Goal: Task Accomplishment & Management: Manage account settings

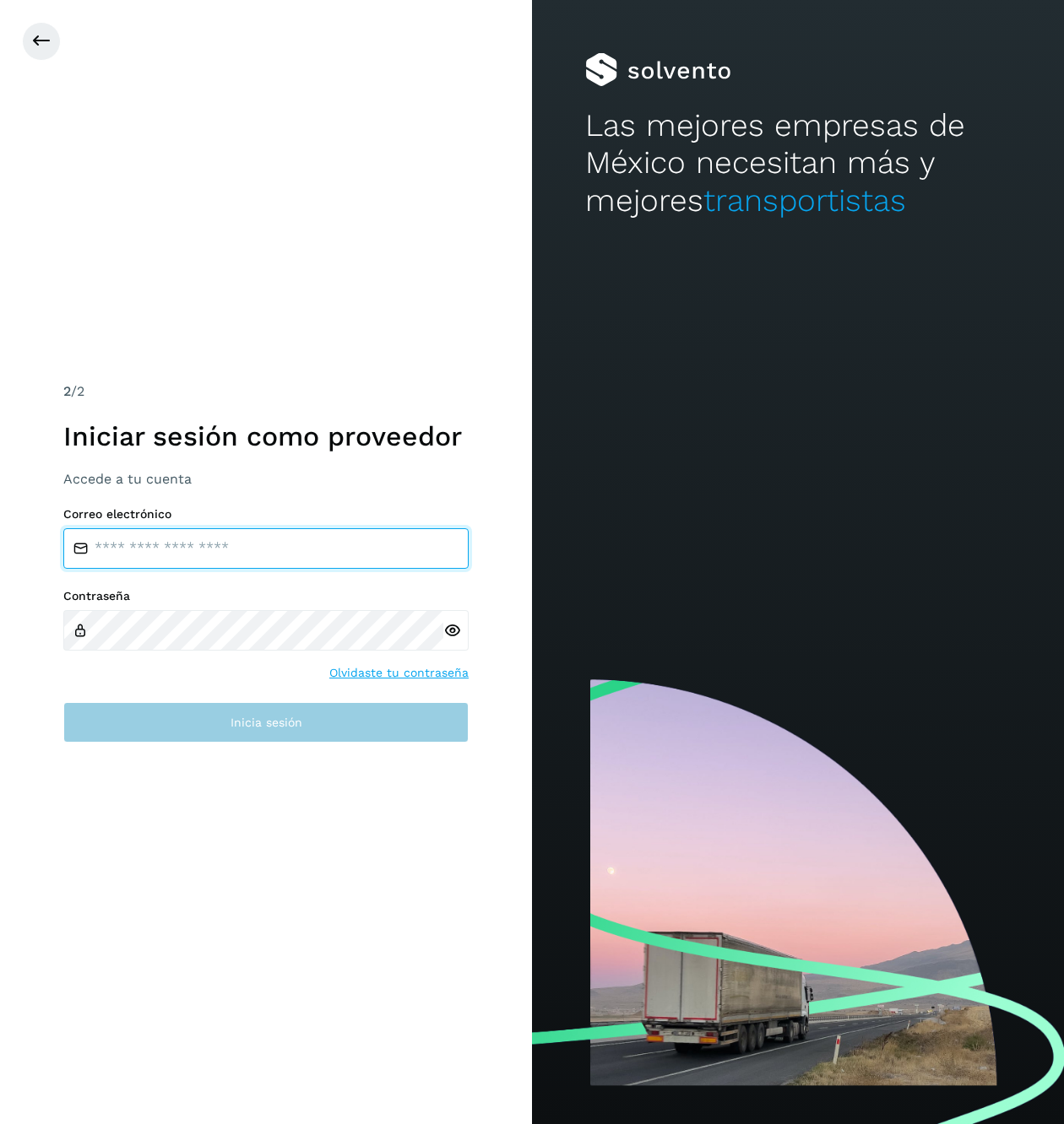
type input "**********"
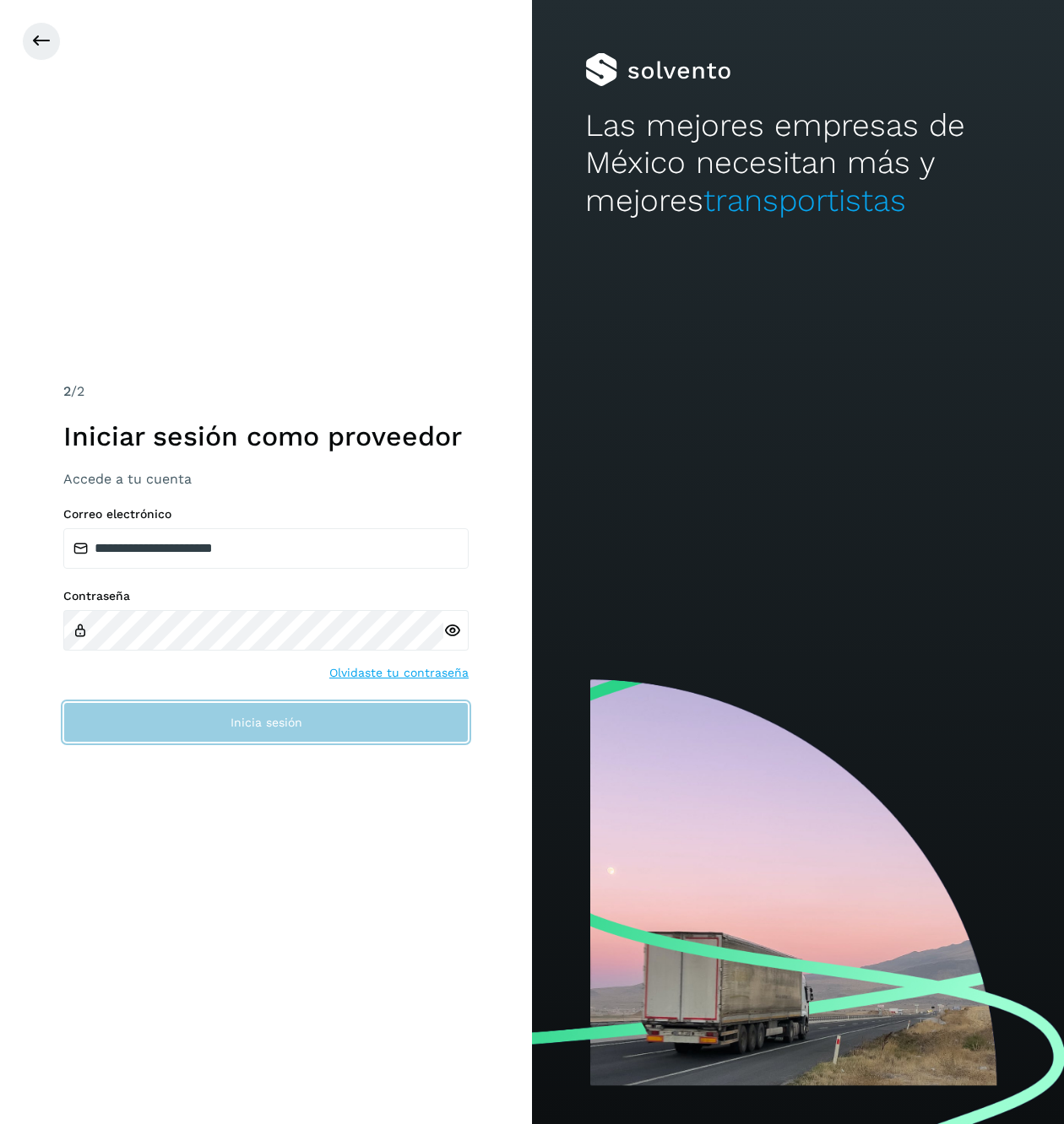
click at [204, 738] on button "Inicia sesión" at bounding box center [265, 723] width 405 height 41
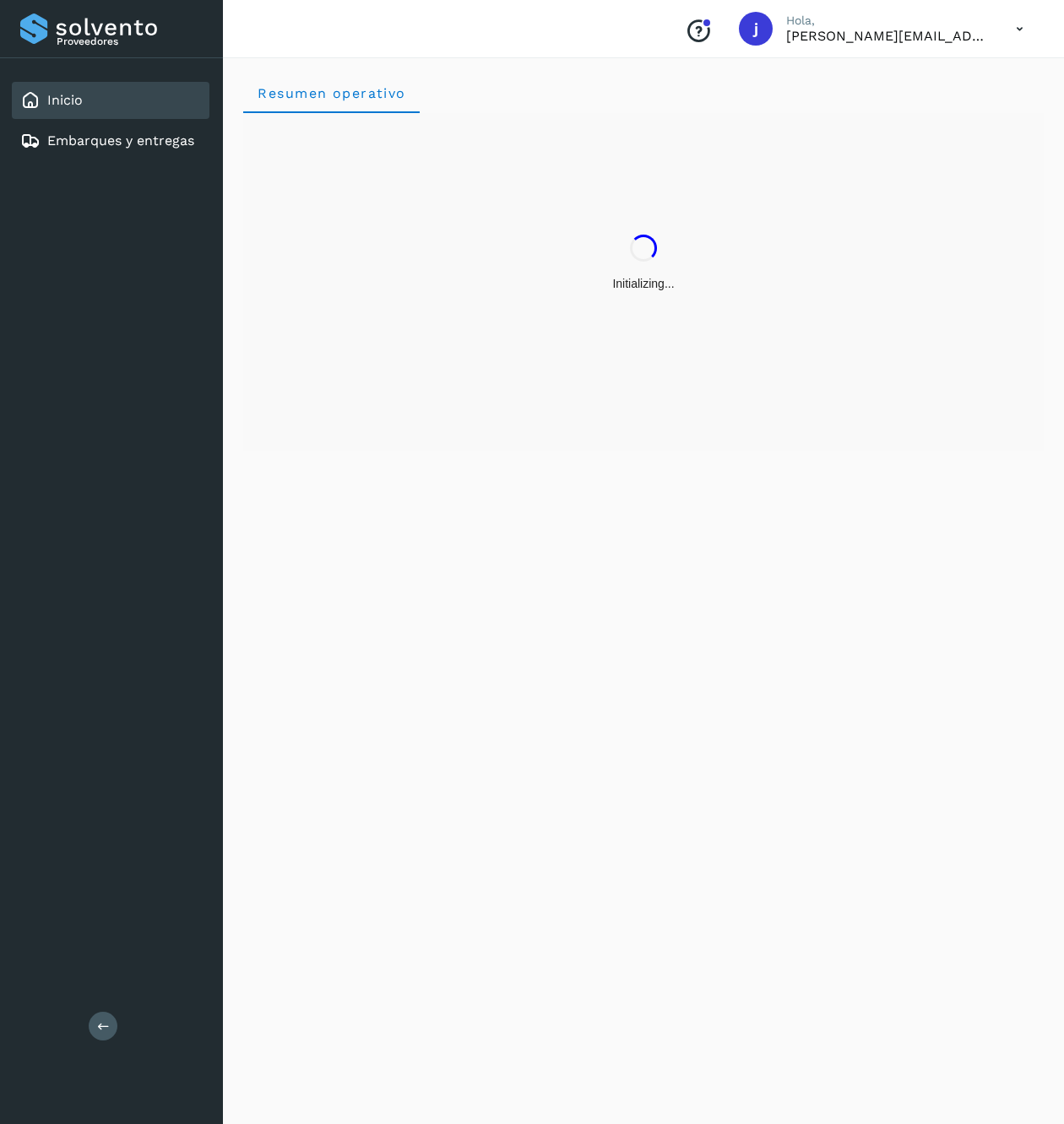
click at [108, 1026] on icon at bounding box center [103, 1025] width 13 height 13
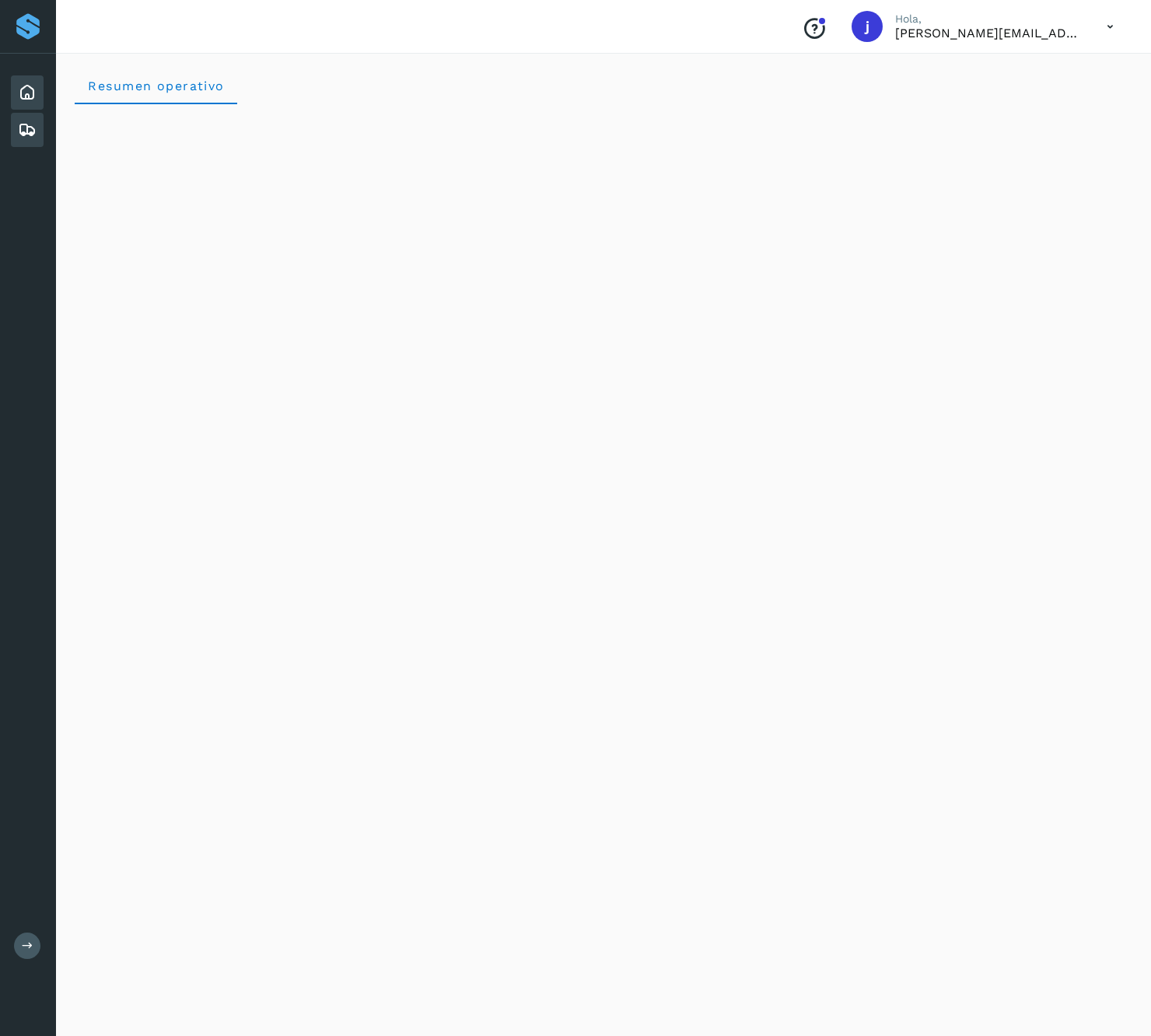
click at [19, 127] on icon at bounding box center [27, 130] width 19 height 19
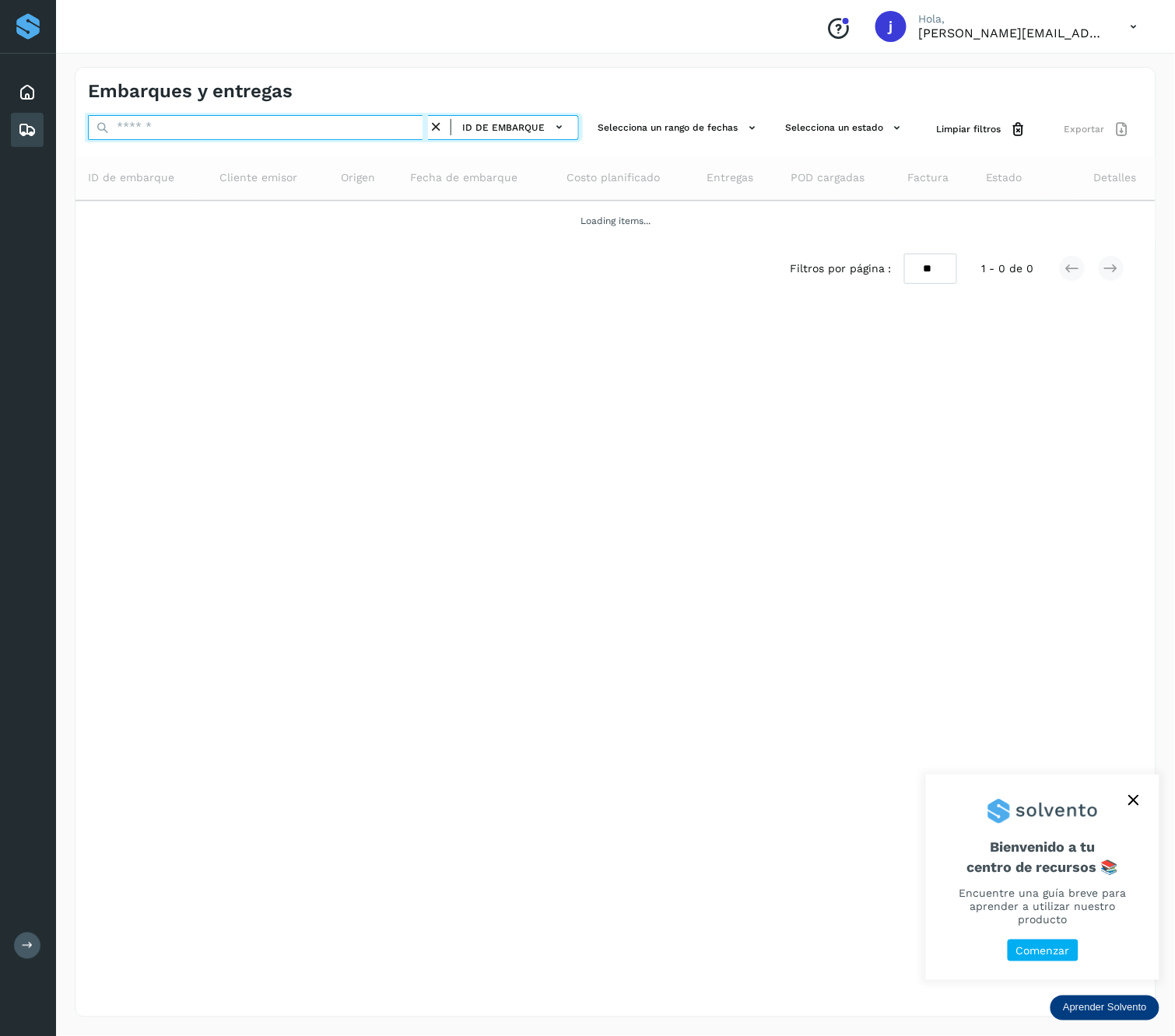
click at [373, 127] on input "text" at bounding box center [258, 128] width 340 height 25
click at [314, 136] on input "text" at bounding box center [258, 128] width 340 height 25
click at [194, 134] on input "text" at bounding box center [258, 128] width 340 height 25
paste input "**********"
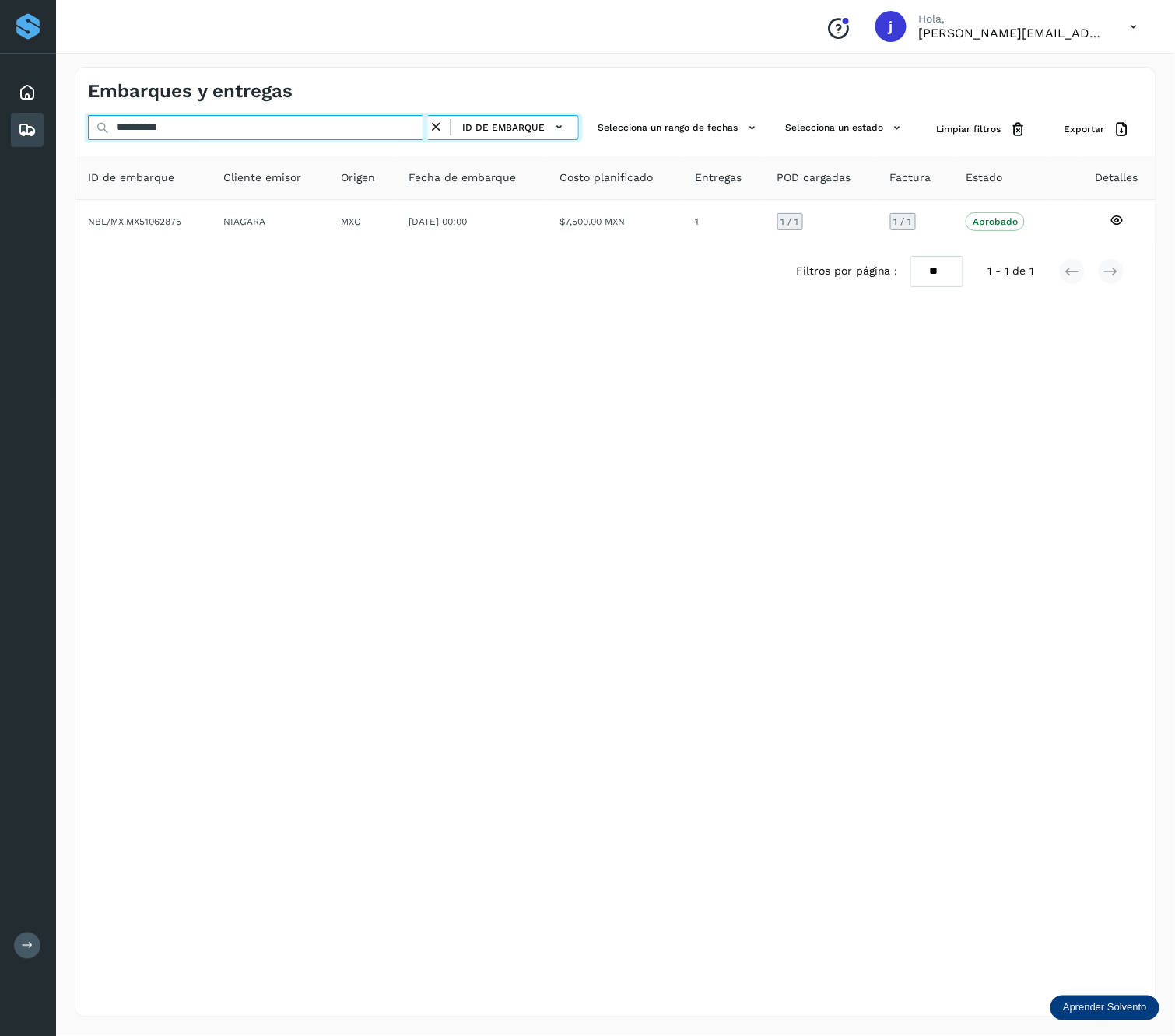
click at [346, 130] on input "**********" at bounding box center [258, 128] width 340 height 25
paste input "text"
click at [241, 139] on input "**********" at bounding box center [258, 128] width 340 height 25
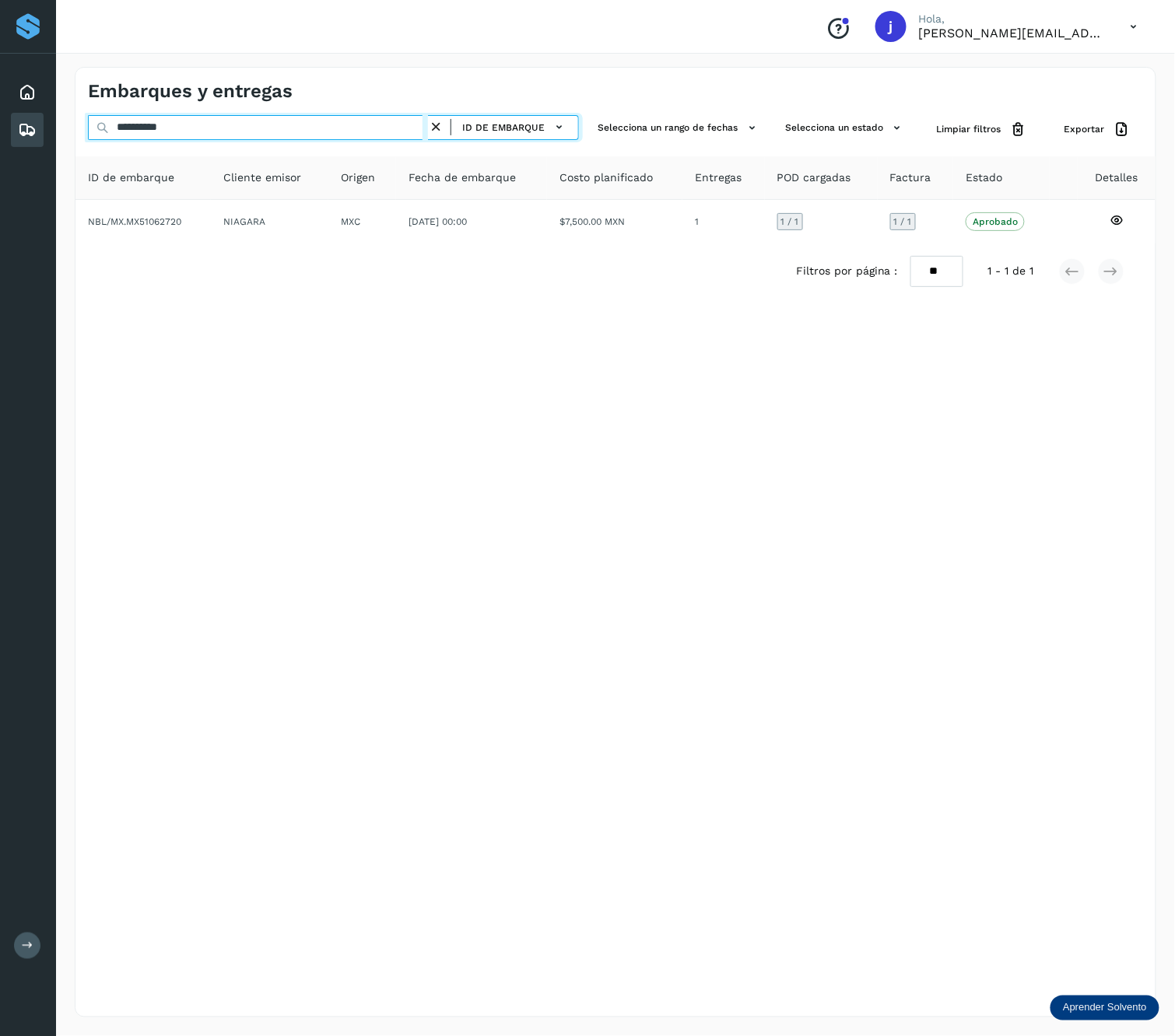
paste input "text"
type input "**********"
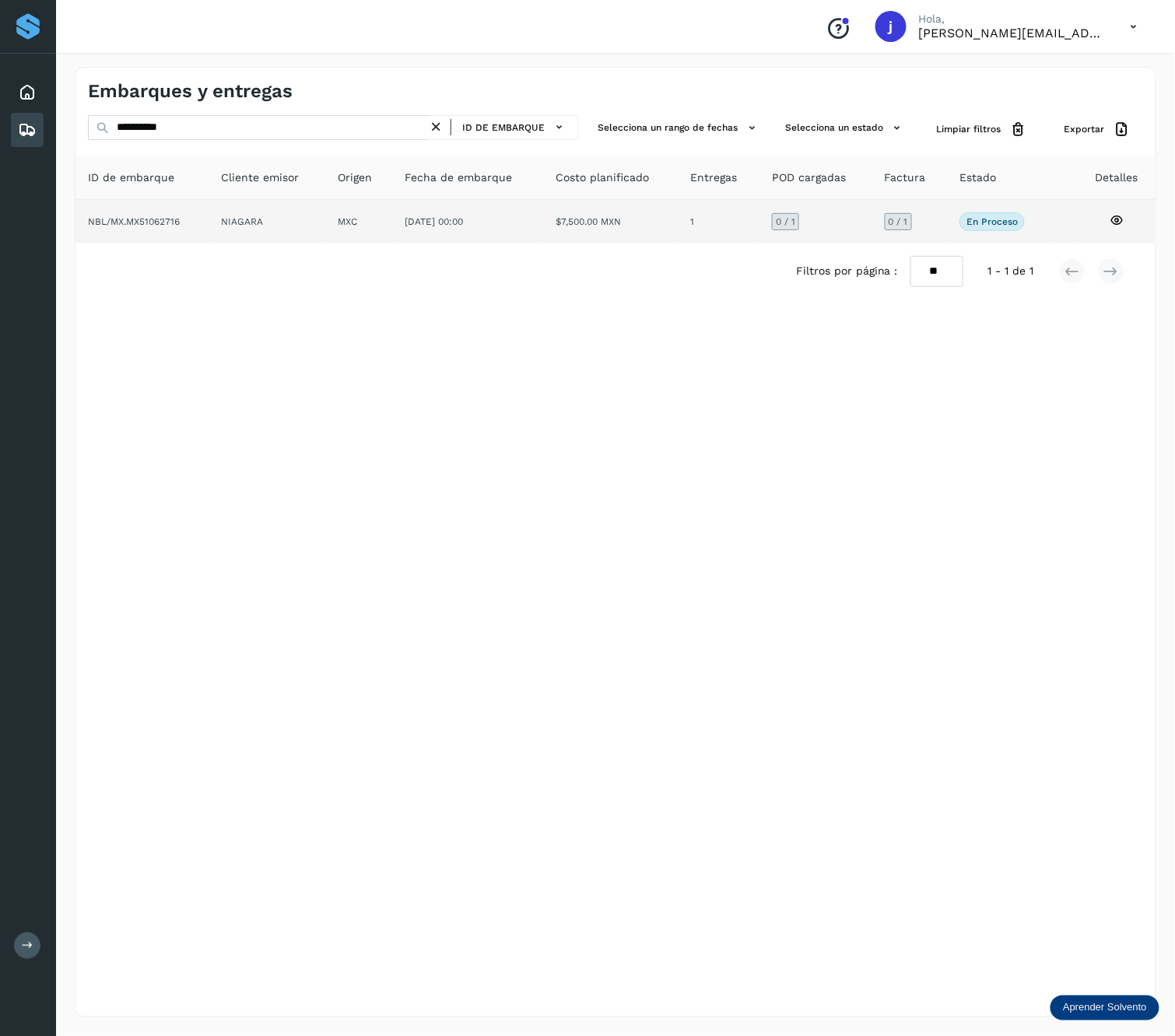
click at [543, 230] on td "[DATE] 00:00" at bounding box center [611, 222] width 135 height 44
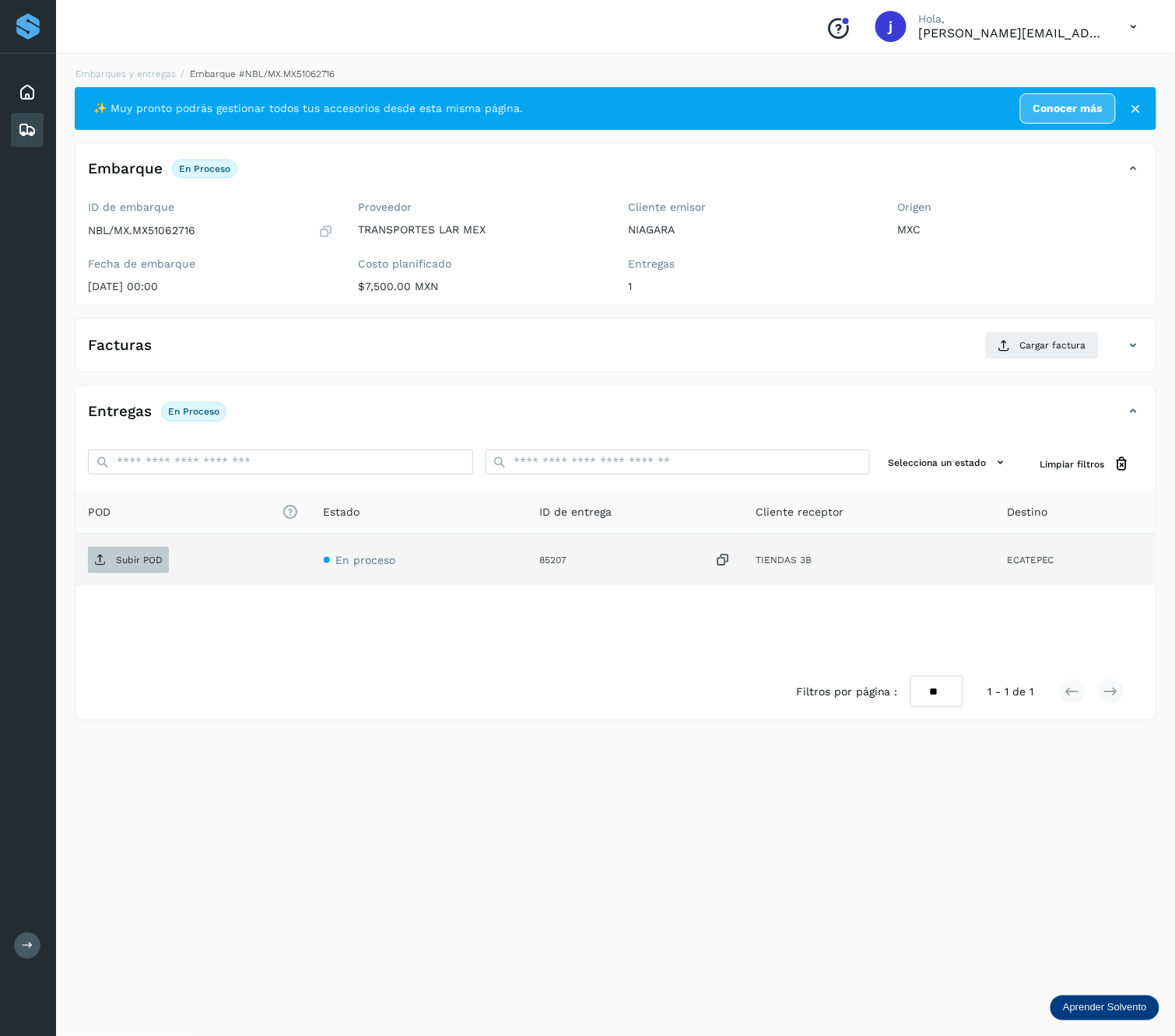
click at [112, 553] on span "Subir POD" at bounding box center [128, 560] width 81 height 25
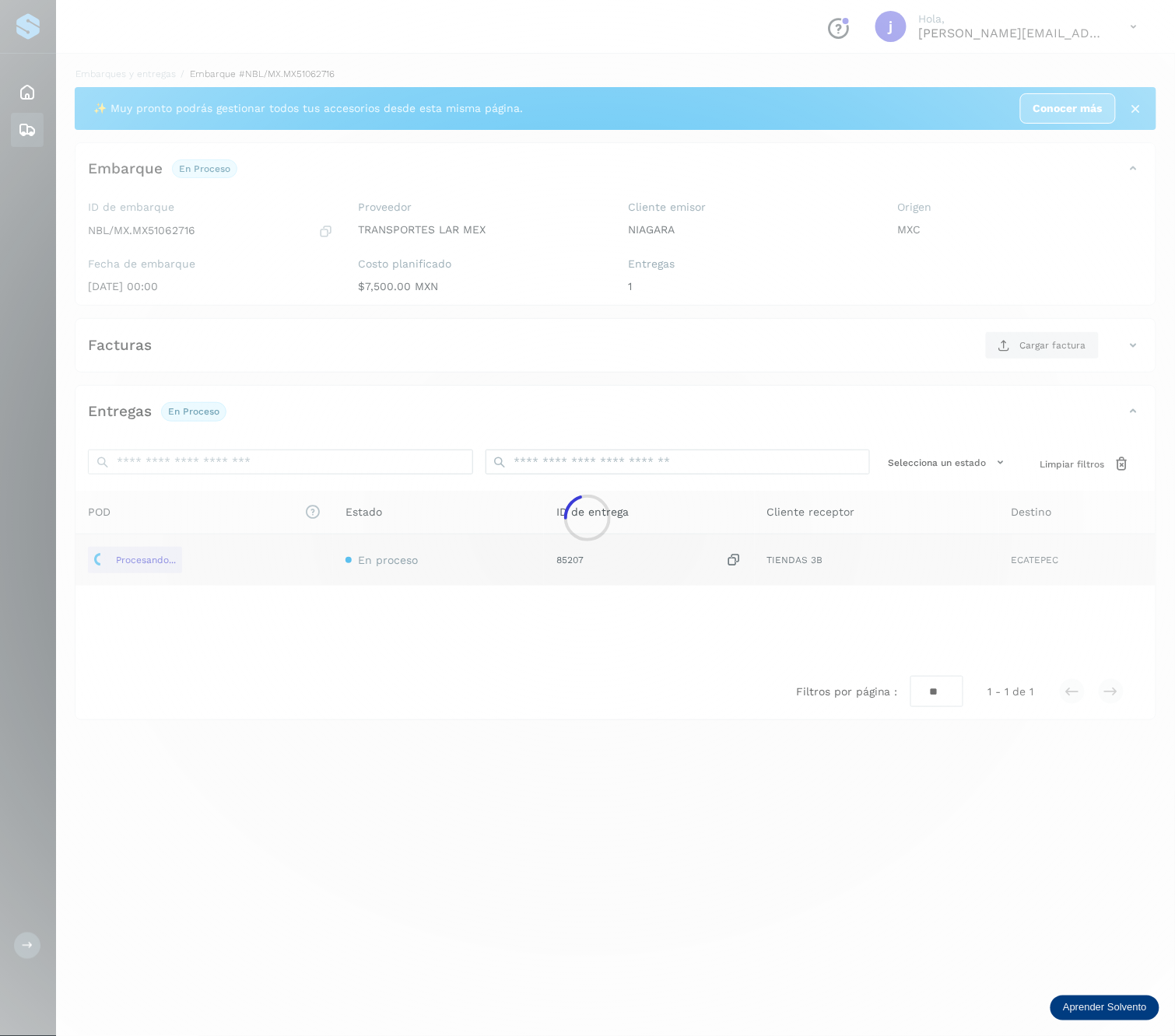
click at [980, 360] on div at bounding box center [587, 518] width 1175 height 1036
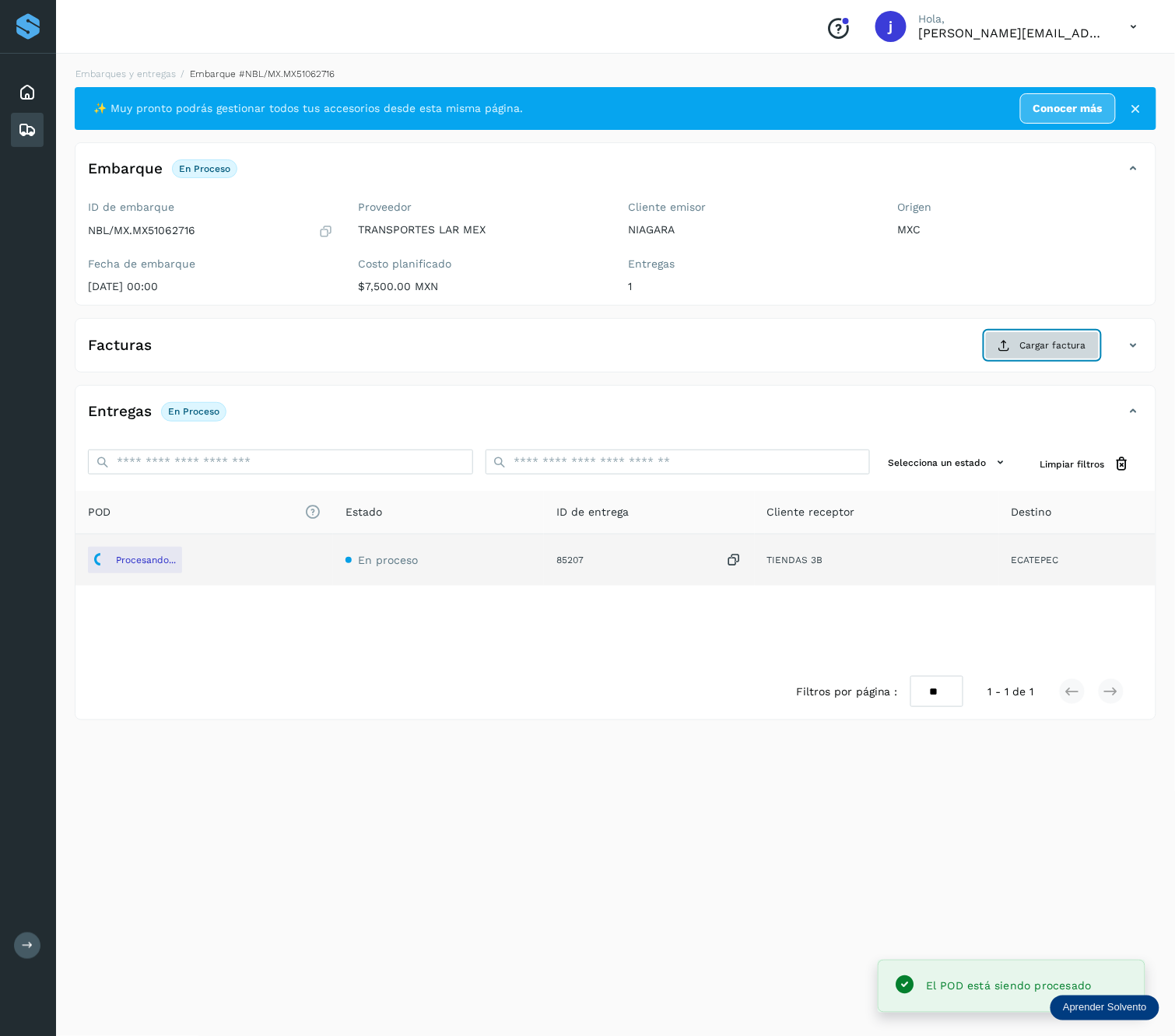
click at [980, 353] on span "Cargar factura" at bounding box center [1053, 346] width 66 height 14
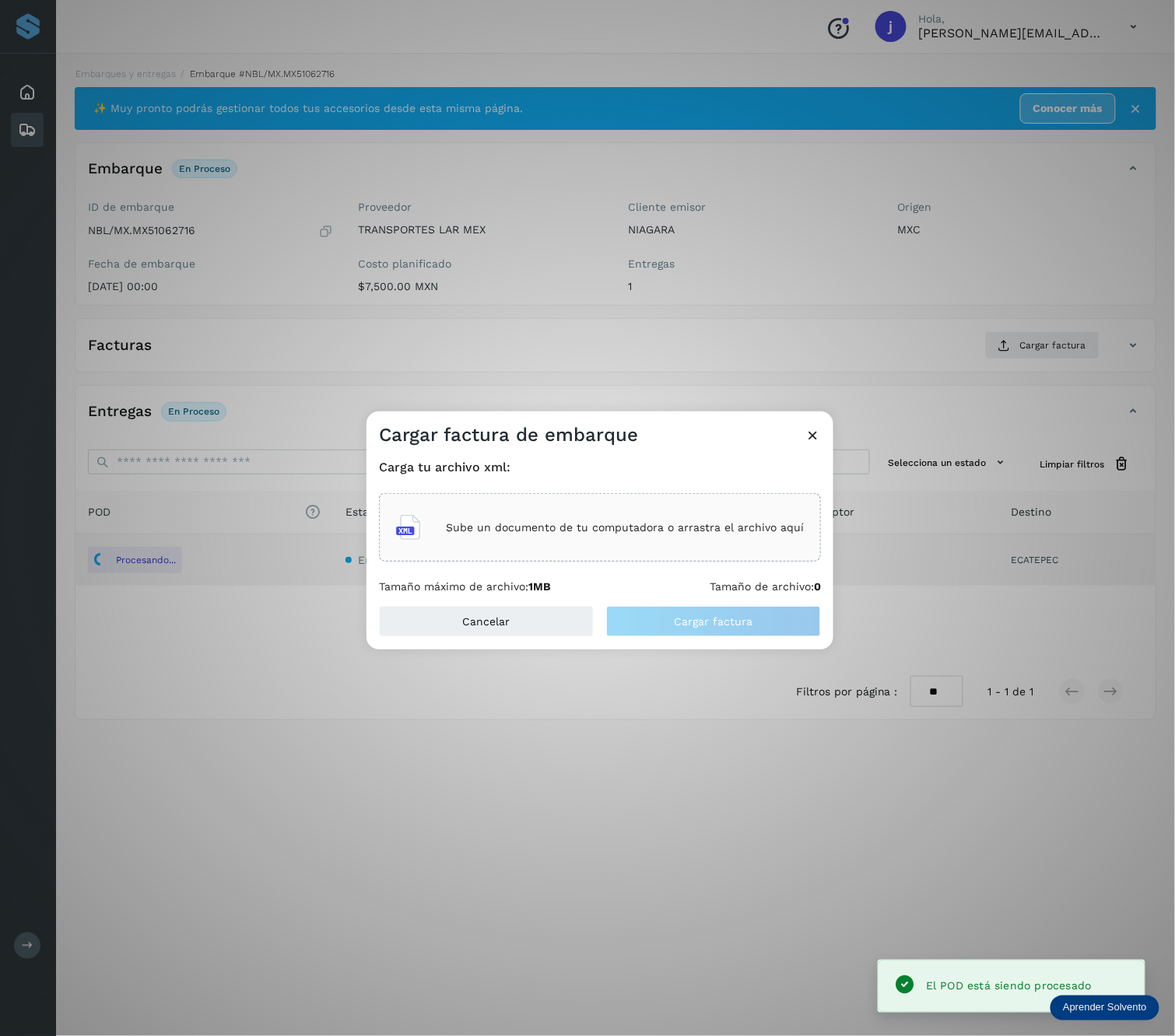
click at [657, 524] on p "Sube un documento de tu computadora o arrastra el archivo aquí" at bounding box center [625, 527] width 358 height 13
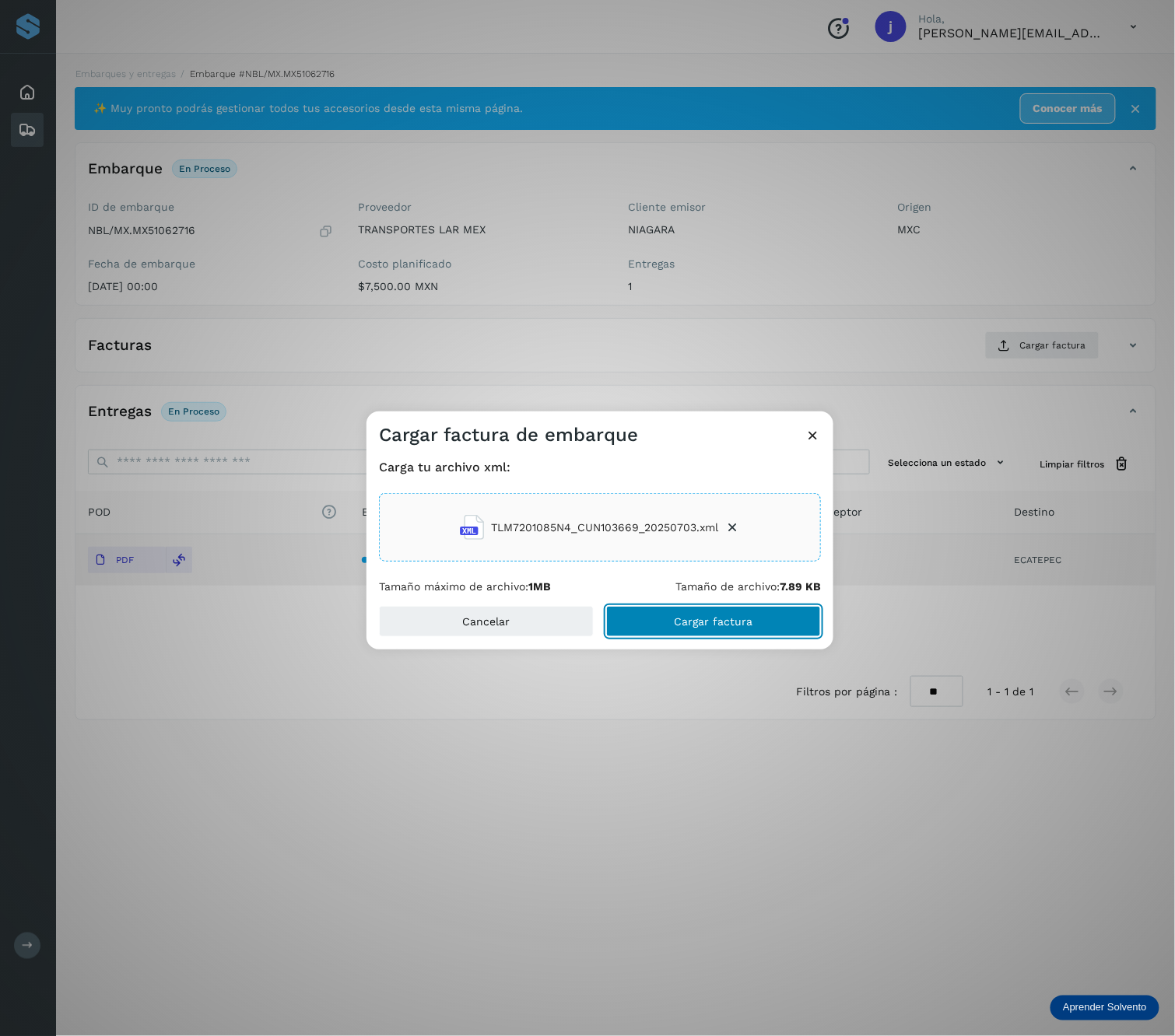
drag, startPoint x: 774, startPoint y: 618, endPoint x: 763, endPoint y: 615, distance: 11.4
click at [771, 616] on button "Cargar factura" at bounding box center [713, 621] width 215 height 31
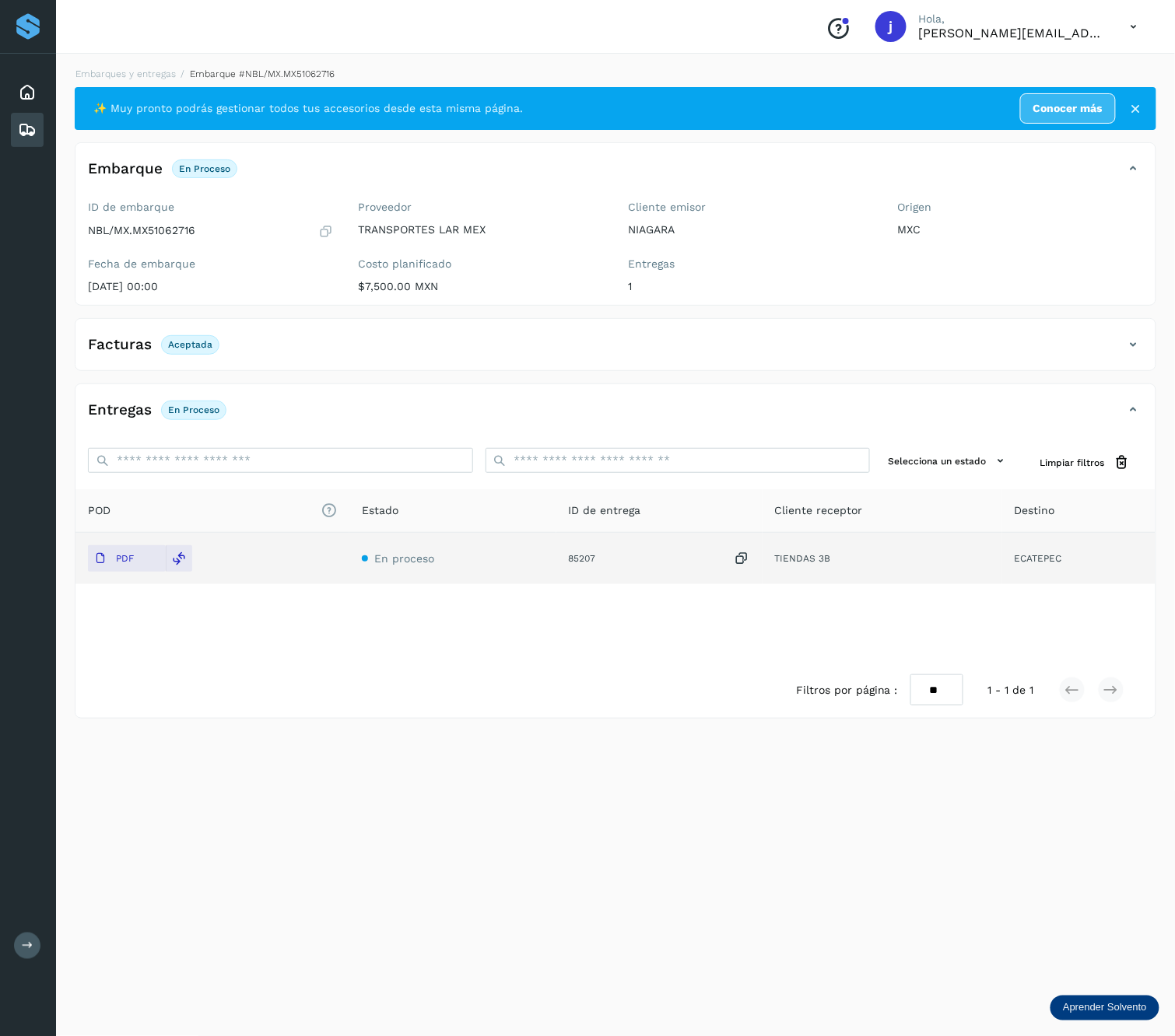
click at [980, 336] on icon at bounding box center [1133, 345] width 19 height 19
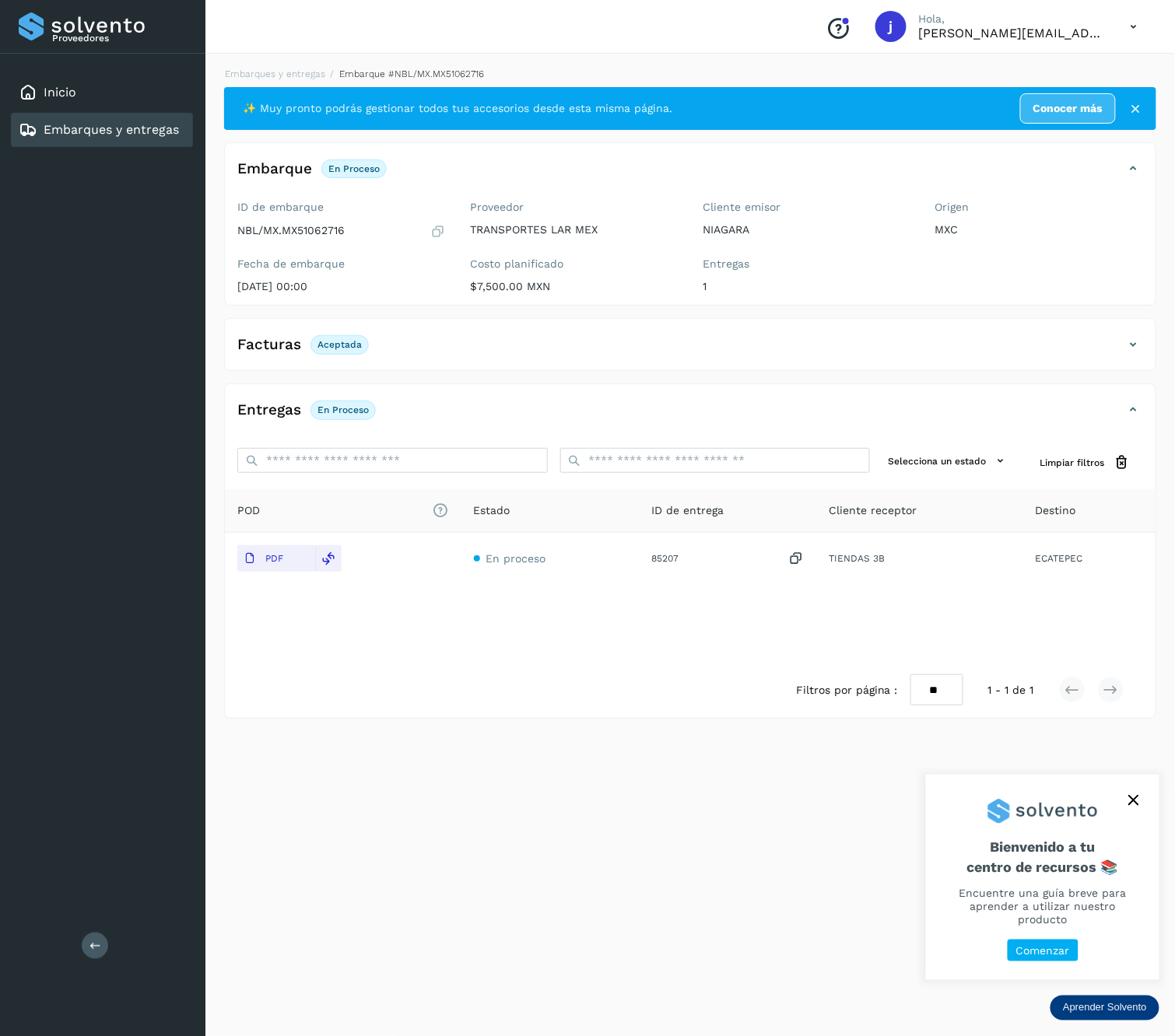
click at [107, 948] on button at bounding box center [95, 946] width 27 height 27
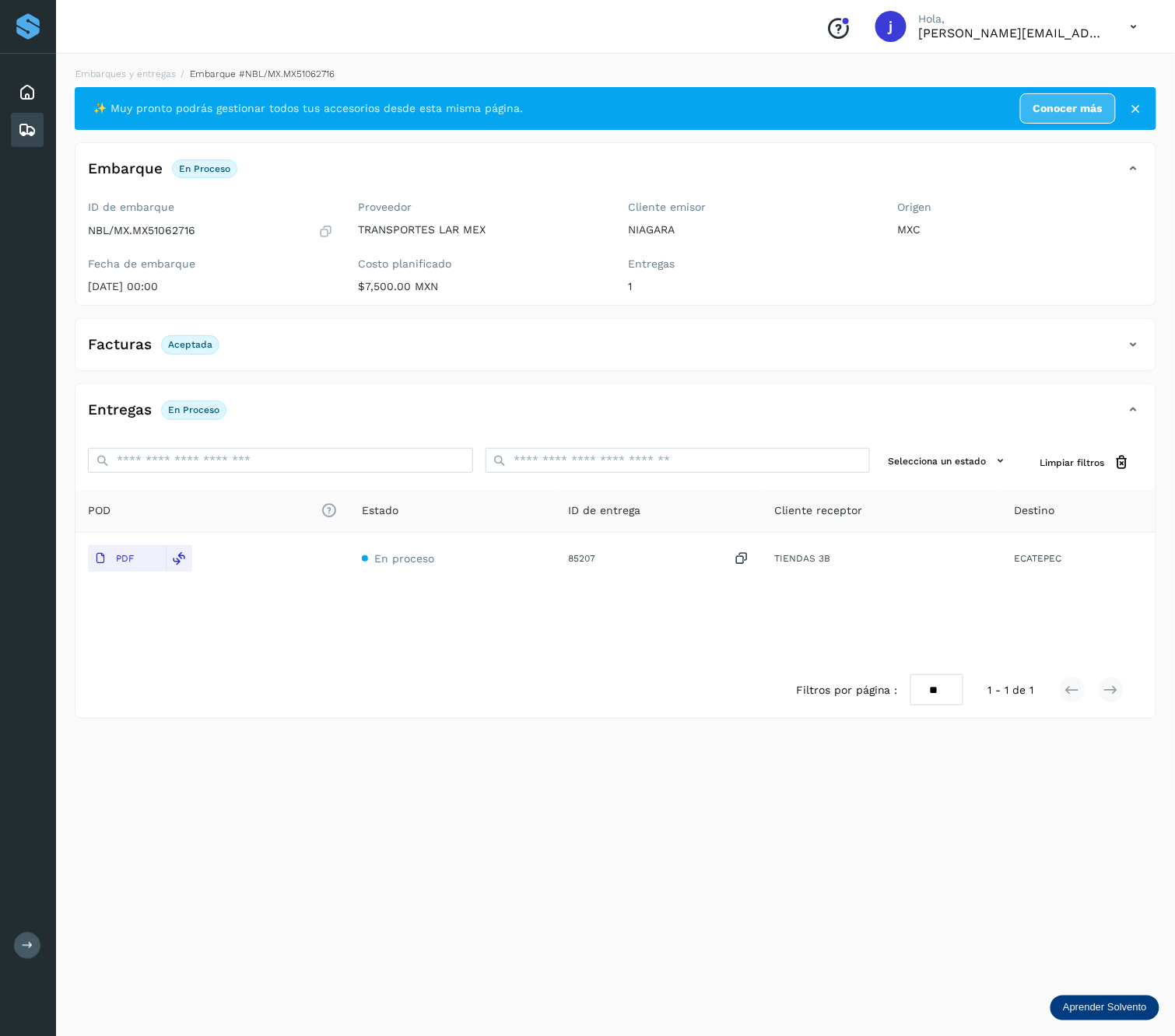
click at [1123, 344] on div "Facturas Aceptada" at bounding box center [600, 345] width 1049 height 27
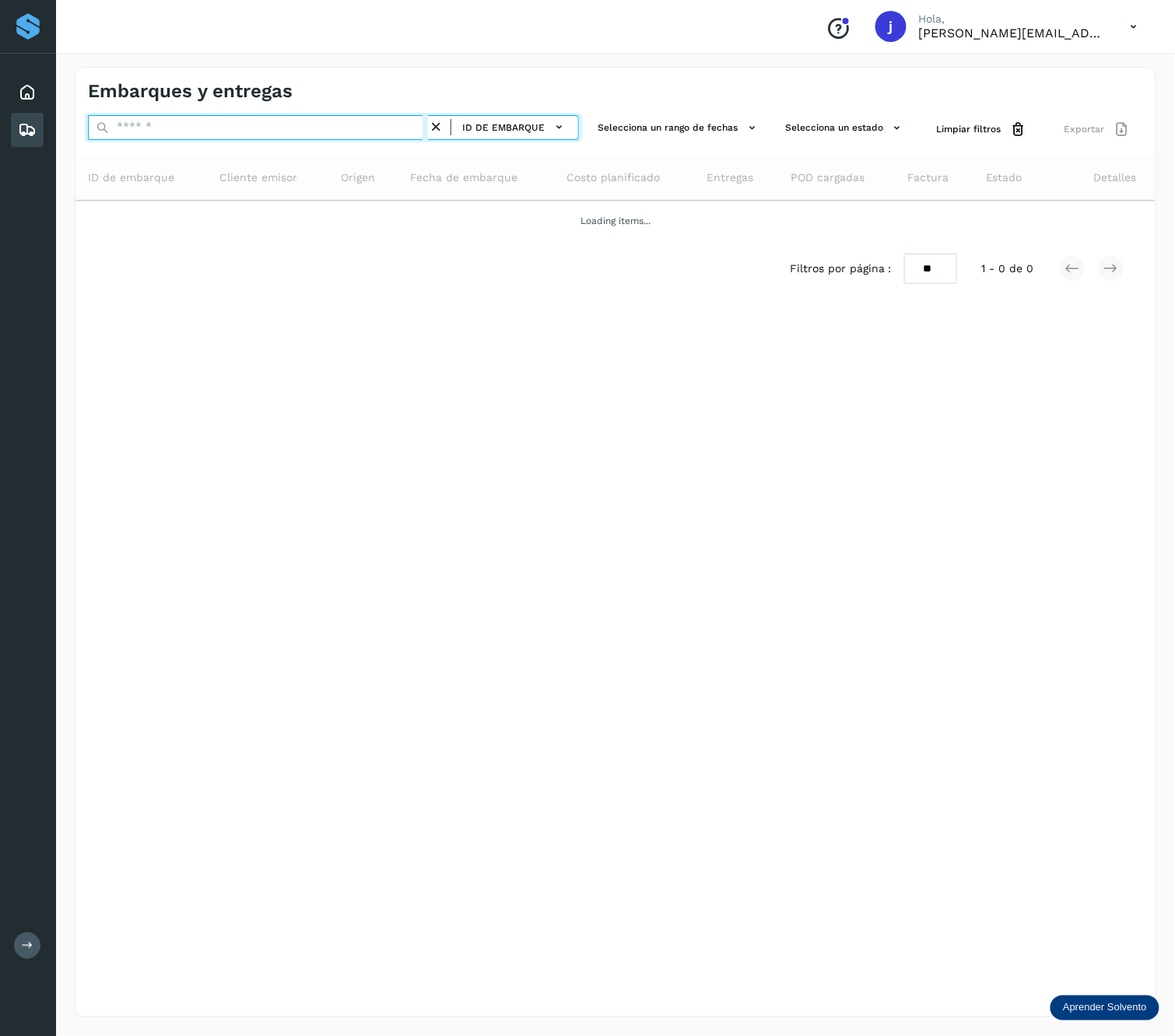
click at [257, 128] on input "text" at bounding box center [258, 128] width 340 height 25
paste input "**********"
type input "**********"
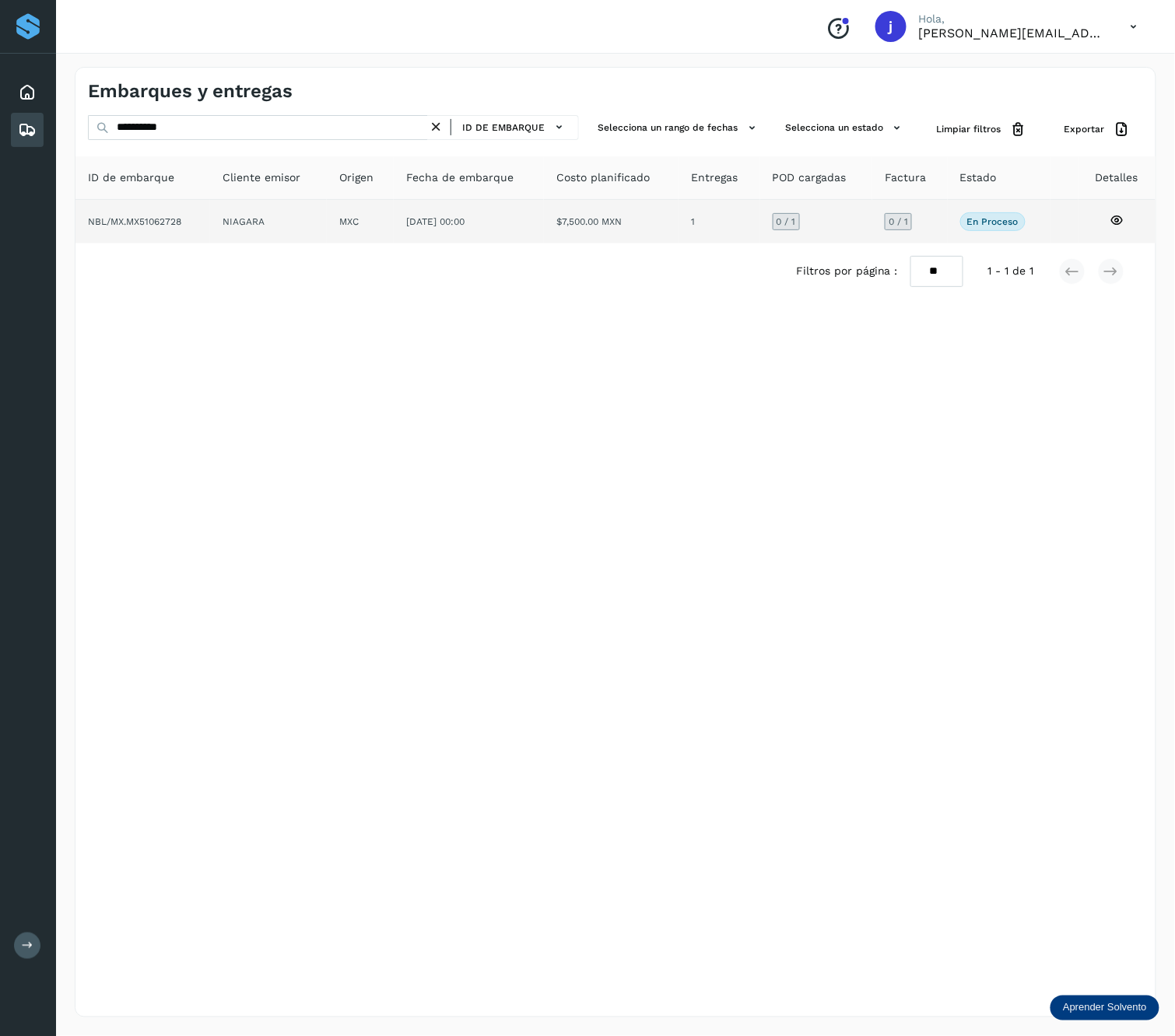
click at [544, 234] on td "[DATE] 00:00" at bounding box center [611, 222] width 135 height 44
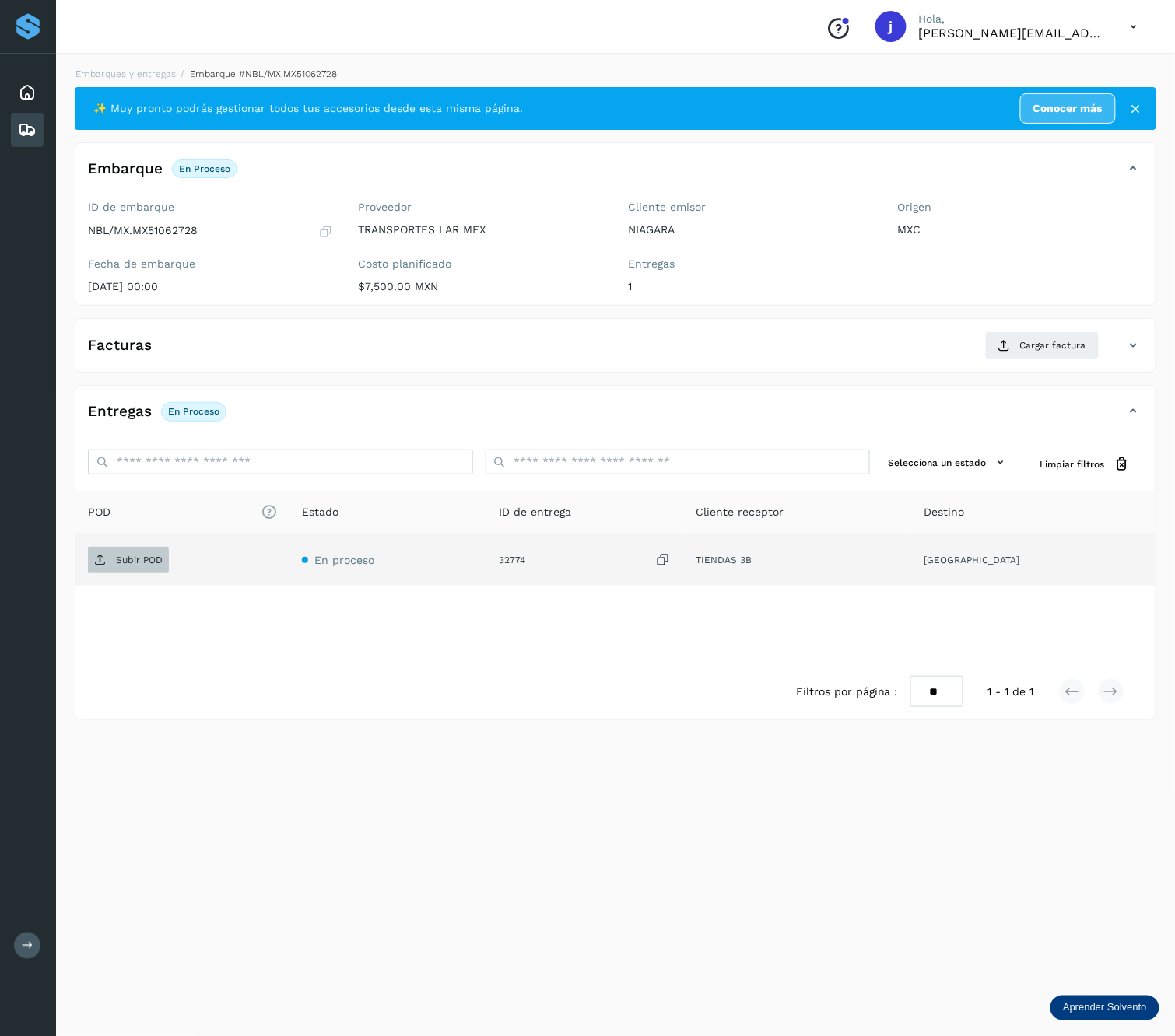
click at [139, 566] on p "Subir POD" at bounding box center [140, 560] width 47 height 11
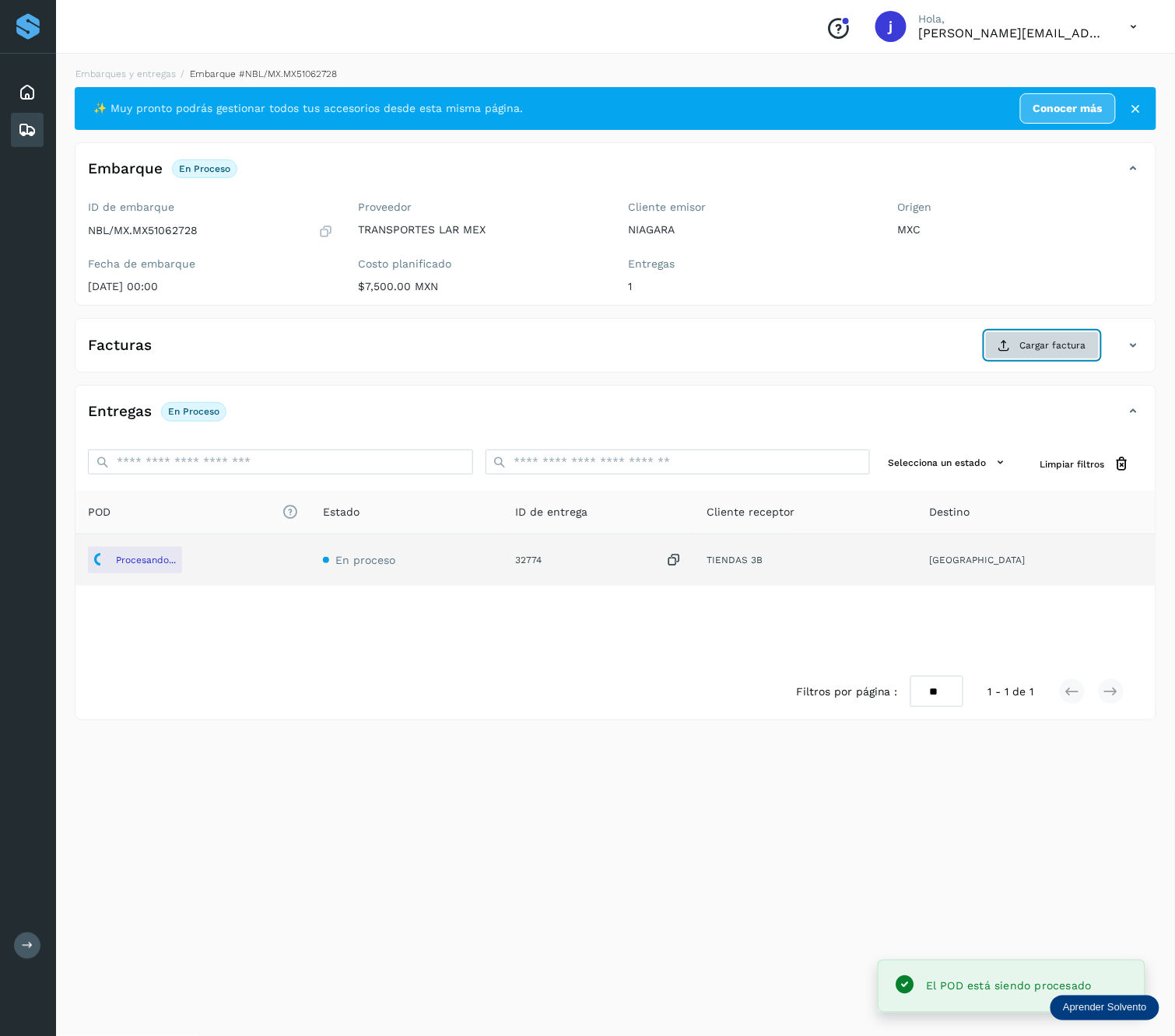
click at [1056, 353] on span "Cargar factura" at bounding box center [1053, 346] width 66 height 14
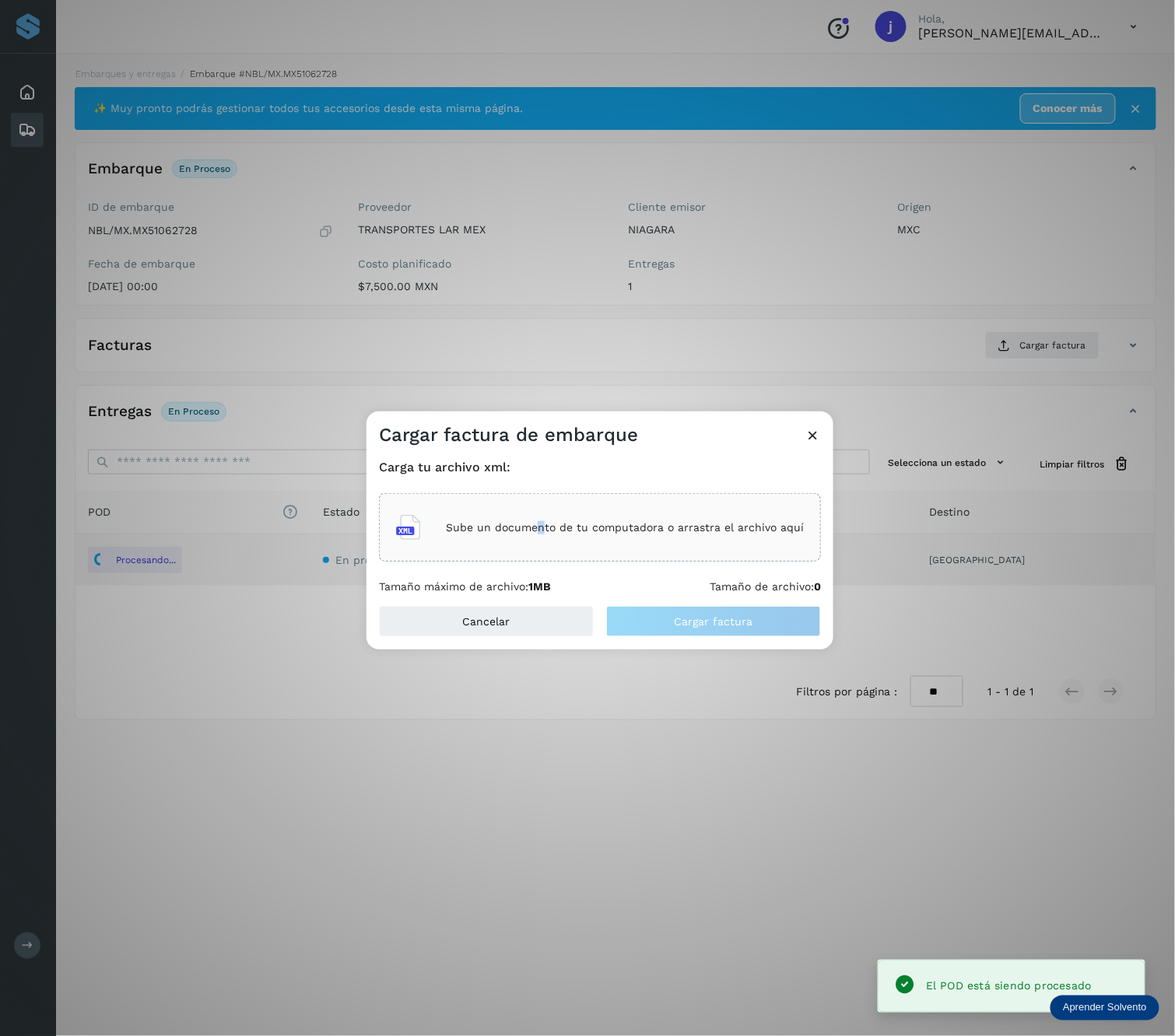
drag, startPoint x: 542, startPoint y: 521, endPoint x: 549, endPoint y: 515, distance: 9.2
click at [549, 515] on div "Sube un documento de tu computadora o arrastra el archivo aquí" at bounding box center [600, 527] width 408 height 42
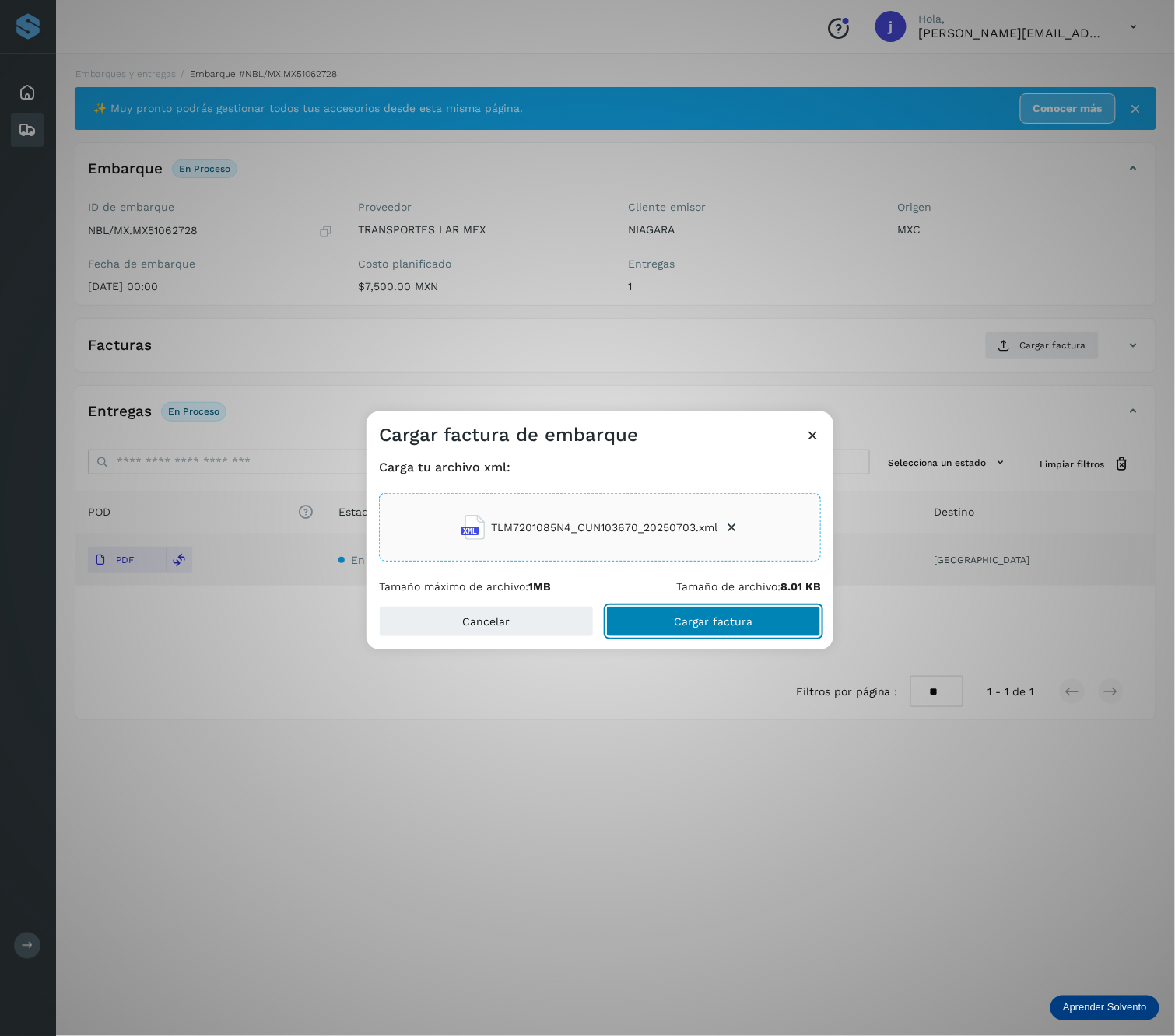
click at [689, 616] on span "Cargar factura" at bounding box center [714, 621] width 78 height 11
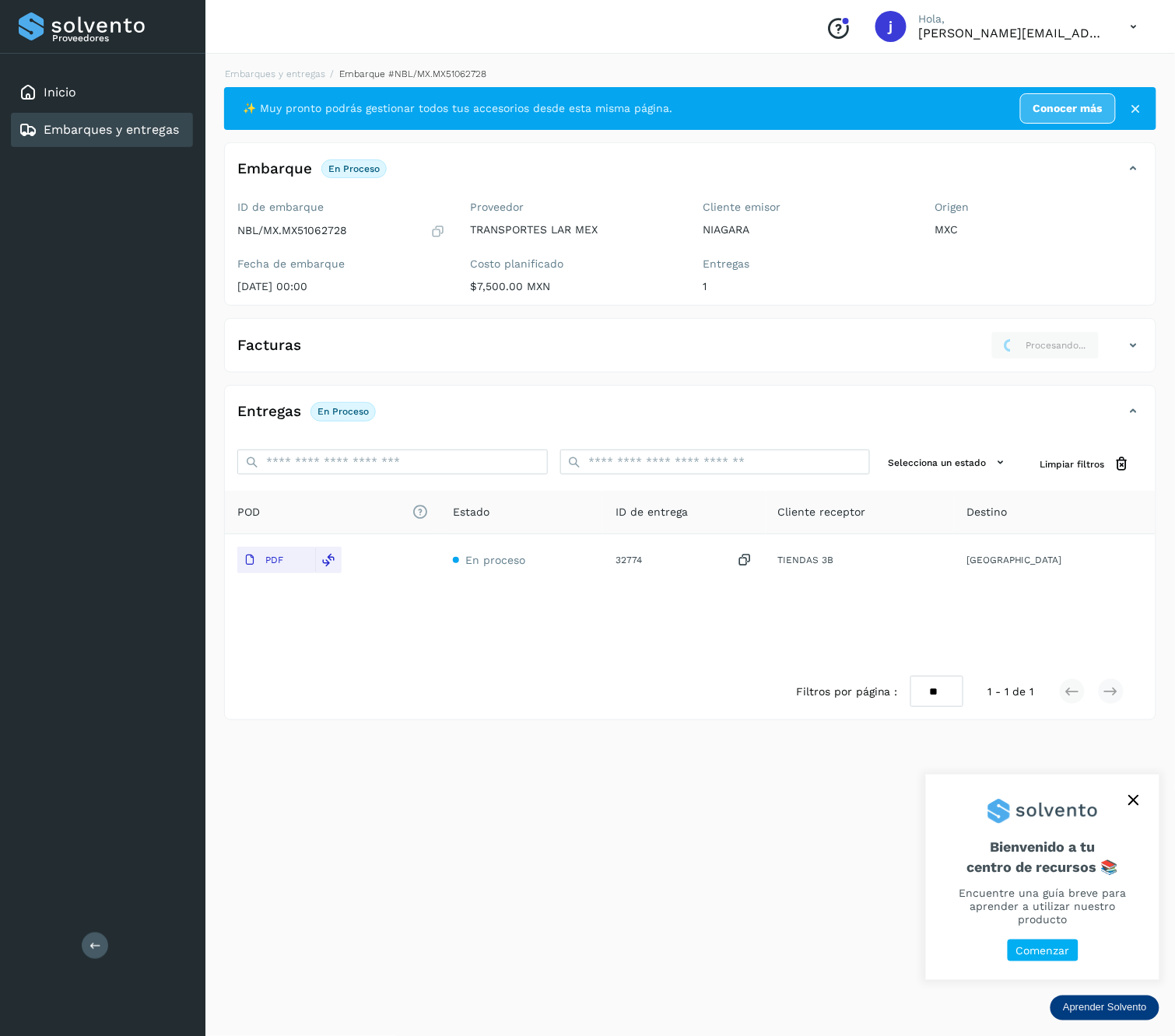
click at [89, 951] on icon at bounding box center [95, 945] width 12 height 12
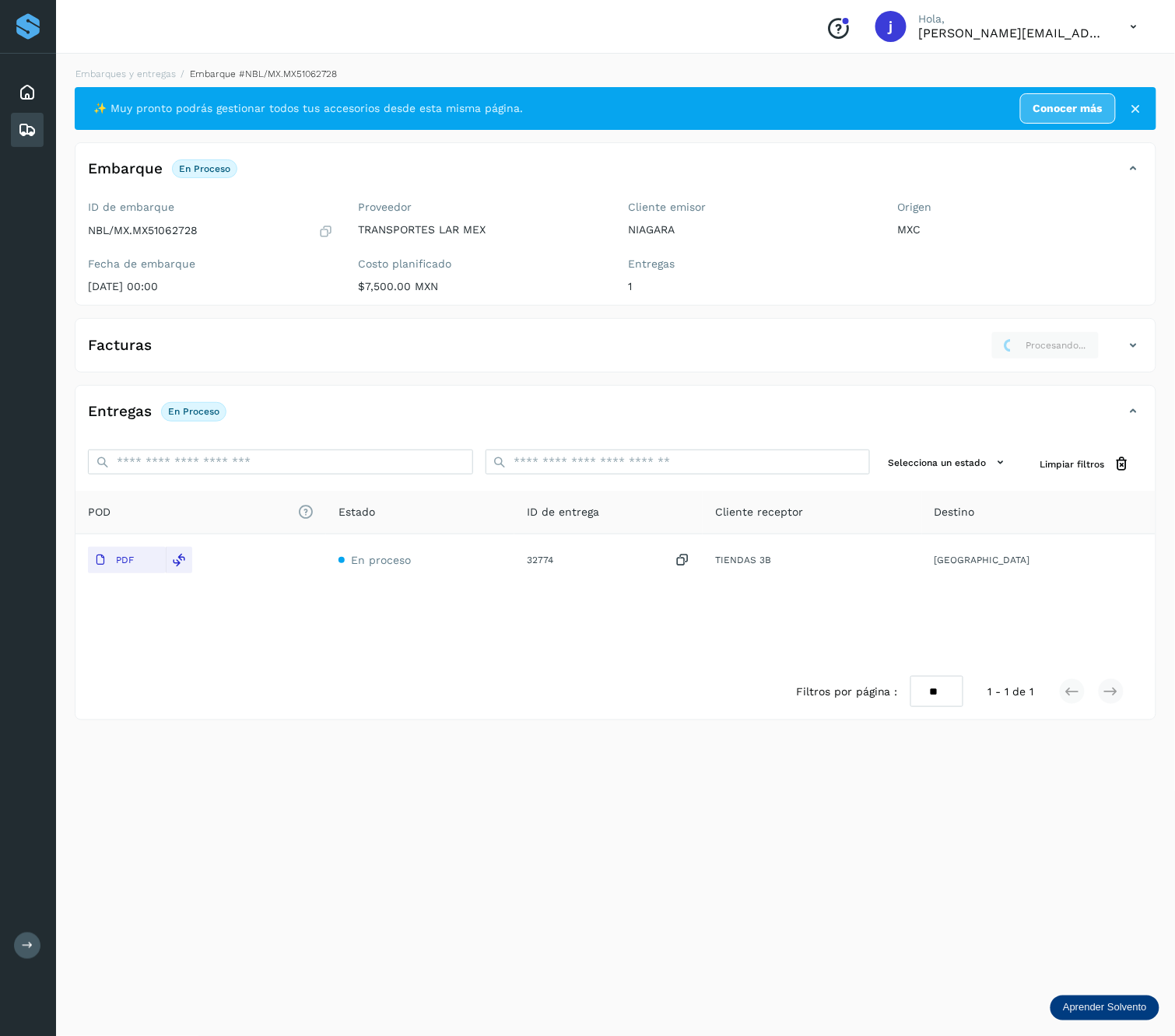
click at [1124, 352] on icon at bounding box center [1133, 346] width 19 height 19
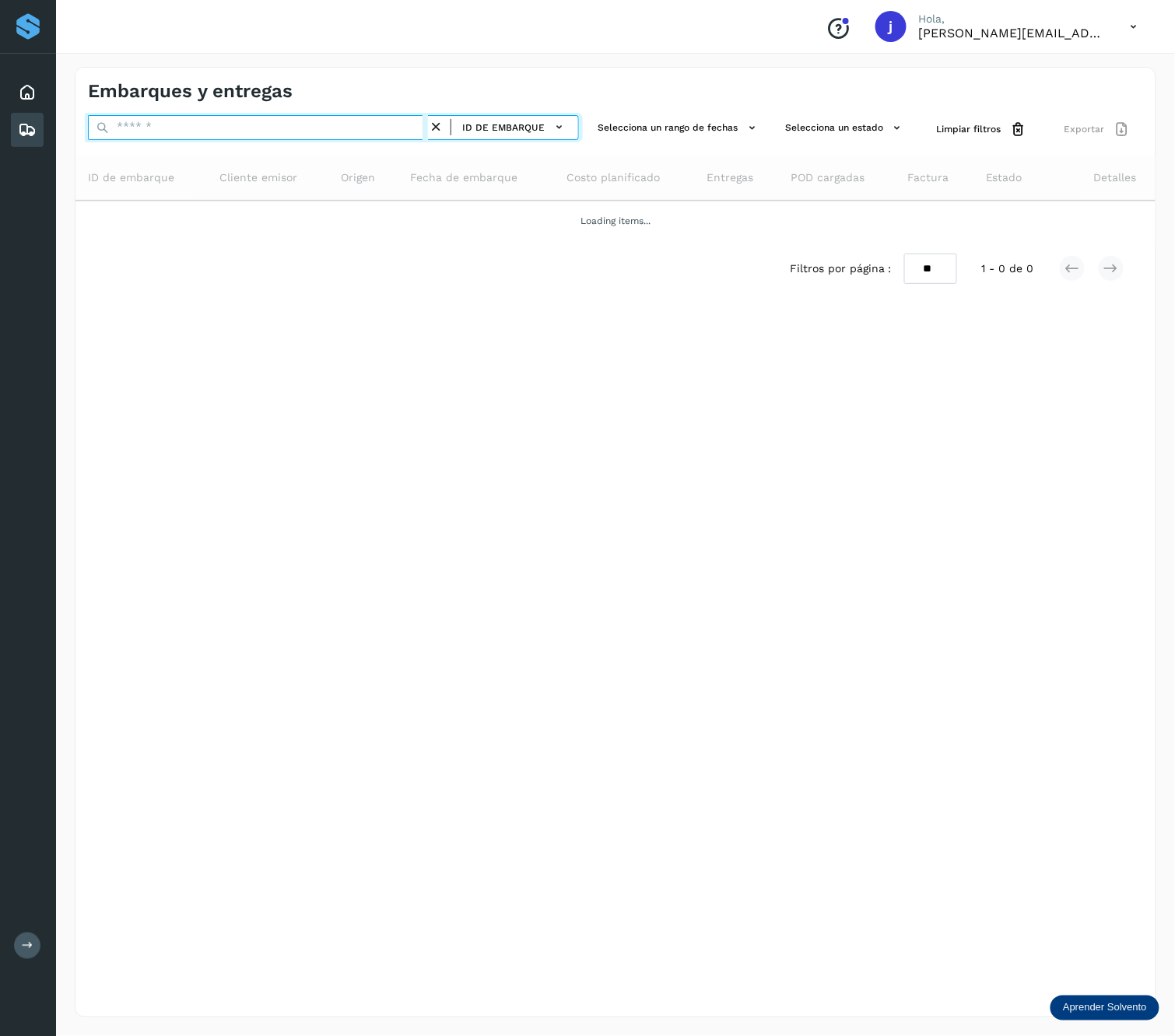
click at [234, 121] on input "text" at bounding box center [258, 128] width 340 height 25
paste input "**********"
type input "**********"
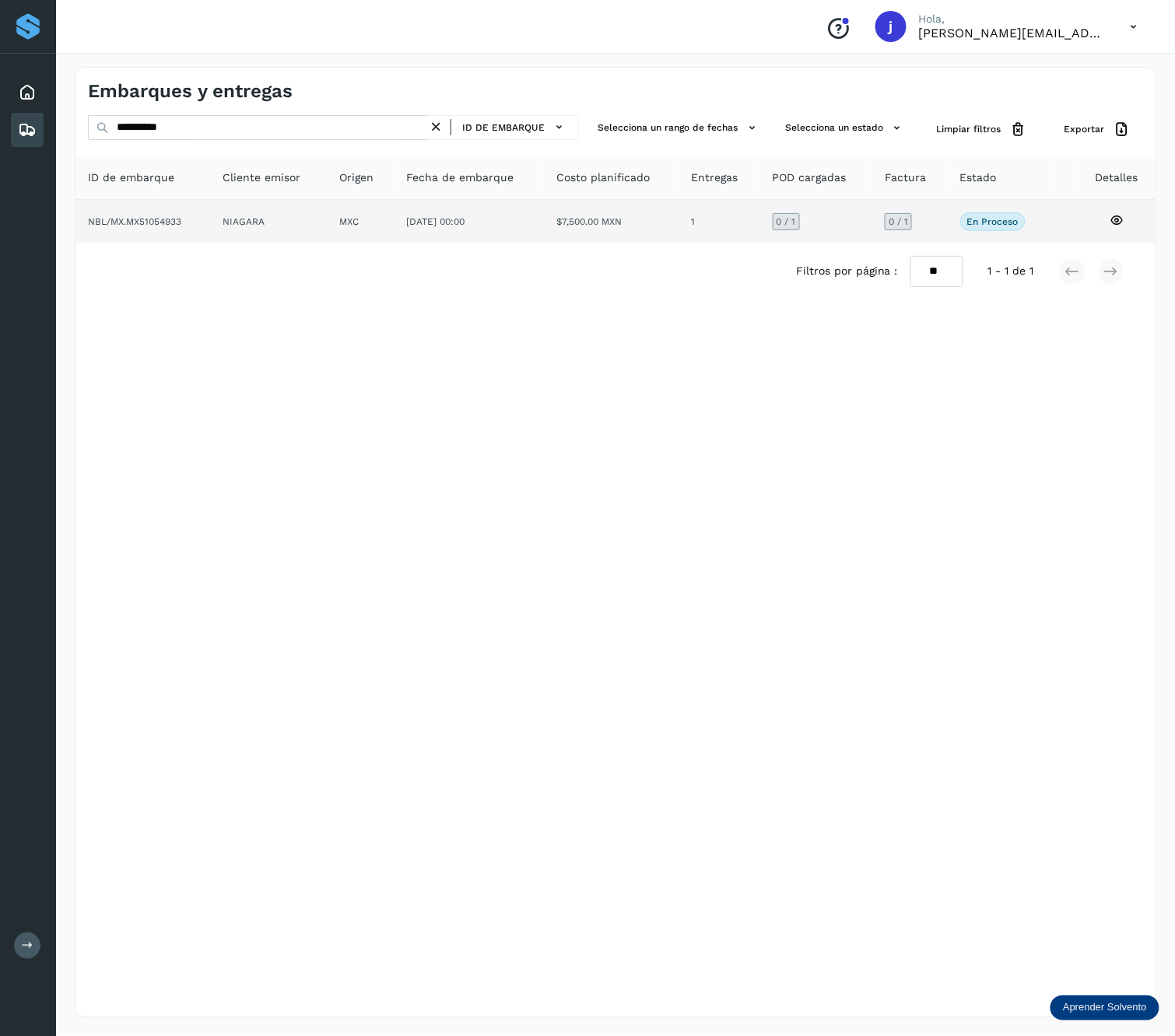
click at [679, 217] on td "$7,500.00 MXN" at bounding box center [720, 222] width 82 height 44
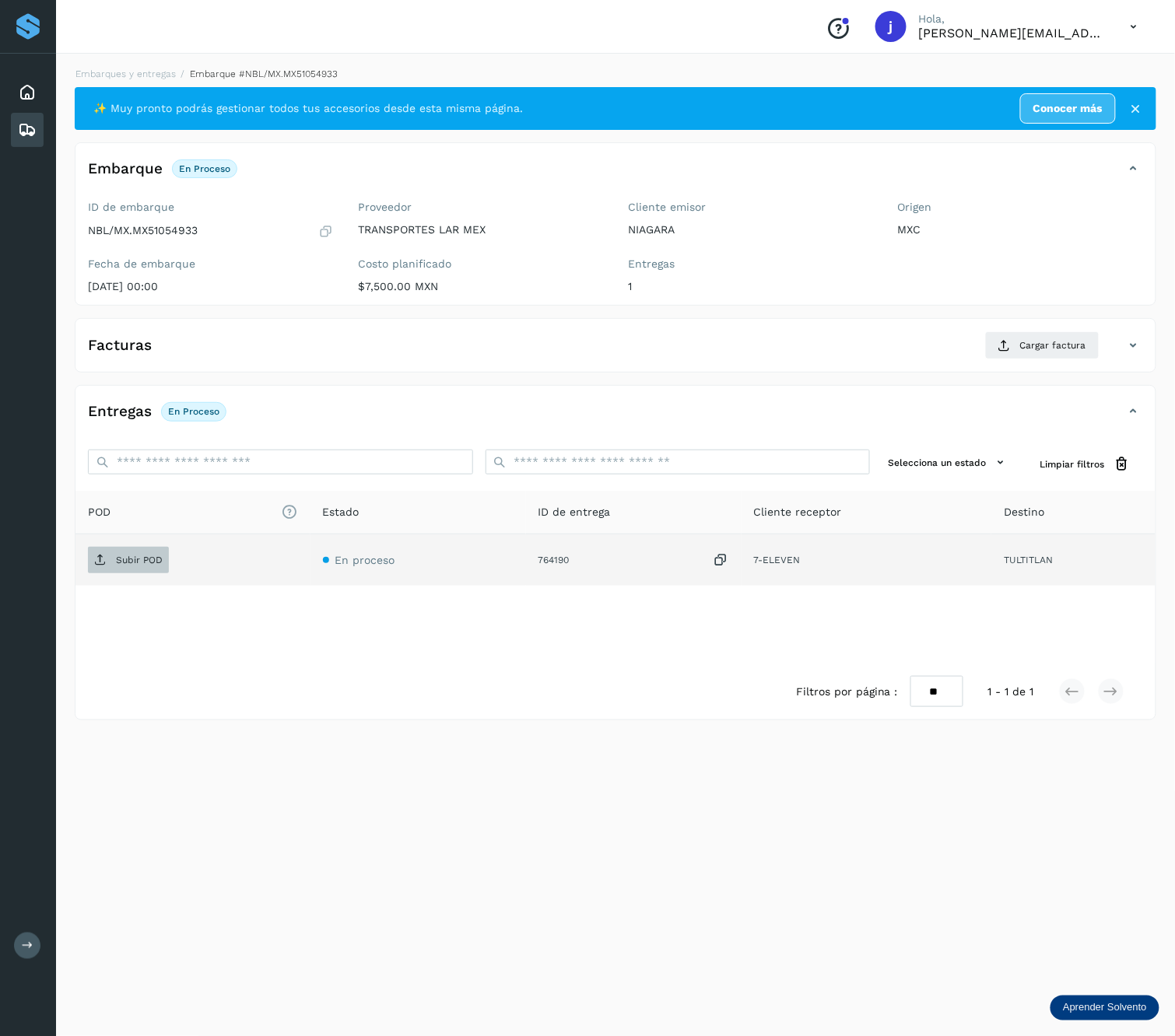
click at [158, 554] on span "Subir POD" at bounding box center [128, 560] width 81 height 25
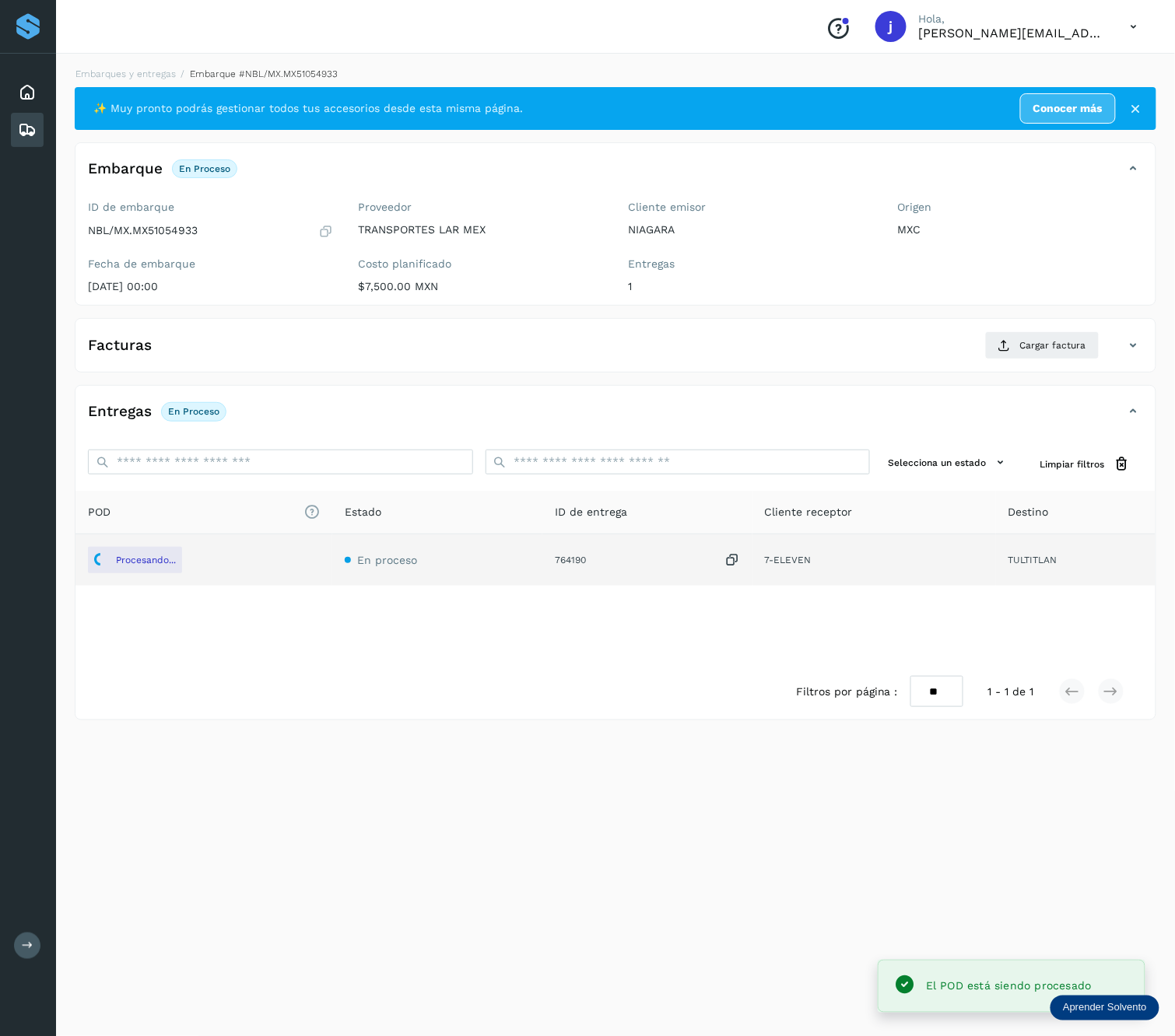
click at [985, 341] on div "Facturas Cargar factura" at bounding box center [600, 346] width 1049 height 28
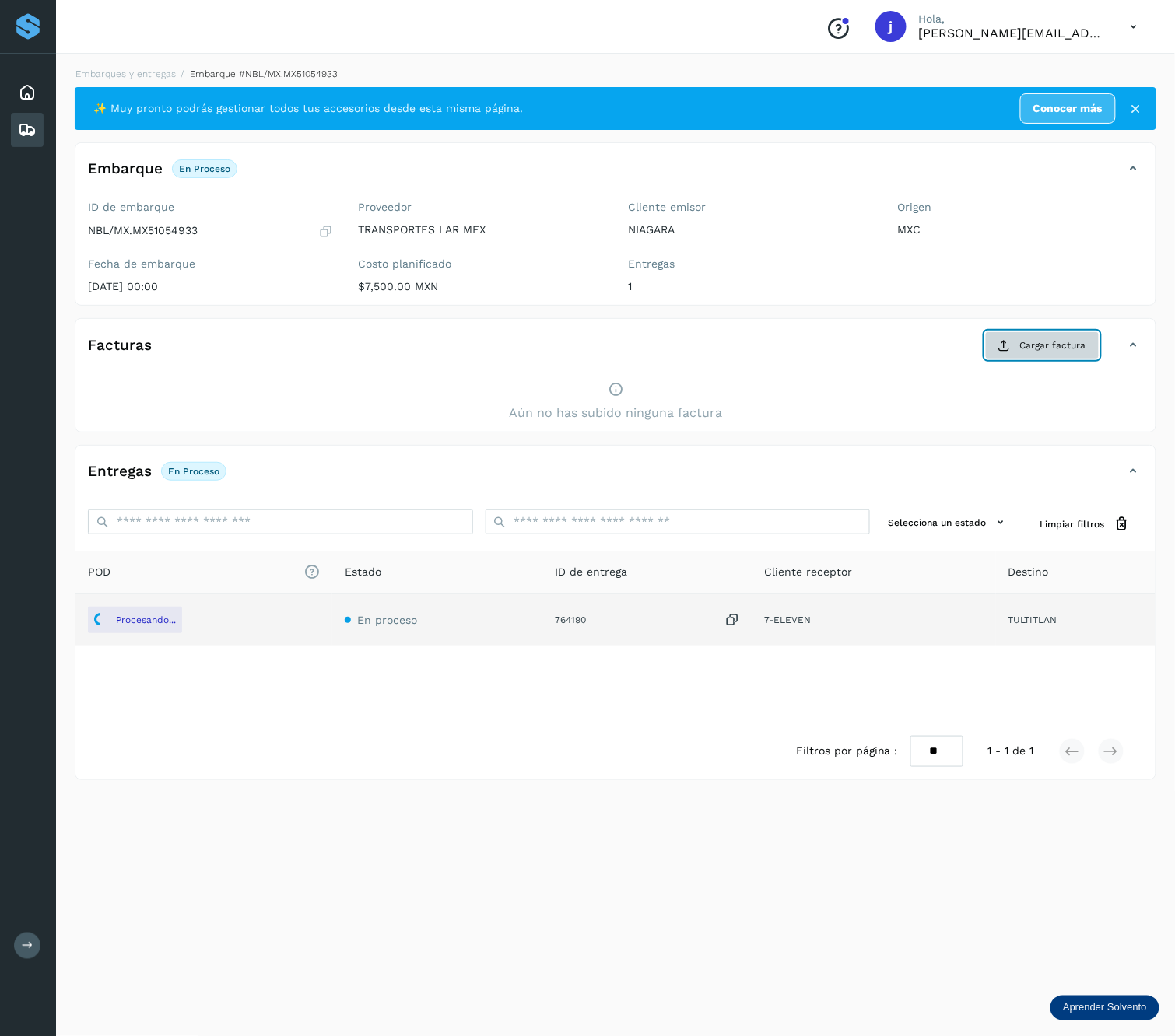
click at [1060, 345] on span "Cargar factura" at bounding box center [1053, 346] width 66 height 14
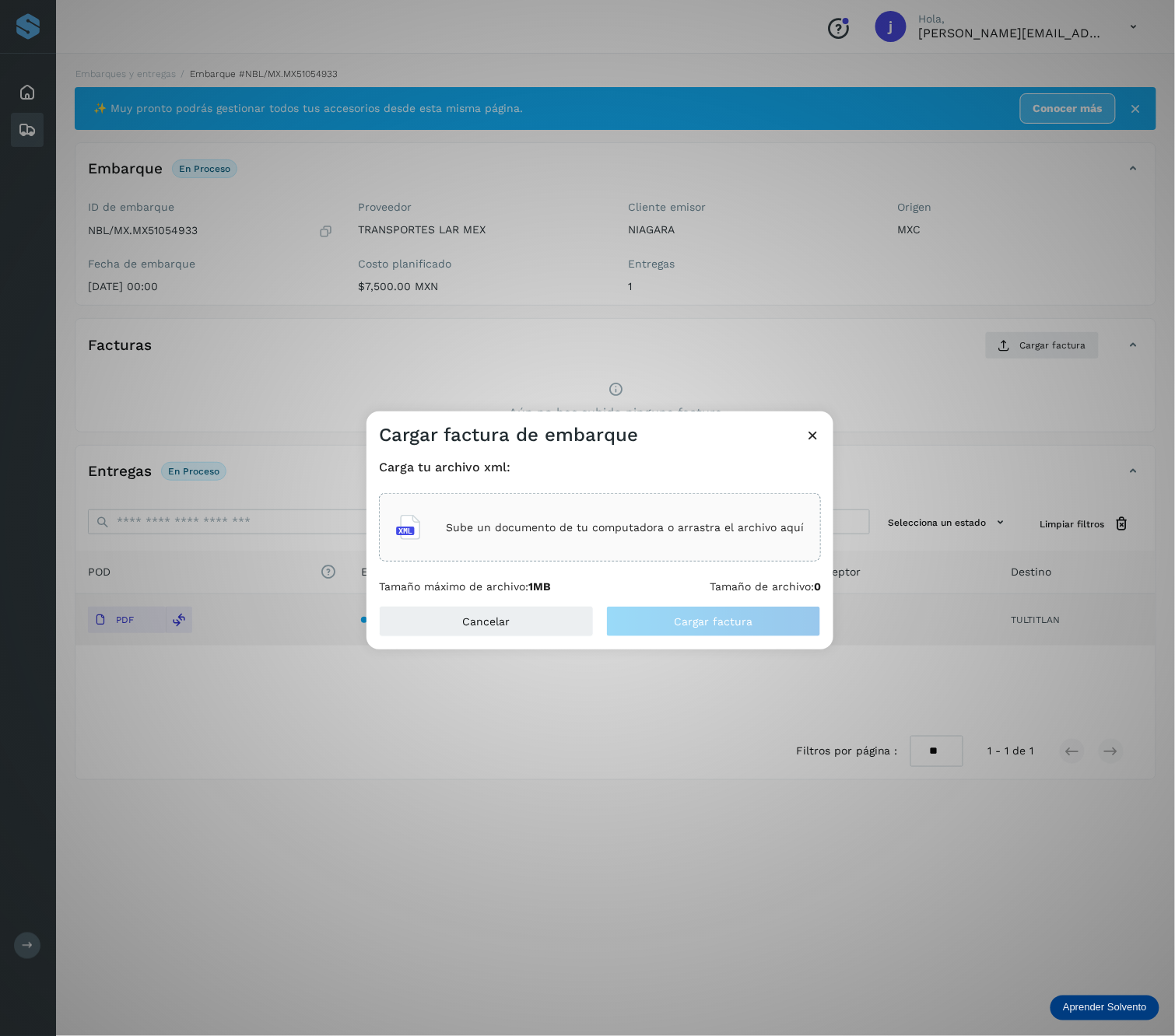
click at [621, 524] on p "Sube un documento de tu computadora o arrastra el archivo aquí" at bounding box center [625, 527] width 358 height 13
click at [730, 621] on span "Cargar factura" at bounding box center [714, 621] width 78 height 11
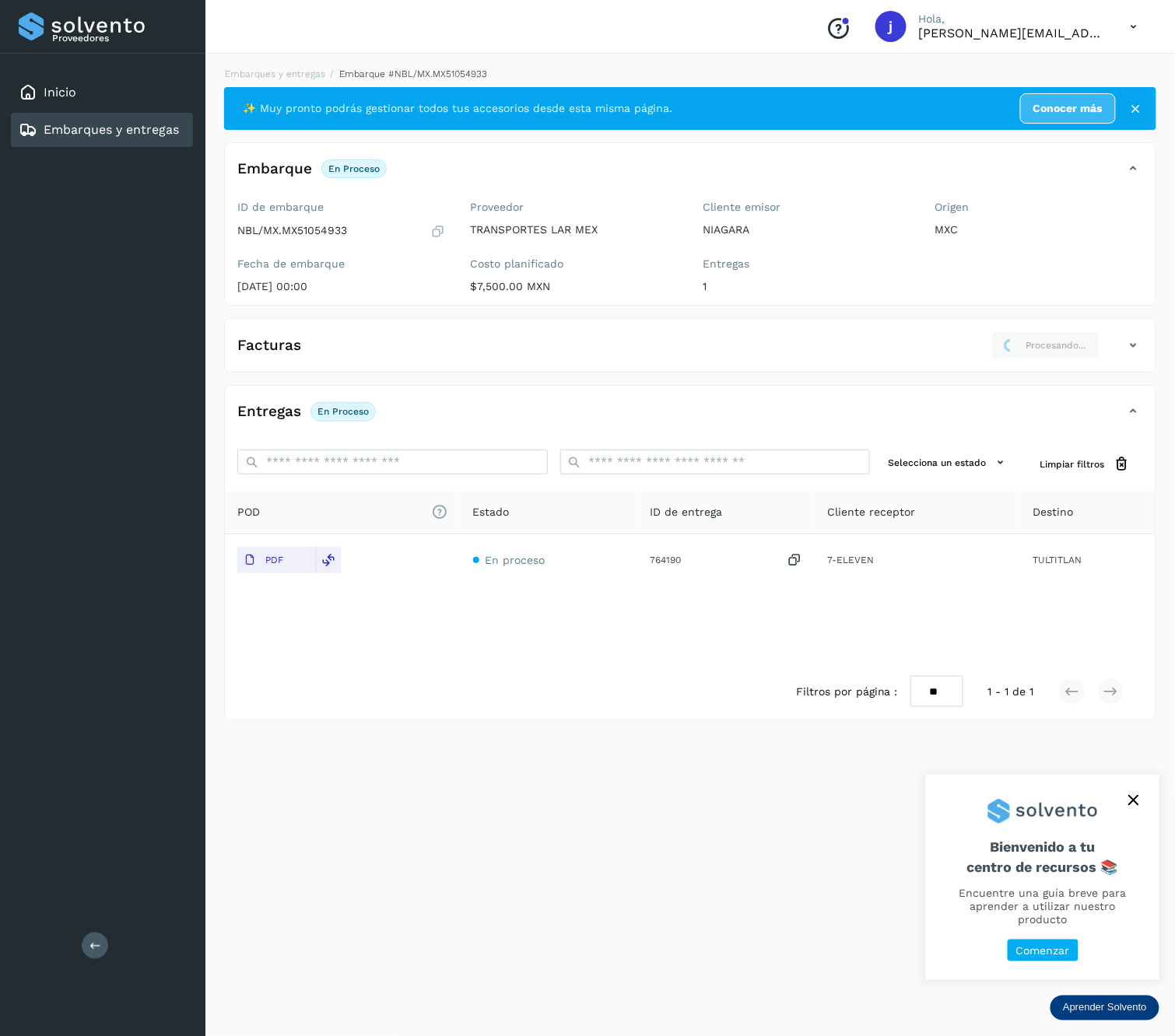
drag, startPoint x: 110, startPoint y: 922, endPoint x: 109, endPoint y: 930, distance: 8.1
click at [111, 923] on div "Proveedores Inicio Embarques y entregas Salir" at bounding box center [103, 518] width 205 height 1036
drag, startPoint x: 94, startPoint y: 940, endPoint x: 163, endPoint y: 899, distance: 80.3
click at [97, 935] on button at bounding box center [95, 946] width 27 height 27
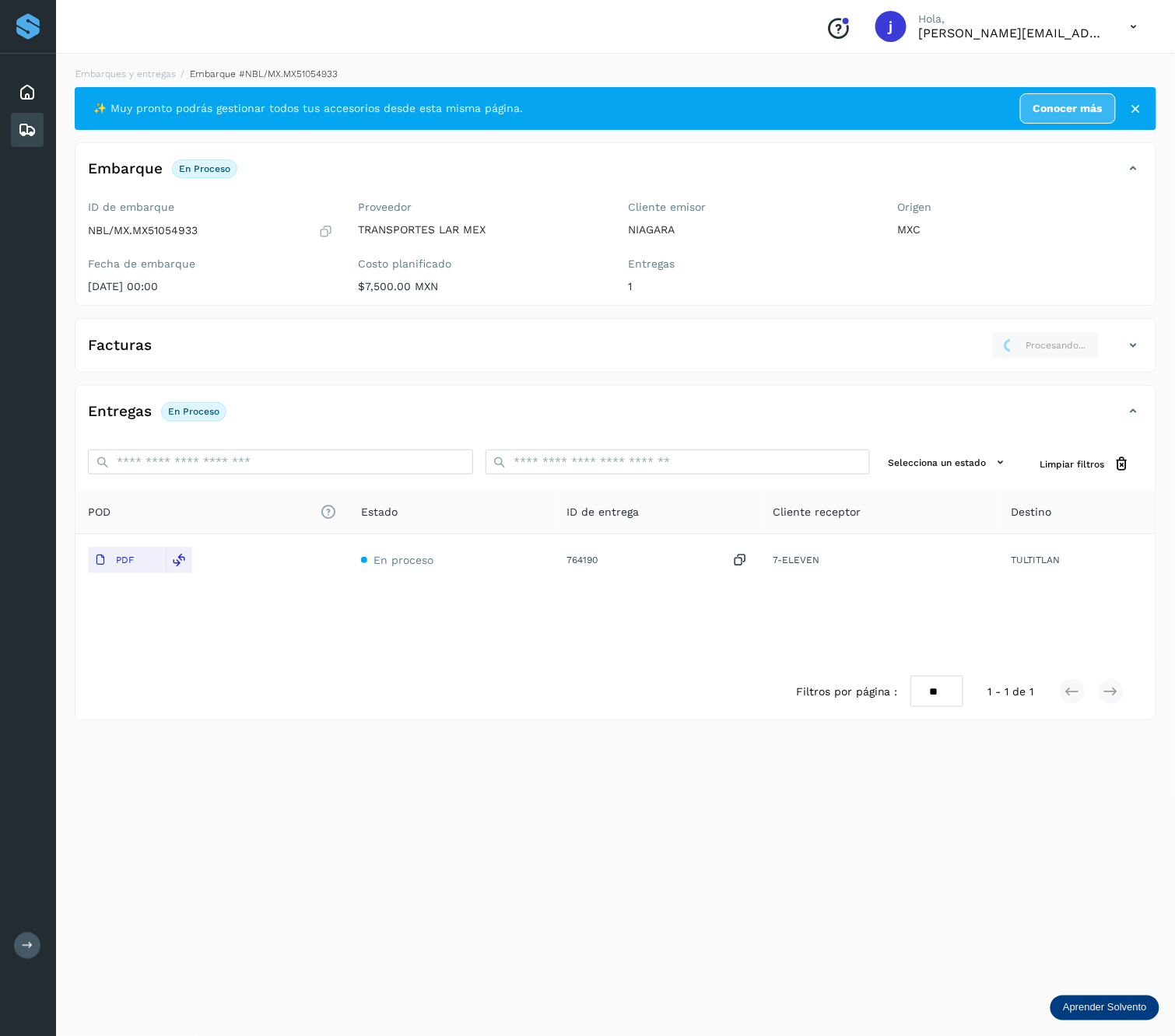
click at [1144, 342] on div "Facturas Procesando..." at bounding box center [615, 352] width 1080 height 41
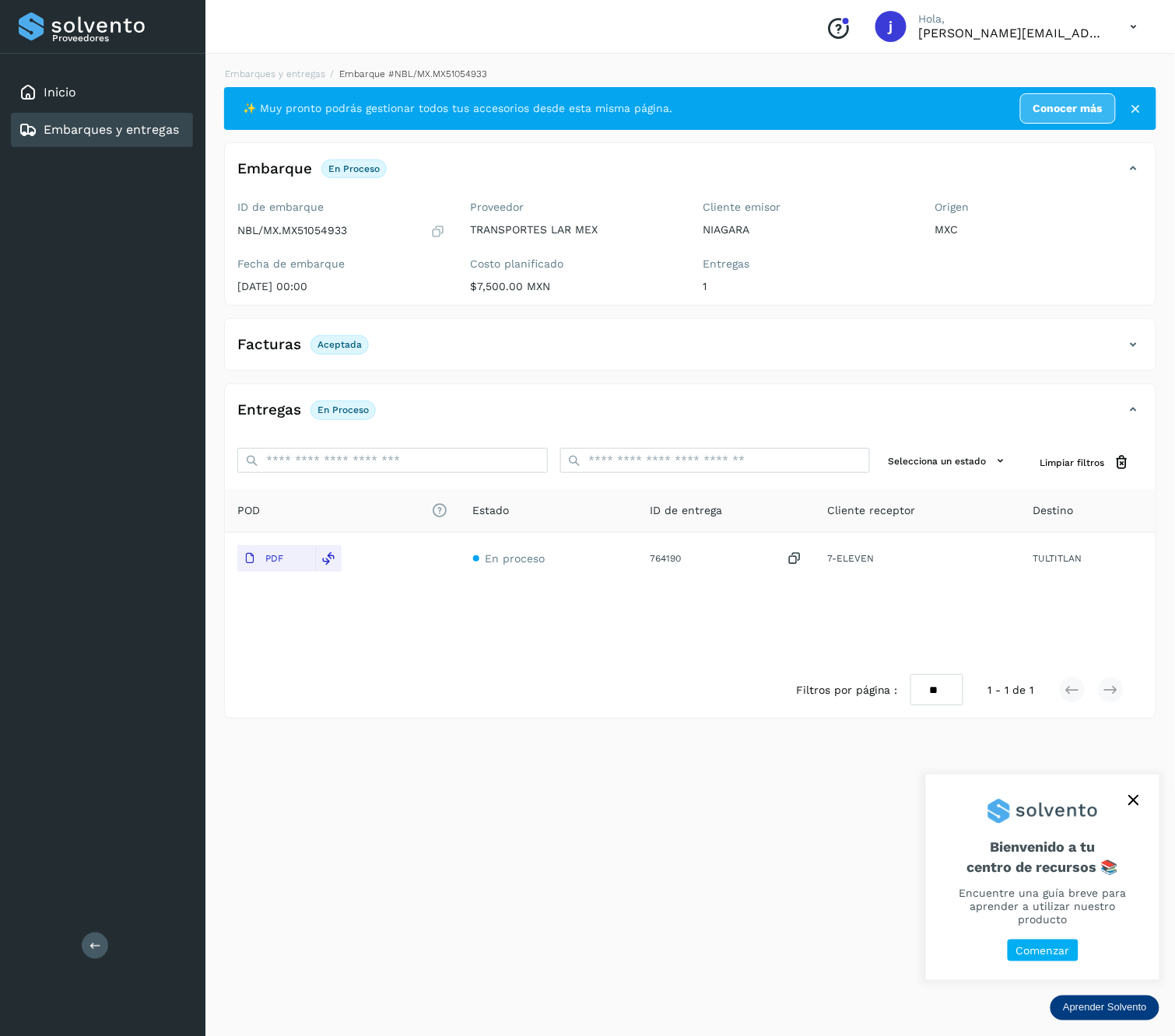
click at [1143, 342] on div "Facturas Aceptada" at bounding box center [690, 351] width 930 height 39
click at [1114, 353] on div "Facturas Aceptada" at bounding box center [674, 345] width 899 height 27
click at [93, 942] on icon at bounding box center [95, 945] width 12 height 12
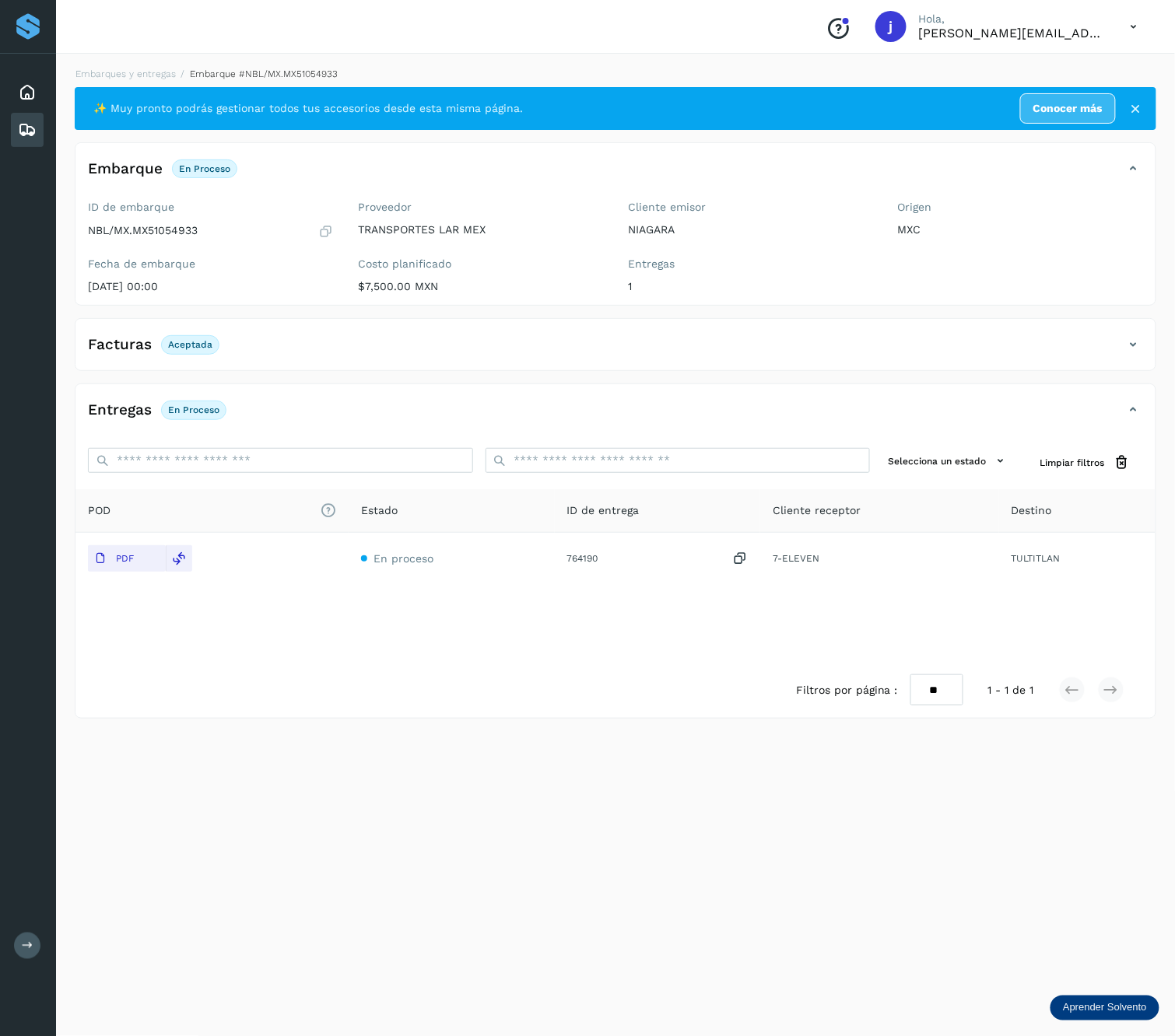
click at [1112, 344] on div "Facturas Aceptada" at bounding box center [600, 345] width 1049 height 27
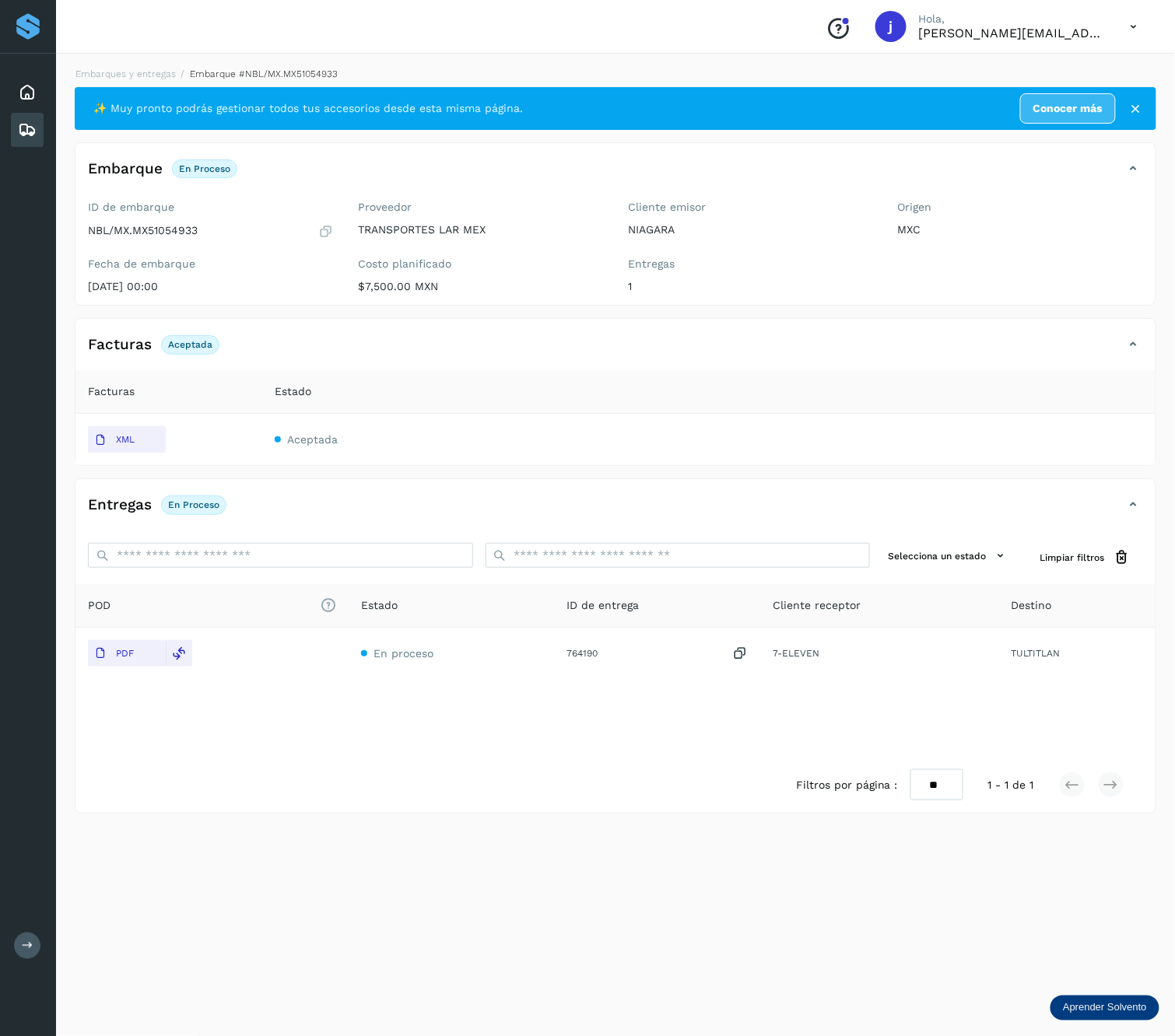
click at [35, 127] on icon at bounding box center [27, 130] width 19 height 19
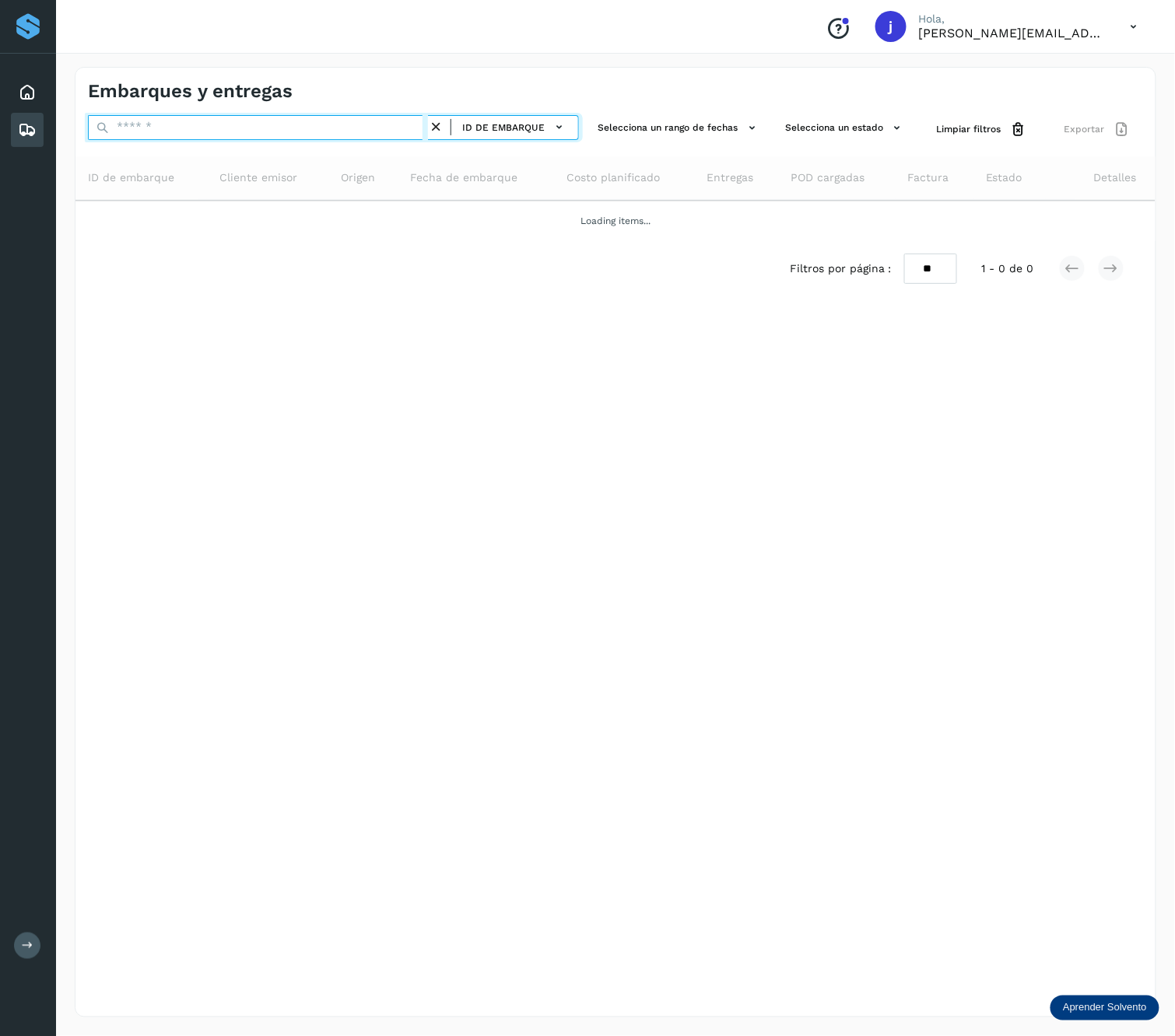
click at [256, 126] on input "text" at bounding box center [258, 128] width 340 height 25
paste input "**********"
type input "**********"
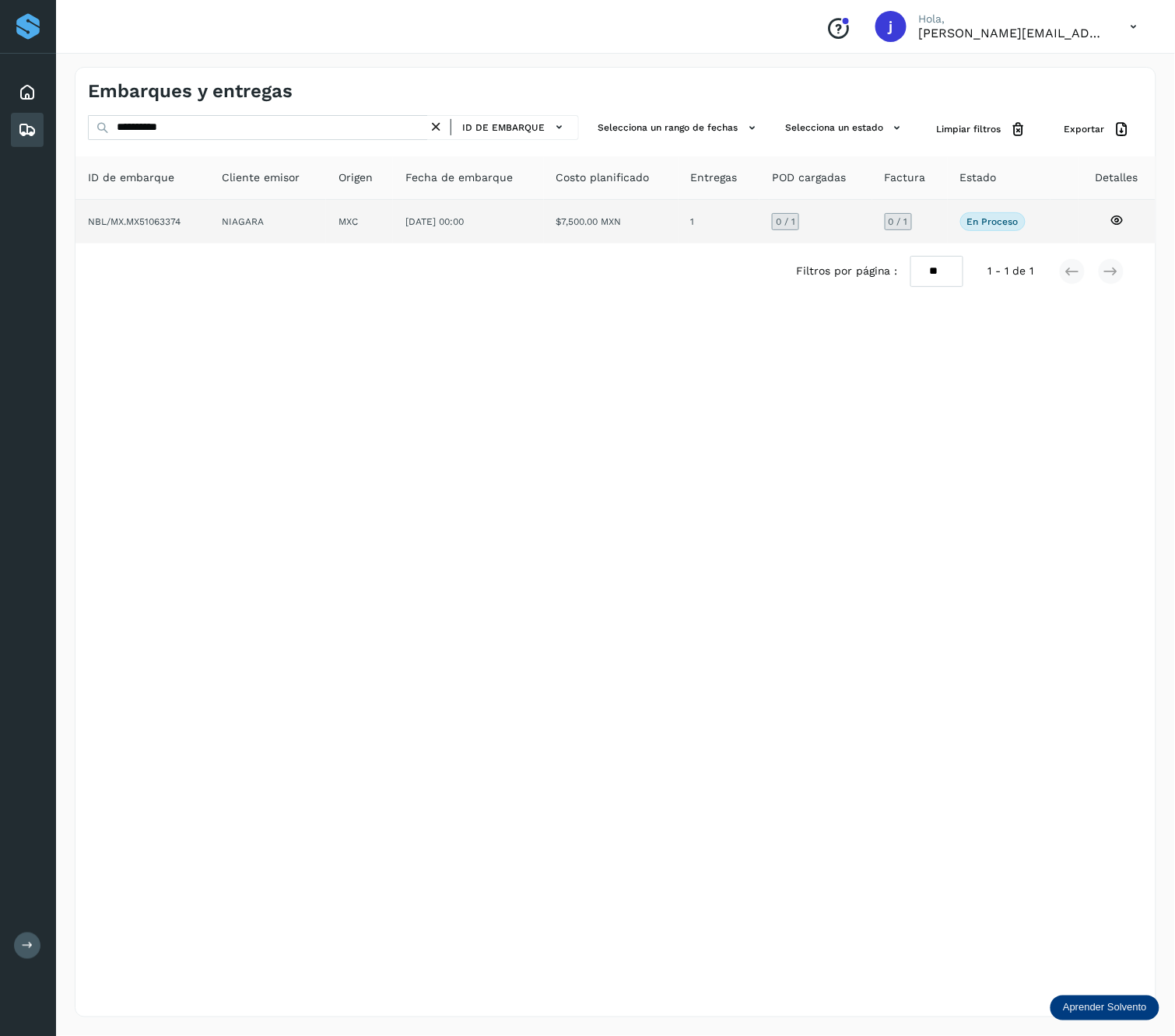
click at [544, 220] on td "[DATE] 00:00" at bounding box center [611, 222] width 135 height 44
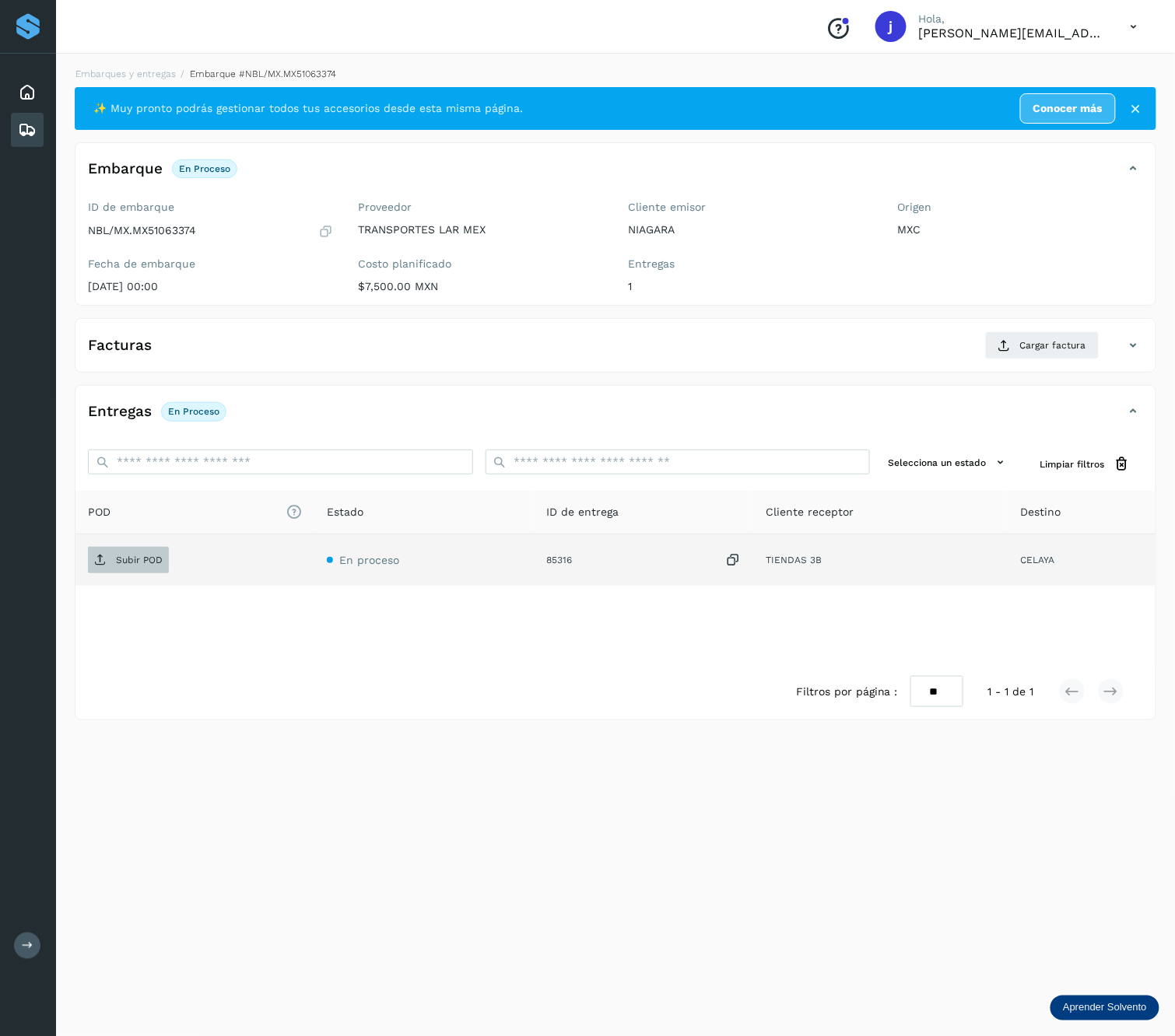
click at [97, 550] on span "Subir POD" at bounding box center [128, 560] width 81 height 25
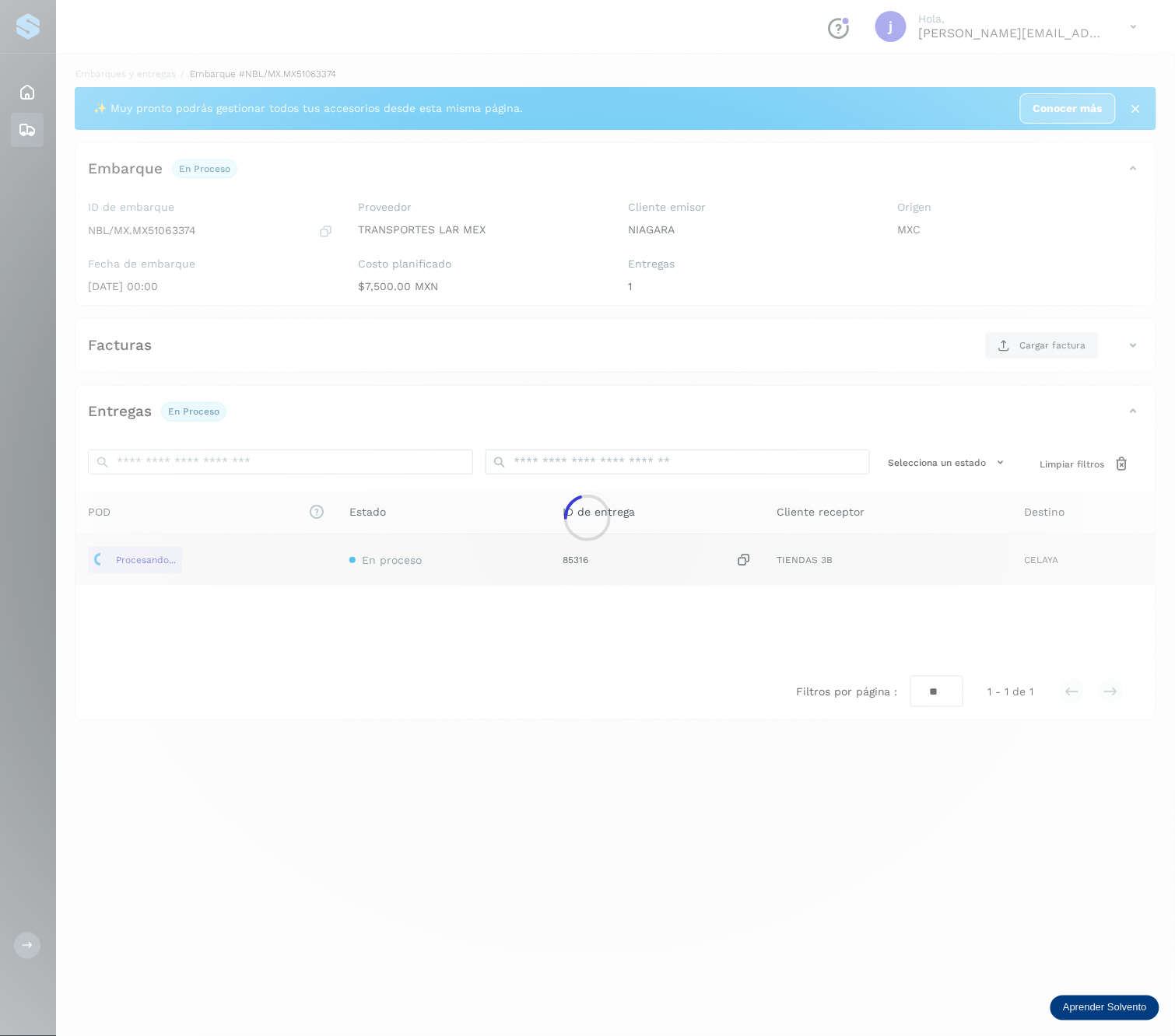
click at [1036, 338] on div at bounding box center [587, 518] width 1175 height 1036
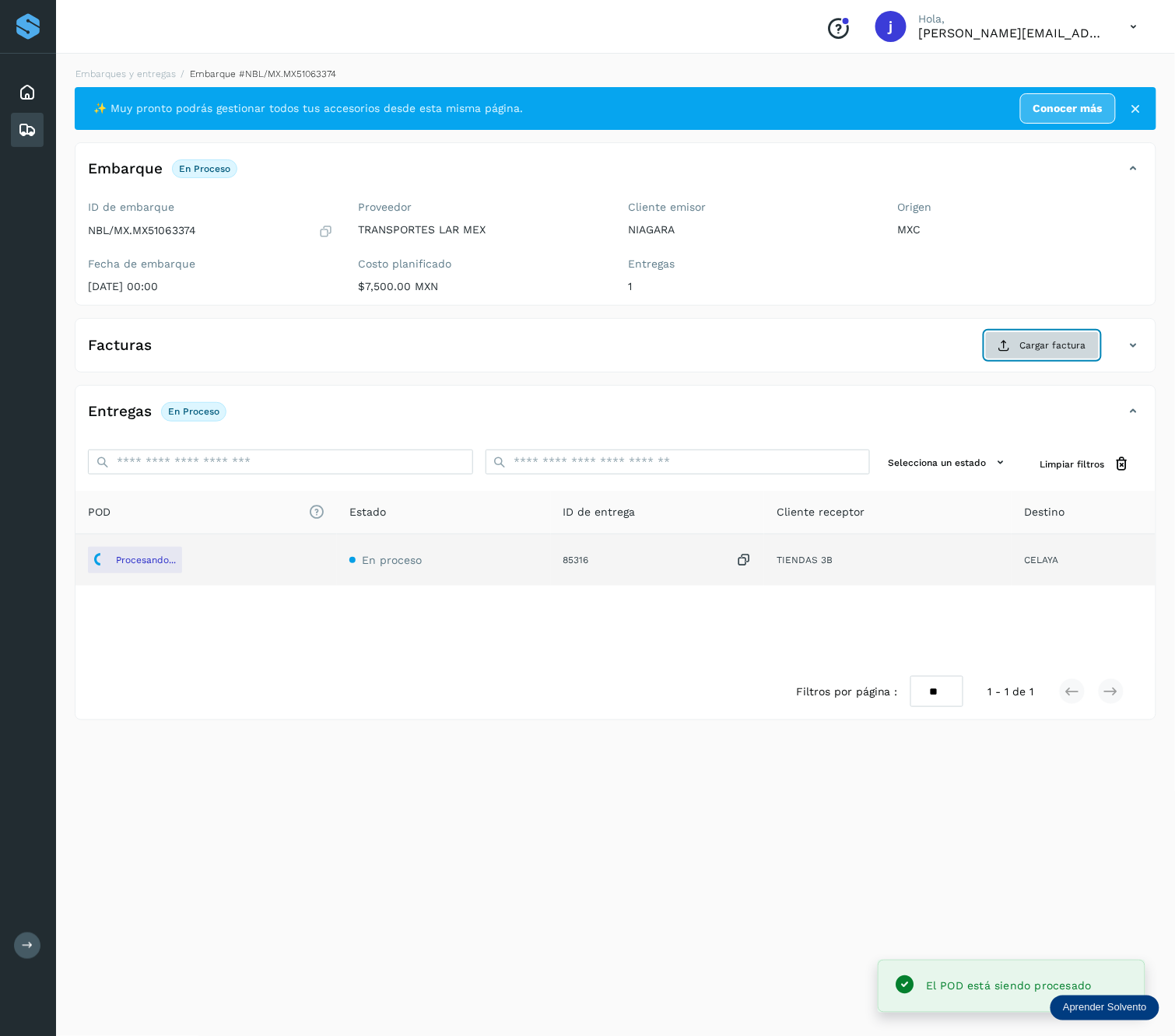
click at [1028, 342] on span "Cargar factura" at bounding box center [1053, 346] width 66 height 14
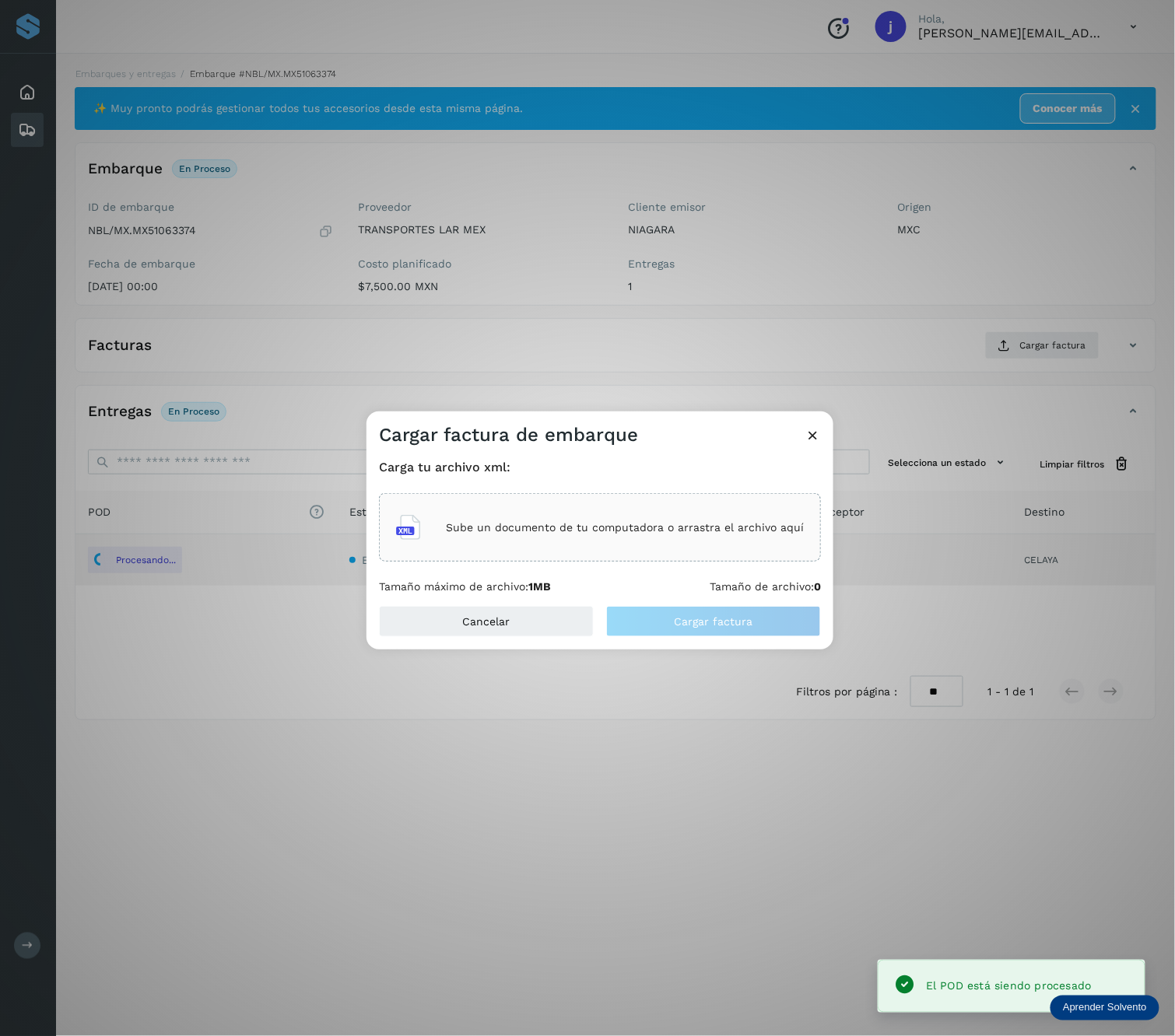
click at [669, 534] on p "Sube un documento de tu computadora o arrastra el archivo aquí" at bounding box center [625, 527] width 358 height 13
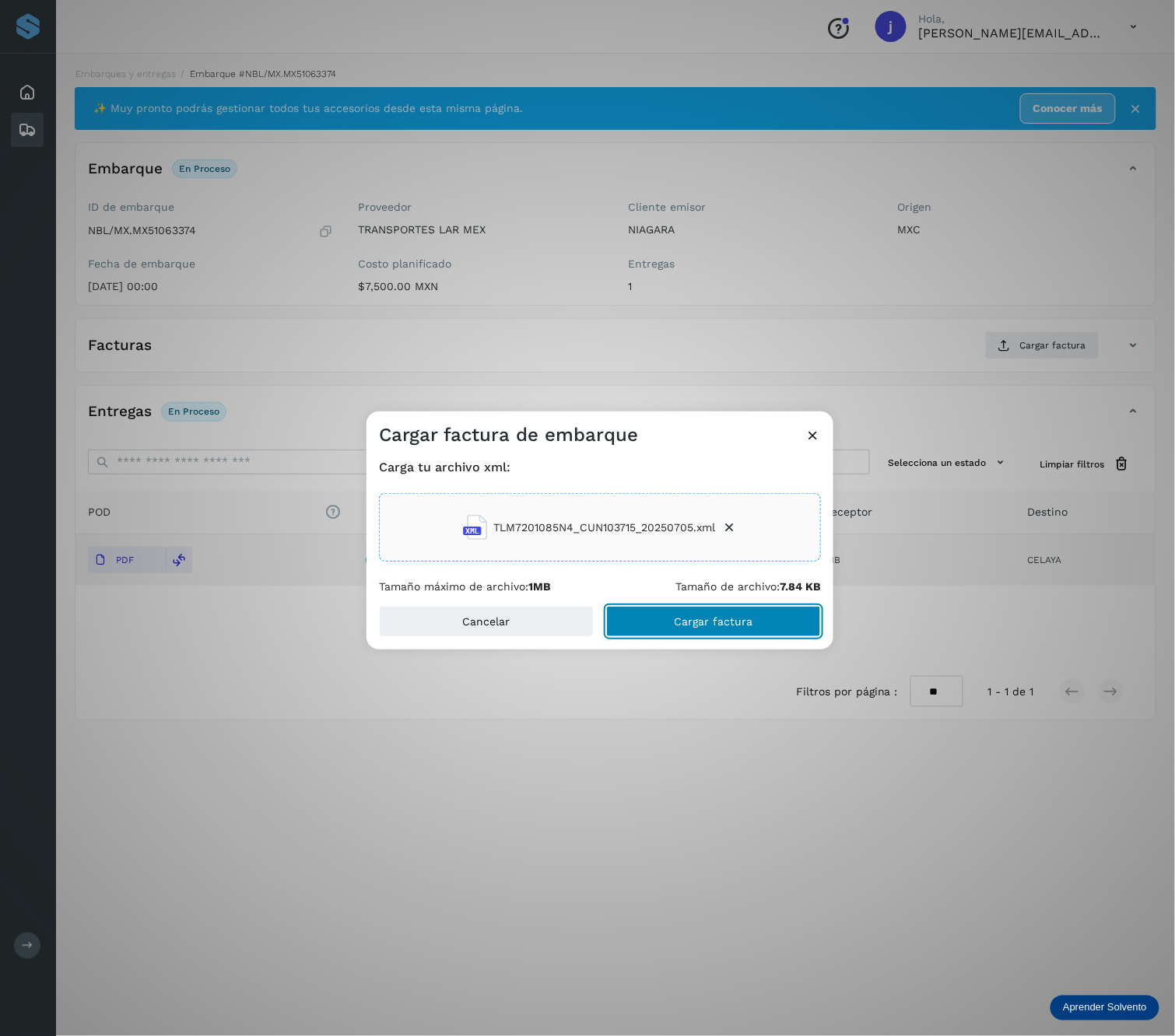
drag, startPoint x: 722, startPoint y: 616, endPoint x: 1164, endPoint y: 603, distance: 442.2
click at [725, 616] on span "Cargar factura" at bounding box center [714, 621] width 78 height 11
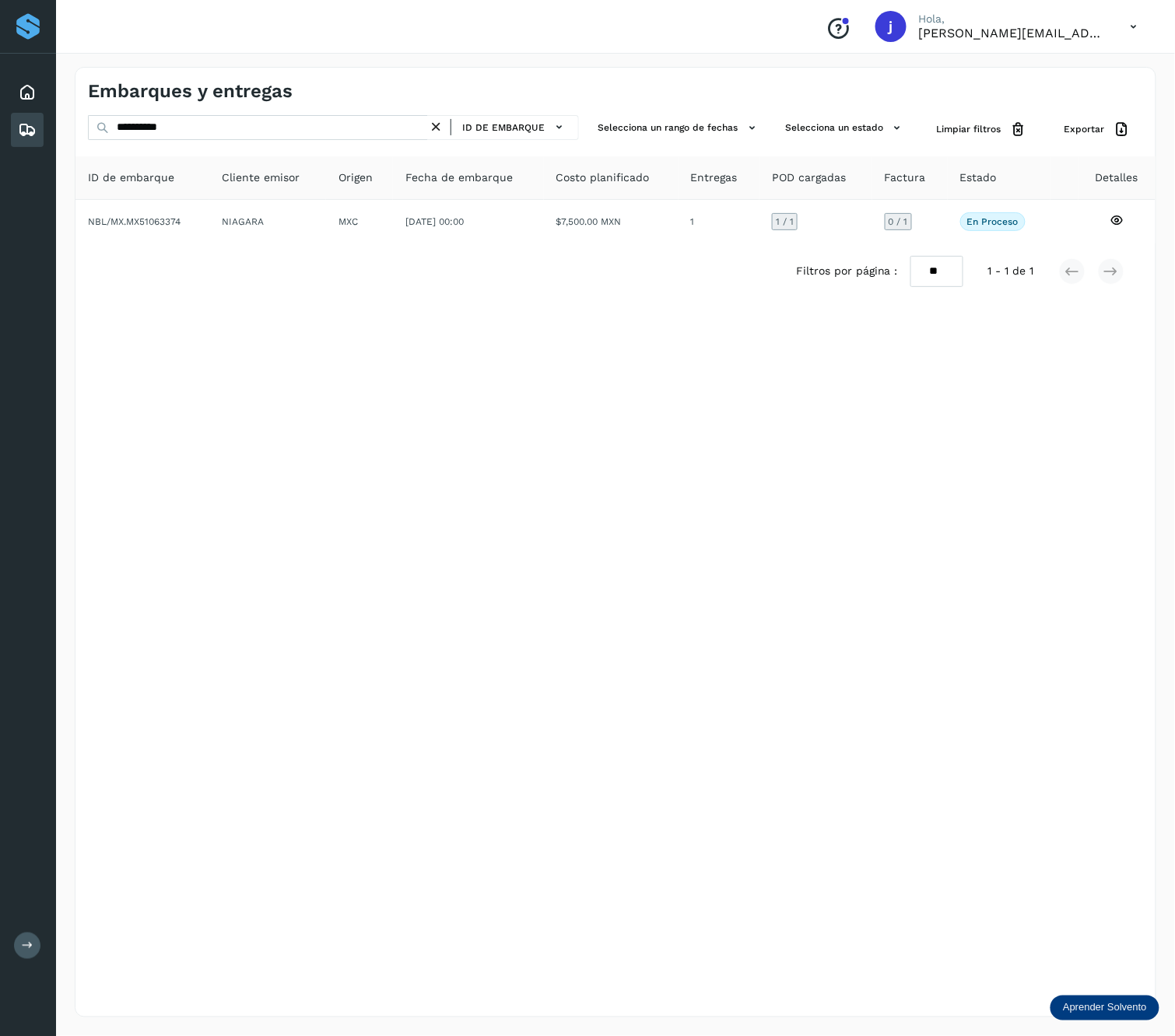
click at [268, 150] on div "**********" at bounding box center [615, 207] width 1080 height 184
click at [270, 132] on input "**********" at bounding box center [258, 128] width 340 height 25
paste input "**********"
click at [270, 127] on input "**********" at bounding box center [258, 128] width 340 height 25
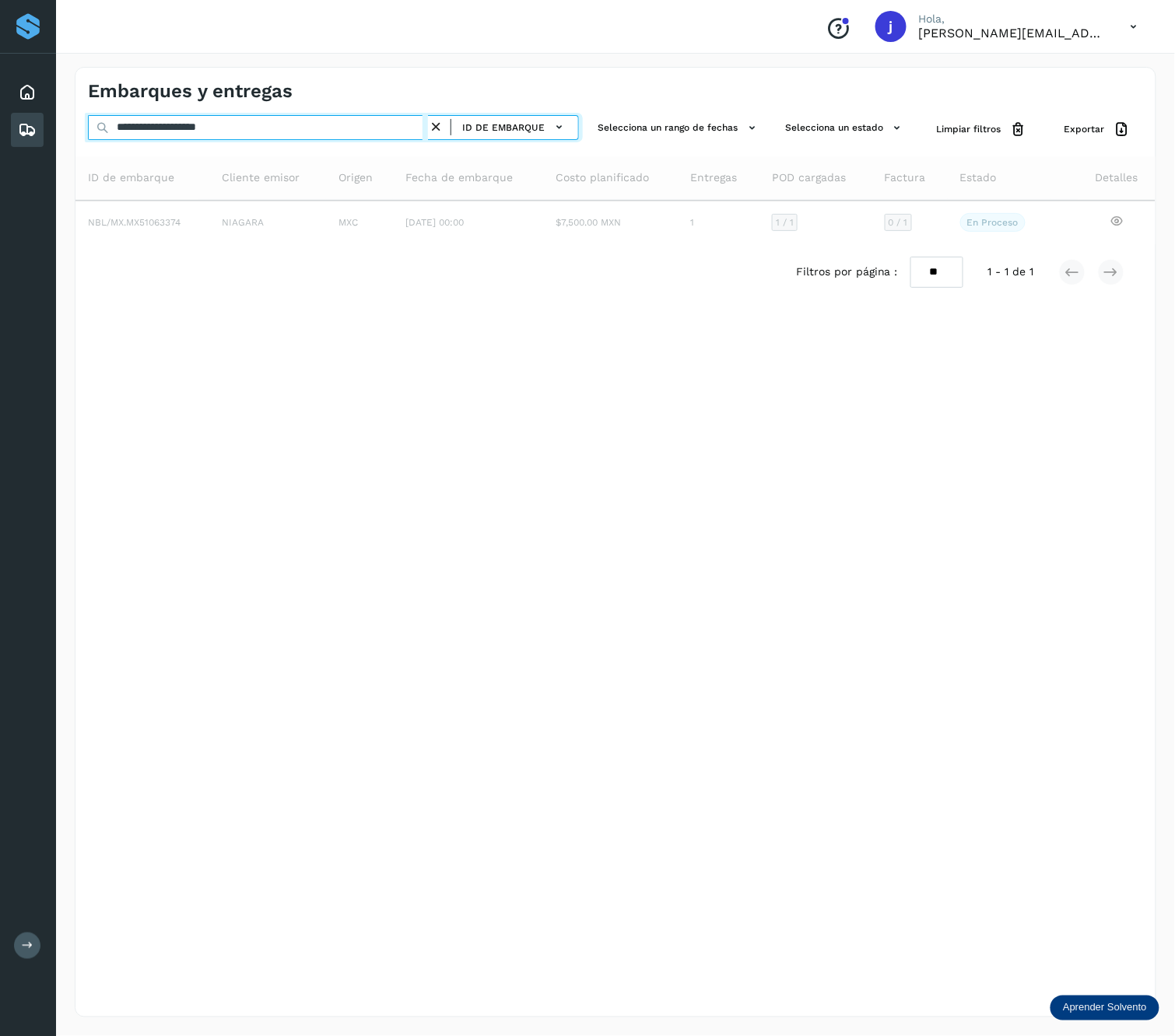
click at [270, 127] on input "**********" at bounding box center [258, 128] width 340 height 25
paste input "text"
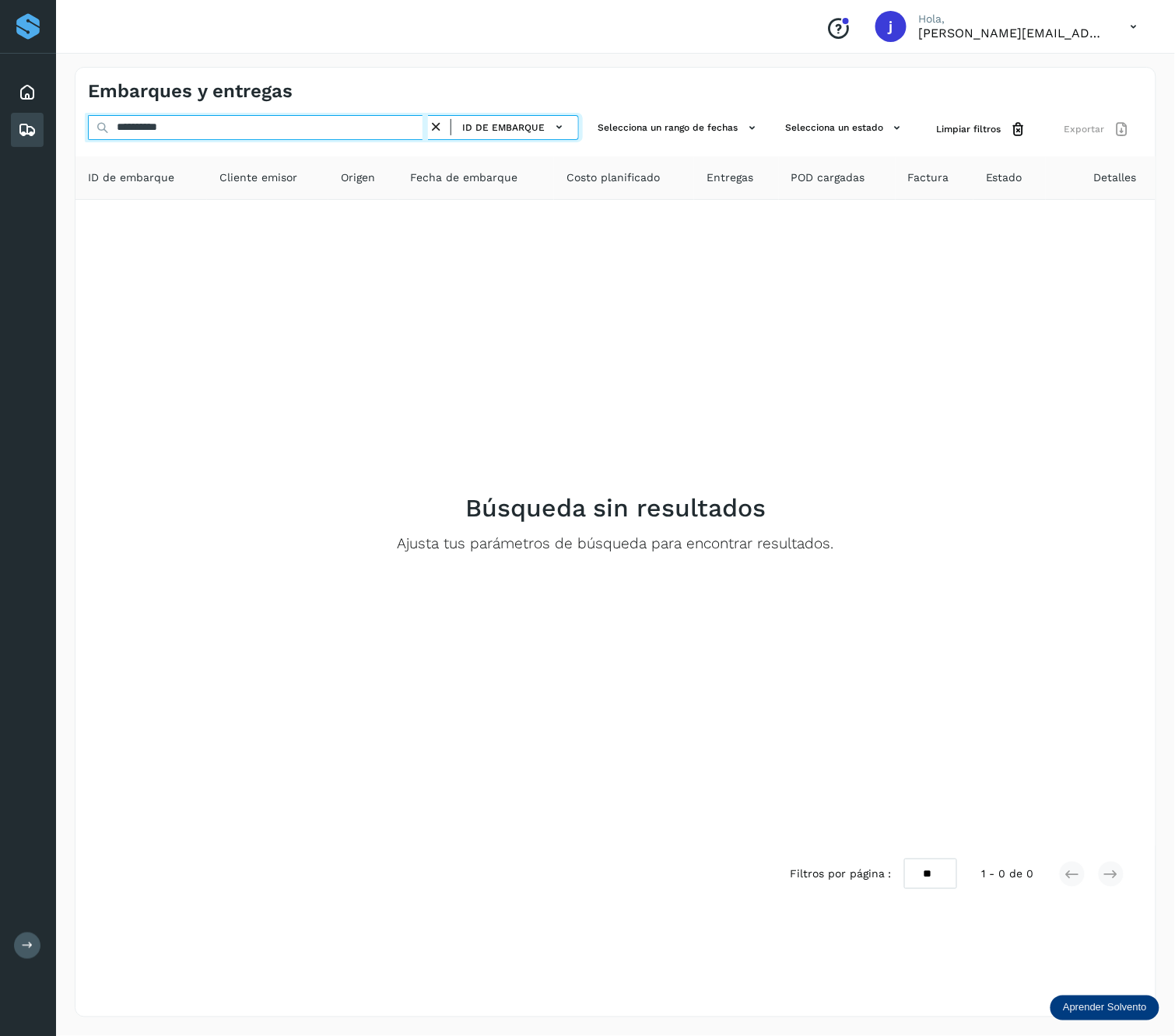
type input "**********"
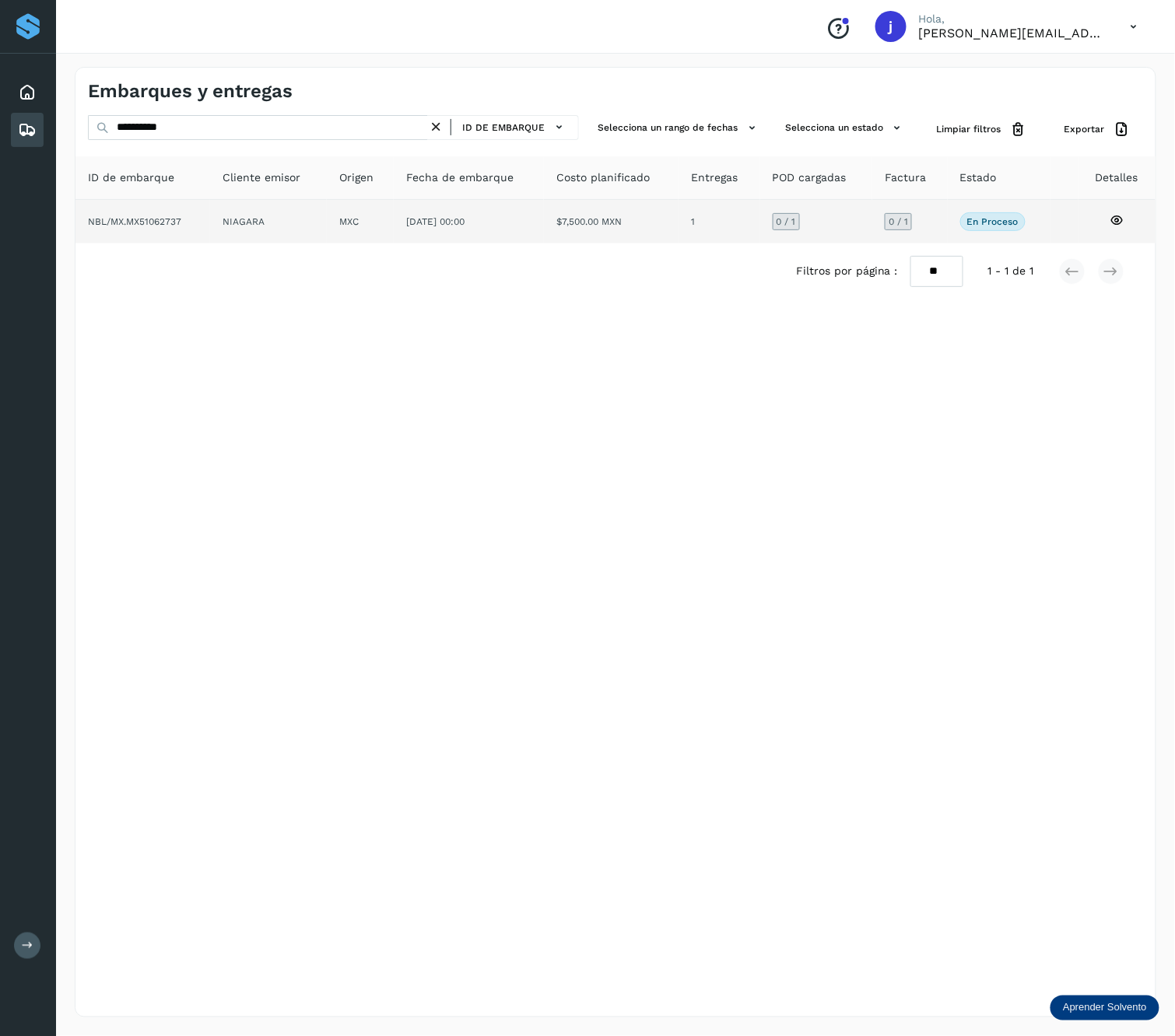
click at [679, 230] on td "$7,500.00 MXN" at bounding box center [720, 222] width 82 height 44
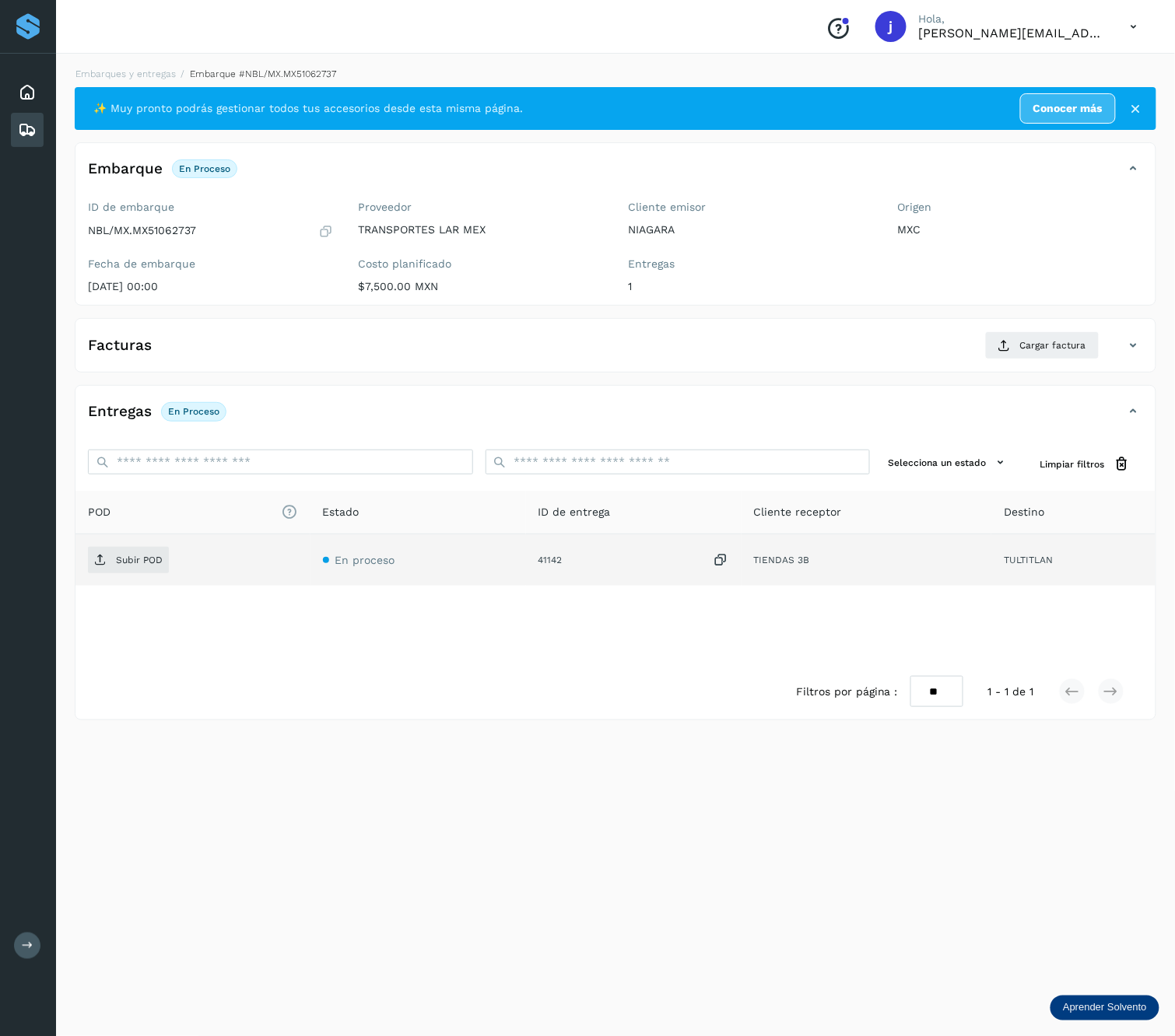
click at [178, 565] on div "Subir POD" at bounding box center [193, 560] width 210 height 27
click at [143, 563] on p "Subir POD" at bounding box center [140, 560] width 47 height 11
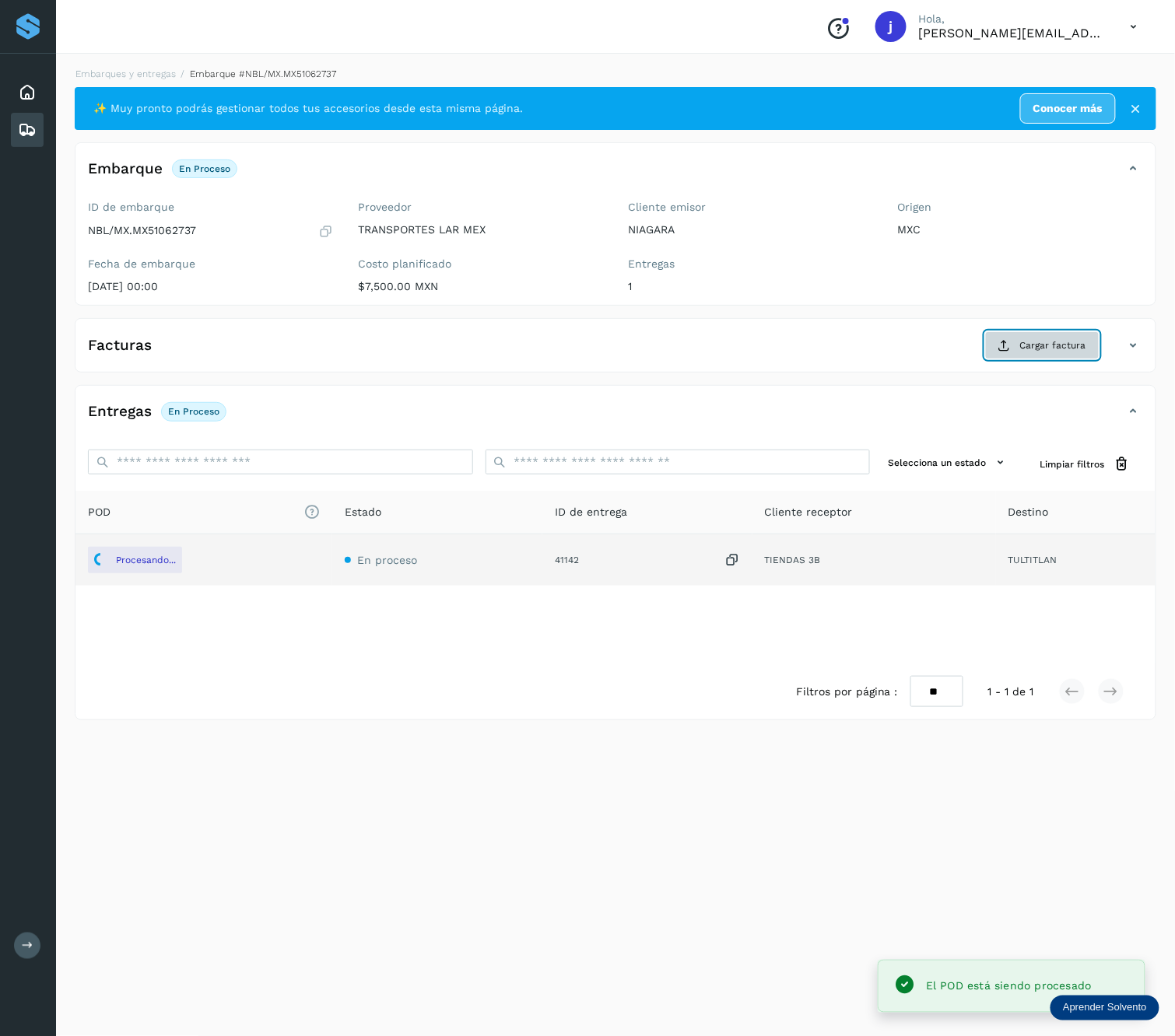
click at [998, 357] on button "Cargar factura" at bounding box center [1043, 346] width 114 height 28
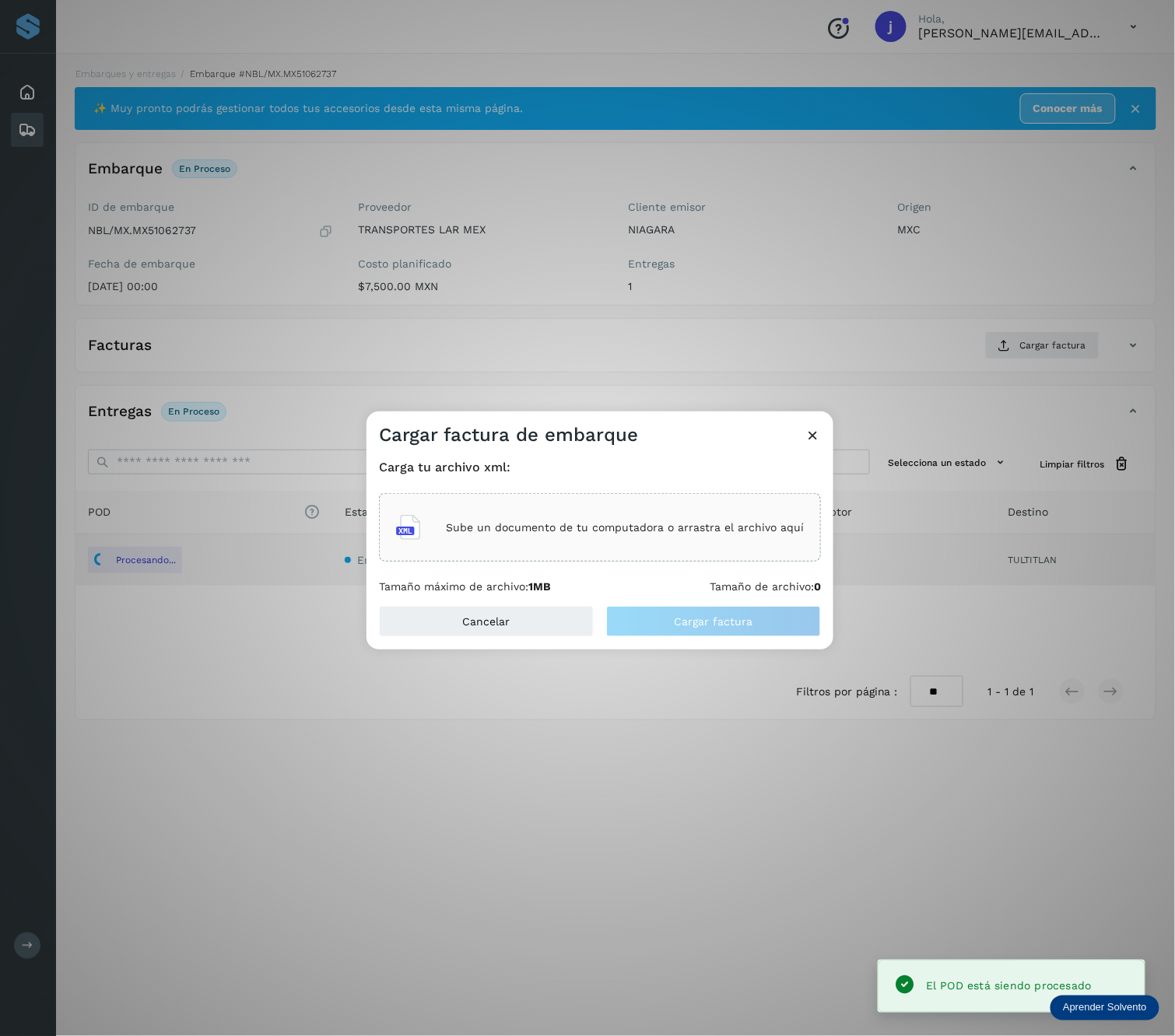
click at [601, 502] on div "Sube un documento de tu computadora o arrastra el archivo aquí" at bounding box center [600, 527] width 442 height 68
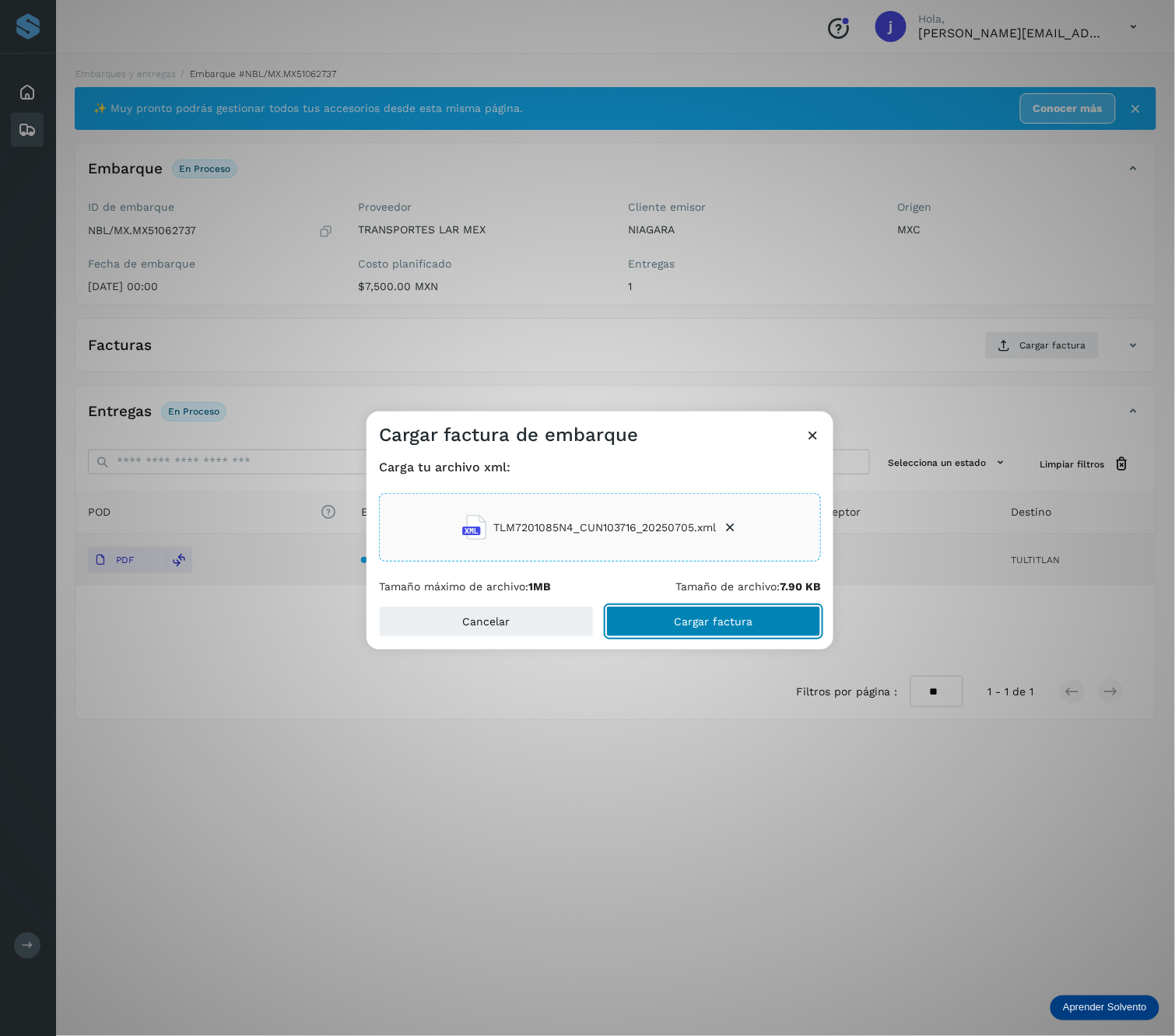
click at [705, 611] on button "Cargar factura" at bounding box center [713, 621] width 215 height 31
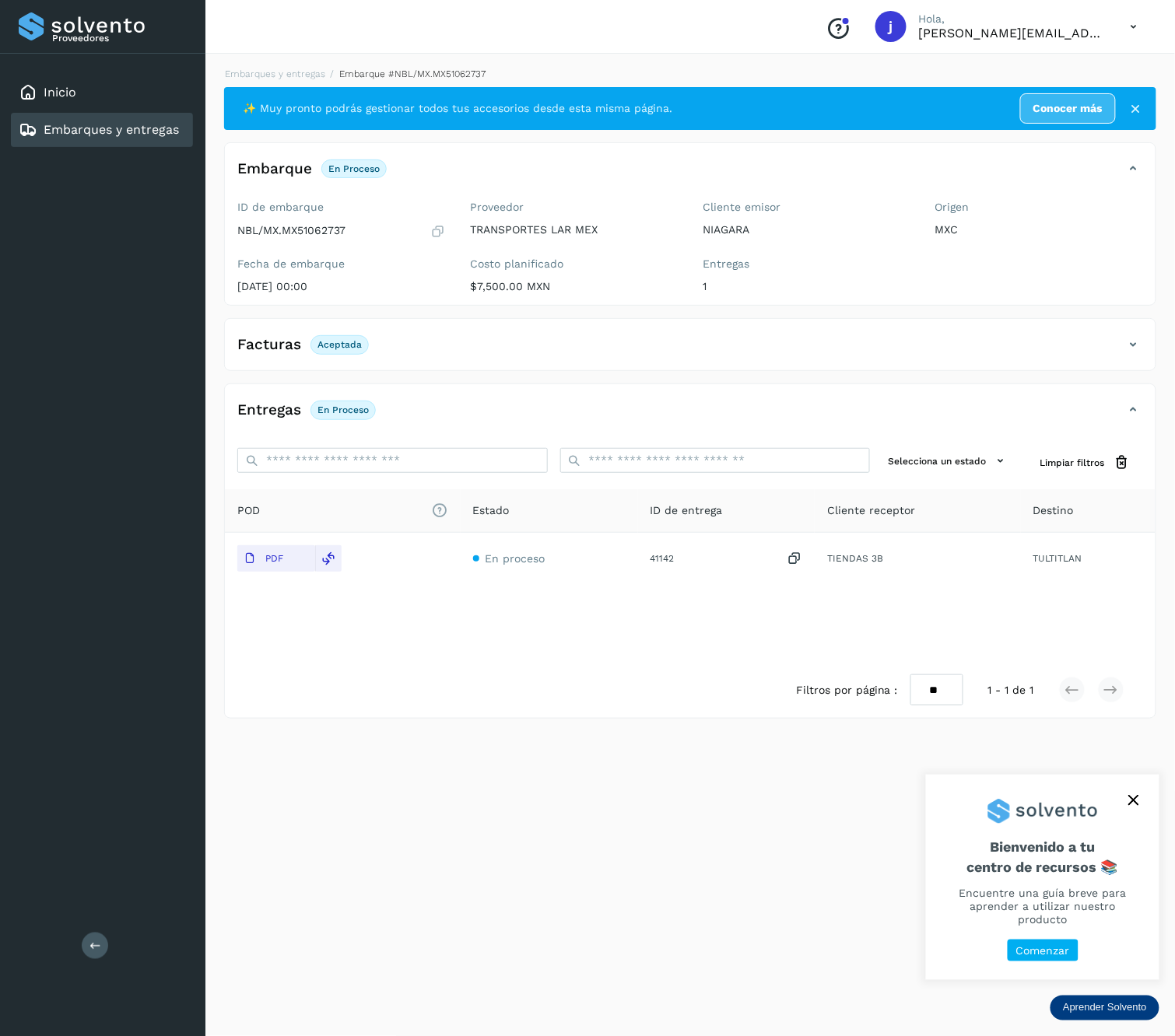
click at [90, 944] on icon at bounding box center [95, 945] width 12 height 12
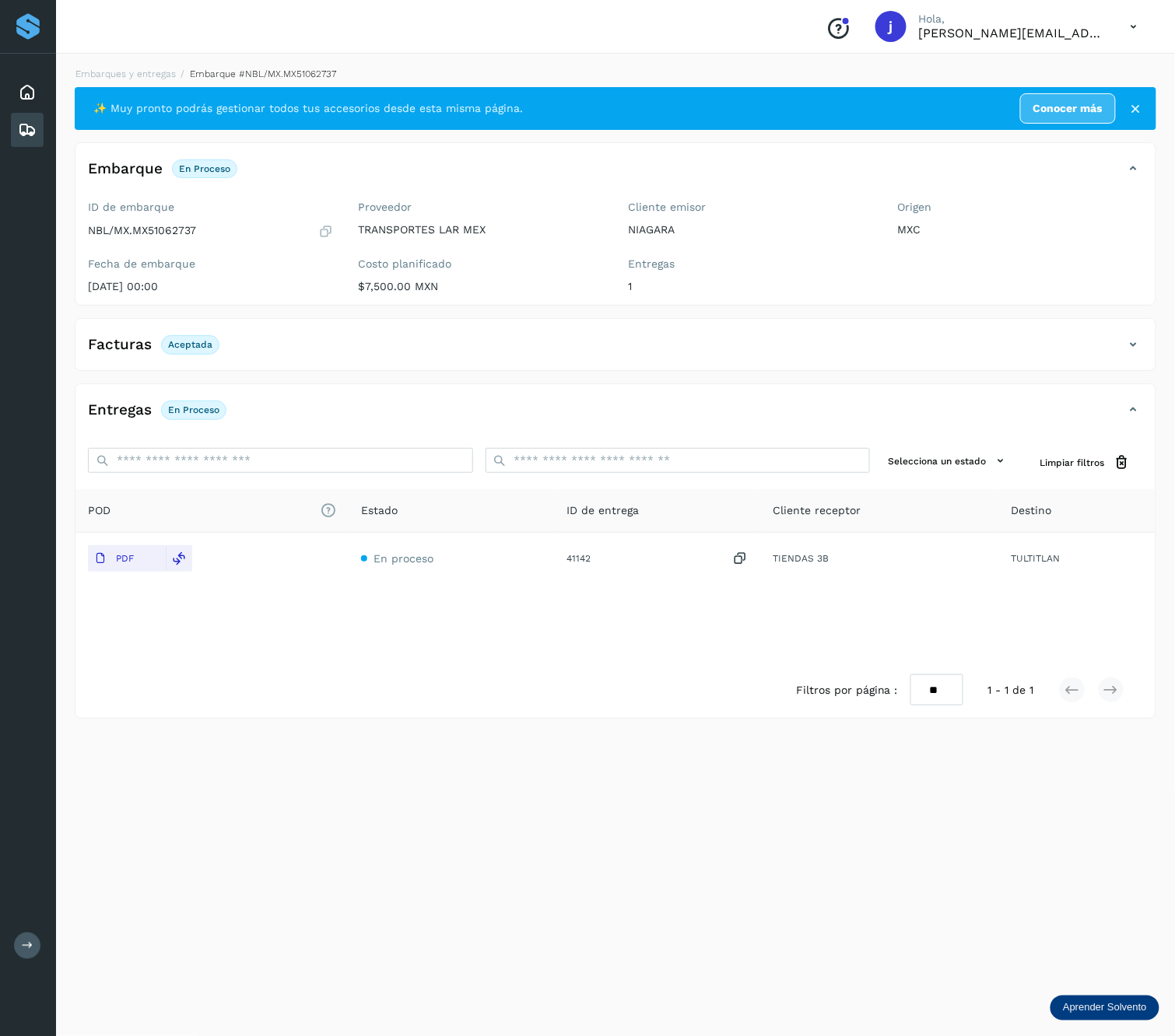
click at [1143, 342] on div "Facturas Aceptada" at bounding box center [615, 351] width 1080 height 39
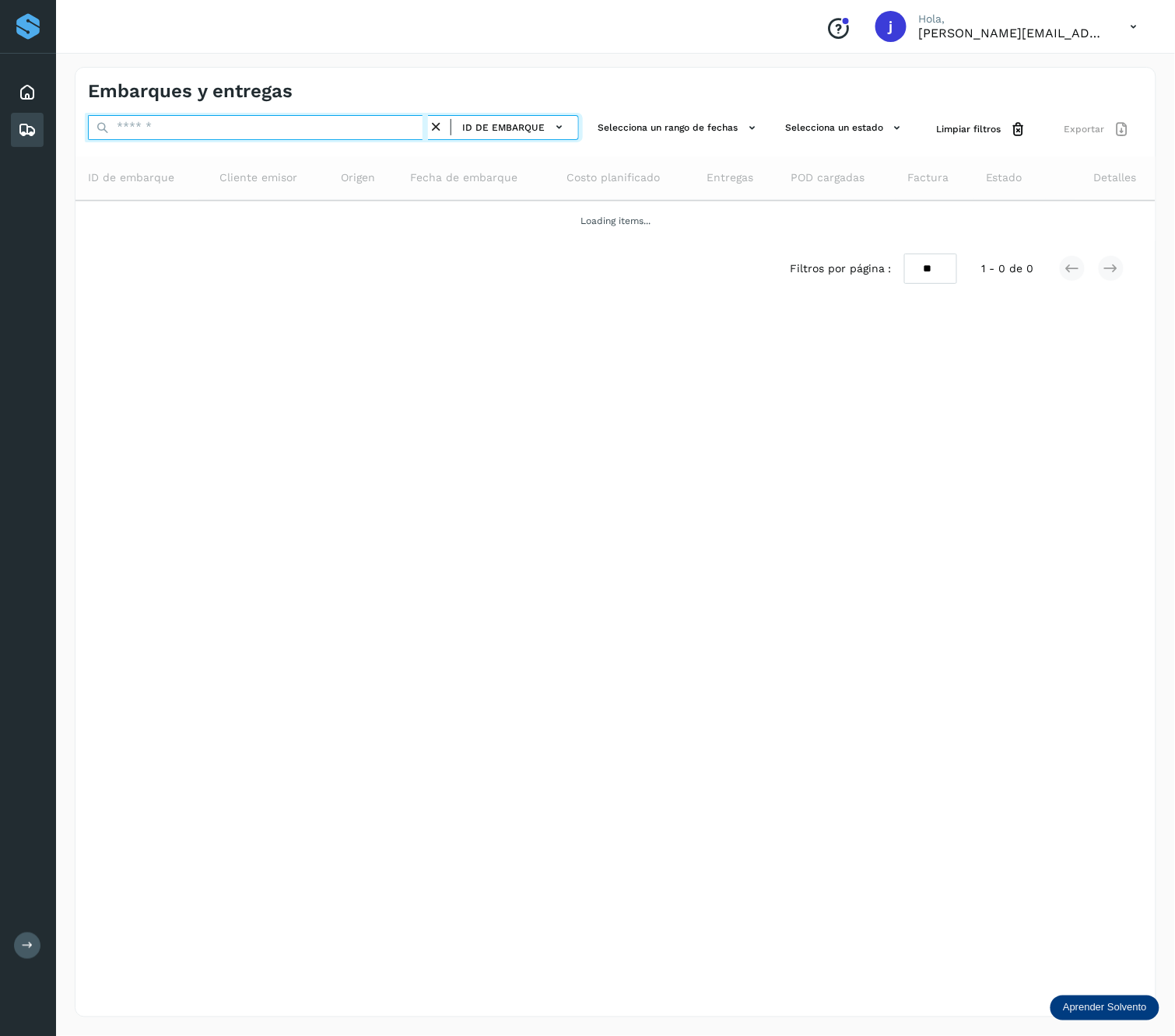
click at [215, 129] on input "text" at bounding box center [258, 128] width 340 height 25
paste input "**********"
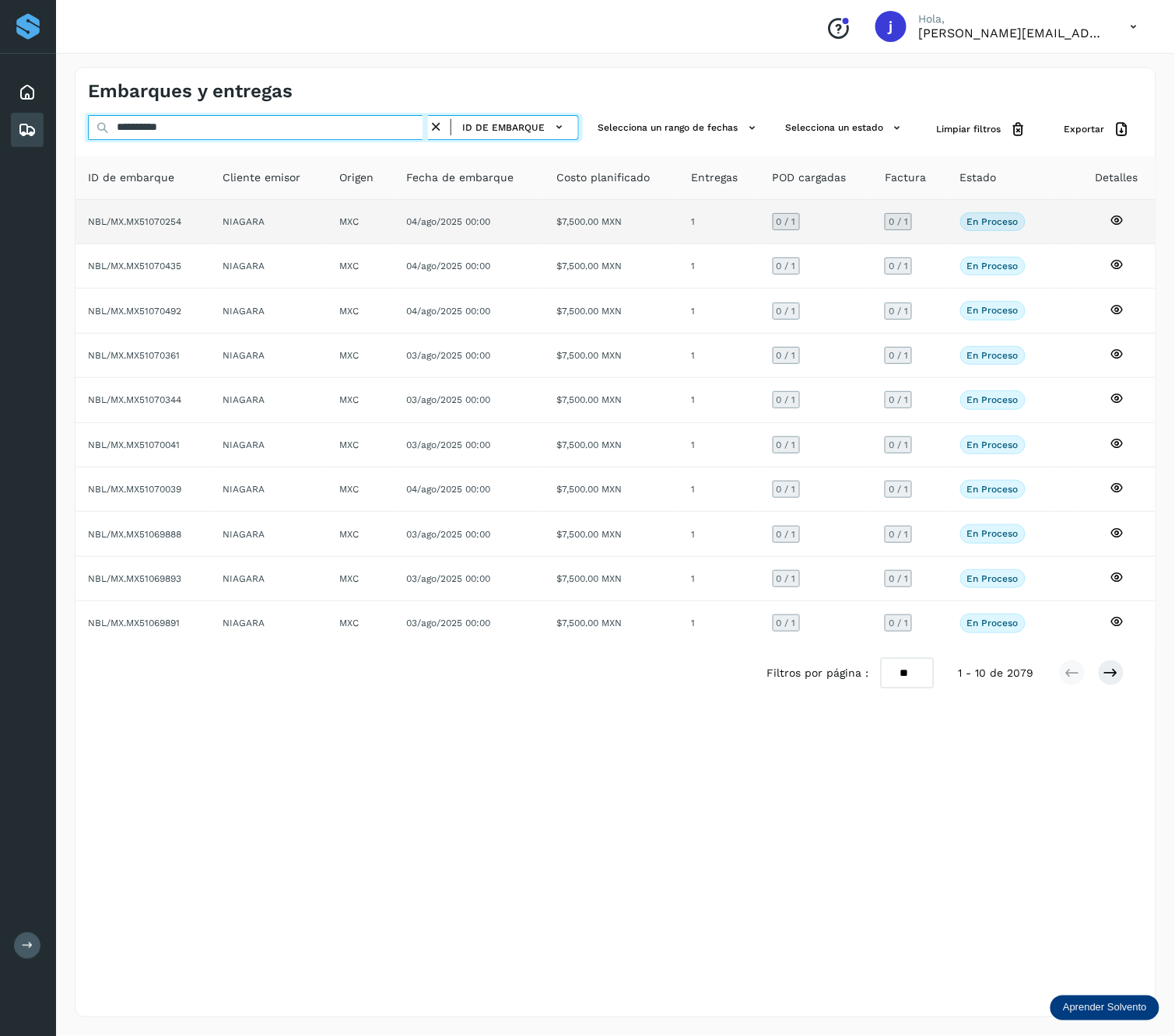
type input "**********"
click at [426, 232] on td "04/ago/2025 00:00" at bounding box center [469, 222] width 151 height 45
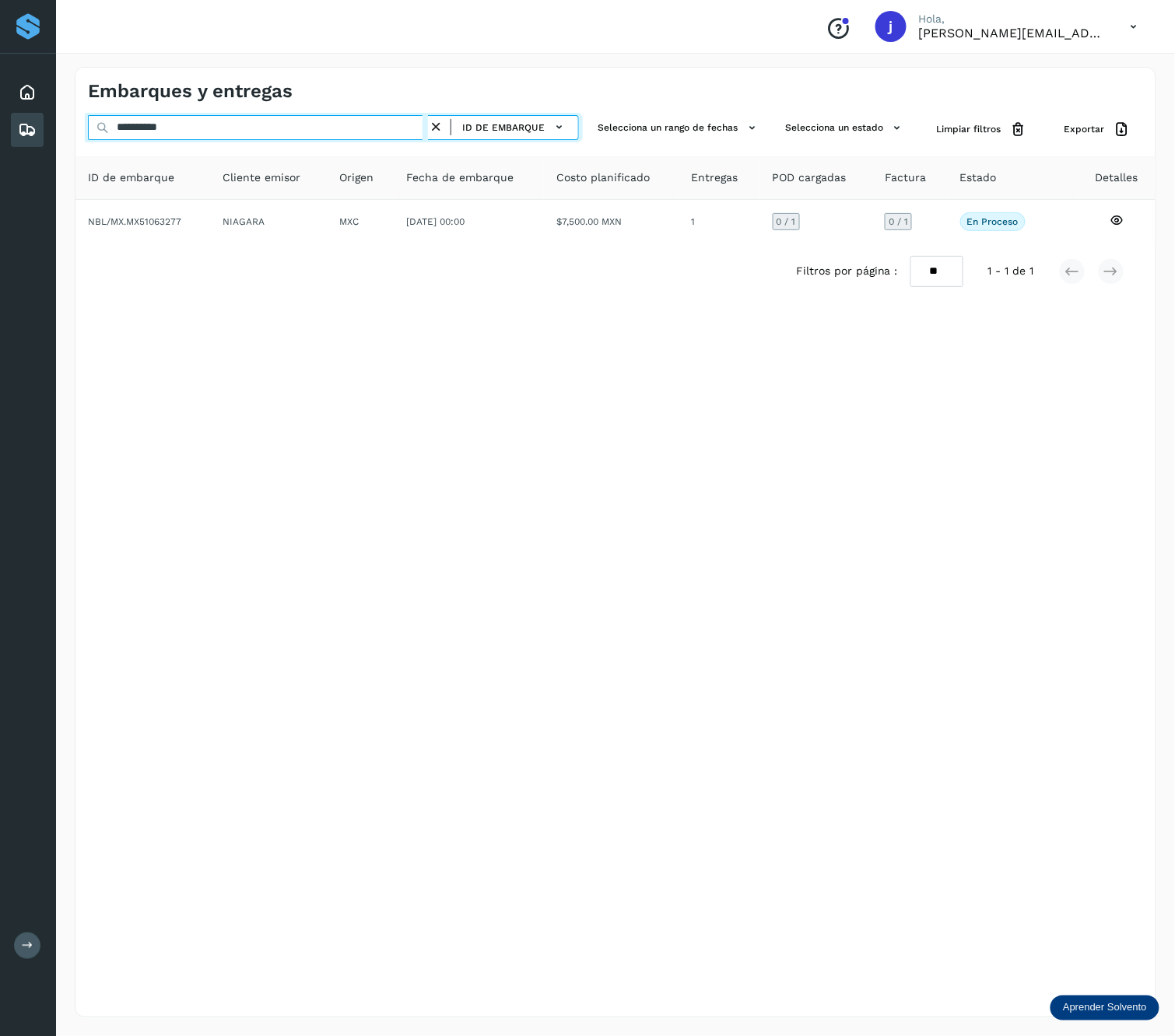
click at [234, 133] on input "**********" at bounding box center [258, 128] width 340 height 25
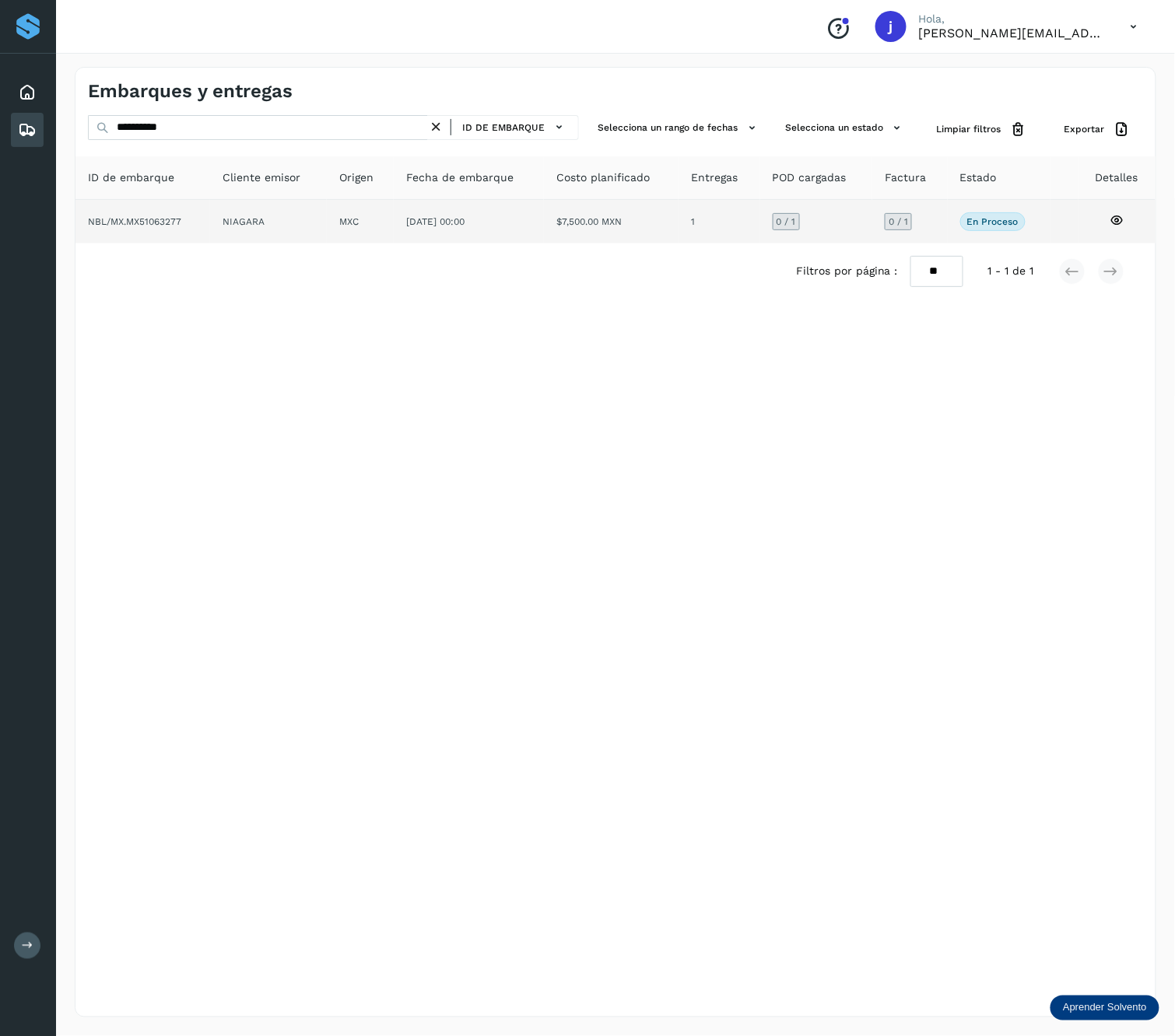
click at [327, 211] on td "NIAGARA" at bounding box center [360, 222] width 67 height 44
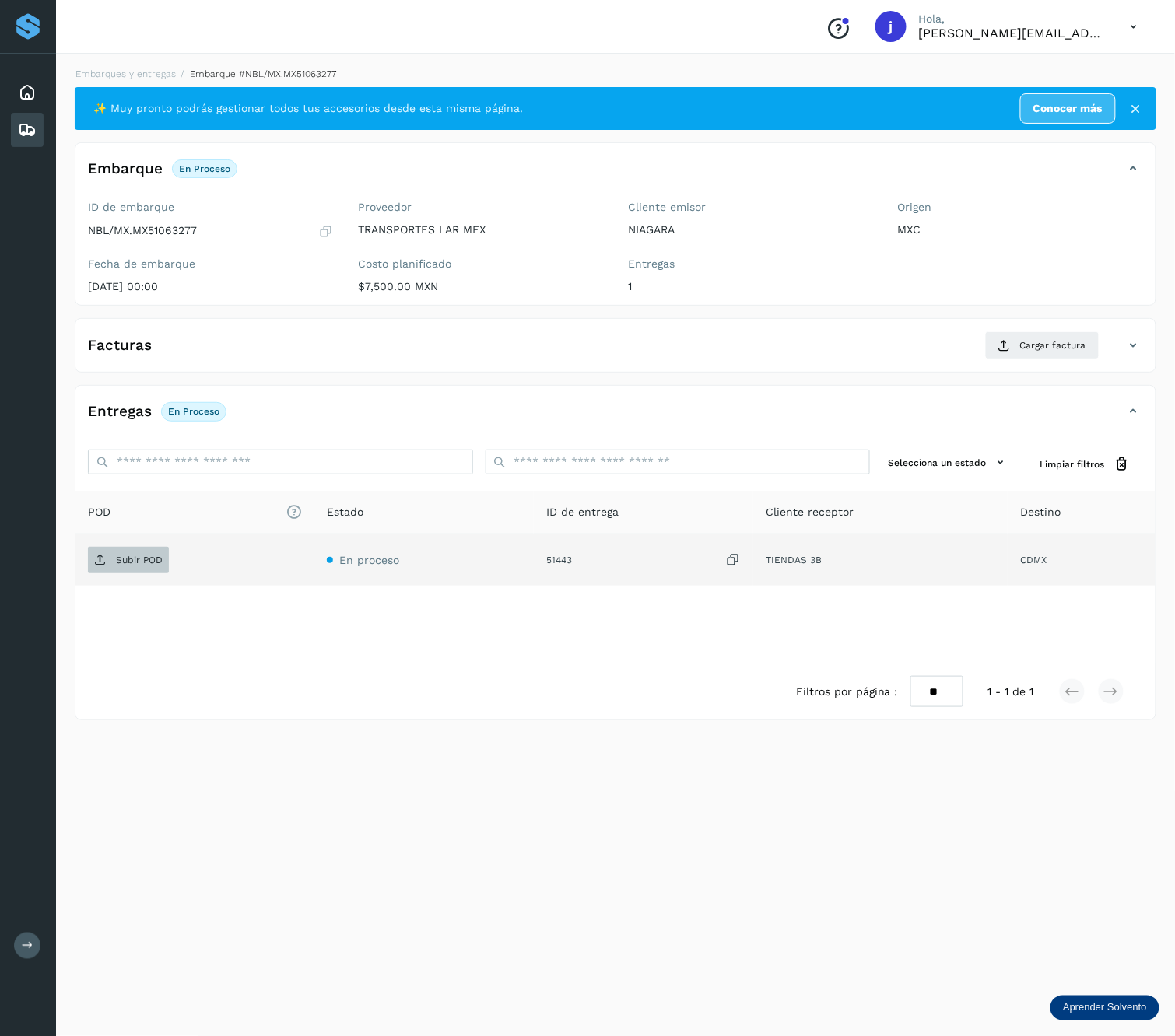
click at [135, 559] on p "Subir POD" at bounding box center [140, 560] width 47 height 11
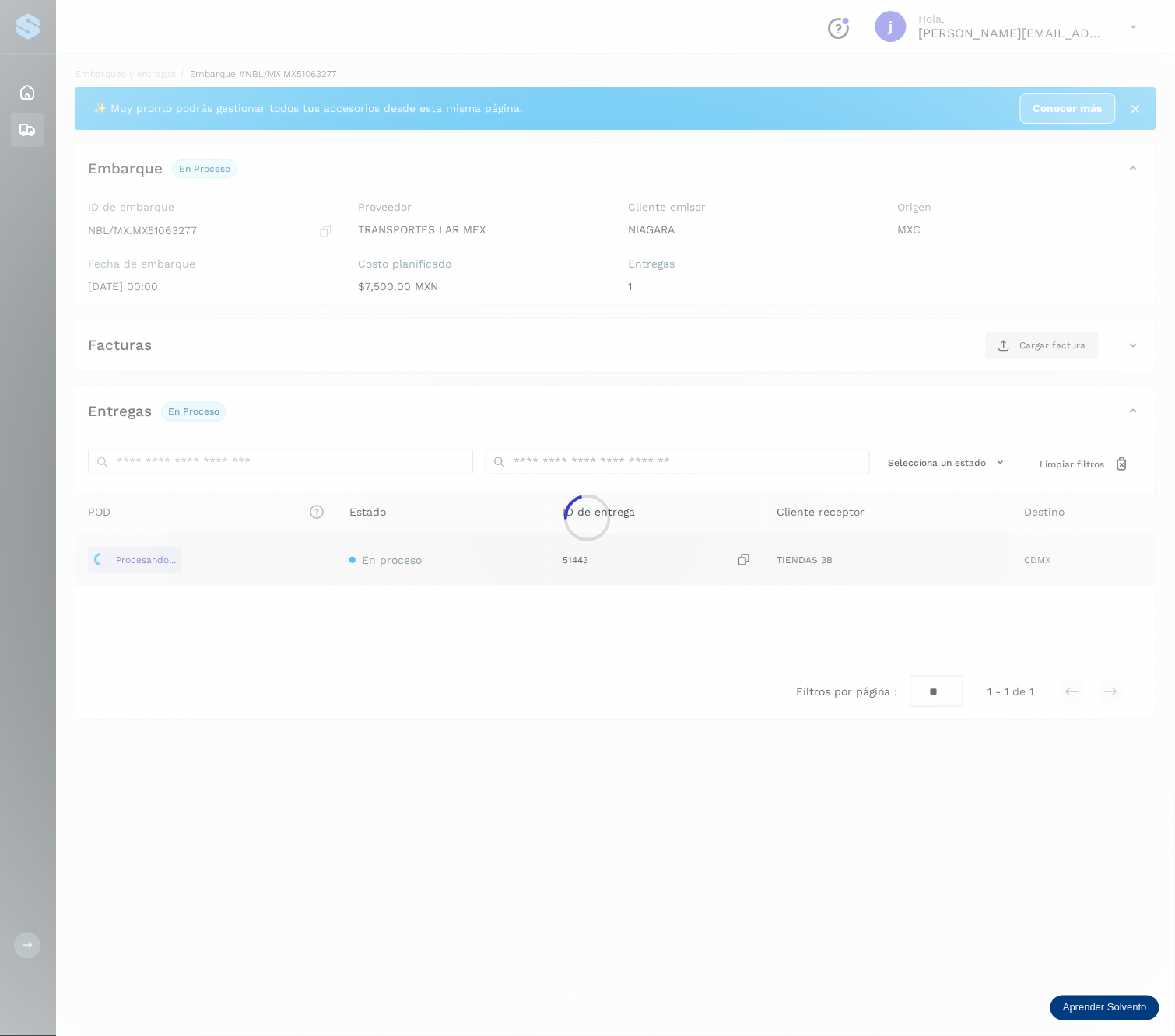
click at [1068, 346] on div at bounding box center [587, 518] width 1175 height 1036
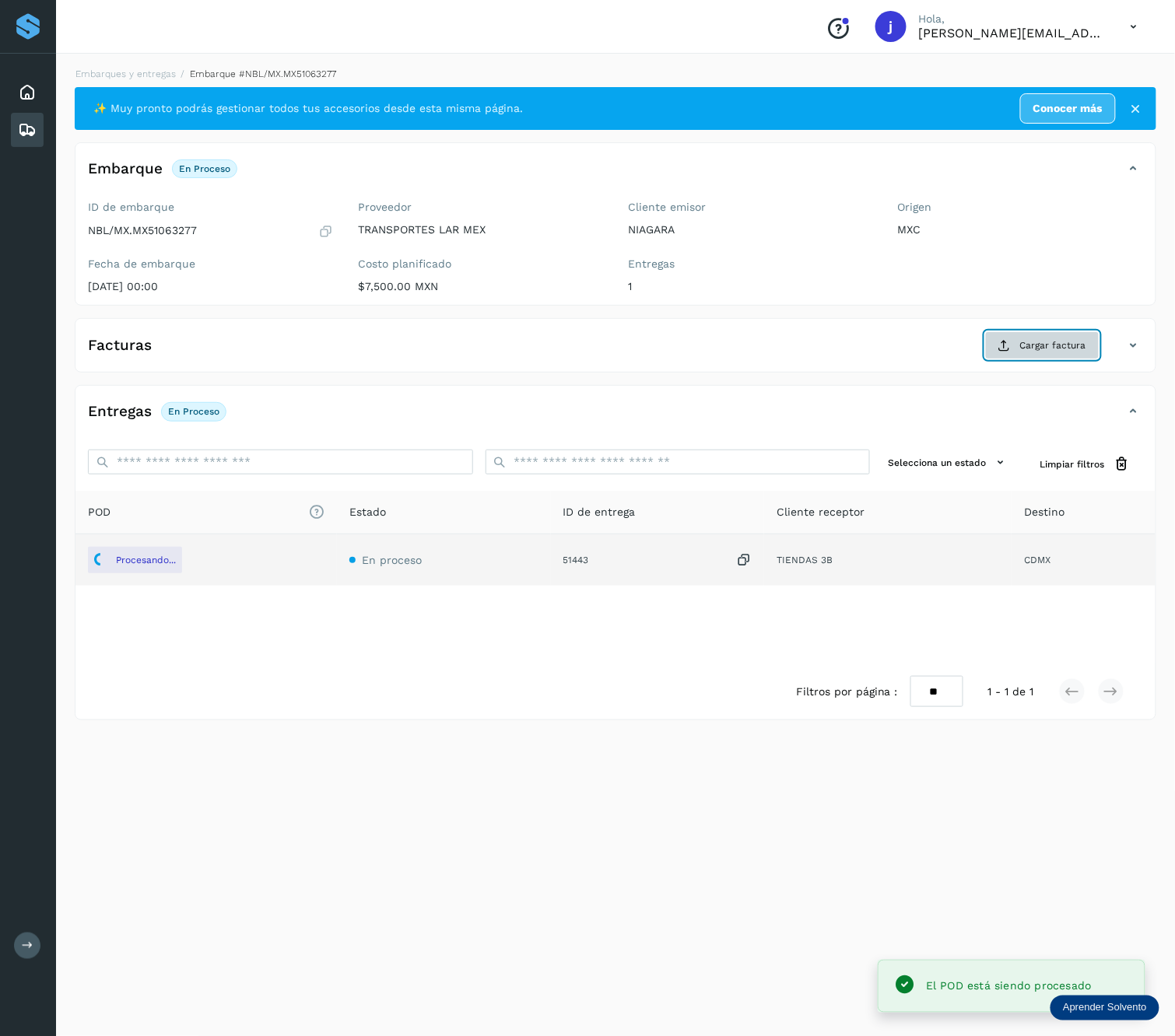
click at [1074, 341] on span "Cargar factura" at bounding box center [1053, 346] width 66 height 14
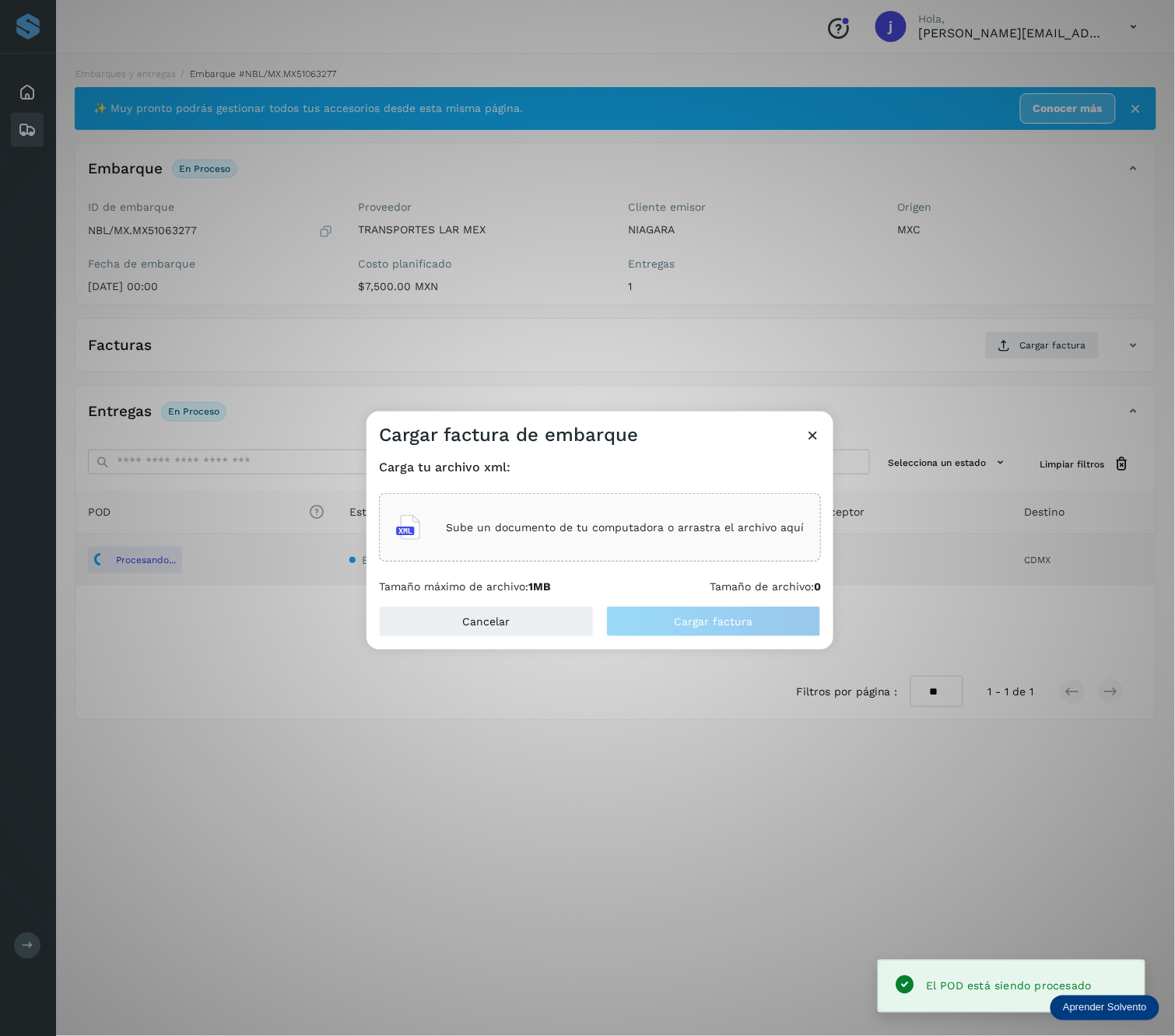
click at [709, 501] on div "Sube un documento de tu computadora o arrastra el archivo aquí" at bounding box center [600, 527] width 442 height 68
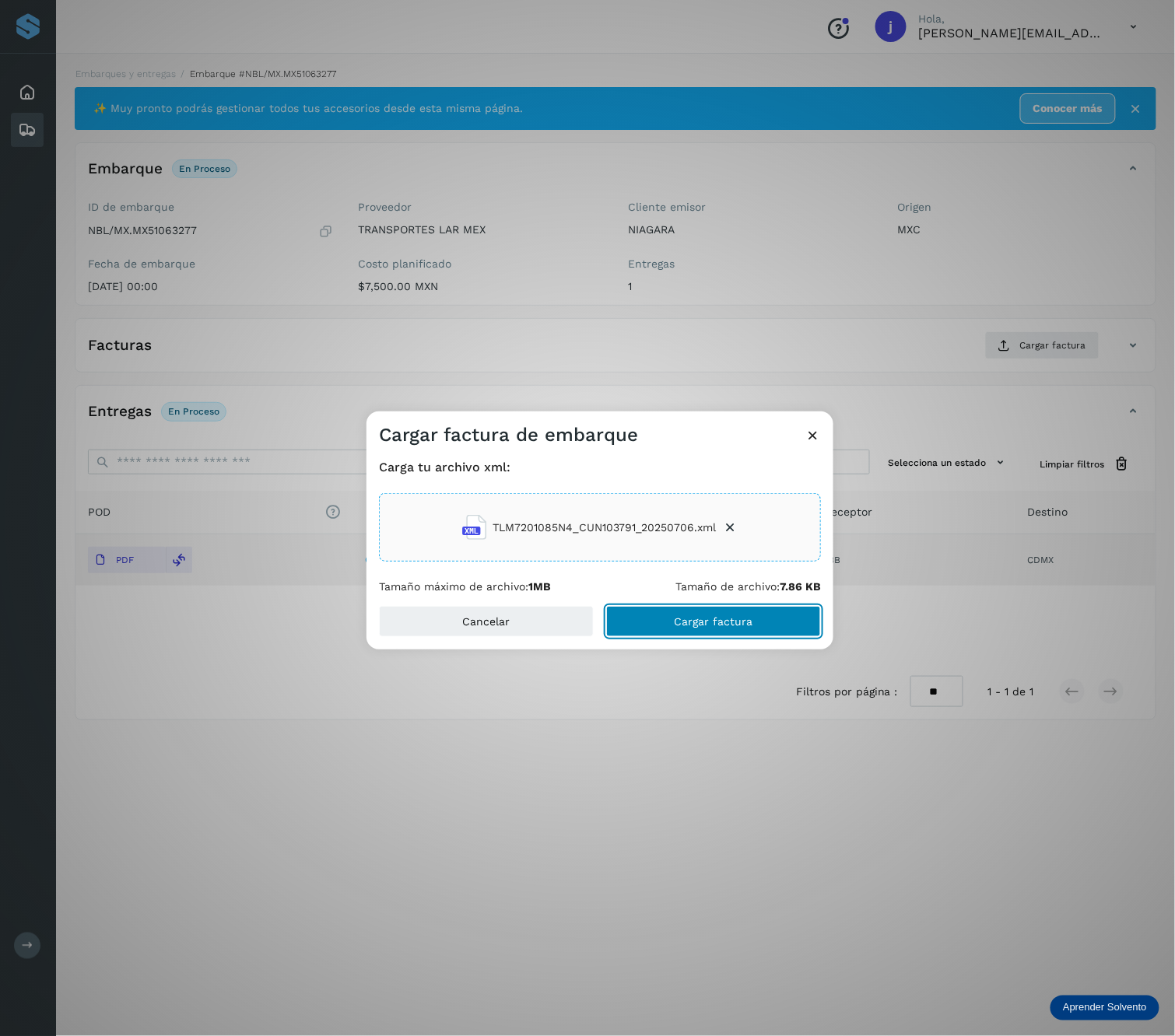
click at [767, 606] on button "Cargar factura" at bounding box center [713, 621] width 215 height 31
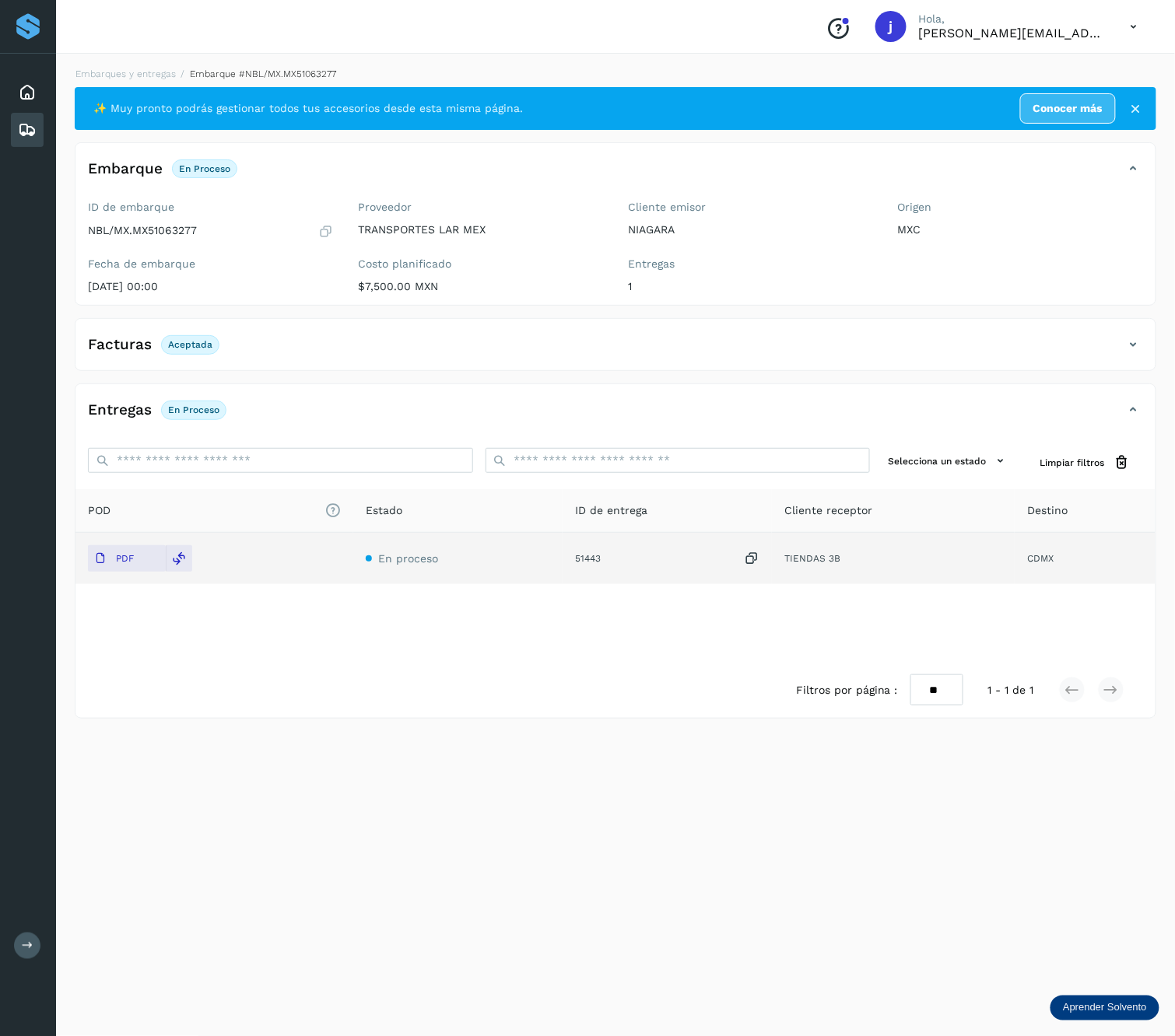
click at [1137, 346] on icon at bounding box center [1133, 345] width 19 height 19
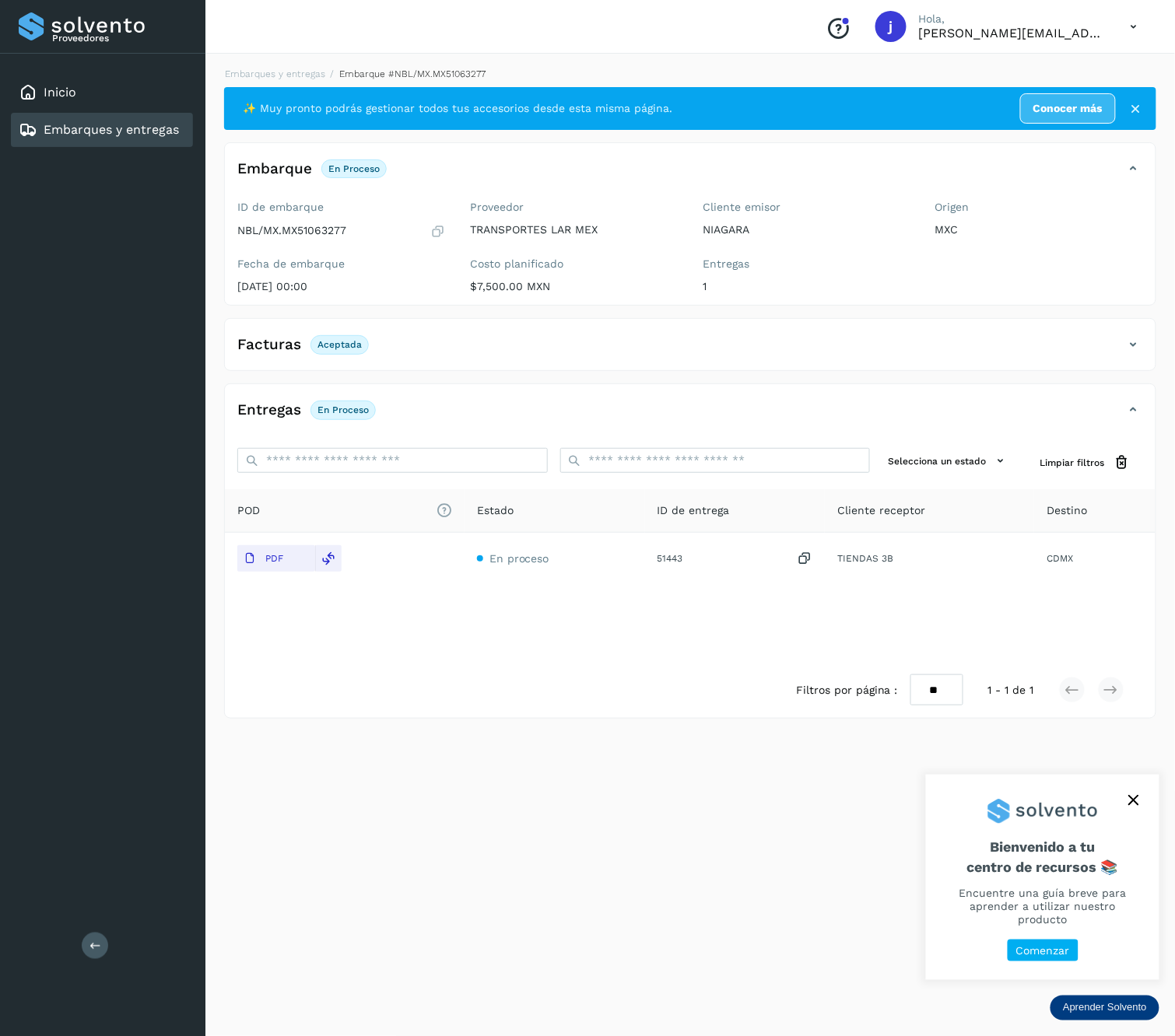
click at [100, 940] on icon at bounding box center [95, 945] width 12 height 12
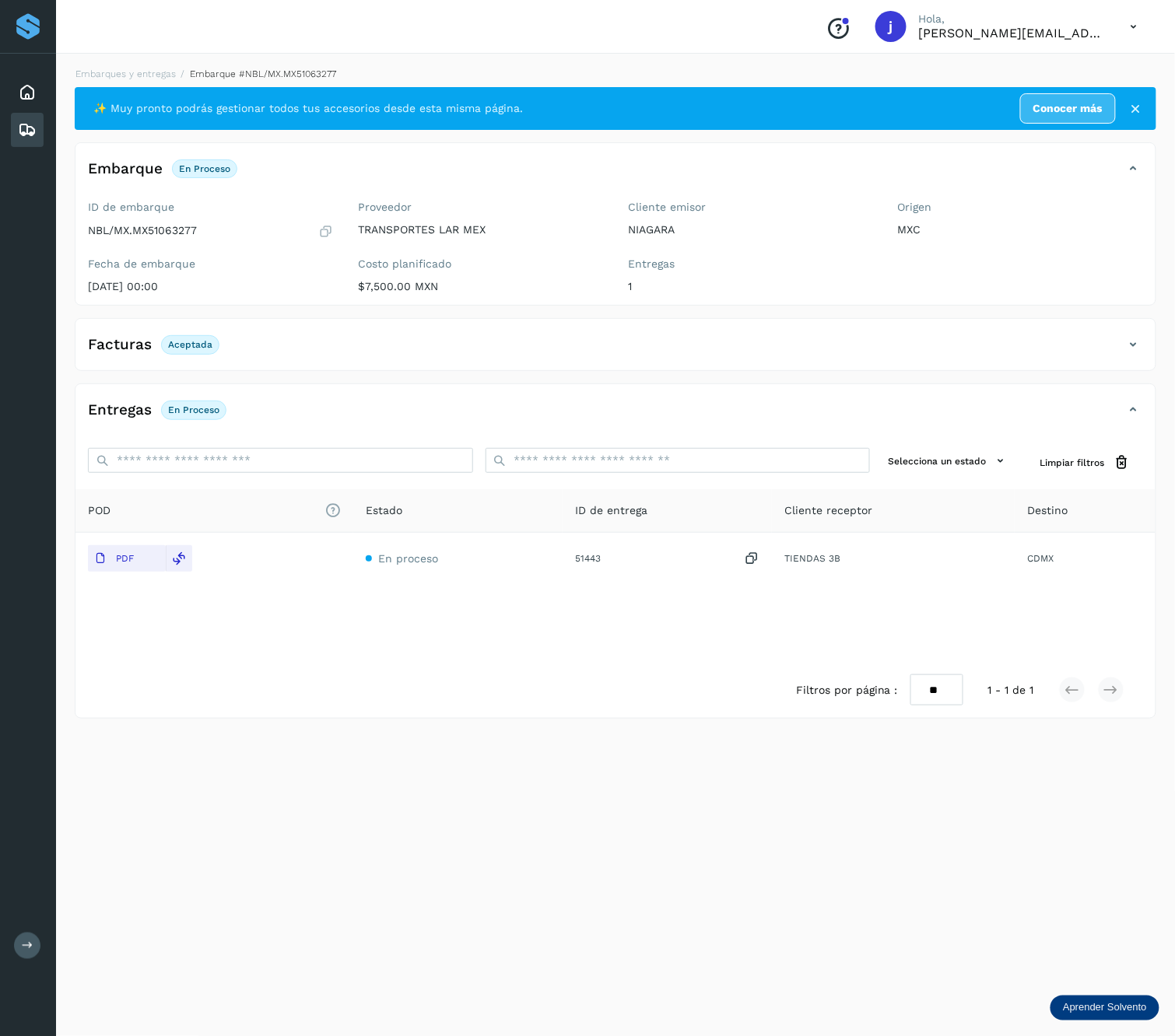
click at [1137, 342] on icon at bounding box center [1133, 345] width 19 height 19
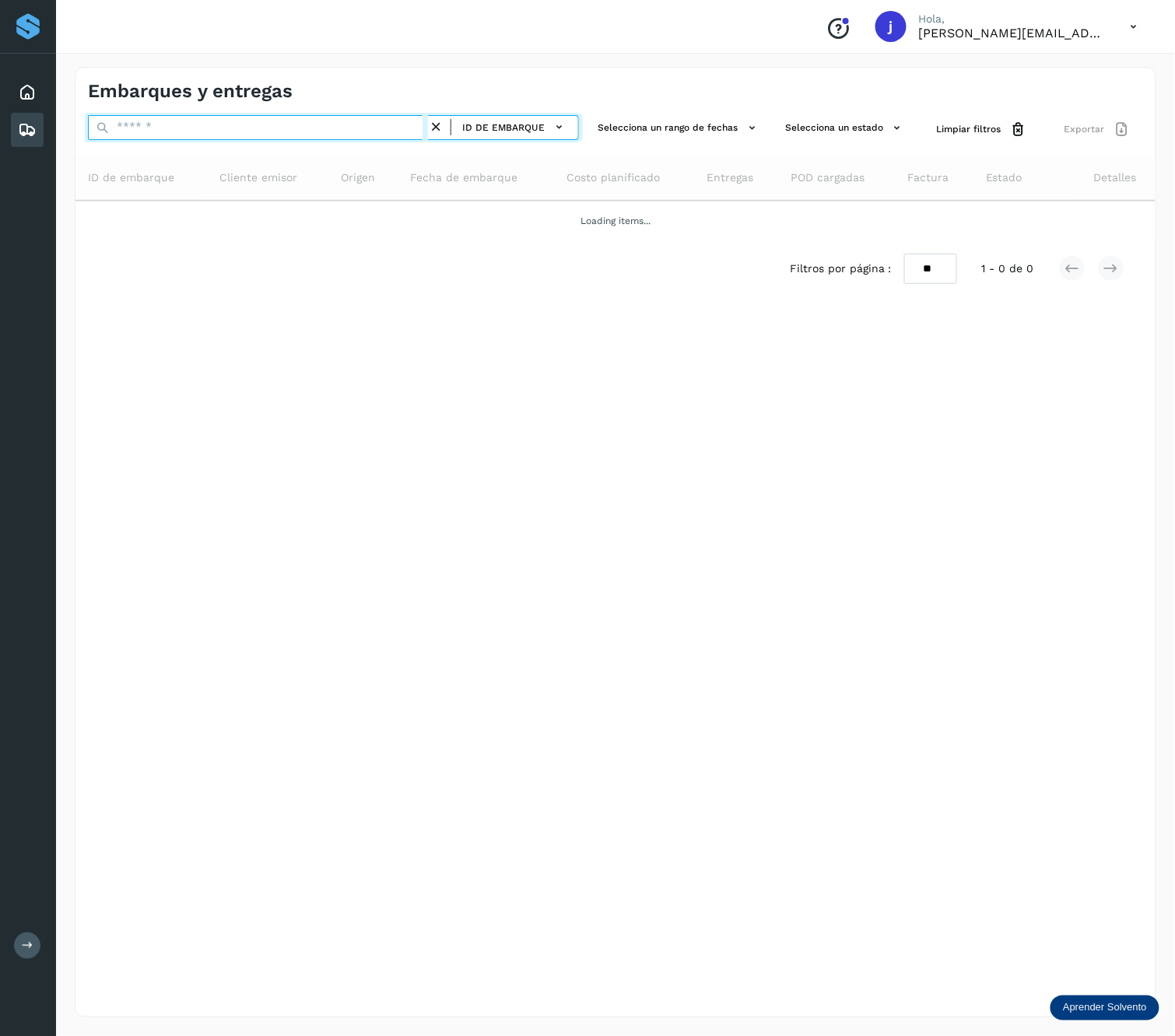
click at [168, 133] on input "text" at bounding box center [258, 128] width 340 height 25
paste input "**********"
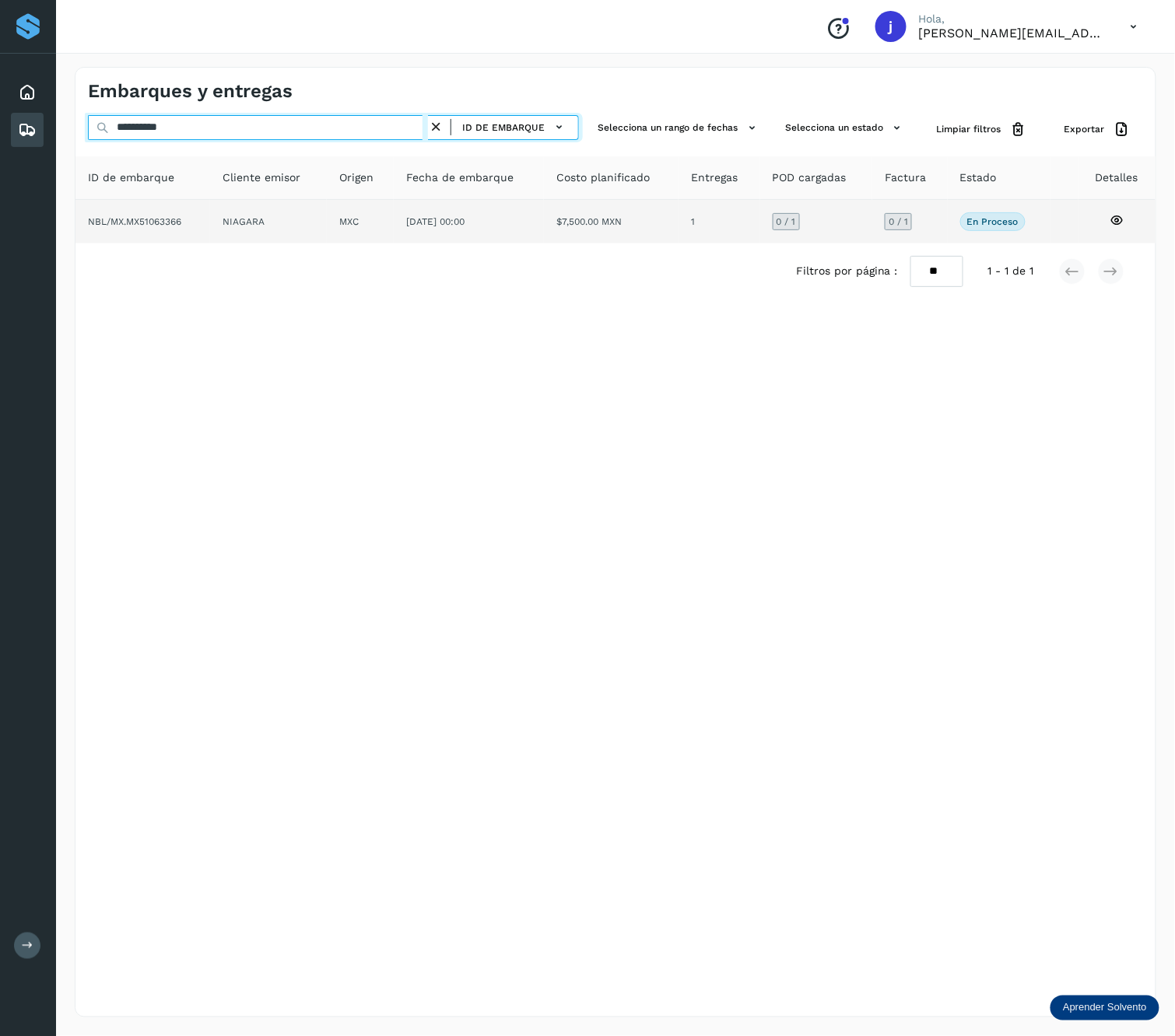
type input "**********"
click at [393, 208] on td "MXC" at bounding box center [469, 222] width 151 height 44
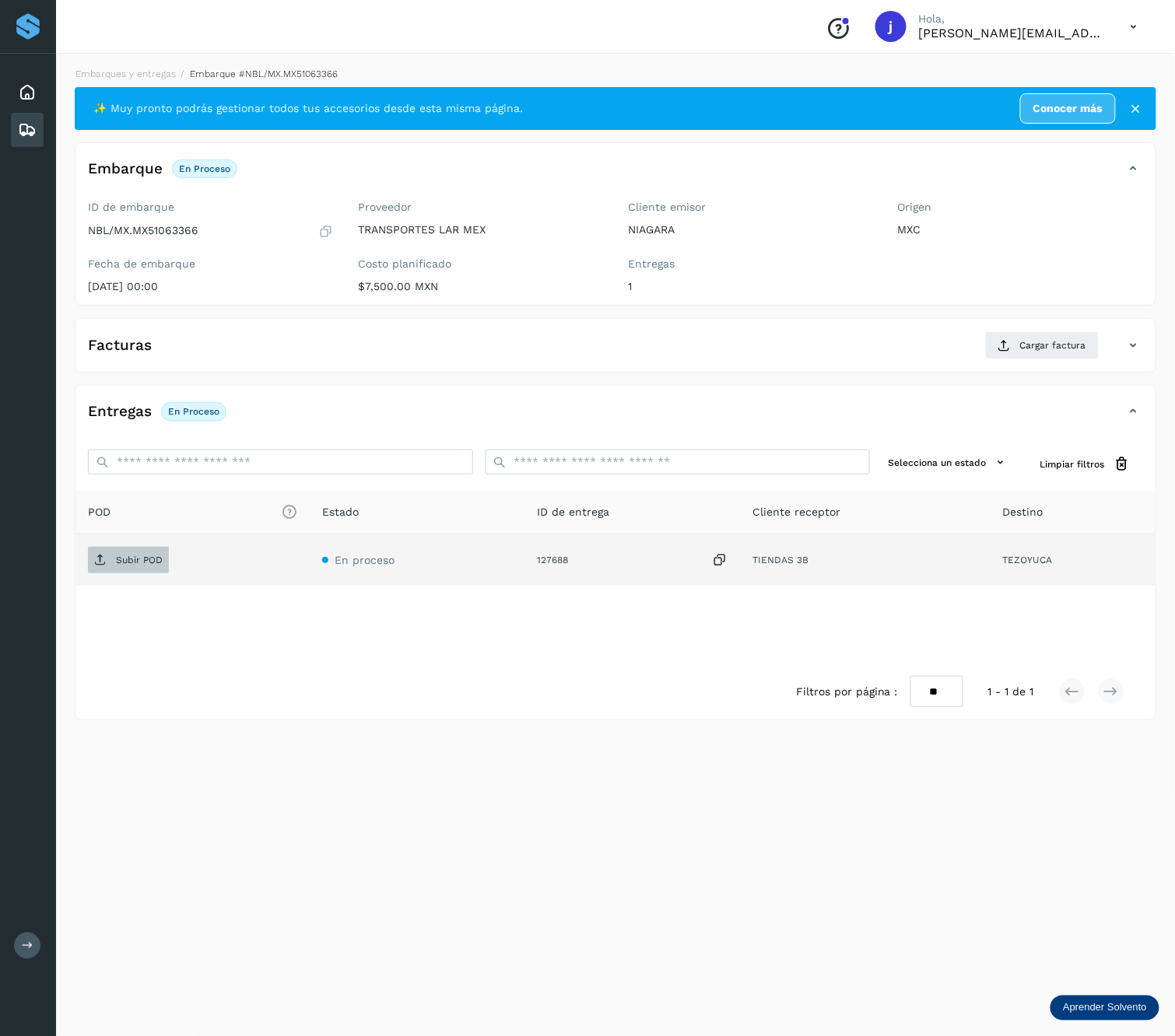
click at [94, 550] on span "Subir POD" at bounding box center [128, 560] width 81 height 25
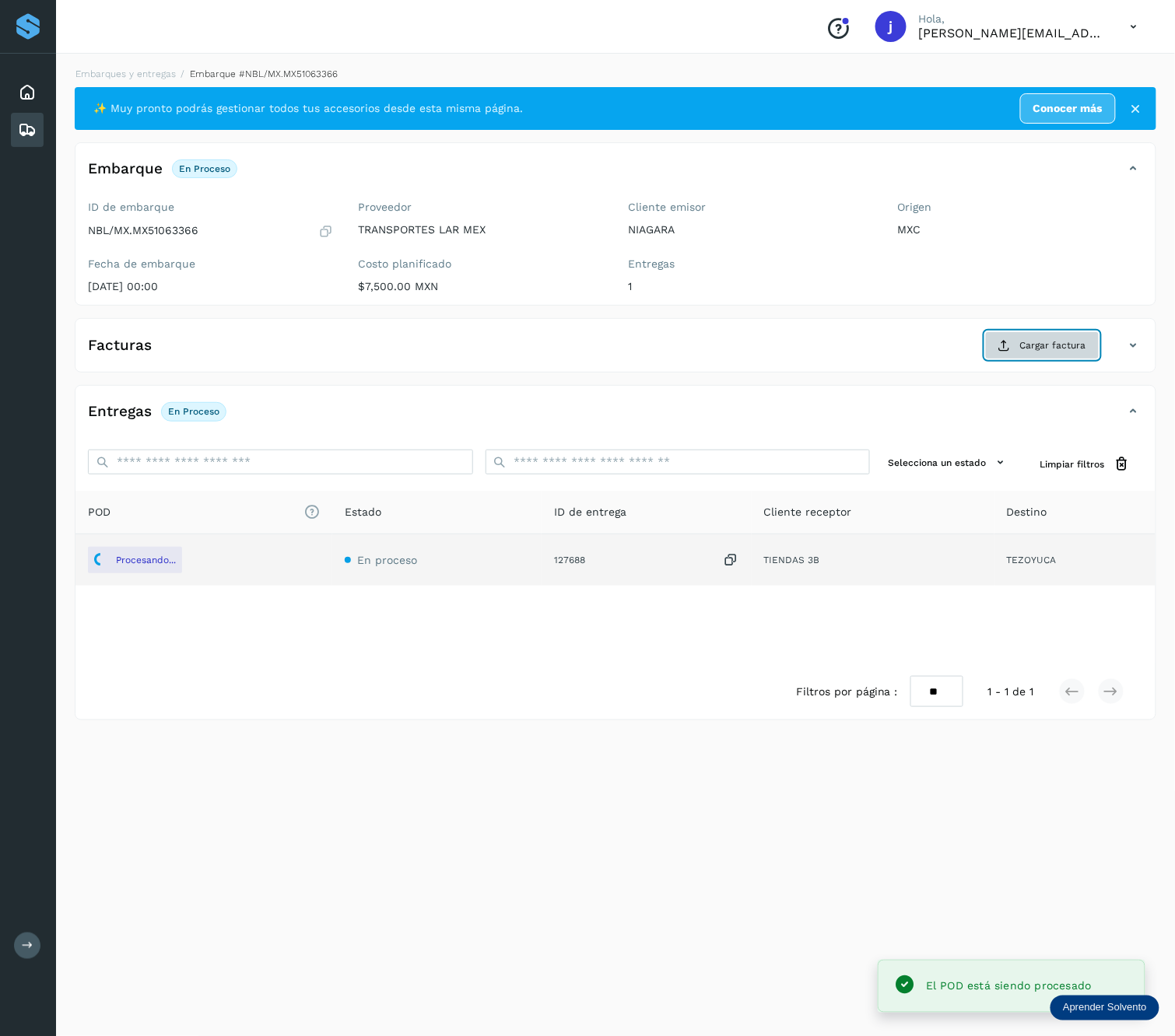
click at [1047, 352] on span "Cargar factura" at bounding box center [1053, 346] width 66 height 14
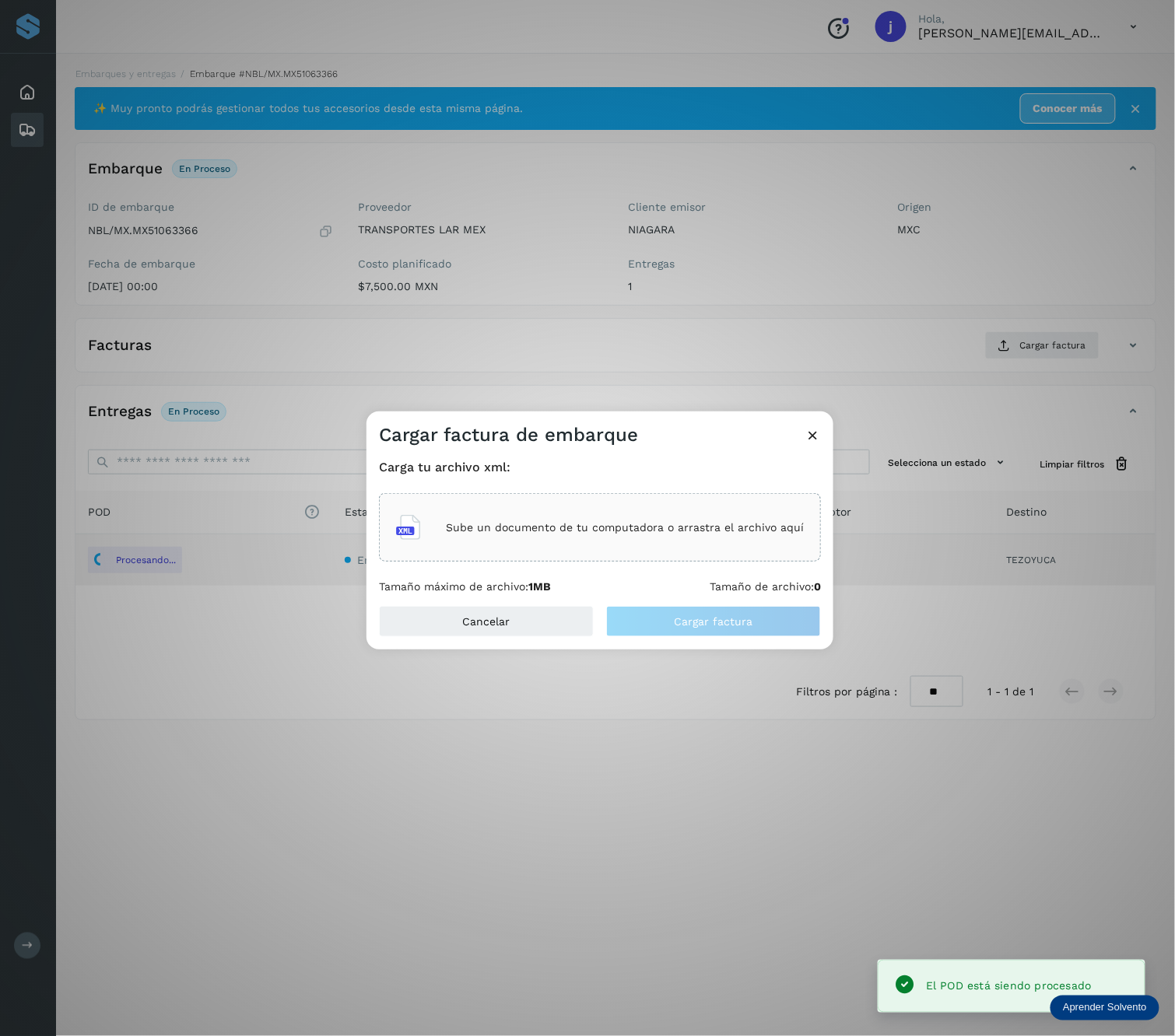
click at [646, 541] on div "Sube un documento de tu computadora o arrastra el archivo aquí" at bounding box center [600, 527] width 408 height 42
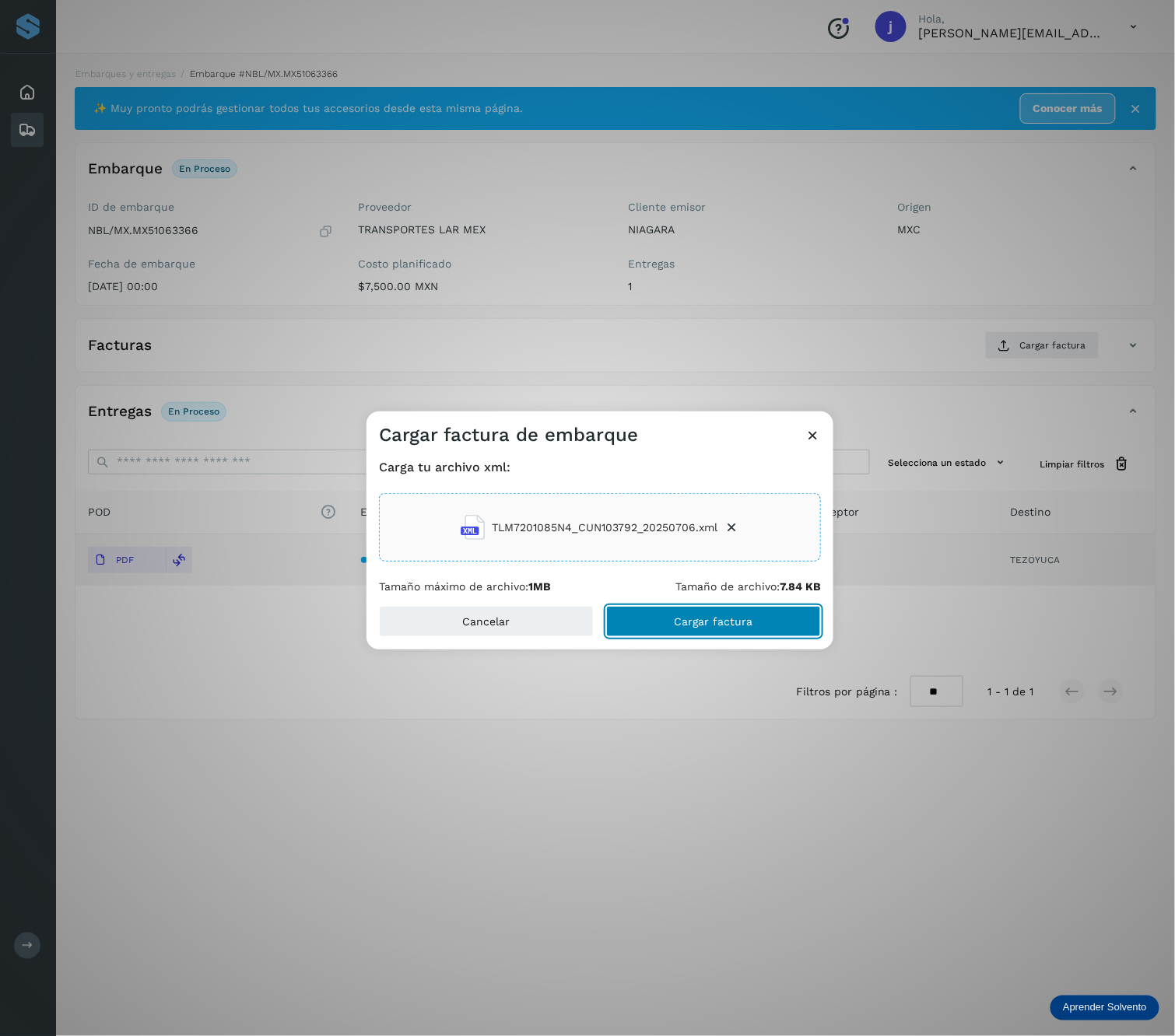
click at [763, 619] on button "Cargar factura" at bounding box center [713, 621] width 215 height 31
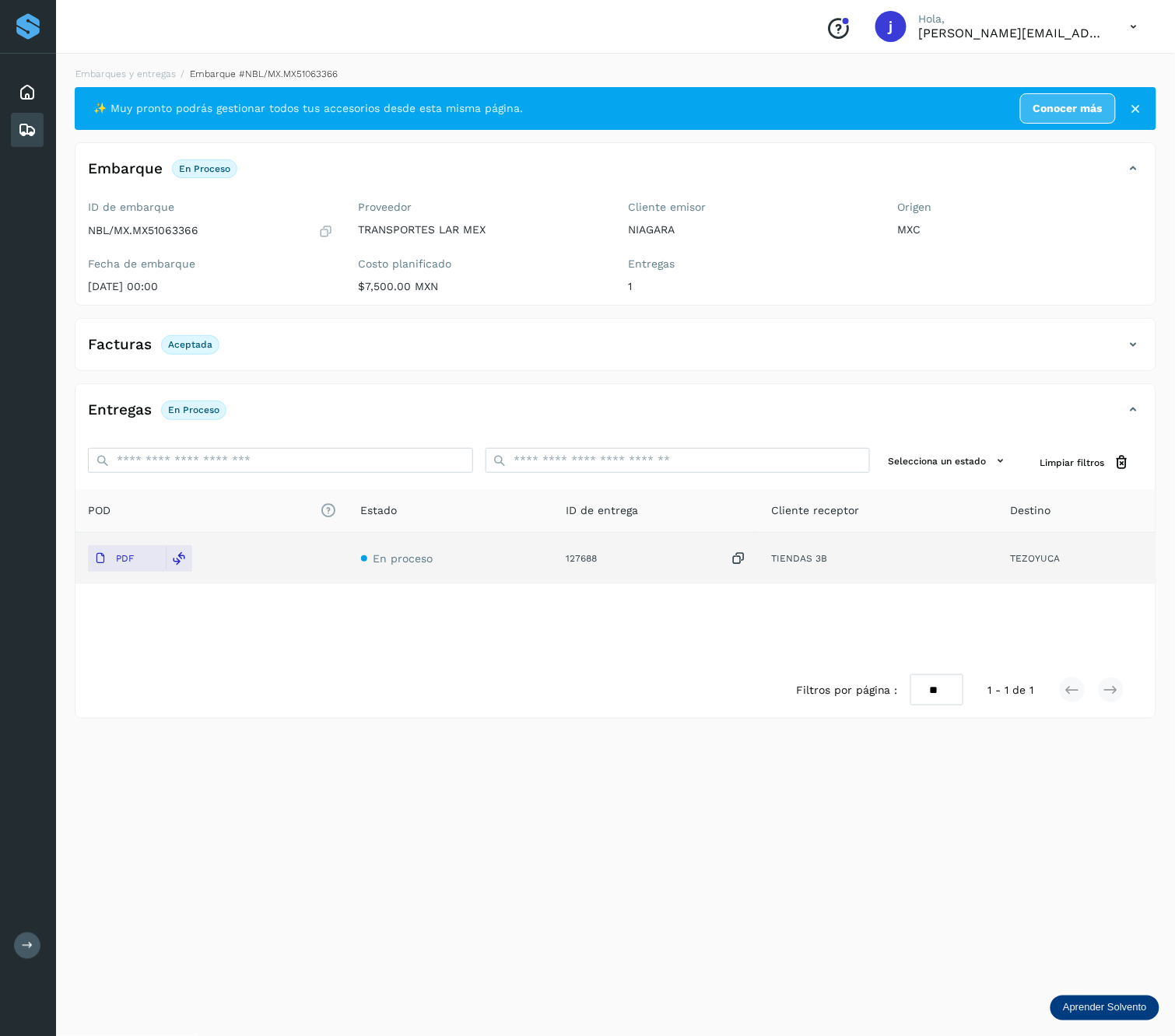
click at [1140, 339] on icon at bounding box center [1133, 345] width 19 height 19
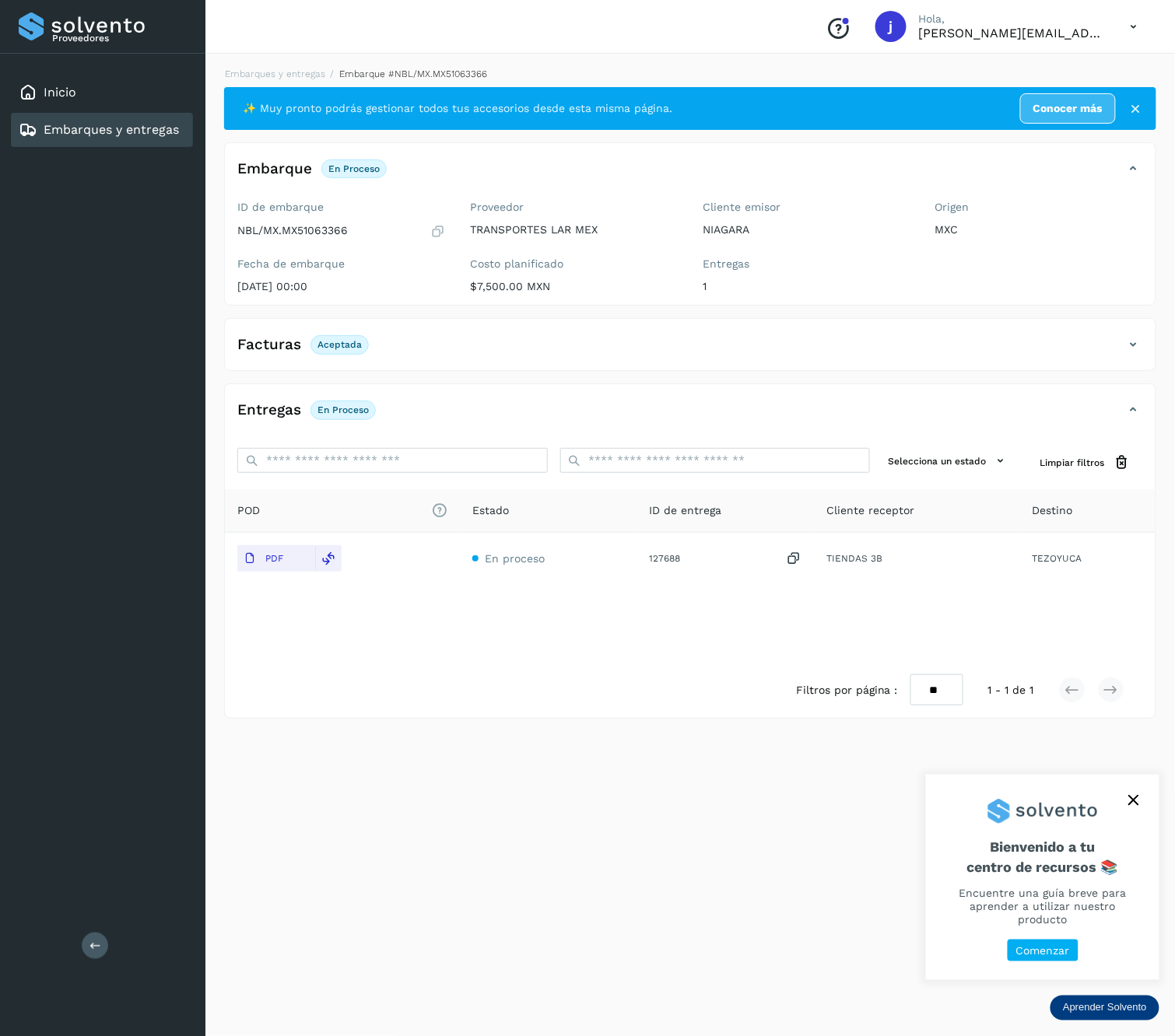
click at [94, 955] on button at bounding box center [95, 946] width 27 height 27
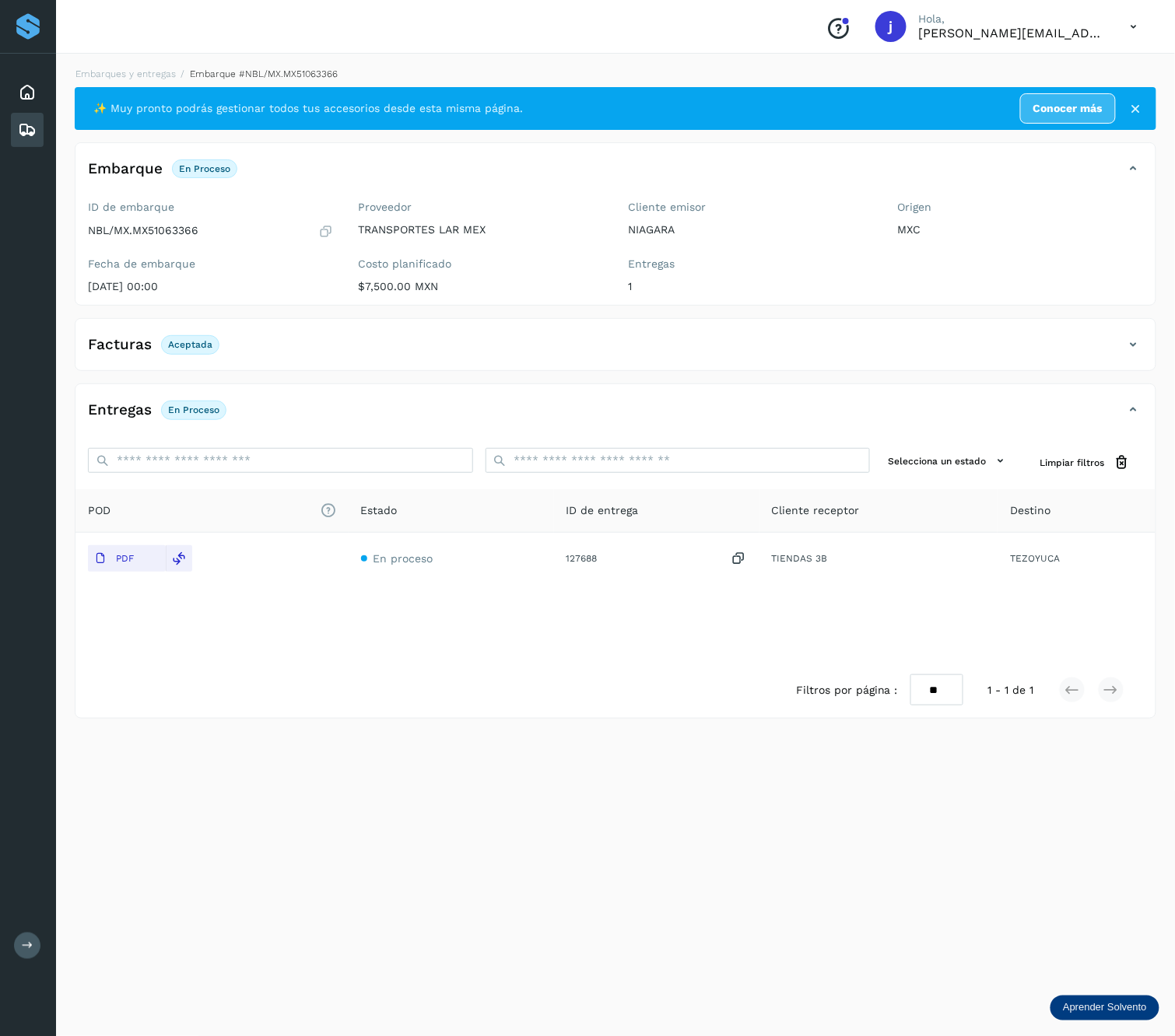
click at [1148, 351] on div "Facturas Aceptada" at bounding box center [615, 351] width 1080 height 39
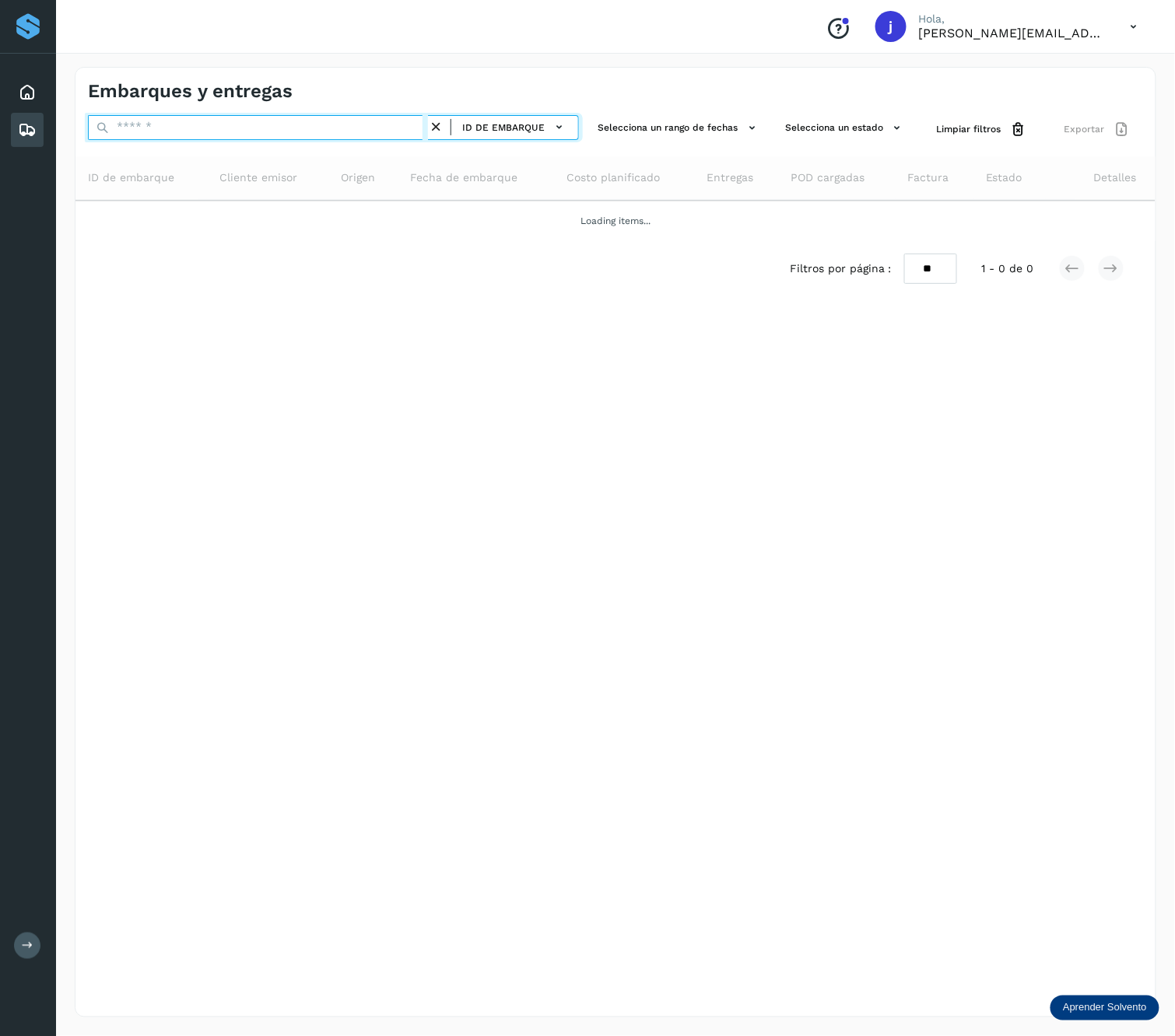
click at [249, 118] on input "text" at bounding box center [258, 128] width 340 height 25
paste input "**********"
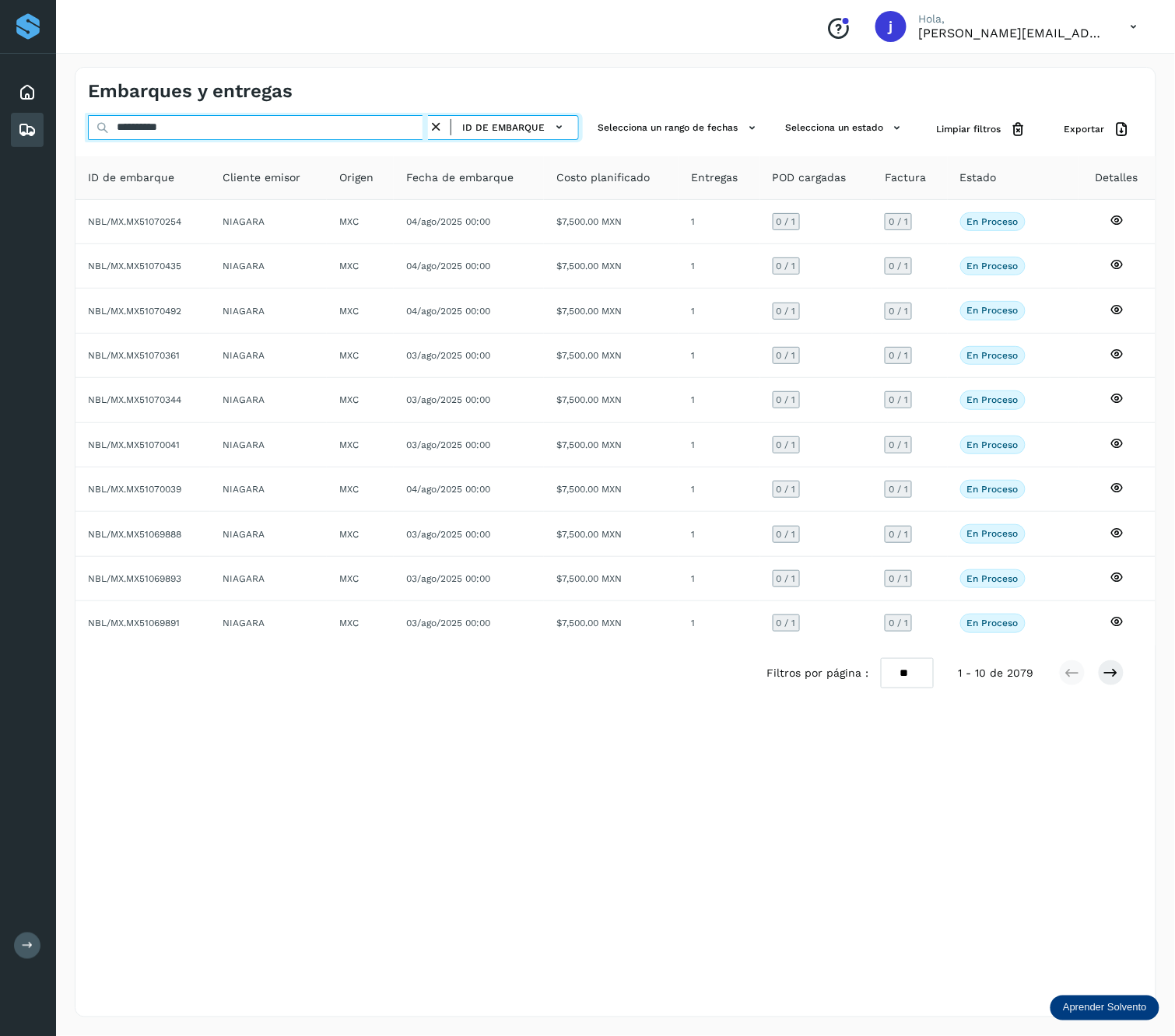
type input "**********"
click at [461, 123] on div "ID de embarque" at bounding box center [508, 127] width 128 height 23
drag, startPoint x: 461, startPoint y: 123, endPoint x: 448, endPoint y: 128, distance: 13.9
click at [448, 128] on div "ID de embarque" at bounding box center [503, 128] width 151 height 25
click at [442, 132] on icon at bounding box center [436, 127] width 16 height 16
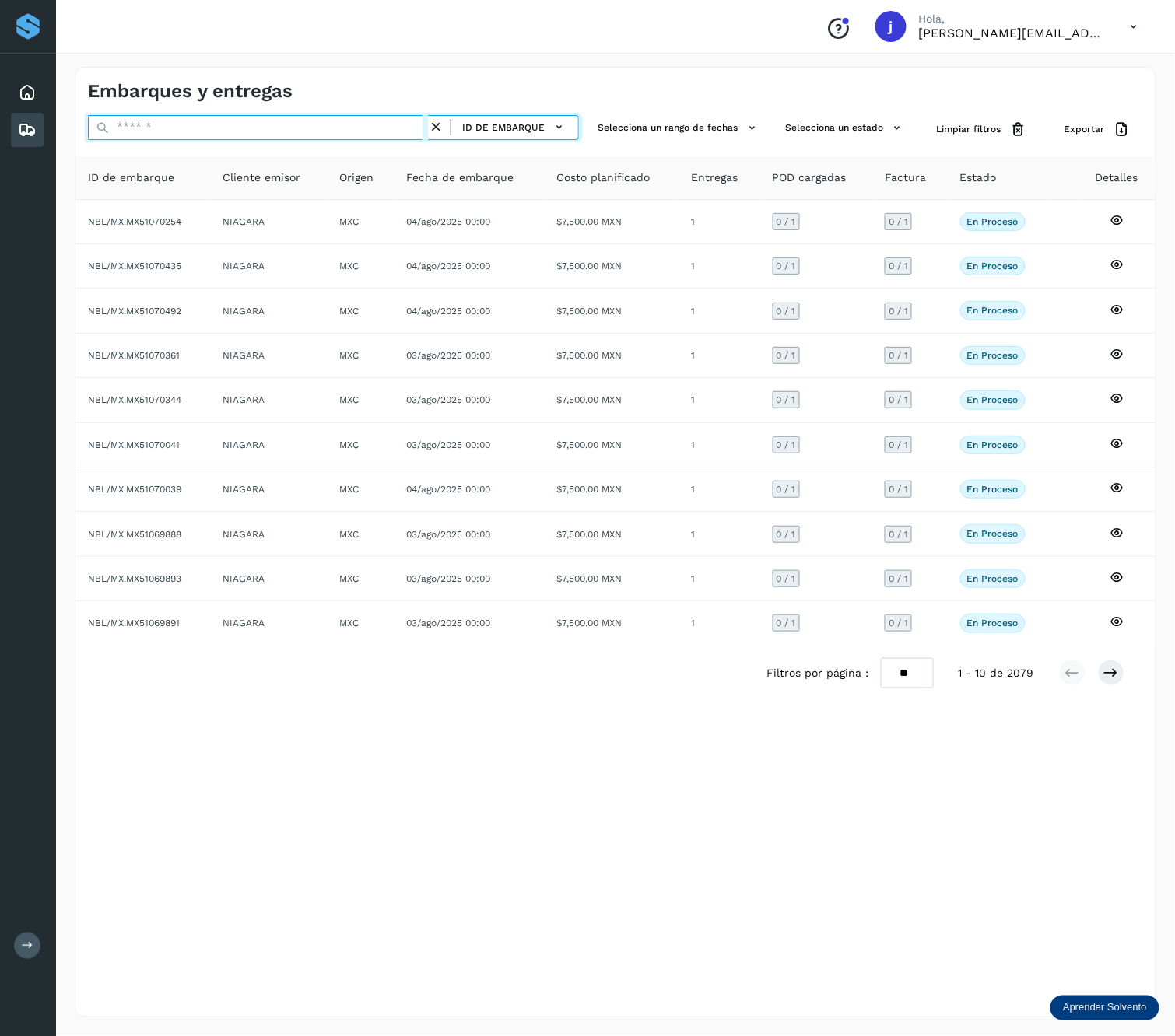
click at [349, 134] on input "text" at bounding box center [258, 128] width 340 height 25
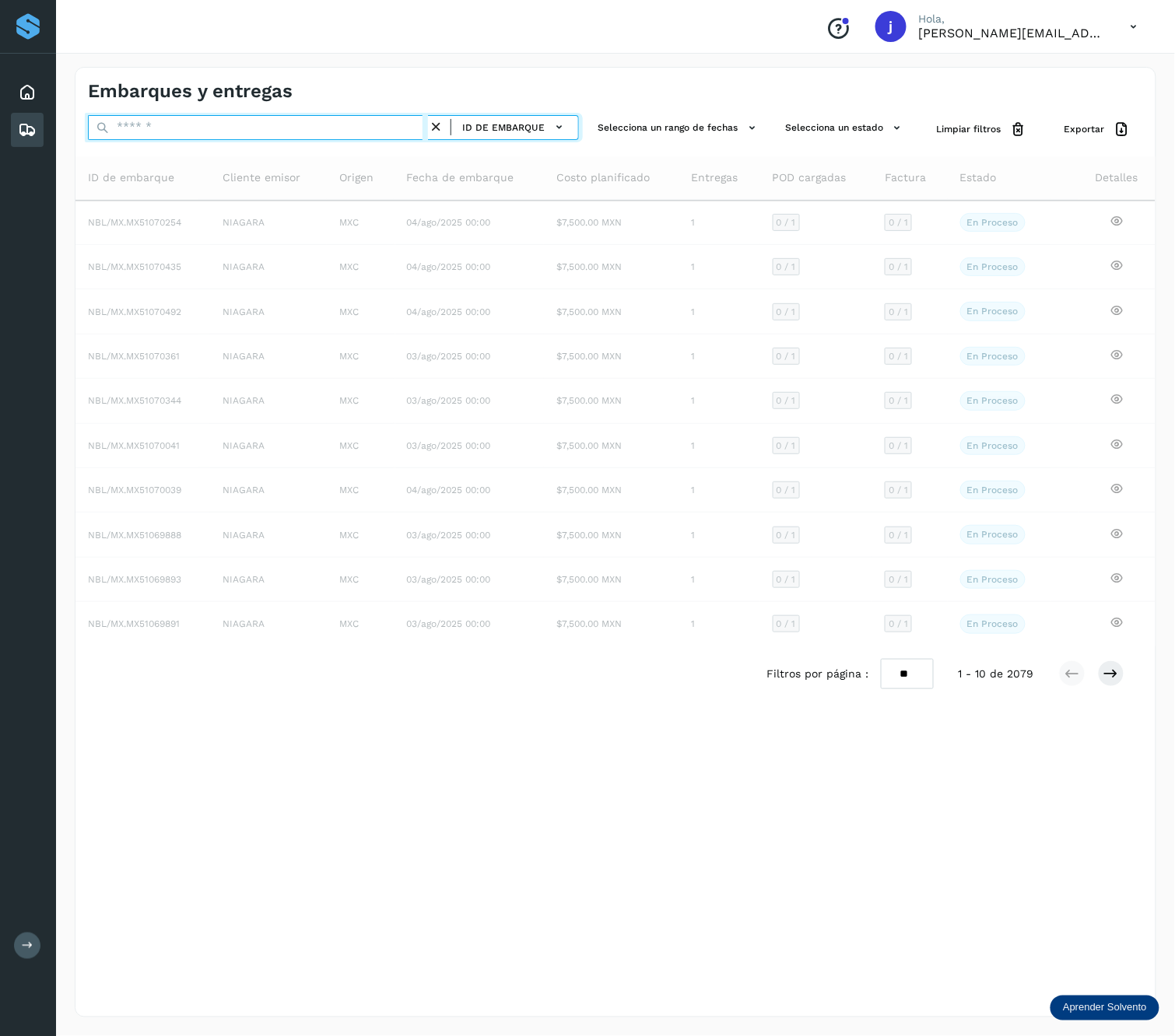
paste input "**********"
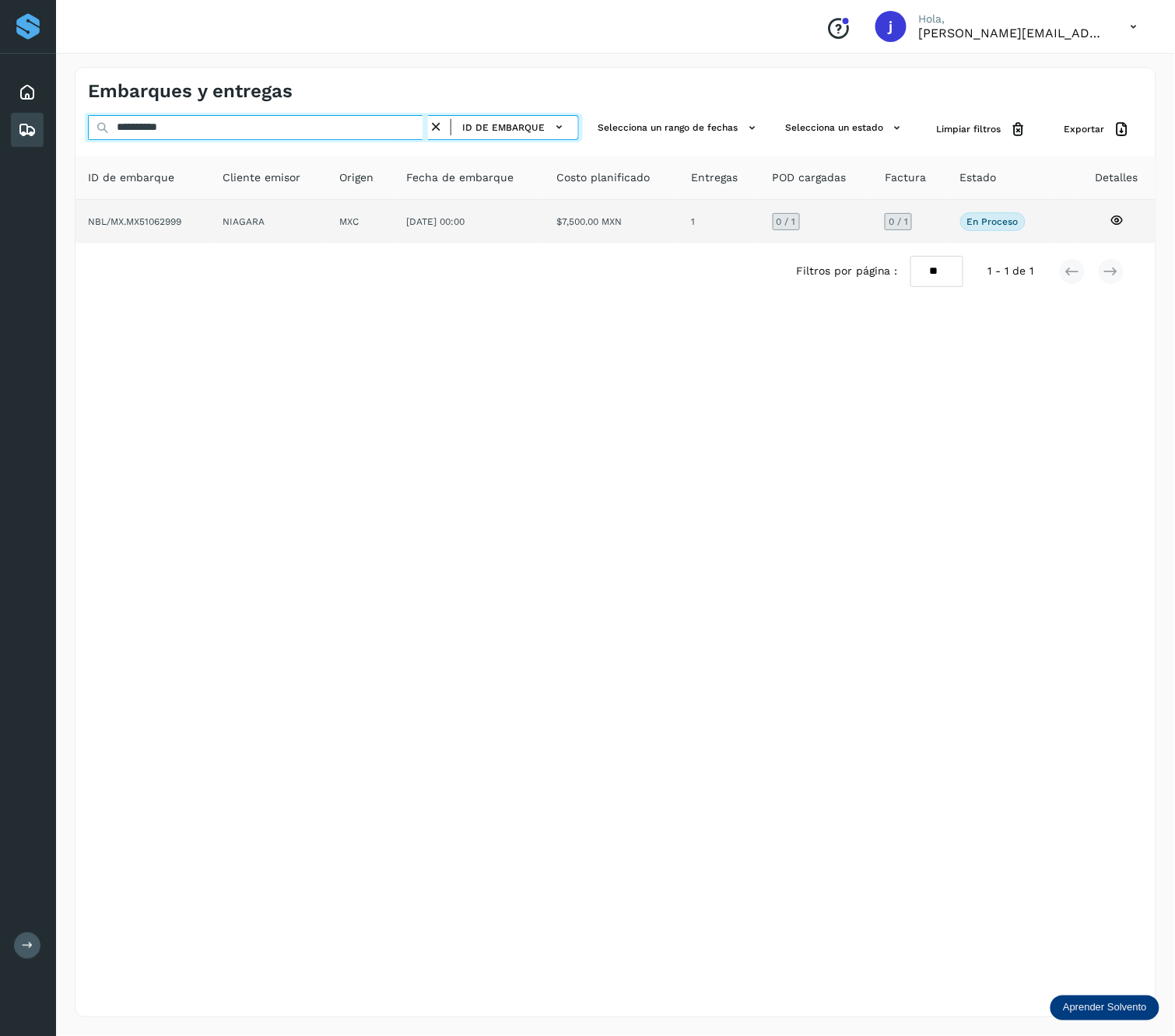
type input "**********"
click at [544, 234] on td "[DATE] 00:00" at bounding box center [611, 222] width 135 height 44
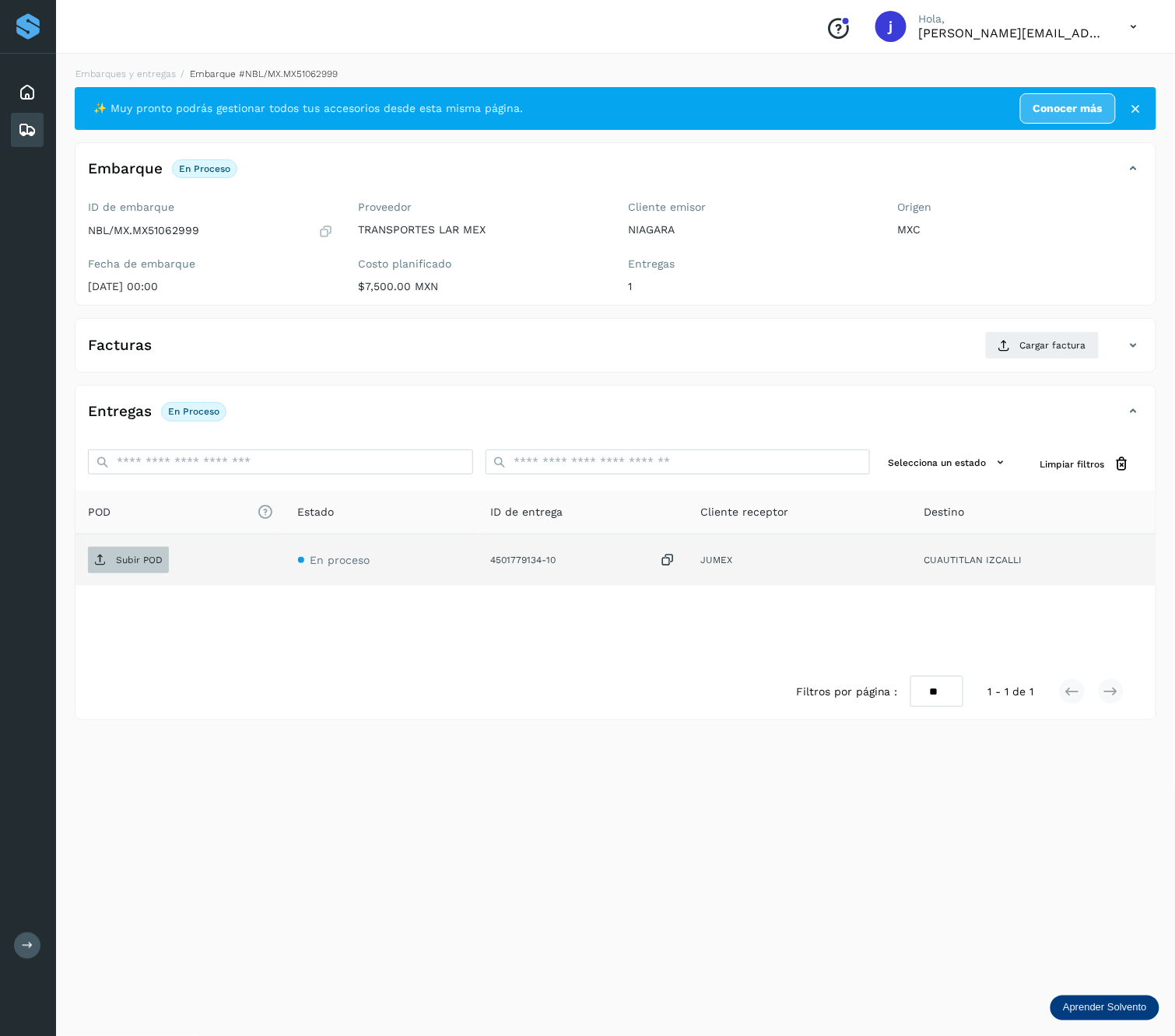
click at [123, 566] on p "Subir POD" at bounding box center [140, 560] width 47 height 11
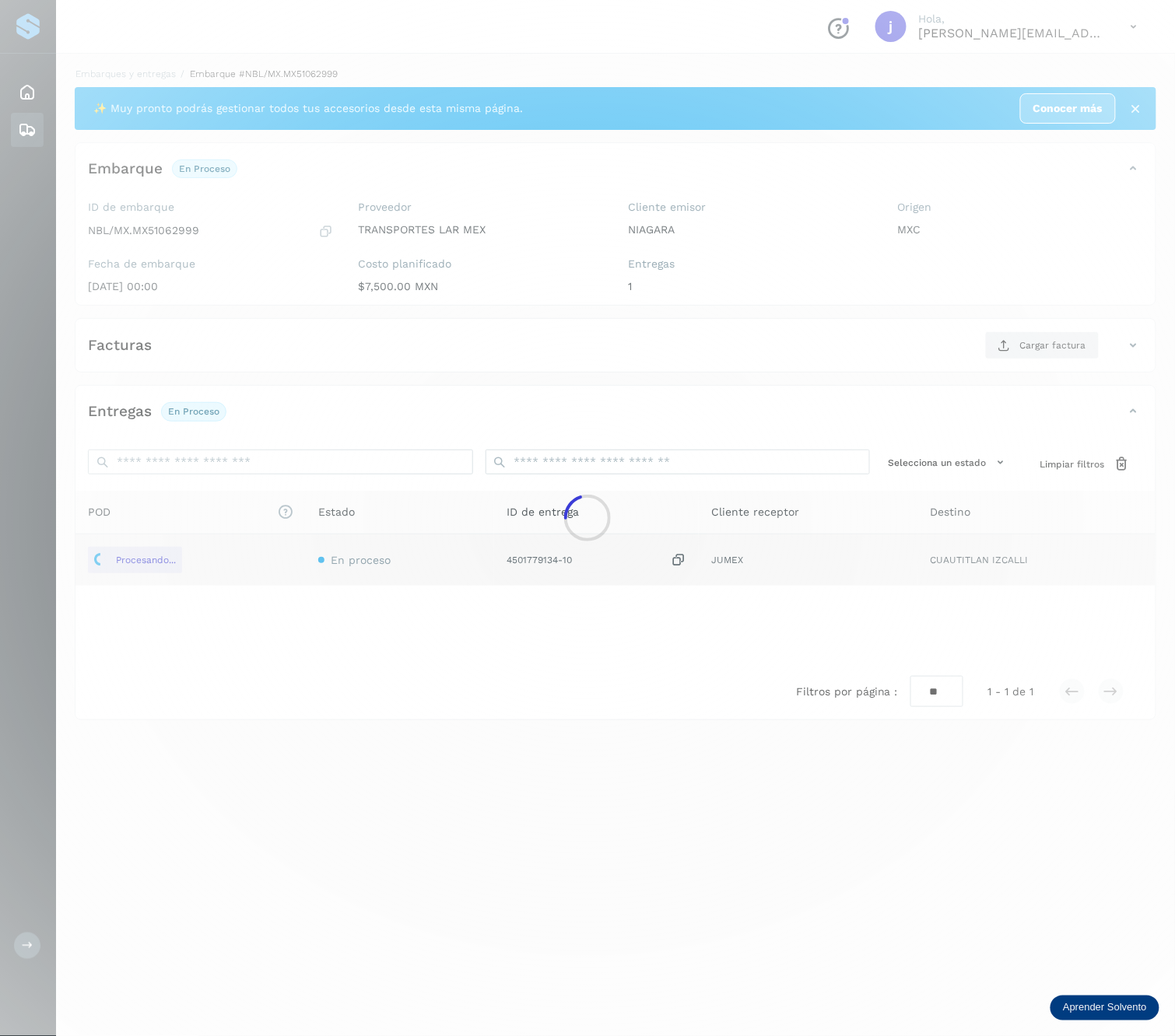
click at [1075, 360] on div at bounding box center [587, 518] width 1175 height 1036
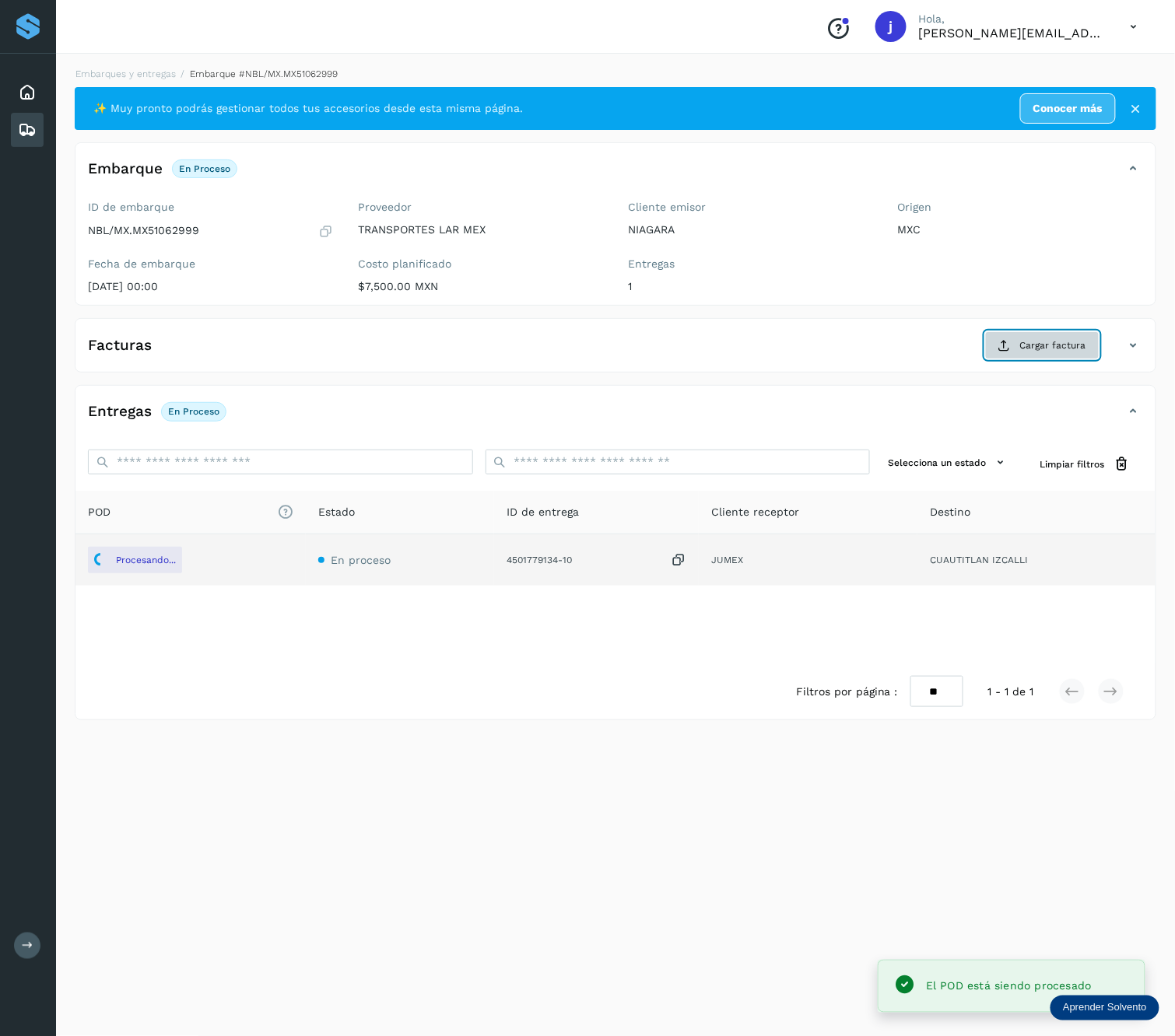
click at [1058, 352] on span "Cargar factura" at bounding box center [1053, 346] width 66 height 14
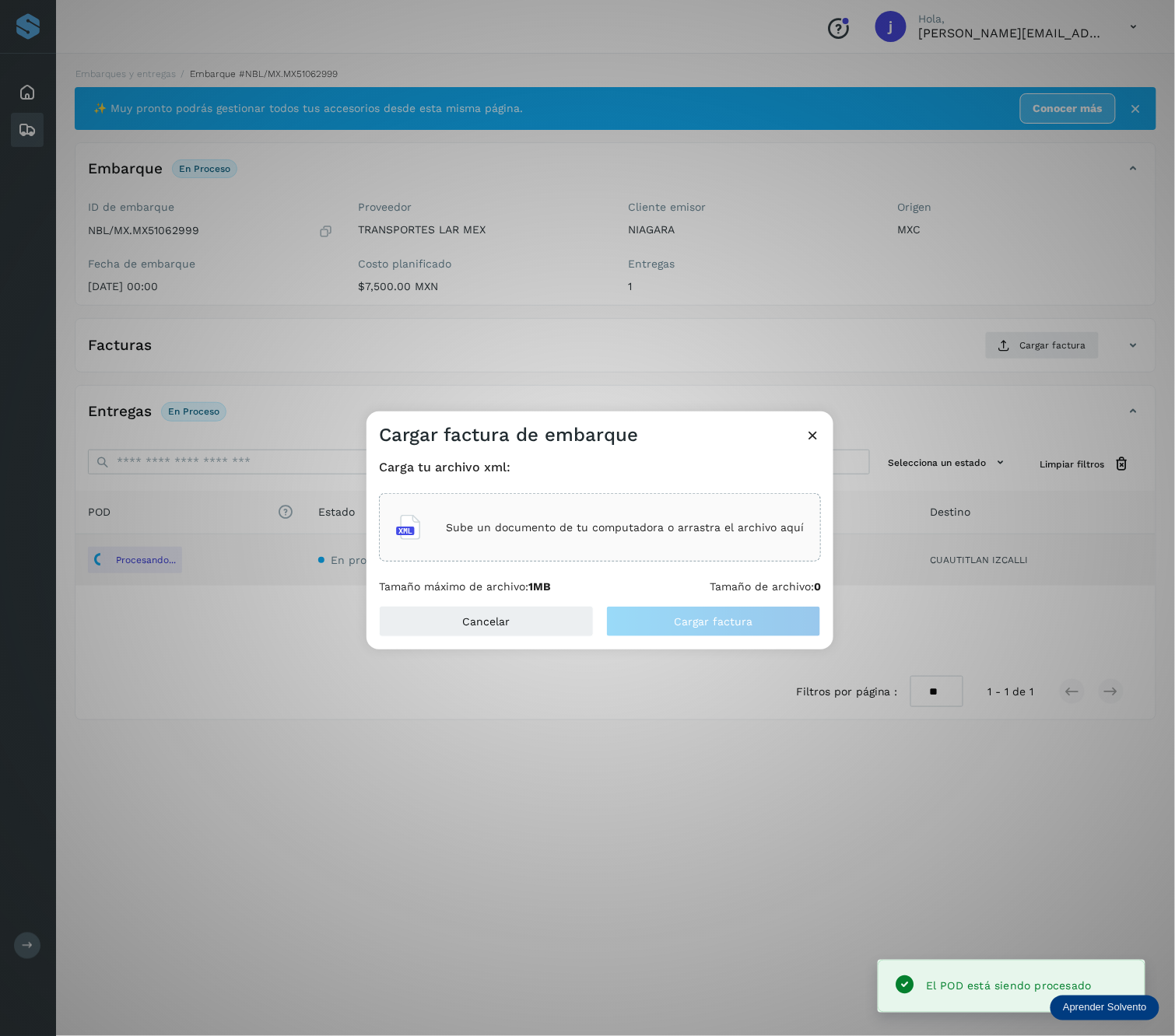
click at [730, 529] on p "Sube un documento de tu computadora o arrastra el archivo aquí" at bounding box center [625, 527] width 358 height 13
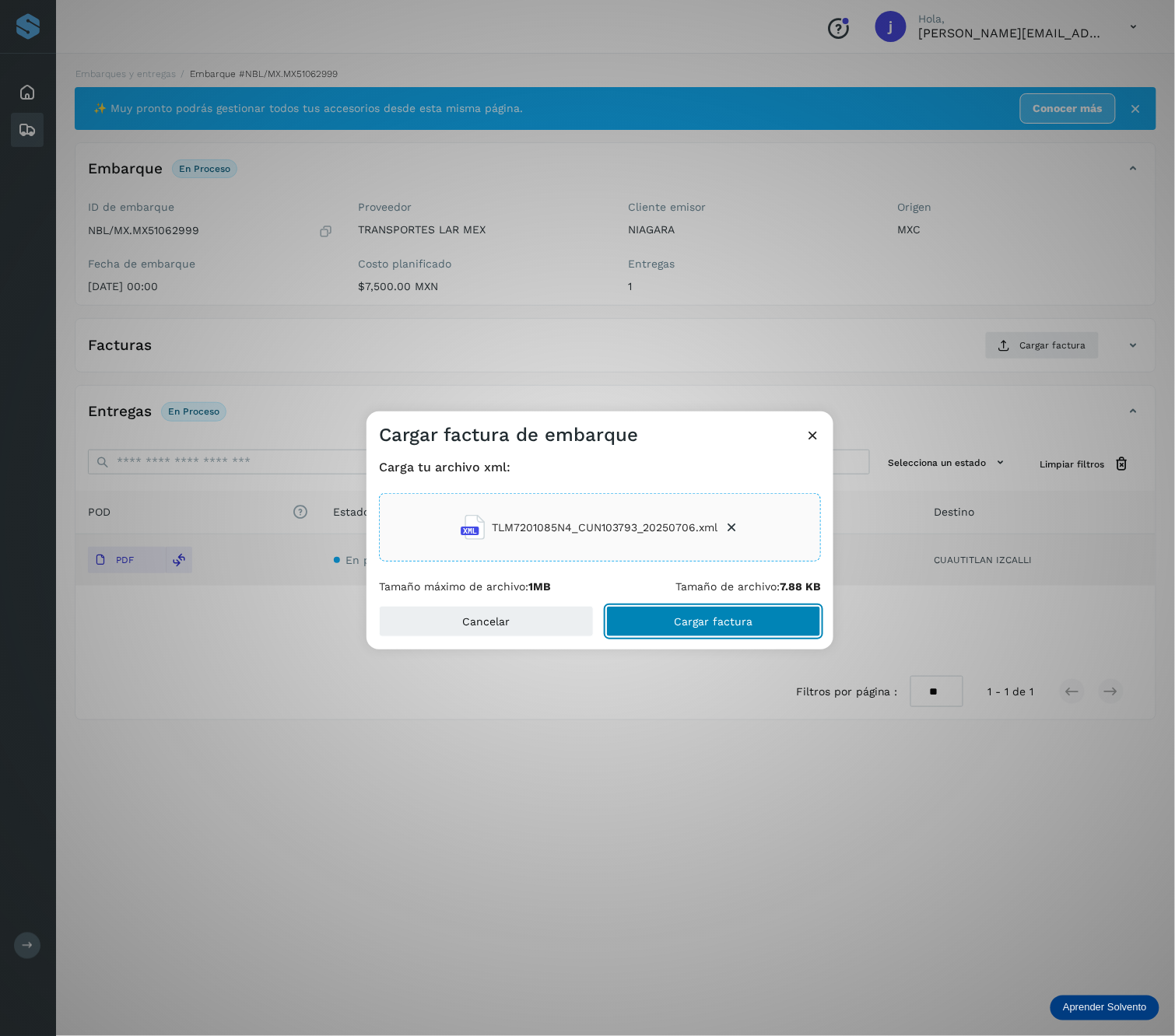
click at [713, 616] on span "Cargar factura" at bounding box center [714, 621] width 78 height 11
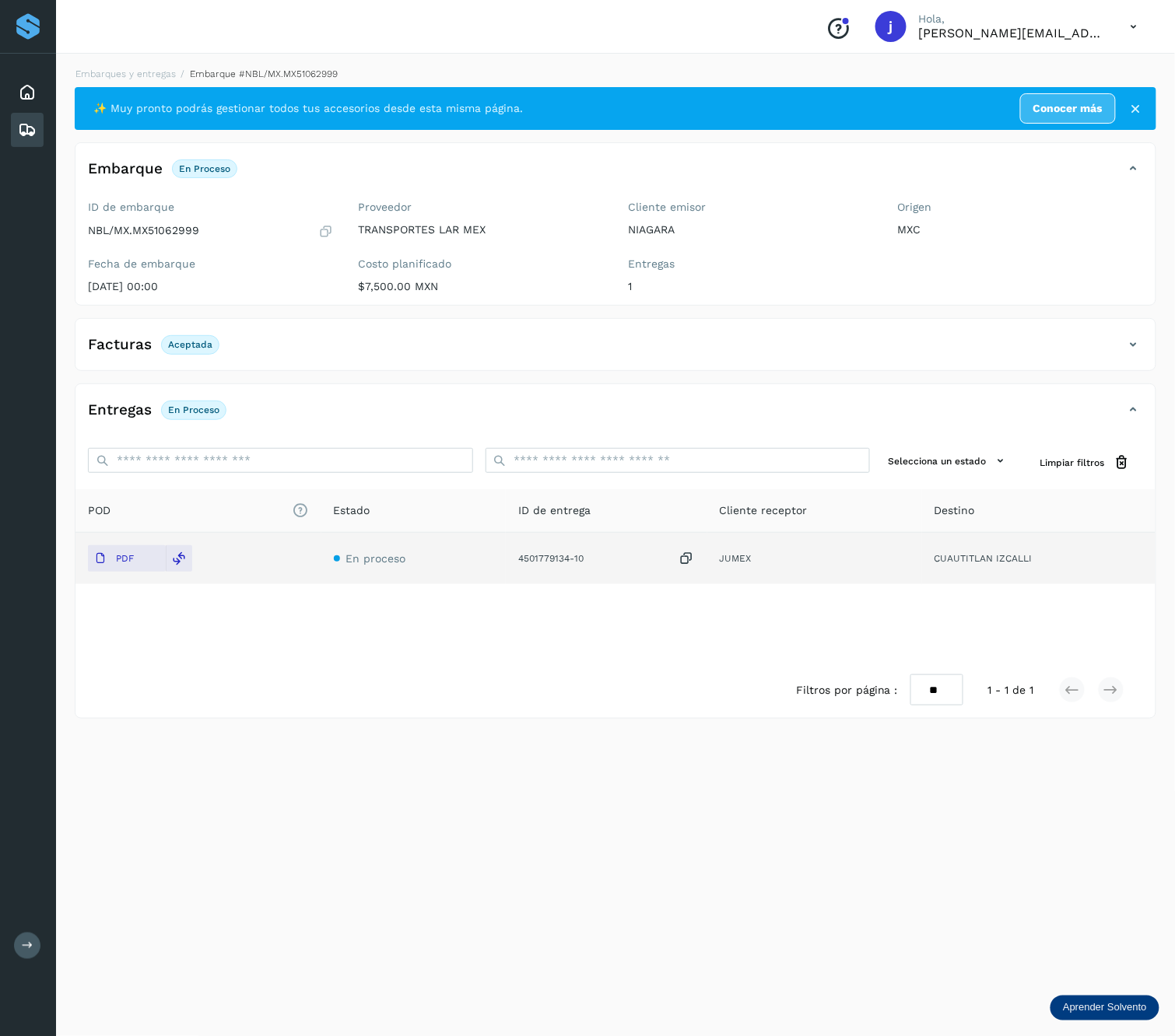
click at [1136, 344] on icon at bounding box center [1133, 345] width 19 height 19
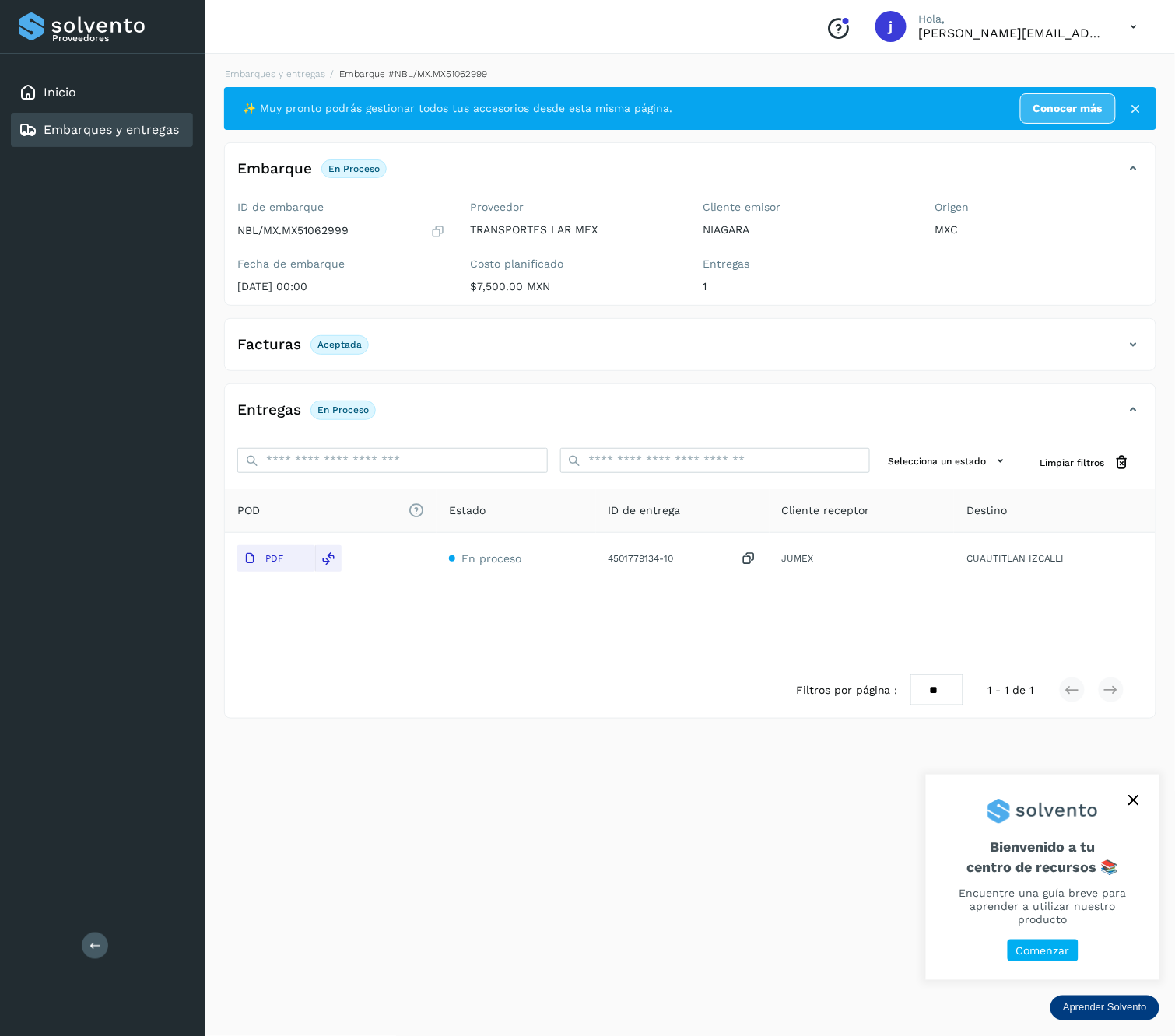
click at [100, 947] on icon at bounding box center [95, 945] width 12 height 12
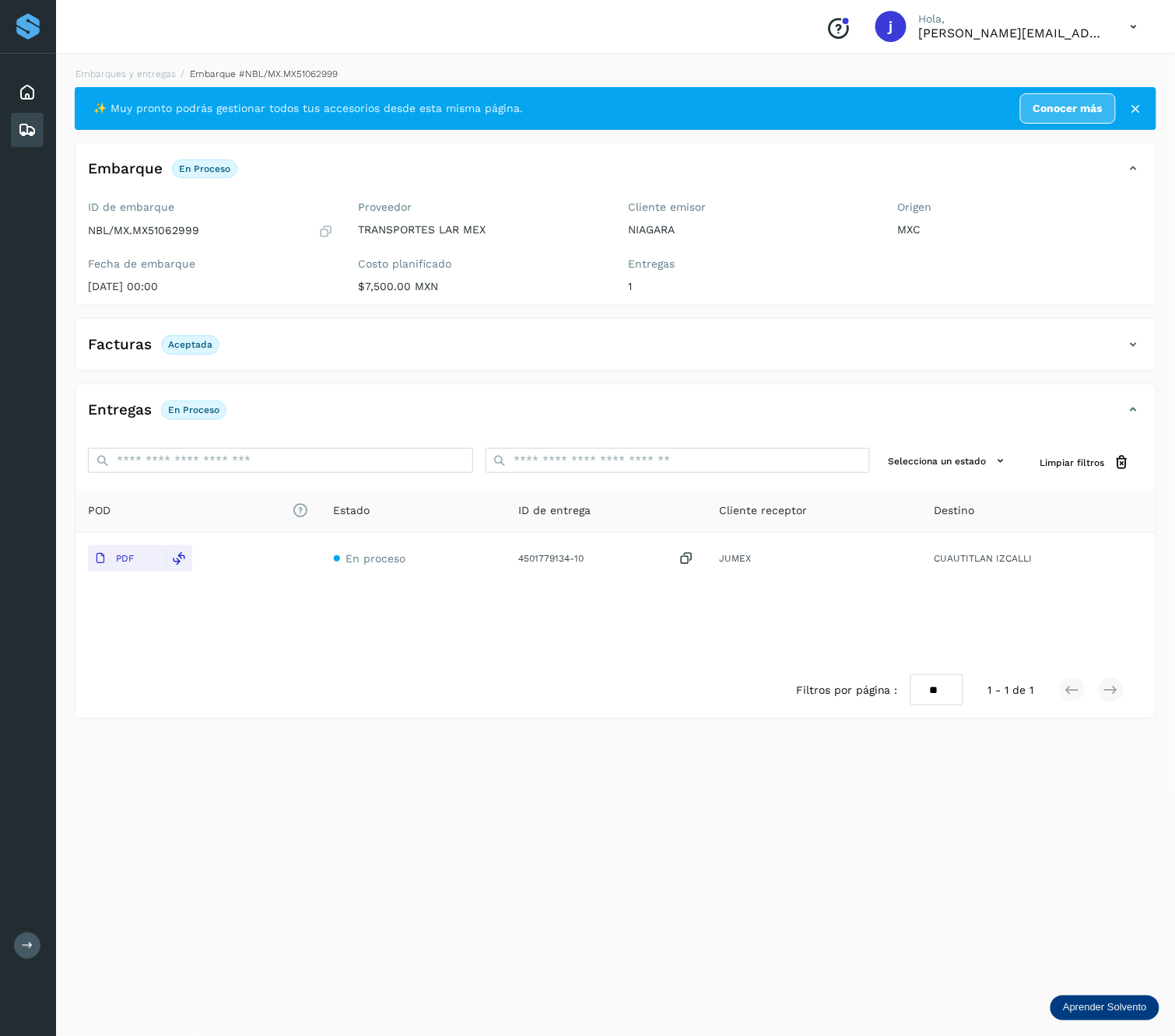
click at [1143, 355] on div "Facturas Aceptada" at bounding box center [615, 351] width 1080 height 39
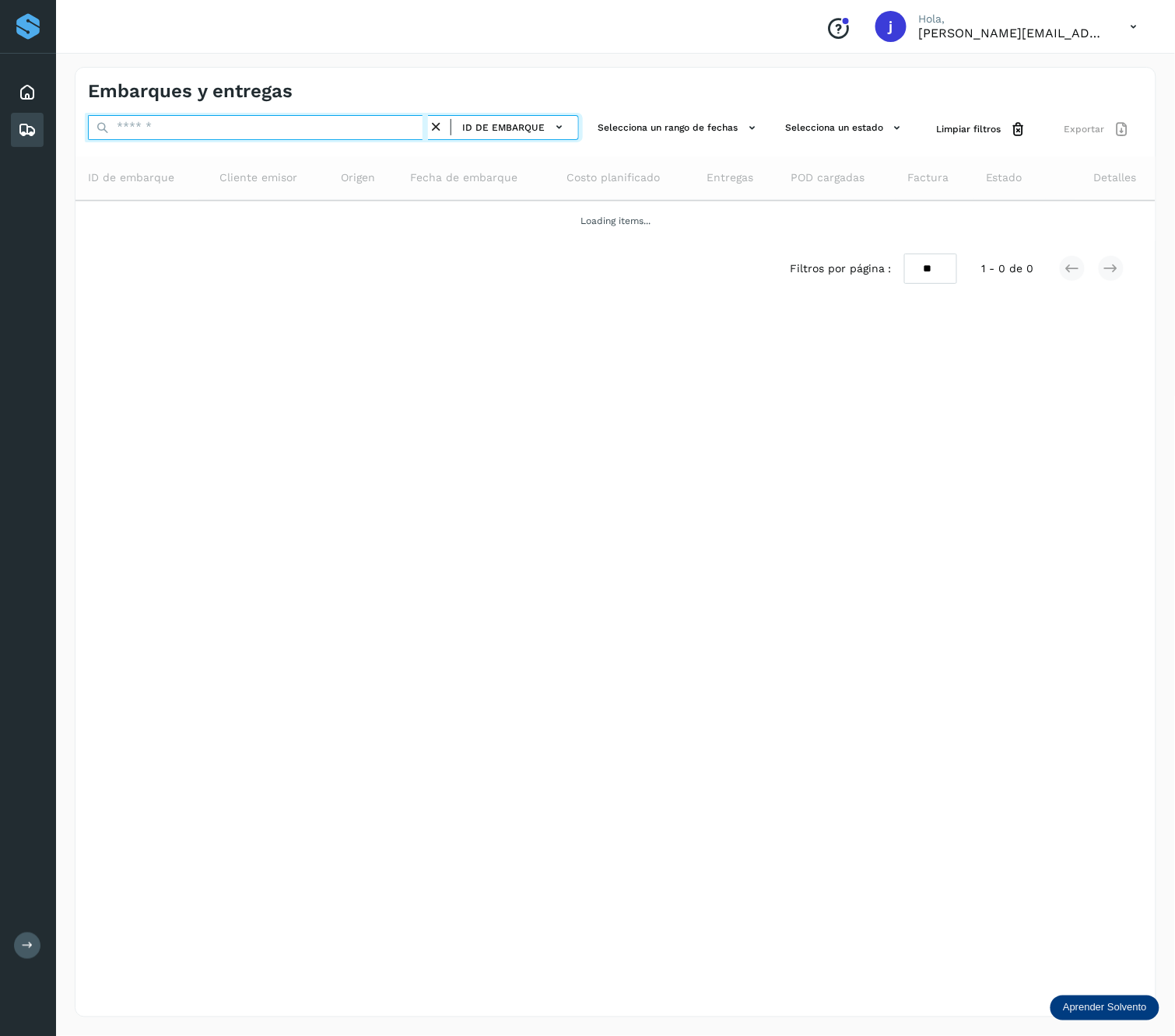
click at [244, 131] on input "text" at bounding box center [258, 128] width 340 height 25
paste input "**********"
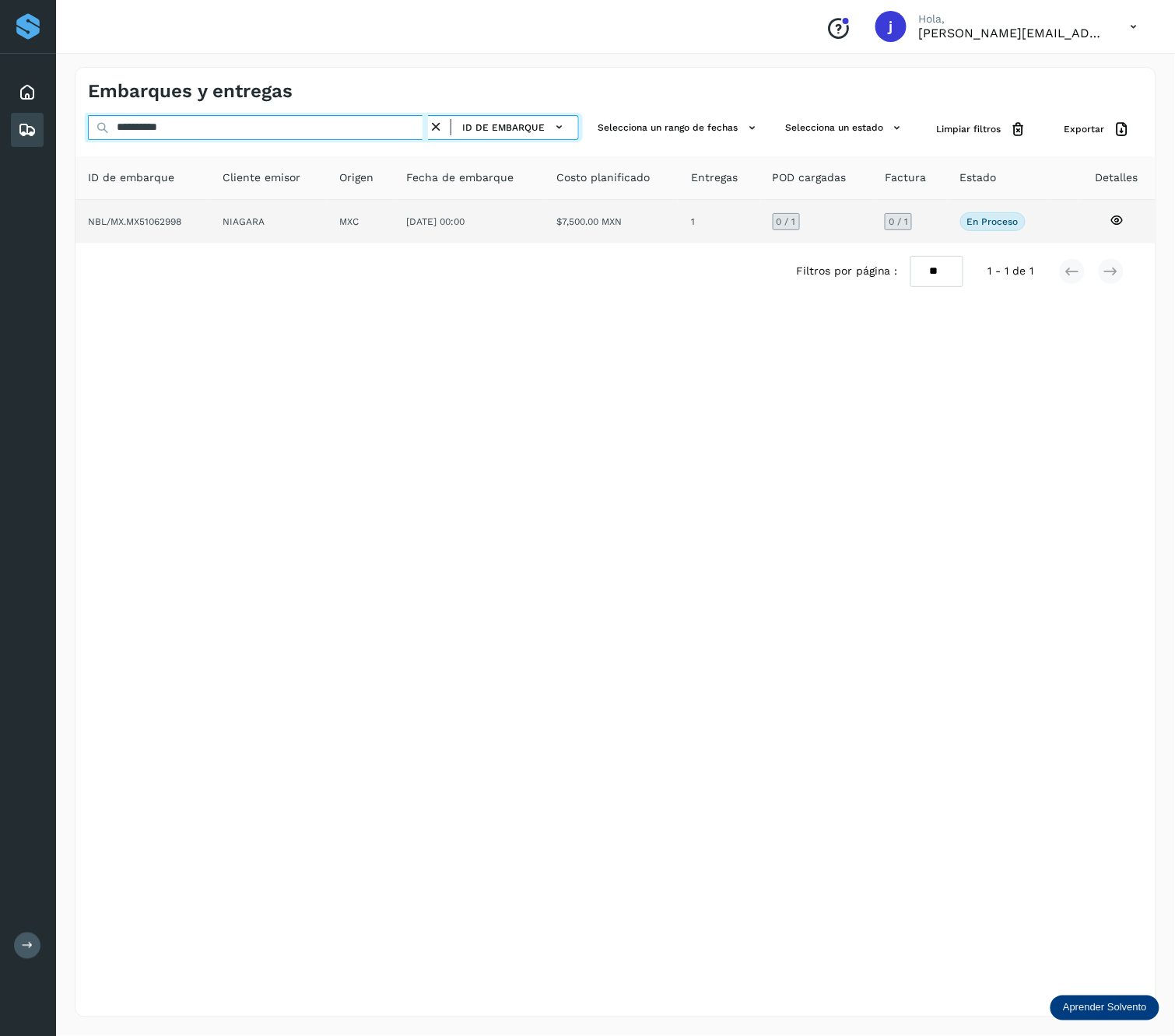
type input "**********"
click at [544, 207] on td "[DATE] 00:00" at bounding box center [611, 222] width 135 height 44
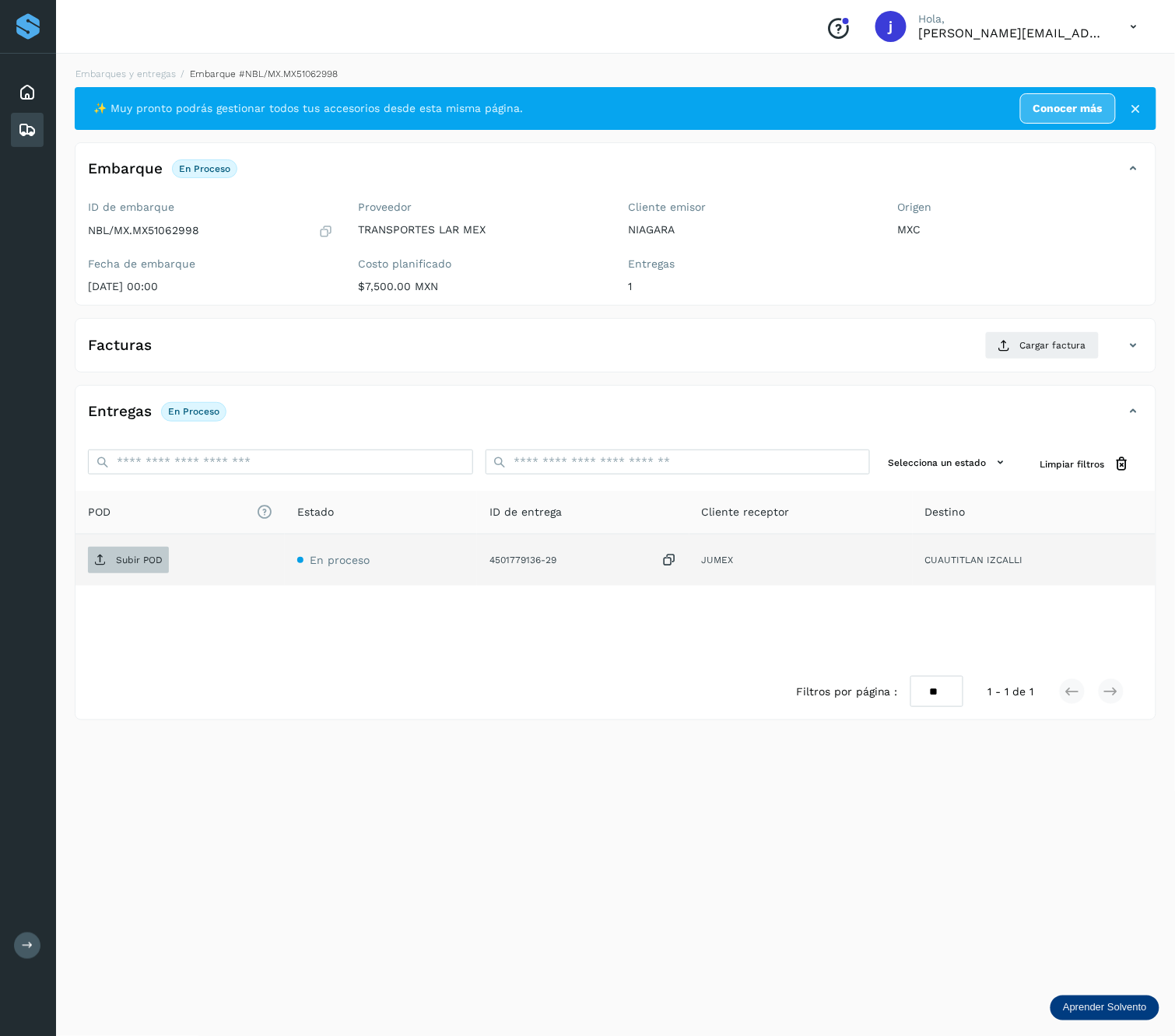
click at [153, 563] on p "Subir POD" at bounding box center [140, 560] width 47 height 11
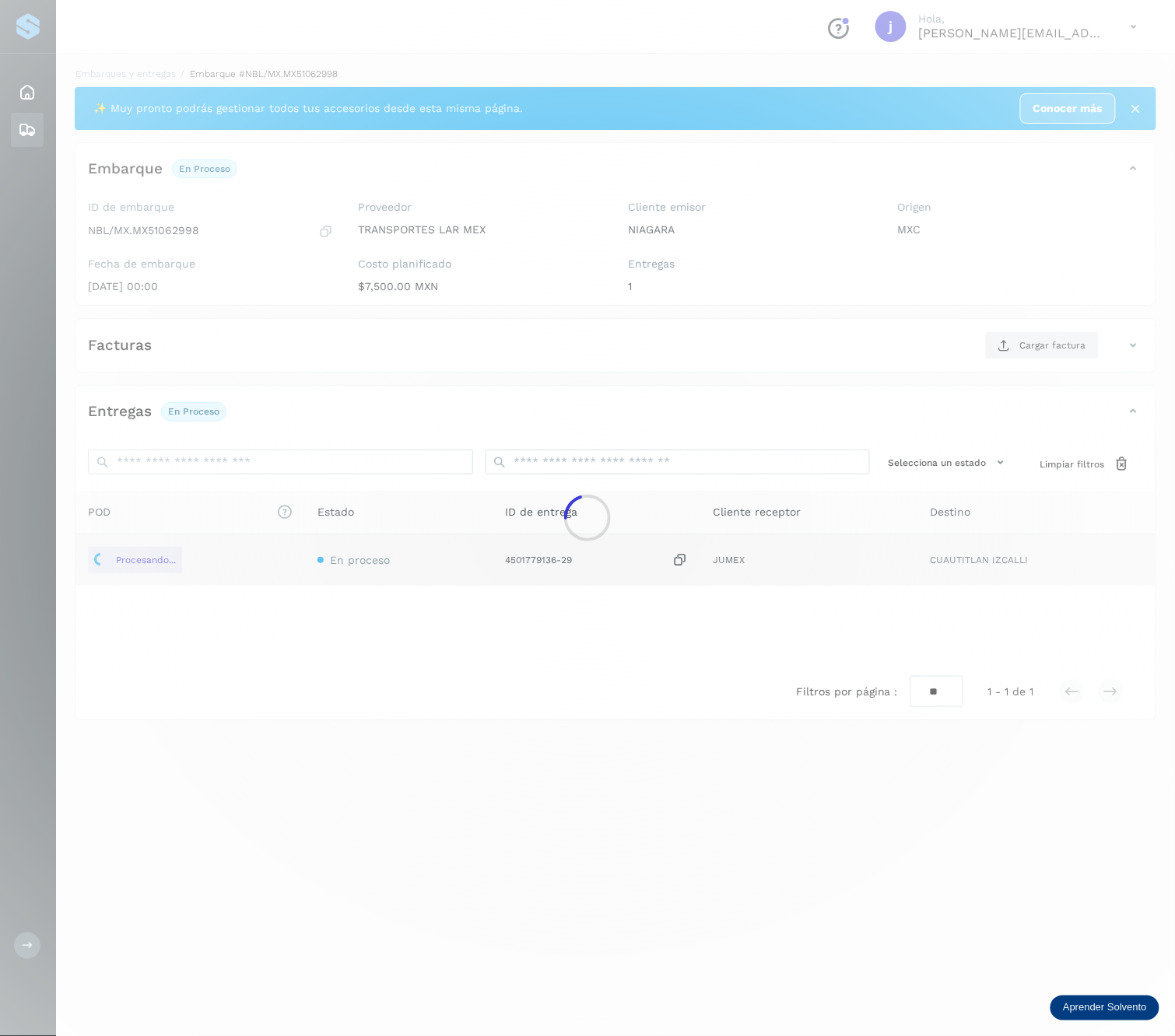
drag, startPoint x: 1034, startPoint y: 321, endPoint x: 1035, endPoint y: 333, distance: 12.0
click at [1036, 326] on div at bounding box center [587, 518] width 1175 height 1036
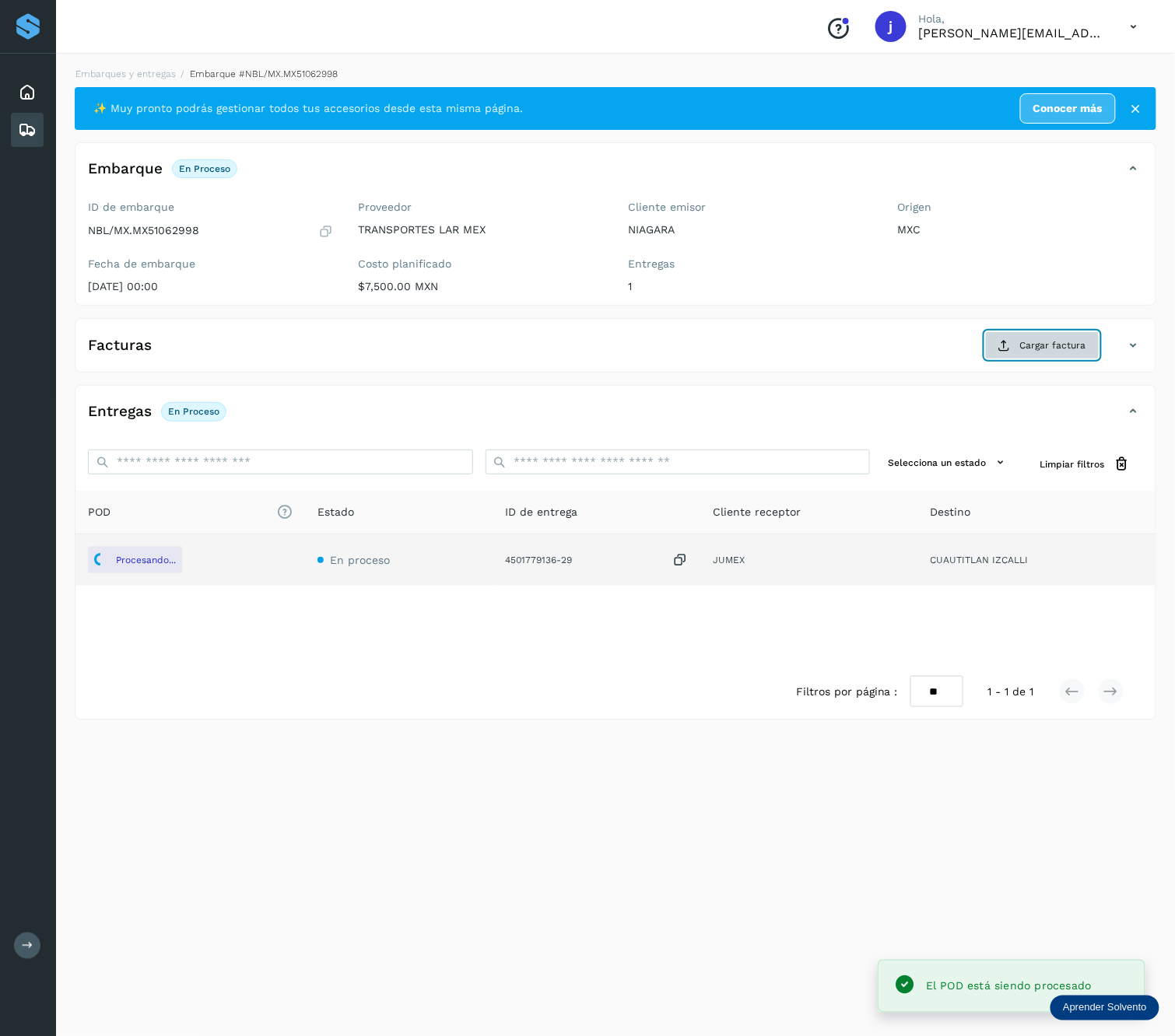
click at [1034, 348] on span "Cargar factura" at bounding box center [1053, 346] width 66 height 14
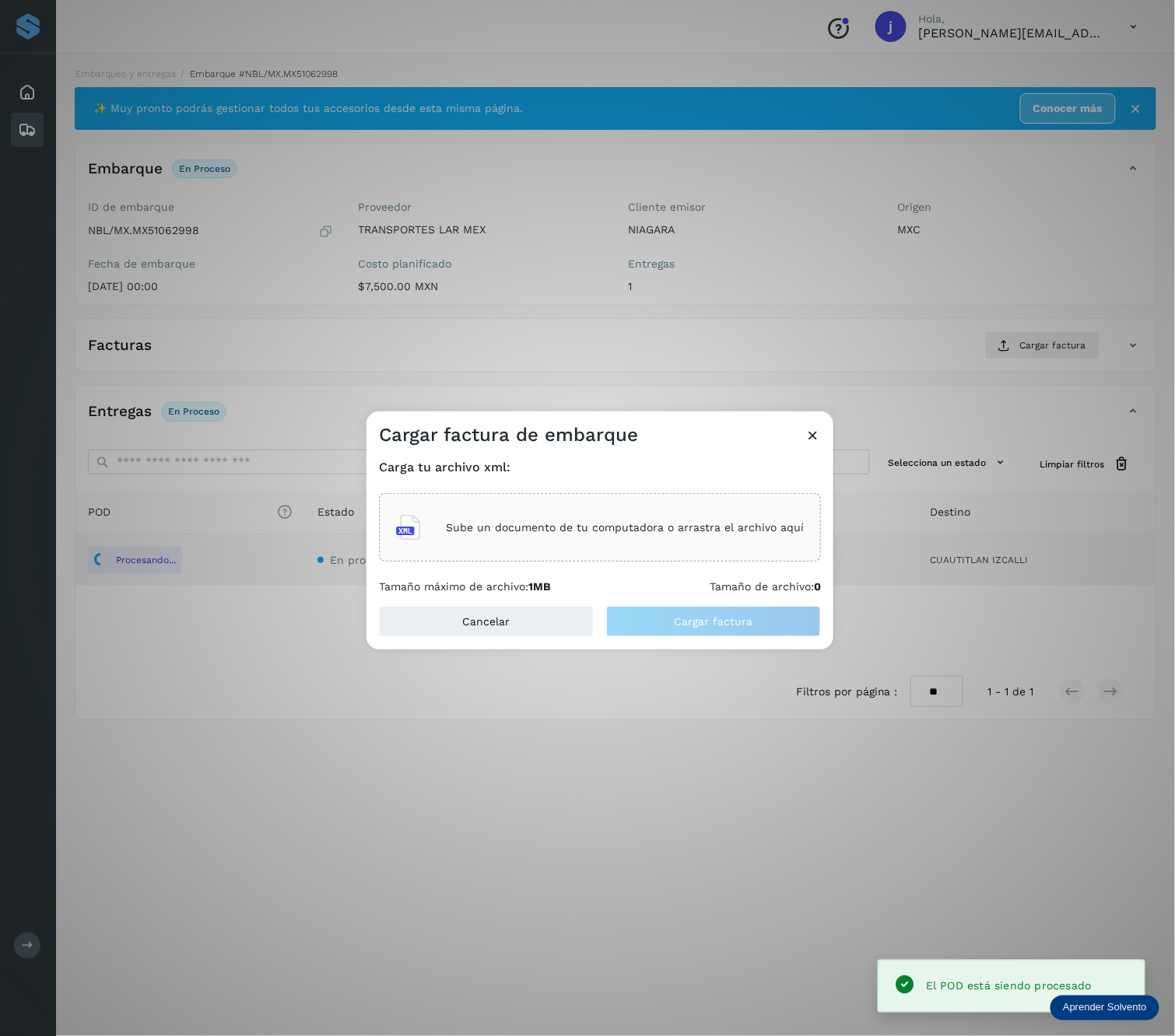
click at [604, 537] on div "Sube un documento de tu computadora o arrastra el archivo aquí" at bounding box center [600, 527] width 408 height 42
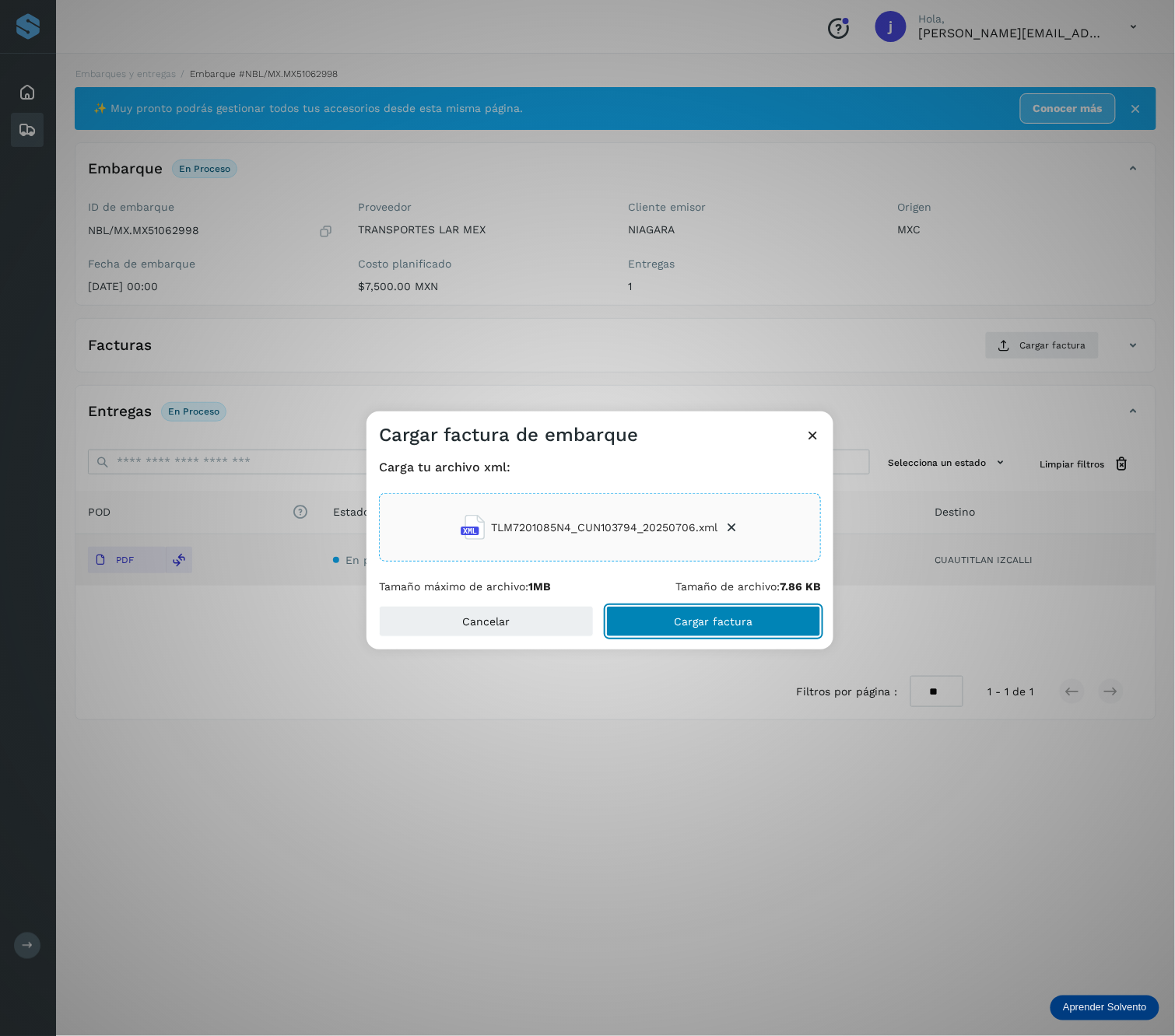
drag, startPoint x: 673, startPoint y: 622, endPoint x: 731, endPoint y: 612, distance: 58.9
click at [673, 624] on button "Cargar factura" at bounding box center [713, 621] width 215 height 31
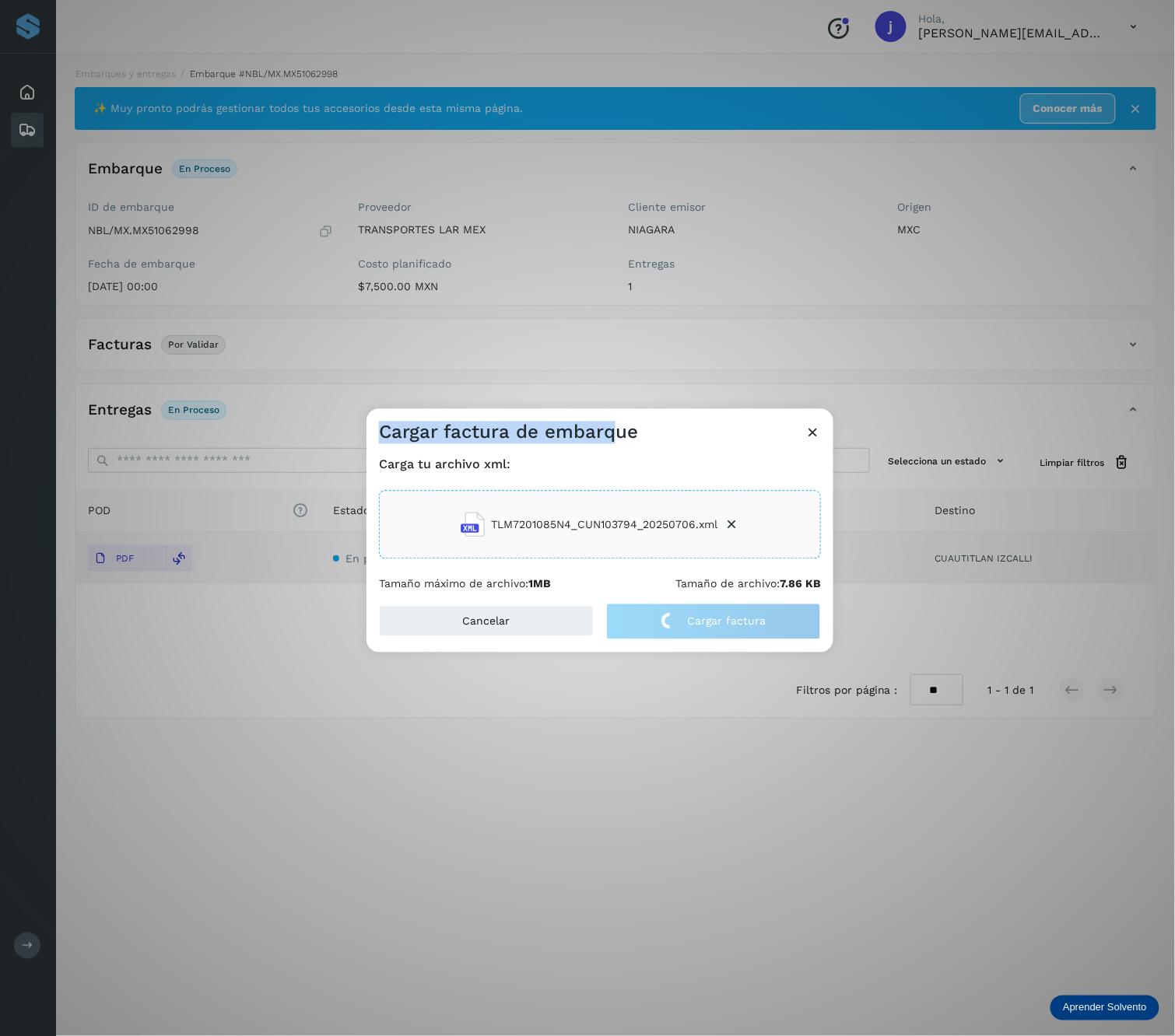
drag, startPoint x: 608, startPoint y: 440, endPoint x: 605, endPoint y: 379, distance: 61.1
click at [605, 382] on div "Cargar factura de embarque Carga tu archivo xml: TLM7201085N4_CUN103794_2025070…" at bounding box center [587, 518] width 1175 height 1036
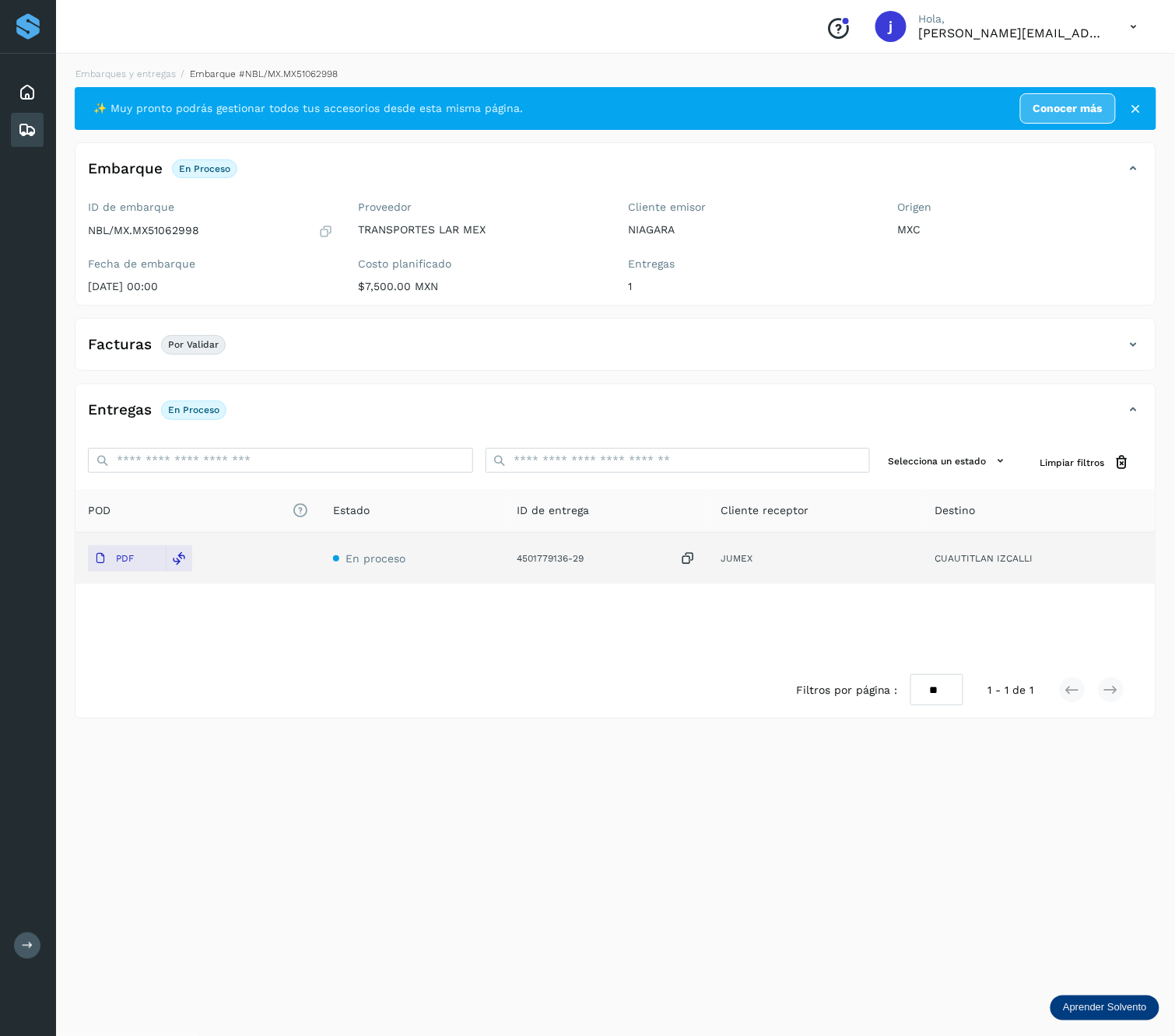
click at [1136, 349] on icon at bounding box center [1133, 345] width 19 height 19
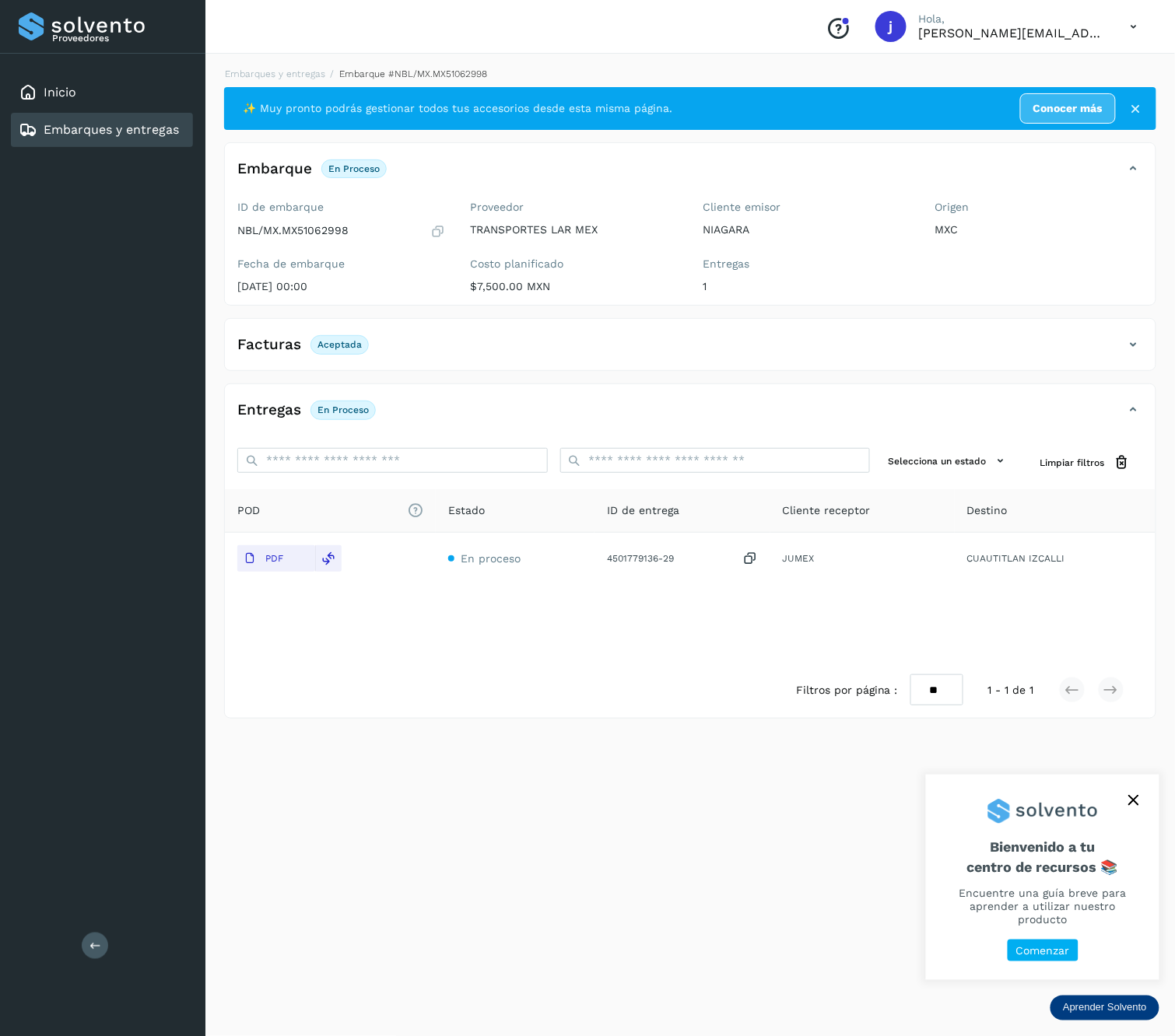
click at [100, 958] on div "Proveedores Inicio Embarques y entregas Salir" at bounding box center [103, 518] width 205 height 1036
click at [100, 942] on icon at bounding box center [95, 945] width 12 height 12
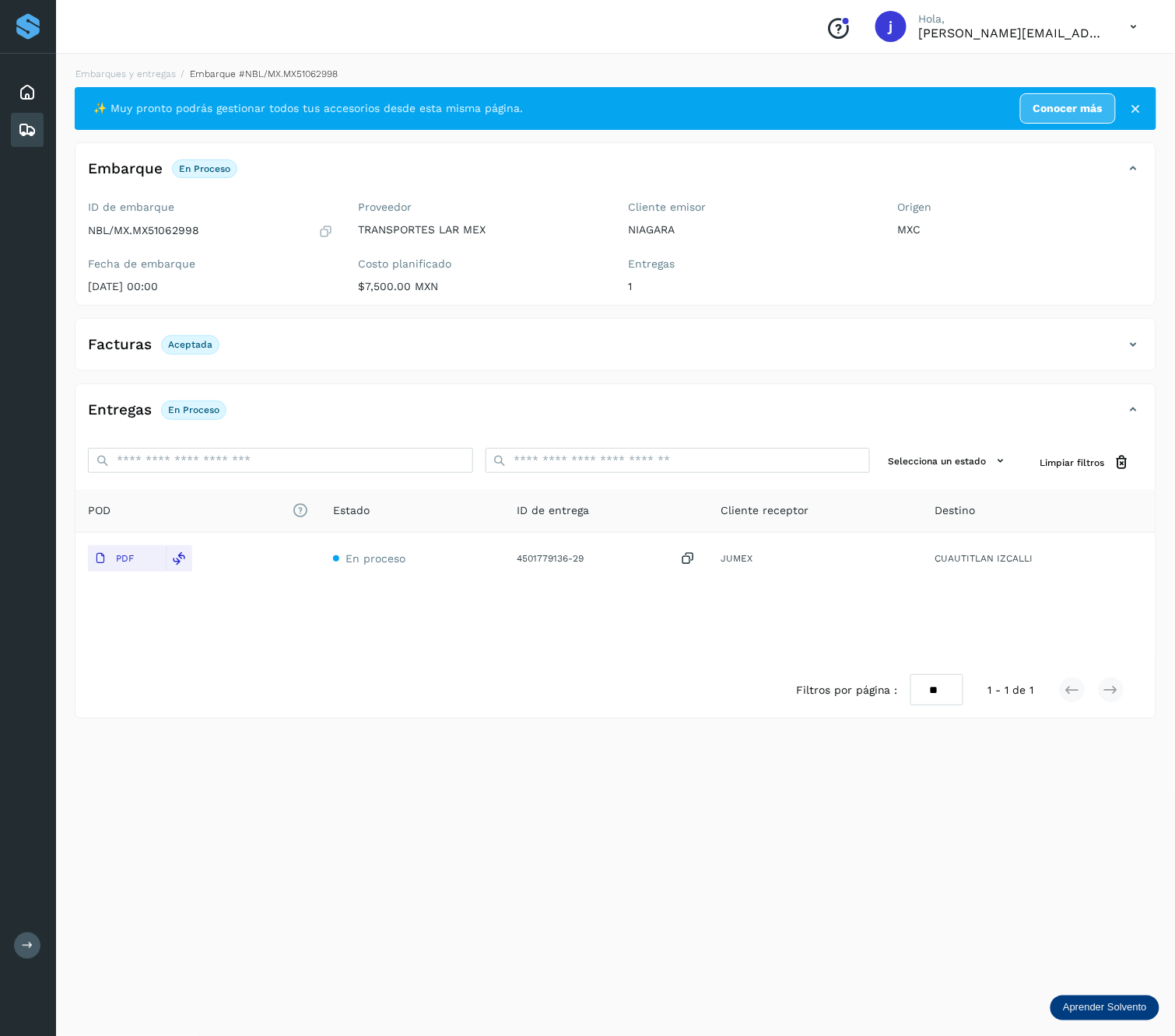
click at [1137, 345] on icon at bounding box center [1133, 345] width 19 height 19
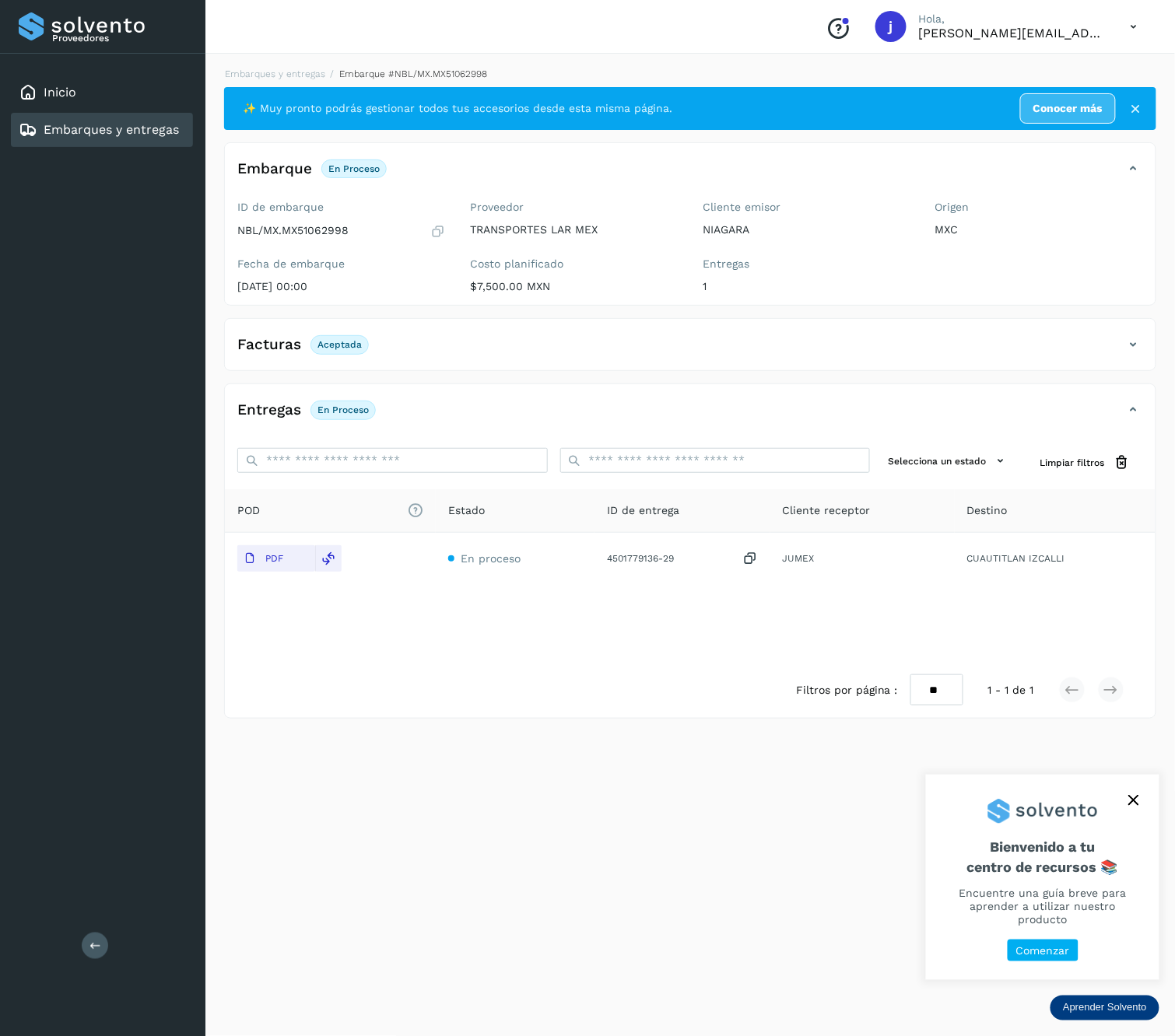
click at [107, 954] on div "Proveedores Inicio Embarques y entregas Salir" at bounding box center [103, 518] width 205 height 1036
click at [101, 951] on button at bounding box center [95, 946] width 27 height 27
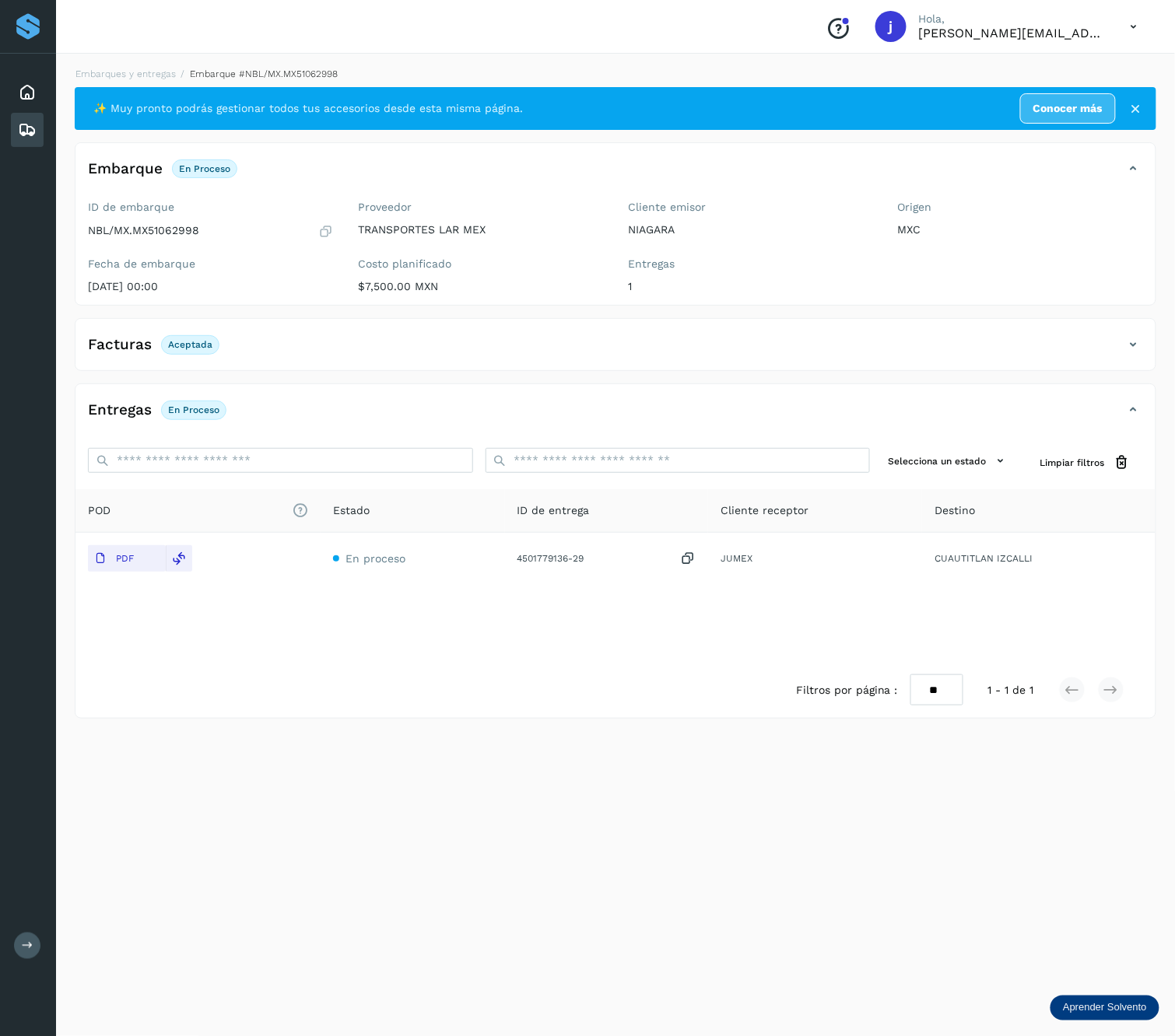
click at [1137, 339] on icon at bounding box center [1133, 345] width 19 height 19
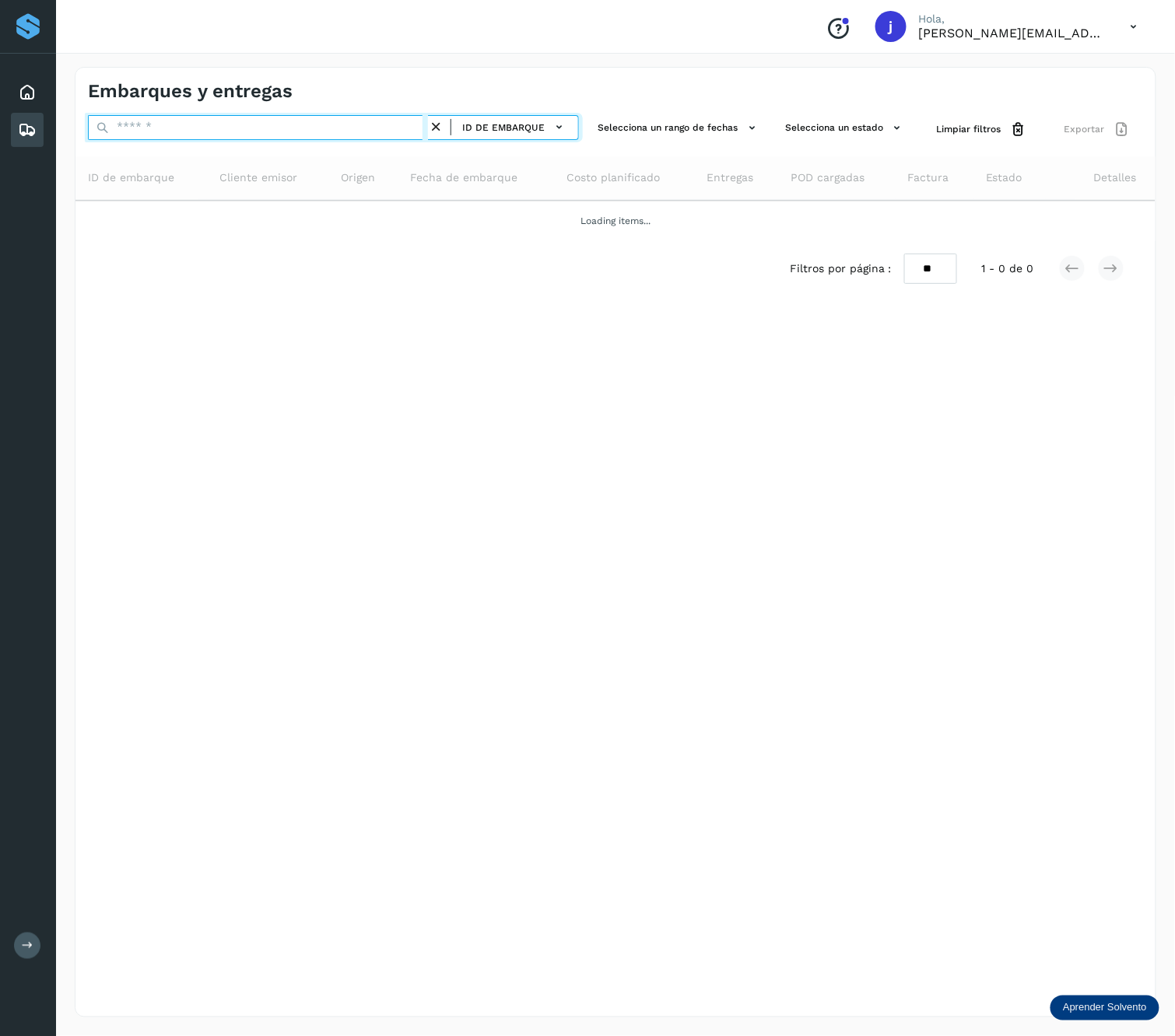
click at [325, 121] on input "text" at bounding box center [258, 128] width 340 height 25
paste input "**********"
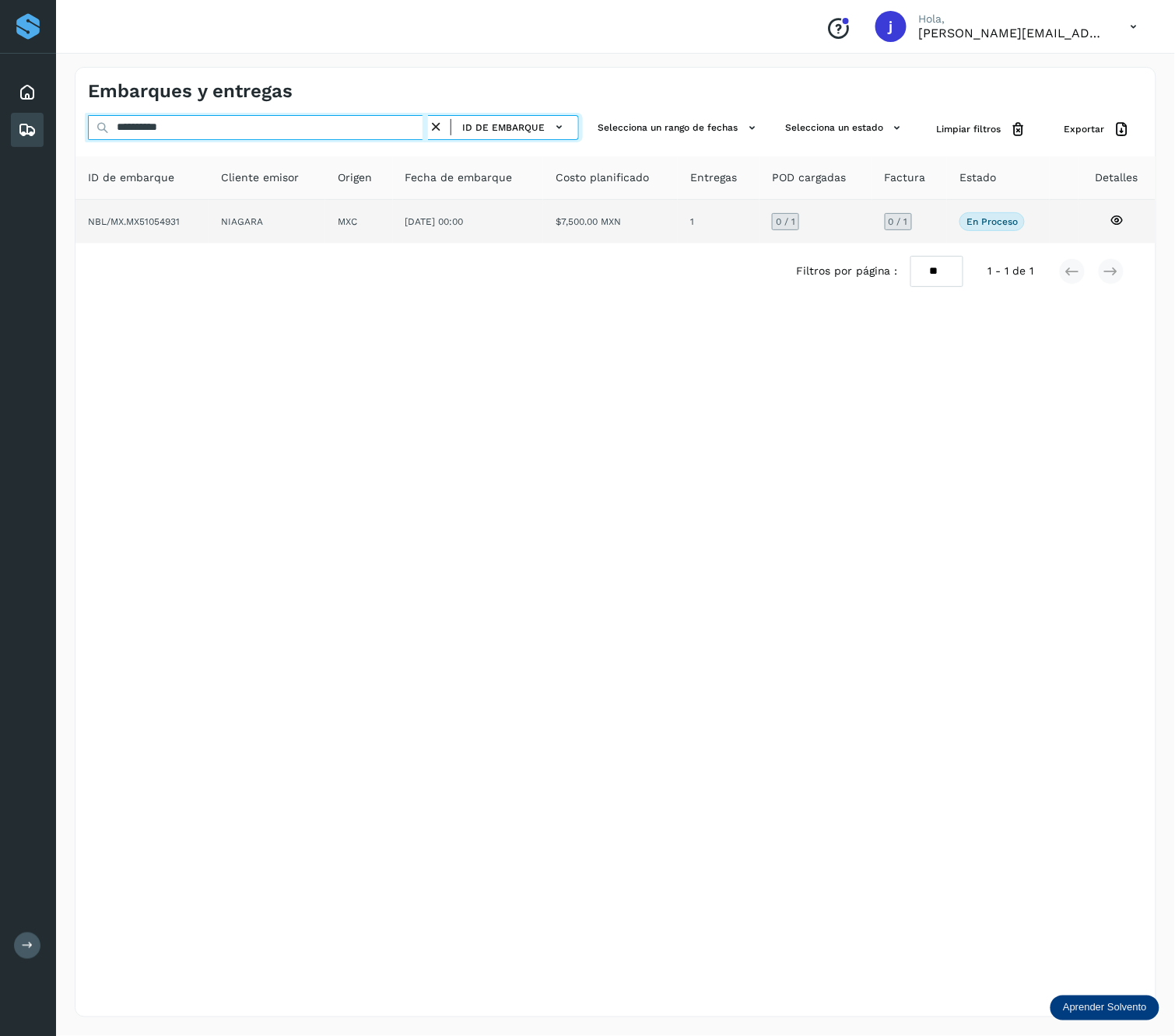
type input "**********"
click at [437, 221] on span "[DATE] 00:00" at bounding box center [434, 222] width 58 height 11
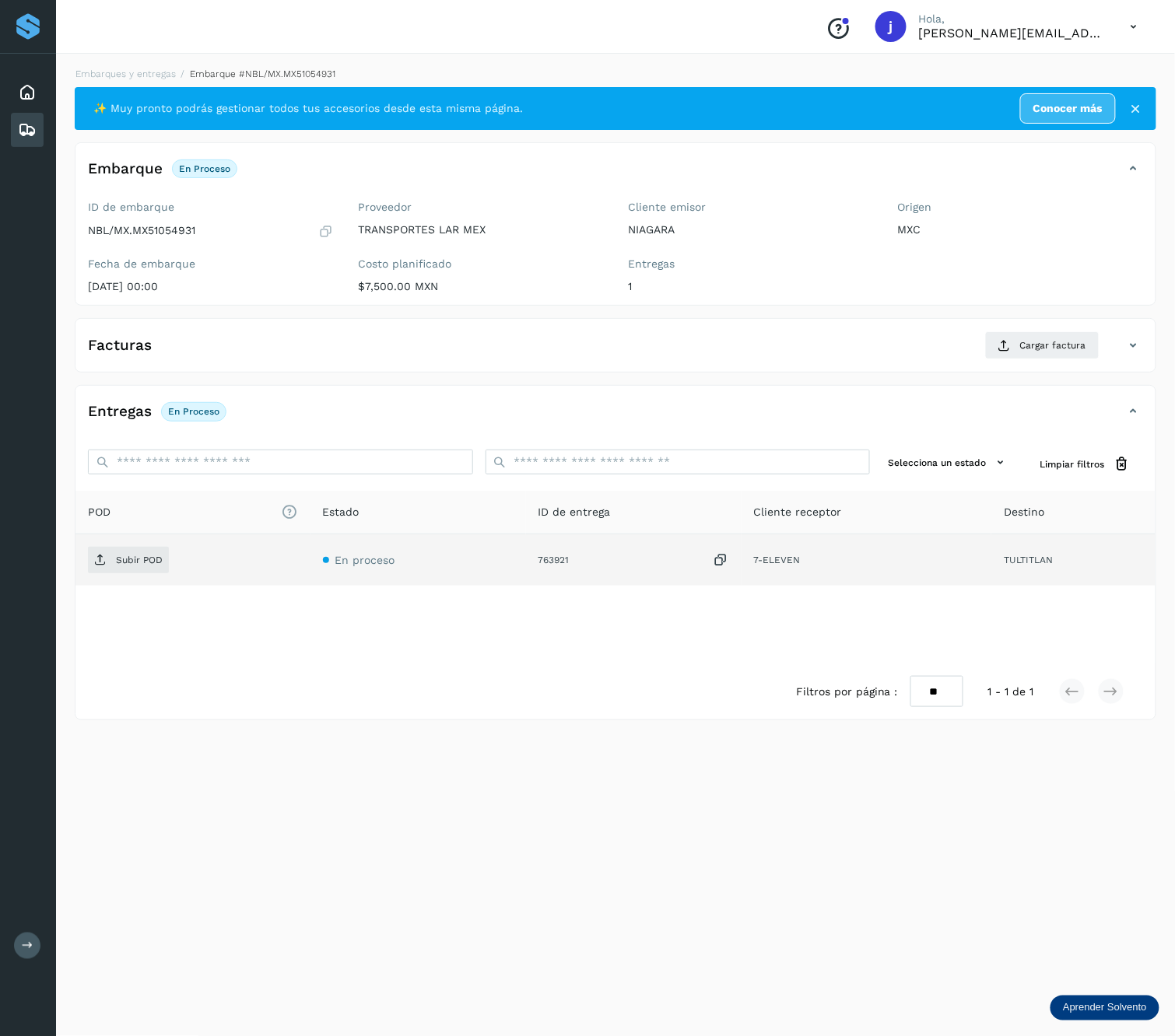
click at [82, 552] on div "Entregas En proceso Selecciona un estado Limpiar filtros POD El tamaño máximo d…" at bounding box center [615, 552] width 1082 height 335
drag, startPoint x: 82, startPoint y: 552, endPoint x: 113, endPoint y: 560, distance: 32.0
click at [113, 560] on span "Subir POD" at bounding box center [128, 560] width 81 height 25
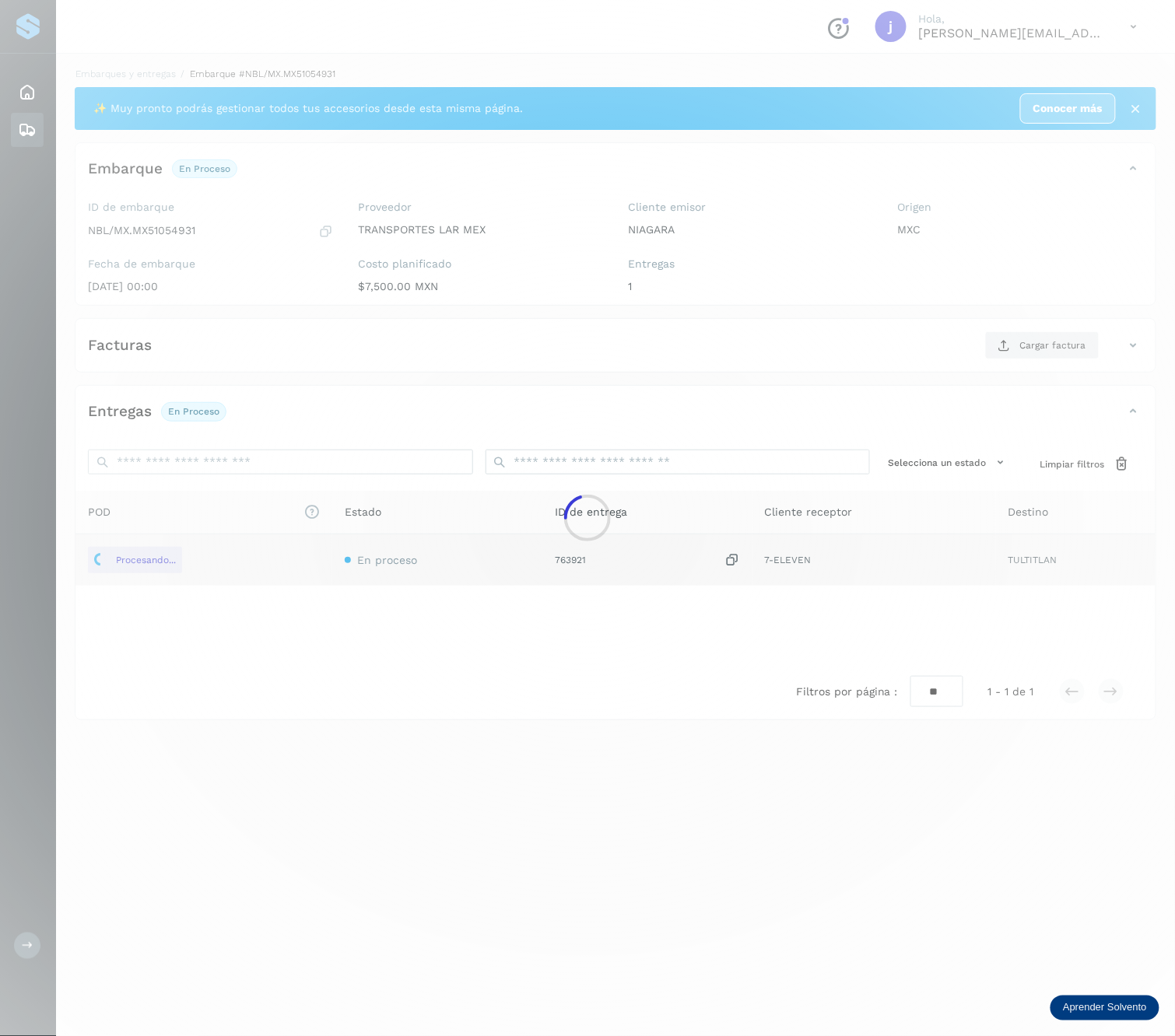
click at [1050, 338] on div at bounding box center [587, 518] width 1175 height 1036
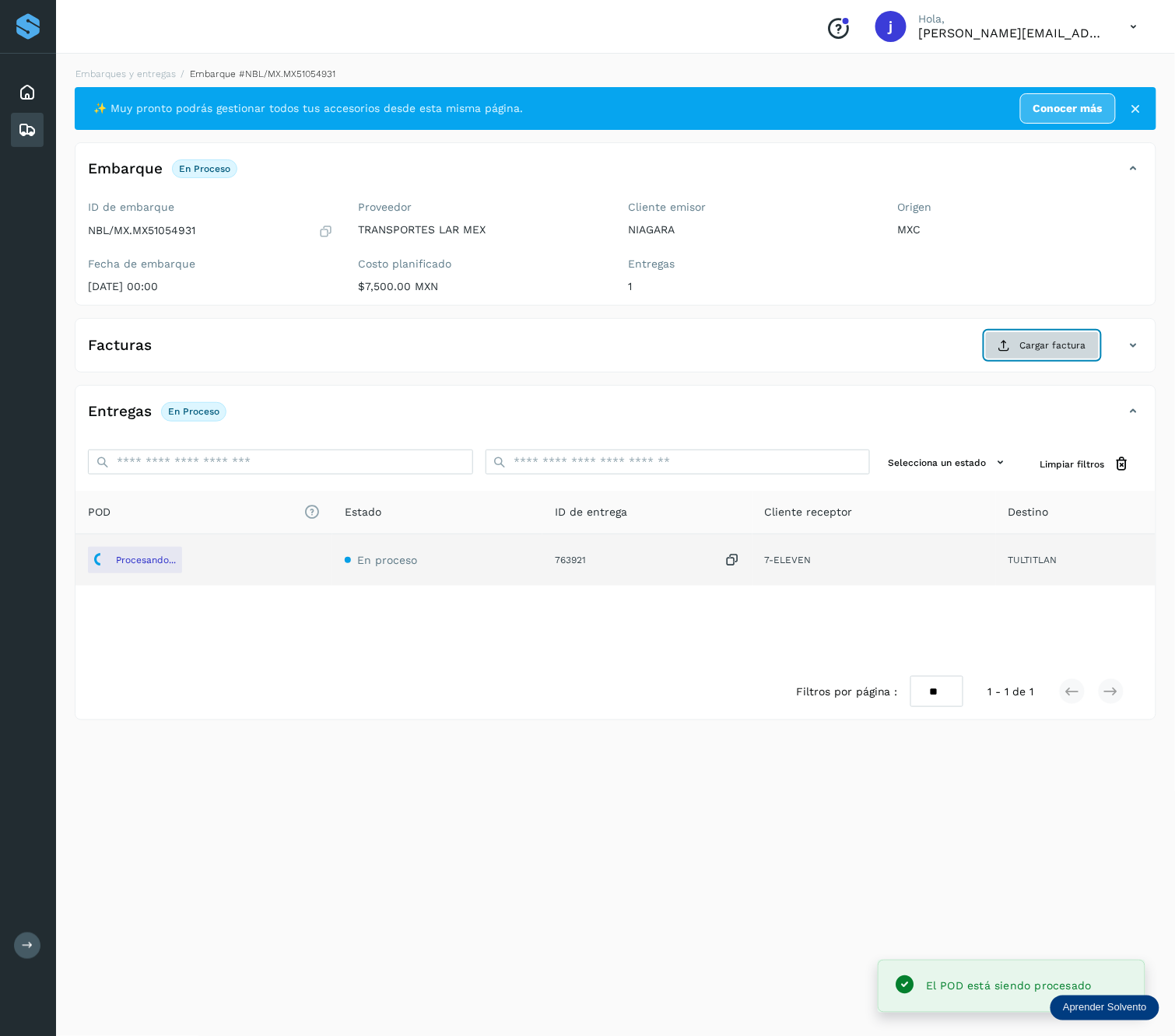
click at [1054, 341] on span "Cargar factura" at bounding box center [1053, 346] width 66 height 14
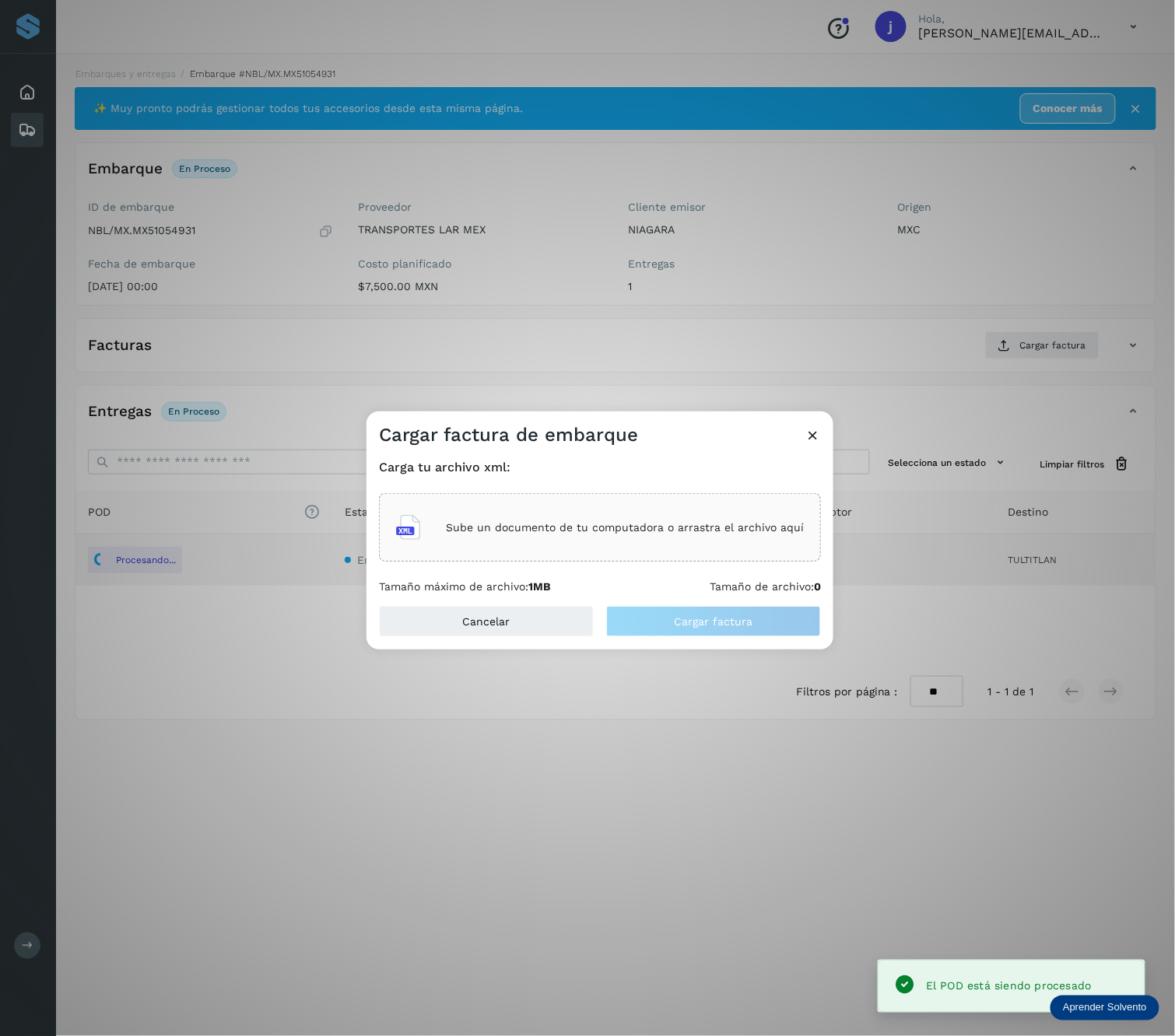
click at [753, 494] on div "Sube un documento de tu computadora o arrastra el archivo aquí" at bounding box center [600, 527] width 442 height 68
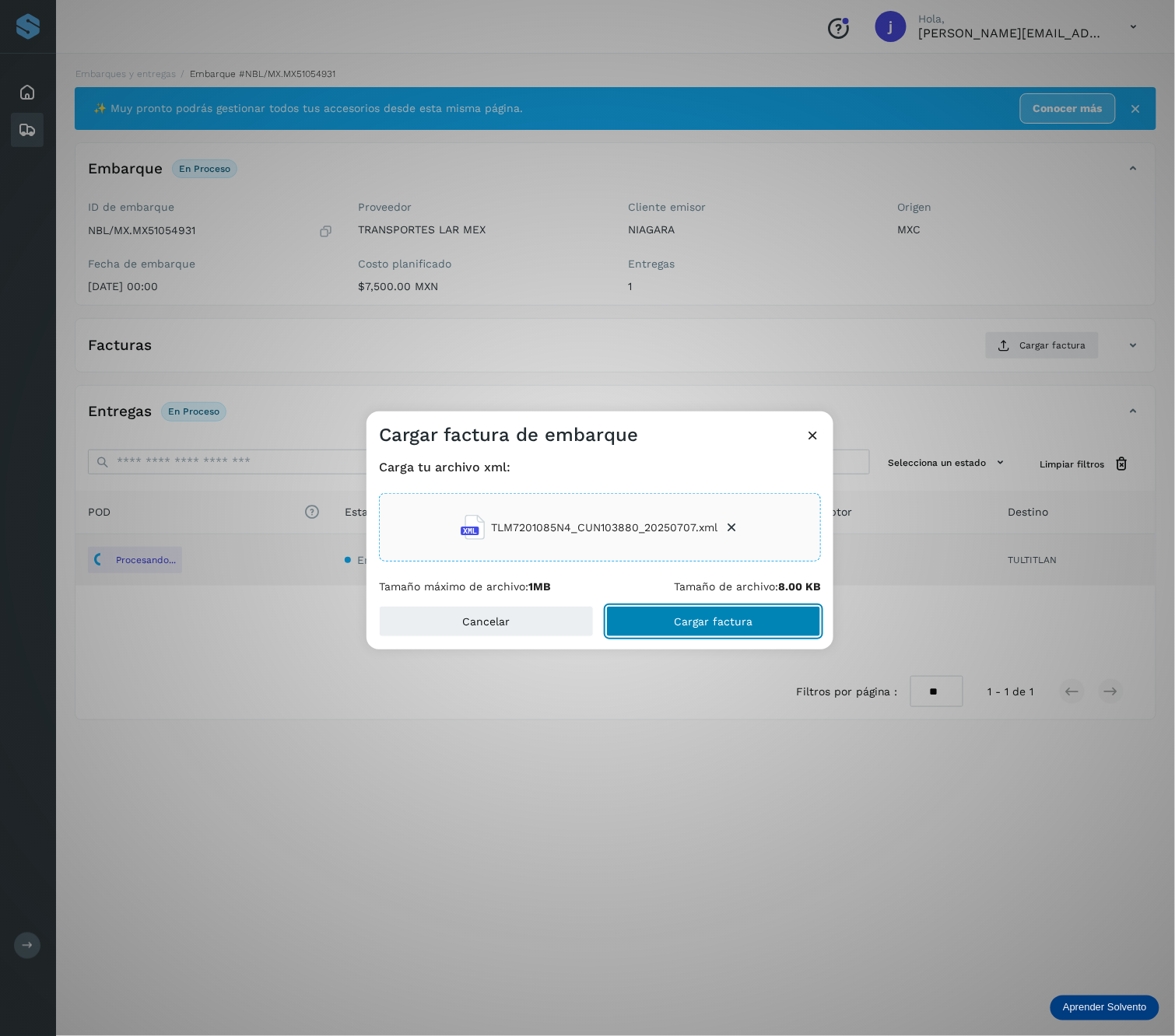
drag, startPoint x: 748, startPoint y: 628, endPoint x: 1153, endPoint y: 590, distance: 406.8
click at [749, 627] on span "Cargar factura" at bounding box center [714, 621] width 78 height 11
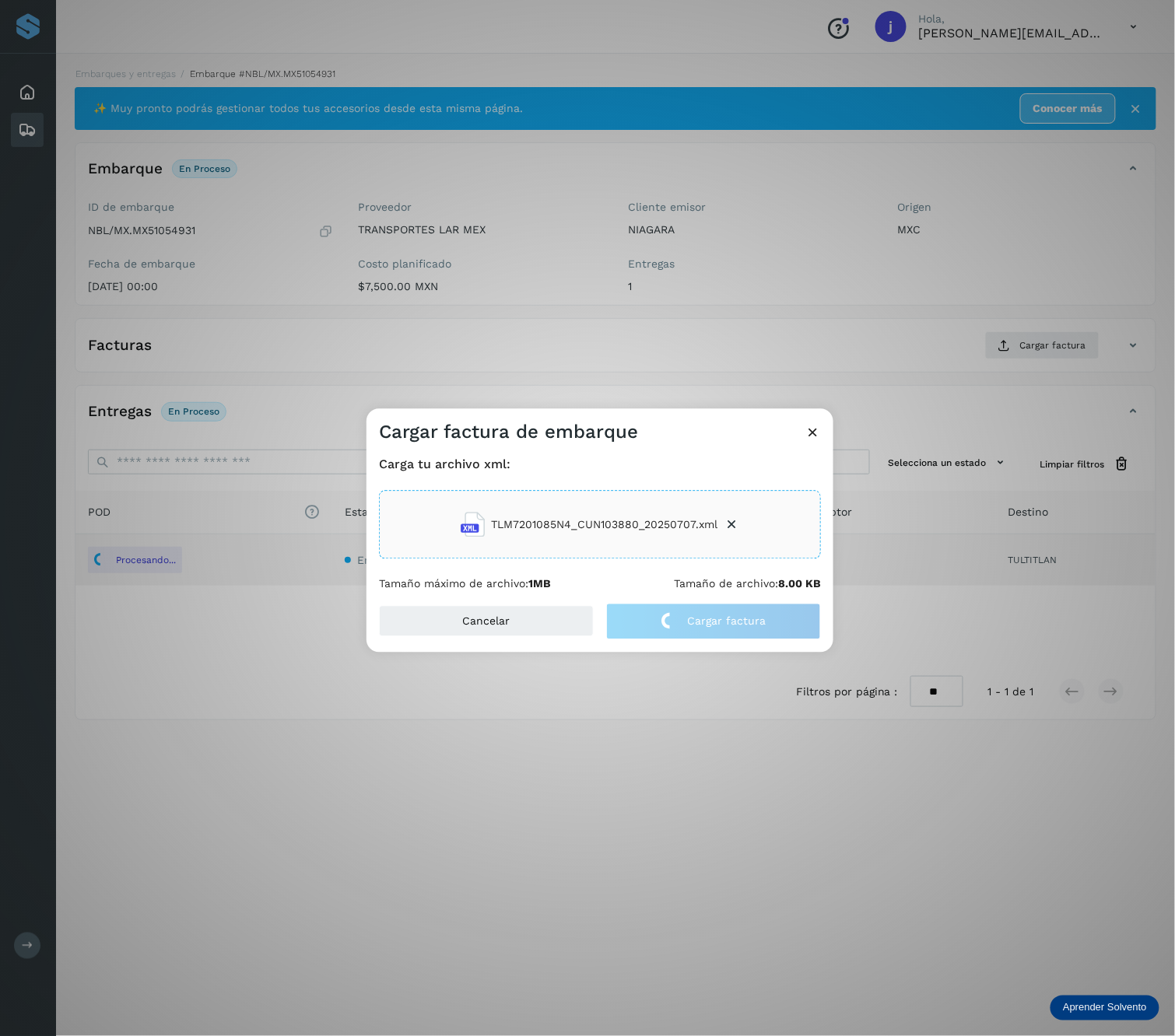
drag, startPoint x: 425, startPoint y: 174, endPoint x: 303, endPoint y: 156, distance: 123.3
click at [425, 173] on div "Cargar factura de embarque Carga tu archivo xml: TLM7201085N4_CUN103880_2025070…" at bounding box center [587, 518] width 1175 height 1036
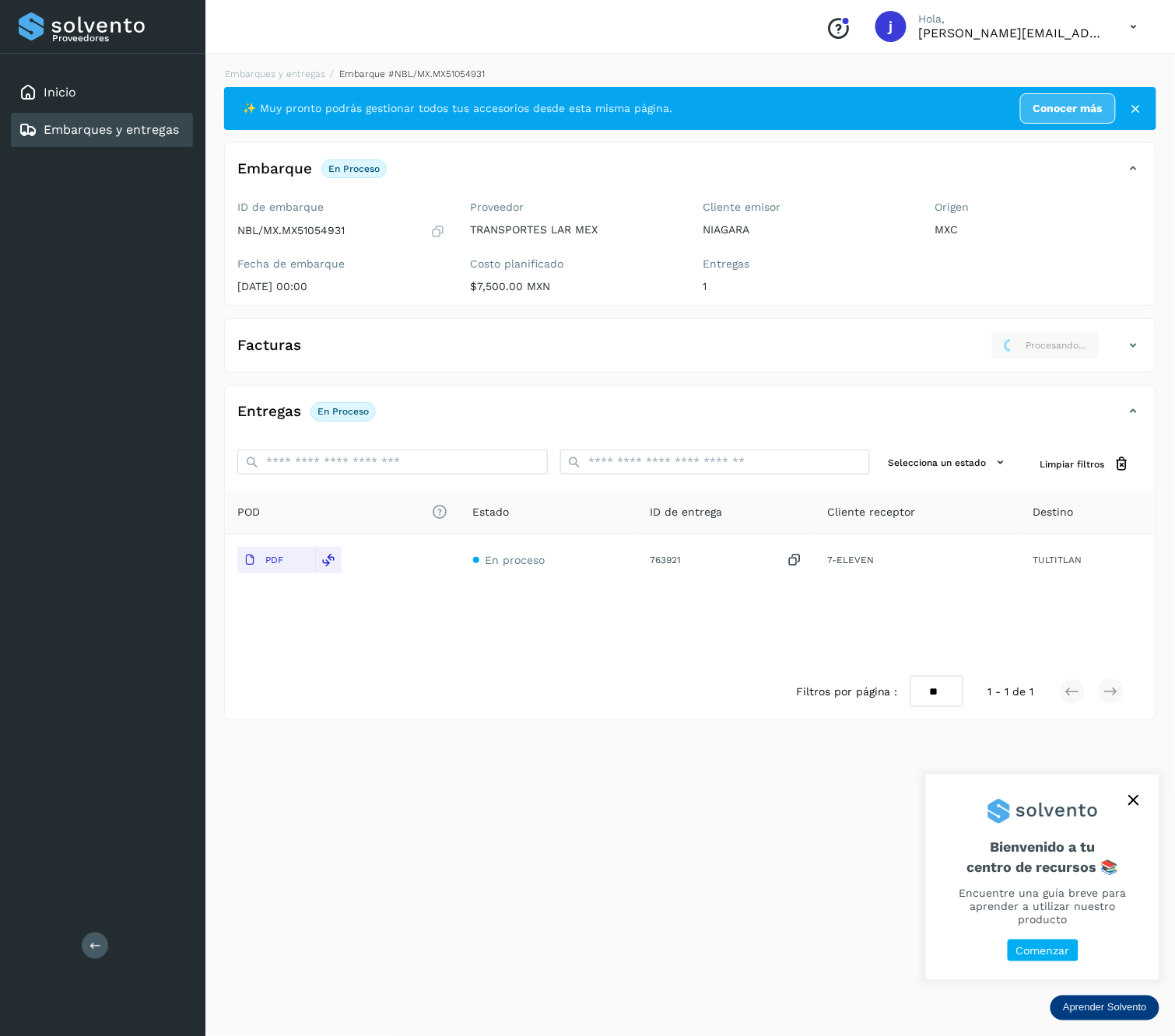
click at [107, 939] on div "Proveedores Inicio Embarques y entregas Salir" at bounding box center [103, 518] width 205 height 1036
click at [88, 940] on button at bounding box center [95, 946] width 27 height 27
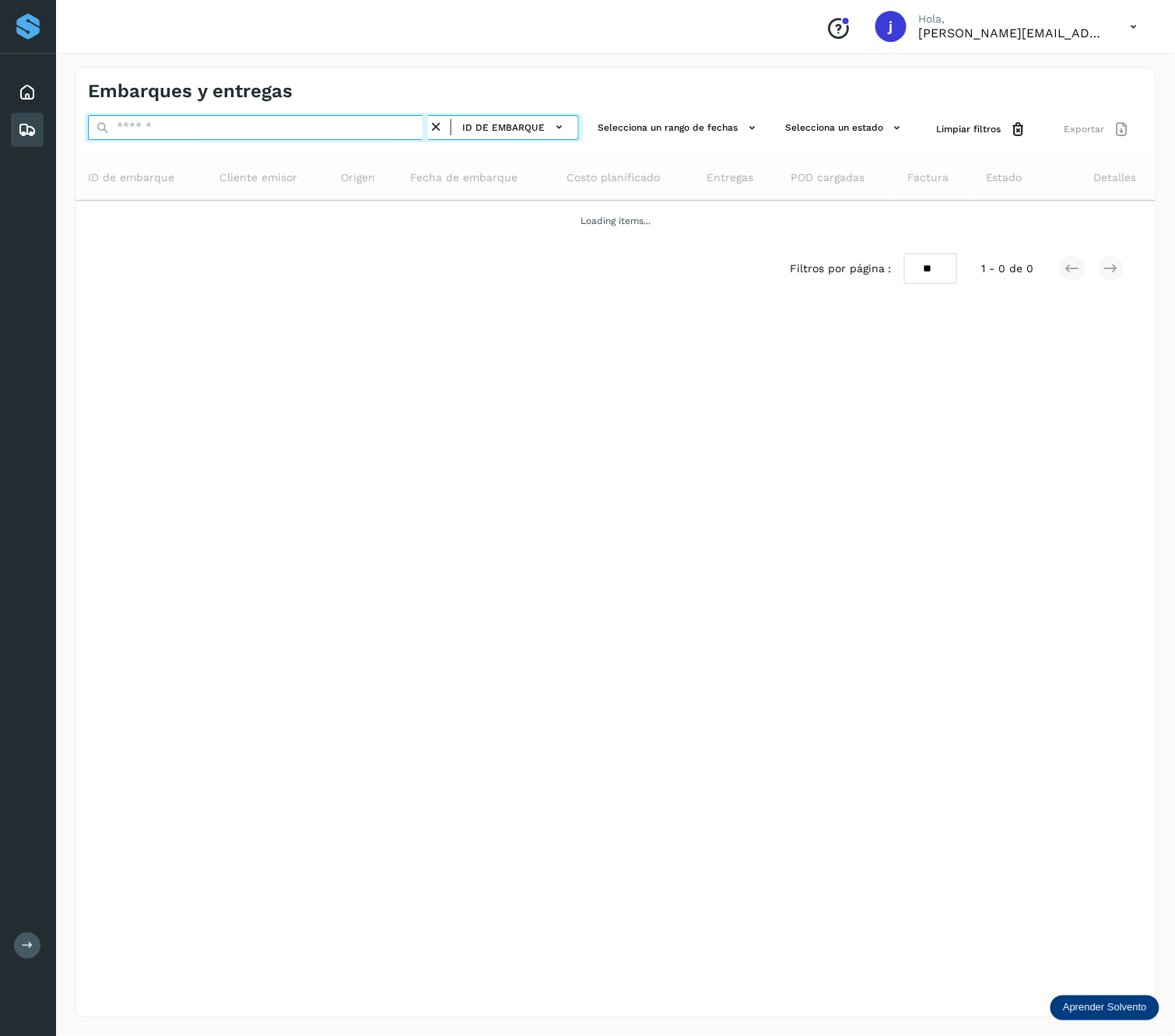
click at [260, 134] on input "text" at bounding box center [258, 128] width 340 height 25
click at [264, 133] on input "text" at bounding box center [258, 128] width 340 height 25
paste input "**********"
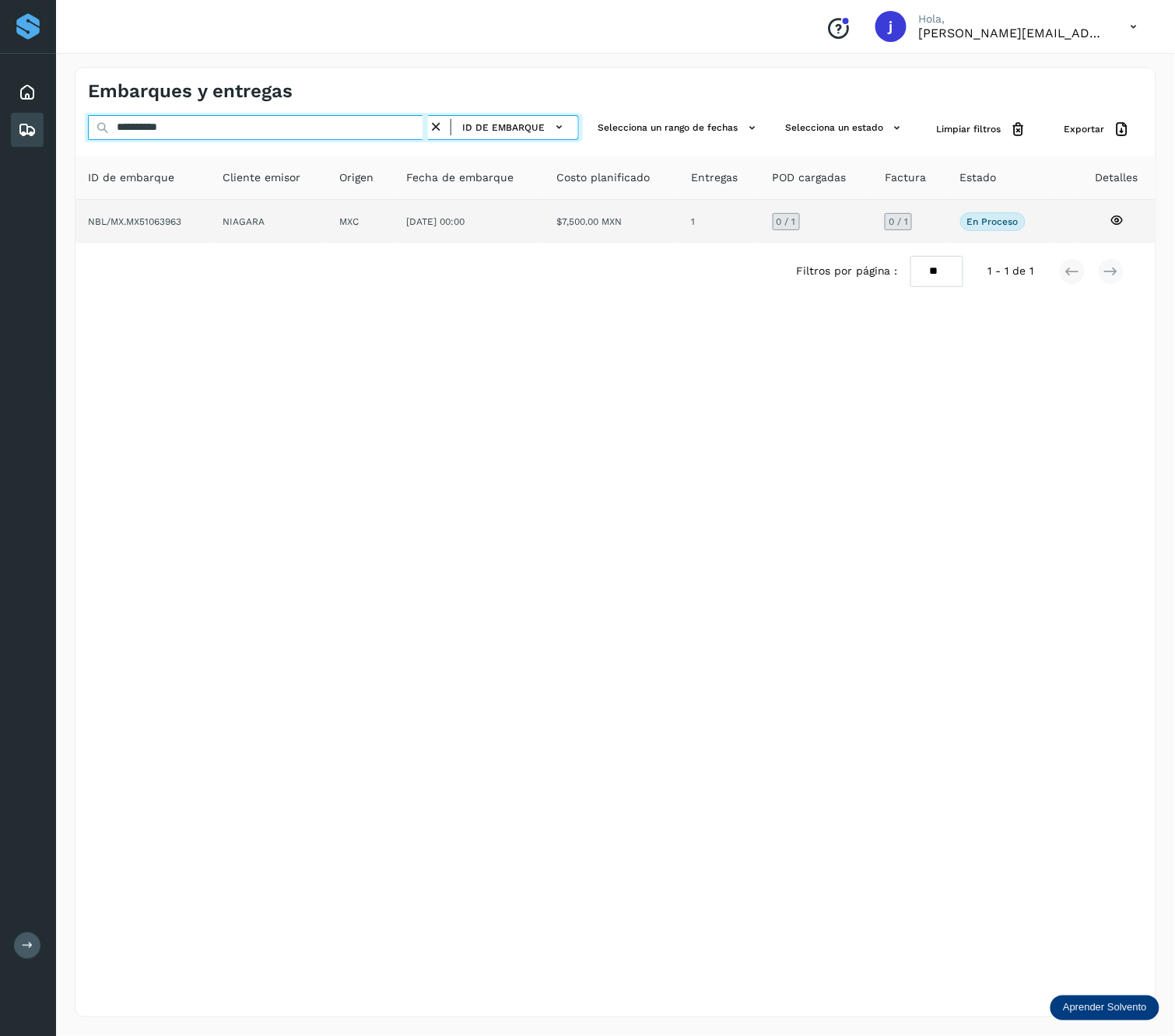
type input "**********"
click at [393, 221] on td "MXC" at bounding box center [469, 222] width 151 height 44
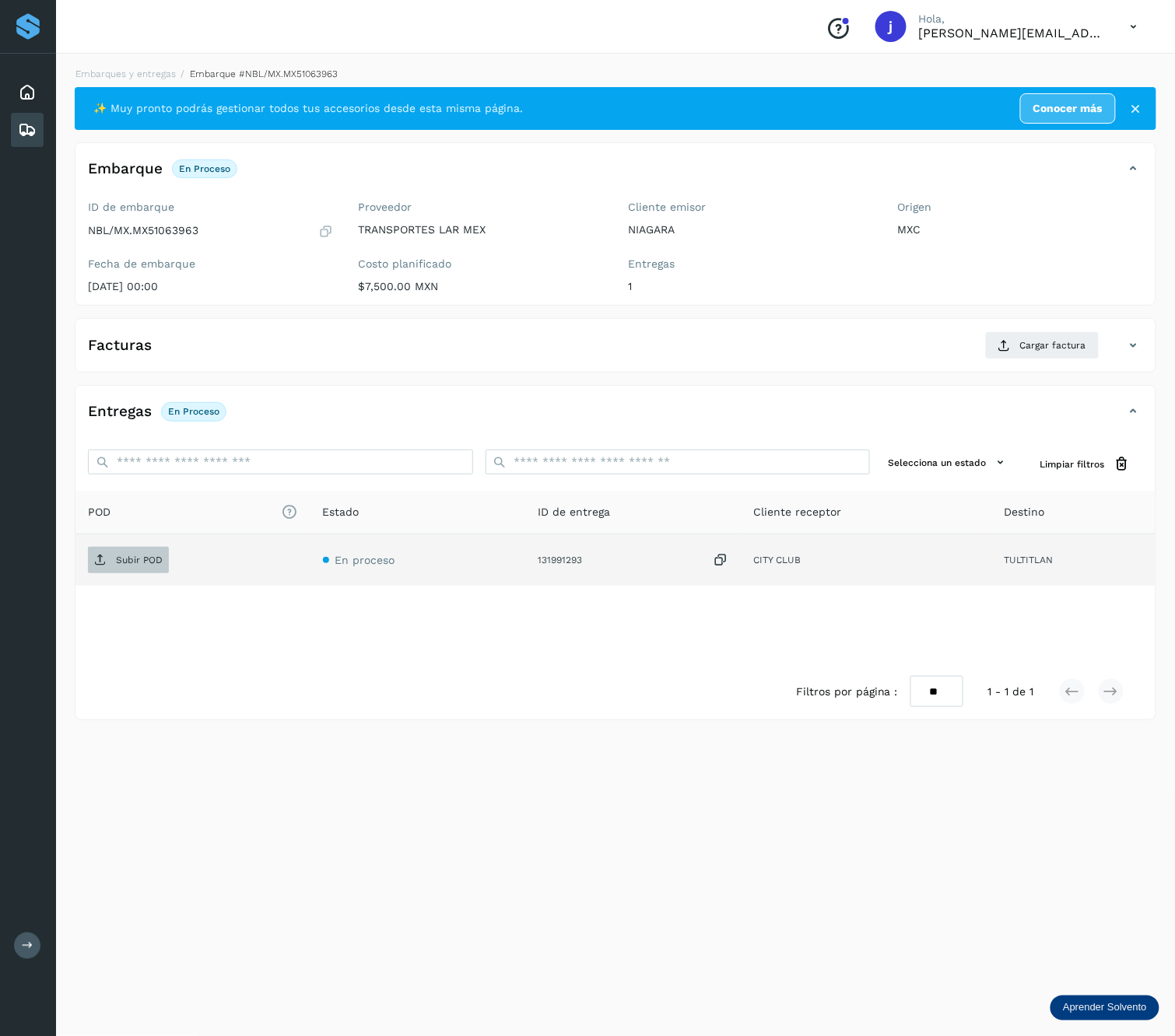
click at [165, 570] on span "Subir POD" at bounding box center [128, 560] width 81 height 25
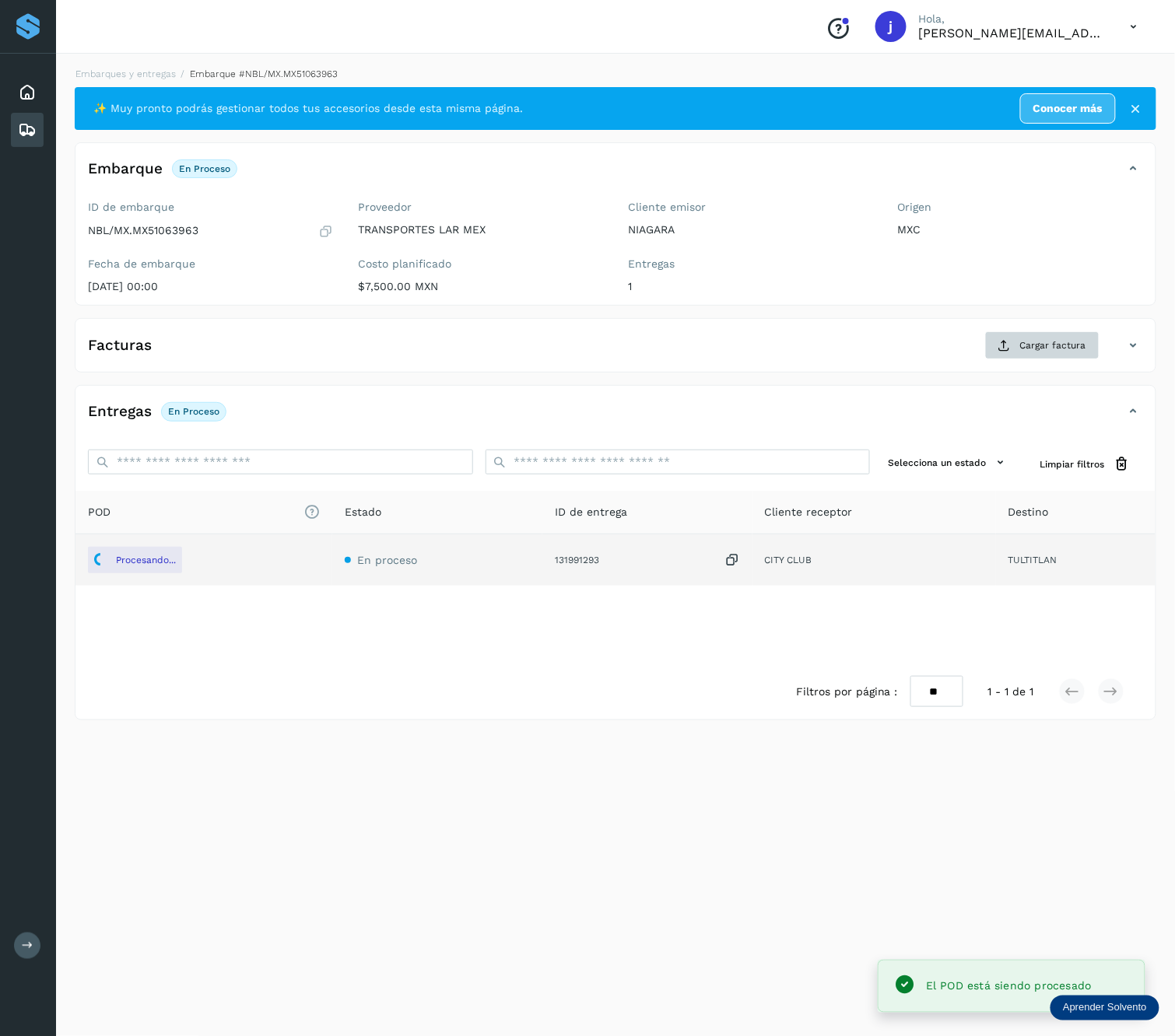
drag, startPoint x: 1050, startPoint y: 323, endPoint x: 1049, endPoint y: 332, distance: 9.1
click at [1049, 332] on div "Facturas Cargar factura Aún no has subido ninguna factura" at bounding box center [615, 345] width 1082 height 54
drag, startPoint x: 1049, startPoint y: 332, endPoint x: 1040, endPoint y: 350, distance: 20.1
click at [1040, 350] on span "Cargar factura" at bounding box center [1053, 346] width 66 height 14
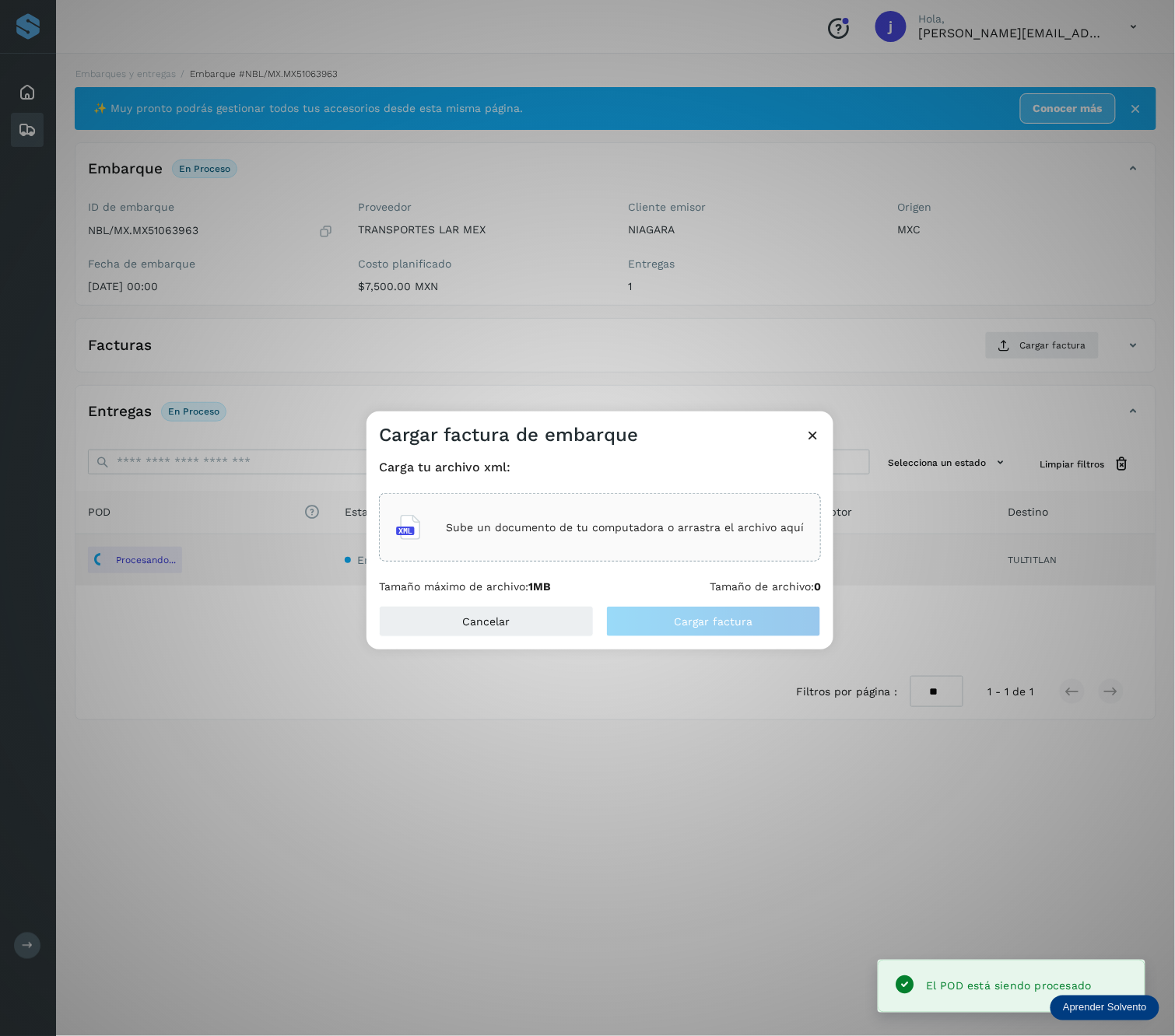
click at [741, 499] on div "Sube un documento de tu computadora o arrastra el archivo aquí" at bounding box center [600, 527] width 442 height 68
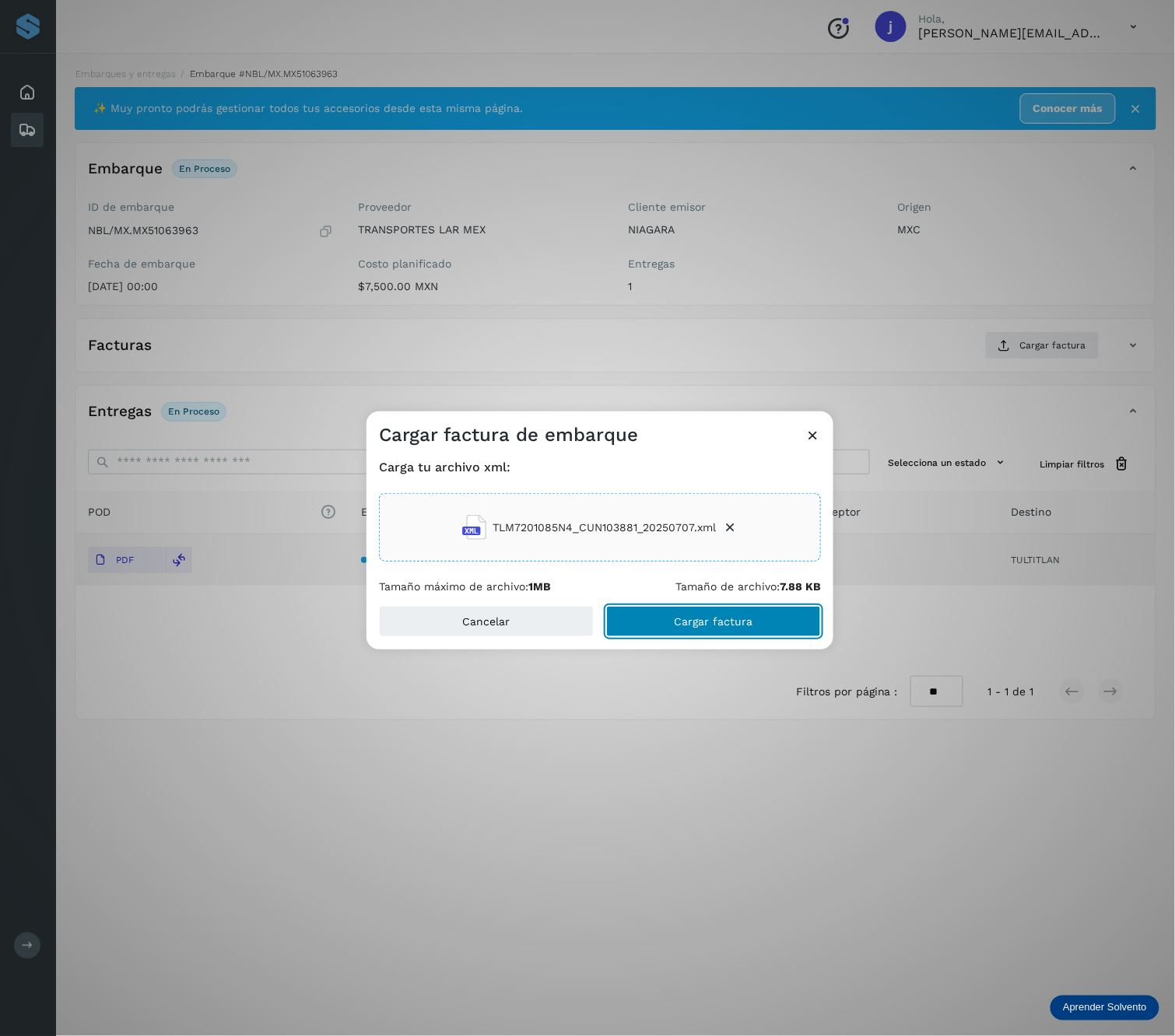
click at [738, 636] on button "Cargar factura" at bounding box center [713, 621] width 215 height 31
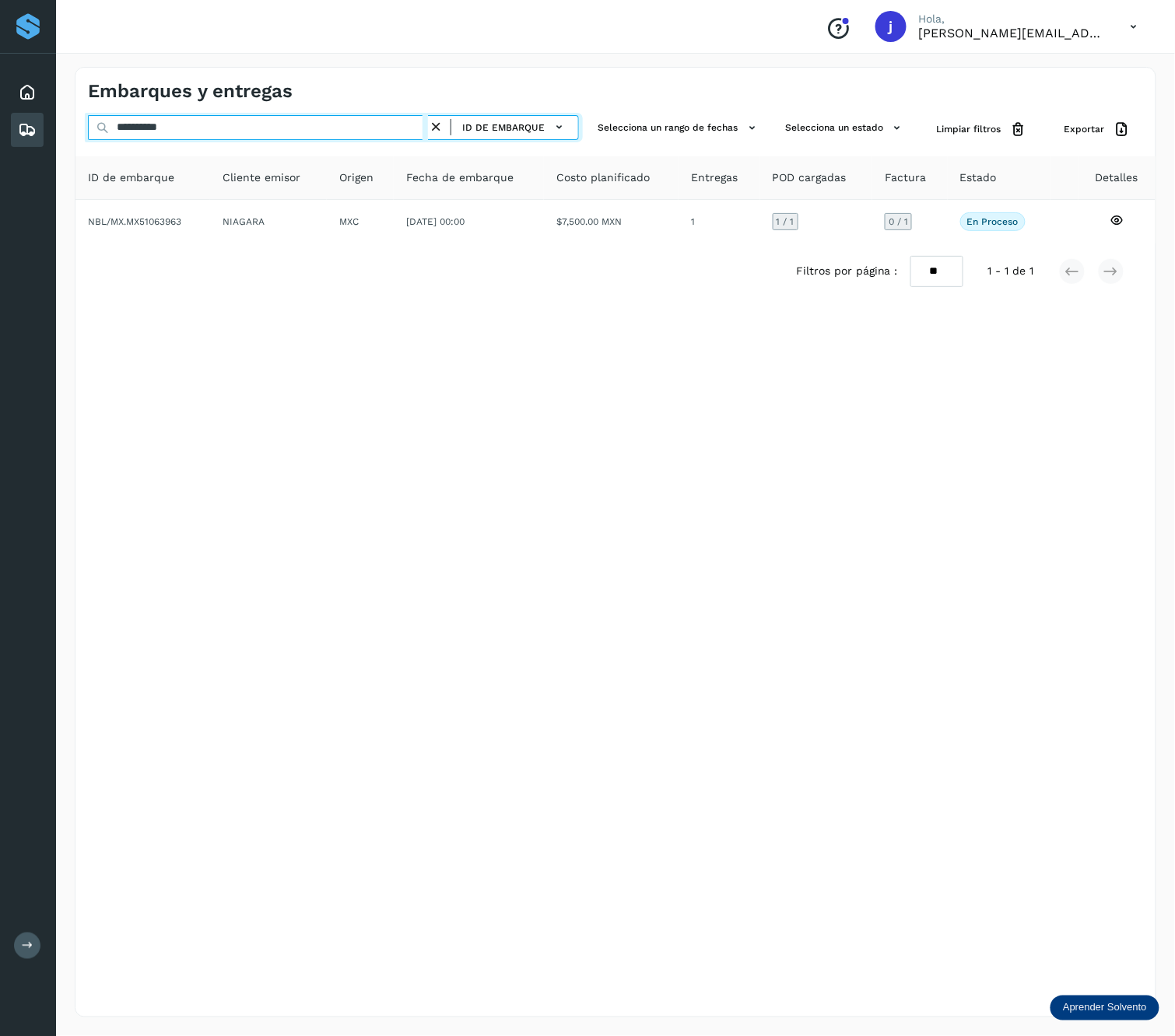
click at [172, 115] on input "**********" at bounding box center [258, 128] width 340 height 25
click at [172, 118] on input "**********" at bounding box center [258, 128] width 340 height 25
paste input "text"
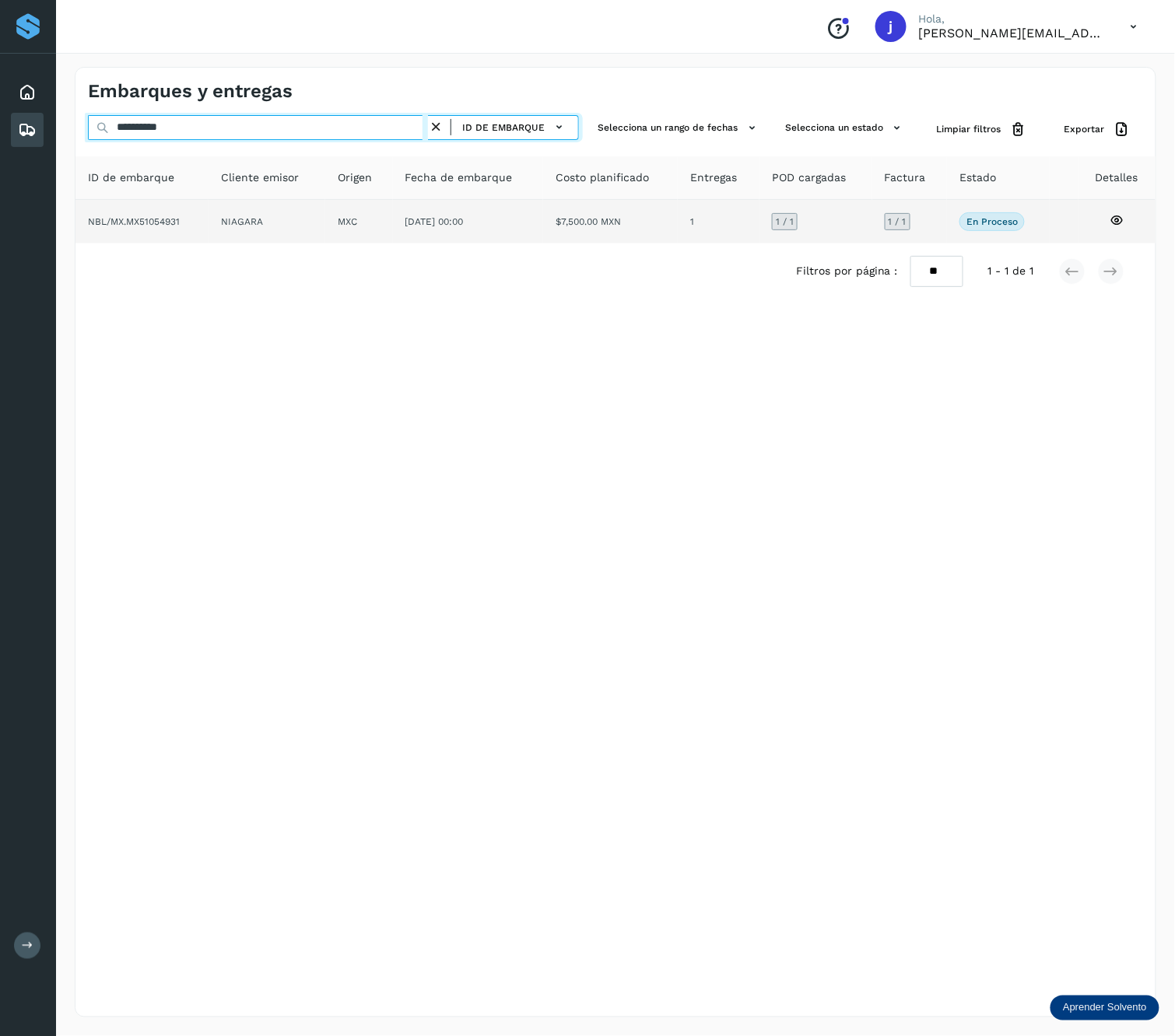
type input "**********"
click at [325, 200] on td "NIAGARA" at bounding box center [359, 222] width 67 height 44
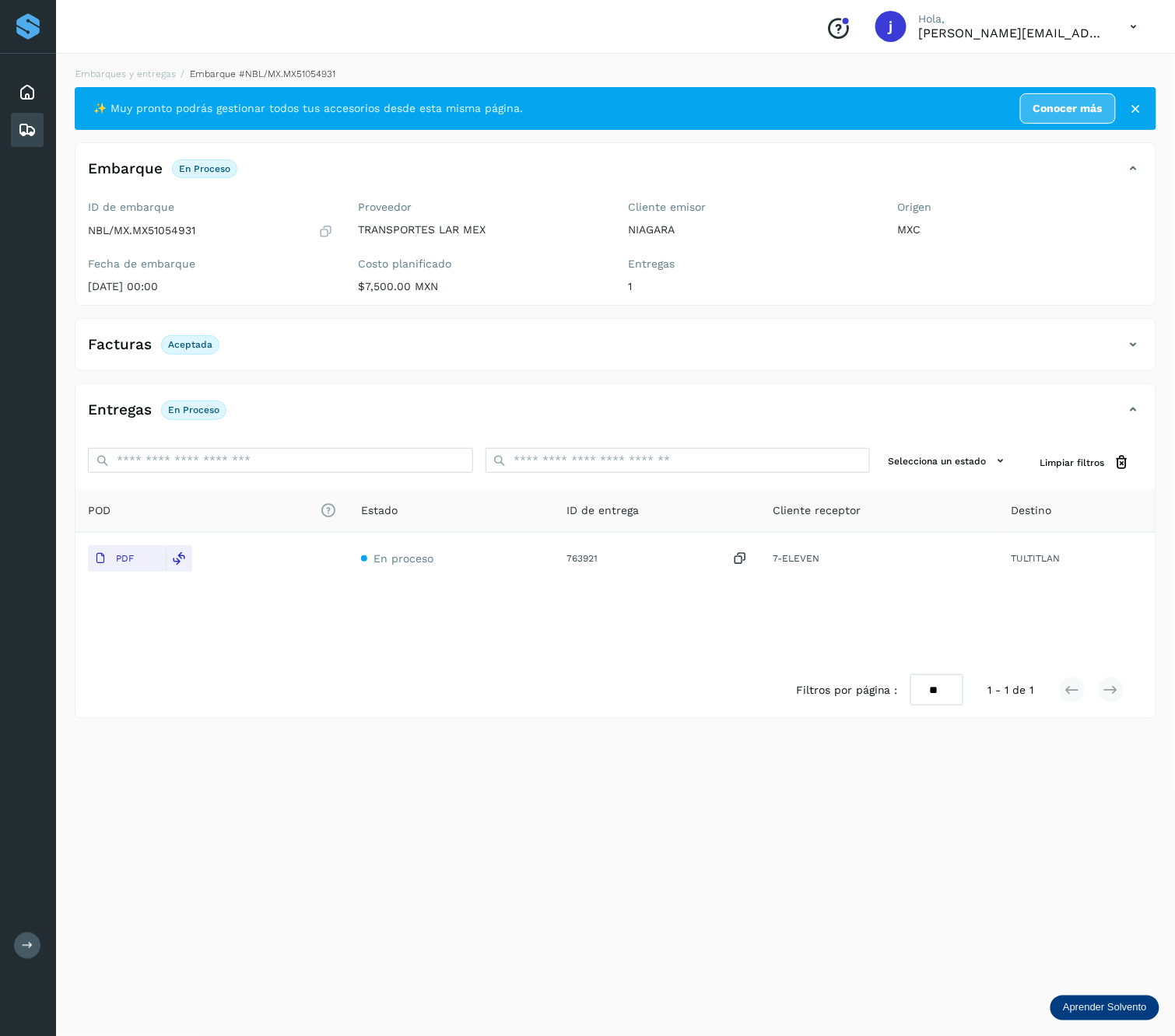
click at [1124, 357] on div "Facturas Aceptada" at bounding box center [615, 351] width 1080 height 39
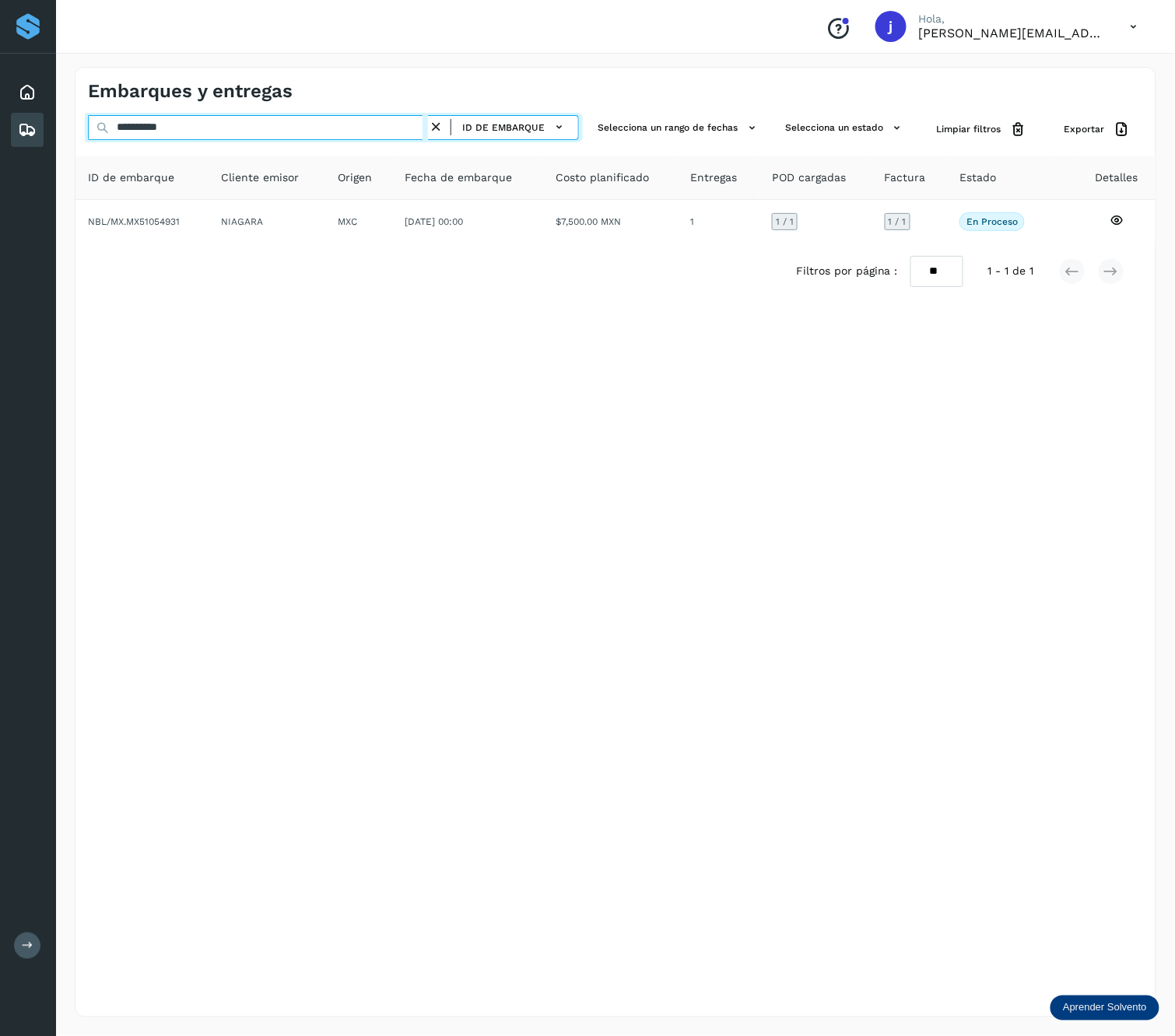
click at [219, 139] on input "**********" at bounding box center [258, 128] width 340 height 25
paste input "**********"
click at [219, 139] on input "**********" at bounding box center [258, 128] width 340 height 25
paste input "text"
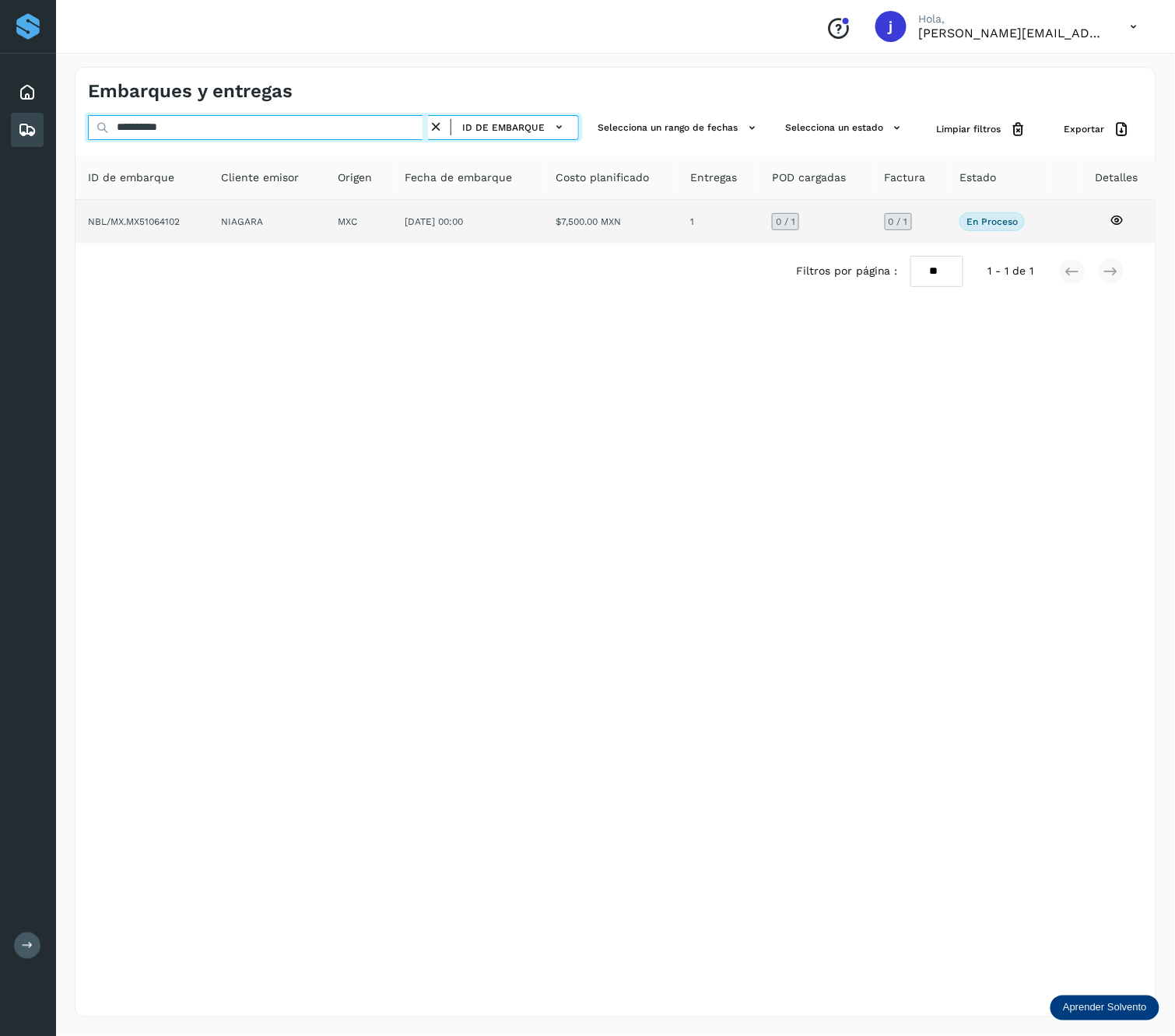
type input "**********"
click at [325, 216] on td "NIAGARA" at bounding box center [359, 222] width 67 height 44
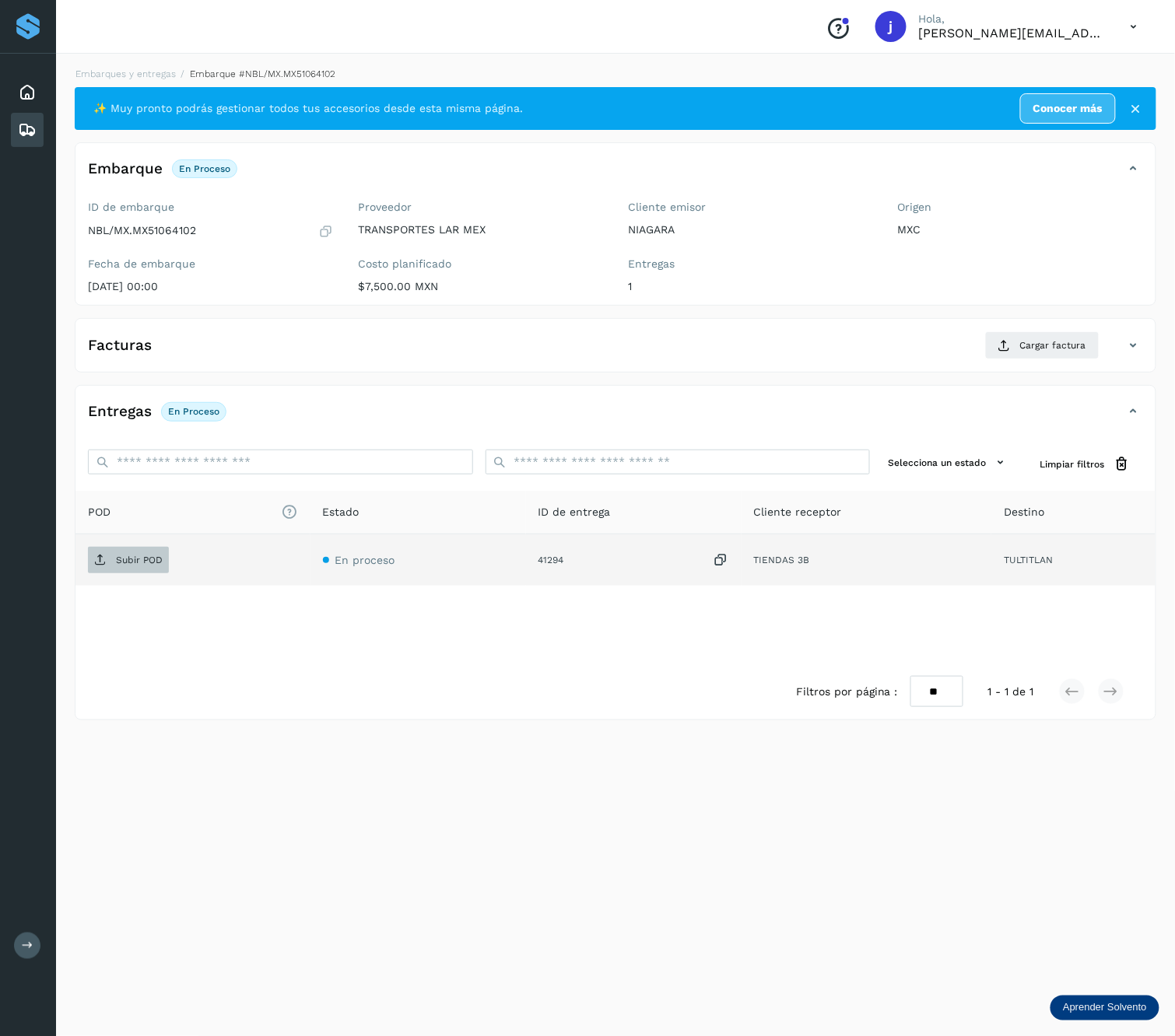
click at [132, 560] on p "Subir POD" at bounding box center [140, 560] width 47 height 11
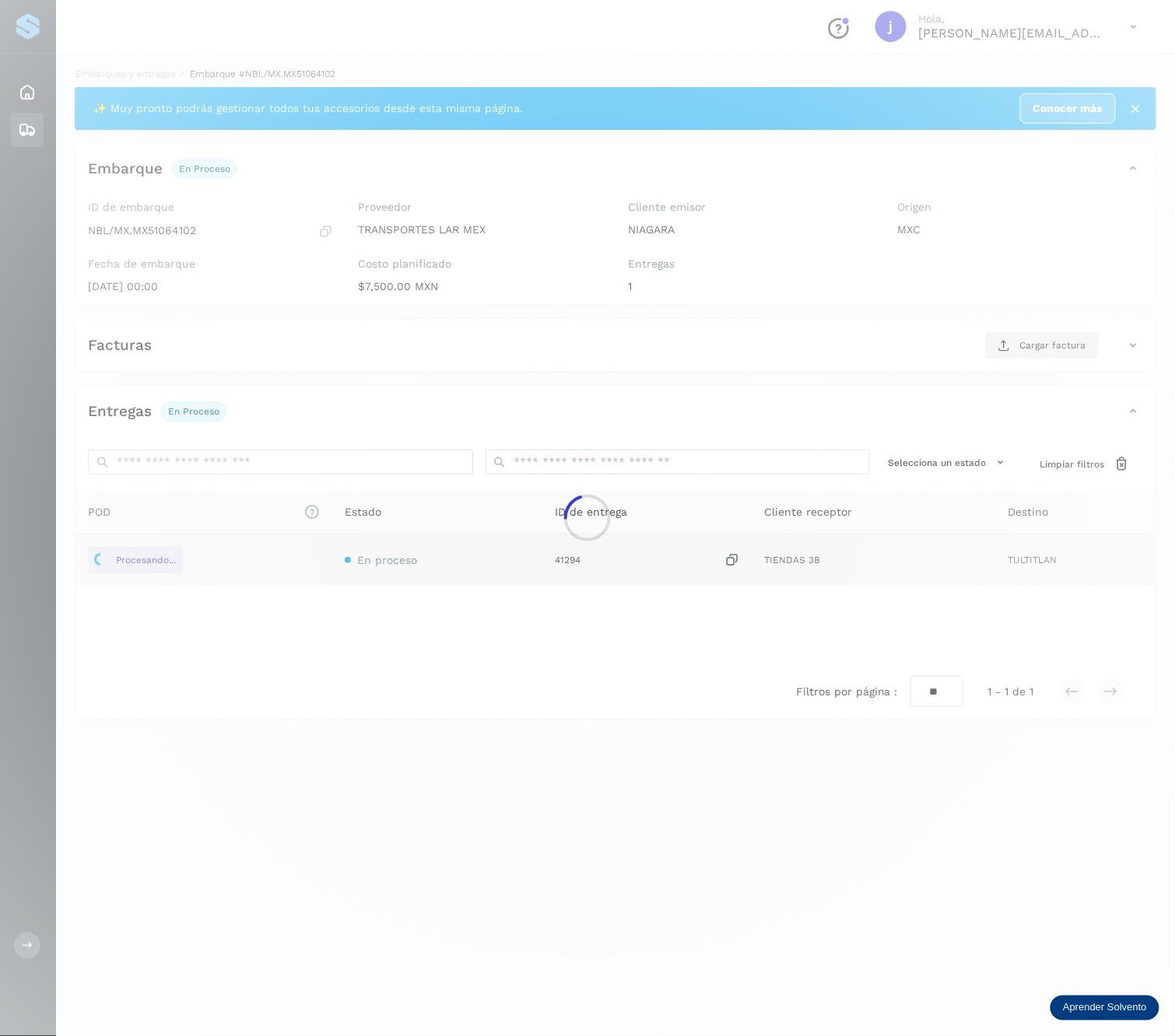
click at [1027, 339] on div at bounding box center [587, 518] width 1175 height 1036
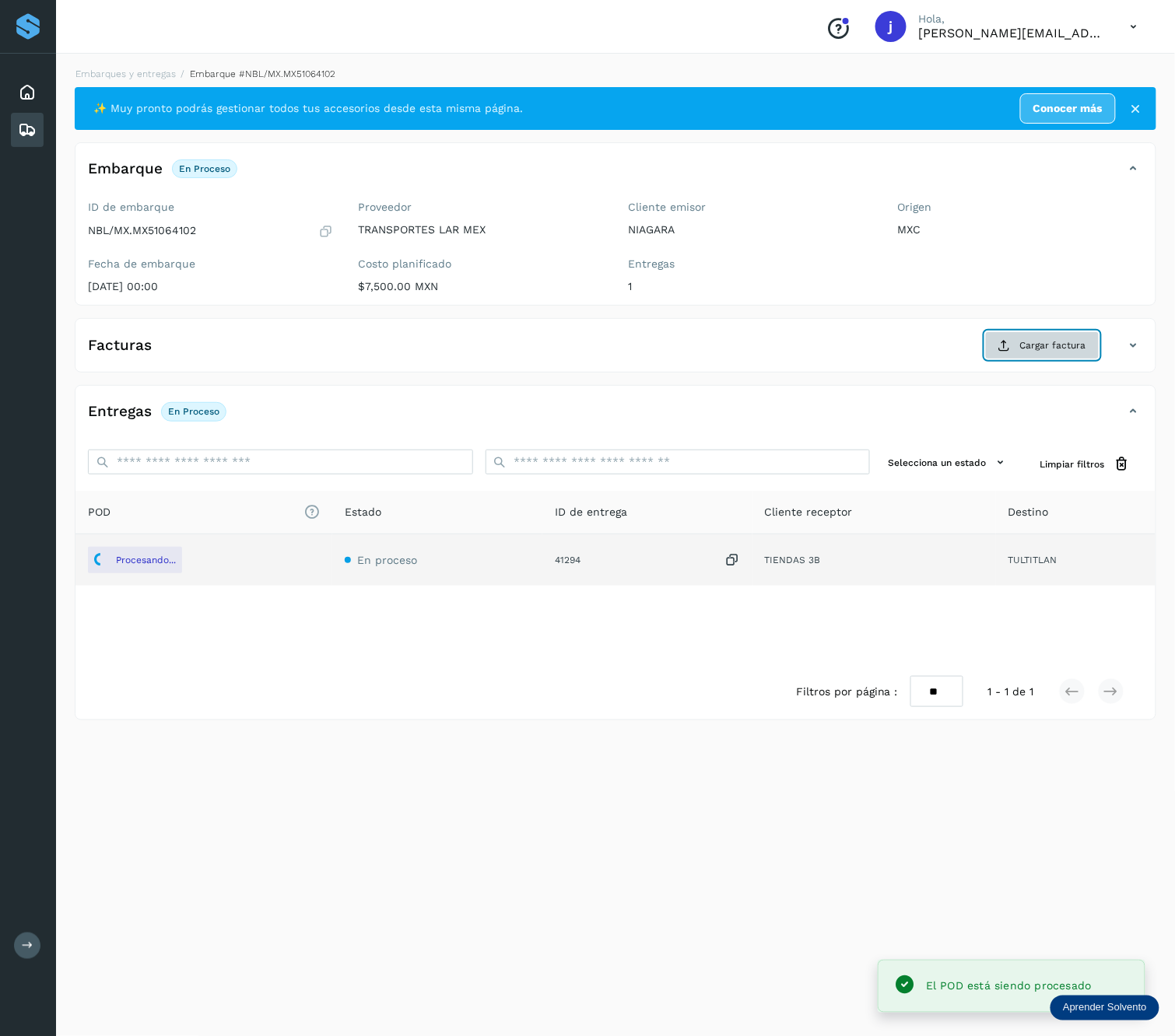
click at [1047, 339] on span "Cargar factura" at bounding box center [1053, 346] width 66 height 14
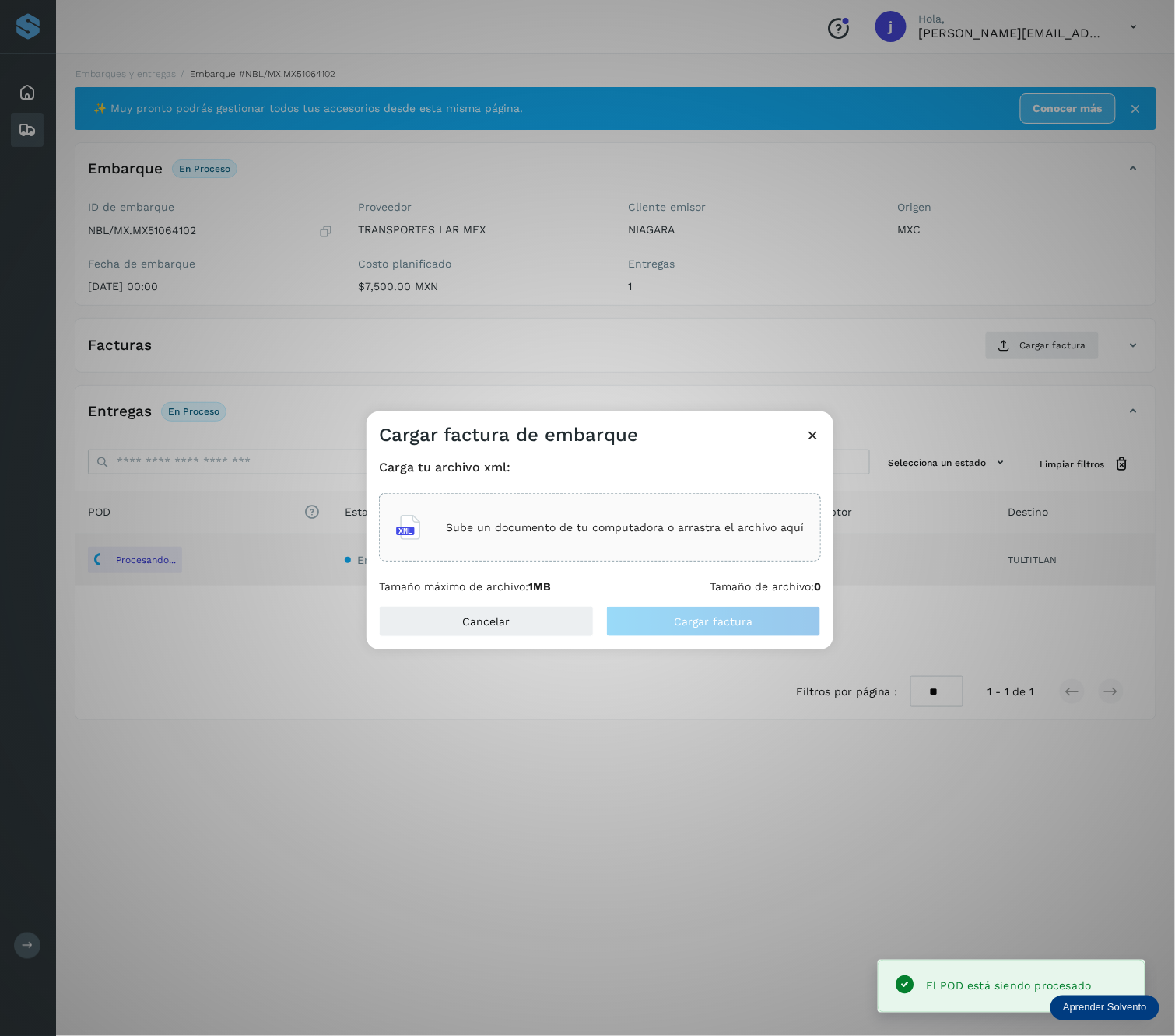
click at [691, 531] on p "Sube un documento de tu computadora o arrastra el archivo aquí" at bounding box center [625, 527] width 358 height 13
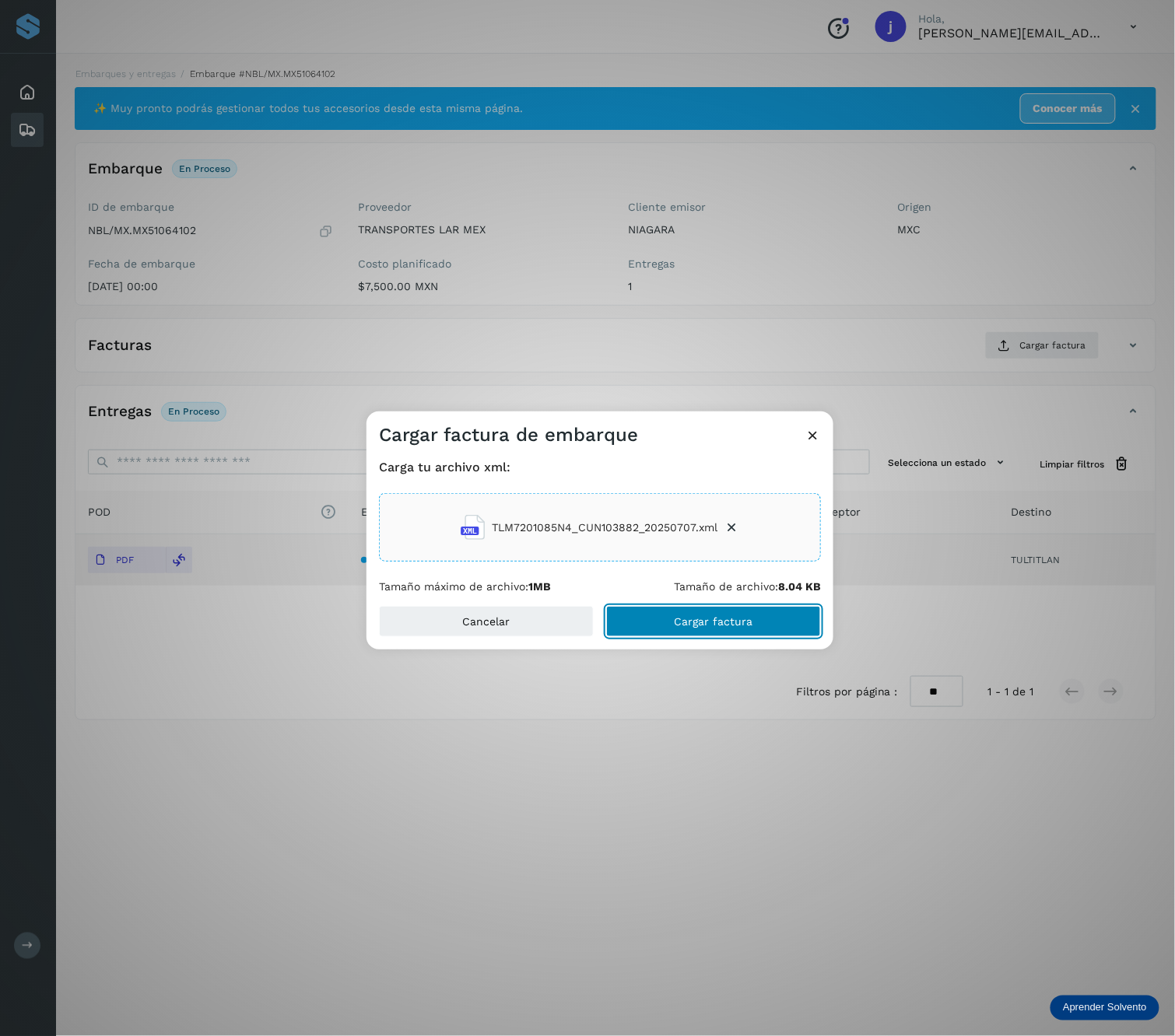
drag, startPoint x: 655, startPoint y: 609, endPoint x: 655, endPoint y: 594, distance: 15.0
click at [655, 609] on button "Cargar factura" at bounding box center [713, 621] width 215 height 31
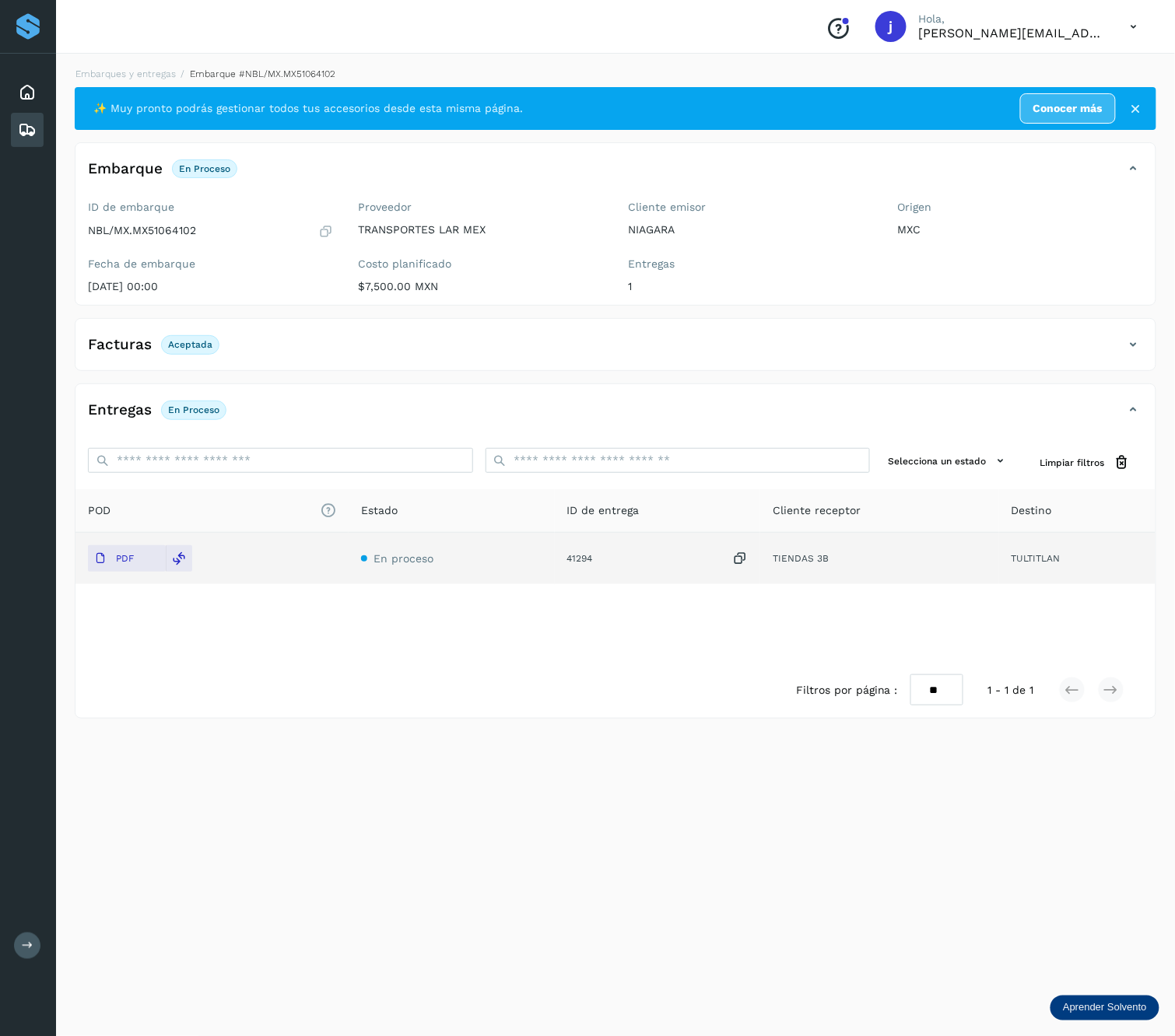
click at [1106, 351] on div "Facturas Aceptada" at bounding box center [600, 345] width 1049 height 27
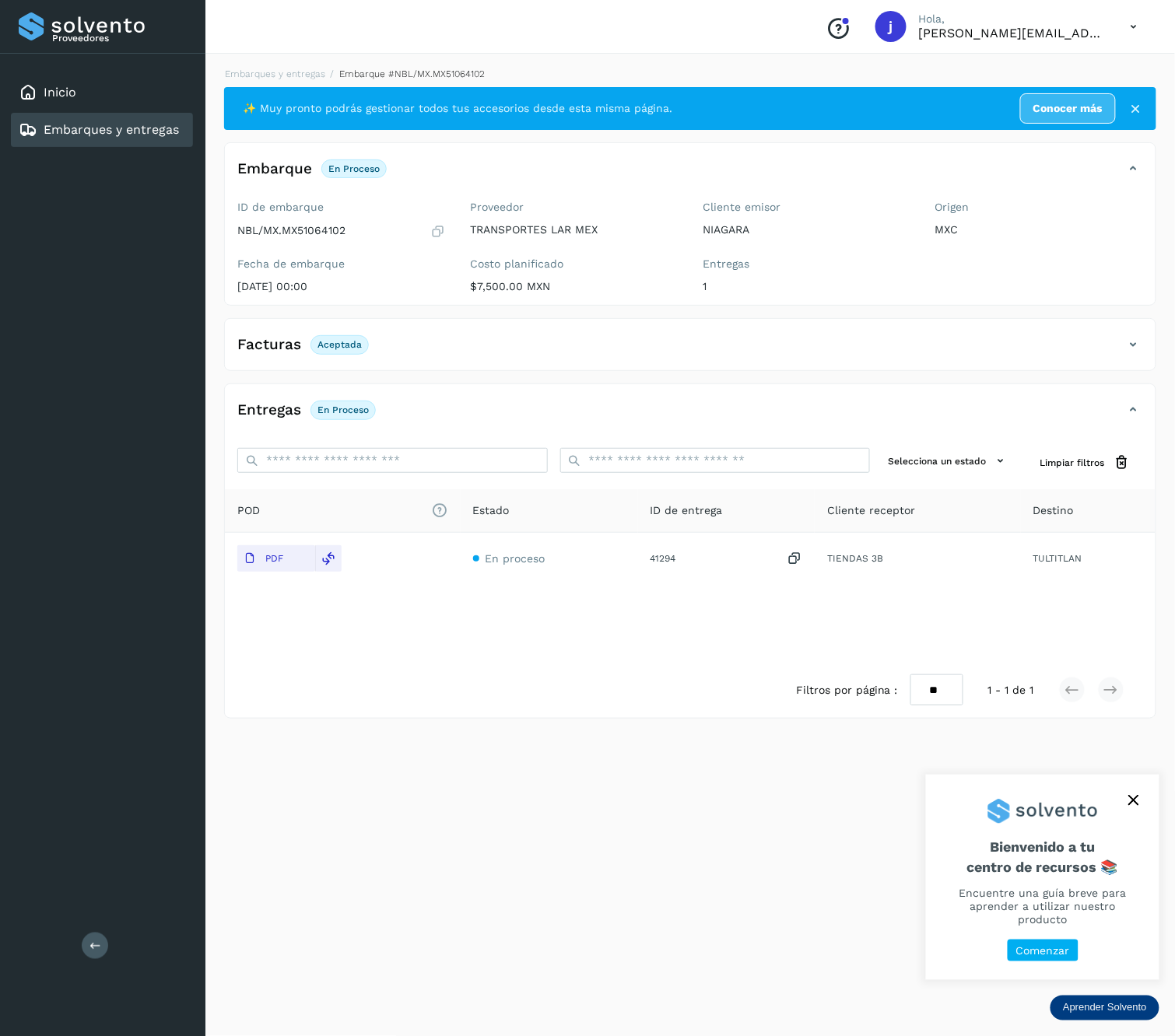
click at [96, 955] on button at bounding box center [95, 946] width 27 height 27
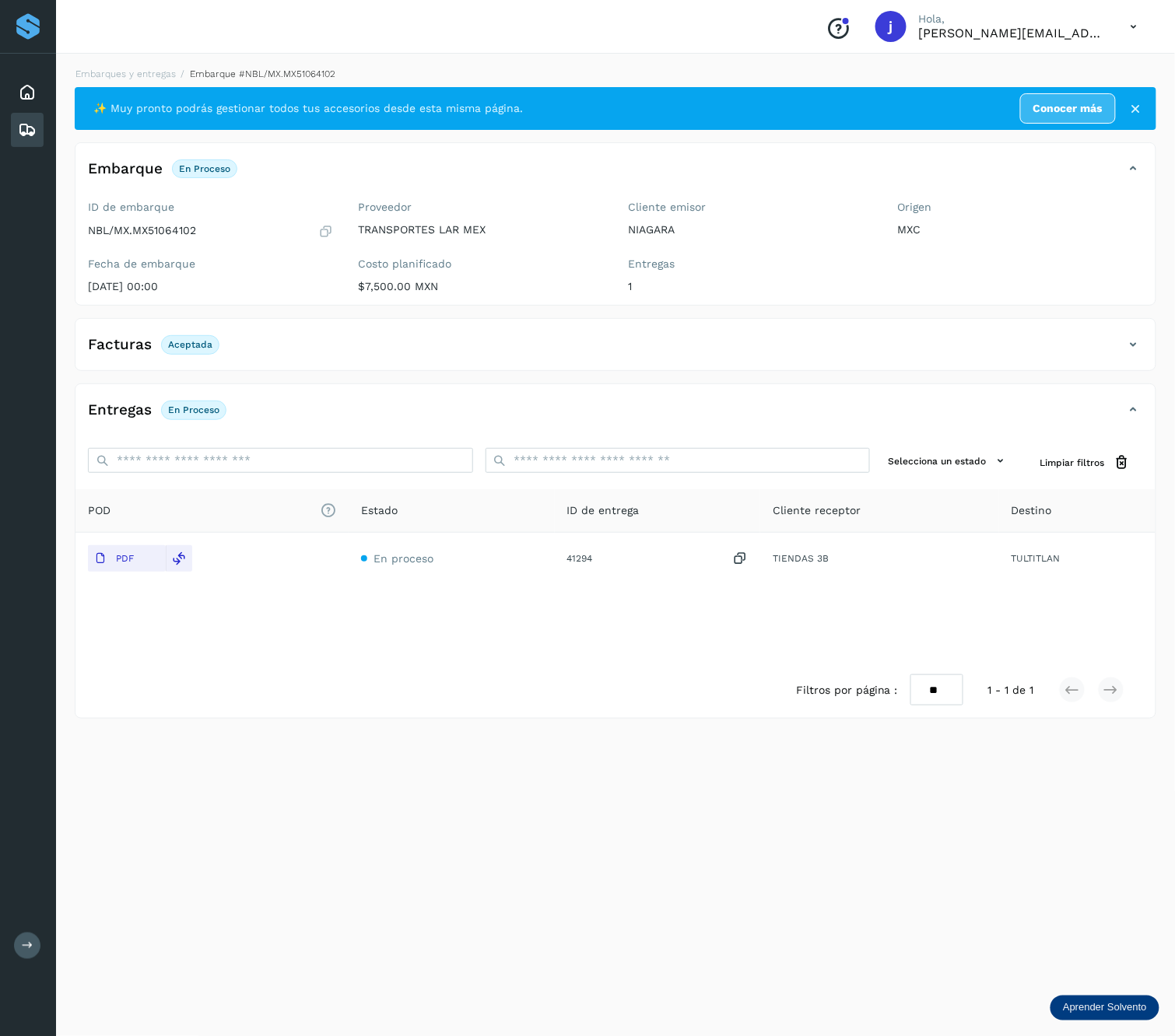
click at [1134, 336] on icon at bounding box center [1133, 345] width 19 height 19
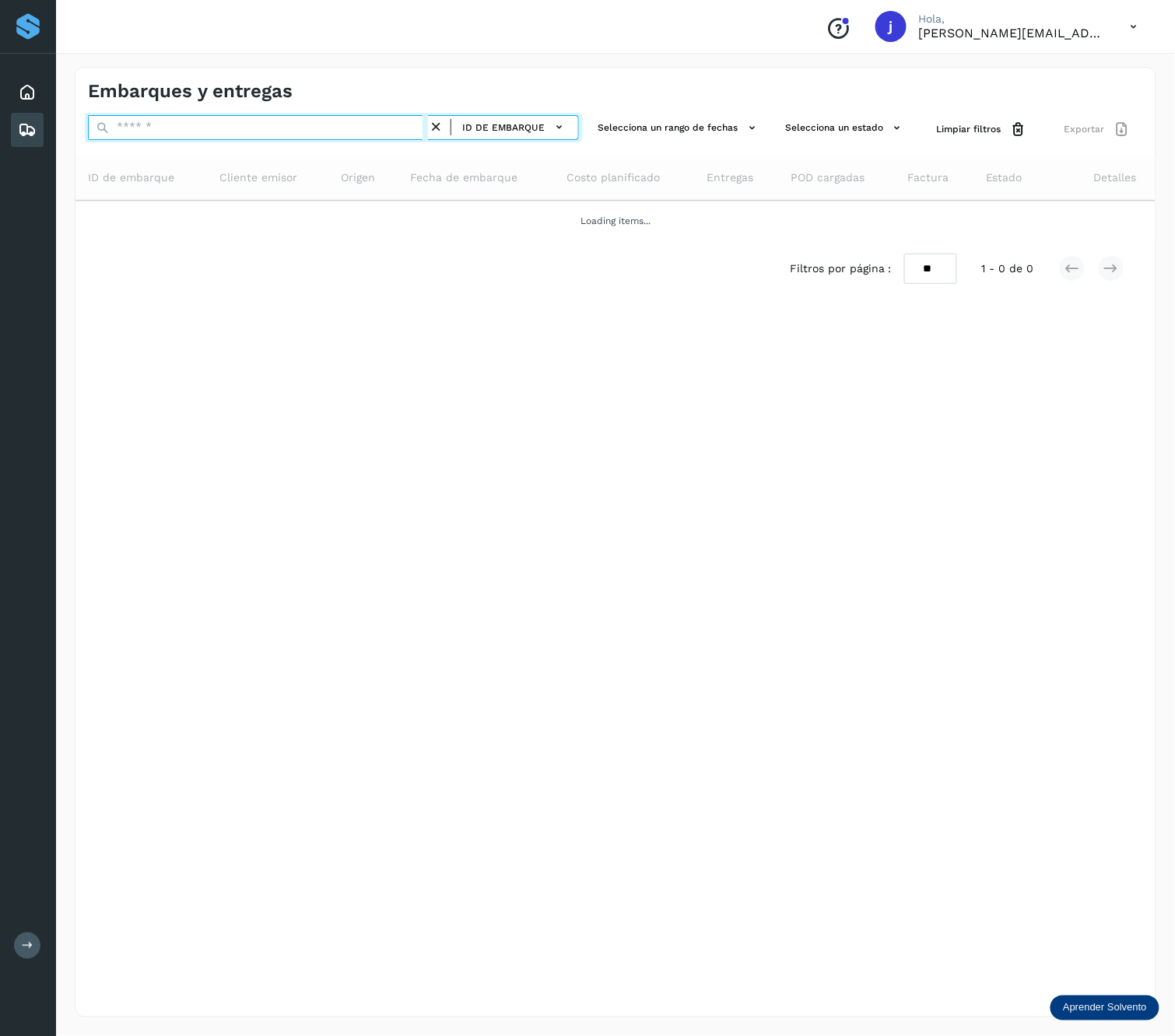
click at [235, 127] on input "text" at bounding box center [258, 128] width 340 height 25
paste input "**********"
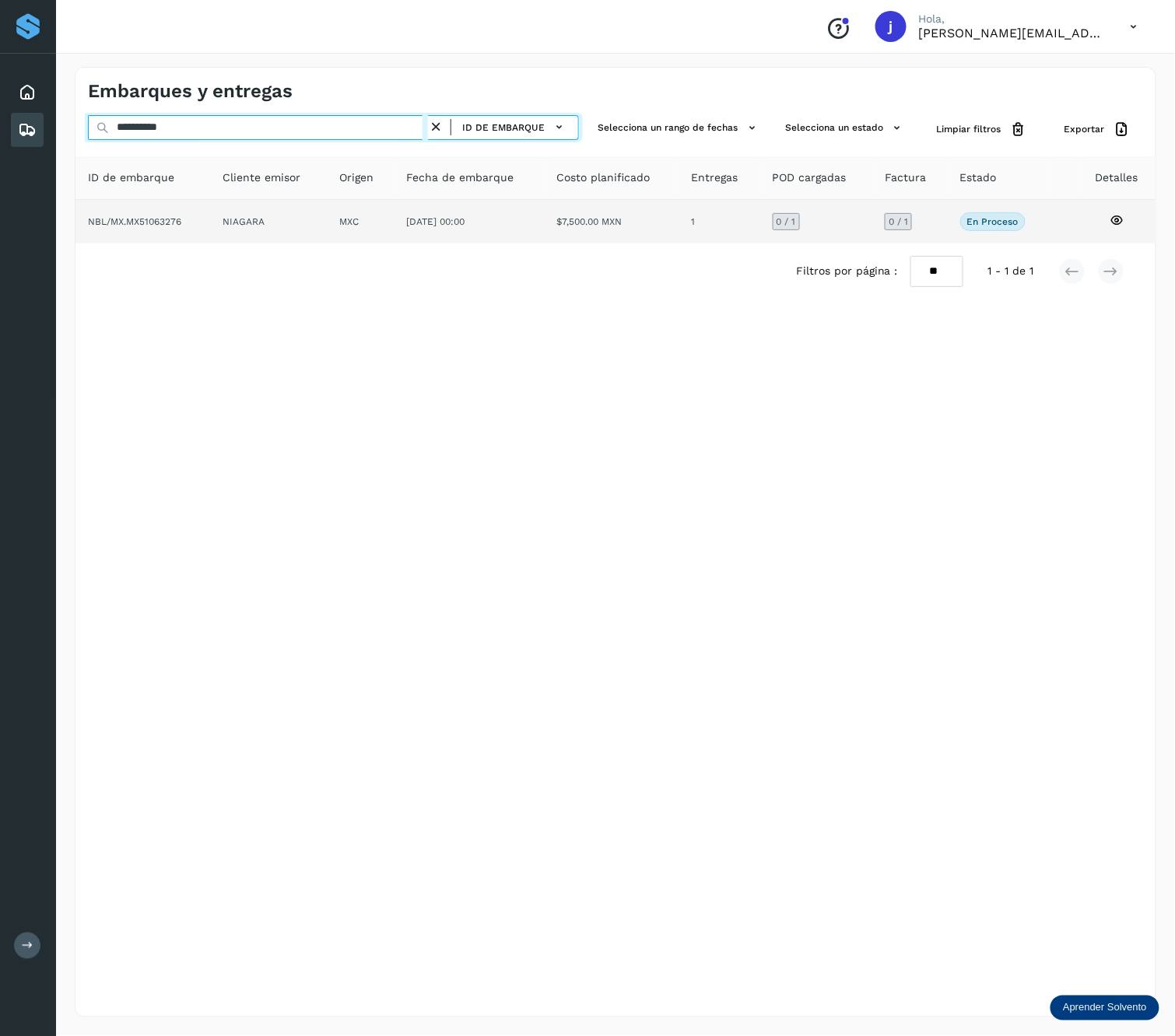
type input "**********"
click at [393, 230] on td "MXC" at bounding box center [469, 222] width 151 height 44
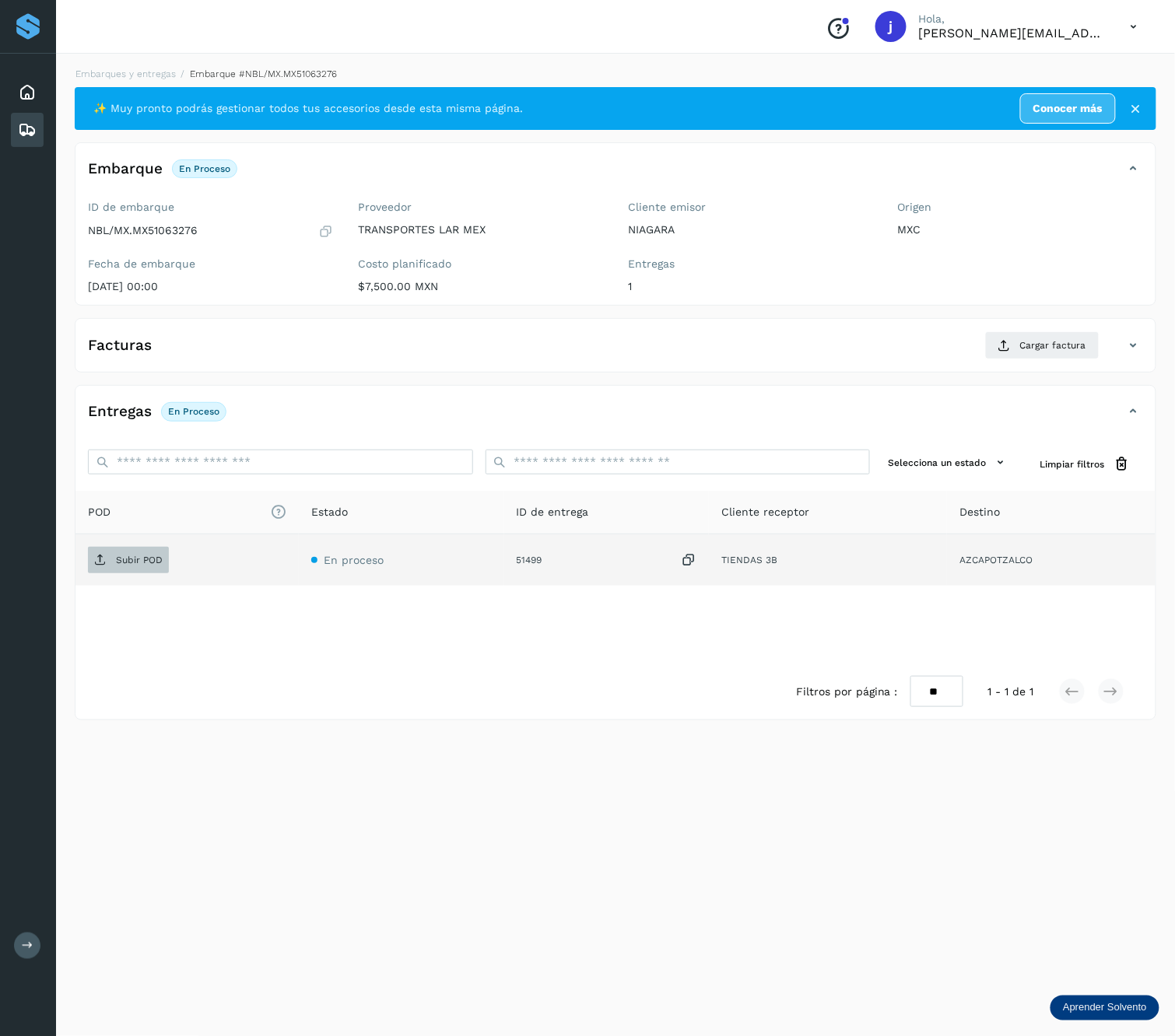
click at [145, 559] on p "Subir POD" at bounding box center [140, 560] width 47 height 11
click at [1122, 409] on div "Entregas En proceso" at bounding box center [600, 411] width 1049 height 27
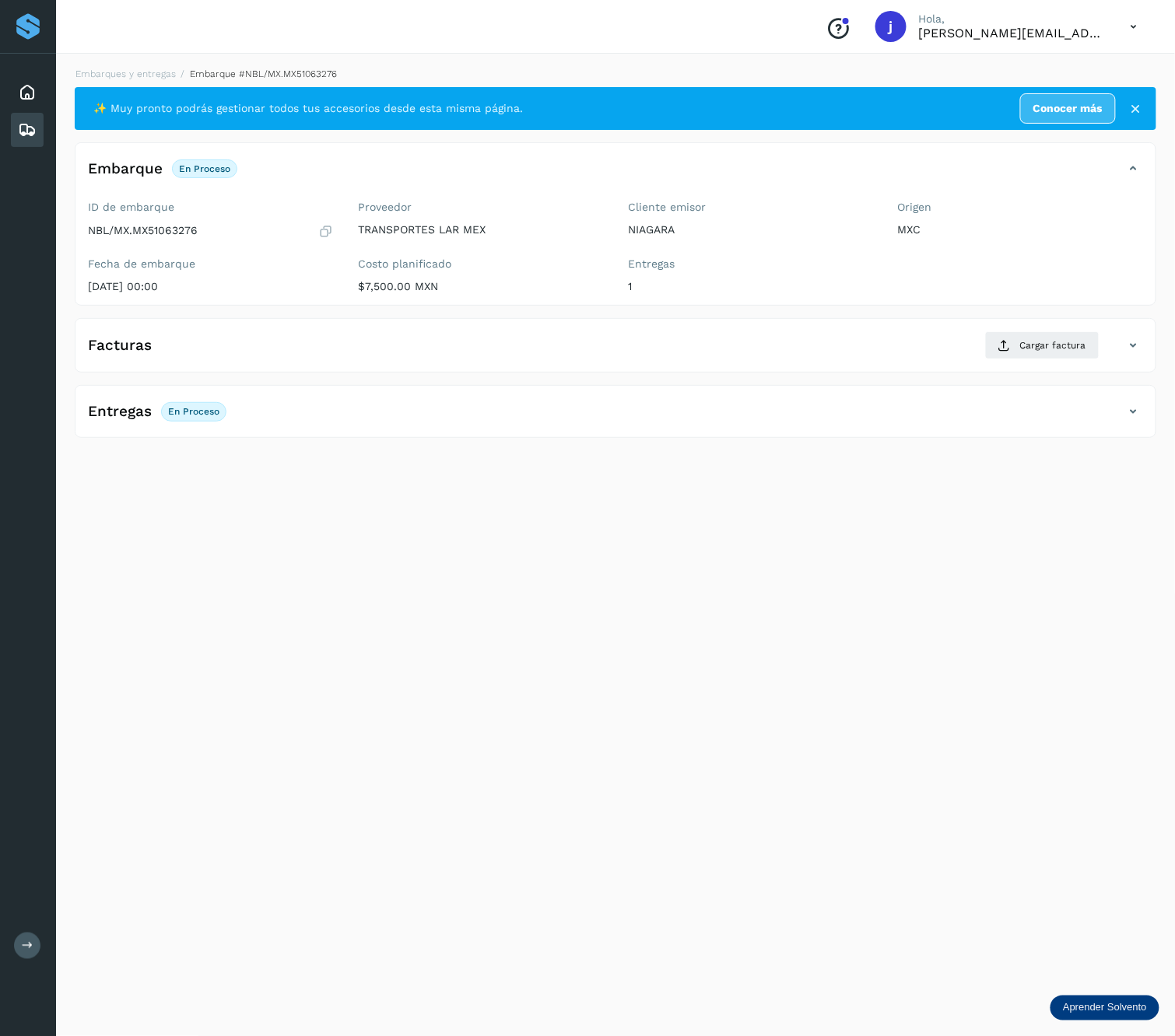
click at [1140, 408] on icon at bounding box center [1133, 411] width 19 height 19
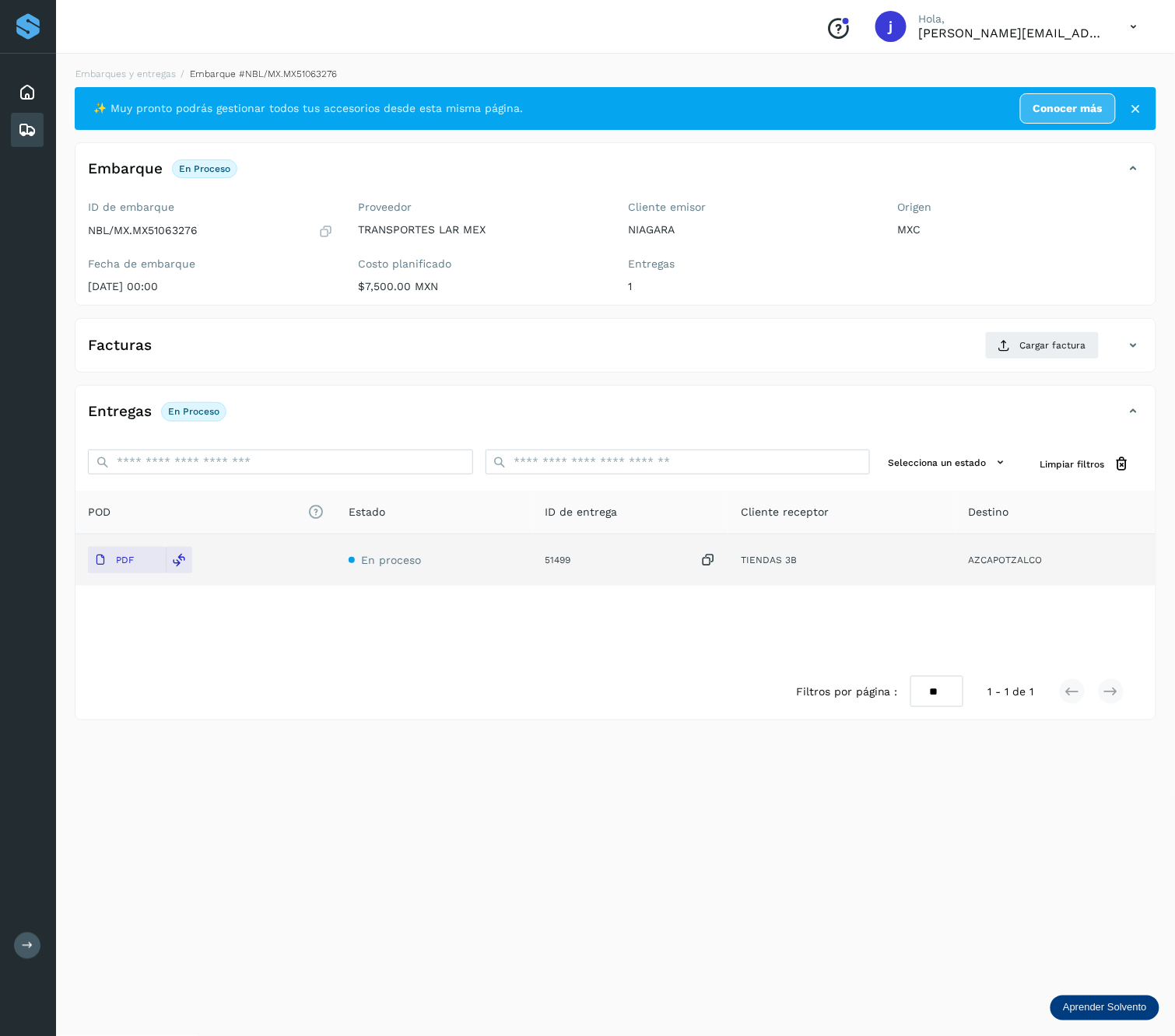
click at [1134, 354] on icon at bounding box center [1133, 346] width 19 height 19
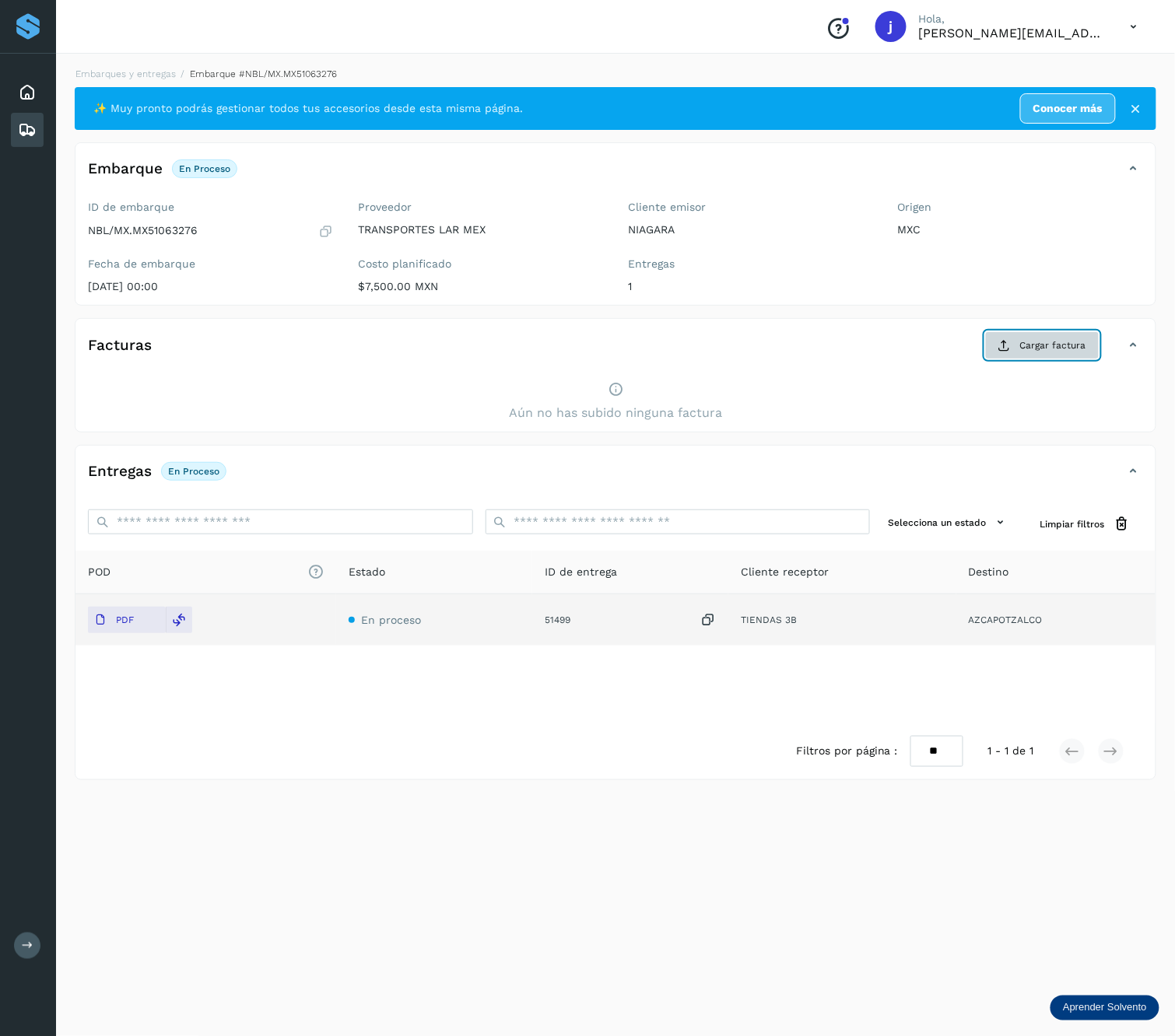
click at [1018, 333] on button "Cargar factura" at bounding box center [1043, 346] width 114 height 28
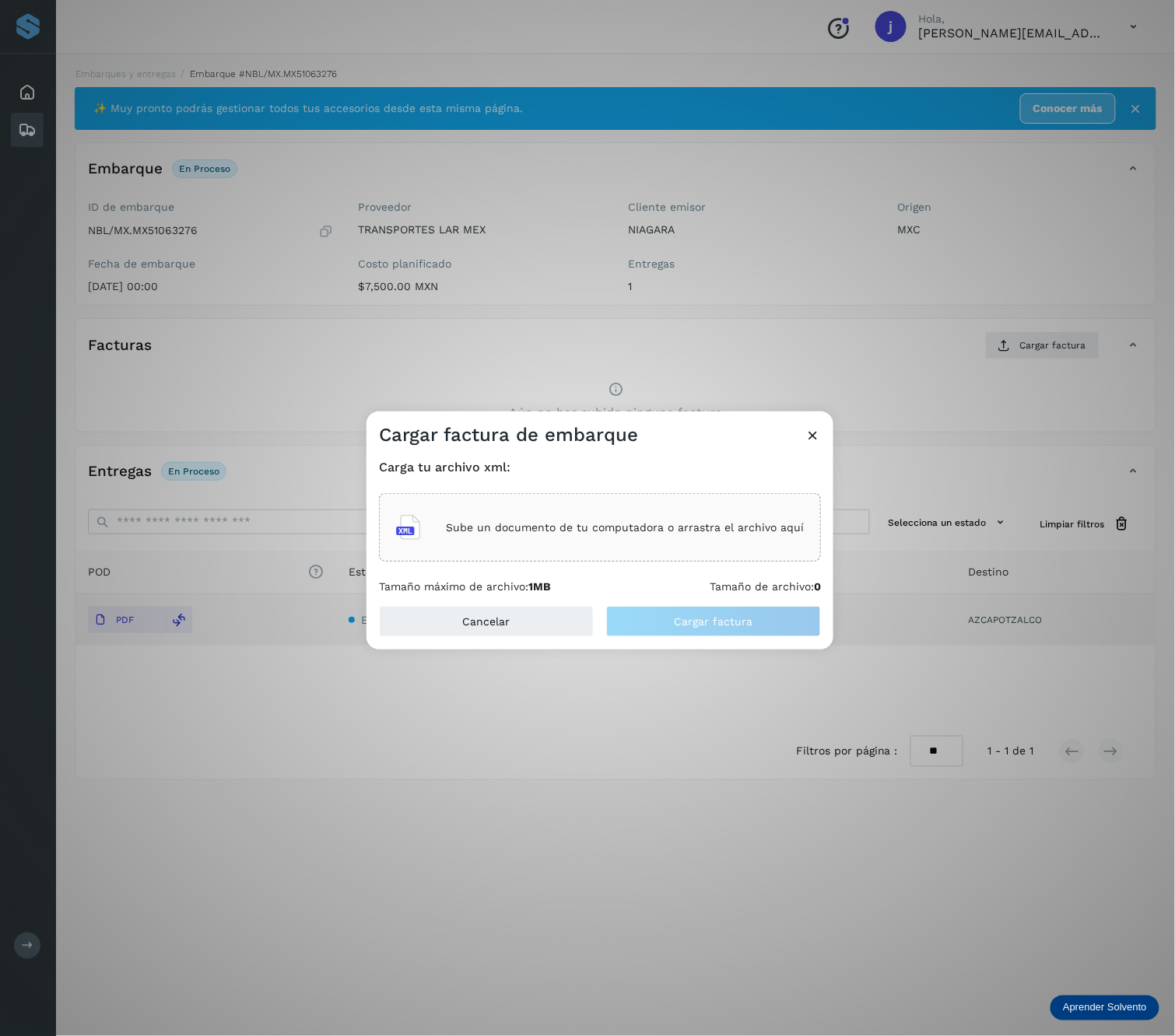
click at [529, 529] on p "Sube un documento de tu computadora o arrastra el archivo aquí" at bounding box center [625, 527] width 358 height 13
drag, startPoint x: 789, startPoint y: 614, endPoint x: 814, endPoint y: 605, distance: 26.6
click at [789, 615] on button "Cargar factura" at bounding box center [713, 621] width 215 height 31
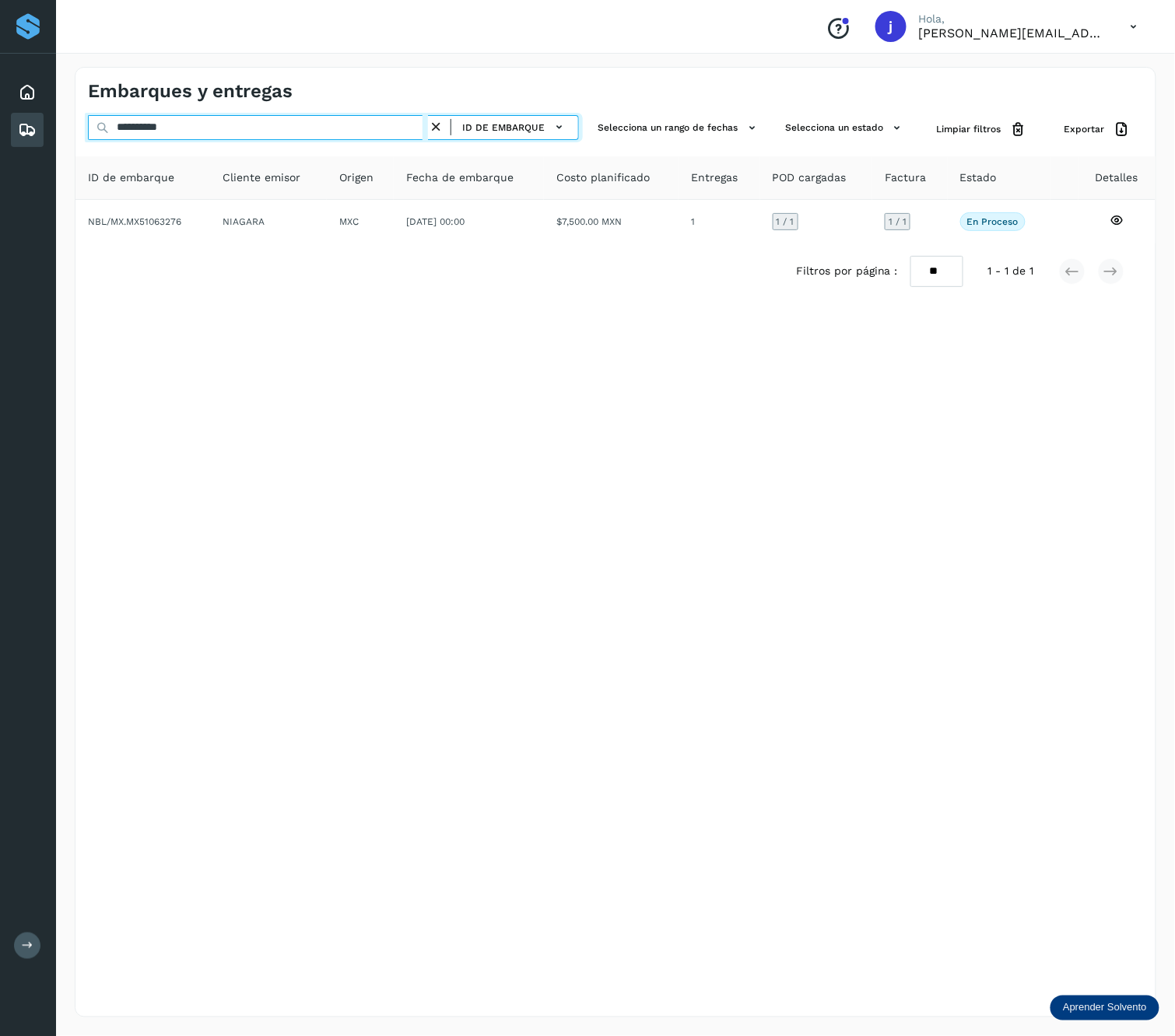
click at [219, 130] on input "**********" at bounding box center [258, 128] width 340 height 25
paste input "**********"
click at [219, 132] on input "**********" at bounding box center [258, 128] width 340 height 25
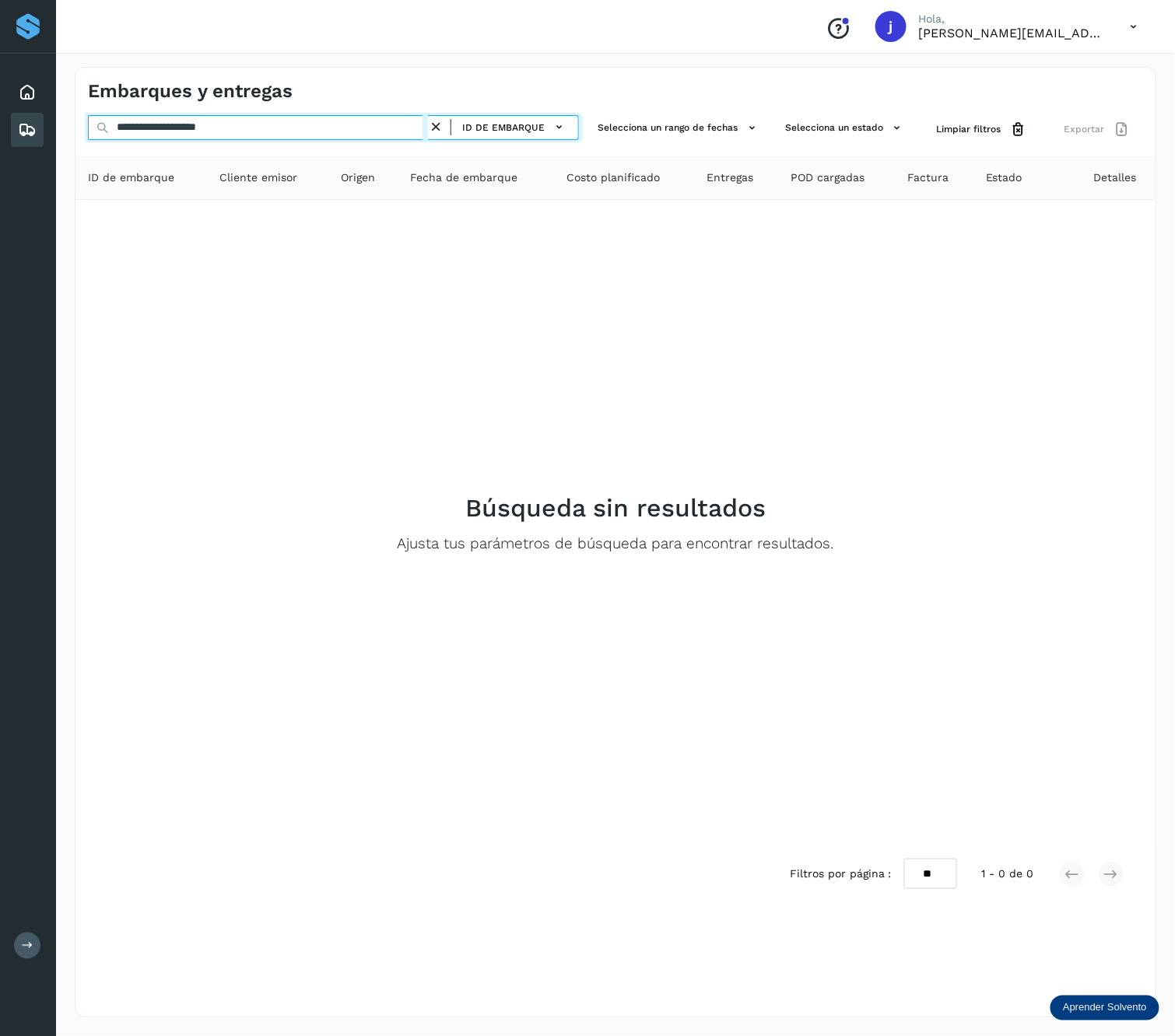
click at [219, 132] on input "**********" at bounding box center [258, 128] width 340 height 25
paste input "text"
type input "**********"
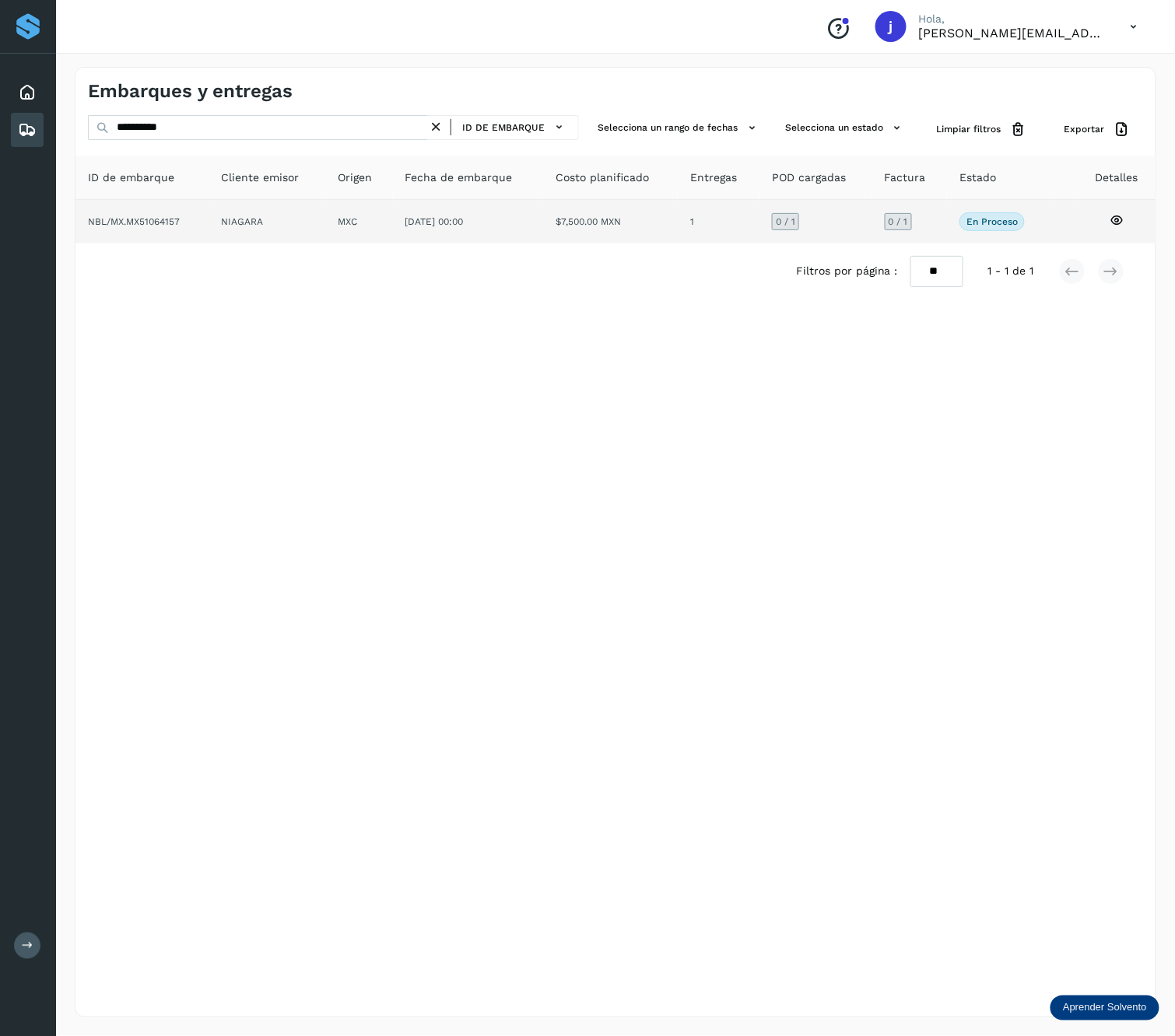
click at [678, 220] on td "$7,500.00 MXN" at bounding box center [719, 222] width 82 height 44
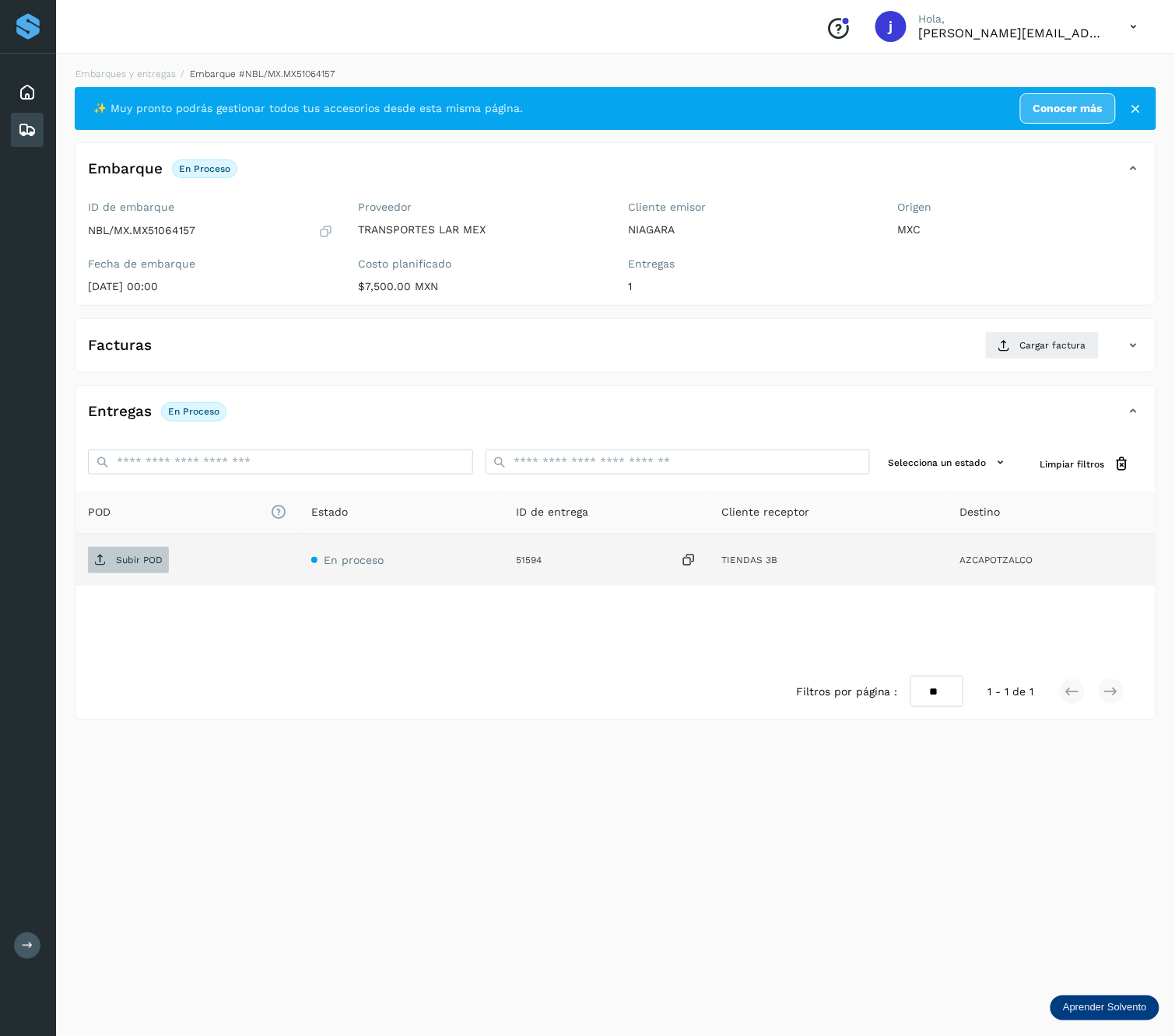
click at [137, 554] on span "Subir POD" at bounding box center [128, 560] width 81 height 25
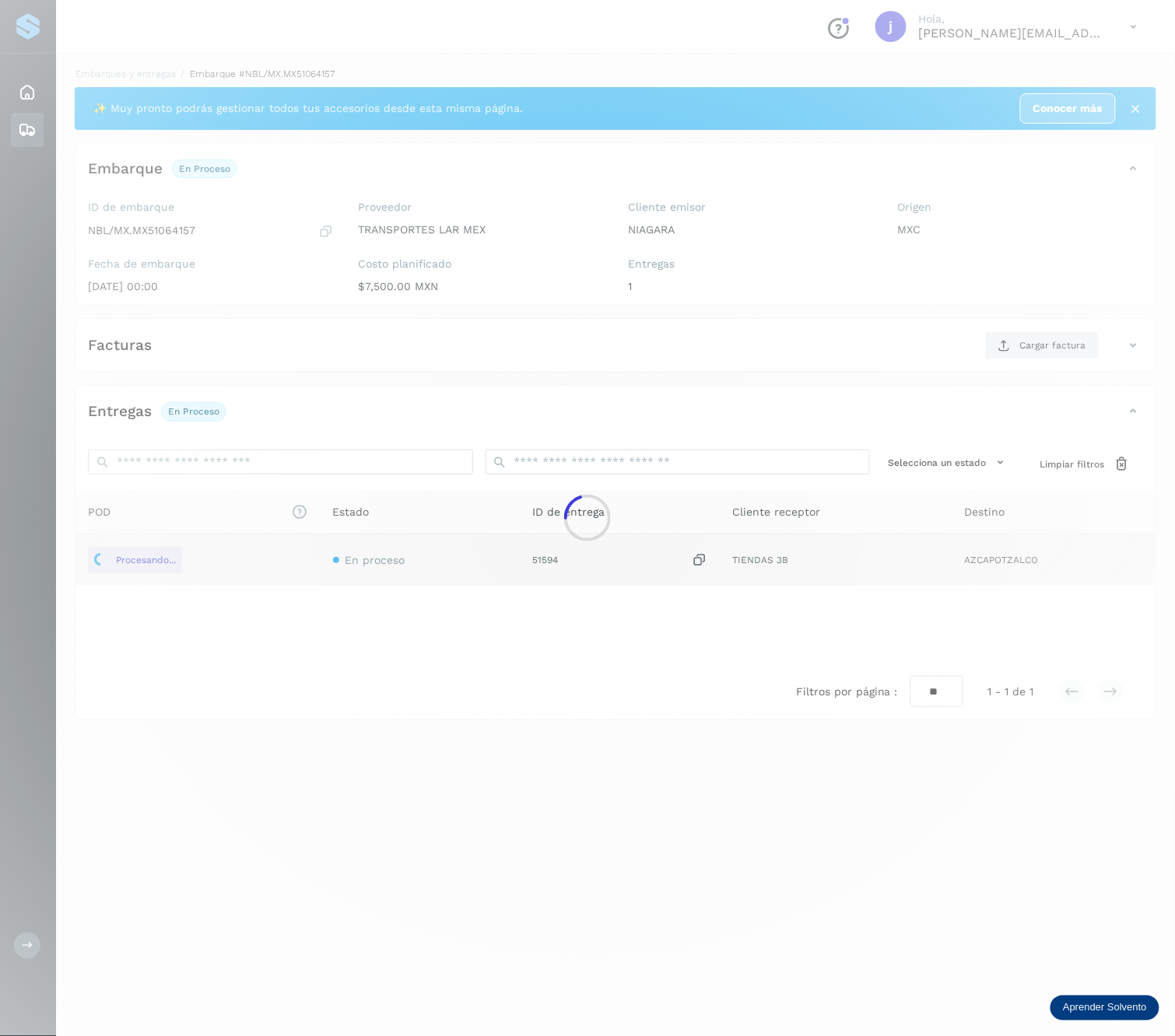
click at [1036, 366] on div at bounding box center [587, 518] width 1175 height 1036
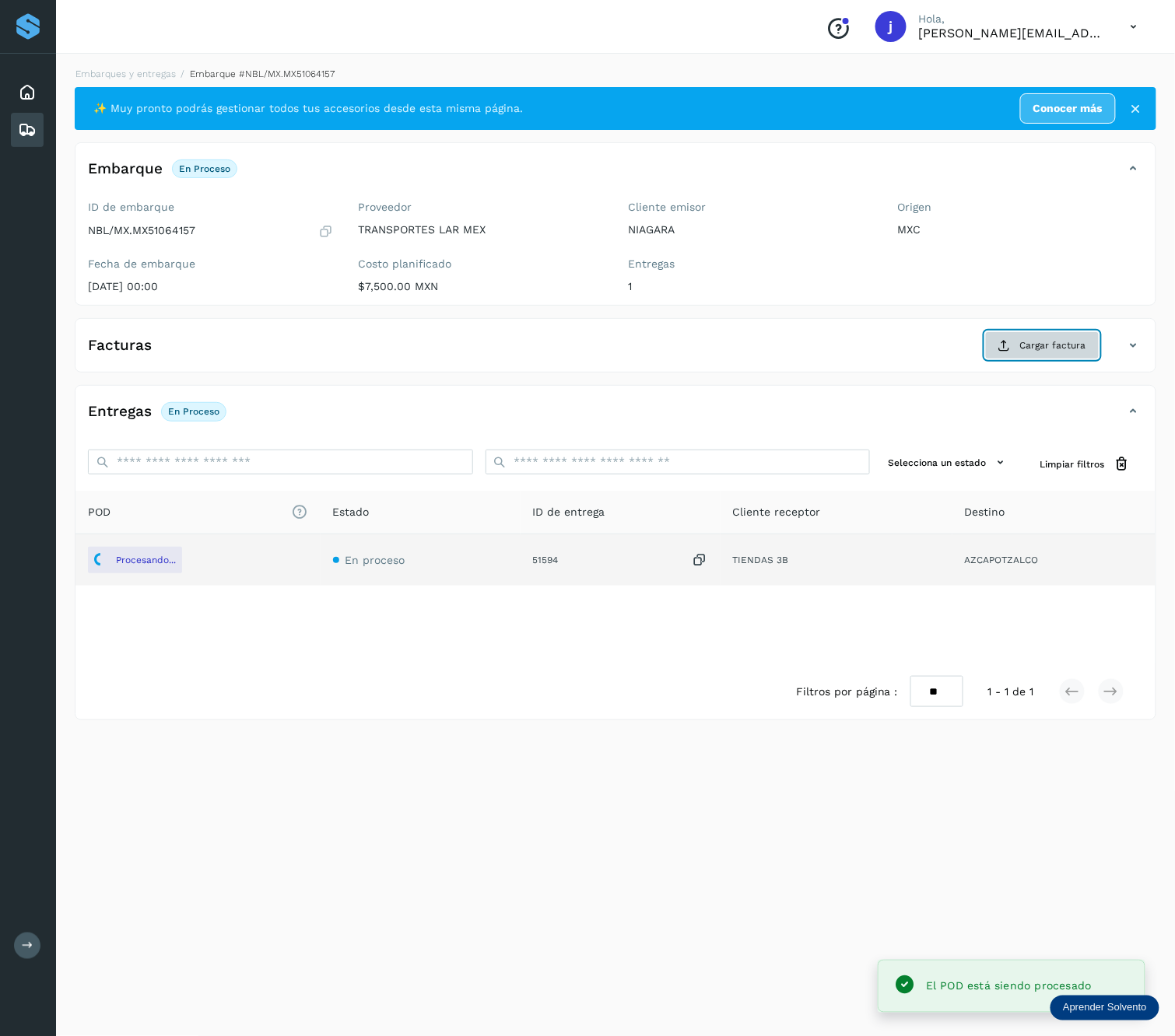
click at [1072, 350] on span "Cargar factura" at bounding box center [1053, 346] width 66 height 14
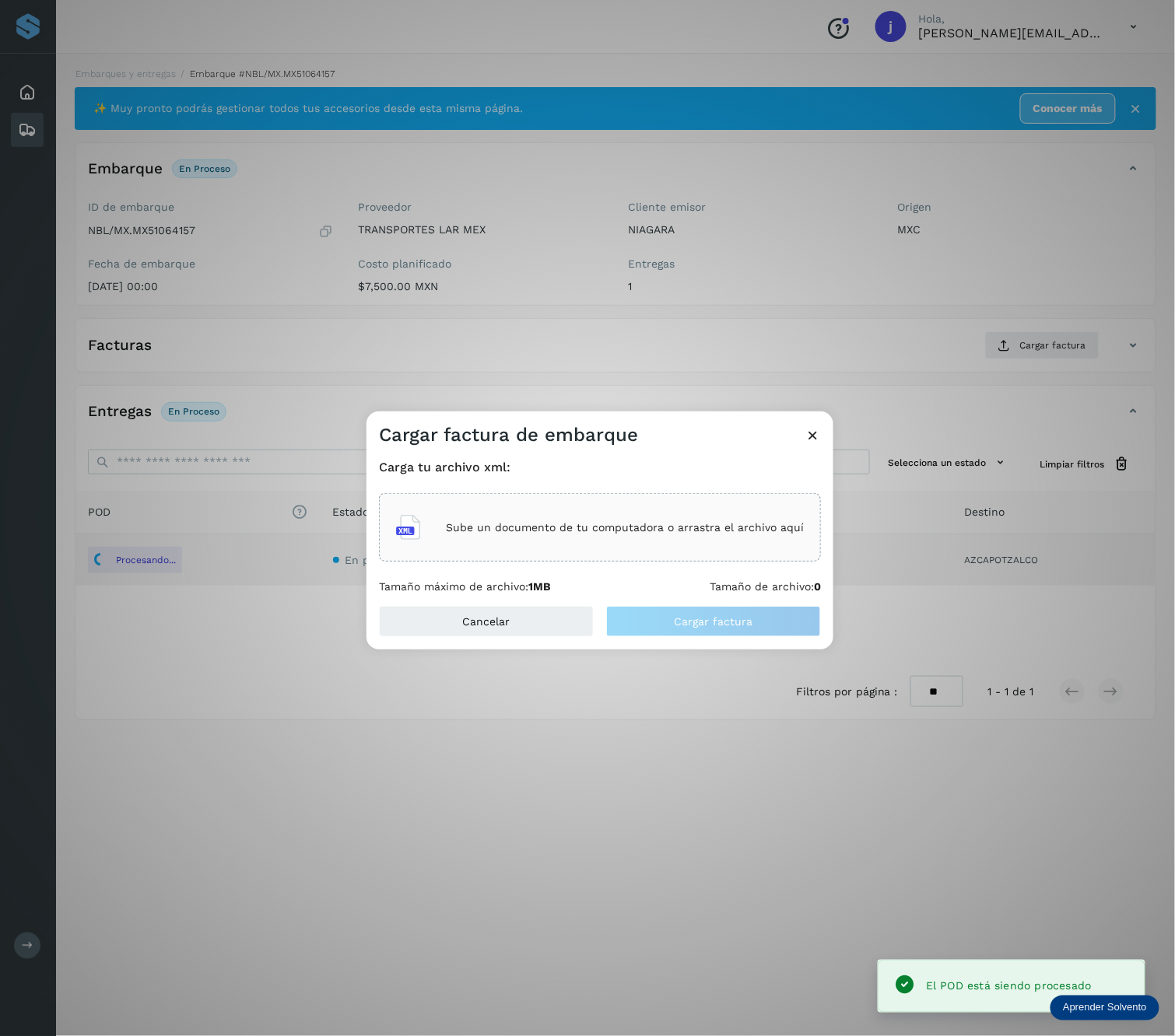
click at [488, 521] on p "Sube un documento de tu computadora o arrastra el archivo aquí" at bounding box center [625, 527] width 358 height 13
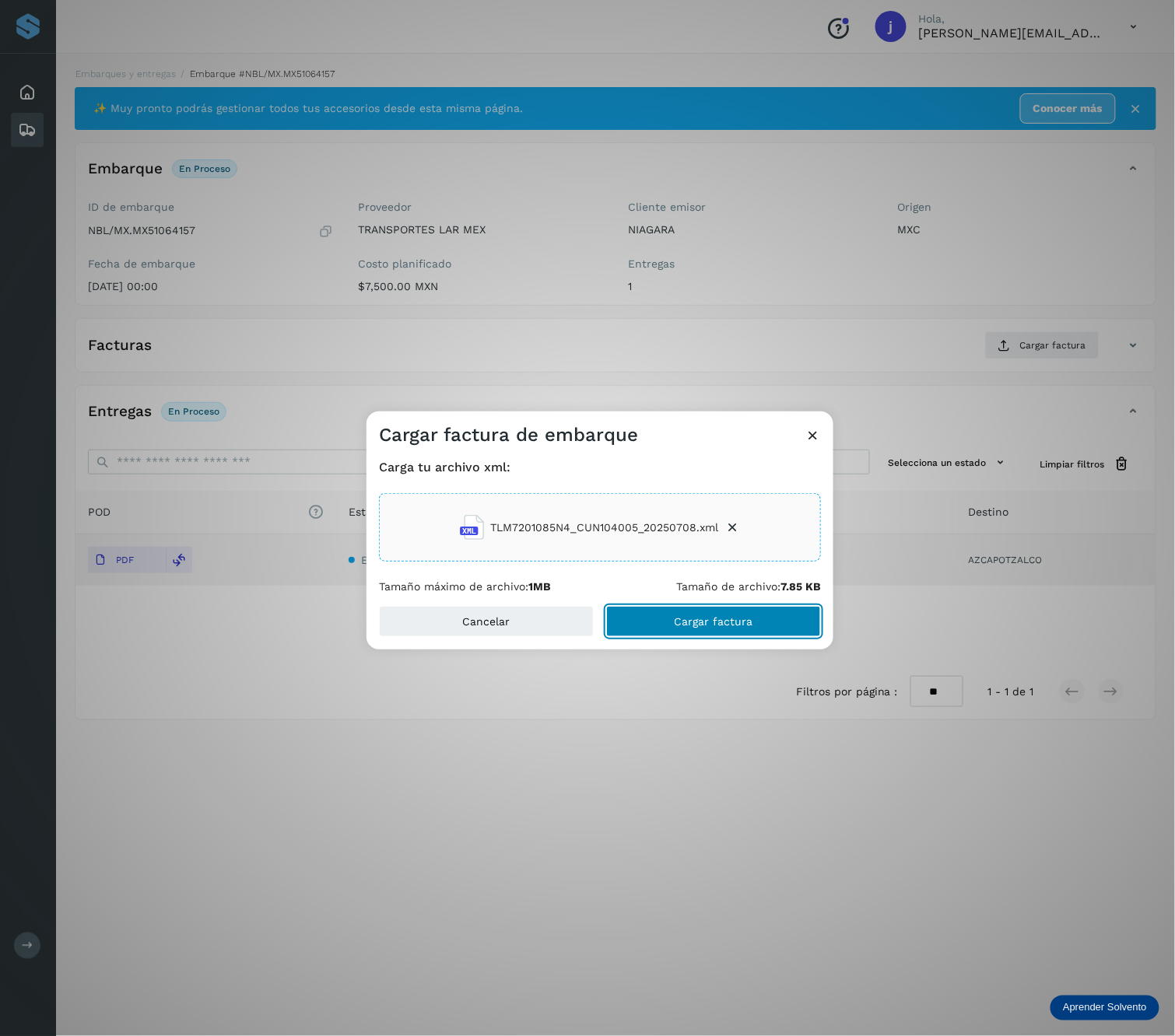
click at [778, 625] on button "Cargar factura" at bounding box center [713, 621] width 215 height 31
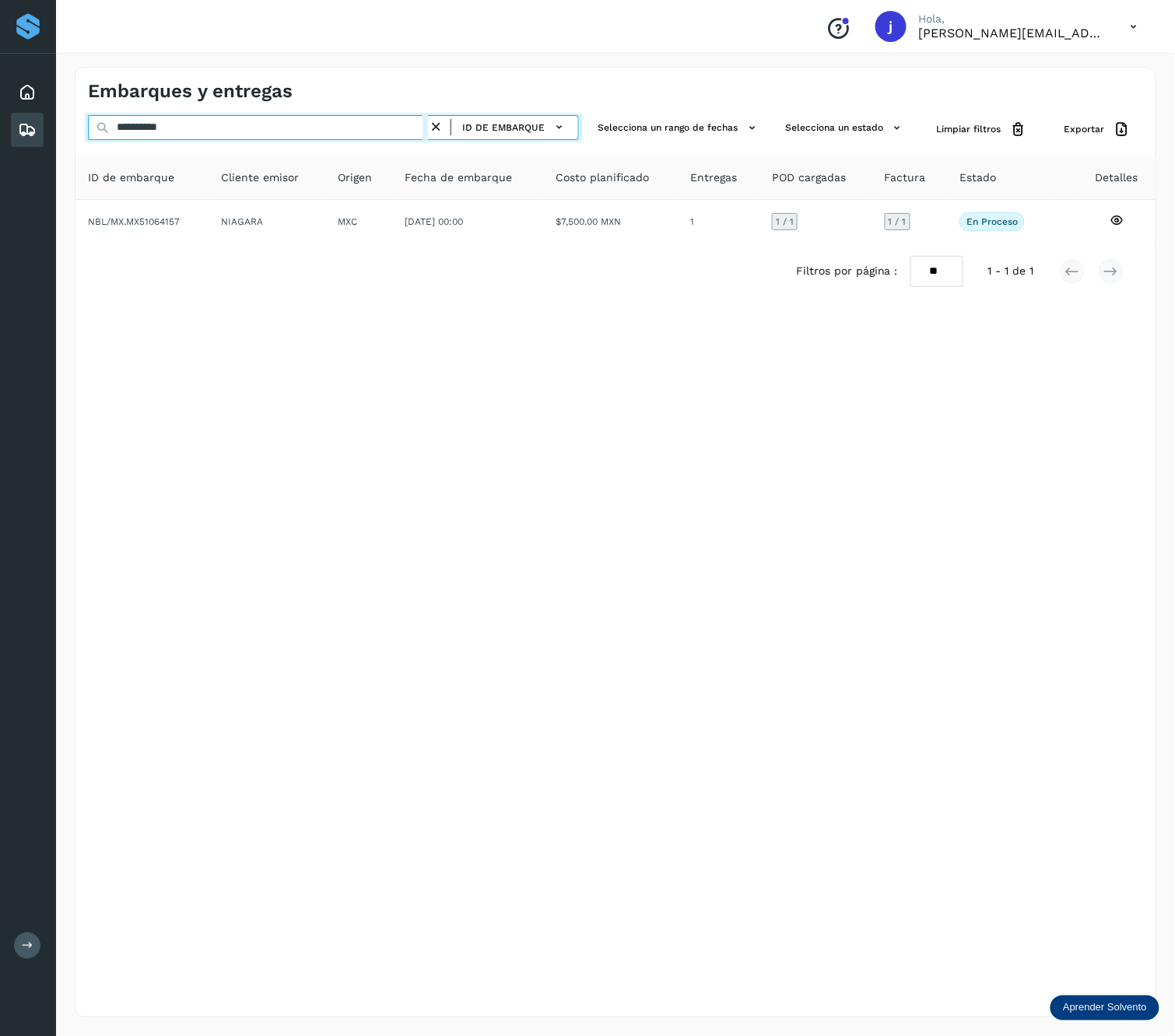
click at [272, 118] on input "**********" at bounding box center [258, 128] width 340 height 25
click at [271, 118] on input "**********" at bounding box center [258, 128] width 340 height 25
paste input "text"
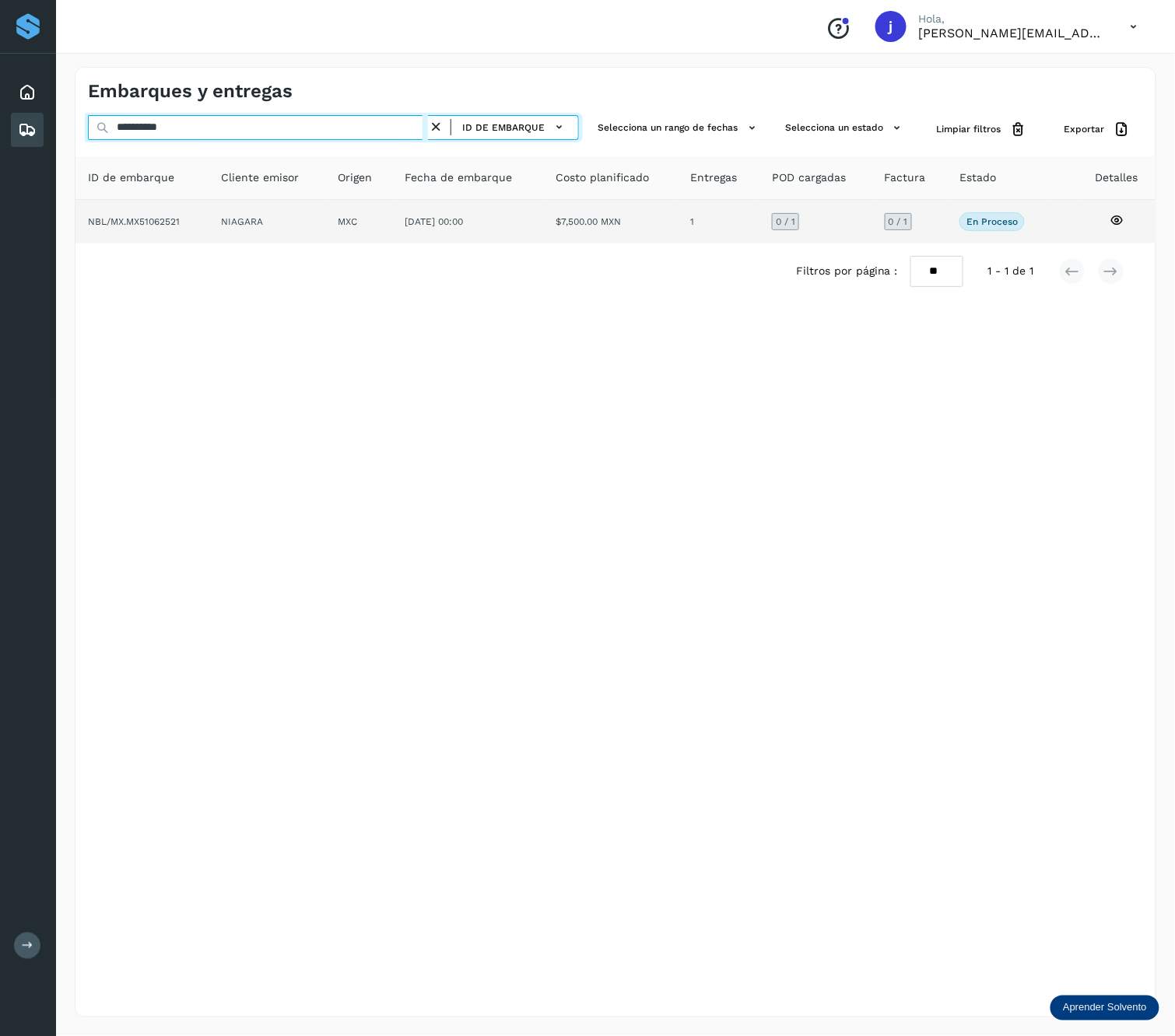
type input "**********"
click at [393, 218] on td "MXC" at bounding box center [468, 222] width 151 height 44
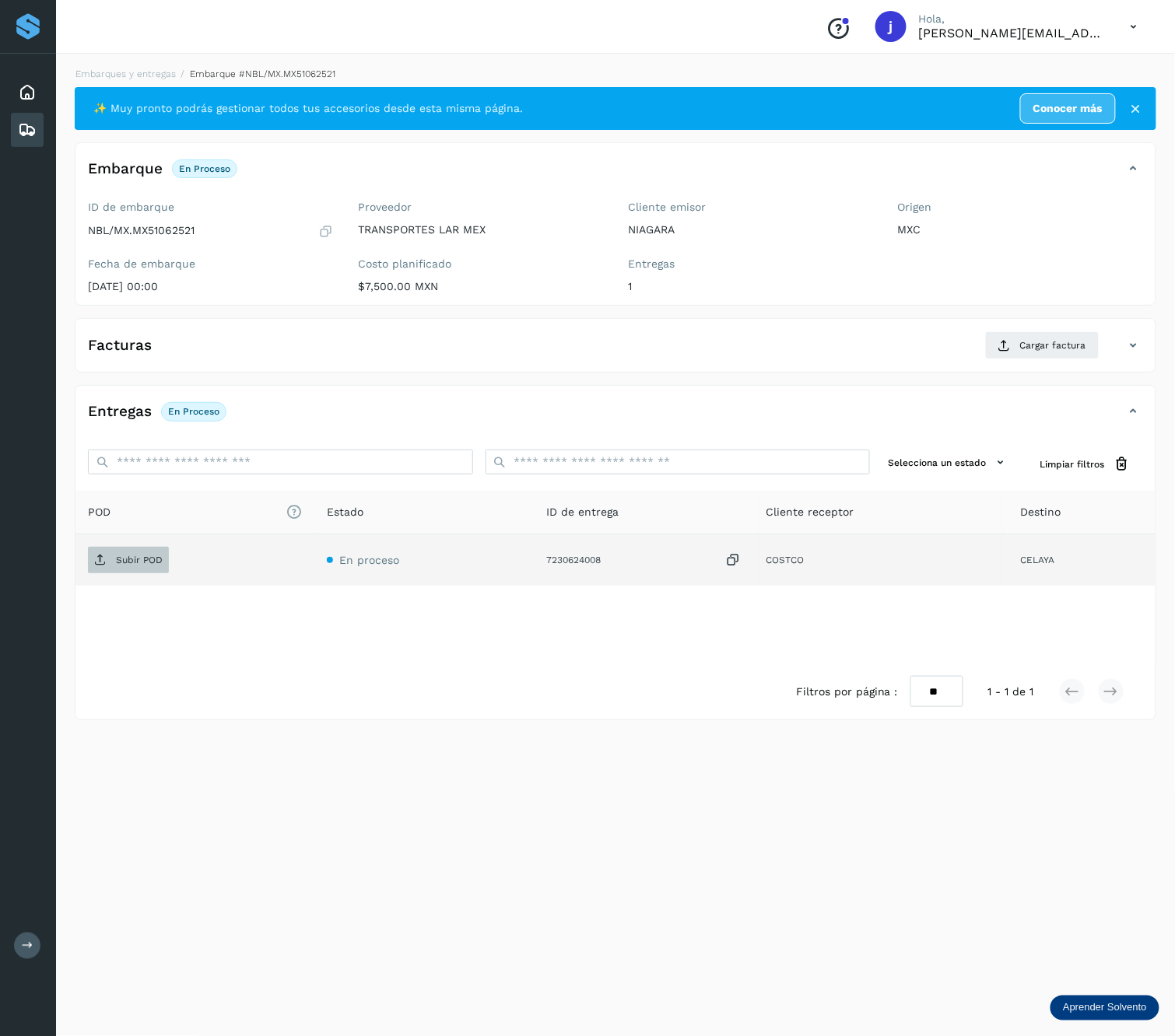
click at [136, 572] on span "Subir POD" at bounding box center [128, 560] width 81 height 25
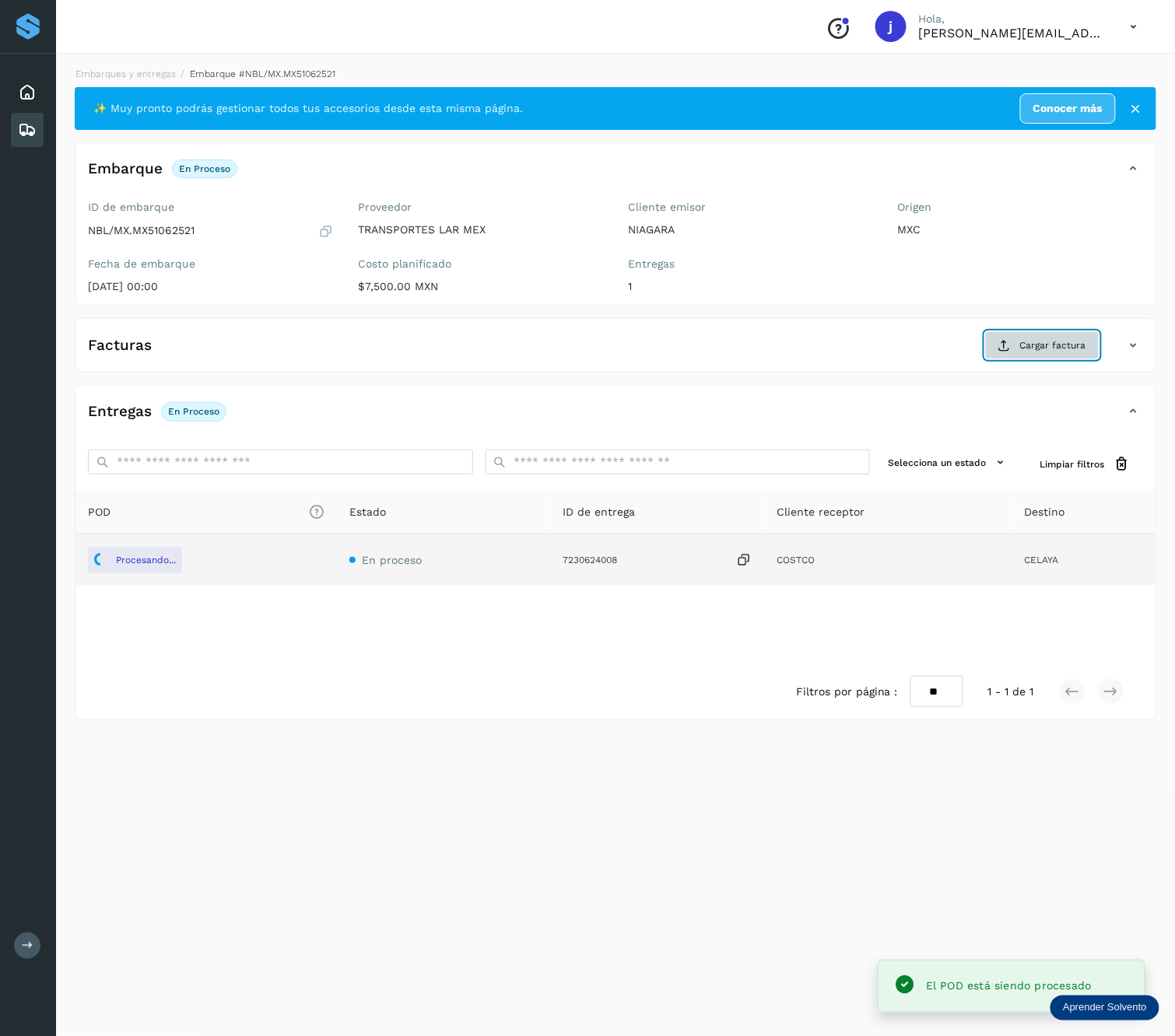
click at [1039, 353] on span "Cargar factura" at bounding box center [1053, 346] width 66 height 14
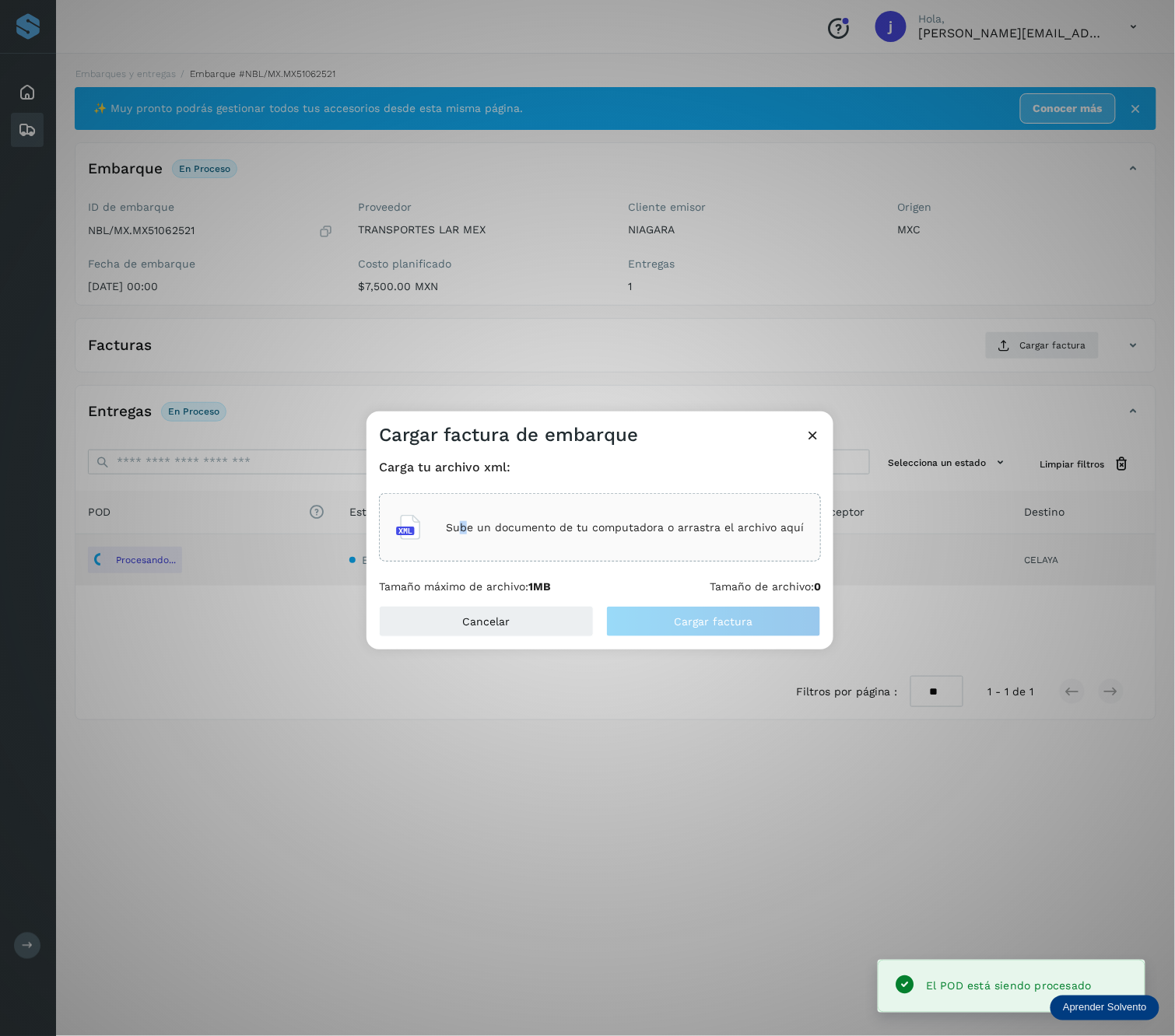
click at [467, 523] on p "Sube un documento de tu computadora o arrastra el archivo aquí" at bounding box center [625, 527] width 358 height 13
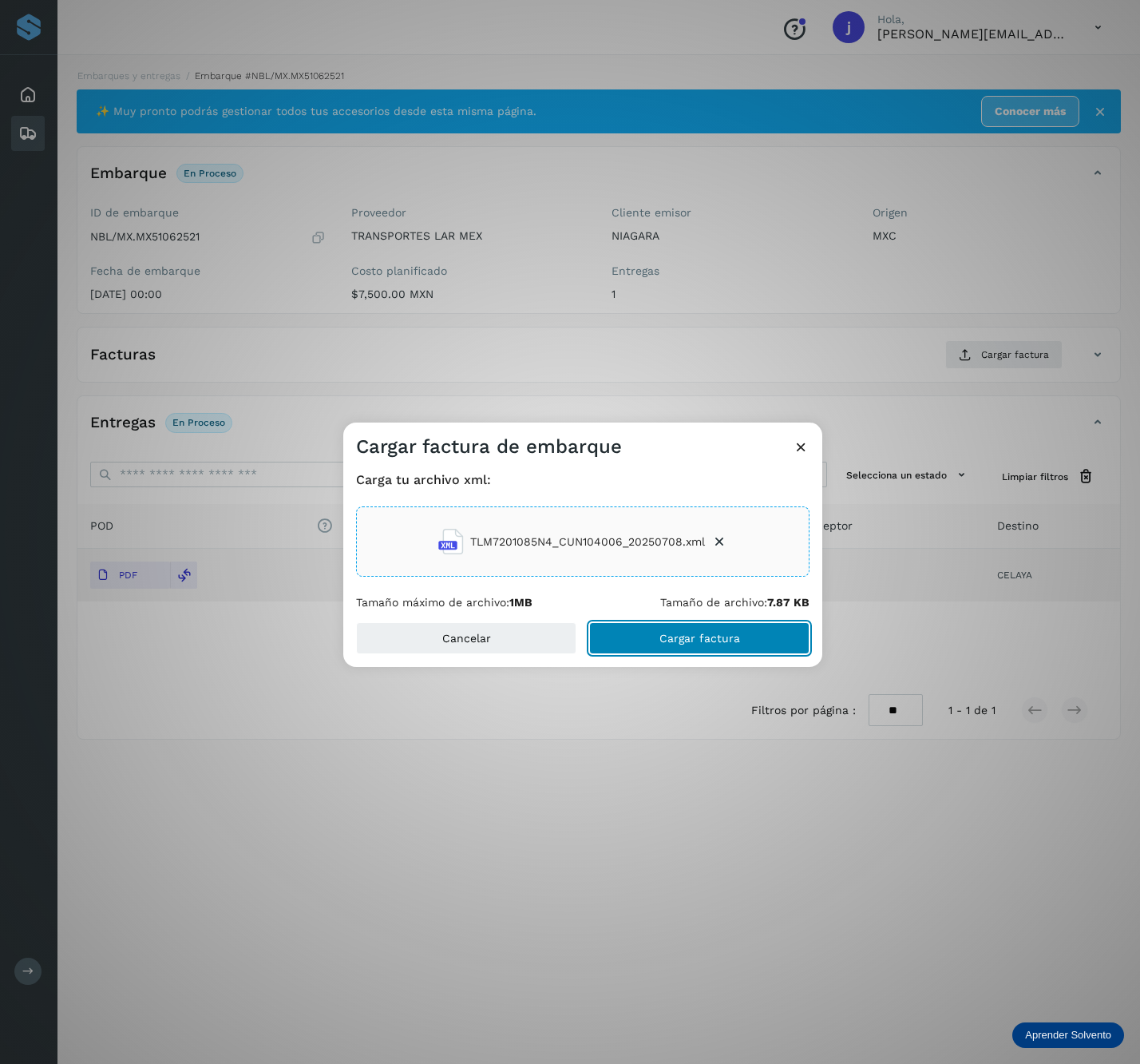
click at [744, 629] on button "Cargar factura" at bounding box center [700, 638] width 220 height 32
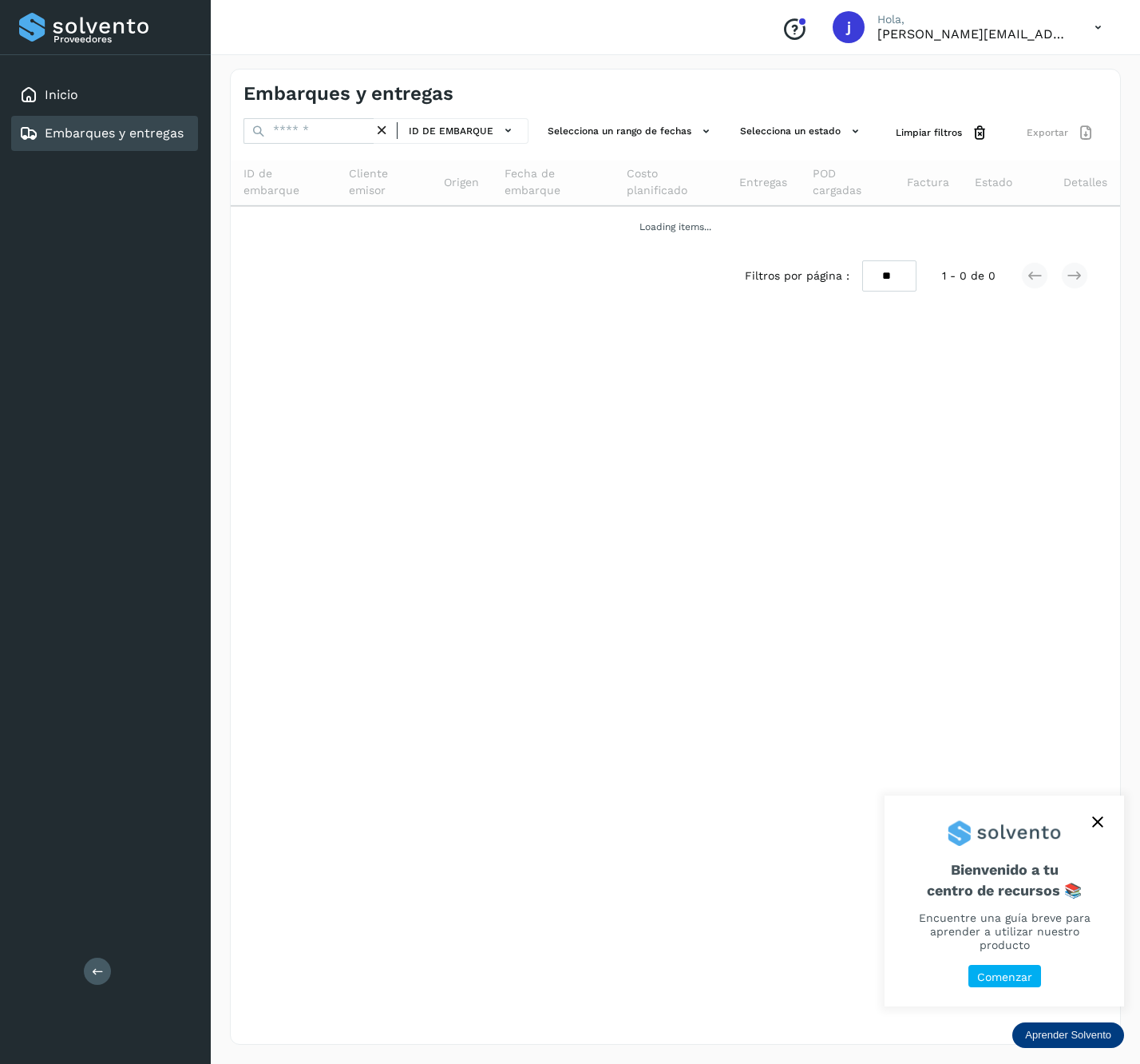
click at [101, 967] on icon at bounding box center [97, 971] width 12 height 12
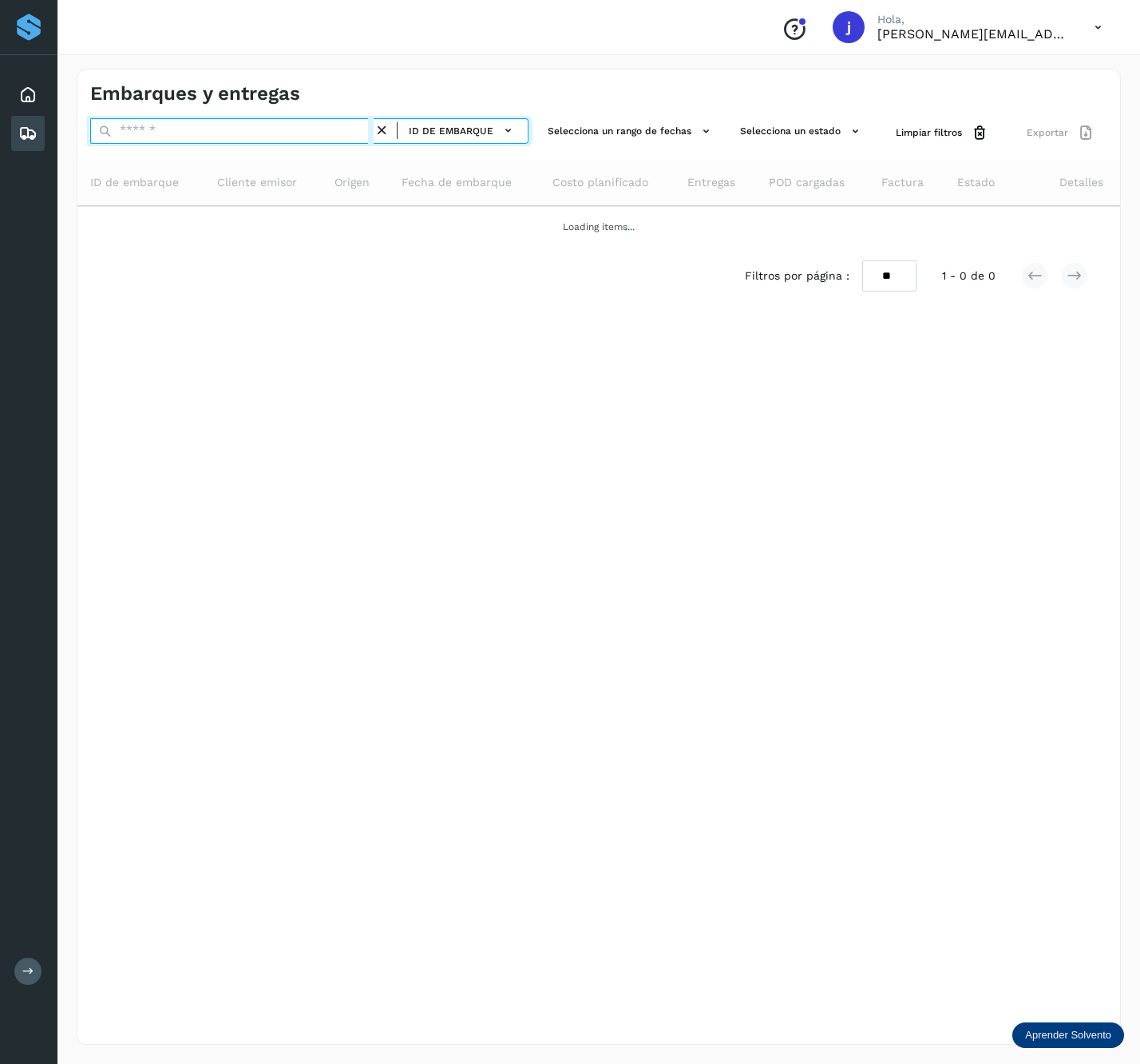
click at [130, 140] on input "text" at bounding box center [232, 131] width 283 height 26
paste input "**********"
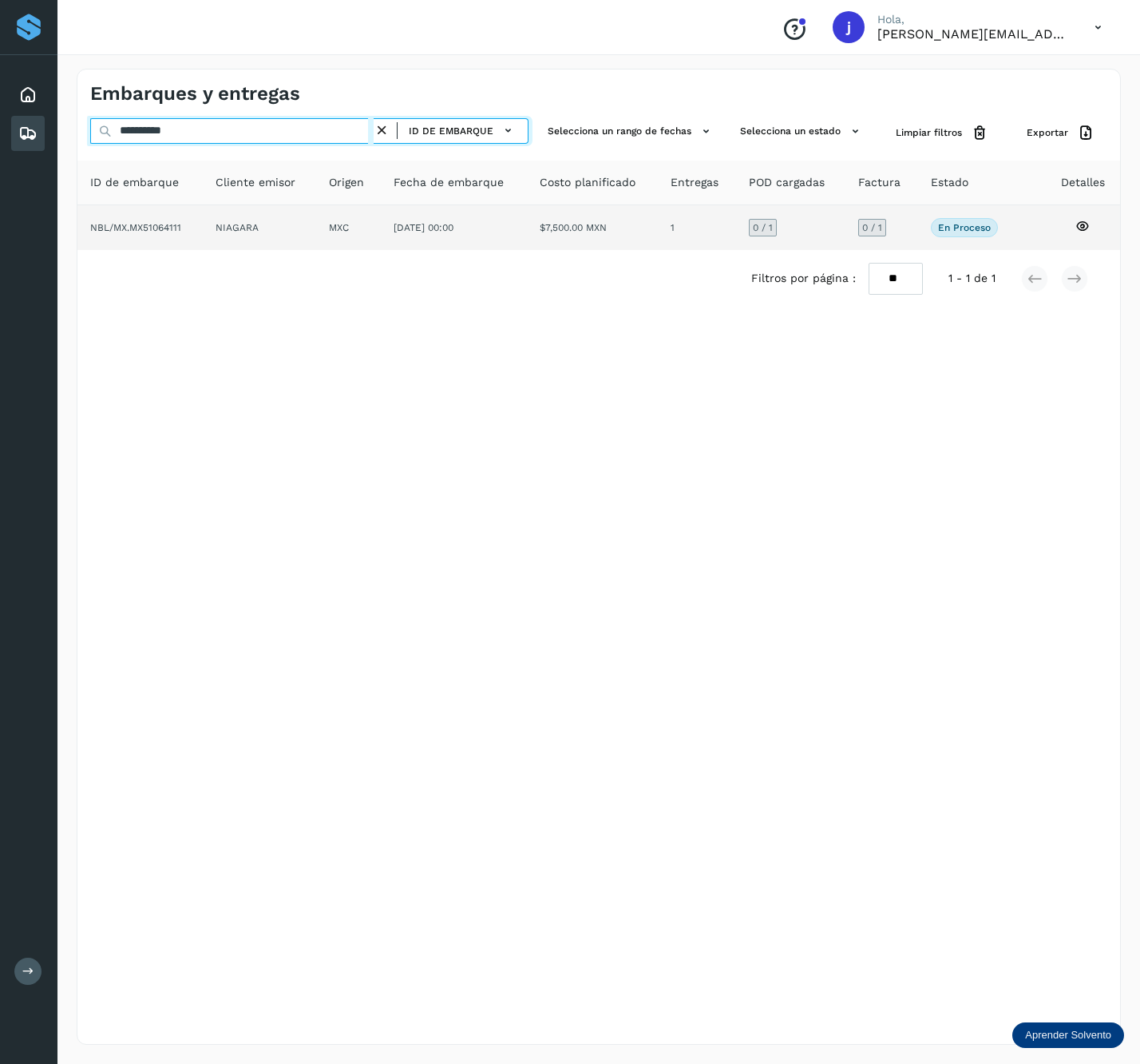
type input "**********"
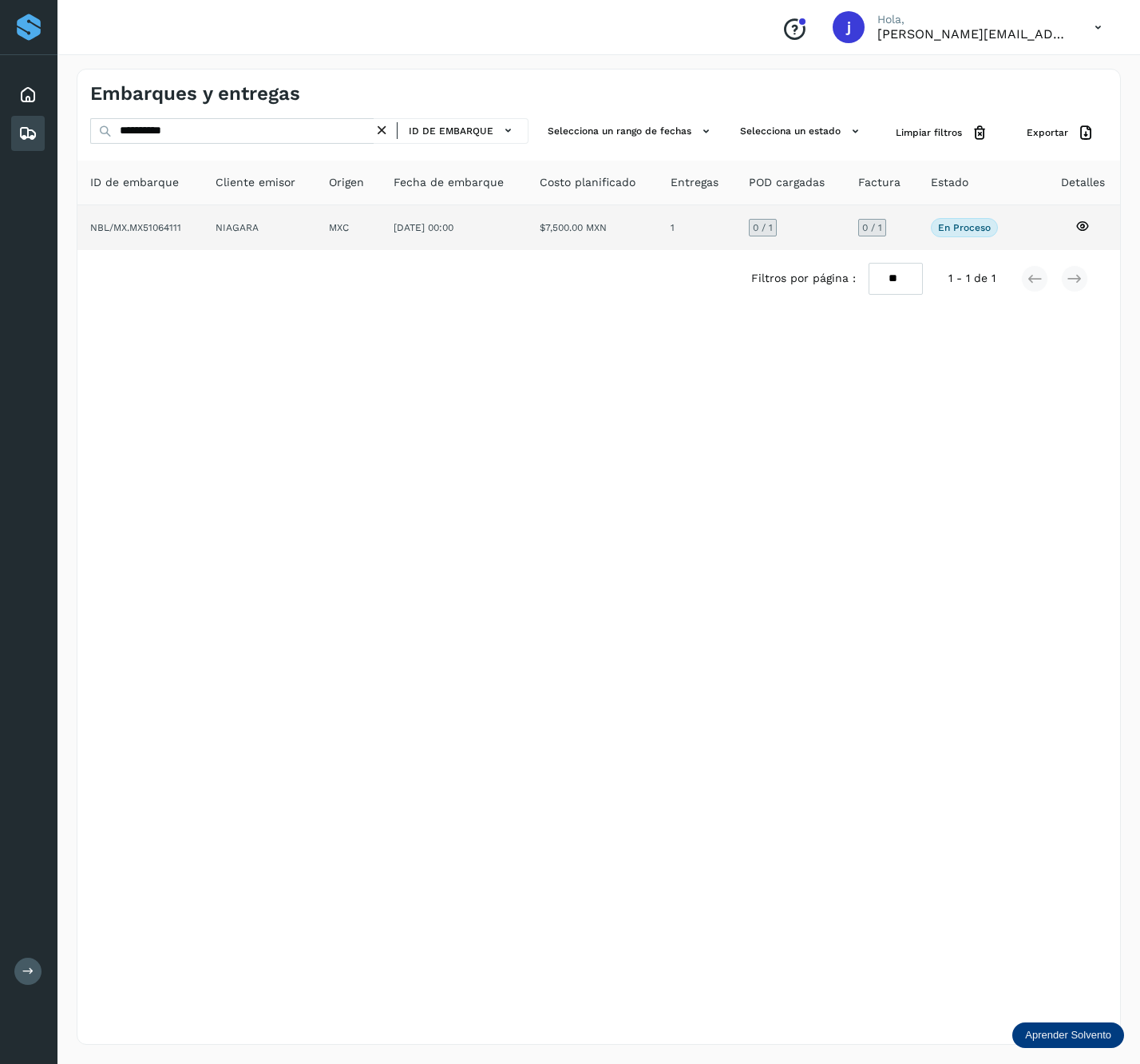
click at [401, 222] on span "[DATE] 00:00" at bounding box center [423, 228] width 60 height 11
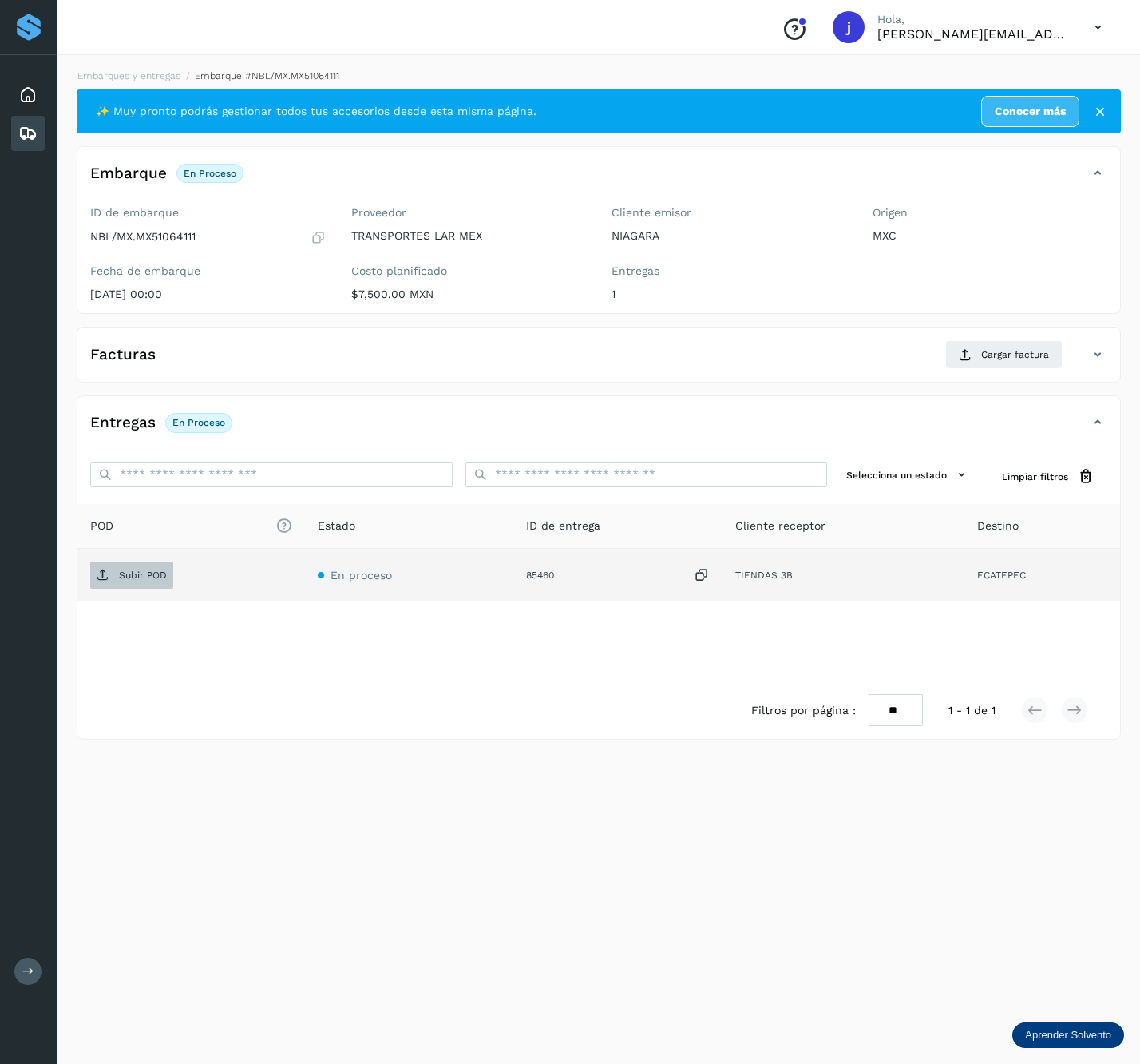
click at [119, 575] on span "Subir POD" at bounding box center [131, 575] width 83 height 26
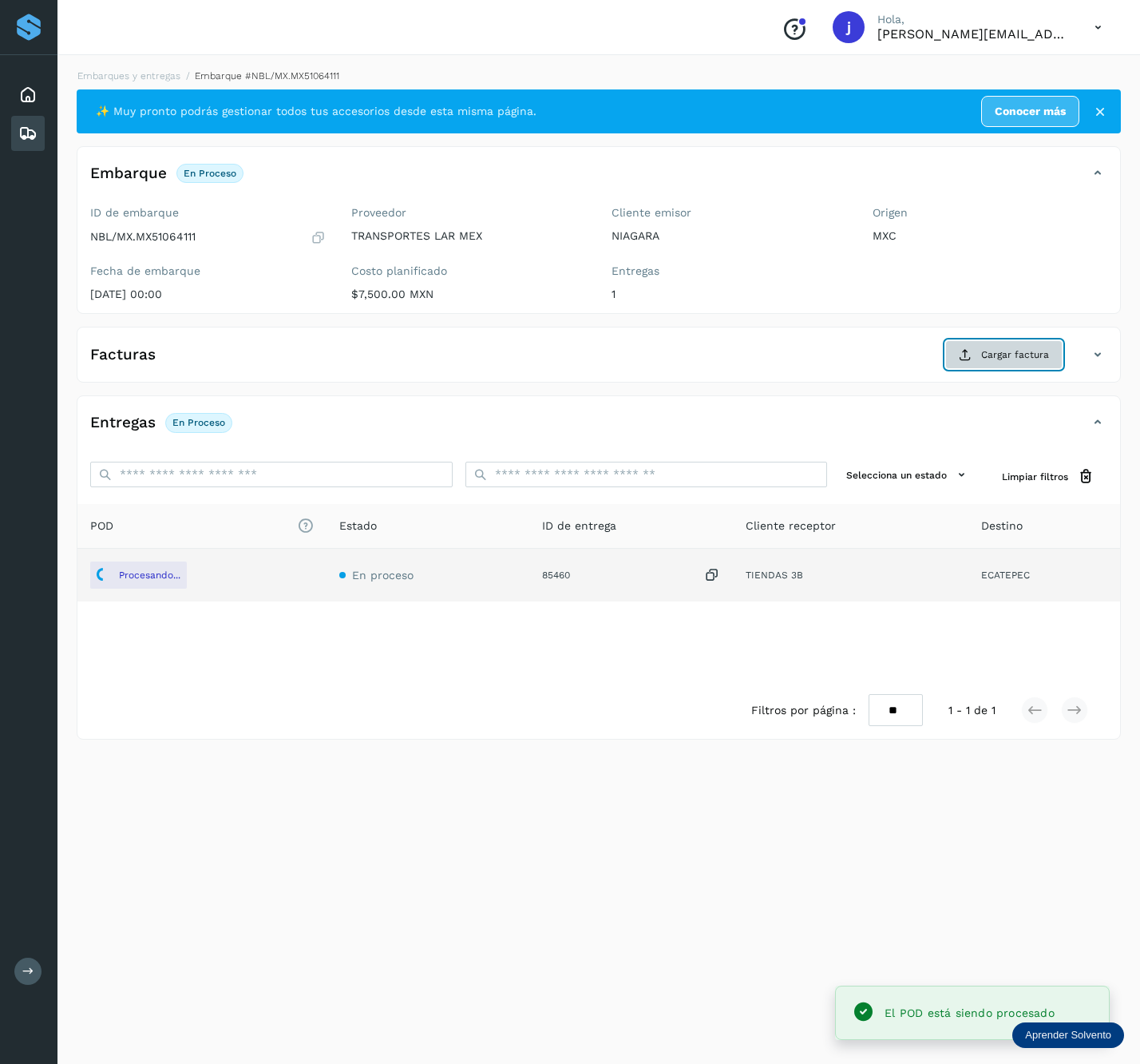
click at [1008, 360] on span "Cargar factura" at bounding box center [1015, 355] width 68 height 14
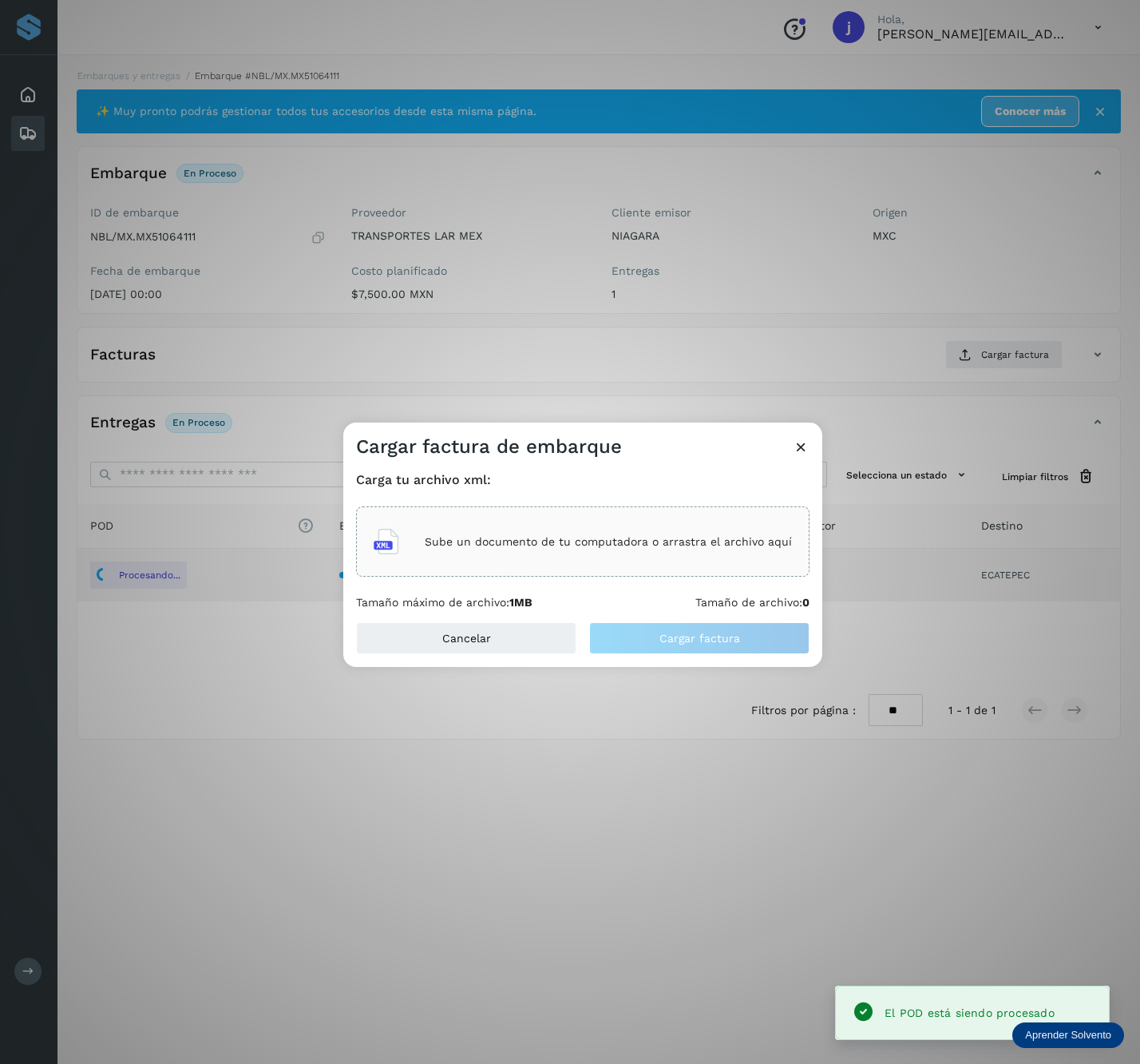
click at [557, 568] on div "Sube un documento de tu computadora o arrastra el archivo aquí" at bounding box center [583, 541] width 454 height 70
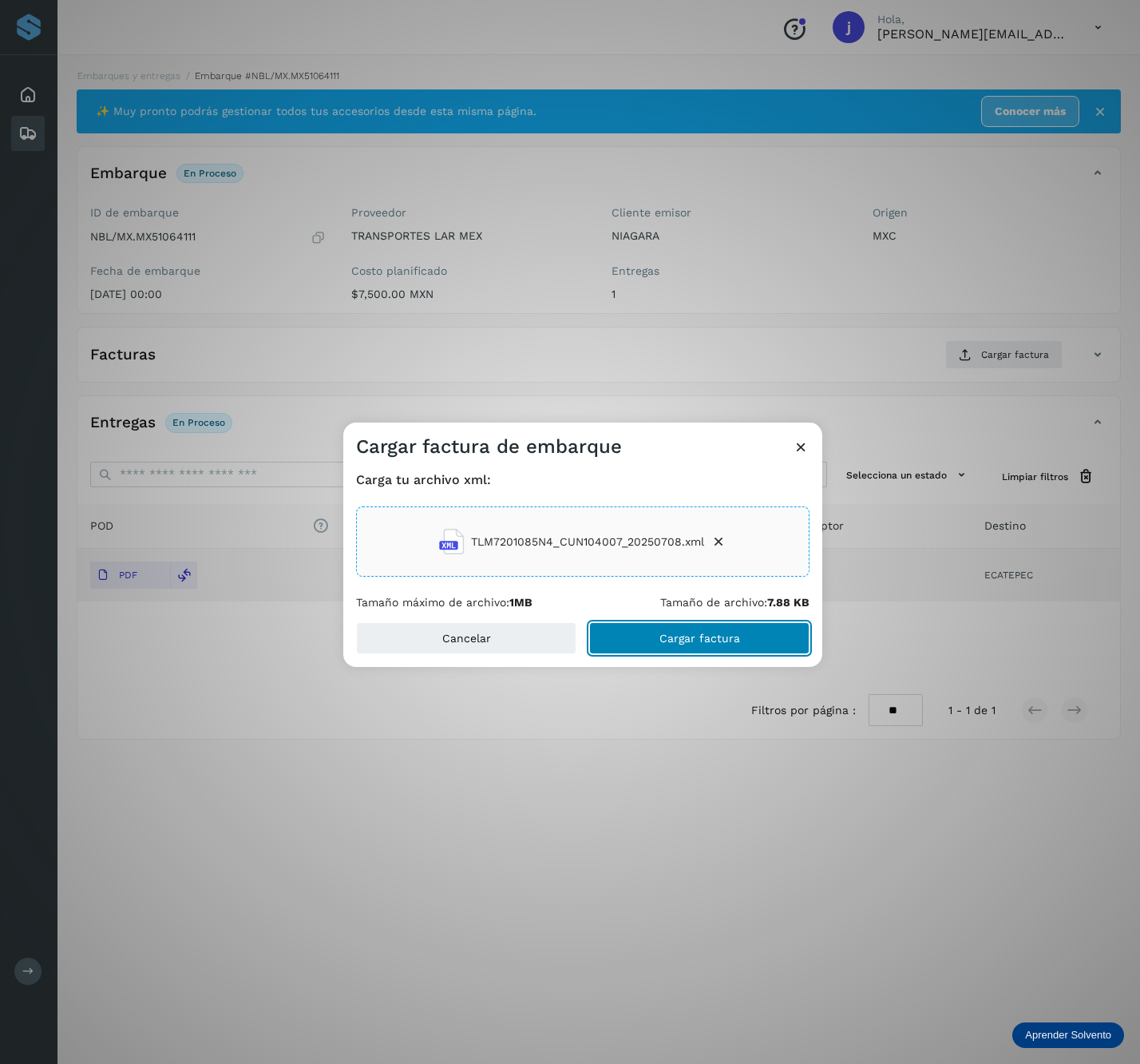
click at [789, 631] on button "Cargar factura" at bounding box center [700, 638] width 220 height 32
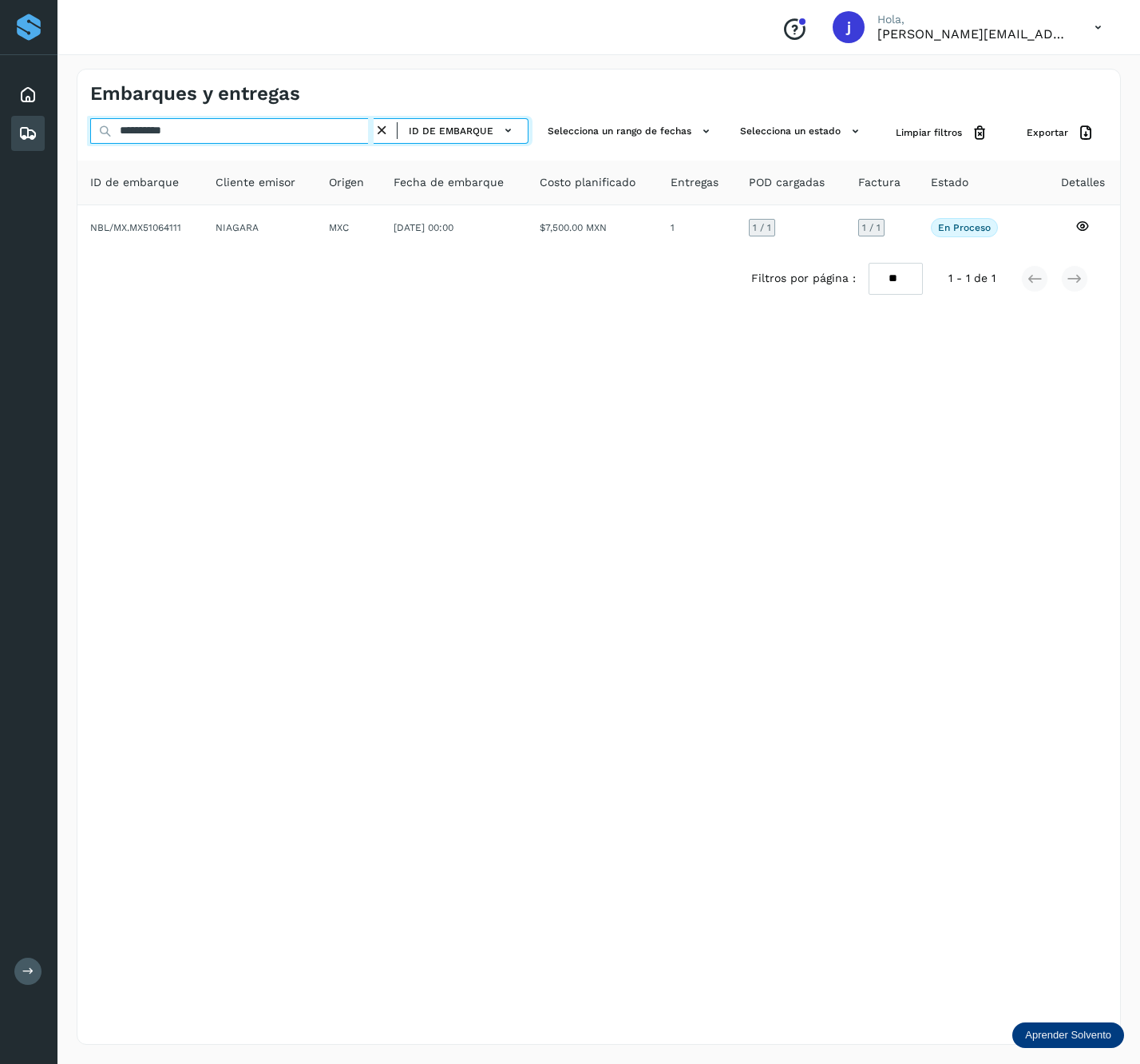
click at [220, 136] on input "**********" at bounding box center [232, 131] width 283 height 26
paste input "text"
type input "**********"
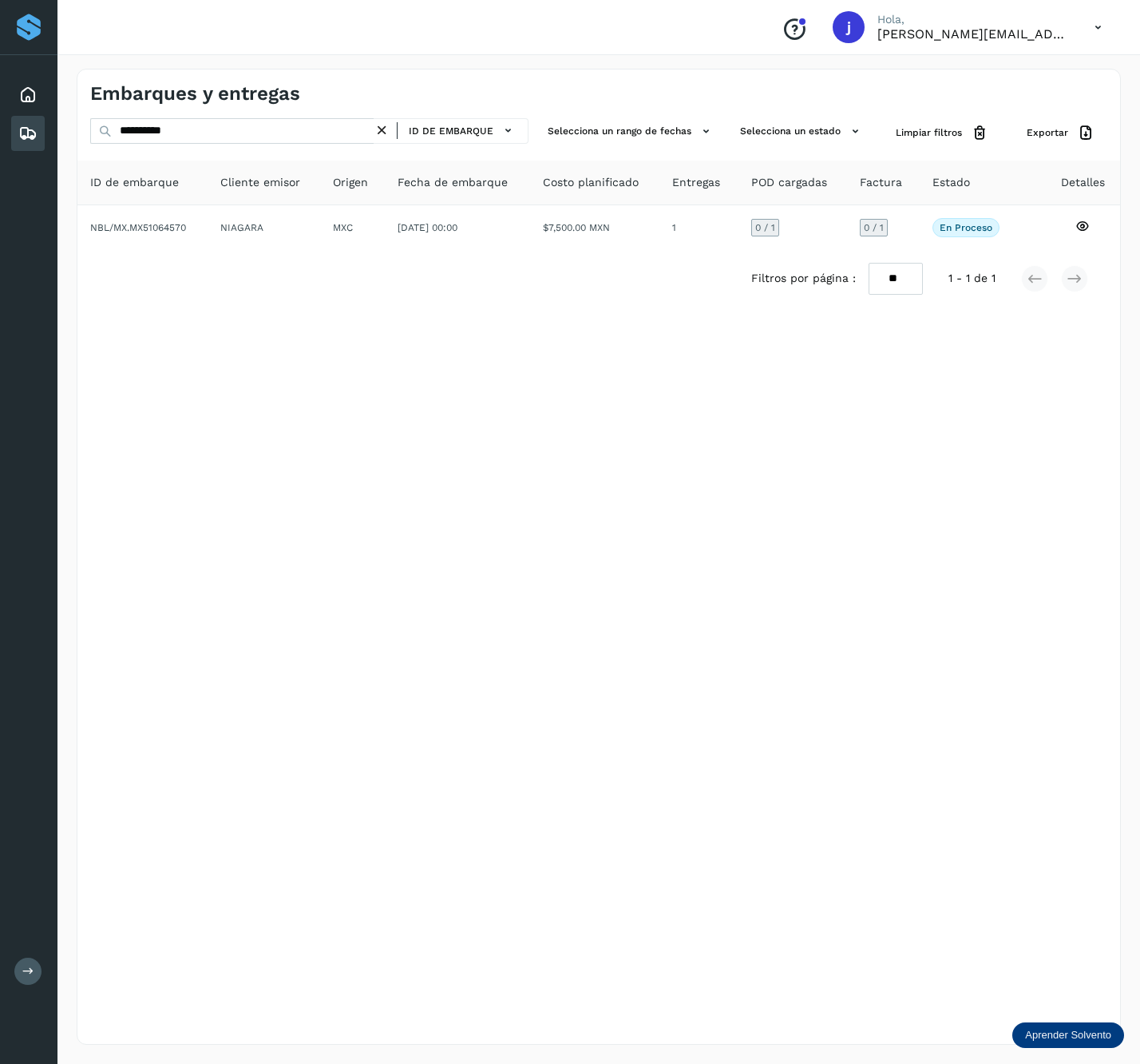
click at [517, 254] on div "Filtros por página : ** ** ** 1 - 1 de 1" at bounding box center [599, 278] width 1043 height 57
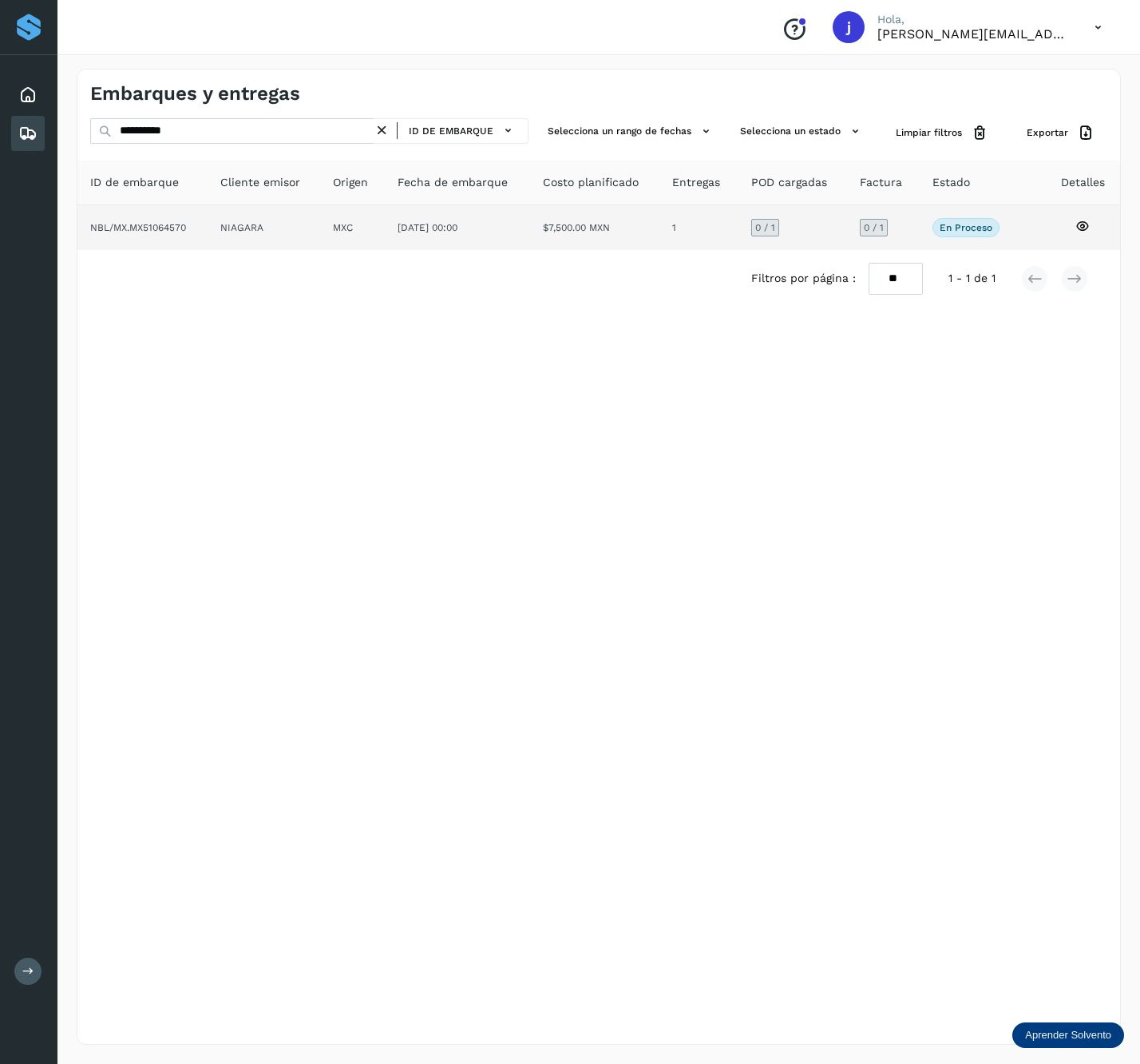
click at [739, 232] on td "1" at bounding box center [792, 228] width 109 height 45
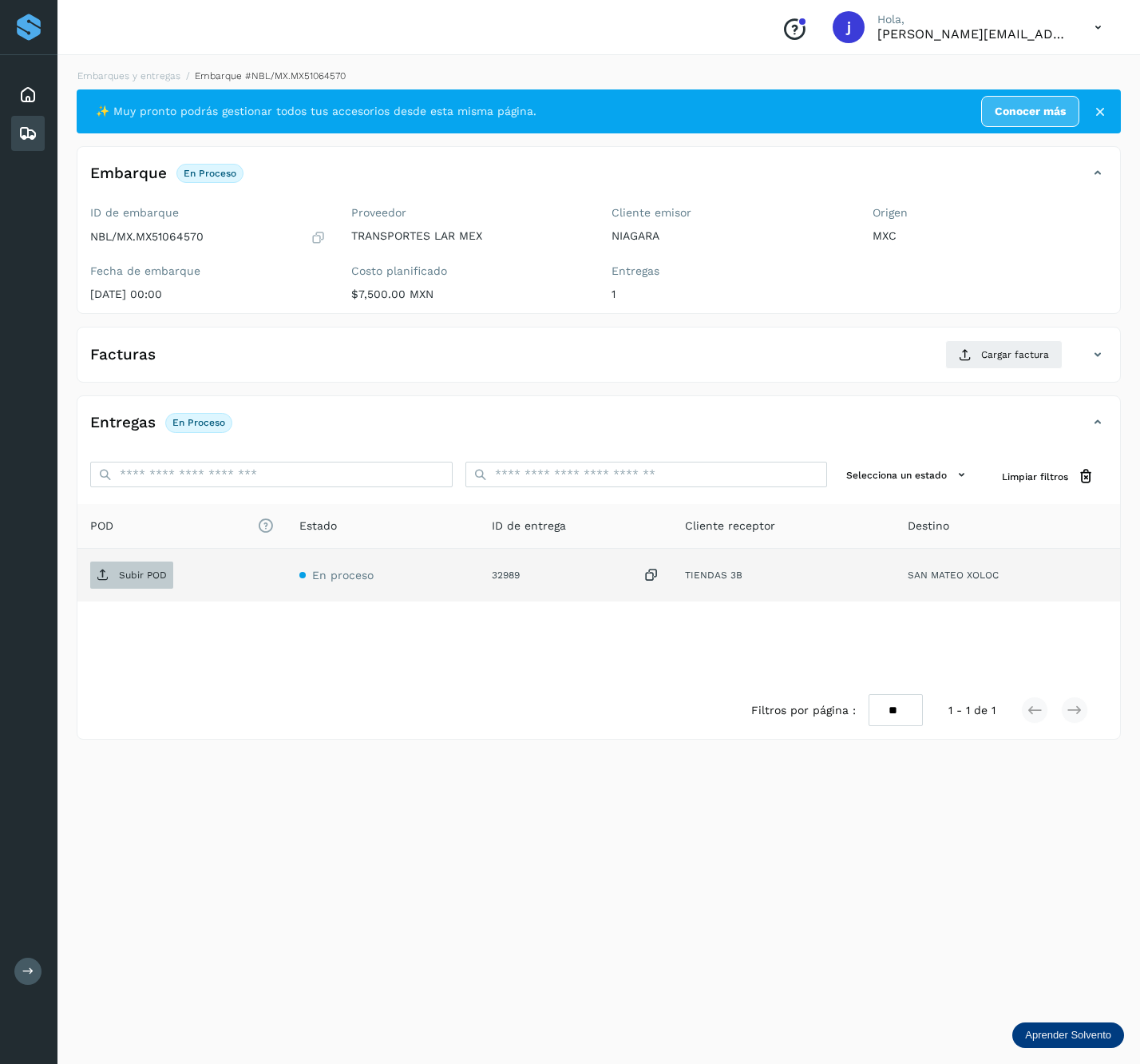
click at [90, 578] on span "Subir POD" at bounding box center [131, 575] width 83 height 26
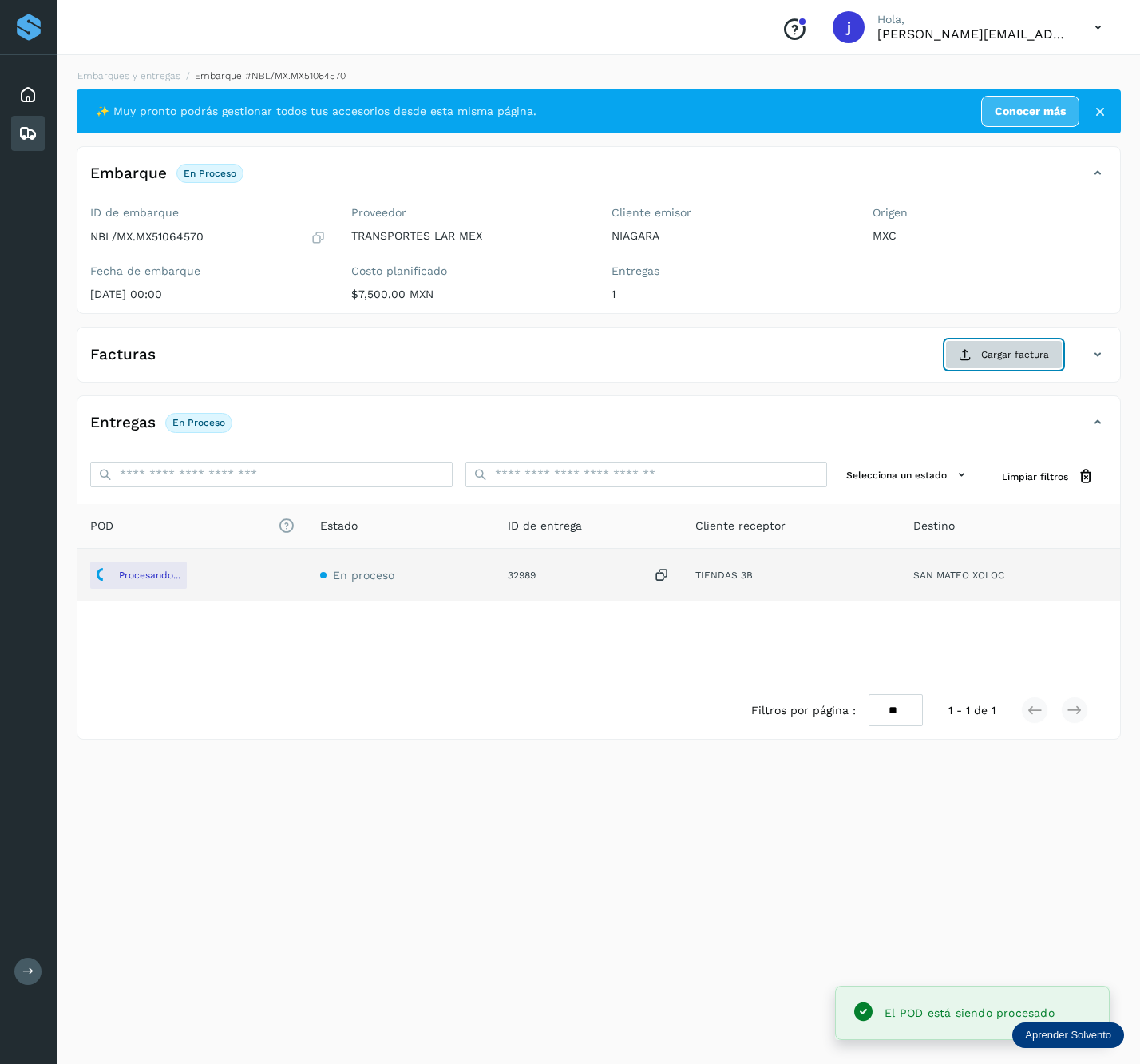
click at [949, 361] on button "Cargar factura" at bounding box center [1004, 355] width 117 height 29
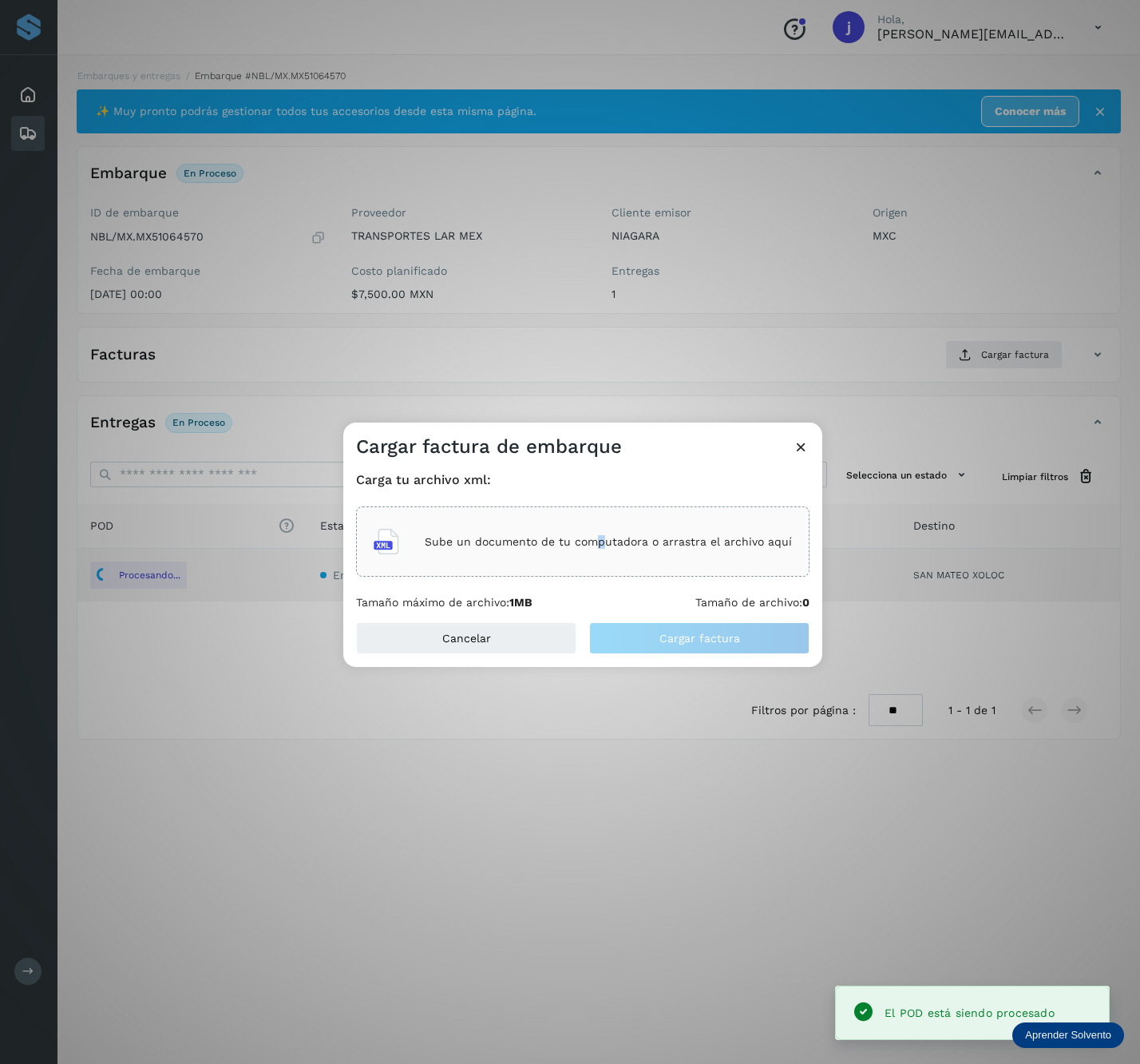
click at [603, 542] on p "Sube un documento de tu computadora o arrastra el archivo aquí" at bounding box center [608, 542] width 368 height 14
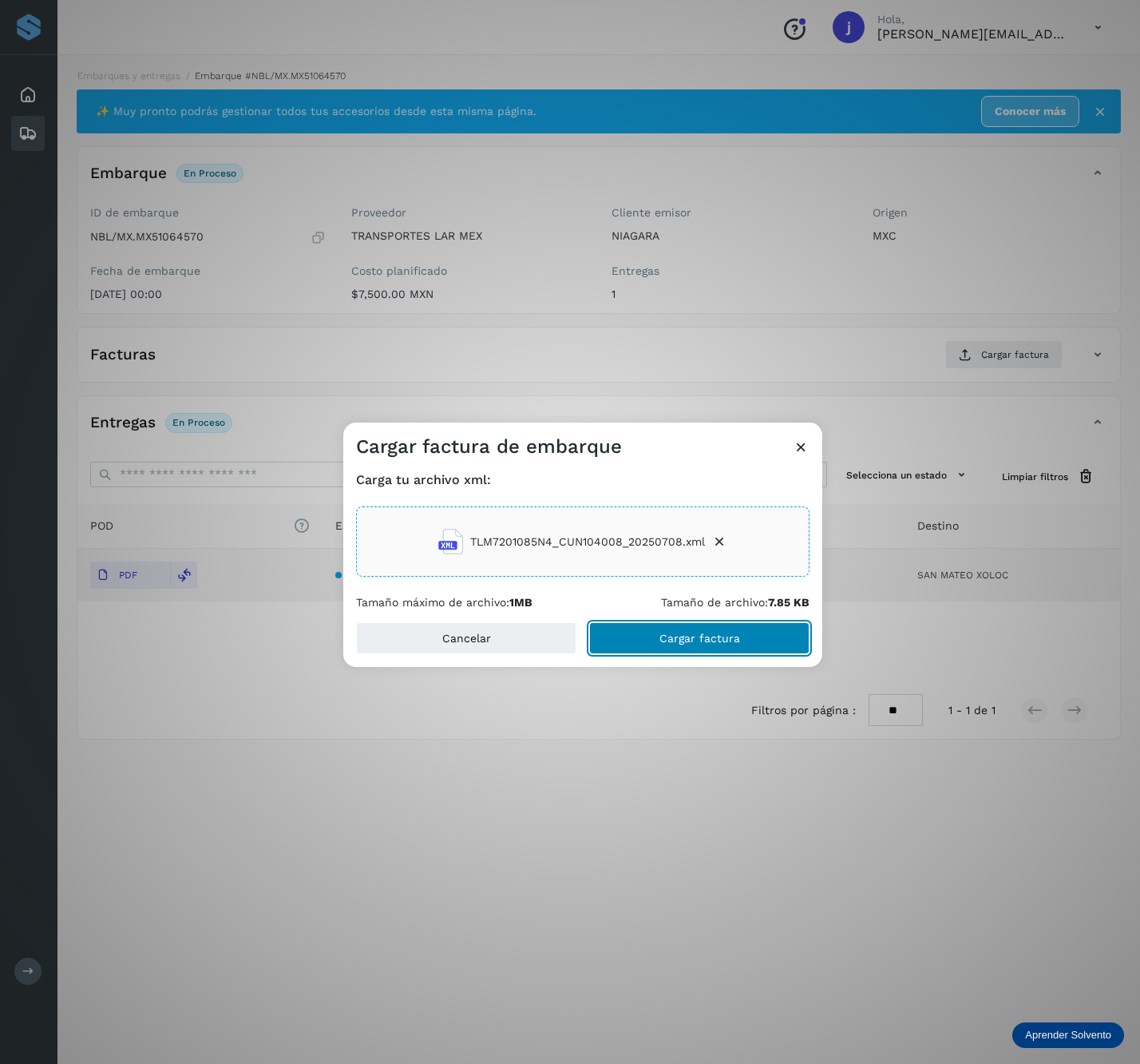
click at [681, 628] on button "Cargar factura" at bounding box center [700, 638] width 220 height 32
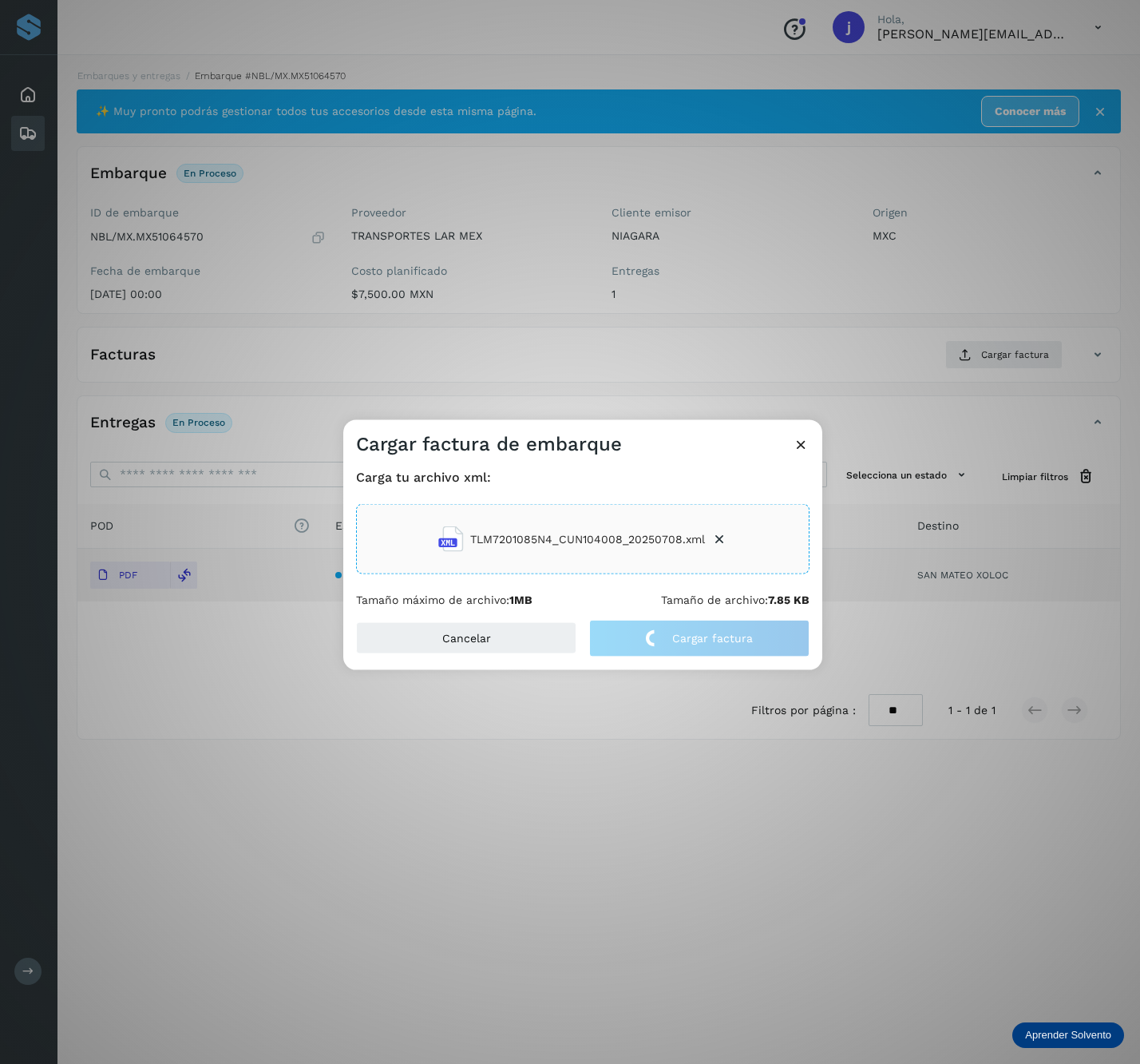
click at [754, 351] on div "Cargar factura de embarque Carga tu archivo xml: TLM7201085N4_CUN104008_2025070…" at bounding box center [570, 532] width 1140 height 1064
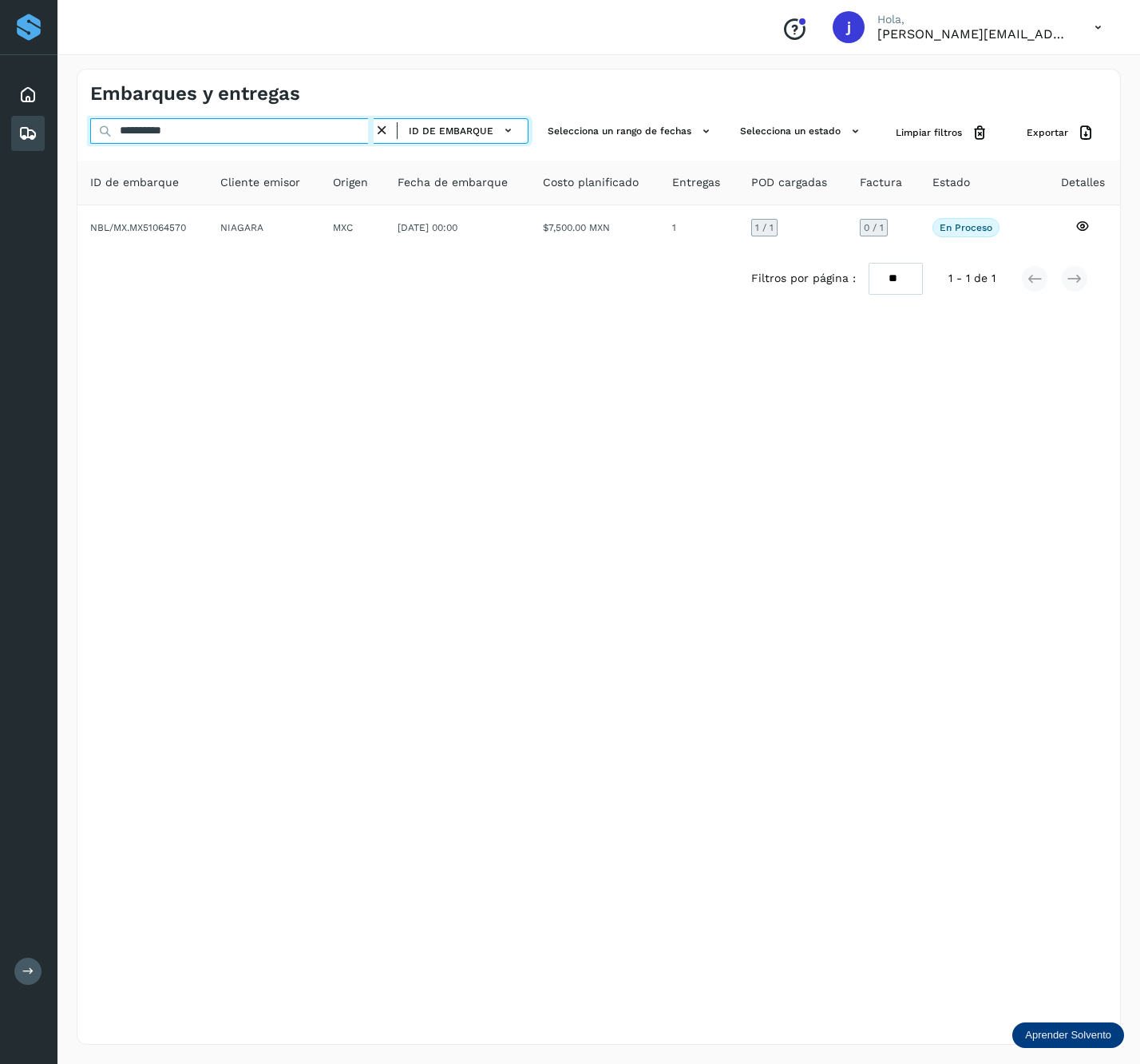
click at [228, 136] on input "**********" at bounding box center [232, 131] width 283 height 26
paste input "text"
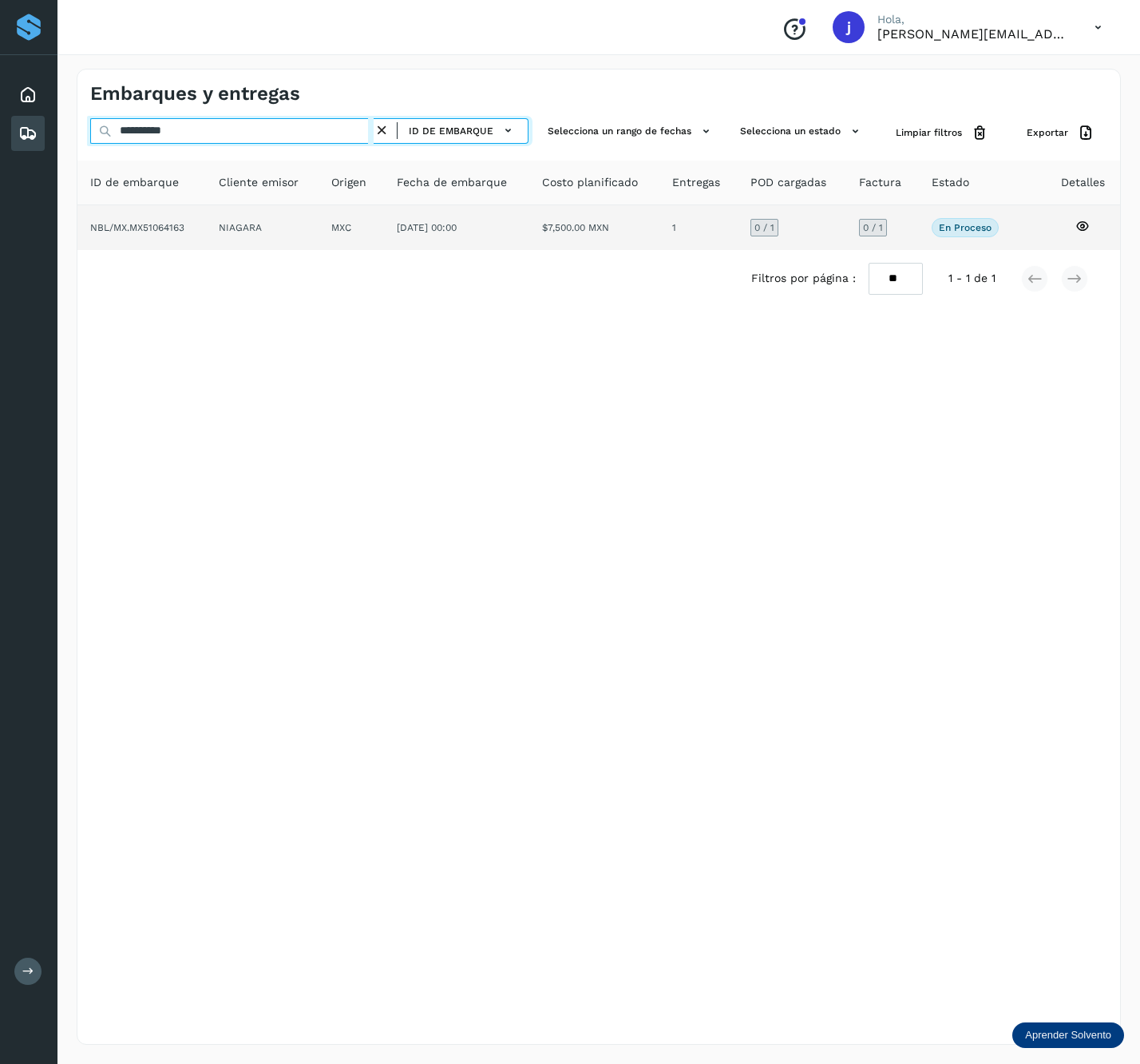
type input "**********"
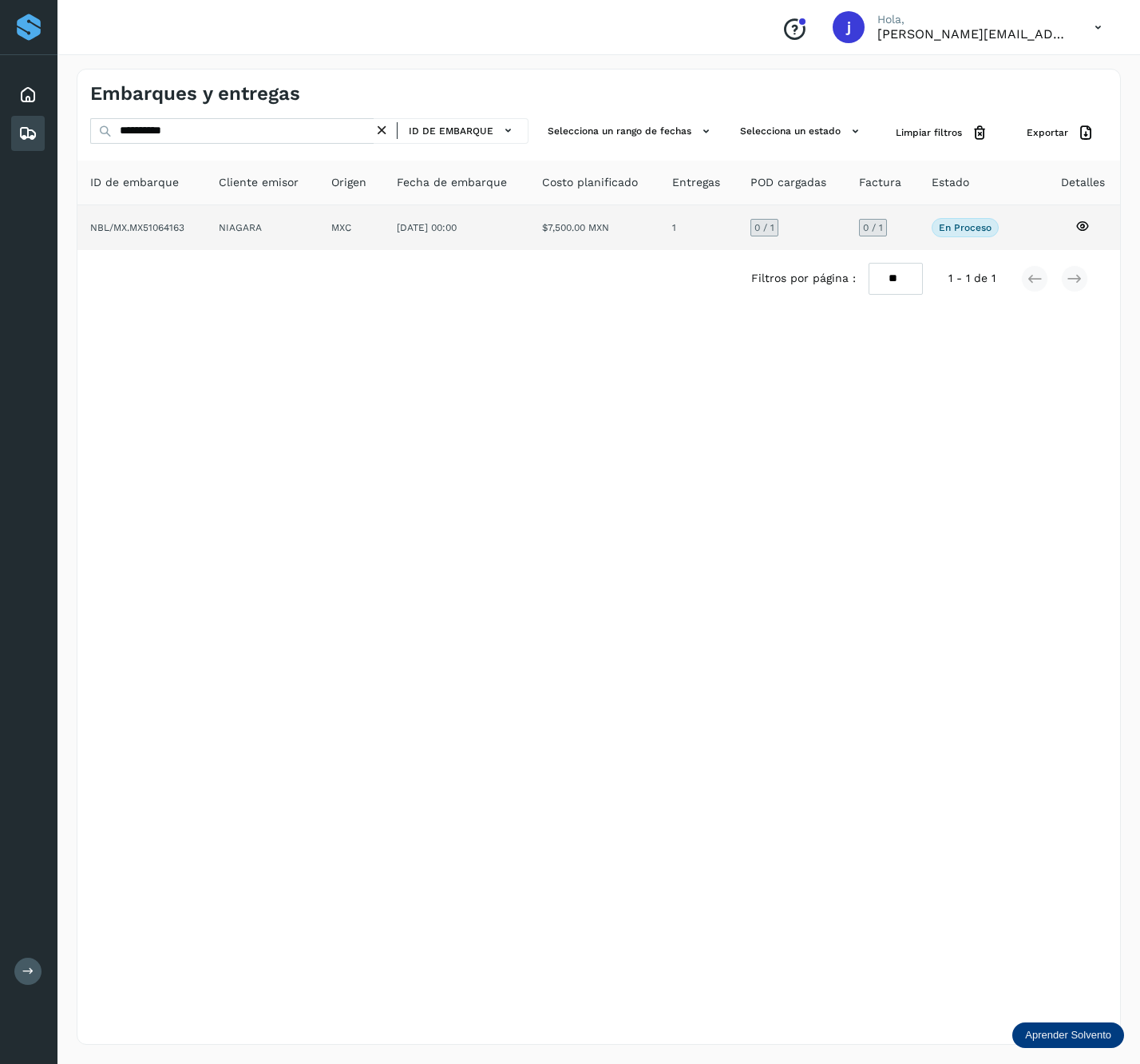
click at [529, 220] on td "[DATE] 00:00" at bounding box center [595, 228] width 130 height 45
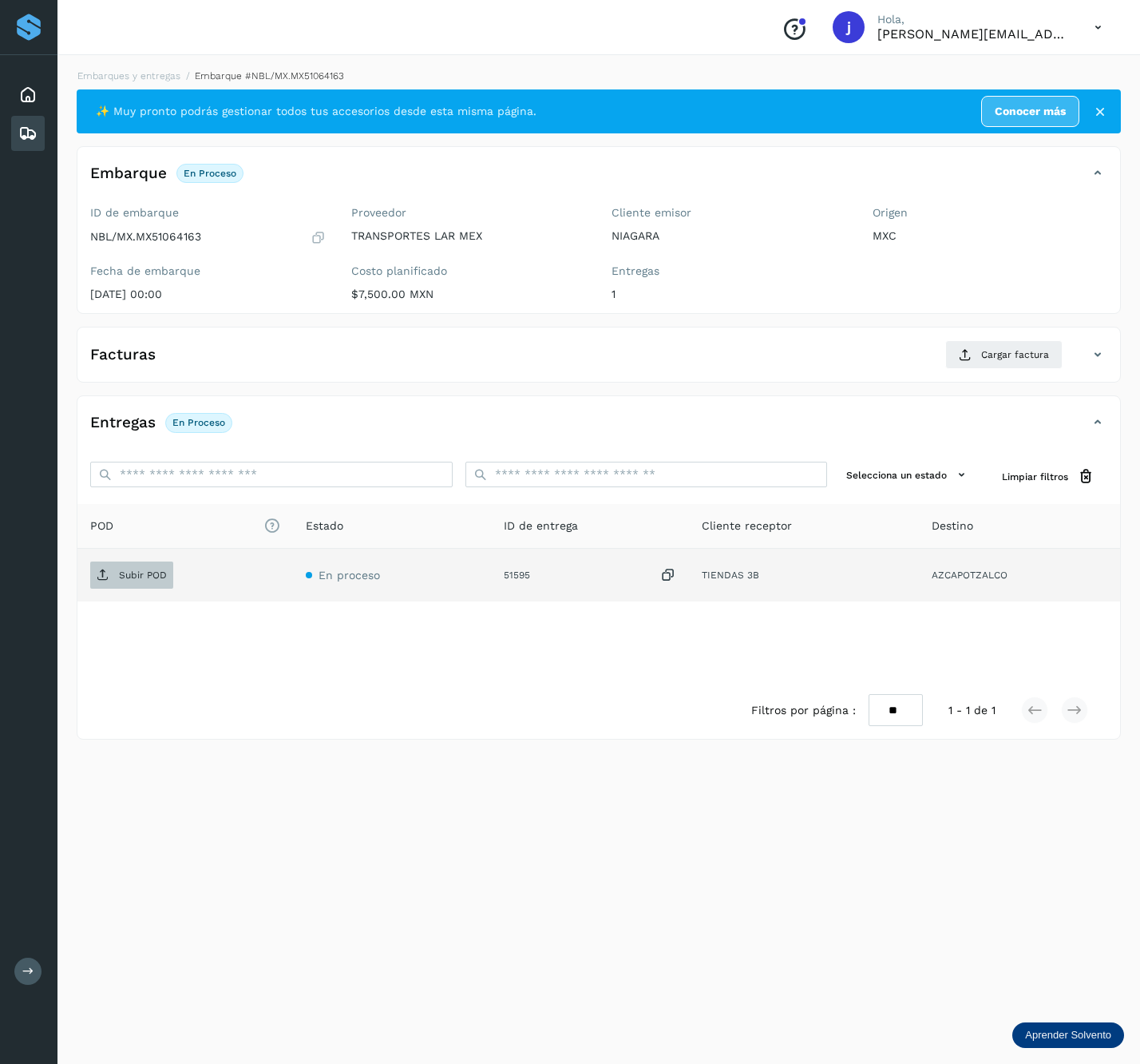
click at [131, 572] on p "Subir POD" at bounding box center [143, 575] width 48 height 11
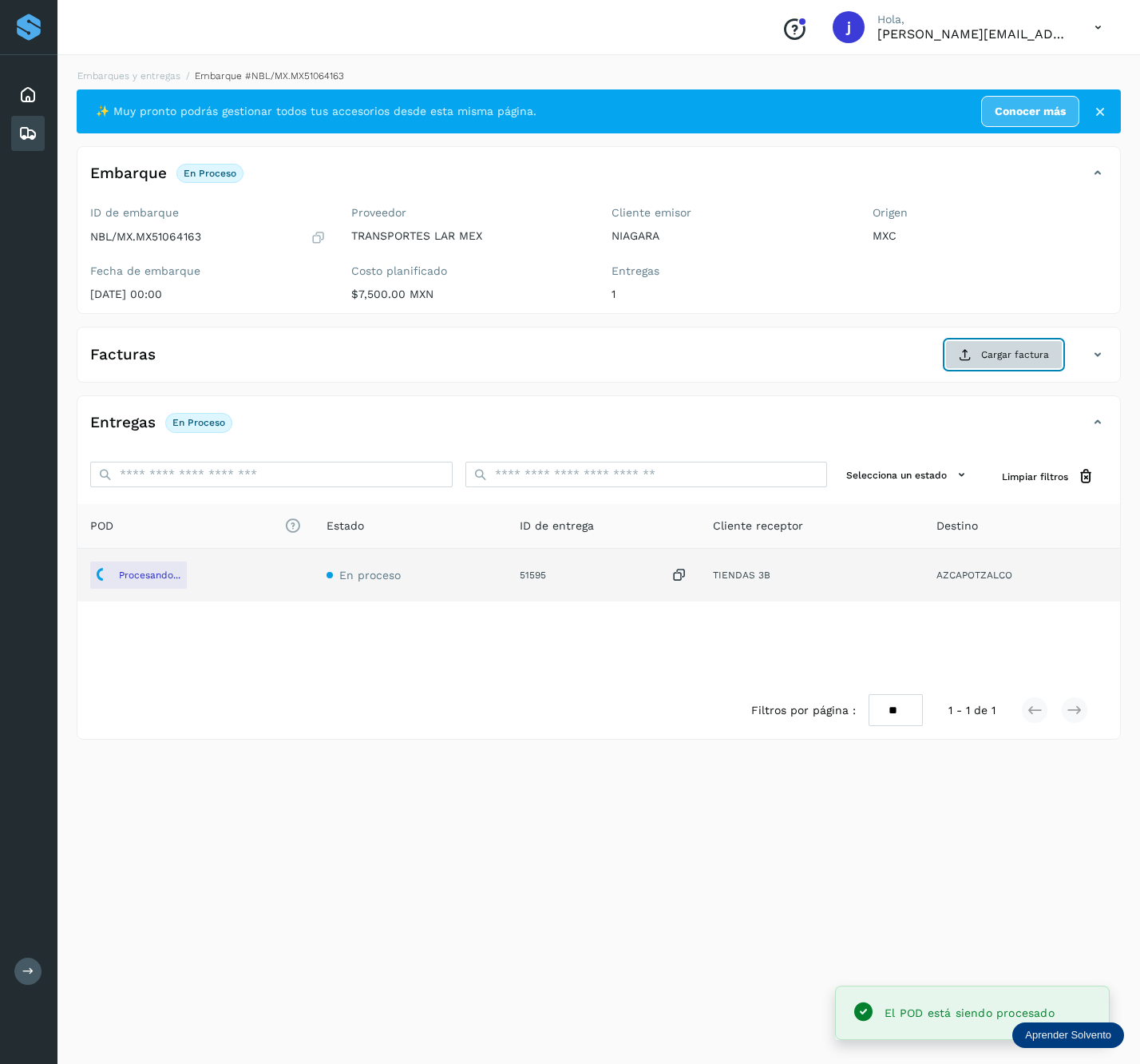
click at [1002, 355] on span "Cargar factura" at bounding box center [1015, 355] width 68 height 14
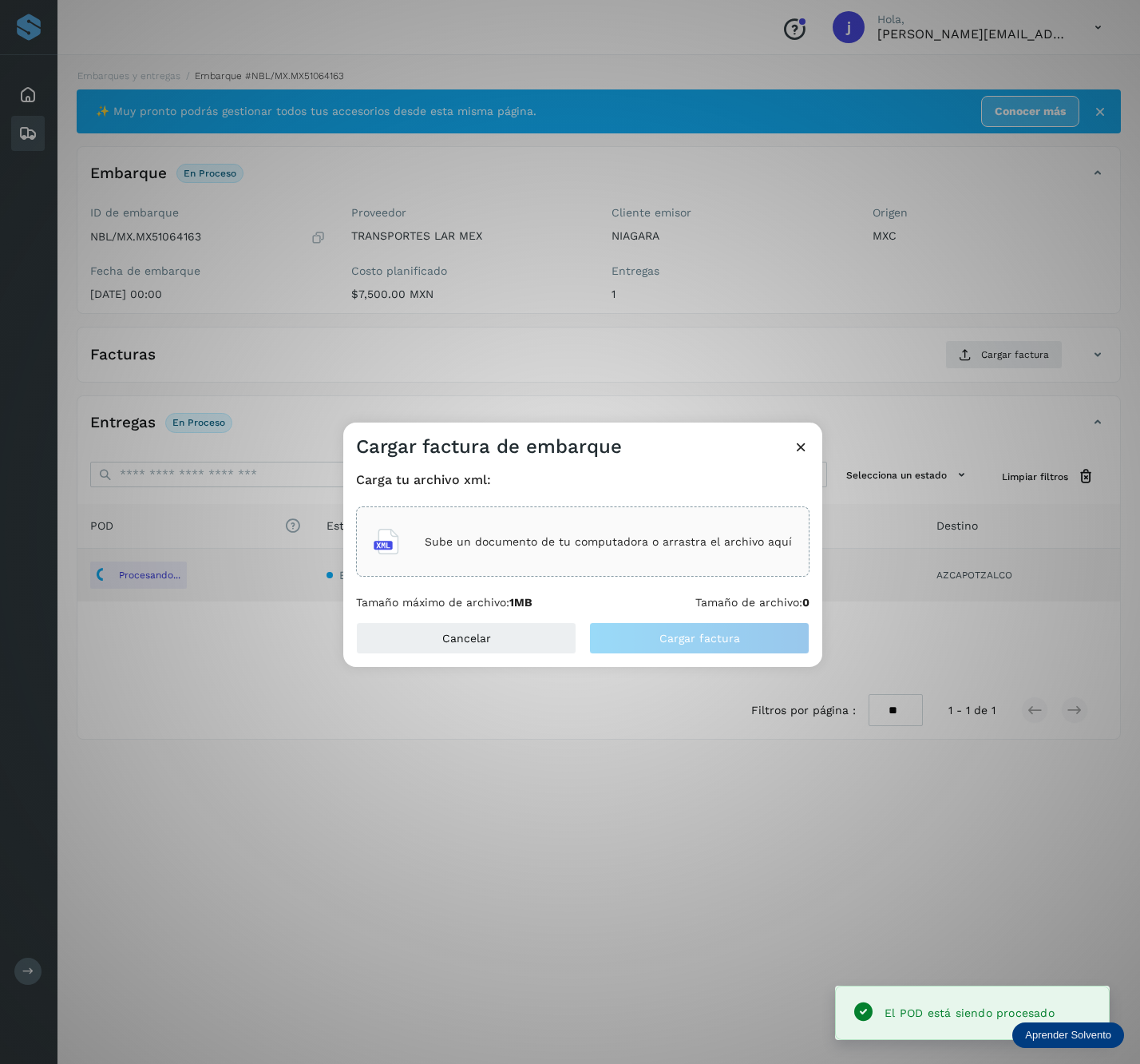
click at [733, 527] on div "Sube un documento de tu computadora o arrastra el archivo aquí" at bounding box center [583, 542] width 418 height 43
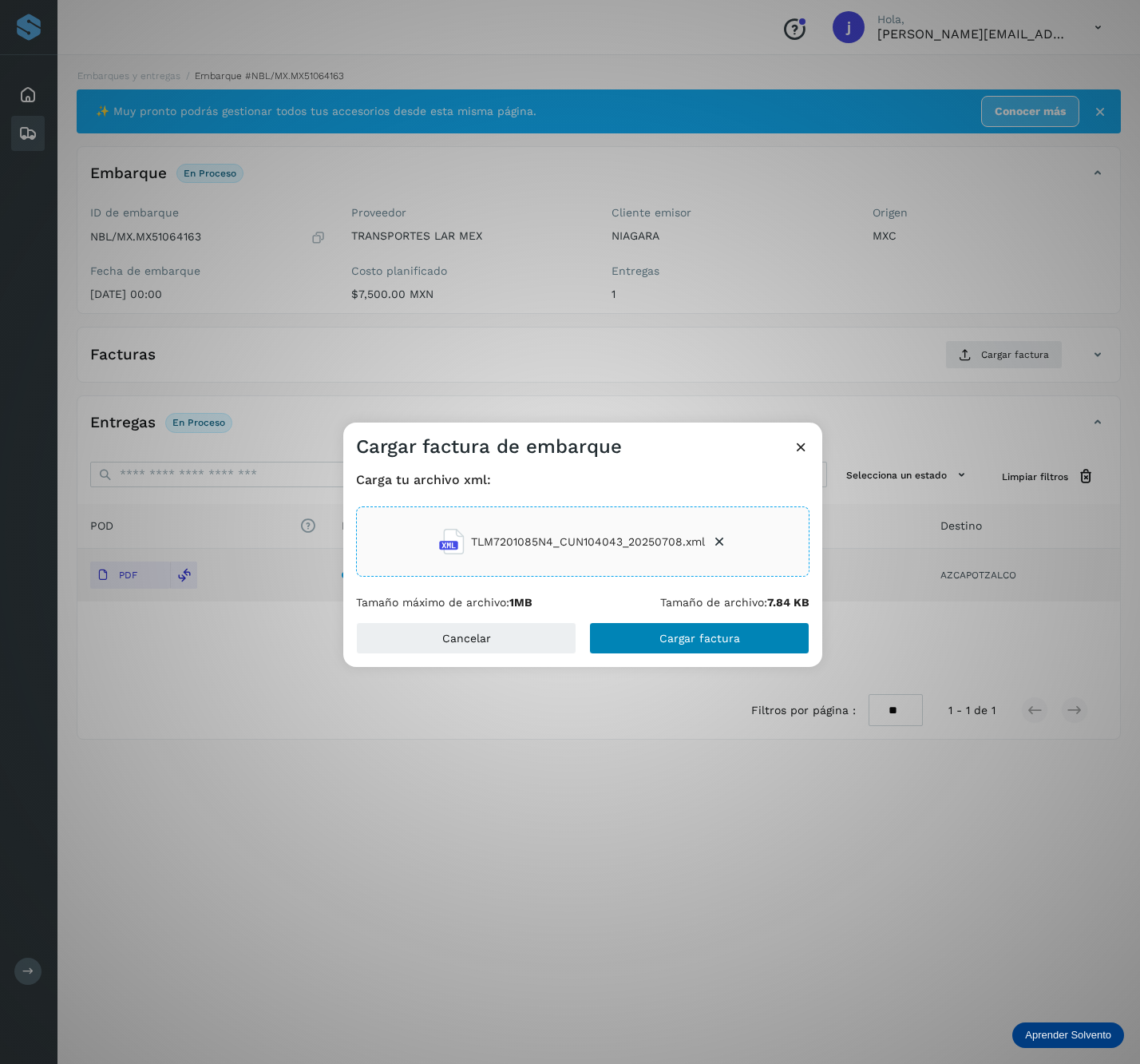
drag, startPoint x: 701, startPoint y: 615, endPoint x: 692, endPoint y: 625, distance: 13.5
click at [698, 617] on div "Carga tu archivo xml: TLM7201085N4_CUN104043_20250708.xml Tamaño máximo de arch…" at bounding box center [583, 541] width 479 height 163
drag, startPoint x: 692, startPoint y: 625, endPoint x: 709, endPoint y: 610, distance: 22.7
click at [692, 625] on button "Cargar factura" at bounding box center [700, 638] width 220 height 32
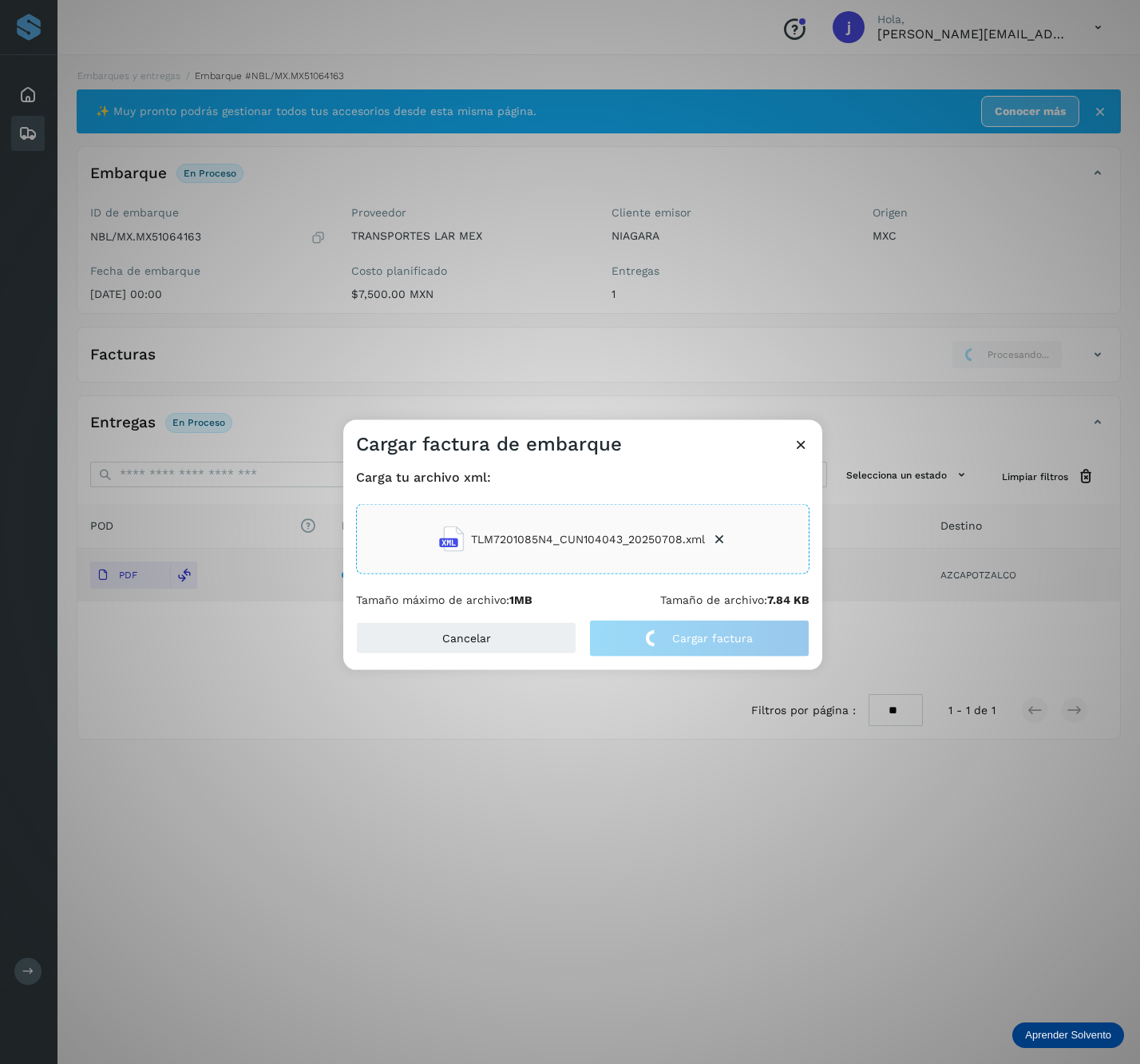
drag, startPoint x: 1109, startPoint y: 347, endPoint x: 1104, endPoint y: 354, distance: 8.6
click at [1109, 351] on div "Cargar factura de embarque Carga tu archivo xml: TLM7201085N4_CUN104043_2025070…" at bounding box center [570, 532] width 1140 height 1064
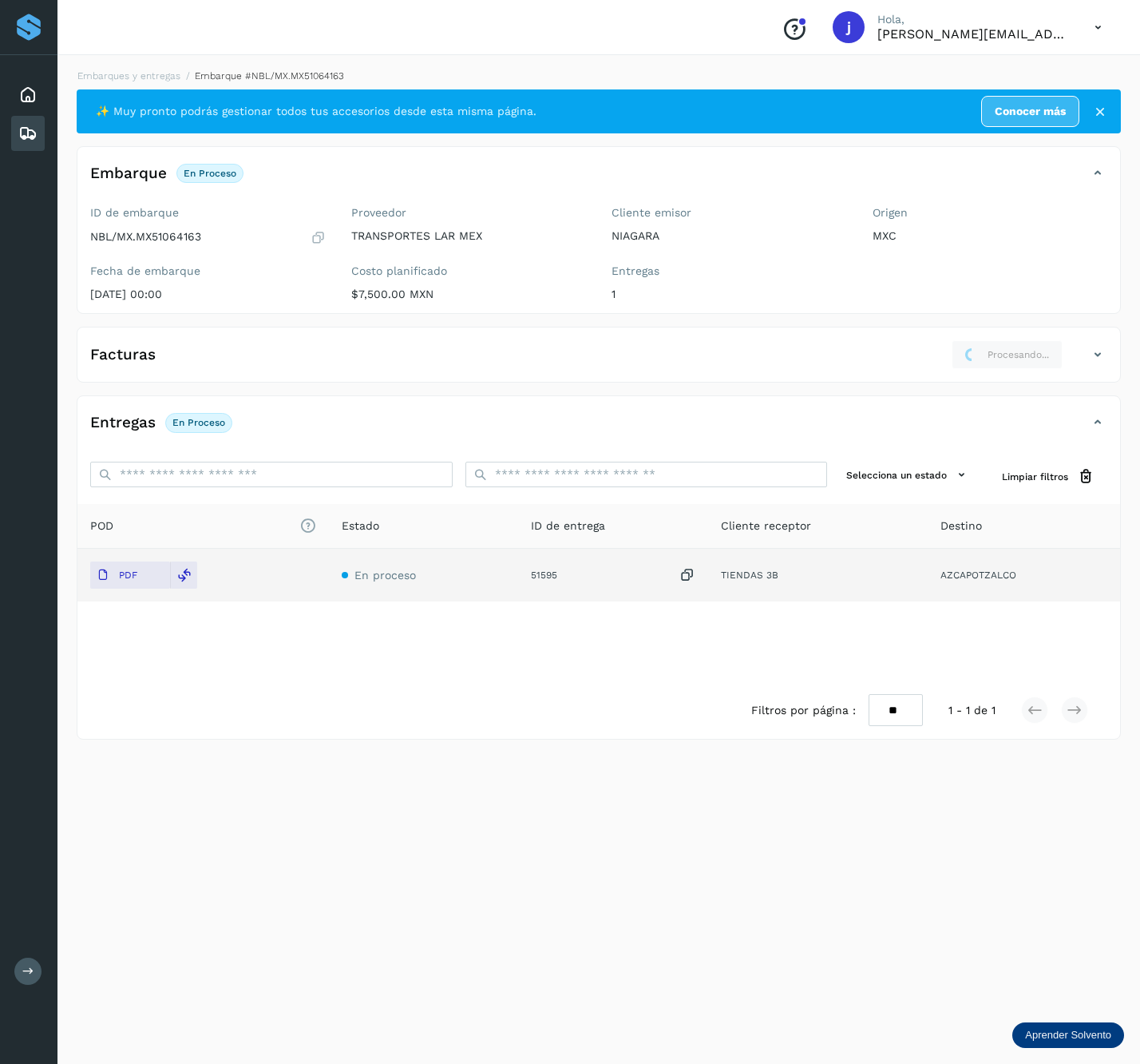
click at [1103, 355] on icon at bounding box center [1098, 355] width 19 height 19
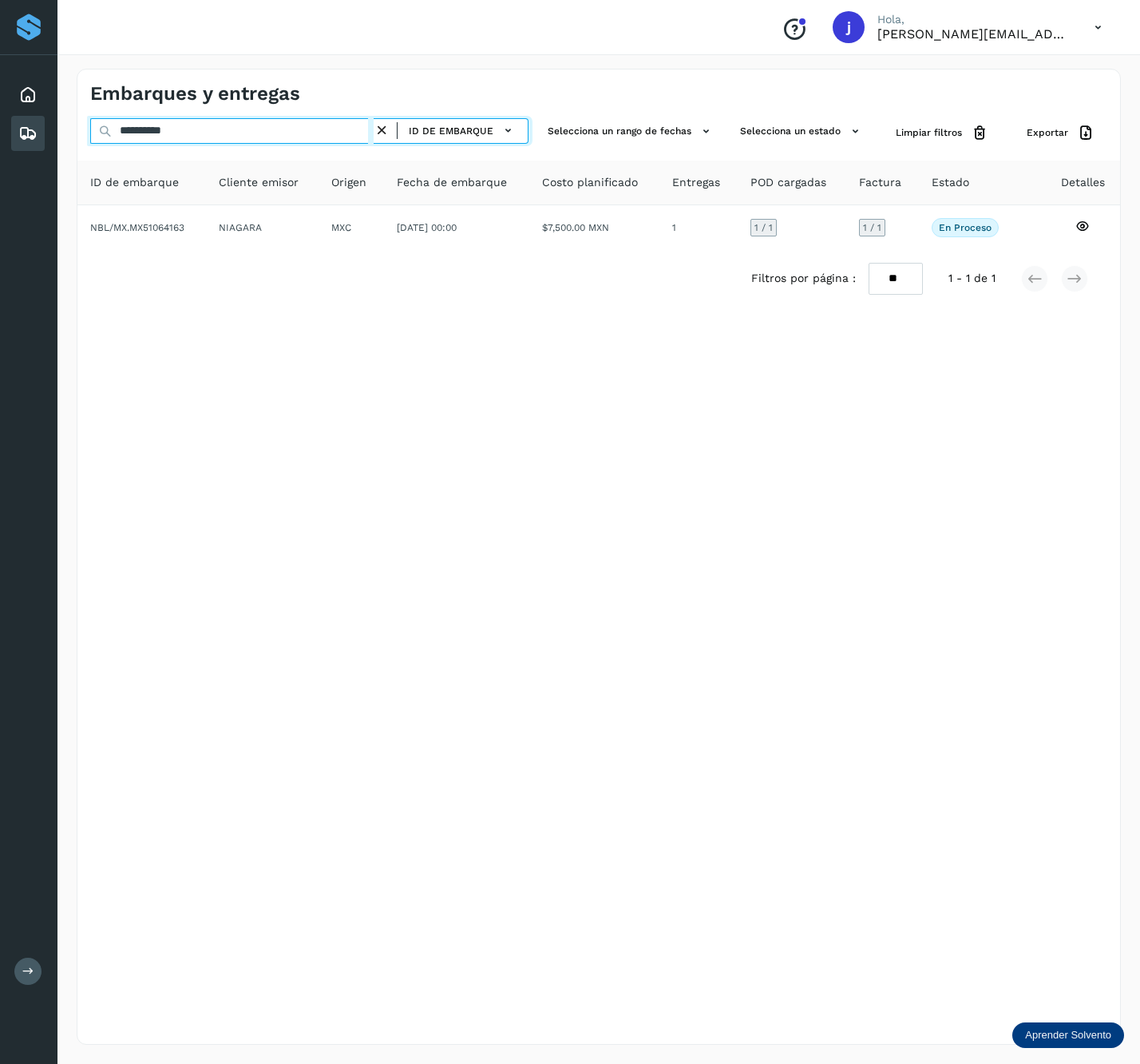
click at [233, 127] on input "**********" at bounding box center [232, 131] width 283 height 26
paste input "text"
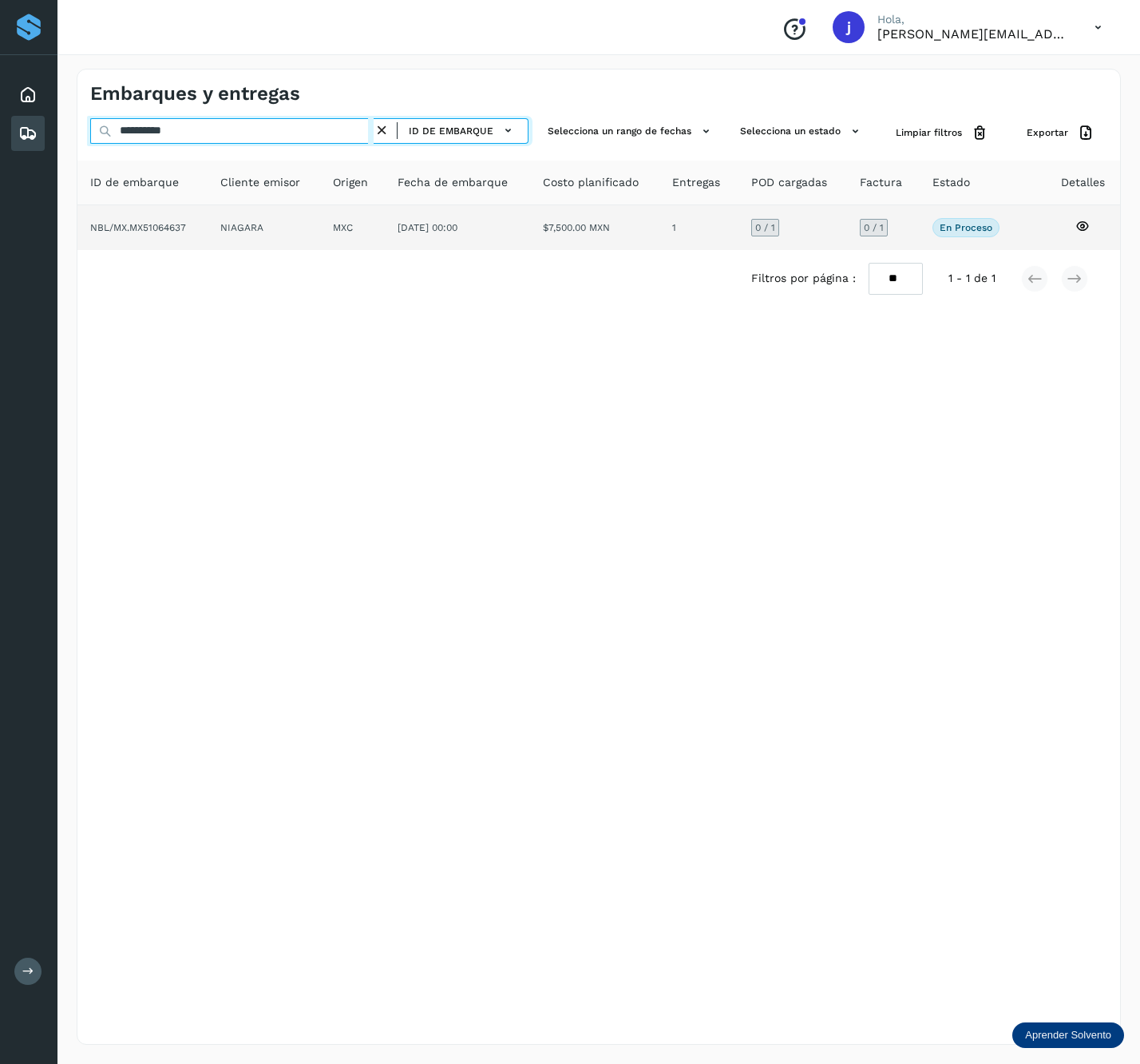
type input "**********"
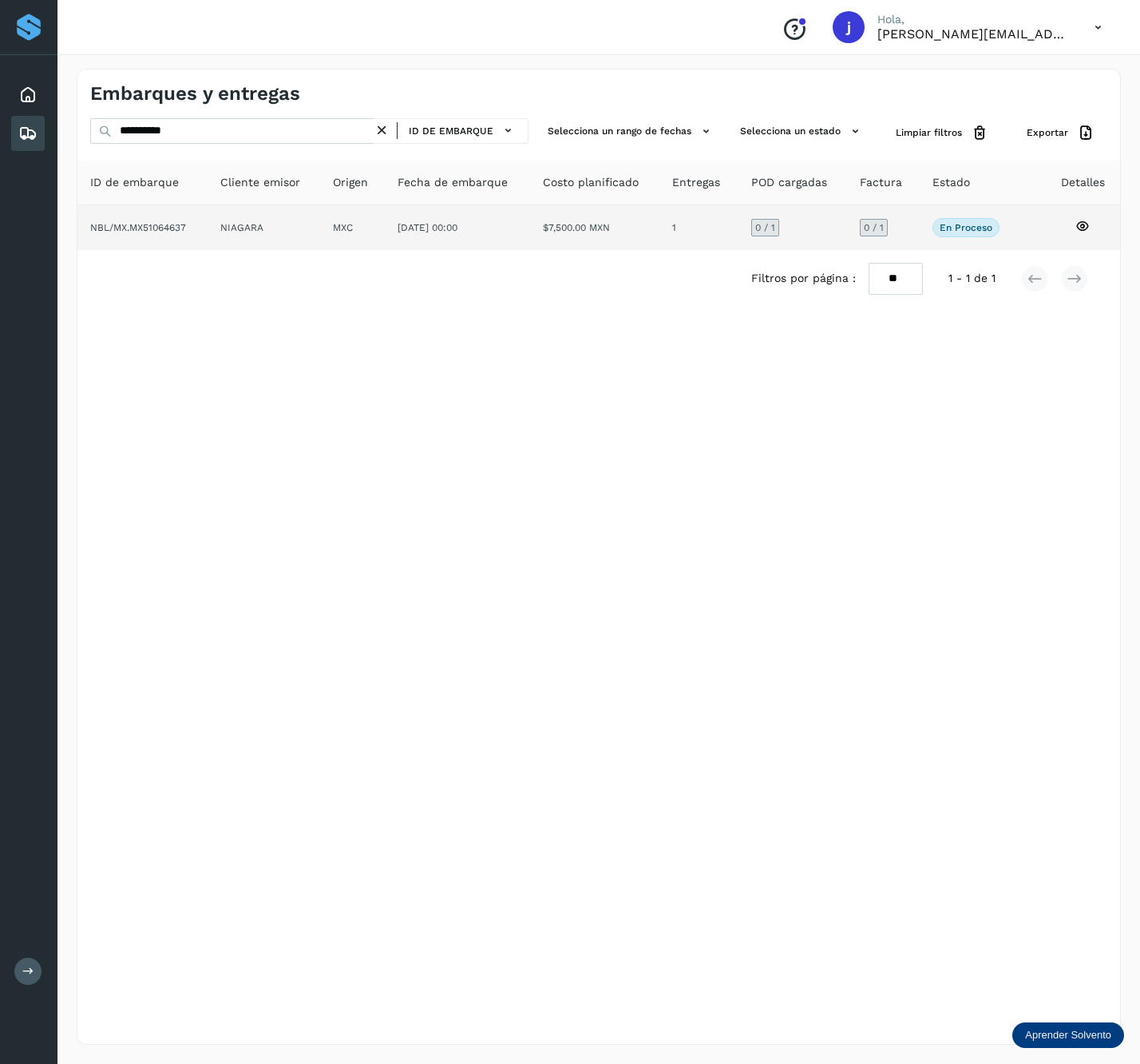
click at [320, 214] on td "NIAGARA" at bounding box center [352, 228] width 64 height 45
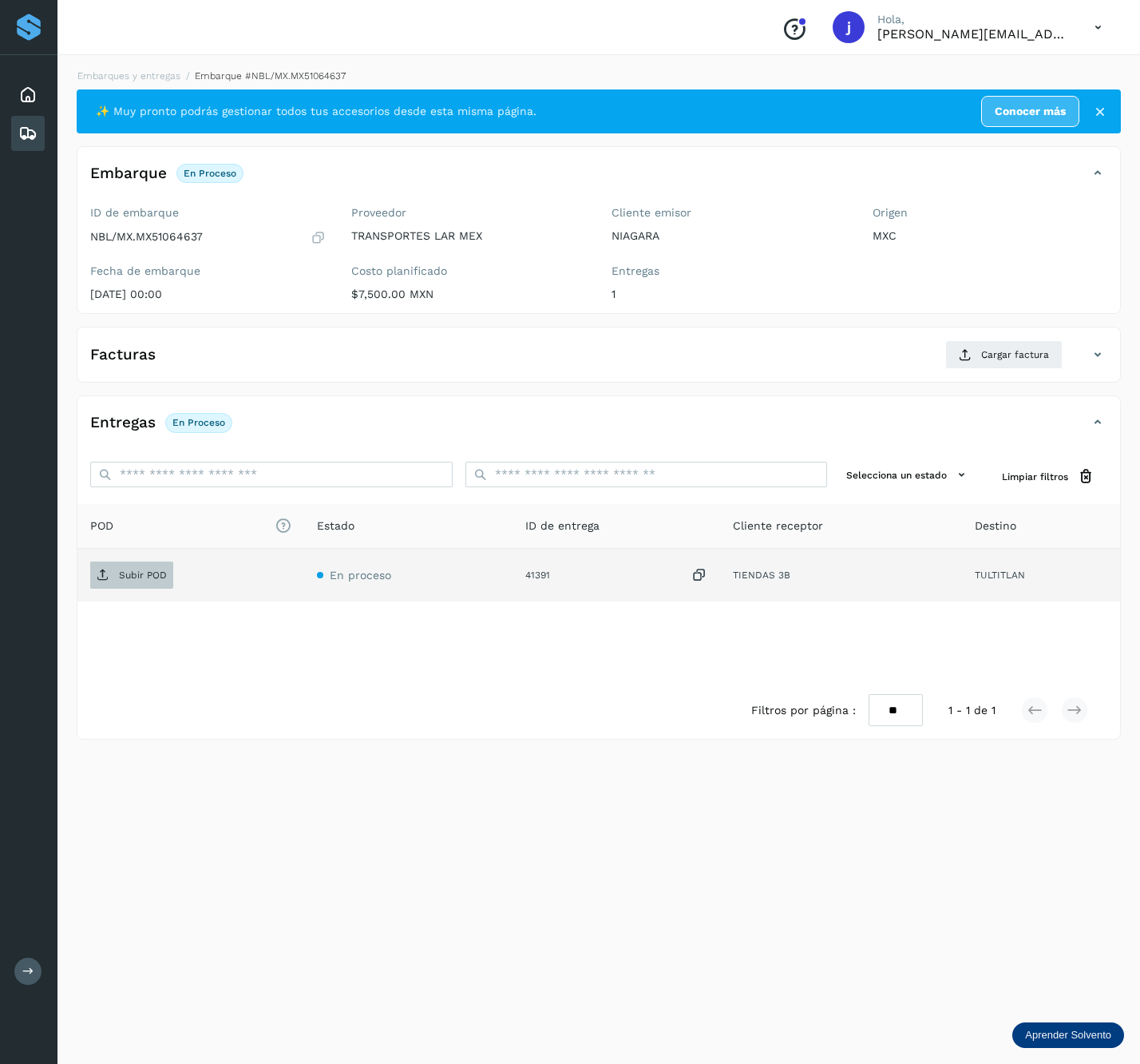
click at [148, 572] on p "Subir POD" at bounding box center [143, 575] width 48 height 11
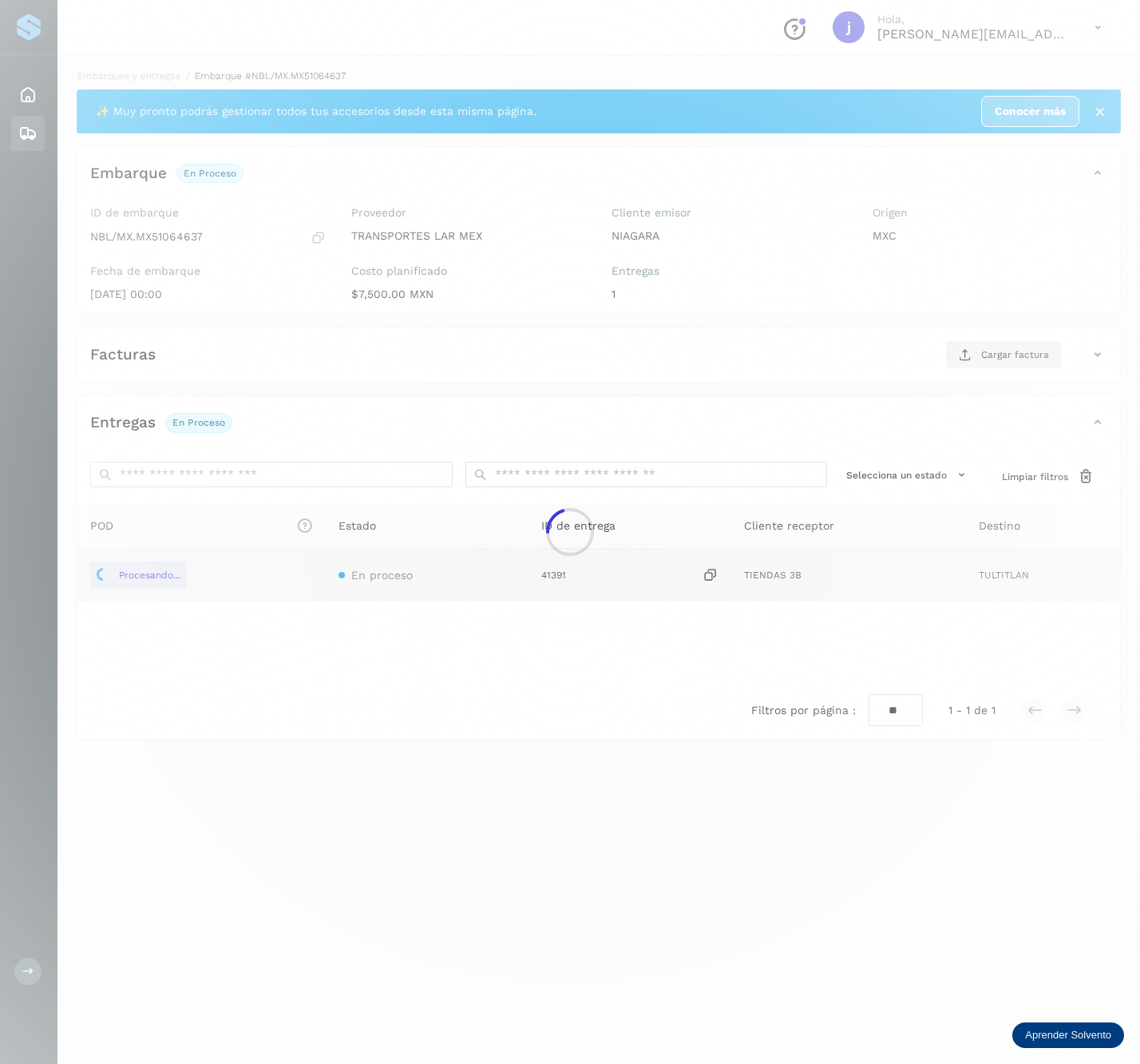
click at [997, 358] on div at bounding box center [570, 532] width 1140 height 1064
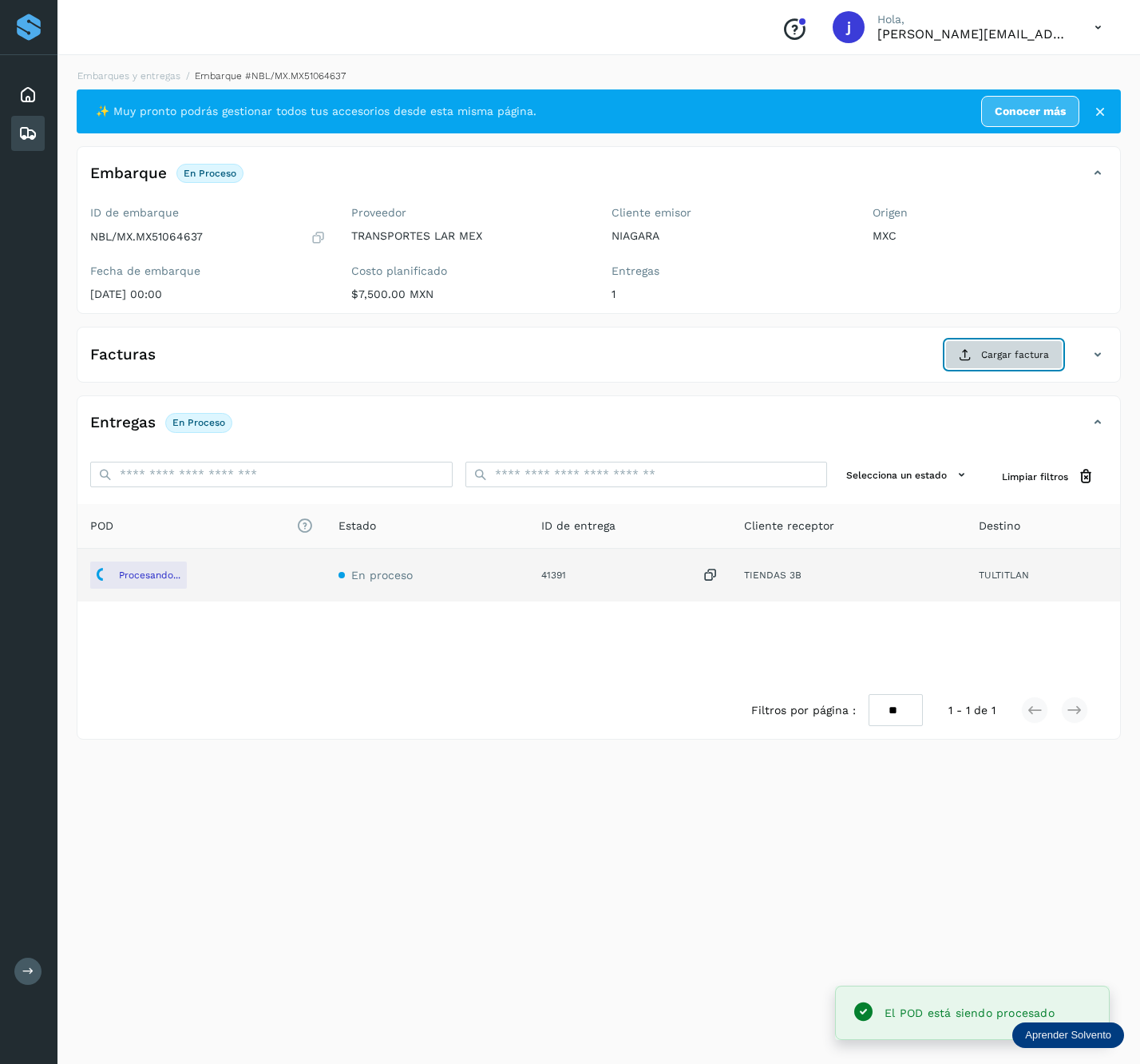
click at [1010, 355] on span "Cargar factura" at bounding box center [1015, 355] width 68 height 14
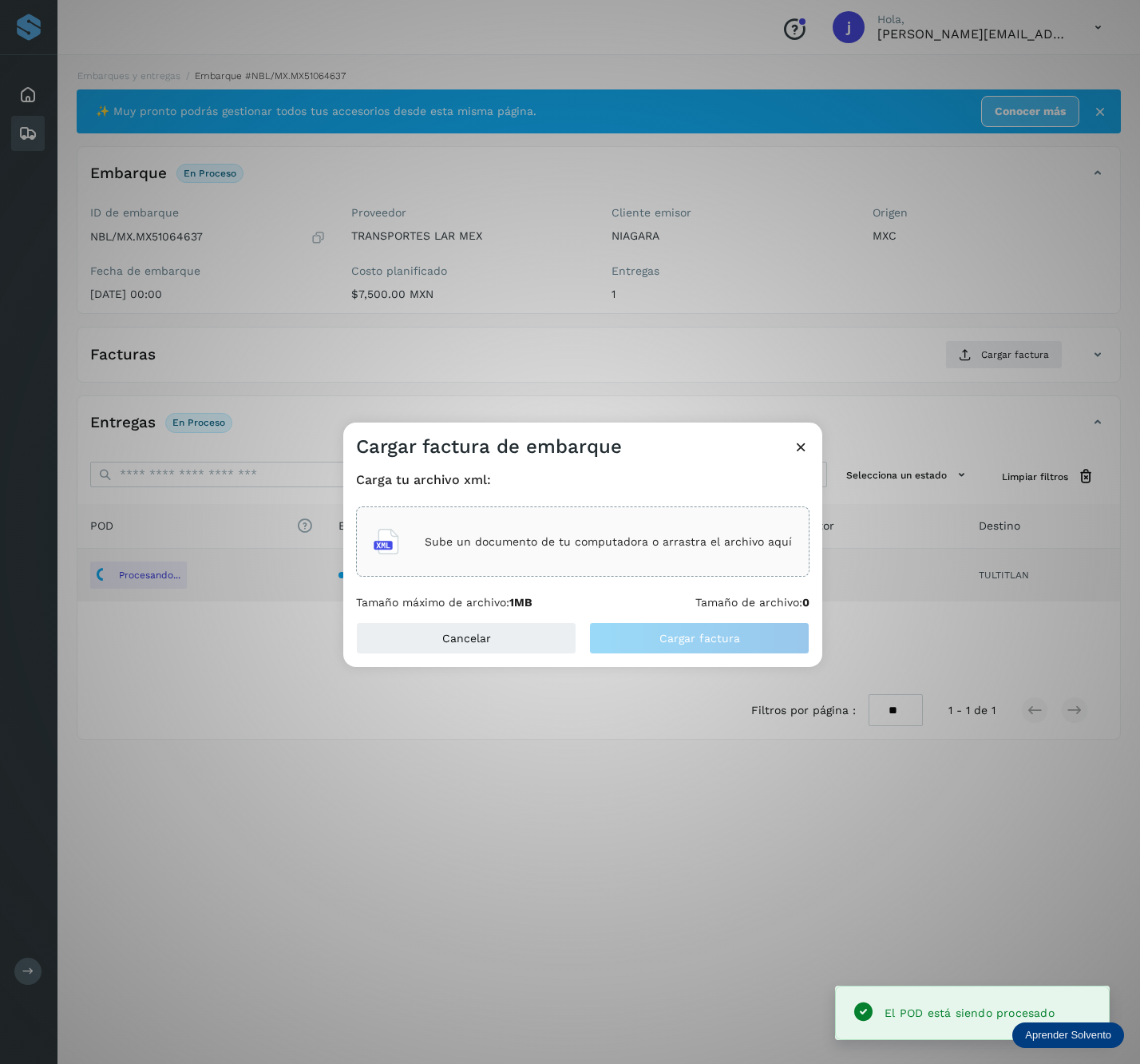
click at [735, 517] on div "Sube un documento de tu computadora o arrastra el archivo aquí" at bounding box center [583, 541] width 454 height 70
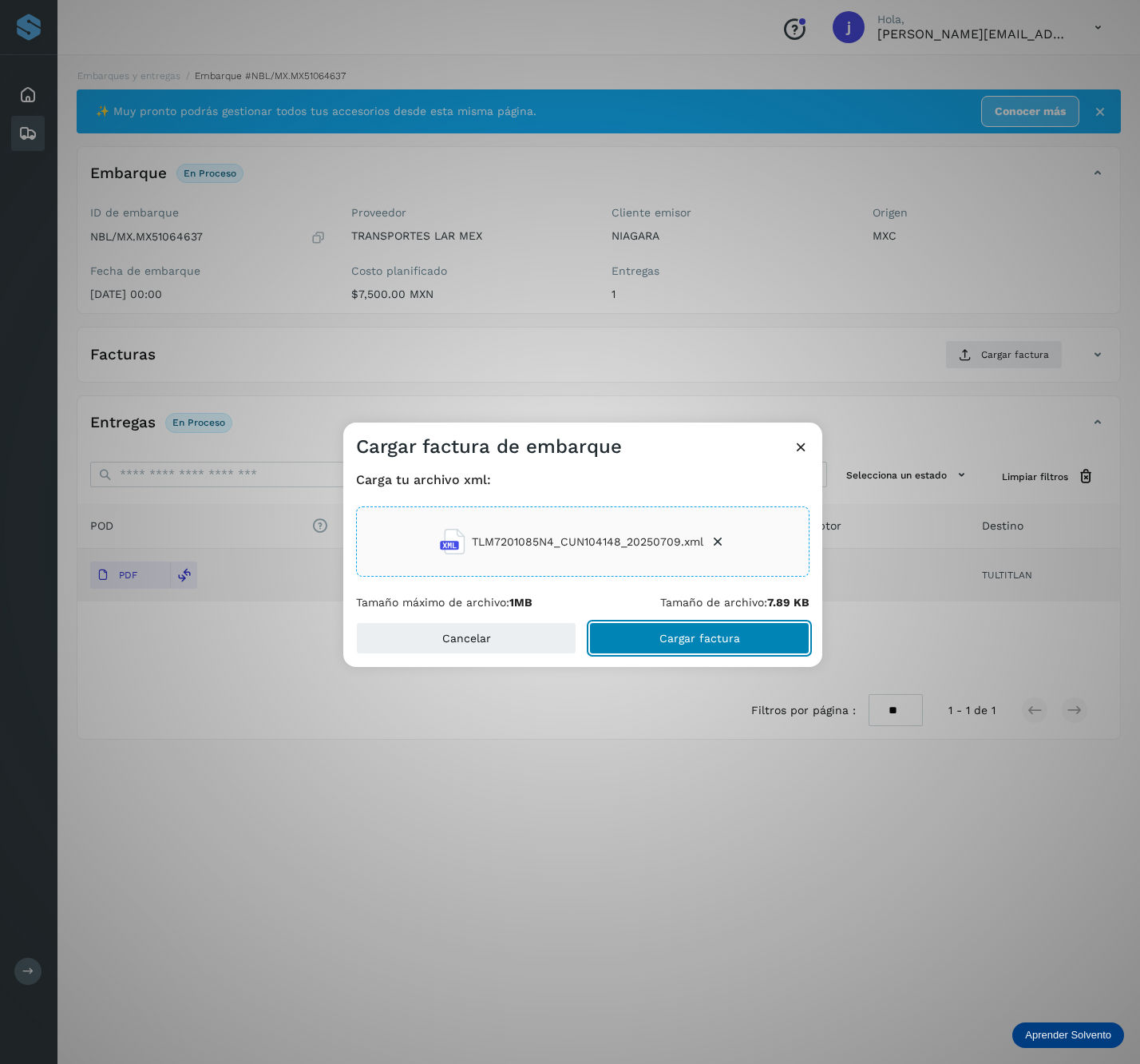
click at [751, 649] on button "Cargar factura" at bounding box center [700, 638] width 220 height 32
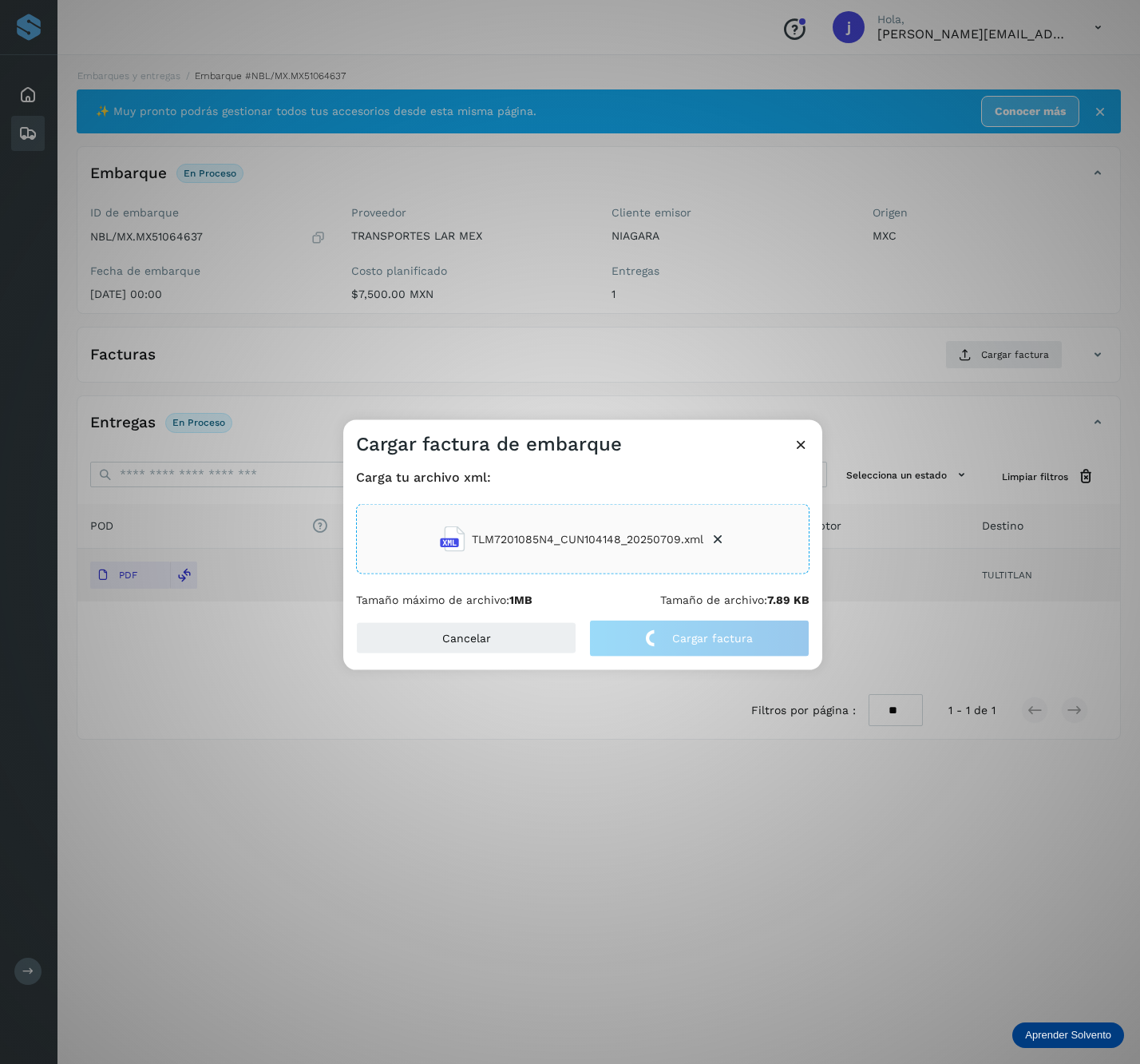
click at [1080, 399] on div "Cargar factura de embarque Carga tu archivo xml: TLM7201085N4_CUN104148_2025070…" at bounding box center [570, 532] width 1140 height 1064
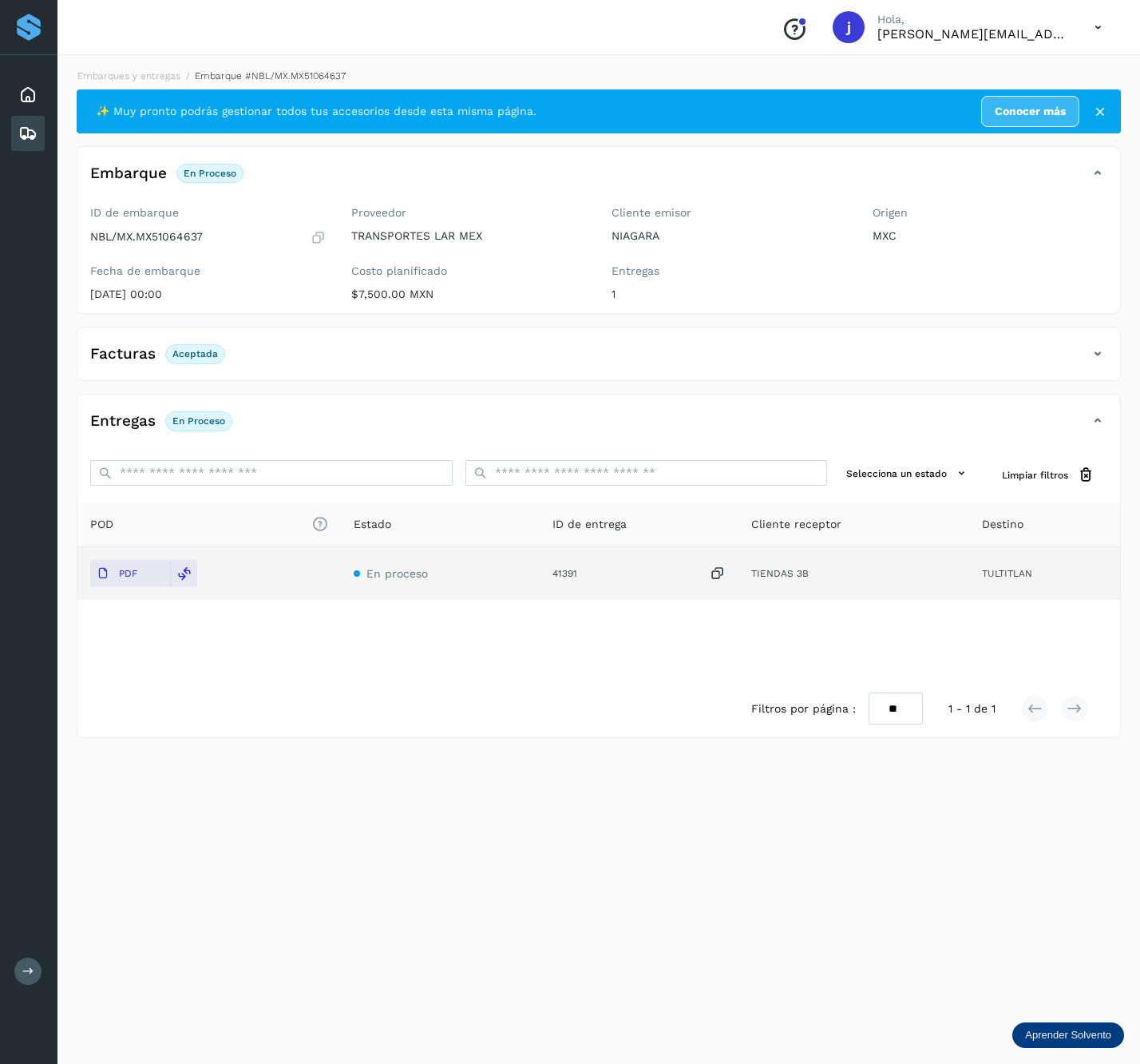
click at [1084, 348] on div "Facturas Aceptada" at bounding box center [582, 354] width 1011 height 27
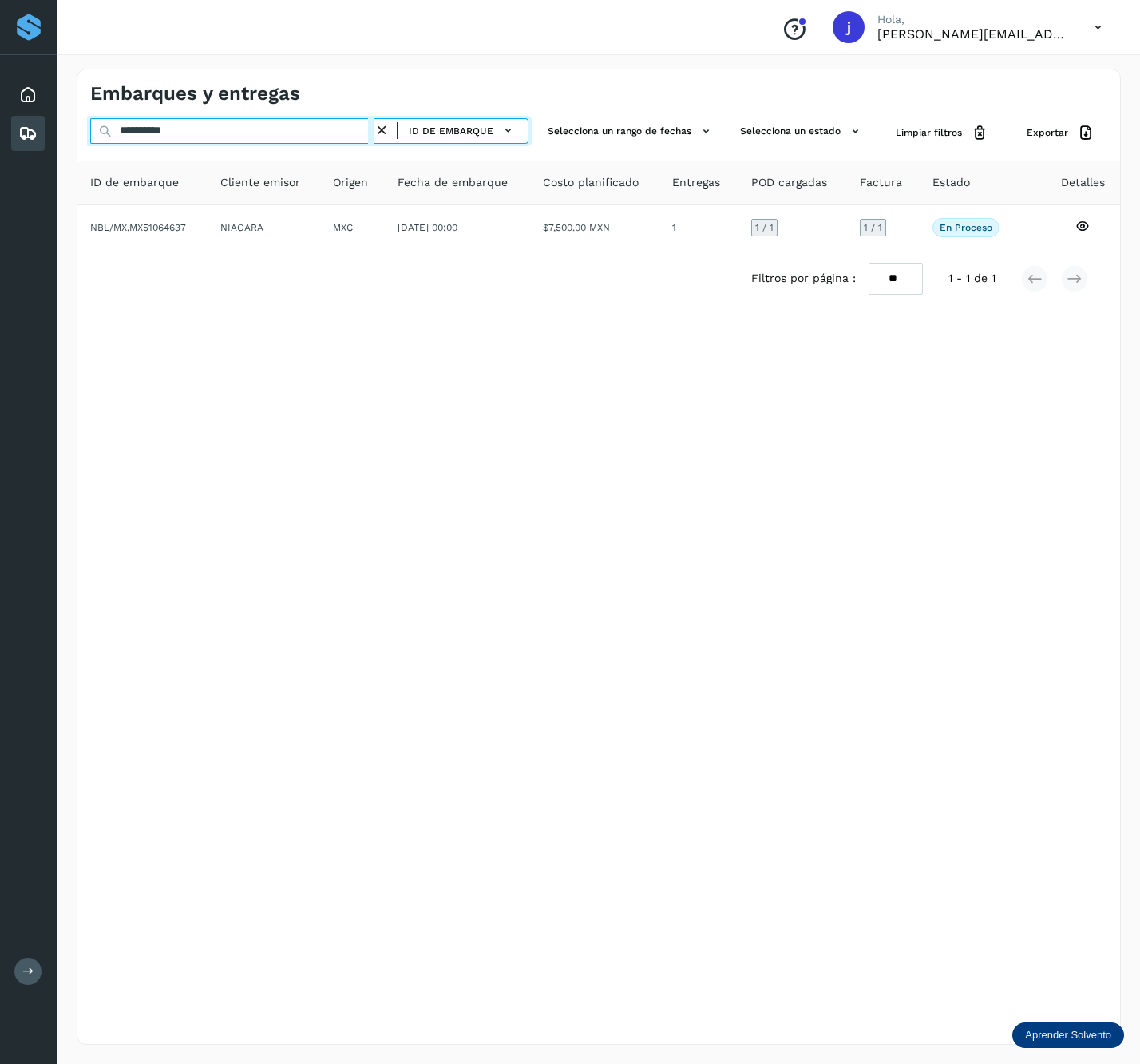
click at [297, 118] on input "**********" at bounding box center [232, 131] width 283 height 26
click at [217, 121] on input "**********" at bounding box center [232, 131] width 283 height 26
paste input "text"
type input "**********"
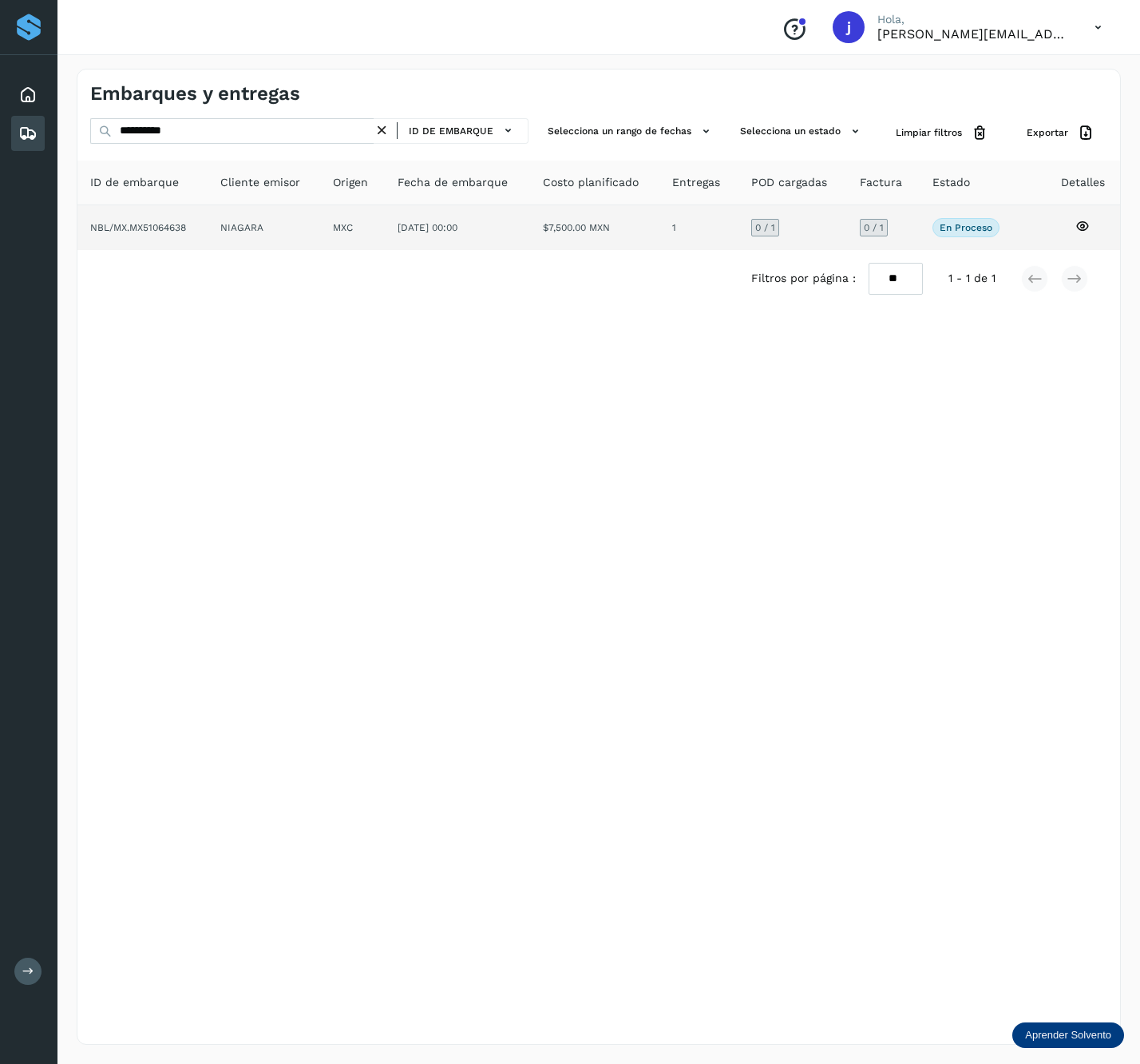
click at [385, 235] on td "MXC" at bounding box center [457, 228] width 146 height 45
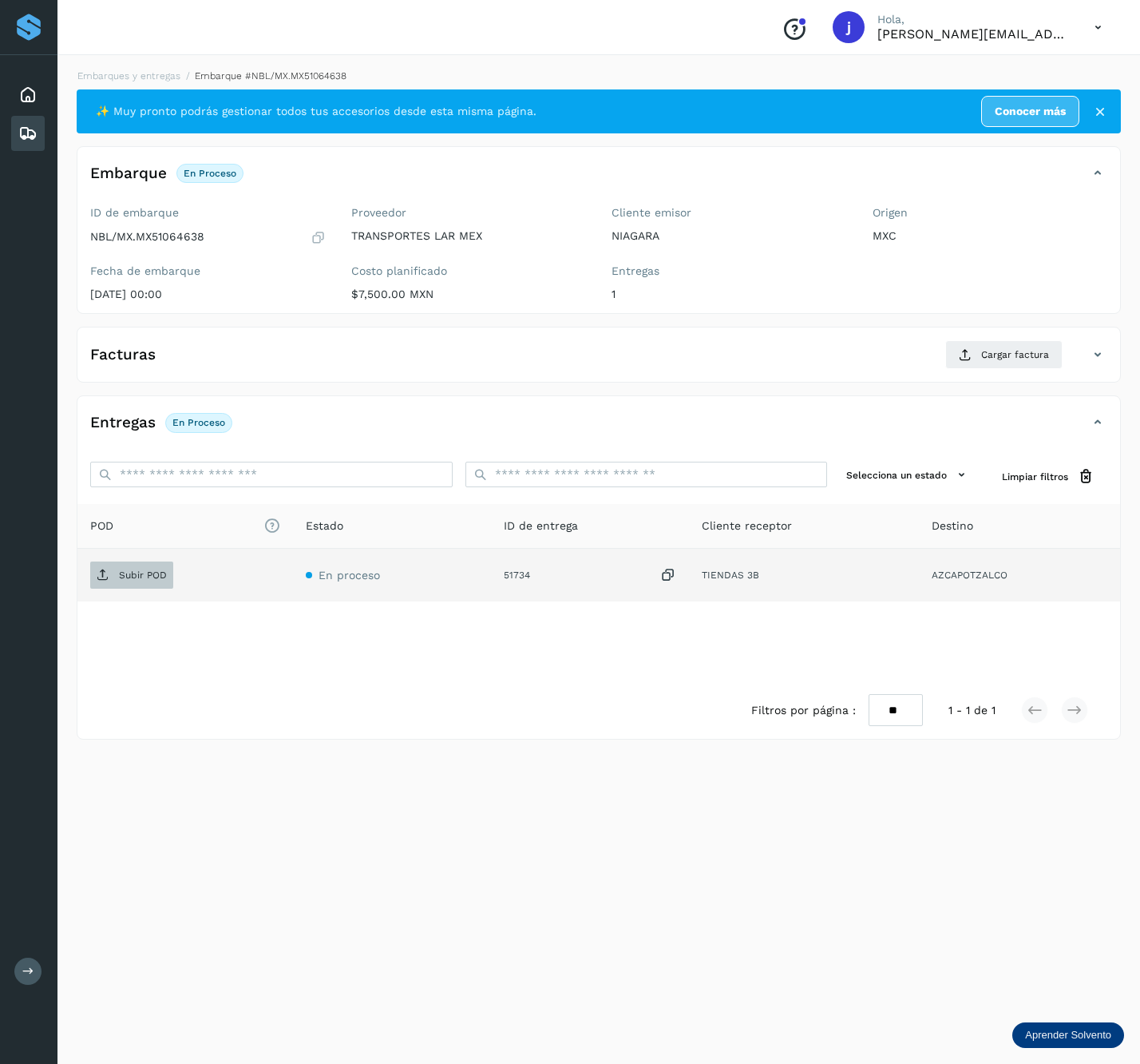
click at [154, 588] on span "Subir POD" at bounding box center [131, 575] width 83 height 26
drag, startPoint x: 1045, startPoint y: 364, endPoint x: 1048, endPoint y: 353, distance: 11.4
click at [1048, 353] on button "Cargar factura" at bounding box center [1004, 355] width 117 height 29
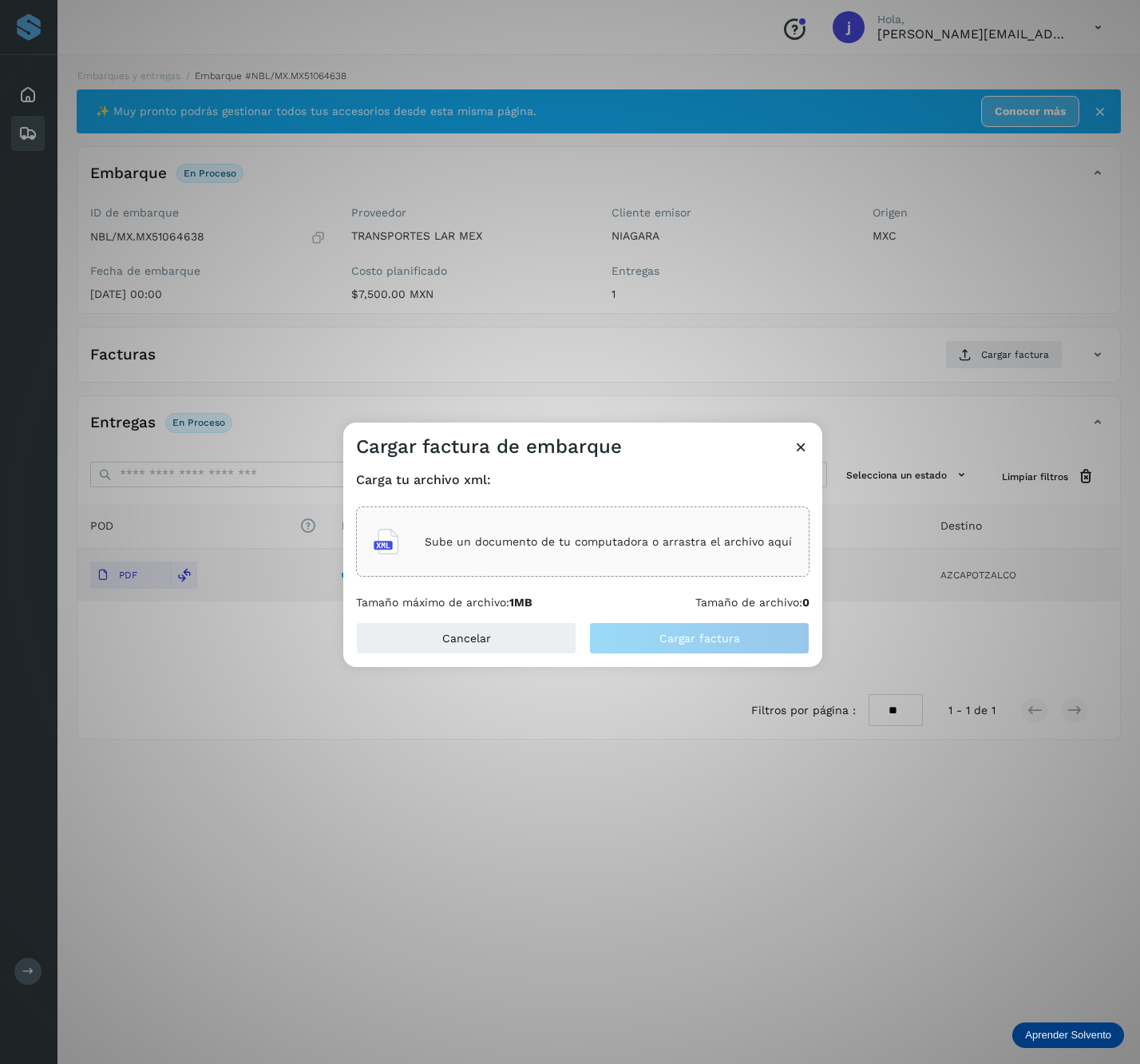
click at [744, 518] on div "Sube un documento de tu computadora o arrastra el archivo aquí" at bounding box center [583, 541] width 454 height 70
click at [751, 651] on button "Cargar factura" at bounding box center [700, 638] width 220 height 32
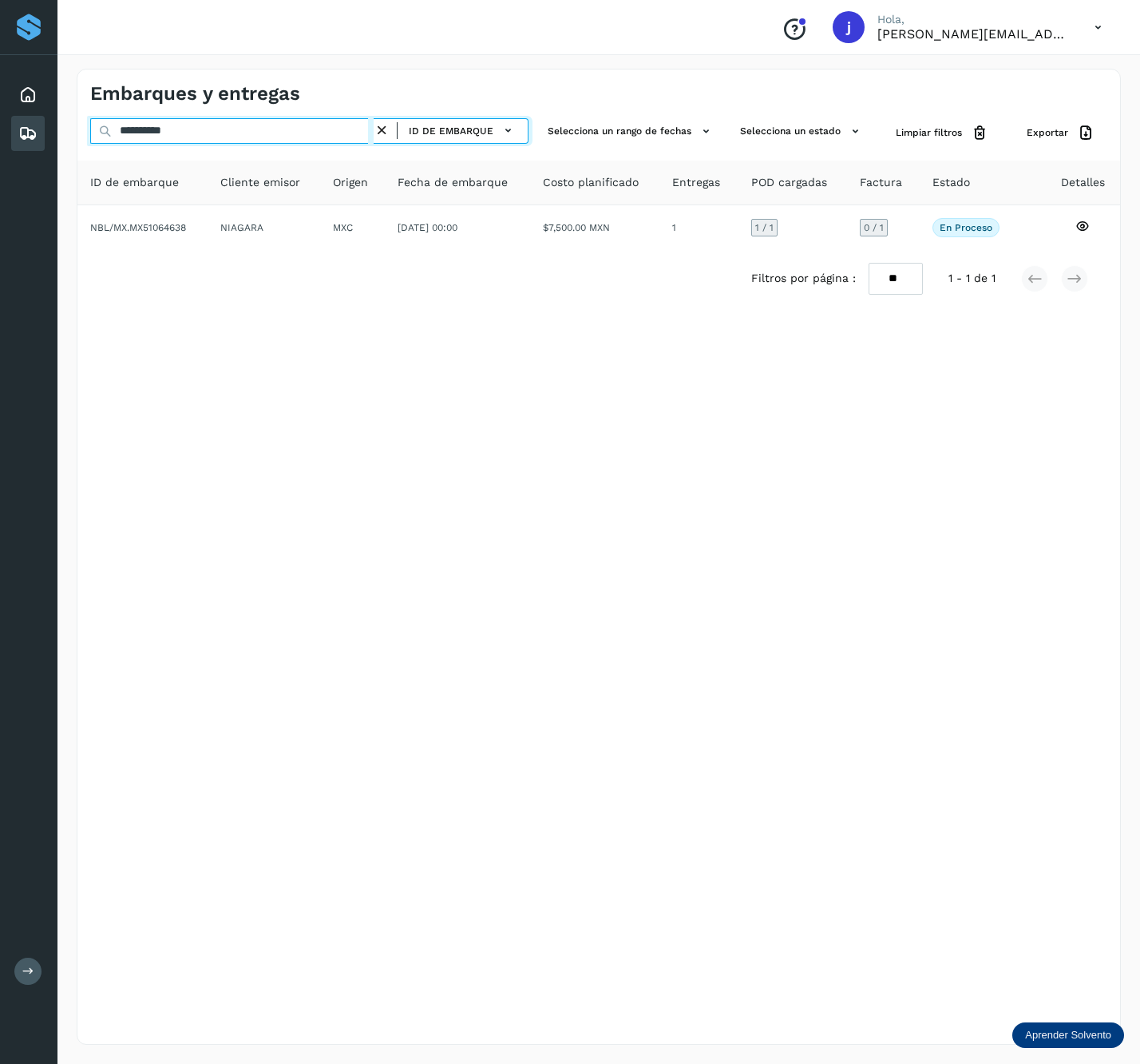
click at [243, 125] on input "**********" at bounding box center [232, 131] width 283 height 26
paste input "text"
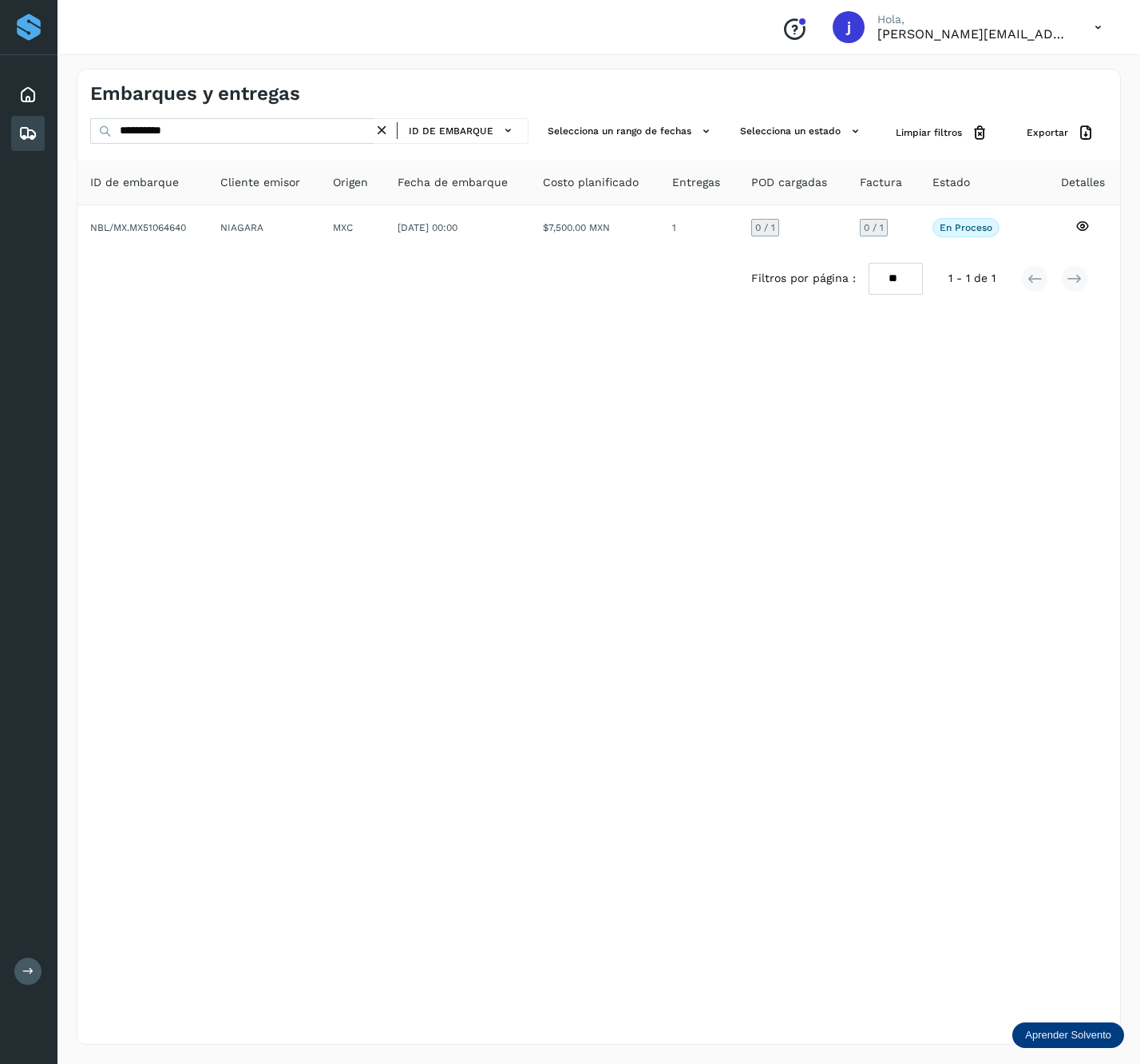
click at [291, 110] on div "**********" at bounding box center [599, 556] width 1044 height 976
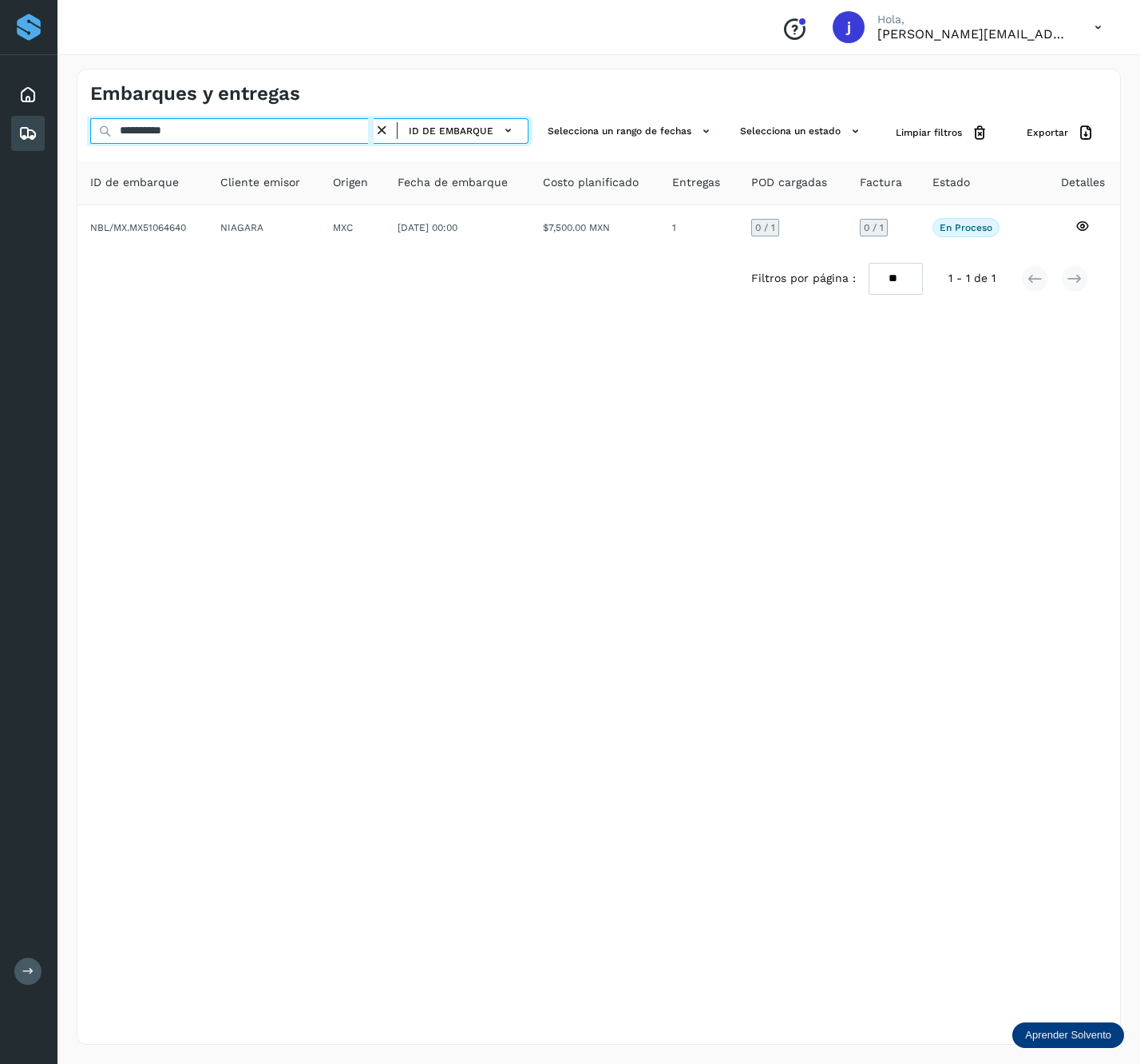
drag, startPoint x: 291, startPoint y: 110, endPoint x: 267, endPoint y: 120, distance: 26.0
click at [267, 120] on input "**********" at bounding box center [232, 131] width 283 height 26
paste input "text"
click at [227, 134] on input "**********" at bounding box center [232, 131] width 283 height 26
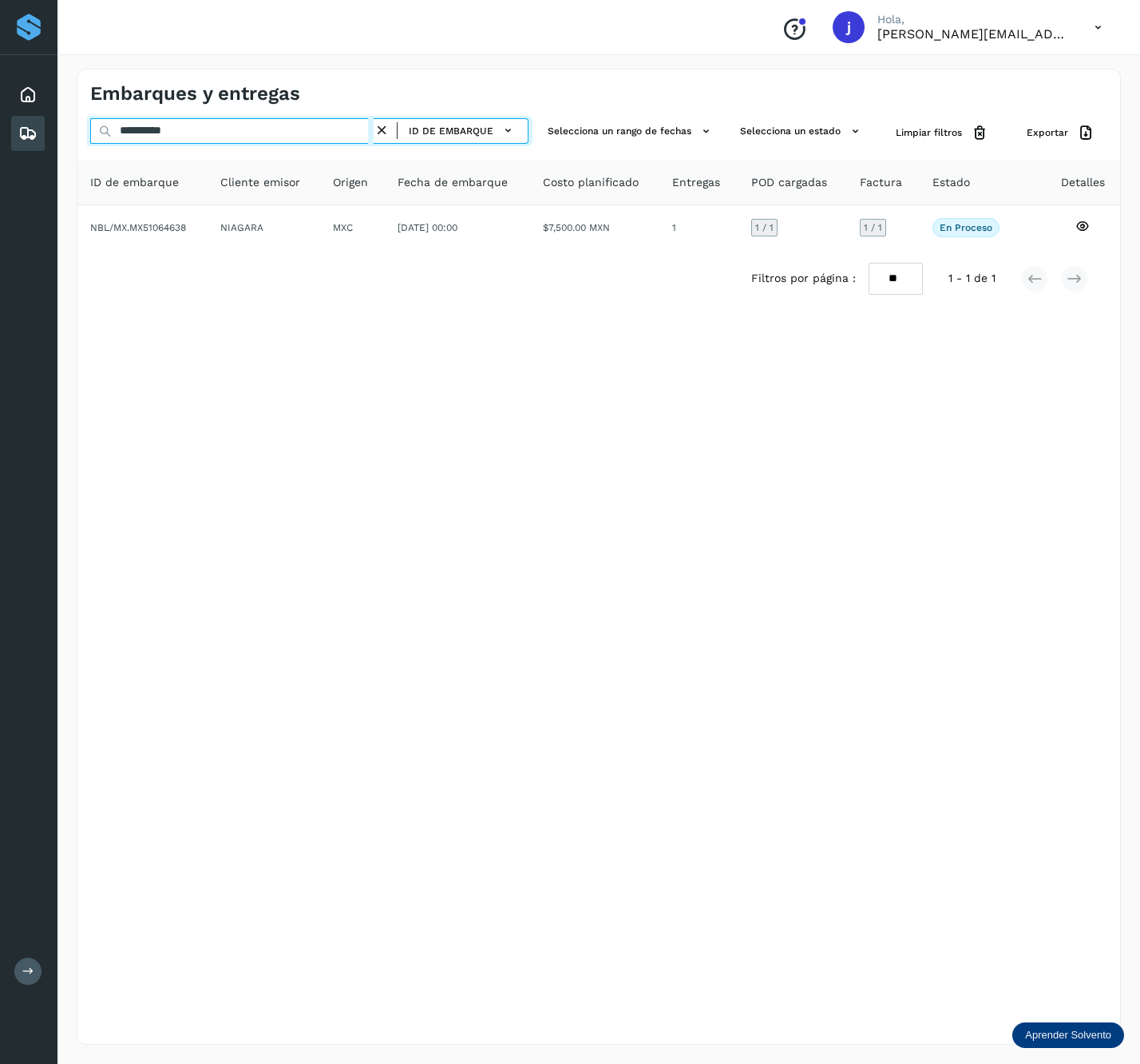
click at [227, 134] on input "**********" at bounding box center [232, 131] width 283 height 26
paste input "text"
type input "**********"
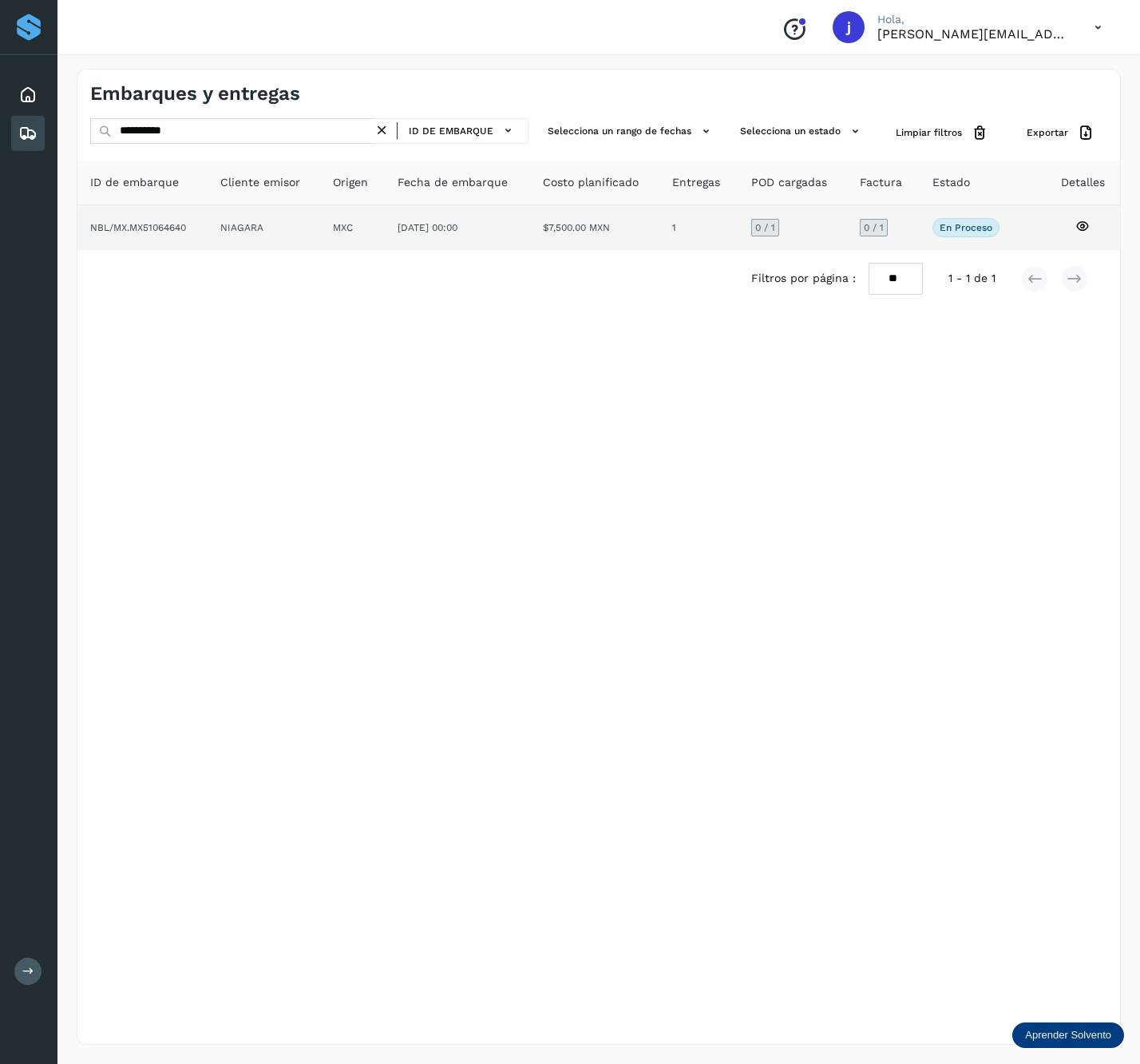
click at [425, 223] on span "09/jul/2025 00:00" at bounding box center [427, 228] width 60 height 11
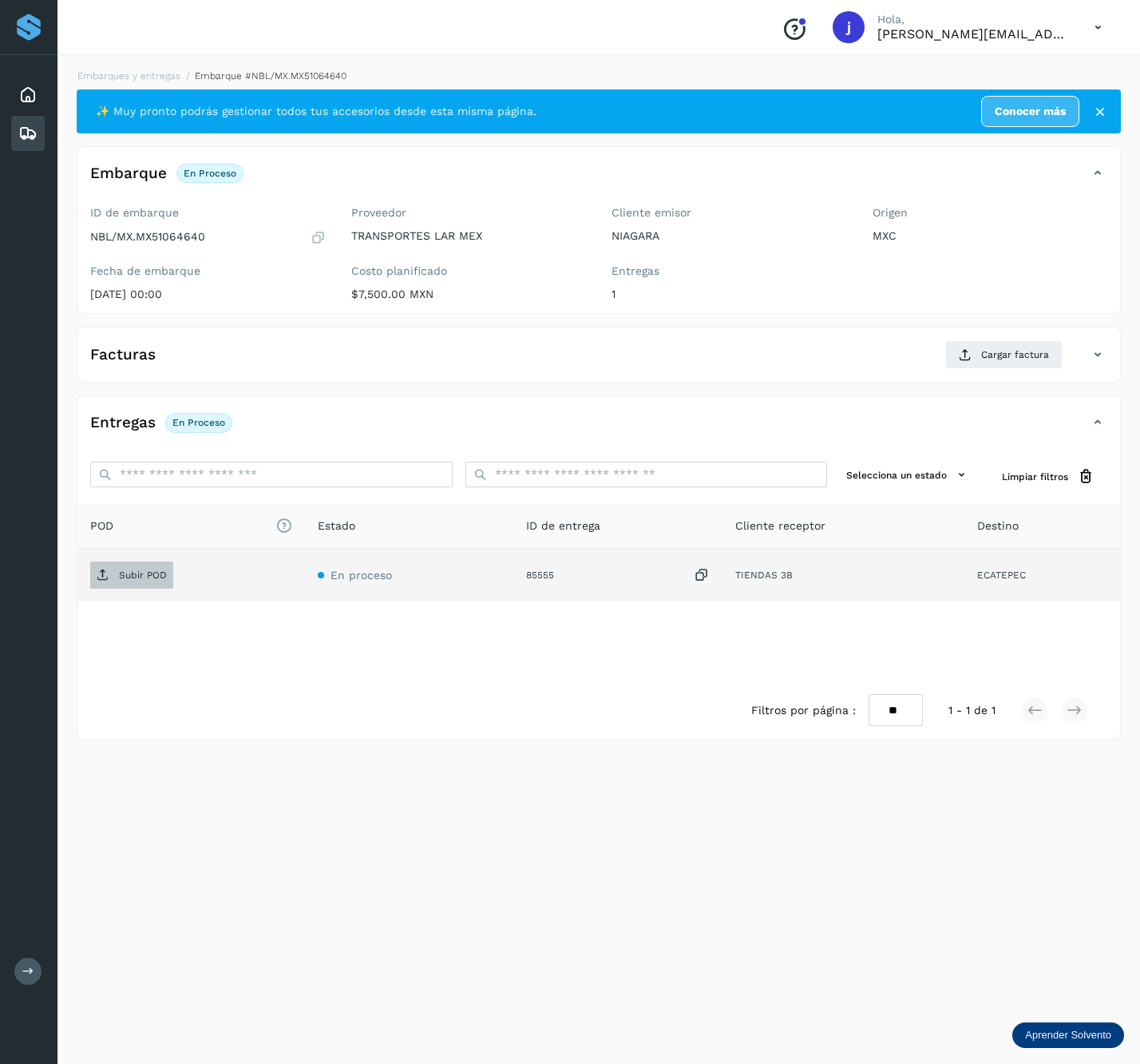
click at [128, 566] on span "Subir POD" at bounding box center [131, 575] width 83 height 26
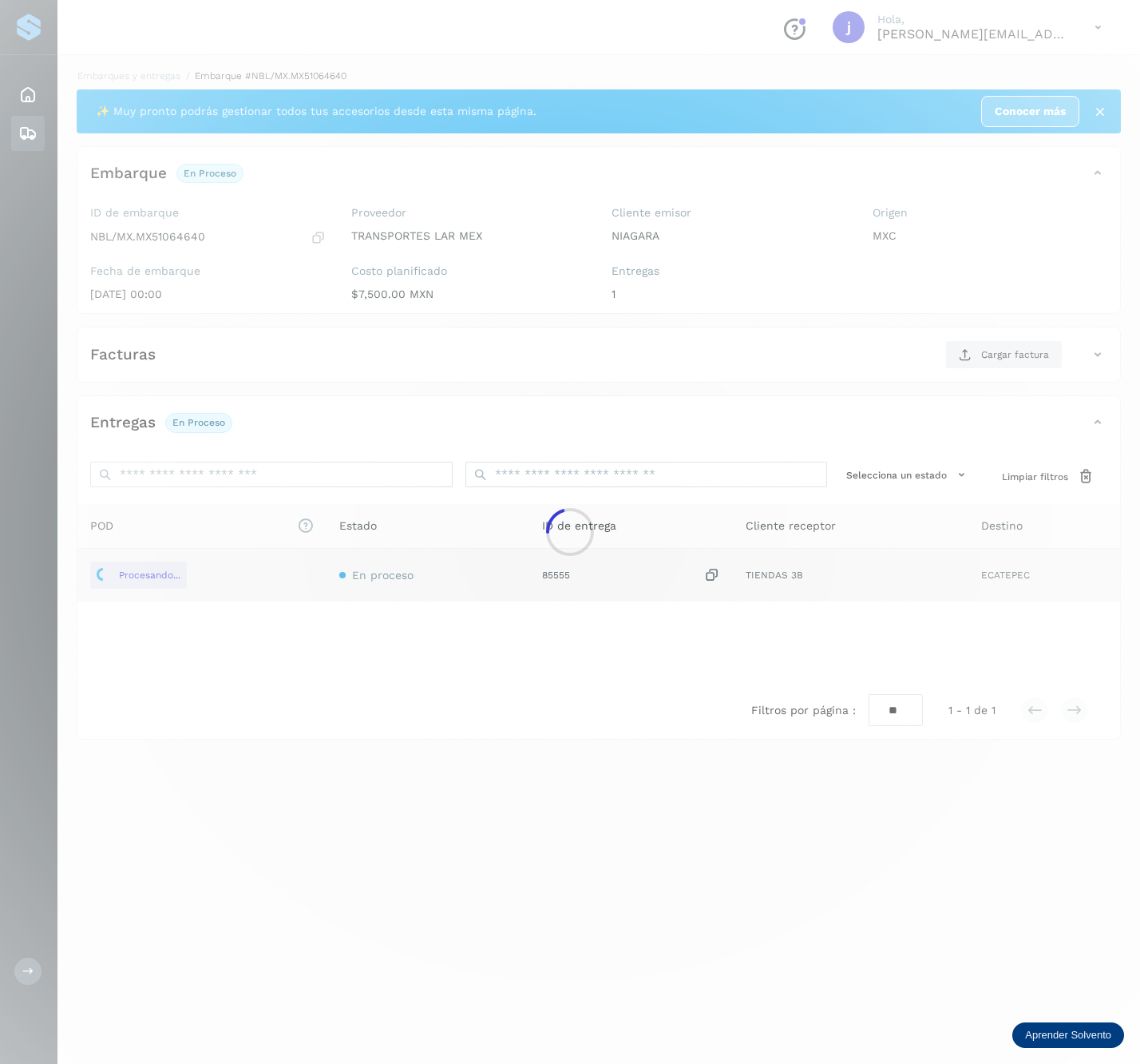
click at [1019, 354] on div at bounding box center [570, 532] width 1140 height 1064
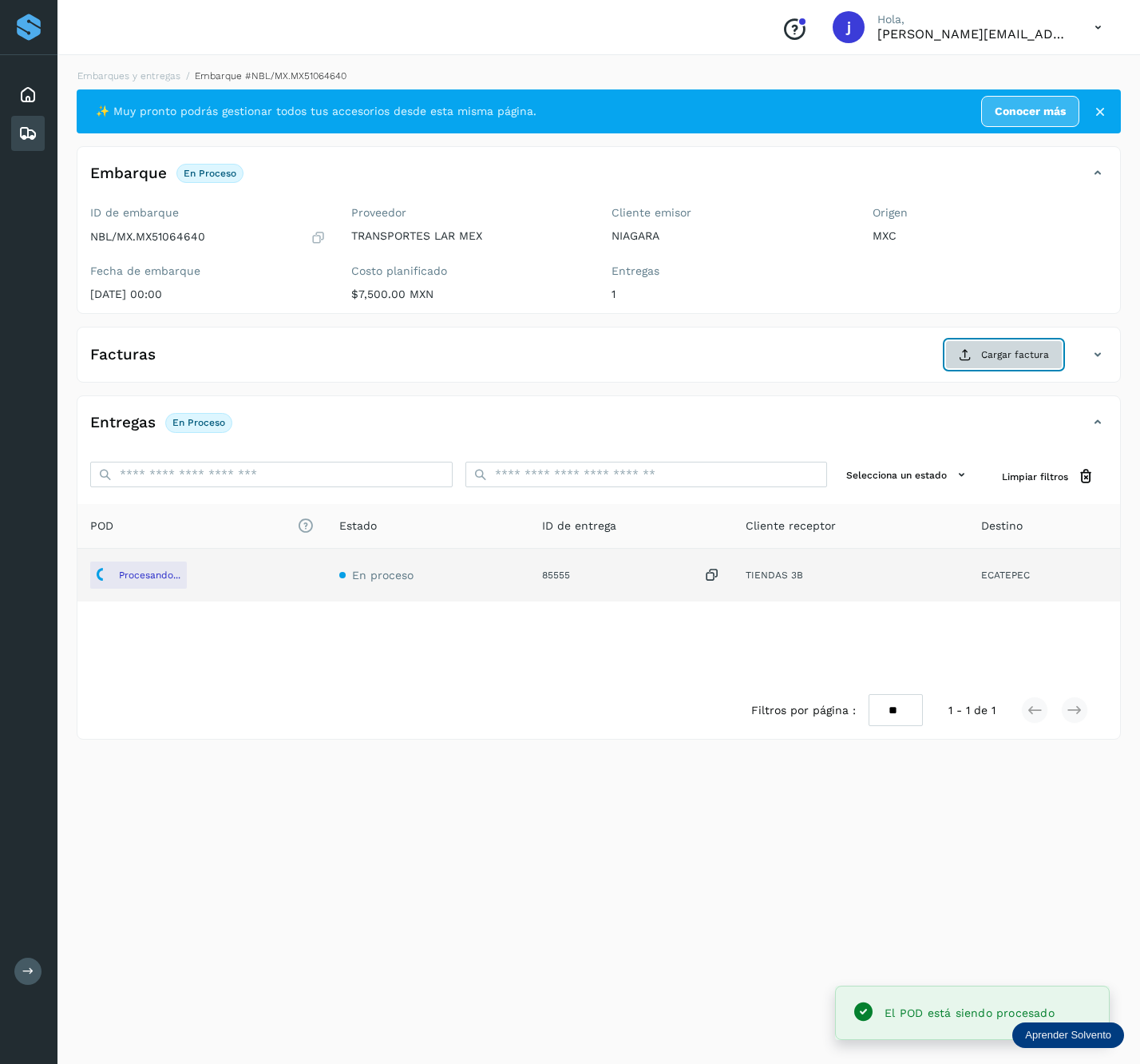
click at [1021, 358] on span "Cargar factura" at bounding box center [1015, 355] width 68 height 14
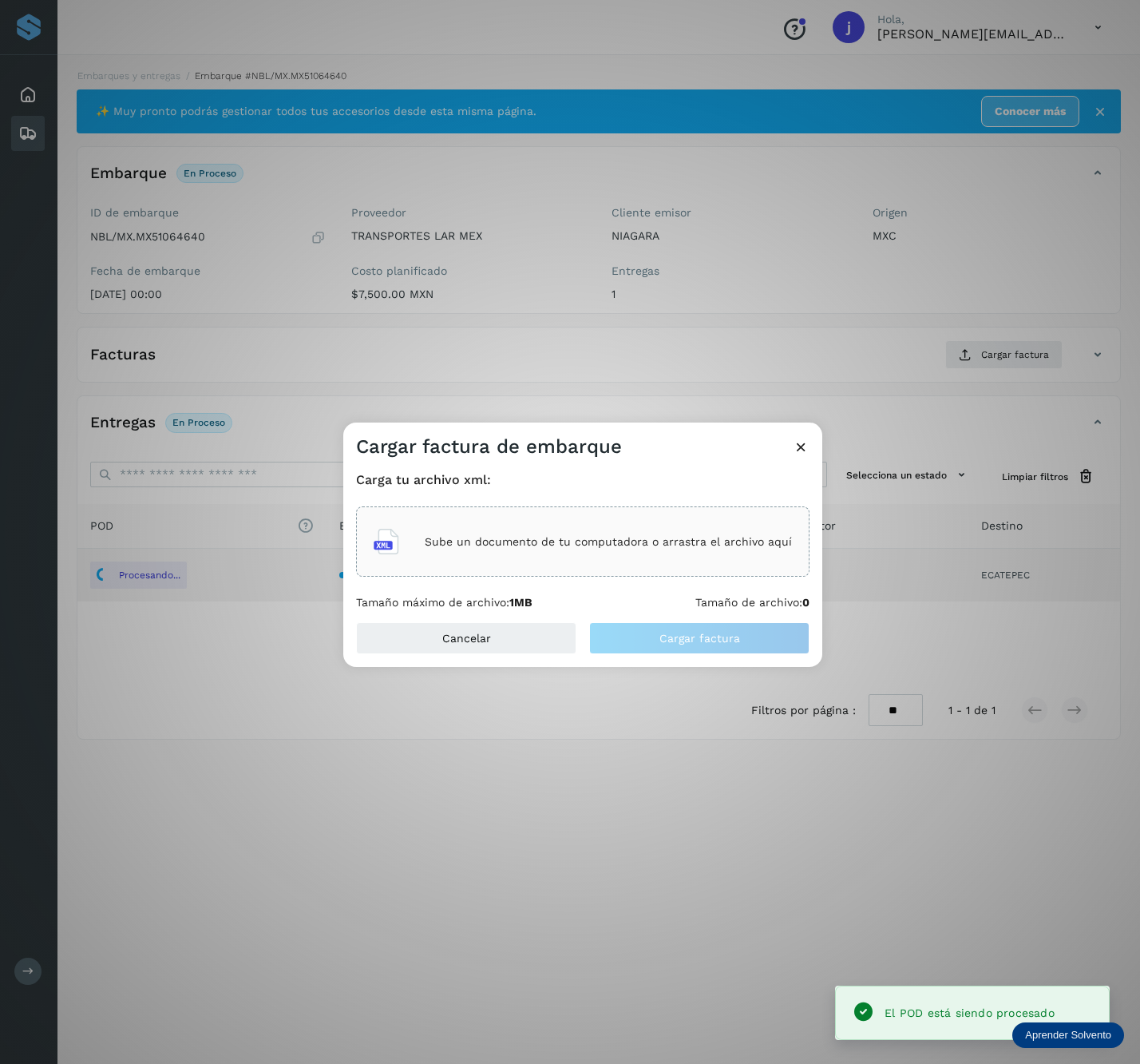
click at [644, 533] on div "Sube un documento de tu computadora o arrastra el archivo aquí" at bounding box center [583, 542] width 418 height 43
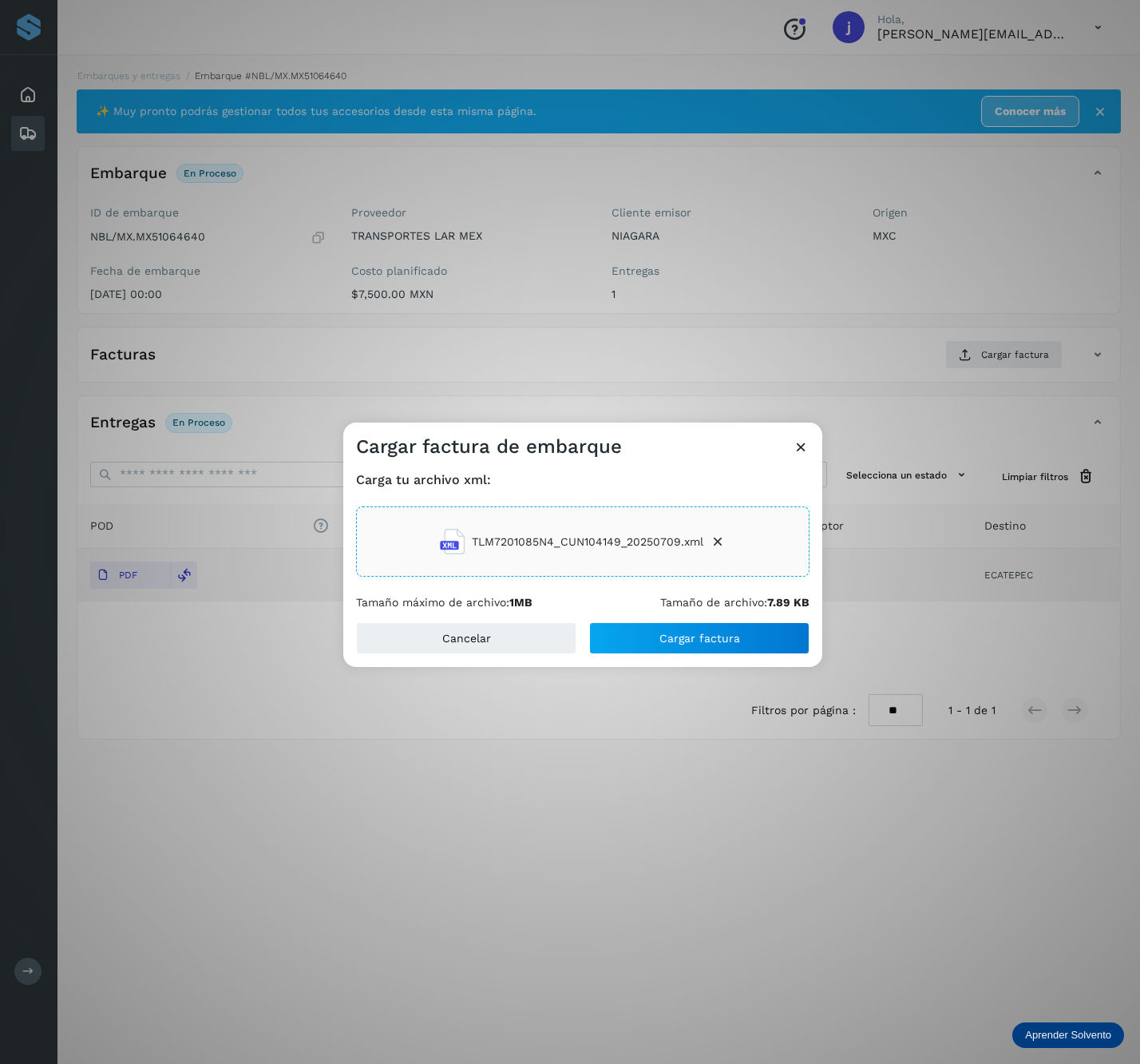
click at [631, 607] on div "Tamaño máximo de archivo: 1MB Tamaño de archivo: 7.89 KB" at bounding box center [583, 603] width 454 height 14
drag, startPoint x: 632, startPoint y: 631, endPoint x: 759, endPoint y: 584, distance: 135.4
click at [633, 631] on button "Cargar factura" at bounding box center [700, 638] width 220 height 32
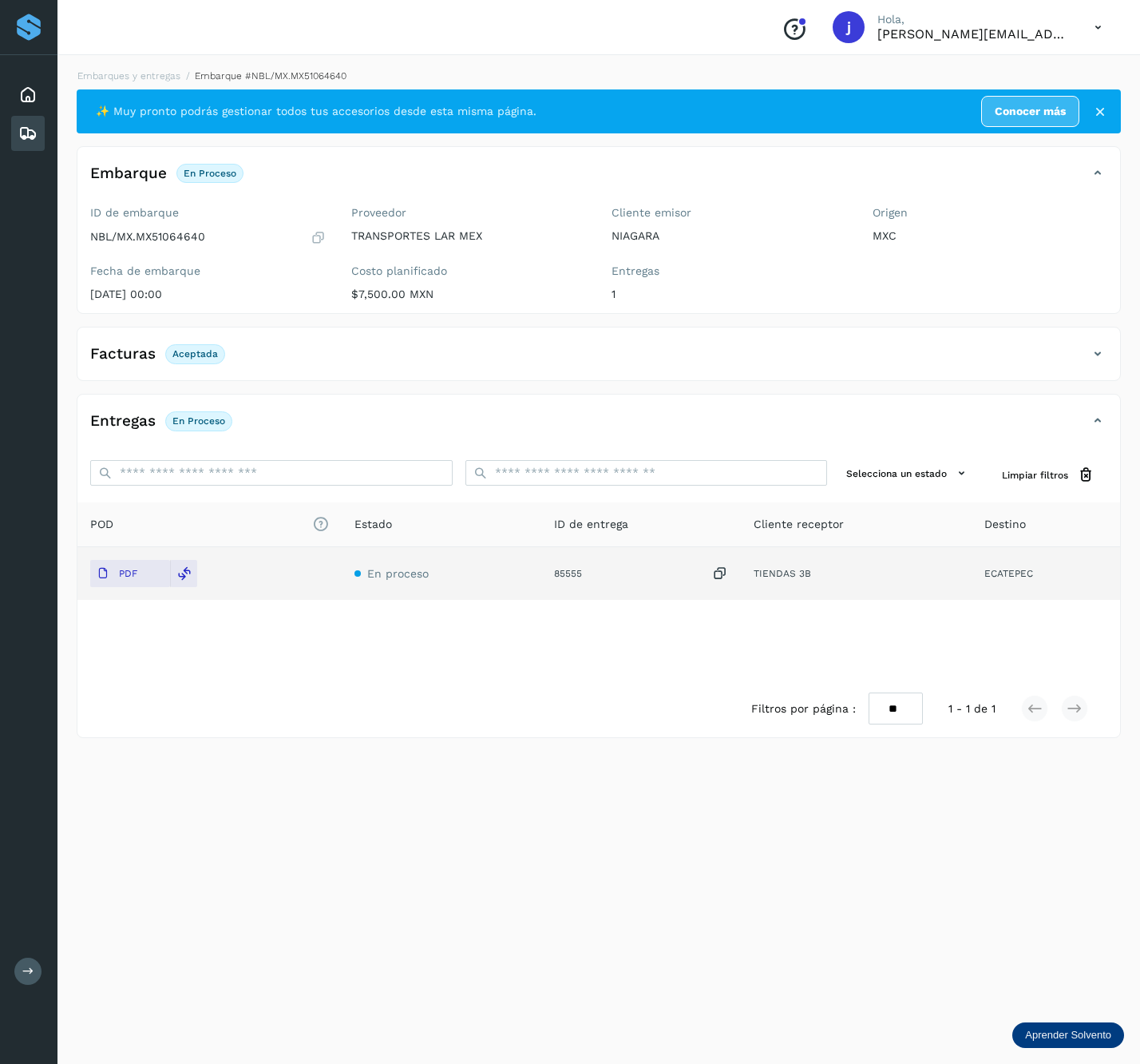
click at [1100, 360] on icon at bounding box center [1098, 354] width 19 height 19
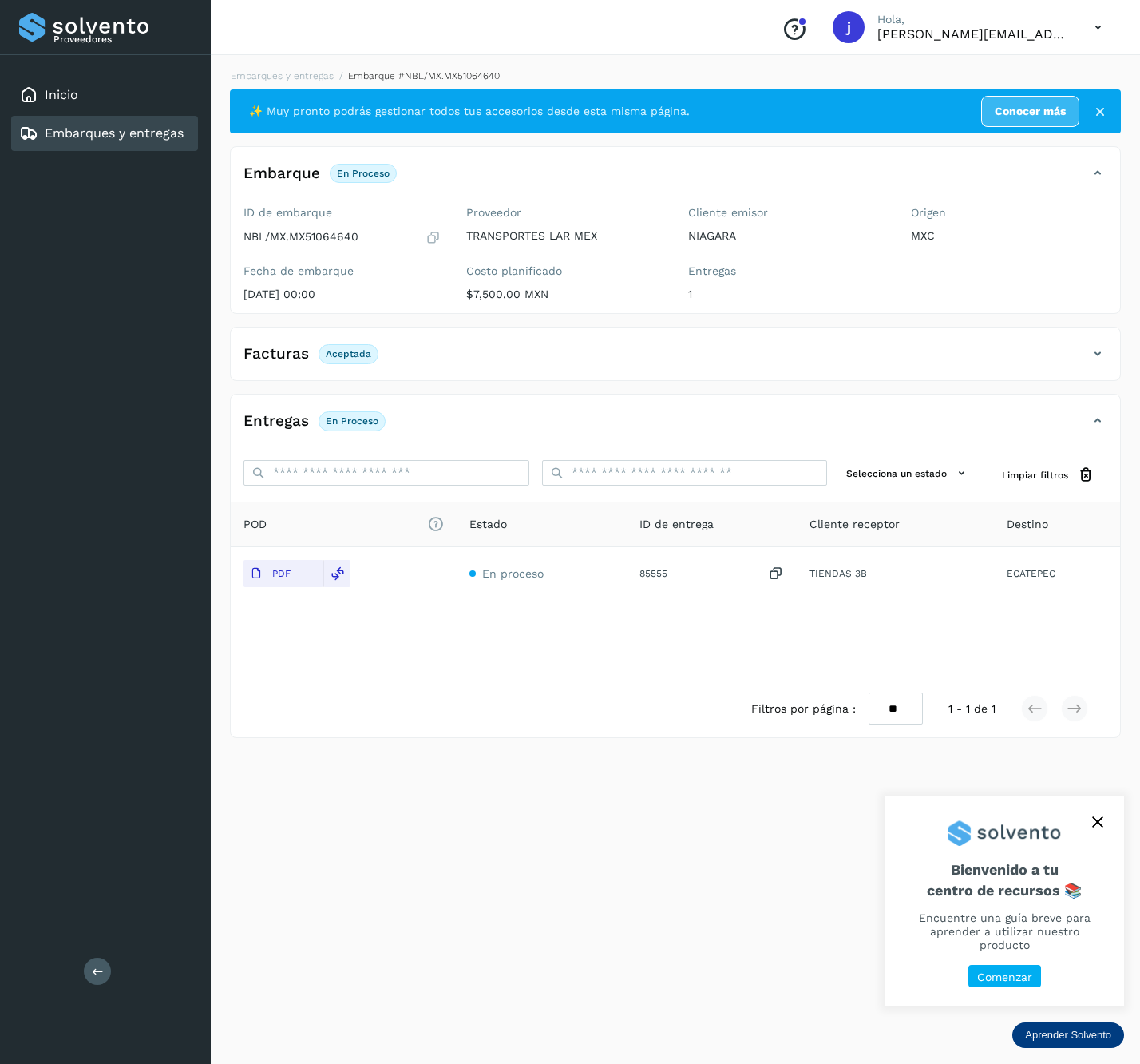
click at [89, 971] on button at bounding box center [97, 971] width 27 height 27
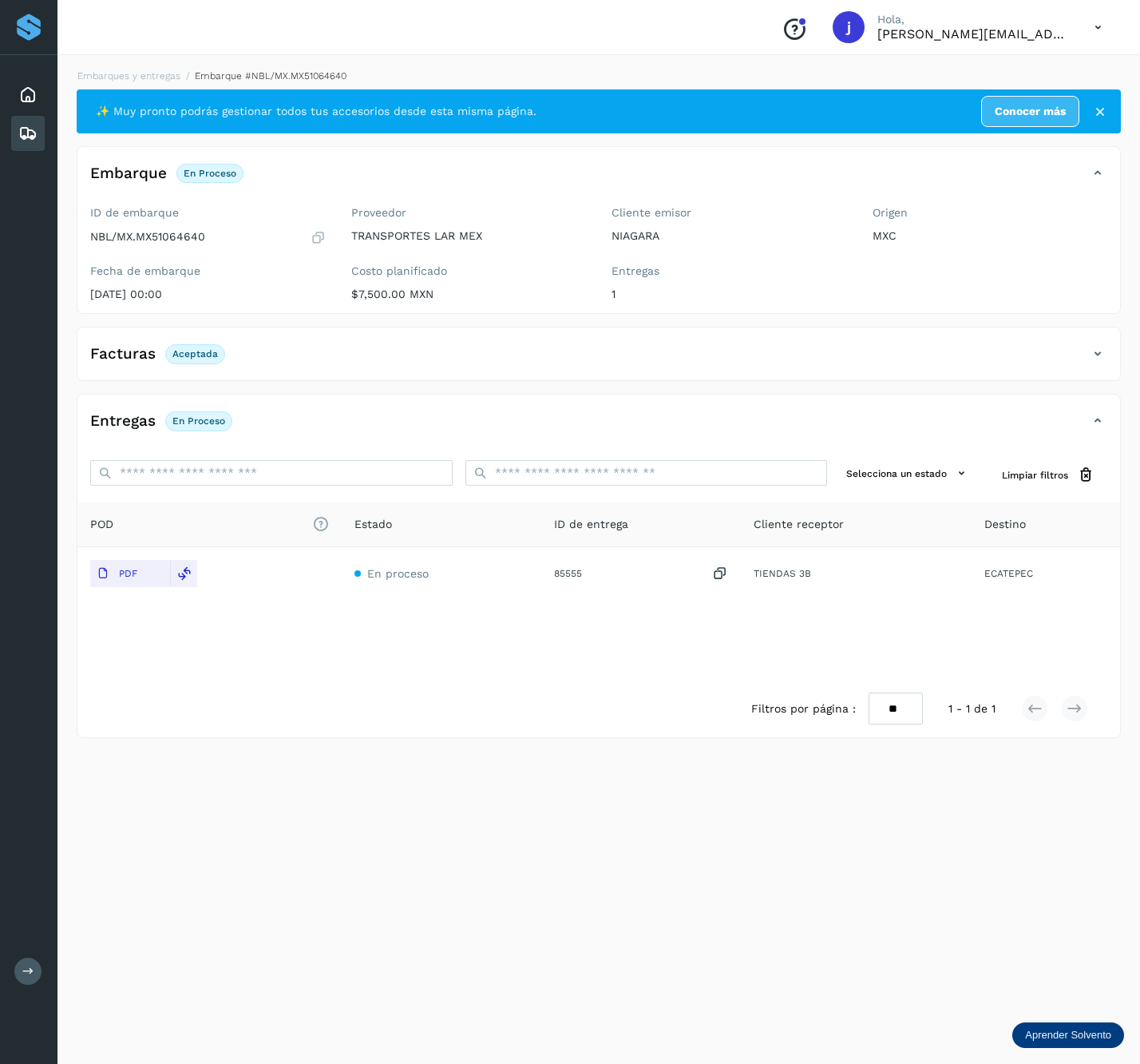
click at [1096, 363] on icon at bounding box center [1098, 354] width 19 height 19
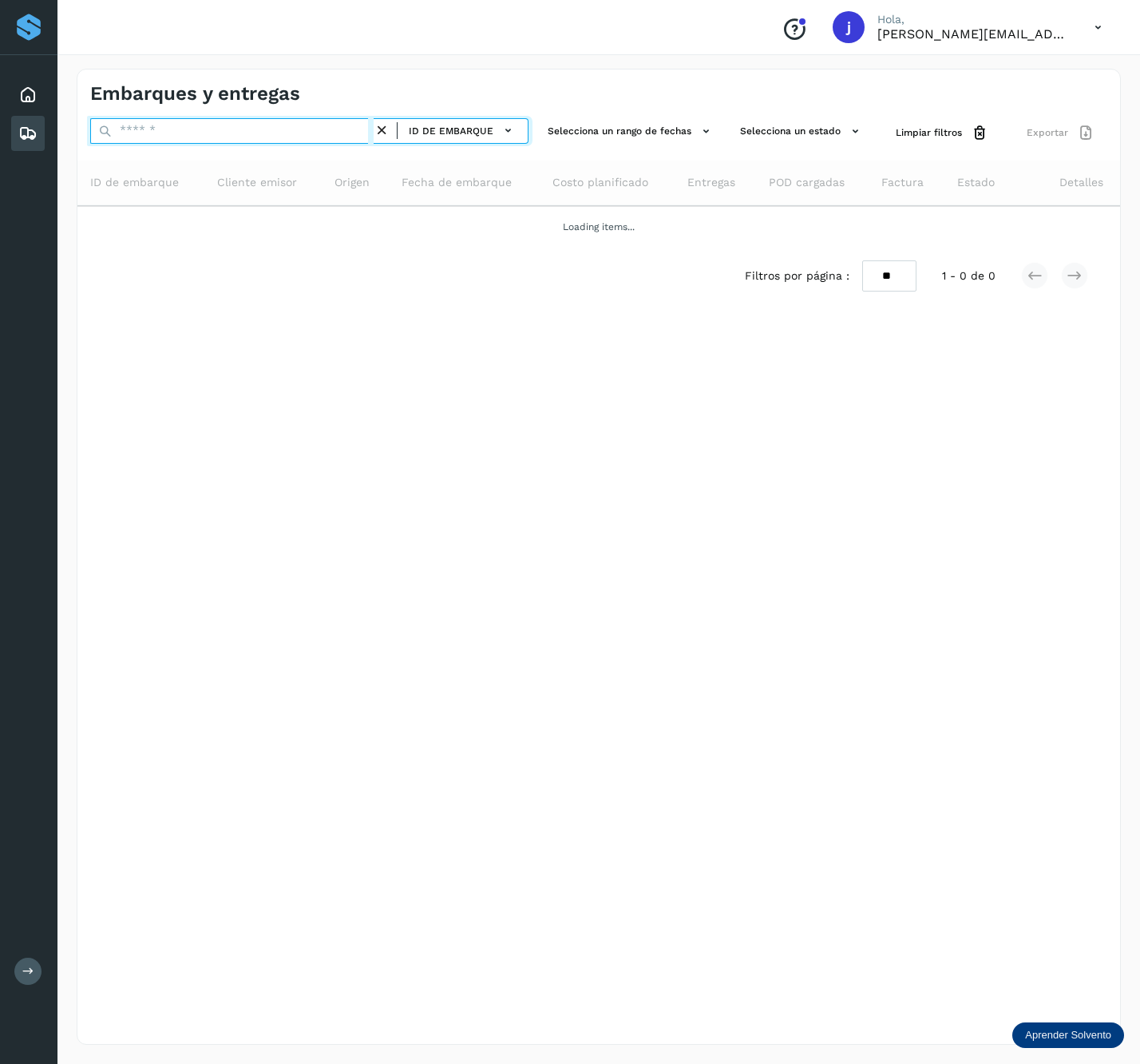
click at [245, 127] on input "text" at bounding box center [232, 131] width 283 height 26
paste input "**********"
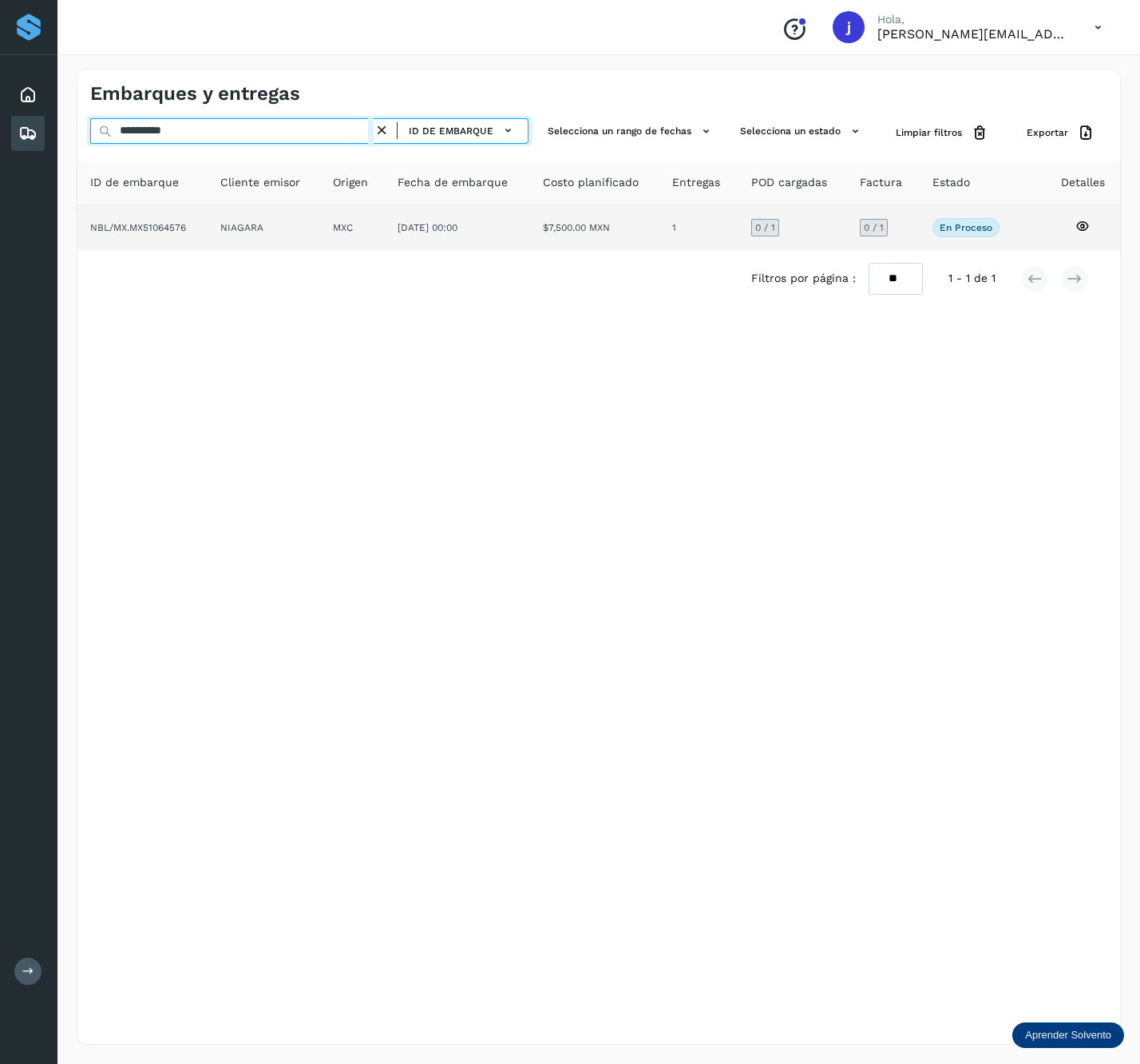
type input "**********"
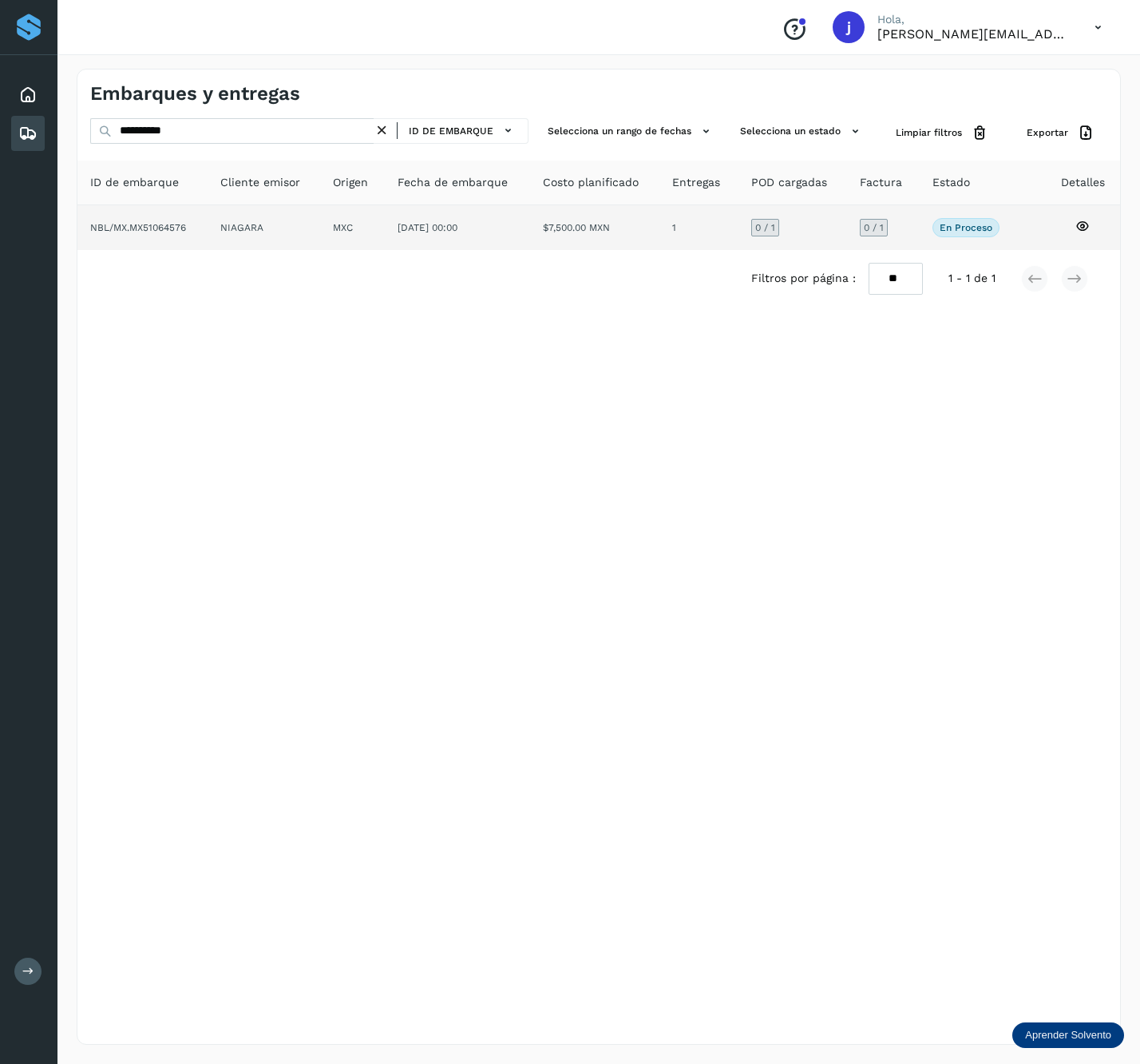
click at [458, 229] on span "09/jul/2025 00:00" at bounding box center [427, 228] width 60 height 11
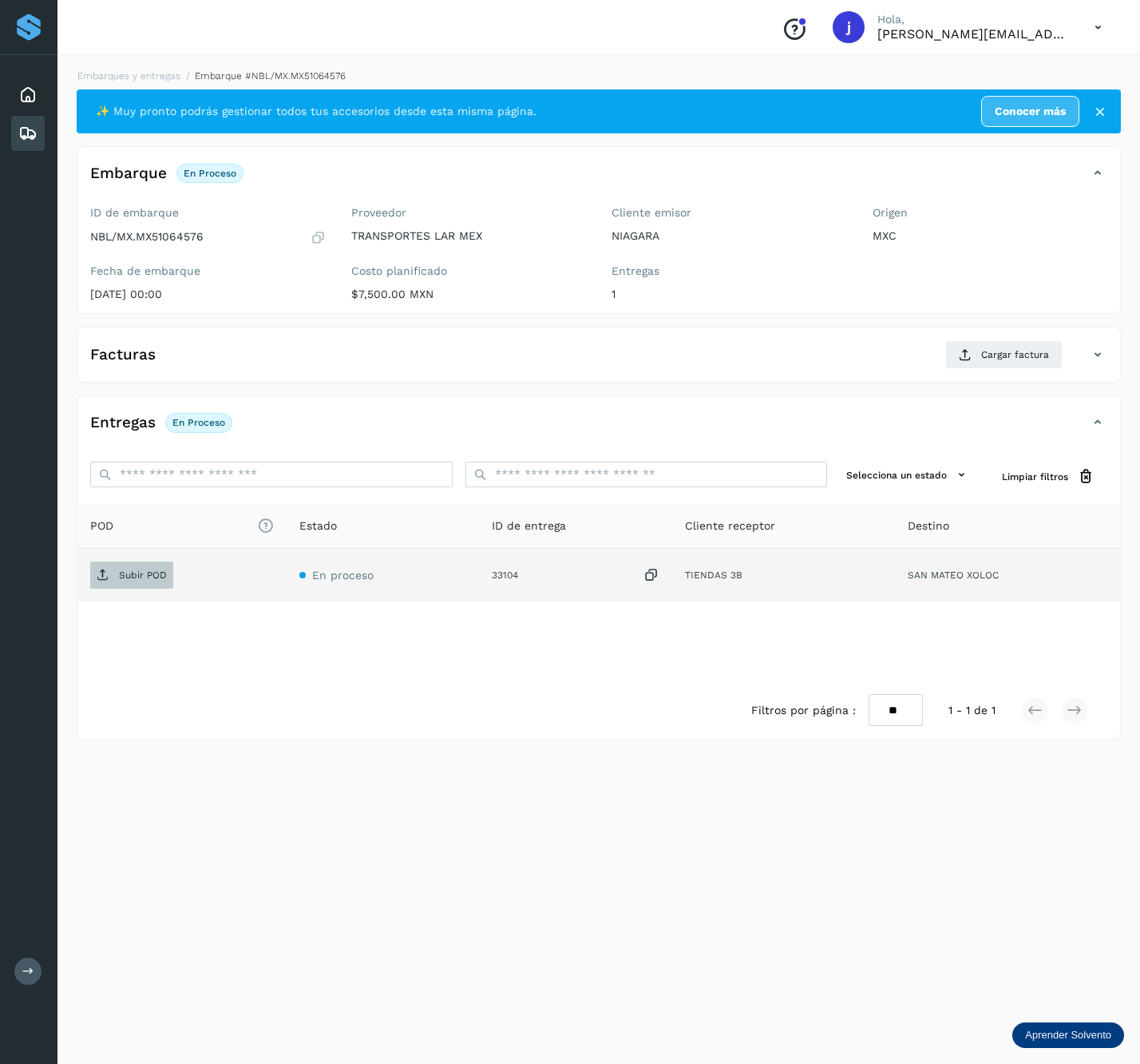
click at [122, 577] on p "Subir POD" at bounding box center [143, 575] width 48 height 11
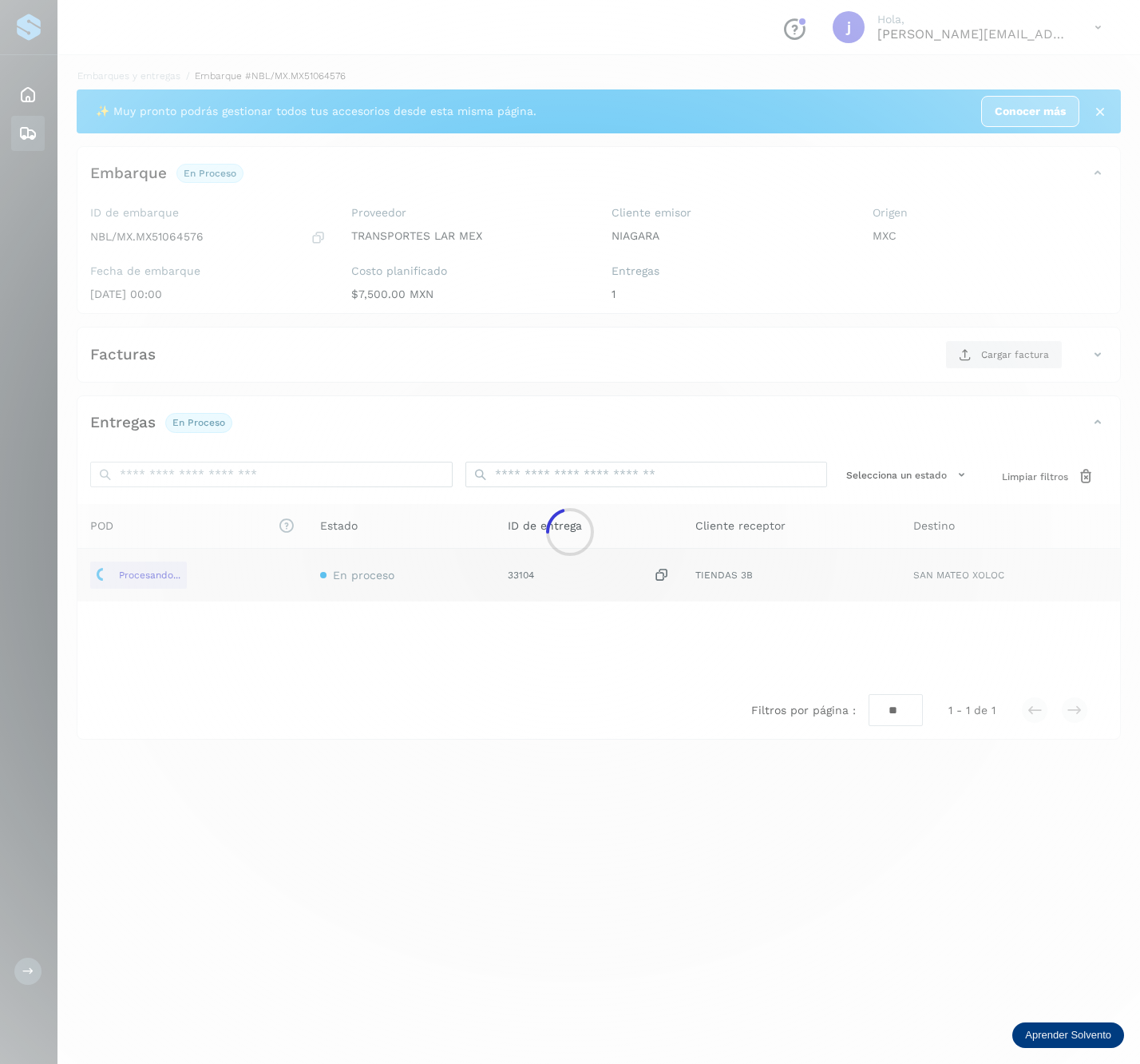
click at [978, 353] on div at bounding box center [570, 532] width 1140 height 1064
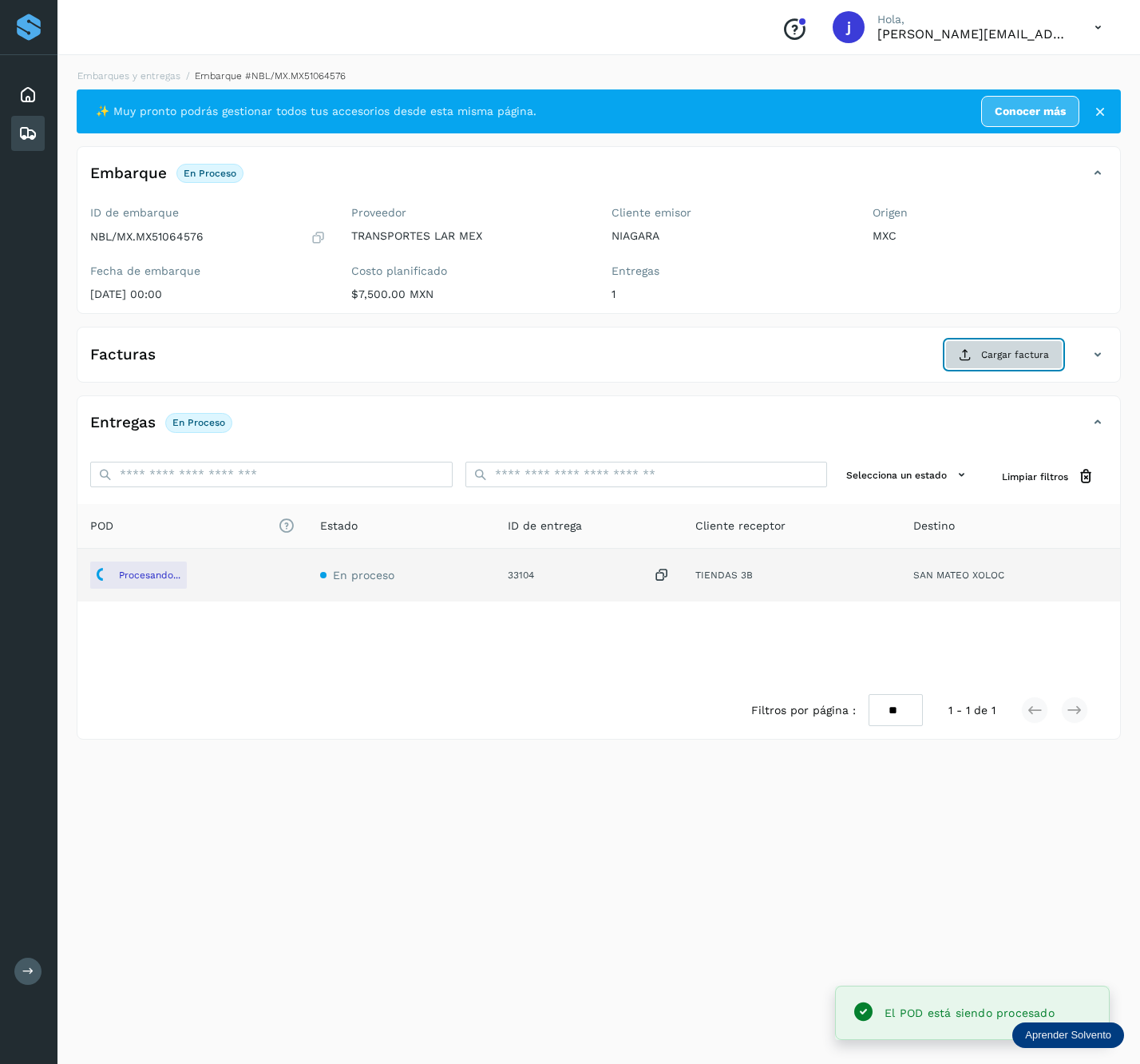
click at [976, 357] on button "Cargar factura" at bounding box center [1004, 355] width 117 height 29
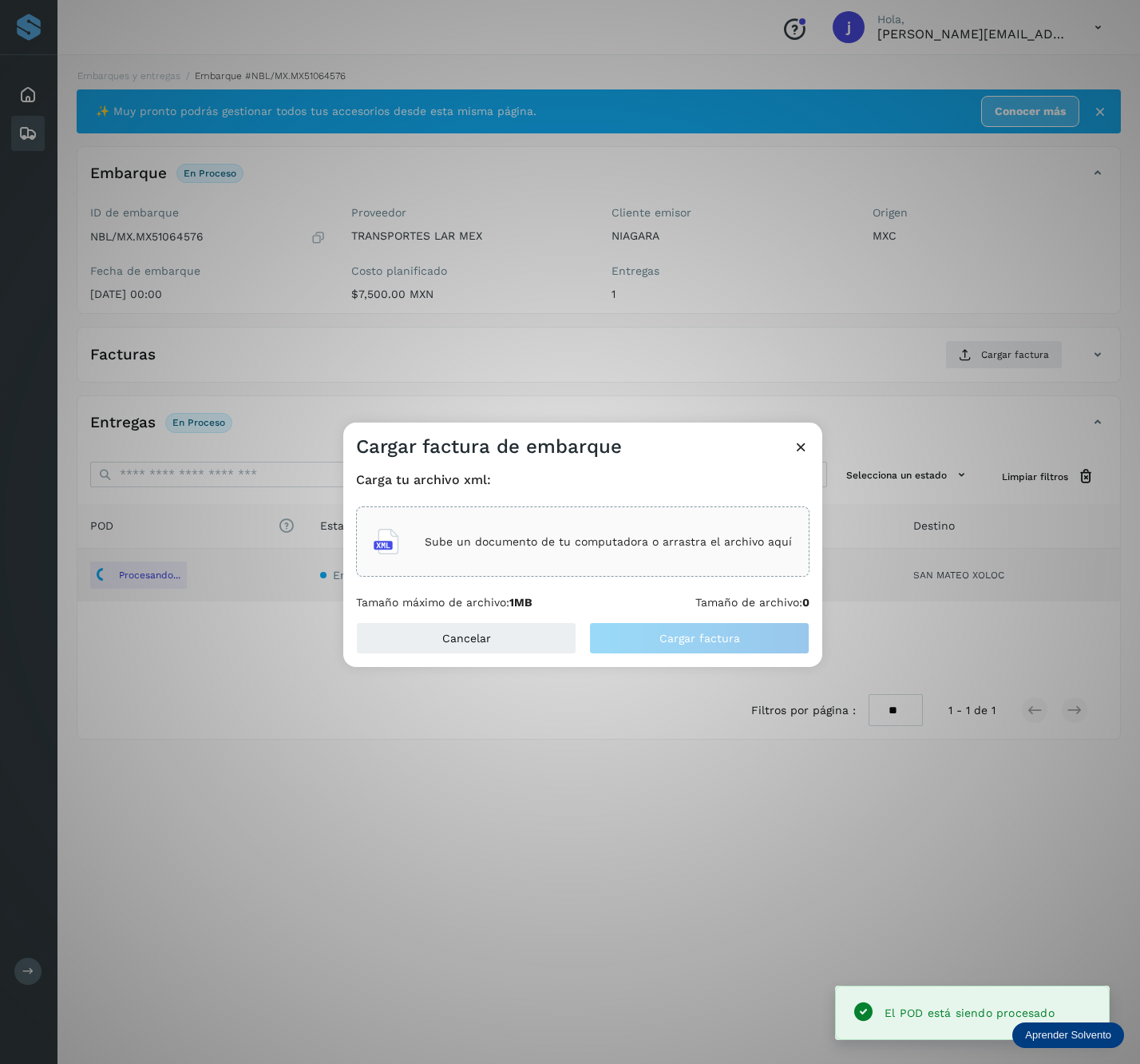
click at [646, 564] on div "Sube un documento de tu computadora o arrastra el archivo aquí" at bounding box center [583, 541] width 454 height 70
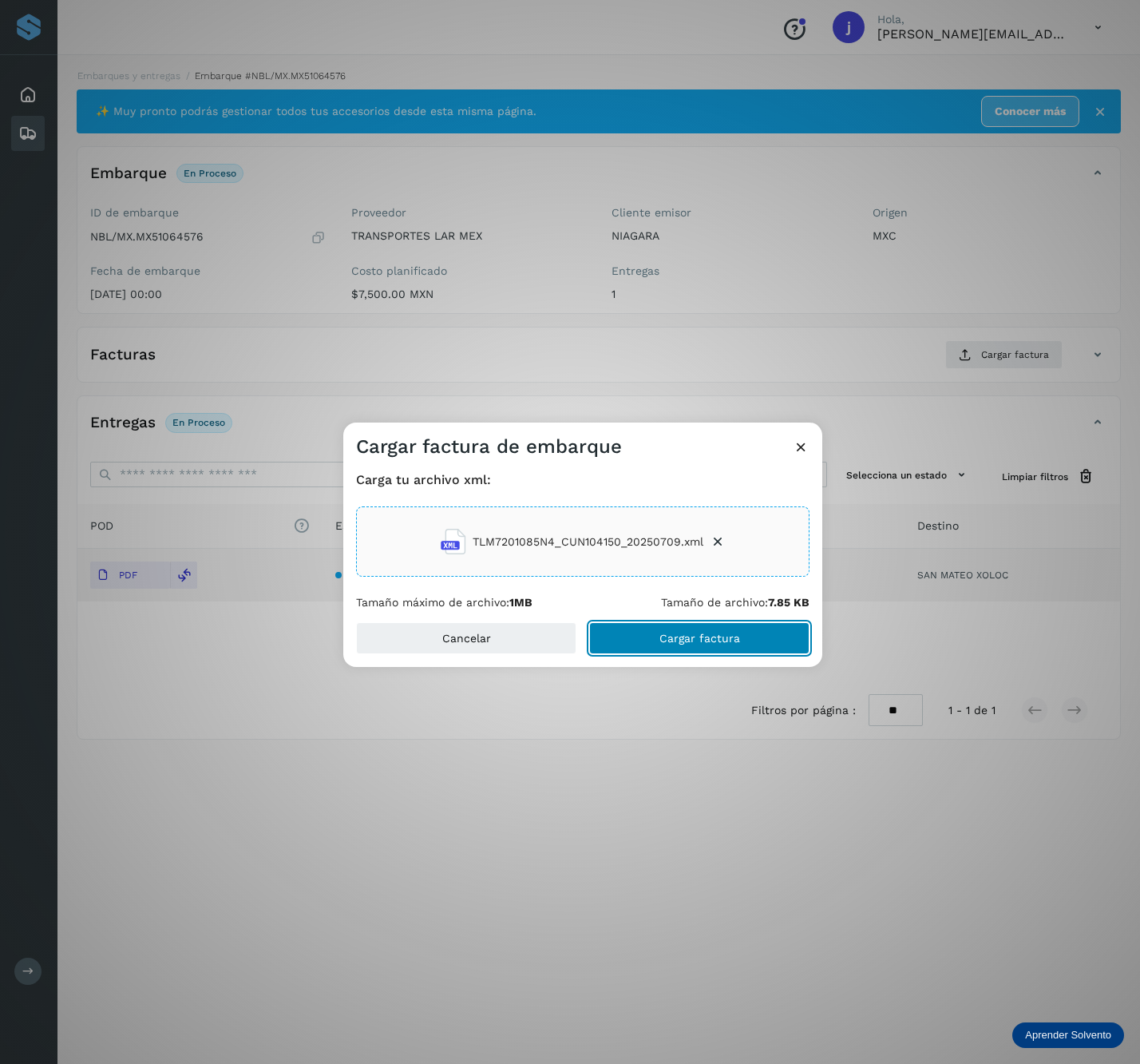
click at [731, 648] on button "Cargar factura" at bounding box center [700, 638] width 220 height 32
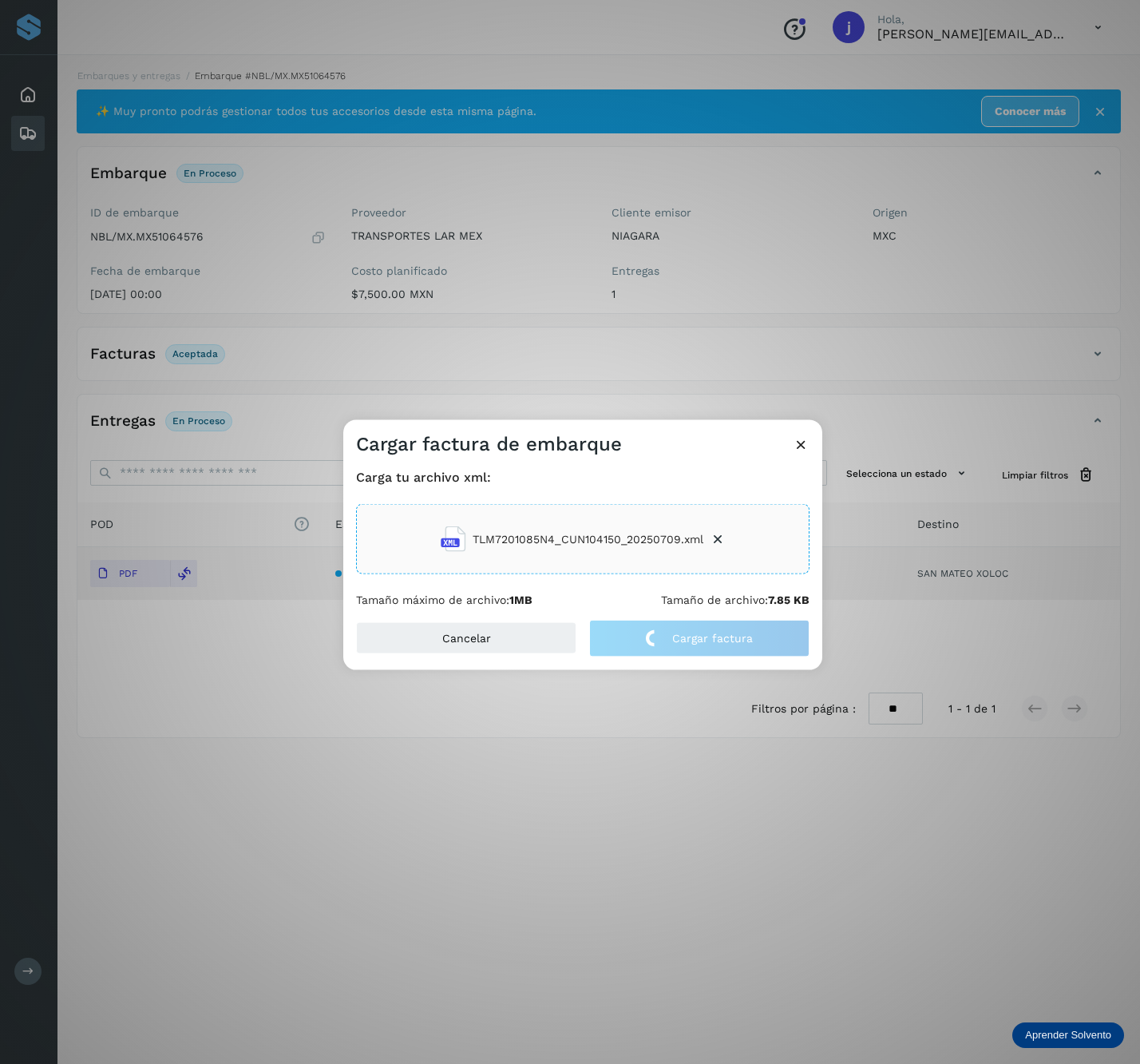
click at [644, 344] on div "Cargar factura de embarque Carga tu archivo xml: TLM7201085N4_CUN104150_2025070…" at bounding box center [570, 532] width 1140 height 1064
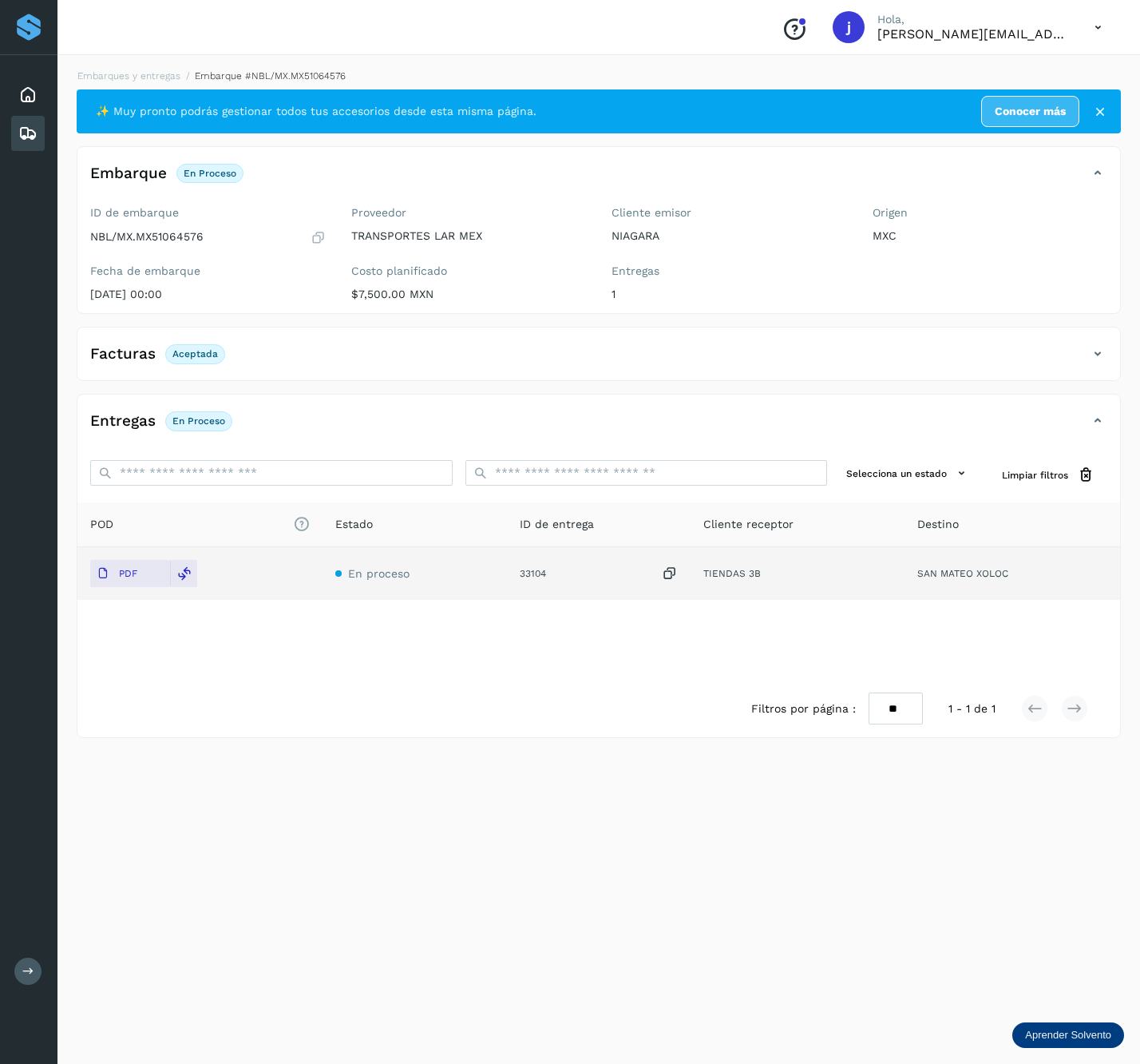
click at [1080, 371] on div "Facturas Aceptada" at bounding box center [599, 361] width 1043 height 40
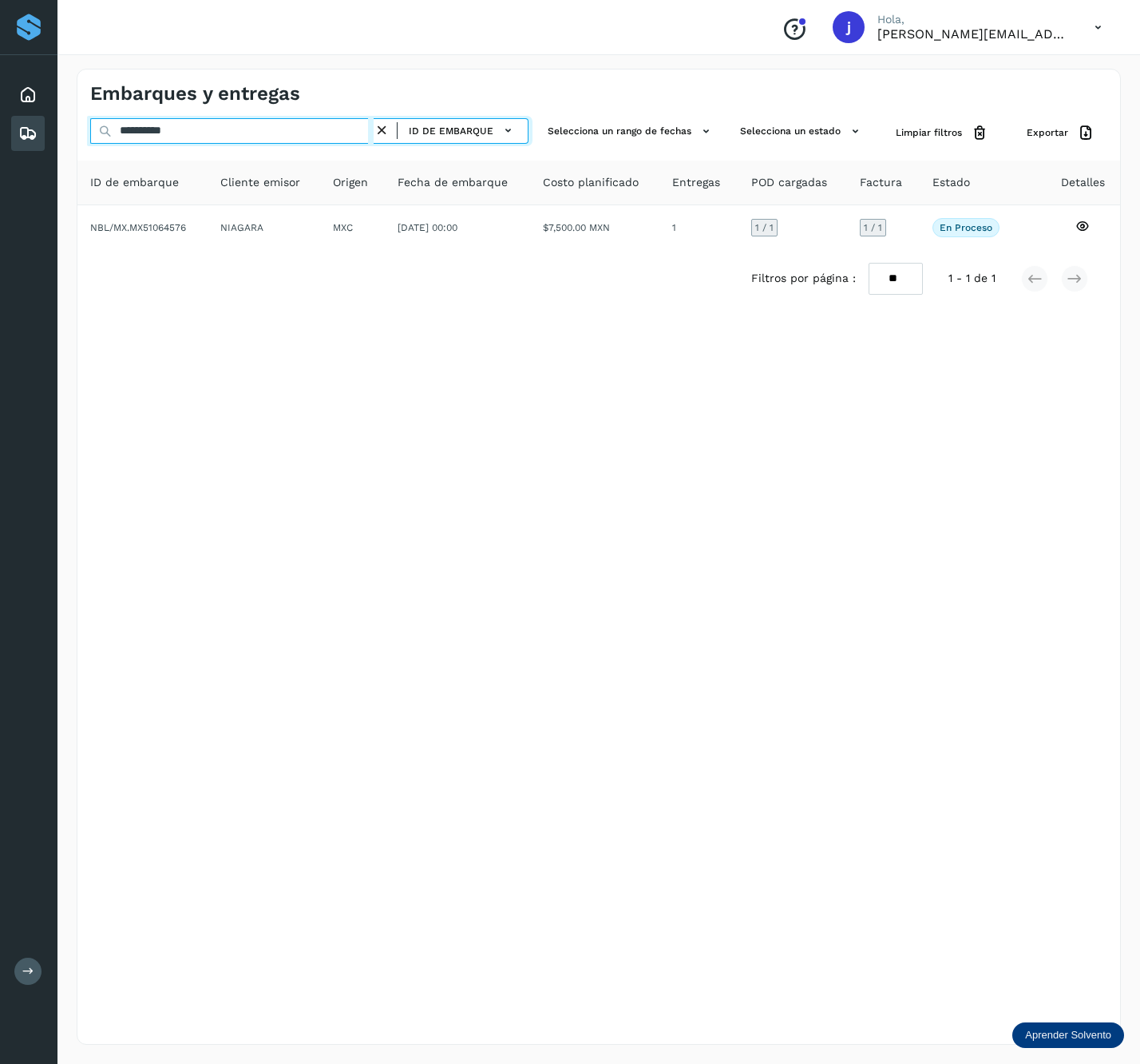
click at [314, 126] on input "**********" at bounding box center [232, 131] width 283 height 26
paste input "text"
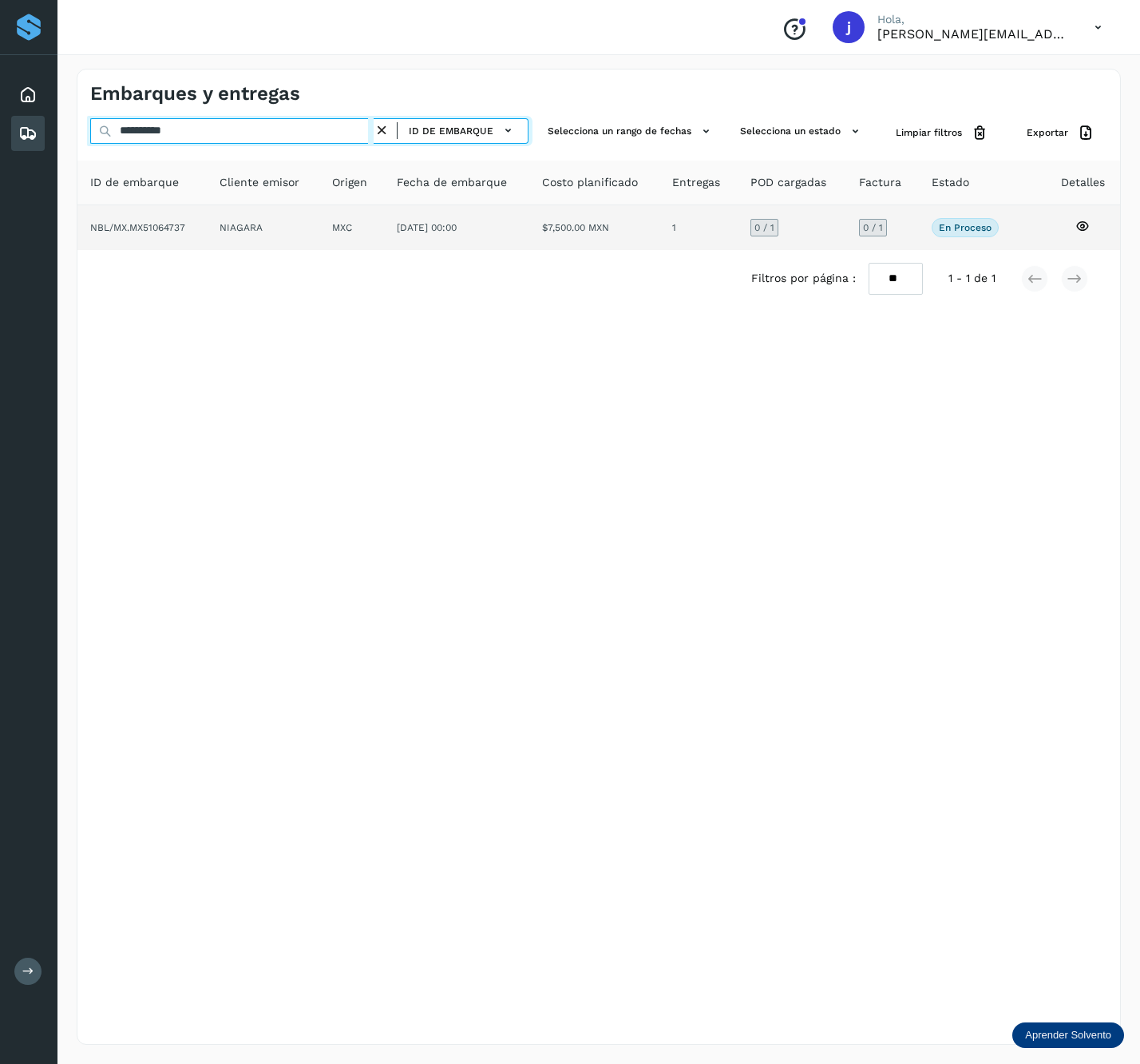
type input "**********"
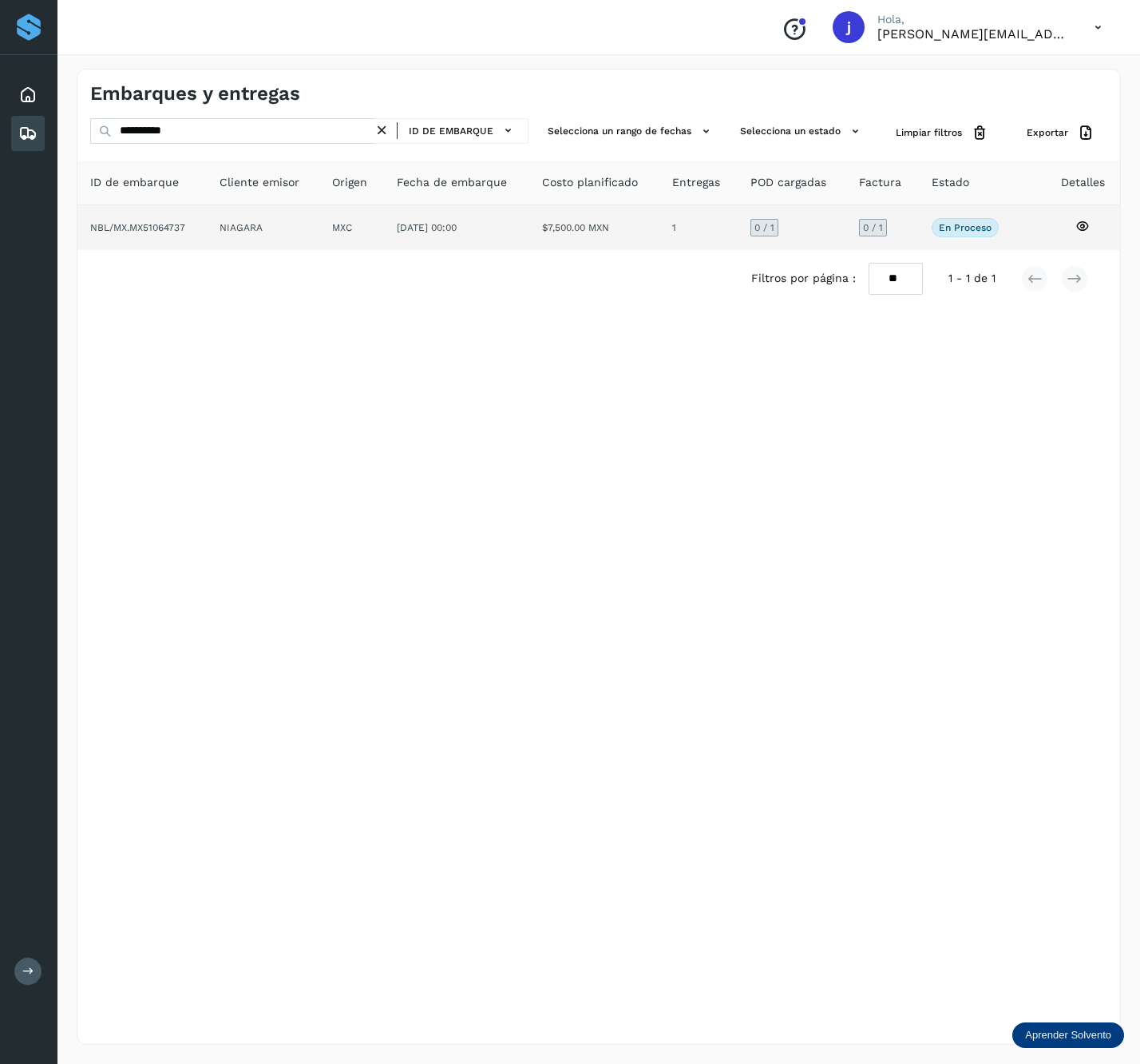
click at [319, 226] on td "NIAGARA" at bounding box center [352, 228] width 64 height 45
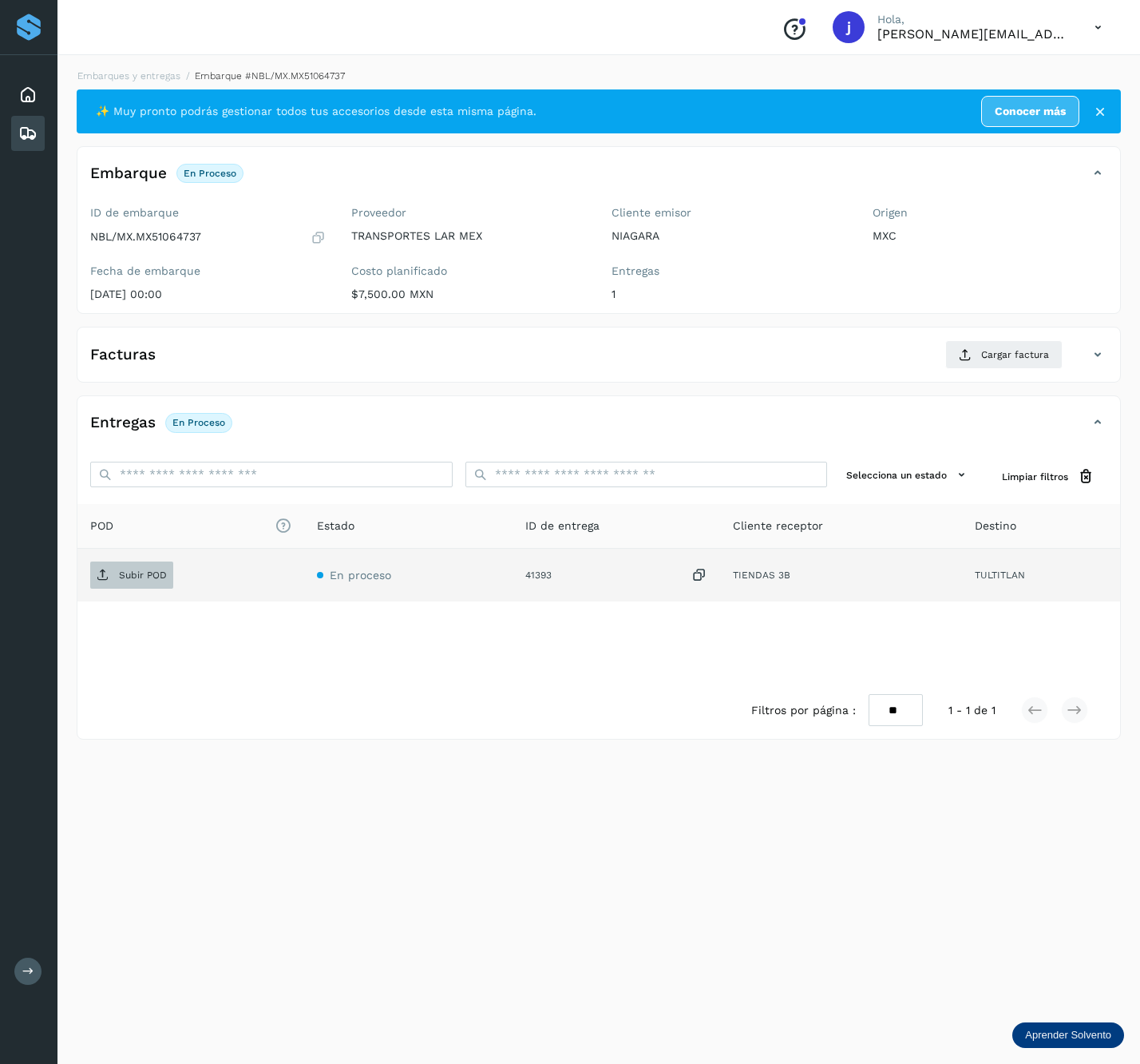
click at [167, 578] on span "Subir POD" at bounding box center [131, 575] width 83 height 26
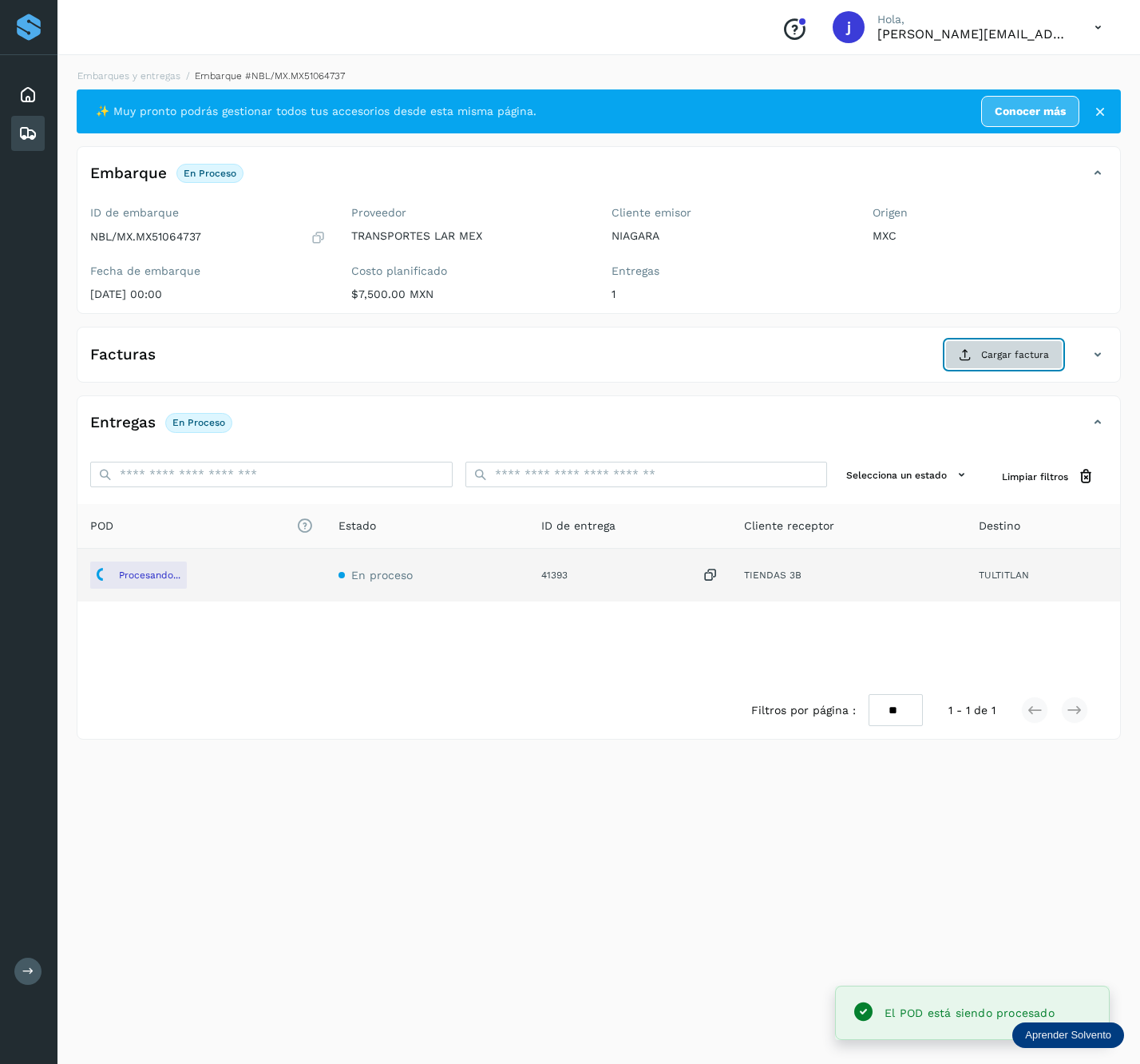
click at [998, 355] on span "Cargar factura" at bounding box center [1015, 355] width 68 height 14
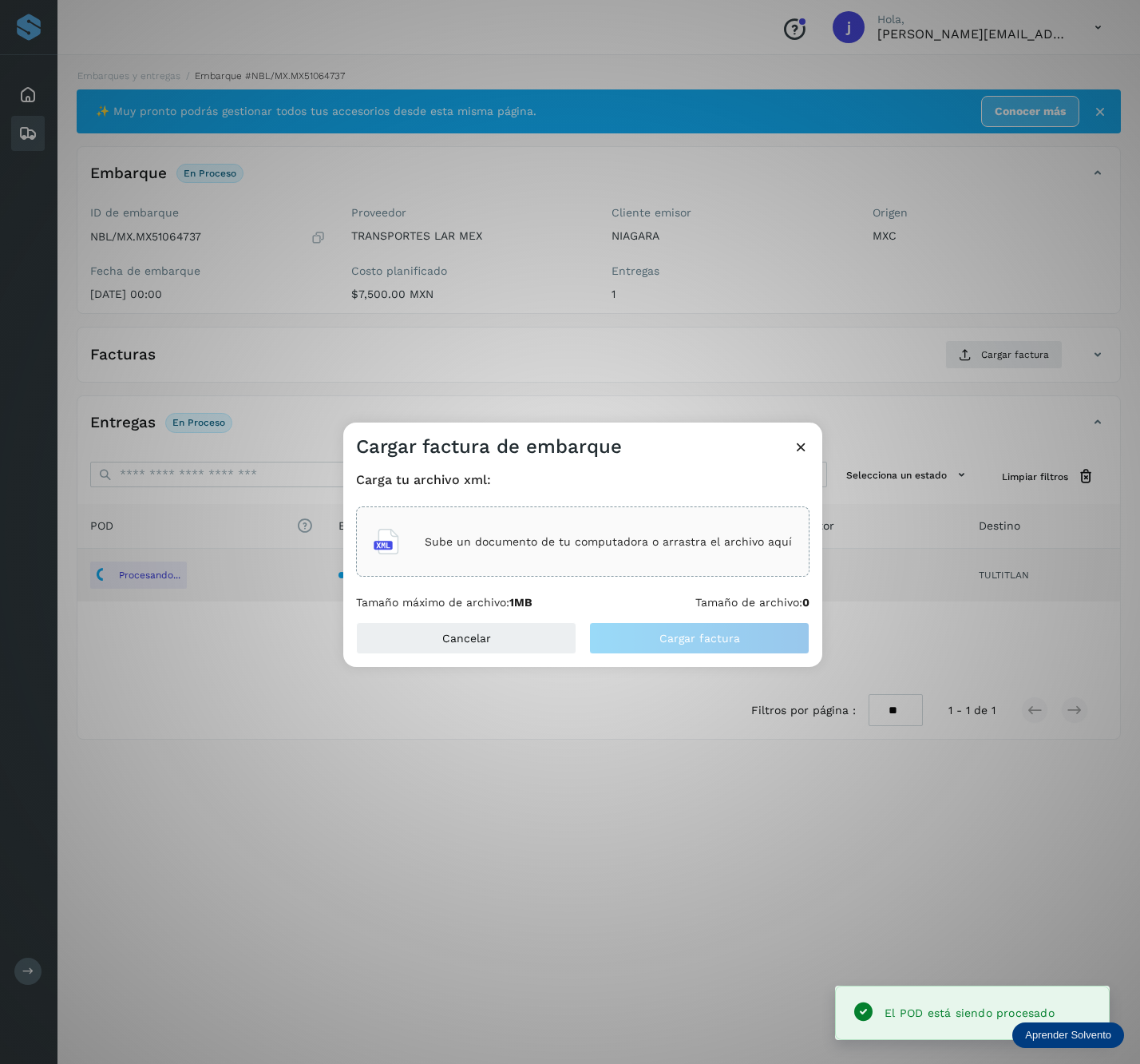
click at [658, 537] on p "Sube un documento de tu computadora o arrastra el archivo aquí" at bounding box center [608, 542] width 368 height 14
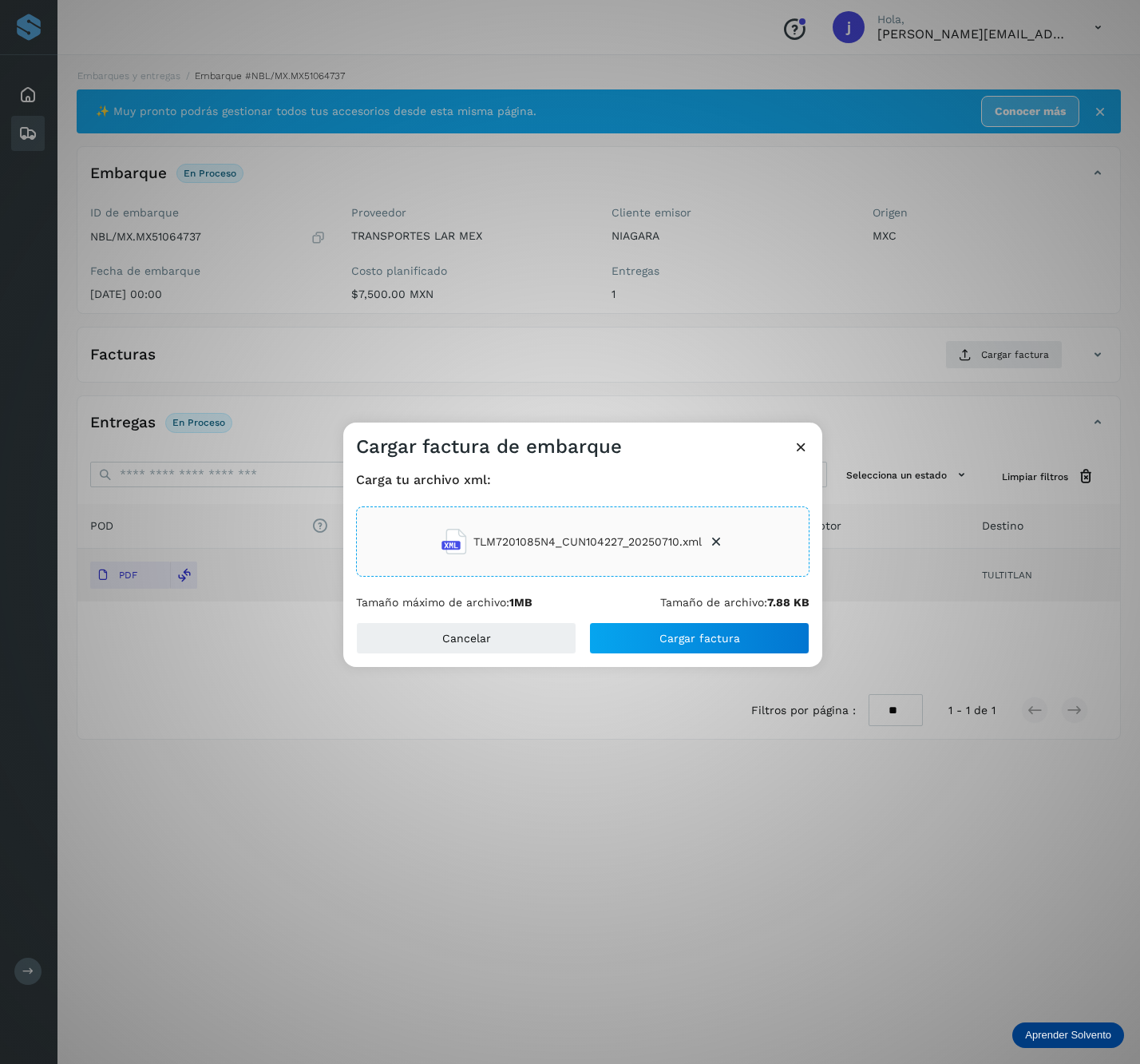
click at [739, 612] on div "Carga tu archivo xml: TLM7201085N4_CUN104227_20250710.xml Tamaño máximo de arch…" at bounding box center [583, 541] width 479 height 163
click at [728, 628] on button "Cargar factura" at bounding box center [700, 638] width 220 height 32
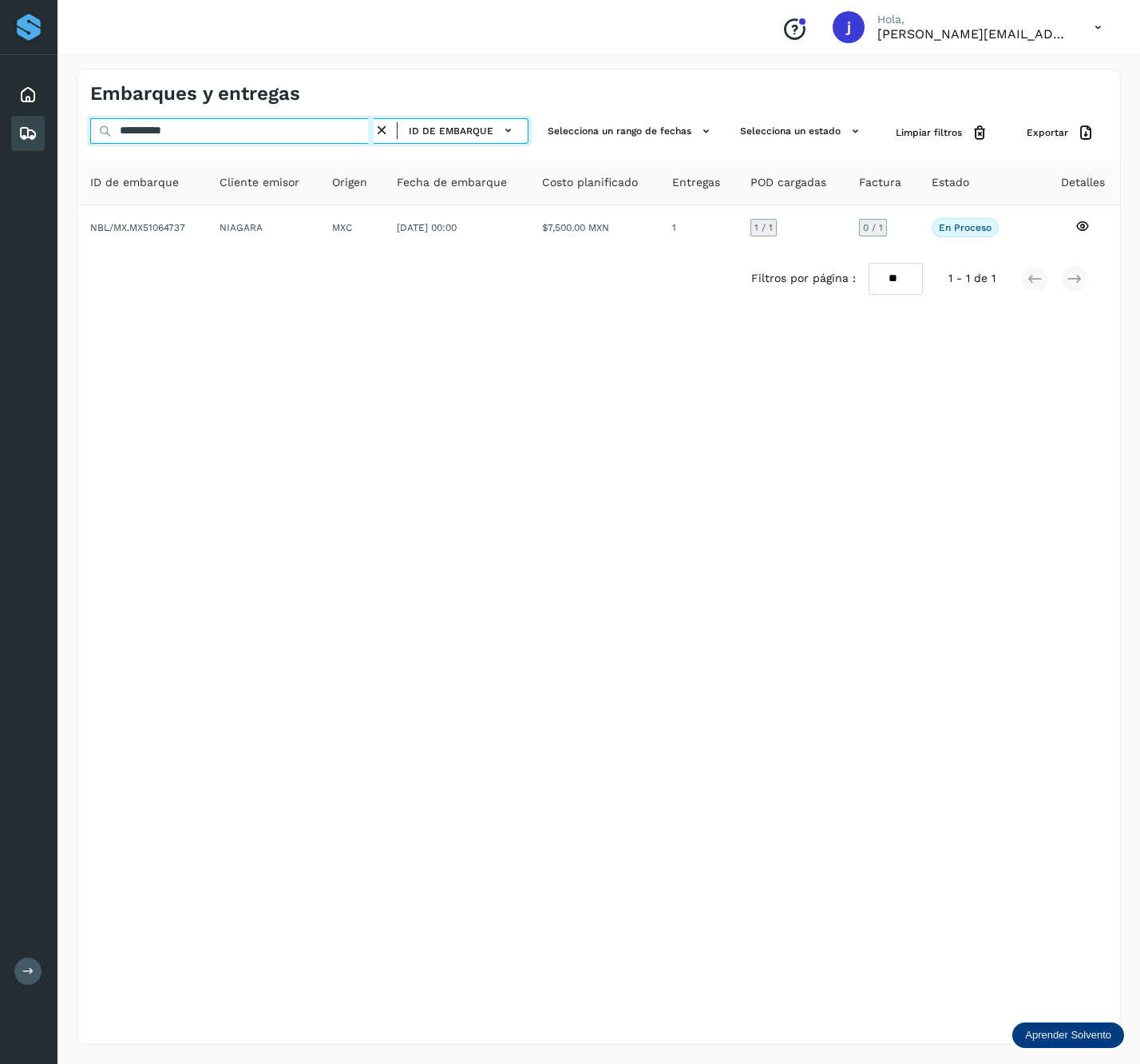
click at [261, 126] on input "**********" at bounding box center [232, 131] width 283 height 26
paste input "text"
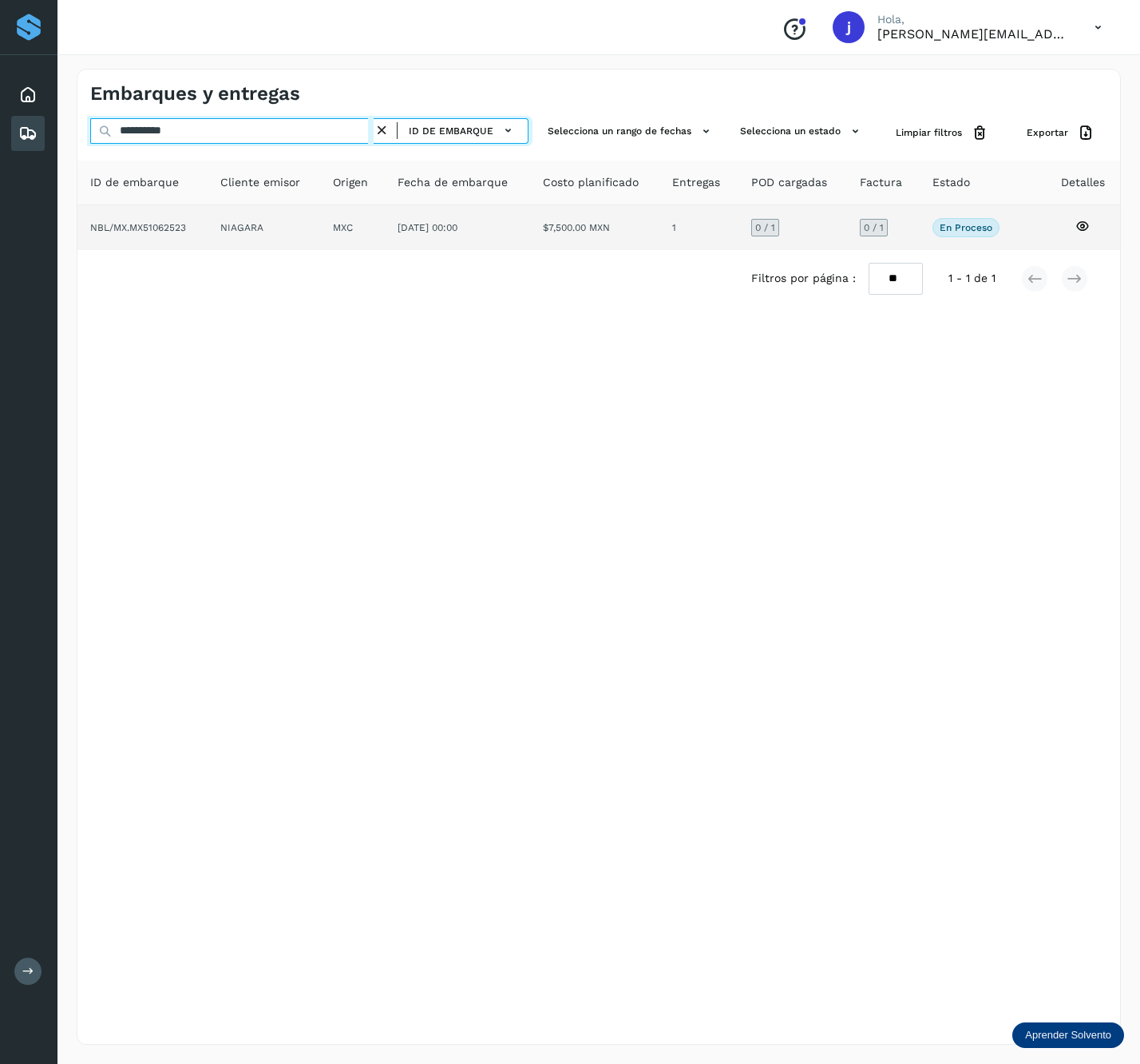
type input "**********"
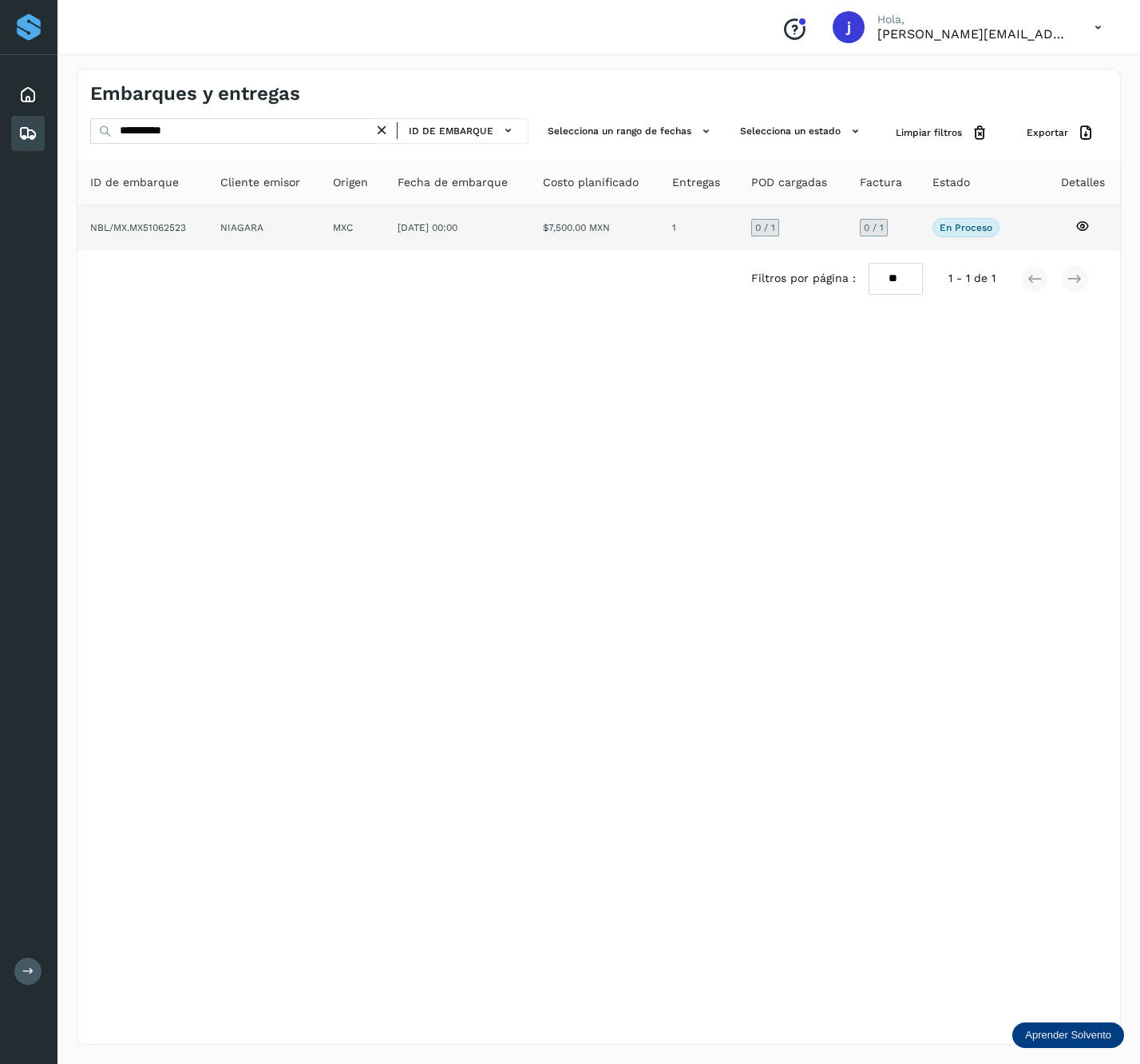
click at [385, 209] on td "MXC" at bounding box center [457, 228] width 146 height 45
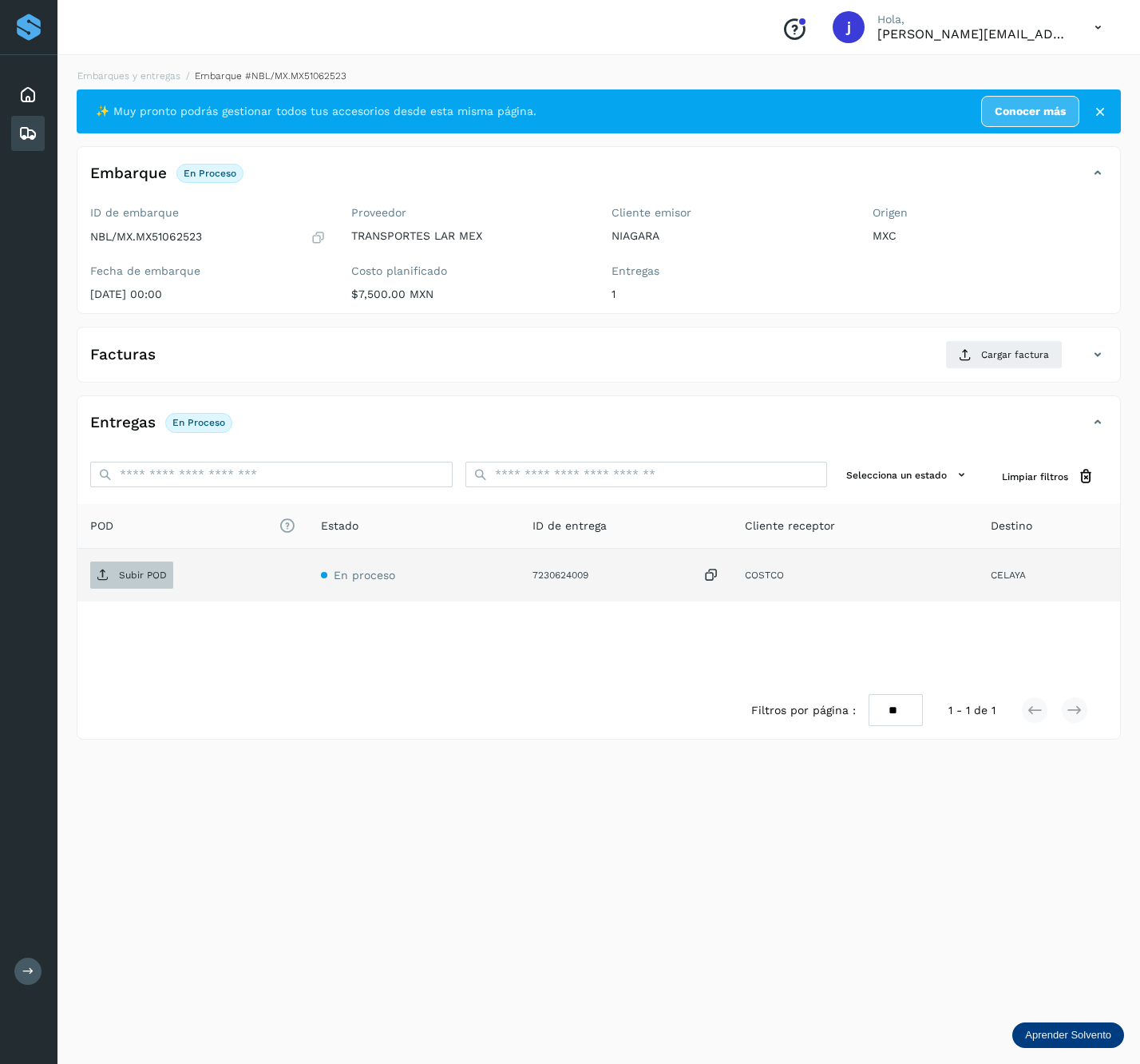
click at [147, 568] on main "Proveedores Inicio Embarques y entregas Salir Conoce nuestros beneficios j Hola…" at bounding box center [570, 532] width 1140 height 1064
click at [134, 577] on p "Subir POD" at bounding box center [143, 575] width 48 height 11
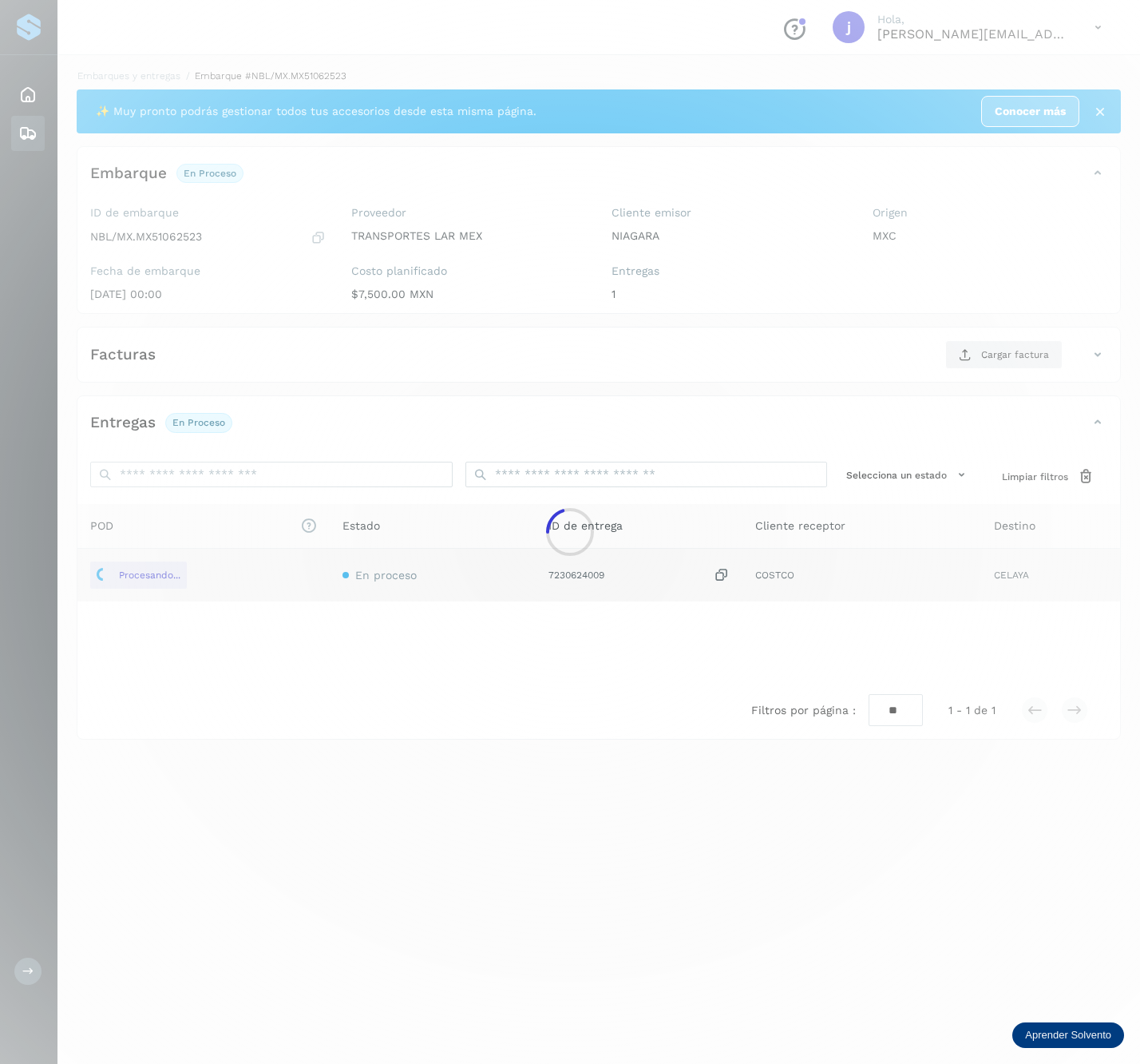
drag, startPoint x: 958, startPoint y: 354, endPoint x: 973, endPoint y: 361, distance: 16.6
click at [959, 354] on div at bounding box center [570, 532] width 1140 height 1064
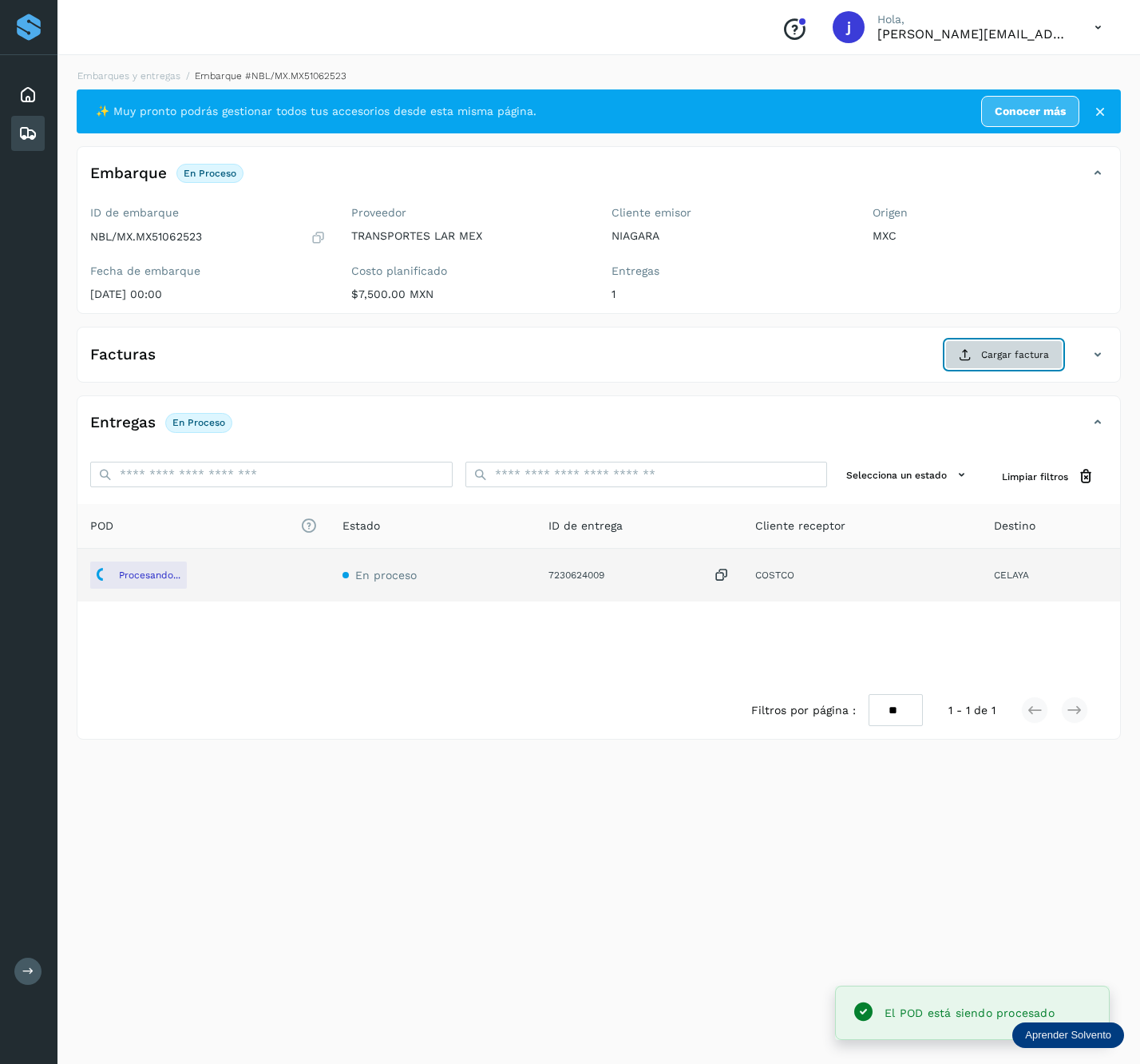
click at [995, 355] on span "Cargar factura" at bounding box center [1015, 355] width 68 height 14
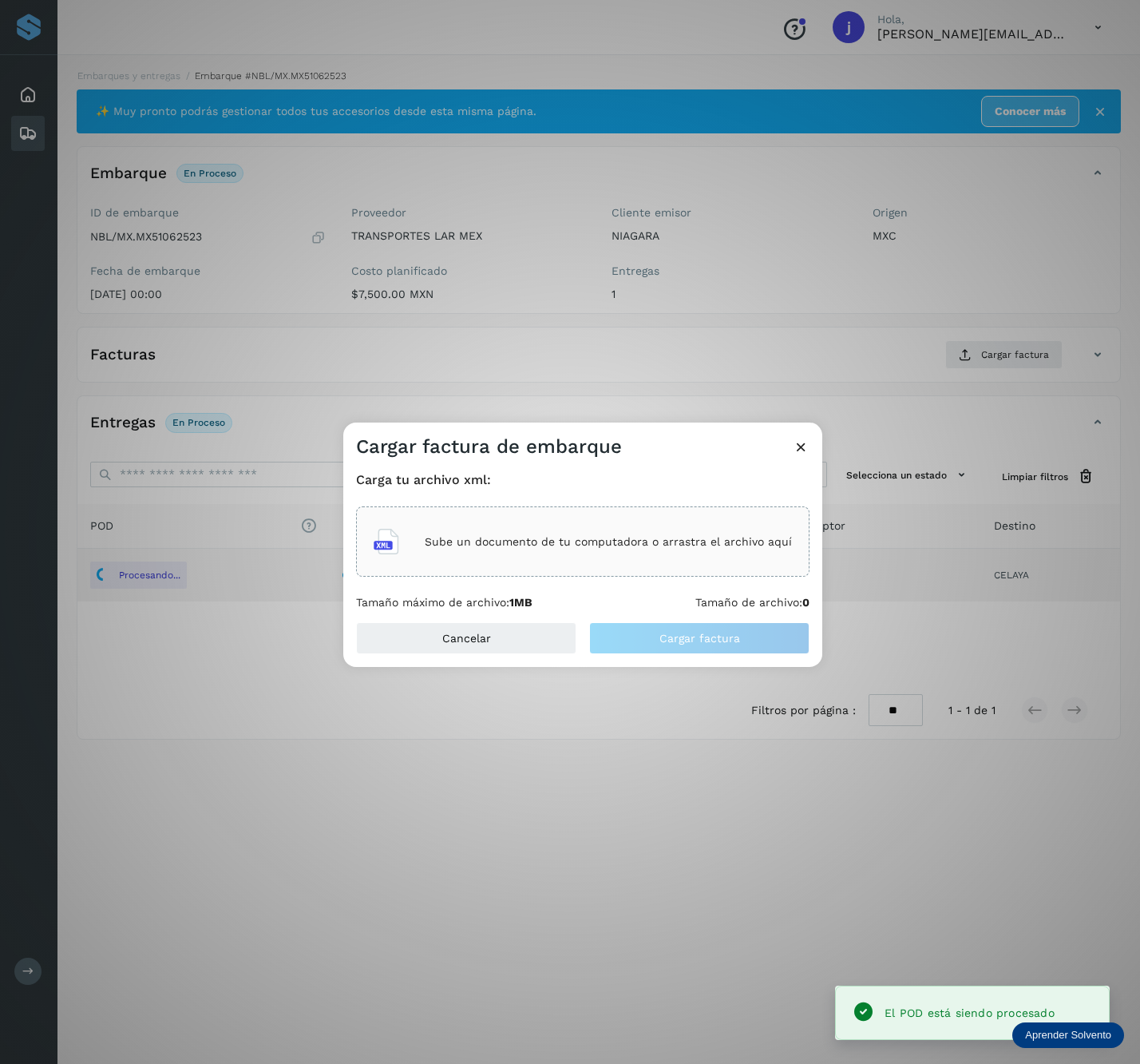
click at [564, 543] on p "Sube un documento de tu computadora o arrastra el archivo aquí" at bounding box center [608, 542] width 368 height 14
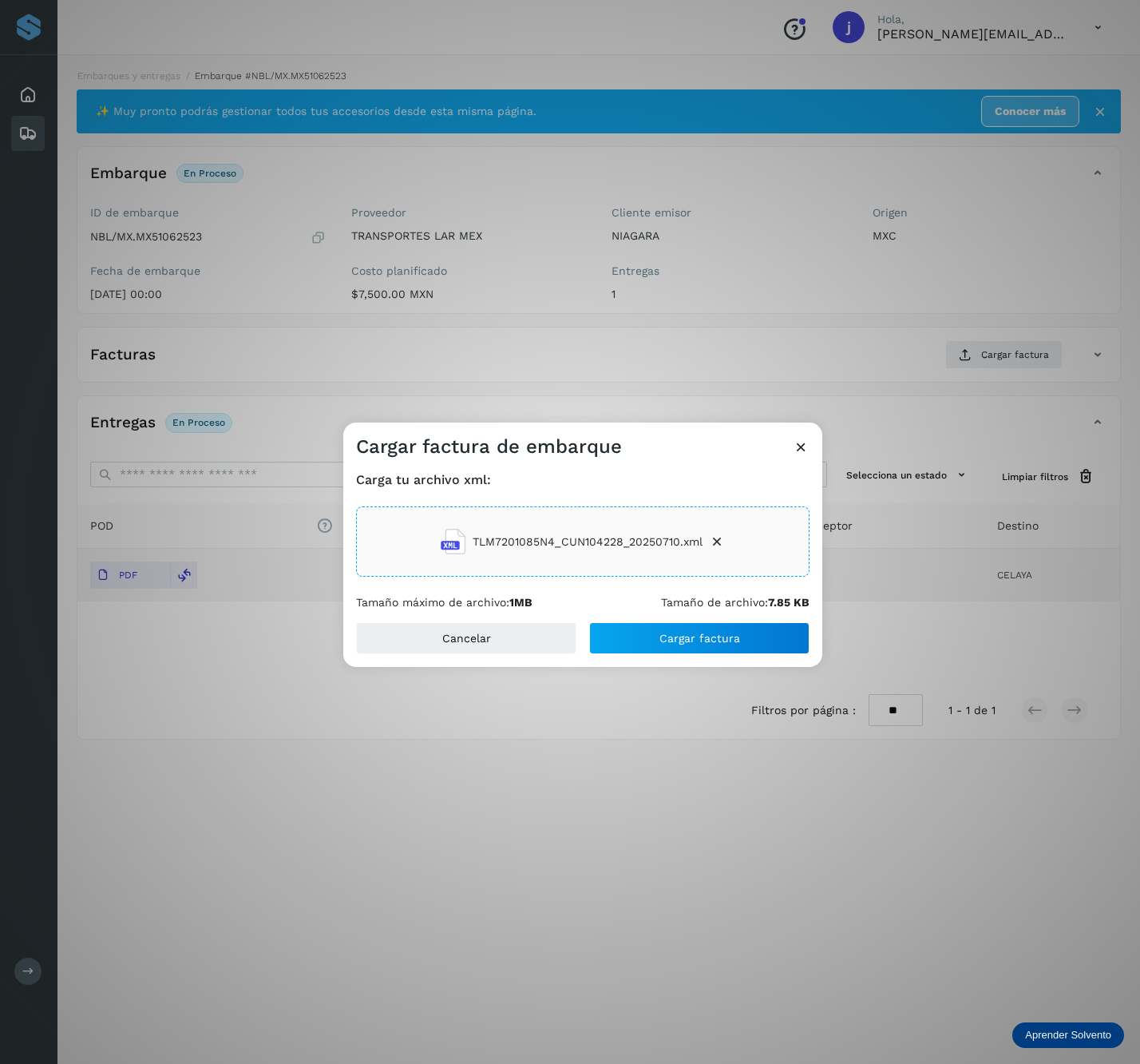
click at [623, 620] on div "Carga tu archivo xml: TLM7201085N4_CUN104228_20250710.xml Tamaño máximo de arch…" at bounding box center [583, 541] width 479 height 163
click at [624, 625] on button "Cargar factura" at bounding box center [700, 638] width 220 height 32
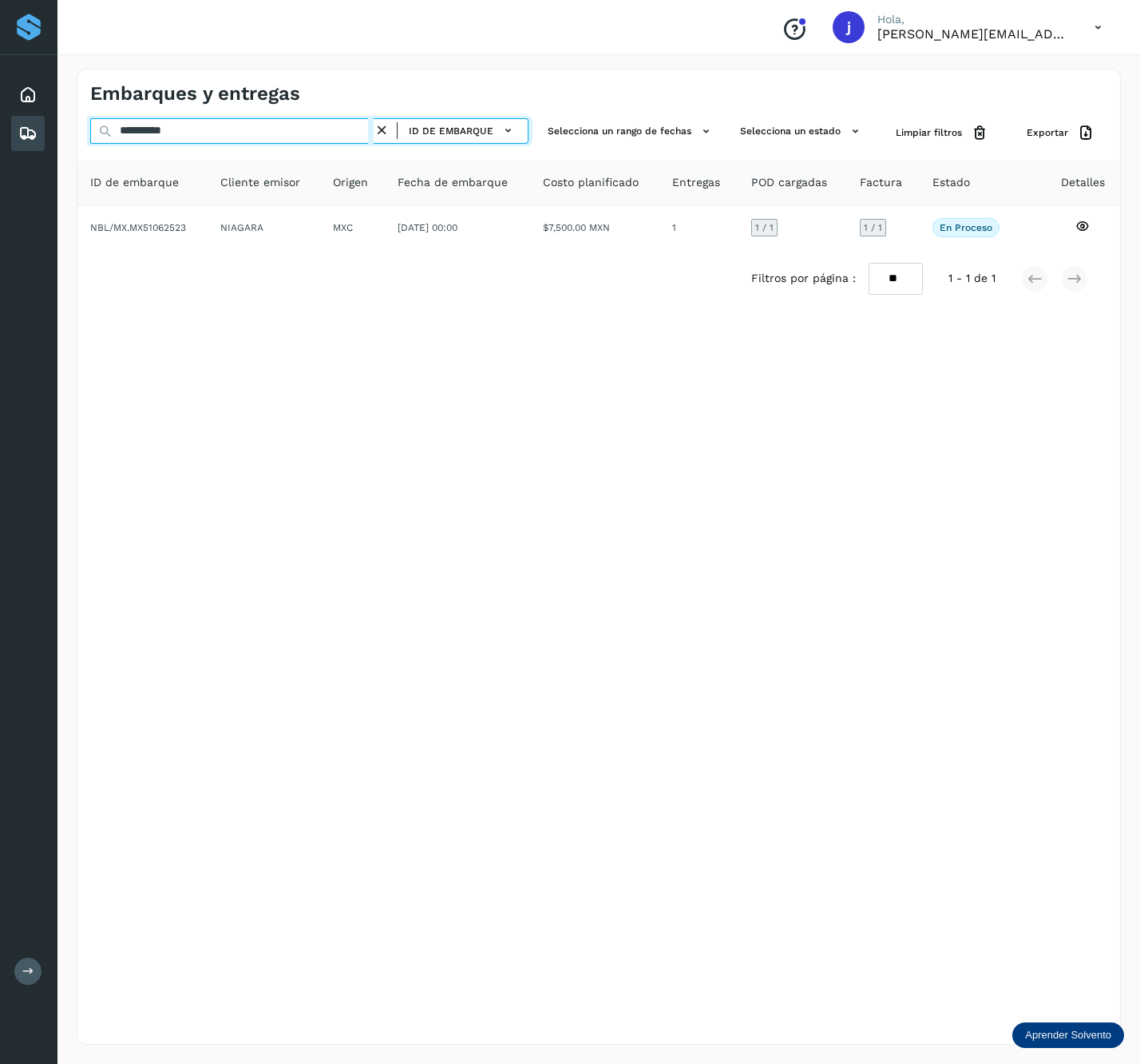
click at [274, 144] on div "**********" at bounding box center [309, 133] width 438 height 30
click at [278, 127] on input "**********" at bounding box center [232, 131] width 283 height 26
paste input "text"
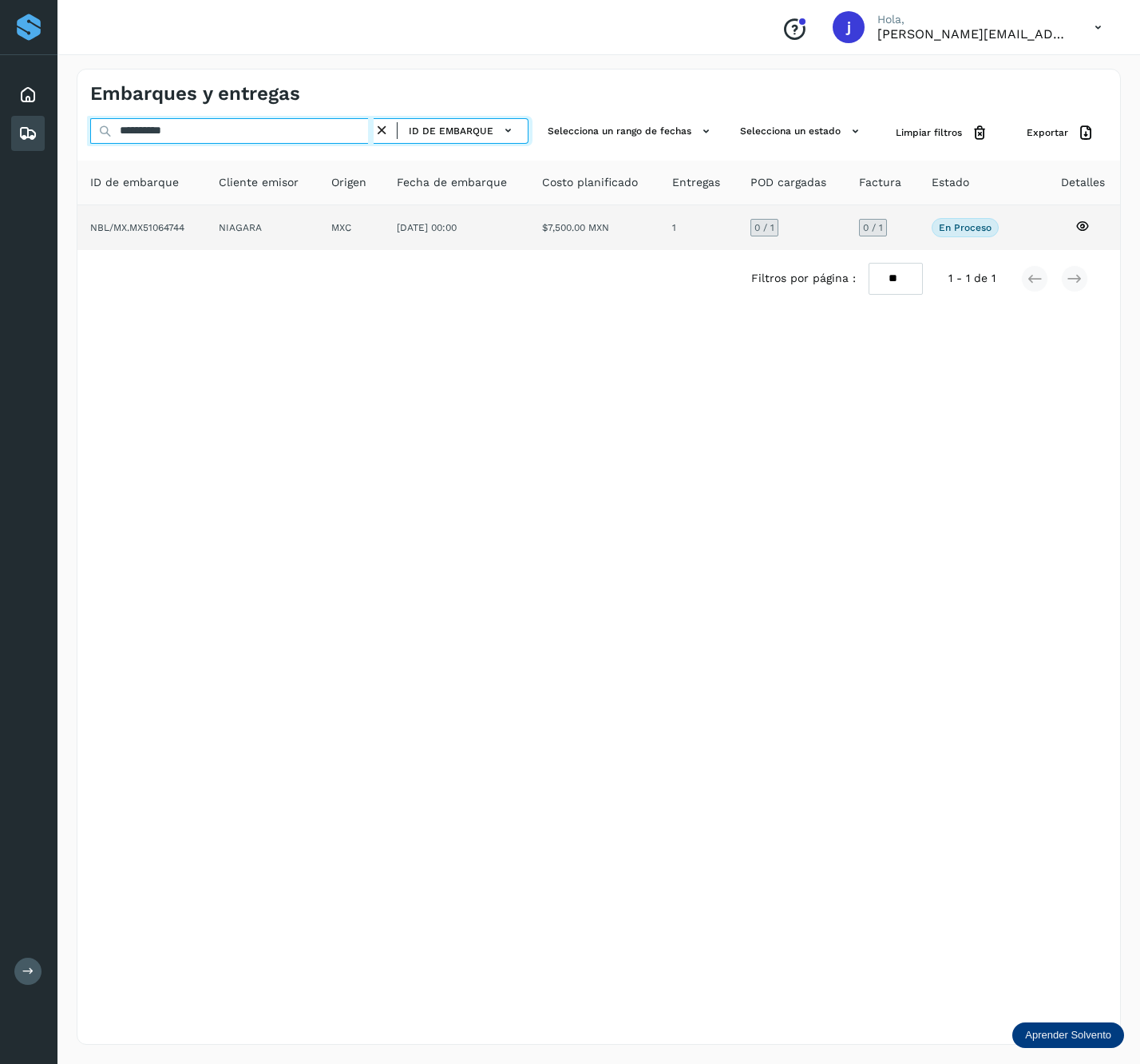
type input "**********"
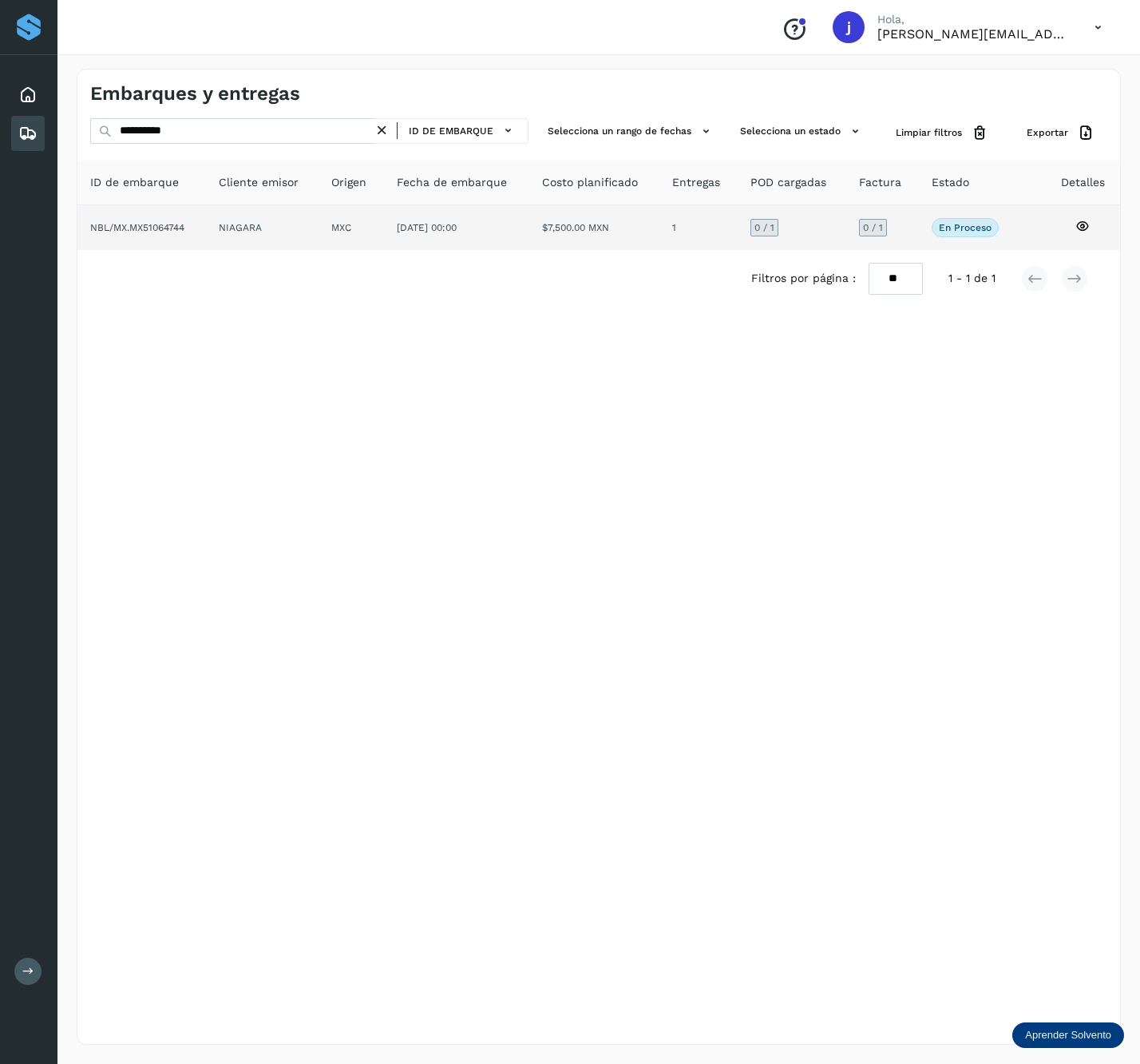
click at [384, 222] on td "MXC" at bounding box center [456, 228] width 146 height 45
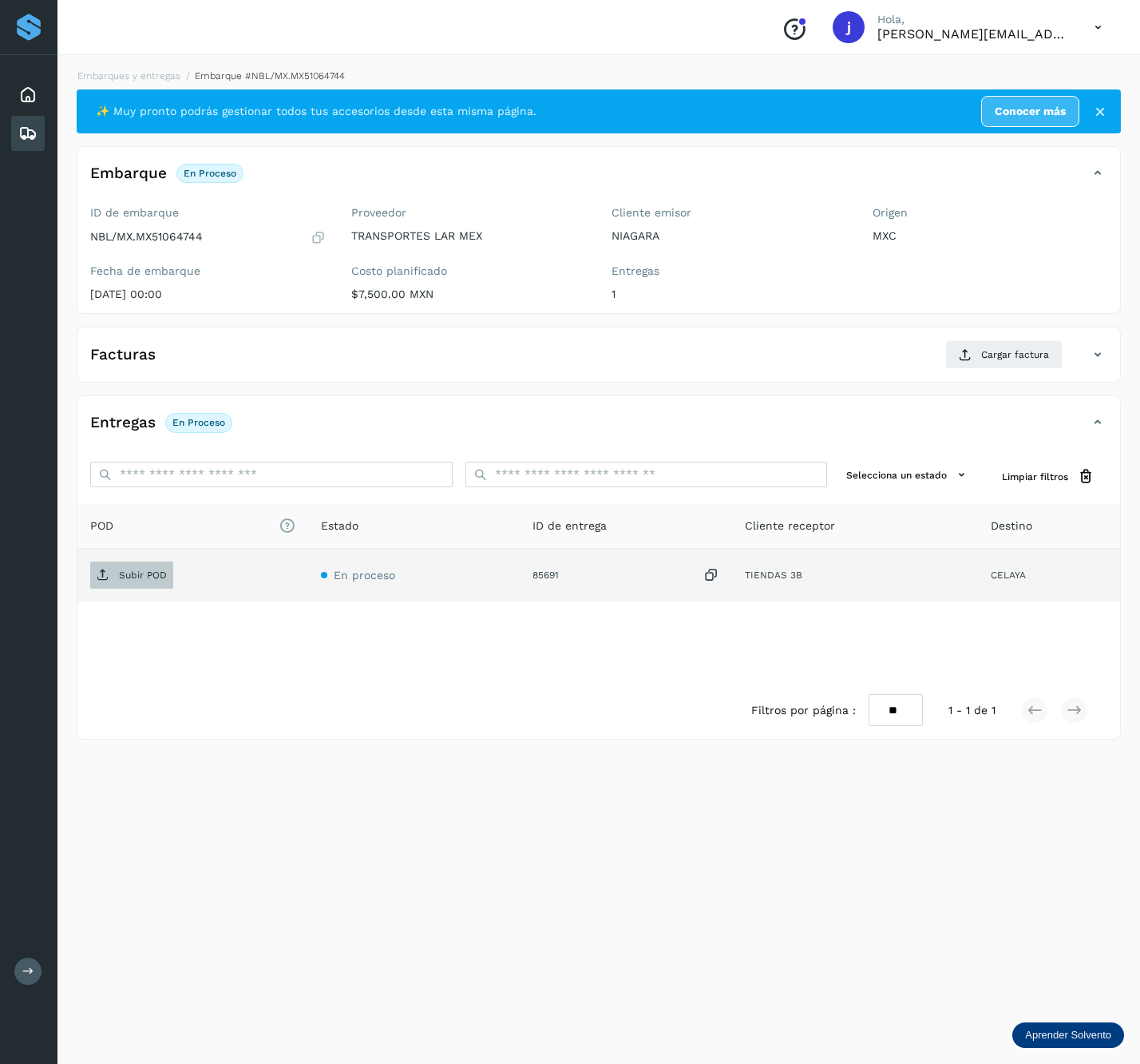
click at [113, 579] on span "Subir POD" at bounding box center [131, 575] width 83 height 26
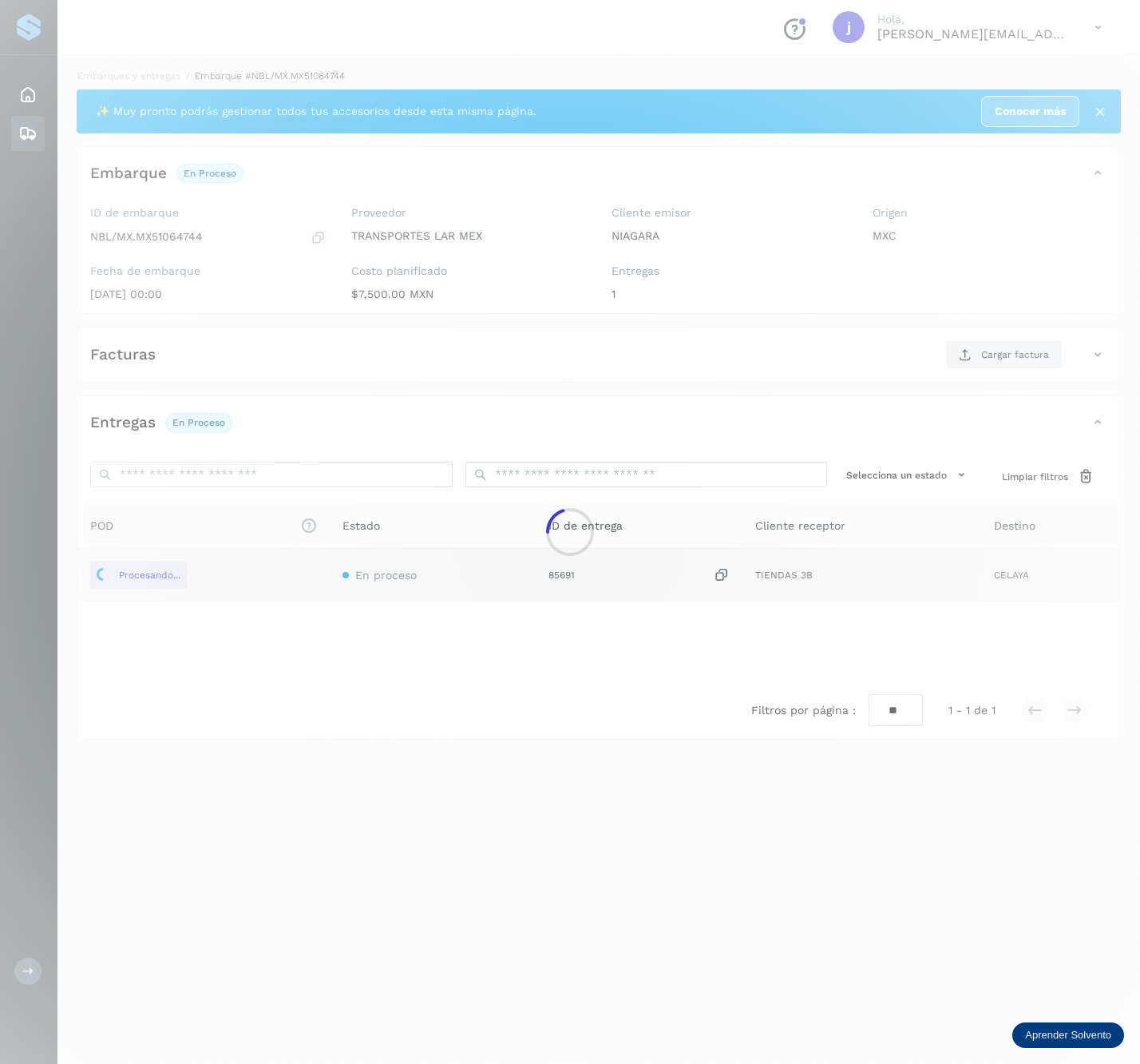
click at [1004, 354] on div at bounding box center [570, 532] width 1140 height 1064
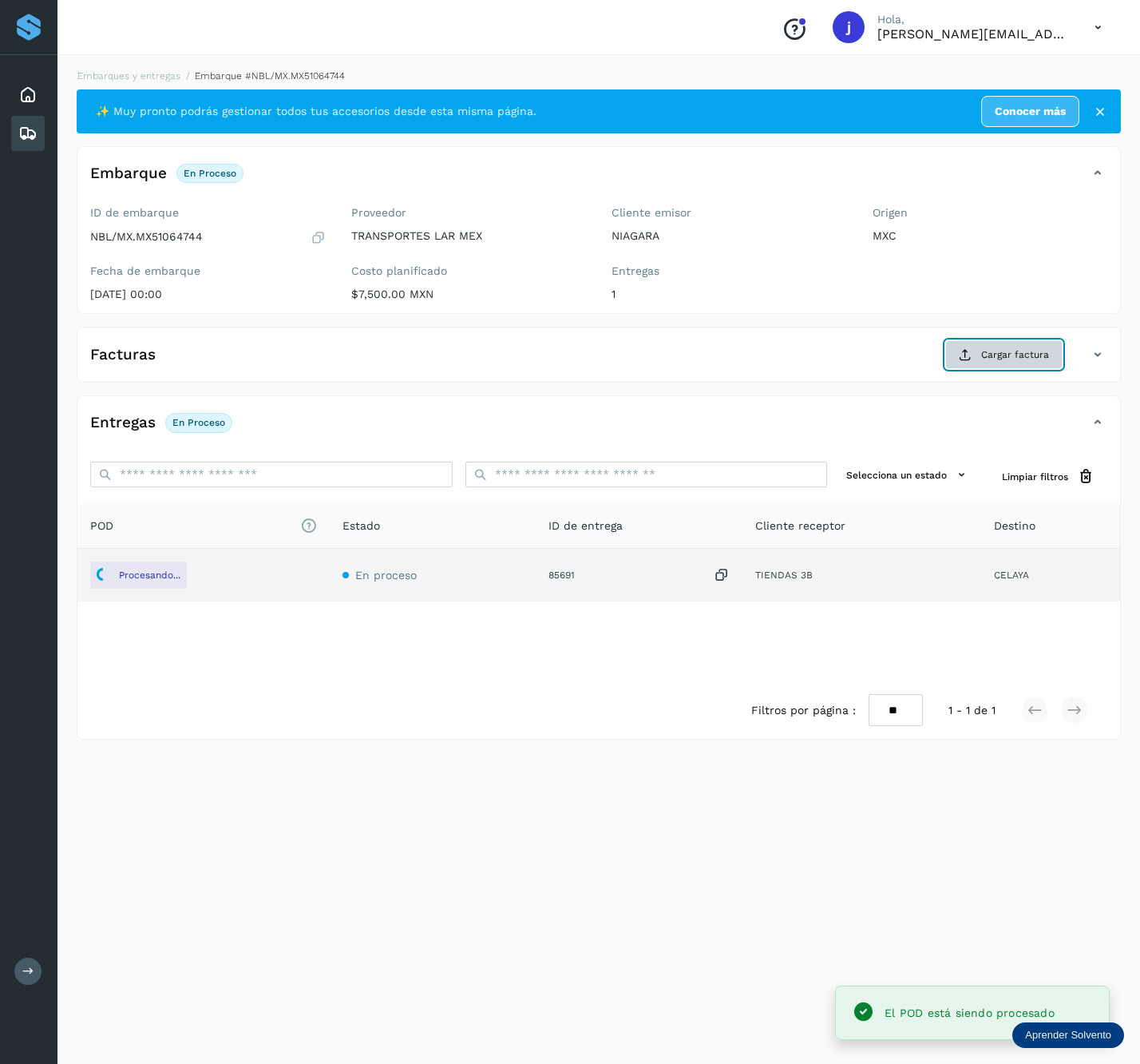
click at [972, 352] on icon at bounding box center [965, 355] width 13 height 13
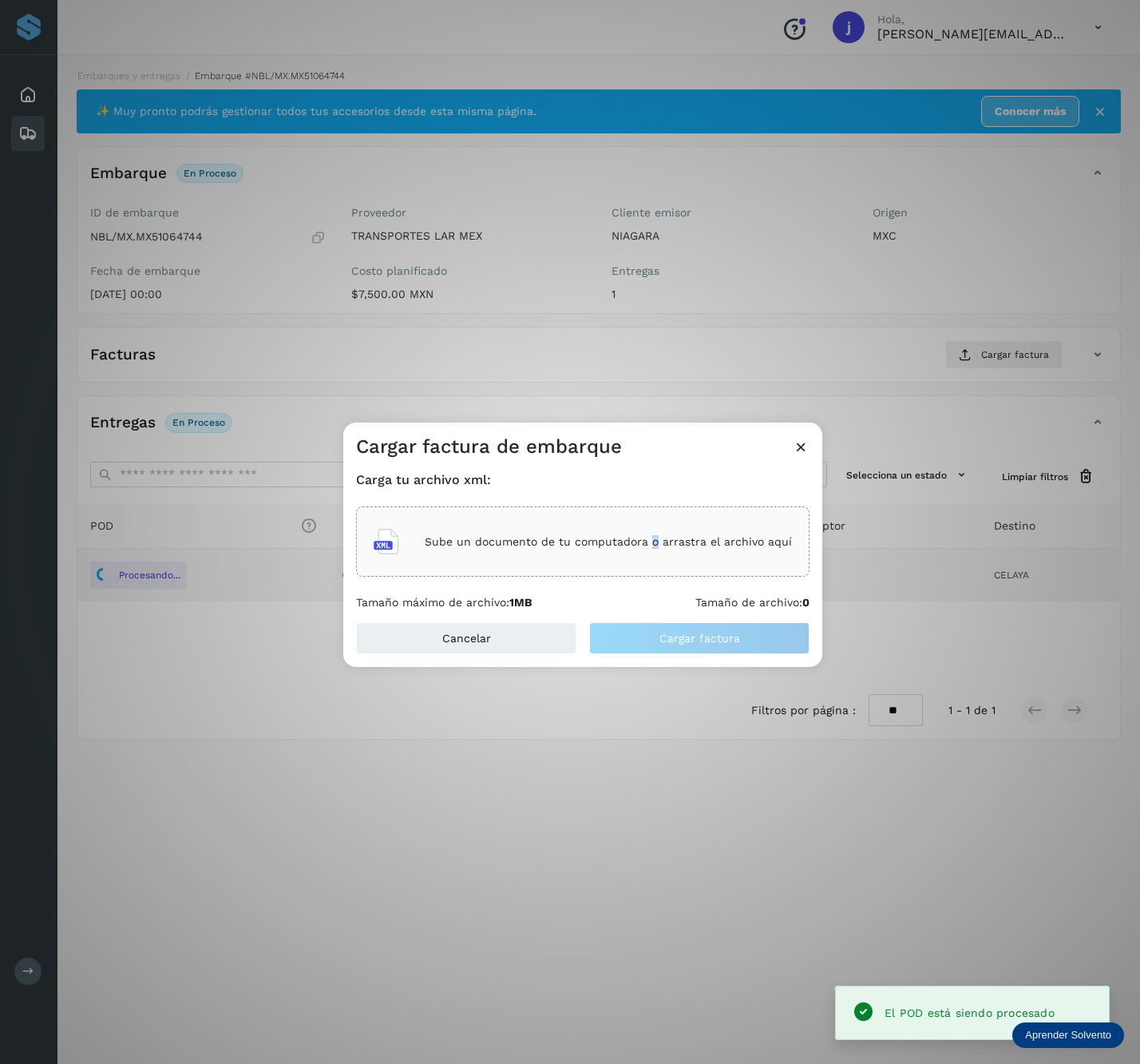
click at [655, 514] on div "Sube un documento de tu computadora o arrastra el archivo aquí" at bounding box center [583, 541] width 454 height 70
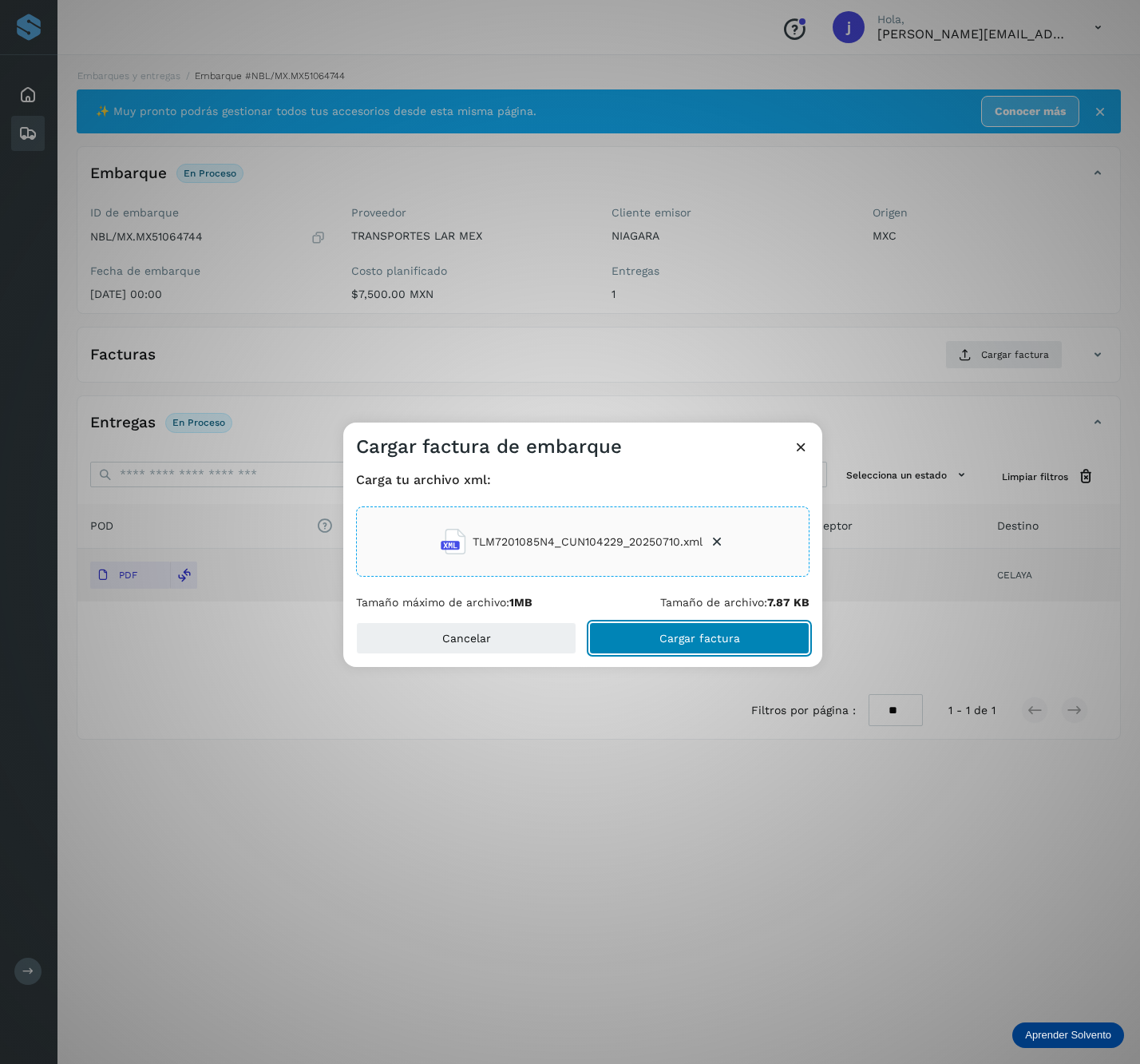
click at [640, 625] on button "Cargar factura" at bounding box center [700, 638] width 220 height 32
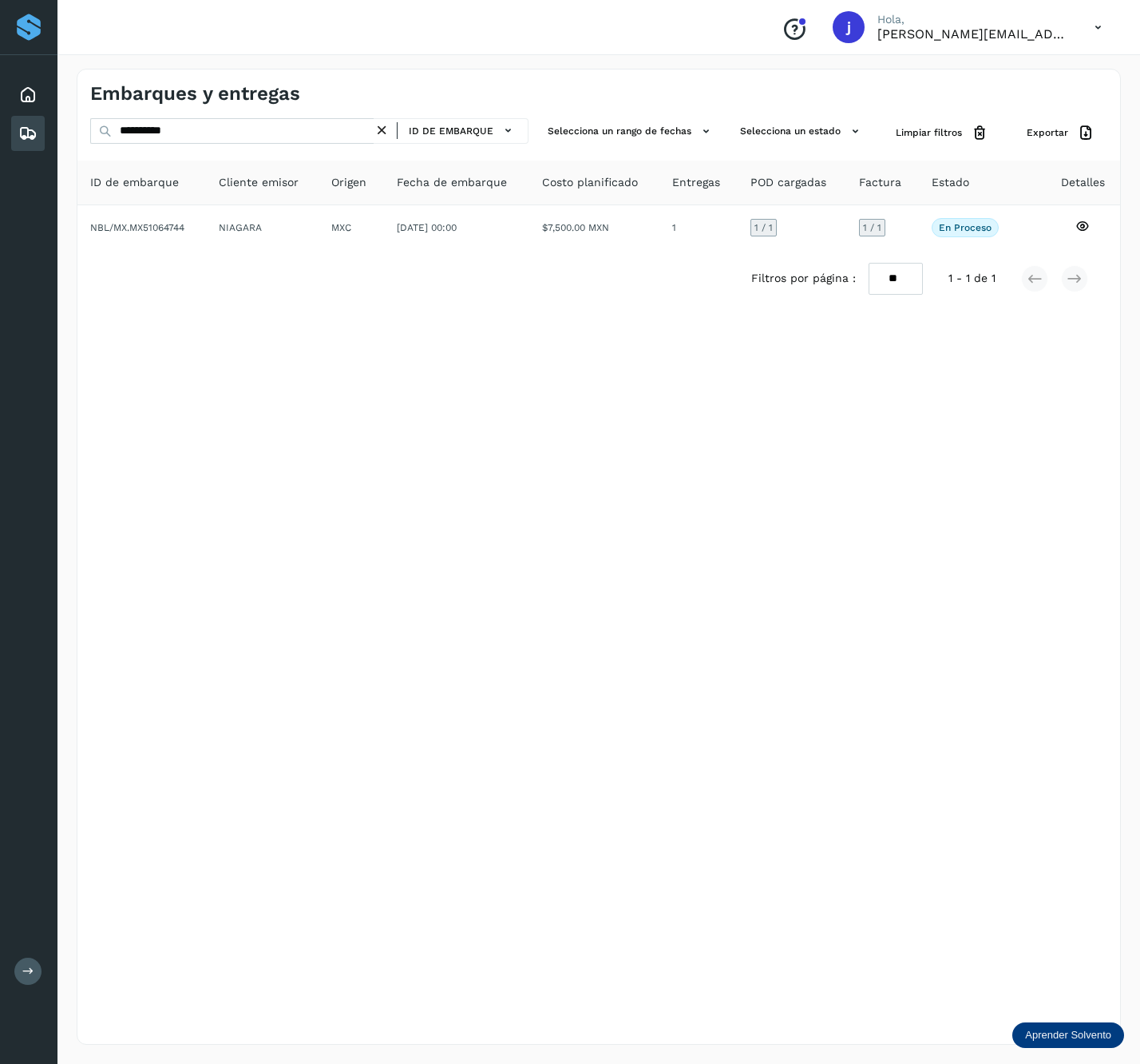
click at [185, 117] on div "**********" at bounding box center [599, 556] width 1044 height 976
drag, startPoint x: 185, startPoint y: 117, endPoint x: 183, endPoint y: 127, distance: 10.2
click at [185, 118] on div "**********" at bounding box center [599, 556] width 1044 height 976
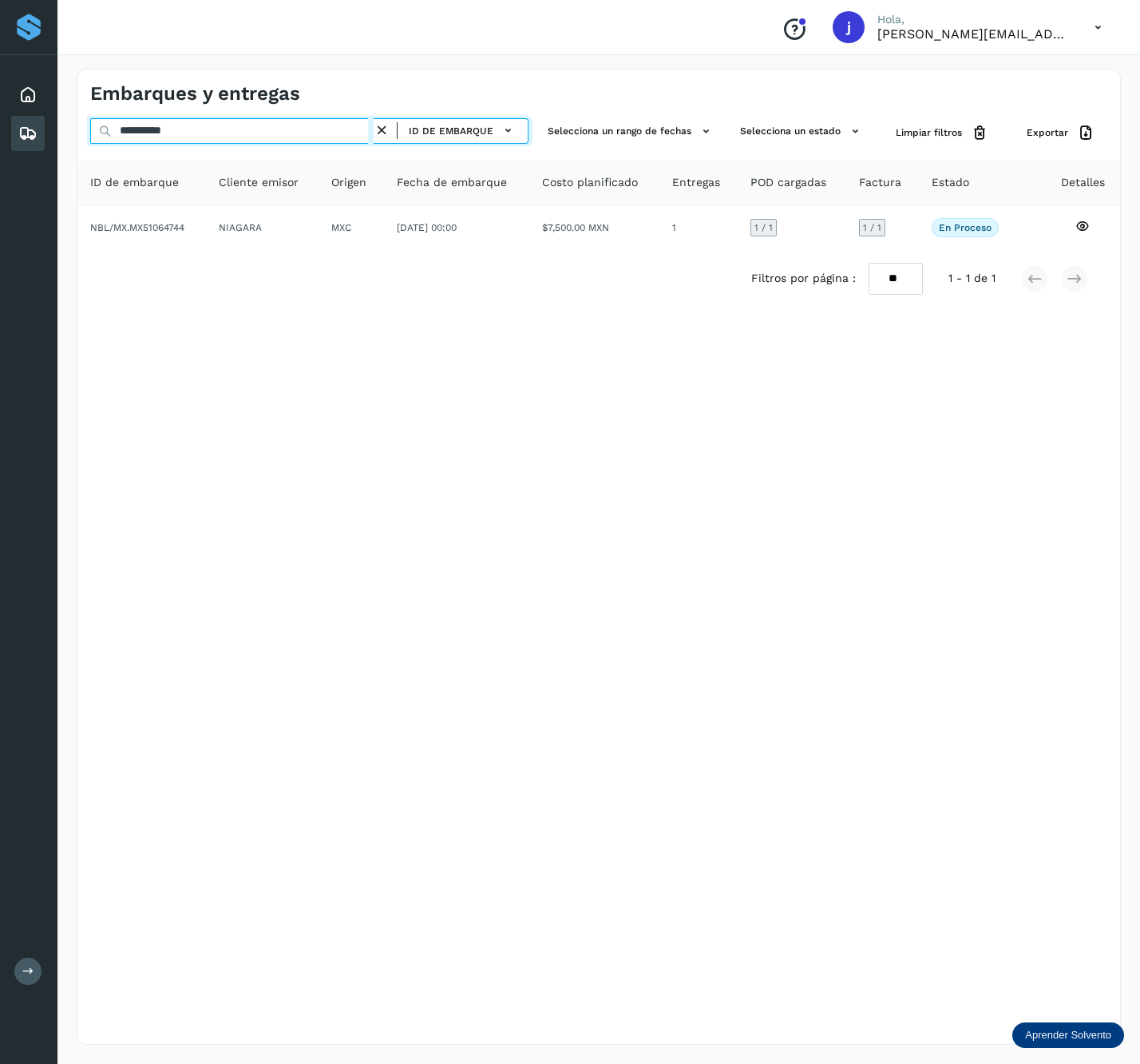
click at [183, 127] on input "**********" at bounding box center [232, 131] width 283 height 26
paste input "text"
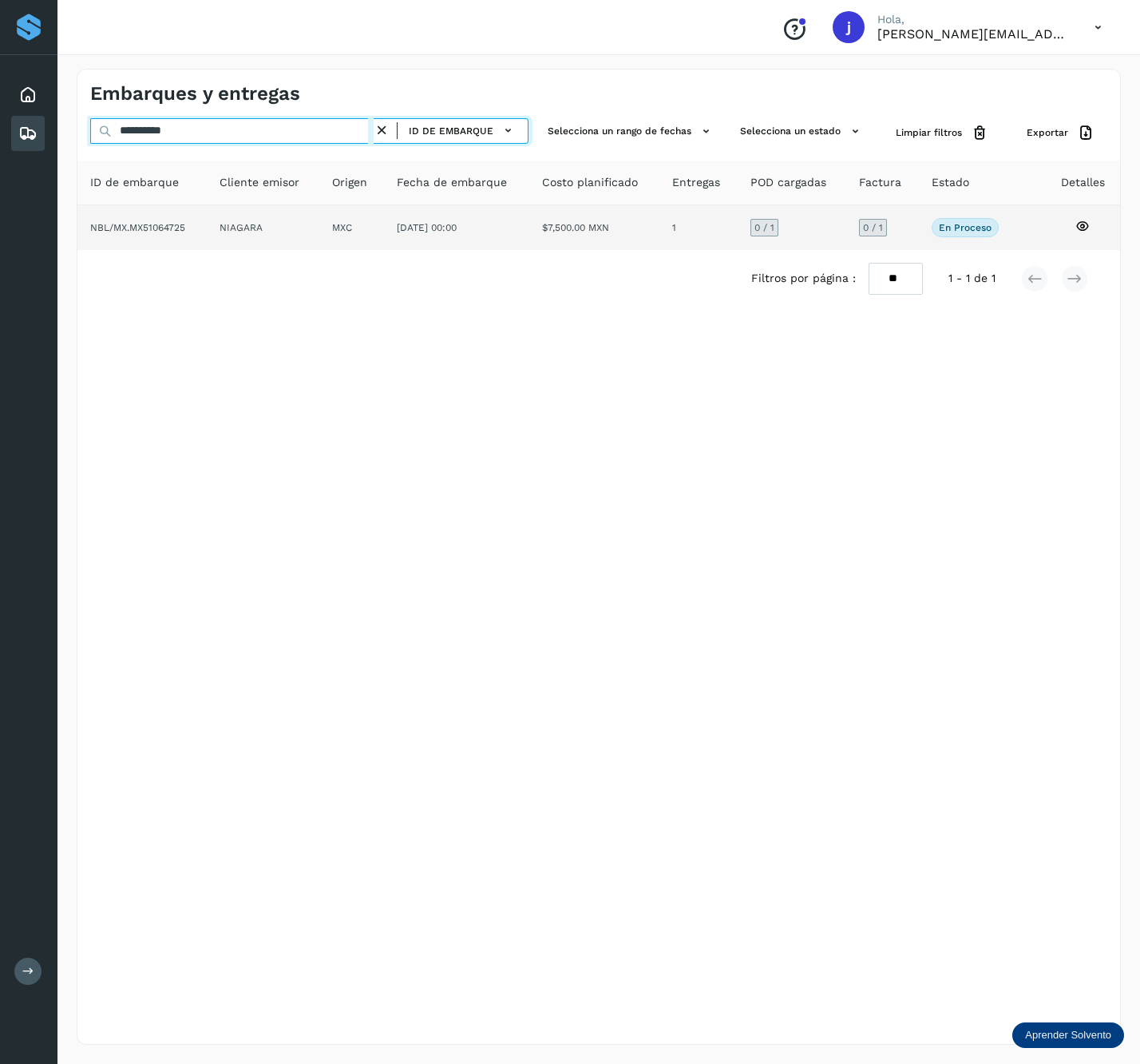
type input "**********"
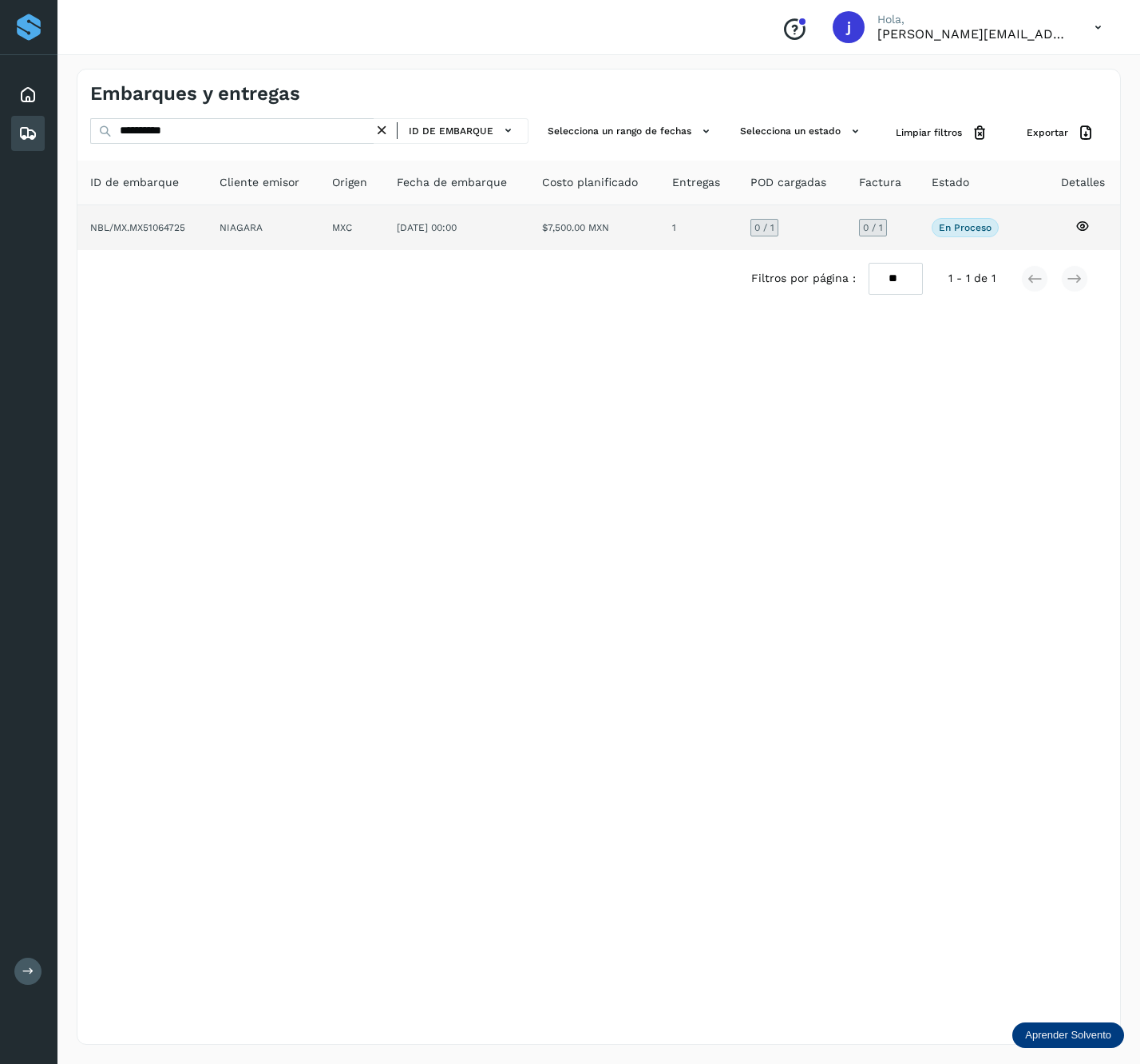
click at [529, 216] on td "09/jul/2025 00:00" at bounding box center [595, 228] width 130 height 45
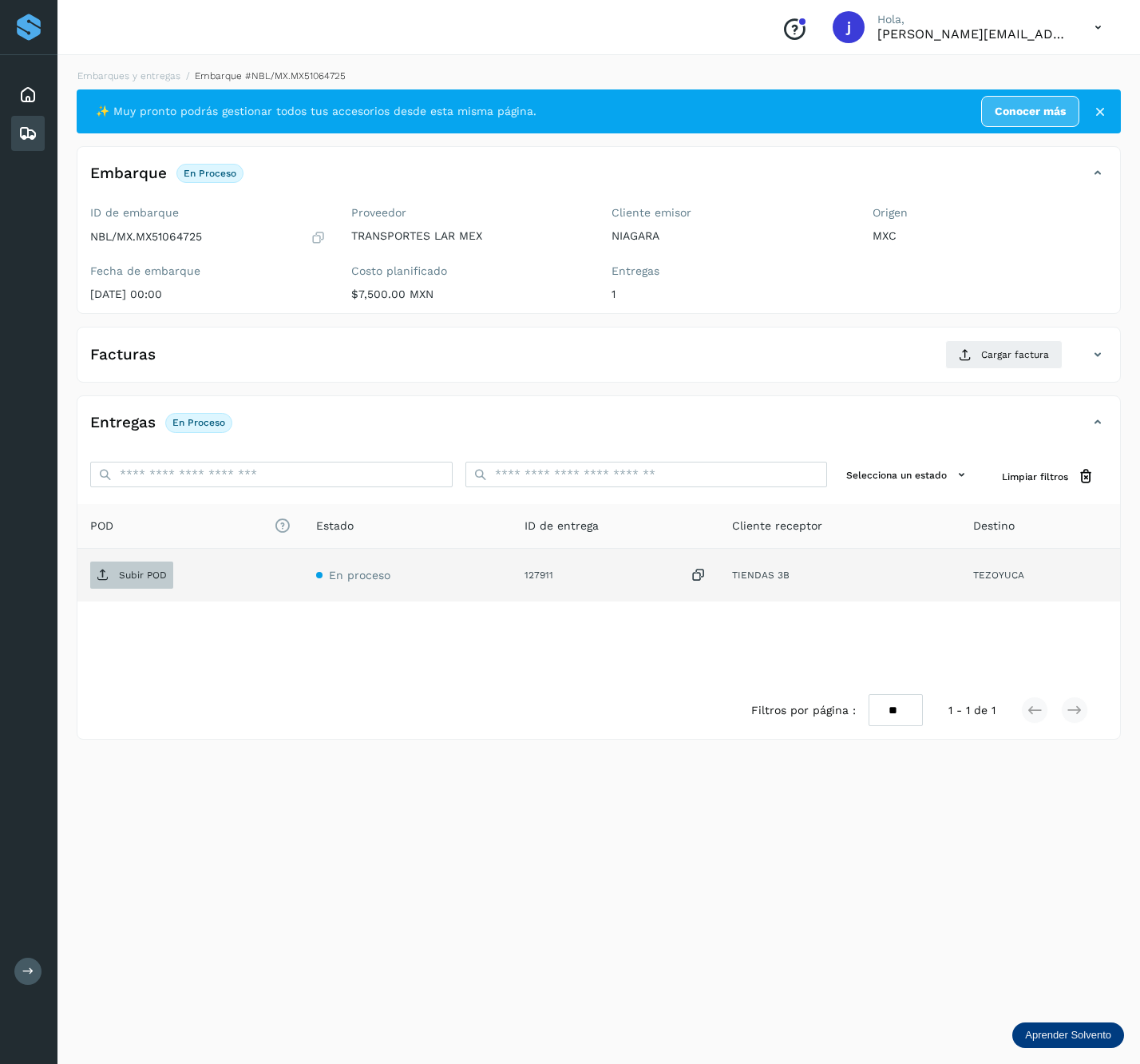
click at [100, 580] on icon at bounding box center [103, 575] width 13 height 13
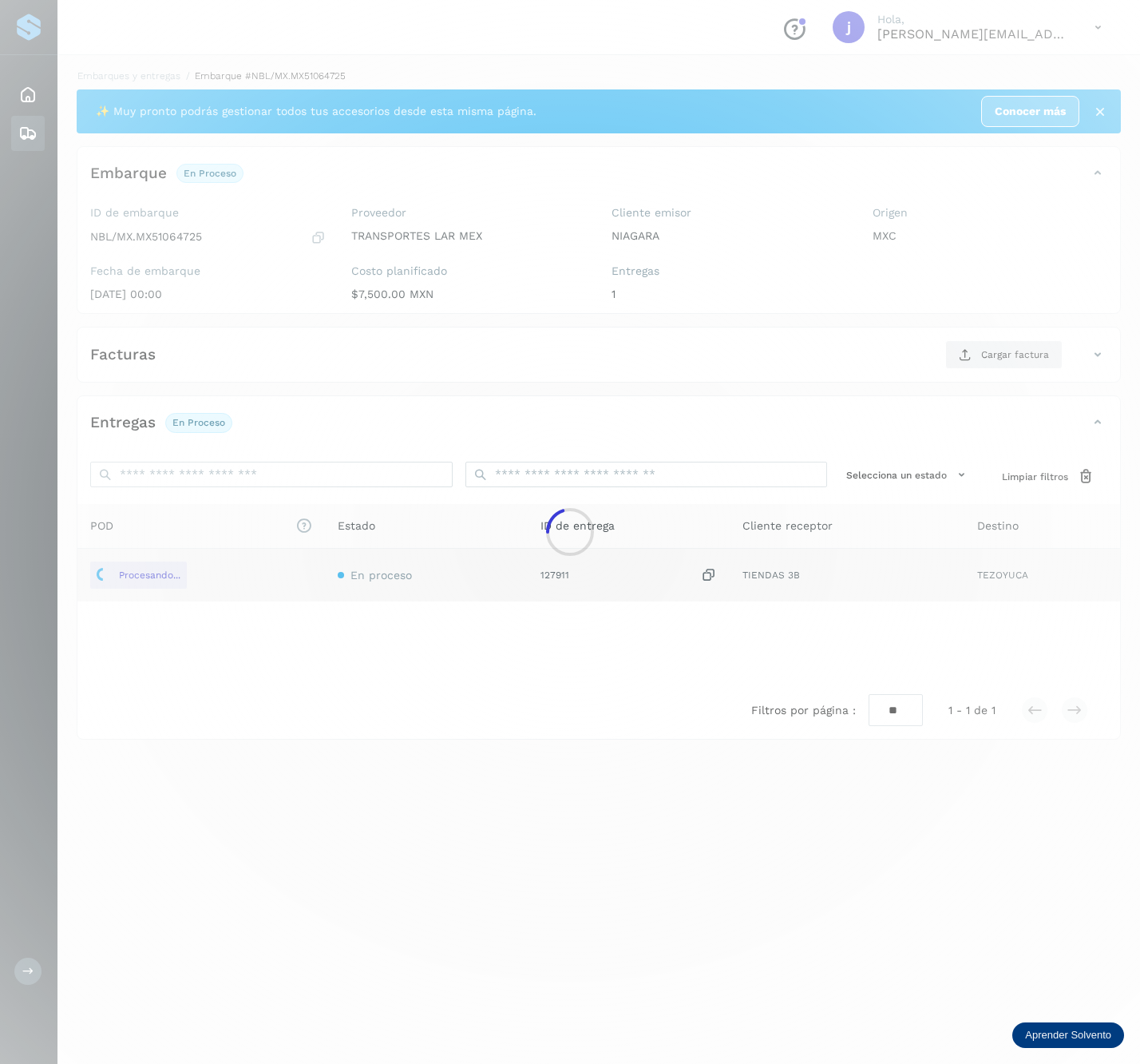
click at [973, 348] on div at bounding box center [570, 532] width 1140 height 1064
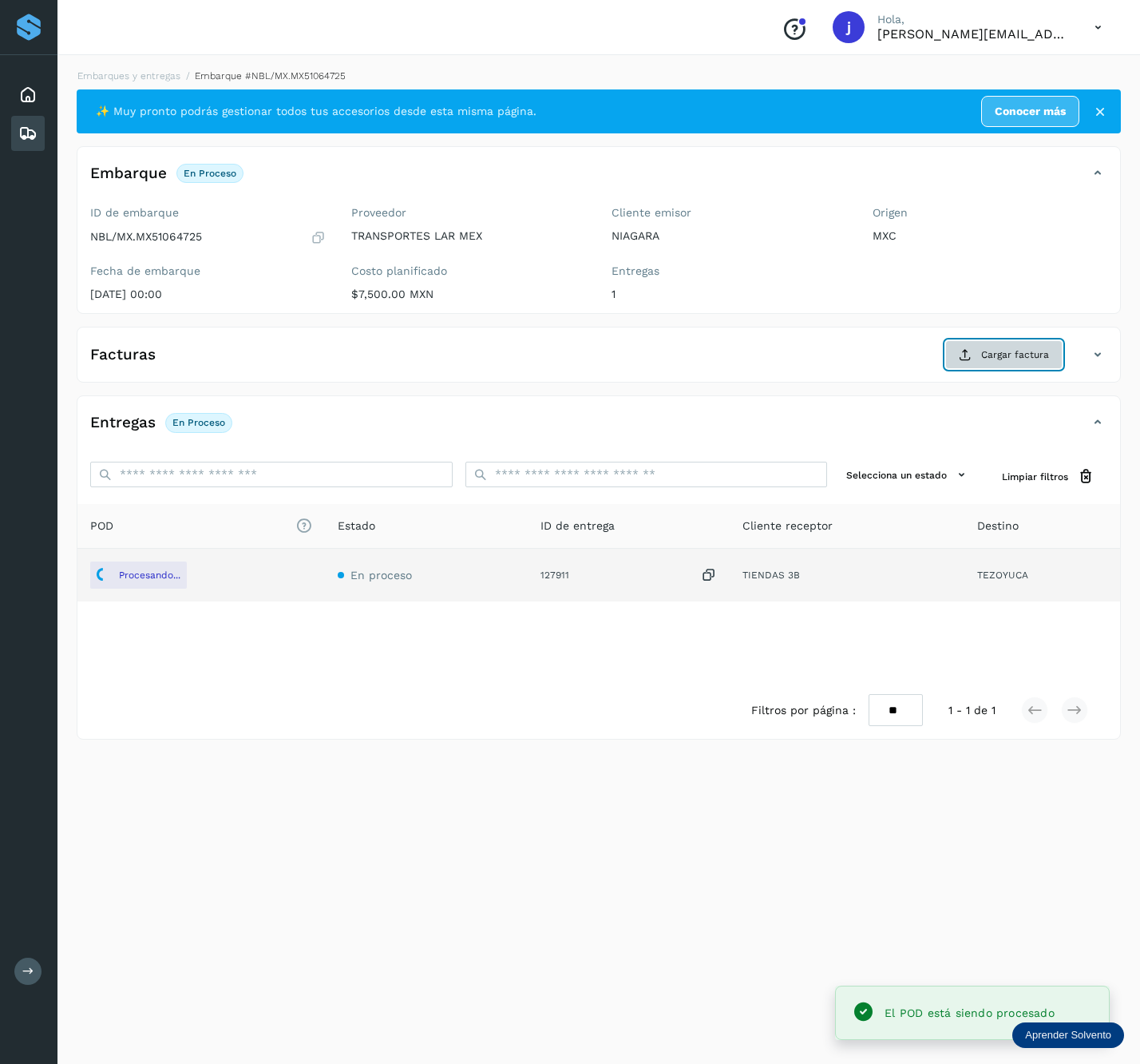
click at [953, 352] on button "Cargar factura" at bounding box center [1004, 355] width 117 height 29
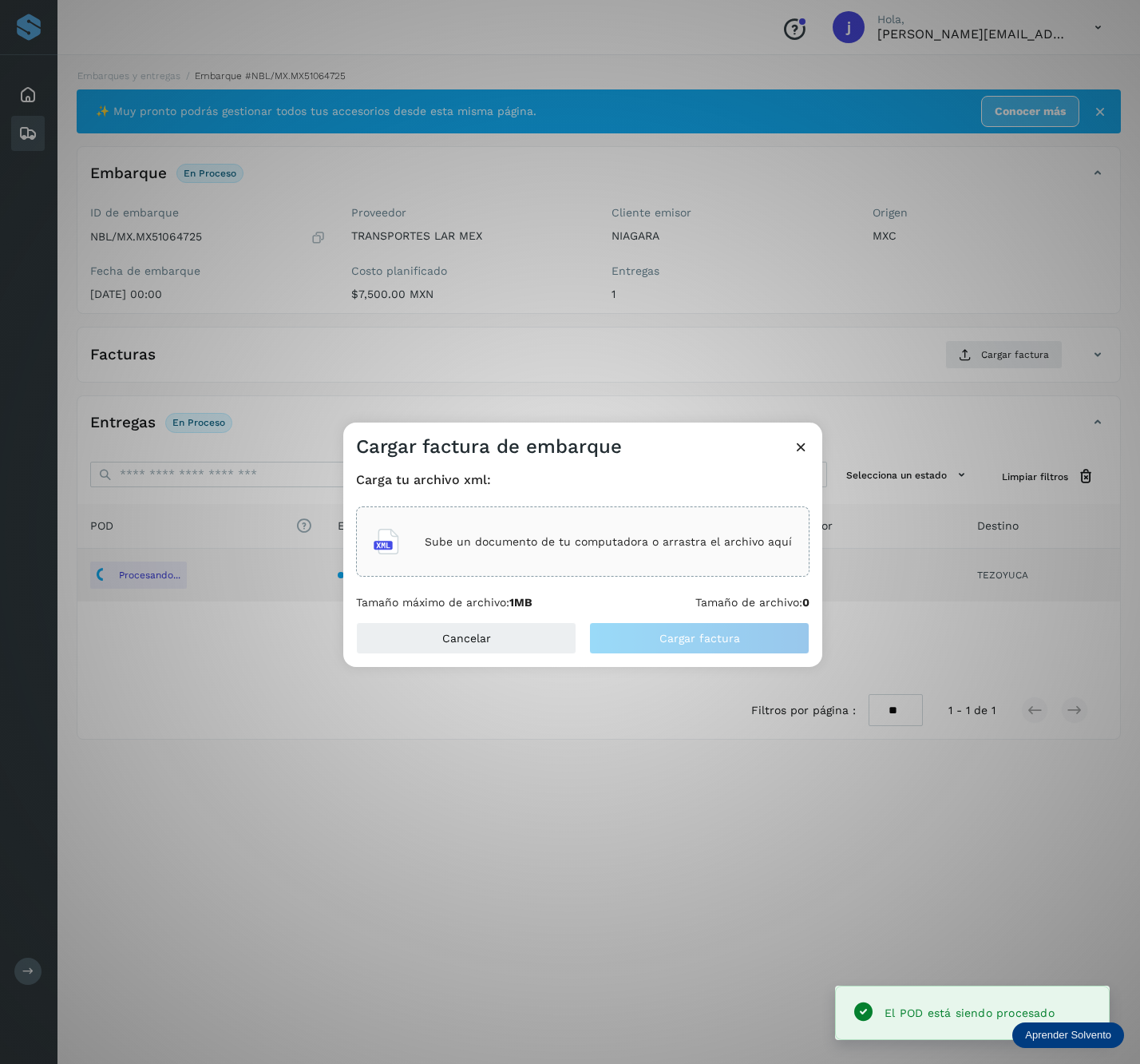
click at [676, 538] on p "Sube un documento de tu computadora o arrastra el archivo aquí" at bounding box center [608, 542] width 368 height 14
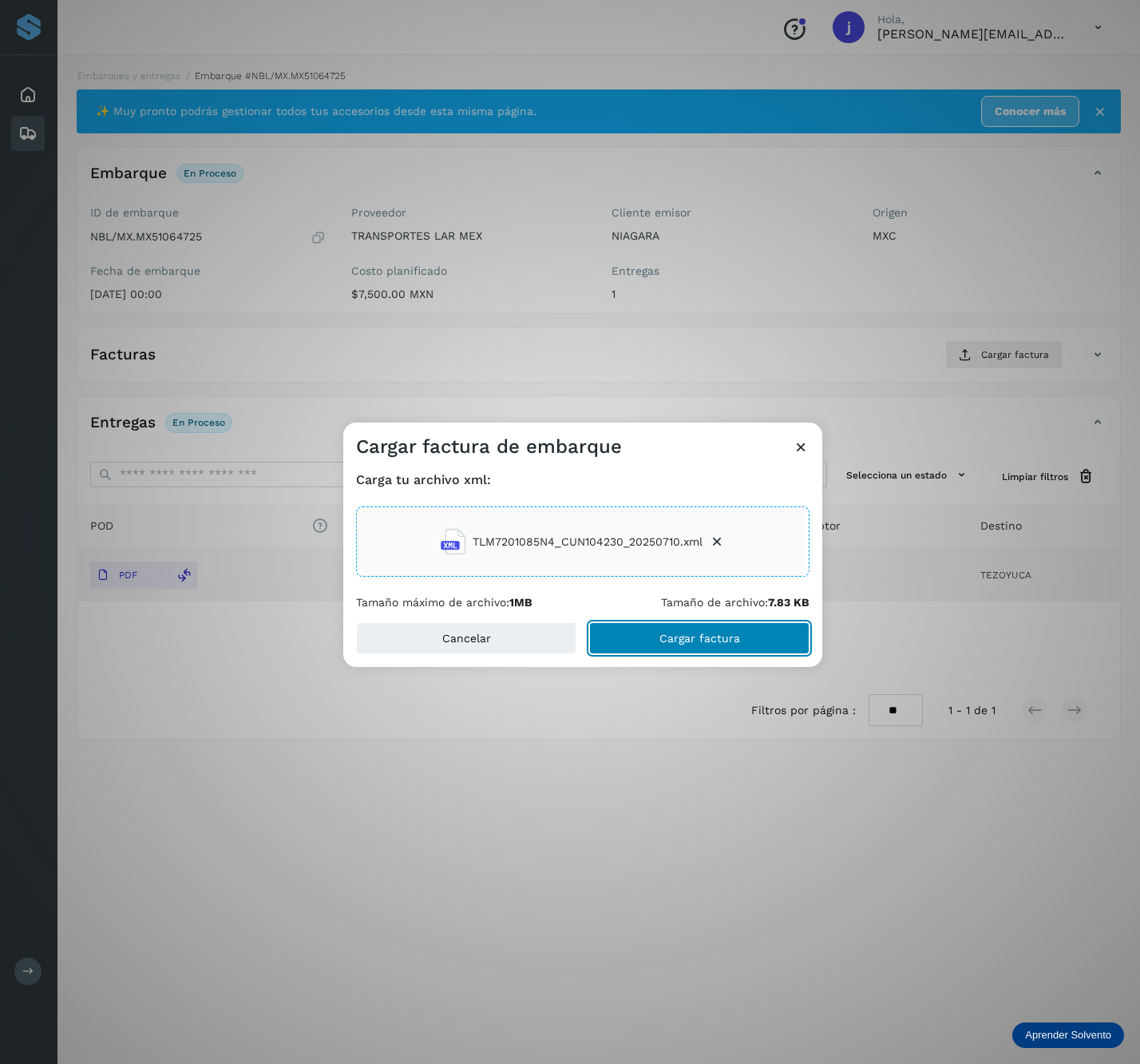
drag, startPoint x: 684, startPoint y: 625, endPoint x: 678, endPoint y: 632, distance: 9.2
click at [684, 629] on button "Cargar factura" at bounding box center [700, 638] width 220 height 32
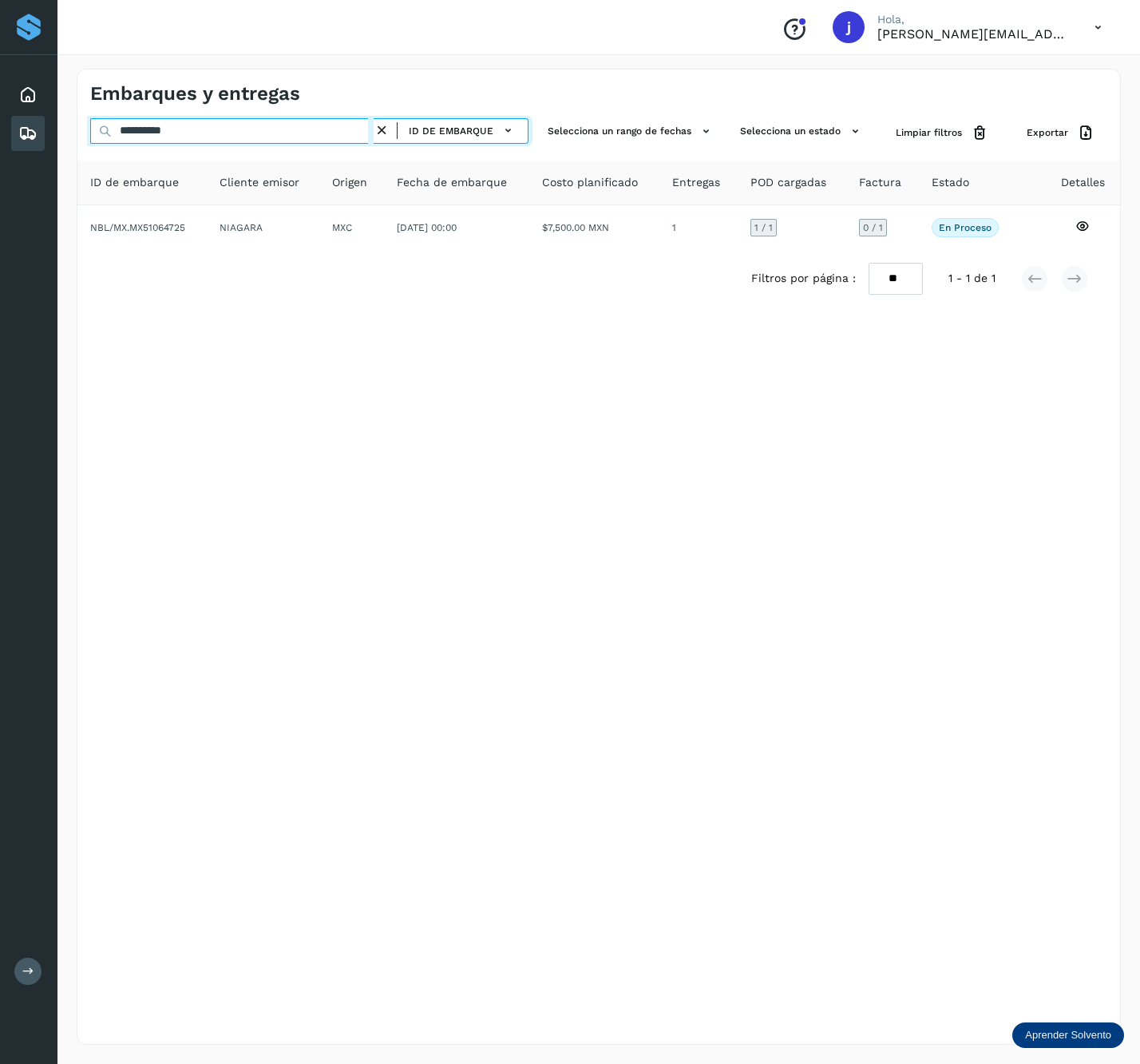
click at [199, 133] on input "**********" at bounding box center [232, 131] width 283 height 26
paste input "text"
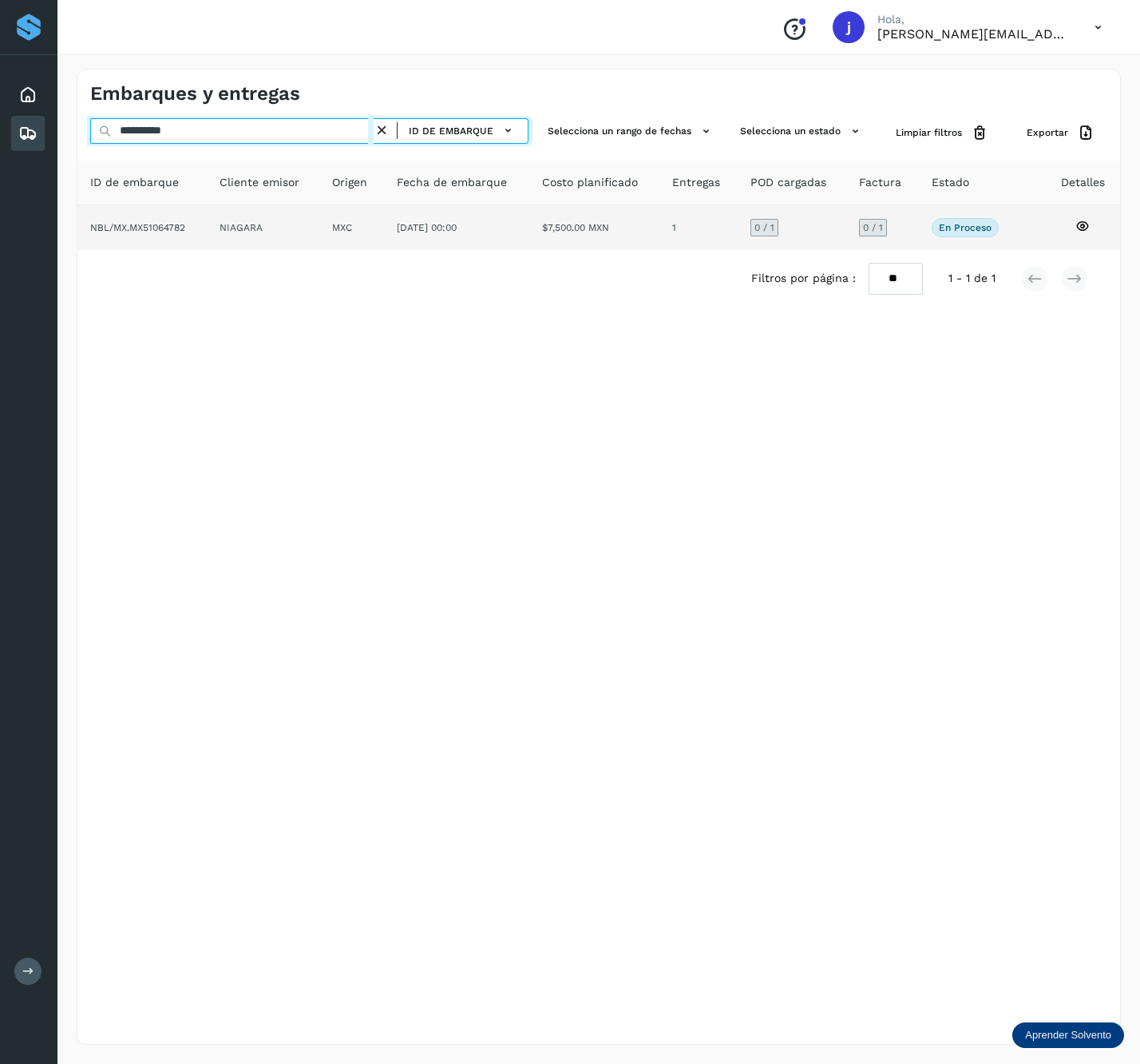
type input "**********"
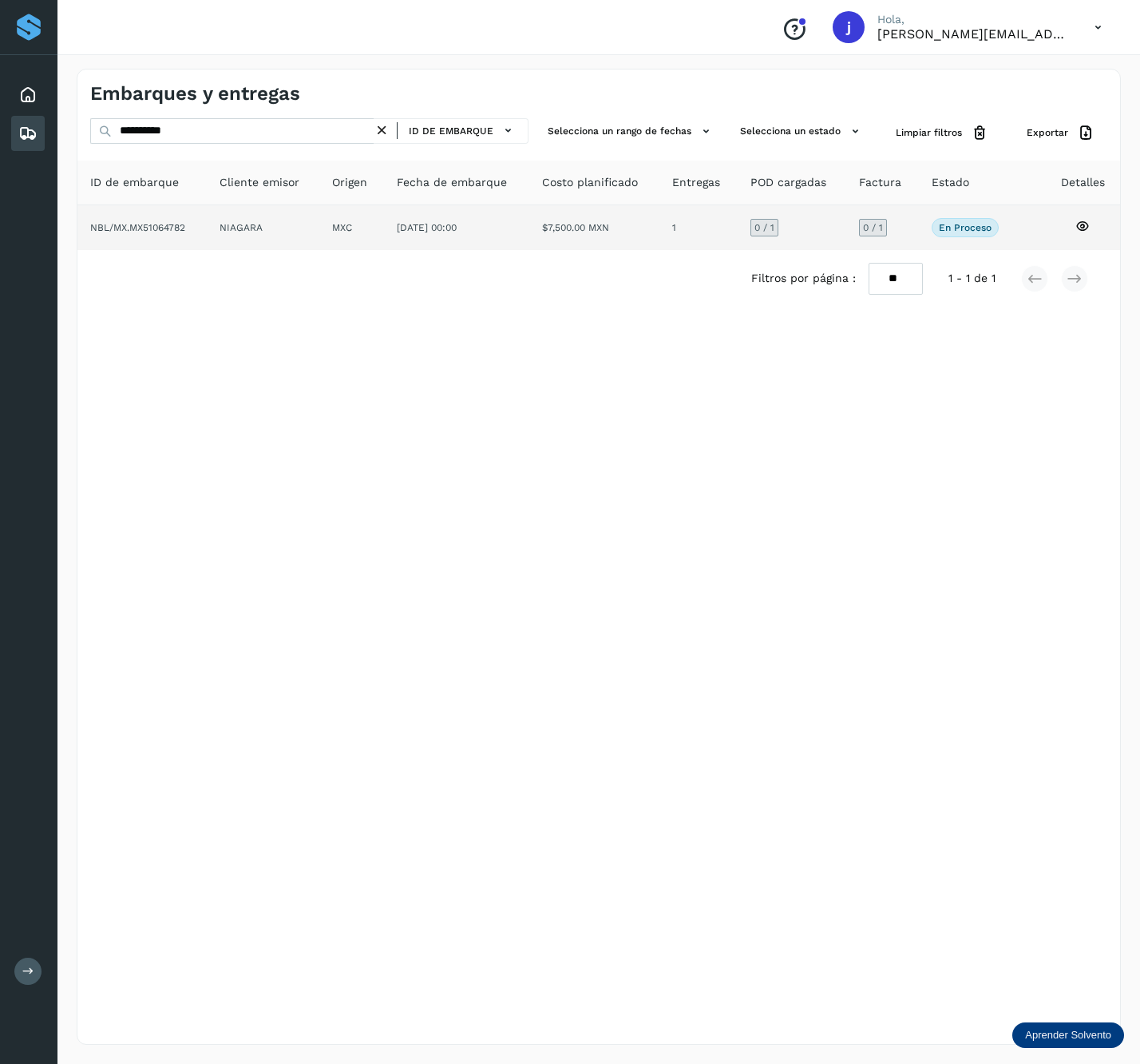
click at [529, 230] on td "10/jul/2025 00:00" at bounding box center [595, 228] width 130 height 45
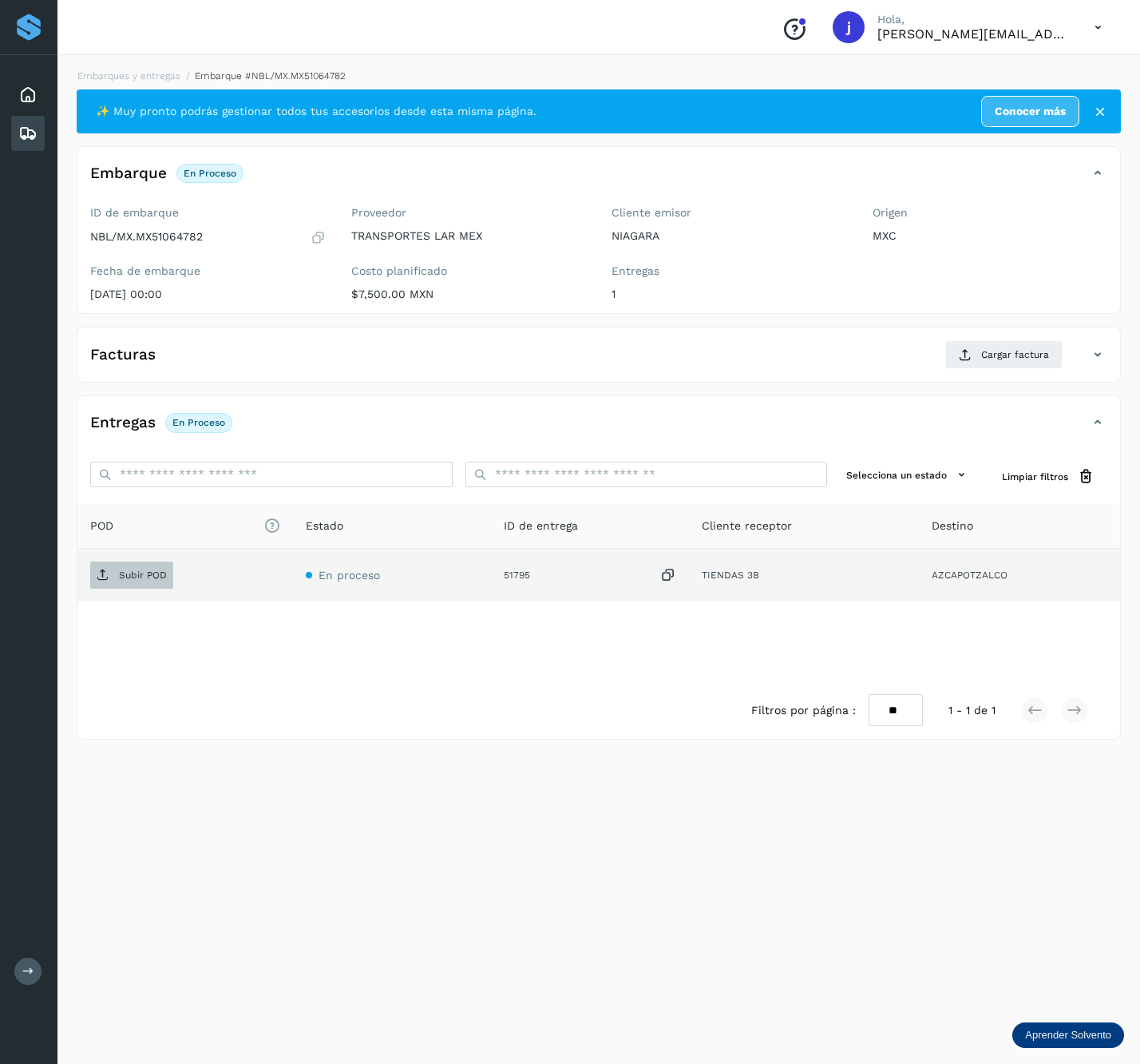
click at [145, 581] on p "Subir POD" at bounding box center [143, 575] width 48 height 11
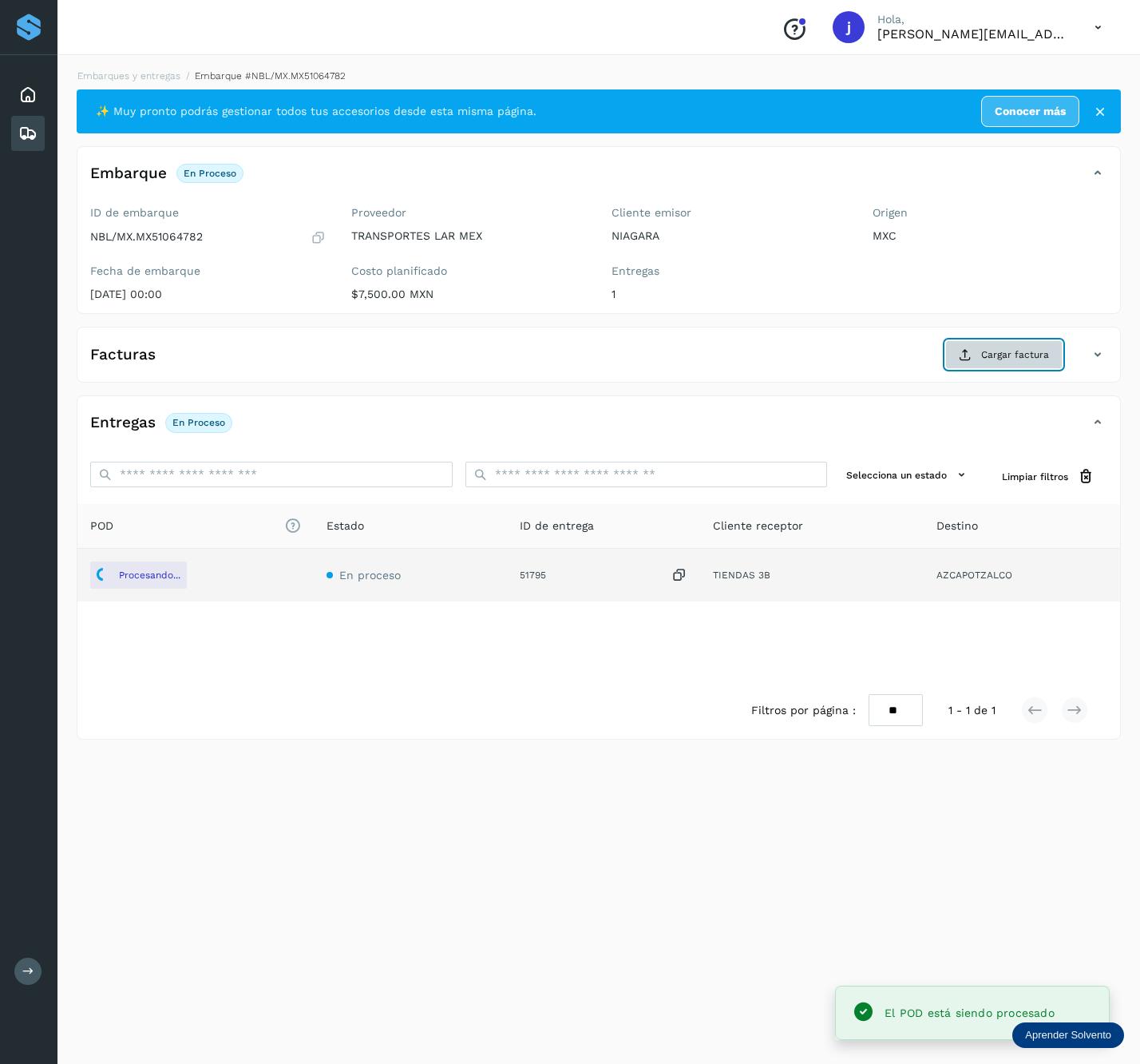
click at [1001, 360] on span "Cargar factura" at bounding box center [1015, 355] width 68 height 14
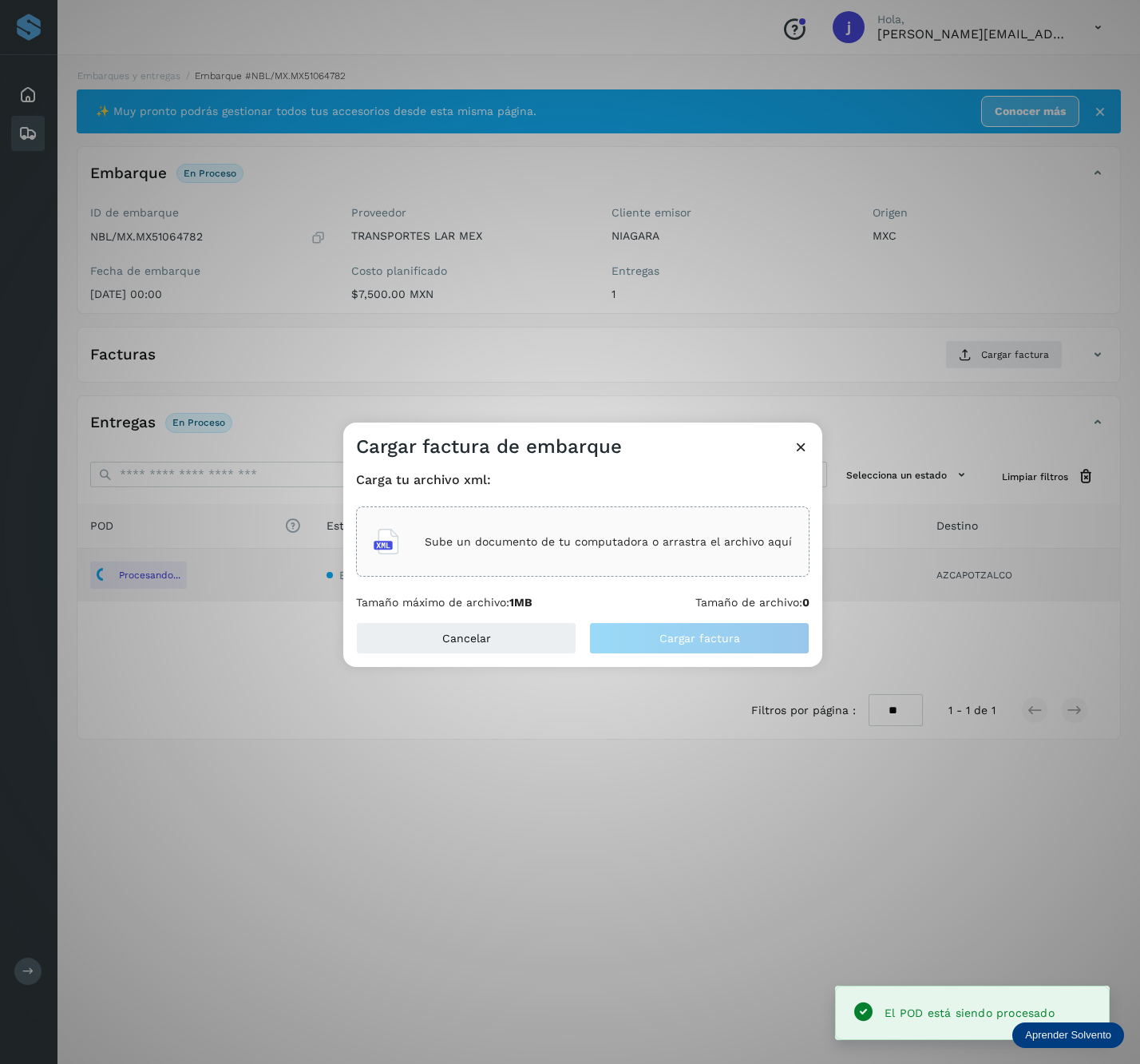
click at [712, 555] on div "Sube un documento de tu computadora o arrastra el archivo aquí" at bounding box center [583, 542] width 418 height 43
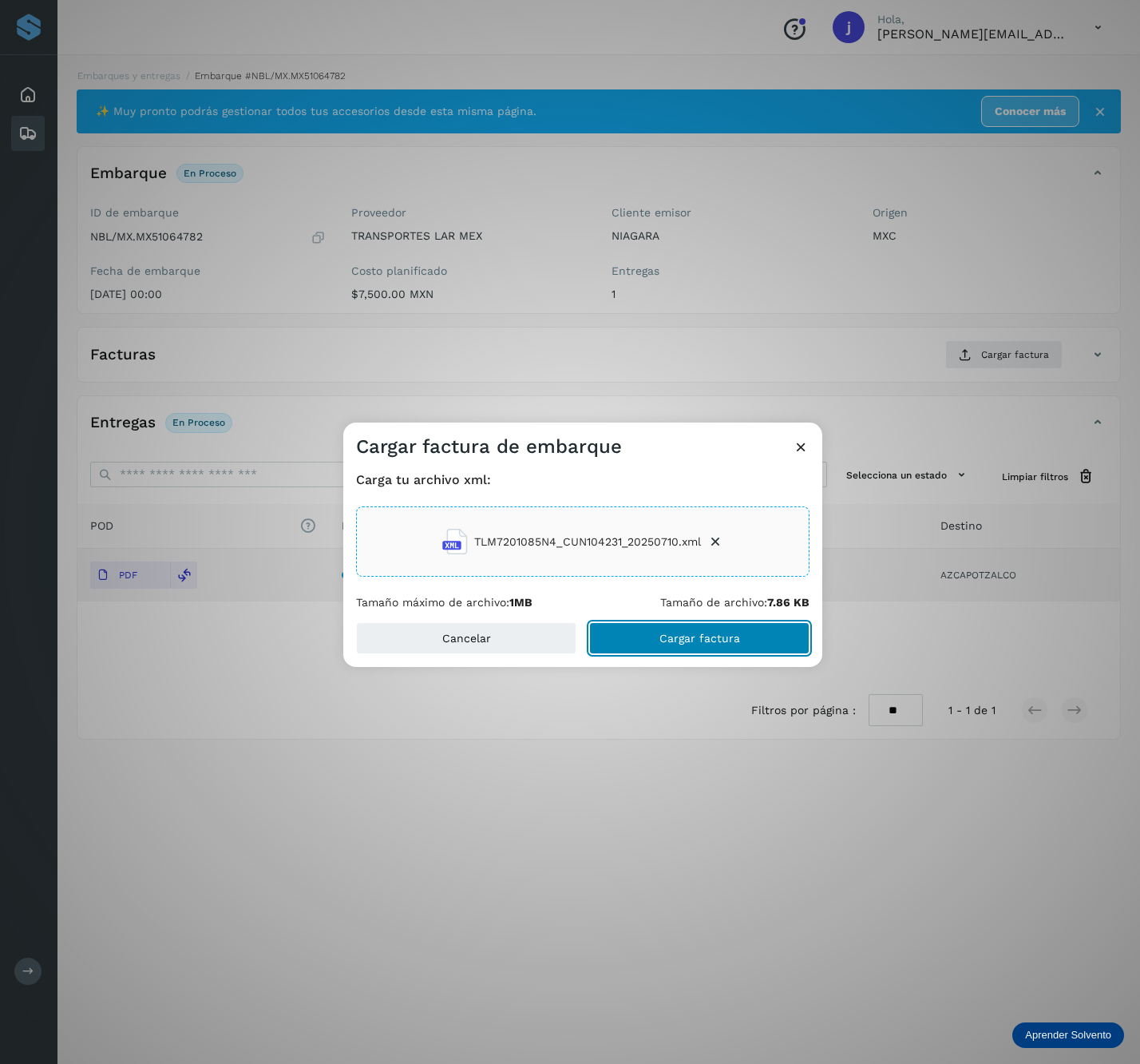
click at [783, 649] on button "Cargar factura" at bounding box center [700, 638] width 220 height 32
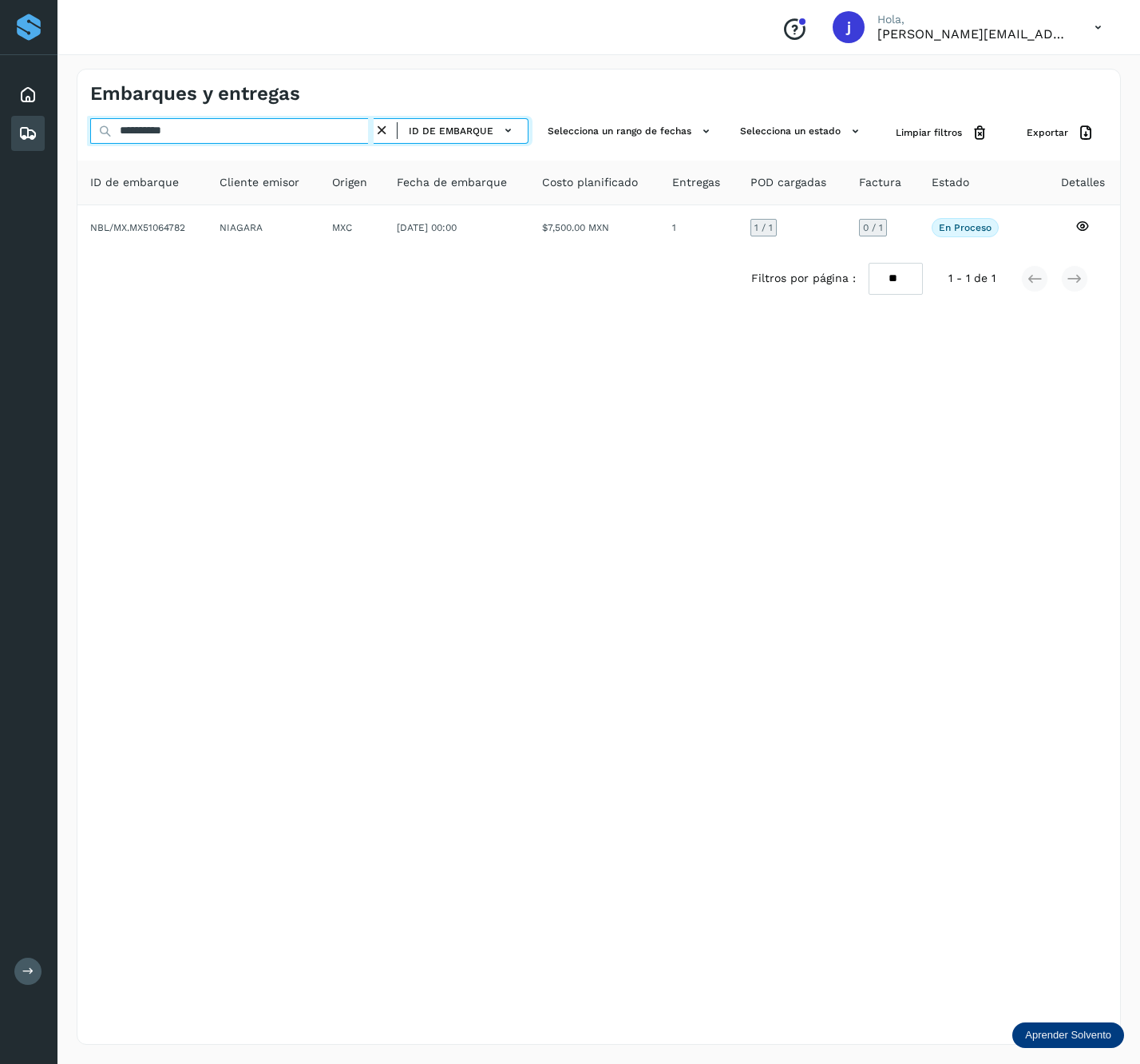
click at [260, 131] on input "**********" at bounding box center [232, 131] width 283 height 26
paste input "text"
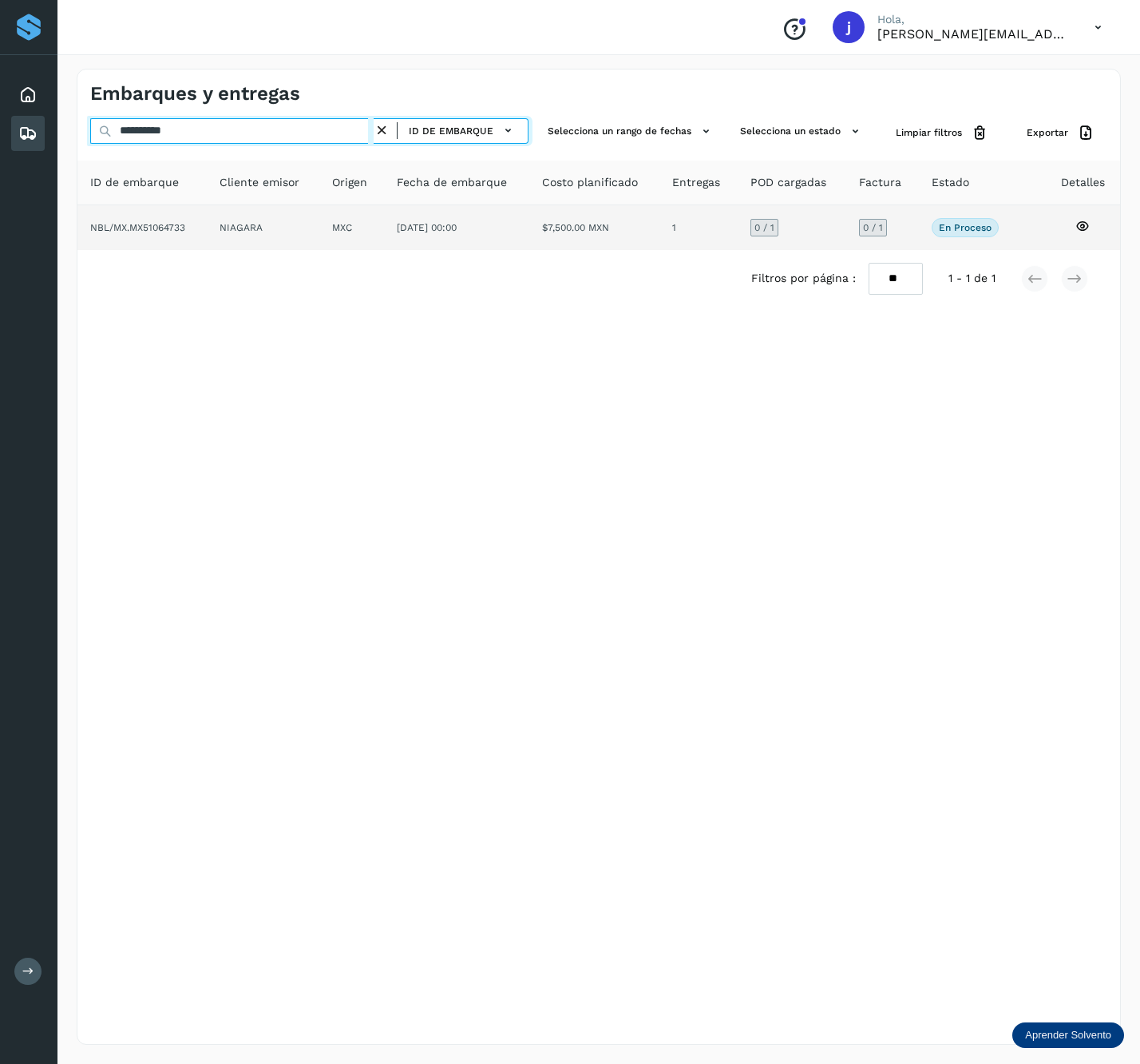
type input "**********"
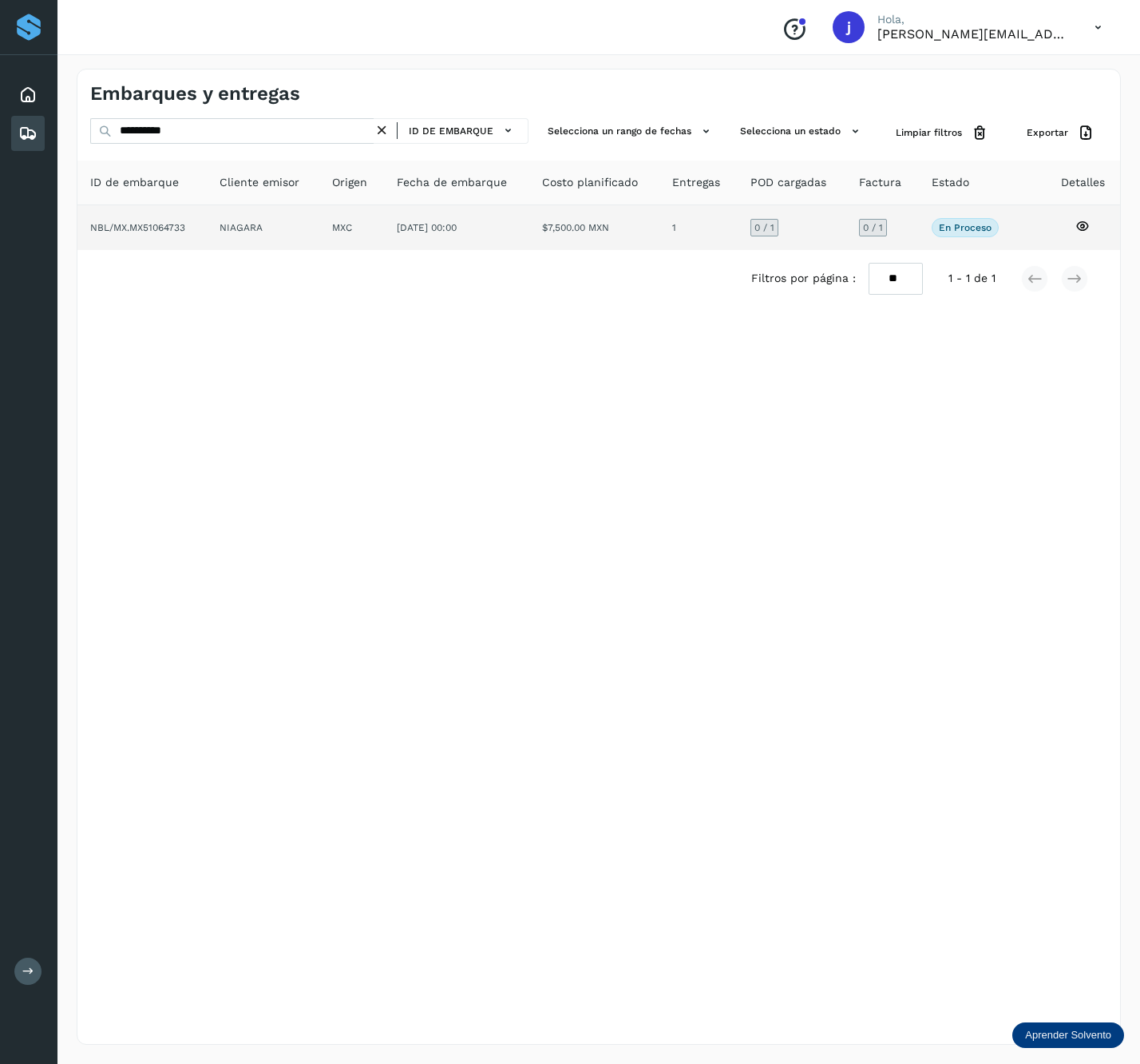
click at [319, 223] on td "NIAGARA" at bounding box center [352, 228] width 64 height 45
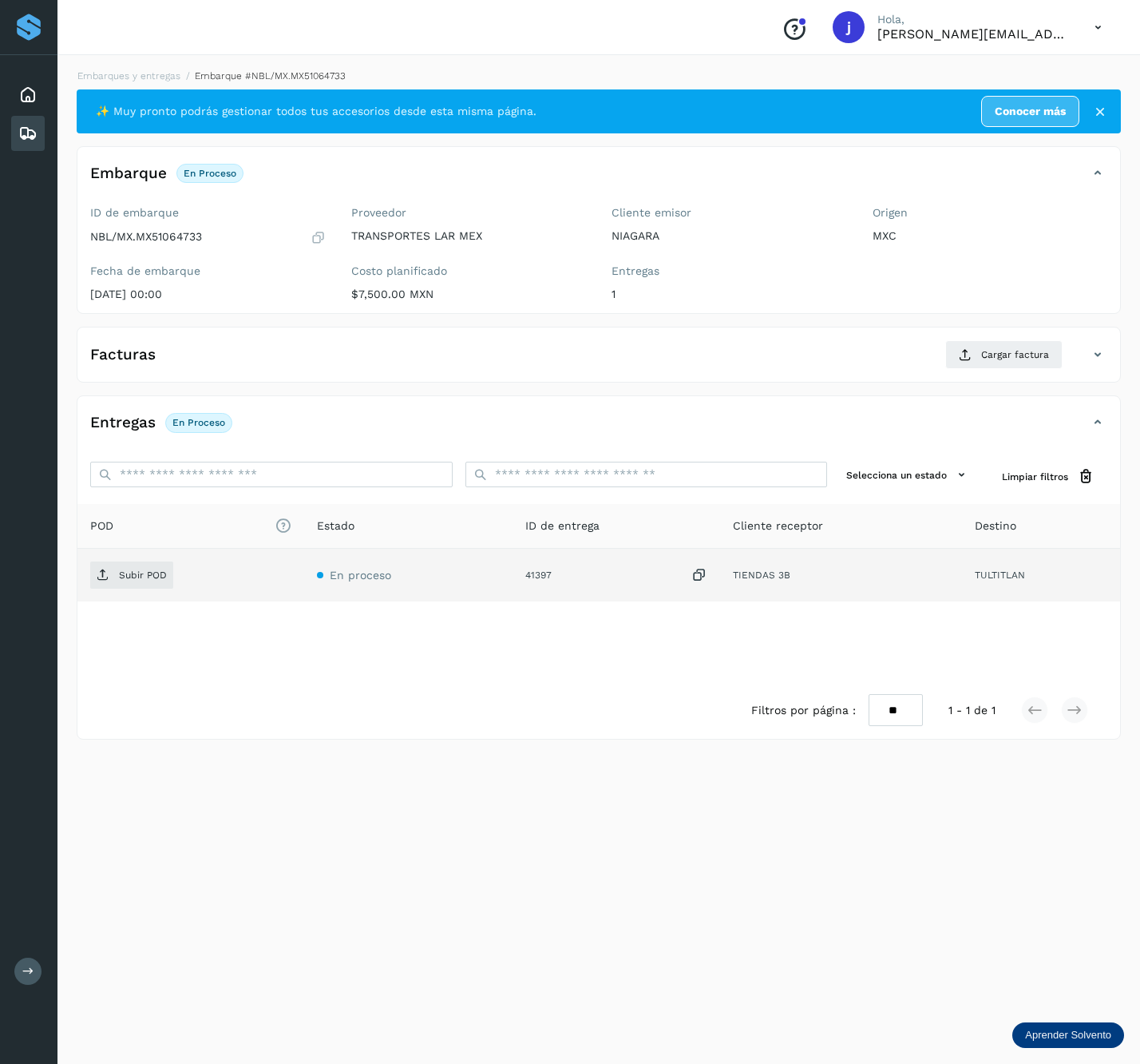
click at [304, 593] on td "Subir POD" at bounding box center [408, 575] width 208 height 53
click at [304, 596] on td "Subir POD" at bounding box center [408, 575] width 208 height 53
click at [136, 574] on main "Proveedores Inicio Embarques y entregas Salir Conoce nuestros beneficios j Hola…" at bounding box center [570, 532] width 1140 height 1064
click at [138, 574] on p "Subir POD" at bounding box center [143, 575] width 48 height 11
click at [1091, 360] on icon at bounding box center [1098, 355] width 19 height 19
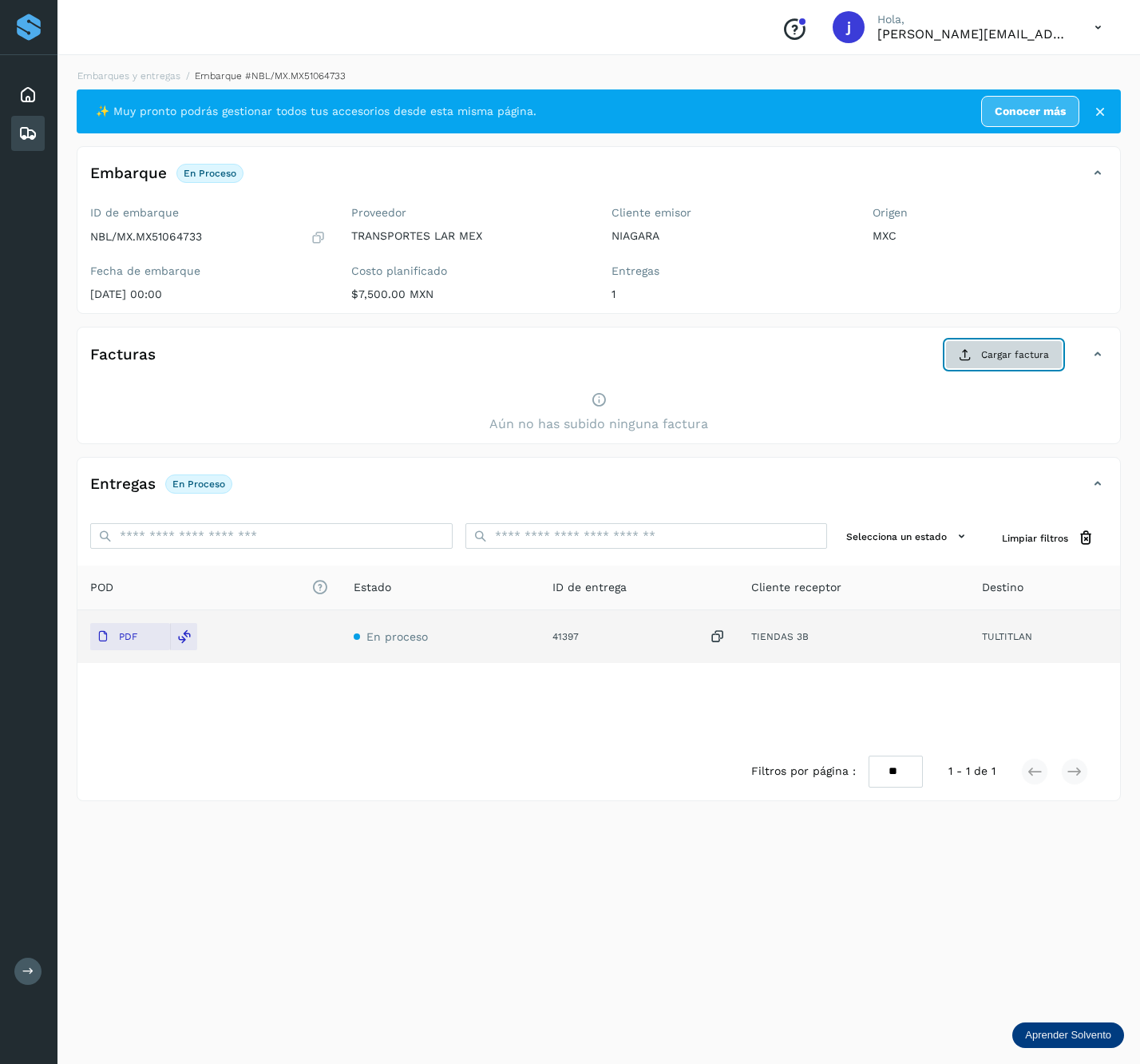
click at [991, 348] on button "Cargar factura" at bounding box center [1004, 355] width 117 height 29
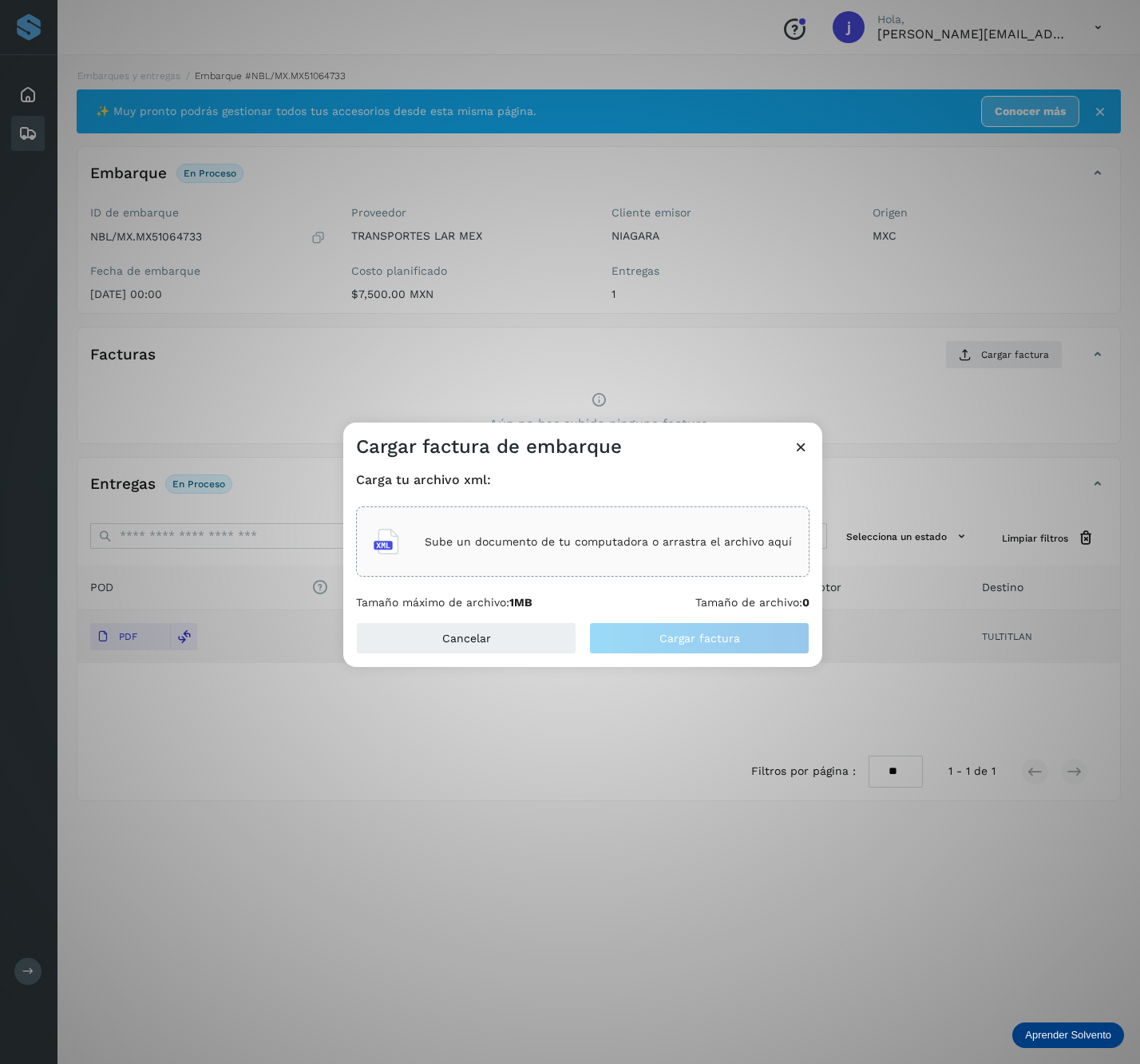
click at [496, 538] on p "Sube un documento de tu computadora o arrastra el archivo aquí" at bounding box center [608, 542] width 368 height 14
click at [783, 639] on button "Cargar factura" at bounding box center [700, 638] width 220 height 32
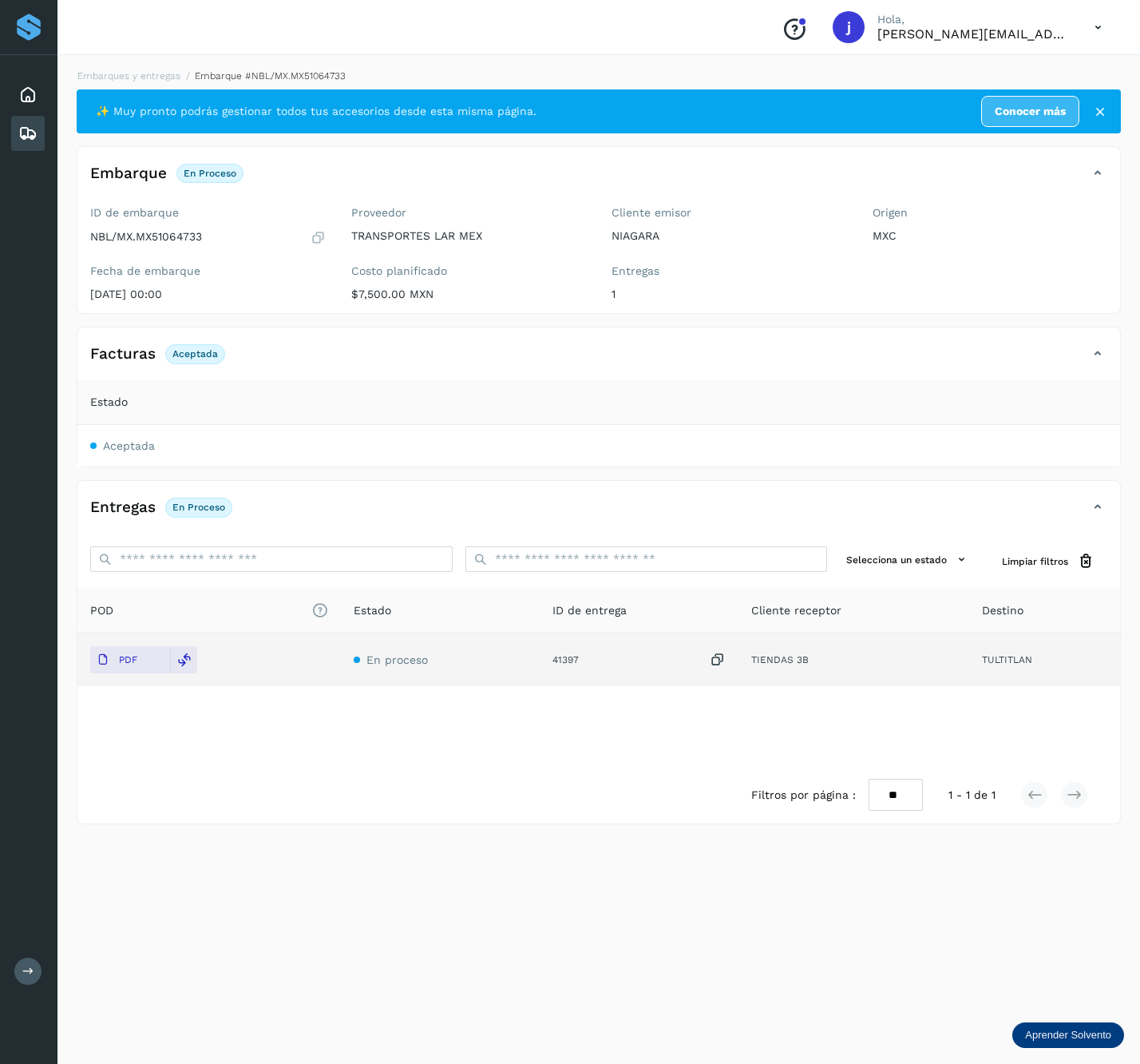
click at [1090, 358] on icon at bounding box center [1098, 354] width 19 height 19
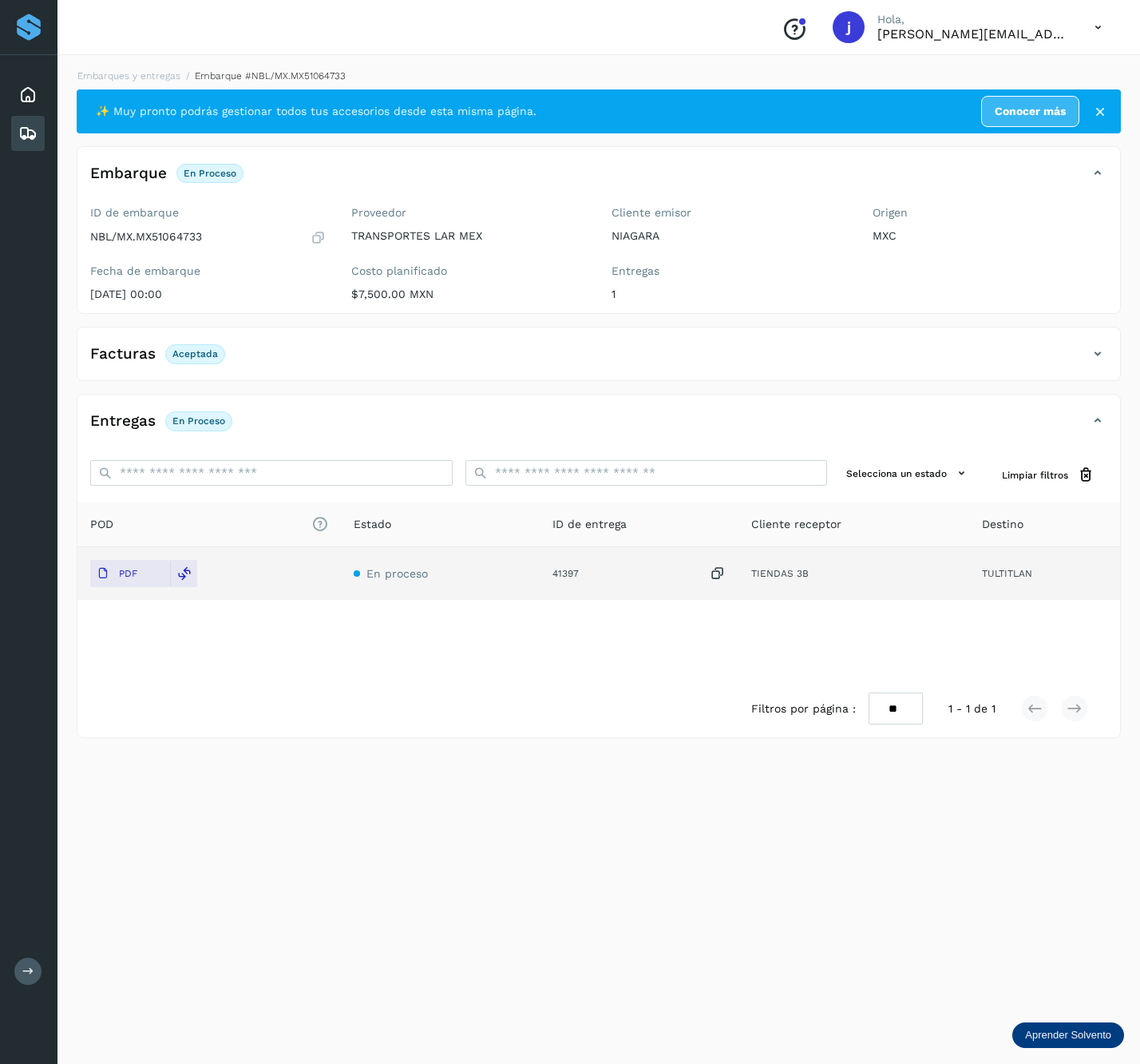
click at [1102, 373] on div "Facturas Aceptada" at bounding box center [599, 361] width 1043 height 40
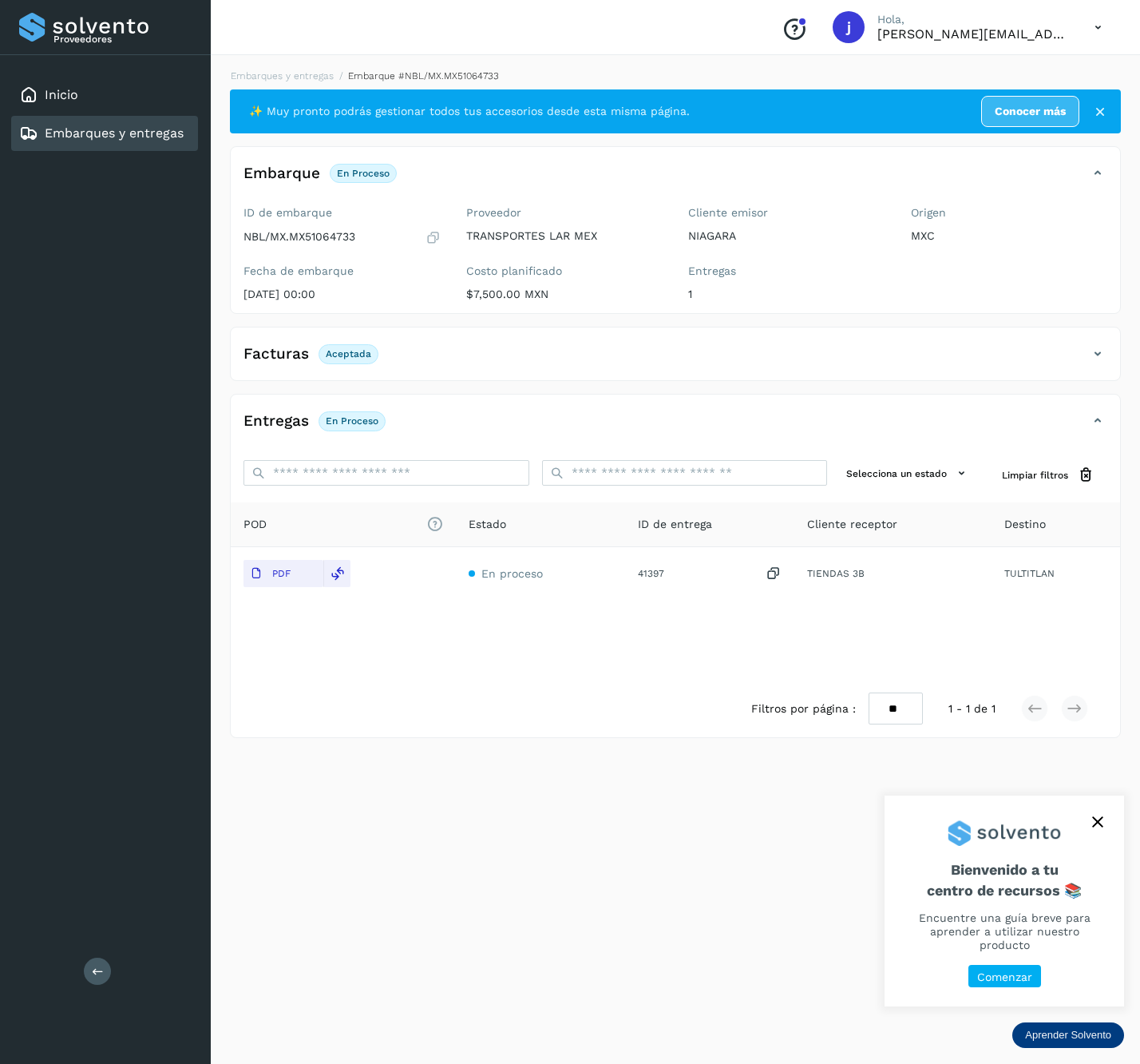
click at [1106, 361] on icon at bounding box center [1098, 354] width 19 height 19
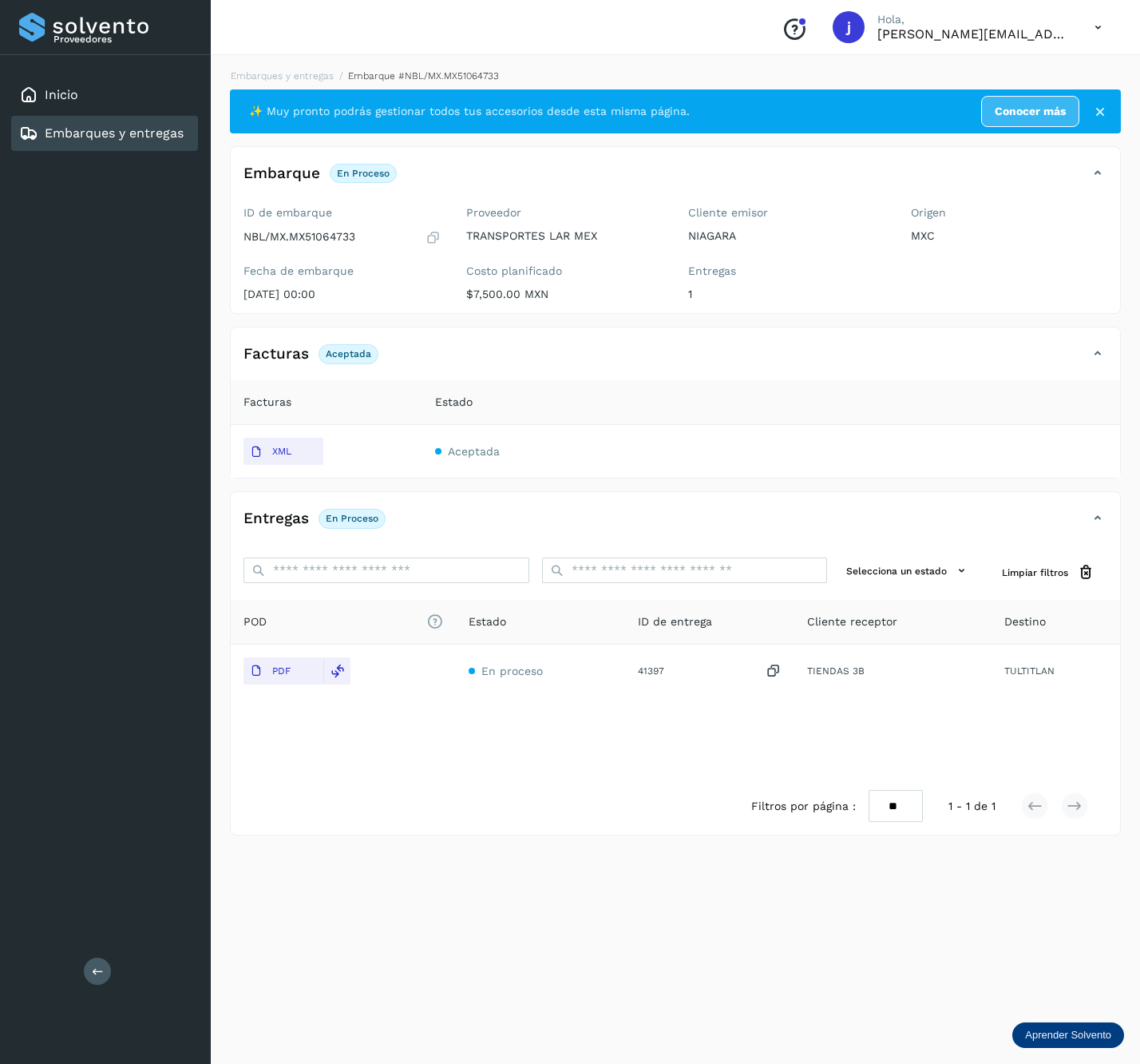
click at [109, 974] on button at bounding box center [97, 971] width 27 height 27
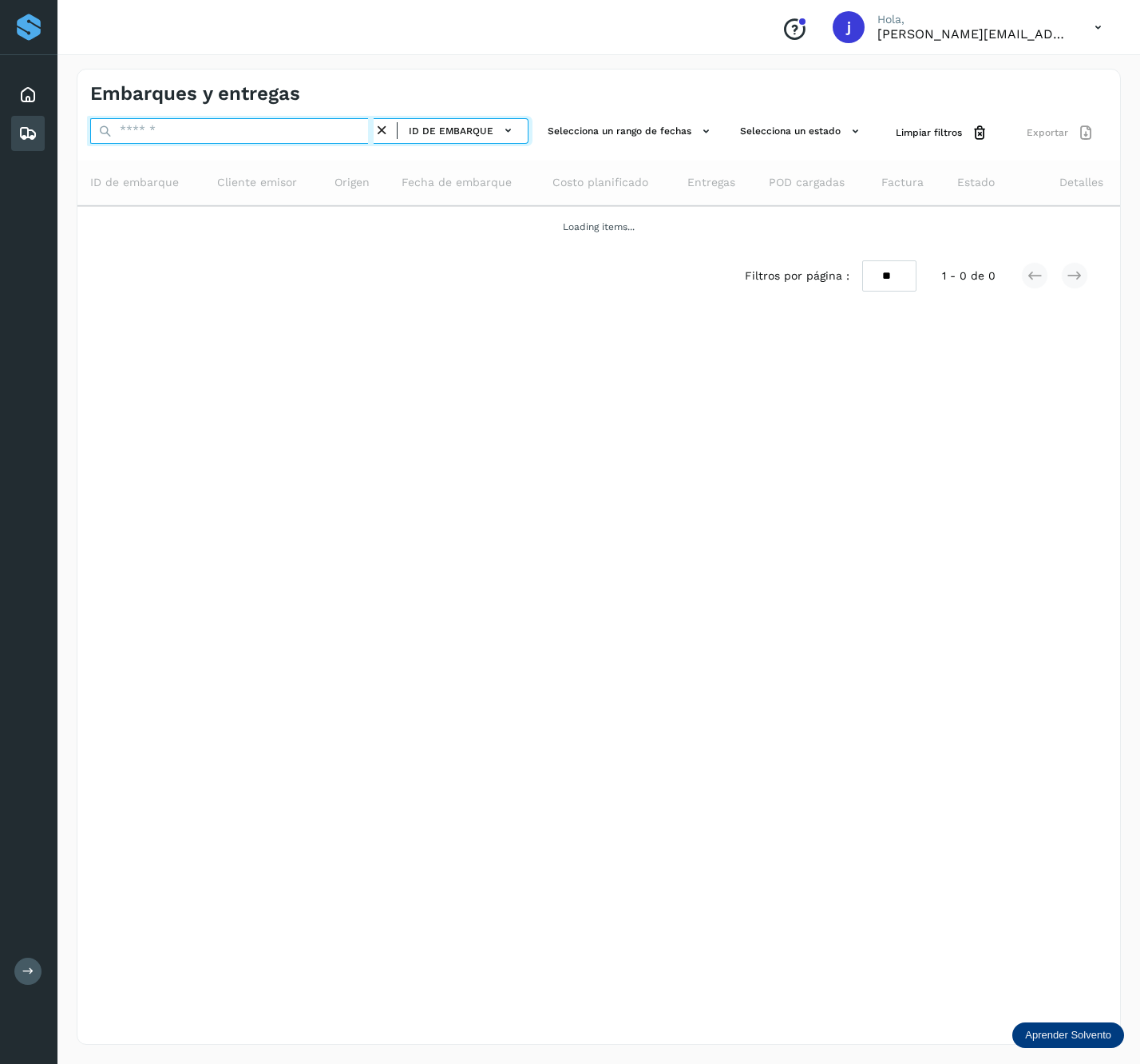
click at [190, 124] on input "text" at bounding box center [232, 131] width 283 height 26
paste input "**********"
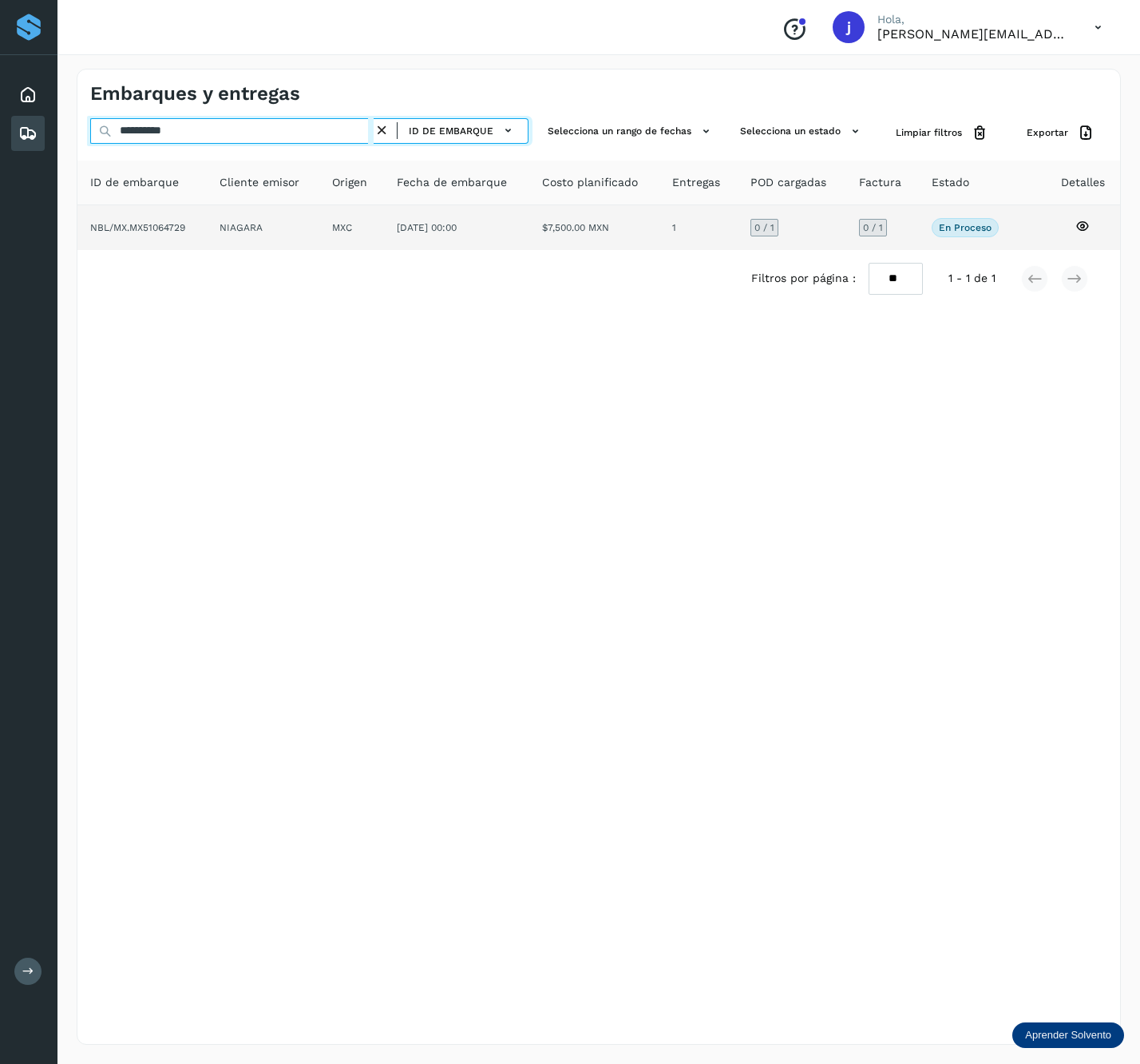
type input "**********"
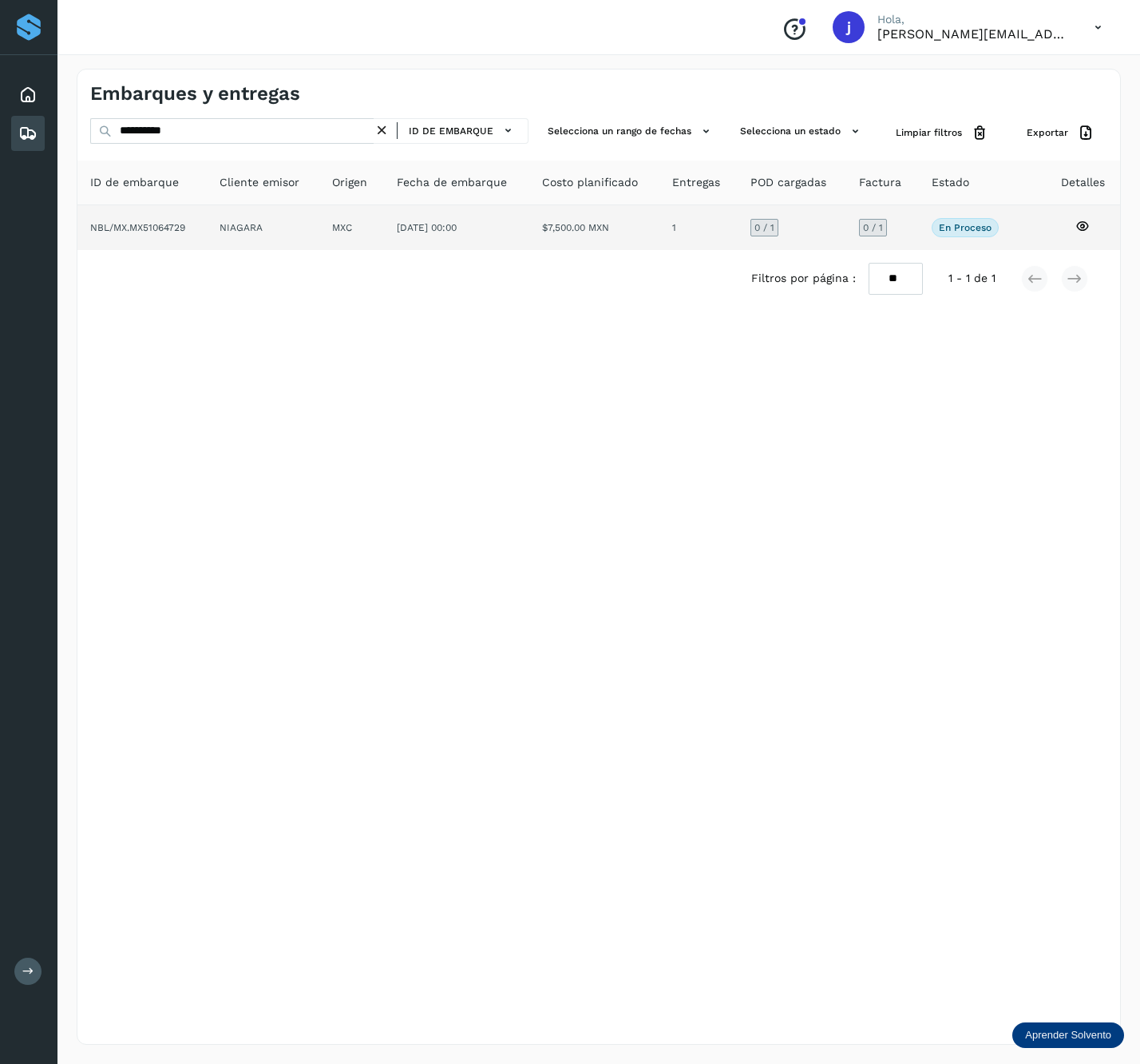
click at [319, 238] on td "NIAGARA" at bounding box center [352, 228] width 64 height 45
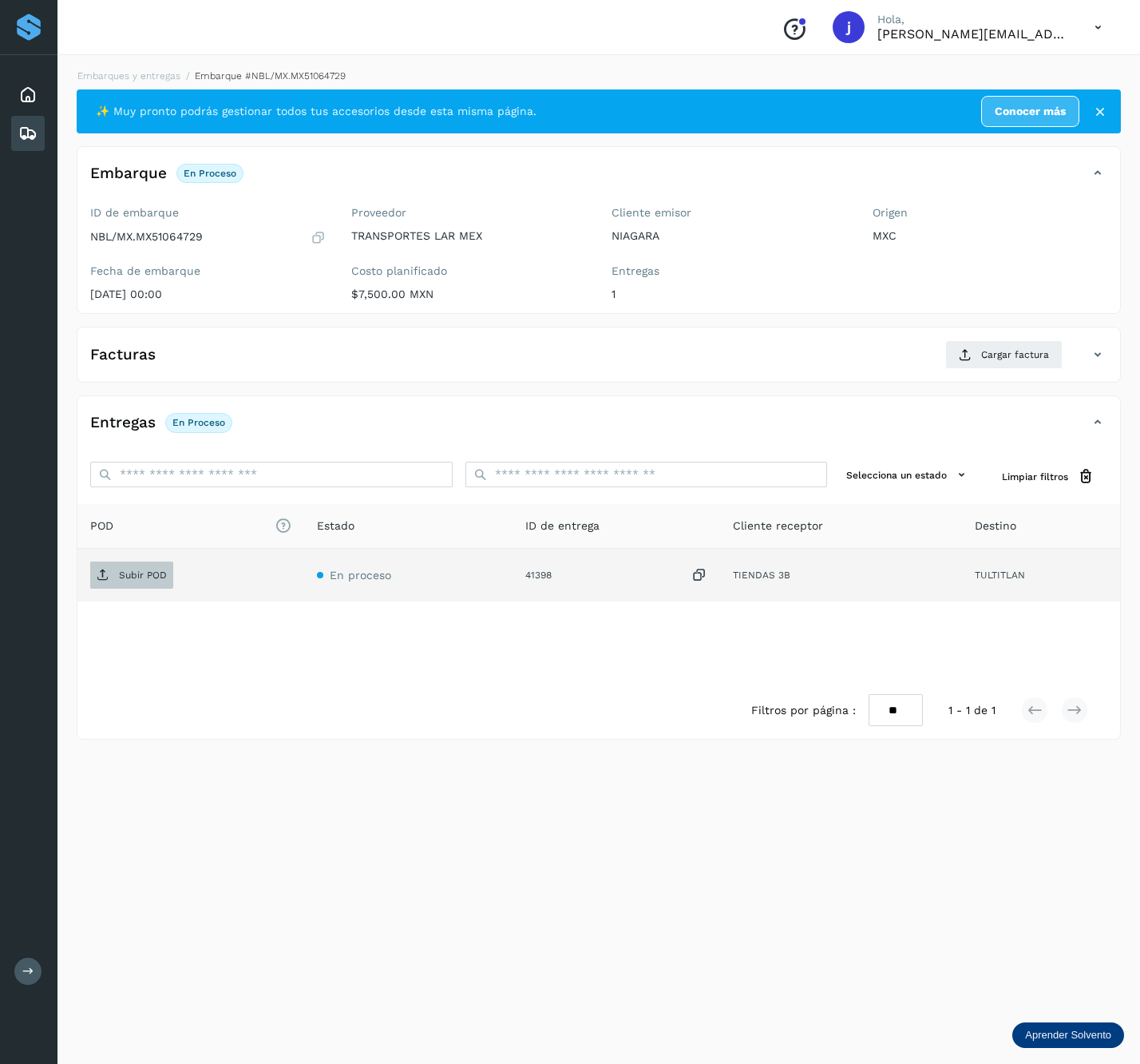
click at [122, 571] on p "Subir POD" at bounding box center [143, 575] width 48 height 11
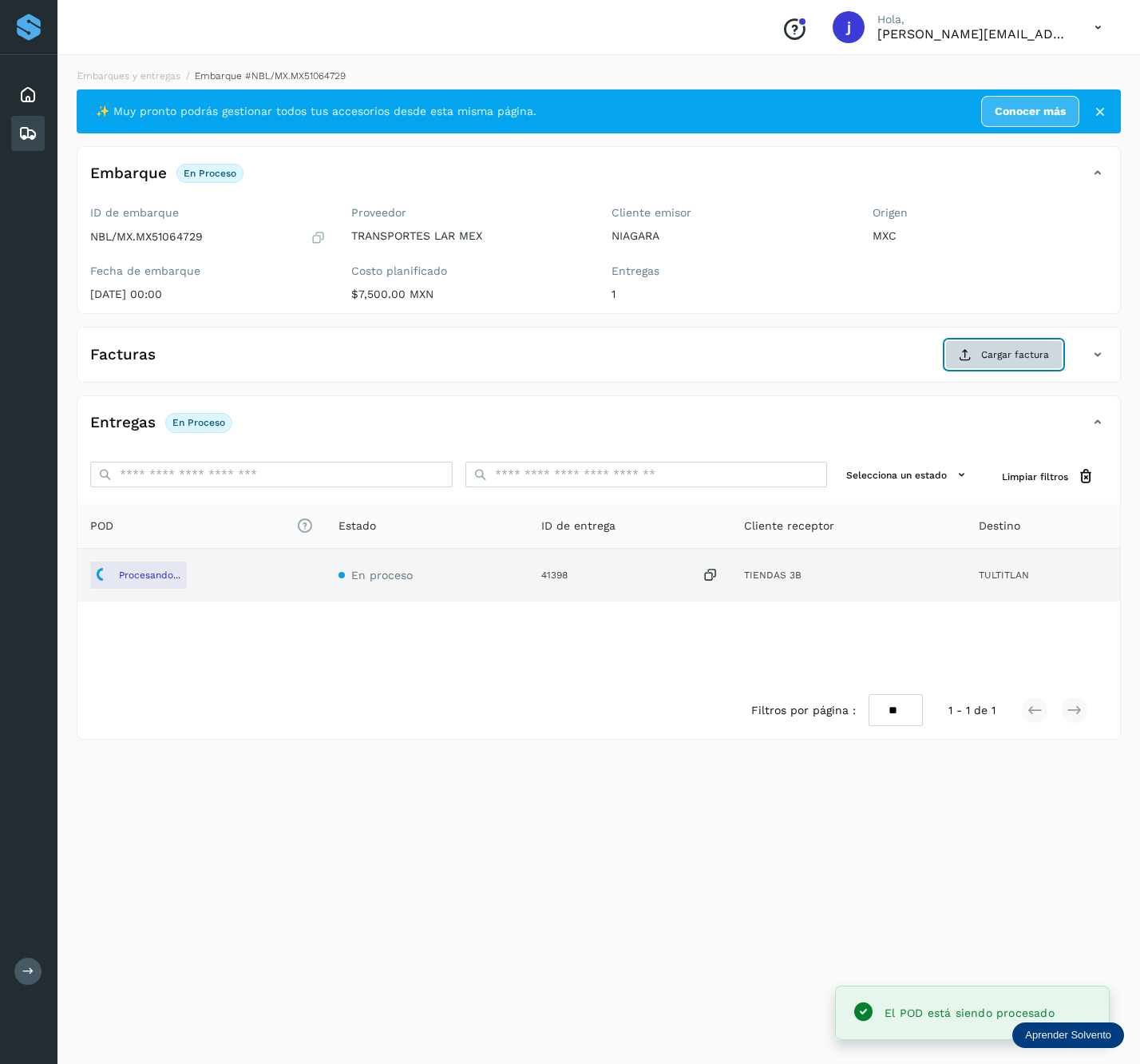
click at [959, 361] on icon at bounding box center [965, 355] width 13 height 13
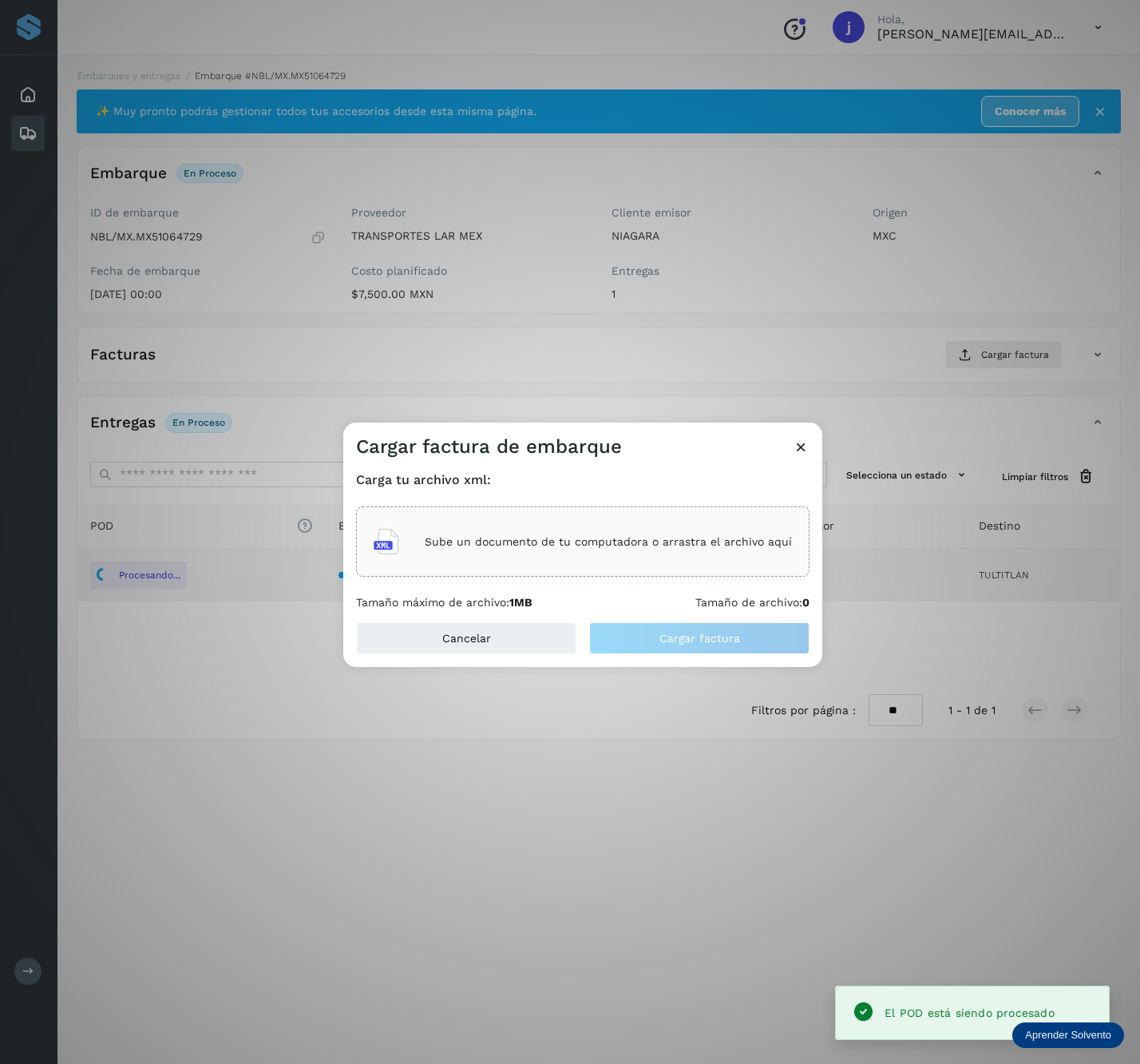
click at [642, 553] on div "Sube un documento de tu computadora o arrastra el archivo aquí" at bounding box center [583, 542] width 418 height 43
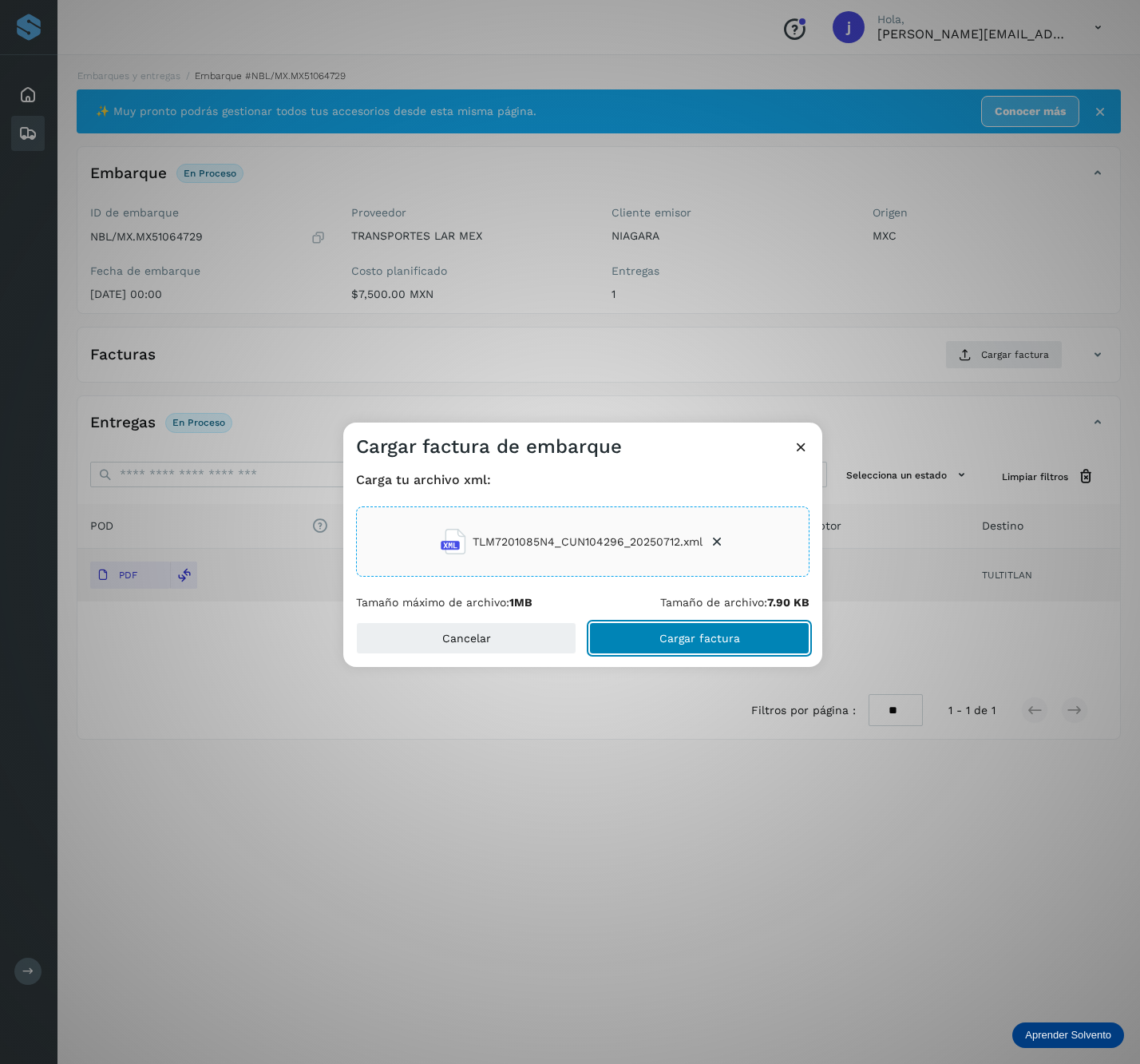
click at [747, 622] on button "Cargar factura" at bounding box center [700, 638] width 220 height 32
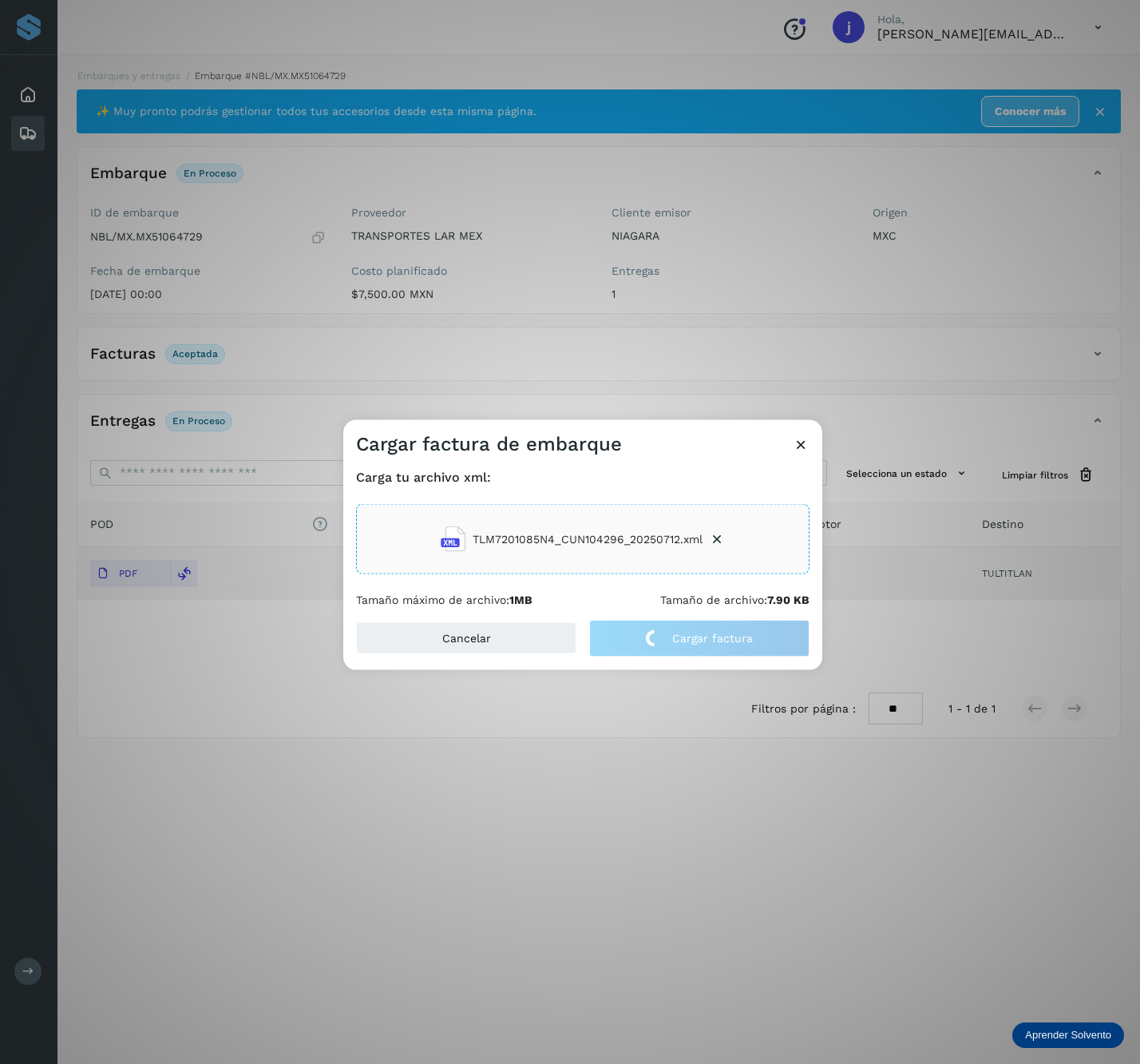
click at [1036, 389] on div "Cargar factura de embarque Carga tu archivo xml: TLM7201085N4_CUN104296_2025071…" at bounding box center [570, 532] width 1140 height 1064
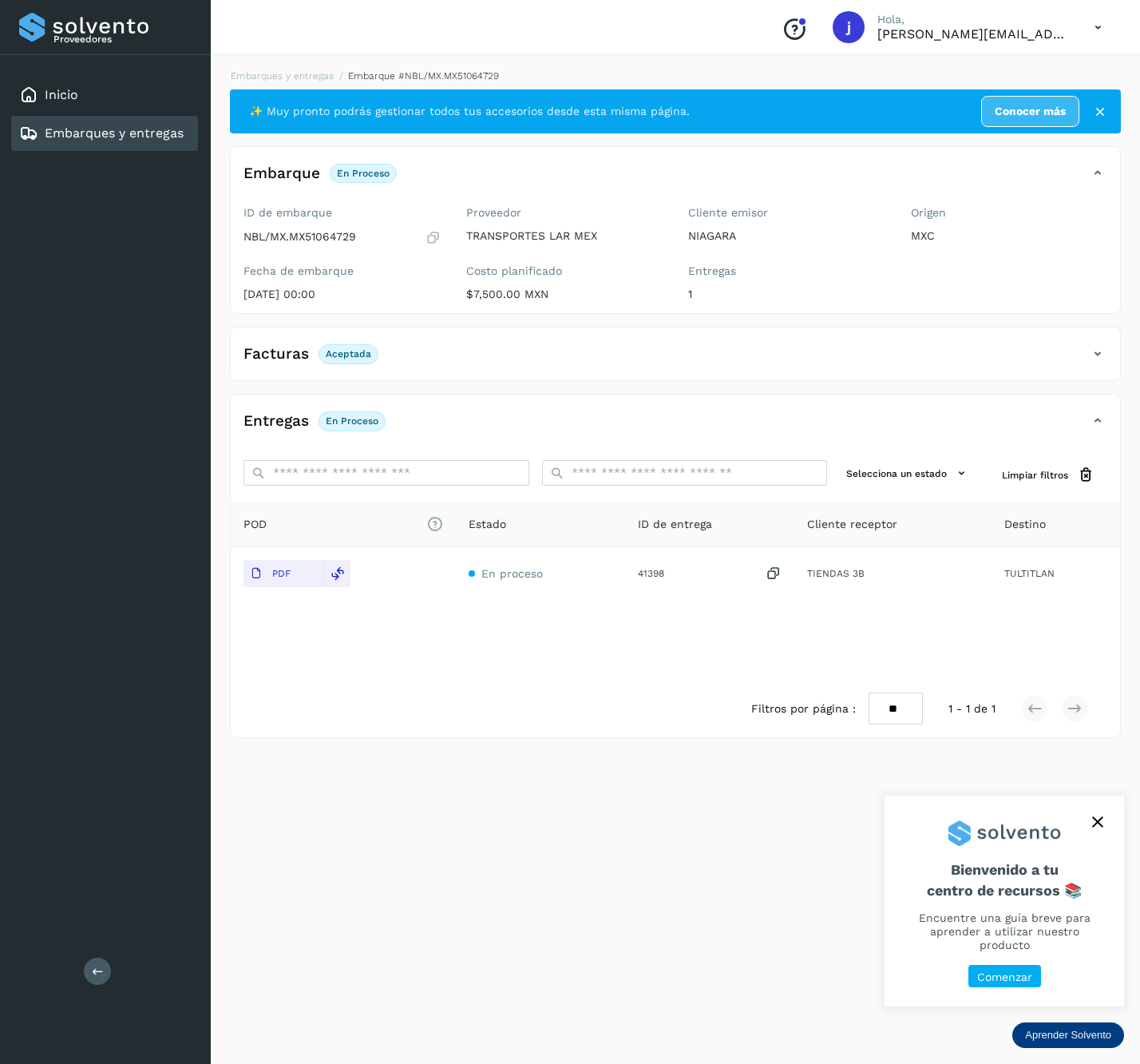
drag, startPoint x: 101, startPoint y: 978, endPoint x: 125, endPoint y: 948, distance: 38.4
click at [102, 978] on button at bounding box center [97, 971] width 27 height 27
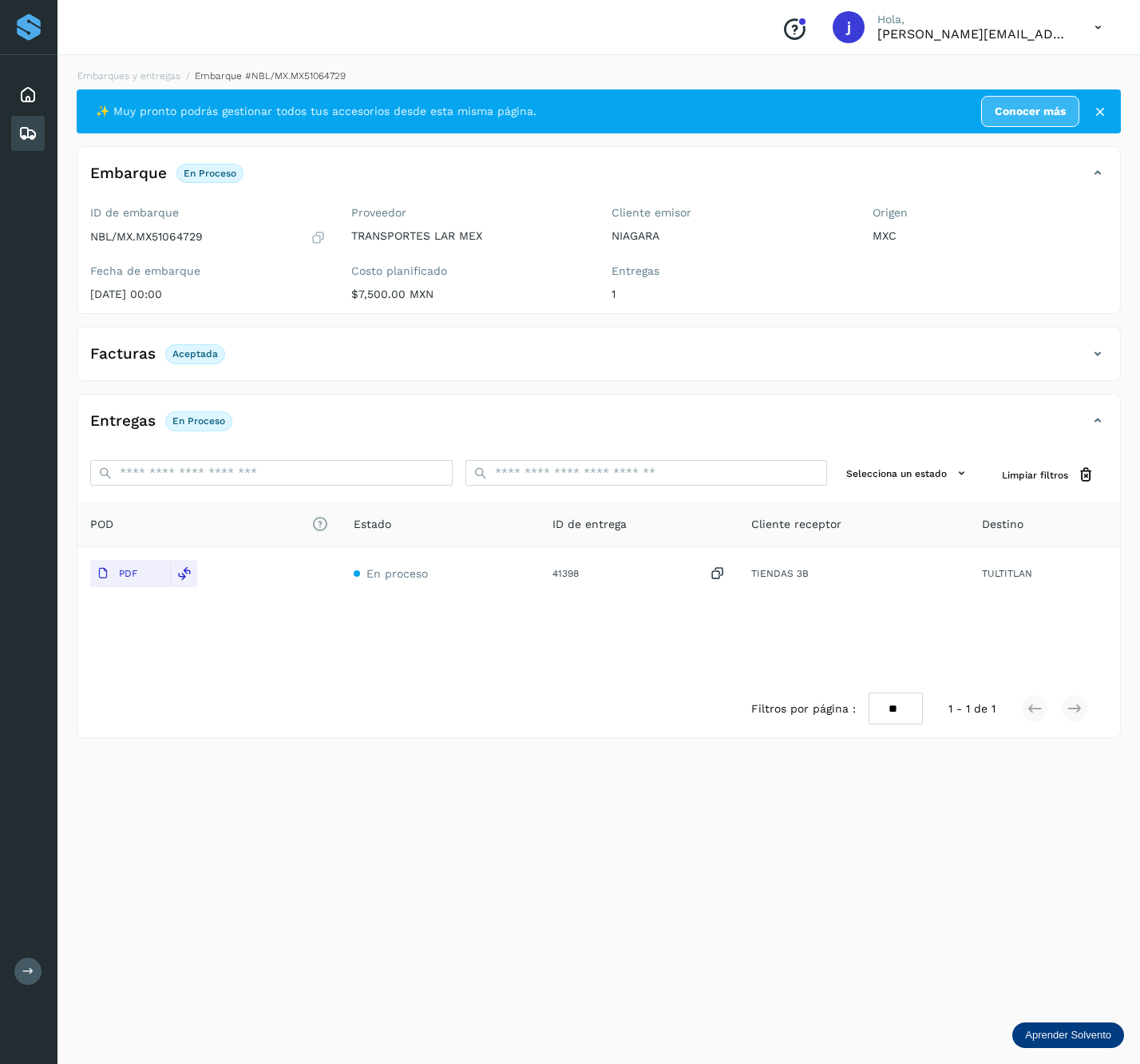
click at [1105, 348] on icon at bounding box center [1098, 354] width 19 height 19
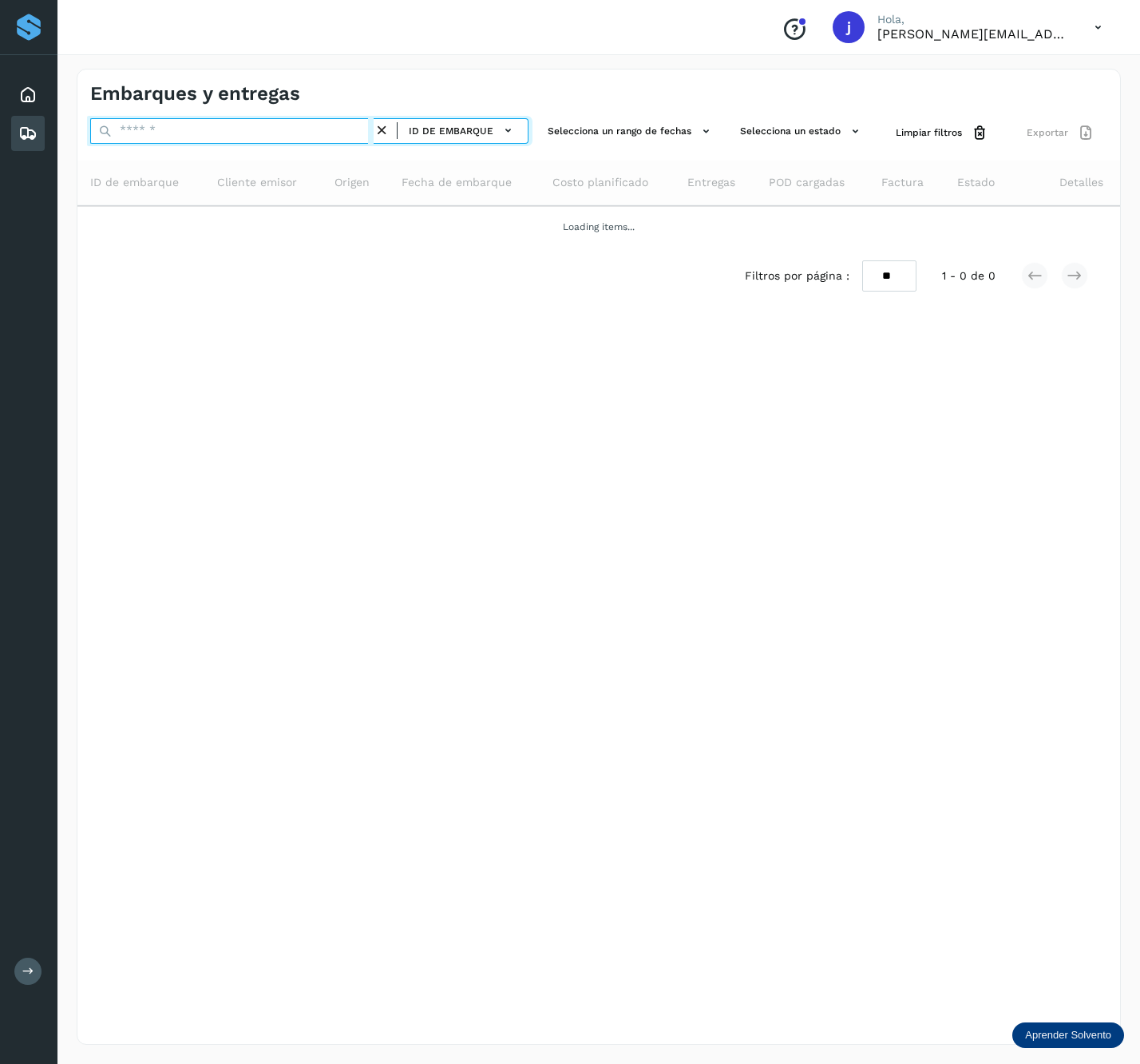
click at [237, 127] on input "text" at bounding box center [232, 131] width 283 height 26
paste input "**********"
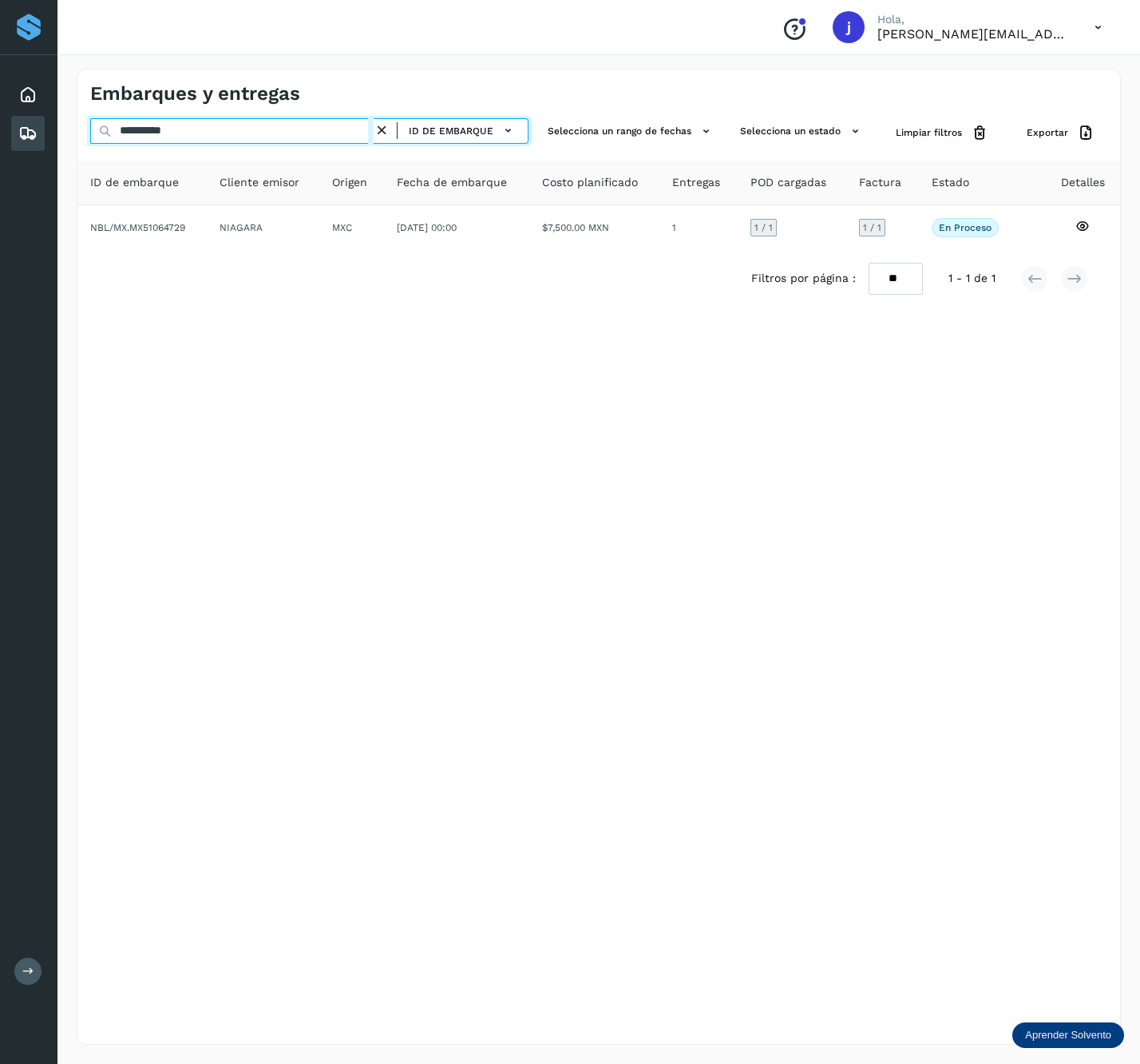
click at [193, 130] on input "**********" at bounding box center [232, 131] width 283 height 26
paste input "text"
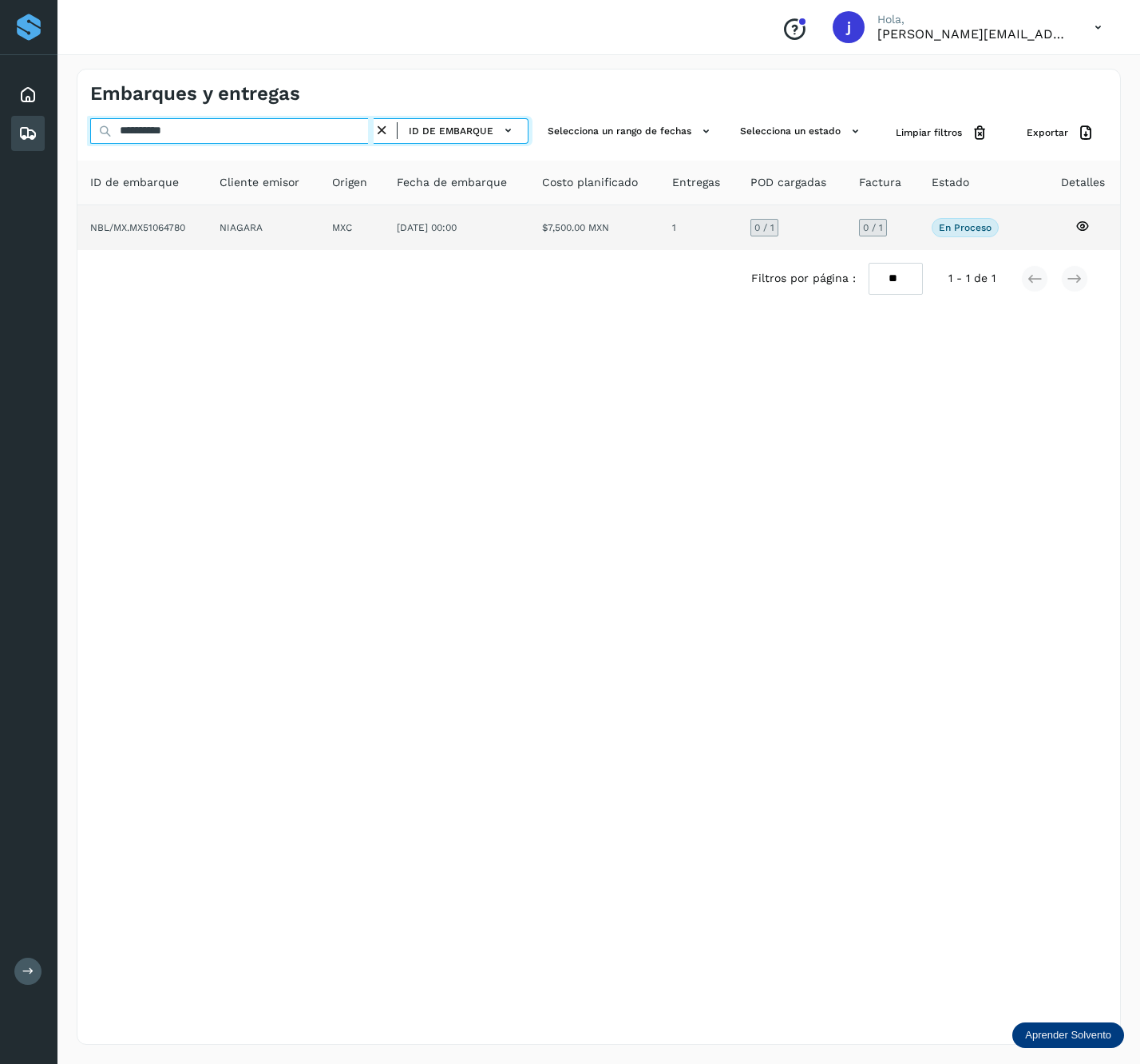
type input "**********"
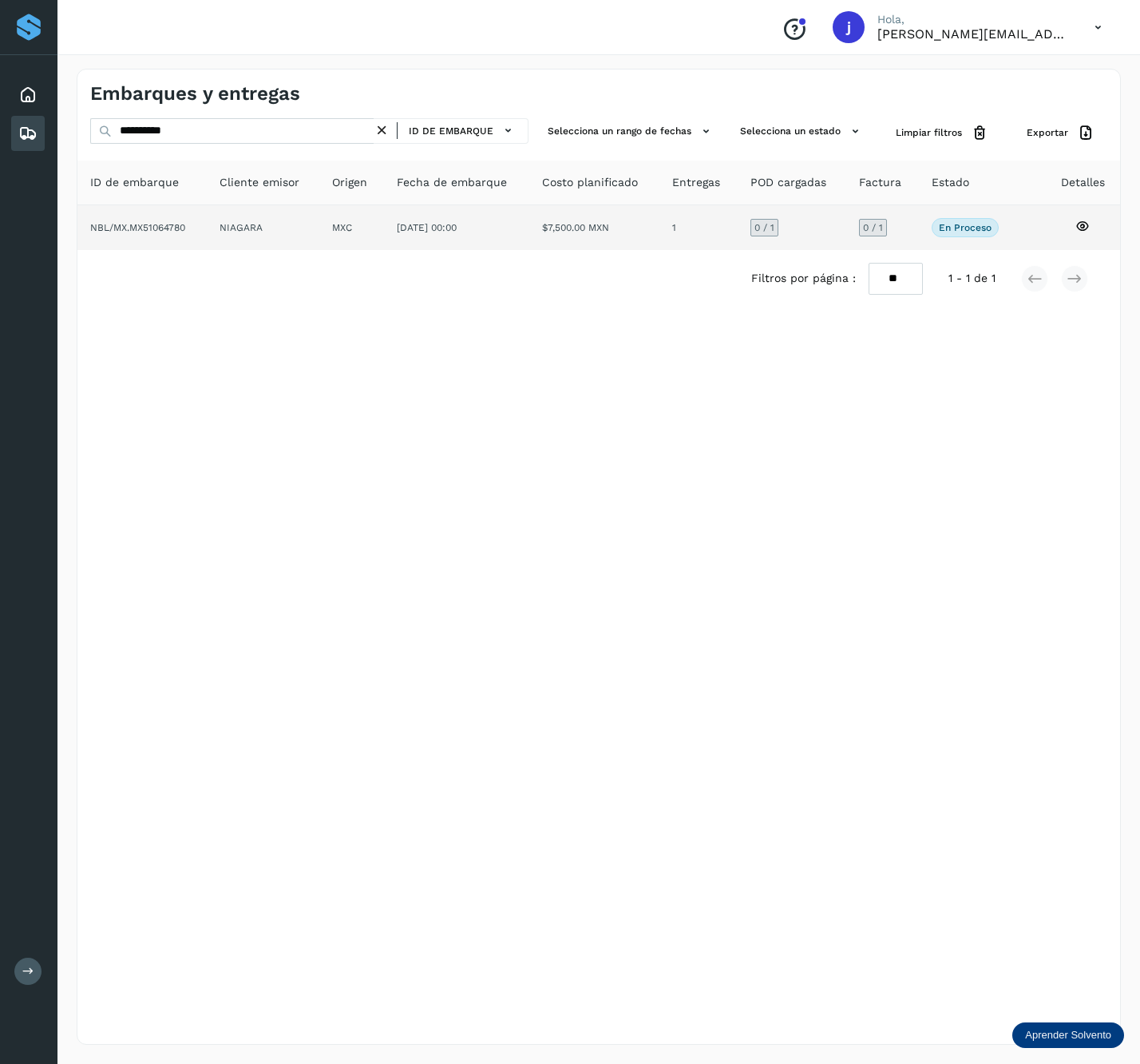
click at [319, 239] on td "NIAGARA" at bounding box center [352, 228] width 64 height 45
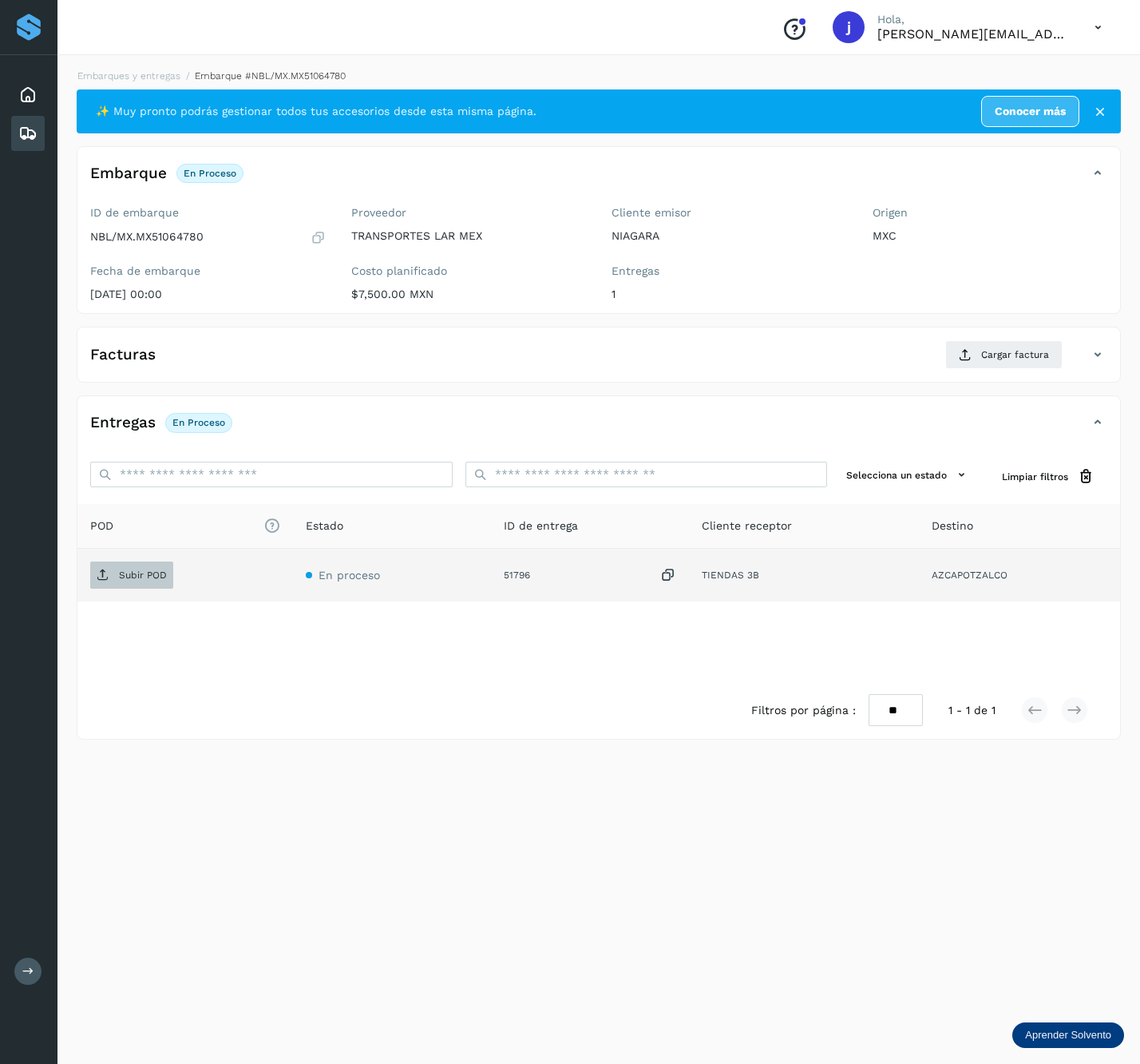
click at [160, 585] on span "Subir POD" at bounding box center [131, 575] width 83 height 26
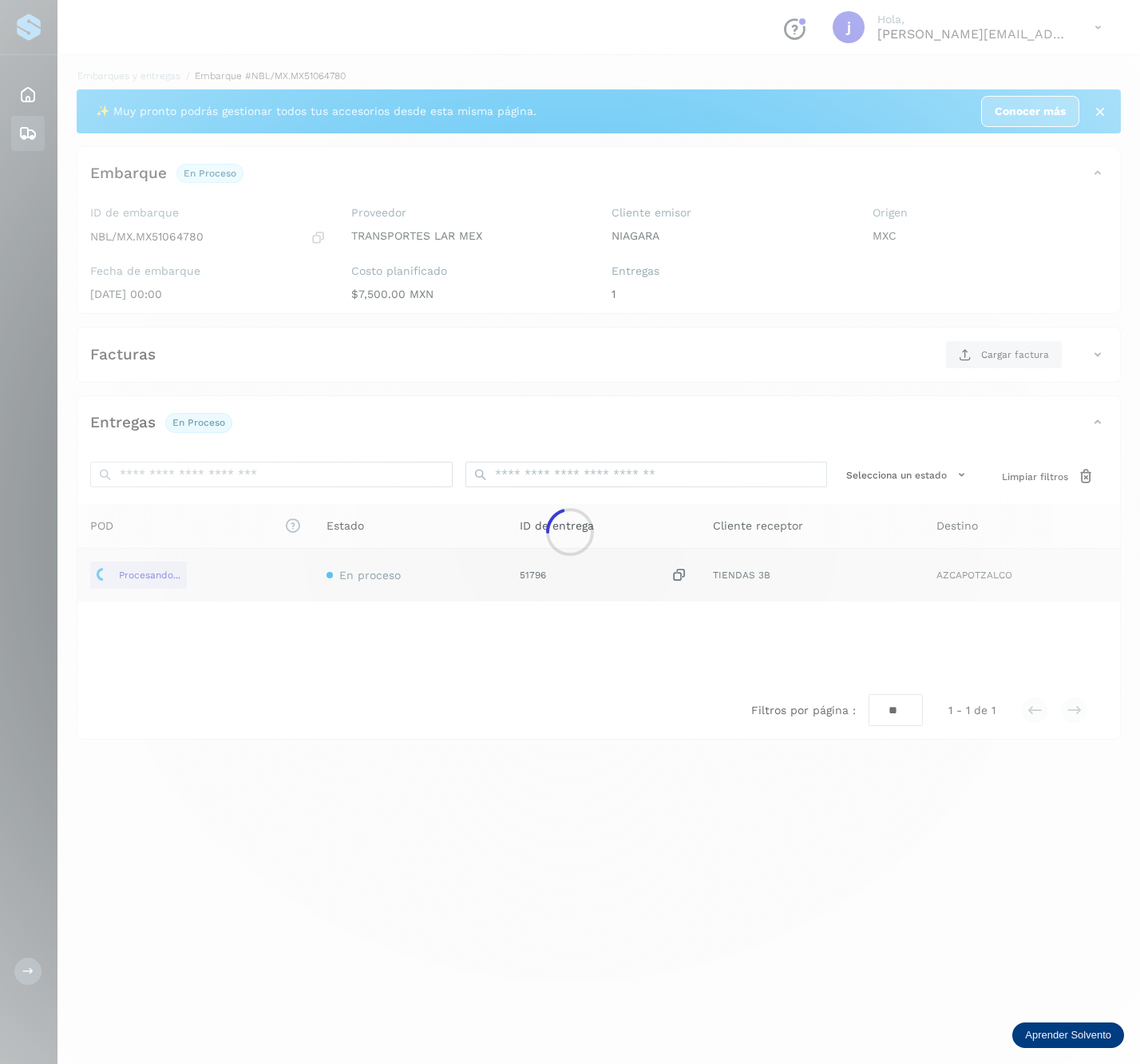
click at [992, 355] on div at bounding box center [570, 532] width 1140 height 1064
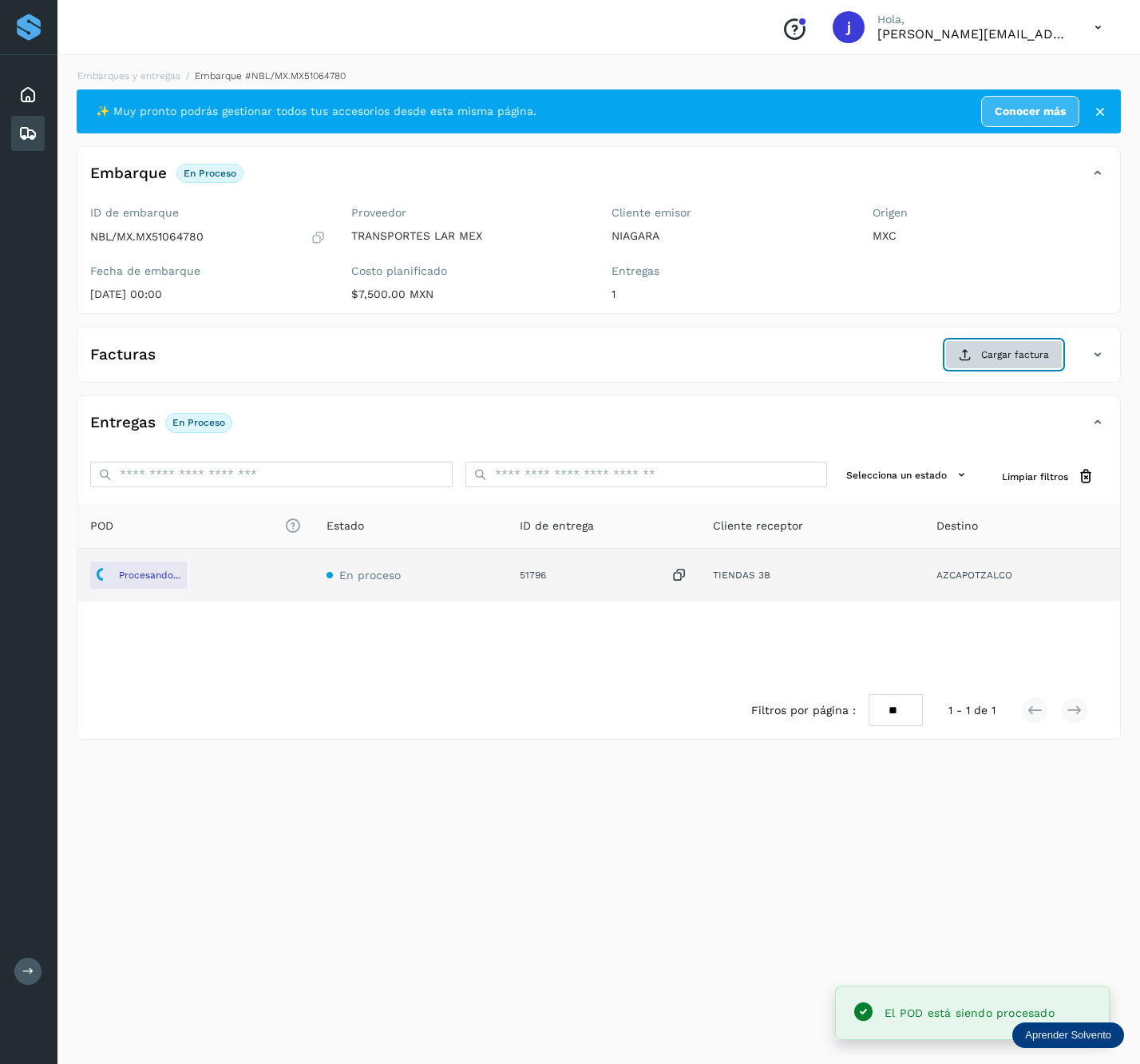
click at [1031, 361] on span "Cargar factura" at bounding box center [1015, 355] width 68 height 14
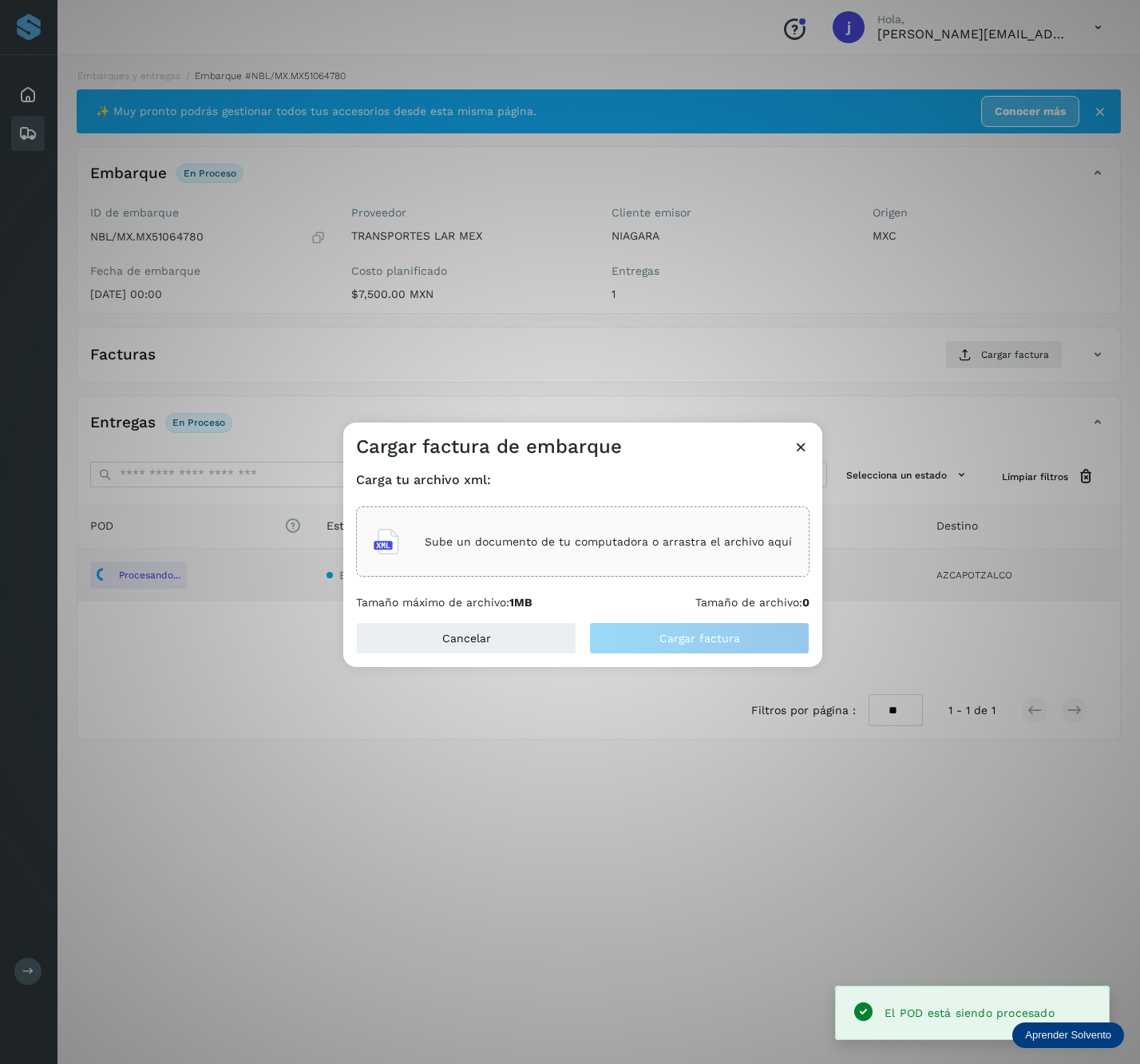
click at [742, 523] on div "Sube un documento de tu computadora o arrastra el archivo aquí" at bounding box center [583, 542] width 418 height 43
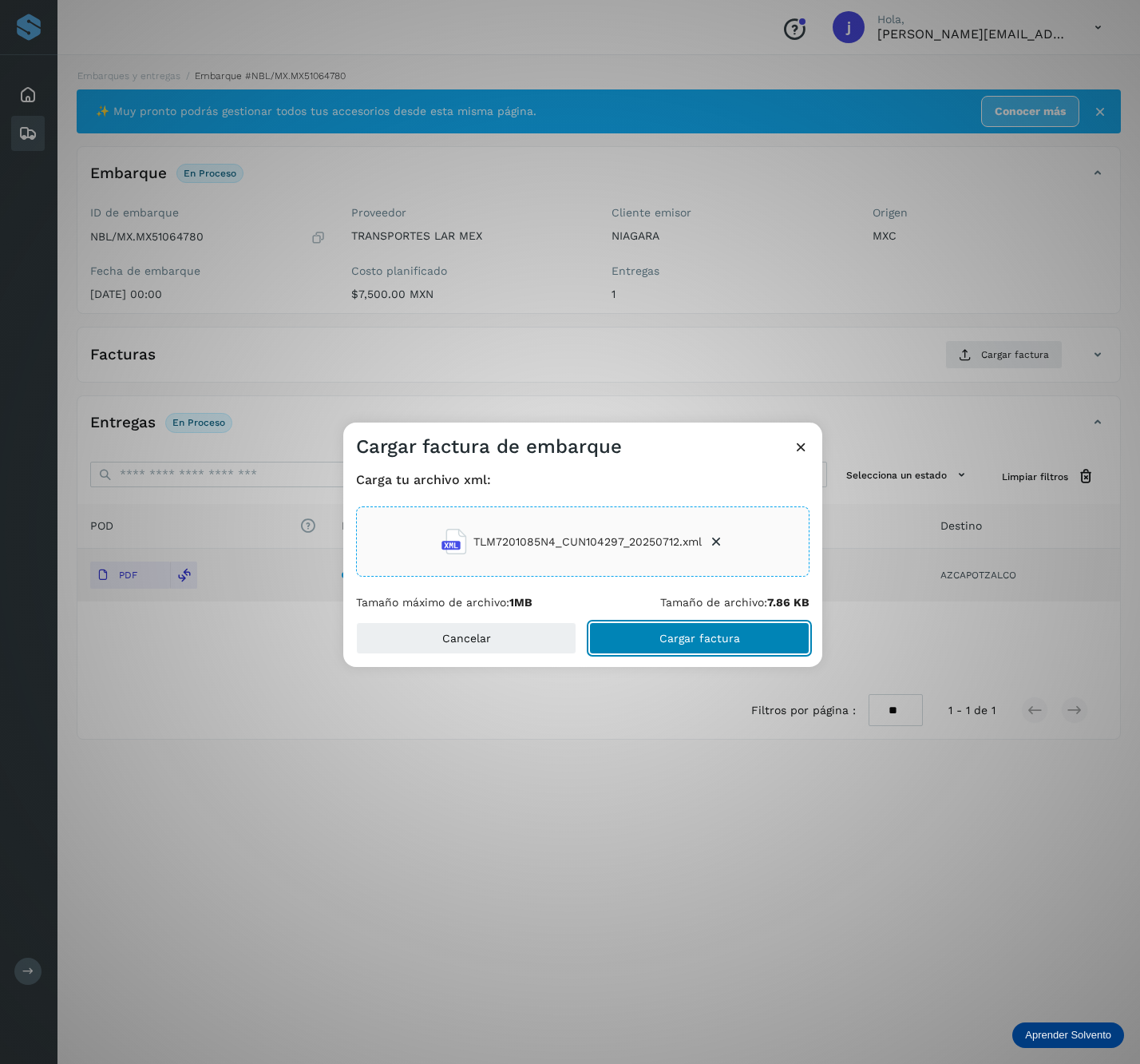
click at [684, 639] on span "Cargar factura" at bounding box center [700, 638] width 80 height 11
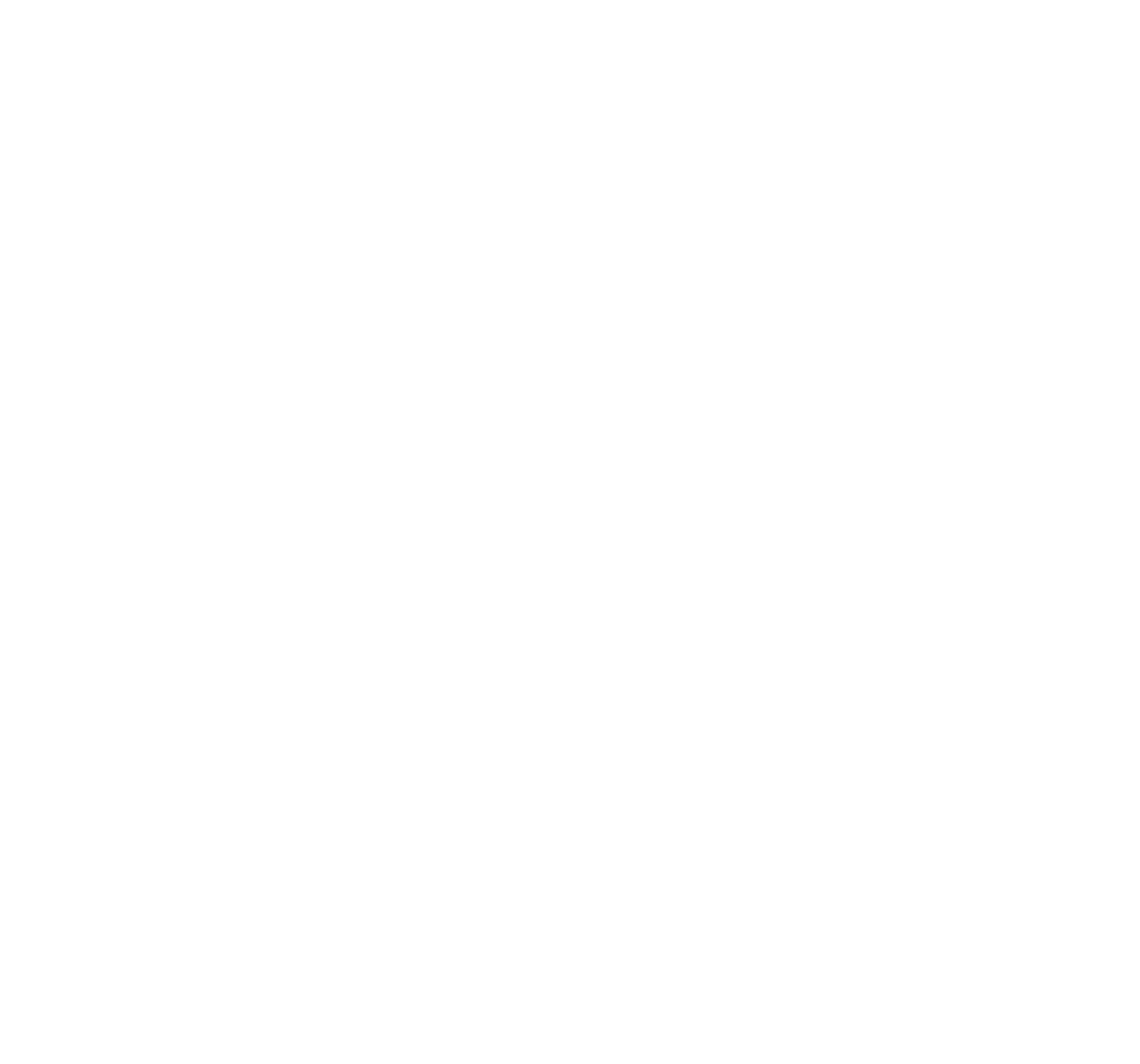
click at [626, 251] on div at bounding box center [570, 532] width 1140 height 1064
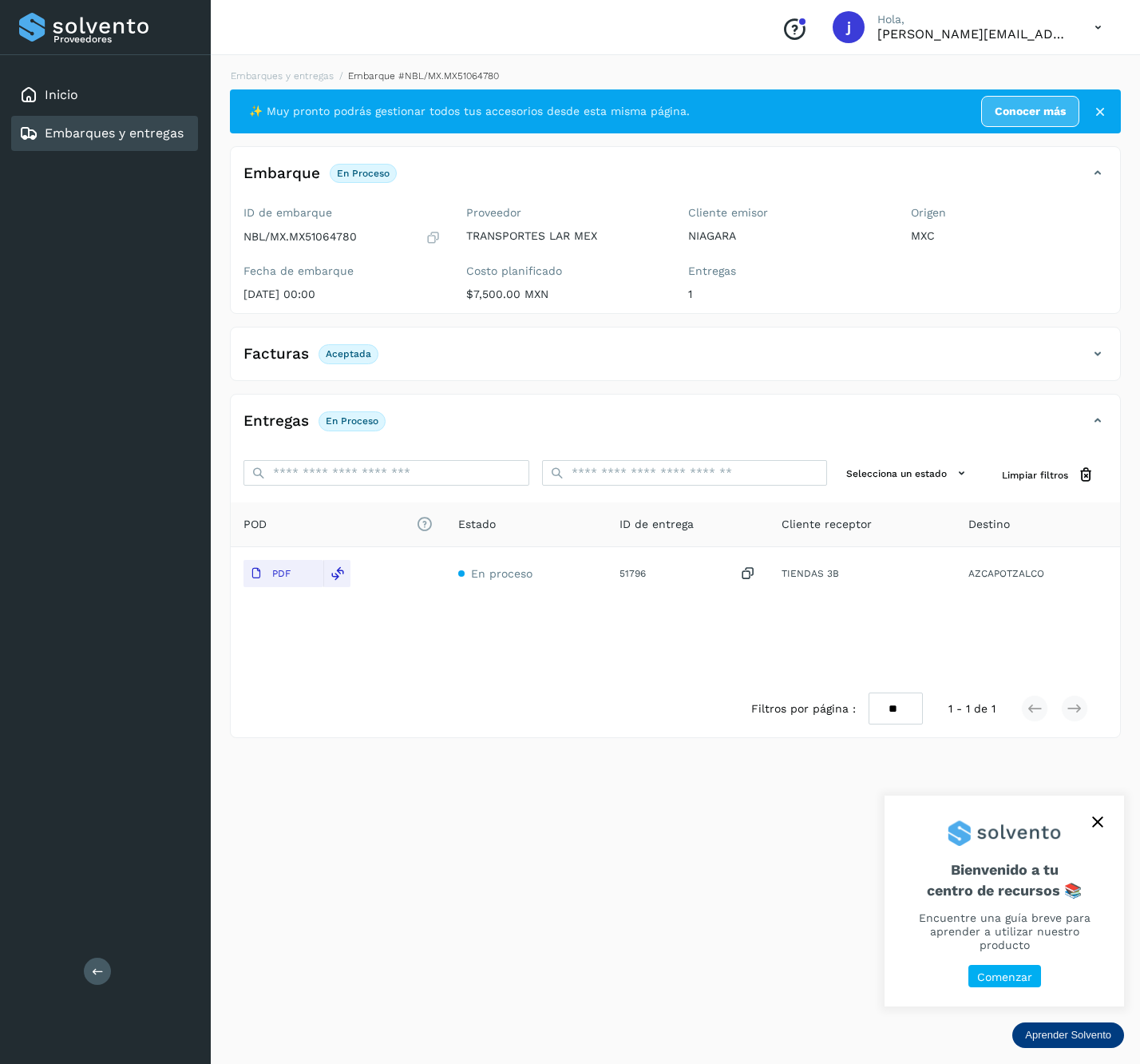
click at [100, 992] on div "Proveedores Inicio Embarques y entregas Salir" at bounding box center [105, 532] width 211 height 1064
click at [97, 981] on button at bounding box center [97, 971] width 27 height 27
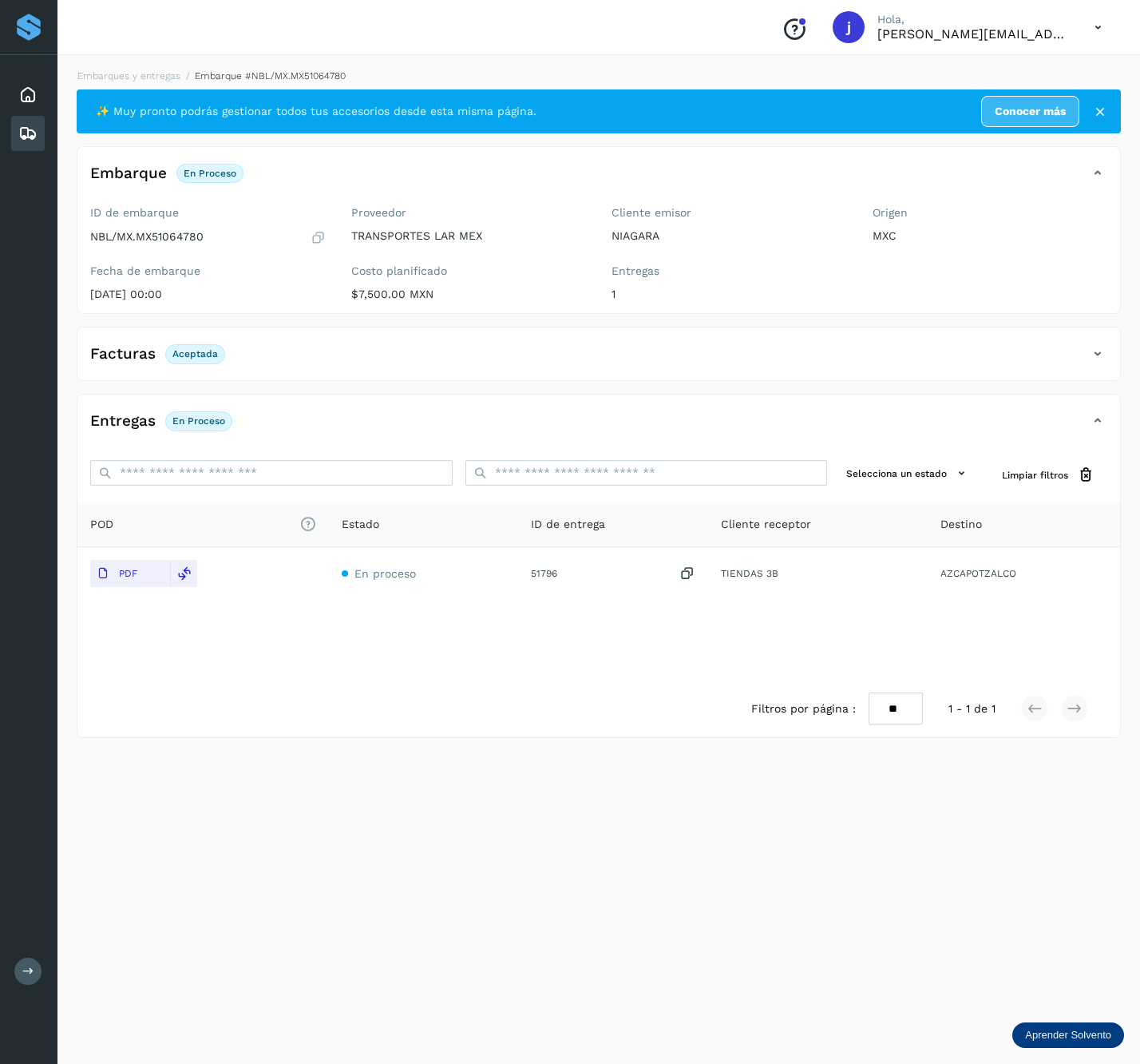
click at [1097, 351] on icon at bounding box center [1098, 354] width 19 height 19
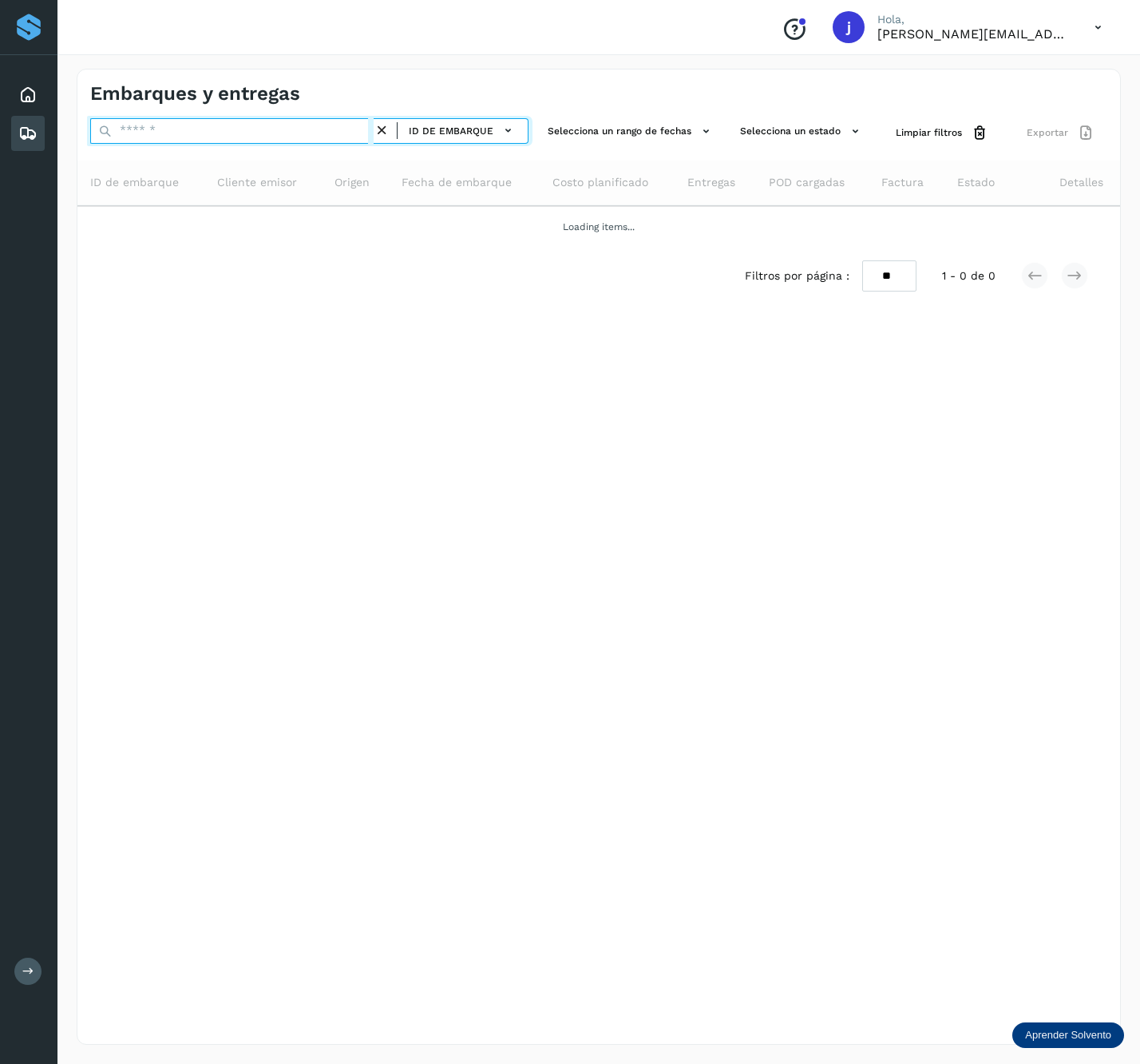
click at [149, 122] on input "text" at bounding box center [232, 131] width 283 height 26
paste input "**********"
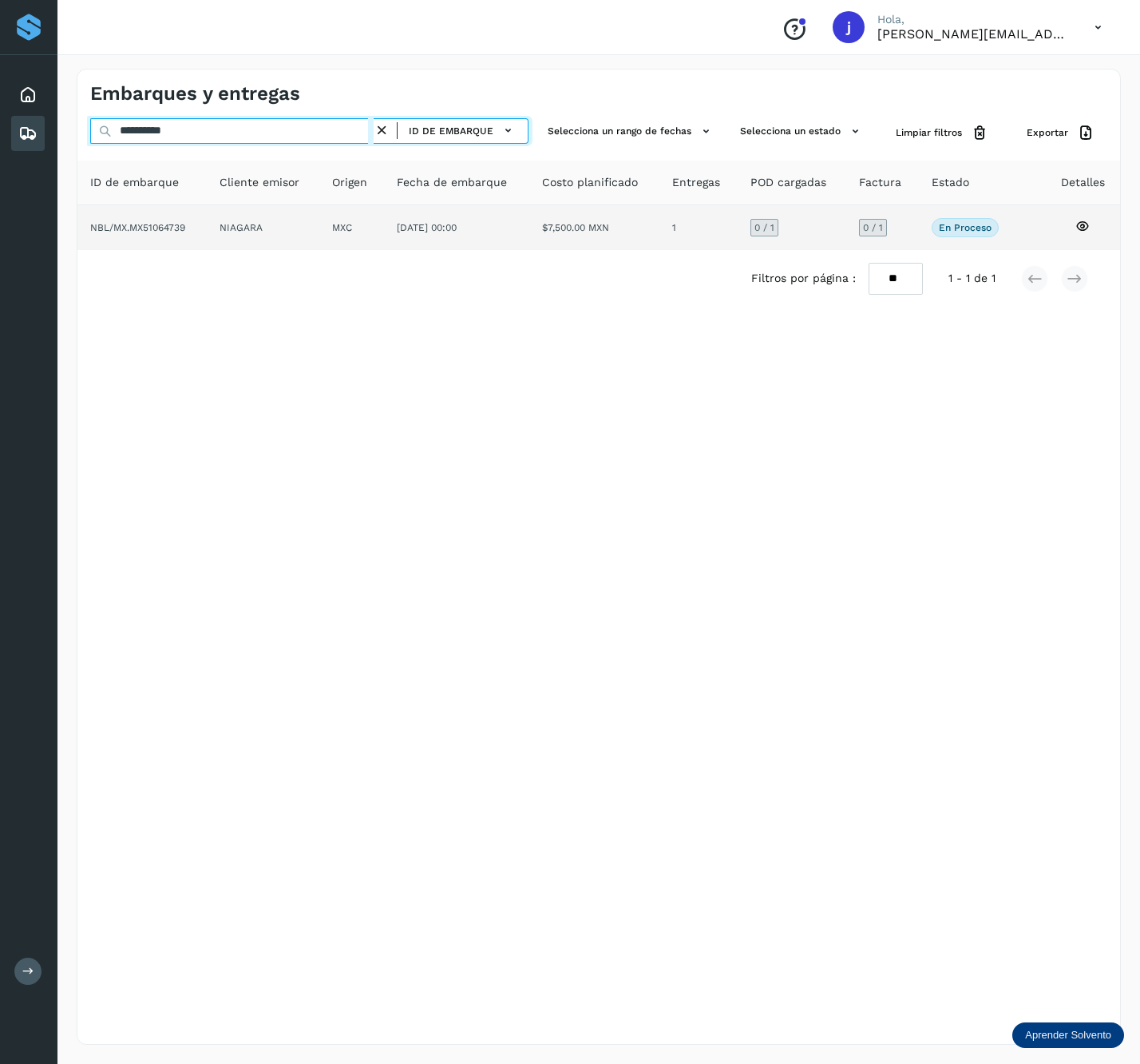
type input "**********"
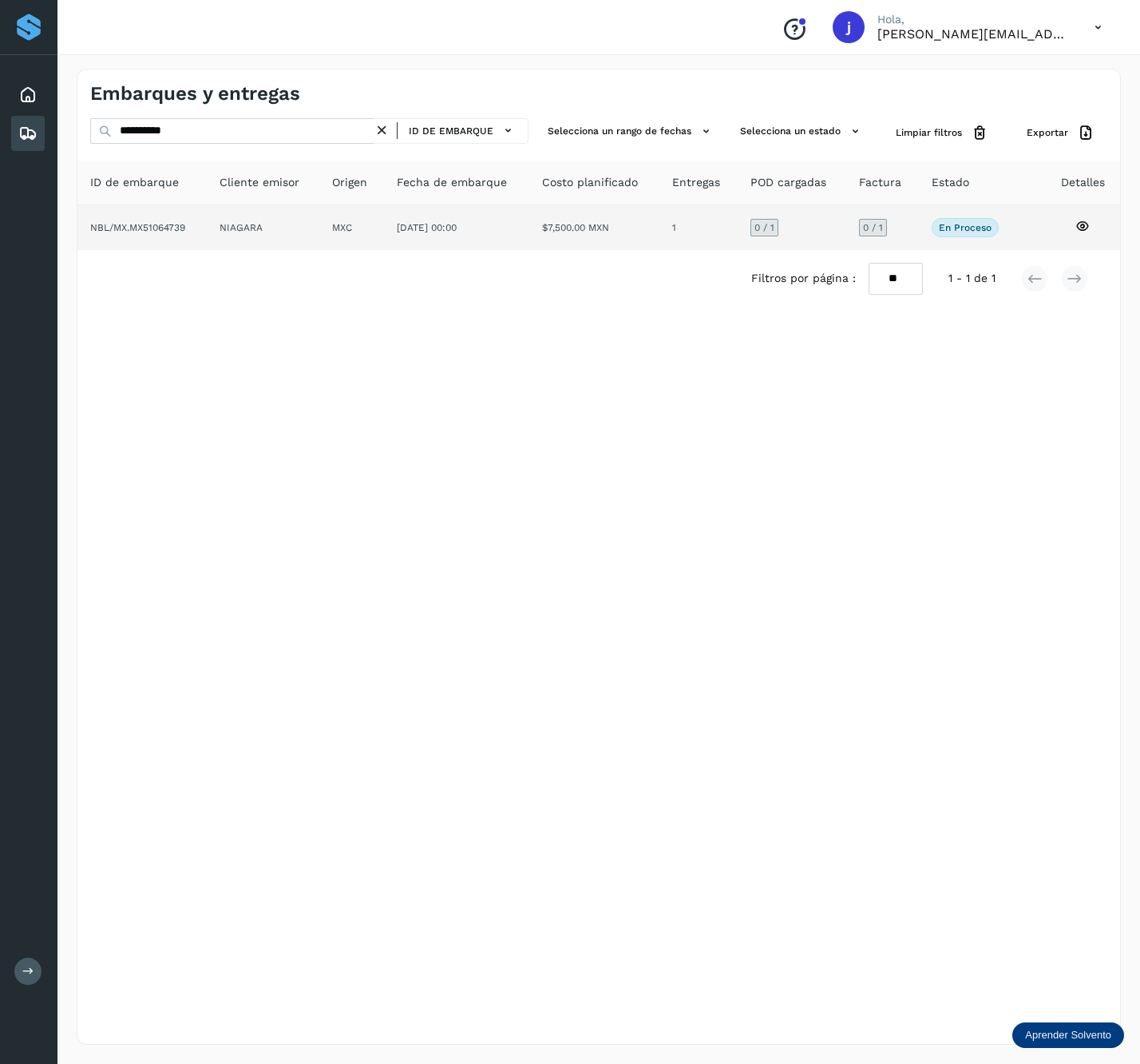
click at [319, 226] on td "NIAGARA" at bounding box center [352, 228] width 64 height 45
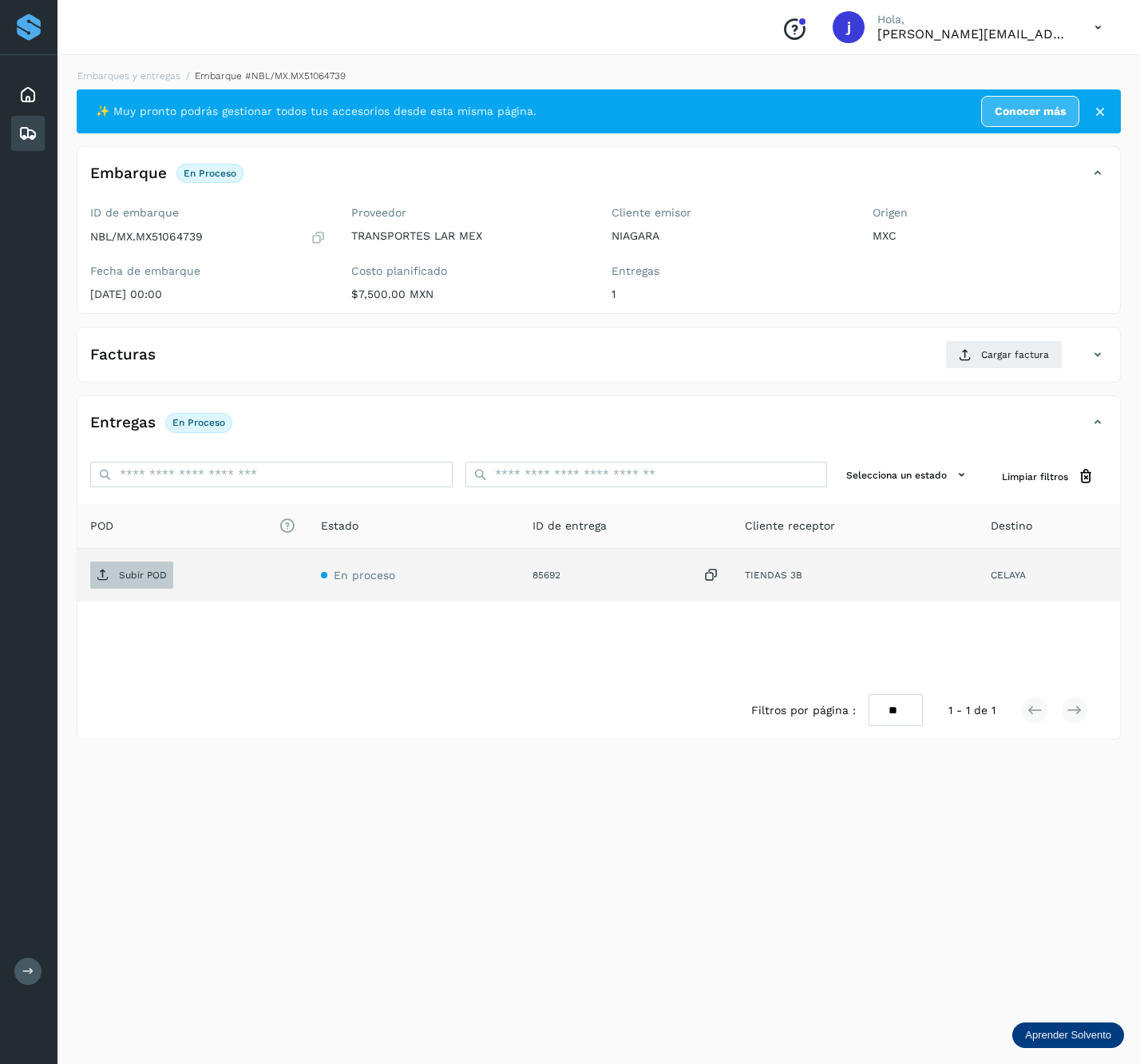
click at [122, 589] on button "Subir POD" at bounding box center [131, 575] width 83 height 27
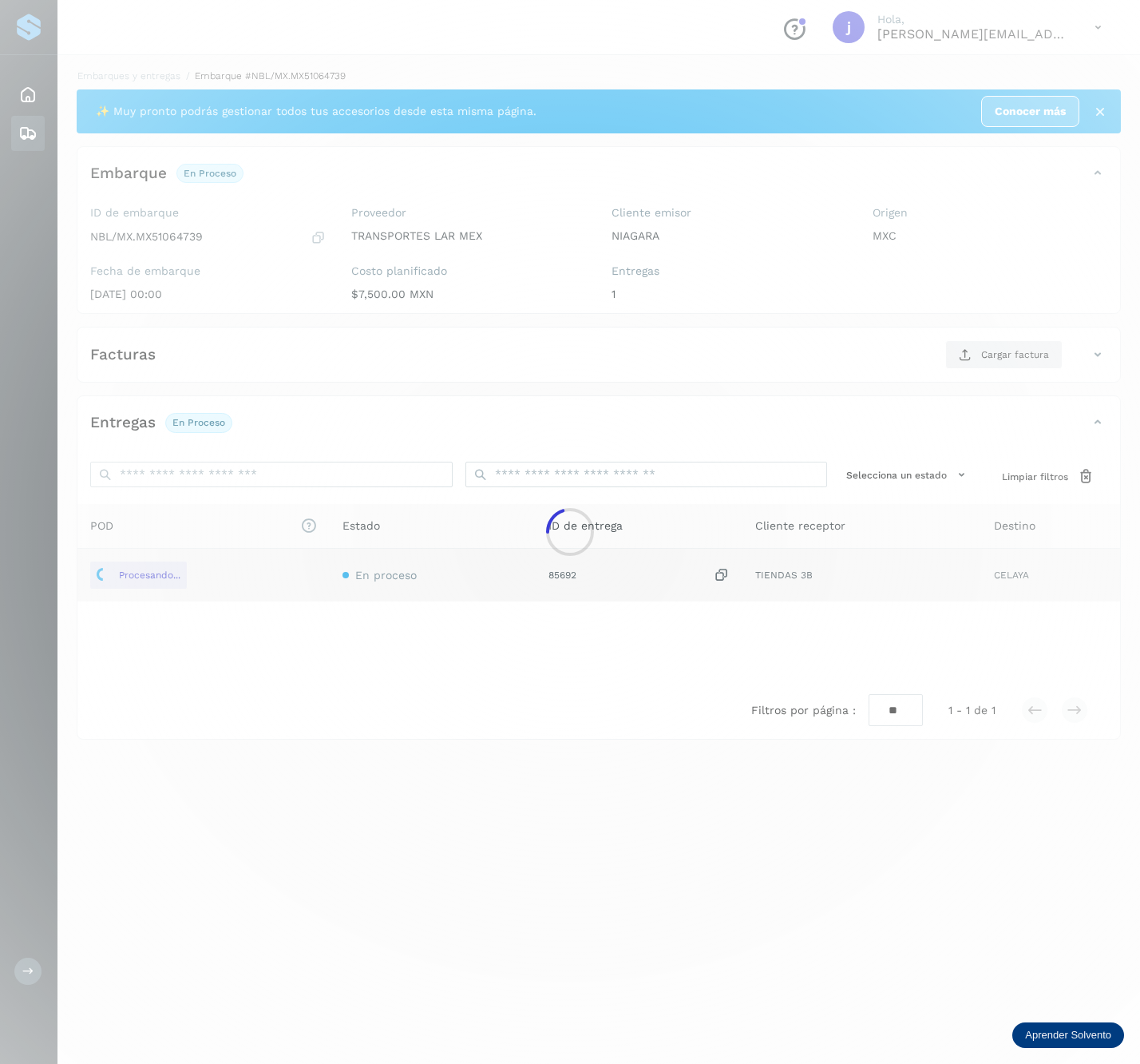
click at [1049, 358] on div at bounding box center [570, 532] width 1140 height 1064
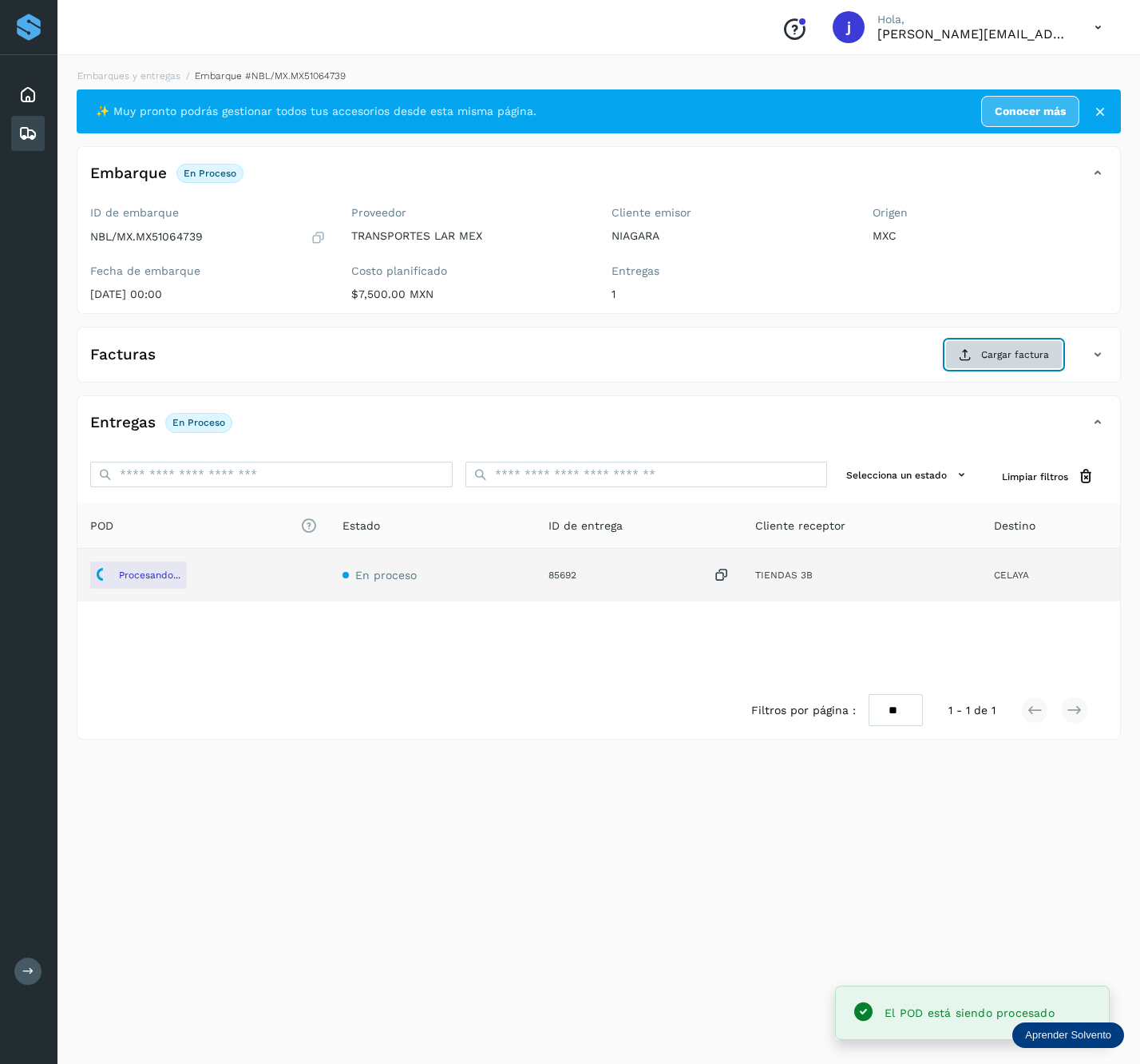
click at [1041, 350] on span "Cargar factura" at bounding box center [1015, 355] width 68 height 14
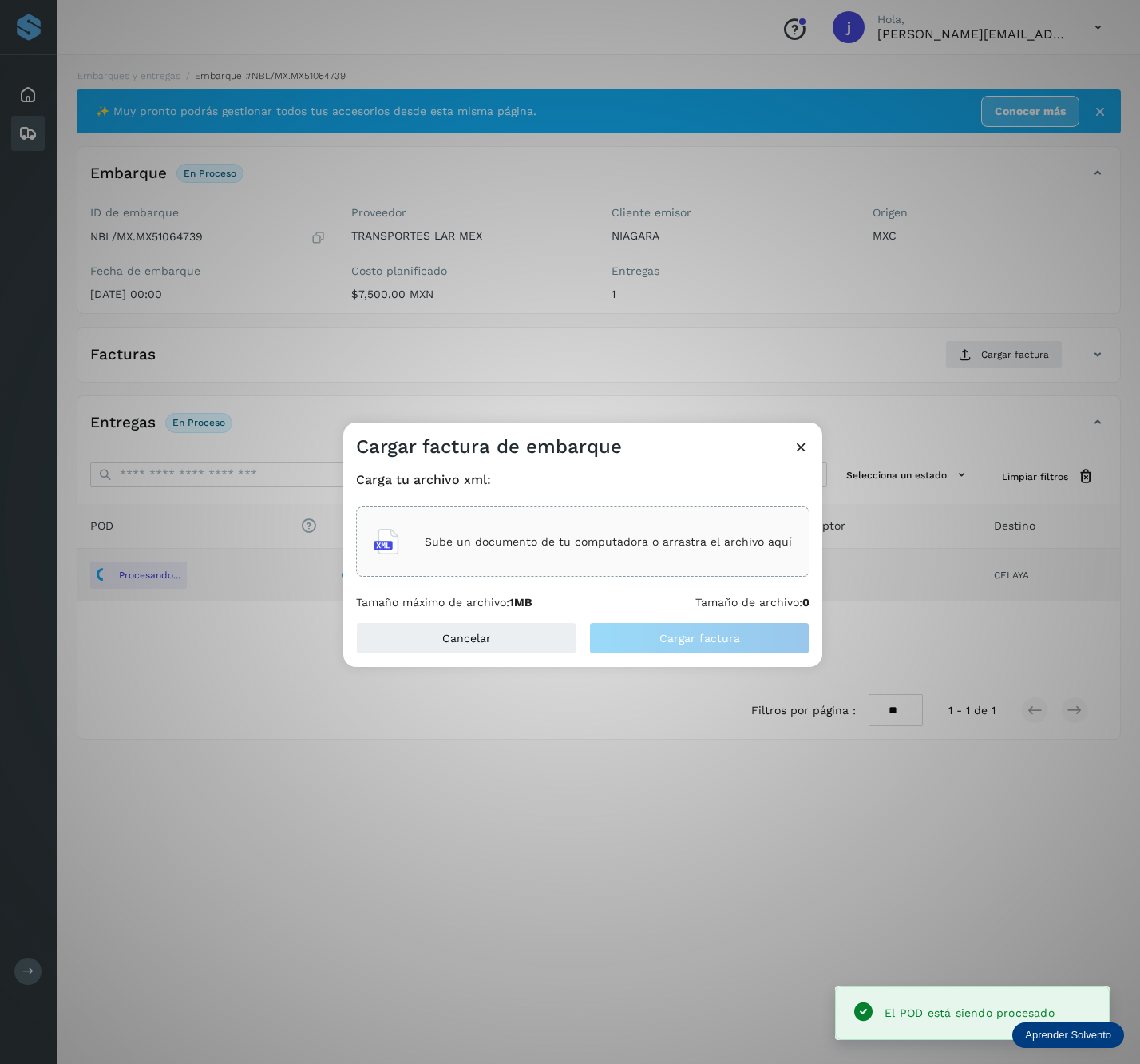
click at [595, 543] on p "Sube un documento de tu computadora o arrastra el archivo aquí" at bounding box center [608, 542] width 368 height 14
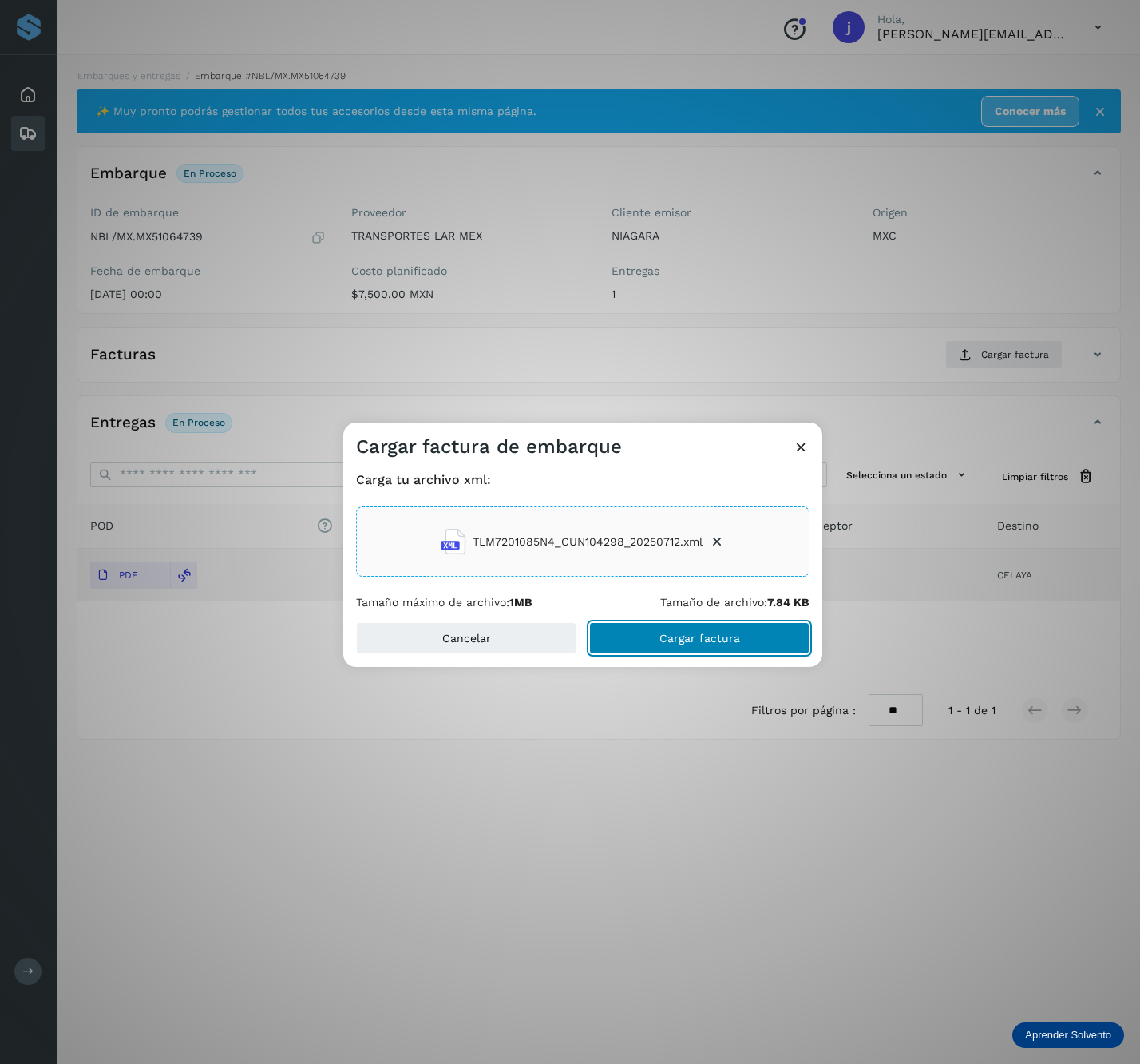
click at [804, 648] on button "Cargar factura" at bounding box center [700, 638] width 220 height 32
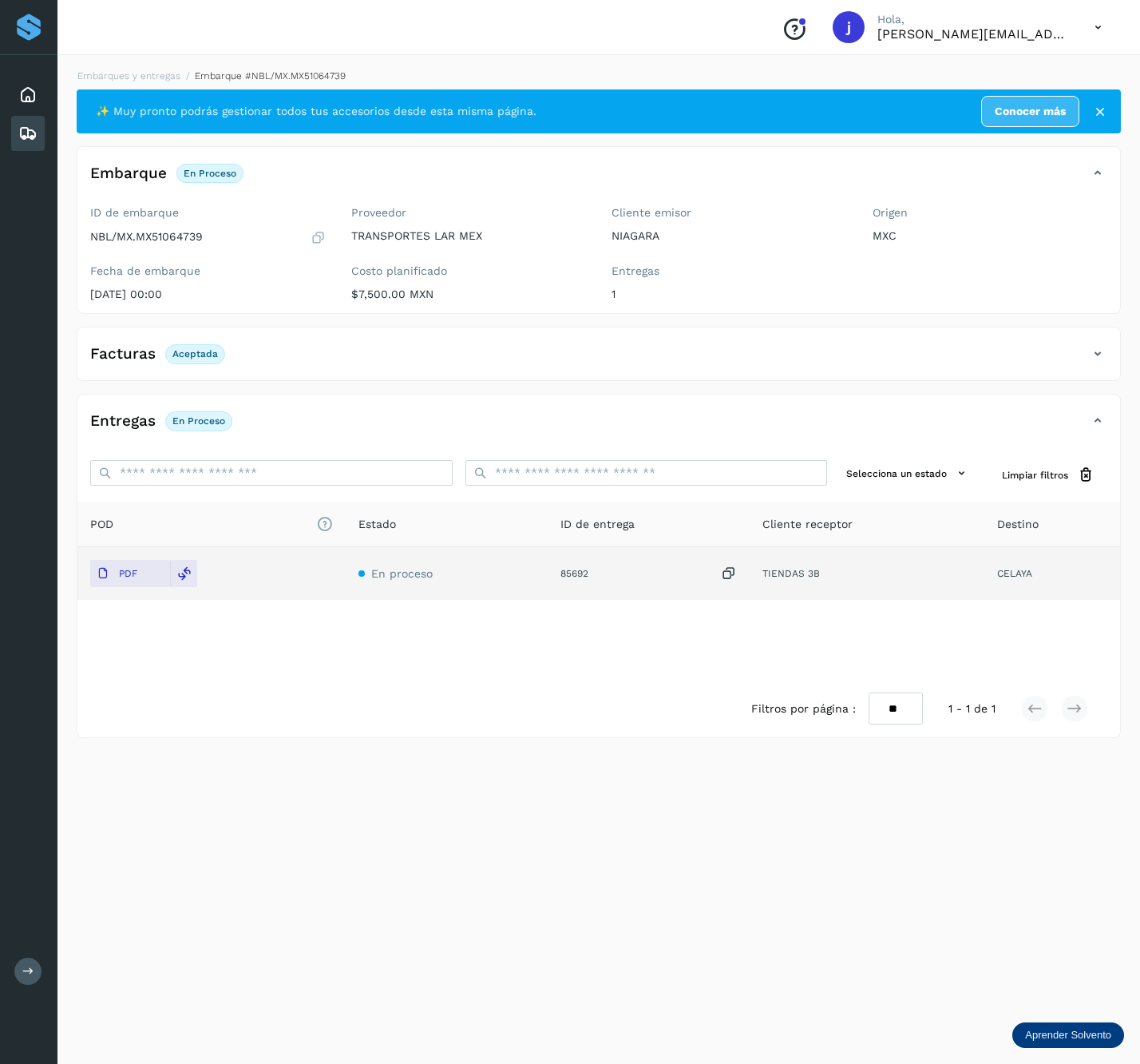
click at [1084, 348] on div "Facturas Aceptada" at bounding box center [582, 354] width 1011 height 27
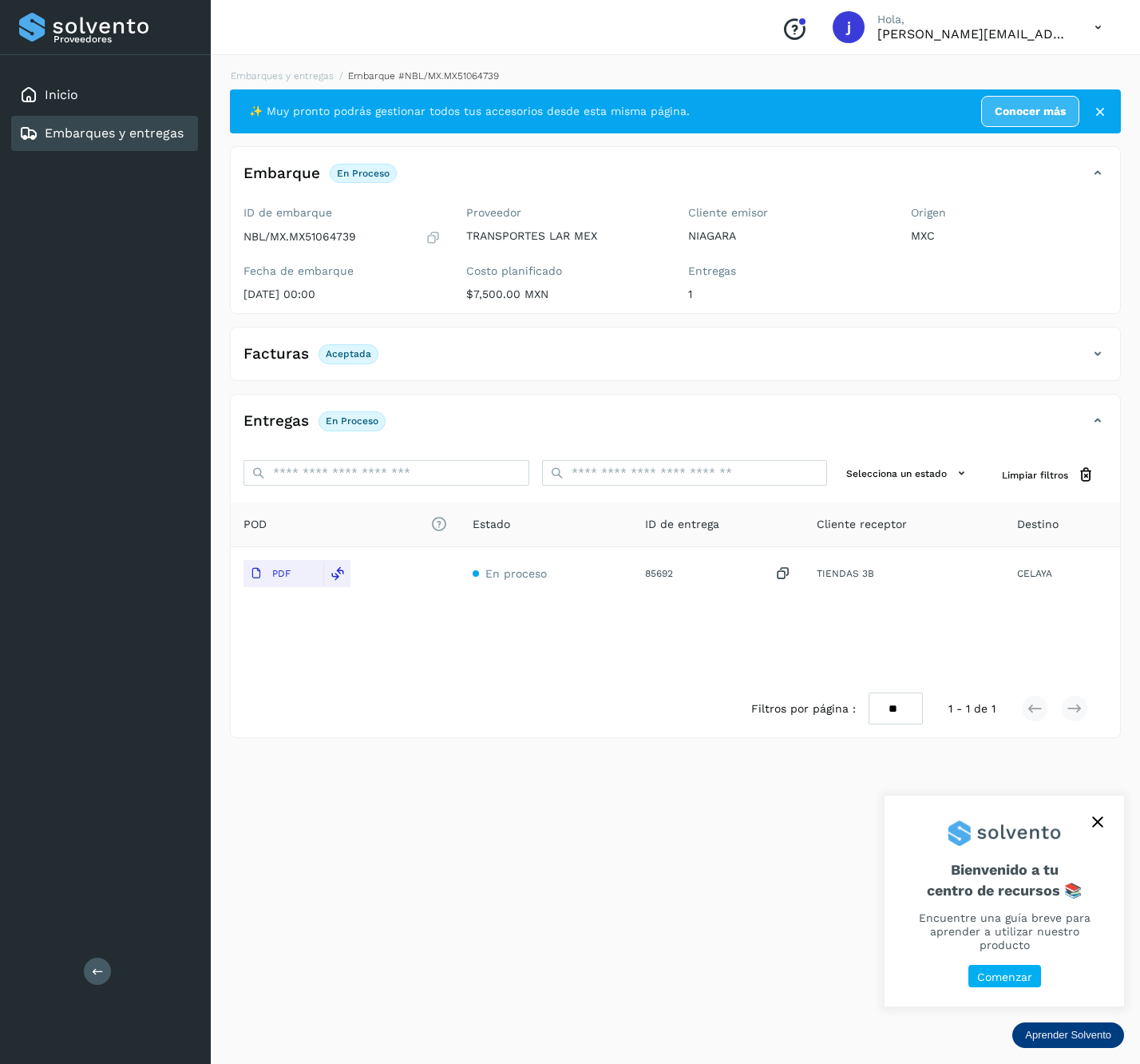
click at [1102, 361] on icon at bounding box center [1098, 354] width 19 height 19
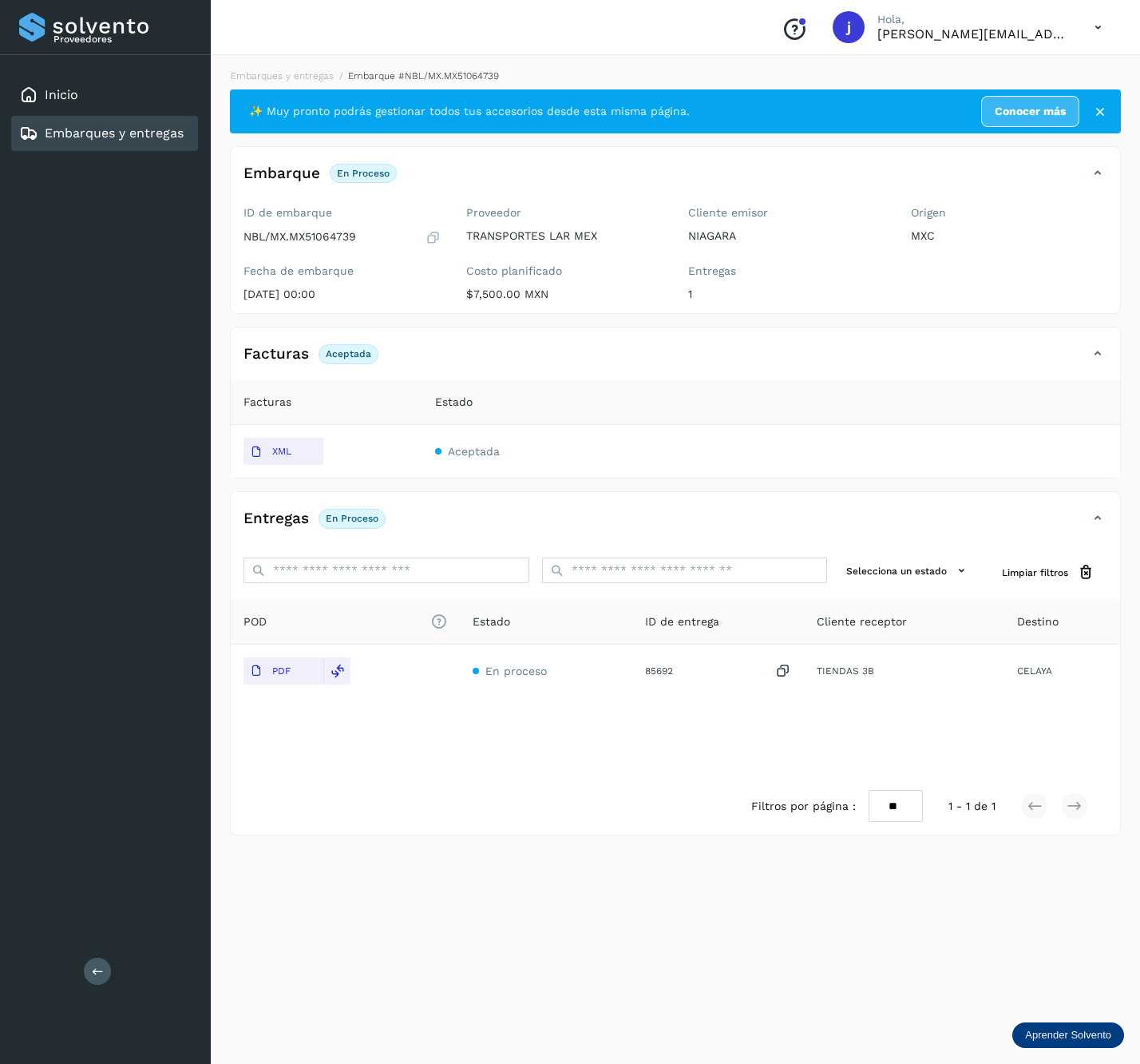
click at [106, 978] on button at bounding box center [97, 971] width 27 height 27
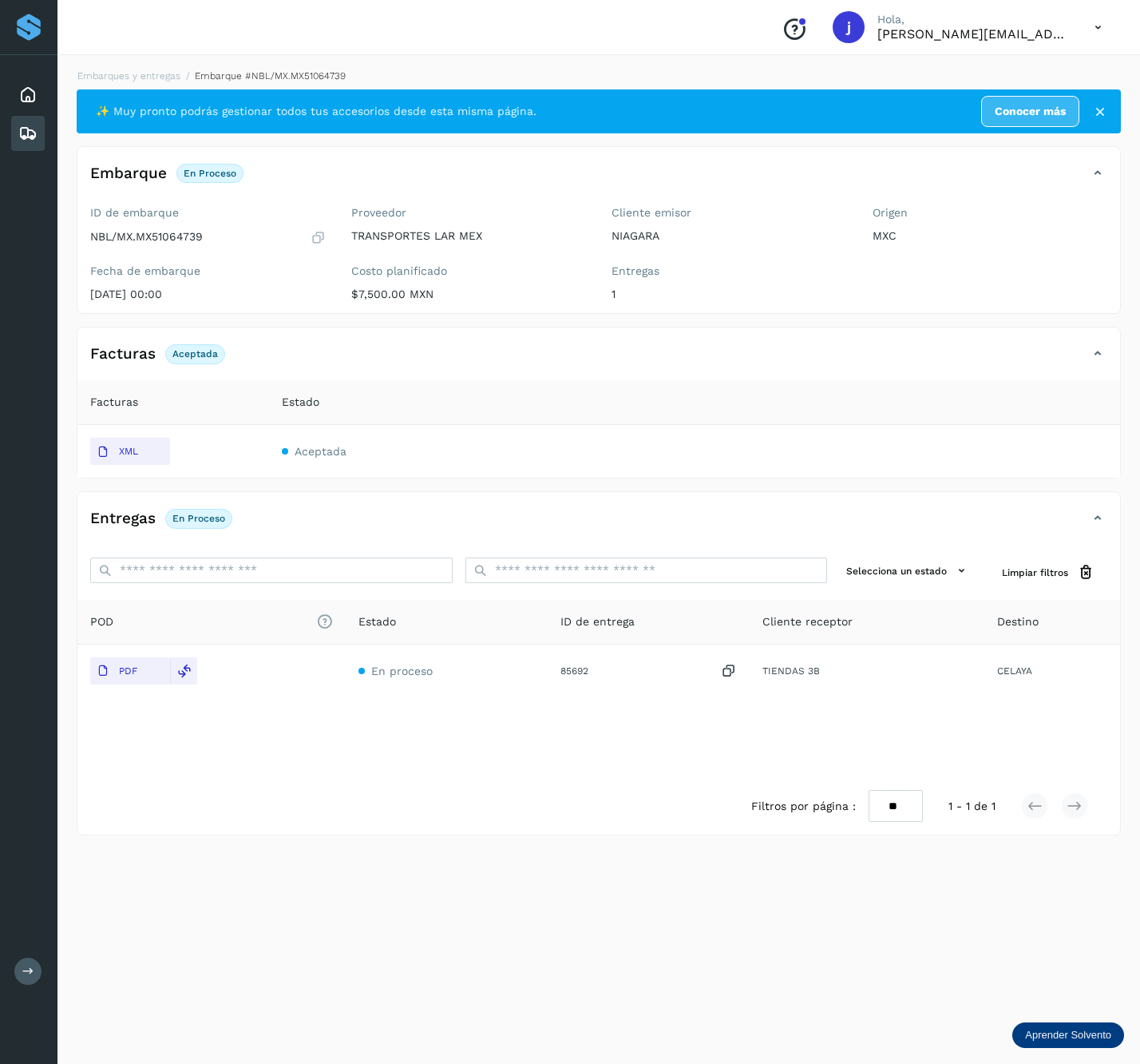
click at [1105, 348] on icon at bounding box center [1098, 354] width 19 height 19
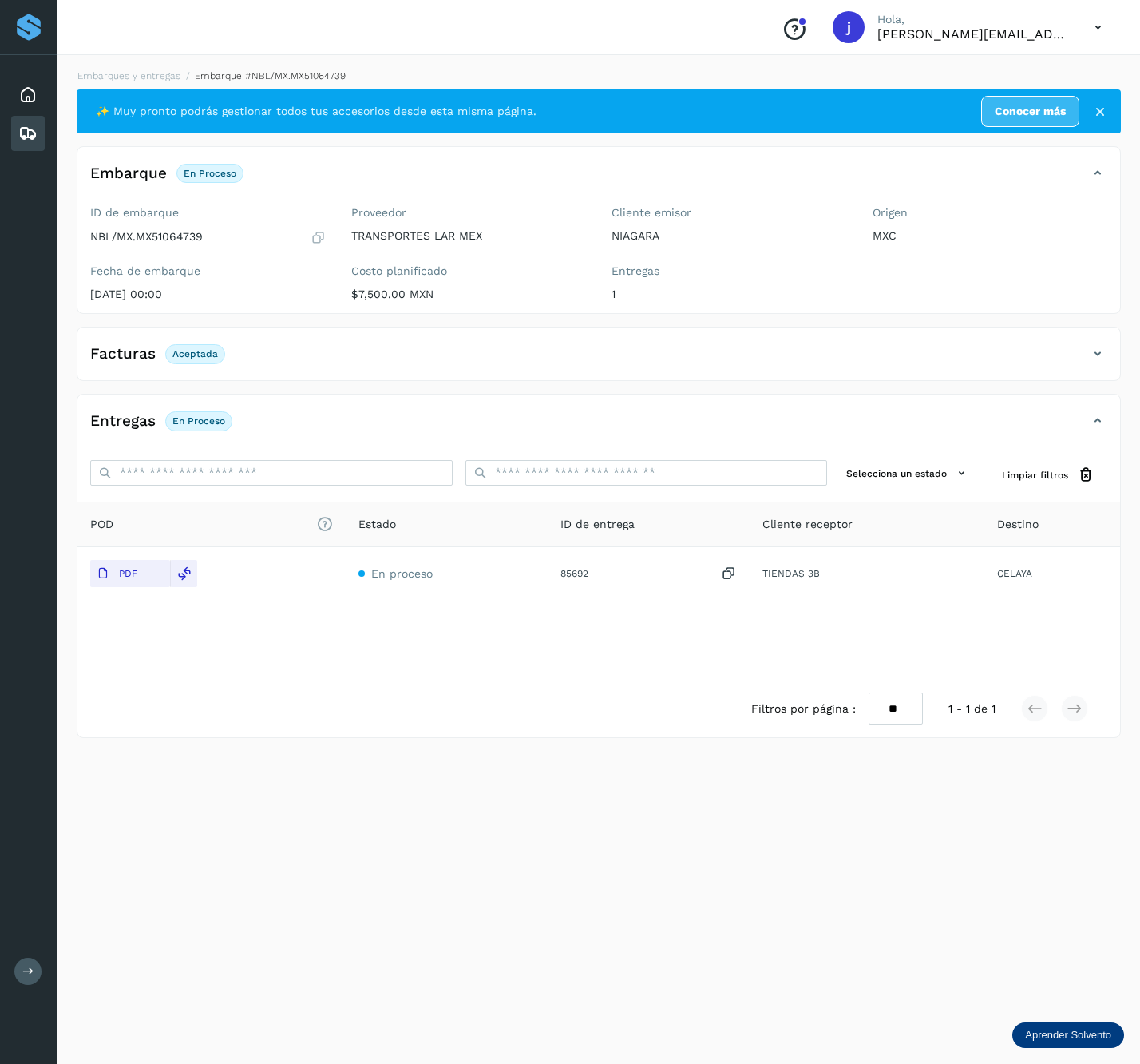
click at [1093, 358] on icon at bounding box center [1098, 354] width 19 height 19
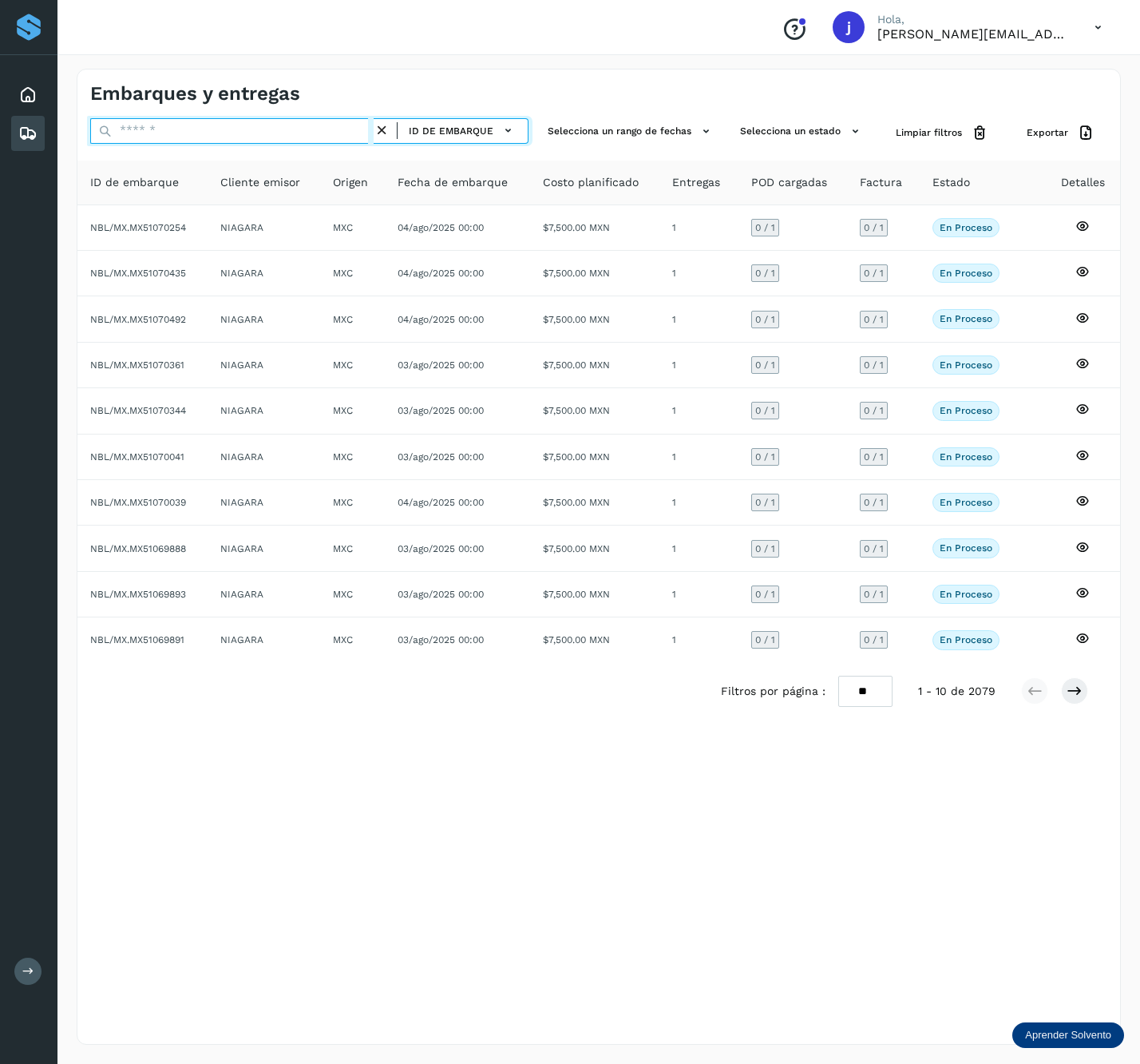
click at [254, 137] on input "text" at bounding box center [232, 131] width 283 height 26
paste input "**********"
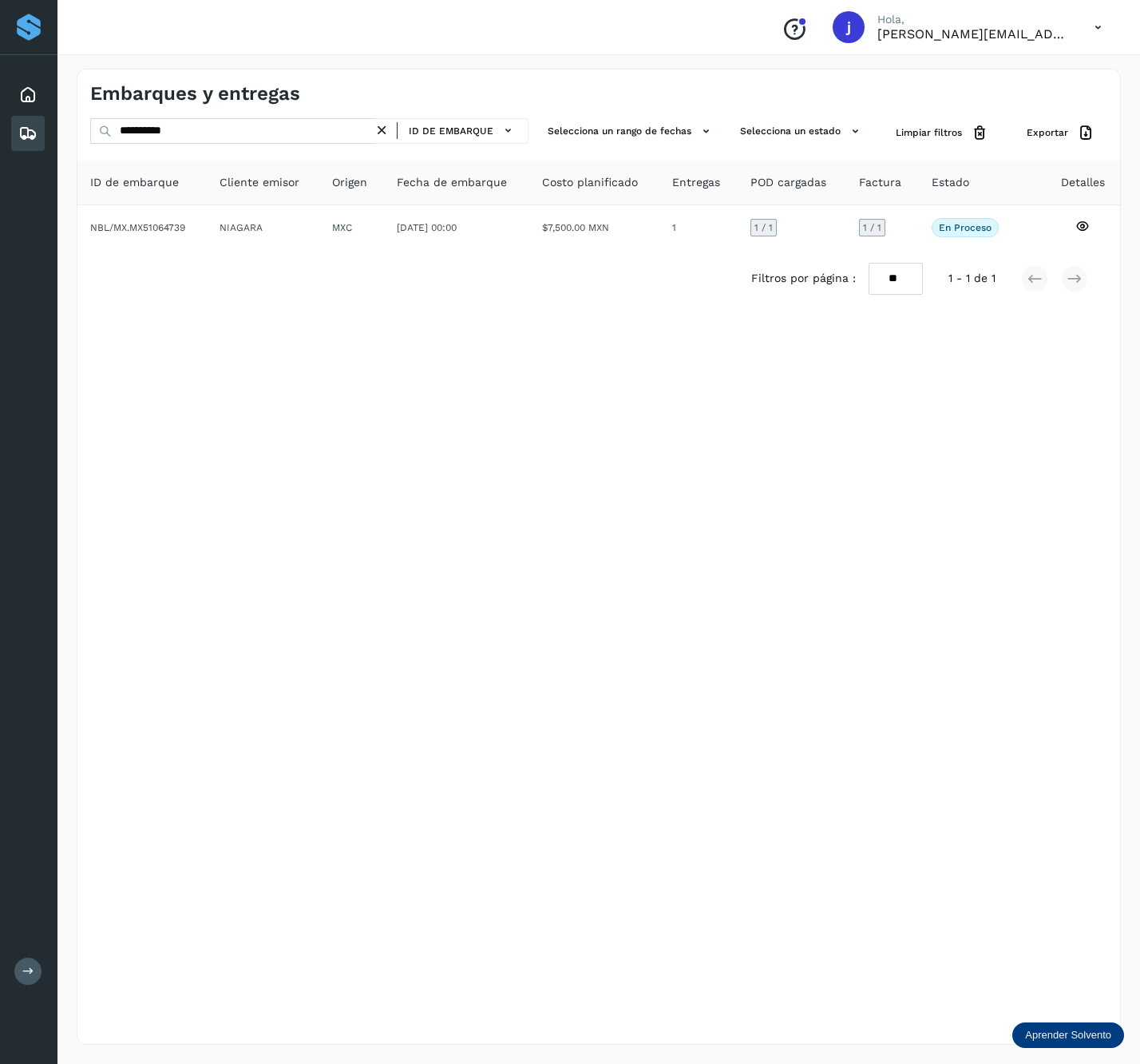
click at [195, 153] on div "**********" at bounding box center [599, 212] width 1043 height 189
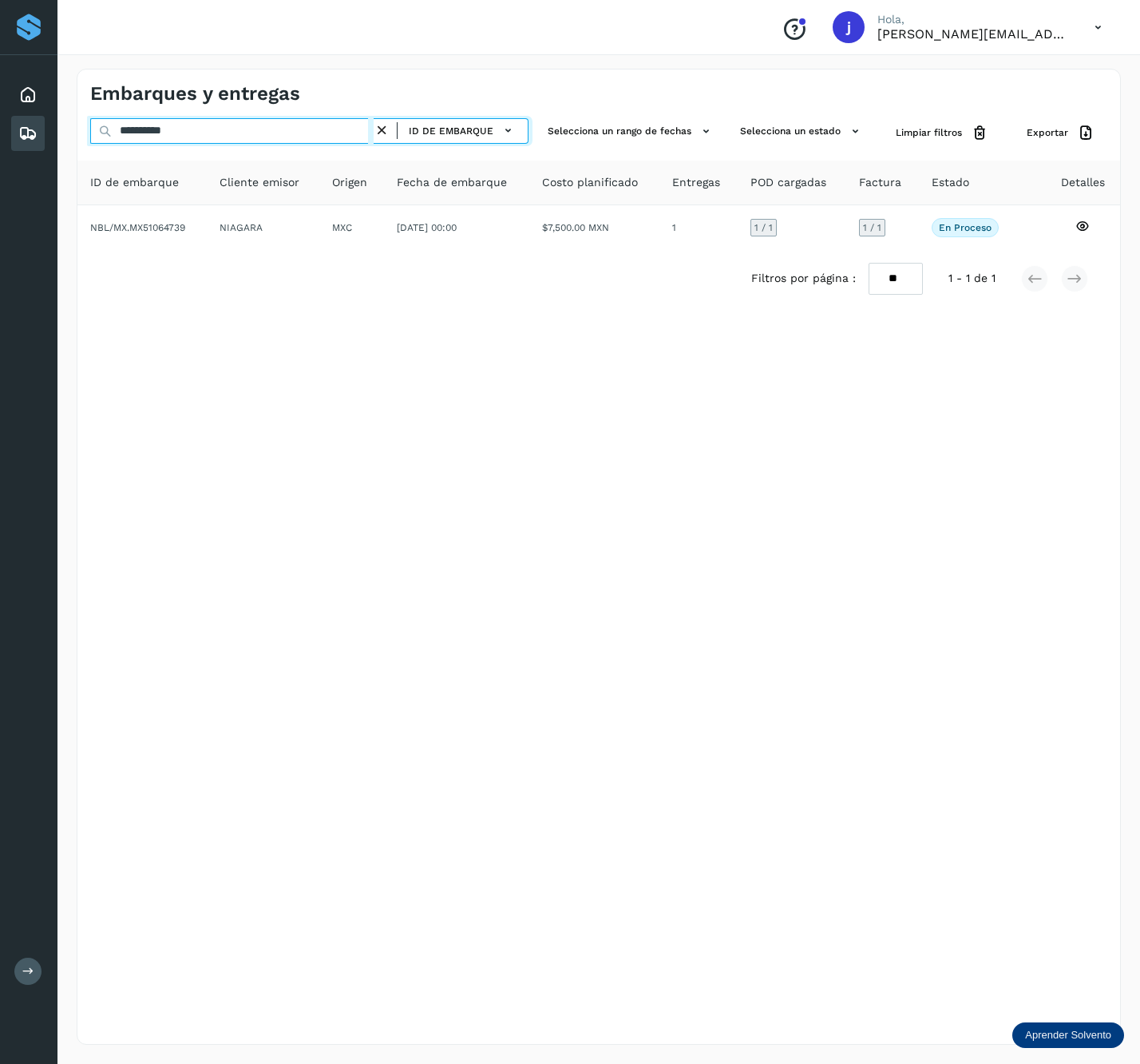
click at [214, 126] on input "**********" at bounding box center [232, 131] width 283 height 26
paste input "text"
type input "**********"
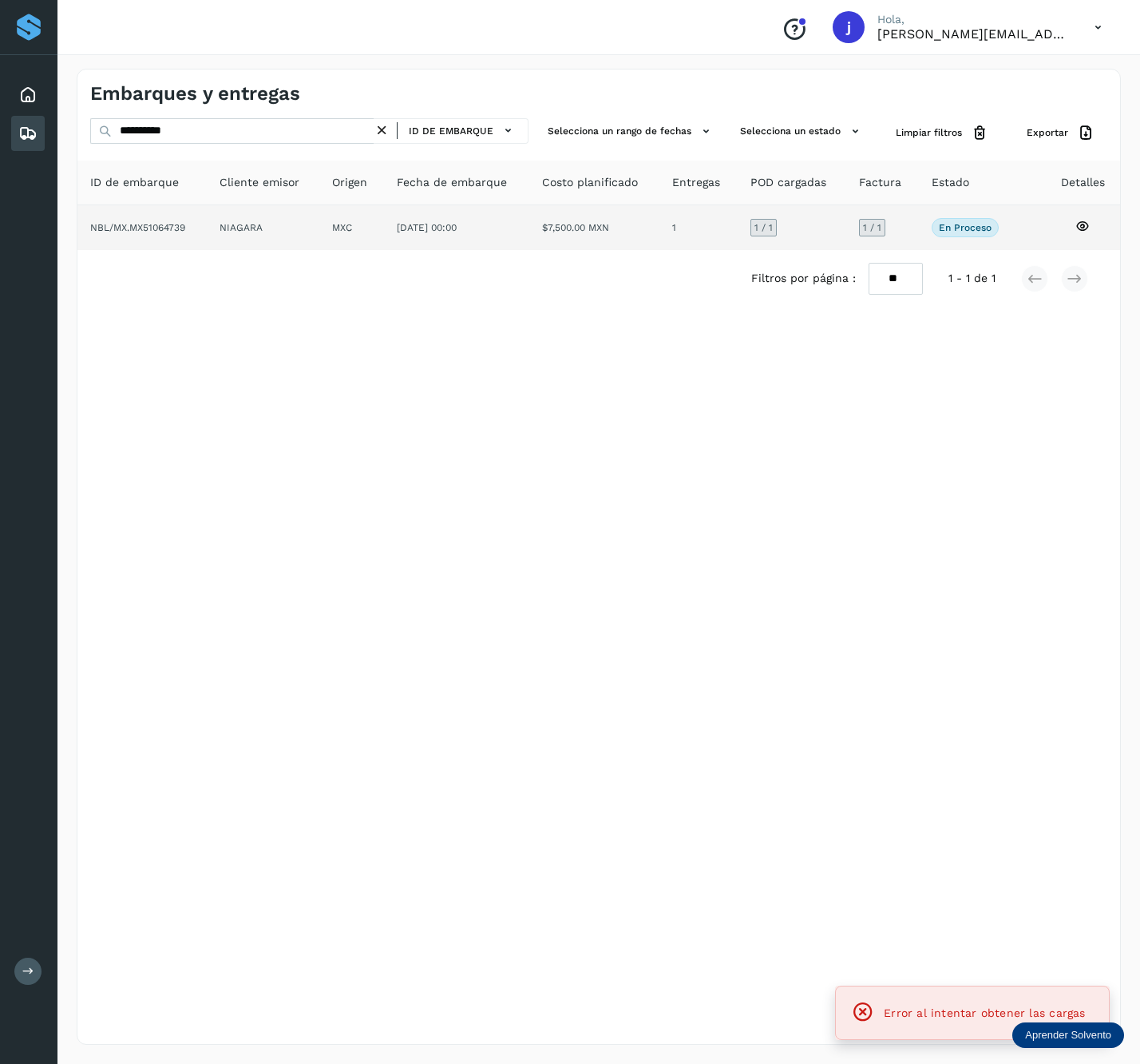
click at [529, 250] on td "[DATE] 00:00" at bounding box center [595, 228] width 130 height 45
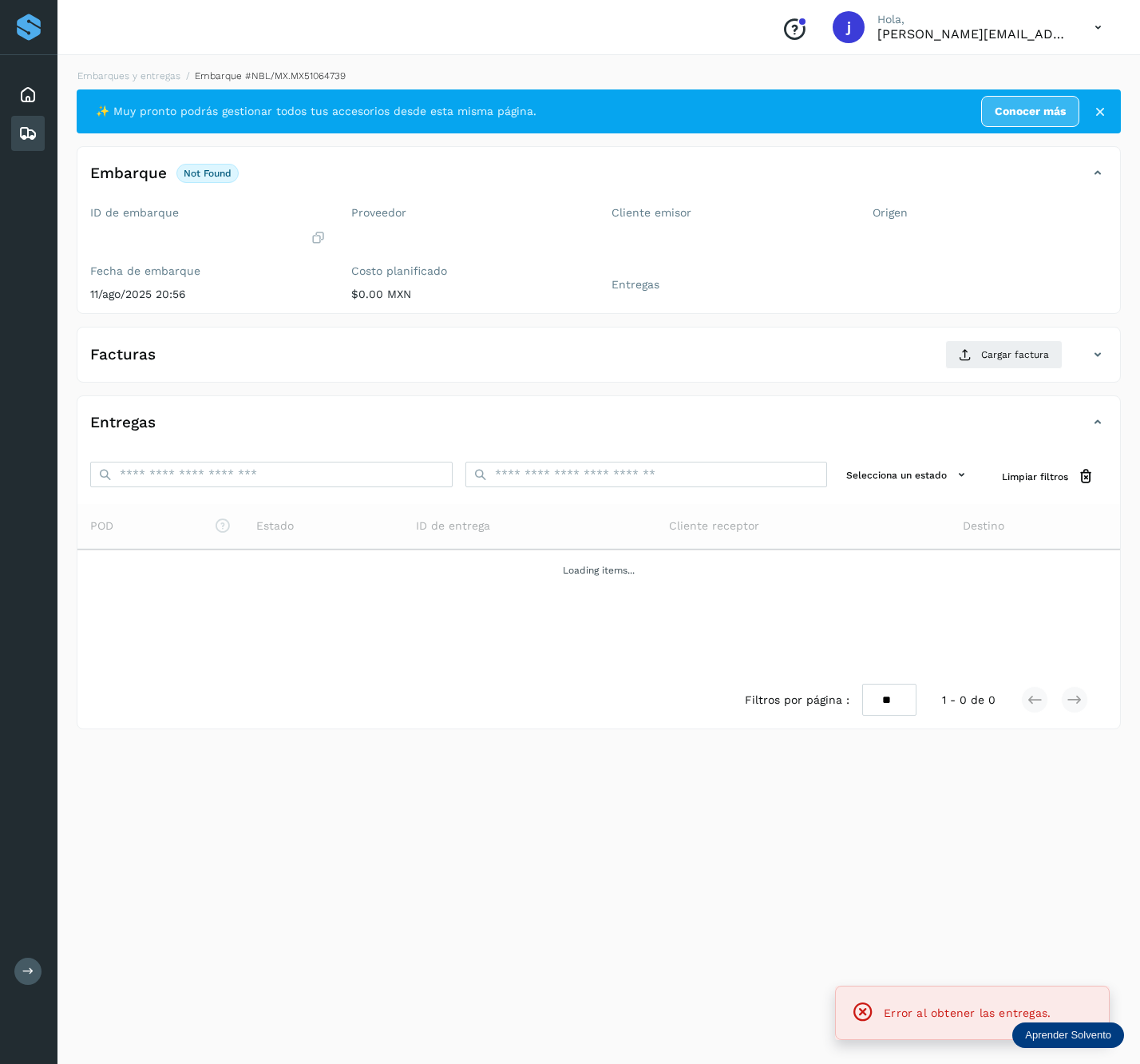
click at [1109, 352] on div "Facturas Cargar factura" at bounding box center [599, 361] width 1043 height 42
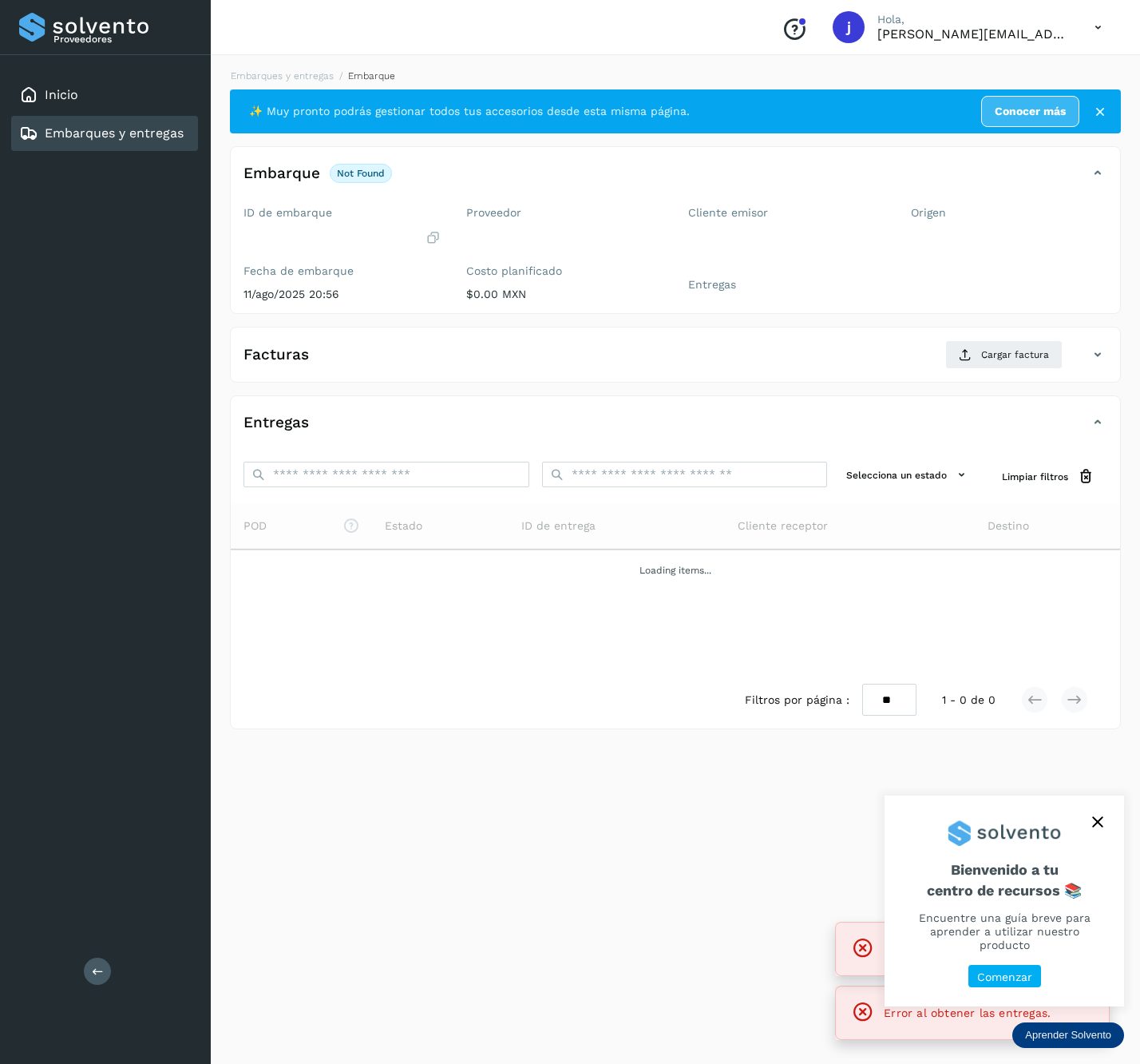
click at [1106, 824] on div at bounding box center [1005, 827] width 240 height 62
click at [1090, 834] on button "close," at bounding box center [1098, 823] width 24 height 24
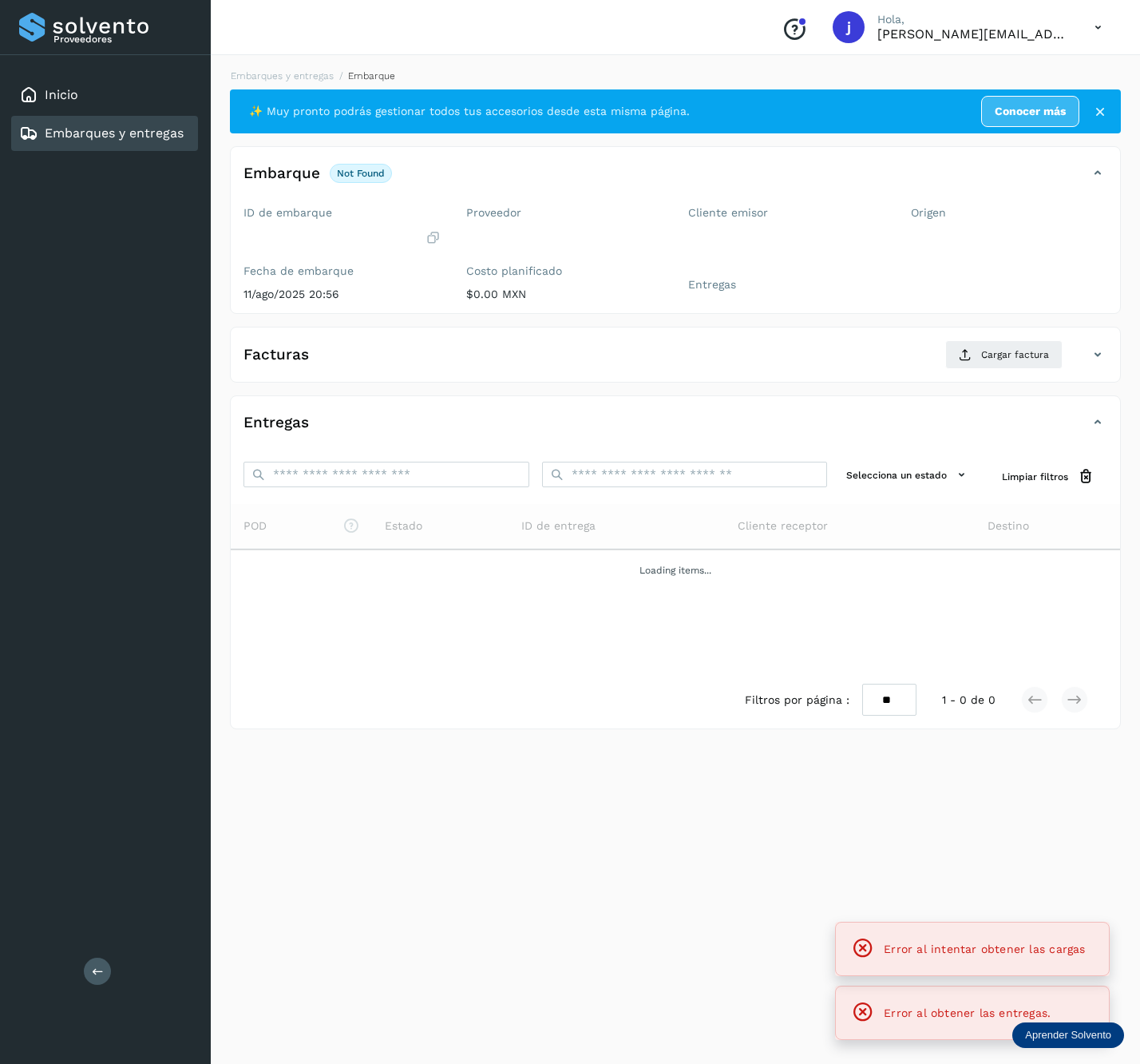
click at [956, 951] on span "Error al intentar obtener las cargas" at bounding box center [985, 949] width 201 height 13
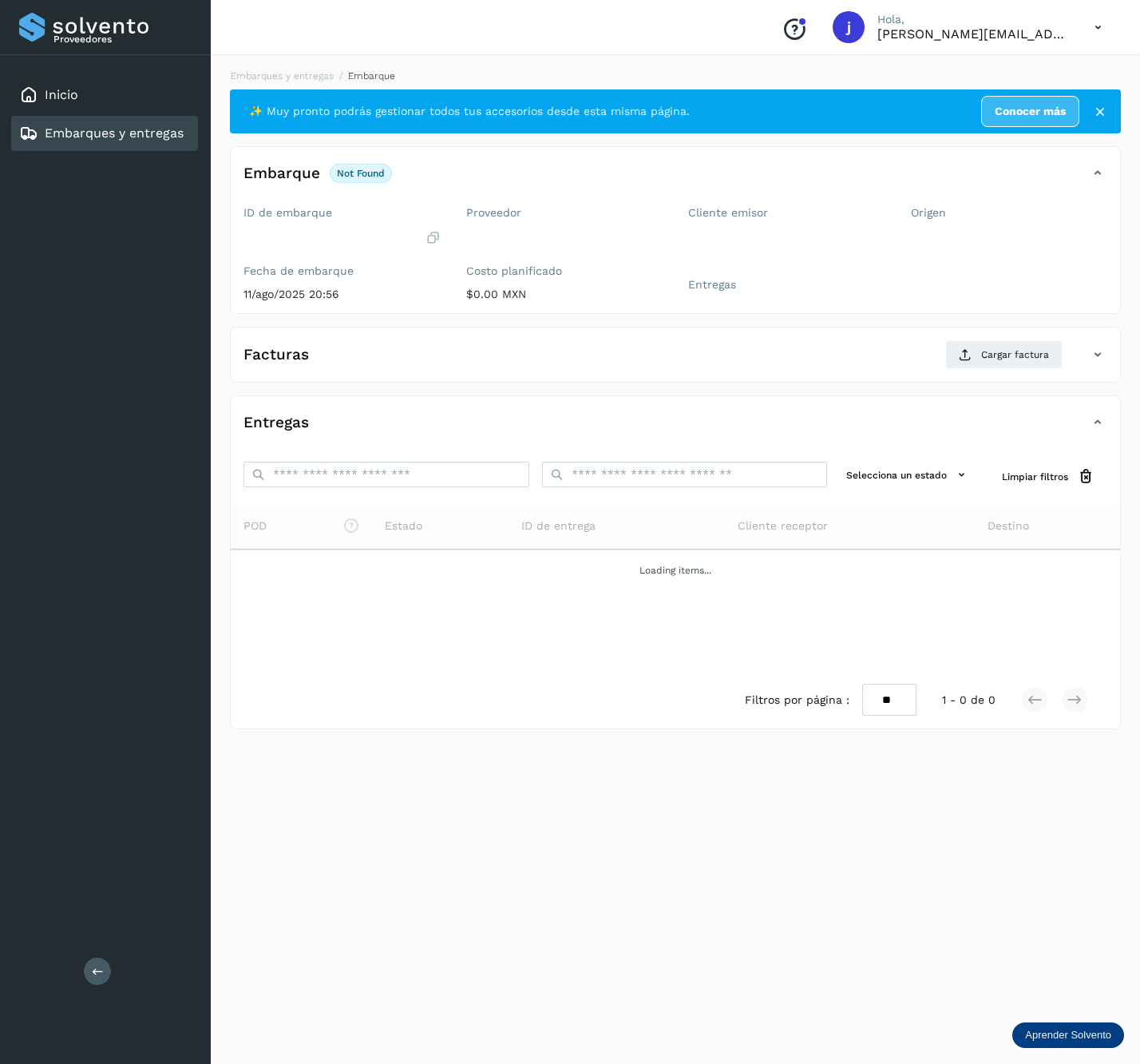
click at [100, 965] on icon at bounding box center [97, 971] width 12 height 12
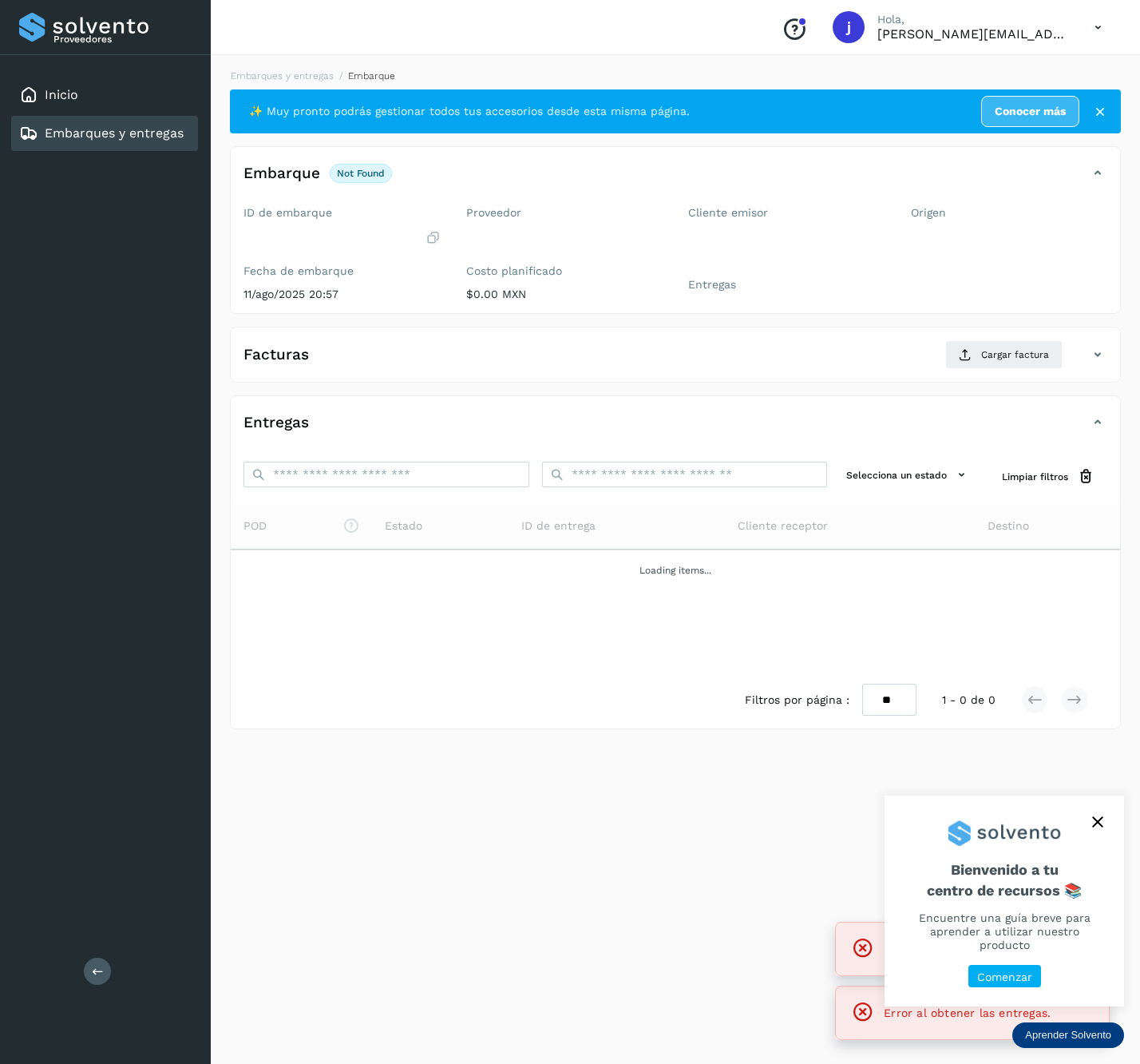
drag, startPoint x: 1096, startPoint y: 824, endPoint x: 1120, endPoint y: 823, distance: 24.0
click at [1097, 824] on button "close," at bounding box center [1098, 823] width 24 height 24
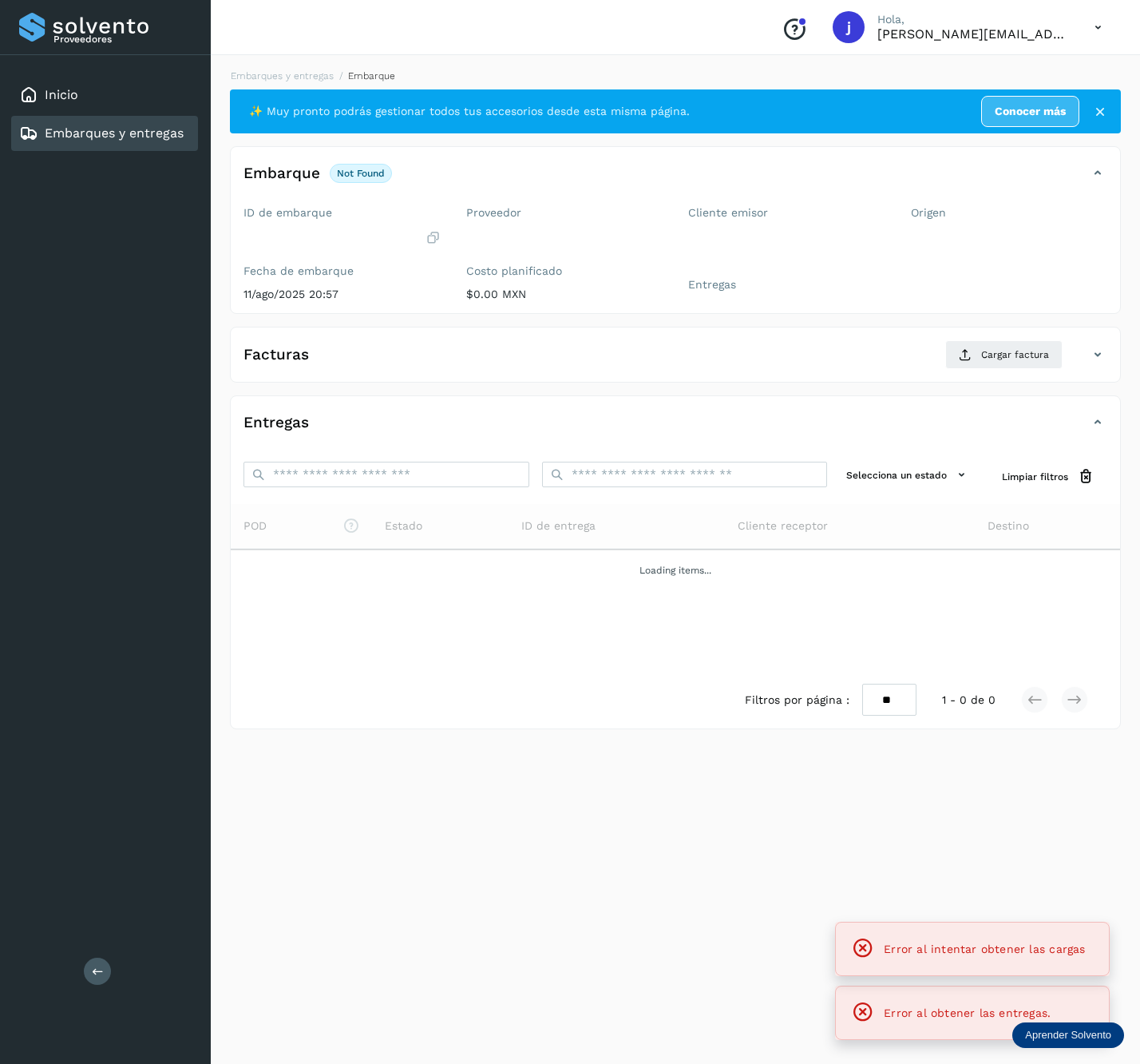
click at [965, 1015] on span "Error al obtener las entregas." at bounding box center [967, 1013] width 167 height 13
drag, startPoint x: 965, startPoint y: 1015, endPoint x: 882, endPoint y: 1012, distance: 83.1
click at [882, 1012] on div "Error al obtener las entregas." at bounding box center [973, 1013] width 248 height 31
click at [849, 1004] on div "Error al obtener las entregas." at bounding box center [973, 1013] width 248 height 31
click at [850, 961] on div "Error al intentar obtener las cargas" at bounding box center [973, 949] width 248 height 31
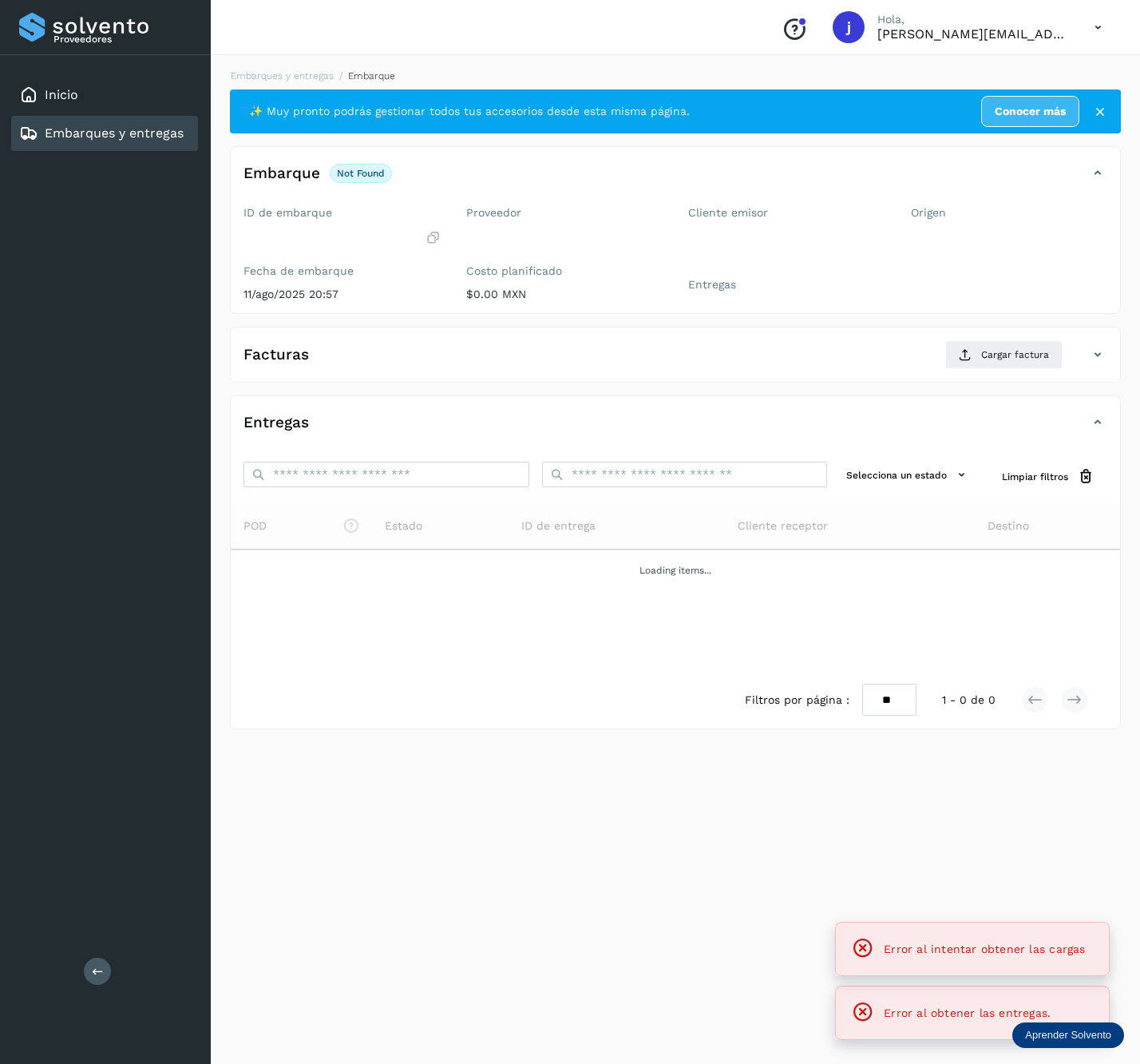
drag, startPoint x: 867, startPoint y: 936, endPoint x: 879, endPoint y: 934, distance: 12.2
click at [869, 937] on icon at bounding box center [863, 948] width 23 height 23
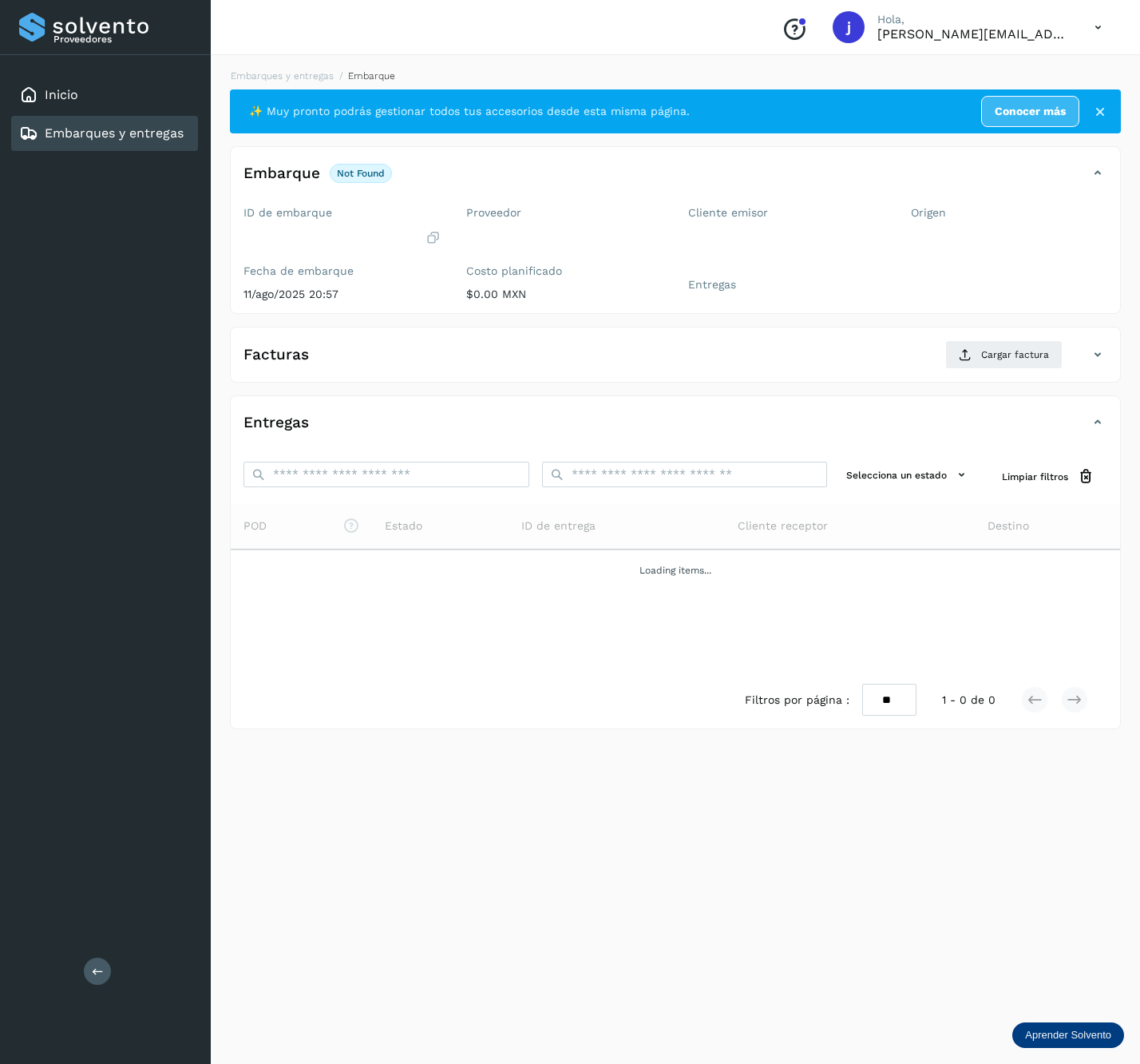
click at [104, 964] on button at bounding box center [97, 971] width 27 height 27
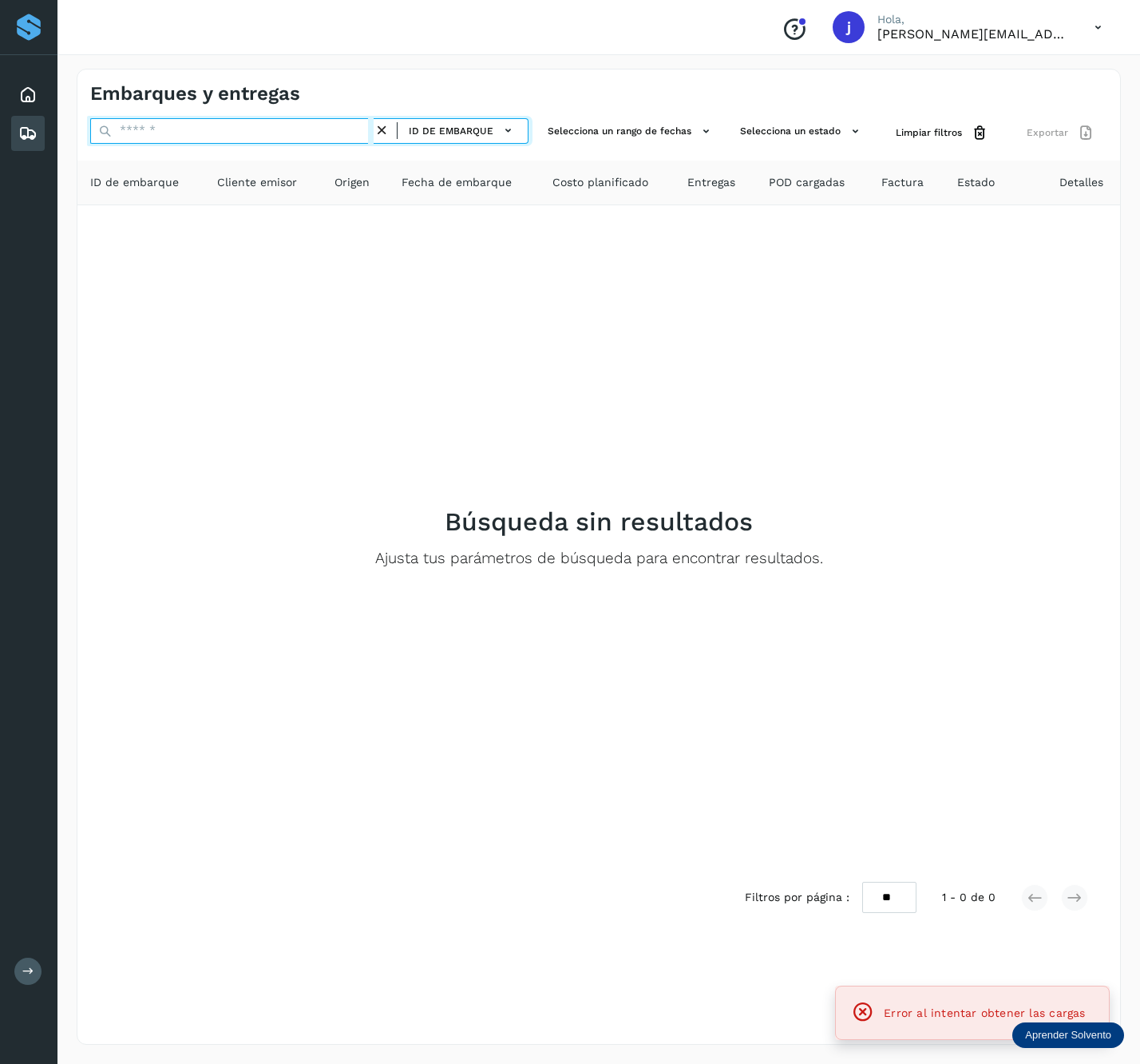
click at [298, 144] on div "ID de embarque" at bounding box center [309, 133] width 438 height 30
paste input "**********"
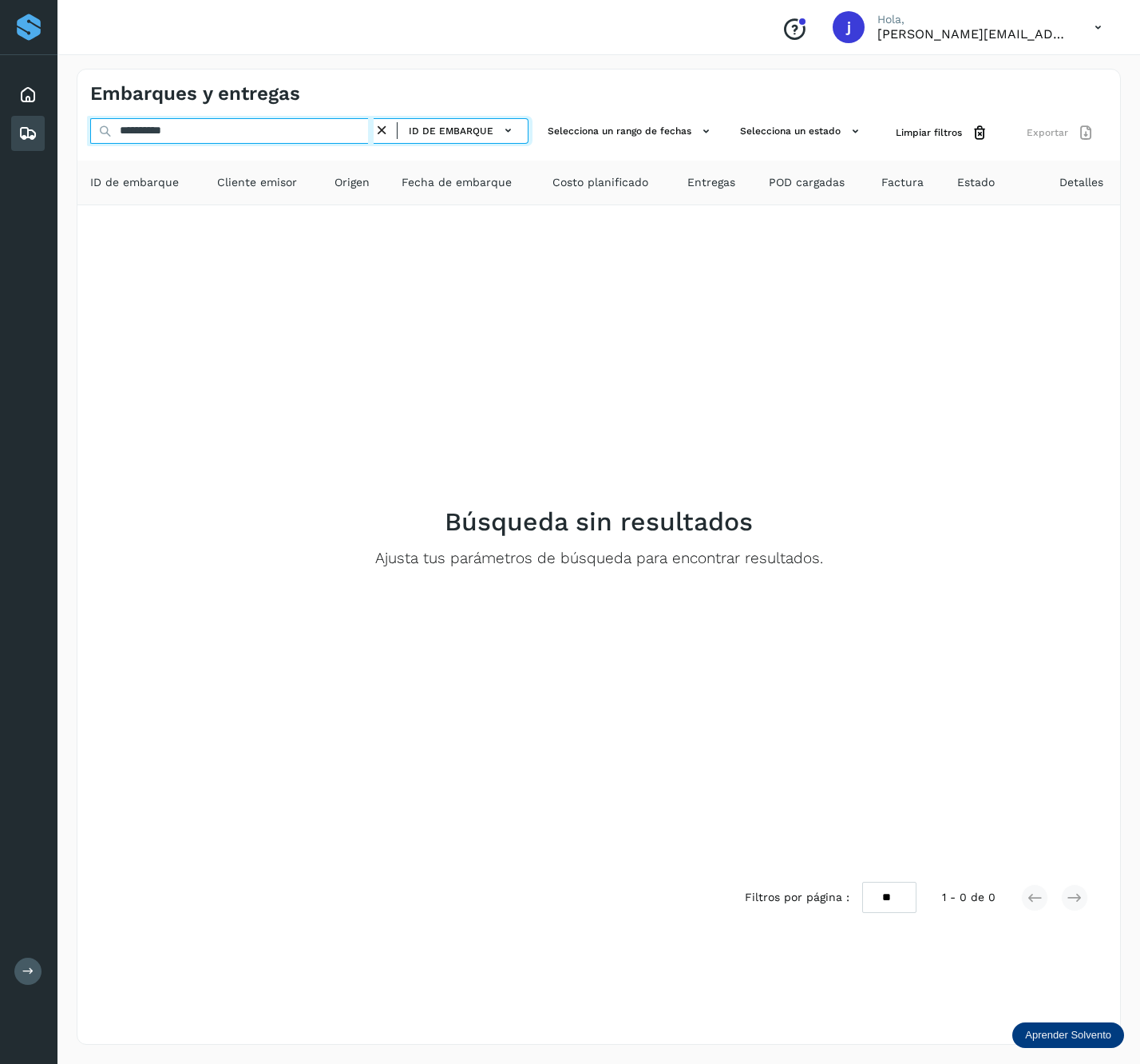
type input "**********"
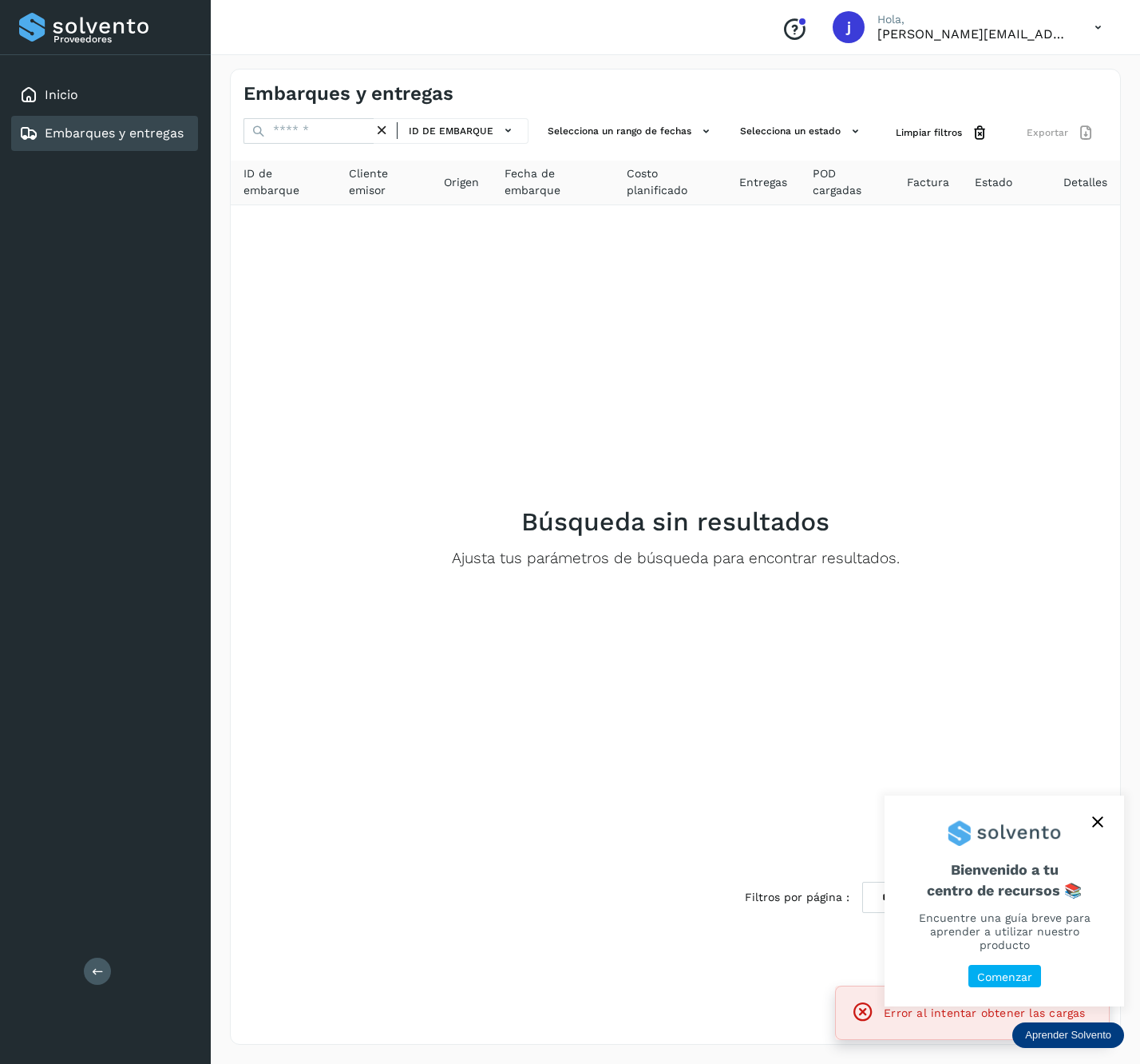
click at [80, 967] on div "Proveedores Inicio Embarques y entregas Salir" at bounding box center [105, 532] width 211 height 1064
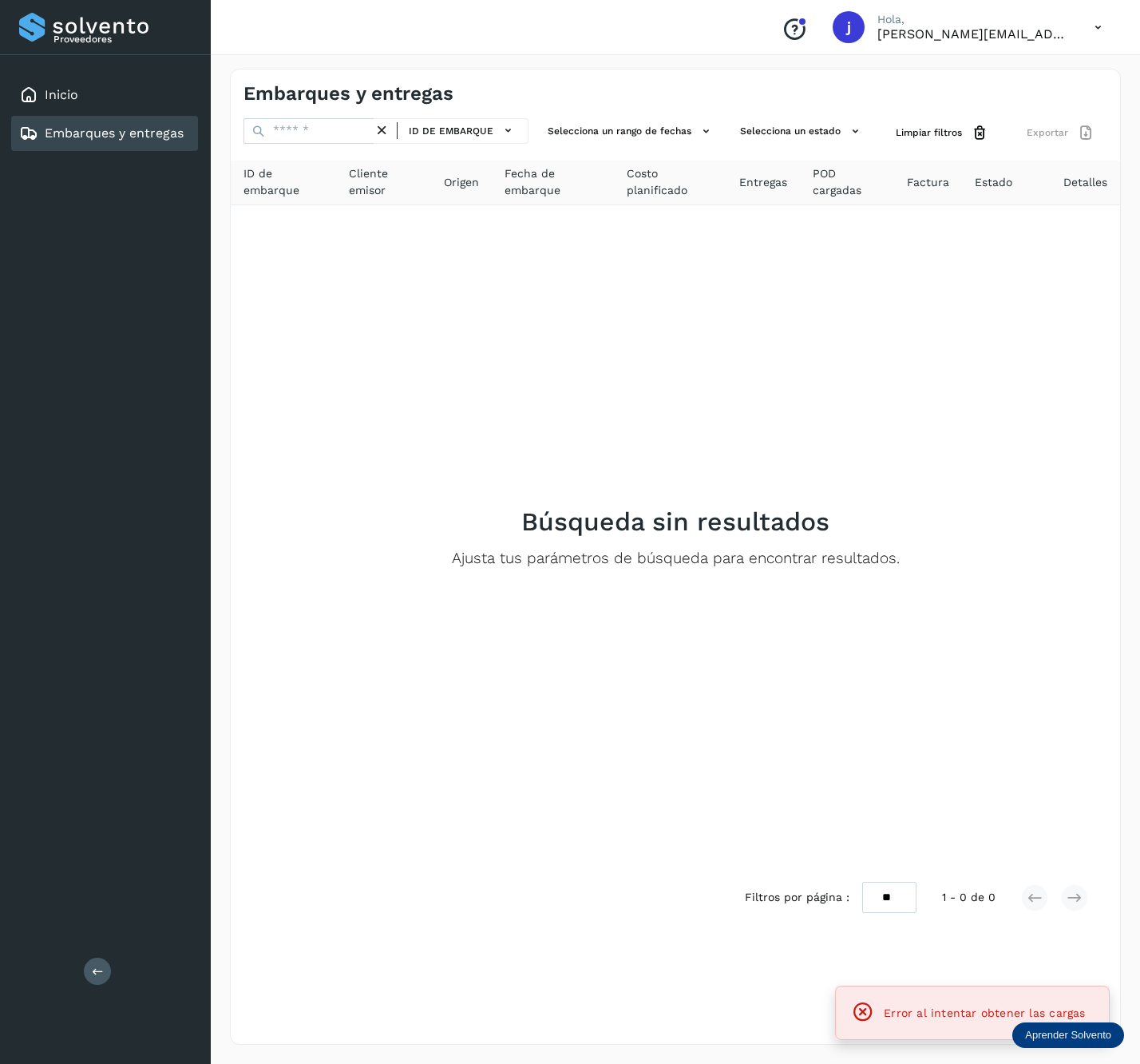
click at [84, 968] on button at bounding box center [97, 971] width 27 height 27
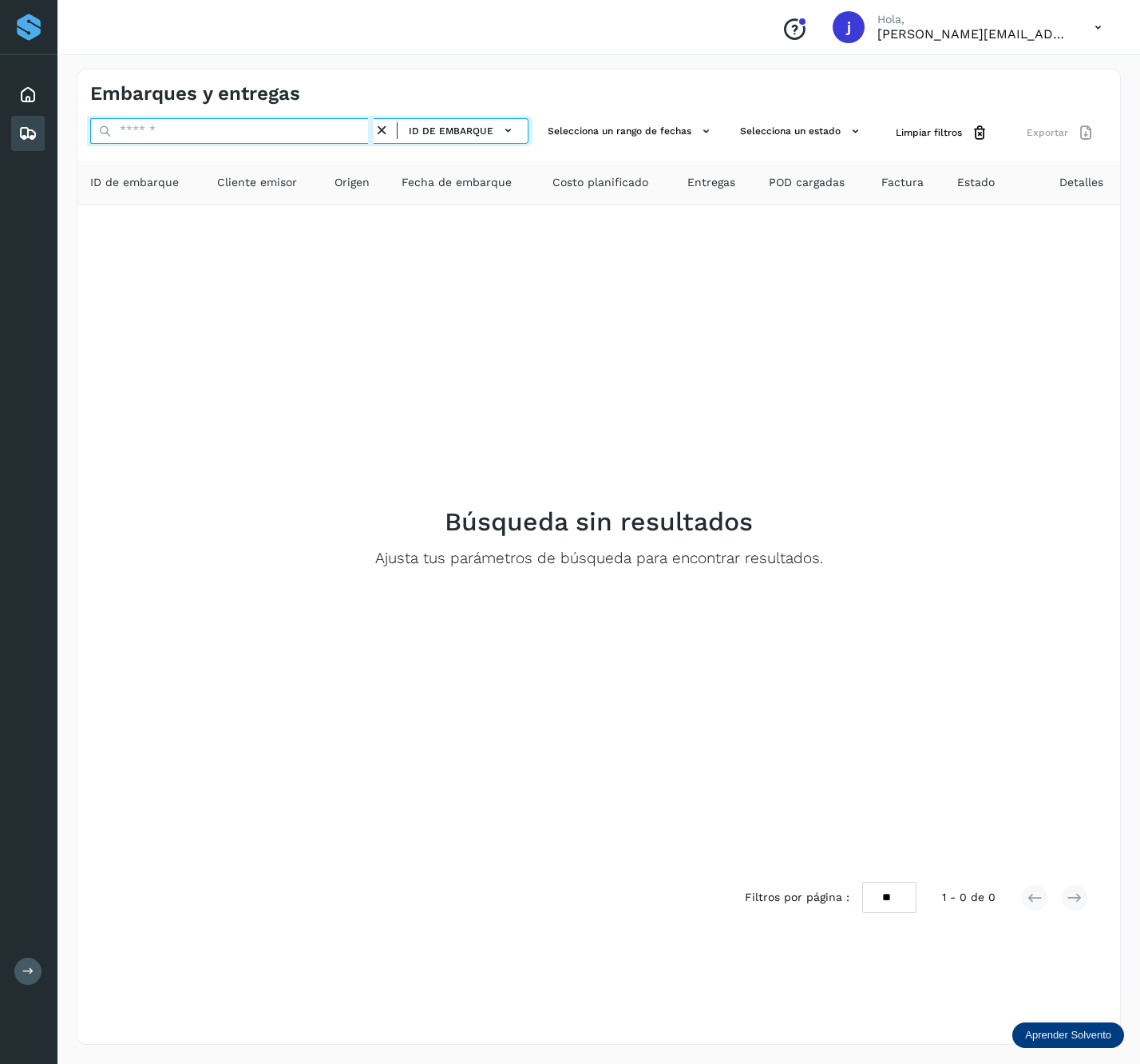
click at [177, 127] on input "text" at bounding box center [232, 131] width 283 height 26
paste input "**********"
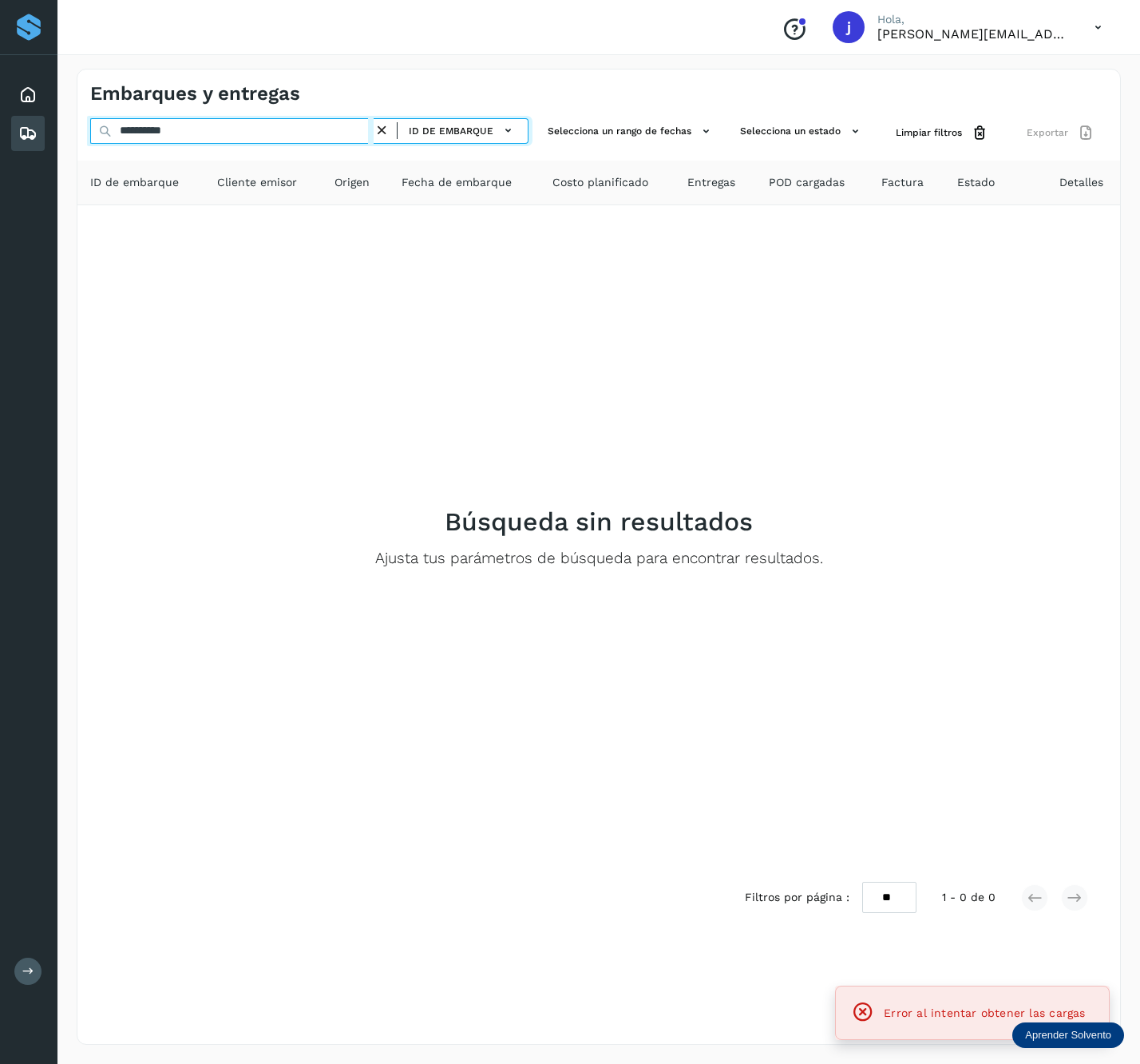
type input "**********"
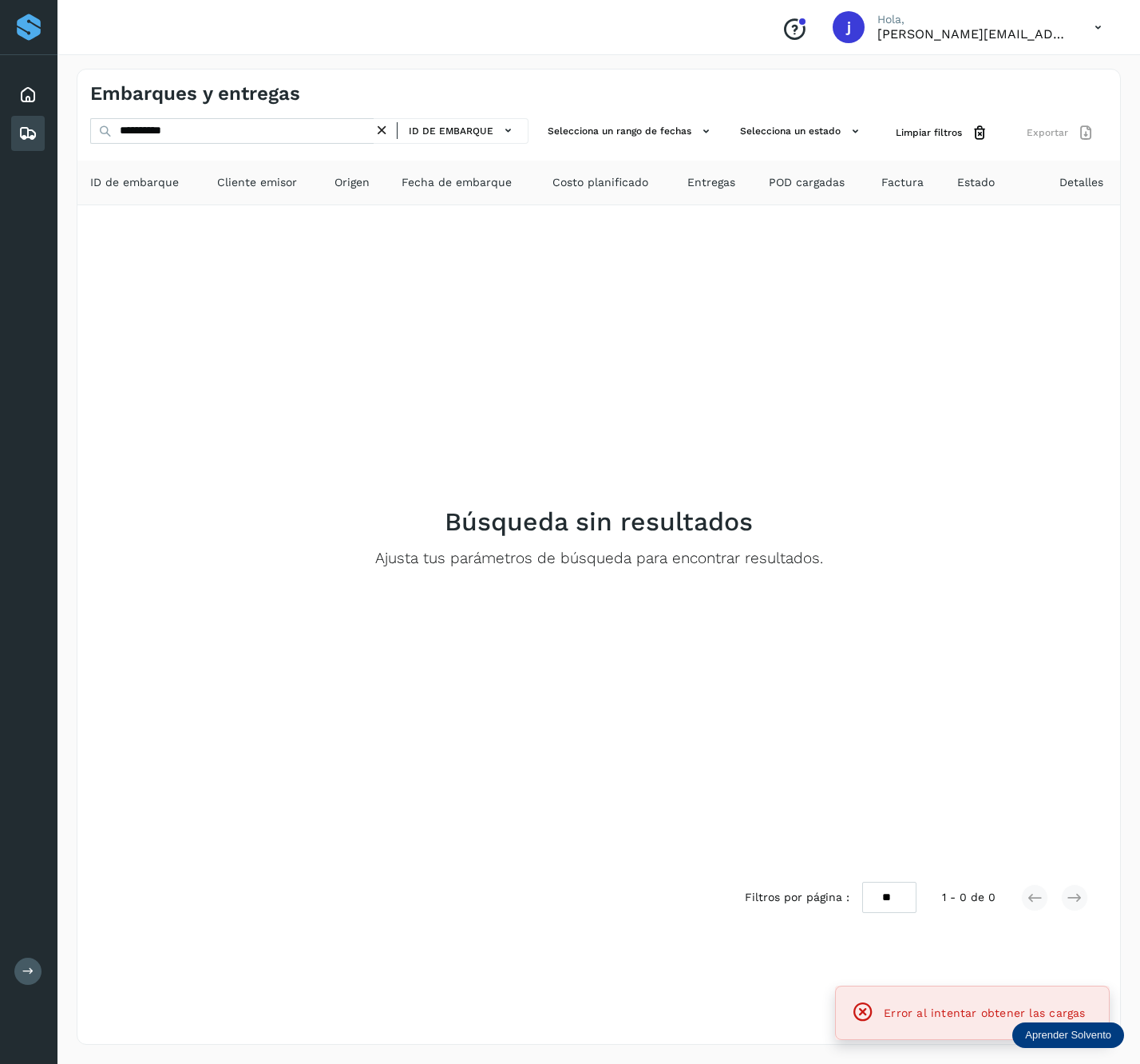
click at [863, 1018] on icon at bounding box center [863, 1012] width 23 height 23
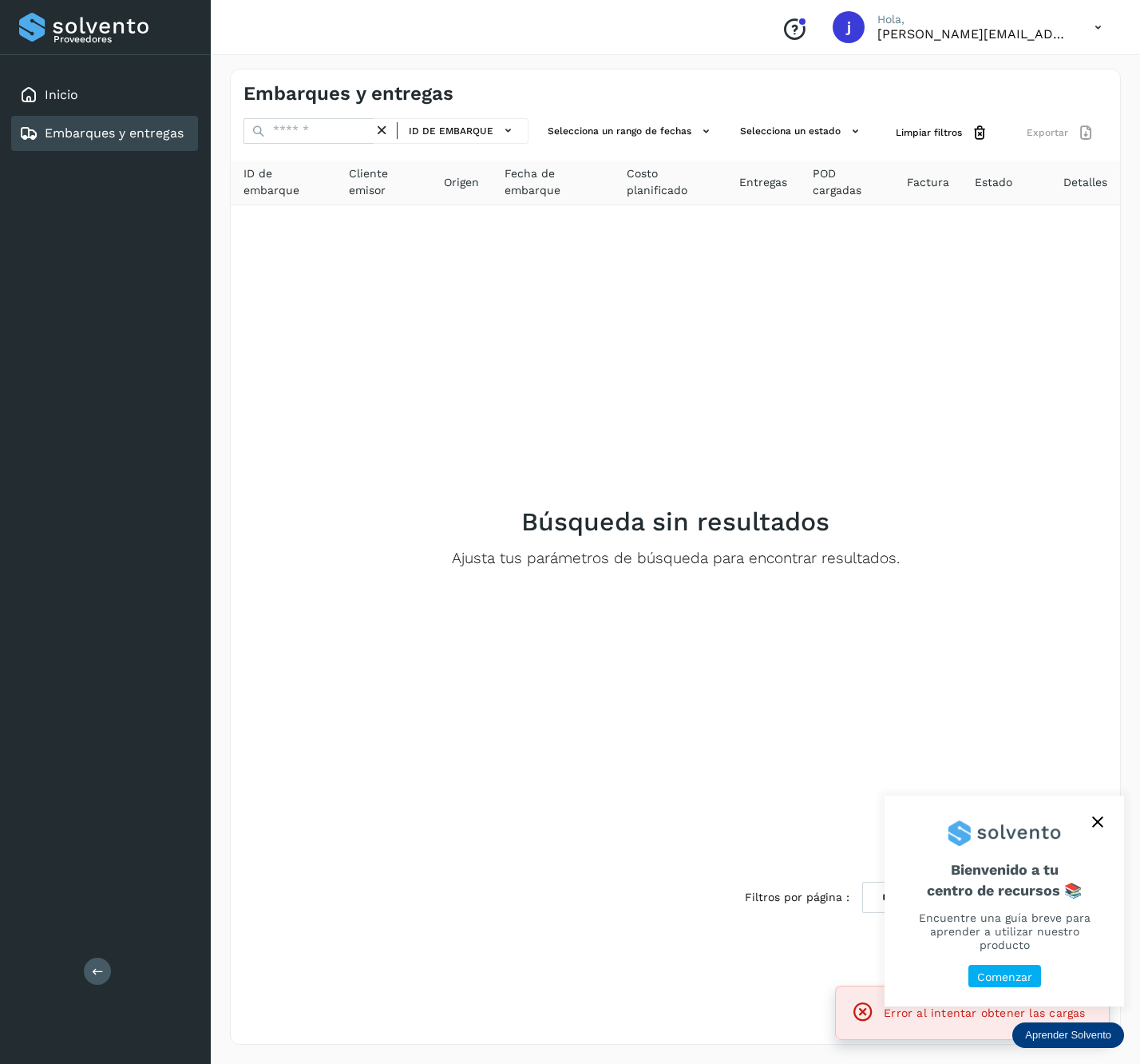
drag, startPoint x: 1106, startPoint y: 837, endPoint x: 1138, endPoint y: 856, distance: 37.2
click at [1107, 834] on button "close," at bounding box center [1098, 823] width 24 height 24
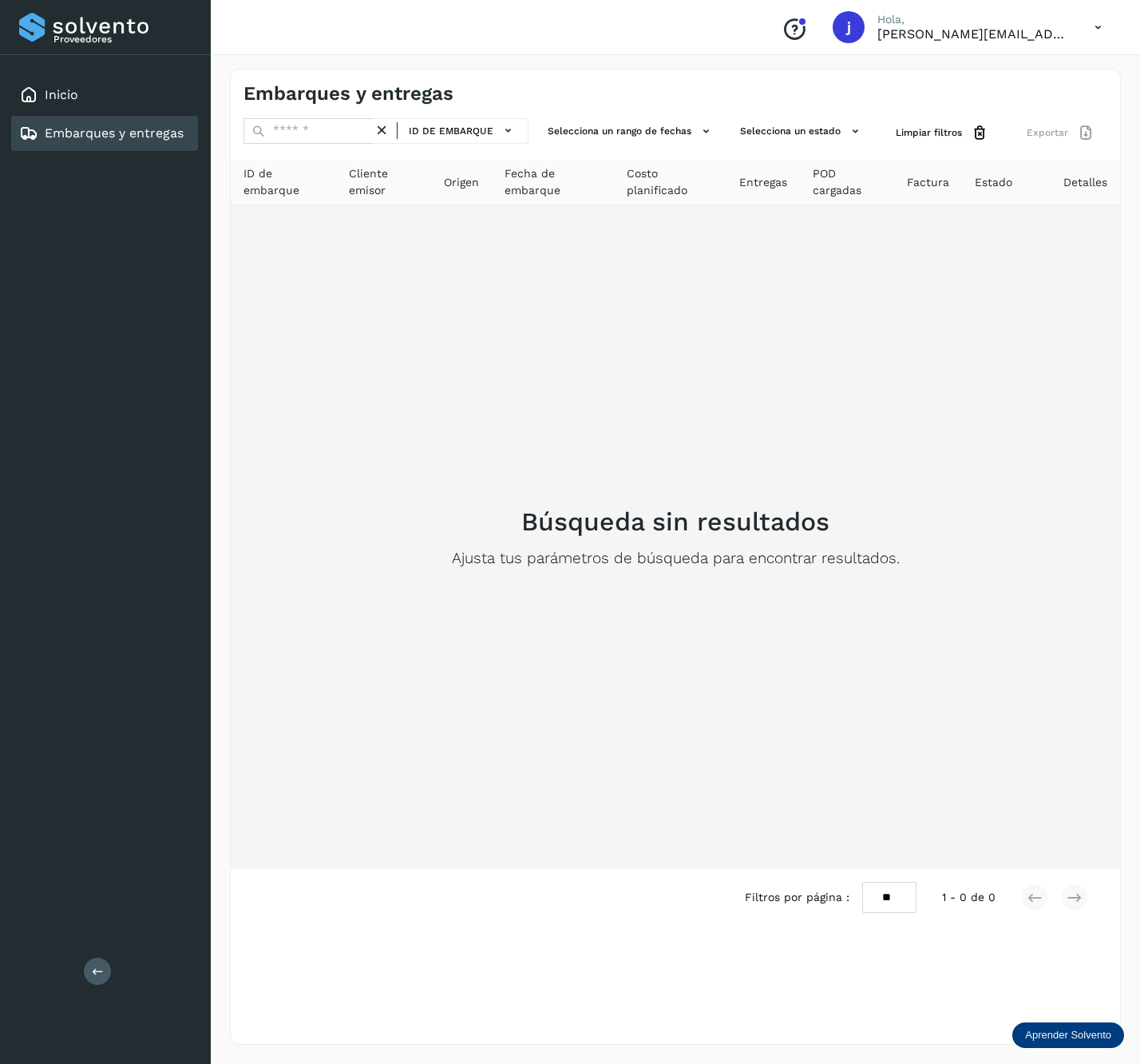
drag, startPoint x: 1096, startPoint y: 2, endPoint x: 1107, endPoint y: 464, distance: 462.1
click at [1107, 464] on td "Búsqueda sin resultados Ajusta tus parámetros de búsqueda para encontrar result…" at bounding box center [676, 537] width 890 height 664
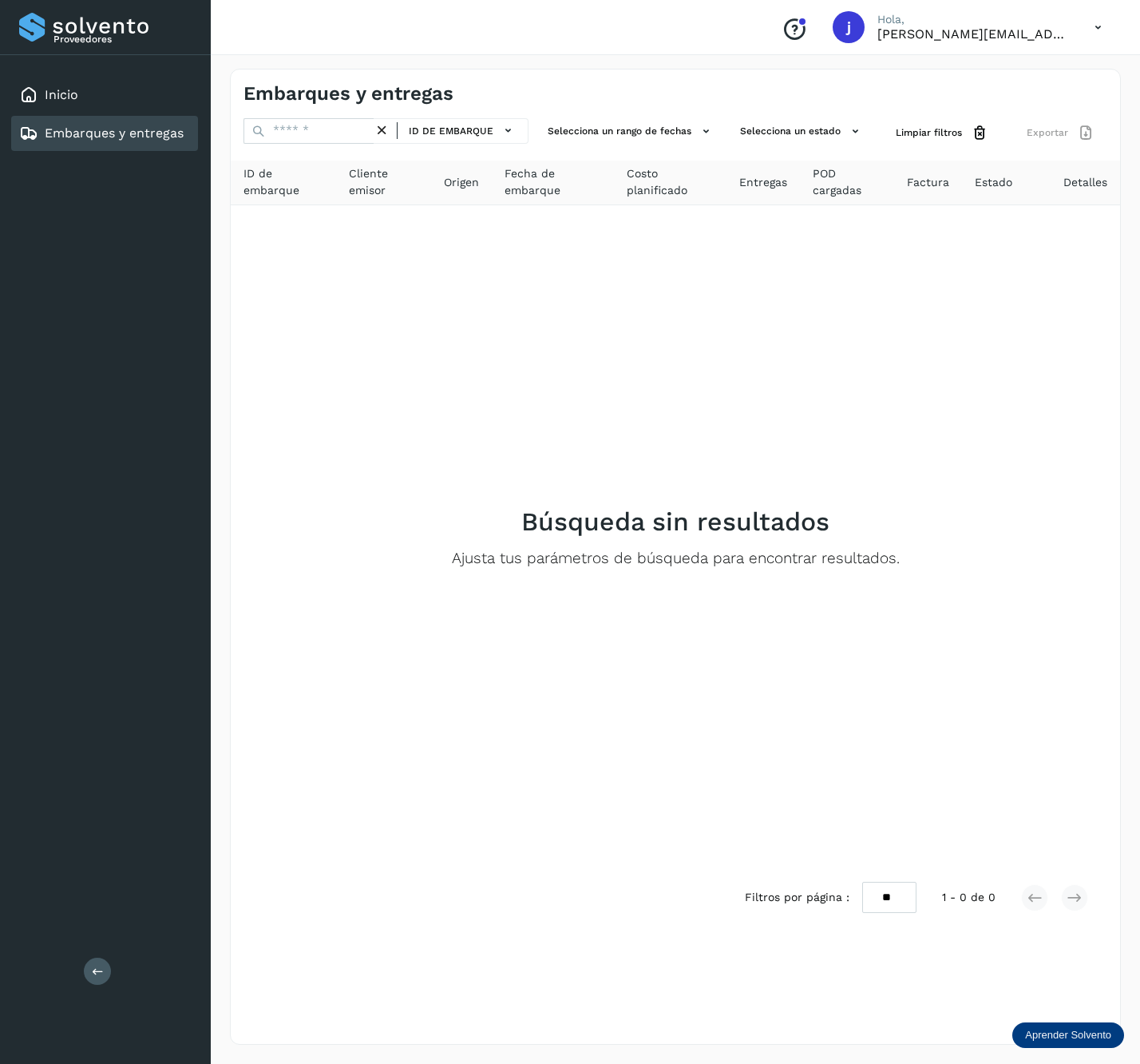
click at [994, 35] on p "[PERSON_NAME][EMAIL_ADDRESS][DOMAIN_NAME]" at bounding box center [973, 34] width 191 height 15
click at [1109, 35] on icon at bounding box center [1098, 27] width 33 height 33
click at [1041, 80] on div "Cerrar sesión" at bounding box center [1019, 72] width 190 height 31
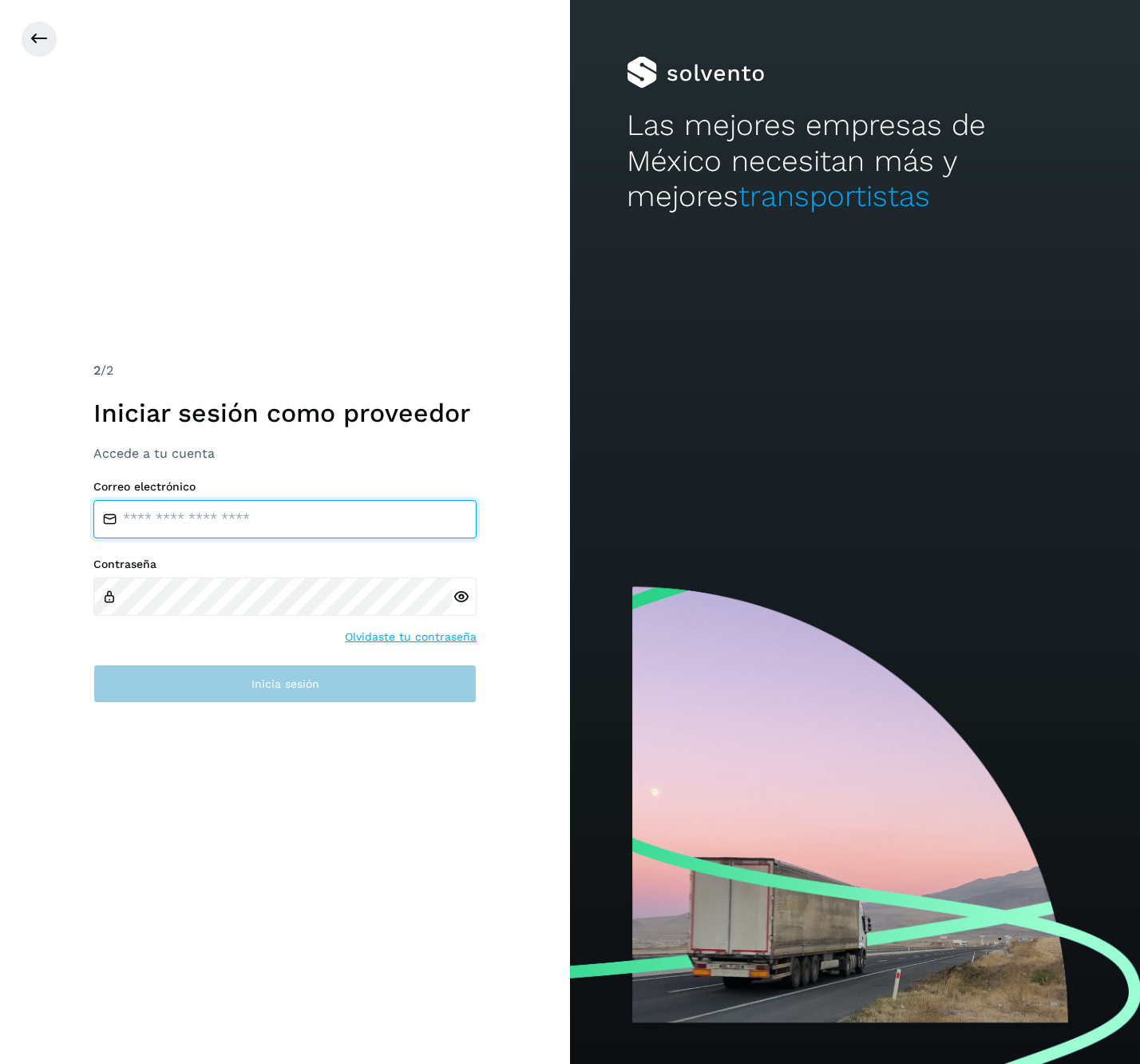
type input "**********"
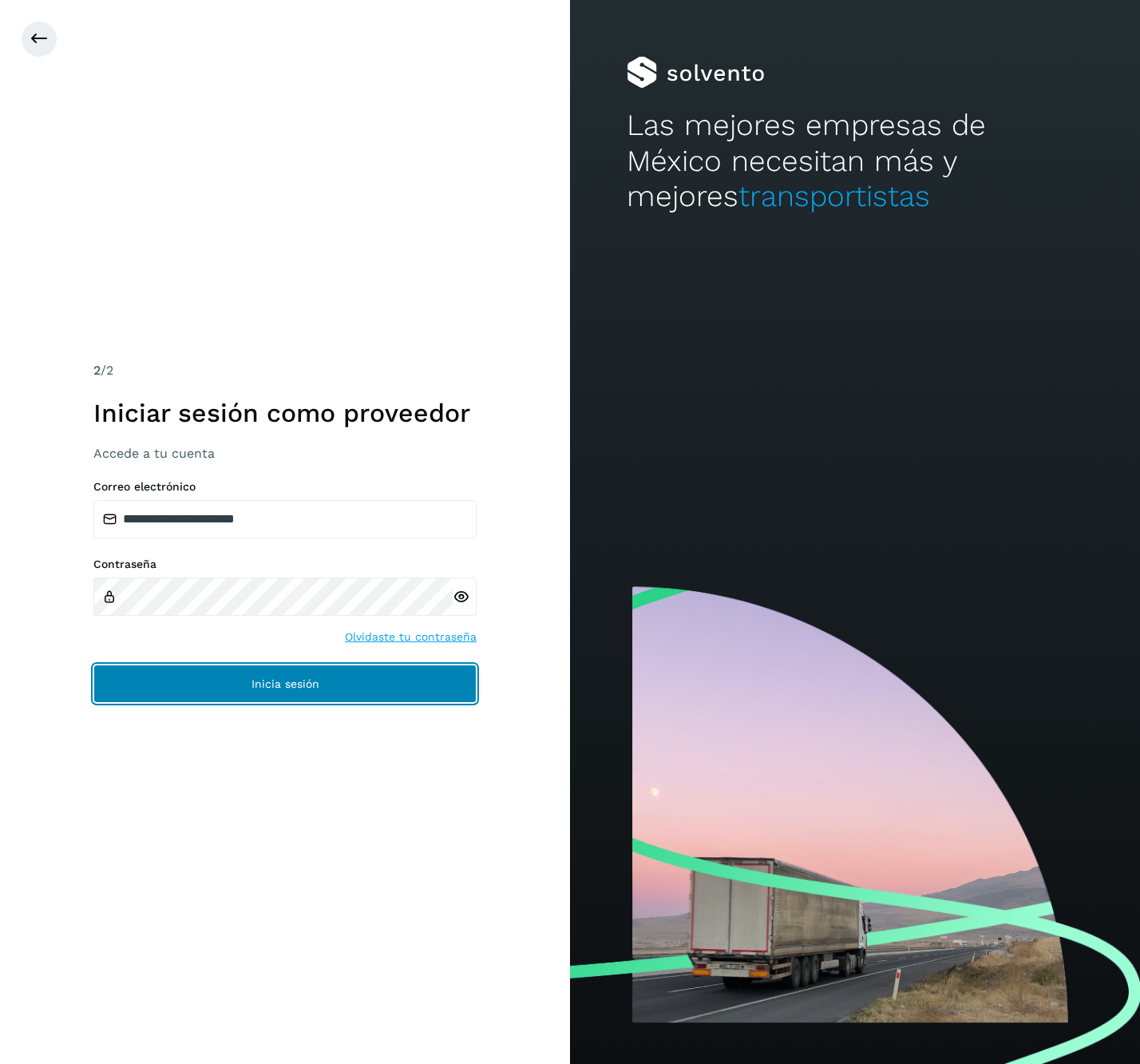
click at [369, 691] on button "Inicia sesión" at bounding box center [285, 684] width 383 height 39
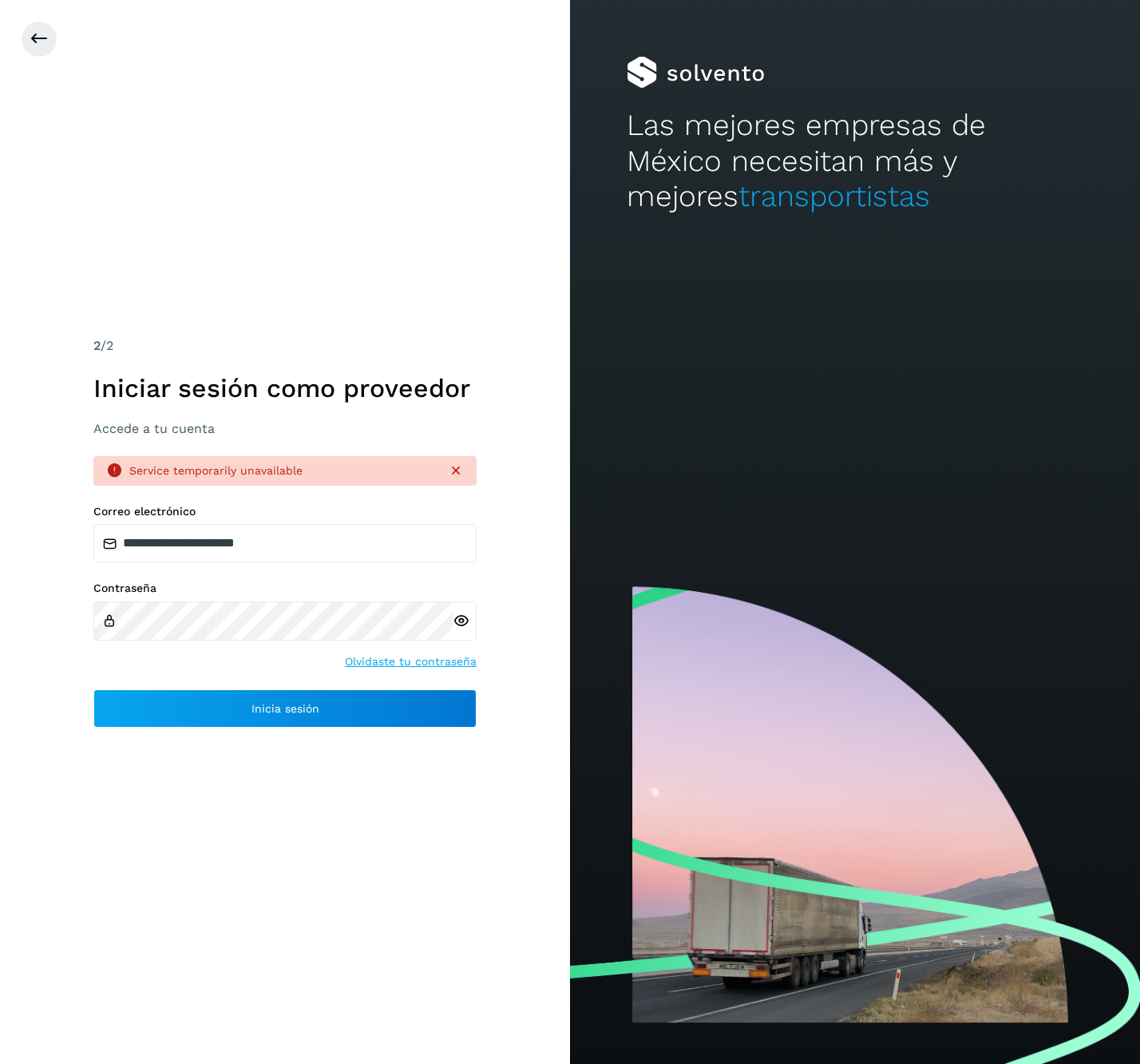
click at [372, 469] on div "Service temporarily unavailable" at bounding box center [282, 471] width 306 height 17
click at [298, 545] on input "**********" at bounding box center [285, 543] width 383 height 39
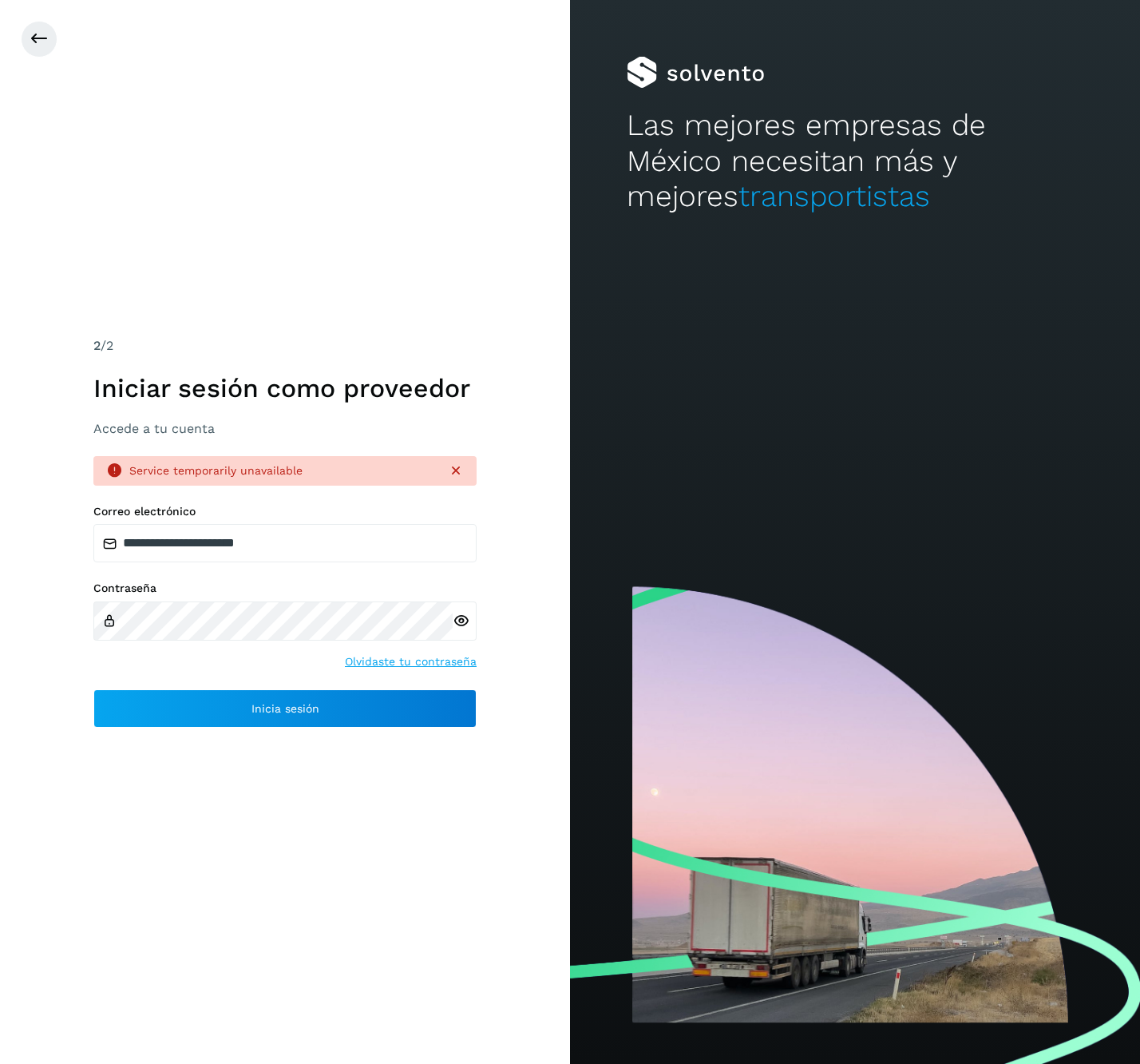
click at [465, 617] on icon at bounding box center [461, 621] width 17 height 17
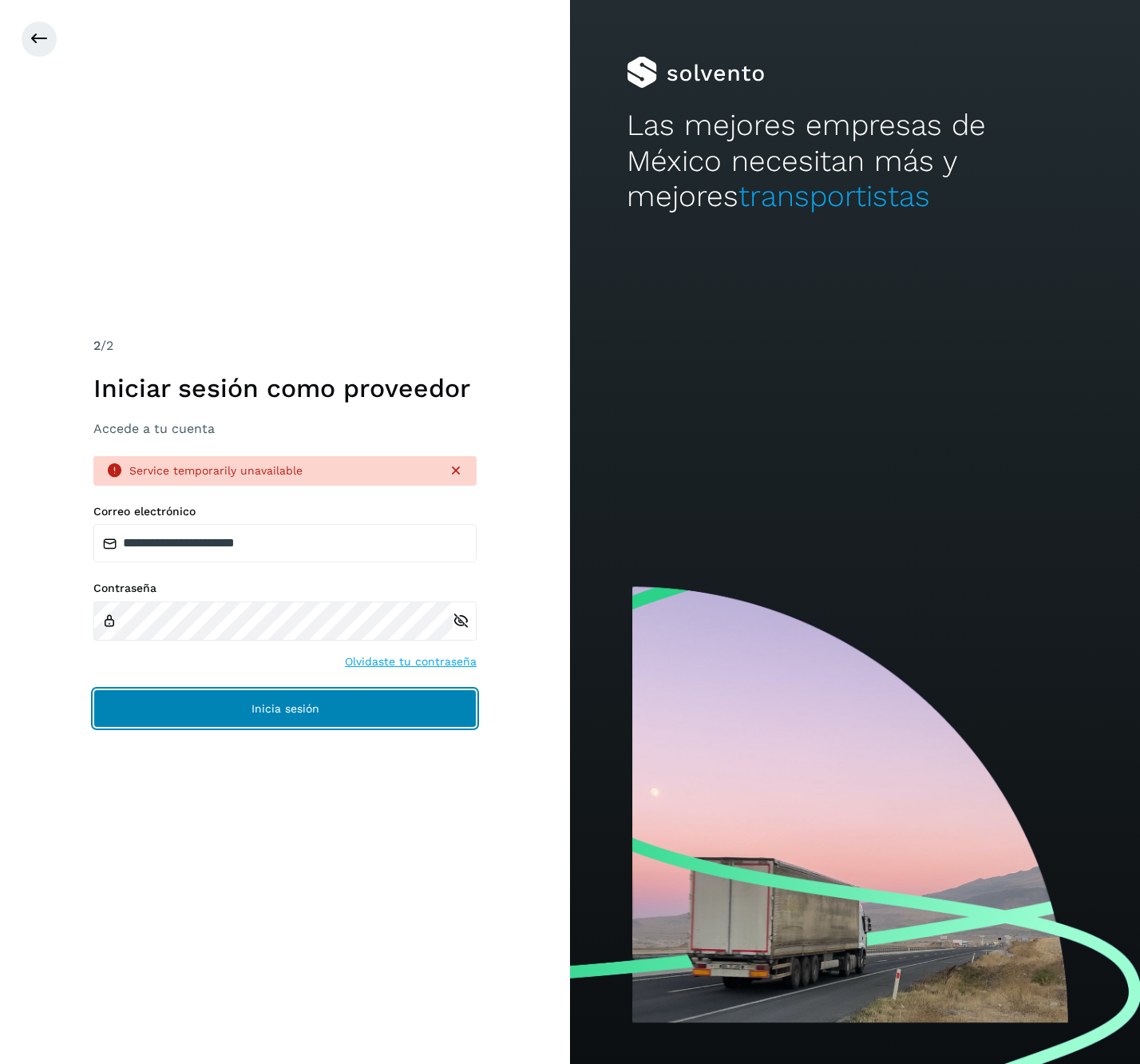
click at [318, 719] on button "Inicia sesión" at bounding box center [285, 709] width 383 height 39
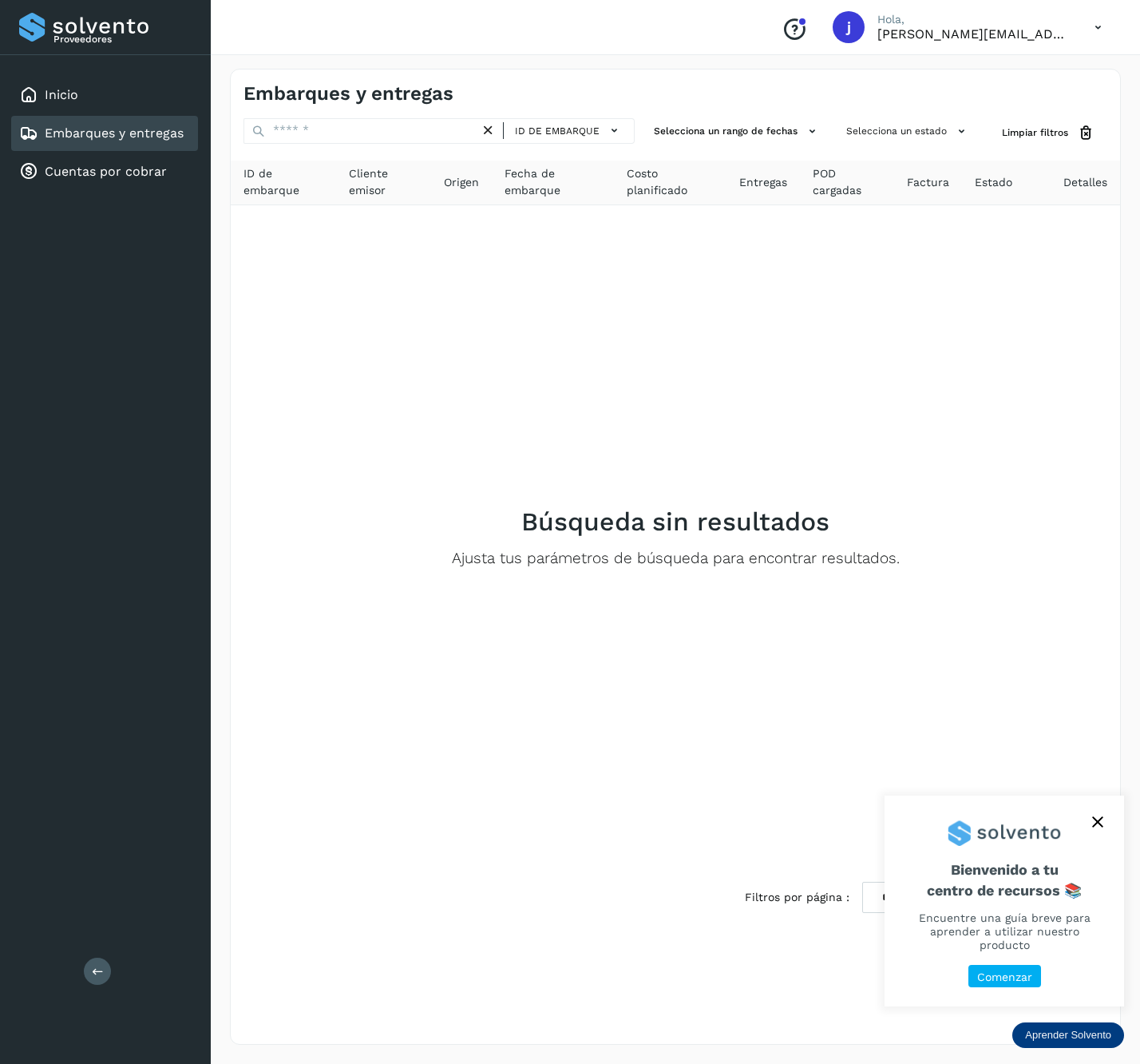
click at [101, 977] on button at bounding box center [97, 971] width 27 height 27
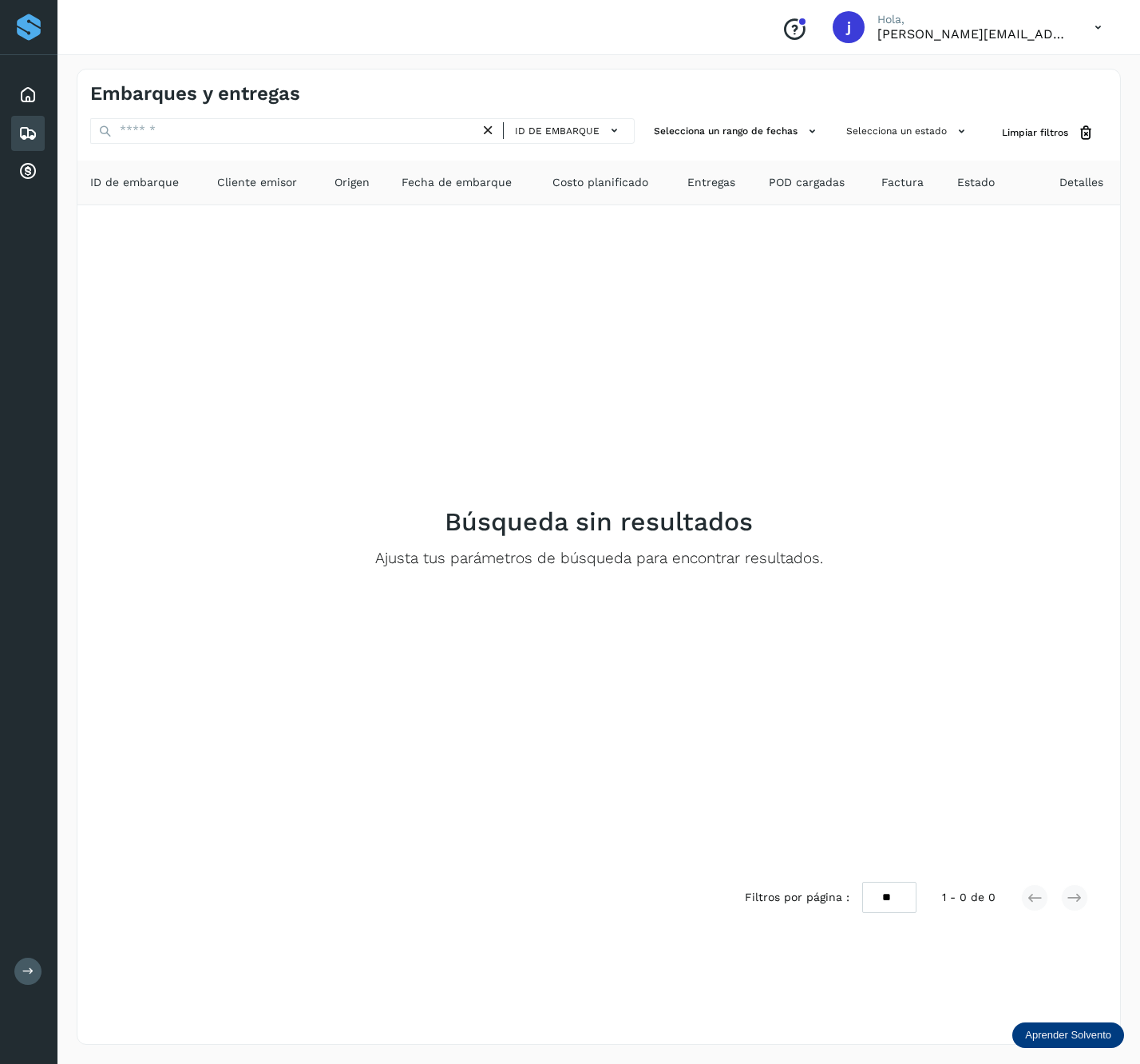
click at [260, 114] on div "Embarques y entregas ID de embarque Selecciona un rango de fechas Selecciona un…" at bounding box center [599, 556] width 1044 height 976
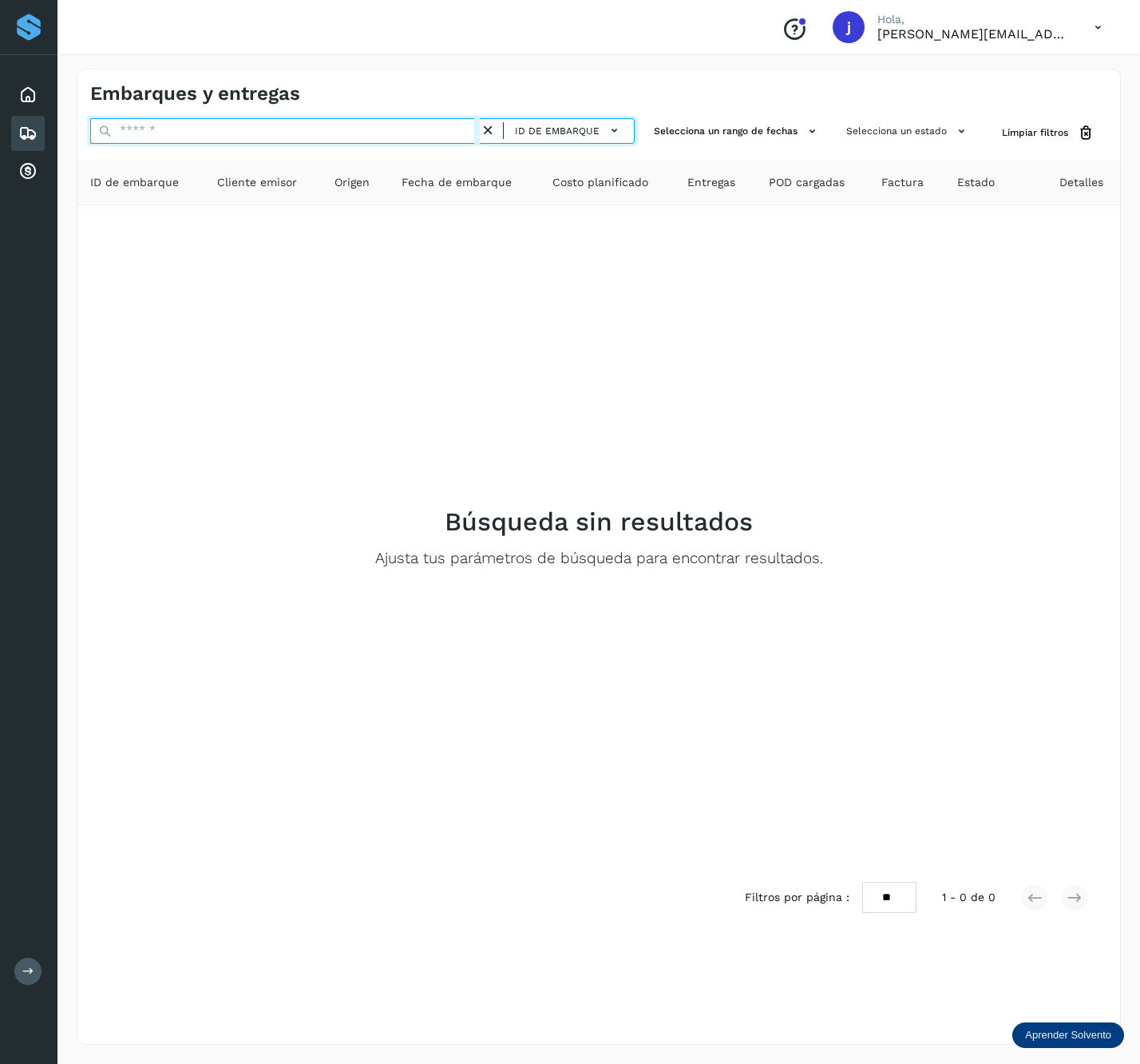
paste input "**********"
click at [224, 139] on input "**********" at bounding box center [285, 131] width 389 height 26
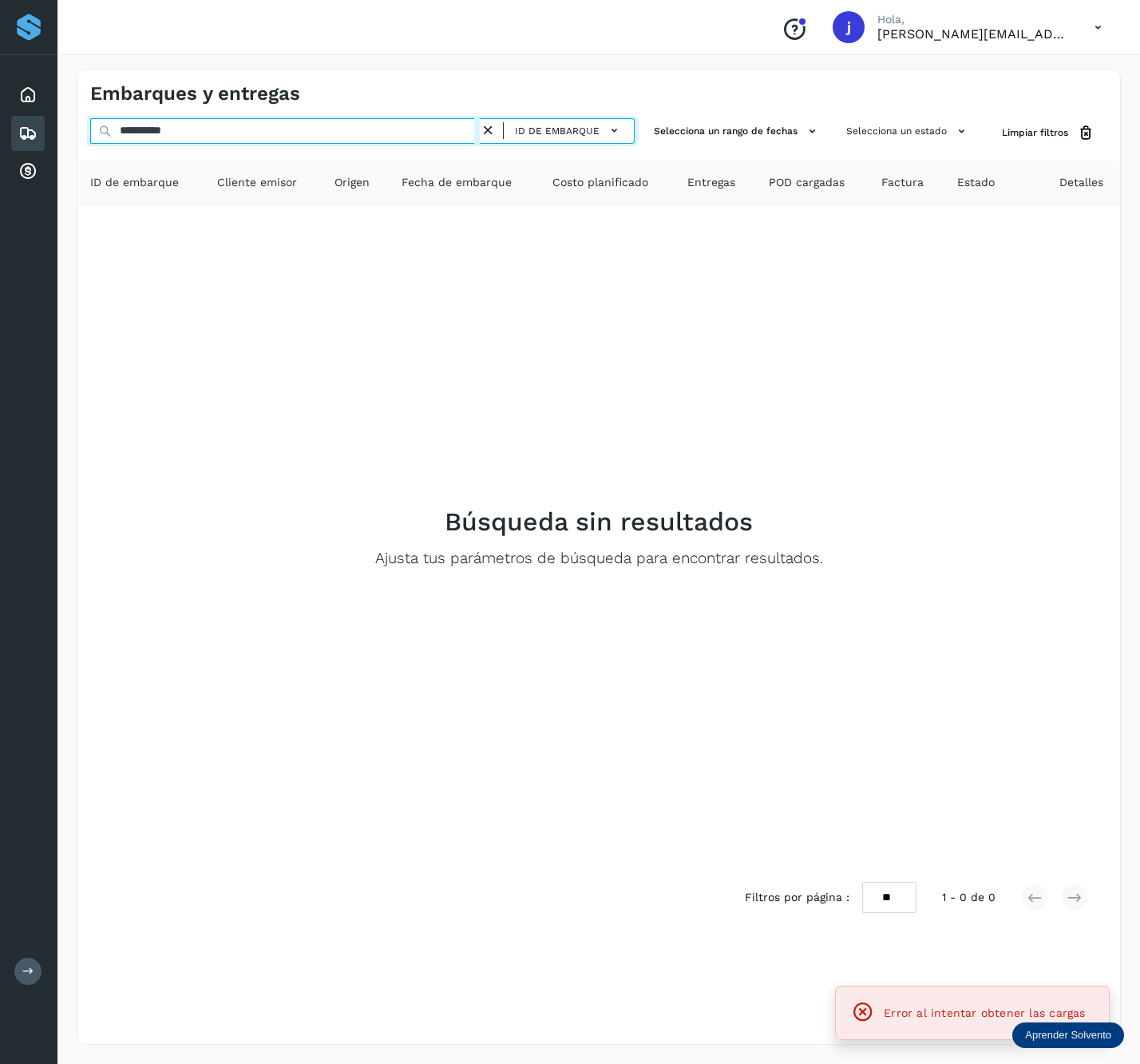
type input "**********"
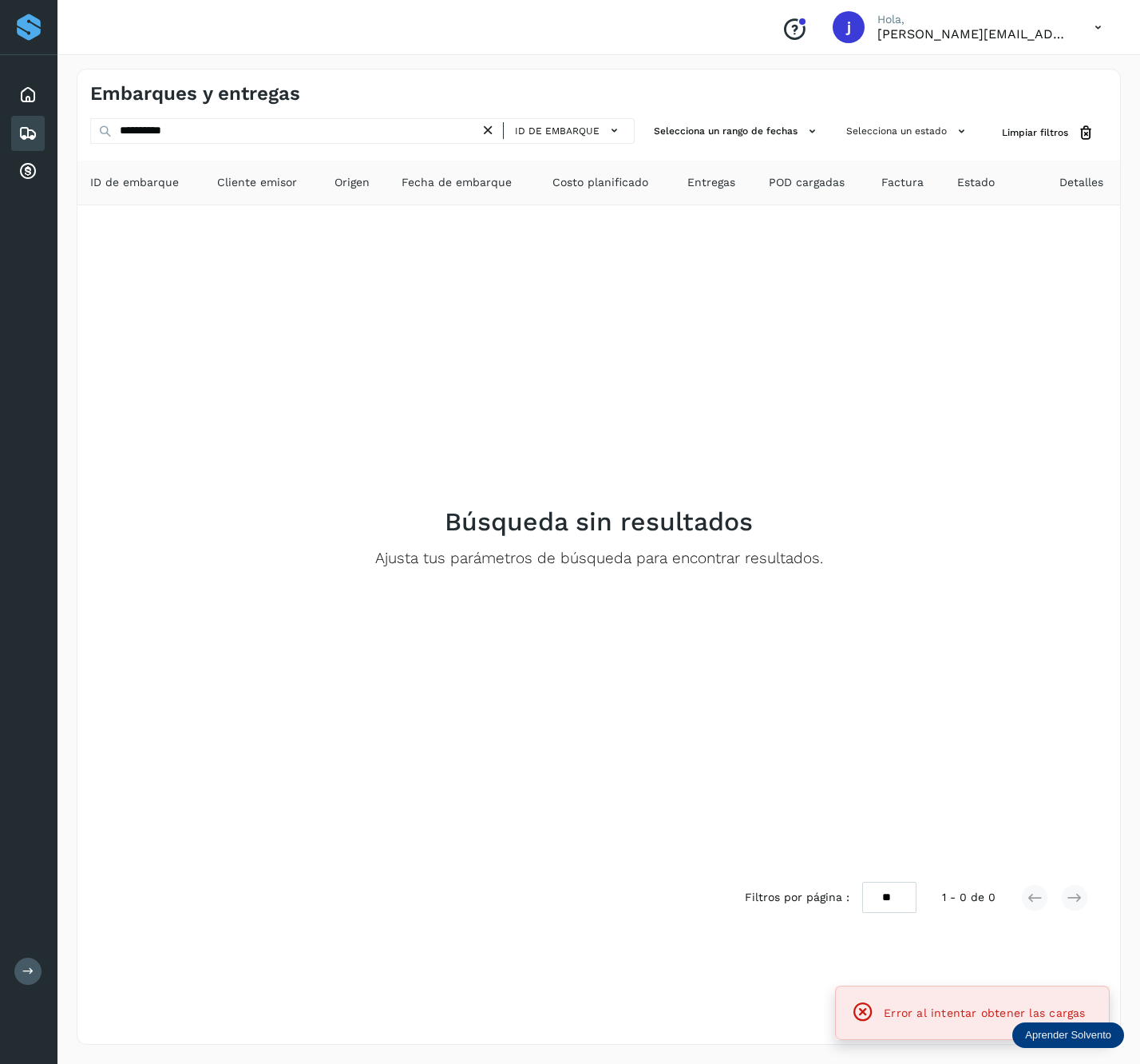
click at [997, 1023] on div "Error al intentar obtener las cargas" at bounding box center [973, 1013] width 248 height 31
drag, startPoint x: 997, startPoint y: 1023, endPoint x: 854, endPoint y: 1013, distance: 143.3
click at [854, 1013] on icon at bounding box center [863, 1012] width 23 height 23
click at [987, 882] on div "Filtros por página : ** ** ** 1 - 0 de 0" at bounding box center [929, 898] width 369 height 32
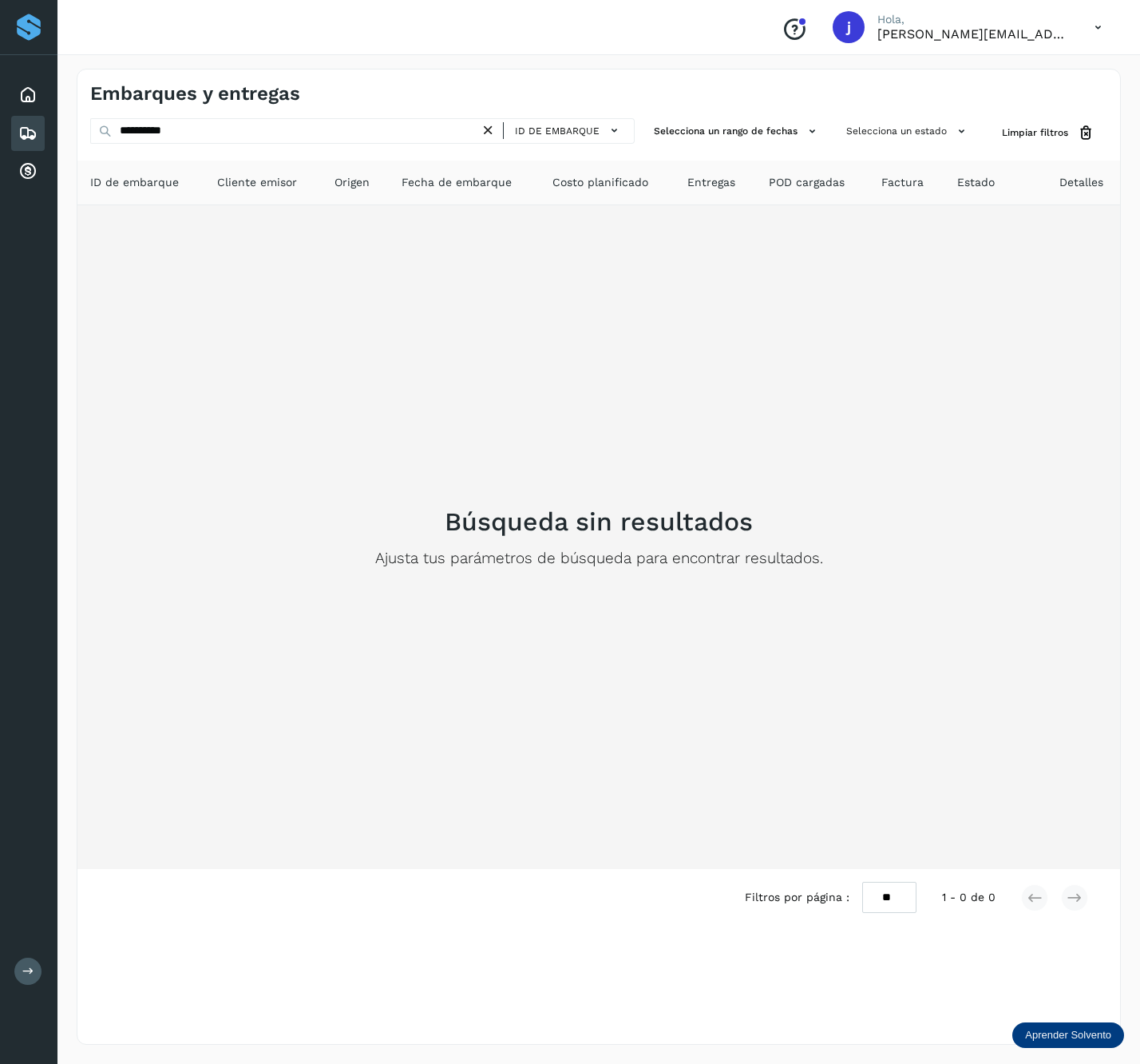
drag, startPoint x: 335, startPoint y: 366, endPoint x: 350, endPoint y: 353, distance: 19.8
click at [337, 365] on div "Búsqueda sin resultados Ajusta tus parámetros de búsqueda para encontrar result…" at bounding box center [599, 537] width 1018 height 638
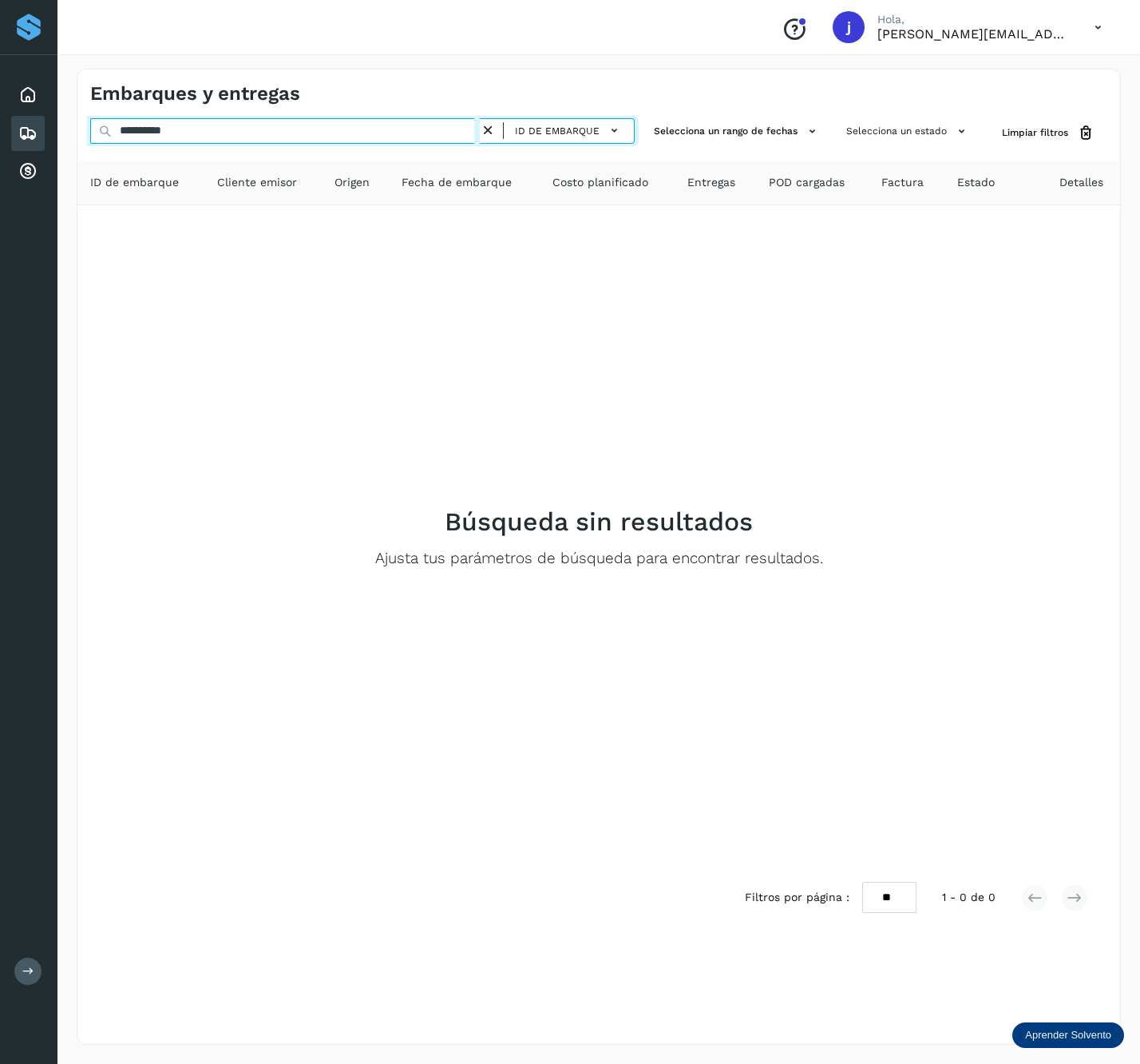
click at [314, 138] on input "**********" at bounding box center [285, 131] width 389 height 26
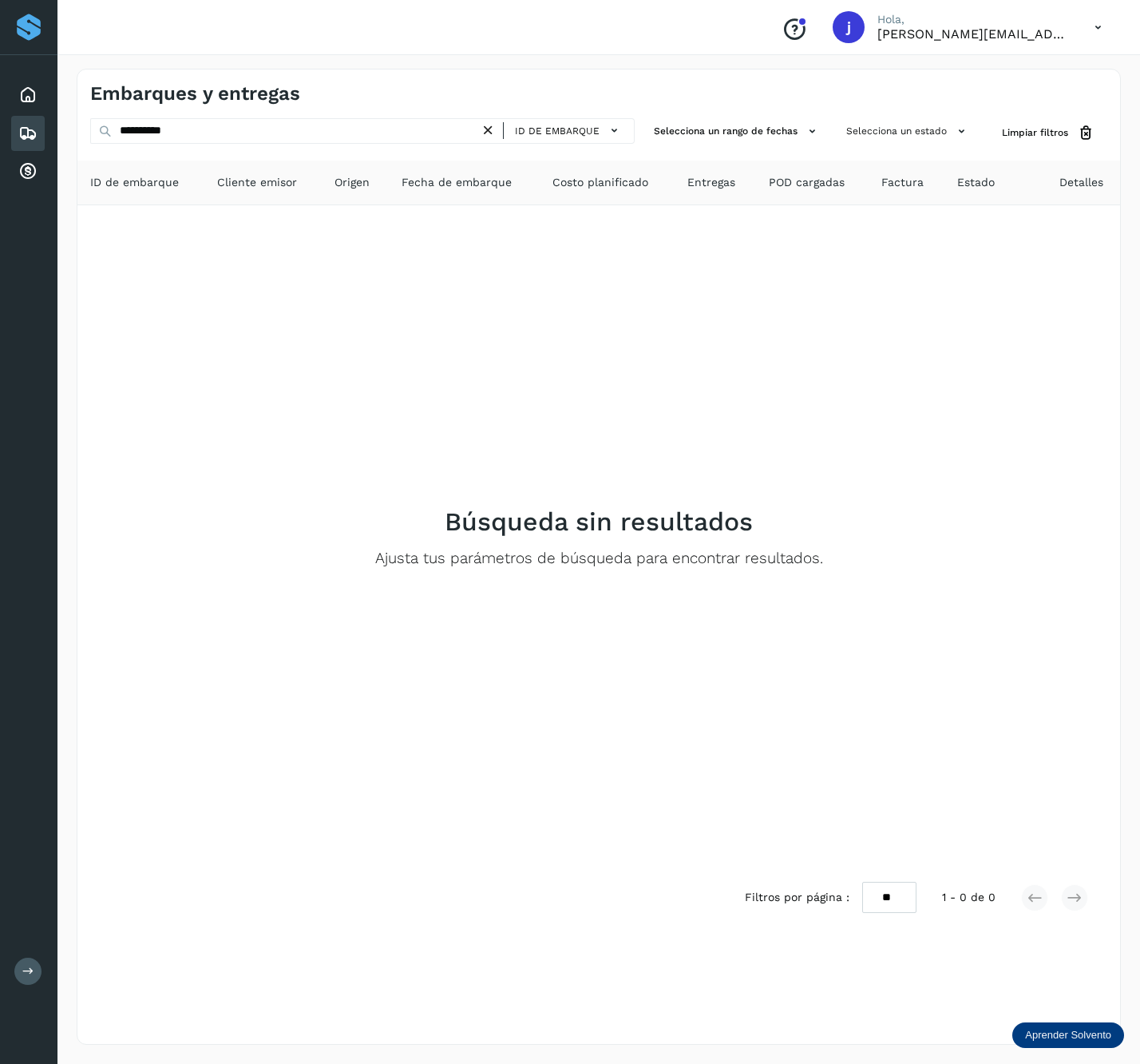
click at [39, 973] on button at bounding box center [28, 971] width 27 height 27
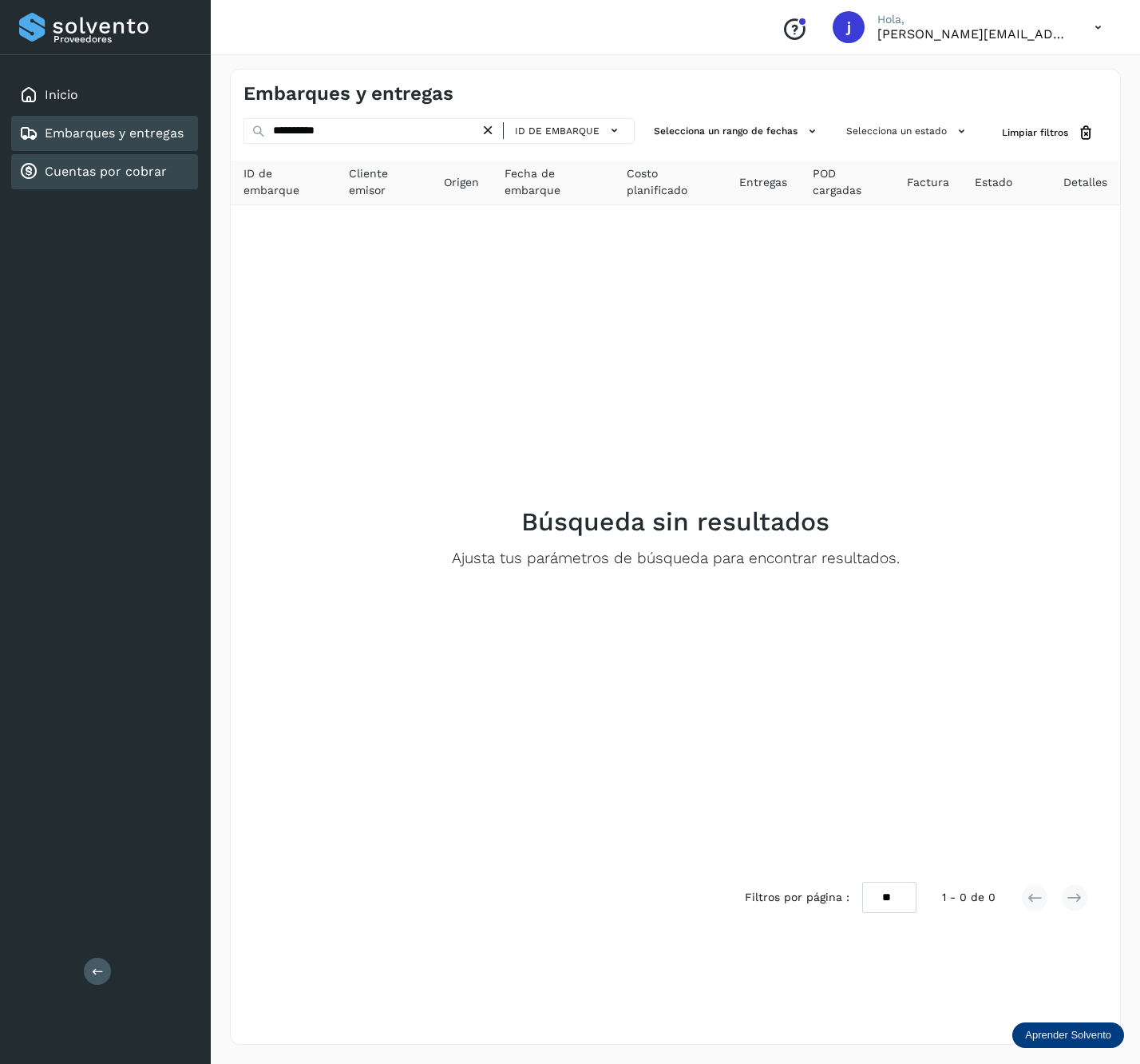
click at [134, 179] on div "Cuentas por cobrar" at bounding box center [105, 172] width 187 height 35
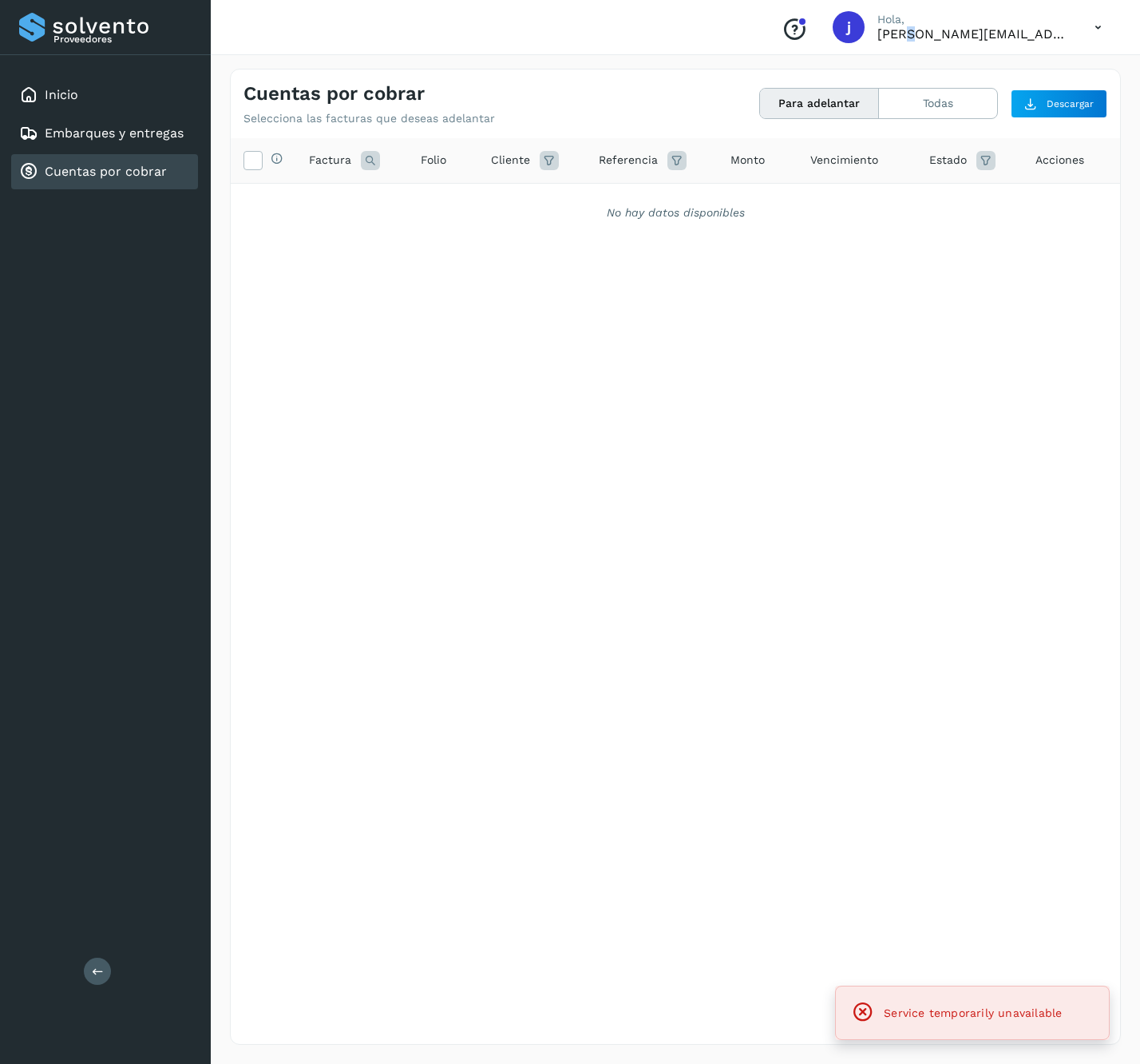
click at [936, 28] on p "[PERSON_NAME][EMAIL_ADDRESS][DOMAIN_NAME]" at bounding box center [973, 34] width 191 height 15
click at [1099, 29] on icon at bounding box center [1098, 27] width 33 height 33
click at [1027, 73] on div "Cerrar sesión" at bounding box center [1019, 72] width 190 height 31
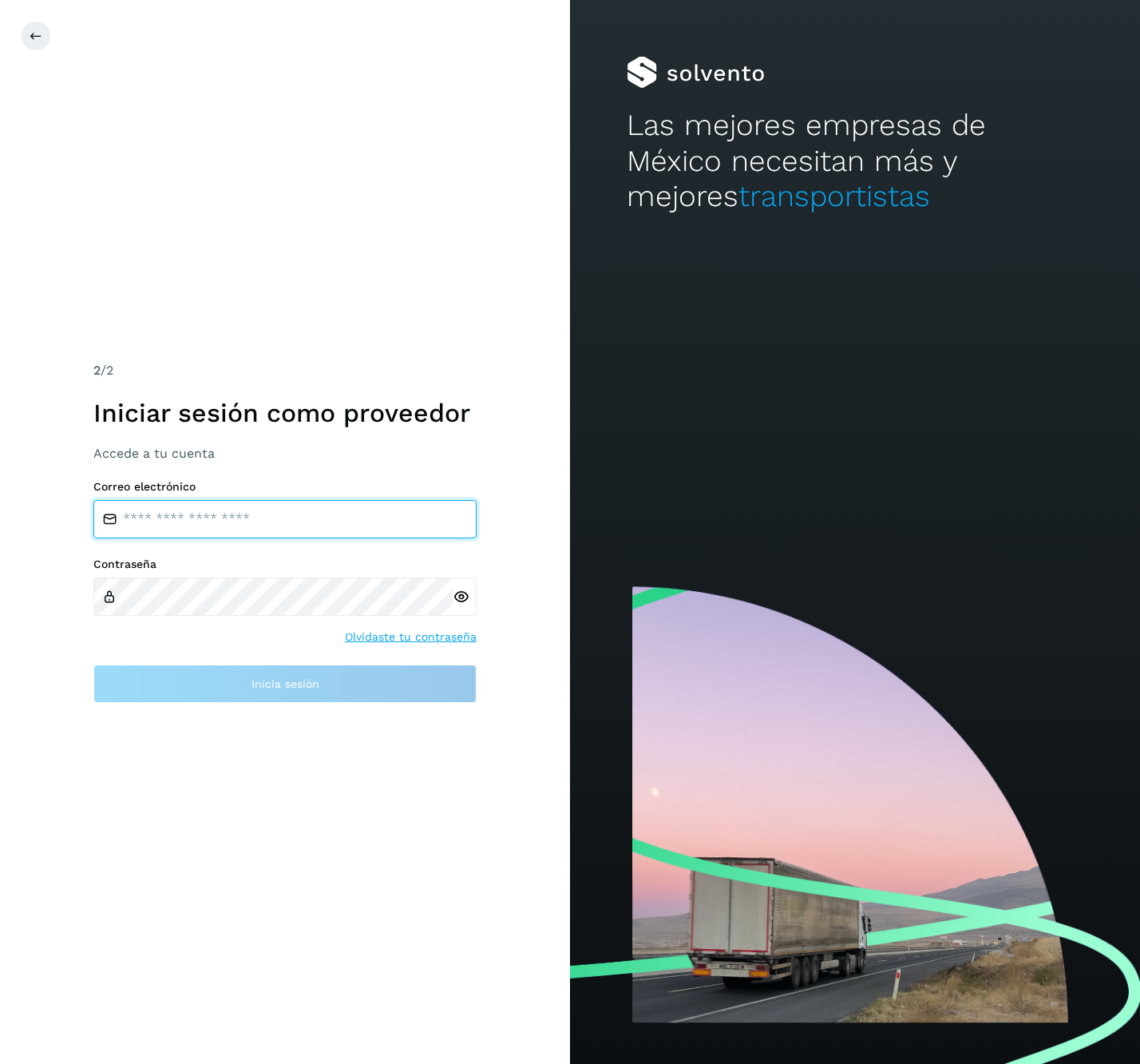
type input "**********"
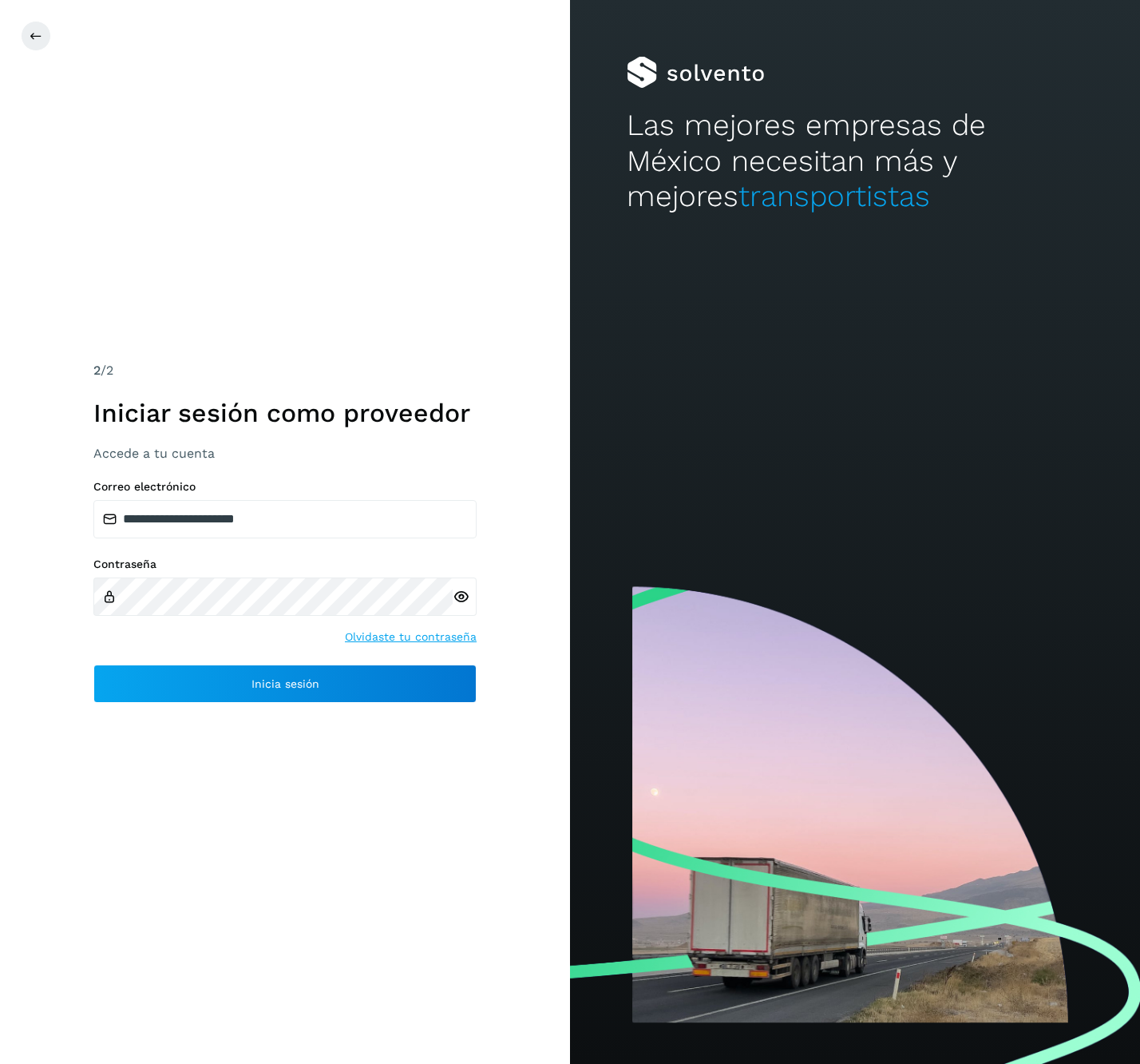
click at [270, 705] on div "**********" at bounding box center [285, 532] width 570 height 1064
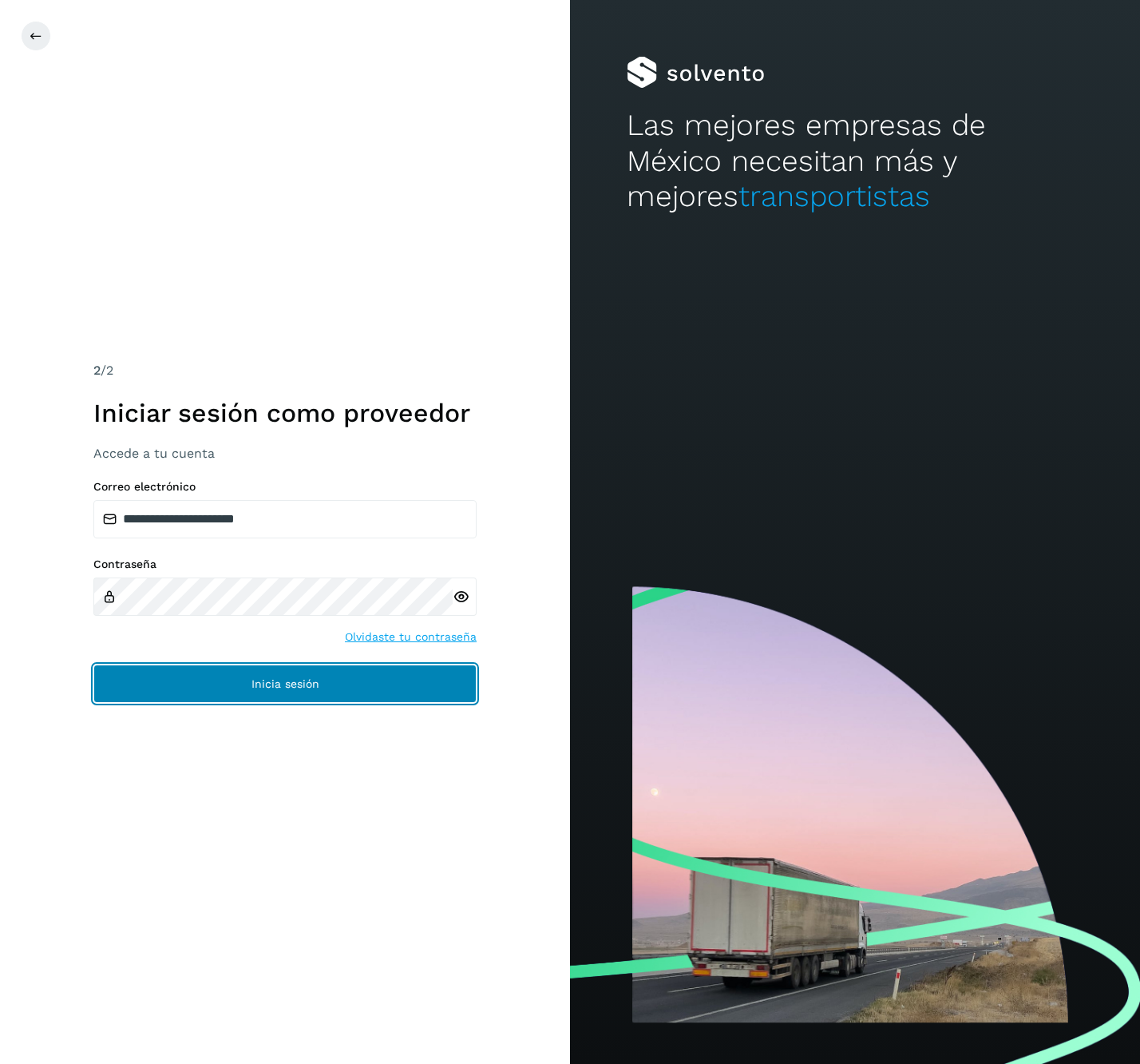
click at [288, 690] on span "Inicia sesión" at bounding box center [286, 684] width 68 height 11
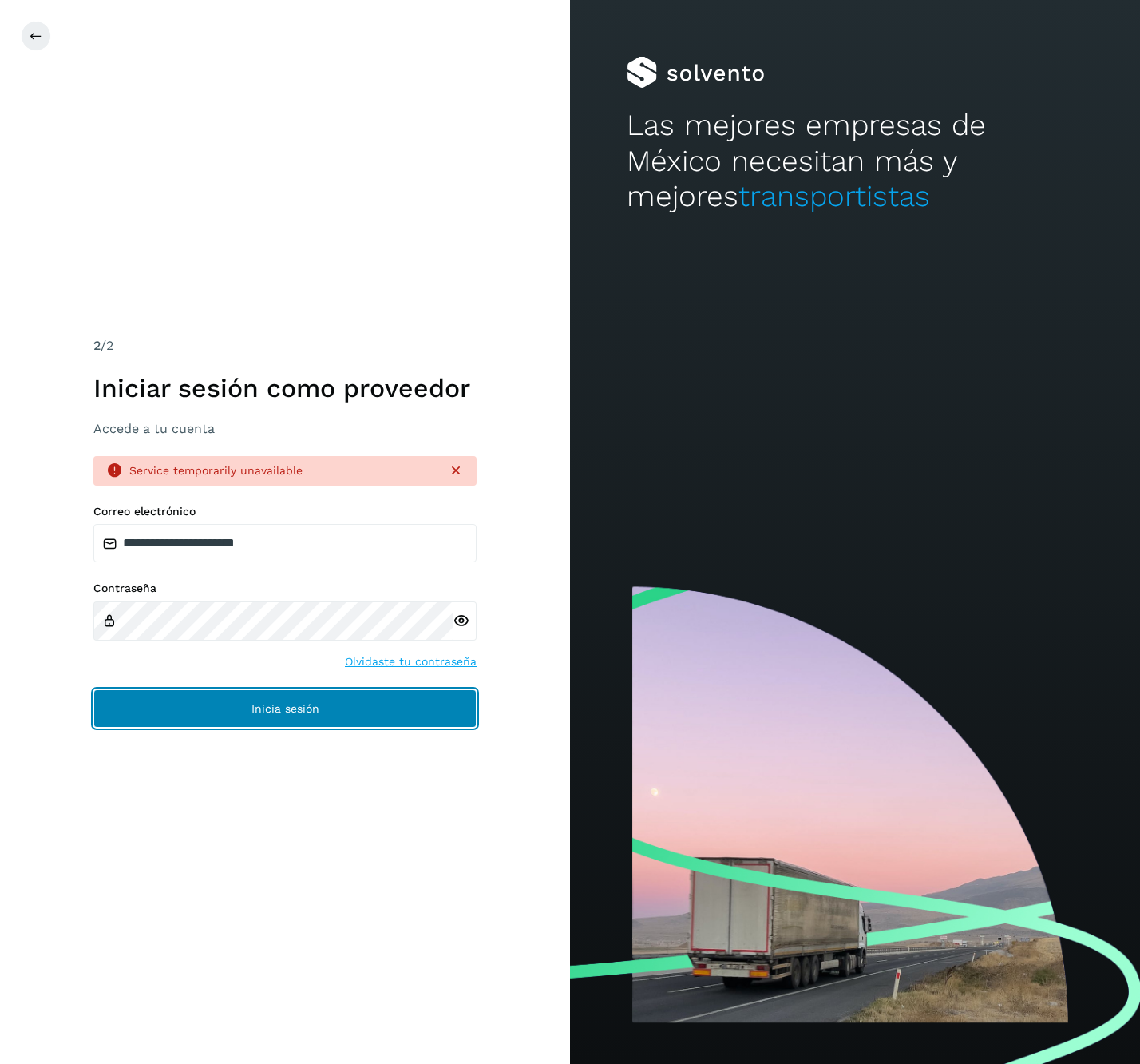
click at [360, 697] on button "Inicia sesión" at bounding box center [285, 709] width 383 height 39
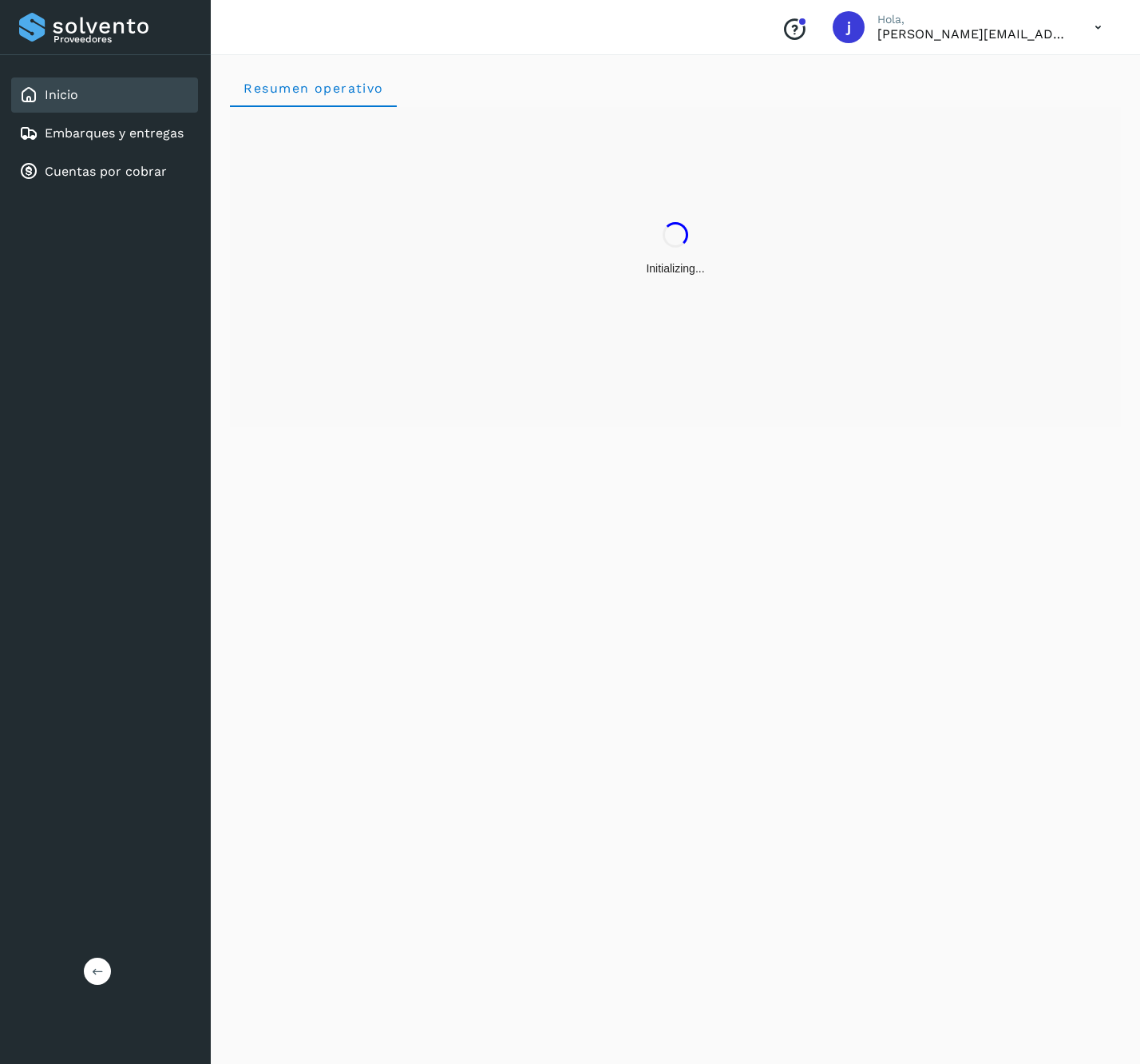
drag, startPoint x: 122, startPoint y: 976, endPoint x: 109, endPoint y: 976, distance: 13.0
click at [122, 976] on div "Proveedores Inicio Embarques y entregas Cuentas por cobrar Salir" at bounding box center [105, 532] width 211 height 1064
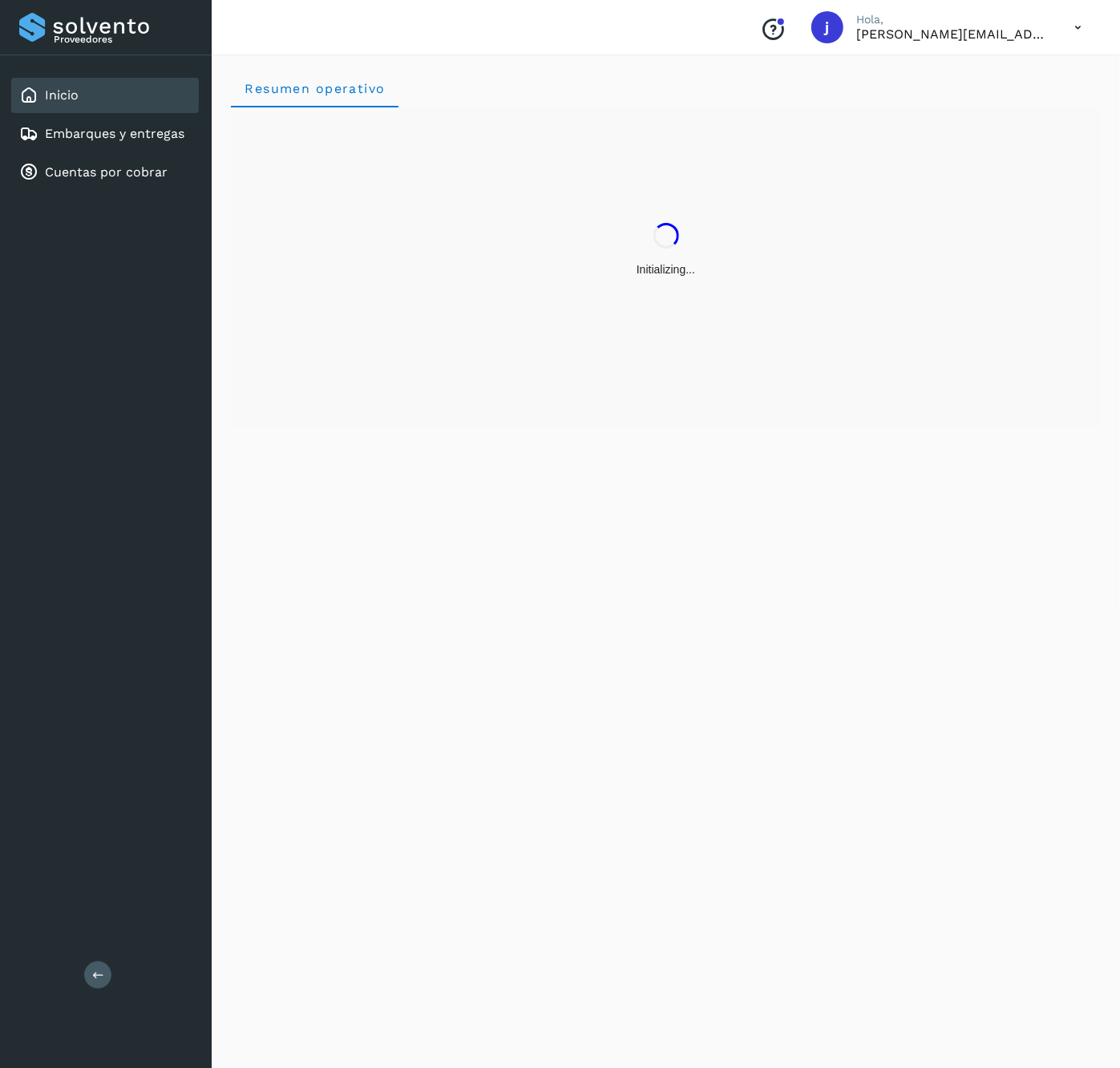
click at [110, 977] on button at bounding box center [98, 975] width 27 height 27
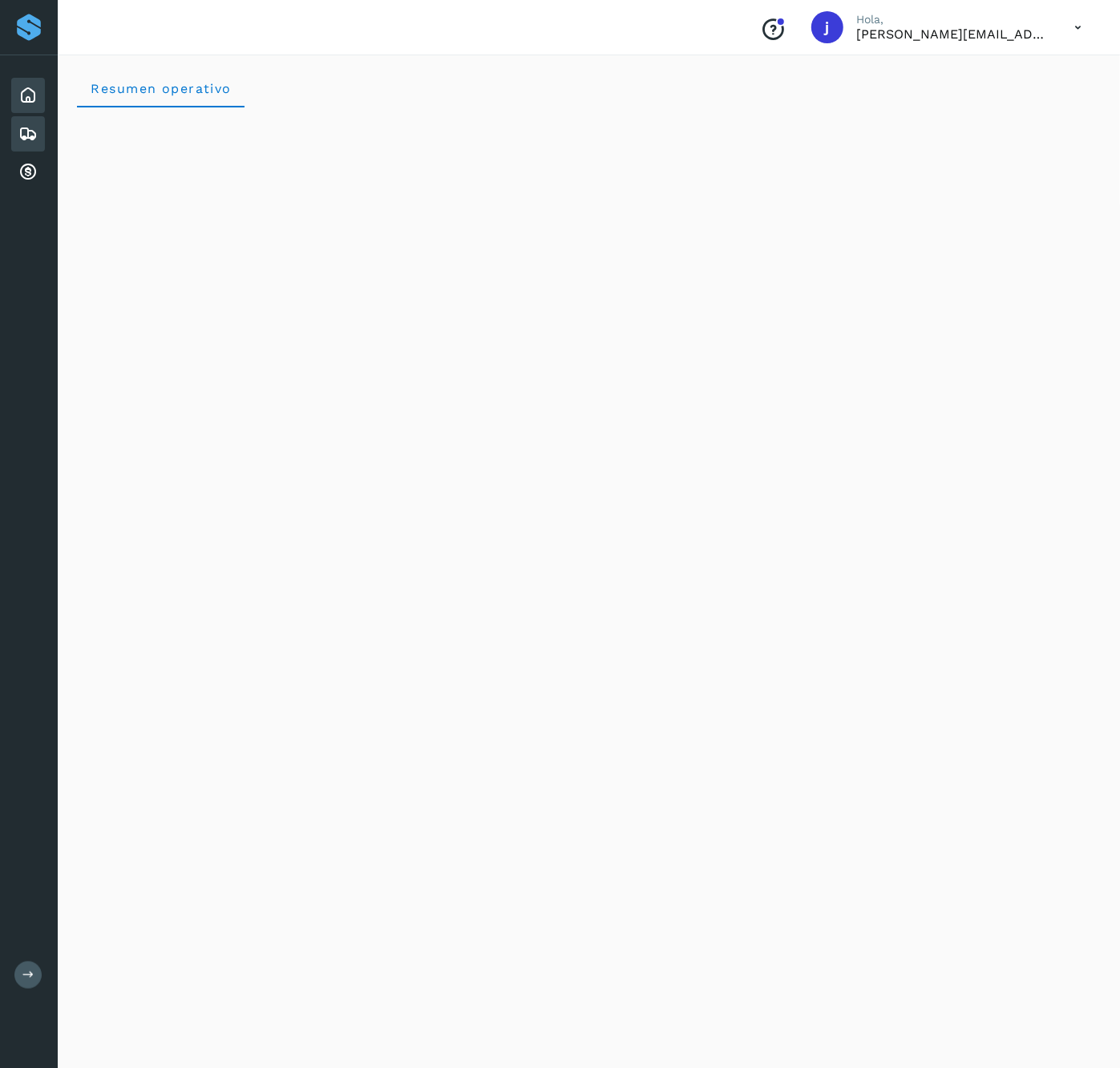
drag, startPoint x: 45, startPoint y: 128, endPoint x: 36, endPoint y: 132, distance: 9.8
click at [40, 132] on div "Inicio Embarques y entregas Cuentas por cobrar" at bounding box center [28, 133] width 57 height 158
click at [26, 128] on icon at bounding box center [28, 134] width 19 height 19
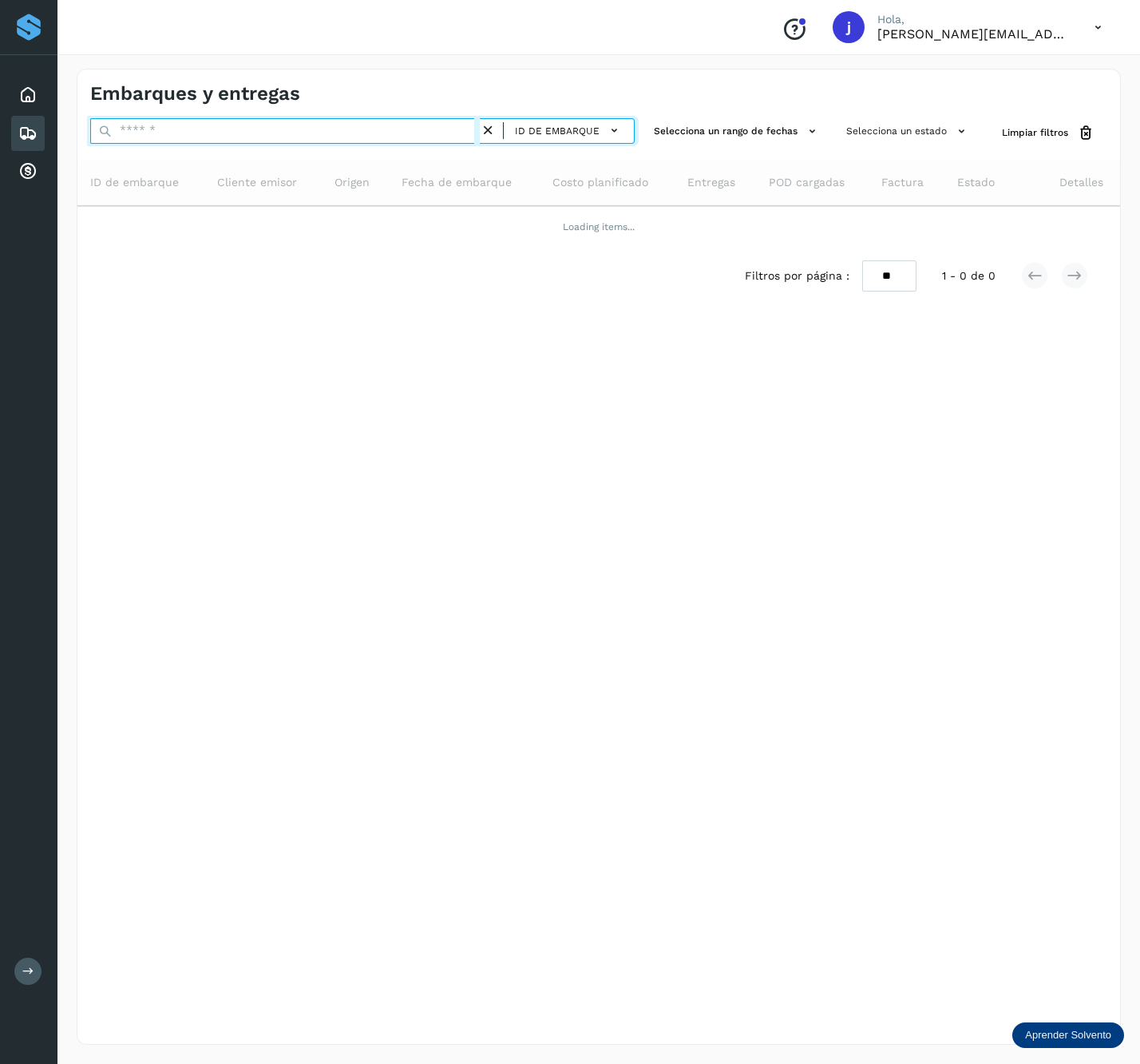
click at [202, 142] on input "text" at bounding box center [285, 131] width 389 height 26
paste input "**********"
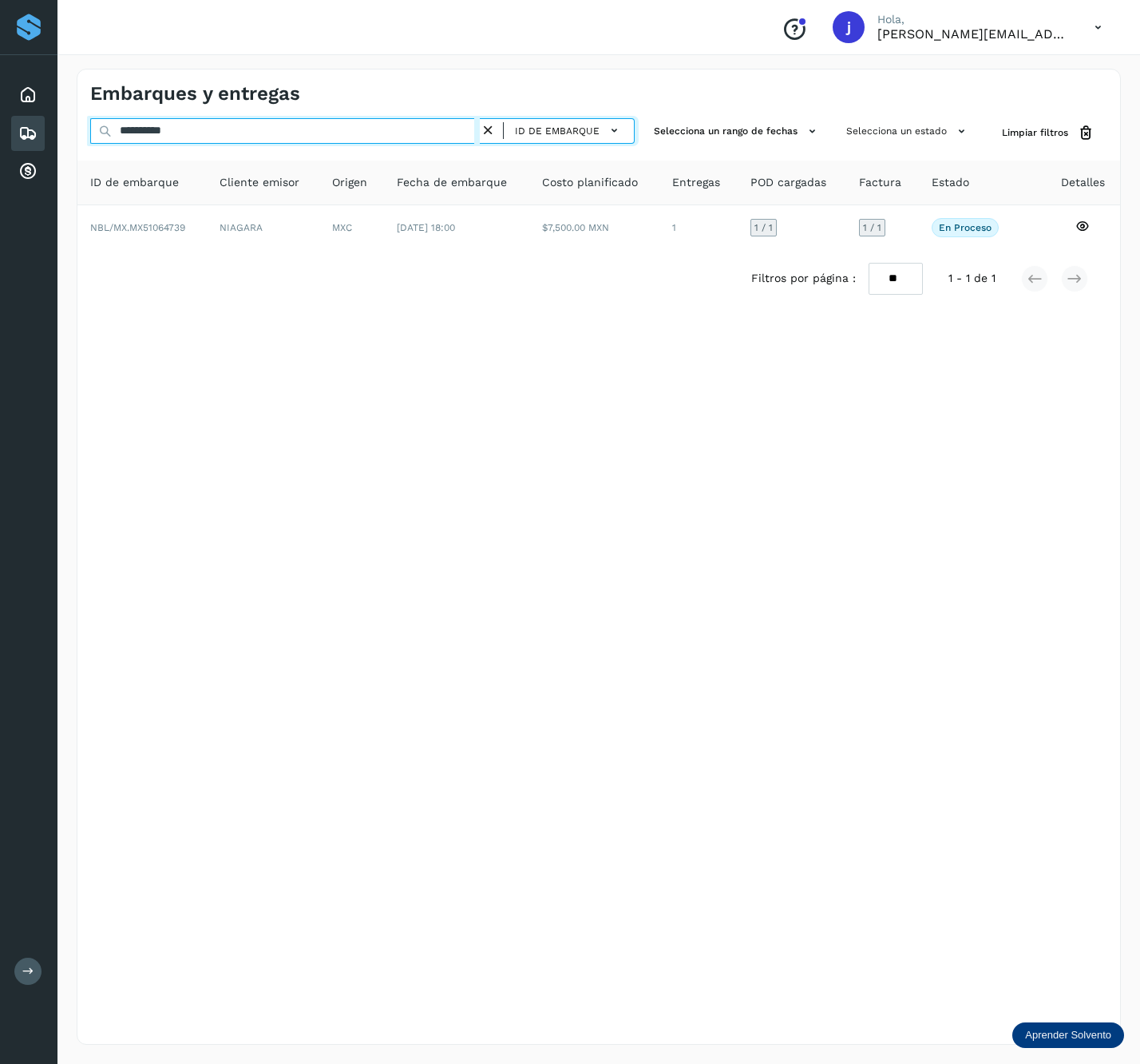
click at [292, 128] on input "**********" at bounding box center [285, 131] width 389 height 26
paste input "text"
type input "**********"
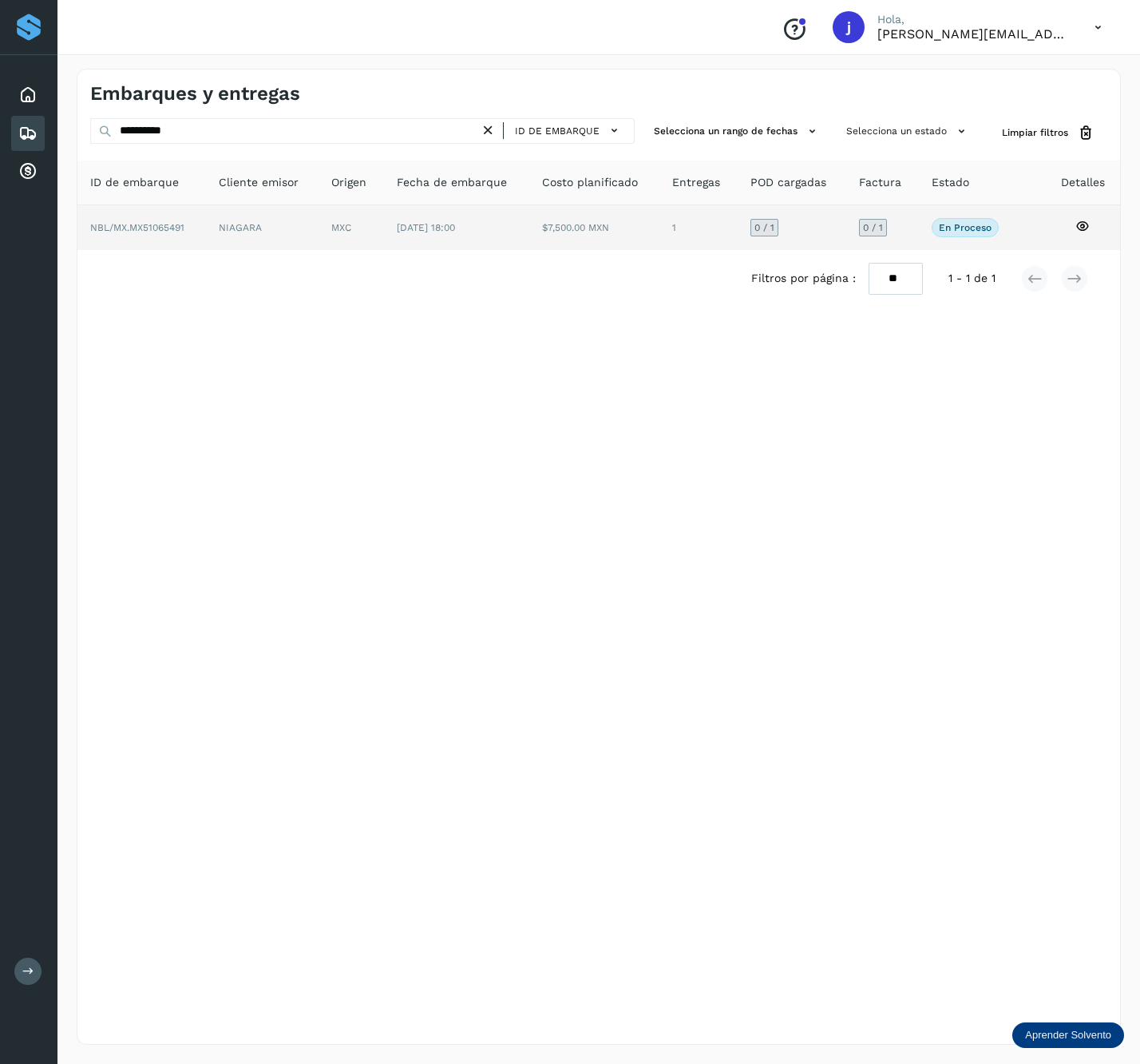
click at [660, 223] on td "$7,500.00 MXN" at bounding box center [699, 228] width 79 height 45
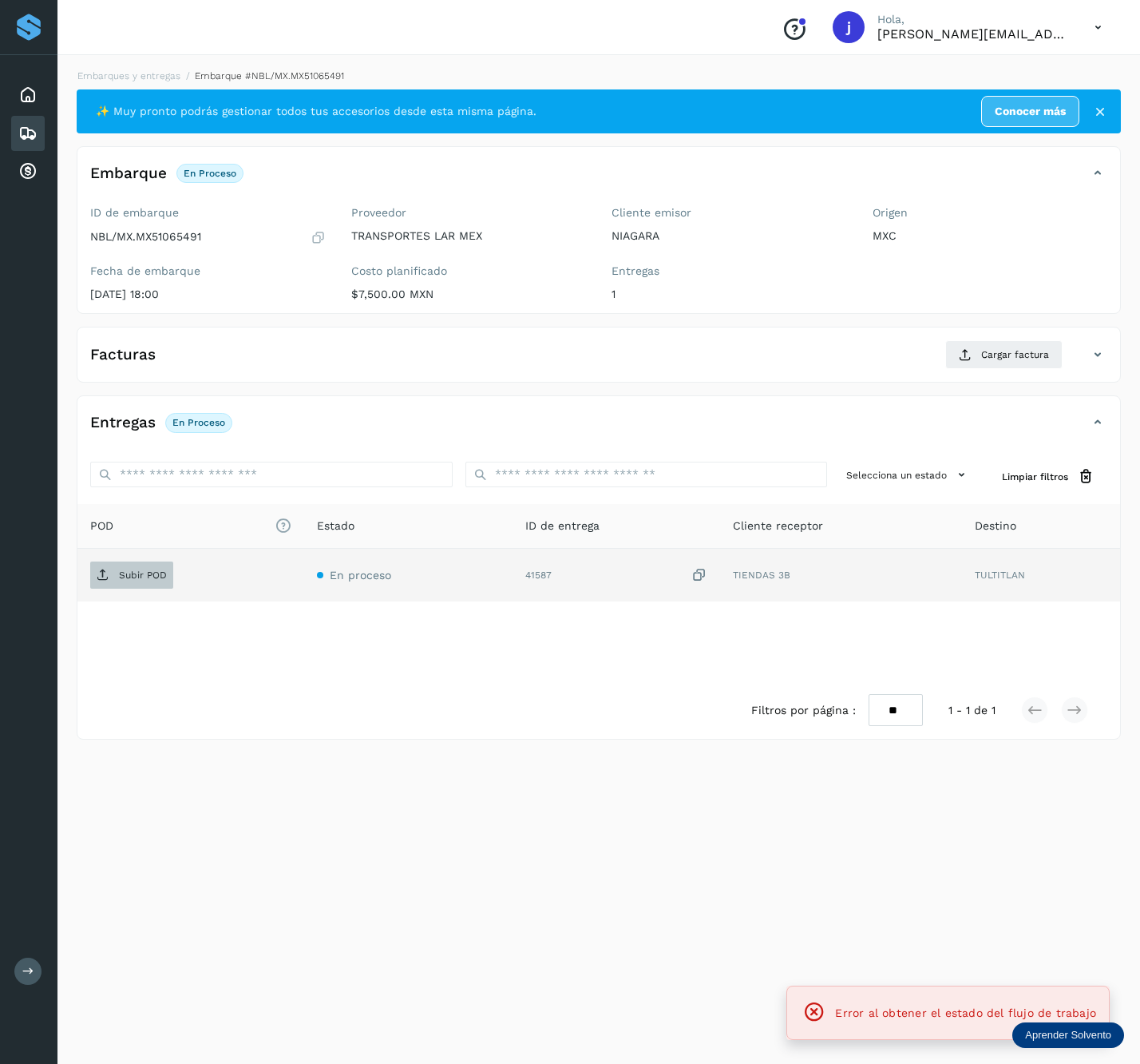
click at [113, 571] on span "Subir POD" at bounding box center [131, 575] width 83 height 26
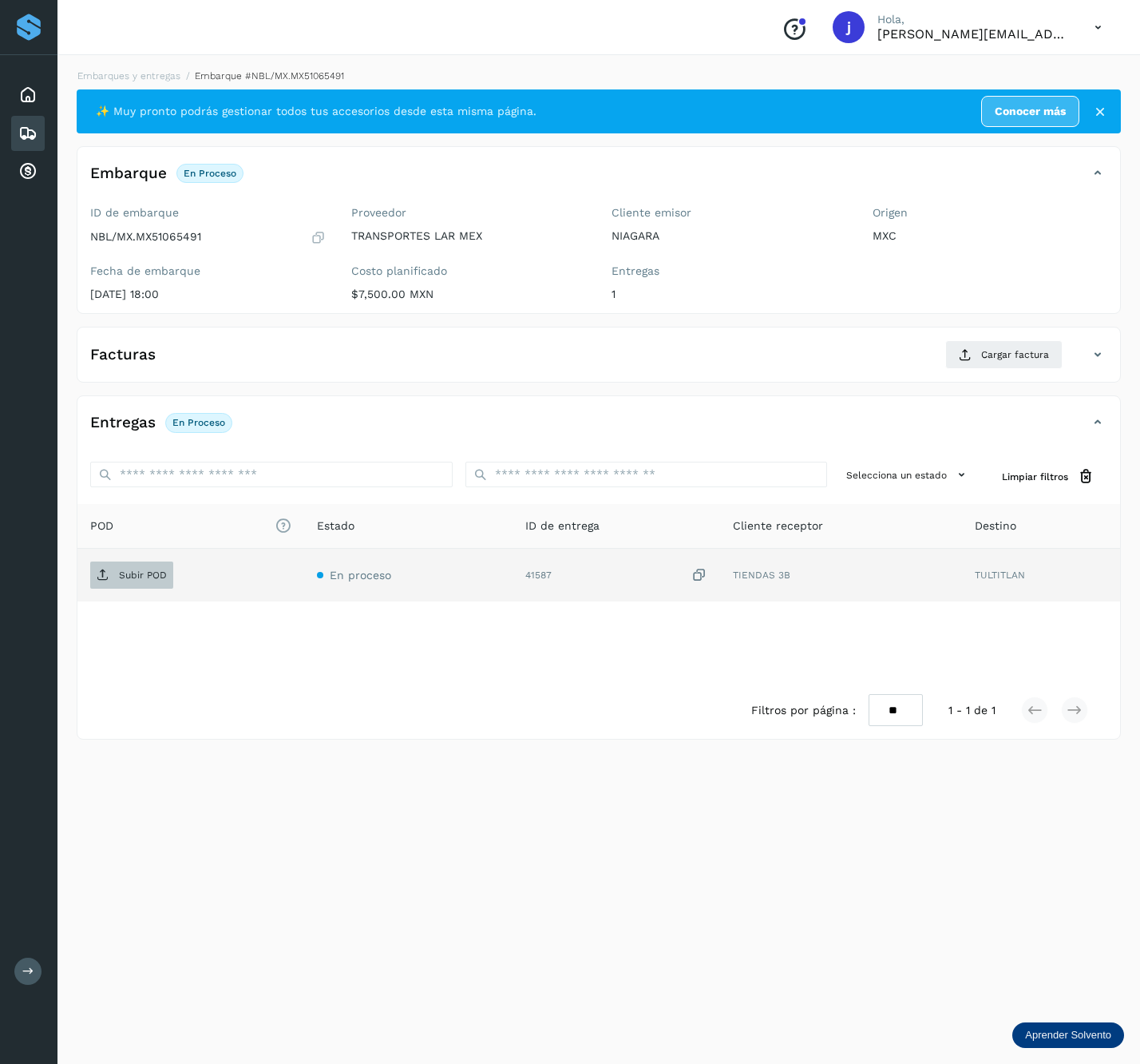
click at [164, 588] on span "Subir POD" at bounding box center [131, 575] width 83 height 26
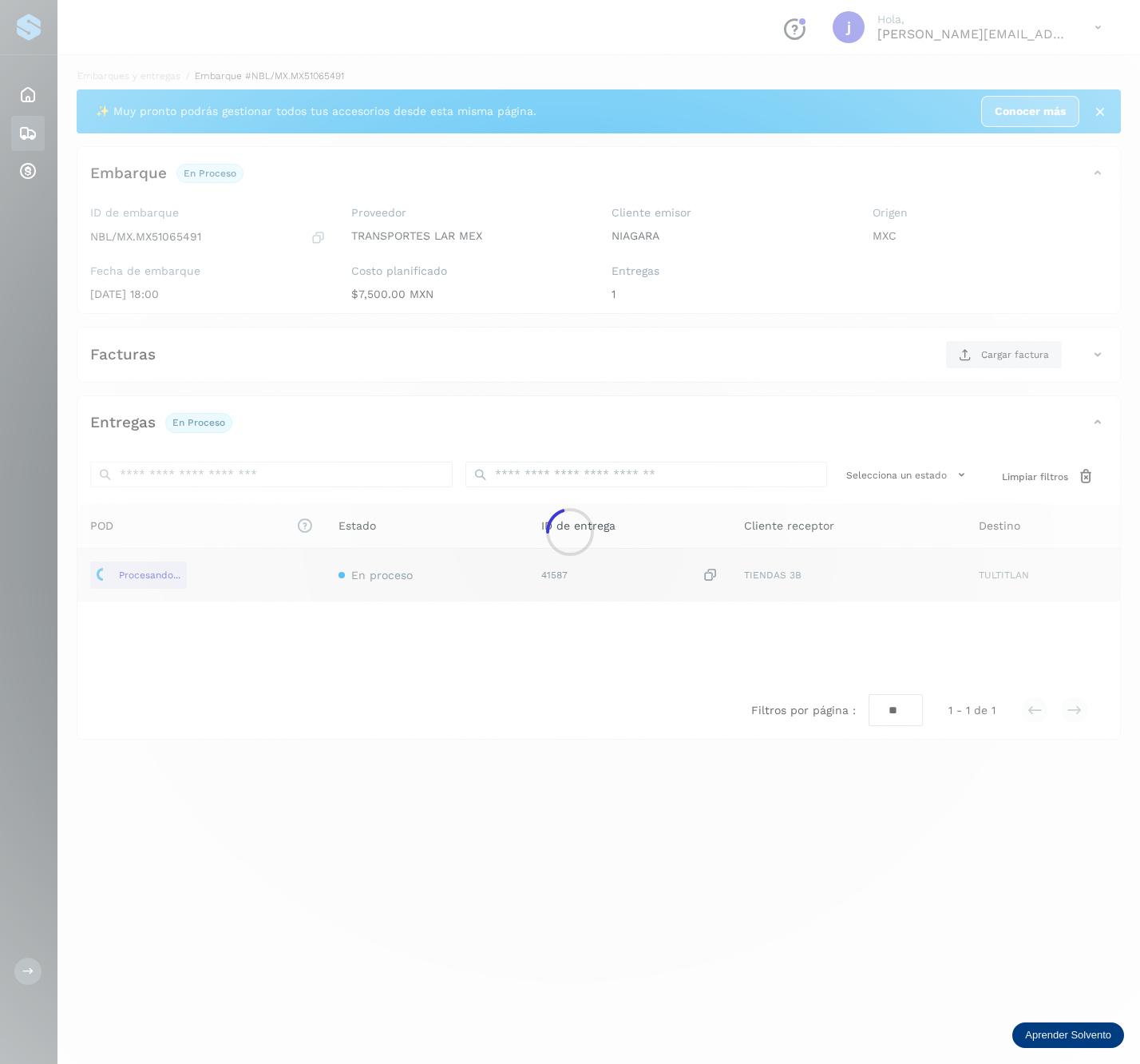
drag, startPoint x: 1003, startPoint y: 328, endPoint x: 979, endPoint y: 363, distance: 42.4
click at [1003, 341] on div at bounding box center [570, 532] width 1140 height 1064
click at [981, 363] on div at bounding box center [570, 532] width 1140 height 1064
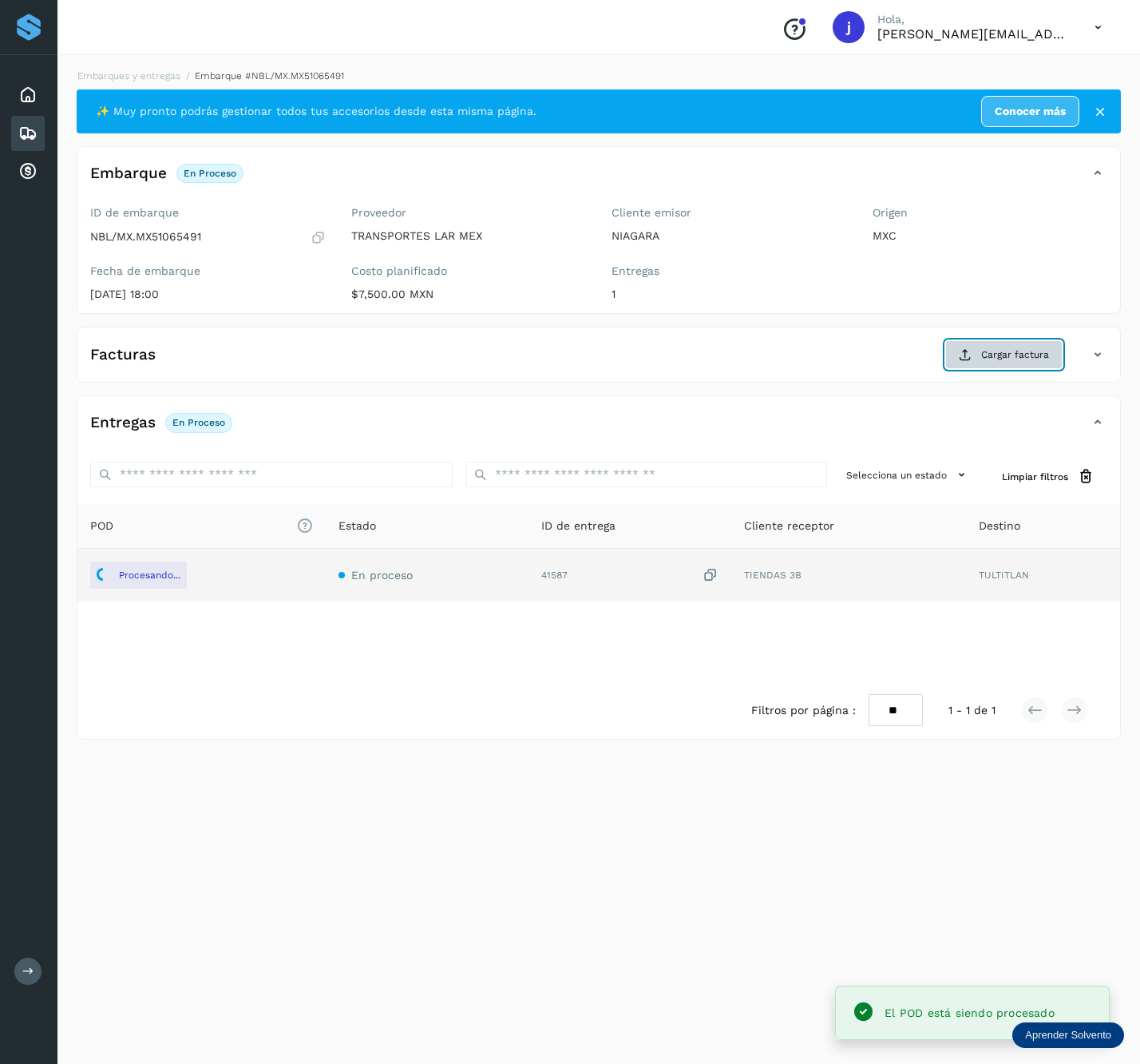
click at [990, 347] on button "Cargar factura" at bounding box center [1004, 355] width 117 height 29
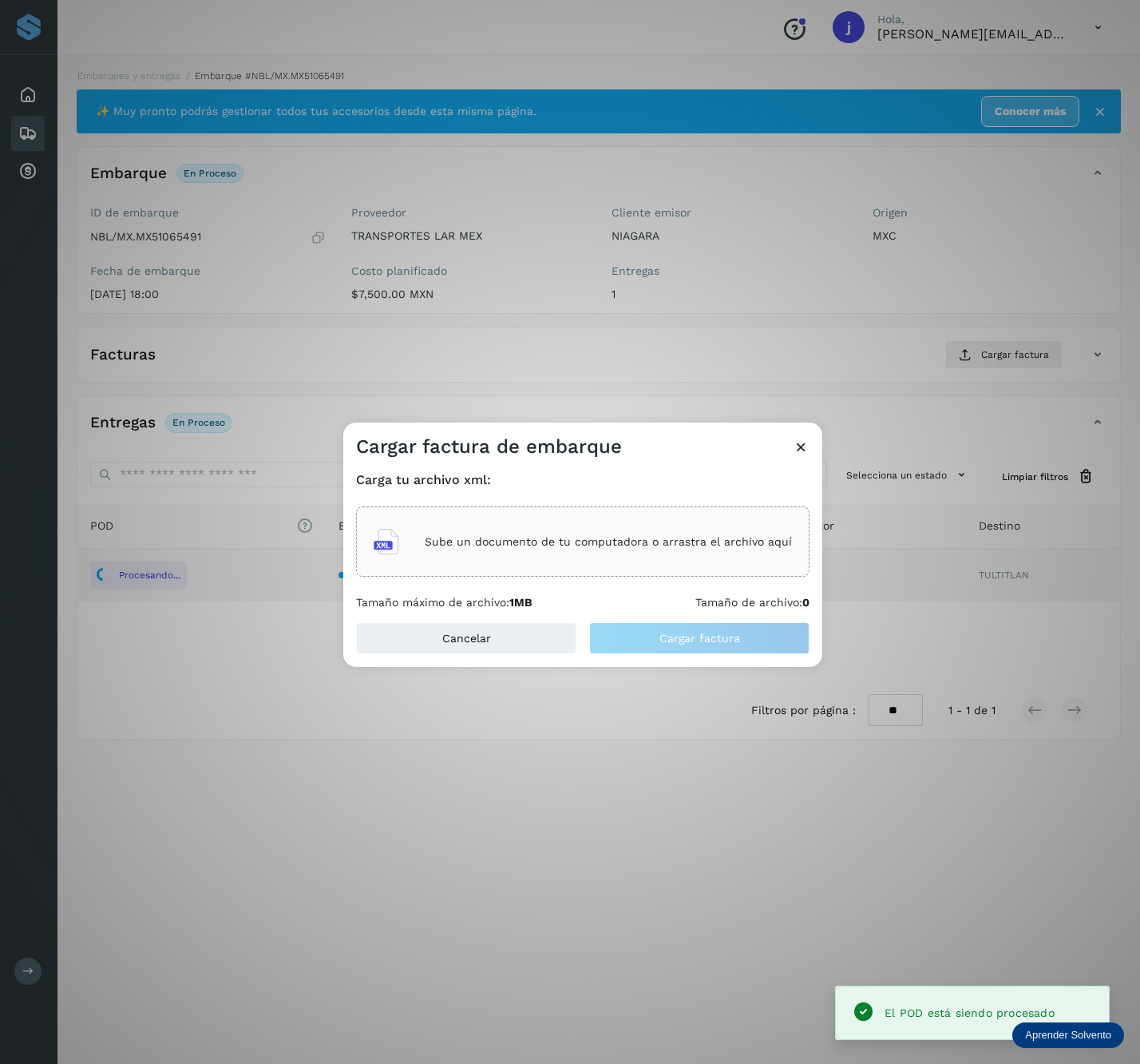
click at [631, 584] on div "Carga tu archivo xml: Sube un documento de tu computadora o arrastra el archivo…" at bounding box center [583, 541] width 454 height 138
click at [629, 555] on div "Sube un documento de tu computadora o arrastra el archivo aquí" at bounding box center [583, 542] width 418 height 43
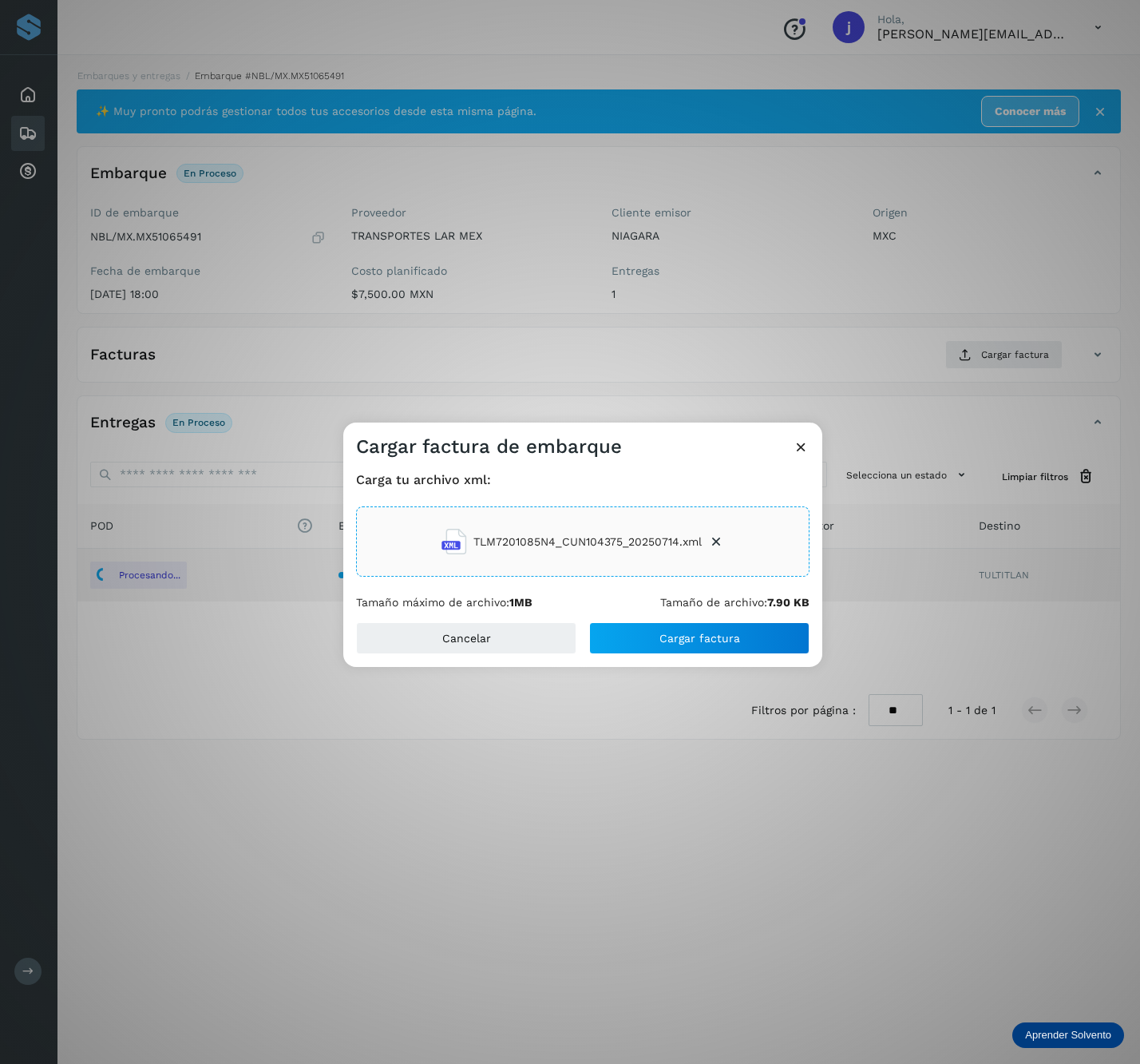
click at [726, 666] on div "Cancelar Cargar factura" at bounding box center [583, 645] width 479 height 45
drag, startPoint x: 730, startPoint y: 642, endPoint x: 932, endPoint y: 622, distance: 203.0
click at [733, 641] on span "Cargar factura" at bounding box center [700, 638] width 80 height 11
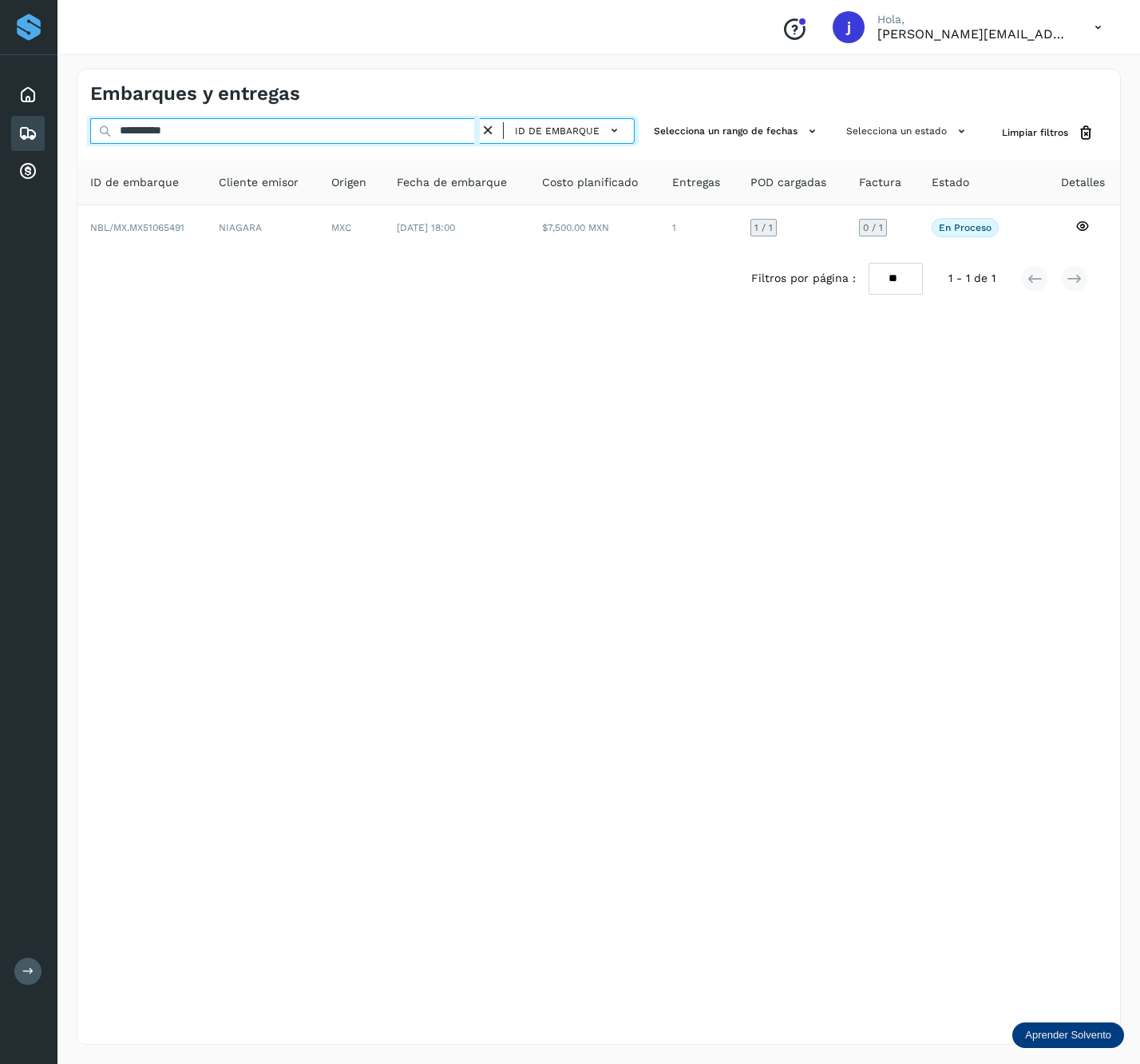
click at [228, 133] on input "**********" at bounding box center [285, 131] width 389 height 26
click at [231, 133] on input "**********" at bounding box center [285, 131] width 389 height 26
paste input "text"
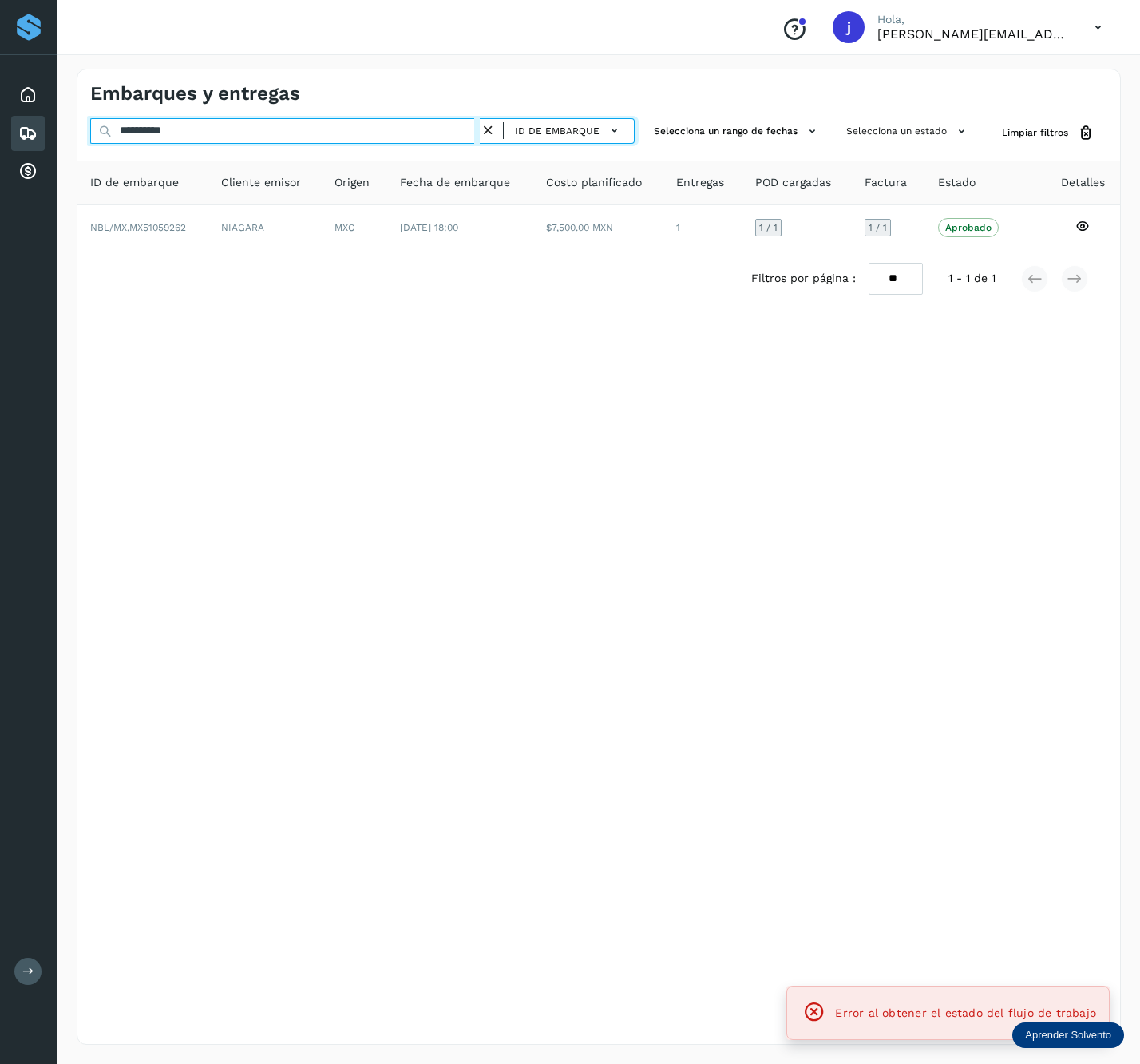
click at [320, 139] on input "**********" at bounding box center [285, 131] width 389 height 26
paste input "text"
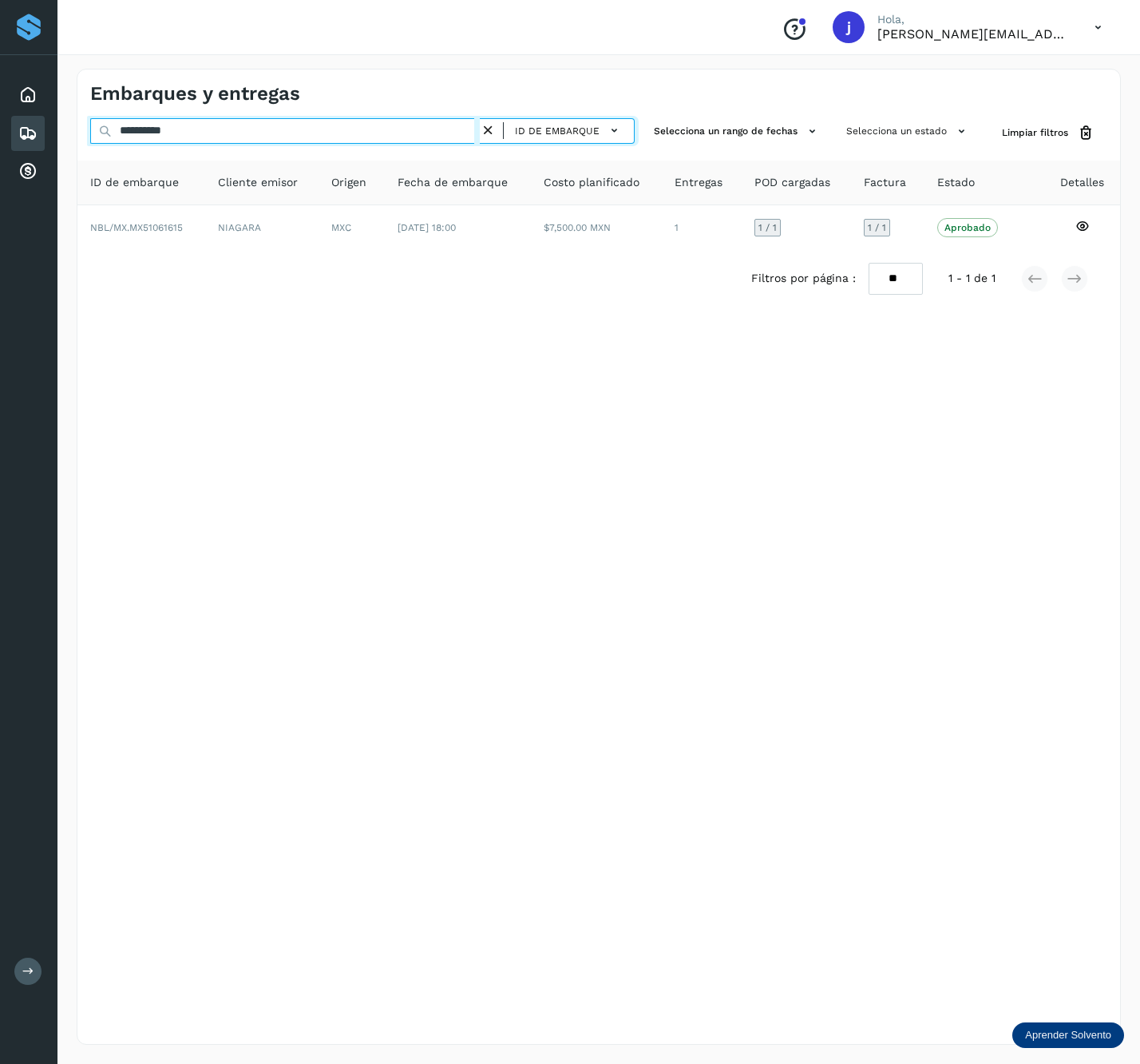
click at [298, 141] on input "**********" at bounding box center [285, 131] width 389 height 26
paste input "text"
click at [204, 133] on input "**********" at bounding box center [285, 131] width 389 height 26
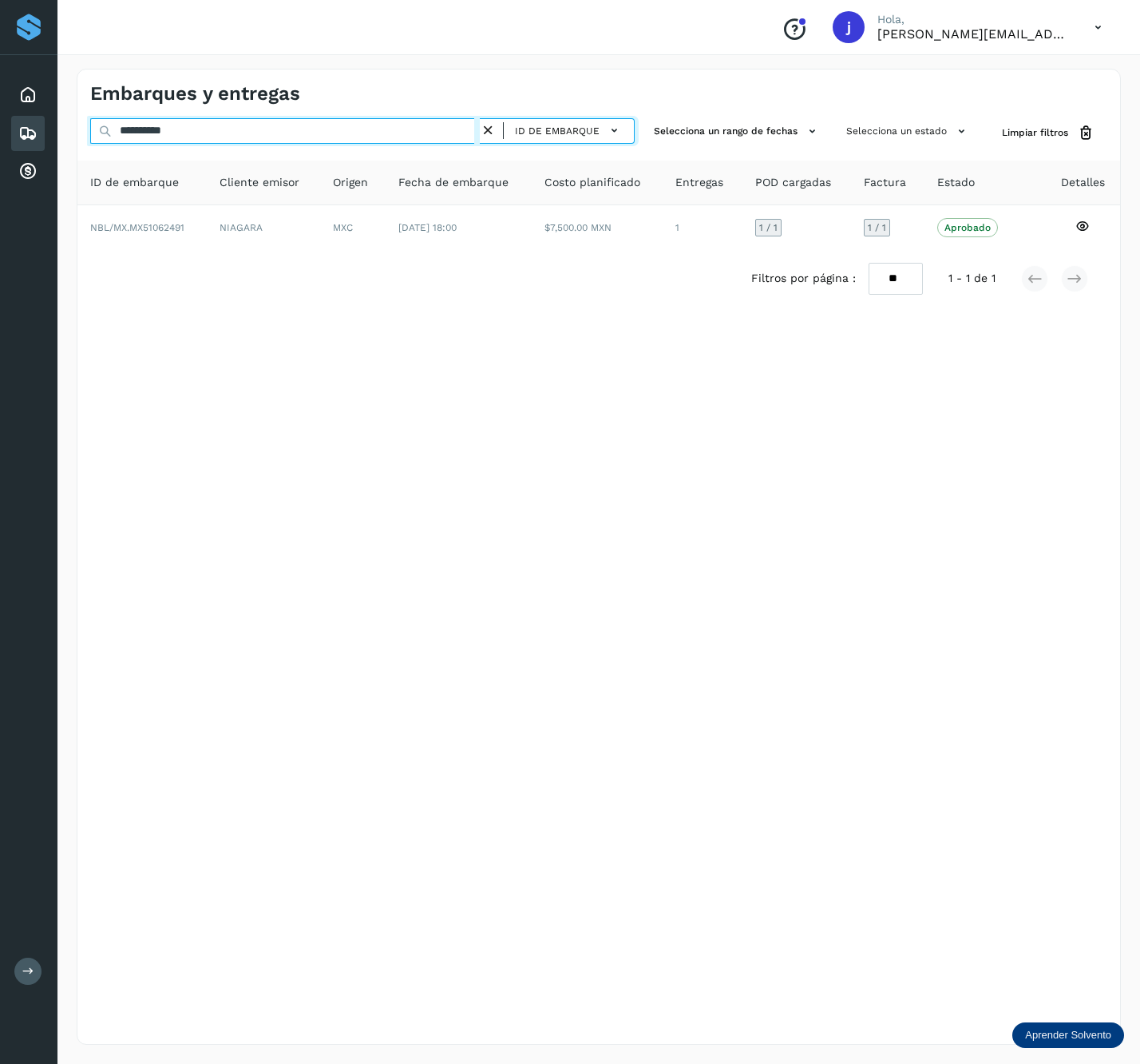
paste input "text"
type input "**********"
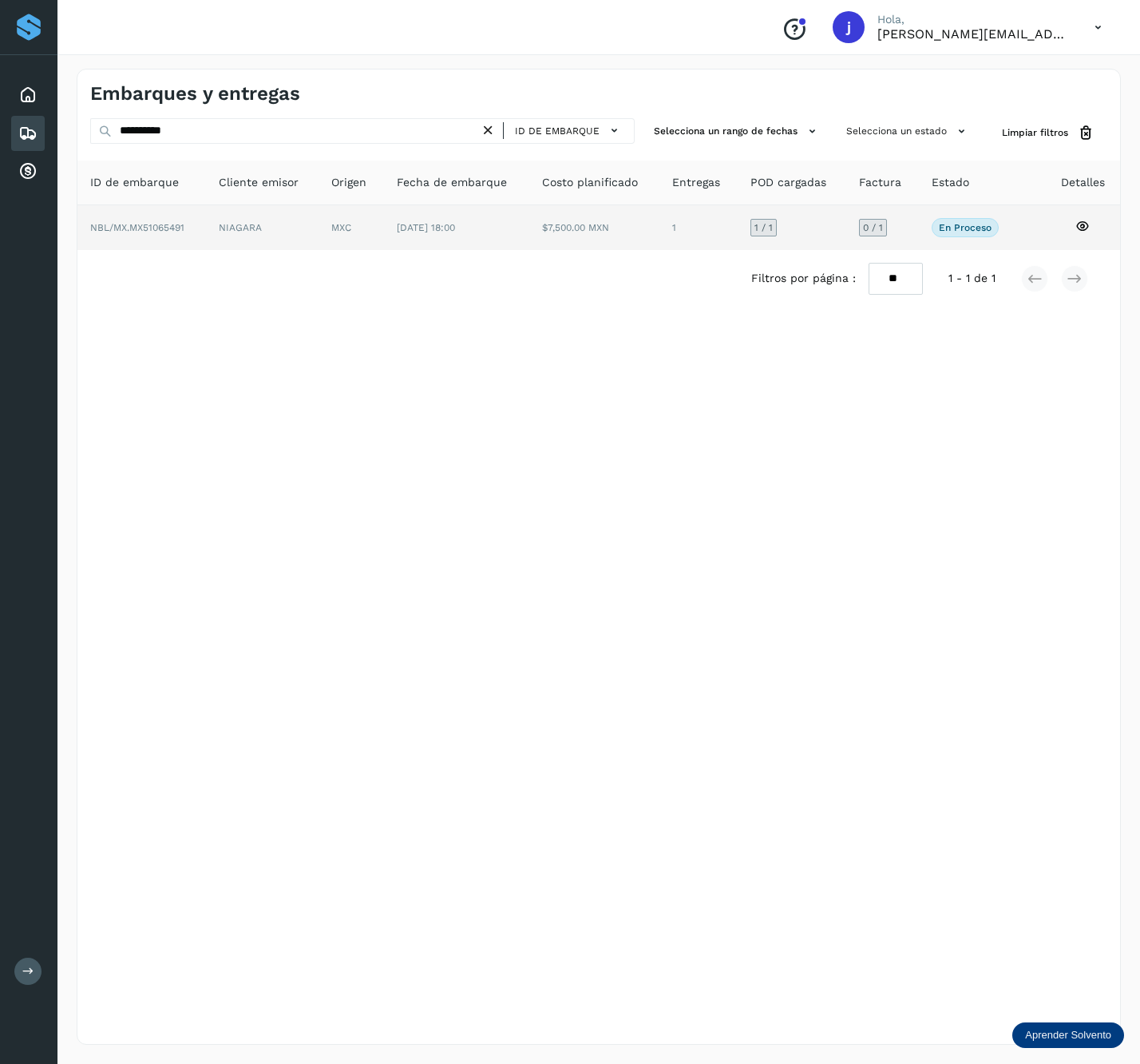
click at [738, 209] on td "1" at bounding box center [792, 228] width 109 height 45
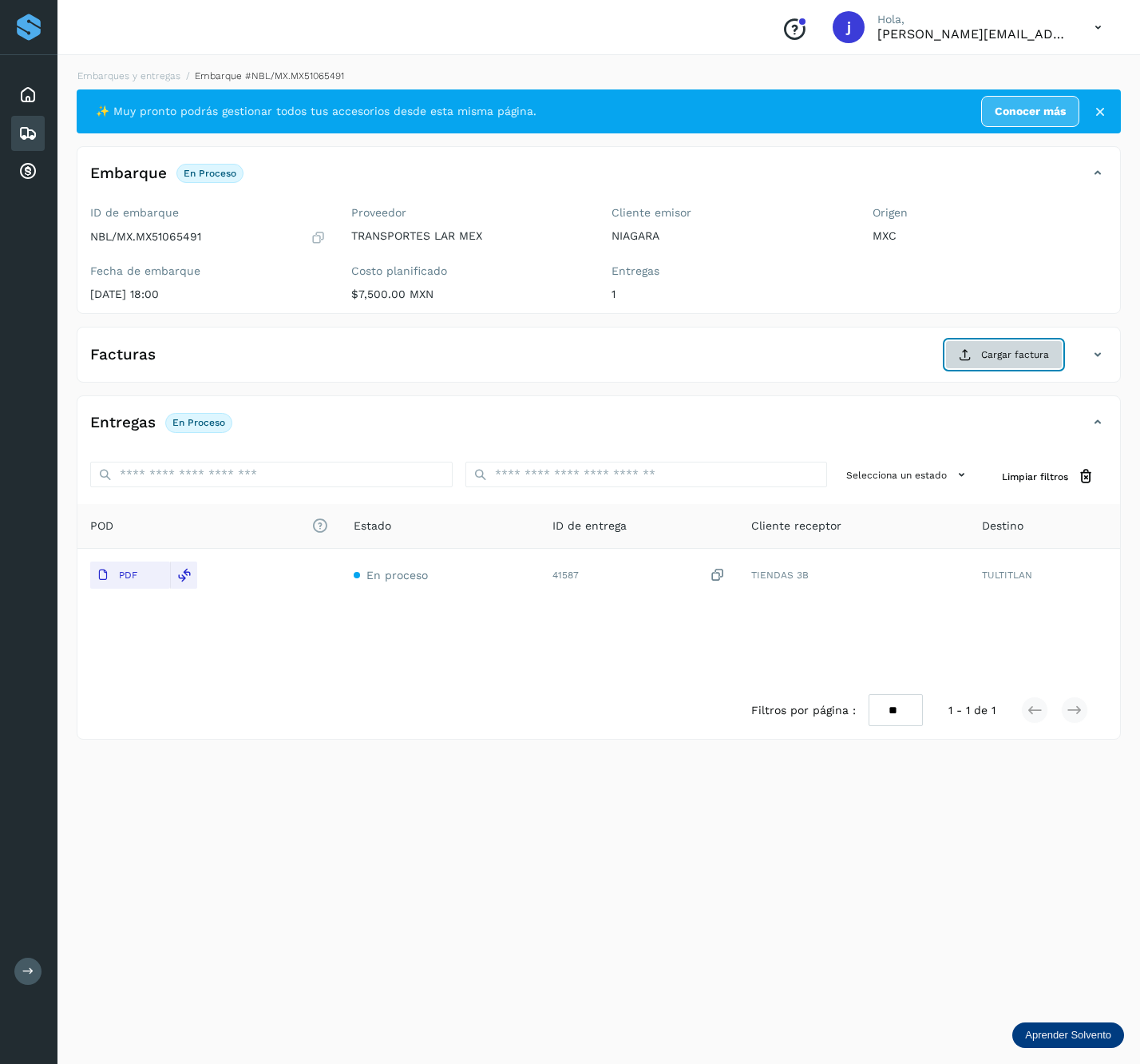
click at [995, 360] on span "Cargar factura" at bounding box center [1015, 355] width 68 height 14
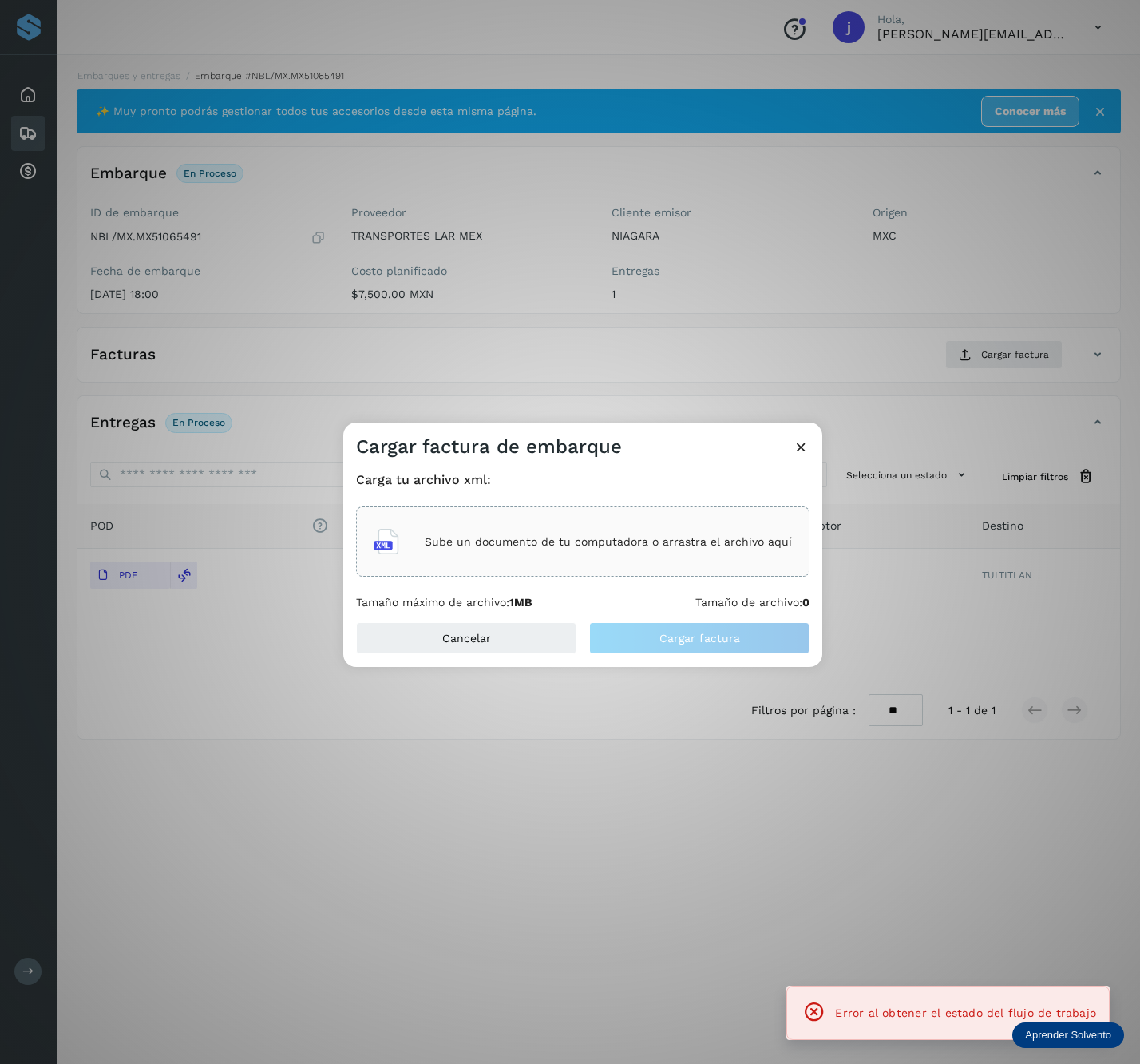
click at [614, 545] on p "Sube un documento de tu computadora o arrastra el archivo aquí" at bounding box center [608, 542] width 368 height 14
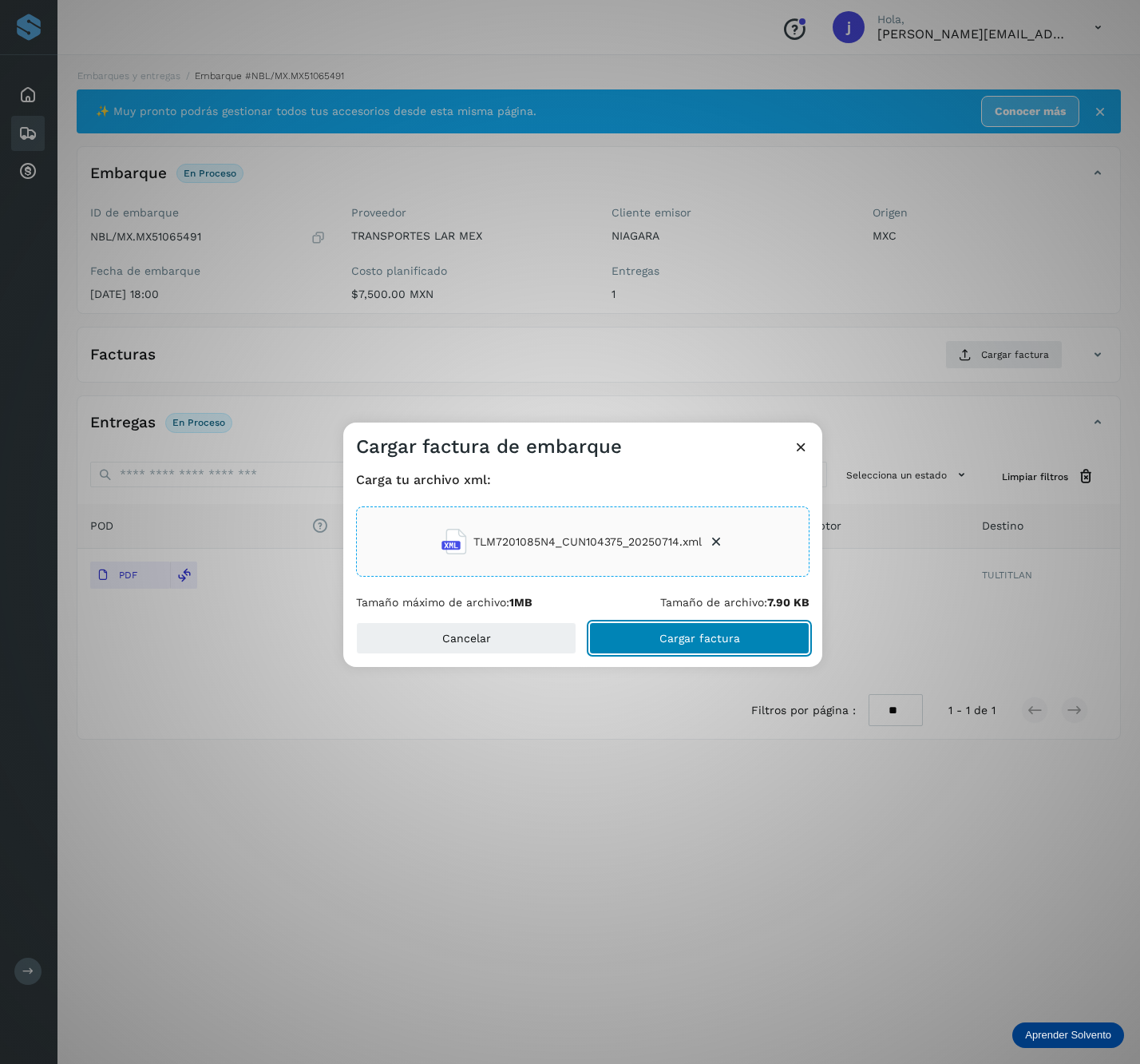
click at [755, 645] on button "Cargar factura" at bounding box center [700, 638] width 220 height 32
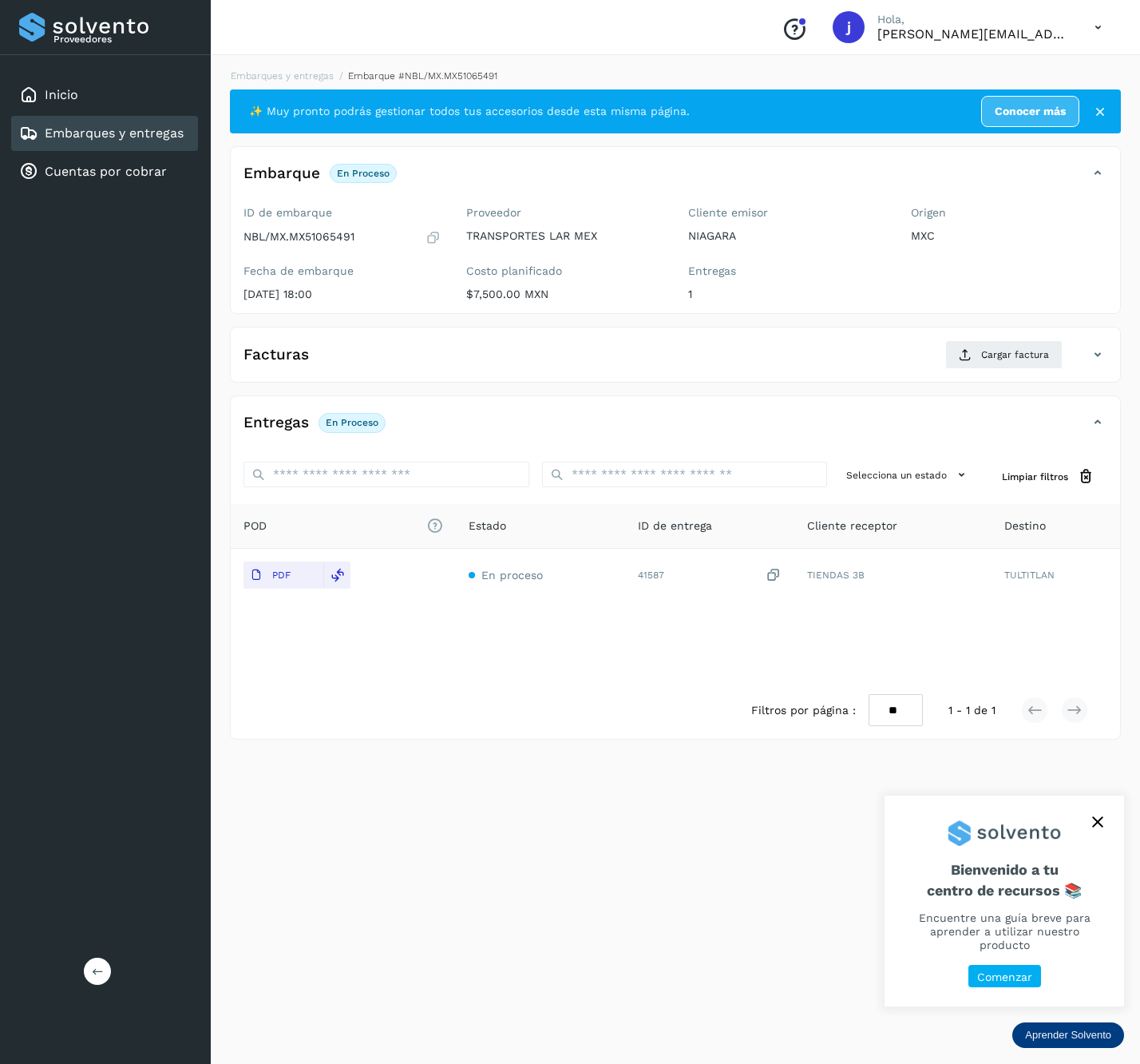
click at [106, 957] on div "Proveedores Inicio Embarques y entregas Cuentas por cobrar Salir" at bounding box center [105, 532] width 211 height 1064
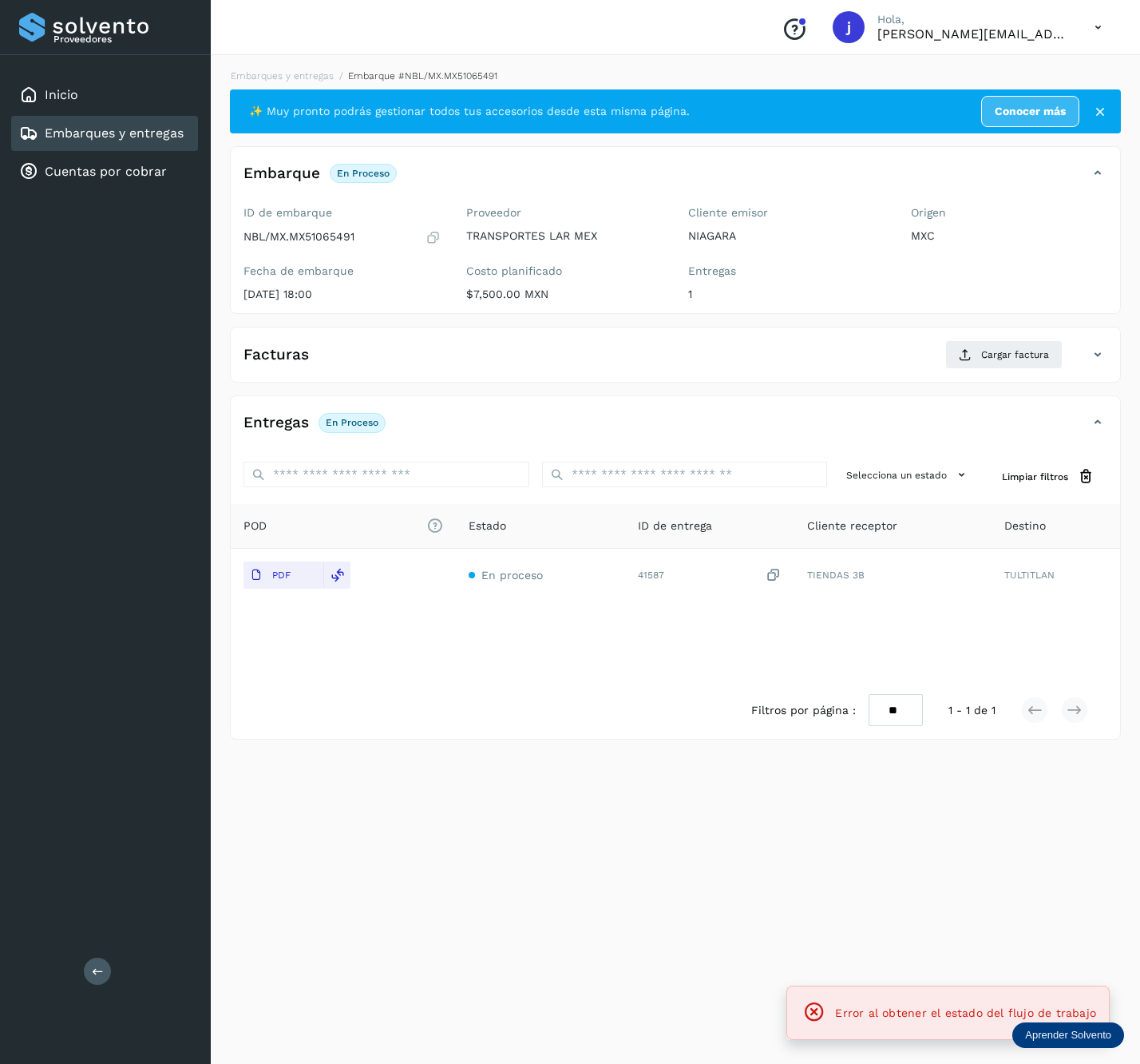
click at [106, 961] on button at bounding box center [97, 971] width 27 height 27
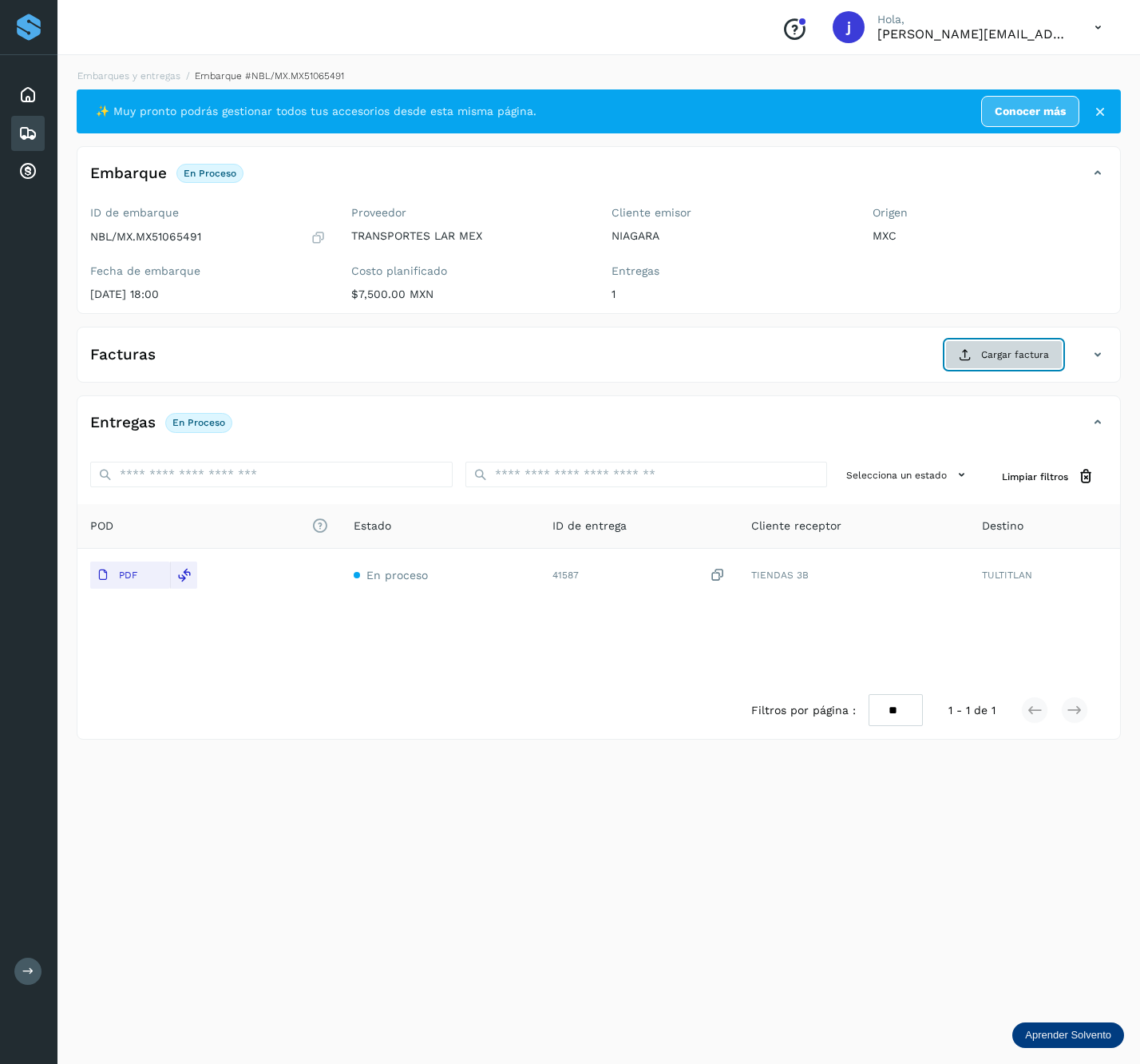
click at [966, 348] on button "Cargar factura" at bounding box center [1004, 355] width 117 height 29
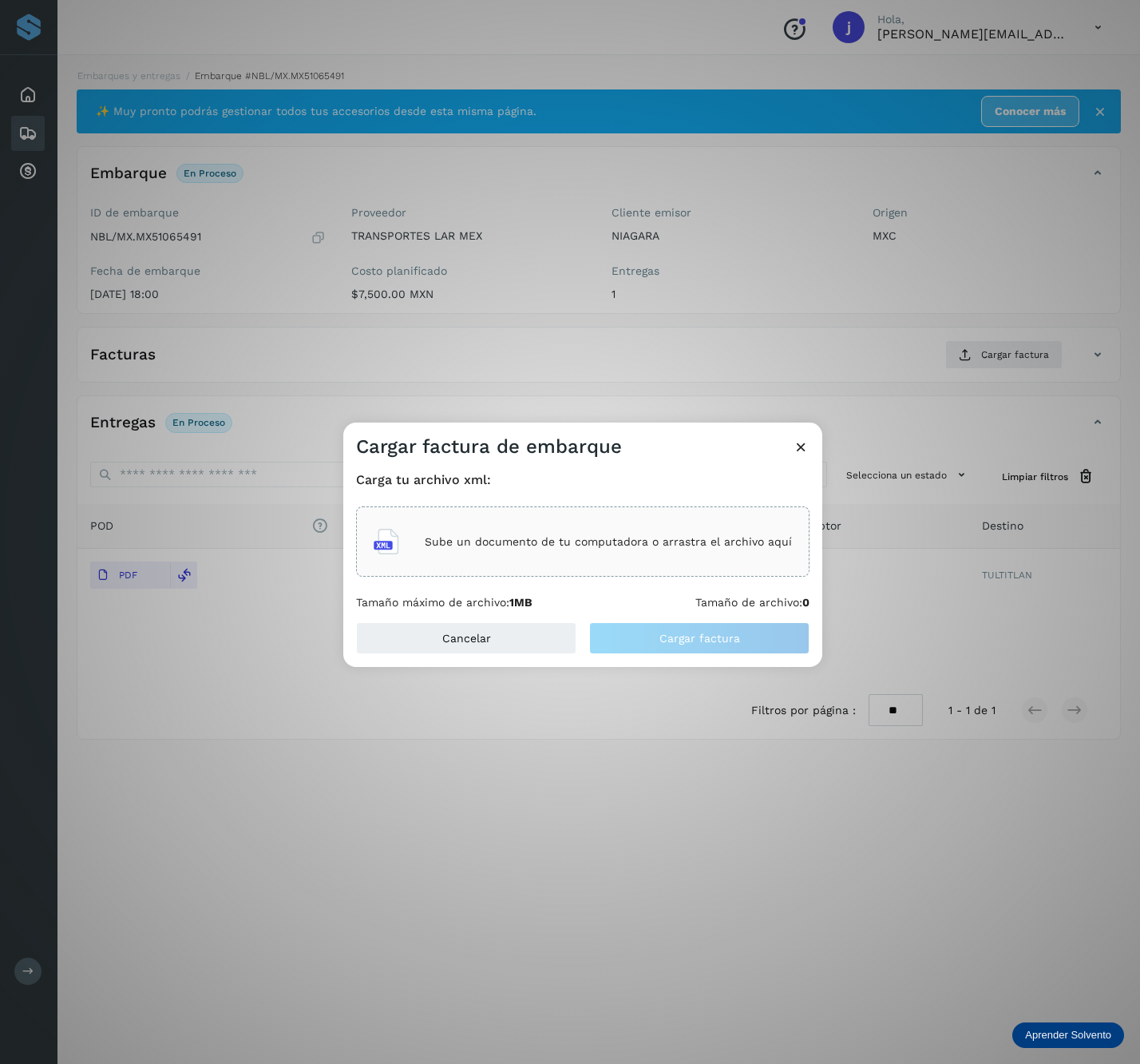
click at [422, 548] on div "Sube un documento de tu computadora o arrastra el archivo aquí" at bounding box center [583, 542] width 418 height 43
click at [688, 645] on button "Cargar factura" at bounding box center [700, 638] width 220 height 32
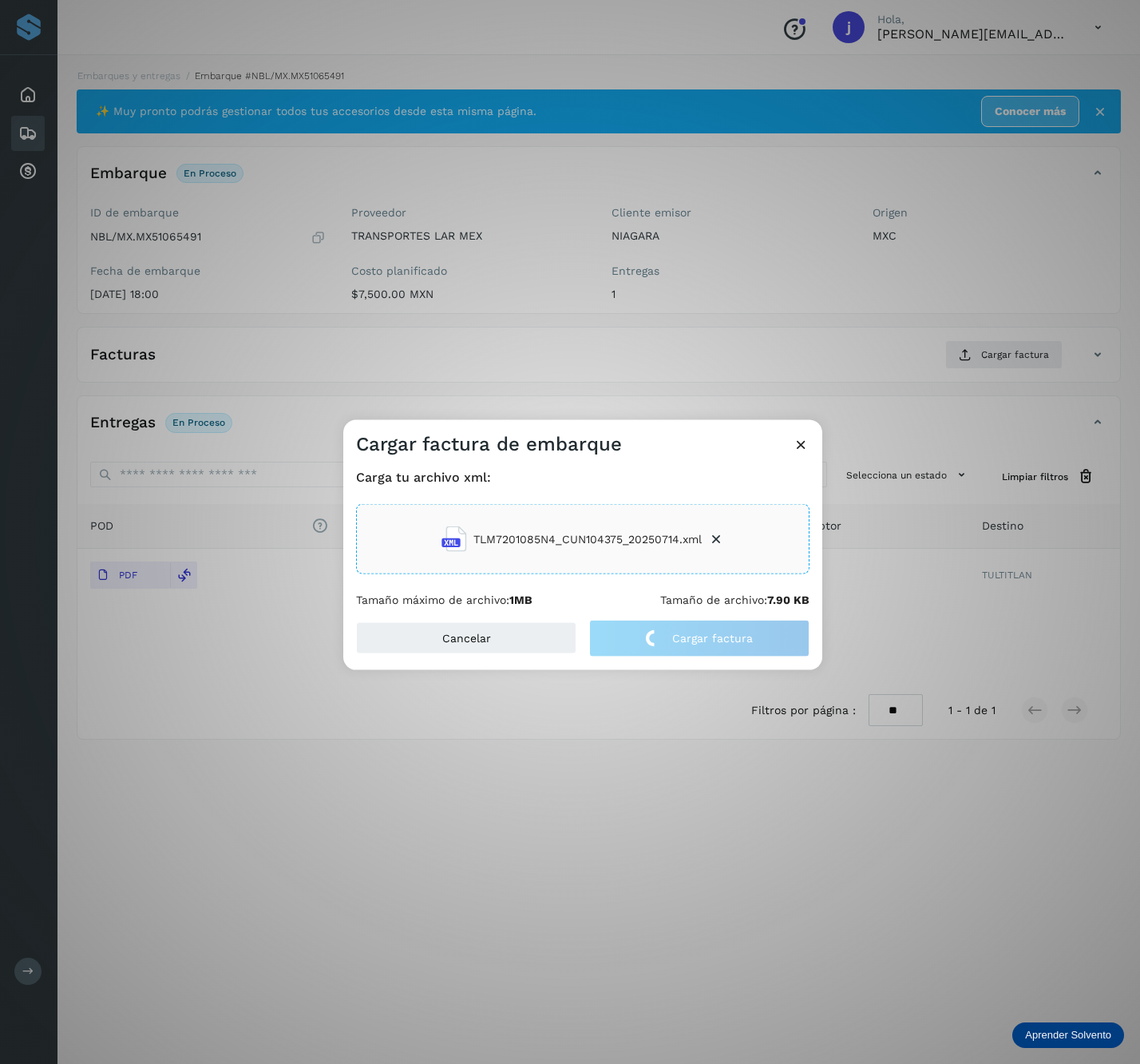
drag, startPoint x: 800, startPoint y: 27, endPoint x: 1128, endPoint y: 526, distance: 597.1
click at [1128, 526] on div "Cargar factura de embarque Carga tu archivo xml: TLM7201085N4_CUN104375_2025071…" at bounding box center [570, 532] width 1140 height 1064
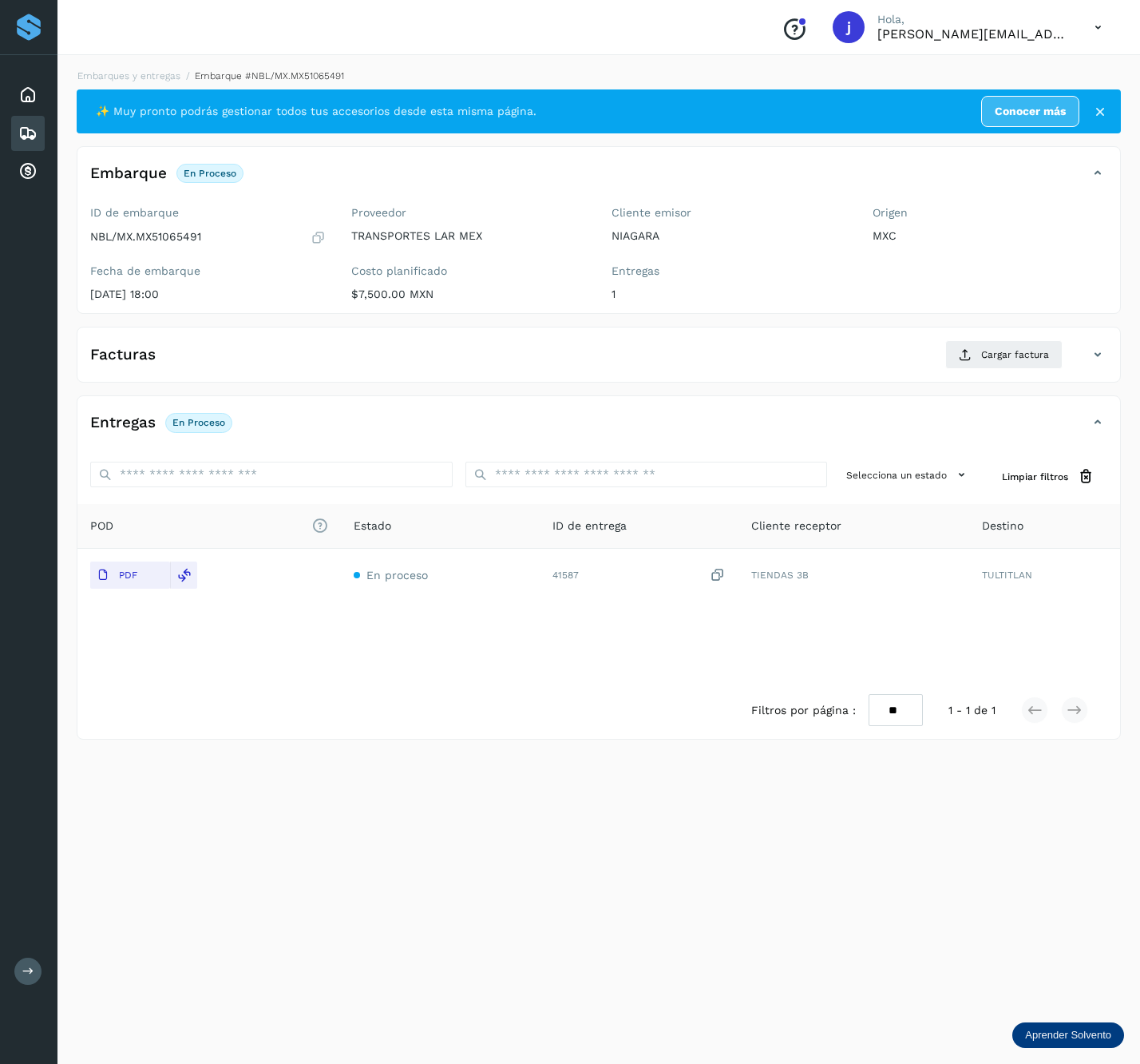
click at [800, 32] on div "Conoce nuestros beneficios" at bounding box center [795, 27] width 51 height 37
click at [808, 32] on icon "Conoce nuestros beneficios" at bounding box center [795, 30] width 26 height 26
click at [965, 344] on button "Cargar factura" at bounding box center [1004, 355] width 117 height 29
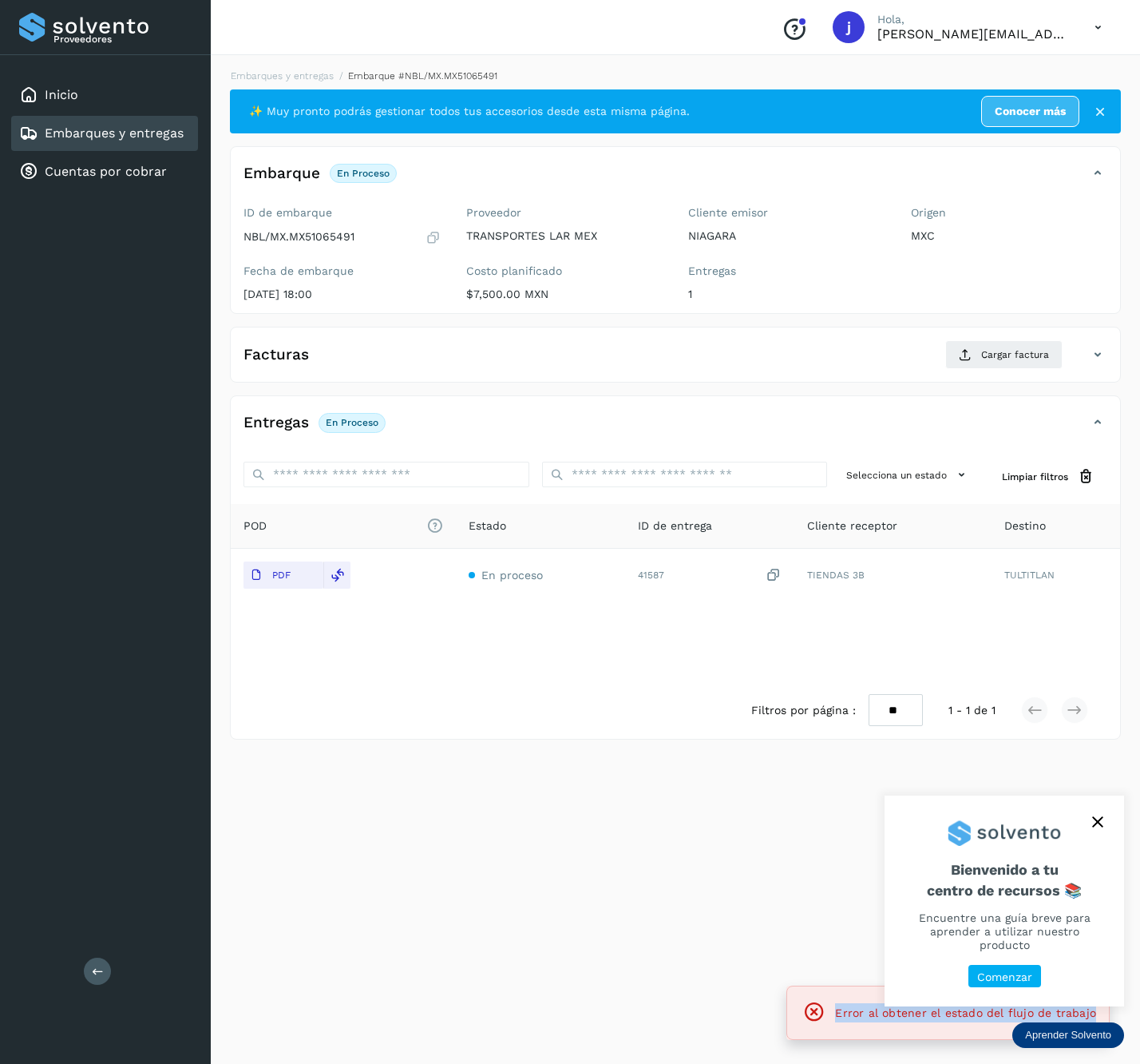
drag, startPoint x: 822, startPoint y: 1004, endPoint x: 1099, endPoint y: 1019, distance: 277.4
click at [1099, 1019] on div "Error al obtener el estado del flujo de trabajo" at bounding box center [949, 1012] width 323 height 54
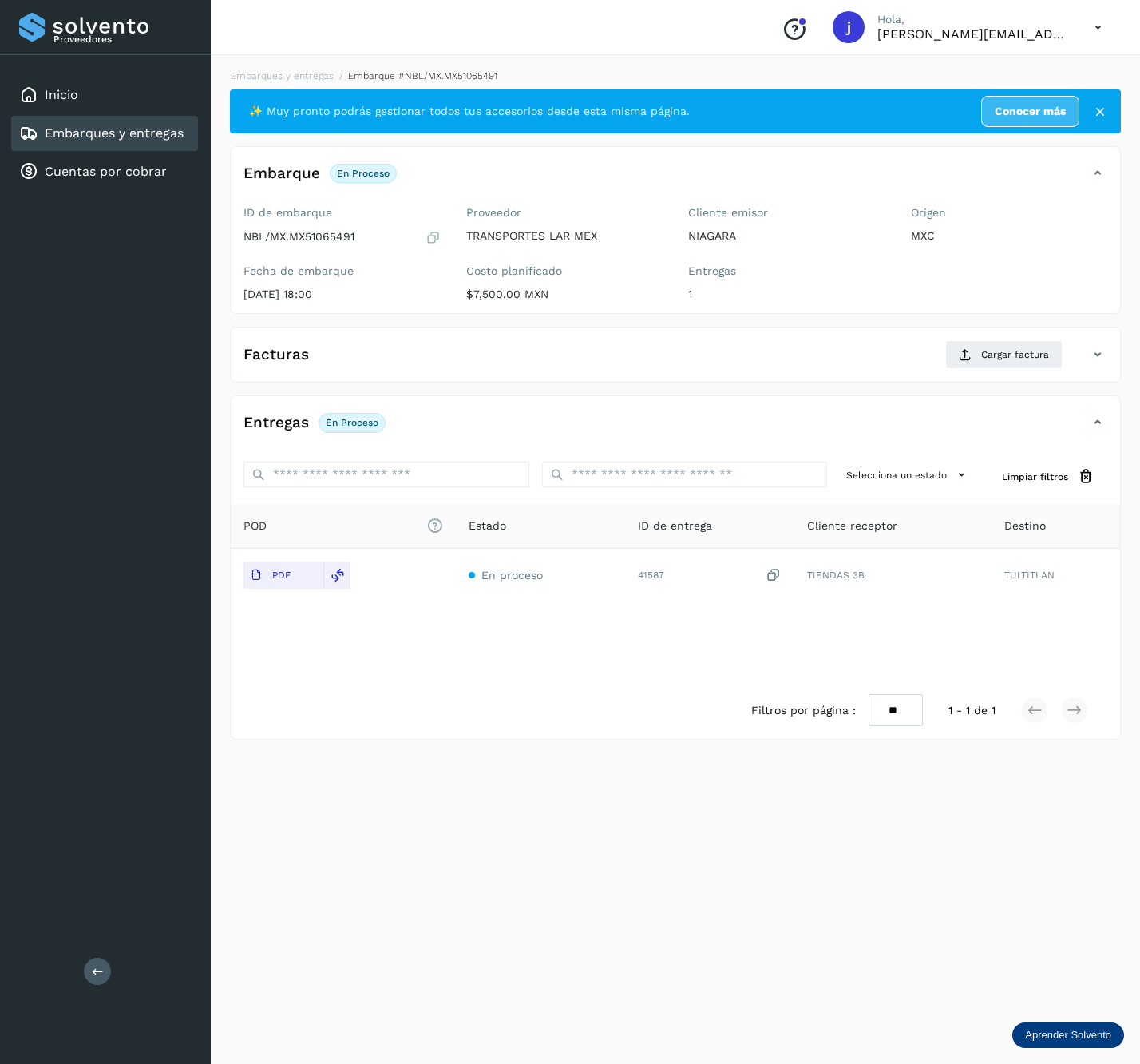
copy div "Error al obtener el estado del flujo de trabajo"
click at [1035, 362] on span "Cargar factura" at bounding box center [1015, 355] width 68 height 14
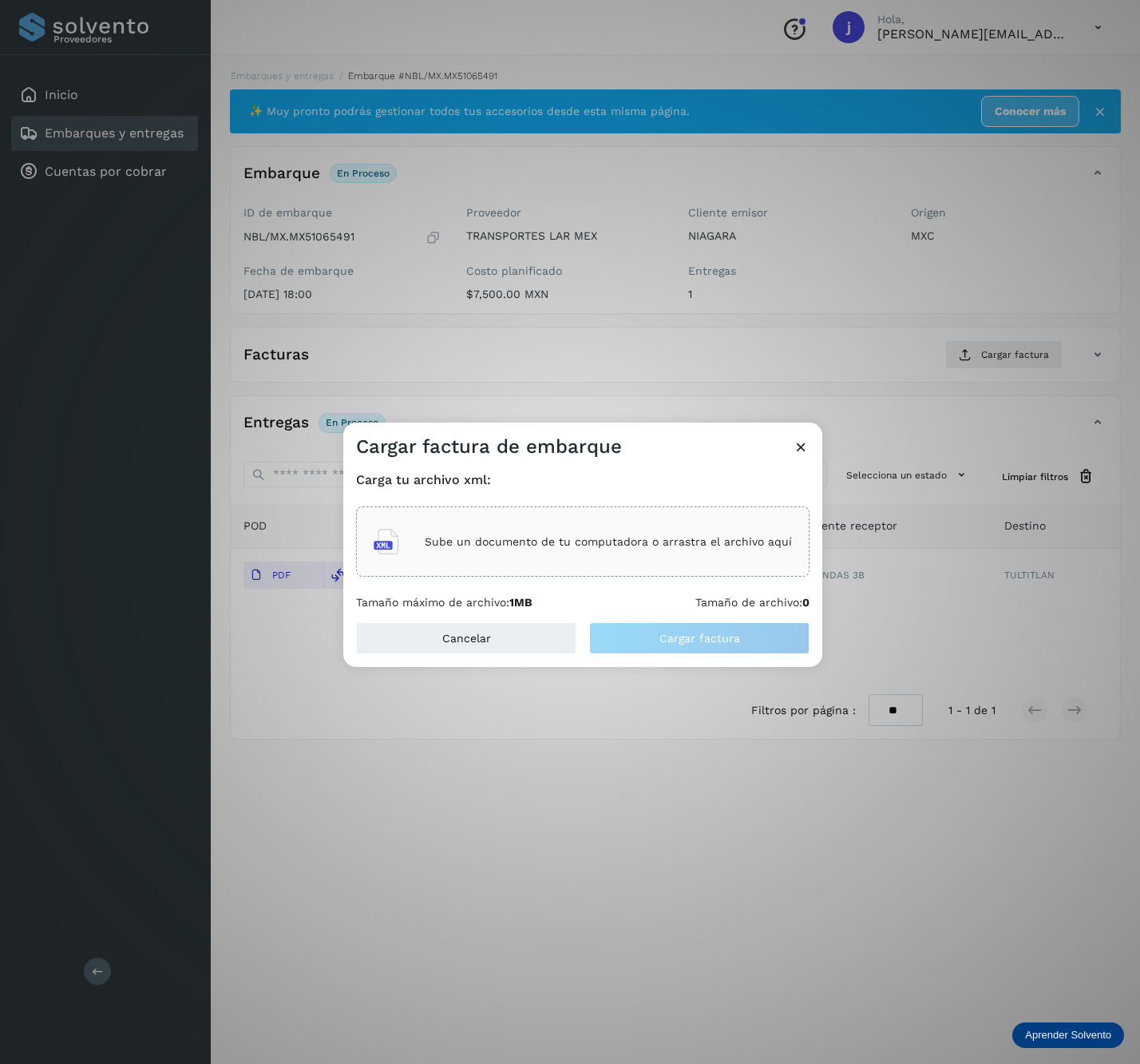
click at [535, 561] on div "Sube un documento de tu computadora o arrastra el archivo aquí" at bounding box center [583, 542] width 418 height 43
click at [722, 623] on button "Cargar factura" at bounding box center [700, 638] width 220 height 32
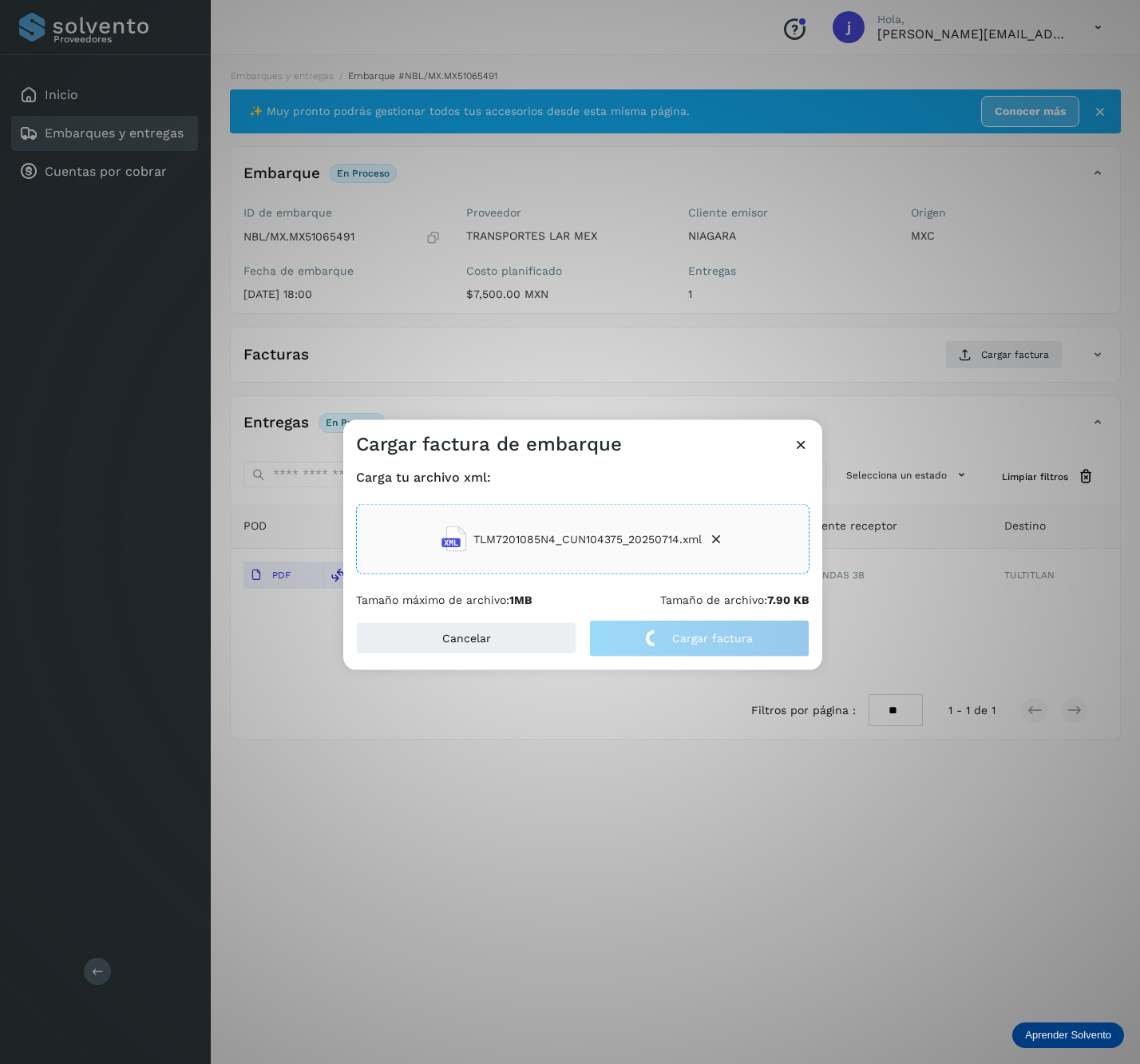
click at [800, 433] on div "Cargar factura de embarque" at bounding box center [583, 439] width 479 height 37
click at [796, 450] on icon at bounding box center [801, 444] width 17 height 17
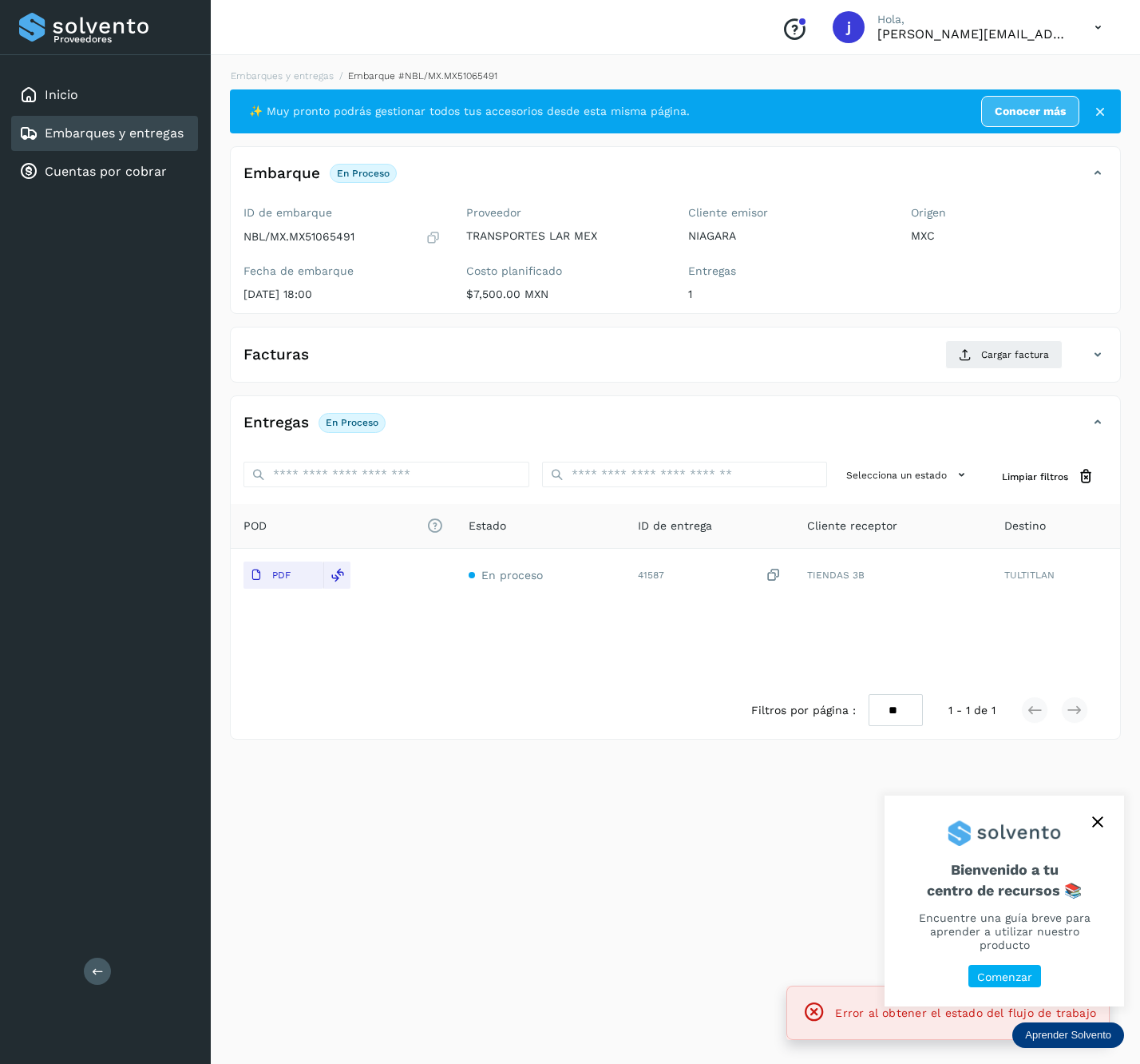
click at [107, 979] on button at bounding box center [97, 971] width 27 height 27
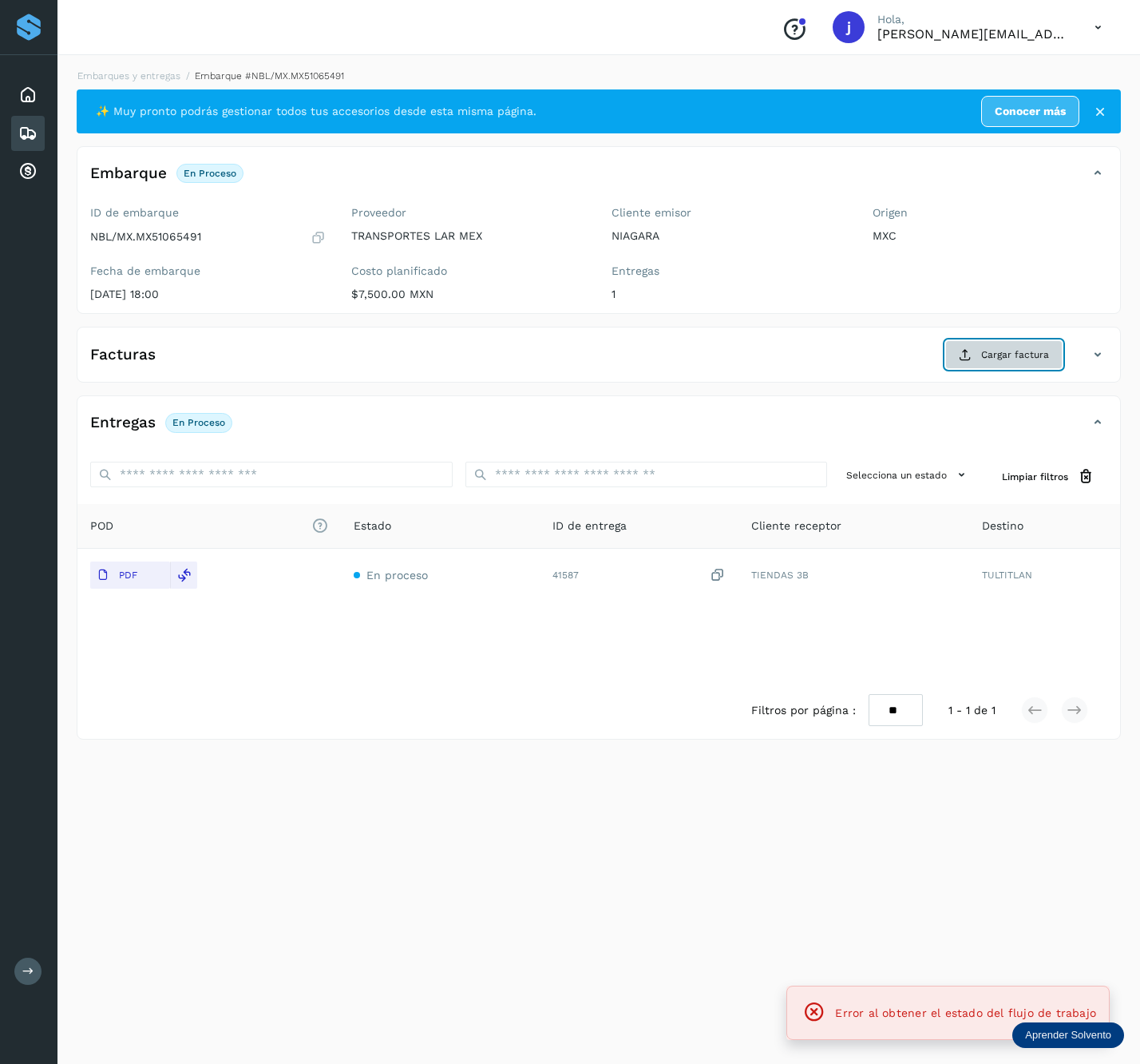
click at [1017, 354] on span "Cargar factura" at bounding box center [1015, 355] width 68 height 14
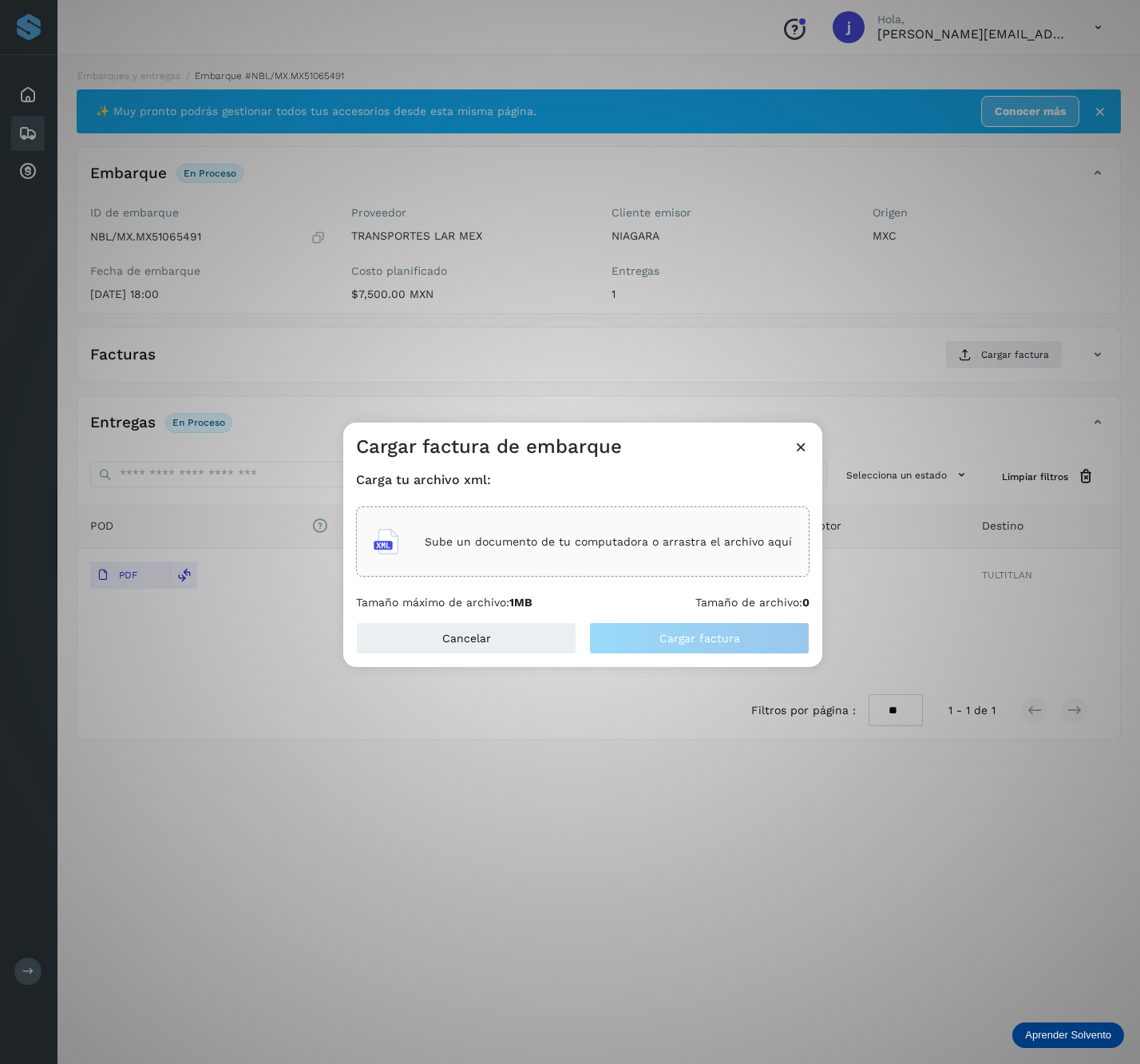
click at [446, 551] on div "Sube un documento de tu computadora o arrastra el archivo aquí" at bounding box center [583, 542] width 418 height 43
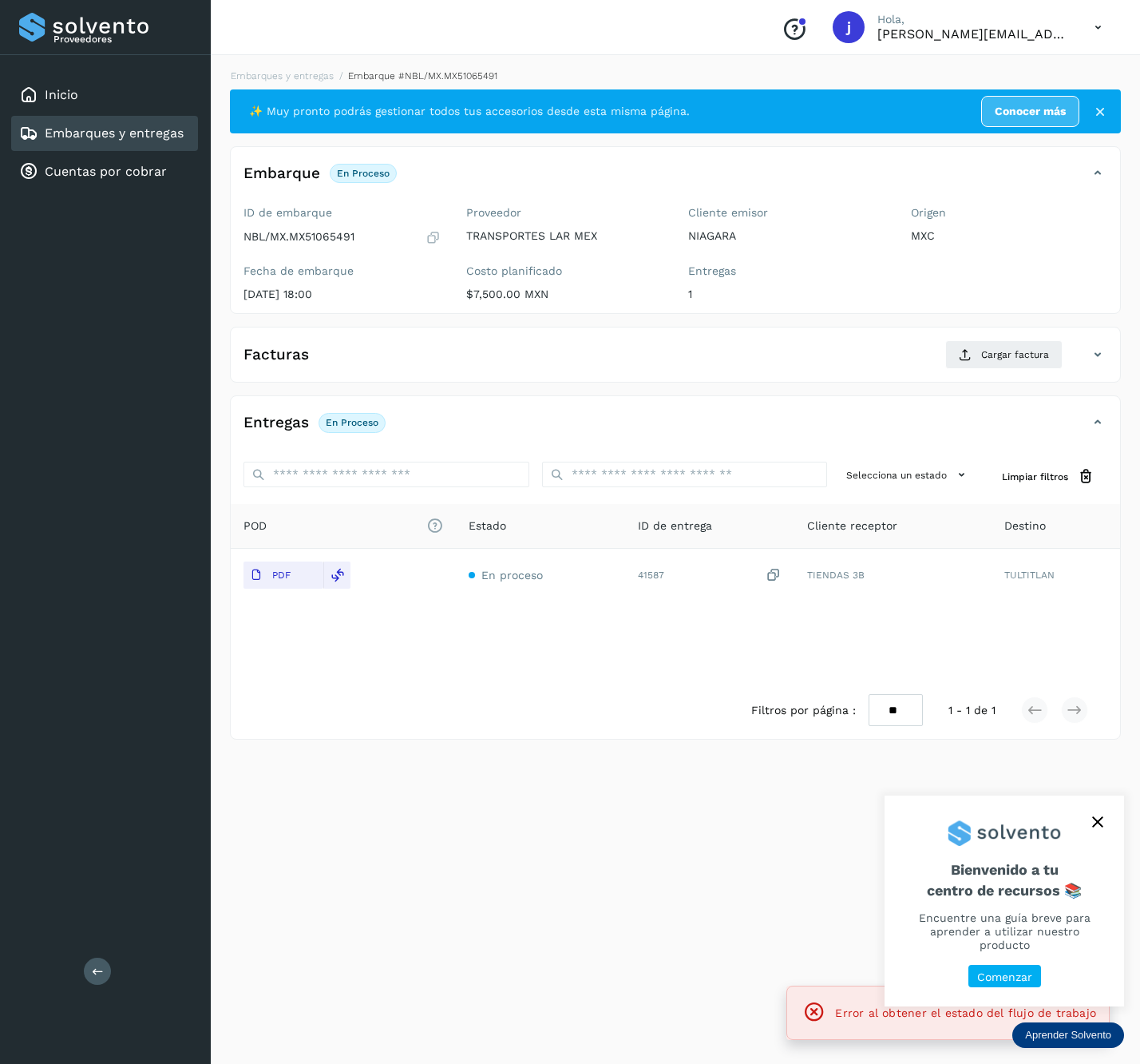
click at [1107, 834] on button "close," at bounding box center [1098, 823] width 24 height 24
click at [1097, 827] on icon "close," at bounding box center [1098, 822] width 11 height 11
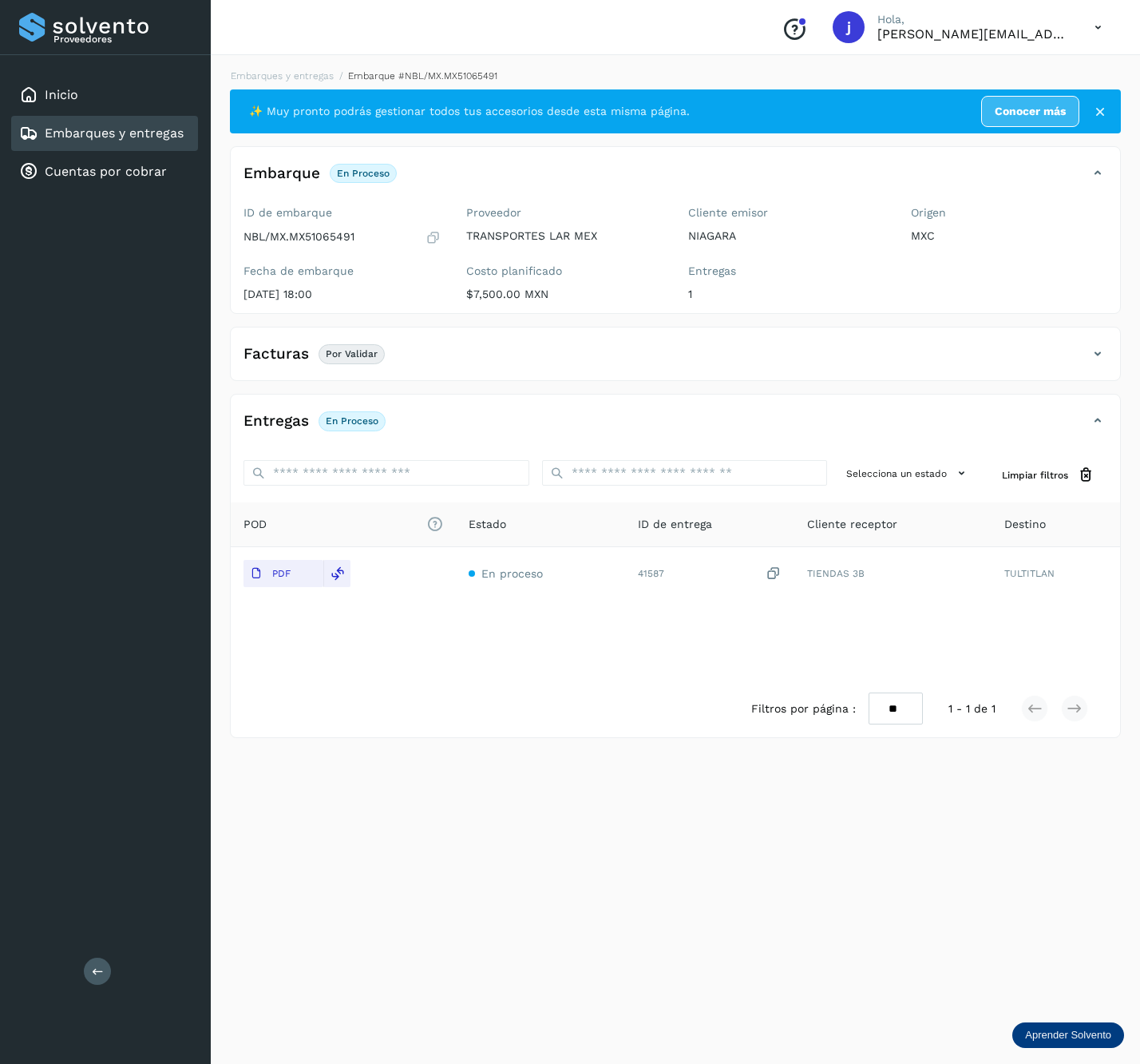
click at [105, 961] on button at bounding box center [97, 971] width 27 height 27
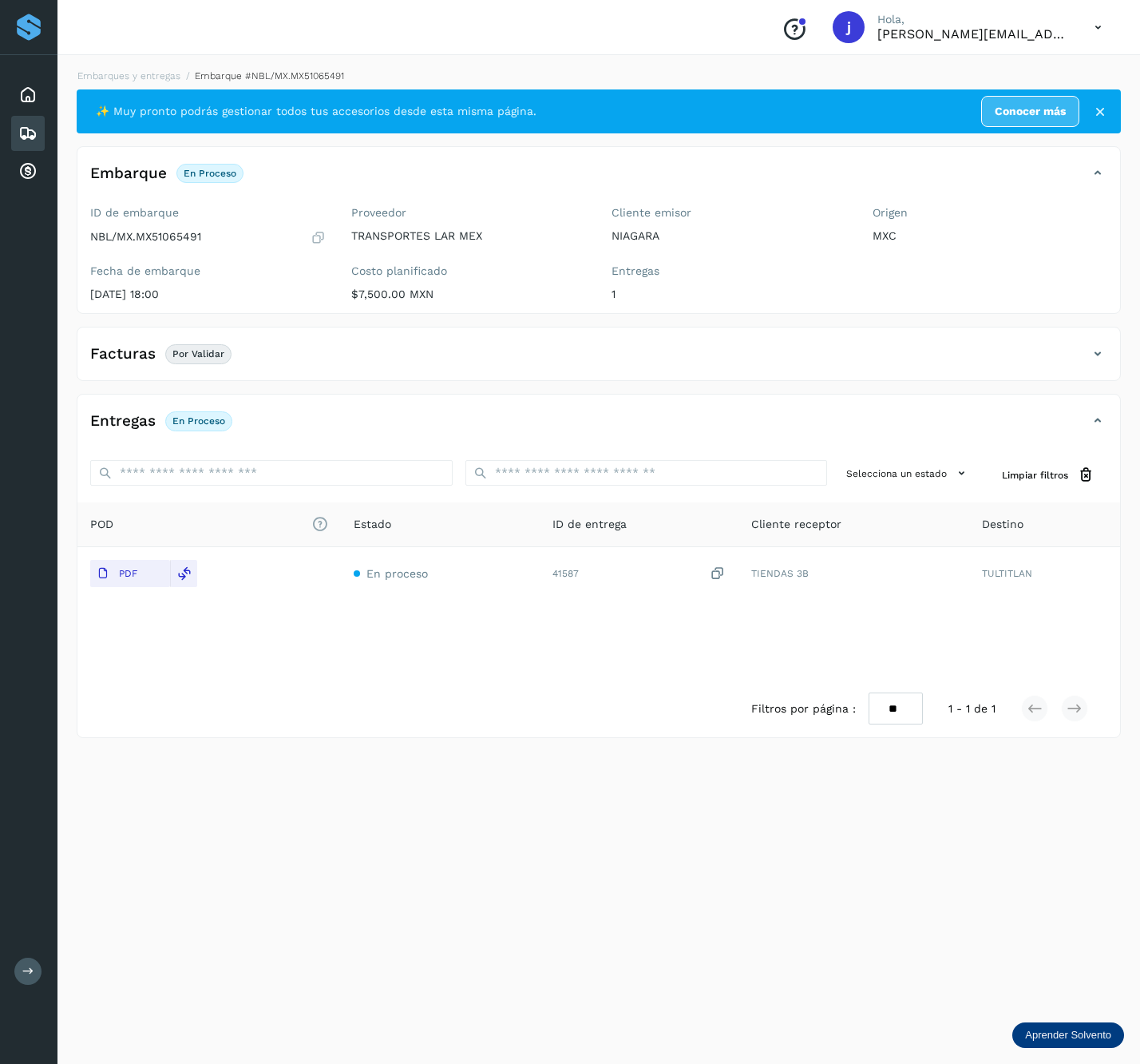
drag, startPoint x: 1091, startPoint y: 354, endPoint x: 1020, endPoint y: 383, distance: 76.7
click at [1091, 354] on icon at bounding box center [1098, 354] width 19 height 19
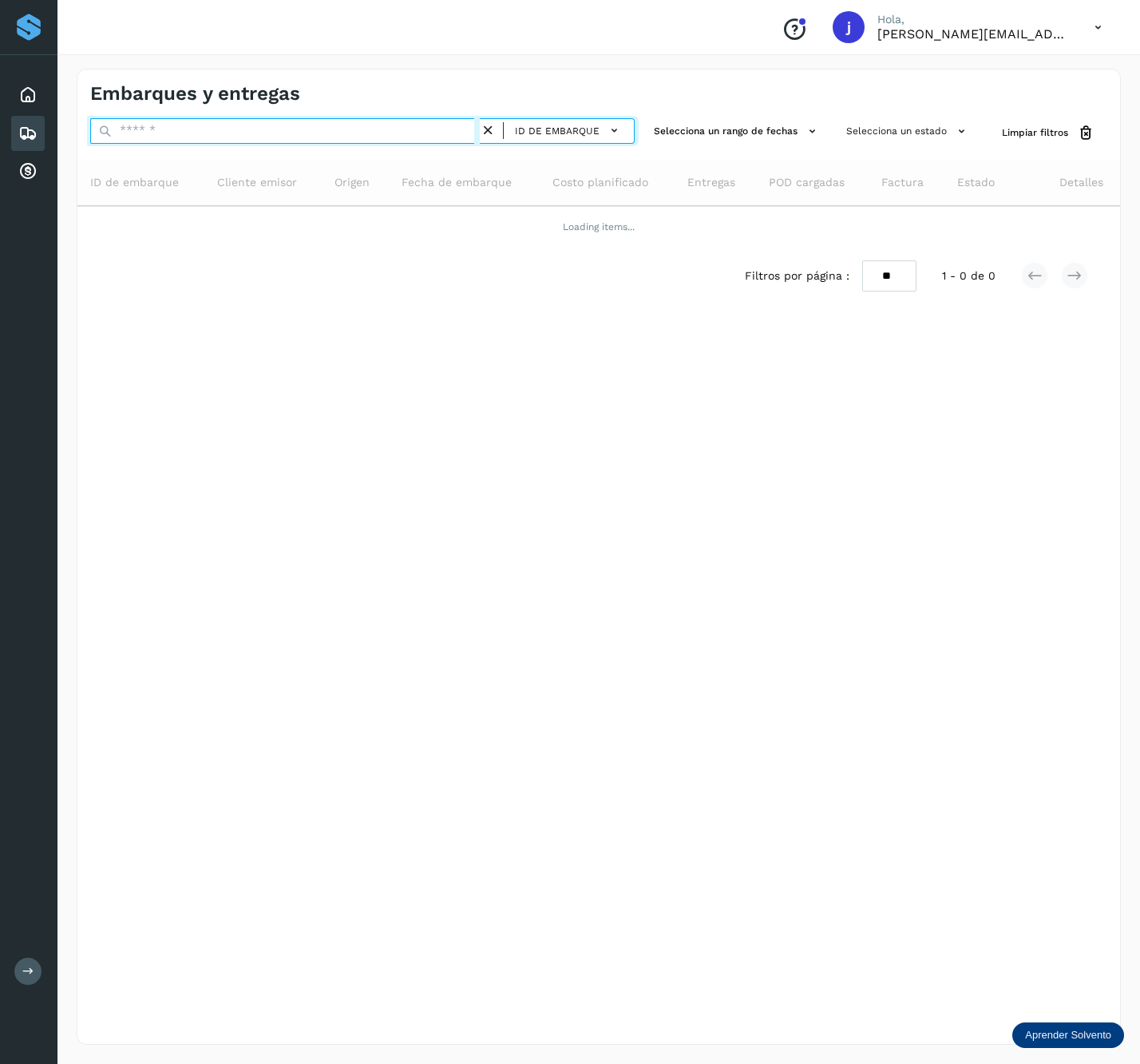
click at [249, 137] on input "text" at bounding box center [285, 131] width 389 height 26
paste input "**********"
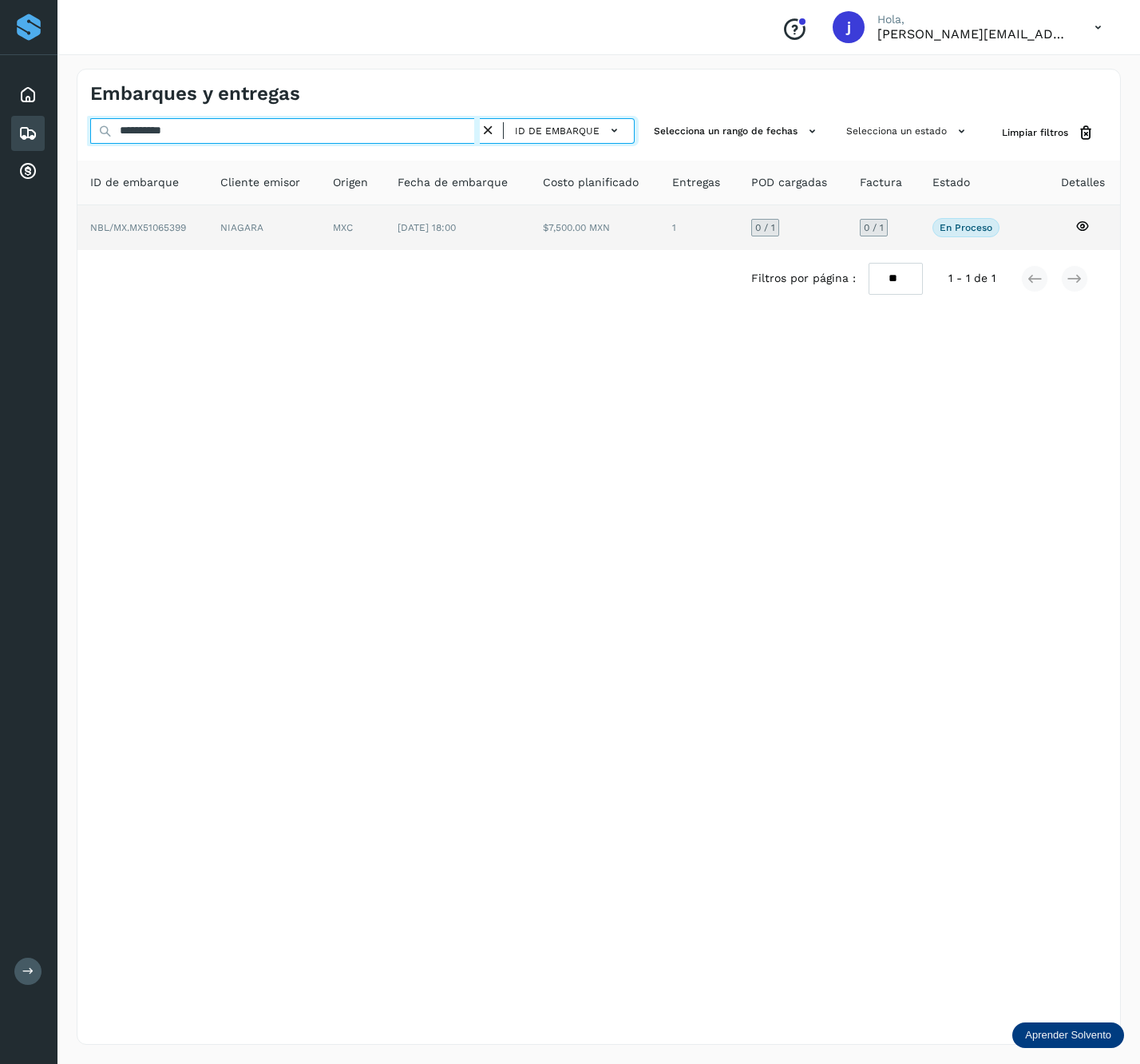
type input "**********"
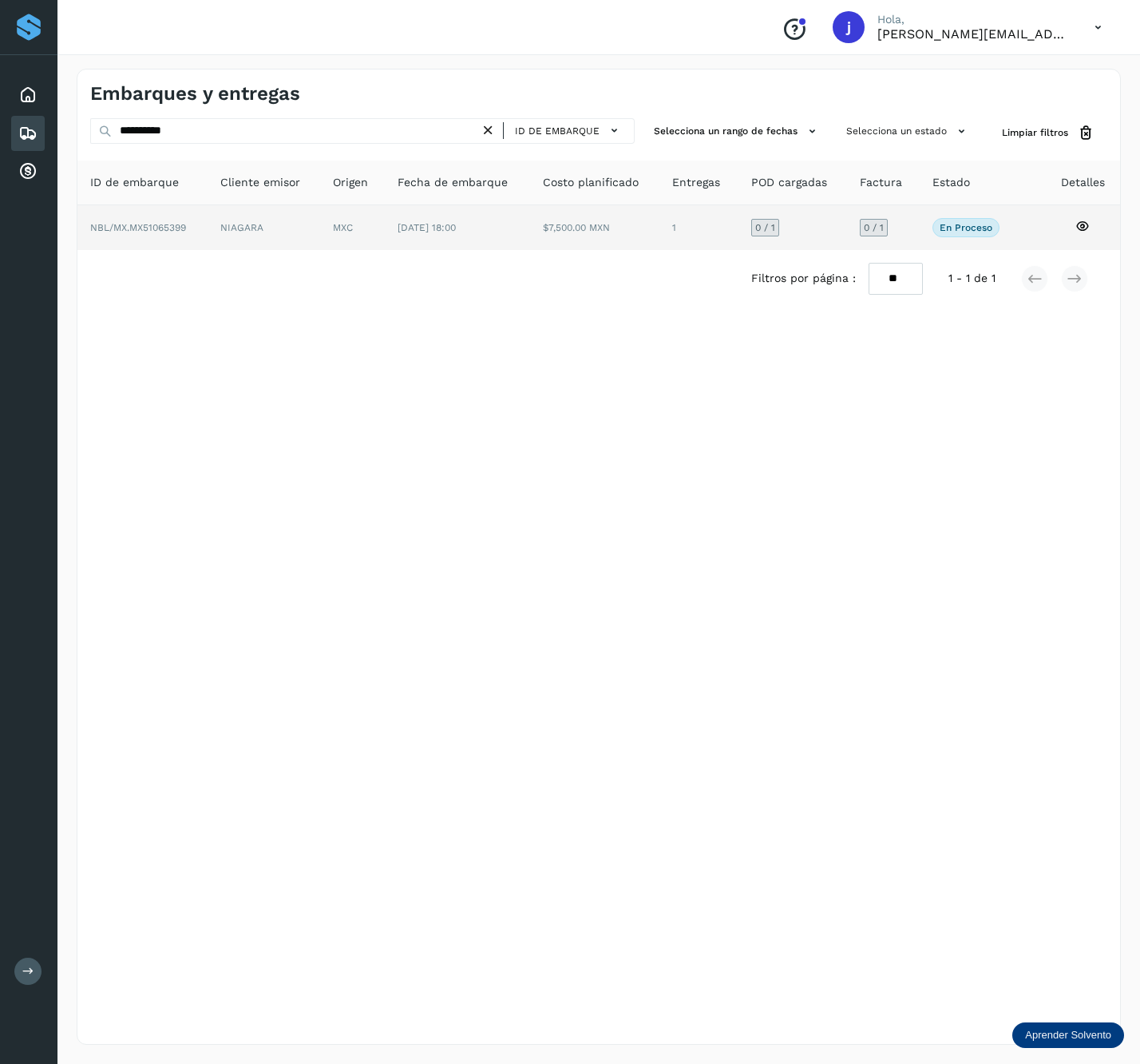
click at [208, 227] on td "NBL/MX.MX51065399" at bounding box center [264, 228] width 113 height 45
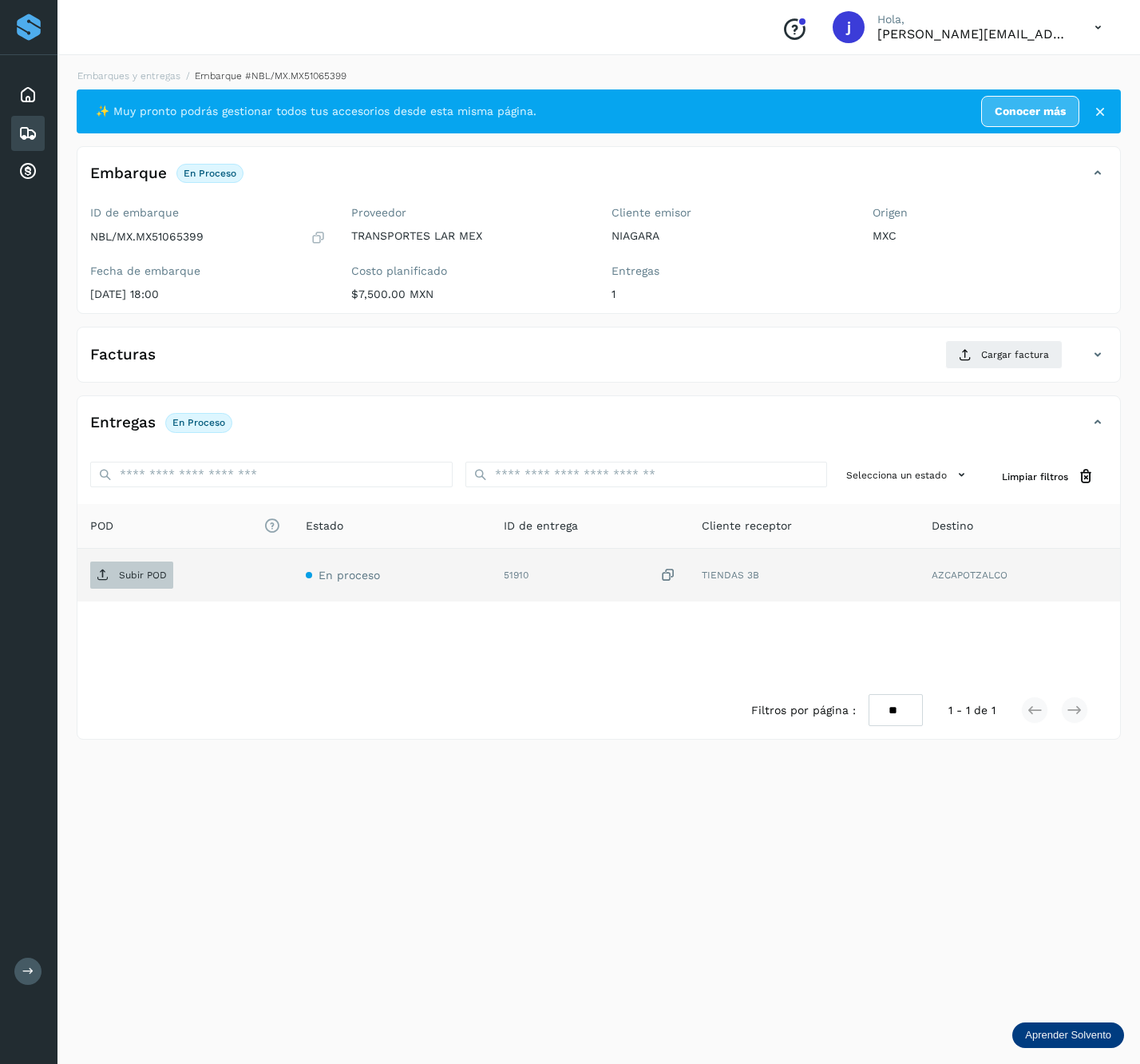
click at [134, 588] on span "Subir POD" at bounding box center [131, 575] width 83 height 26
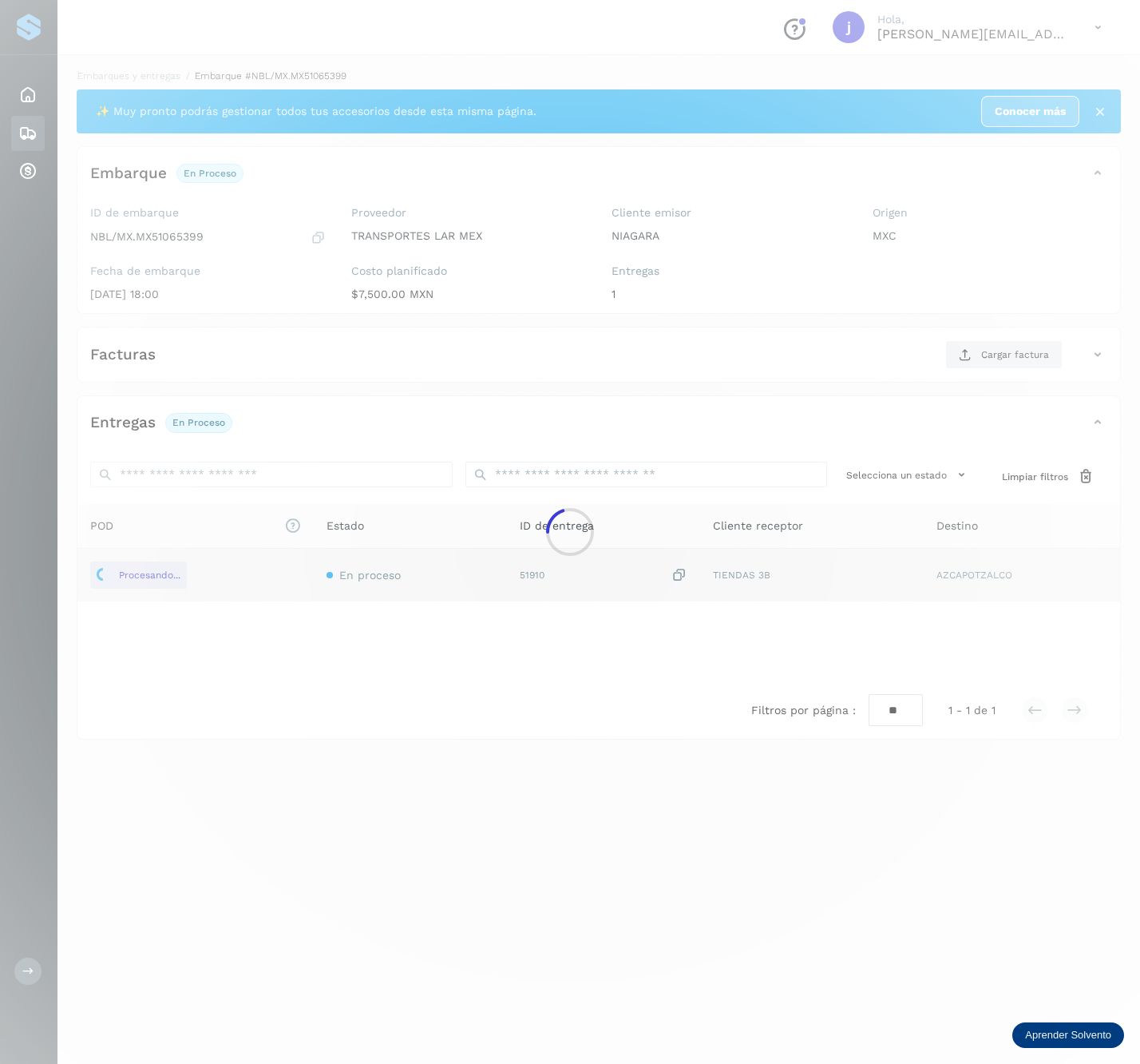
drag, startPoint x: 1039, startPoint y: 344, endPoint x: 1030, endPoint y: 357, distance: 15.8
click at [1039, 344] on div at bounding box center [570, 532] width 1140 height 1064
click at [1035, 348] on div at bounding box center [570, 532] width 1140 height 1064
click at [1035, 352] on div at bounding box center [570, 532] width 1140 height 1064
click at [1038, 344] on main "Proveedores Inicio Embarques y entregas Cuentas por cobrar Salir Conoce nuestro…" at bounding box center [570, 532] width 1140 height 1064
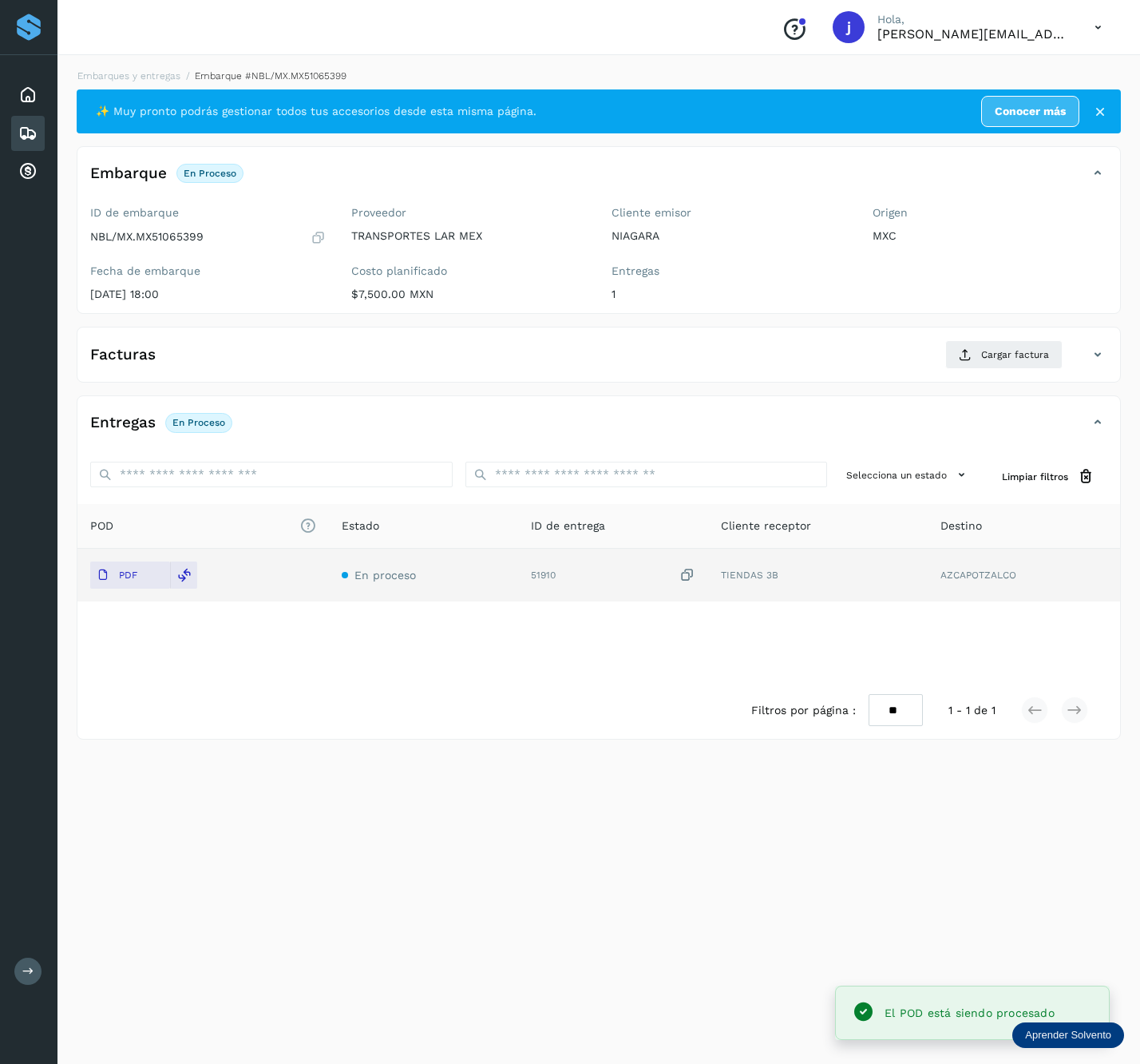
click at [1089, 355] on icon at bounding box center [1098, 355] width 19 height 19
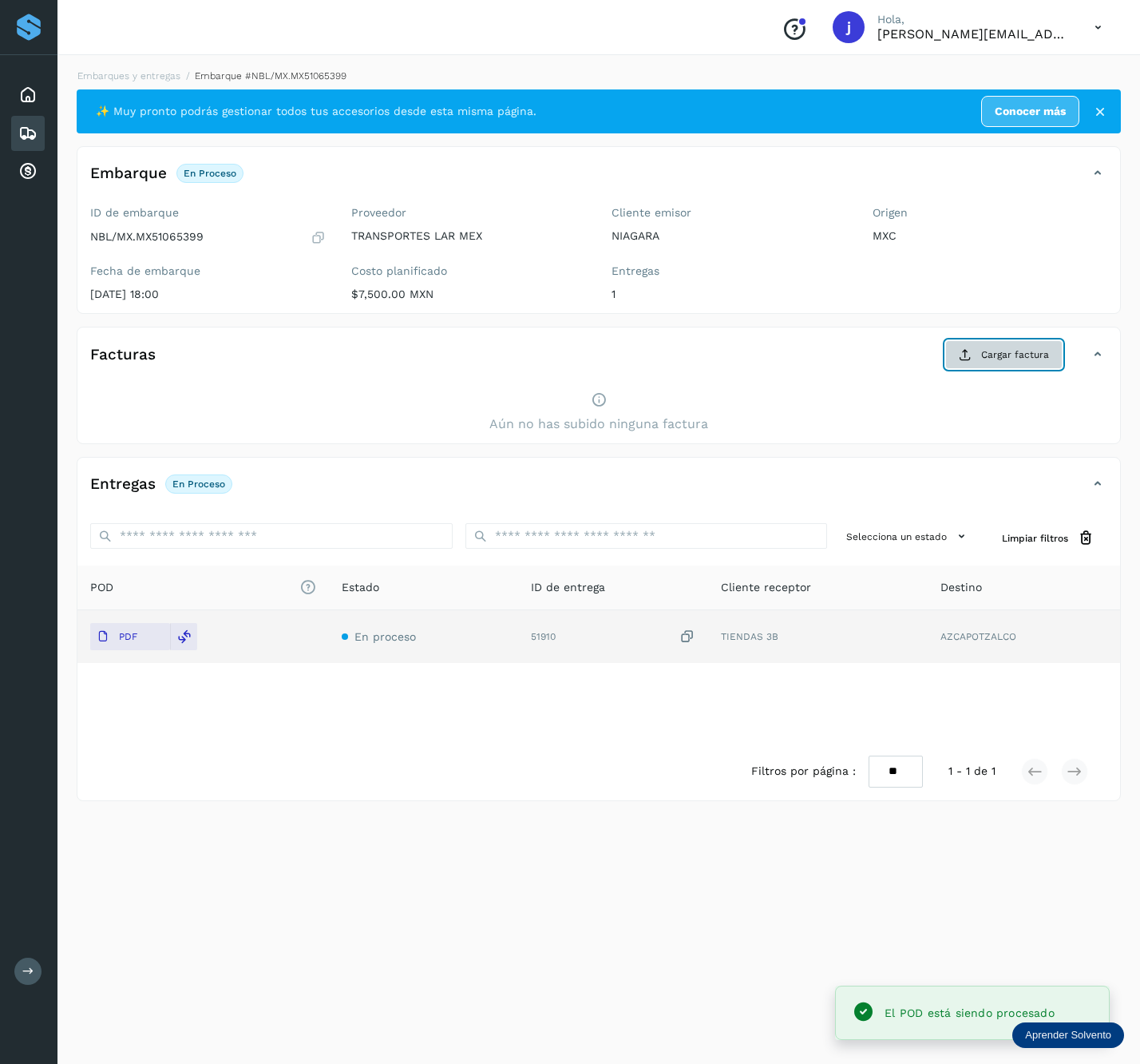
click at [1001, 354] on span "Cargar factura" at bounding box center [1015, 355] width 68 height 14
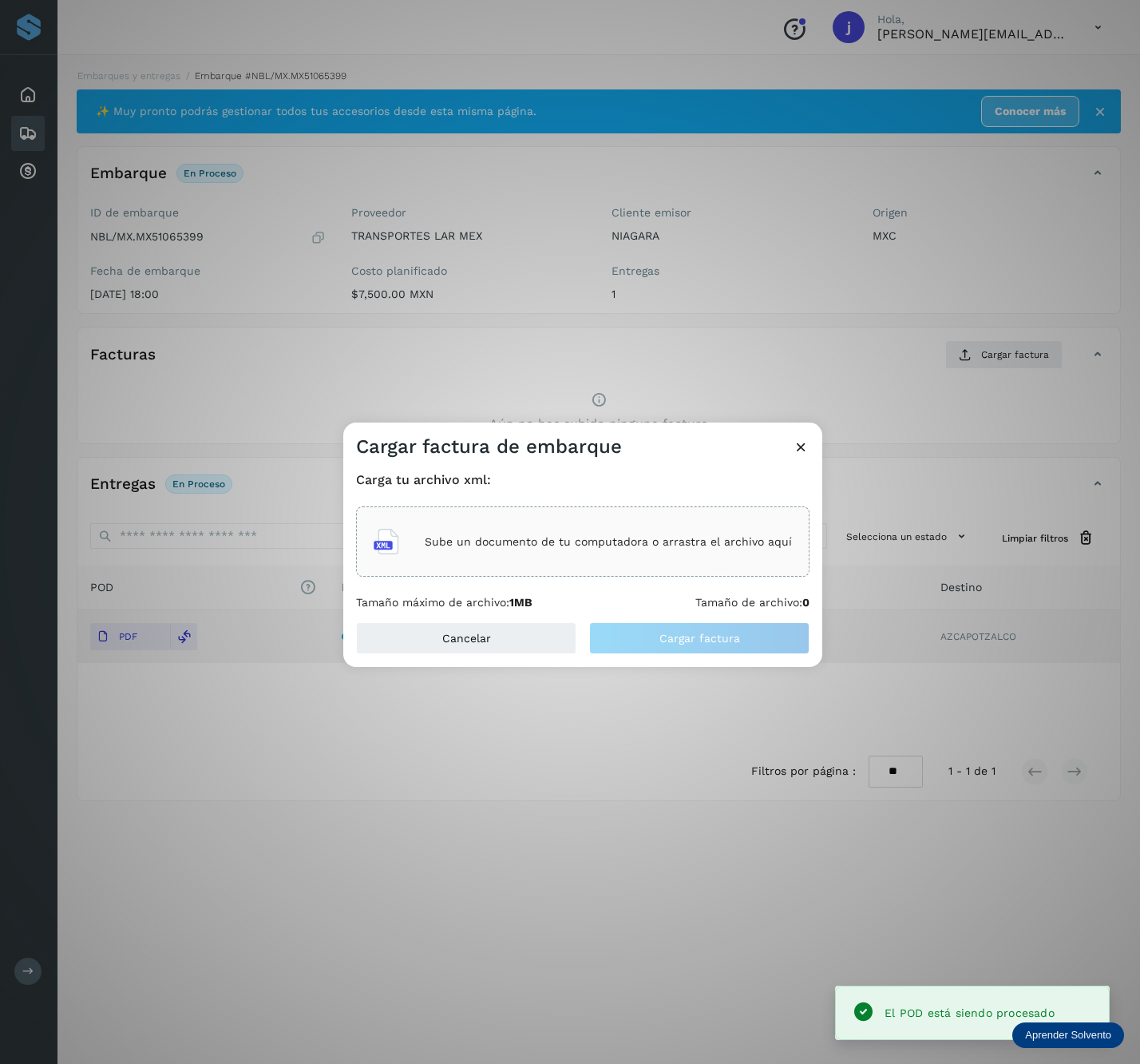
click at [465, 506] on div "Sube un documento de tu computadora o arrastra el archivo aquí" at bounding box center [583, 541] width 454 height 70
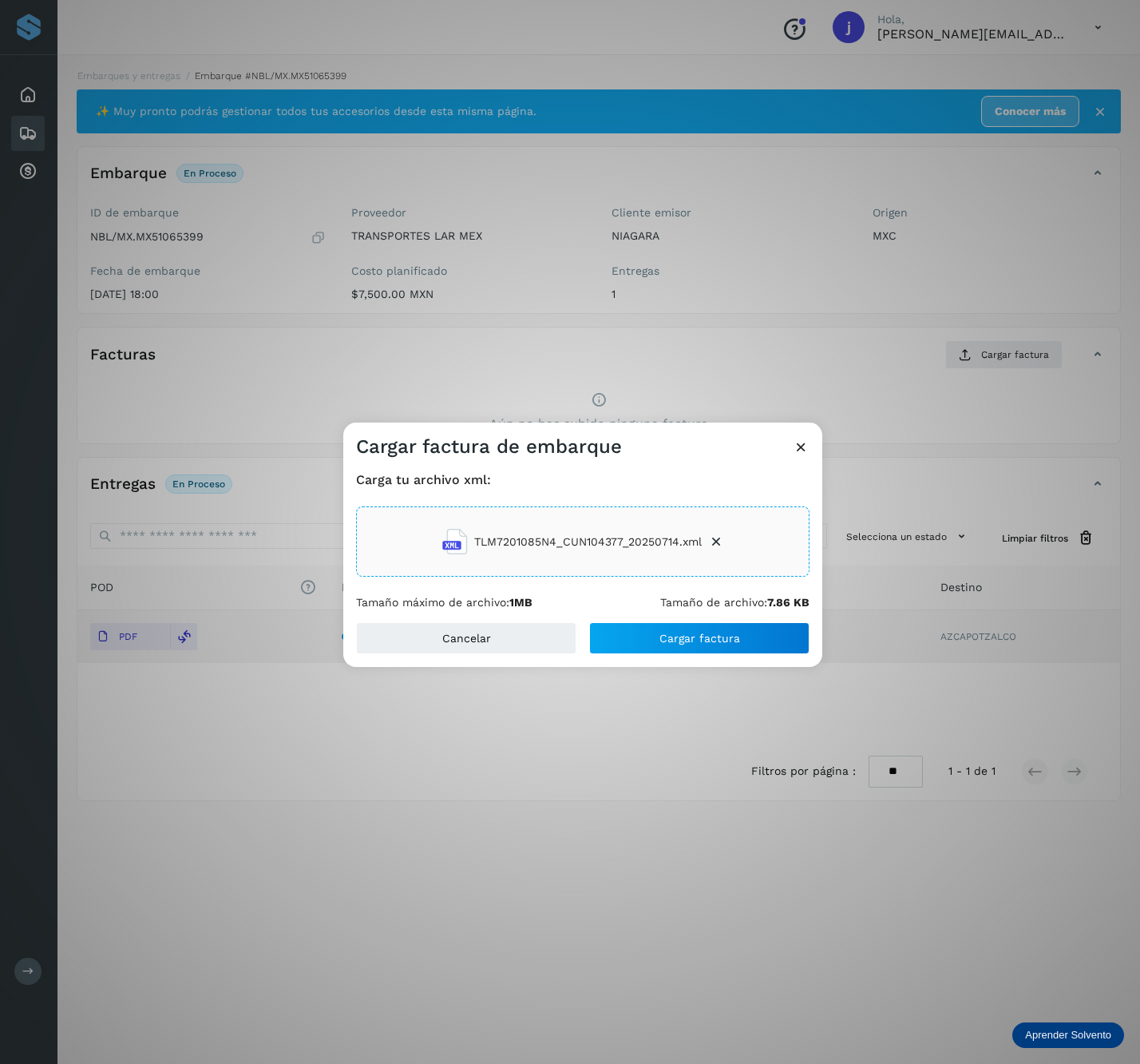
click at [455, 121] on div "Cargar factura de embarque Carga tu archivo xml: TLM7201085N4_CUN104377_2025071…" at bounding box center [570, 532] width 1140 height 1064
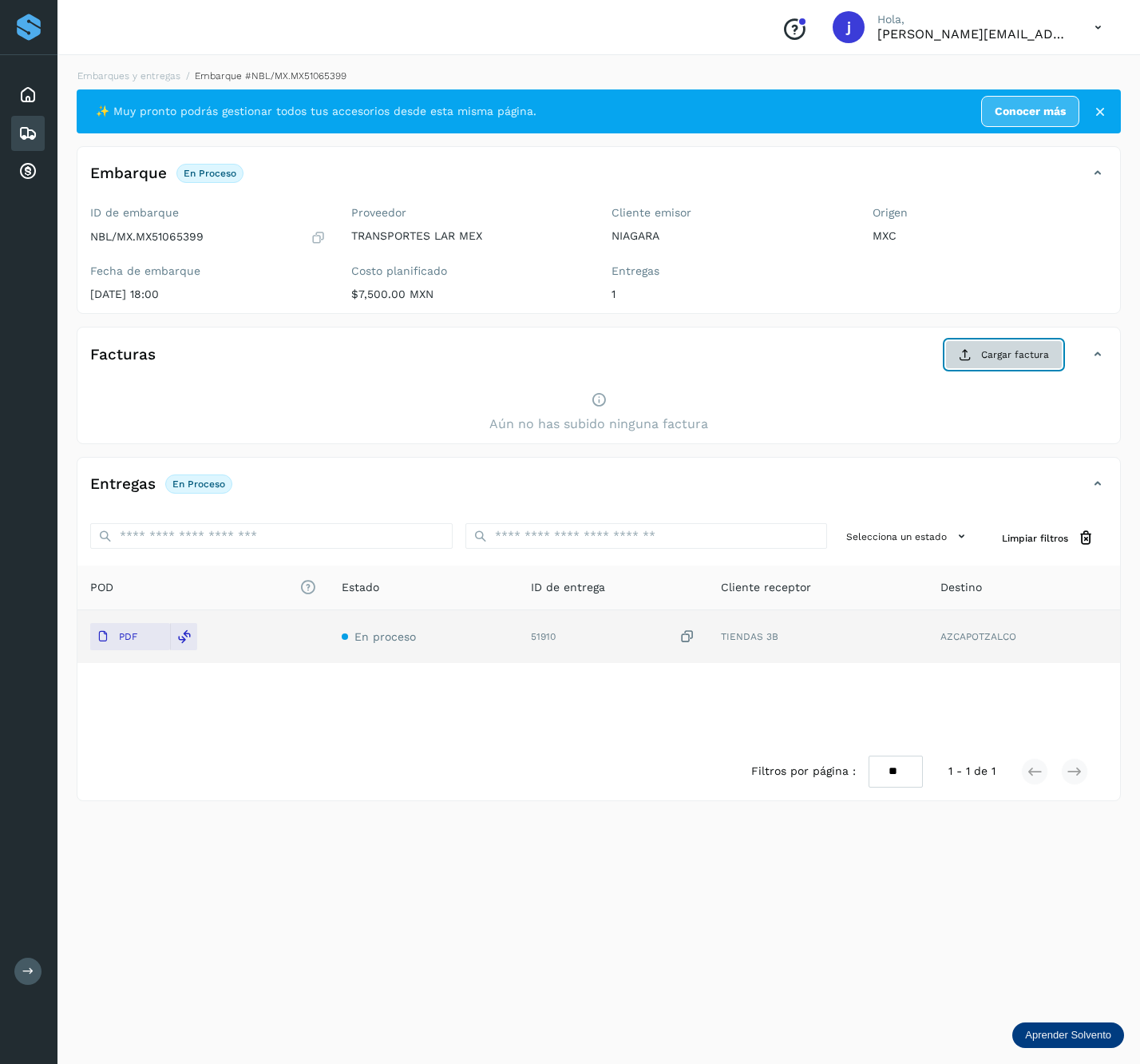
click at [986, 367] on button "Cargar factura" at bounding box center [1004, 355] width 117 height 29
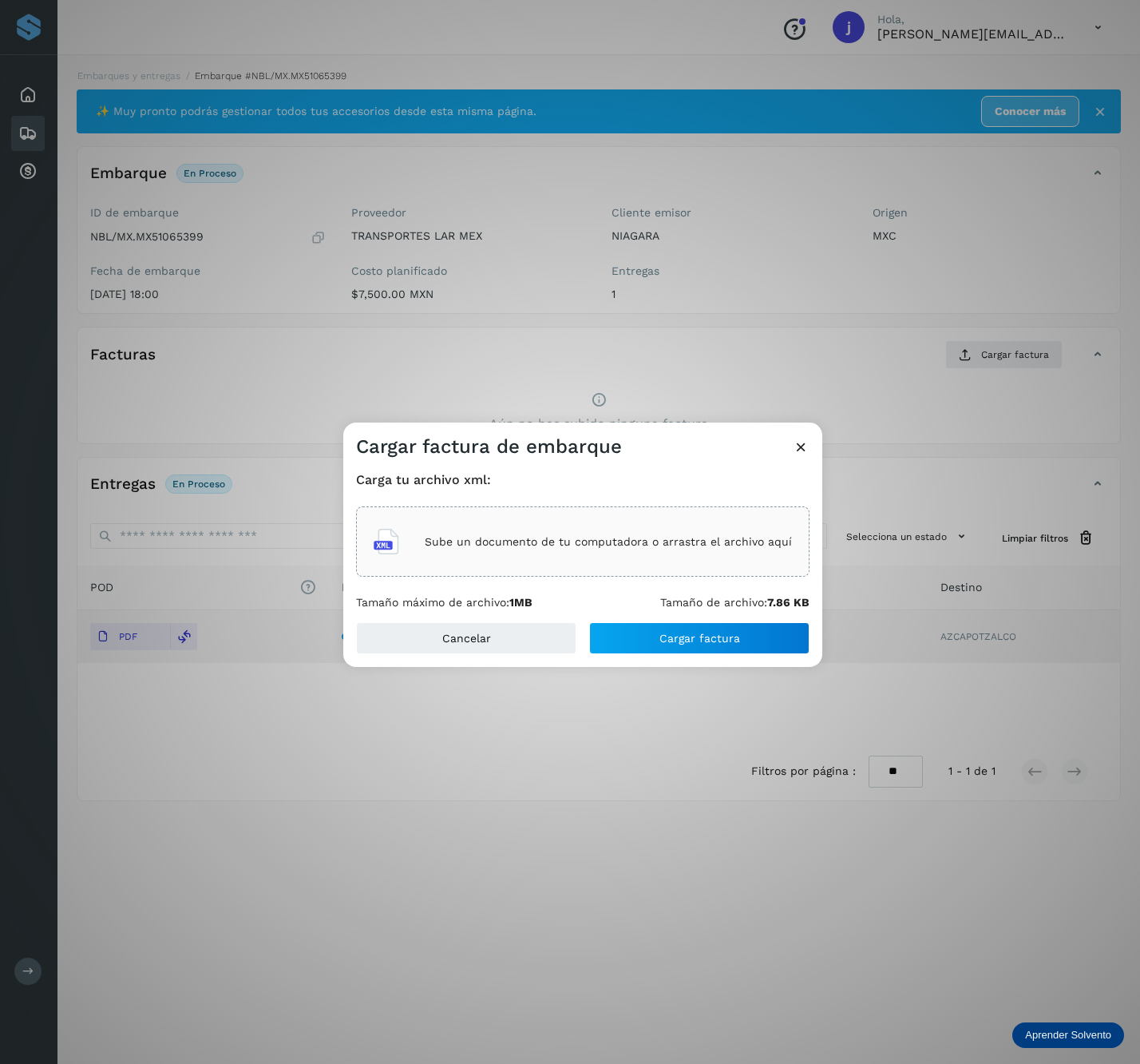
click at [465, 559] on div "Sube un documento de tu computadora o arrastra el archivo aquí" at bounding box center [583, 542] width 418 height 43
click at [704, 651] on button "Cargar factura" at bounding box center [700, 638] width 220 height 32
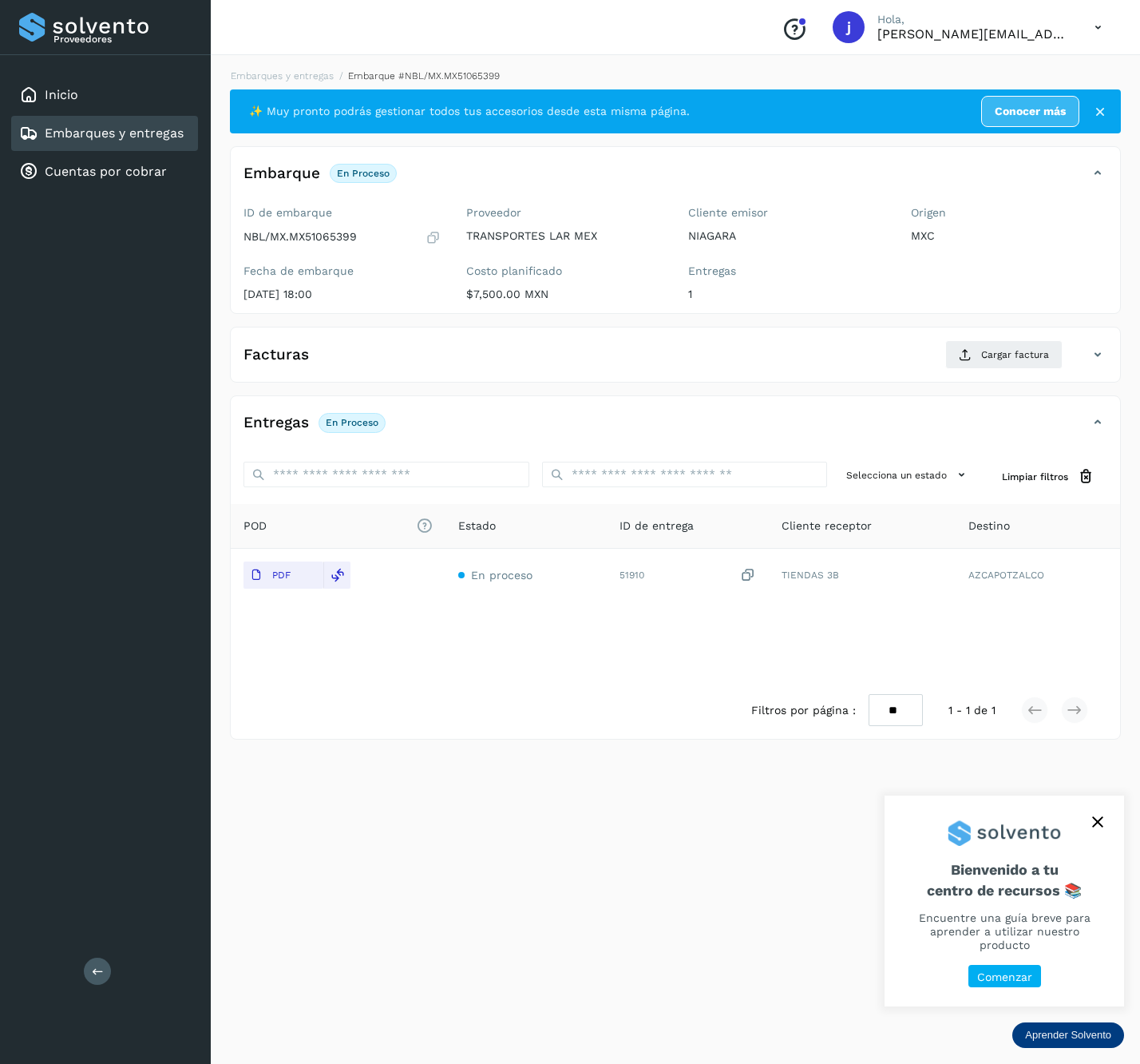
click at [1086, 366] on div "Facturas Cargar factura" at bounding box center [660, 355] width 858 height 29
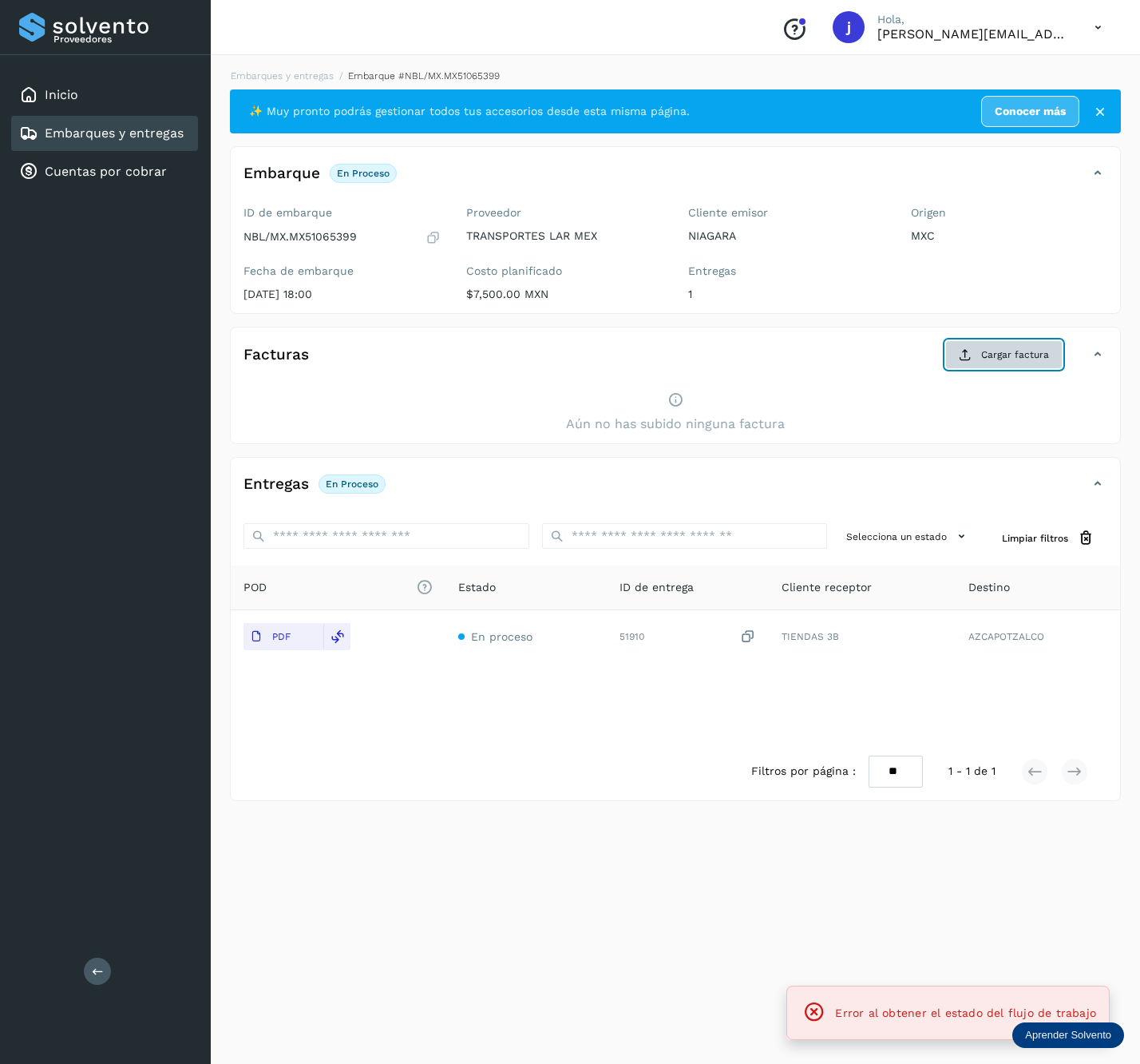
click at [1054, 360] on button "Cargar factura" at bounding box center [1004, 355] width 117 height 29
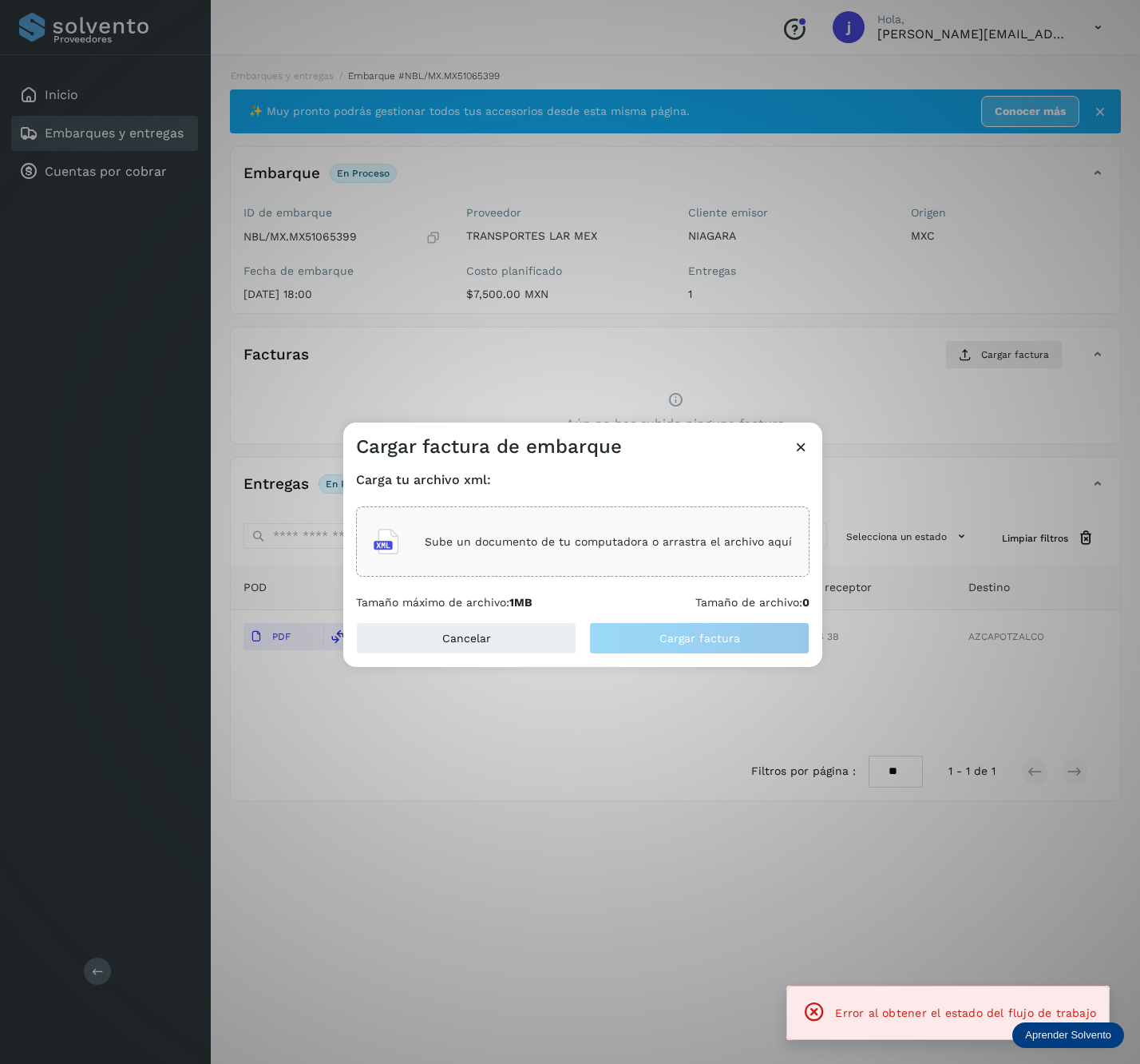
click at [593, 536] on p "Sube un documento de tu computadora o arrastra el archivo aquí" at bounding box center [608, 542] width 368 height 14
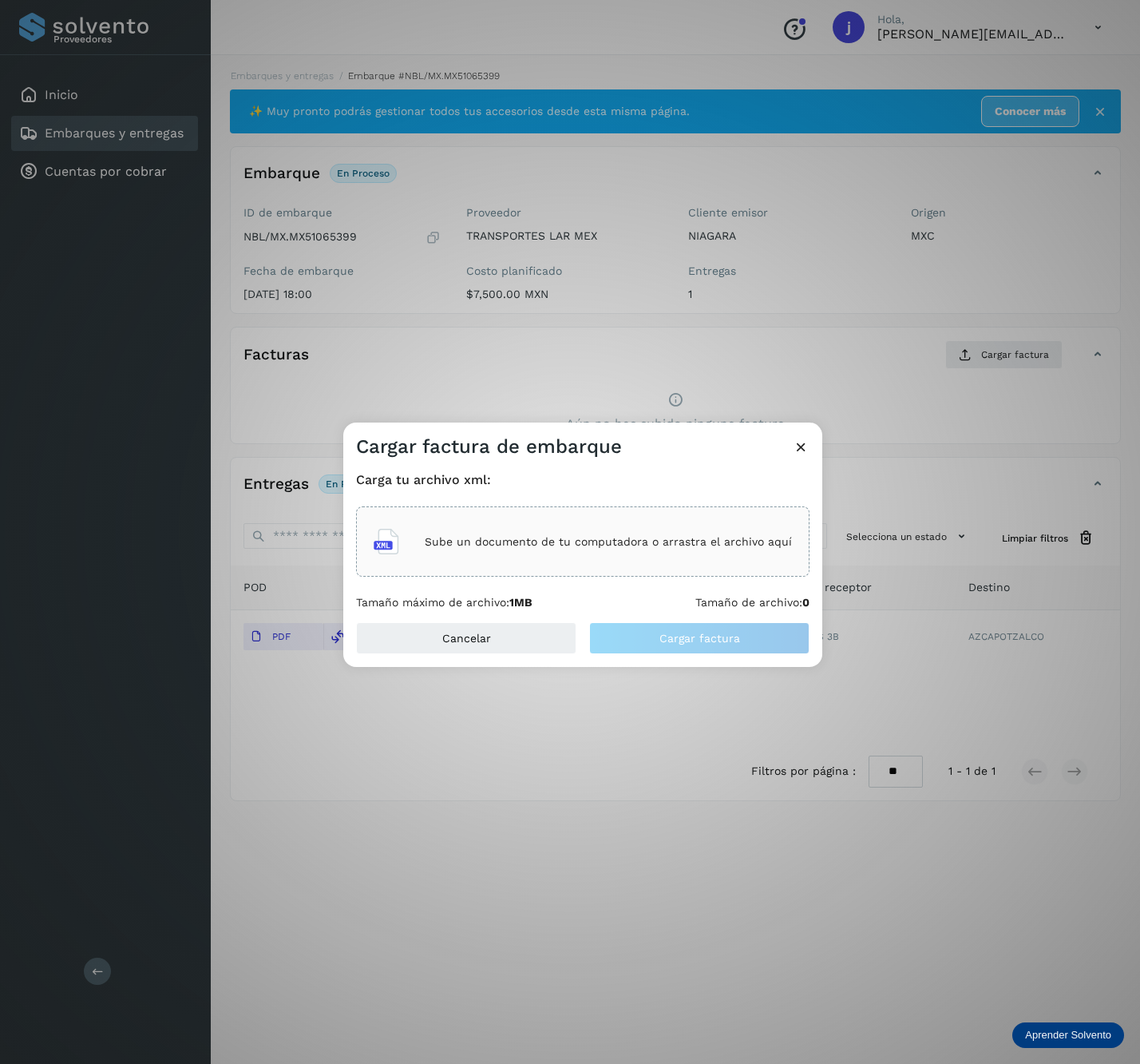
click at [409, 121] on div "Cargar factura de embarque Carga tu archivo xml: Sube un documento de tu comput…" at bounding box center [570, 532] width 1140 height 1064
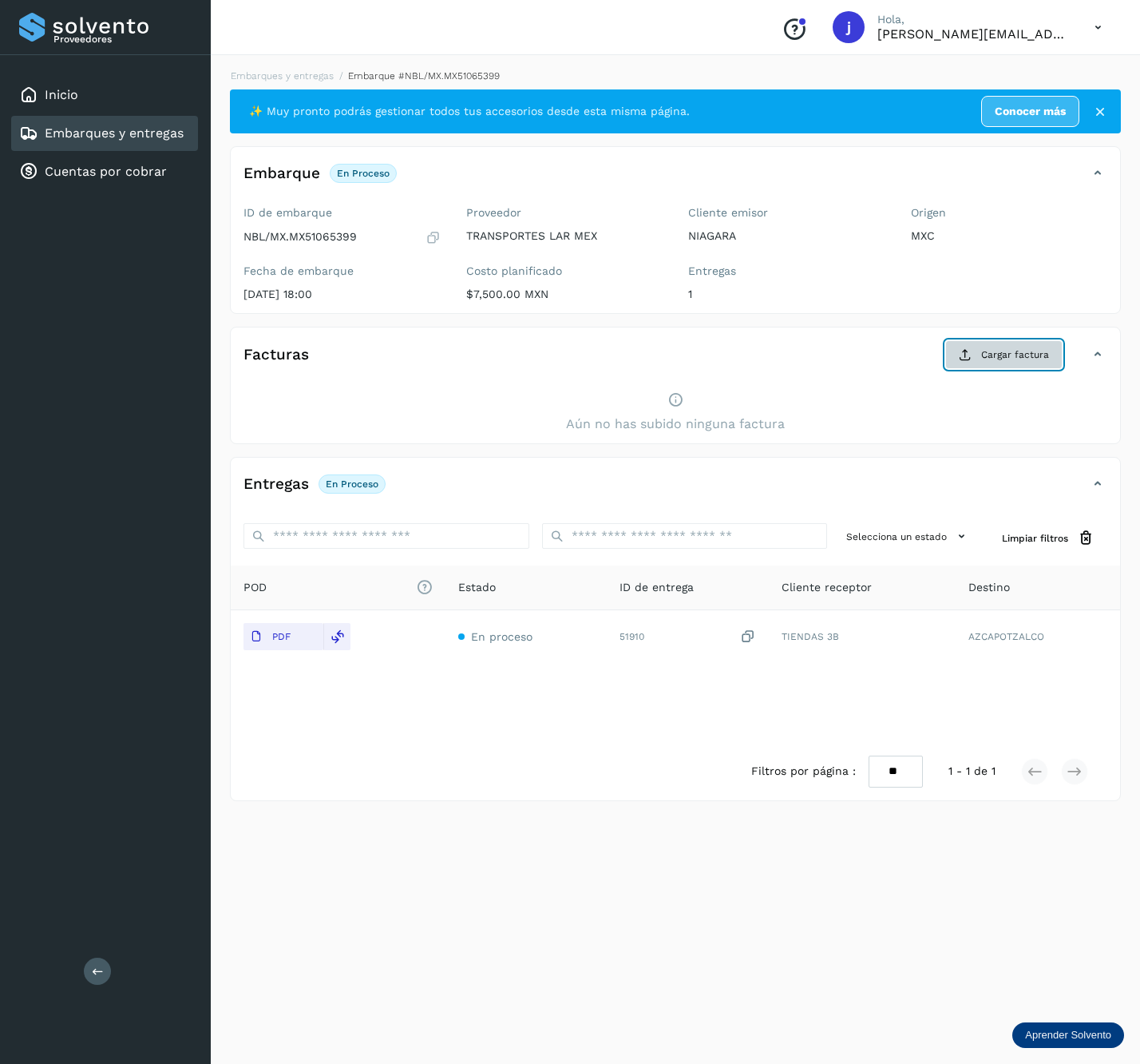
click at [998, 361] on span "Cargar factura" at bounding box center [1015, 355] width 68 height 14
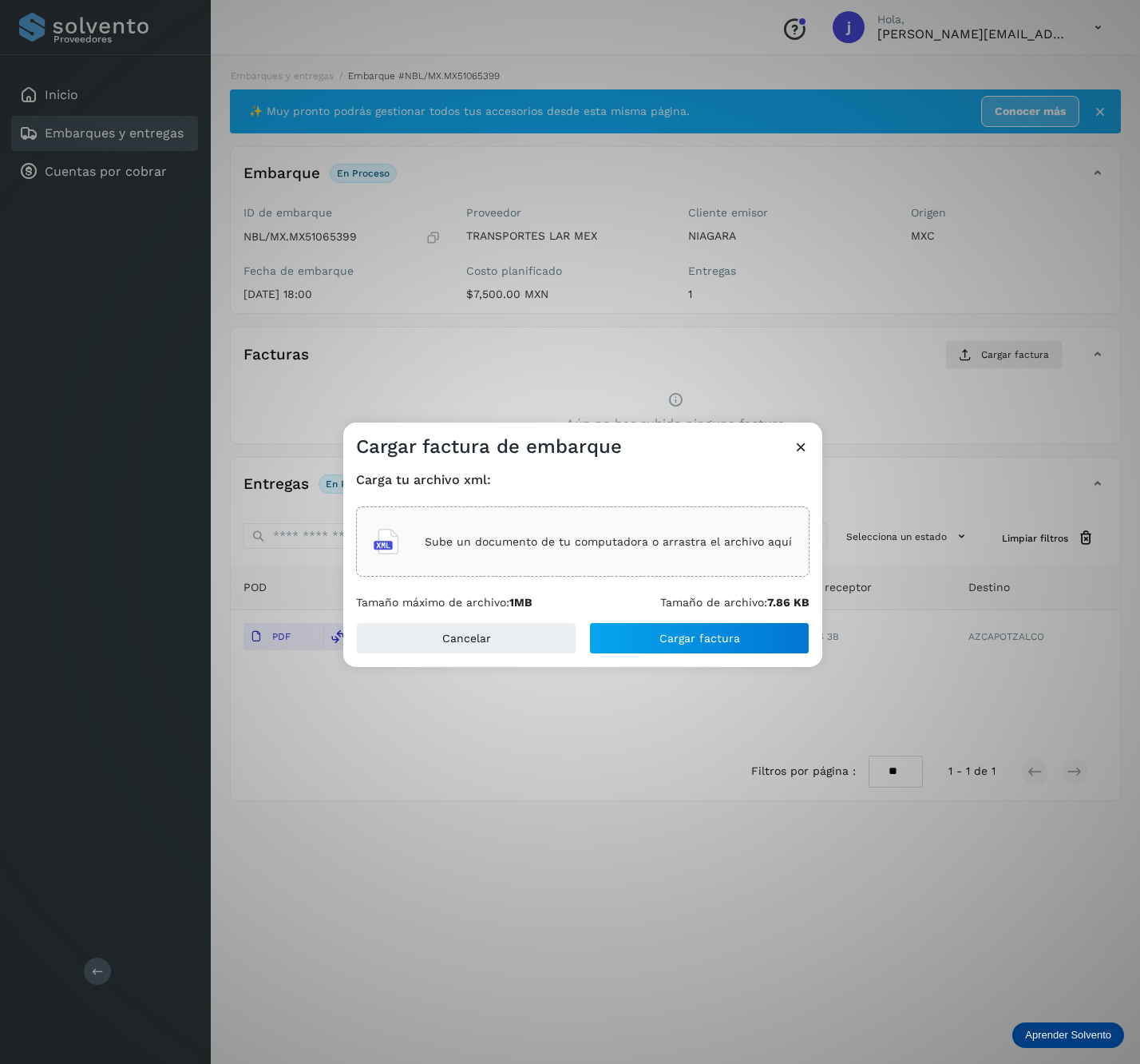
click at [487, 520] on div "Sube un documento de tu computadora o arrastra el archivo aquí" at bounding box center [583, 542] width 418 height 43
click at [554, 78] on div "Cargar factura de embarque Carga tu archivo xml: TLM7201085N4_CUN104377_2025071…" at bounding box center [570, 532] width 1140 height 1064
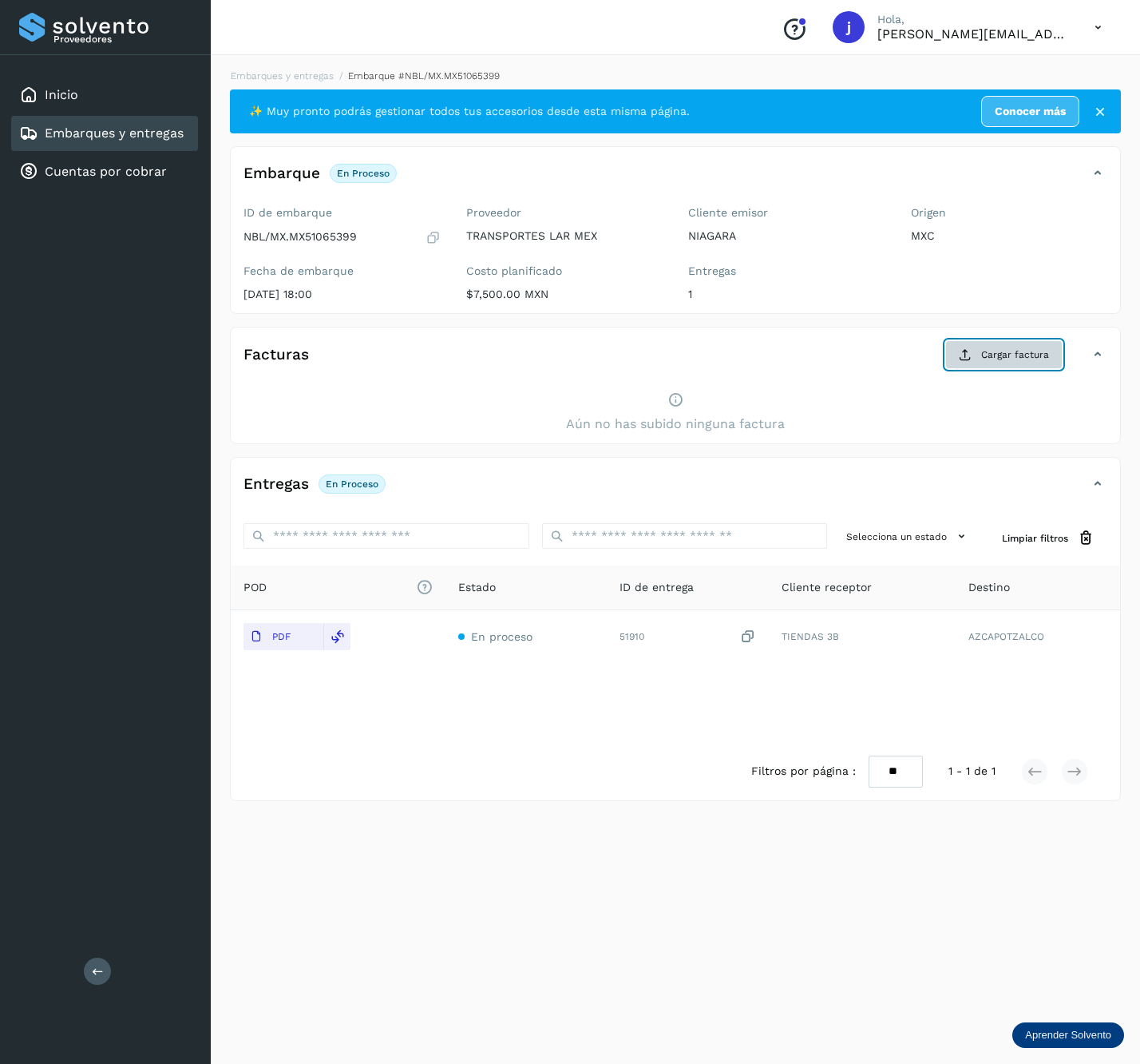
click at [1030, 347] on button "Cargar factura" at bounding box center [1004, 355] width 117 height 29
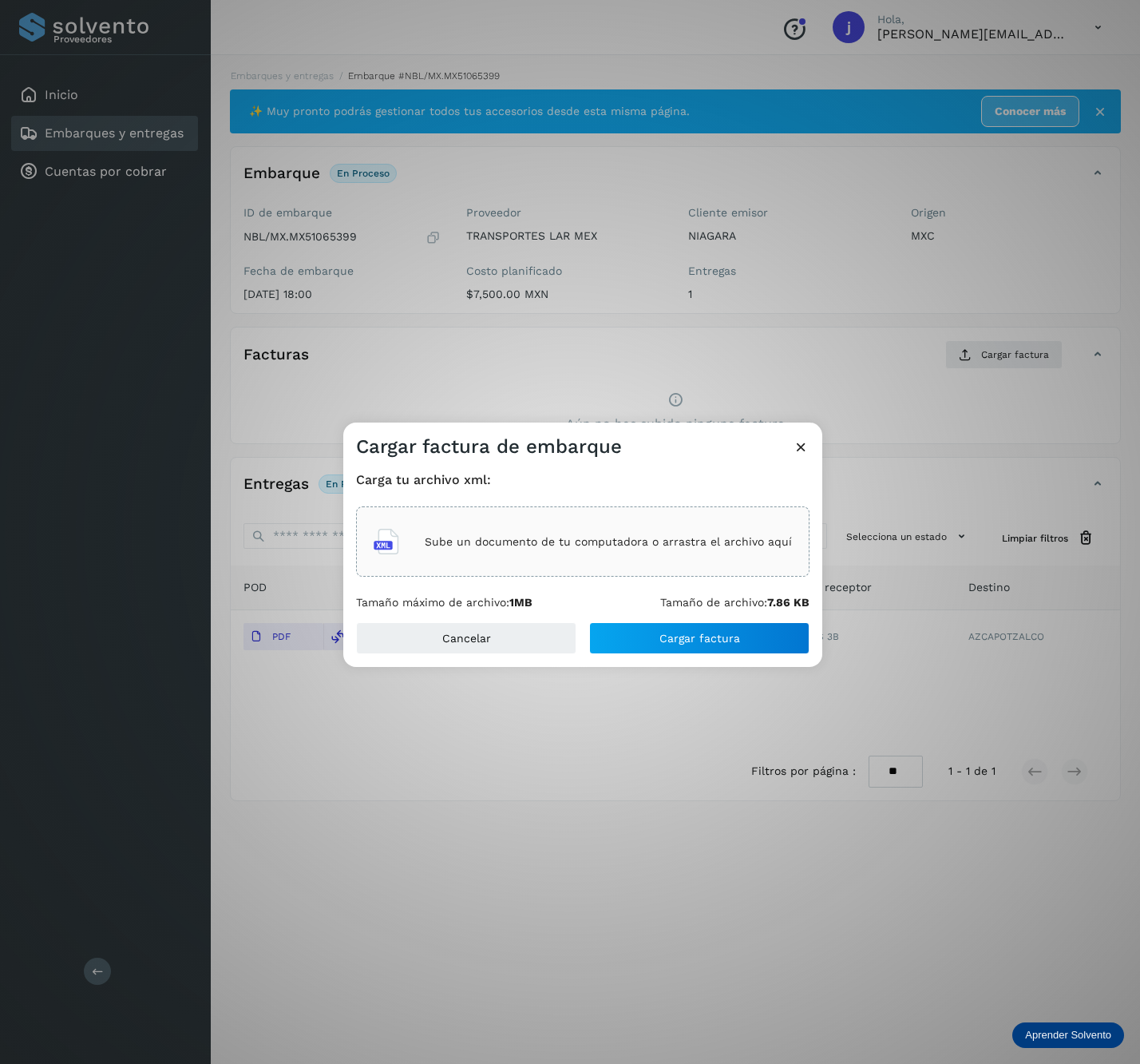
drag, startPoint x: 656, startPoint y: 489, endPoint x: 656, endPoint y: 498, distance: 9.0
click at [656, 498] on div "Carga tu archivo xml: Sube un documento de tu computadora o arrastra el archivo…" at bounding box center [583, 541] width 454 height 138
click at [945, 405] on div "Cargar factura de embarque Carga tu archivo xml: Sube un documento de tu comput…" at bounding box center [570, 532] width 1140 height 1064
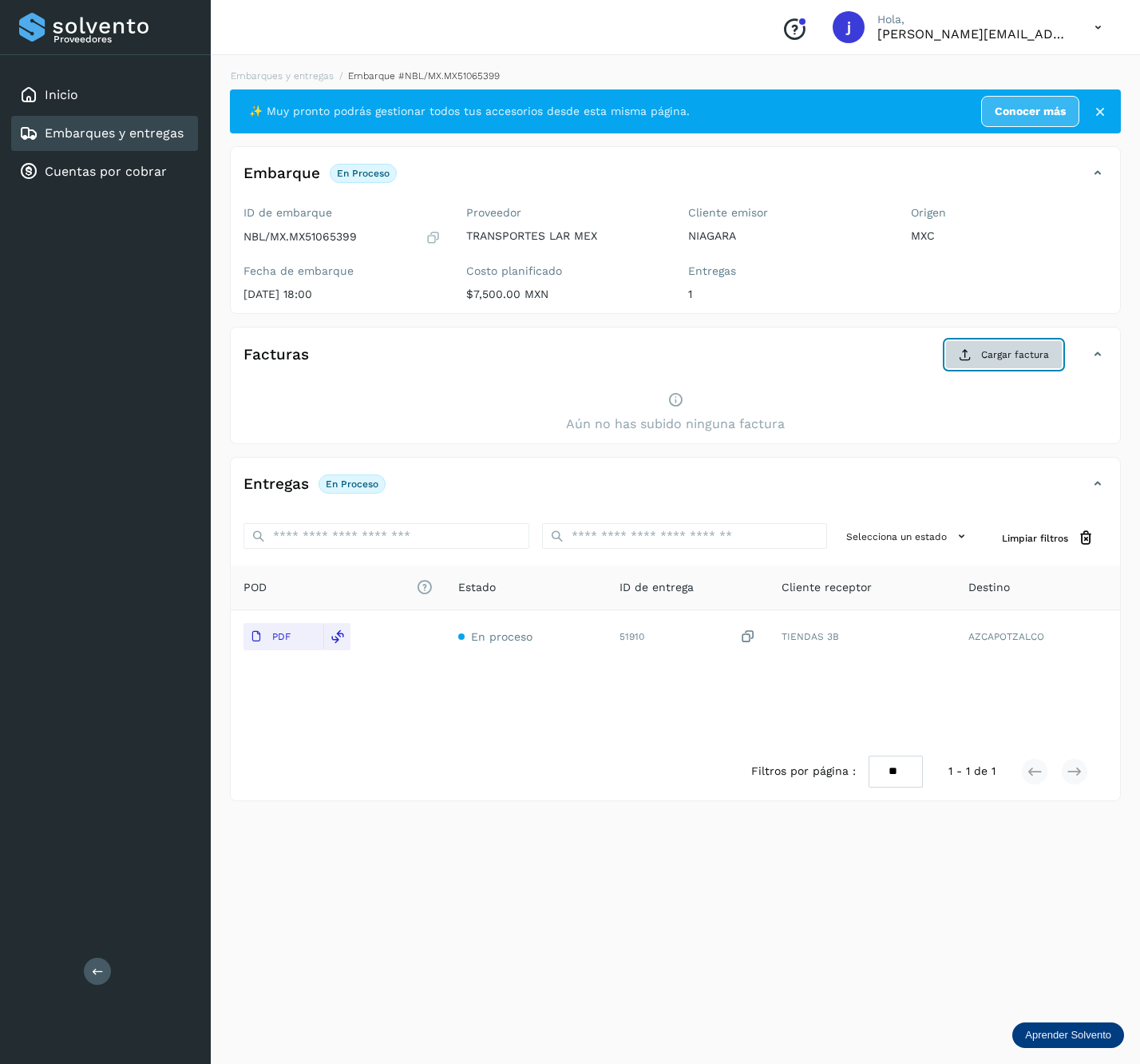
click at [1004, 357] on span "Cargar factura" at bounding box center [1015, 355] width 68 height 14
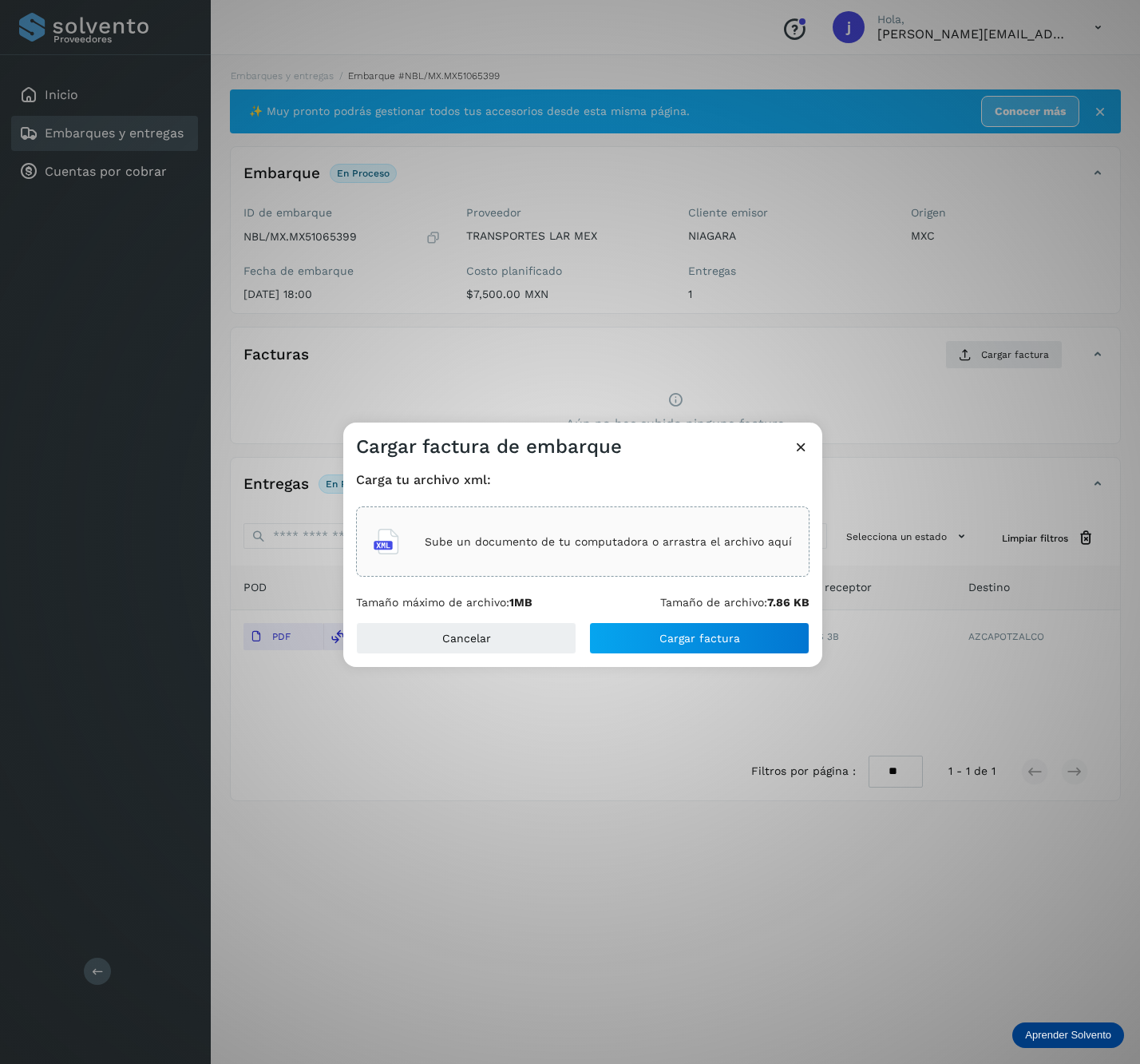
click at [575, 540] on p "Sube un documento de tu computadora o arrastra el archivo aquí" at bounding box center [608, 542] width 368 height 14
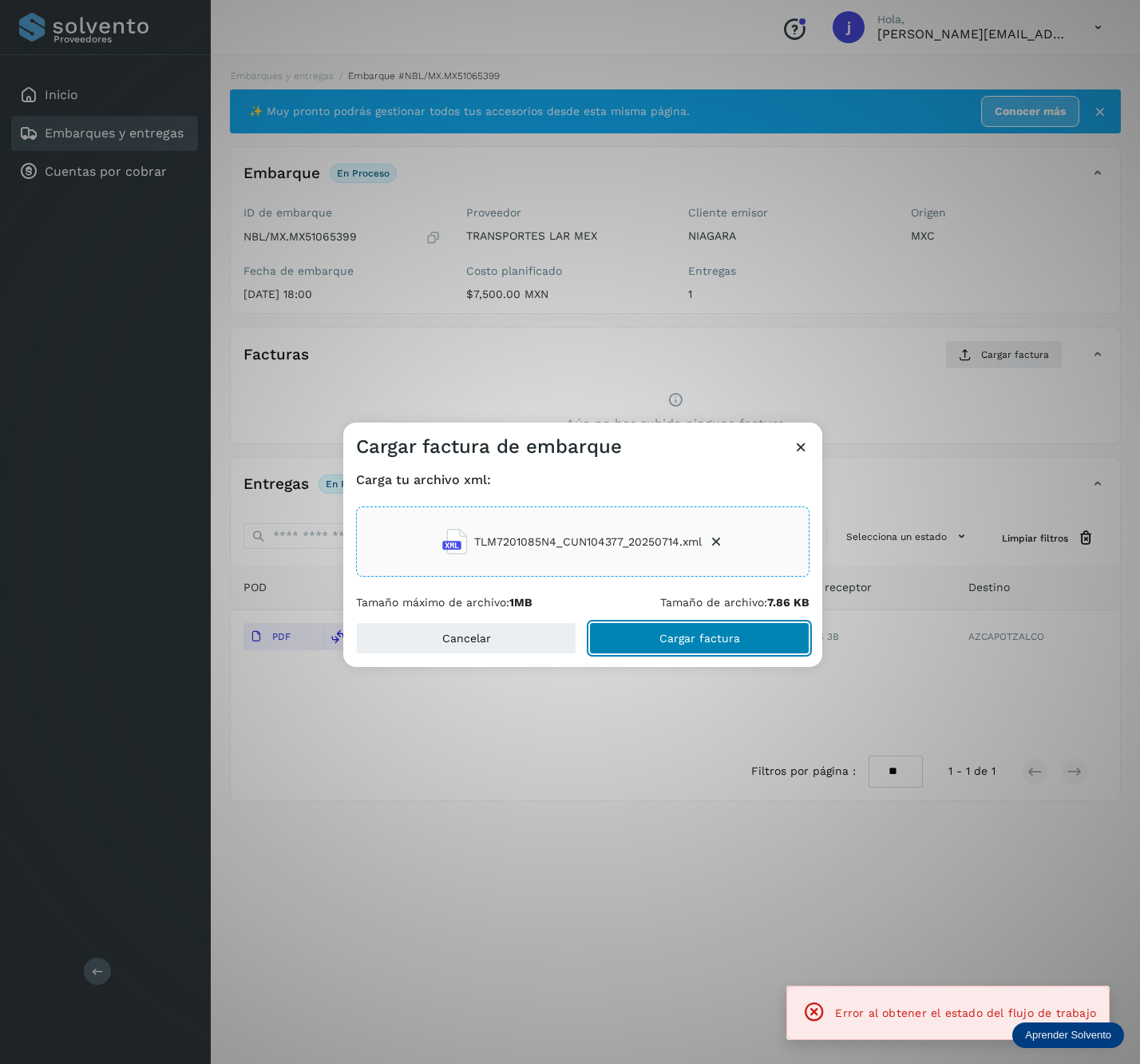
click at [733, 641] on span "Cargar factura" at bounding box center [700, 638] width 80 height 11
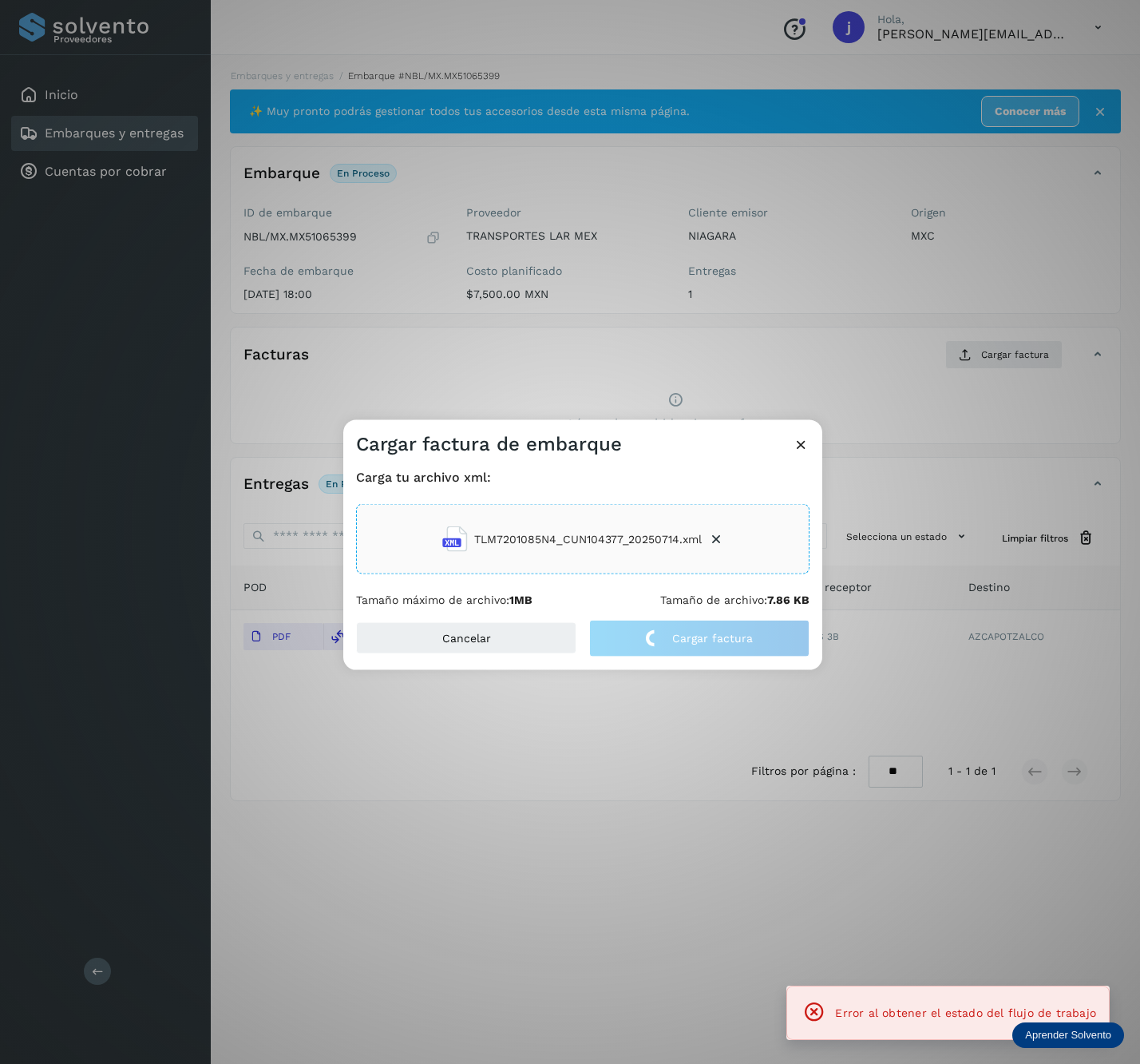
click at [91, 971] on div "Cargar factura de embarque Carga tu archivo xml: TLM7201085N4_CUN104377_2025071…" at bounding box center [570, 532] width 1140 height 1064
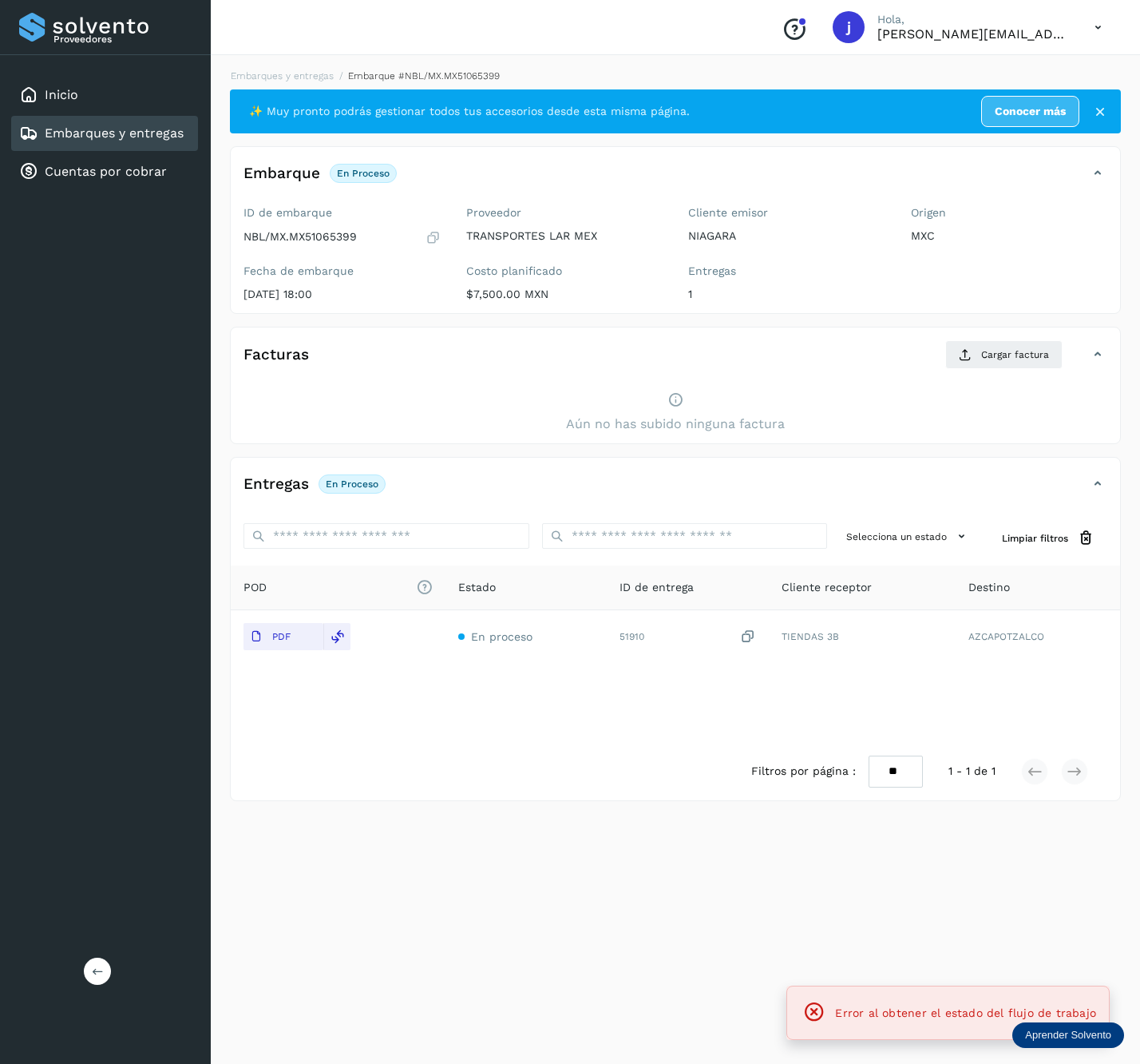
drag, startPoint x: 105, startPoint y: 951, endPoint x: 94, endPoint y: 961, distance: 14.9
click at [102, 955] on div "Proveedores Inicio Embarques y entregas Cuentas por cobrar Salir" at bounding box center [105, 532] width 211 height 1064
click at [94, 962] on button at bounding box center [97, 971] width 27 height 27
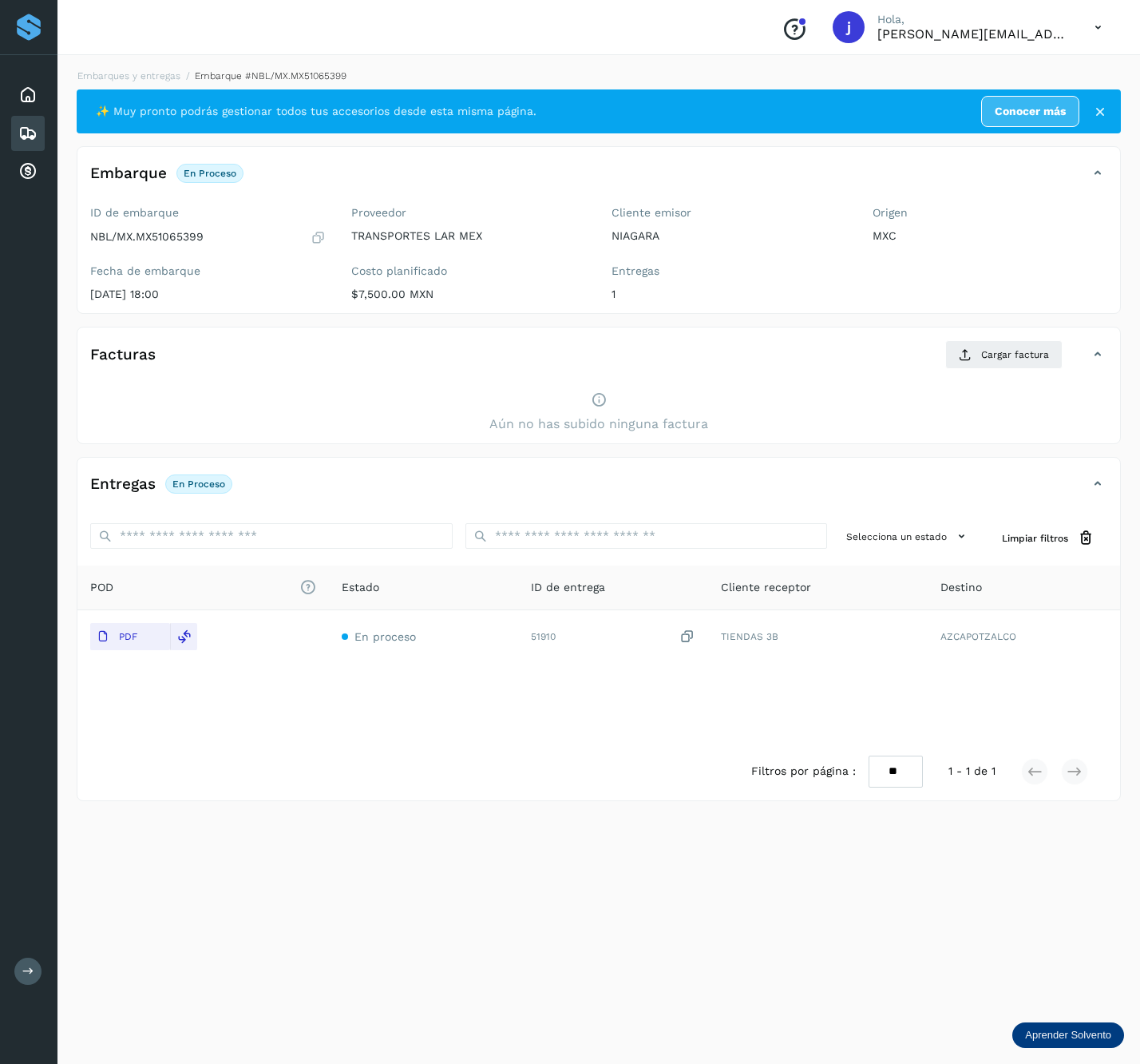
click at [1080, 350] on div "Facturas Cargar factura" at bounding box center [582, 355] width 1011 height 29
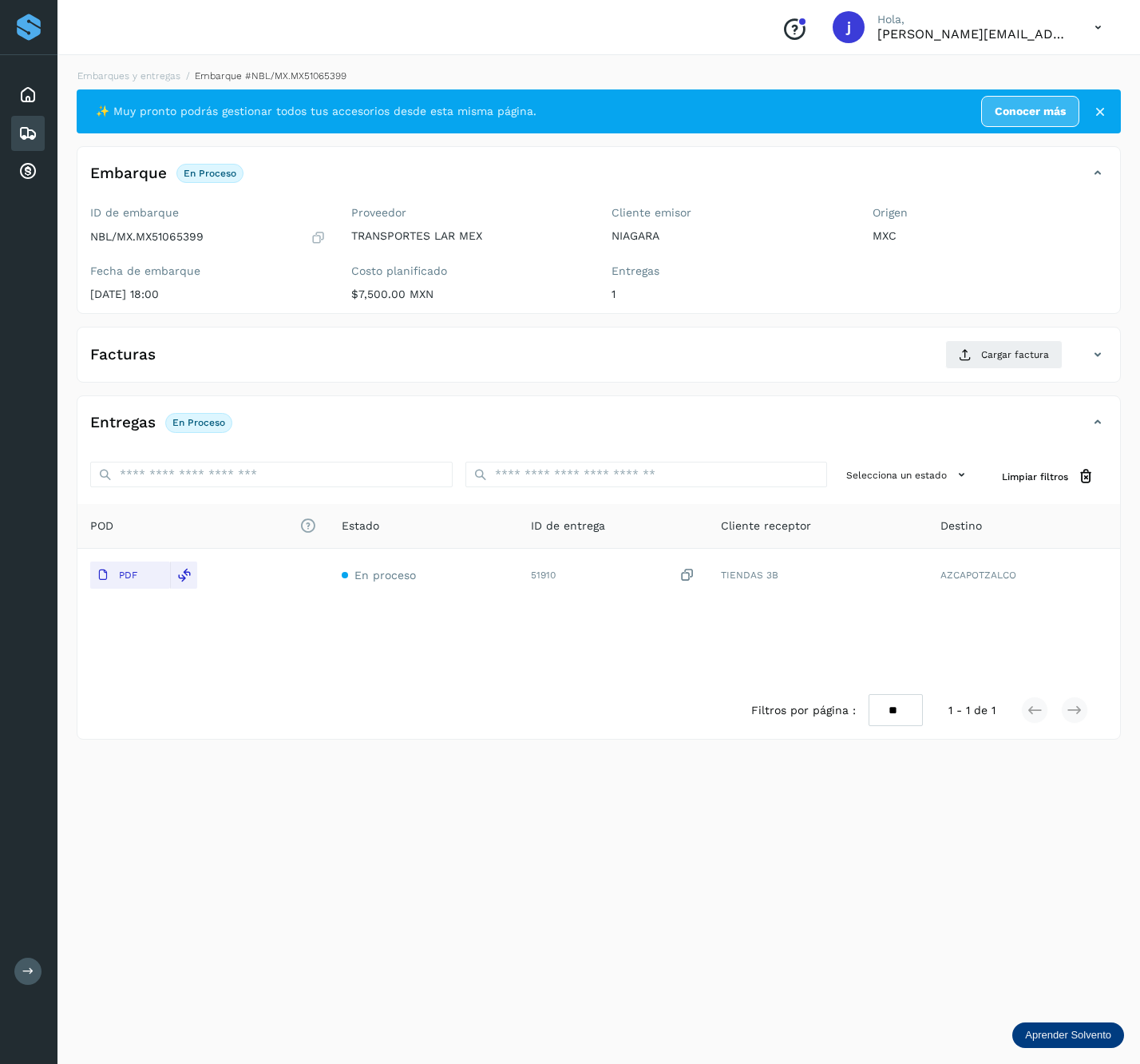
click at [1083, 344] on div "Facturas Cargar factura" at bounding box center [582, 355] width 1011 height 29
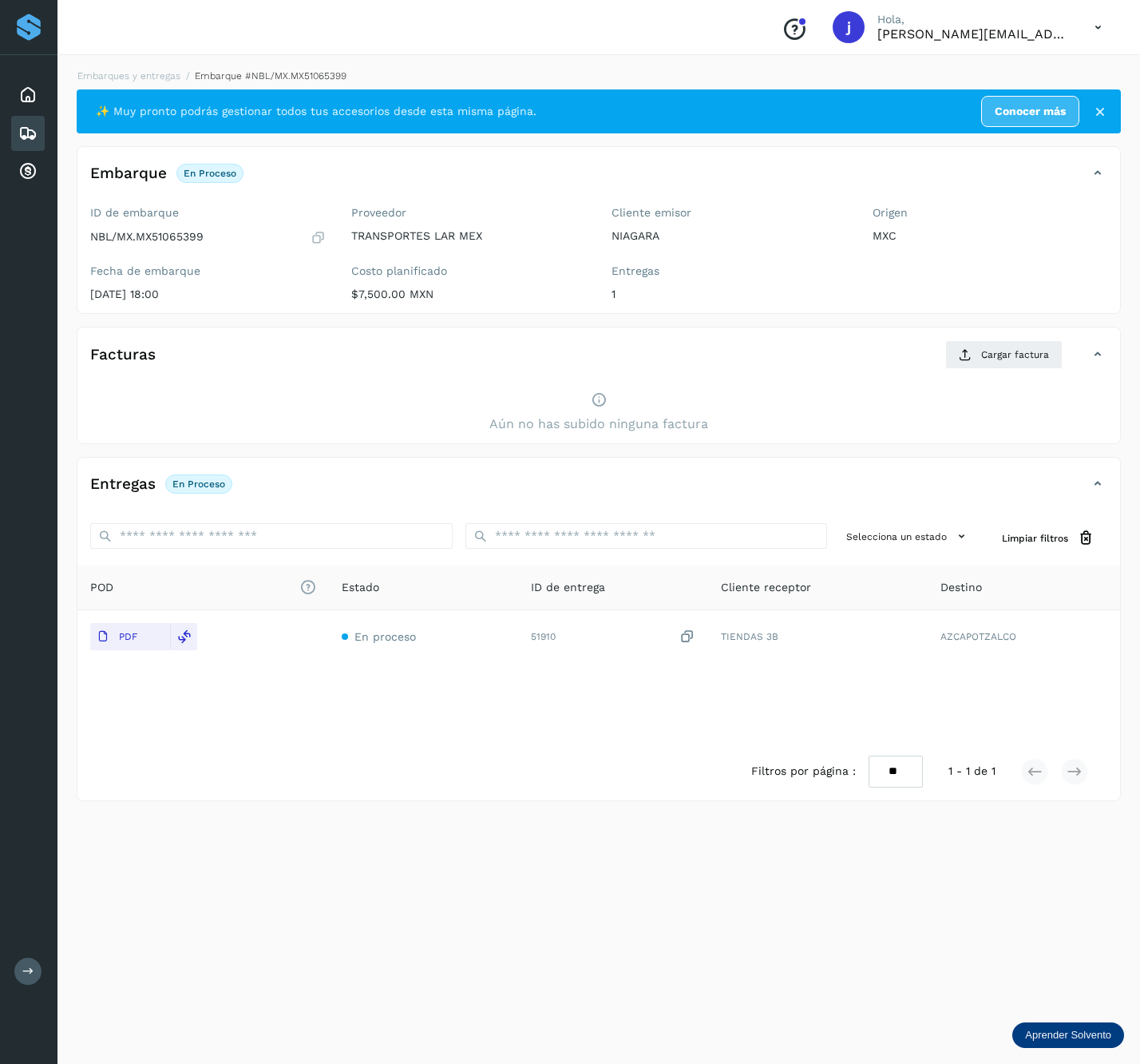
click at [1083, 340] on div "Facturas Cargar factura Aún no has subido ninguna factura" at bounding box center [599, 386] width 1044 height 118
click at [1033, 348] on button "Cargar factura" at bounding box center [1004, 355] width 117 height 29
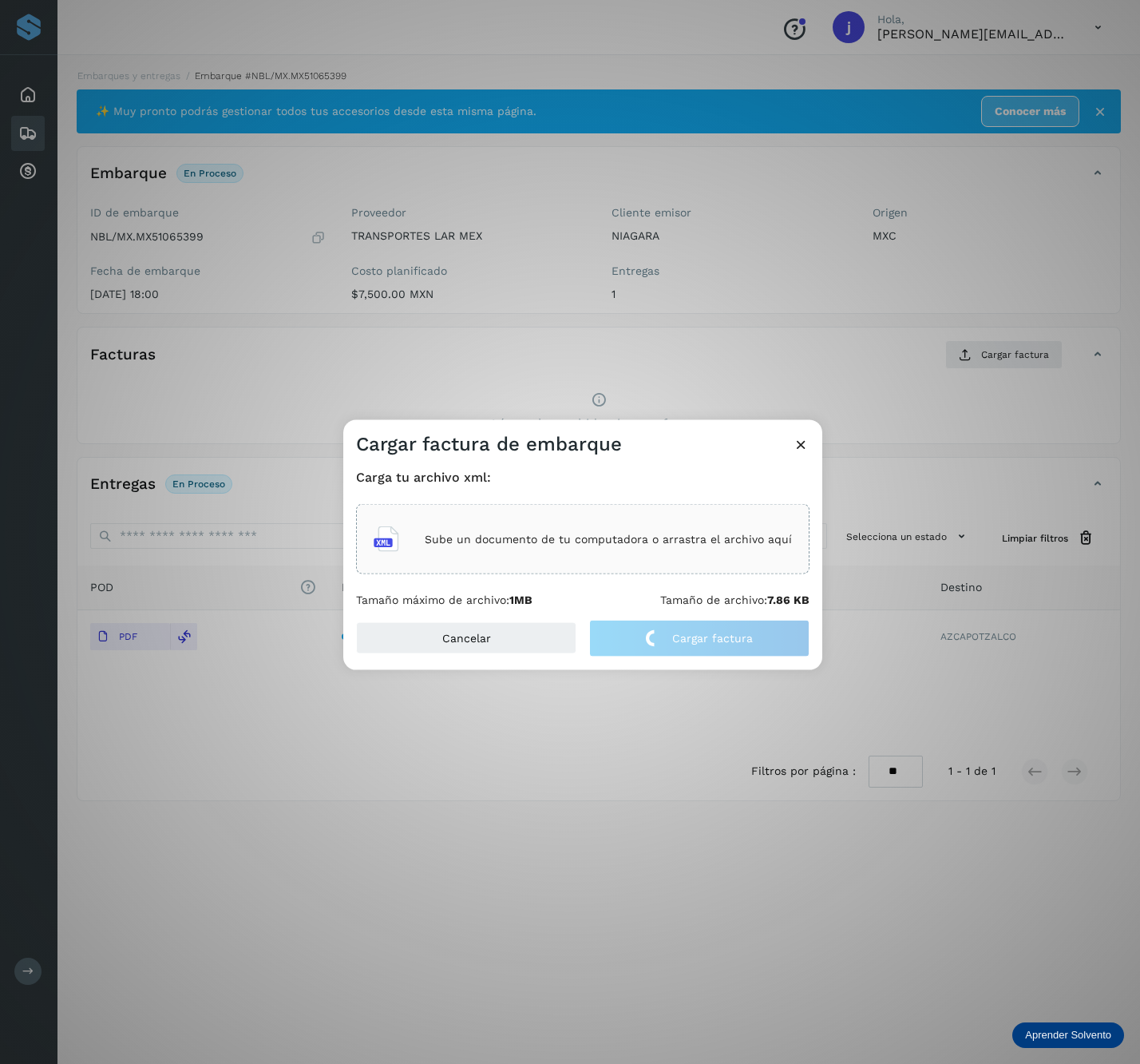
click at [508, 548] on div "Sube un documento de tu computadora o arrastra el archivo aquí" at bounding box center [583, 539] width 418 height 43
click at [1008, 473] on div "Cargar factura de embarque Carga tu archivo xml: TLM7201085N4_CUN104377_2025071…" at bounding box center [570, 532] width 1140 height 1064
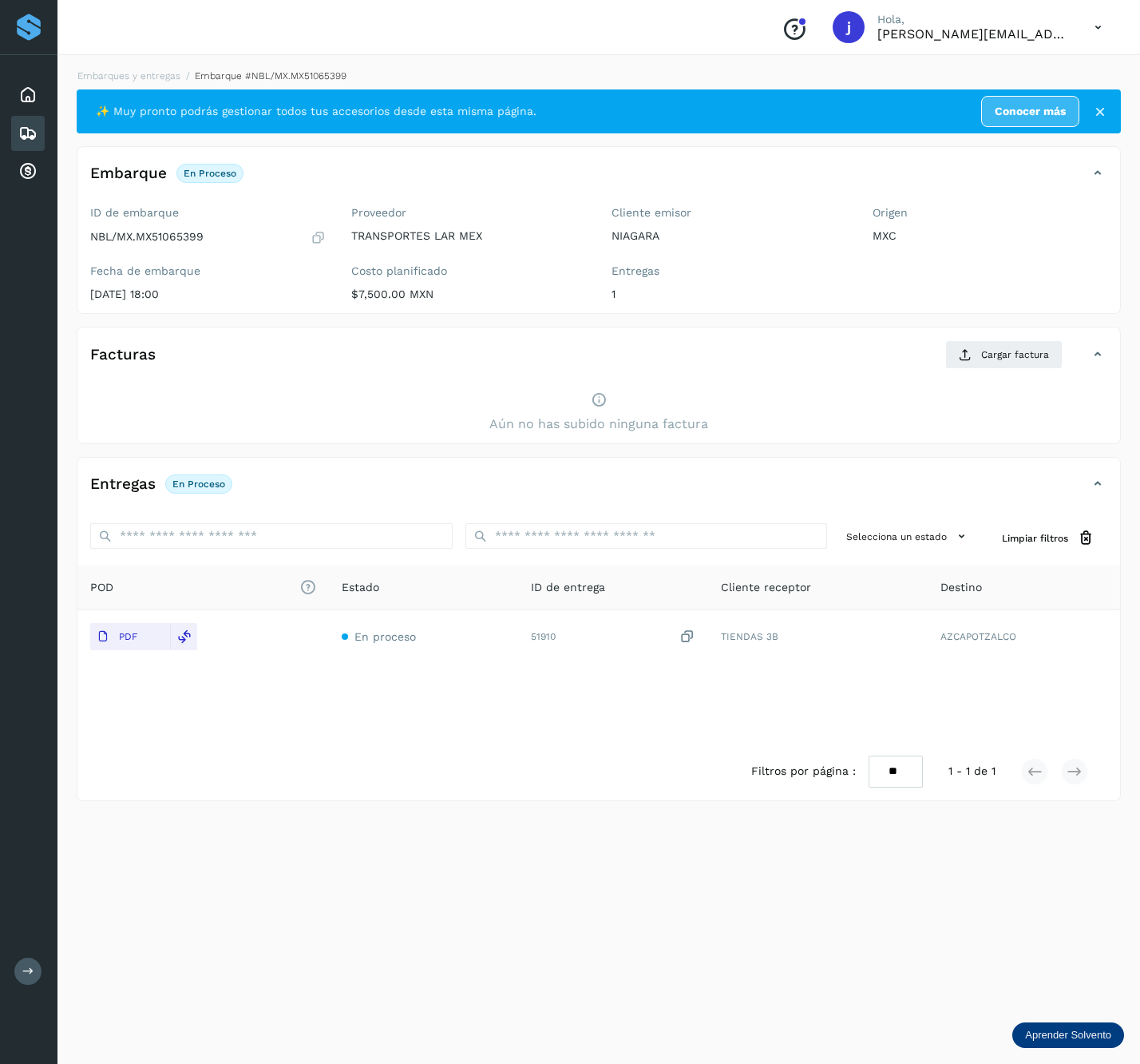
click at [979, 376] on div "Facturas Cargar factura" at bounding box center [599, 361] width 1043 height 42
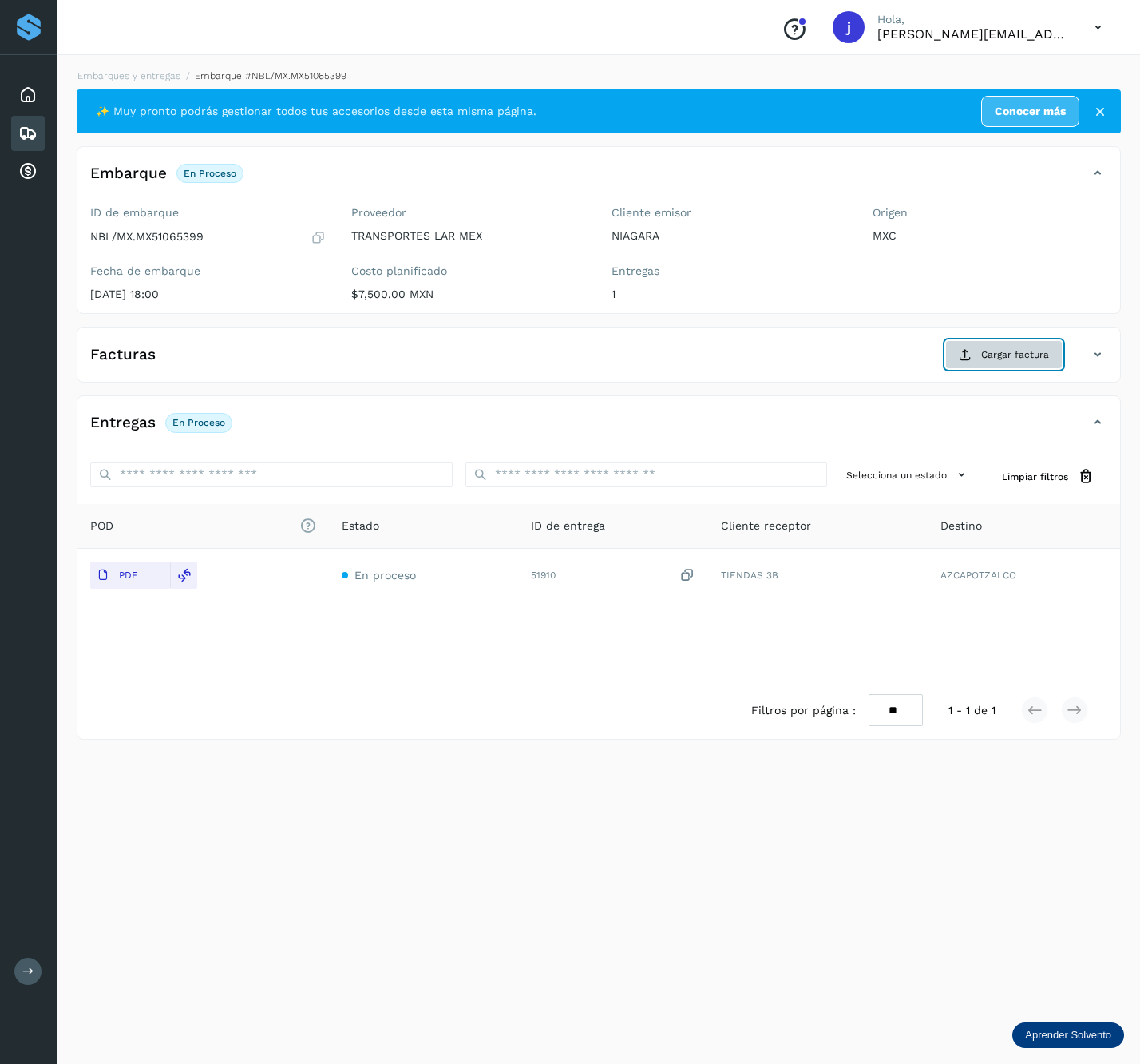
click at [998, 355] on span "Cargar factura" at bounding box center [1015, 355] width 68 height 14
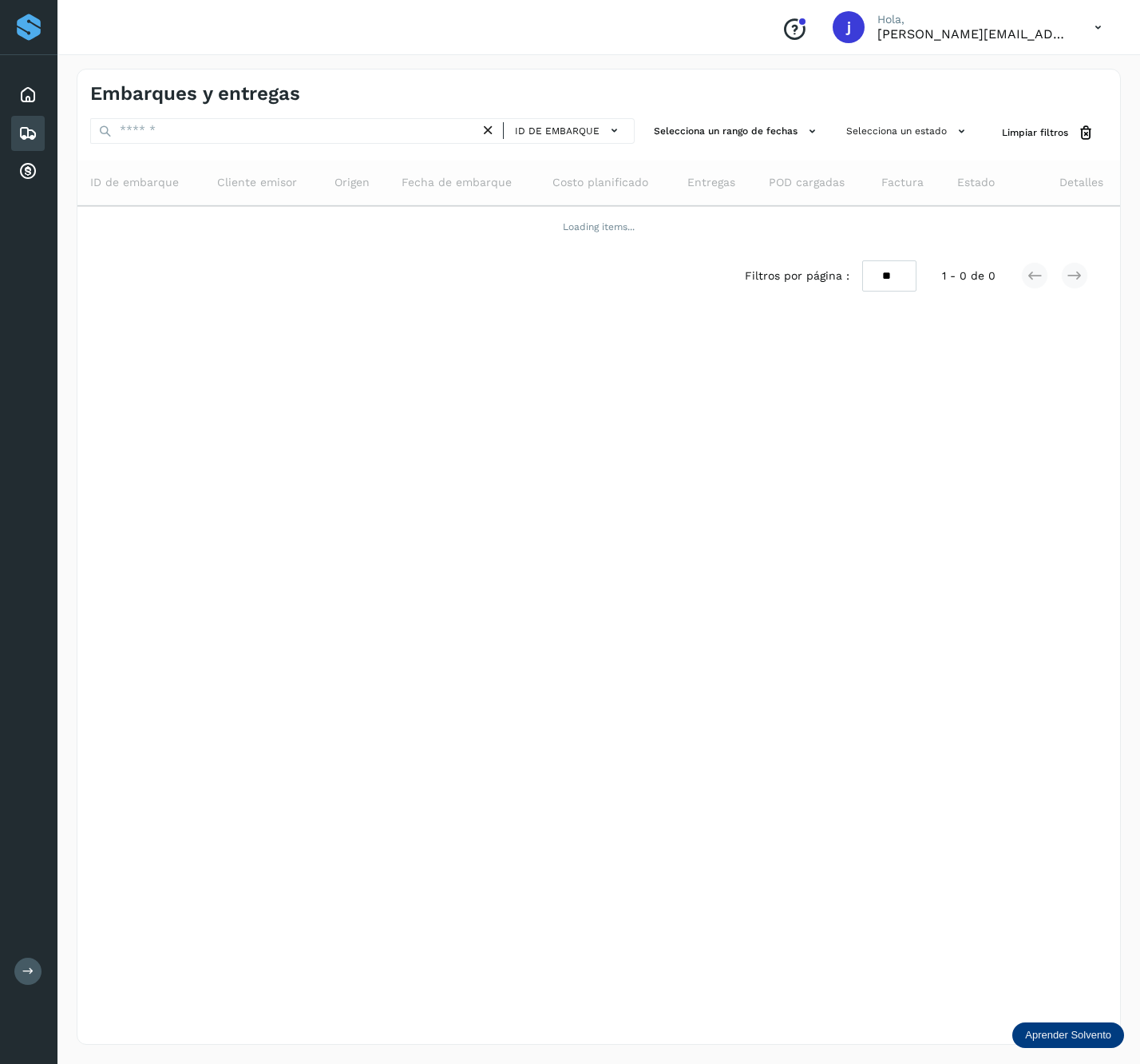
click at [1020, 50] on div "Conoce nuestros beneficios j Hola, jose.garciag@larmex.com" at bounding box center [599, 27] width 1083 height 55
click at [1031, 38] on p "[PERSON_NAME][EMAIL_ADDRESS][DOMAIN_NAME]" at bounding box center [973, 34] width 191 height 15
drag, startPoint x: 1096, startPoint y: 24, endPoint x: 1089, endPoint y: 37, distance: 14.8
click at [1097, 28] on icon at bounding box center [1098, 27] width 33 height 33
click at [982, 89] on div "Cerrar sesión" at bounding box center [1019, 72] width 190 height 56
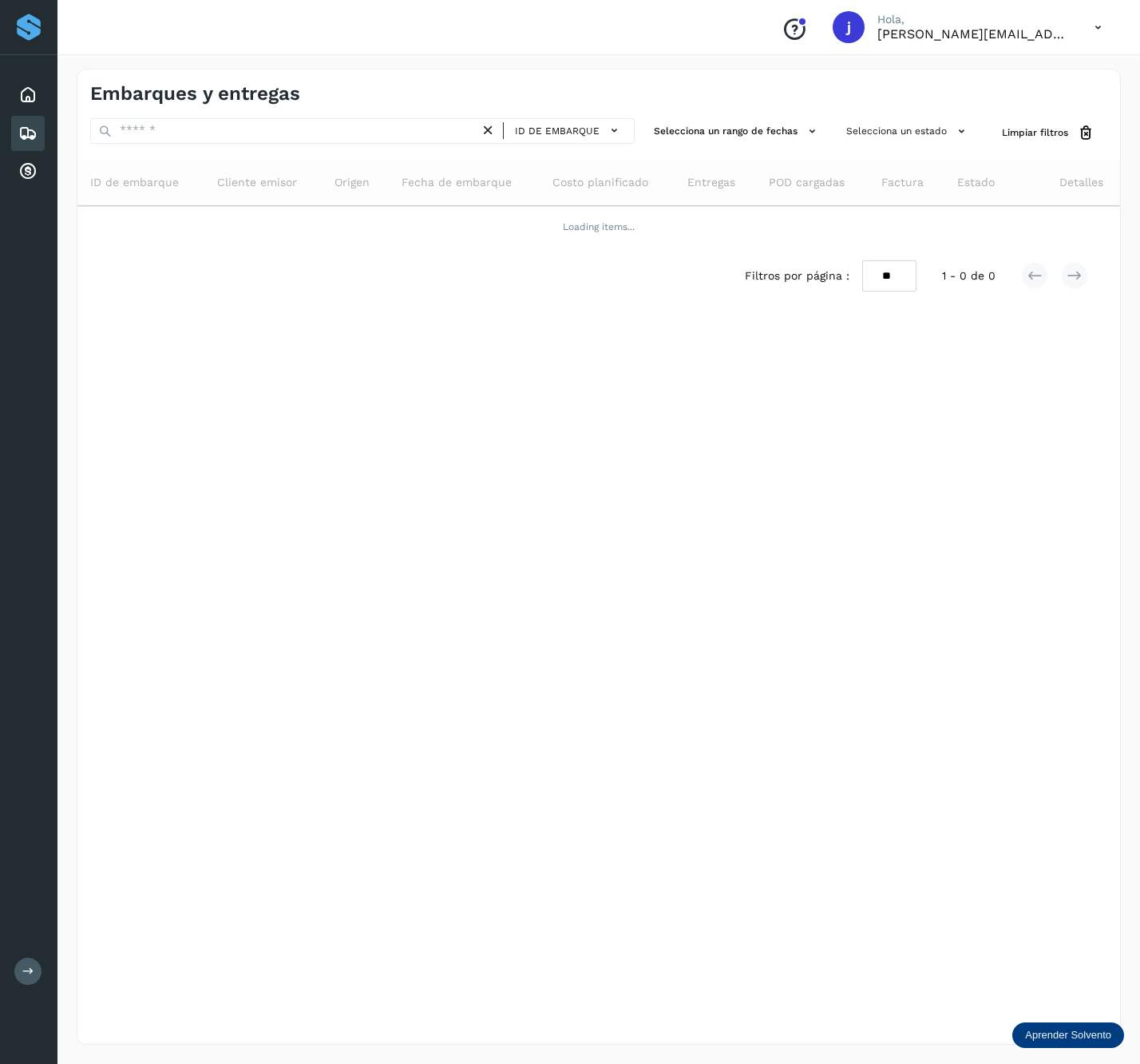
drag, startPoint x: 1019, startPoint y: 37, endPoint x: 1003, endPoint y: 101, distance: 66.0
click at [1019, 41] on p "[PERSON_NAME][EMAIL_ADDRESS][DOMAIN_NAME]" at bounding box center [973, 34] width 191 height 15
click at [1064, 27] on p "[PERSON_NAME][EMAIL_ADDRESS][DOMAIN_NAME]" at bounding box center [973, 34] width 191 height 15
click at [1087, 28] on icon at bounding box center [1098, 27] width 33 height 33
click at [1026, 99] on div "Cerrar sesión" at bounding box center [1019, 72] width 190 height 56
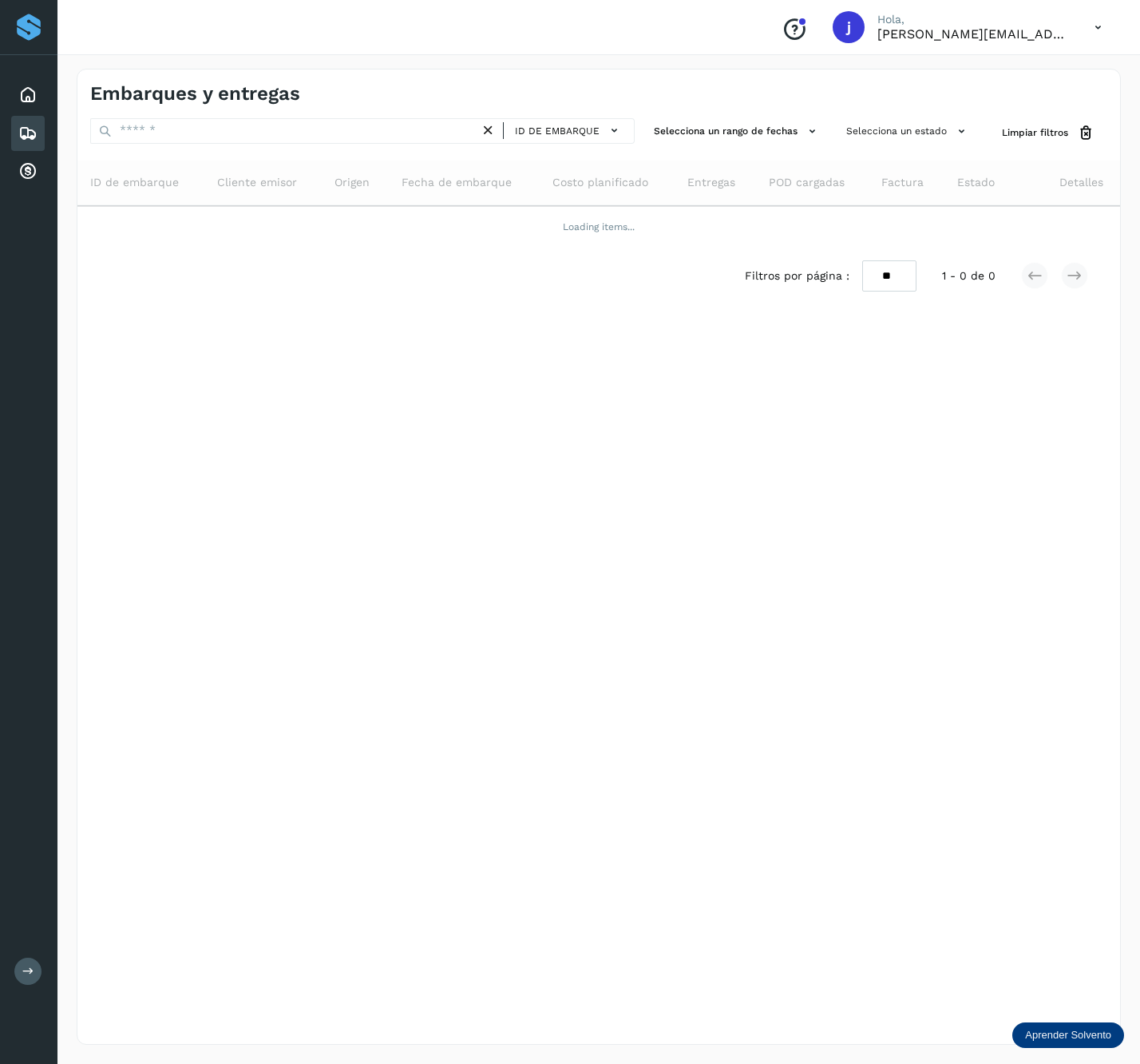
click at [1039, 39] on p "[PERSON_NAME][EMAIL_ADDRESS][DOMAIN_NAME]" at bounding box center [973, 34] width 191 height 15
click at [1074, 39] on div "Conoce nuestros beneficios j Hola, jose.garciag@larmex.com" at bounding box center [942, 27] width 346 height 37
click at [1102, 31] on icon at bounding box center [1098, 27] width 33 height 33
click at [971, 83] on div "Cerrar sesión" at bounding box center [1019, 72] width 190 height 31
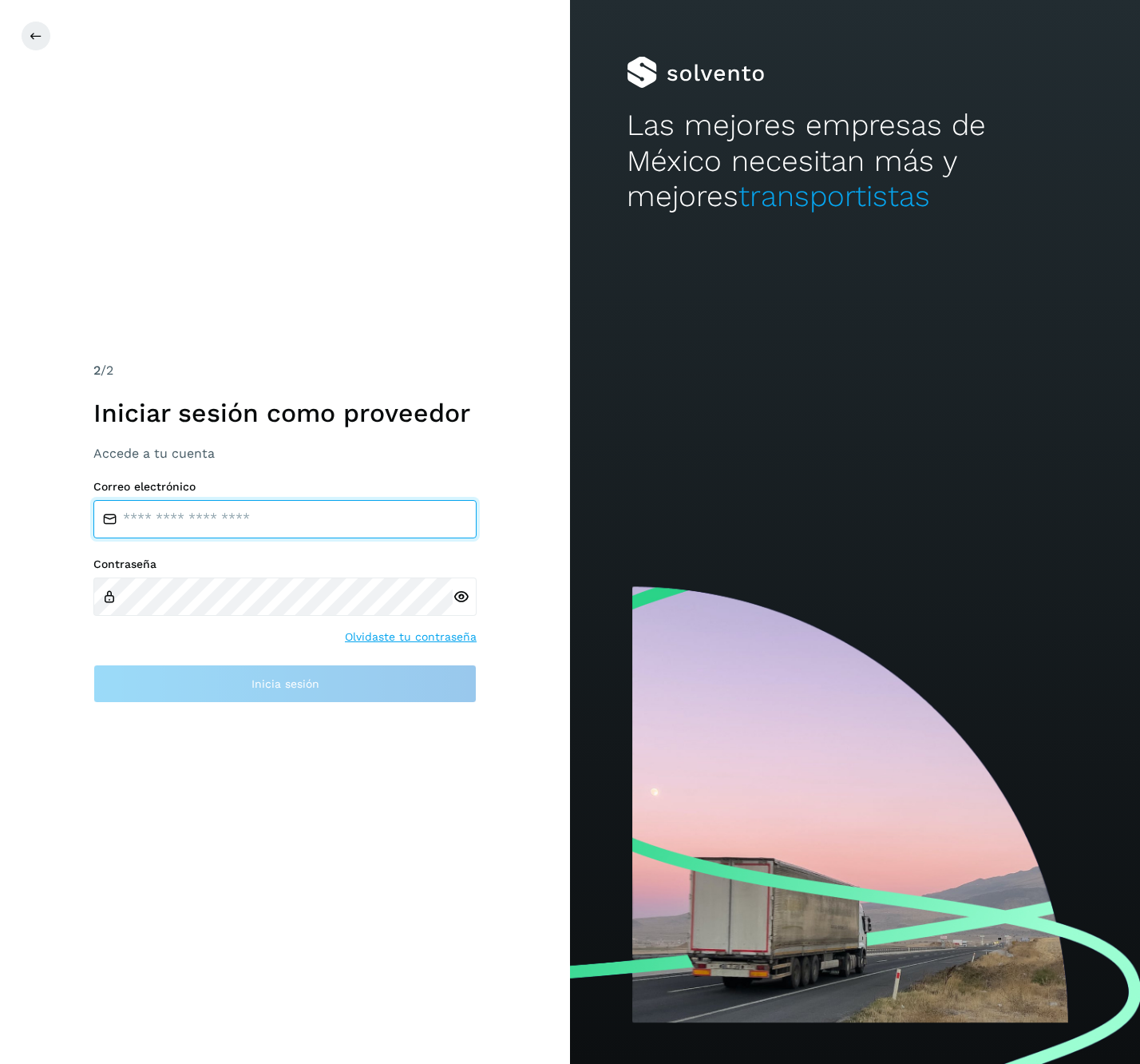
type input "**********"
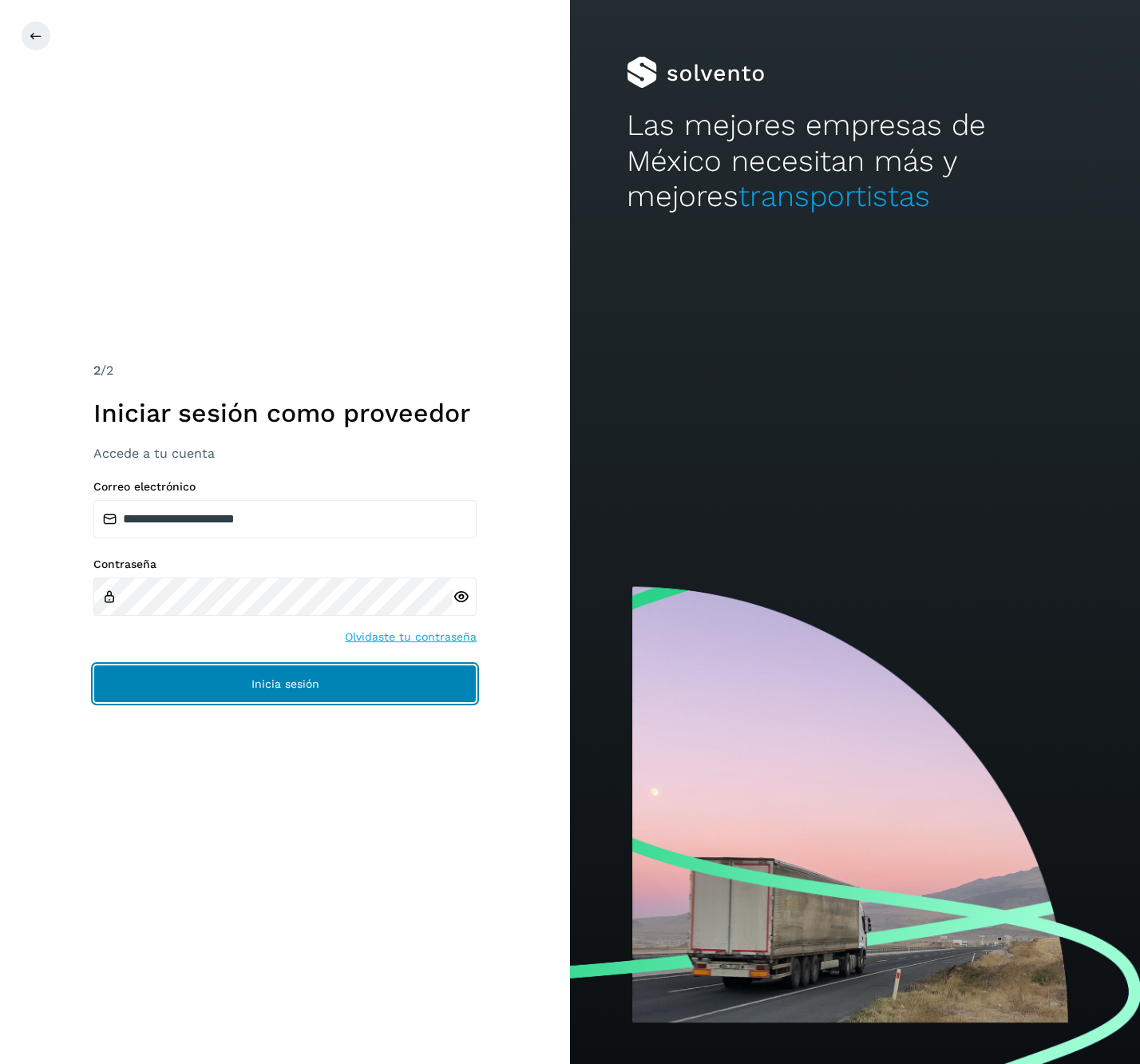
click at [439, 692] on button "Inicia sesión" at bounding box center [285, 684] width 383 height 39
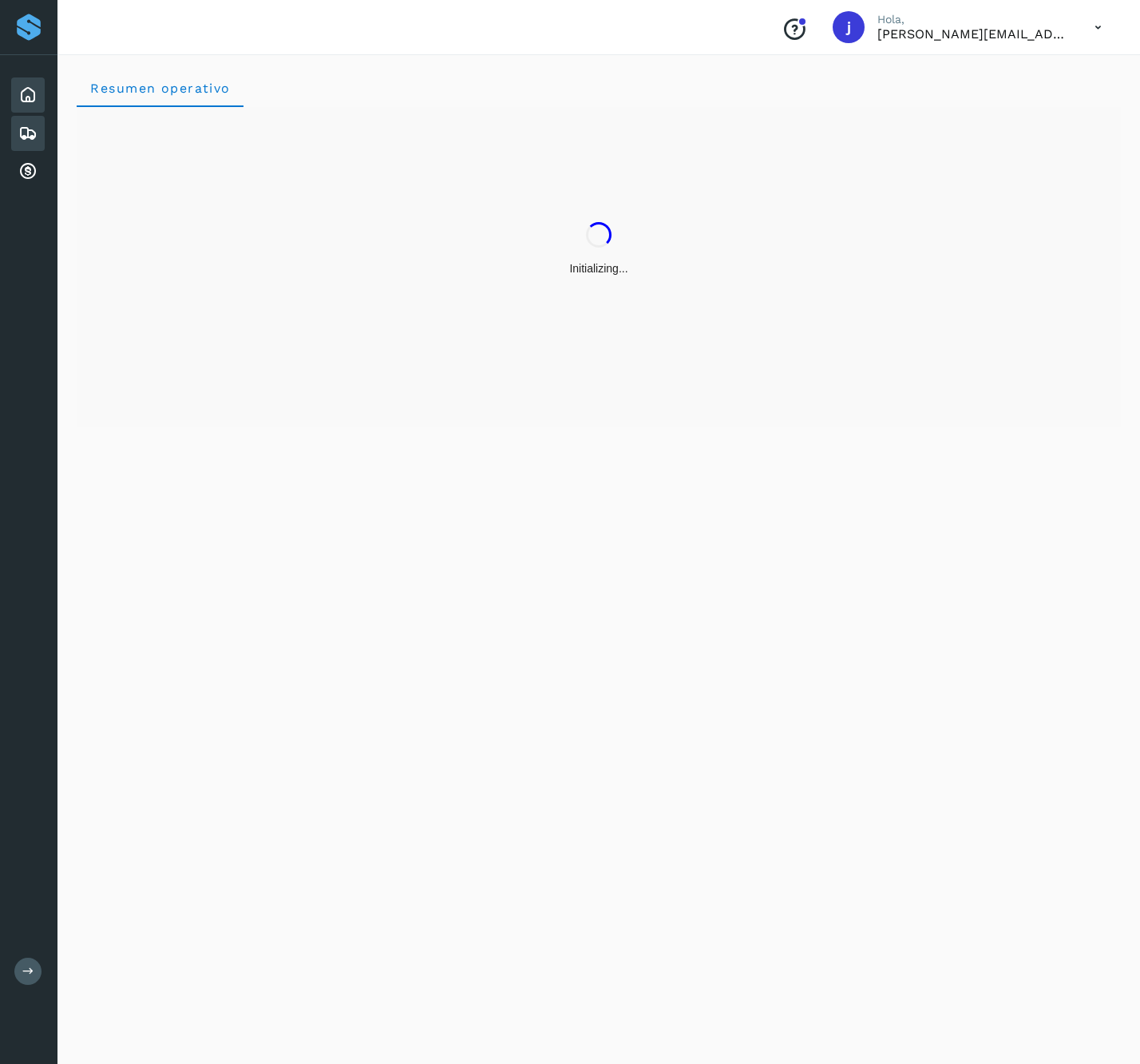
click at [31, 126] on icon at bounding box center [28, 134] width 19 height 19
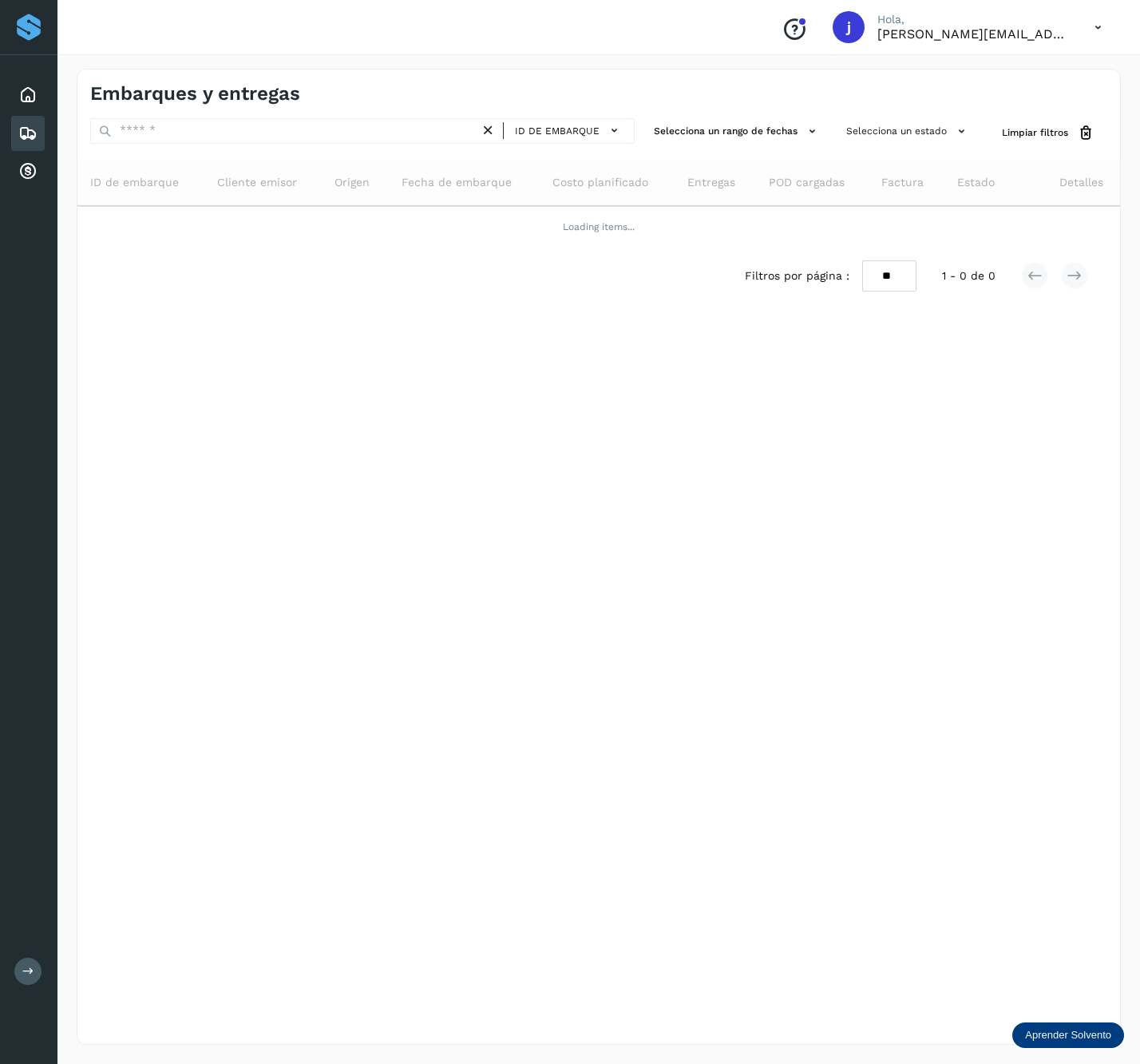
click at [297, 105] on h4 "Embarques y entregas" at bounding box center [195, 93] width 210 height 23
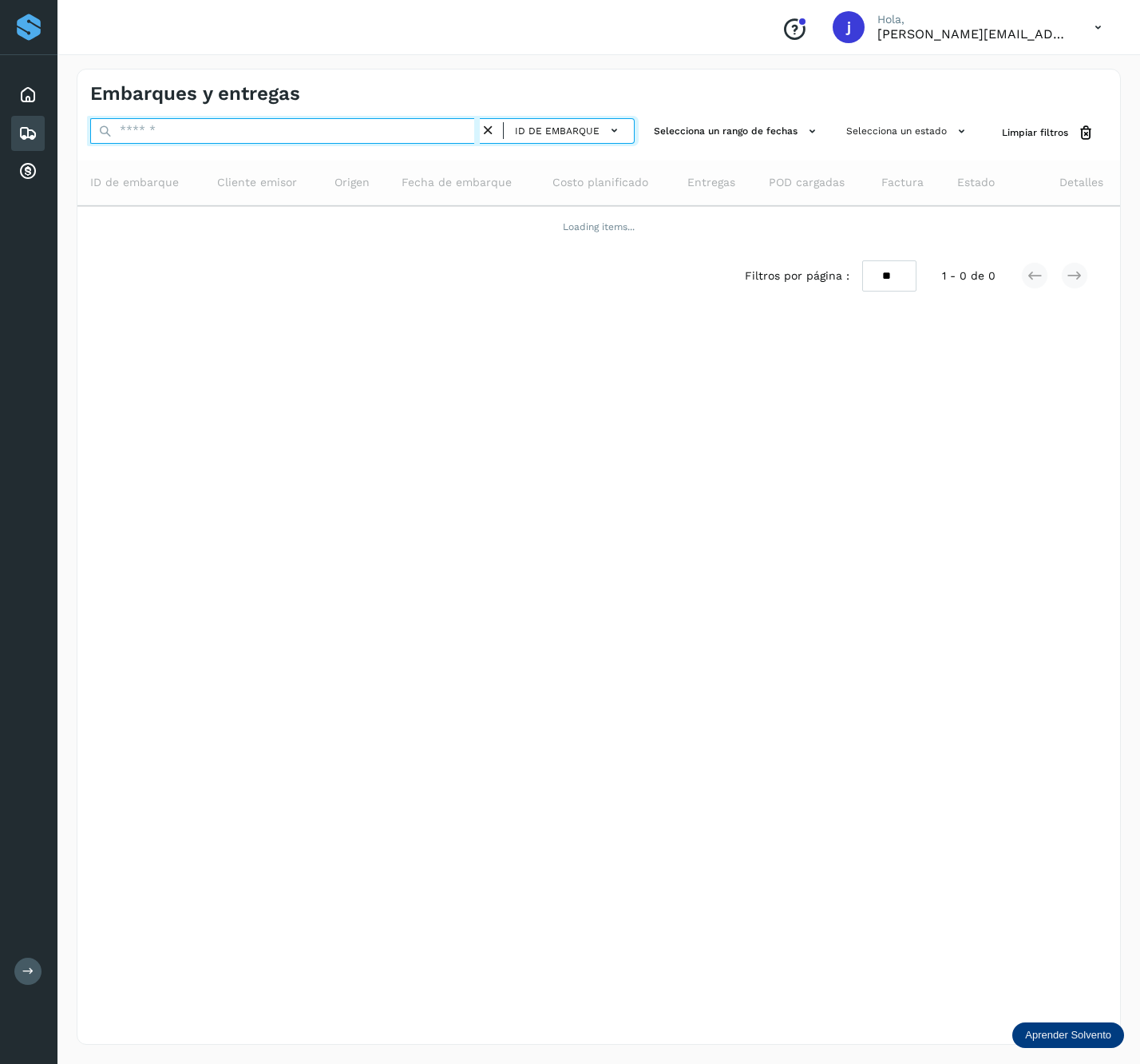
click at [278, 130] on input "text" at bounding box center [285, 131] width 389 height 26
paste input "**********"
click at [409, 127] on input "**********" at bounding box center [285, 131] width 389 height 26
click at [416, 123] on input "**********" at bounding box center [285, 131] width 389 height 26
click at [417, 118] on input "**********" at bounding box center [285, 131] width 389 height 26
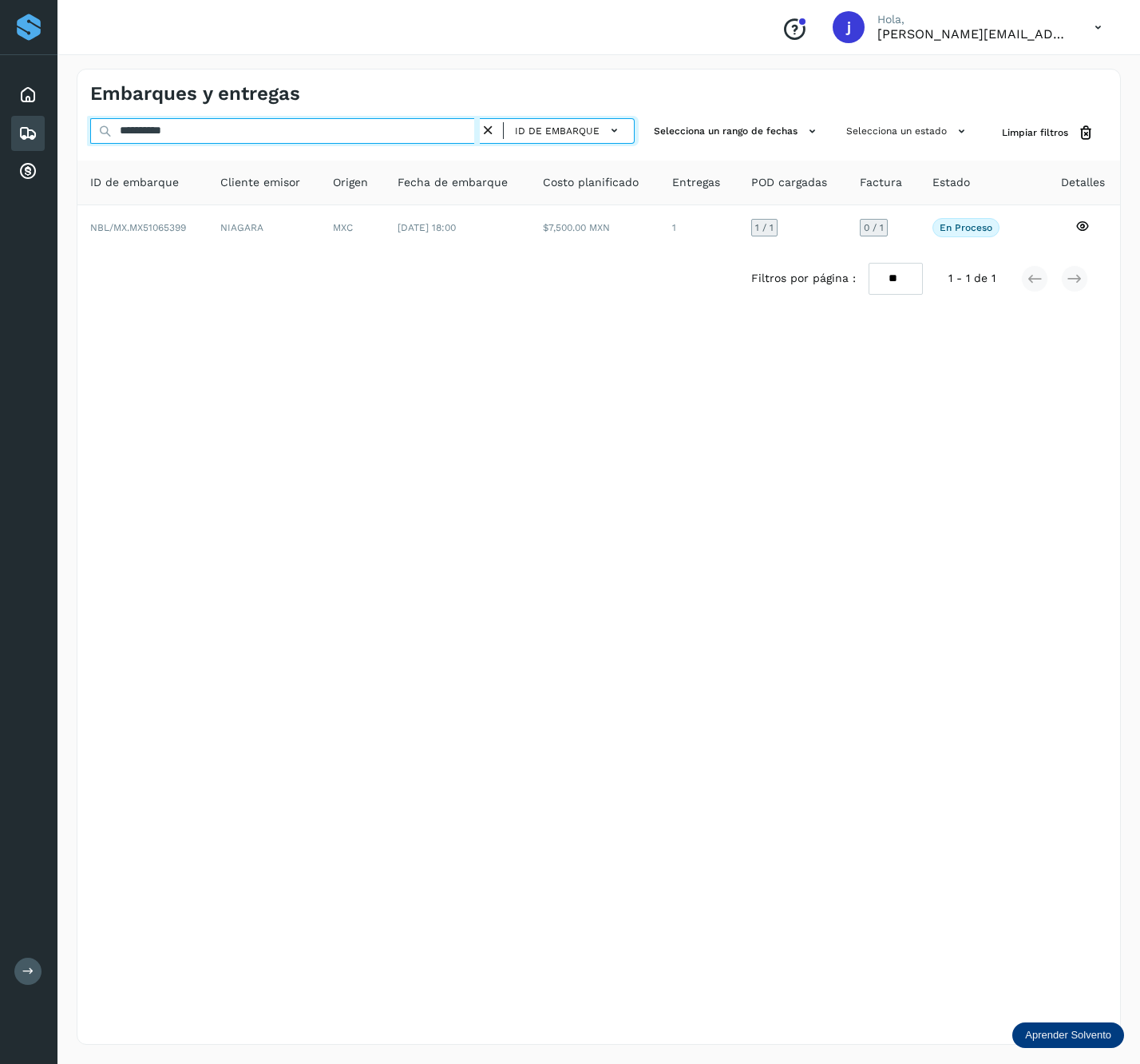
click at [417, 118] on input "**********" at bounding box center [285, 131] width 389 height 26
paste input "text"
click at [180, 141] on input "**********" at bounding box center [285, 131] width 389 height 26
paste input "text"
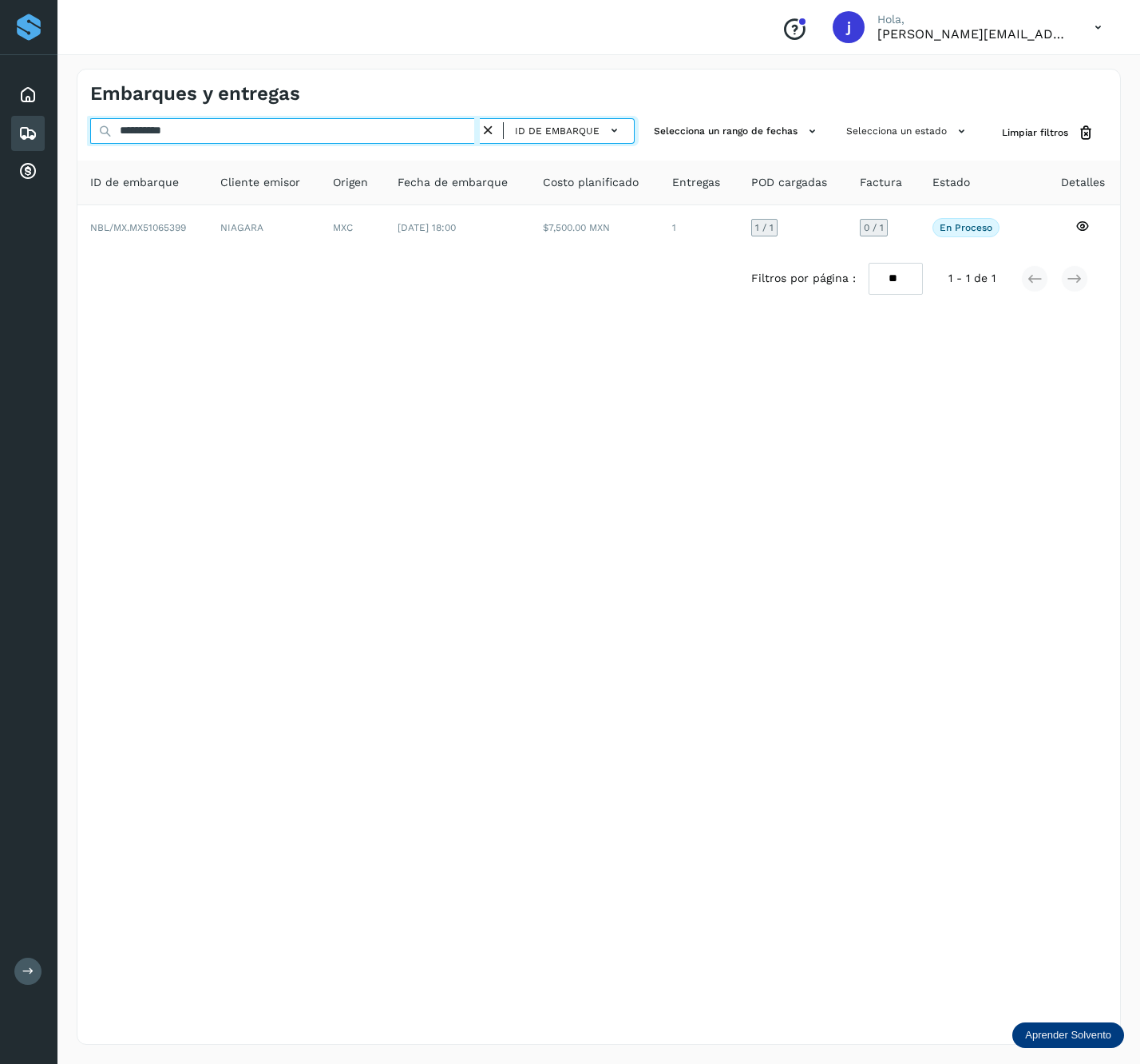
click at [304, 131] on input "**********" at bounding box center [285, 131] width 389 height 26
paste input "text"
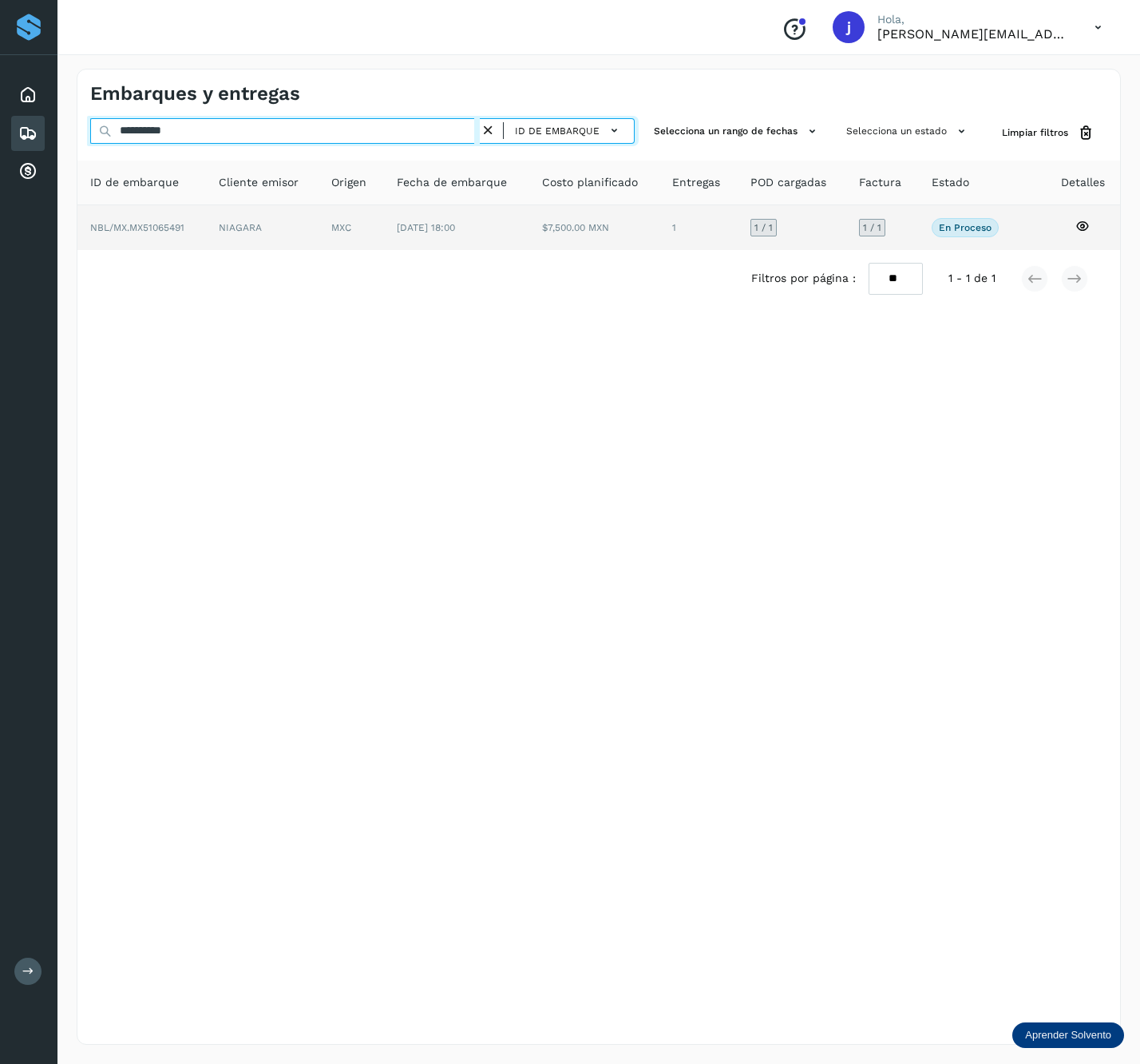
type input "**********"
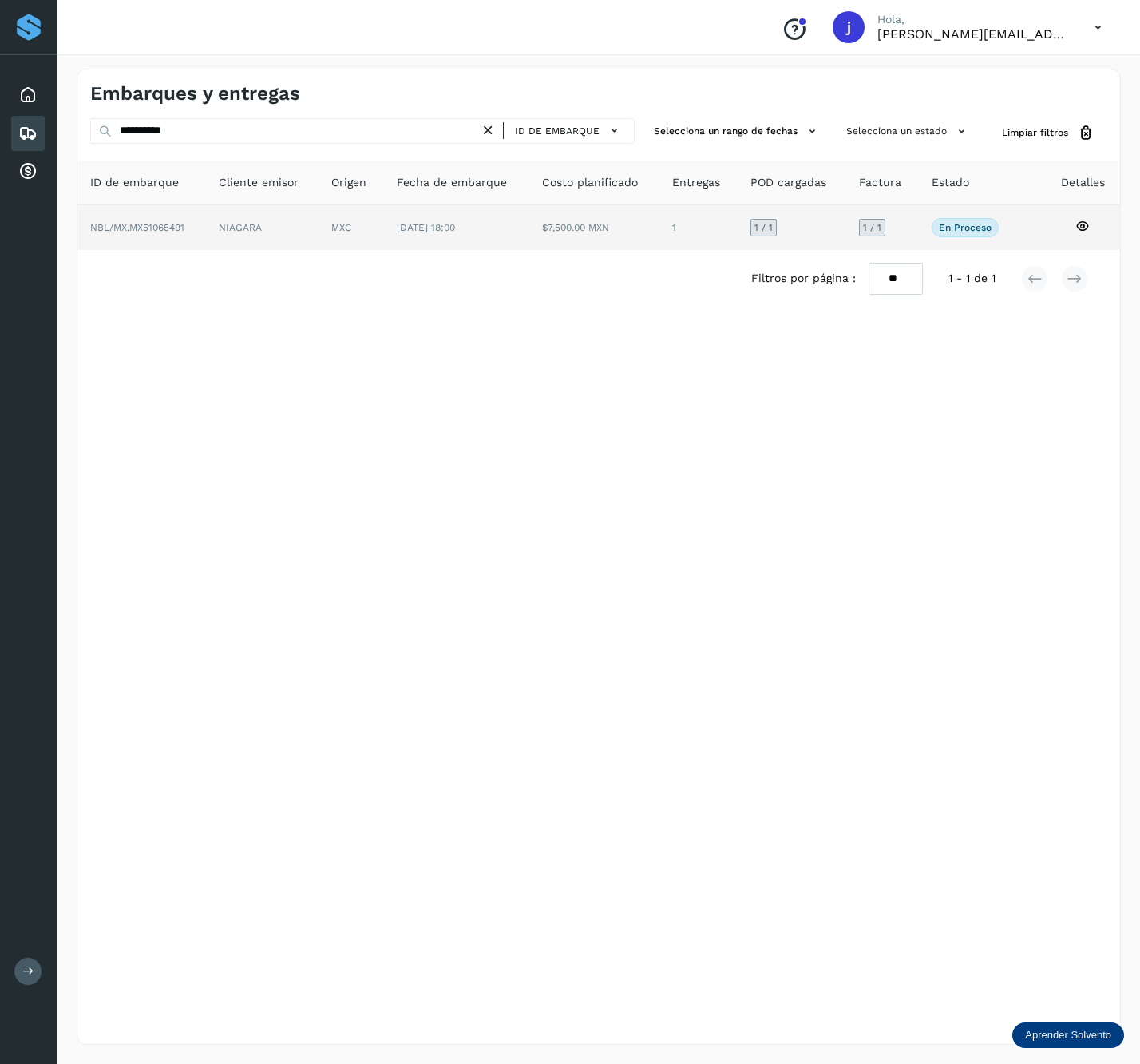
click at [660, 224] on td "$7,500.00 MXN" at bounding box center [699, 228] width 79 height 45
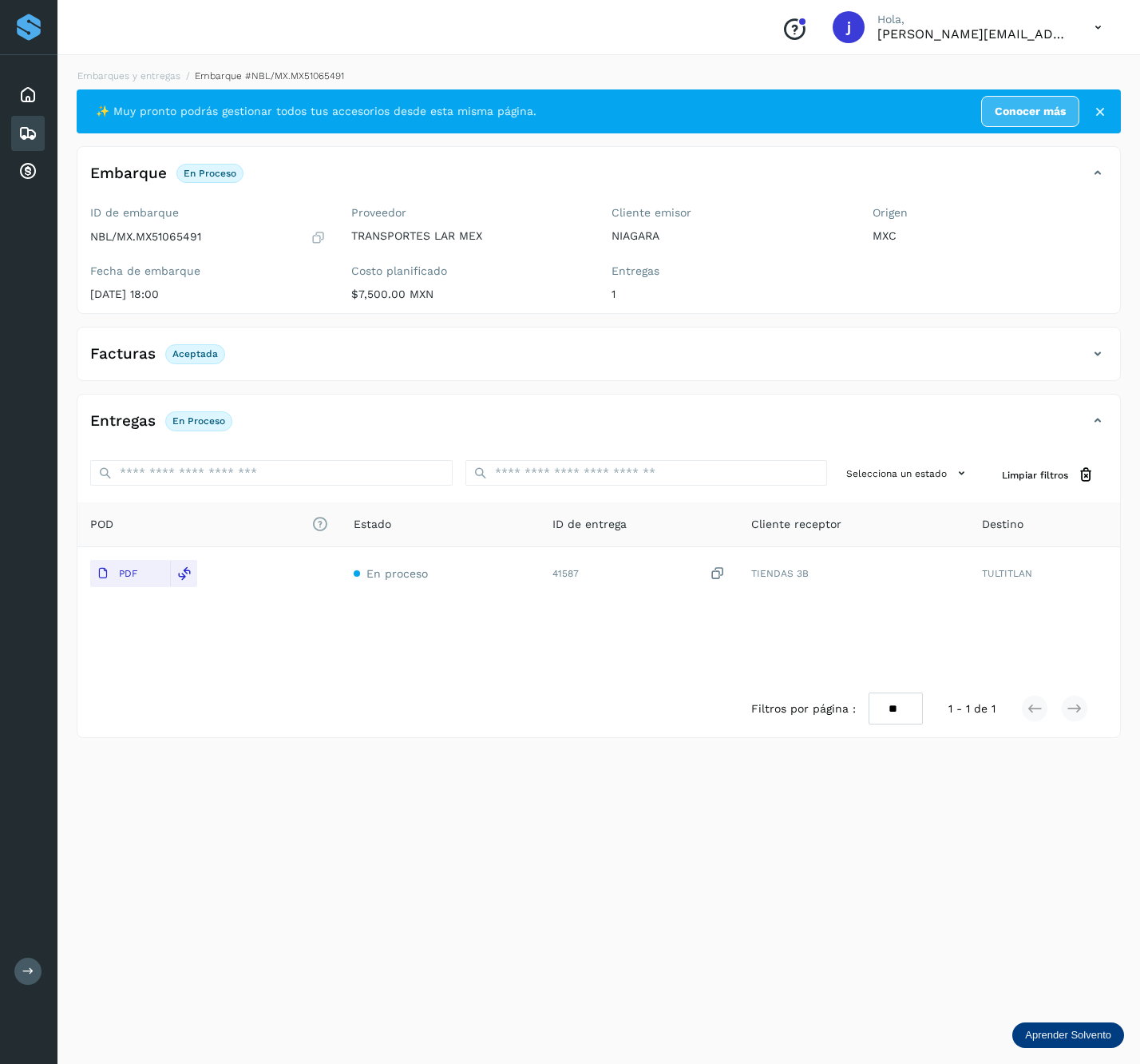
click at [1076, 354] on div "Facturas Aceptada" at bounding box center [582, 354] width 1011 height 27
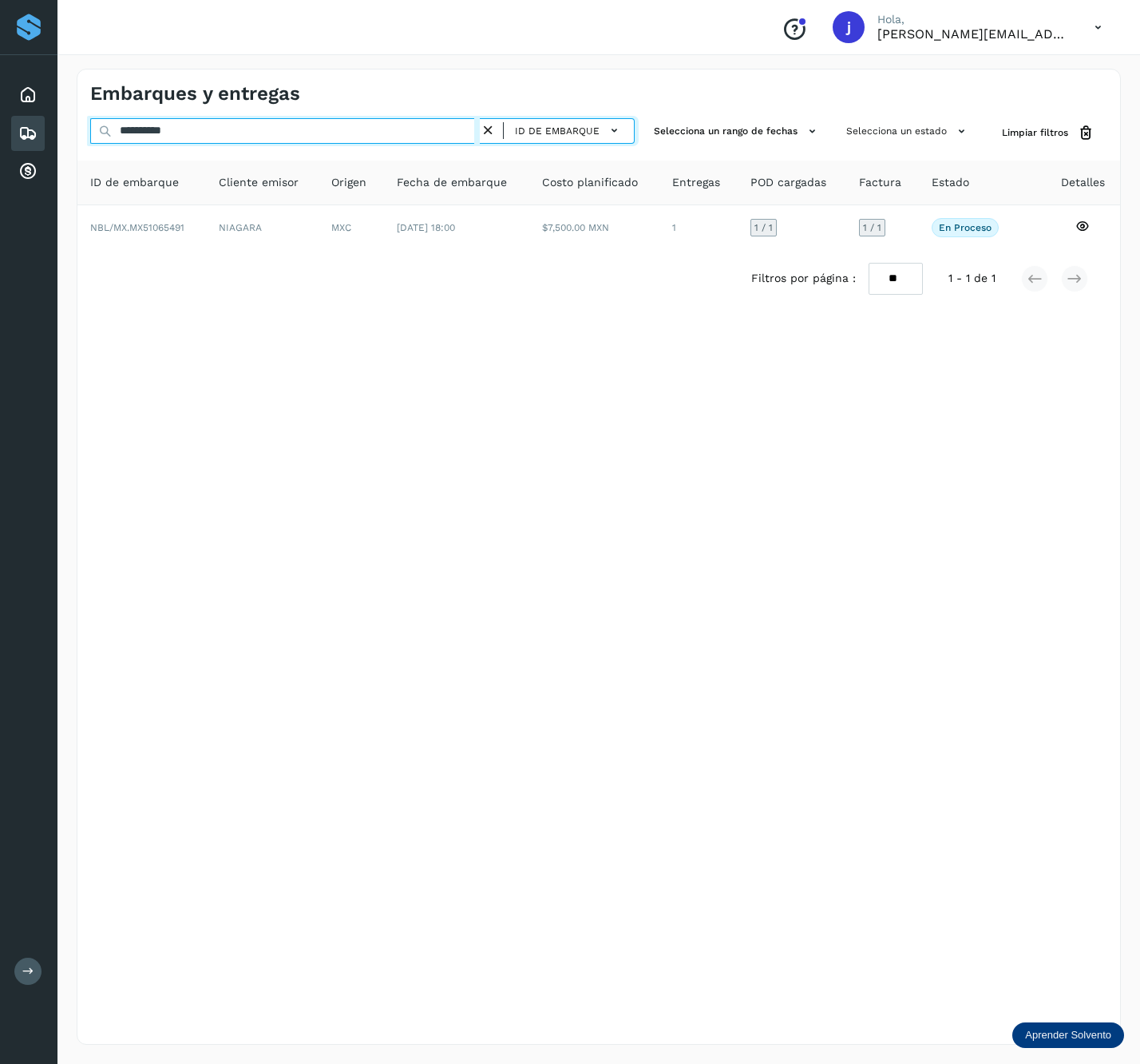
click at [282, 123] on input "**********" at bounding box center [285, 131] width 389 height 26
click at [215, 138] on input "**********" at bounding box center [285, 131] width 389 height 26
paste input "text"
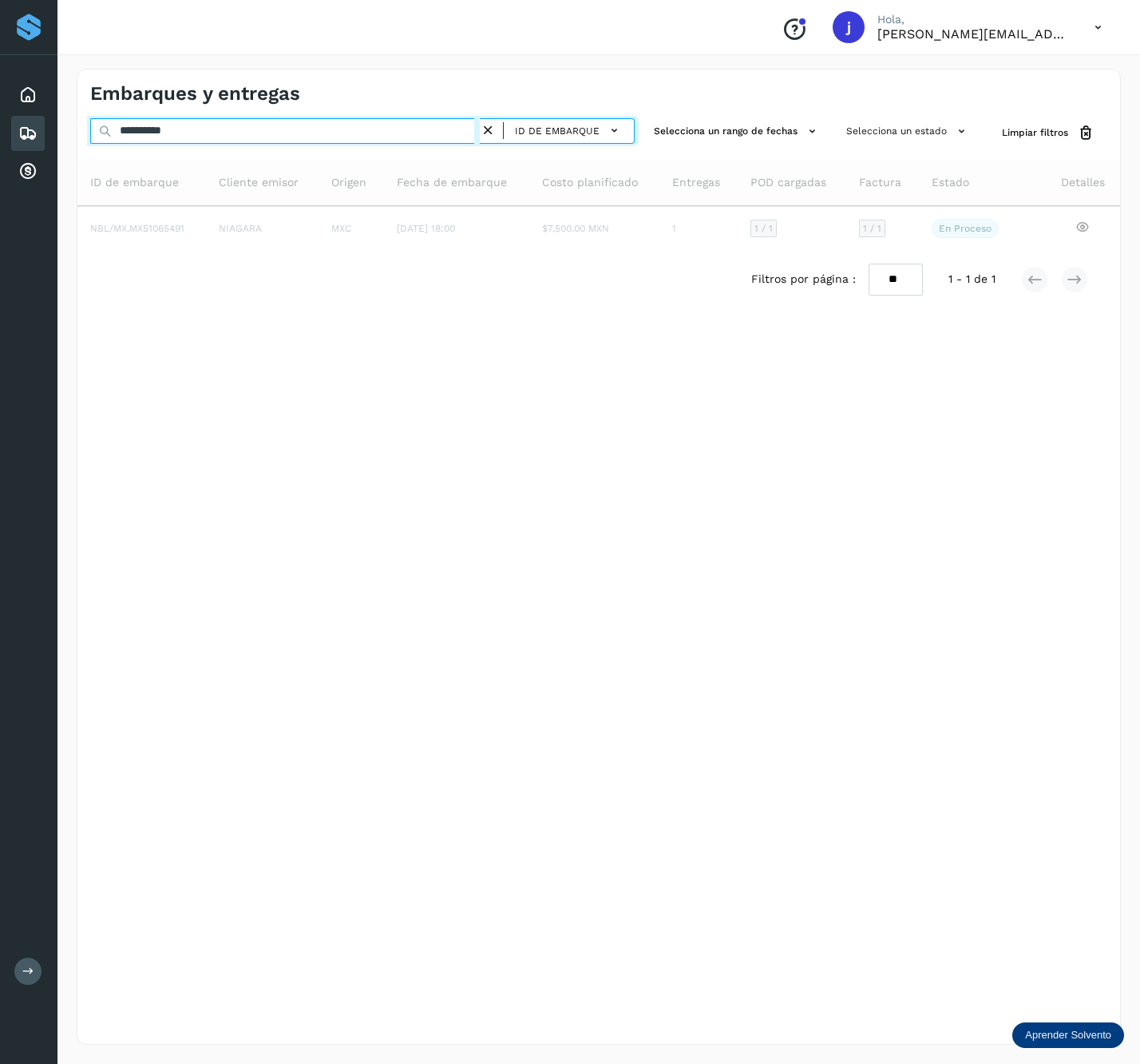
type input "**********"
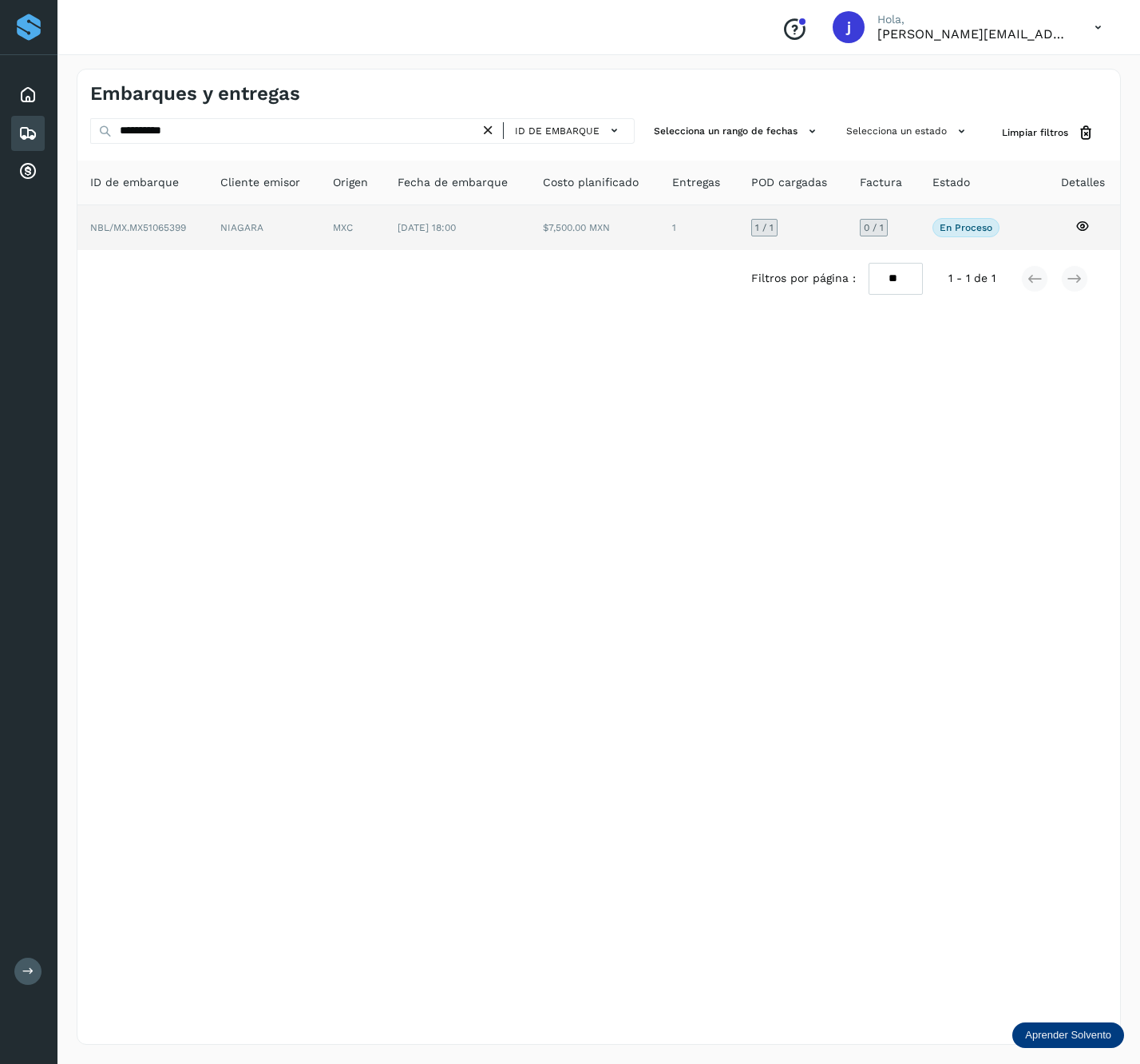
click at [320, 213] on td "NIAGARA" at bounding box center [352, 228] width 64 height 45
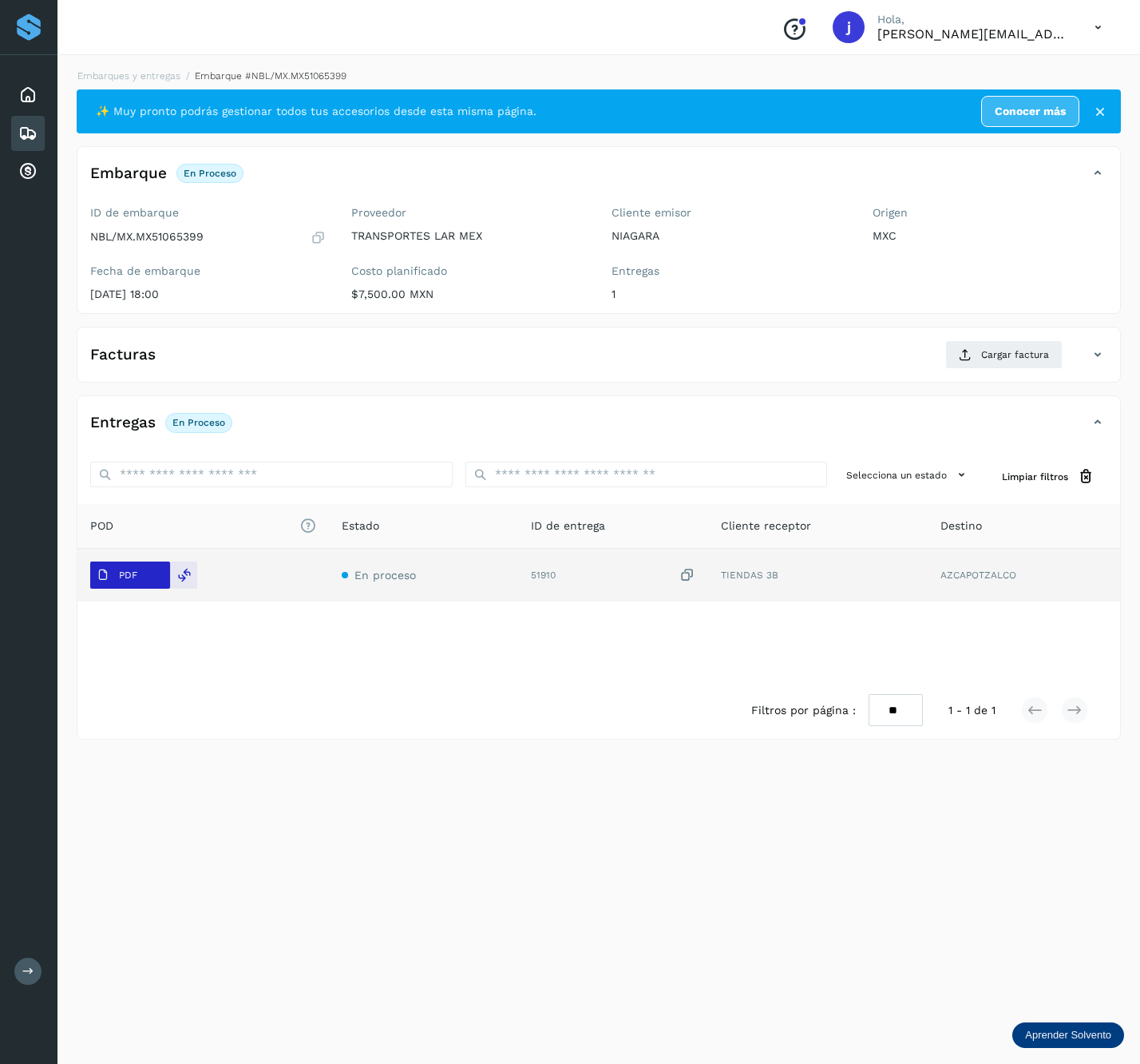
click at [163, 584] on button "PDF" at bounding box center [130, 575] width 80 height 27
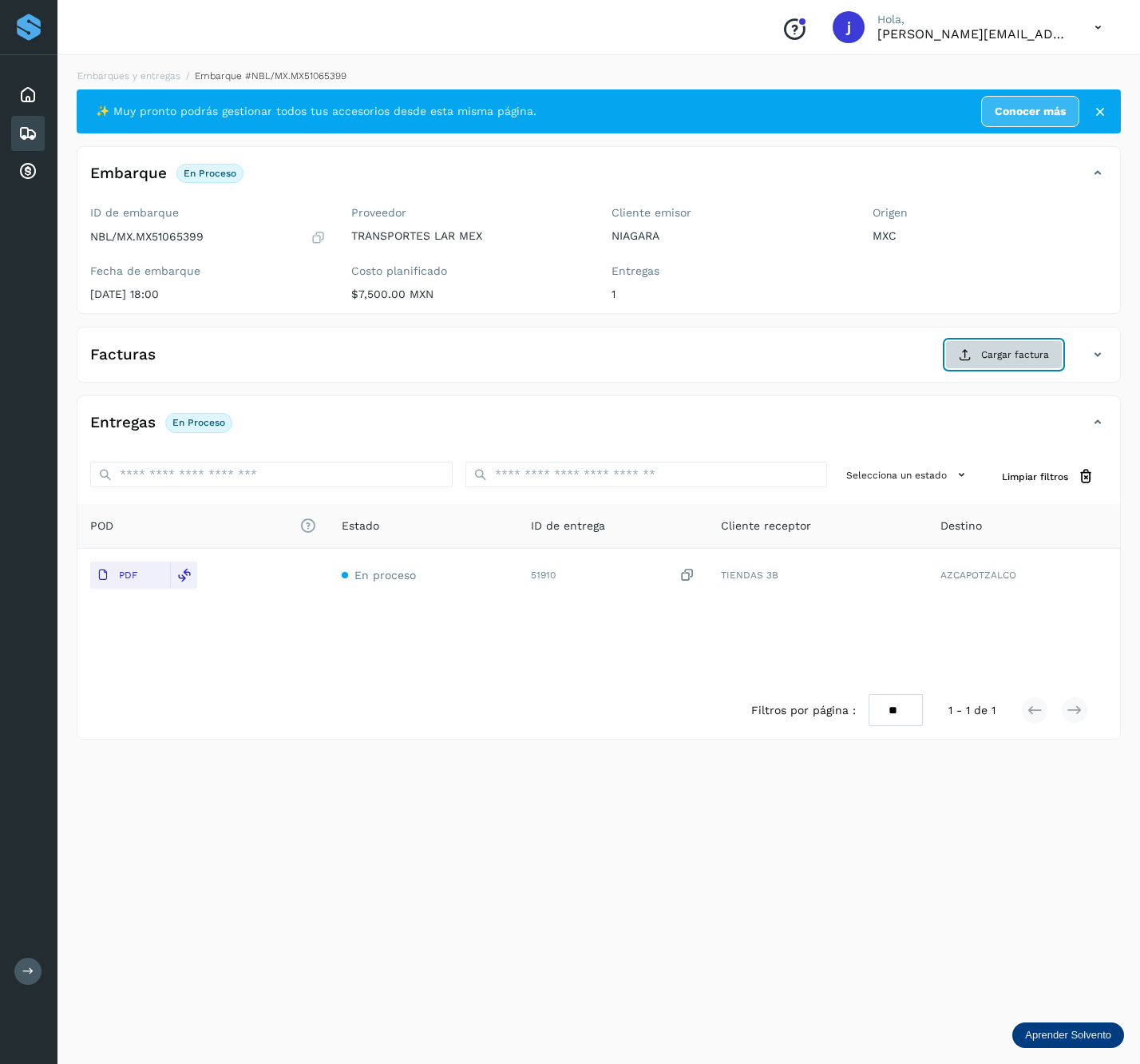
click at [988, 361] on span "Cargar factura" at bounding box center [1015, 355] width 68 height 14
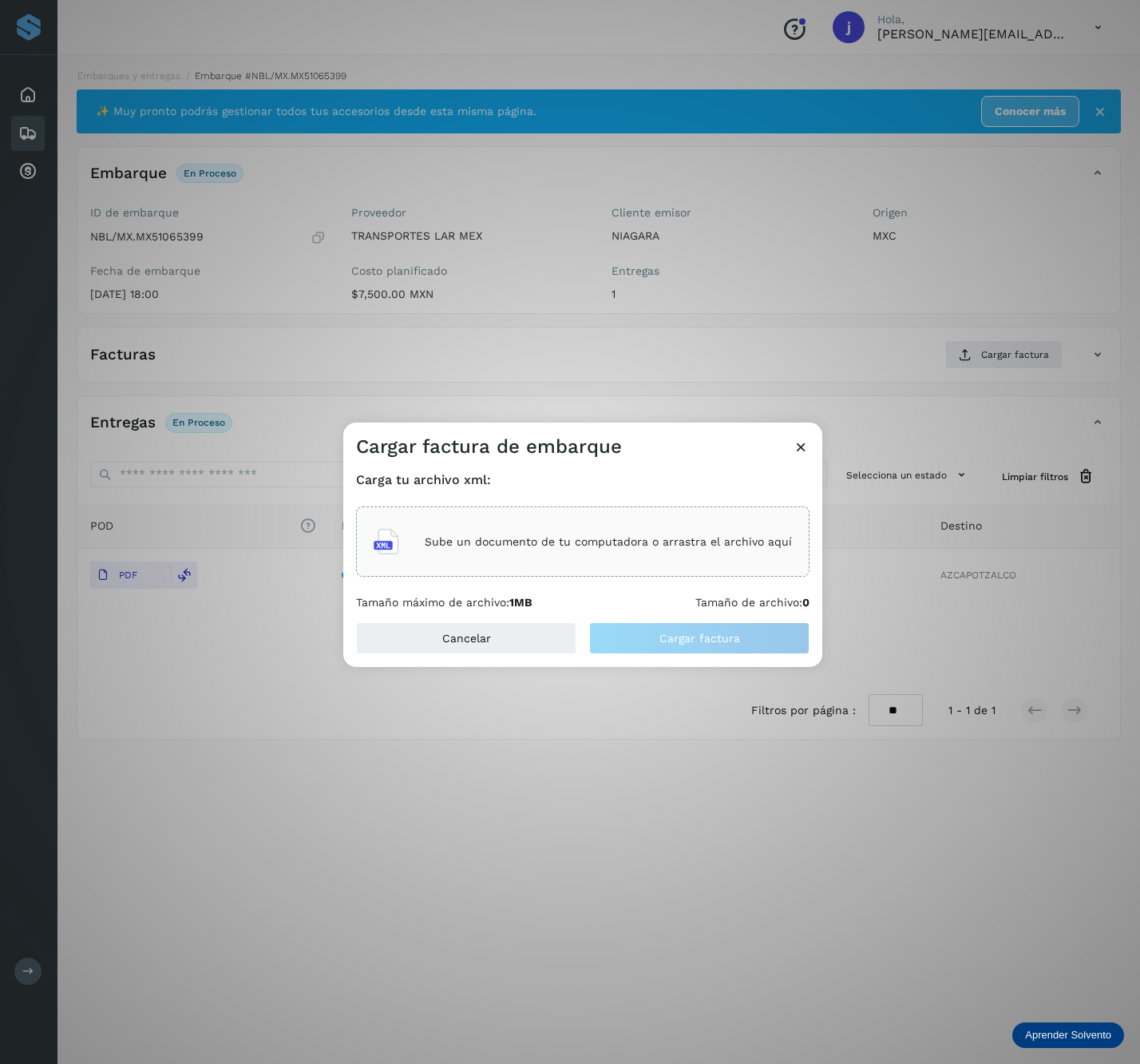
click at [509, 538] on p "Sube un documento de tu computadora o arrastra el archivo aquí" at bounding box center [608, 542] width 368 height 14
click at [778, 657] on div "Cancelar Cargar factura" at bounding box center [583, 645] width 479 height 45
click at [772, 645] on button "Cargar factura" at bounding box center [700, 638] width 220 height 32
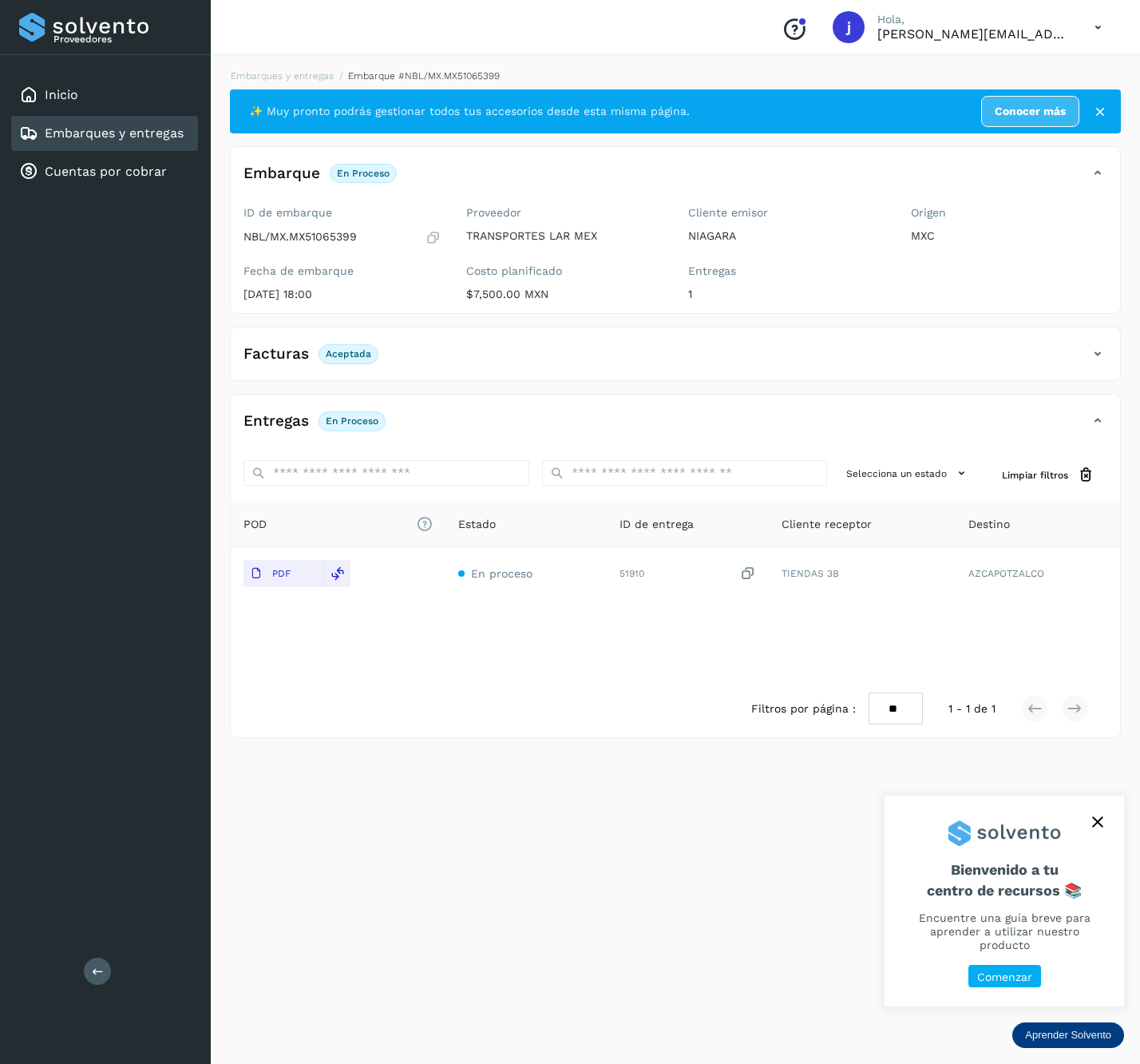
click at [94, 971] on icon at bounding box center [97, 971] width 12 height 12
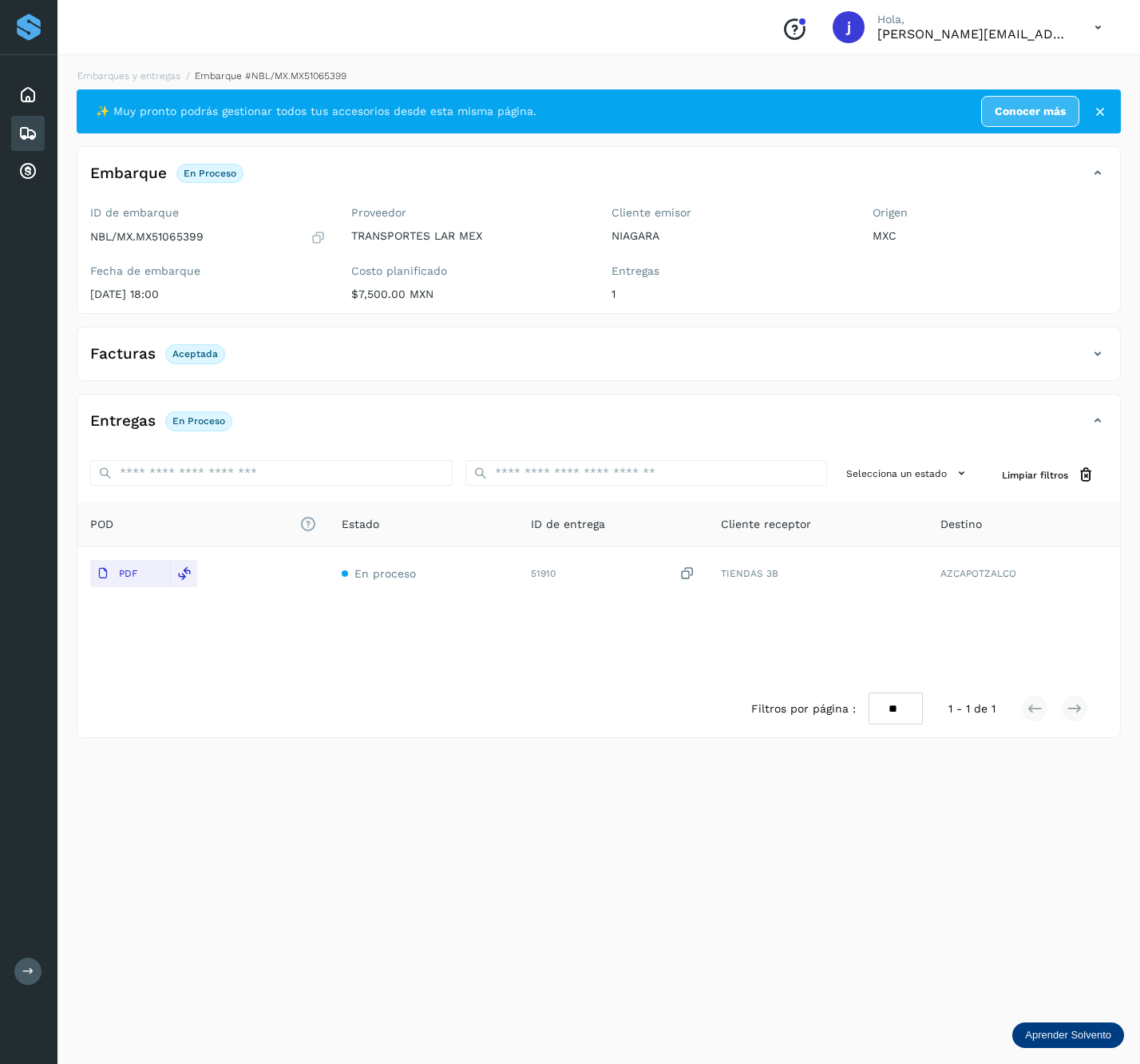
click at [1089, 345] on icon at bounding box center [1098, 354] width 19 height 19
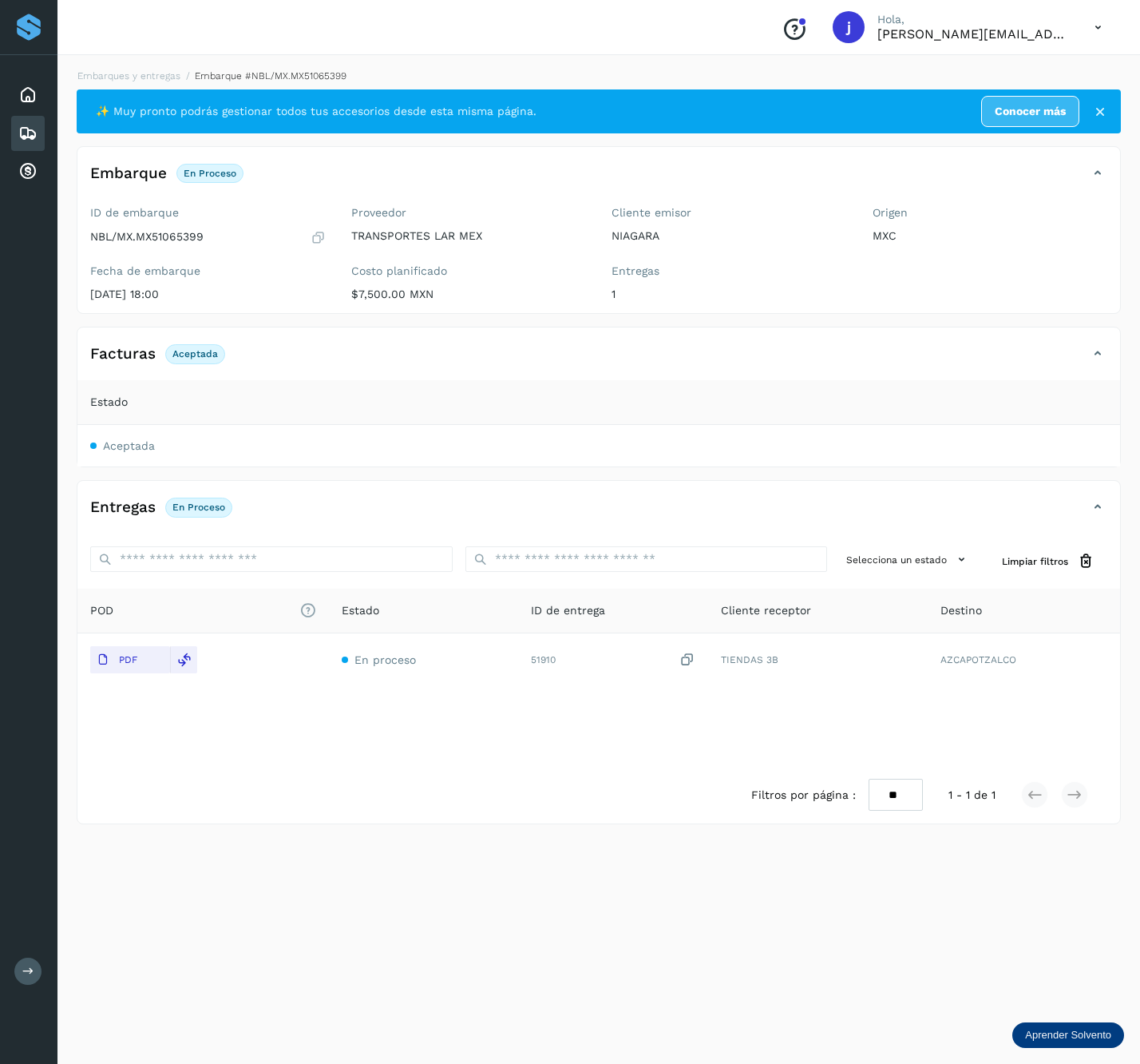
click at [1104, 357] on icon at bounding box center [1098, 354] width 19 height 19
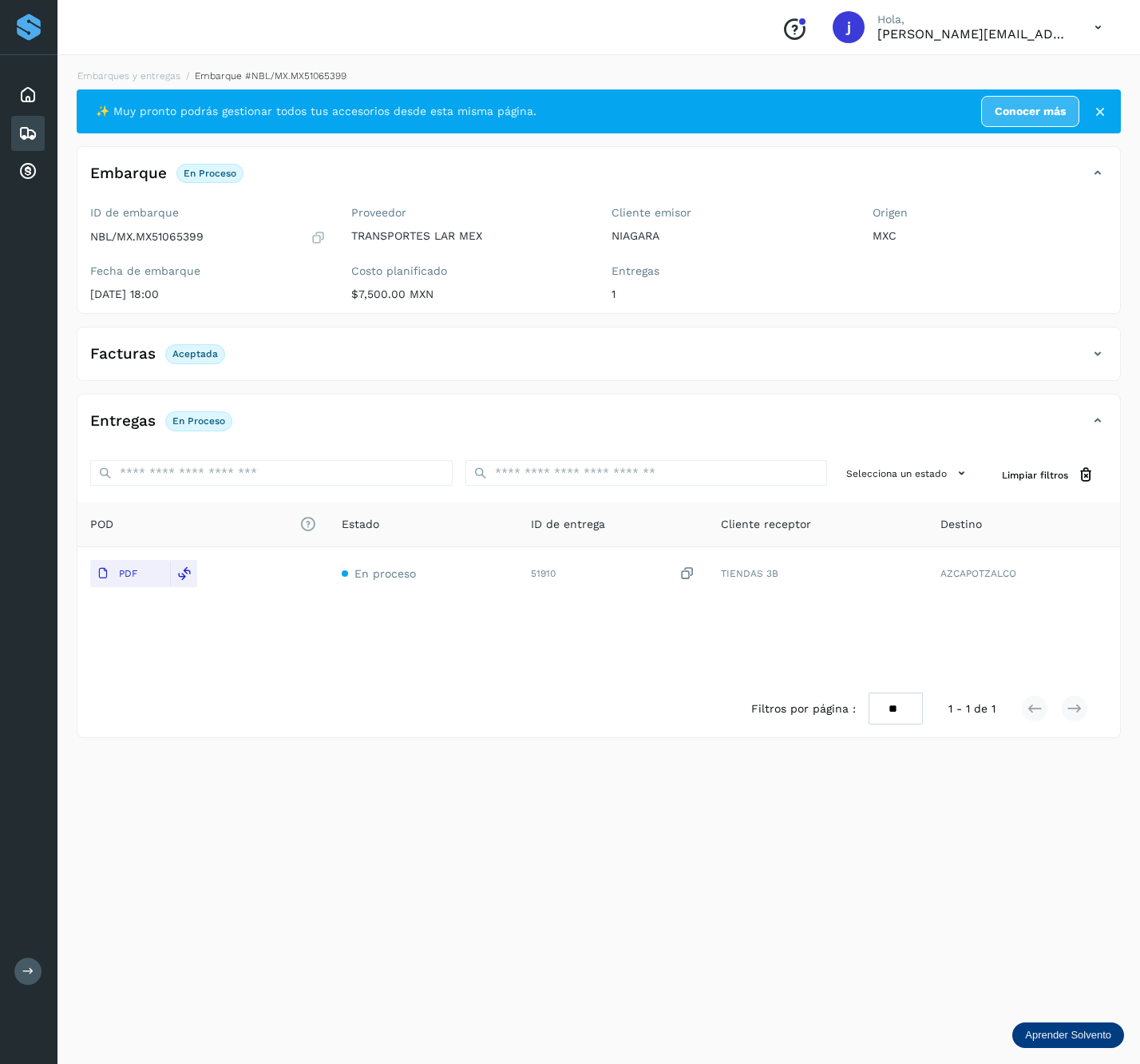
click at [1104, 361] on icon at bounding box center [1098, 354] width 19 height 19
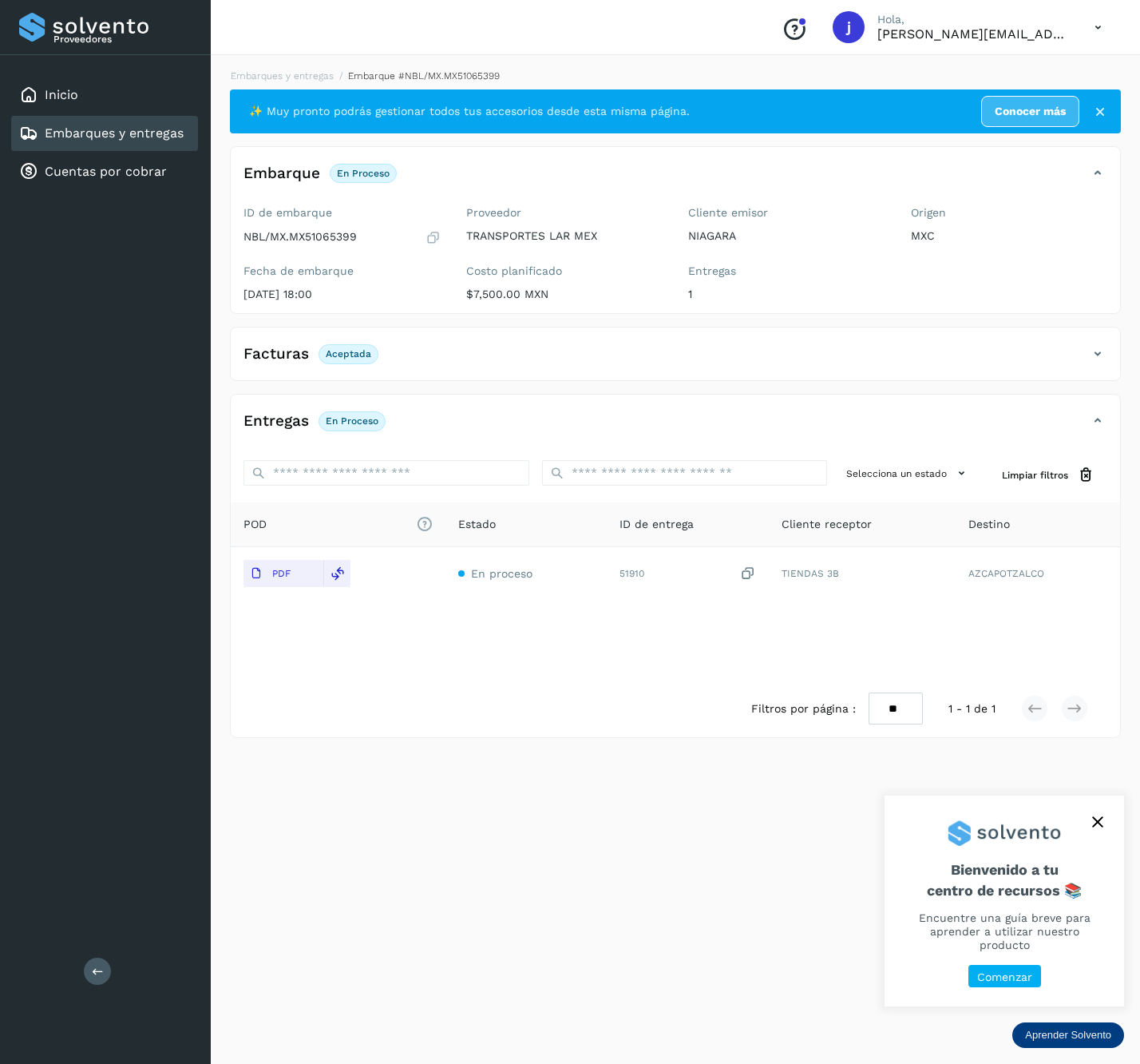
drag, startPoint x: 119, startPoint y: 964, endPoint x: 109, endPoint y: 968, distance: 10.8
click at [116, 964] on div "Proveedores Inicio Embarques y entregas Cuentas por cobrar Salir" at bounding box center [105, 532] width 211 height 1064
click at [110, 968] on button at bounding box center [97, 971] width 27 height 27
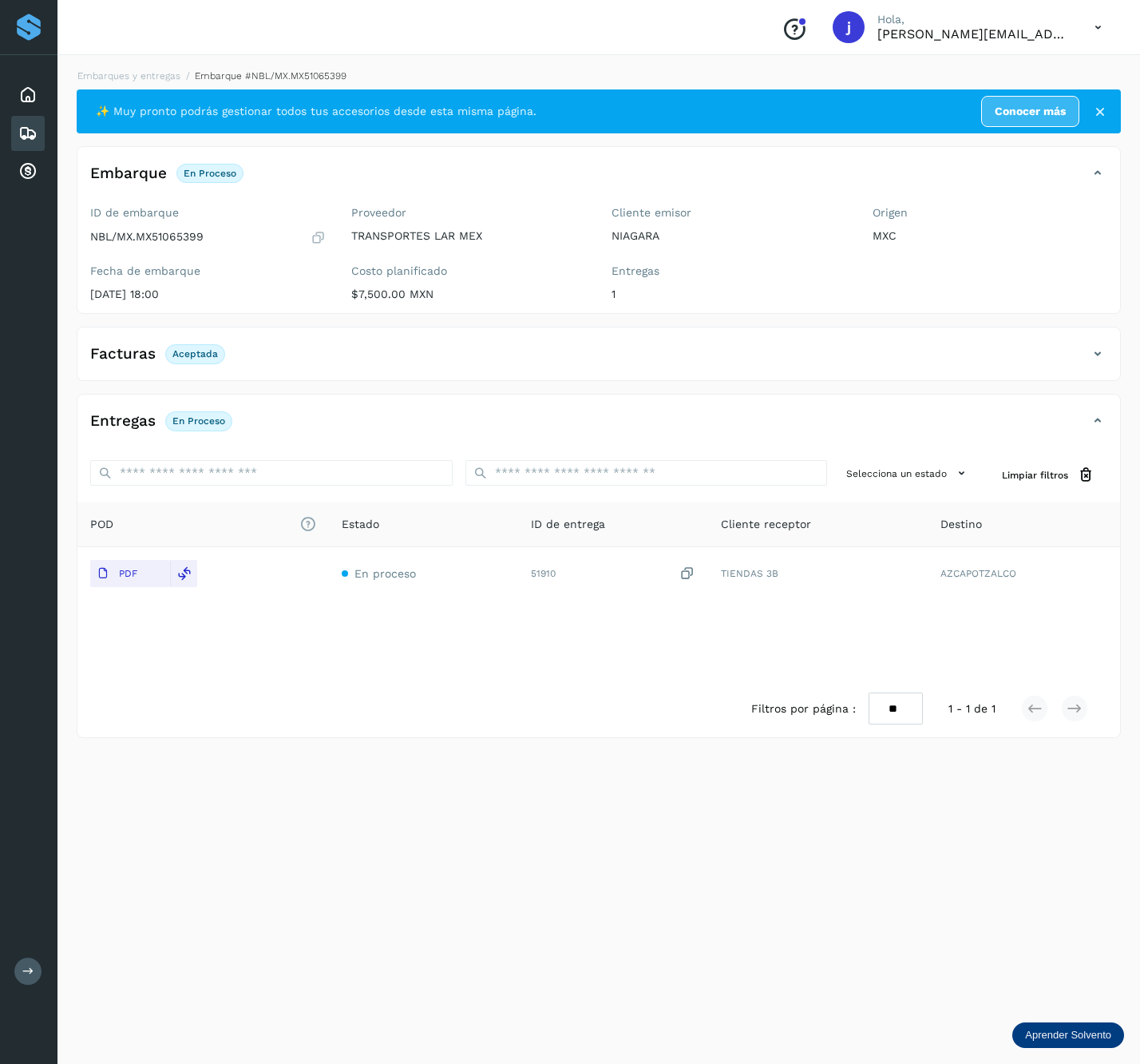
click at [1094, 361] on icon at bounding box center [1098, 354] width 19 height 19
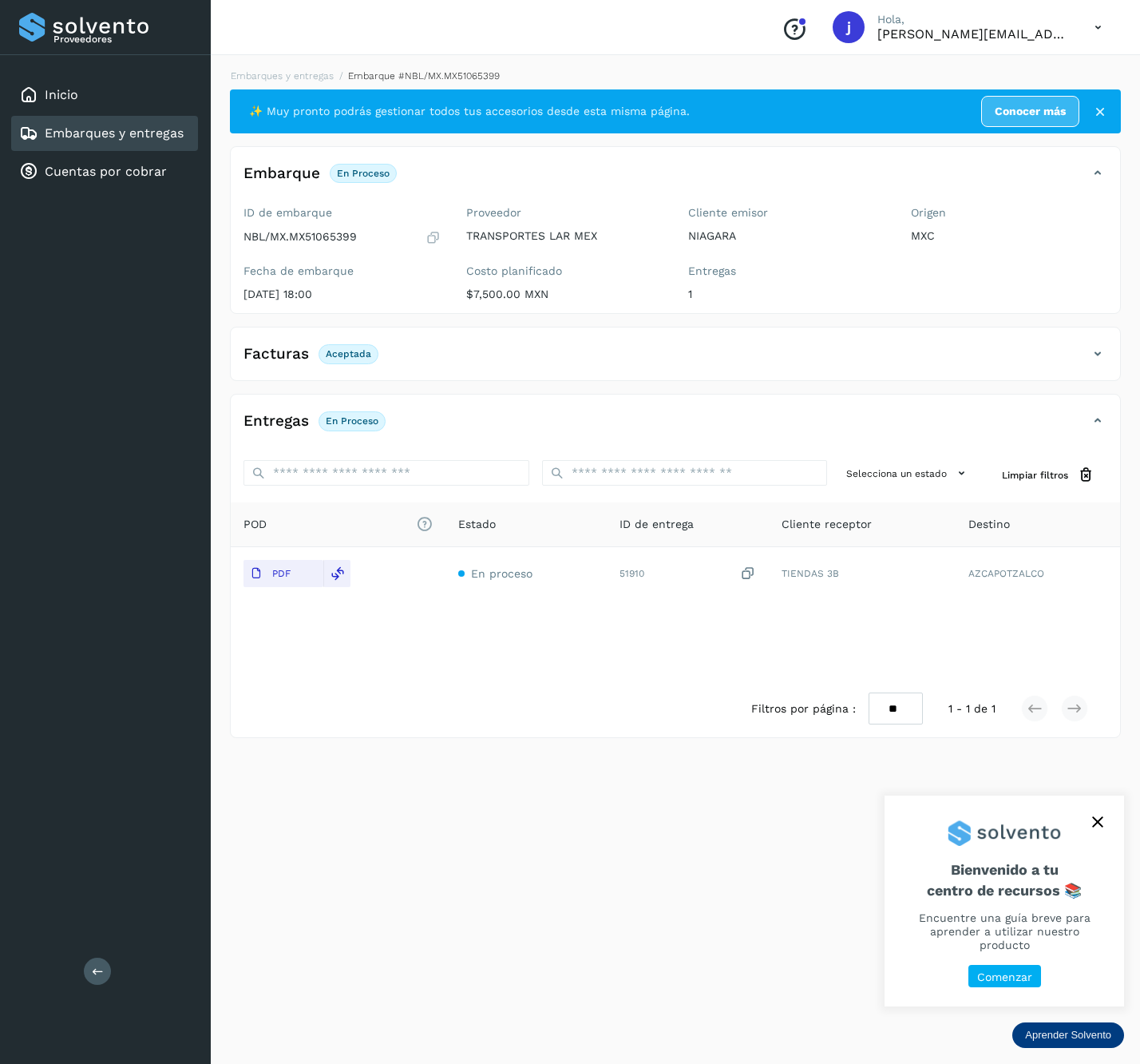
click at [89, 990] on div "Proveedores Inicio Embarques y entregas Cuentas por cobrar Salir" at bounding box center [105, 532] width 211 height 1064
click at [93, 983] on button at bounding box center [97, 971] width 27 height 27
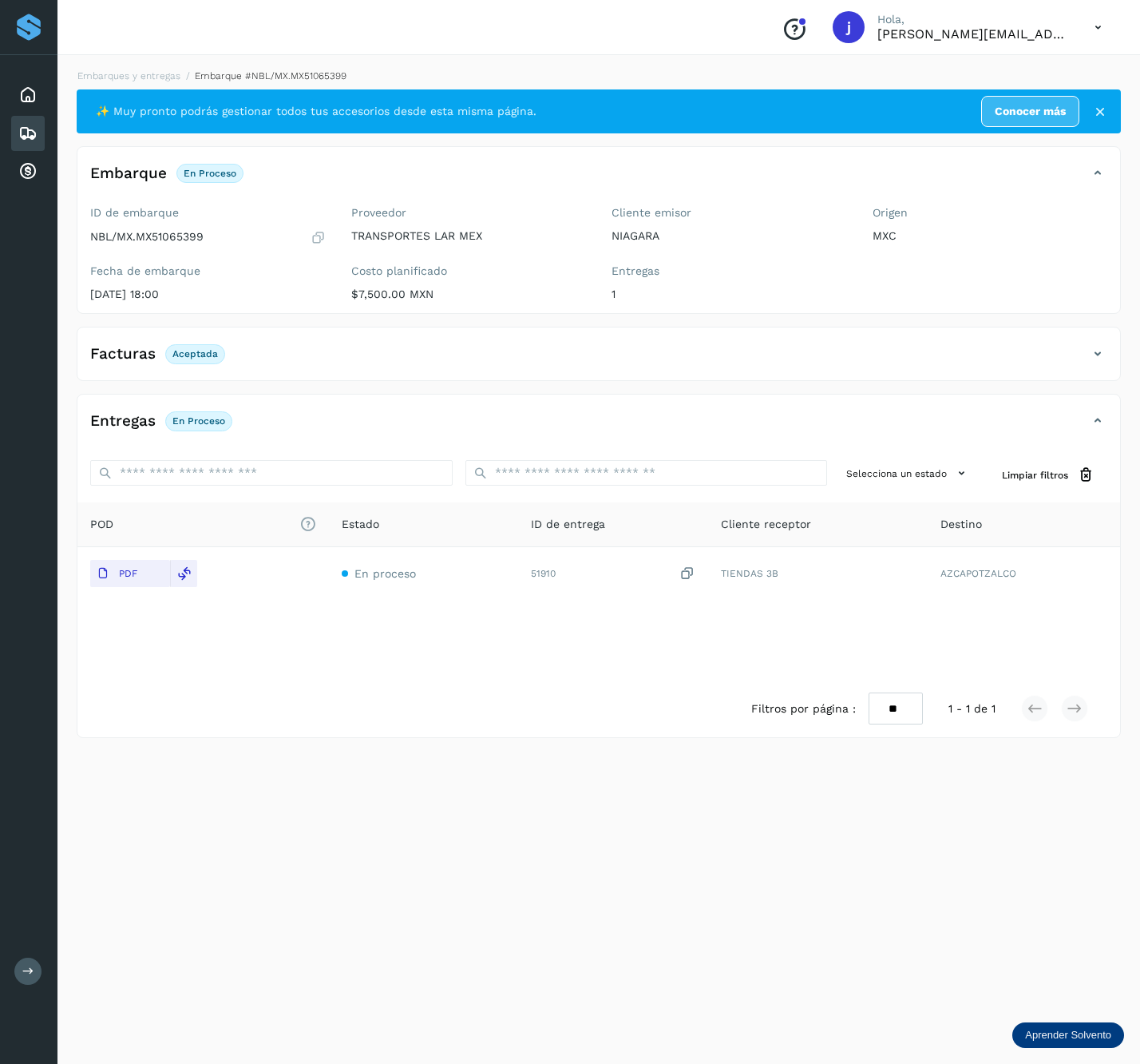
click at [1097, 364] on icon at bounding box center [1098, 354] width 19 height 19
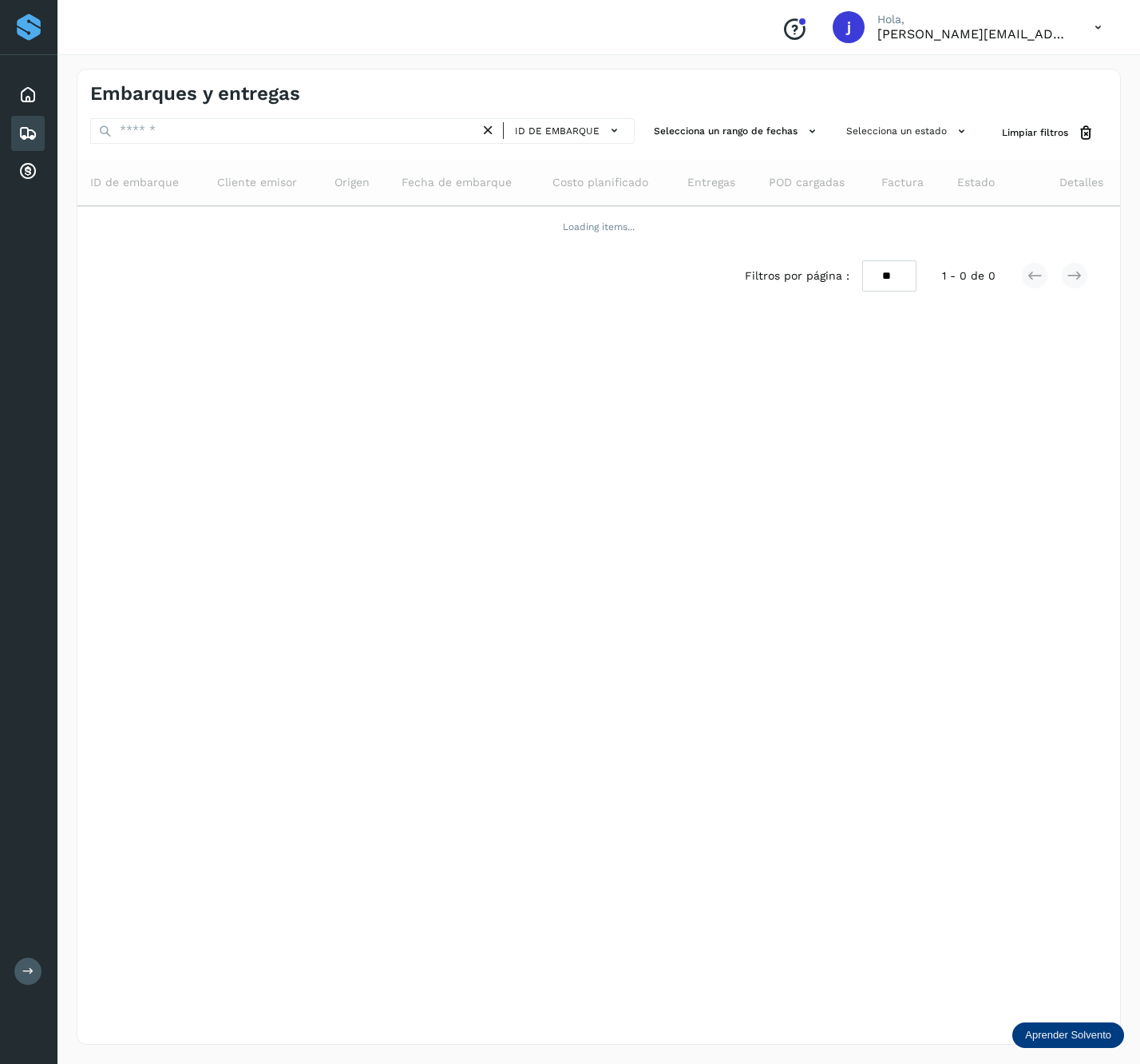
drag, startPoint x: 204, startPoint y: 152, endPoint x: 212, endPoint y: 150, distance: 8.2
click at [205, 152] on div "ID de embarque Selecciona un rango de fechas Selecciona un estado Limpiar filtr…" at bounding box center [599, 211] width 1043 height 186
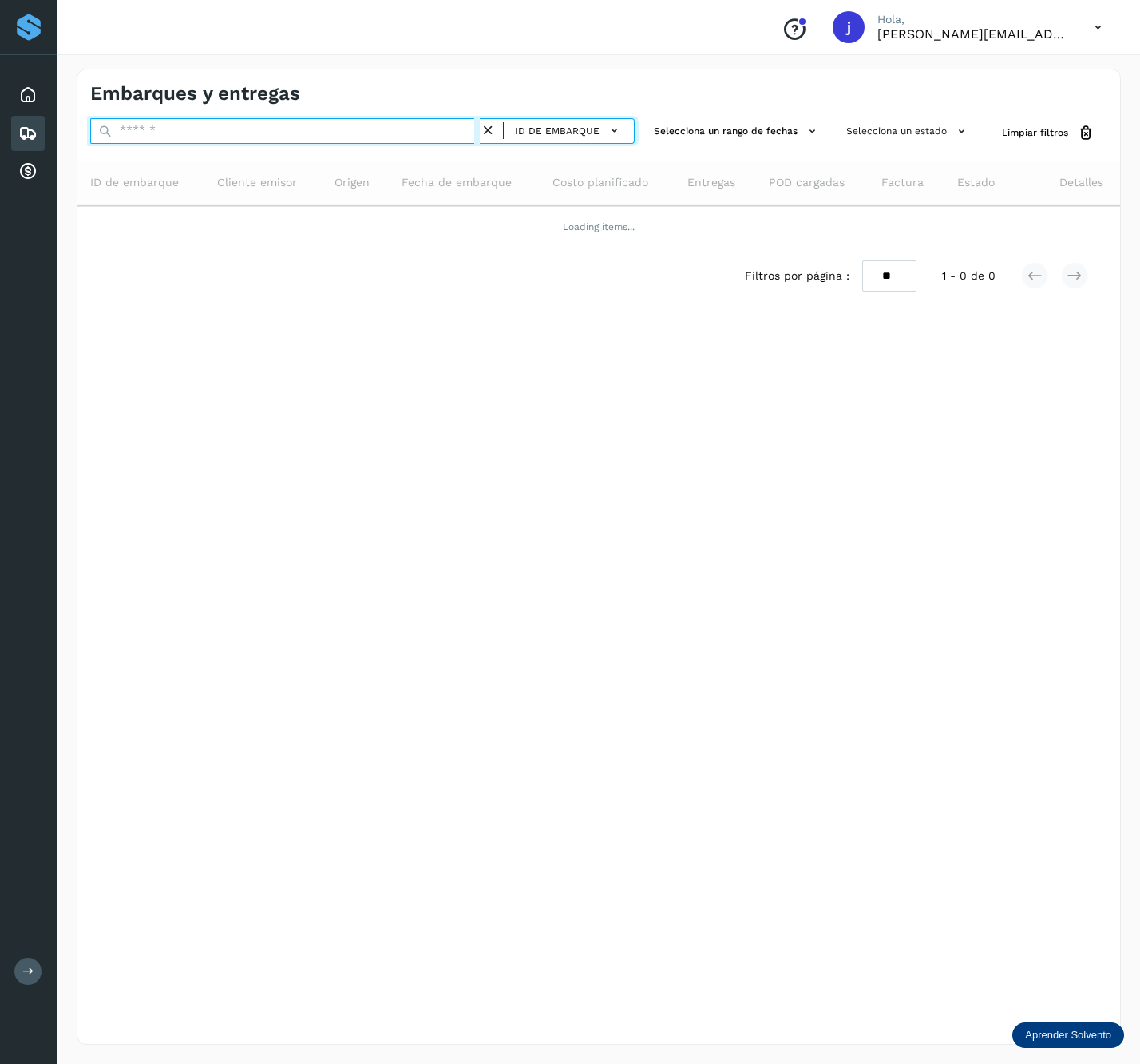
paste input "**********"
click at [217, 139] on input "**********" at bounding box center [285, 131] width 389 height 26
click at [329, 134] on input "**********" at bounding box center [285, 131] width 389 height 26
paste input "**********"
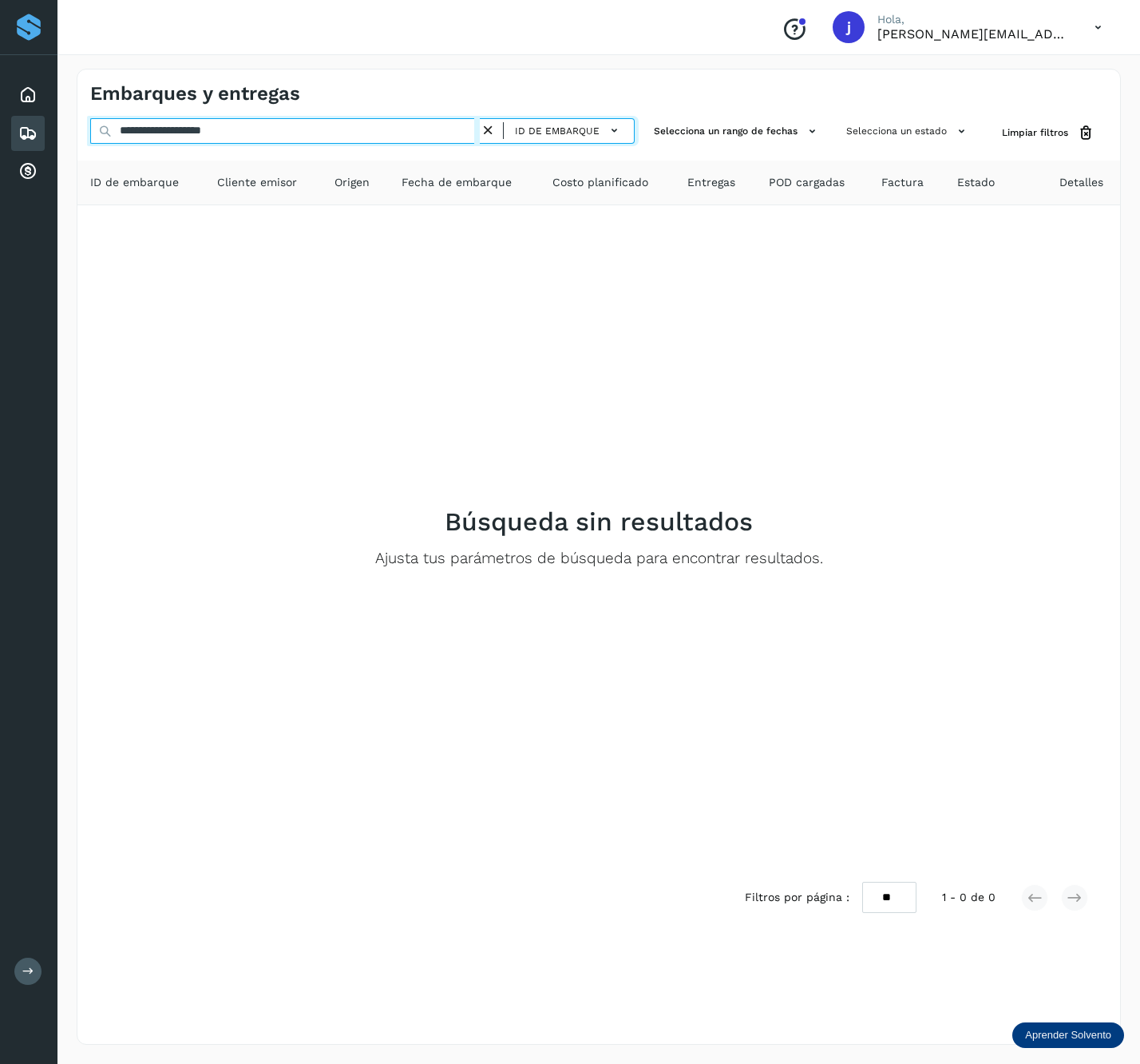
click at [340, 128] on input "**********" at bounding box center [285, 131] width 389 height 26
paste input "text"
type input "**********"
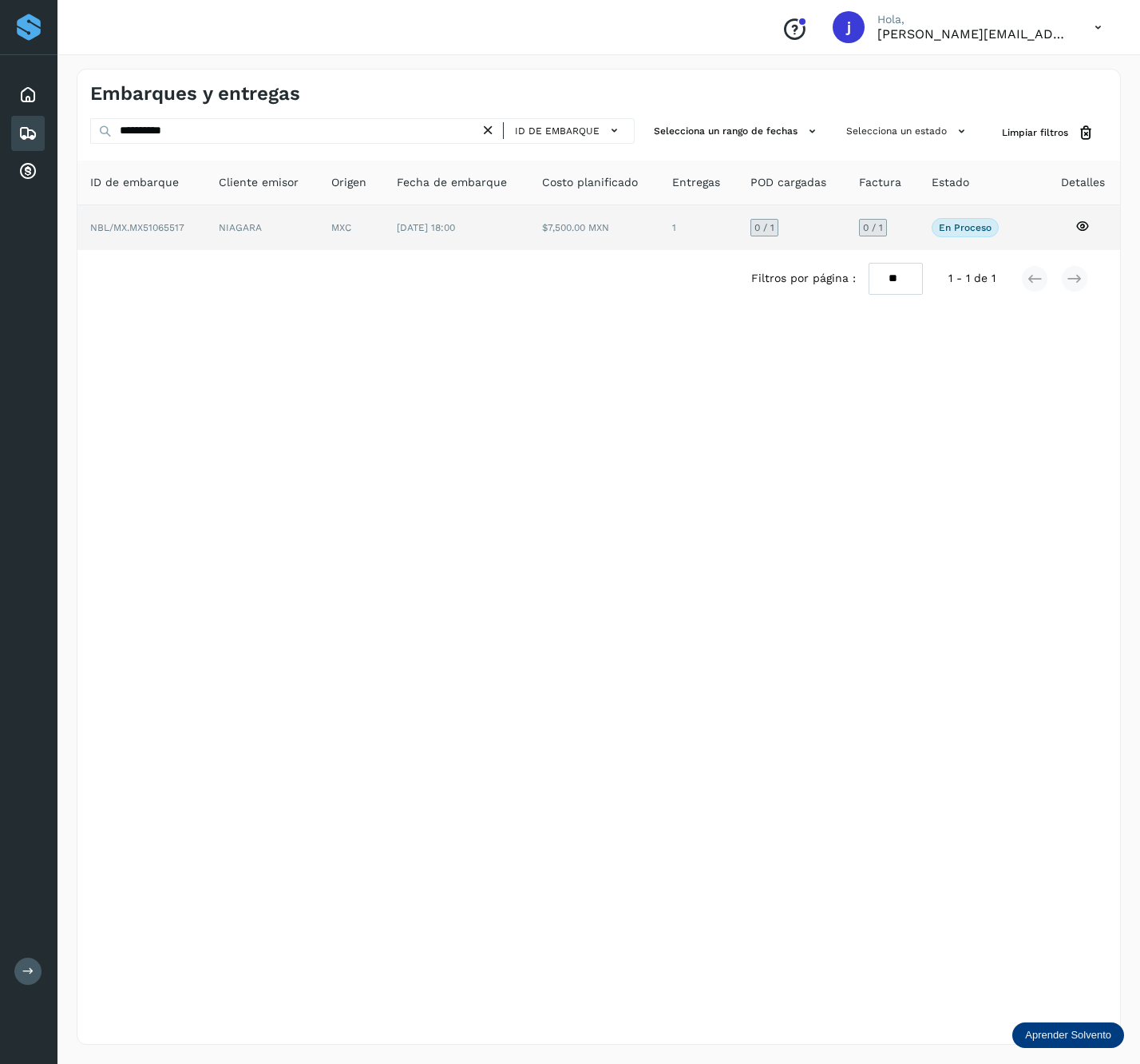
click at [319, 233] on td "NIAGARA" at bounding box center [351, 228] width 64 height 45
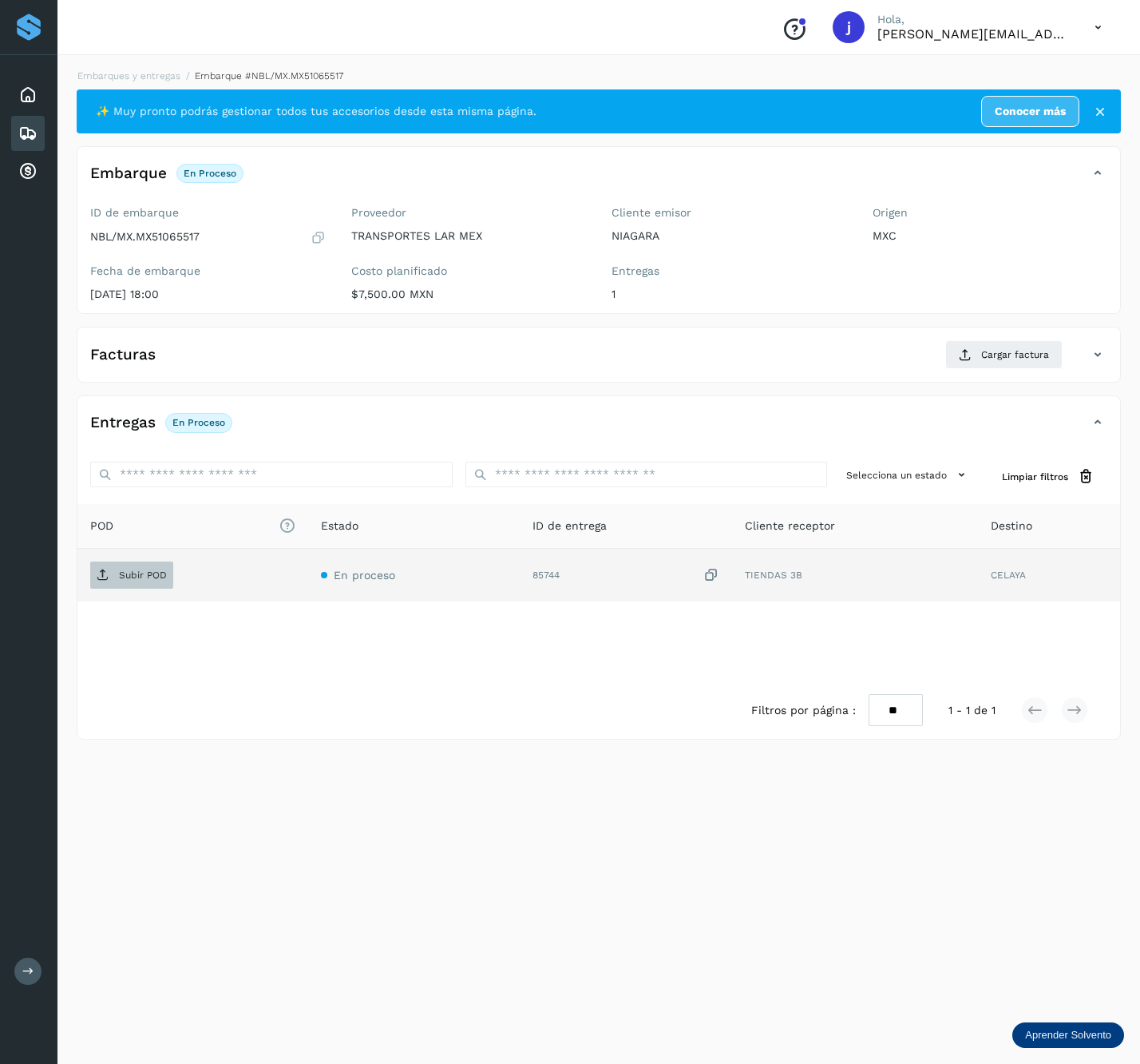
click at [130, 588] on span "Subir POD" at bounding box center [131, 575] width 83 height 26
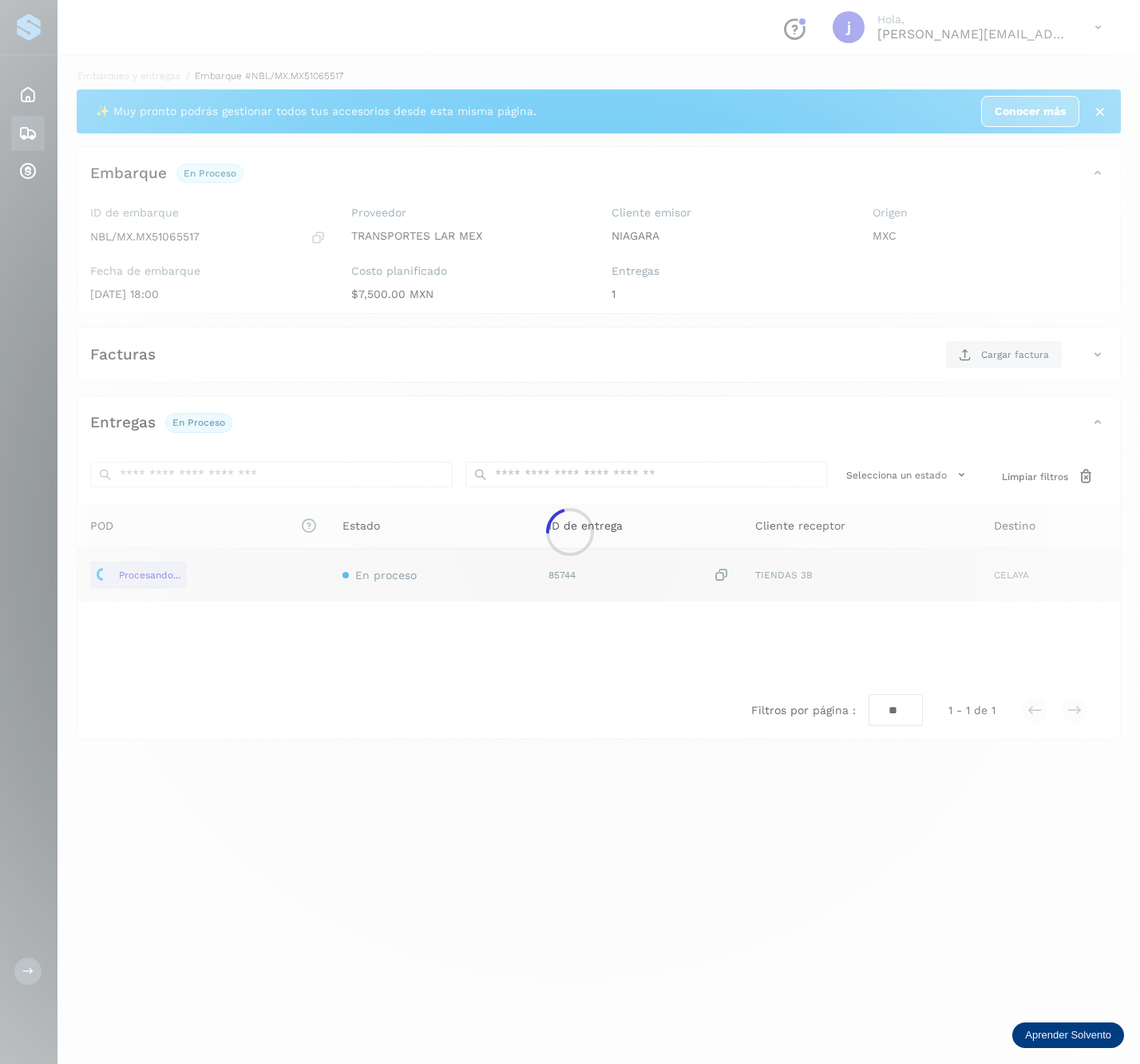
click at [969, 386] on div at bounding box center [570, 532] width 1140 height 1064
click at [1001, 355] on div at bounding box center [570, 532] width 1140 height 1064
click at [1002, 357] on div at bounding box center [570, 532] width 1140 height 1064
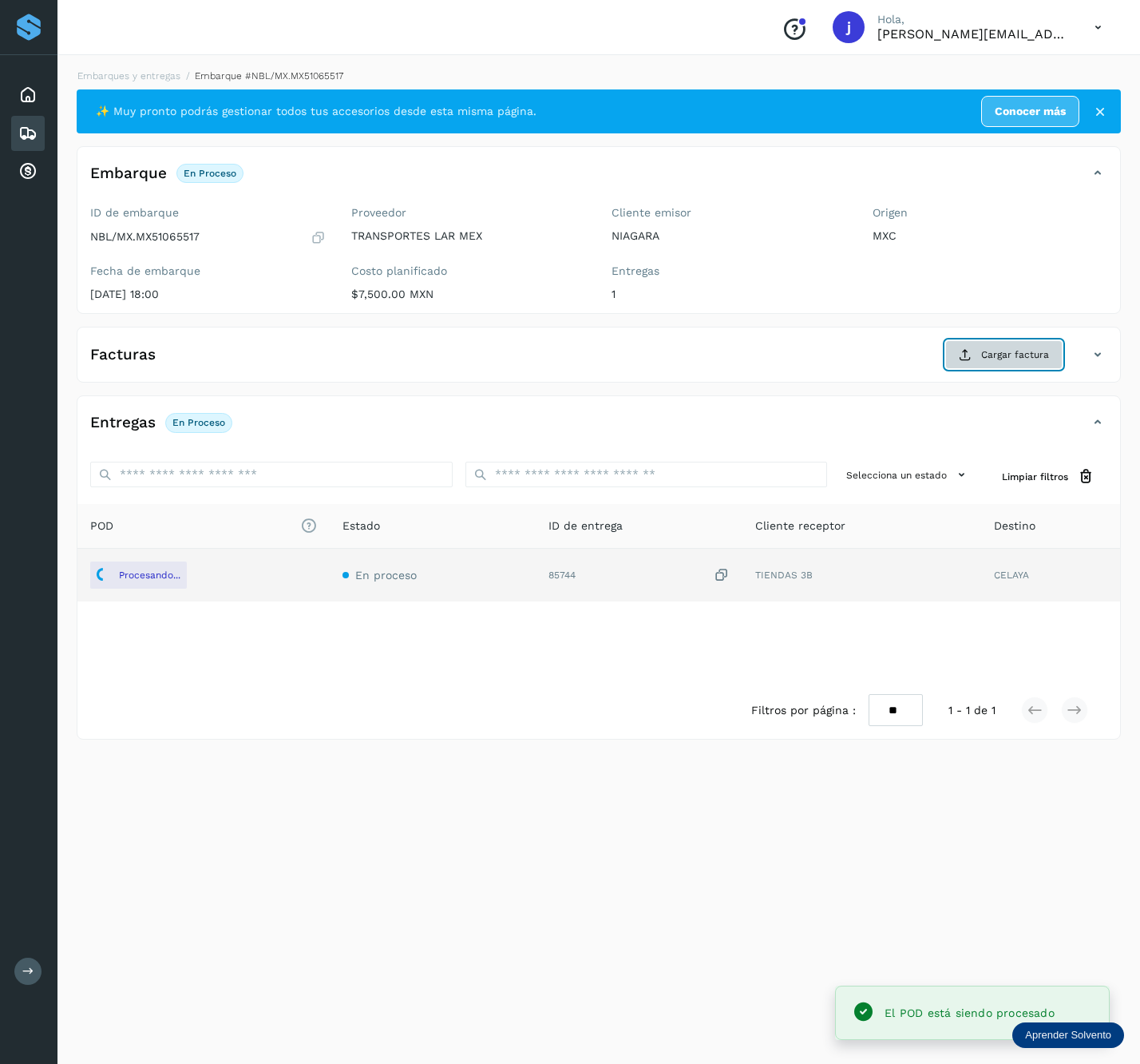
click at [1020, 361] on span "Cargar factura" at bounding box center [1015, 355] width 68 height 14
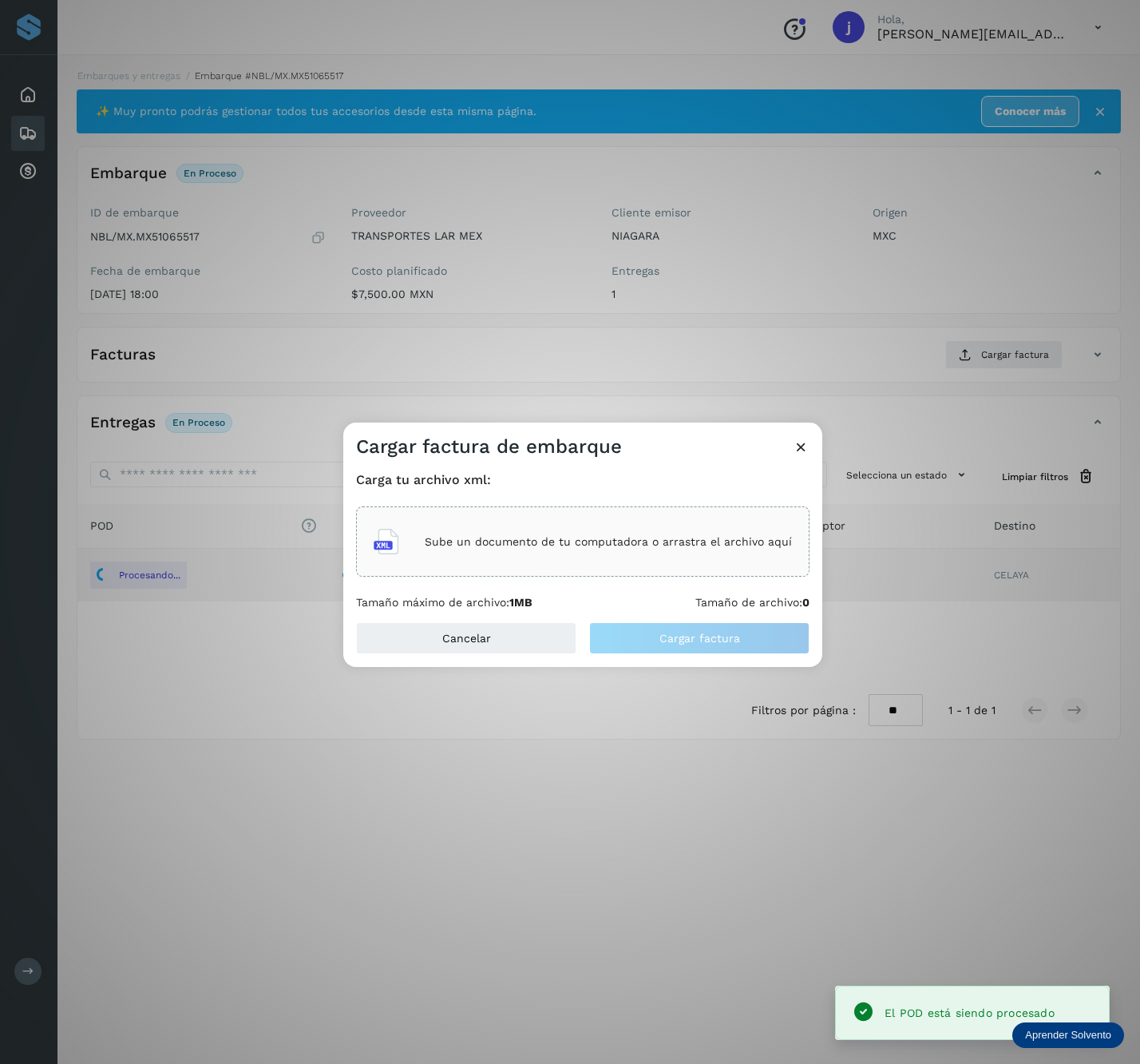
click at [637, 564] on div "Sube un documento de tu computadora o arrastra el archivo aquí" at bounding box center [583, 541] width 454 height 70
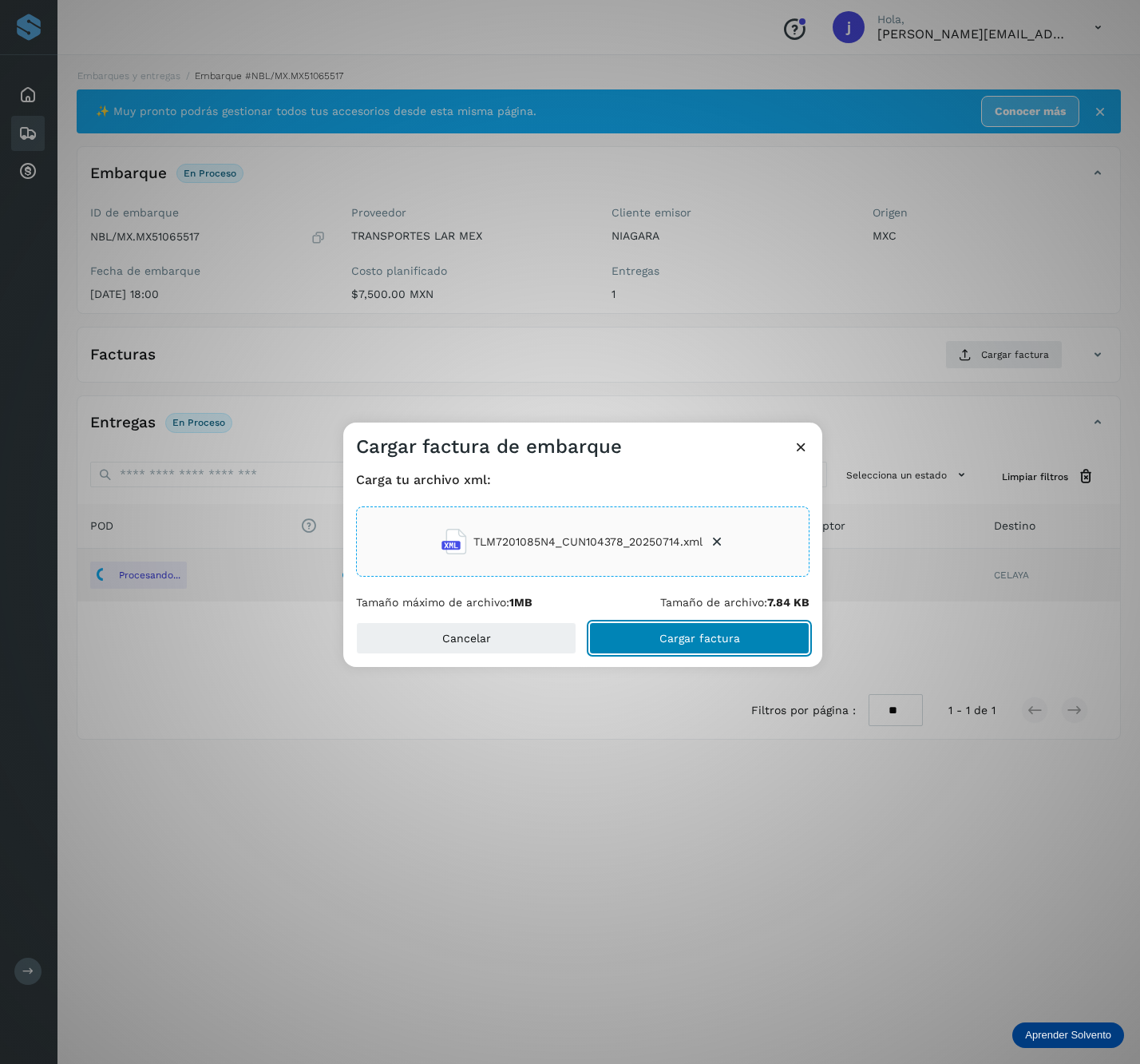
click at [733, 622] on button "Cargar factura" at bounding box center [700, 638] width 220 height 32
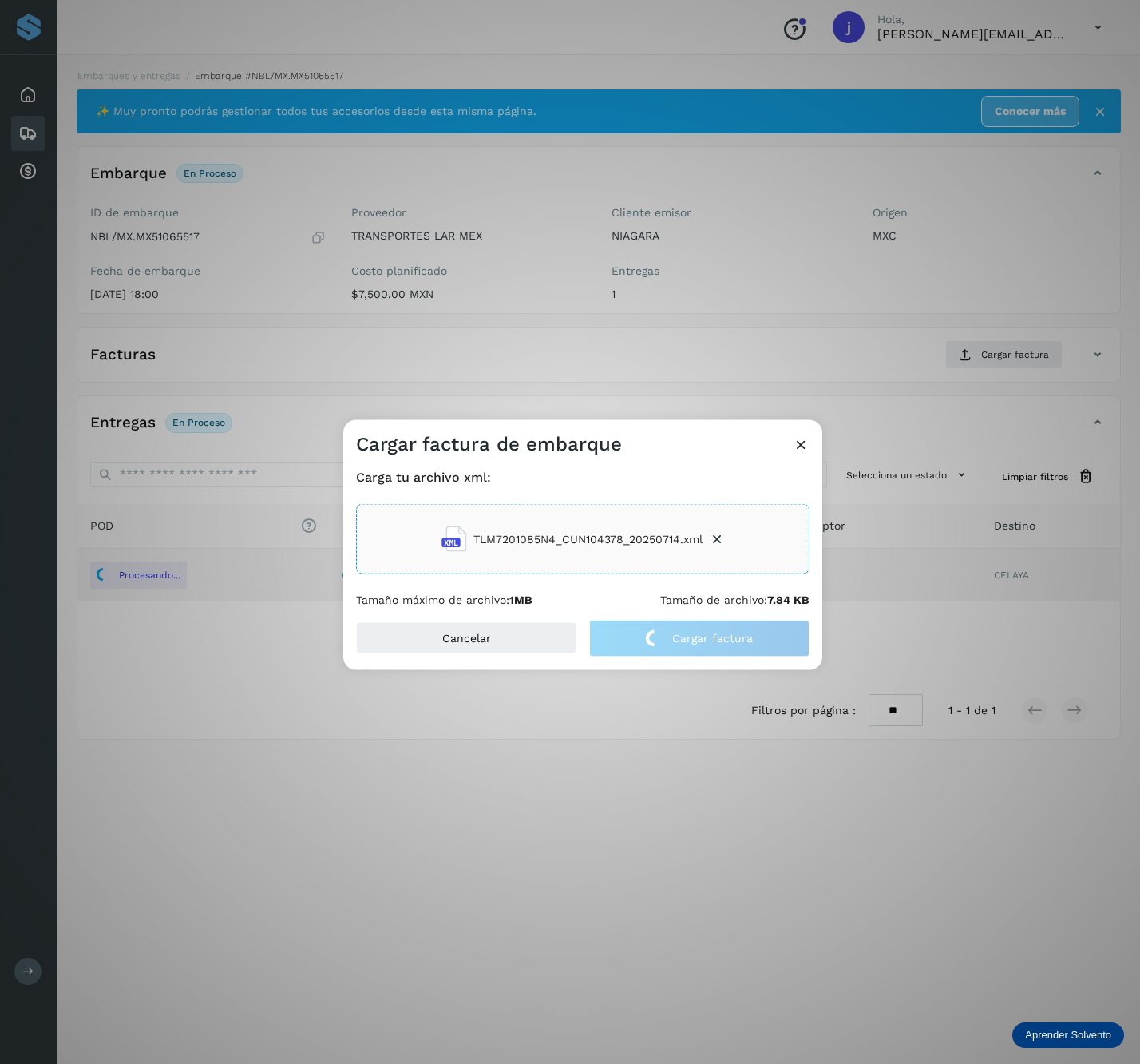
click at [796, 251] on div "Cargar factura de embarque Carga tu archivo xml: TLM7201085N4_CUN104378_2025071…" at bounding box center [570, 532] width 1140 height 1064
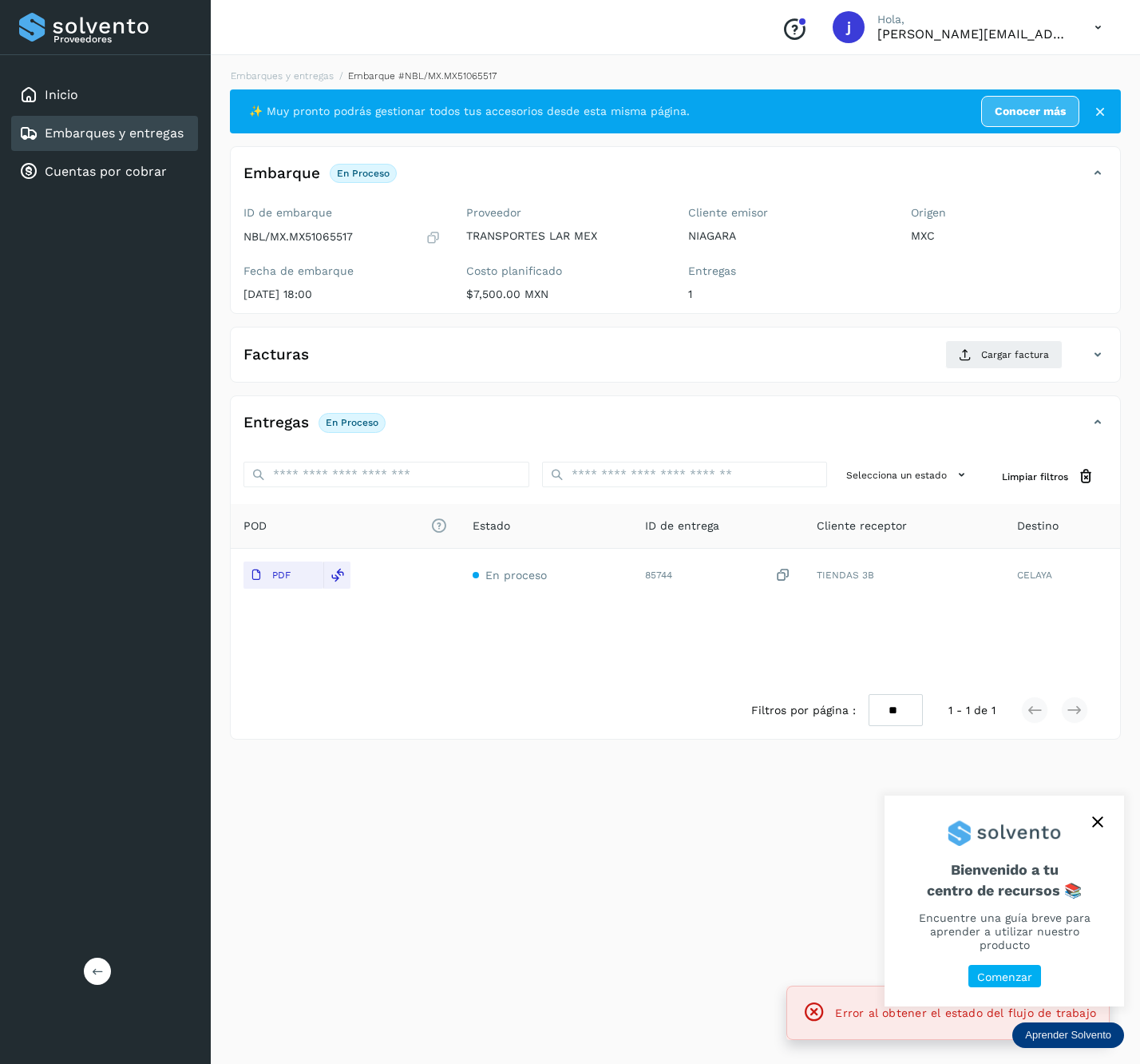
click at [91, 958] on div "Proveedores Inicio Embarques y entregas Cuentas por cobrar Salir" at bounding box center [105, 532] width 211 height 1064
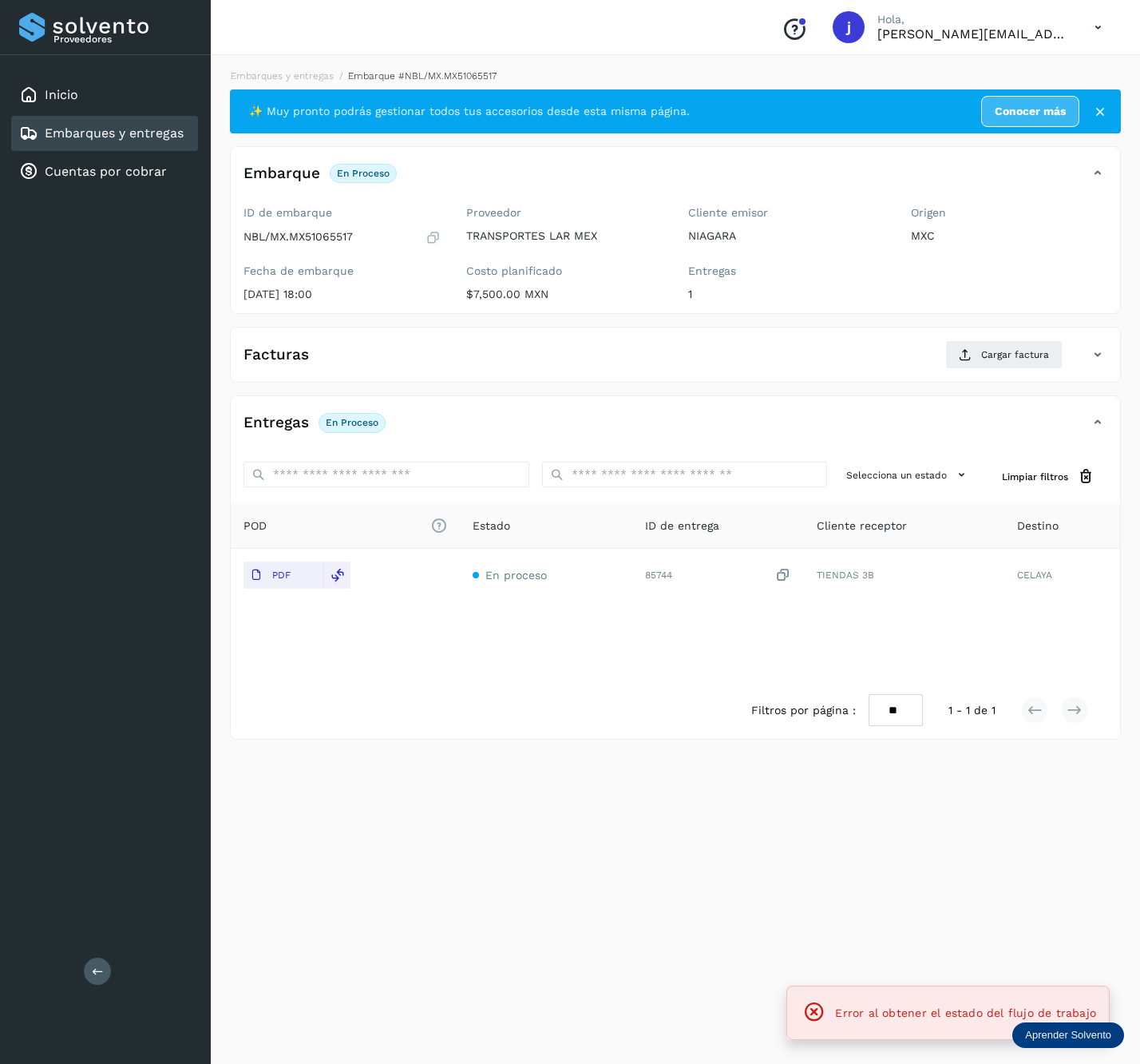
drag, startPoint x: 91, startPoint y: 958, endPoint x: 87, endPoint y: 968, distance: 10.8
click at [87, 968] on button at bounding box center [97, 971] width 27 height 27
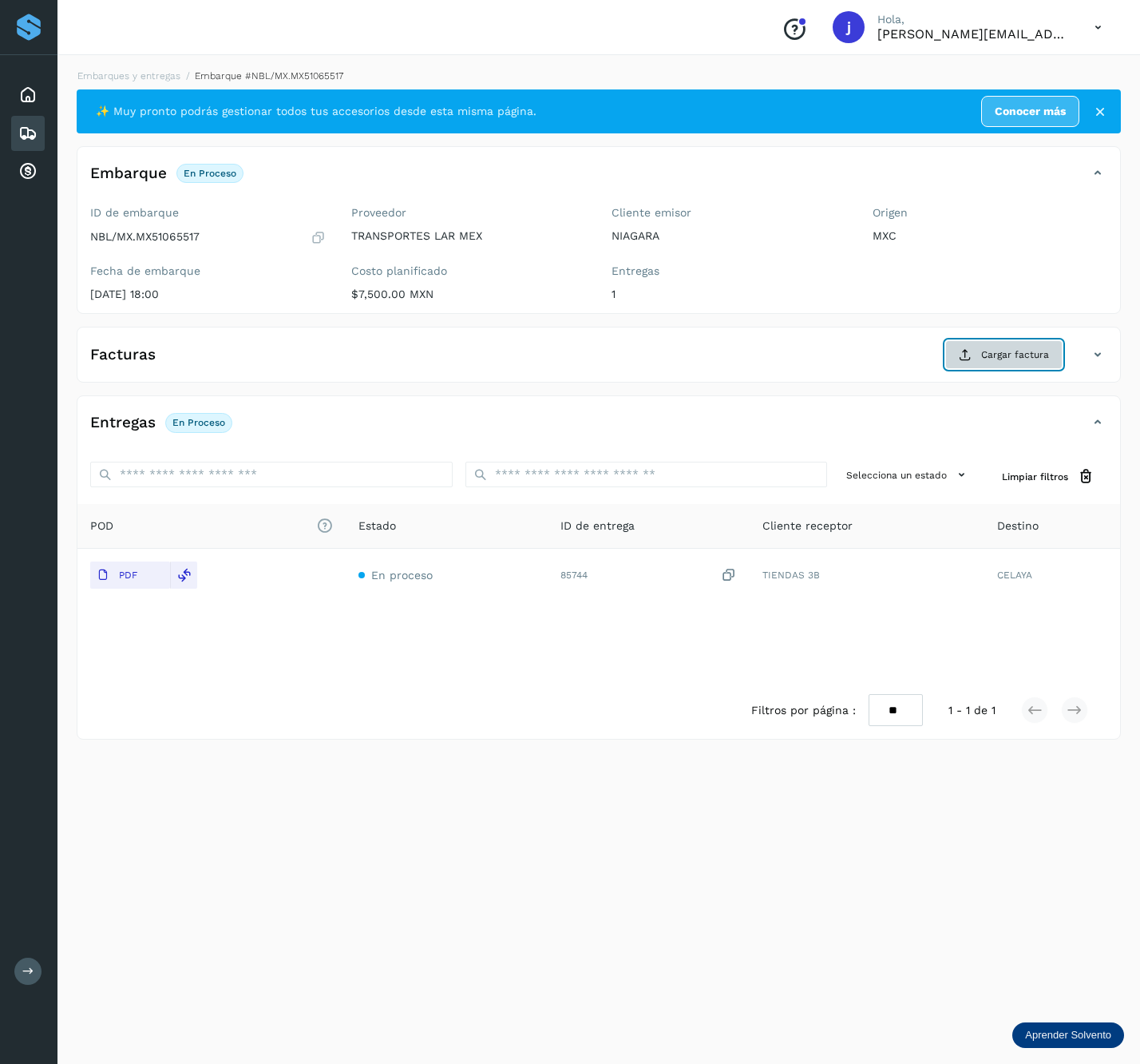
click at [1041, 367] on button "Cargar factura" at bounding box center [1004, 355] width 117 height 29
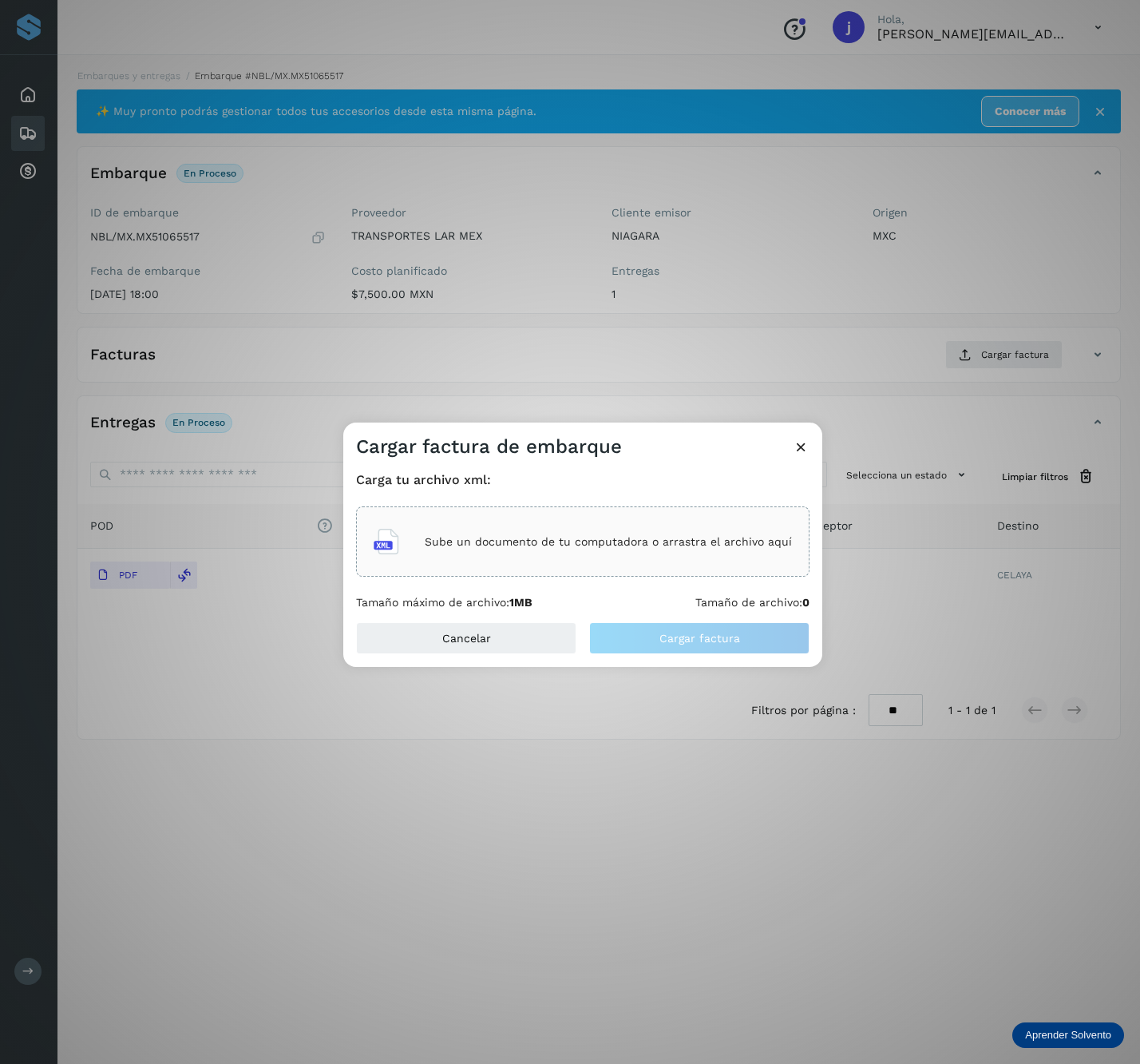
click at [687, 571] on div "Sube un documento de tu computadora o arrastra el archivo aquí" at bounding box center [583, 541] width 454 height 70
click at [690, 634] on span "Cargar factura" at bounding box center [700, 638] width 80 height 11
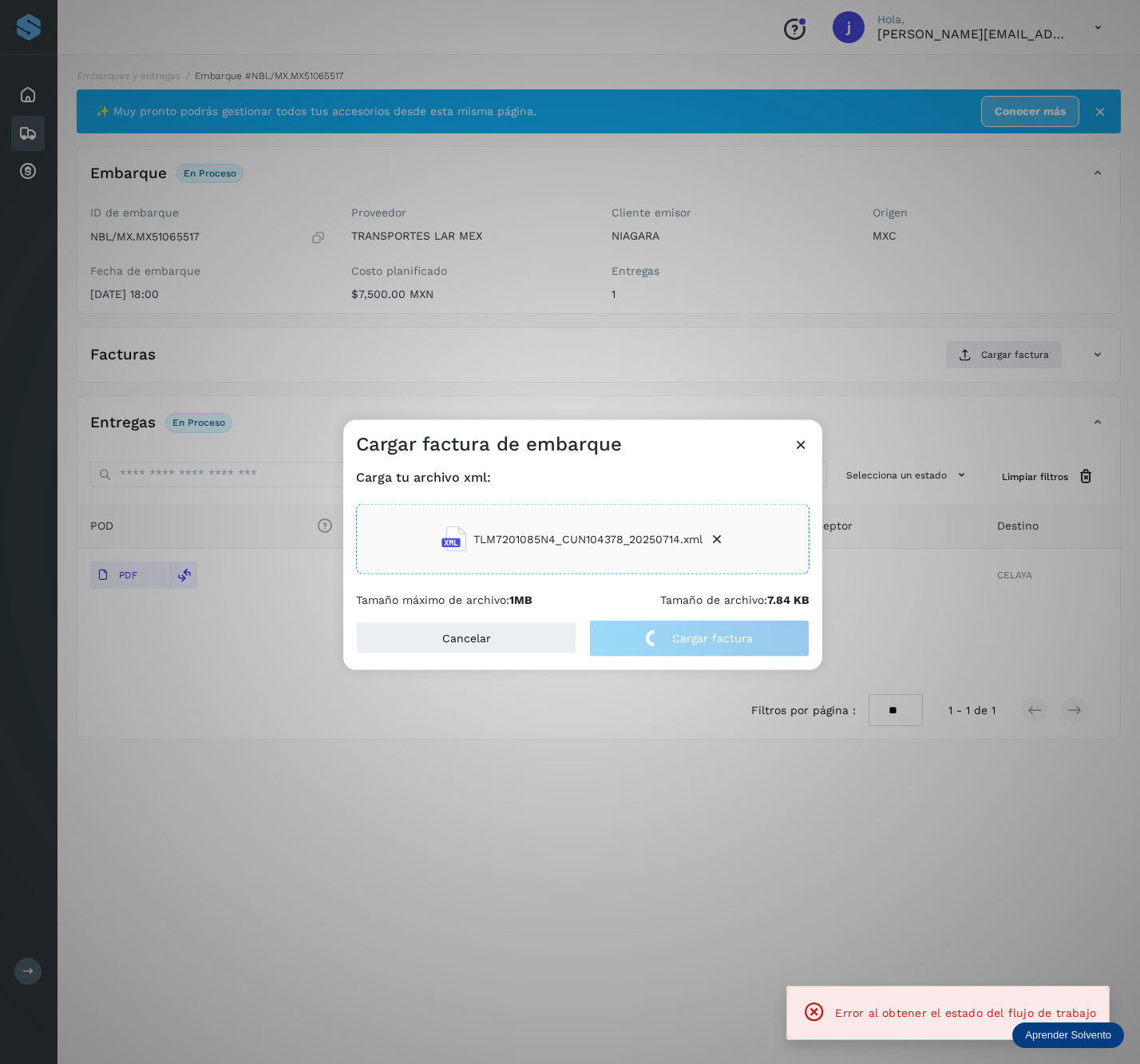
click at [739, 236] on div "Cargar factura de embarque Carga tu archivo xml: TLM7201085N4_CUN104378_2025071…" at bounding box center [570, 532] width 1140 height 1064
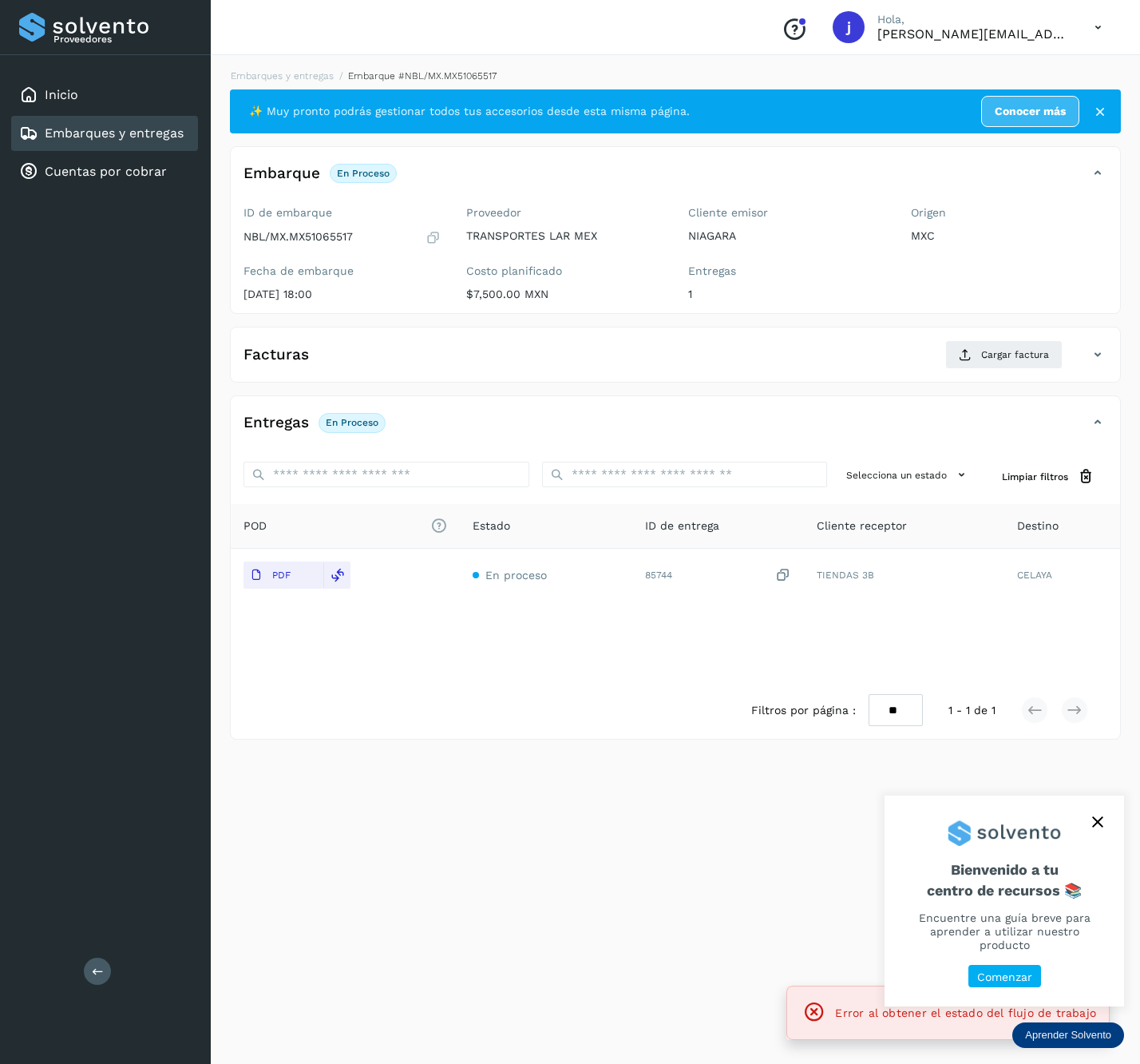
click at [1091, 834] on button "close," at bounding box center [1098, 823] width 24 height 24
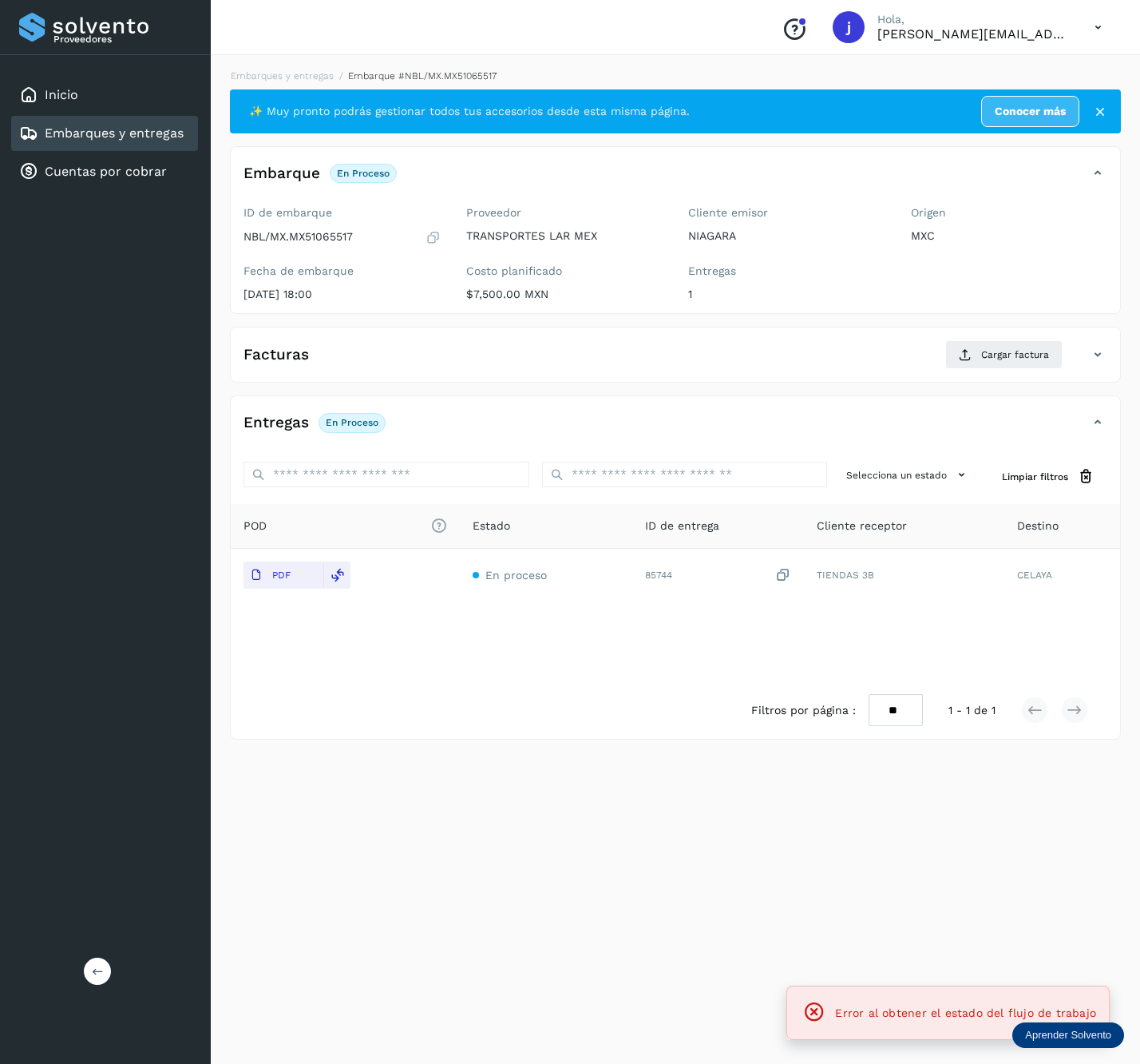
drag, startPoint x: 117, startPoint y: 963, endPoint x: 97, endPoint y: 971, distance: 21.5
click at [117, 965] on div "Proveedores Inicio Embarques y entregas Cuentas por cobrar Salir" at bounding box center [105, 532] width 211 height 1064
click at [89, 971] on button at bounding box center [97, 971] width 27 height 27
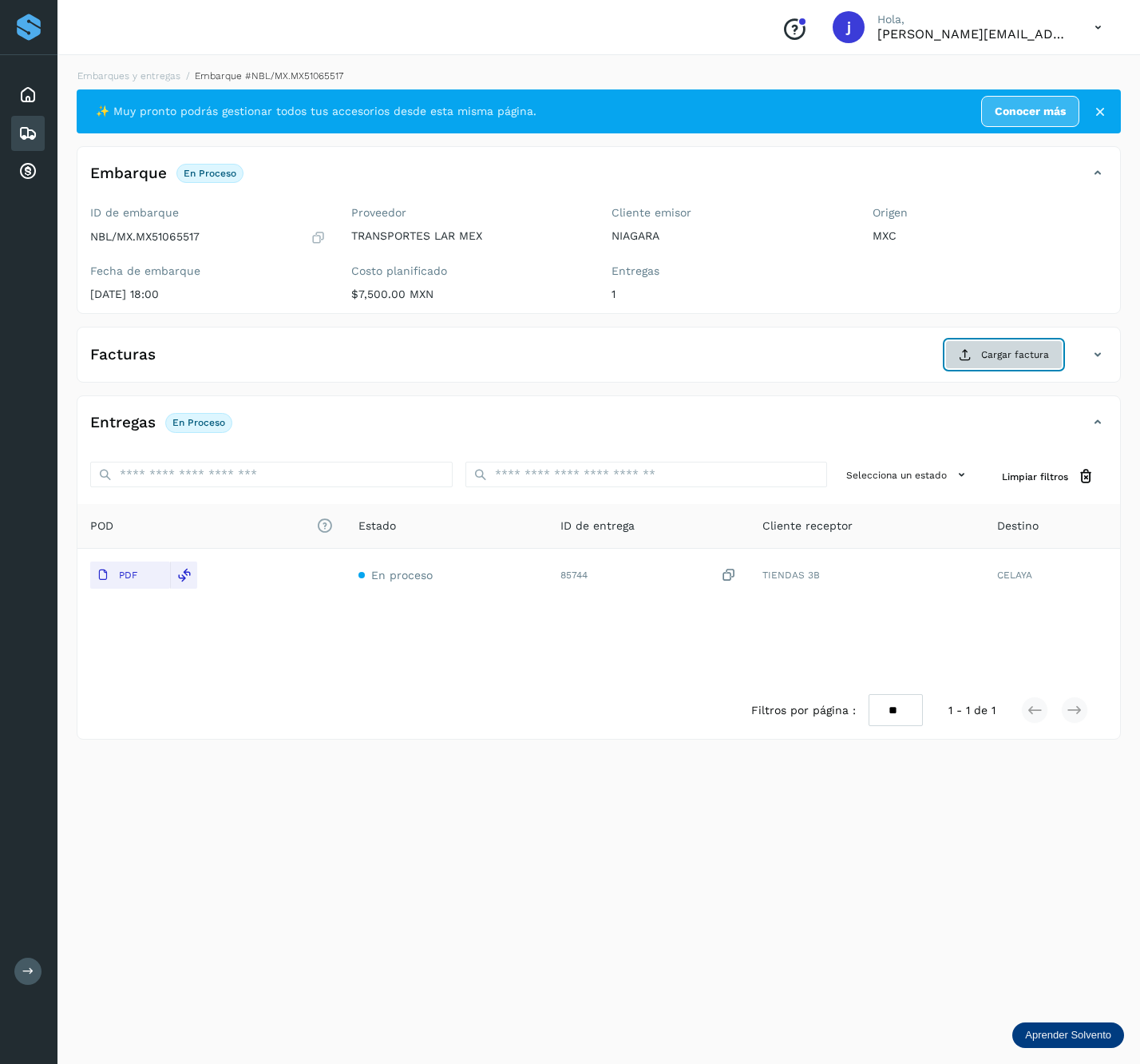
click at [1021, 351] on span "Cargar factura" at bounding box center [1015, 355] width 68 height 14
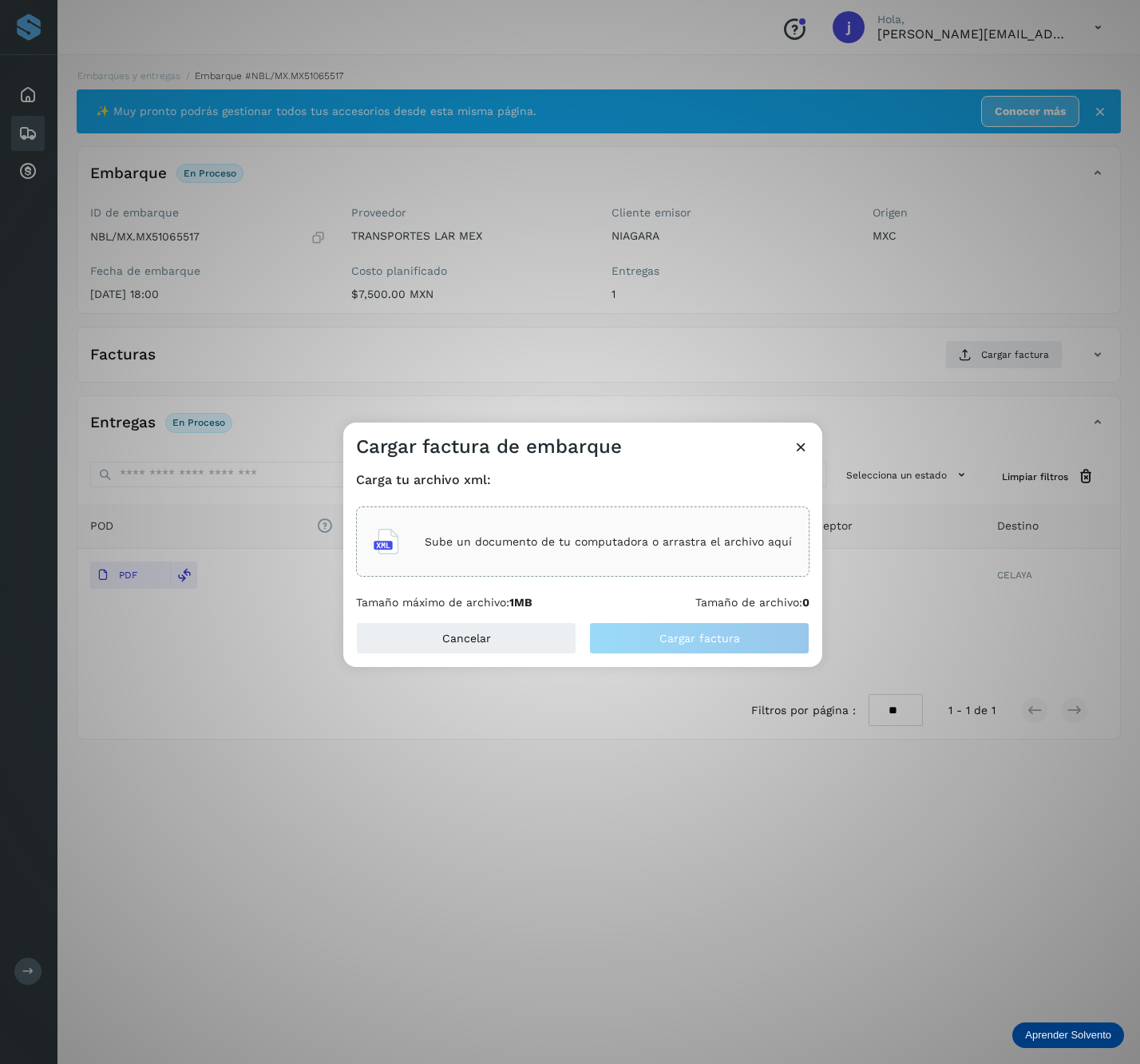
click at [621, 532] on div "Sube un documento de tu computadora o arrastra el archivo aquí" at bounding box center [583, 542] width 418 height 43
click at [751, 650] on button "Cargar factura" at bounding box center [700, 638] width 220 height 32
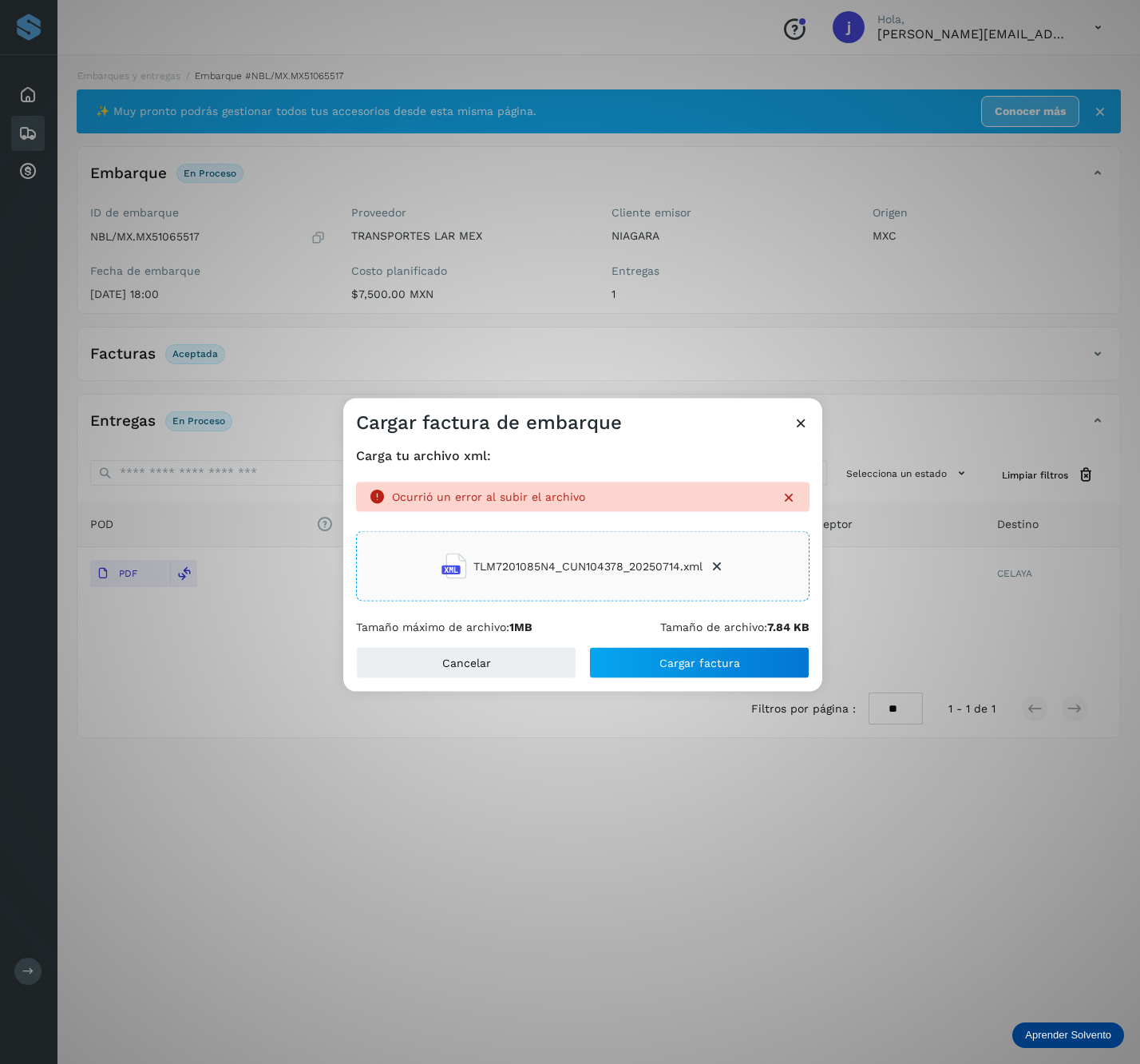
click at [717, 683] on div "Cancelar Cargar factura" at bounding box center [583, 669] width 479 height 45
click at [726, 664] on span "Cargar factura" at bounding box center [700, 662] width 80 height 11
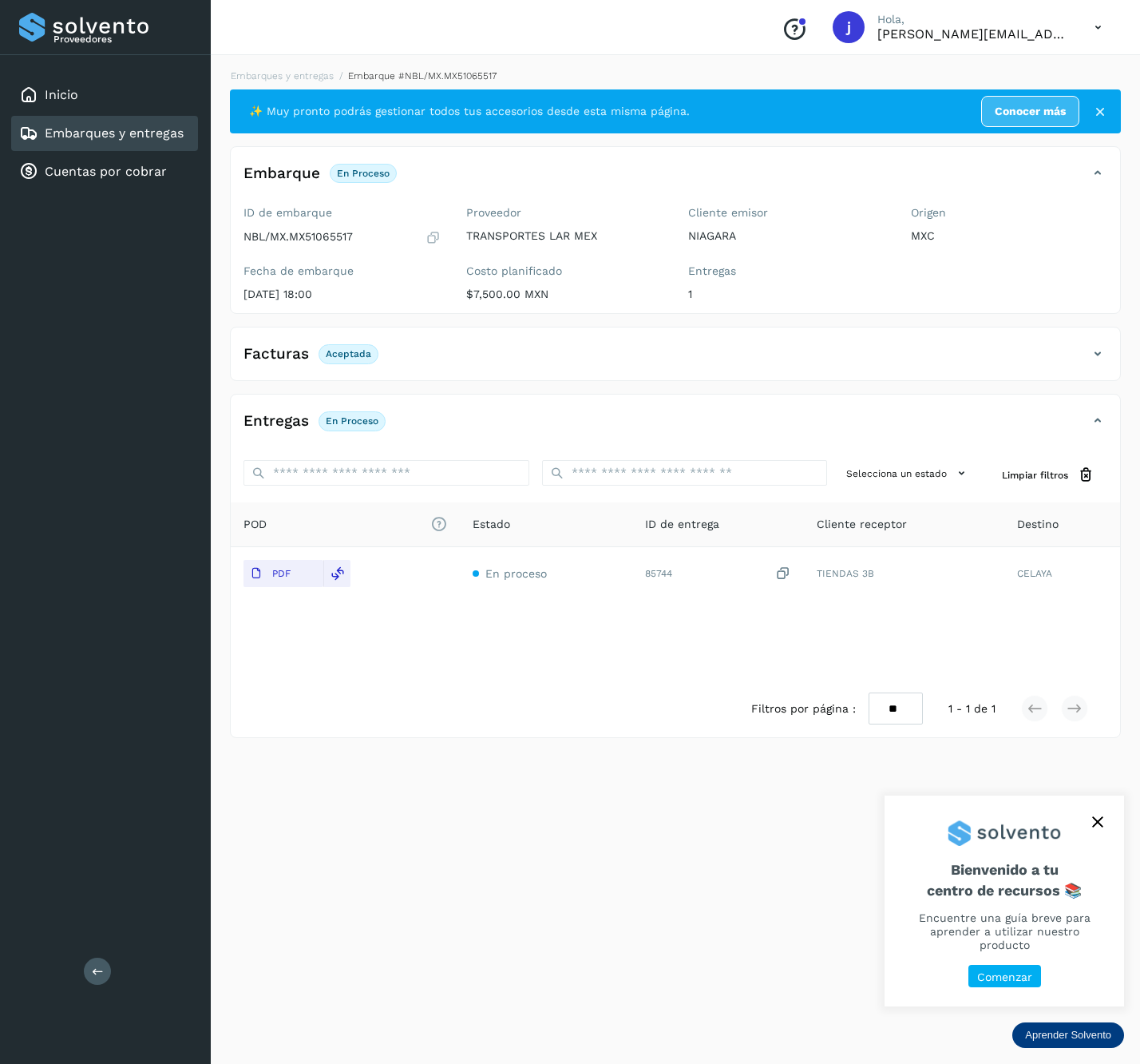
click at [1084, 351] on div "Facturas Aceptada" at bounding box center [660, 354] width 858 height 27
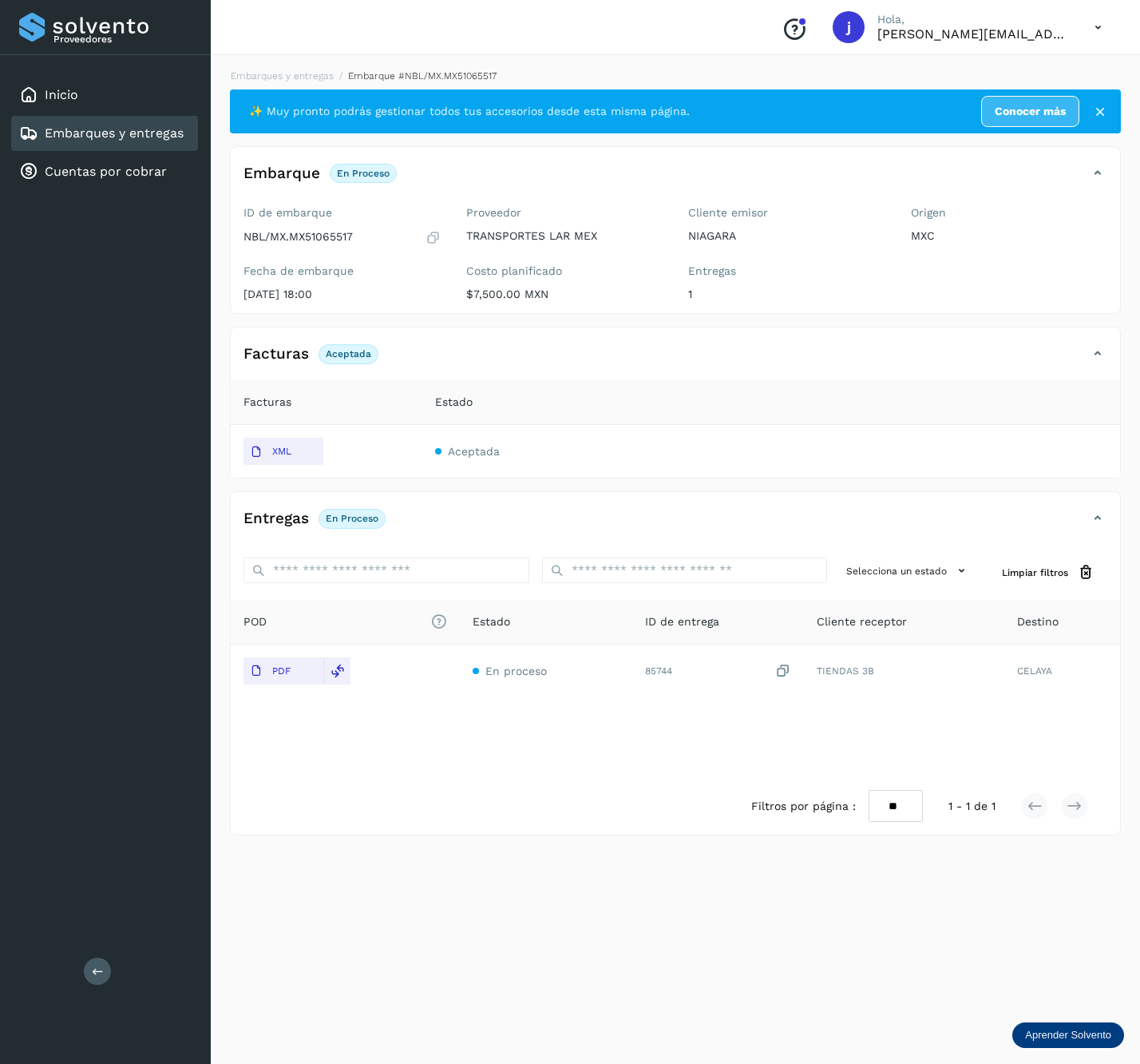
click at [105, 962] on button at bounding box center [97, 971] width 27 height 27
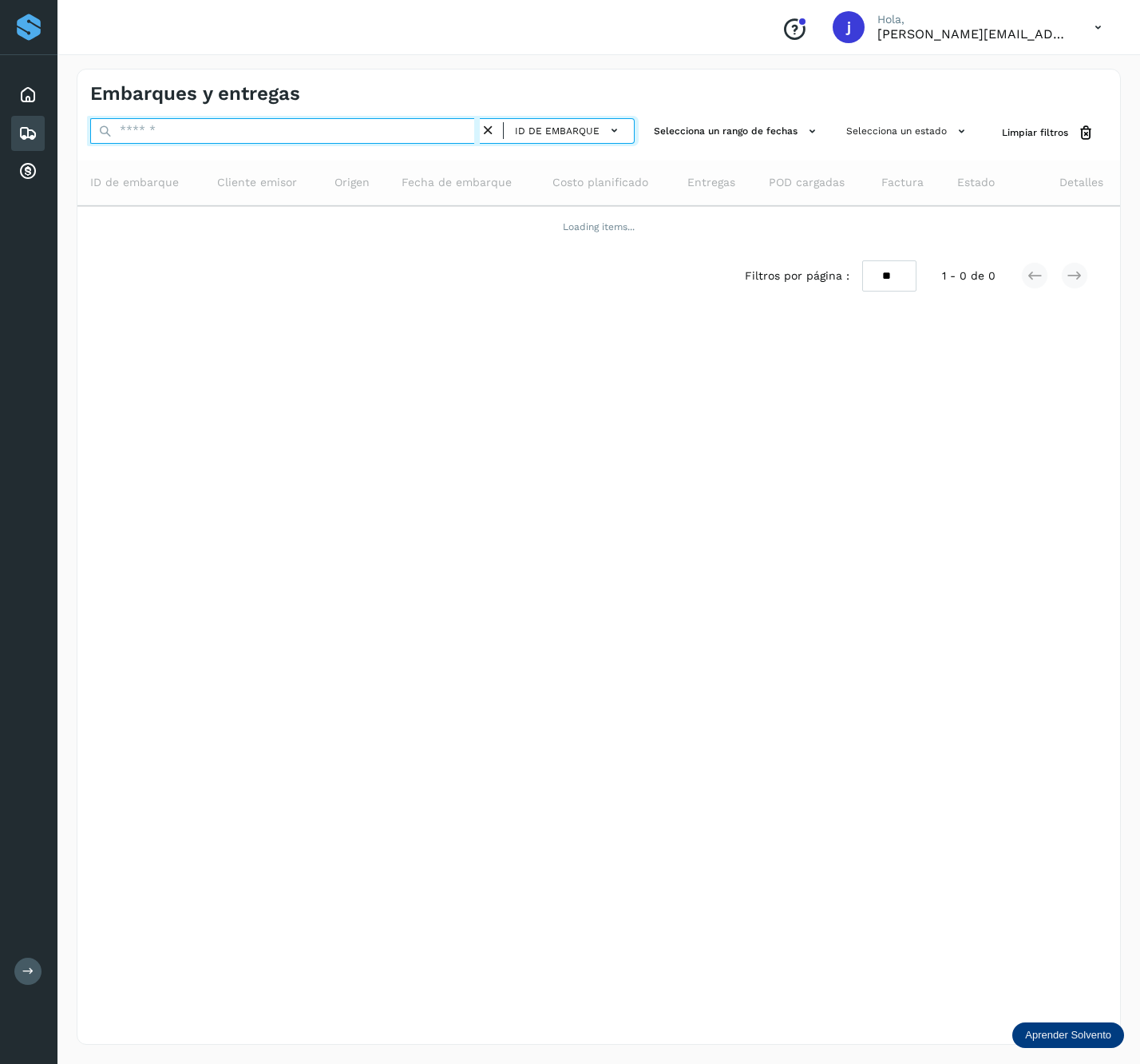
click at [253, 124] on input "text" at bounding box center [285, 131] width 389 height 26
paste input "**********"
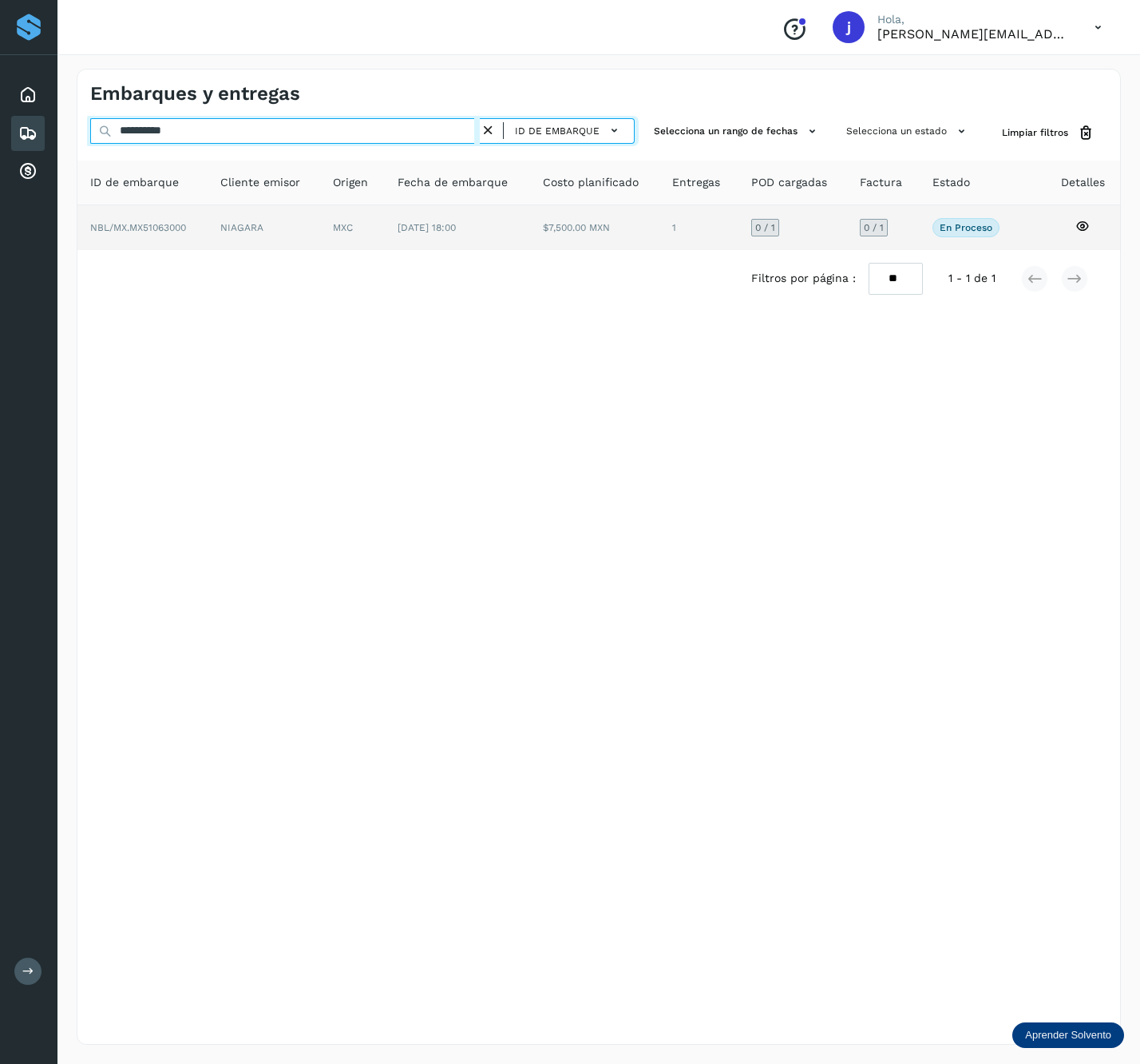
type input "**********"
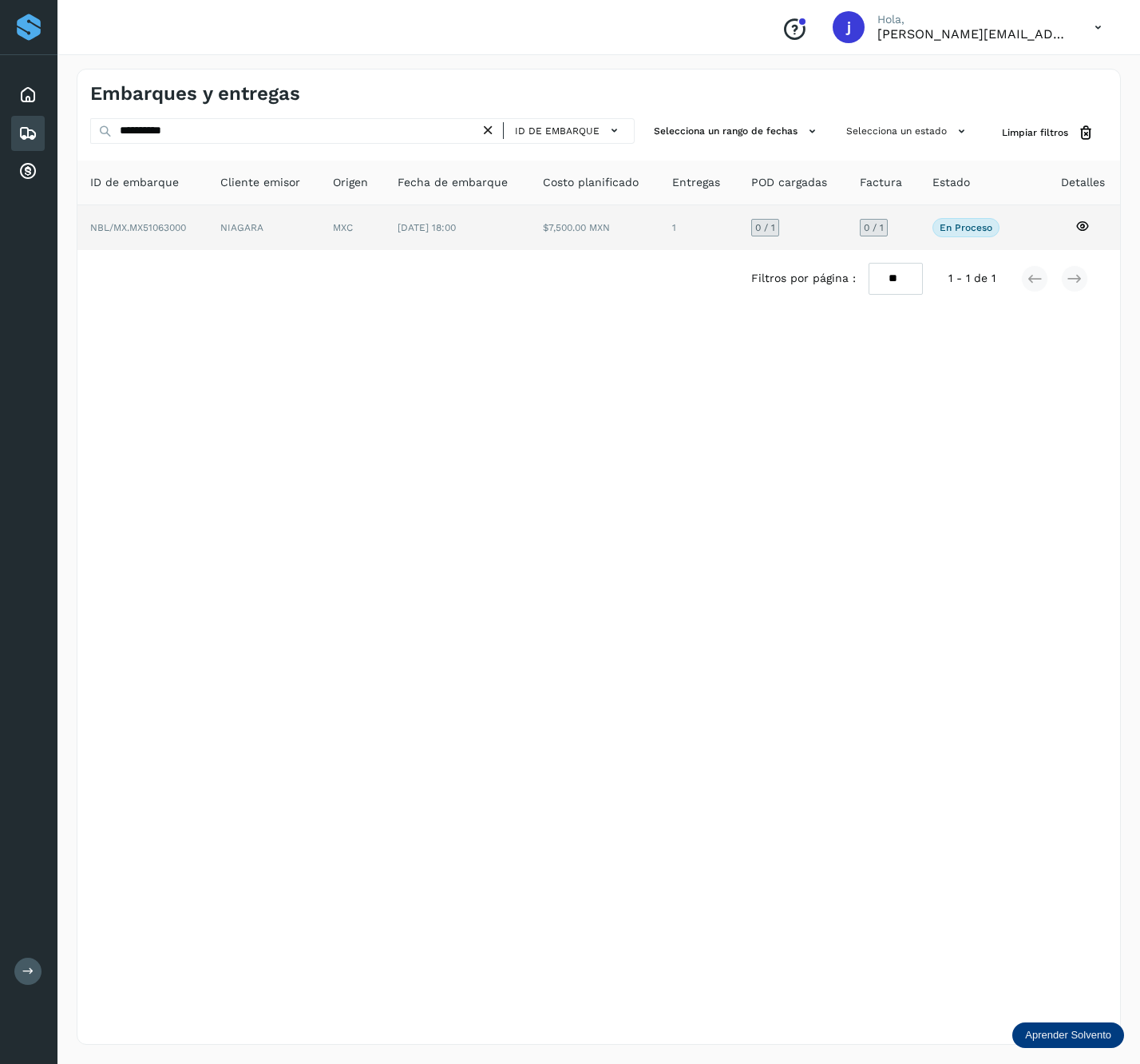
click at [385, 205] on td "MXC" at bounding box center [457, 228] width 146 height 45
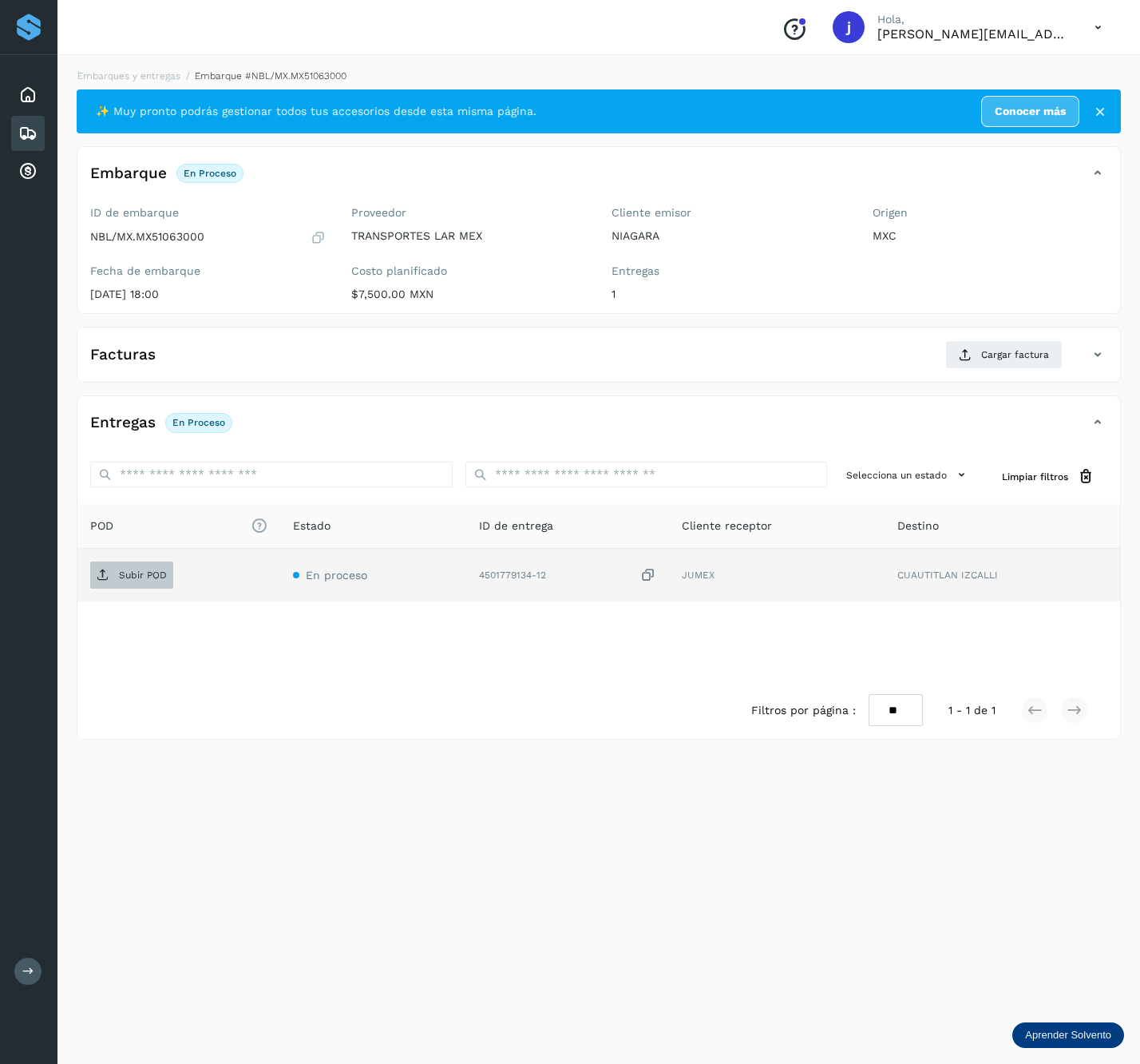
click at [154, 568] on span "Subir POD" at bounding box center [131, 575] width 83 height 26
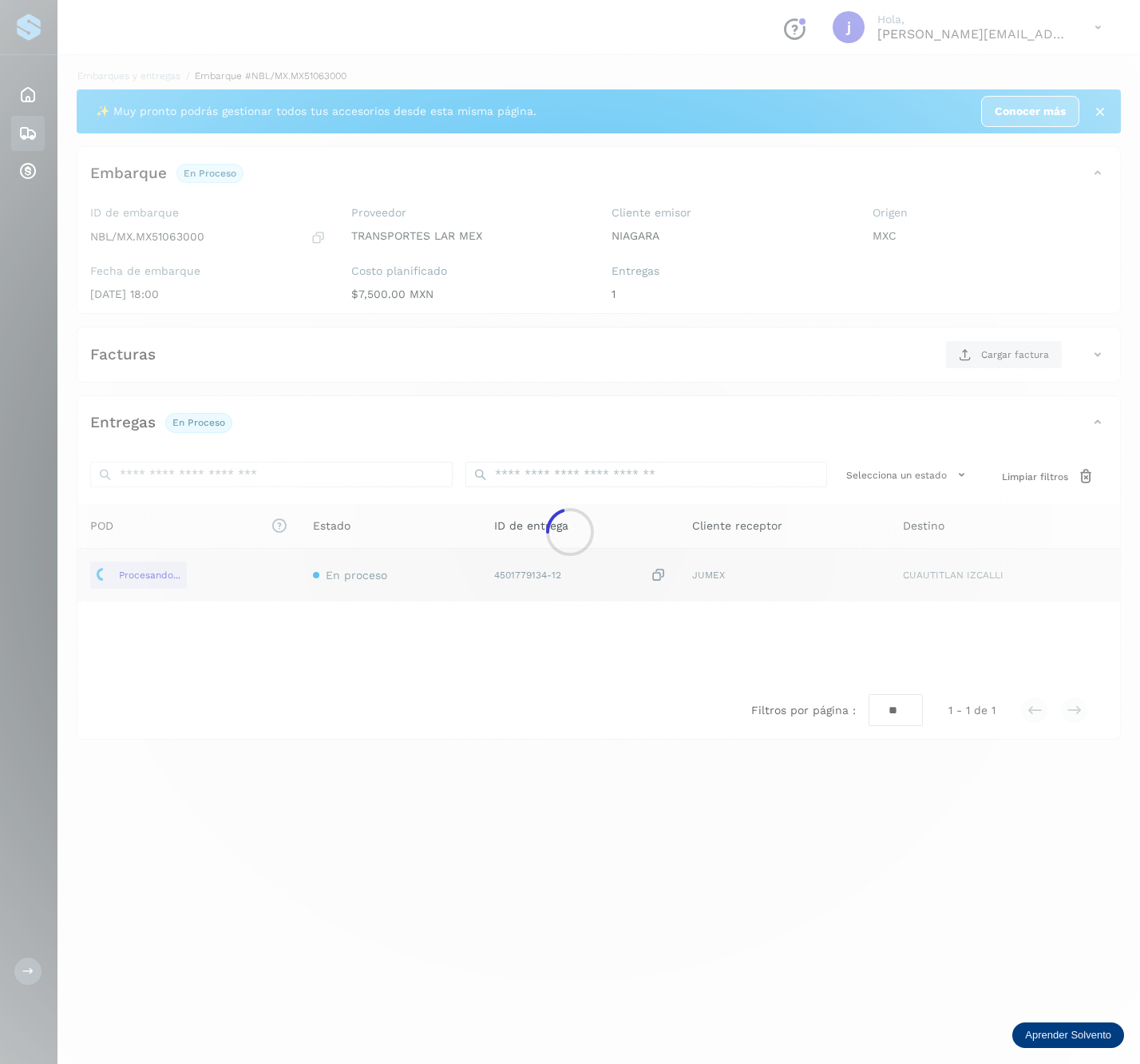
drag, startPoint x: 154, startPoint y: 568, endPoint x: 459, endPoint y: 115, distance: 546.1
click at [459, 115] on div at bounding box center [570, 532] width 1140 height 1064
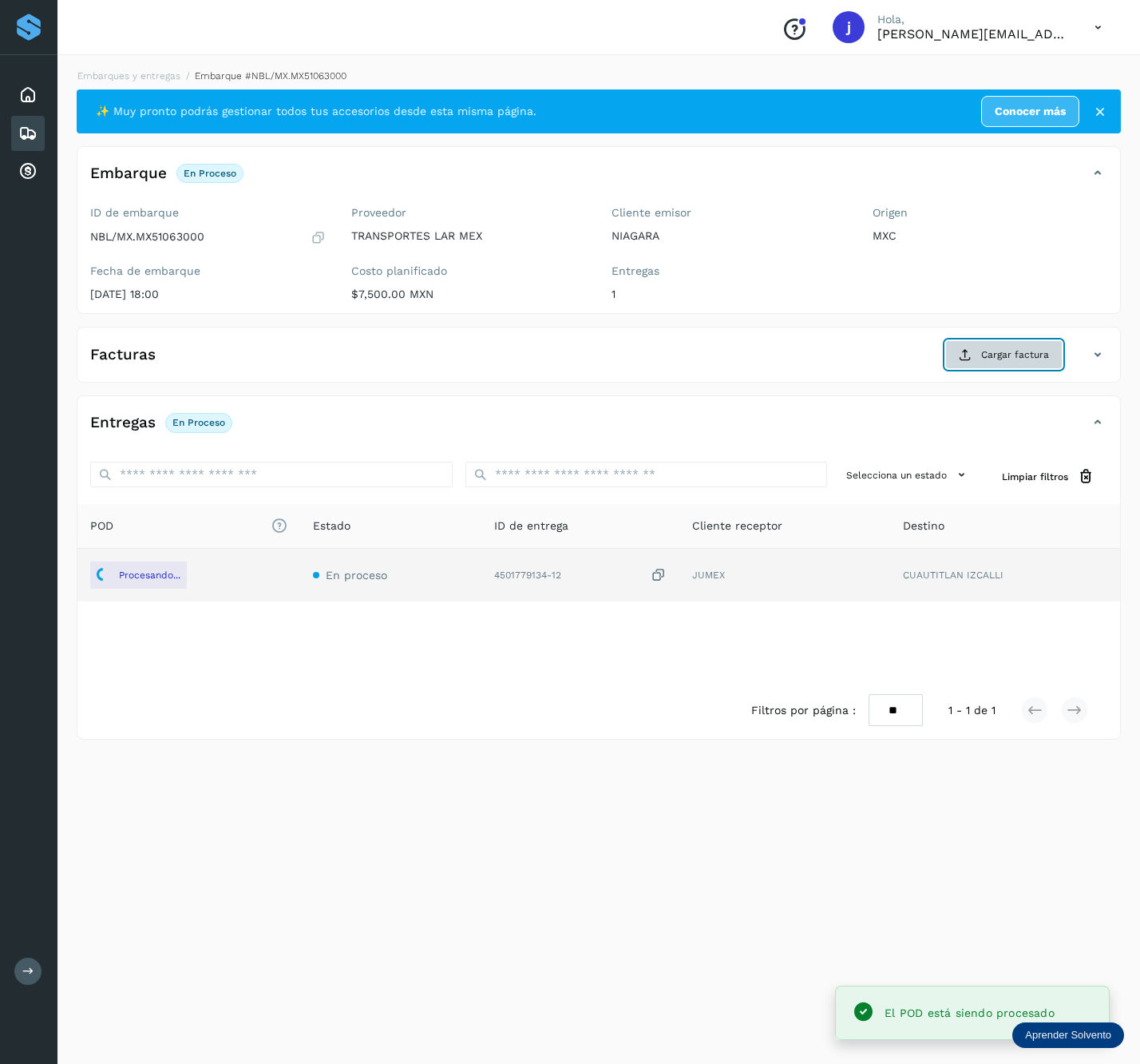
click at [994, 348] on button "Cargar factura" at bounding box center [1004, 355] width 117 height 29
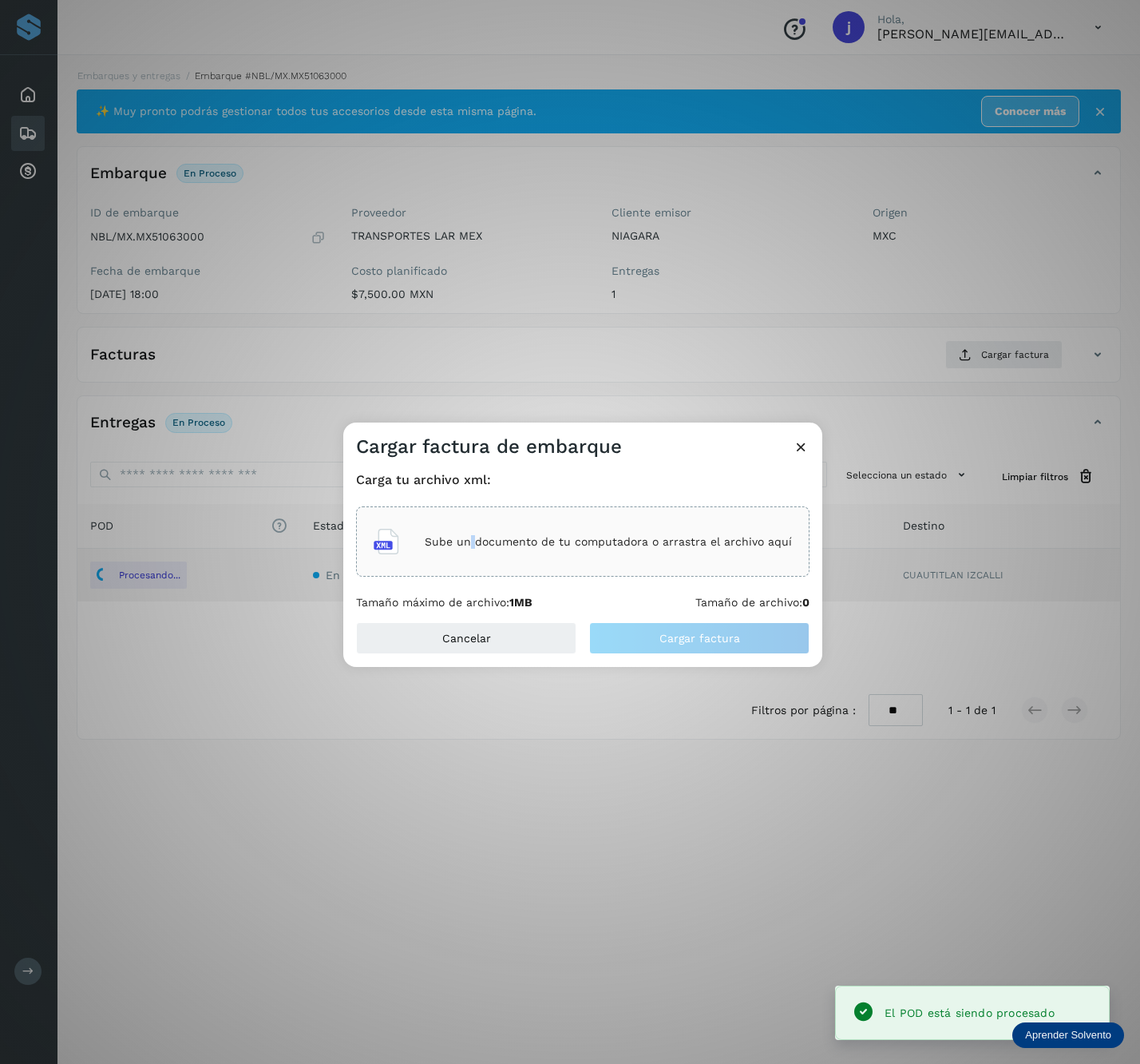
click at [477, 550] on div "Sube un documento de tu computadora o arrastra el archivo aquí" at bounding box center [583, 542] width 418 height 43
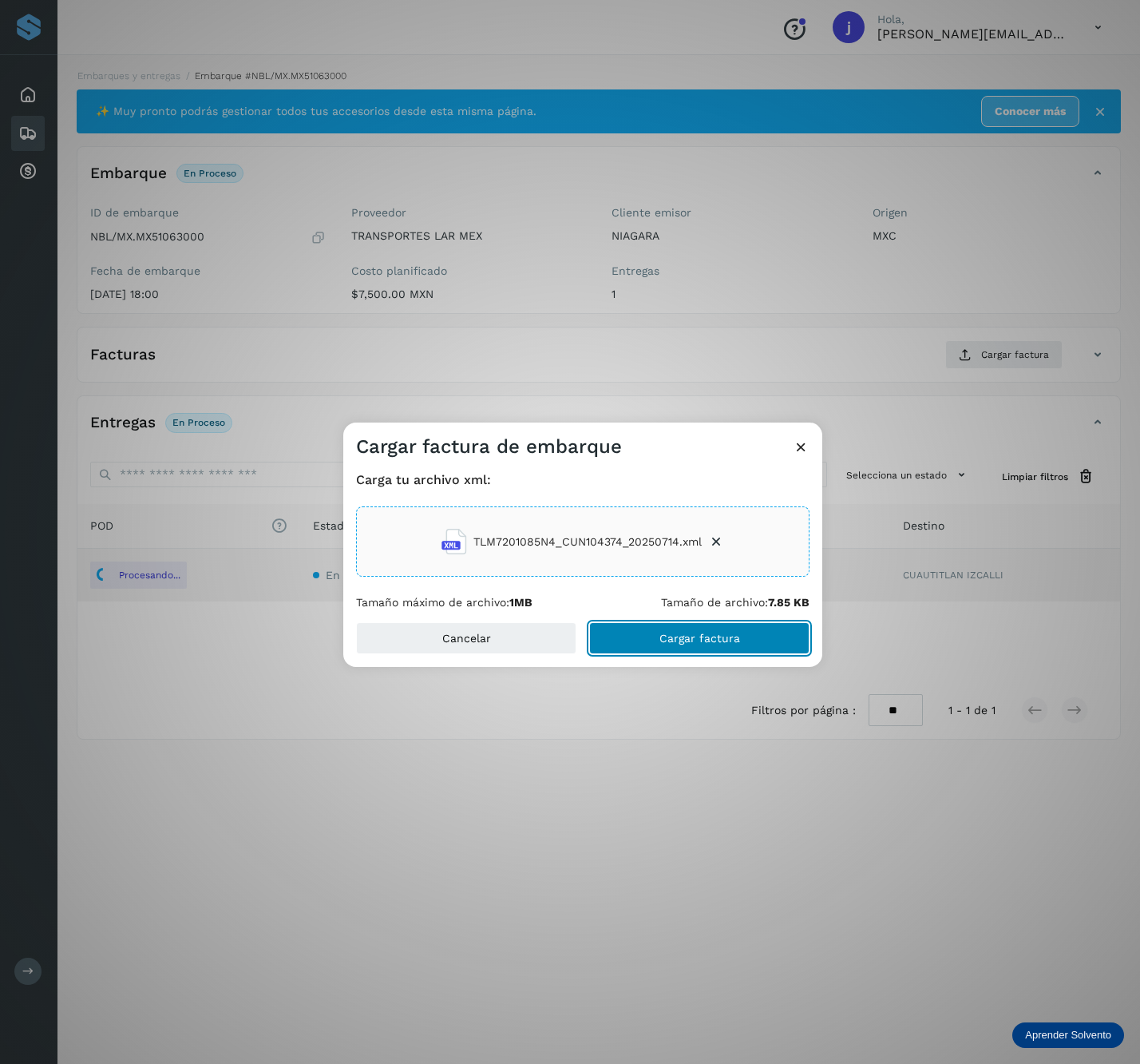
click at [796, 644] on main "Proveedores Inicio Embarques y entregas Cuentas por cobrar Salir Conoce nuestro…" at bounding box center [570, 532] width 1140 height 1064
click at [703, 609] on div "Carga tu archivo xml: TLM7201085N4_CUN104374_20250714.xml Tamaño máximo de arch…" at bounding box center [583, 541] width 479 height 163
click at [697, 644] on span "Cargar factura" at bounding box center [700, 638] width 80 height 11
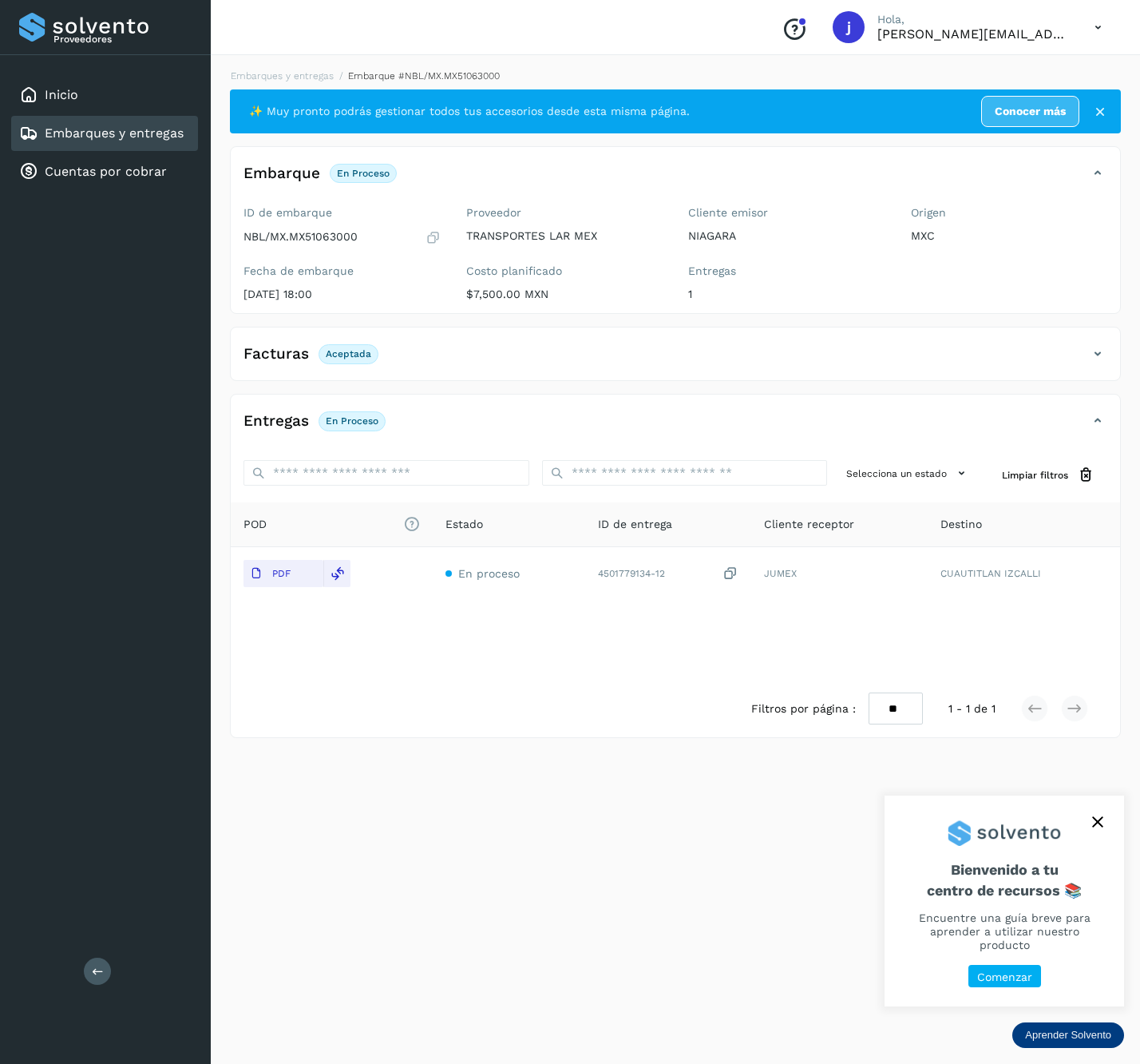
click at [103, 968] on icon at bounding box center [97, 971] width 12 height 12
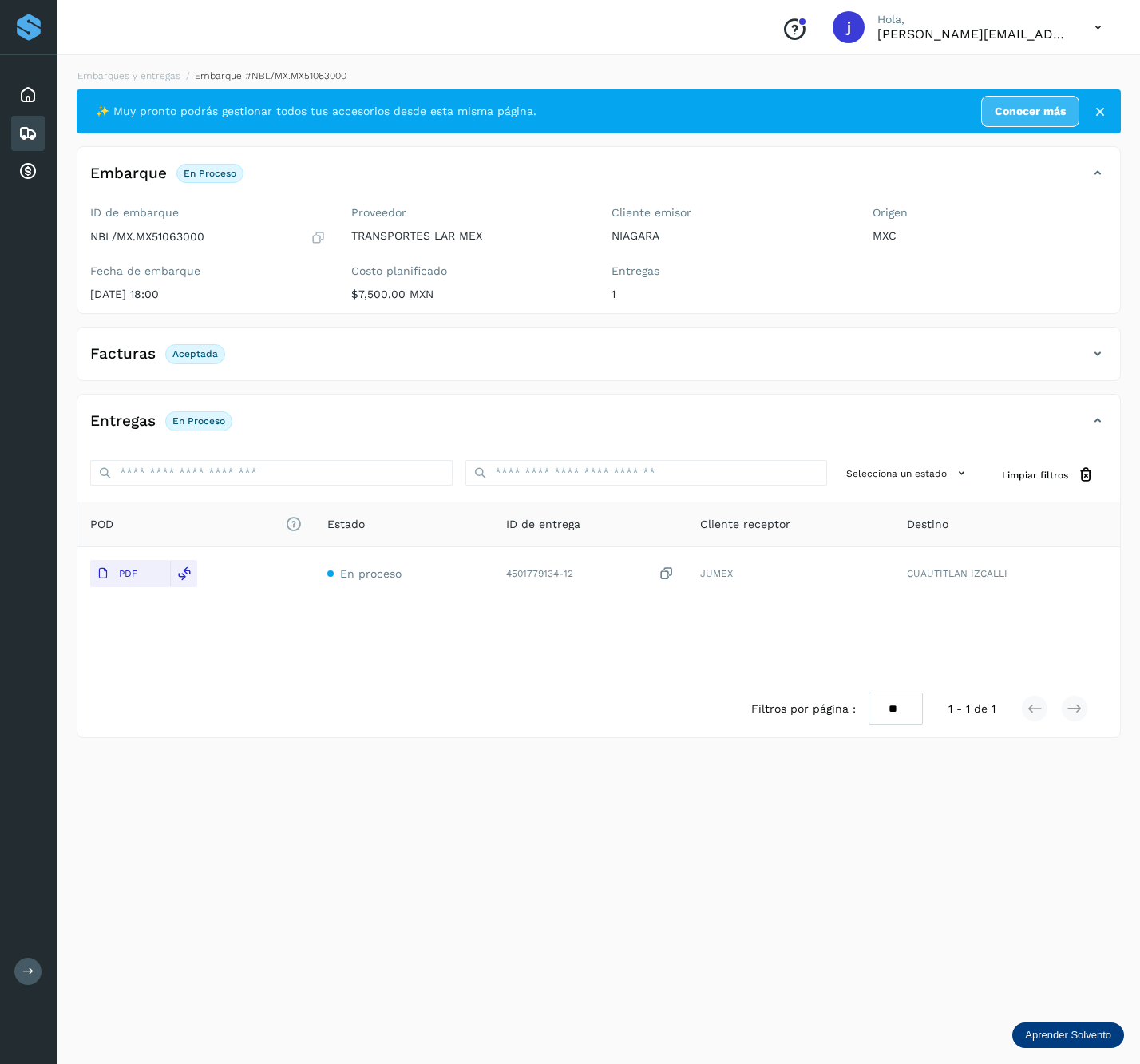
click at [1086, 357] on div "Facturas Aceptada" at bounding box center [582, 354] width 1011 height 27
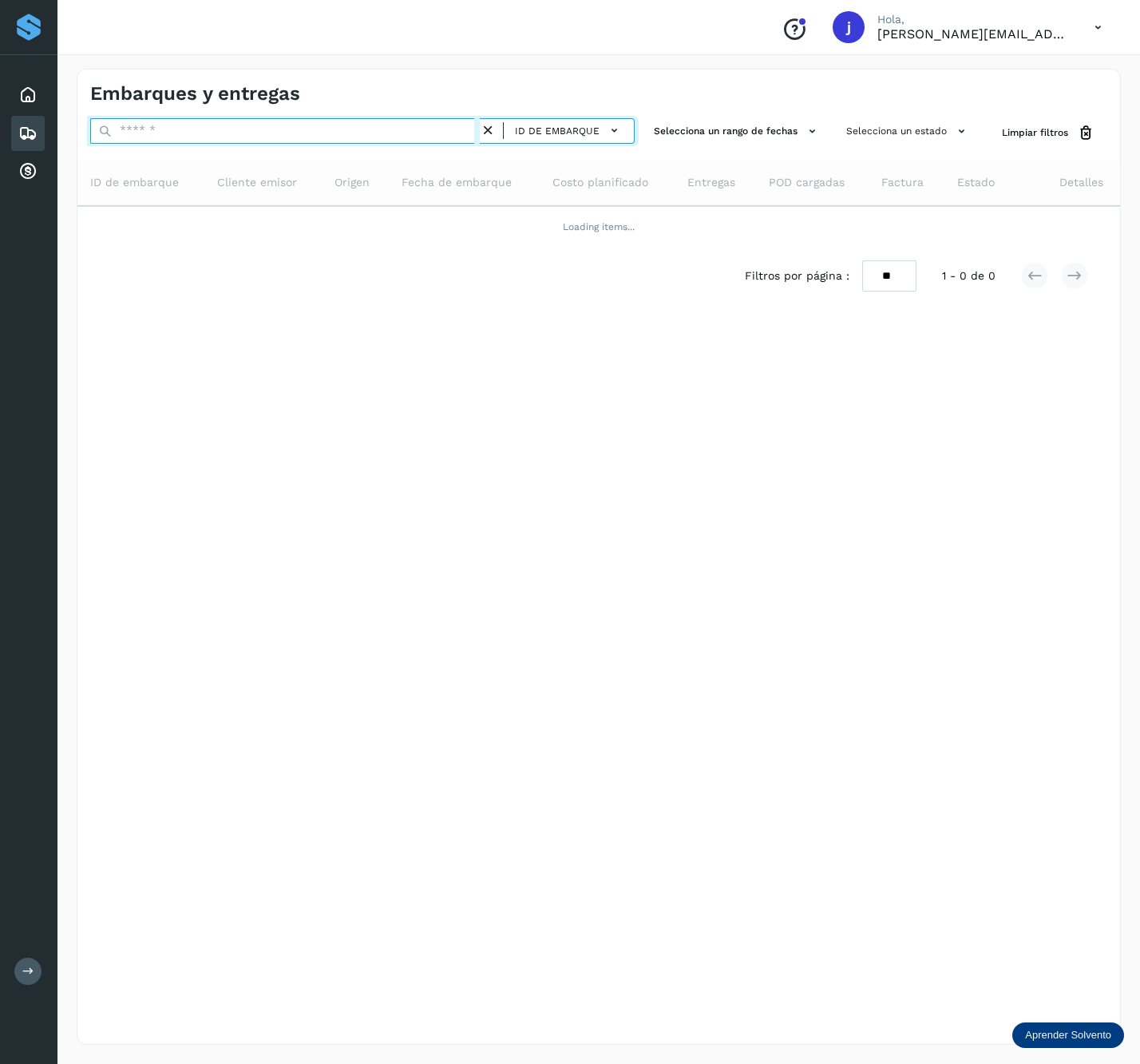
click at [289, 125] on input "text" at bounding box center [285, 131] width 389 height 26
paste input "**********"
click at [257, 138] on input "**********" at bounding box center [285, 131] width 389 height 26
paste input "text"
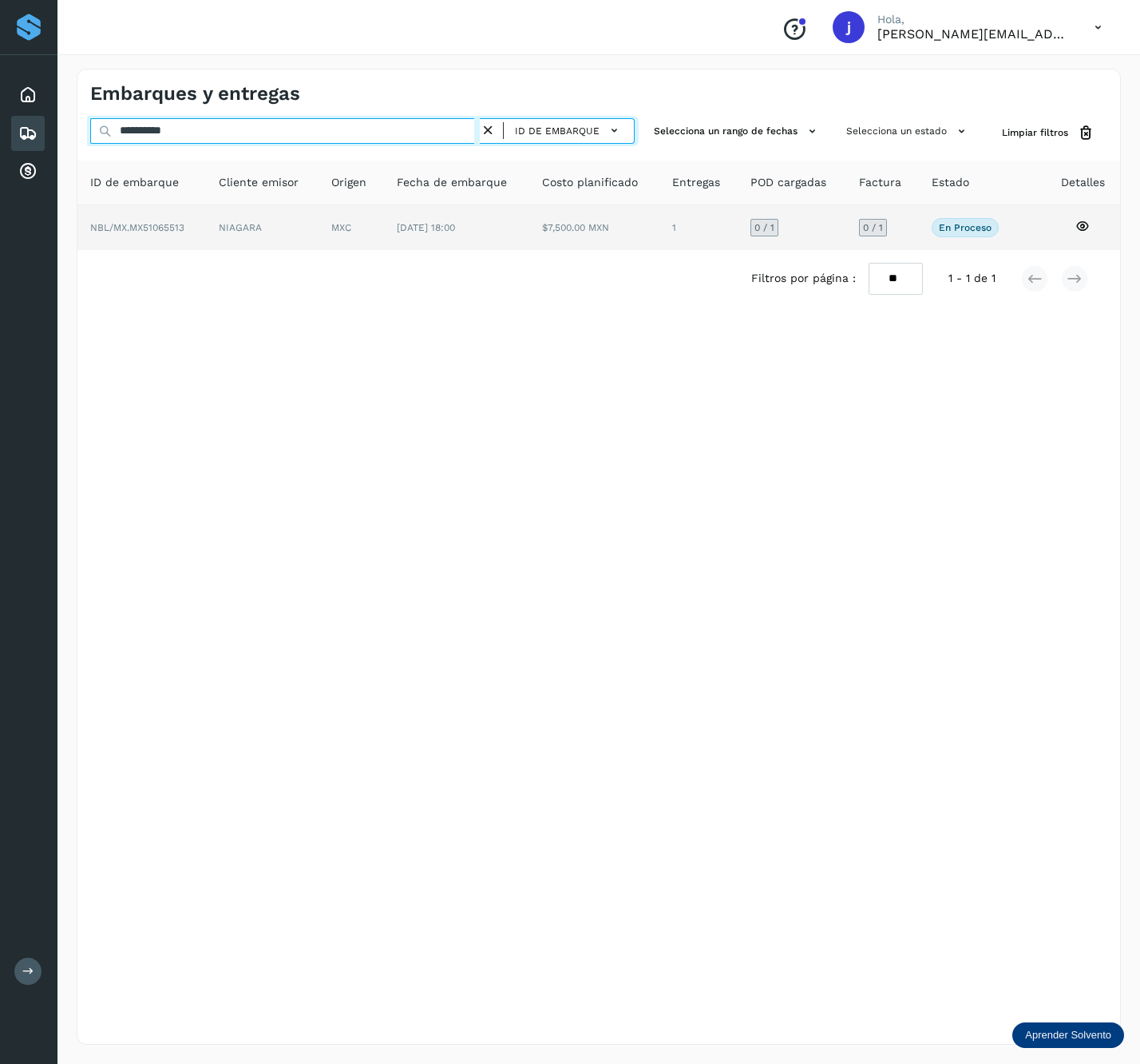
type input "**********"
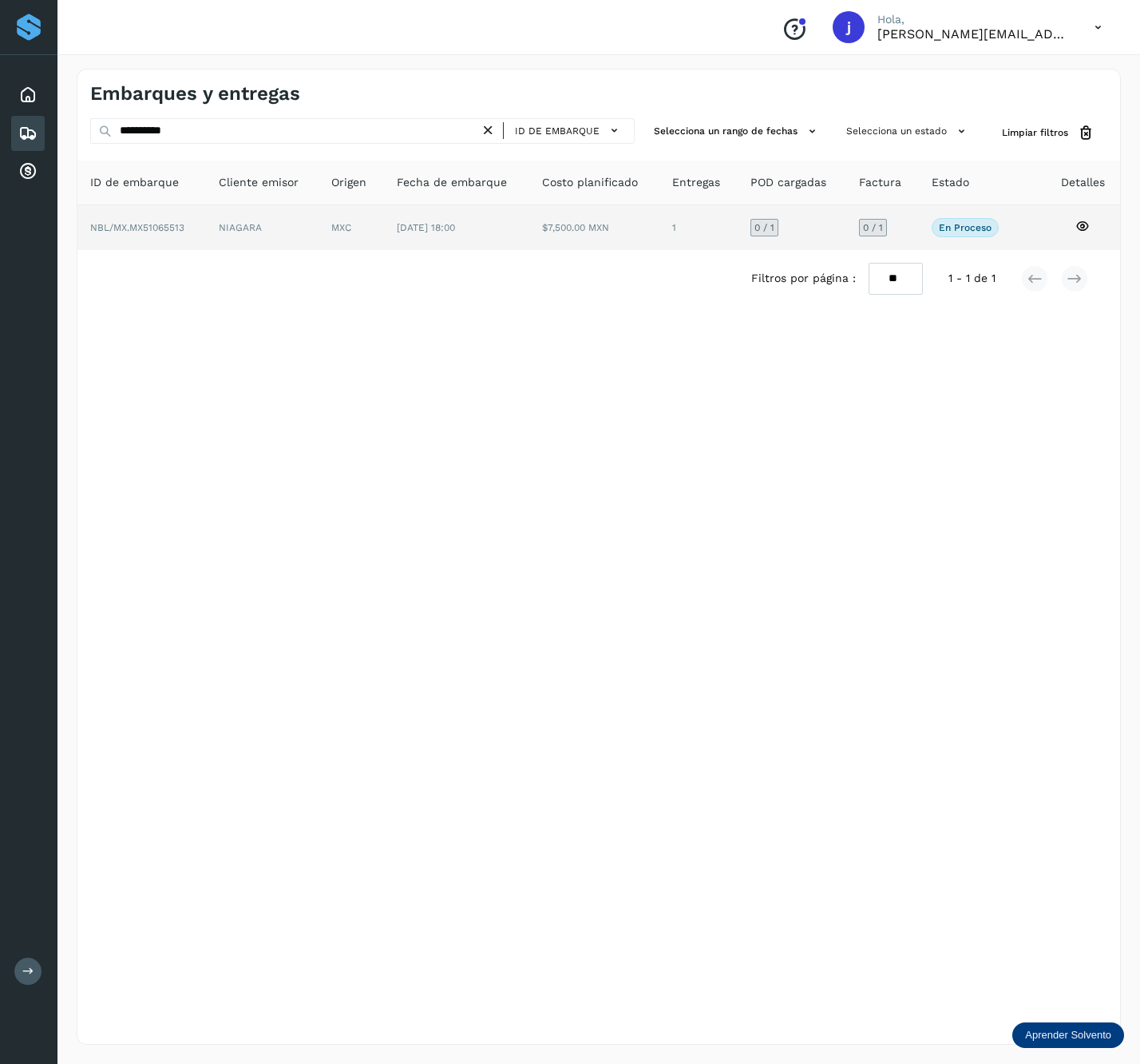
click at [529, 239] on td "[DATE] 18:00" at bounding box center [595, 228] width 130 height 45
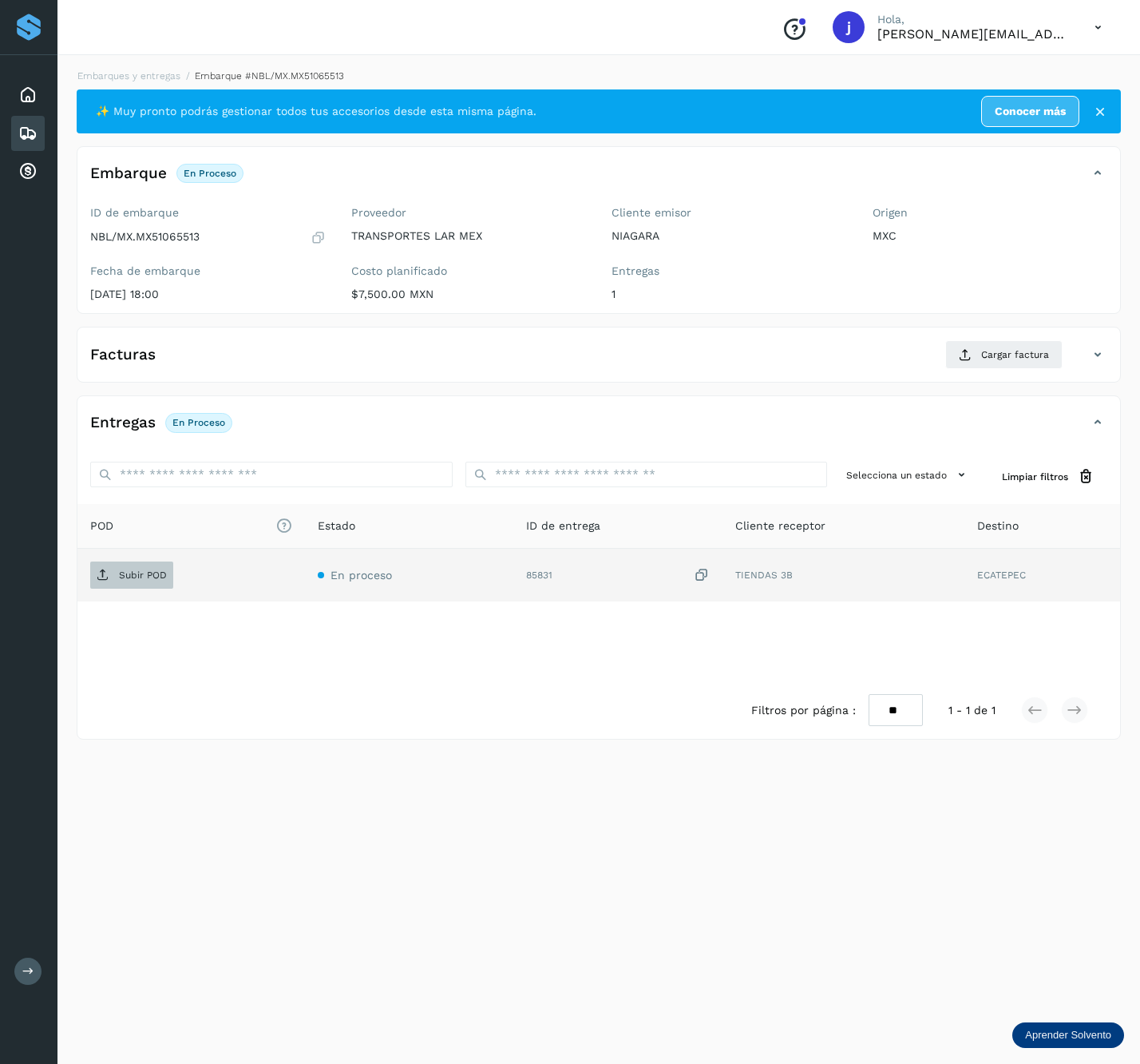
click at [148, 577] on p "Subir POD" at bounding box center [143, 575] width 48 height 11
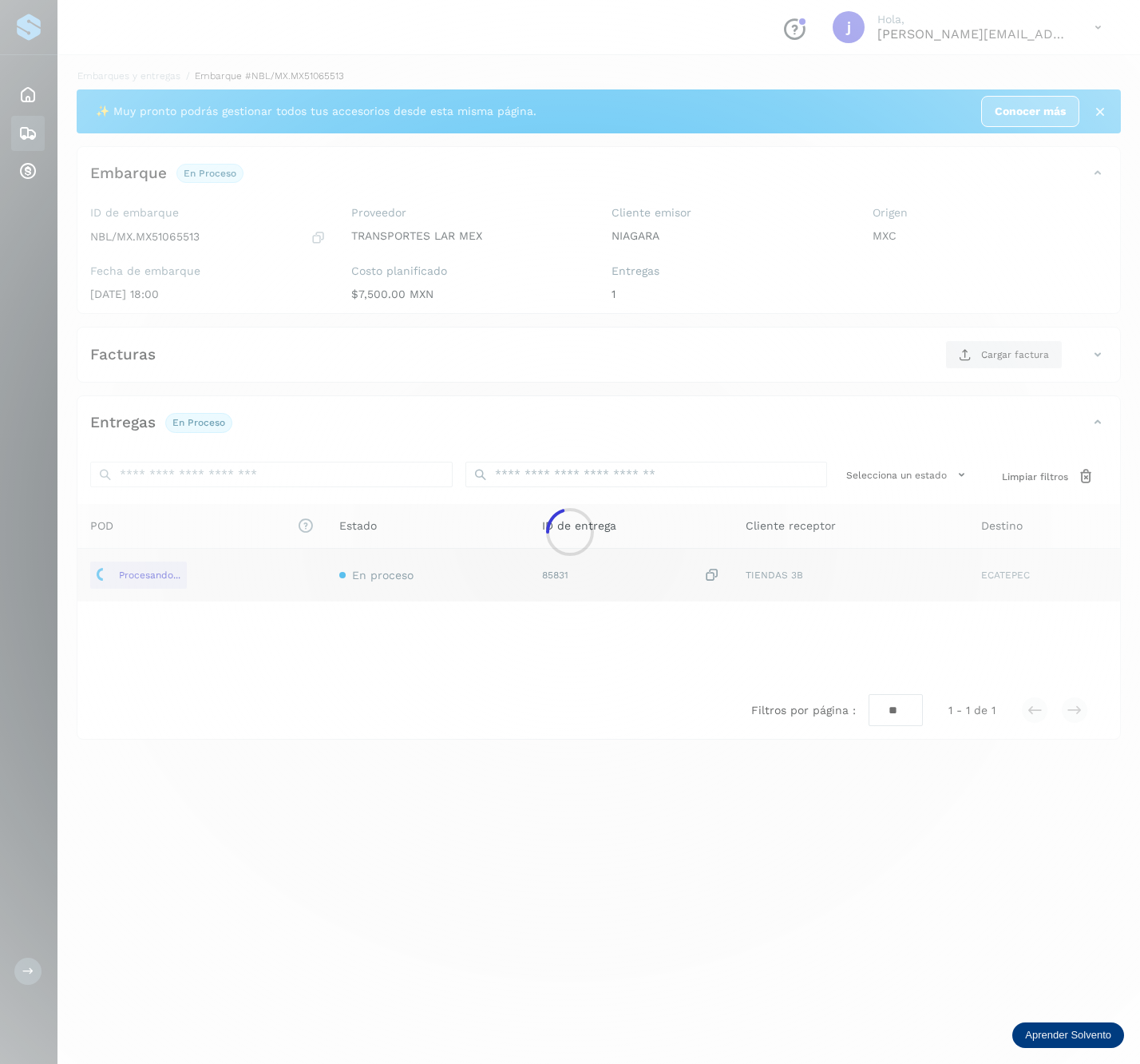
click at [969, 344] on div at bounding box center [570, 532] width 1140 height 1064
click at [1004, 355] on div at bounding box center [570, 532] width 1140 height 1064
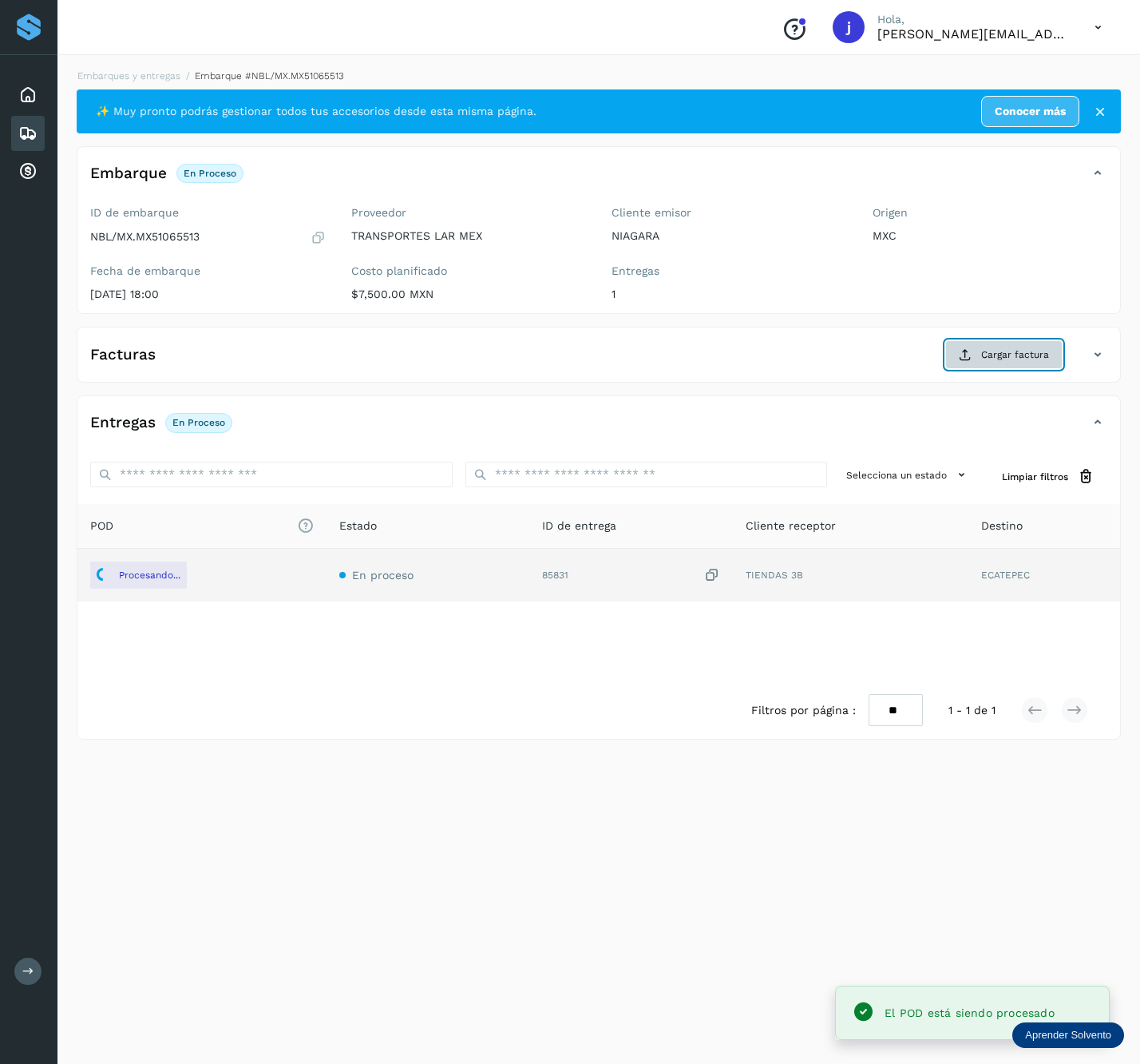
click at [991, 357] on span "Cargar factura" at bounding box center [1015, 355] width 68 height 14
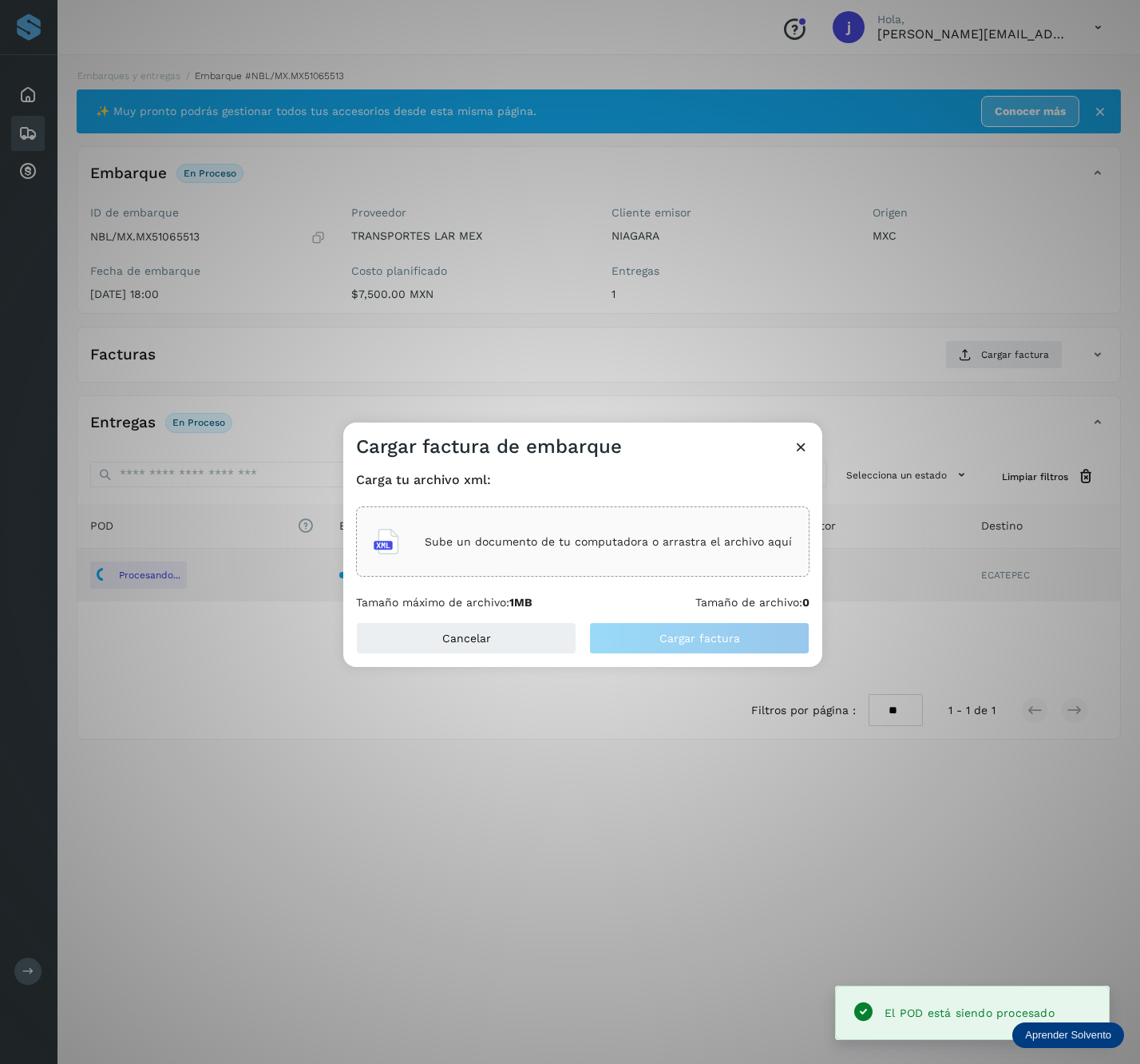
click at [508, 526] on div "Sube un documento de tu computadora o arrastra el archivo aquí" at bounding box center [583, 542] width 418 height 43
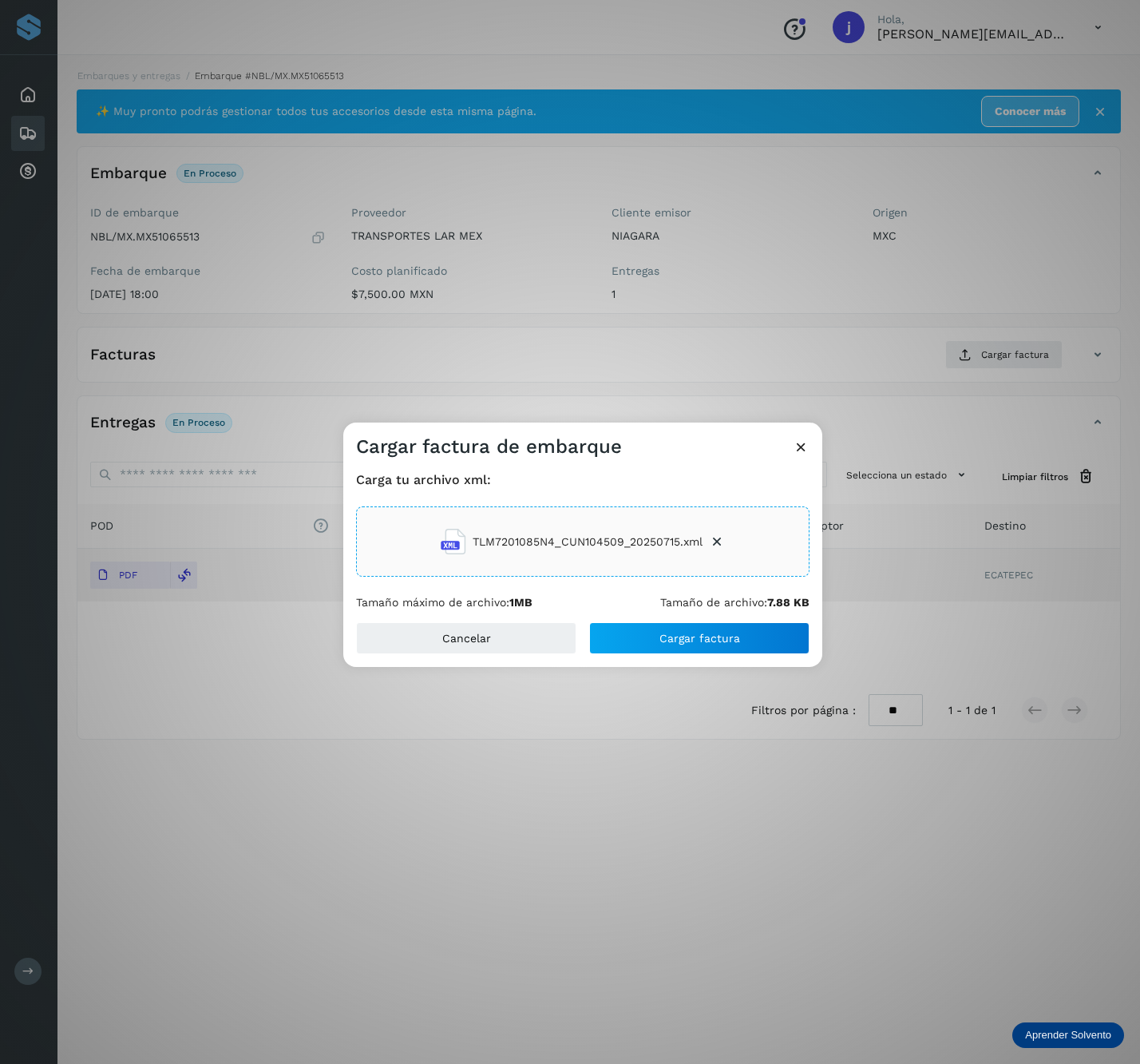
click at [706, 661] on div "Cancelar Cargar factura" at bounding box center [583, 645] width 479 height 45
click at [757, 634] on button "Cargar factura" at bounding box center [700, 638] width 220 height 32
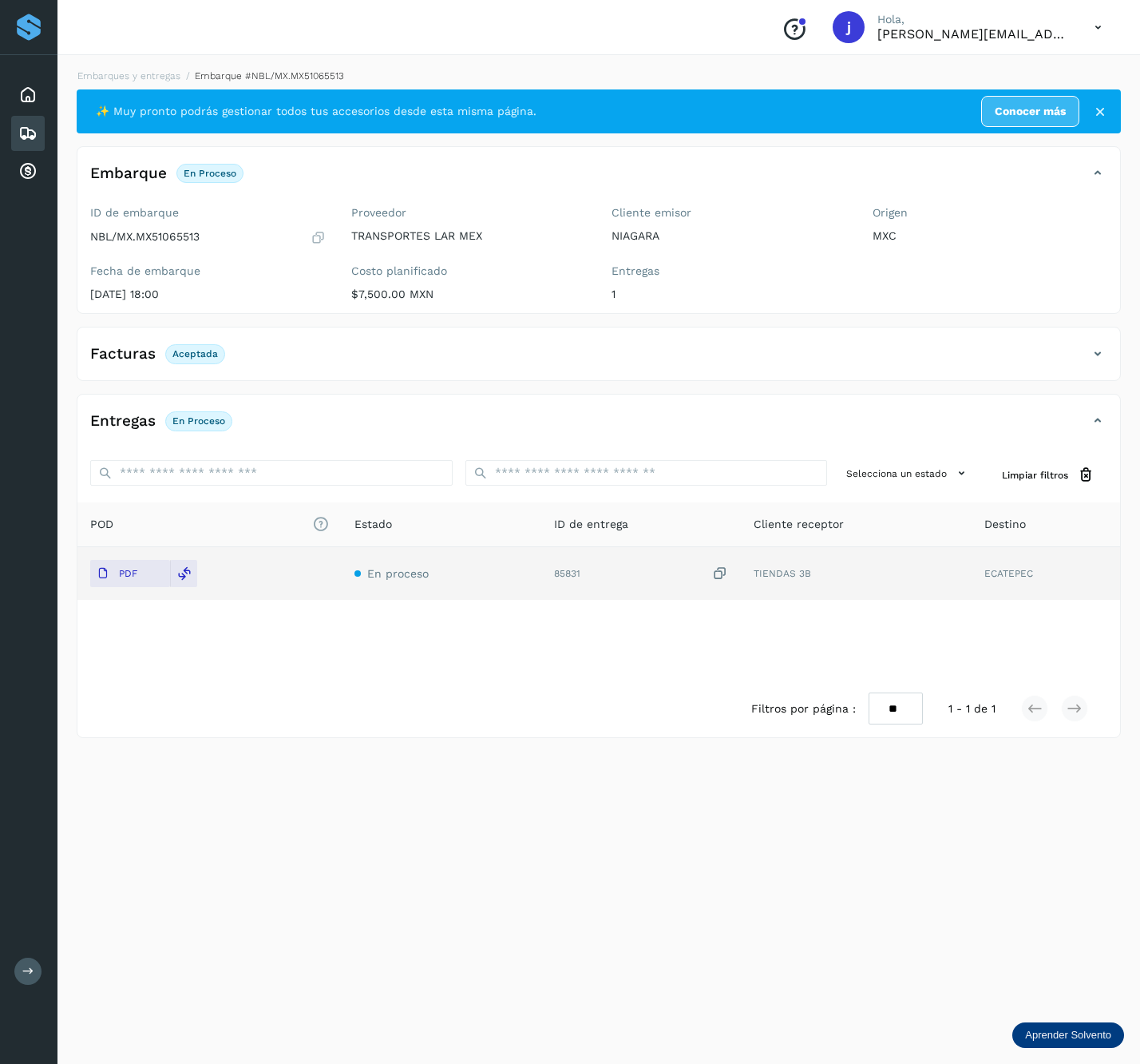
click at [1068, 360] on div "Facturas Aceptada" at bounding box center [582, 354] width 1011 height 27
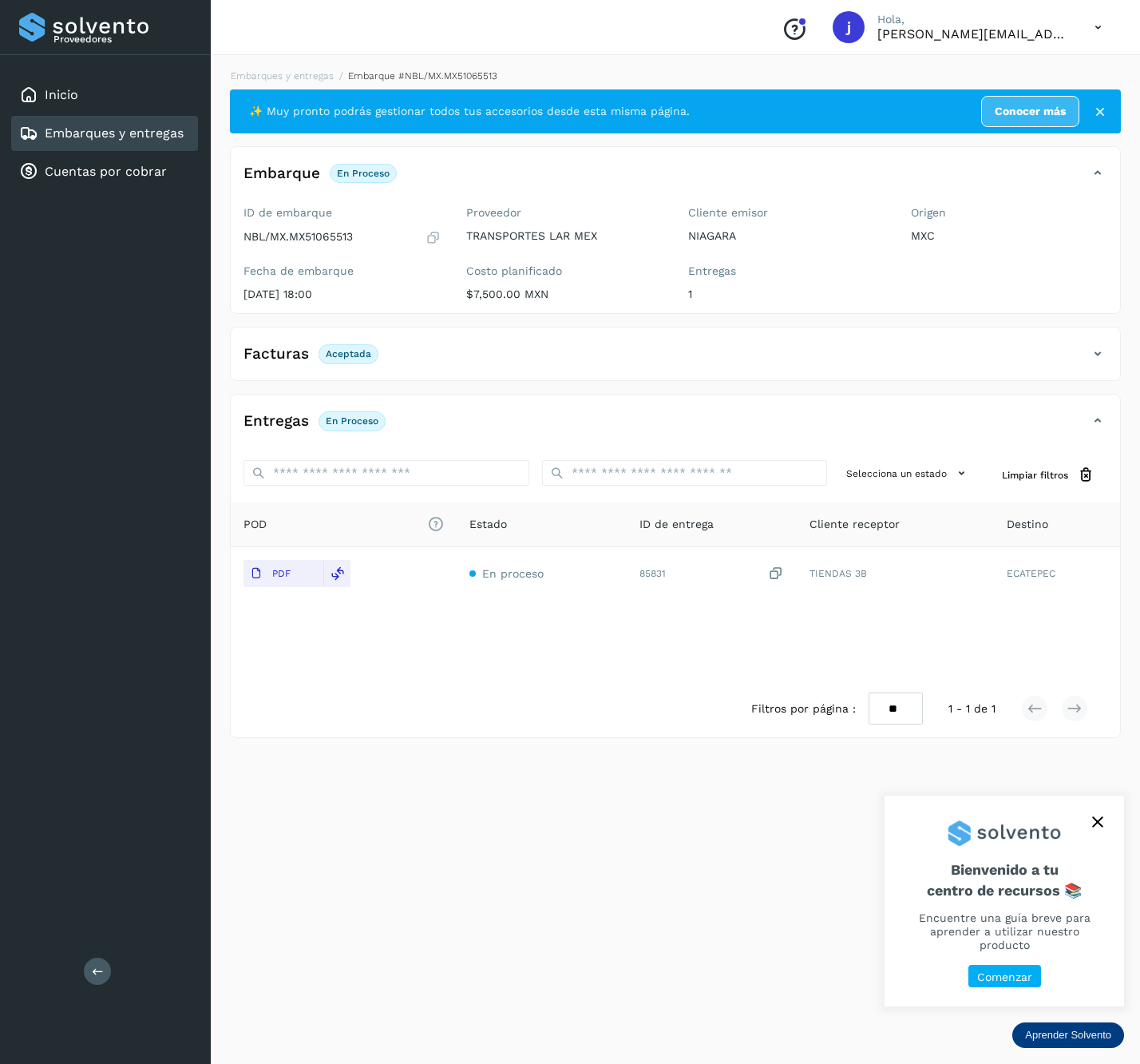
click at [90, 962] on button at bounding box center [97, 971] width 27 height 27
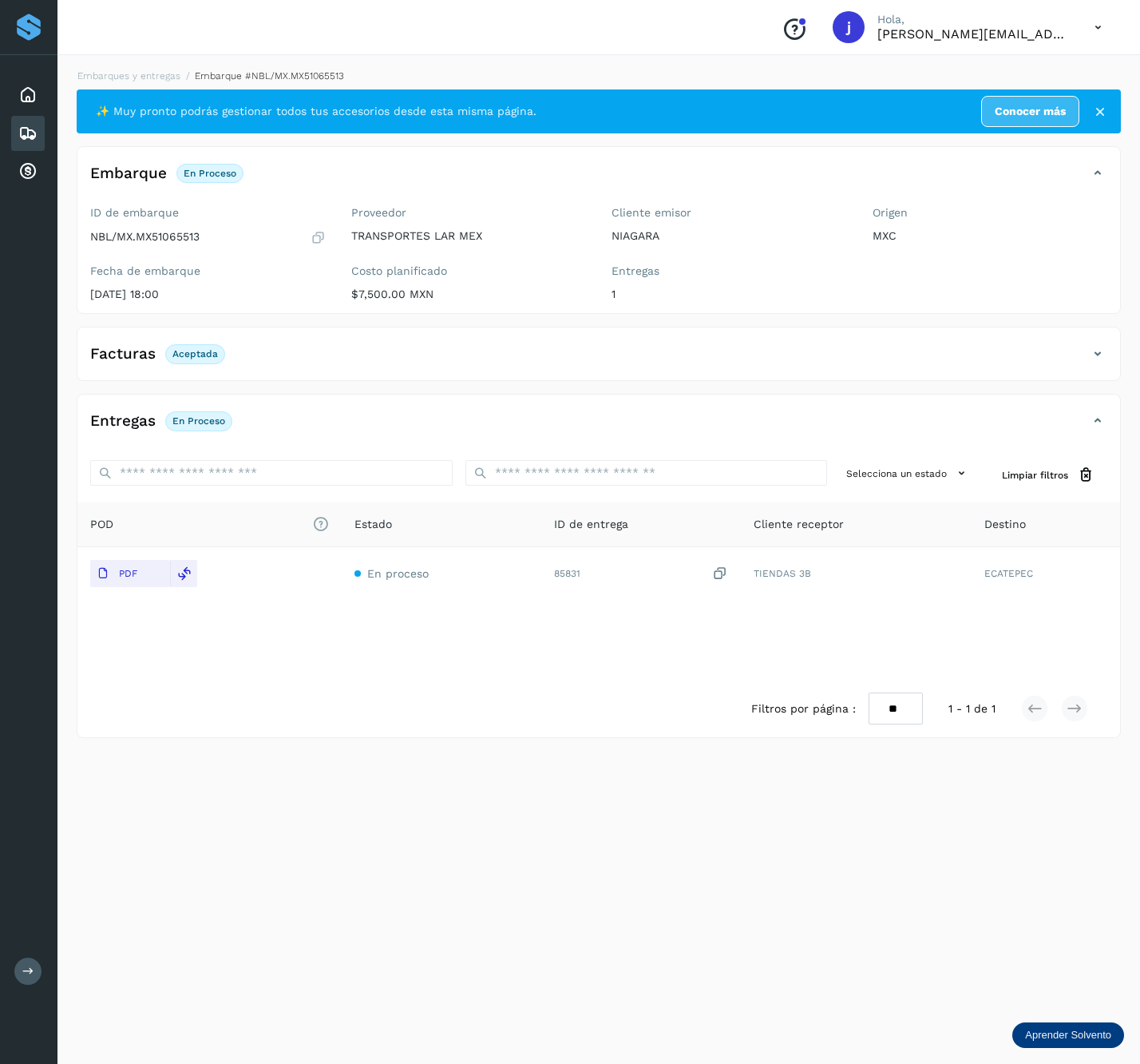
click at [1107, 352] on div "Facturas Aceptada" at bounding box center [599, 361] width 1043 height 40
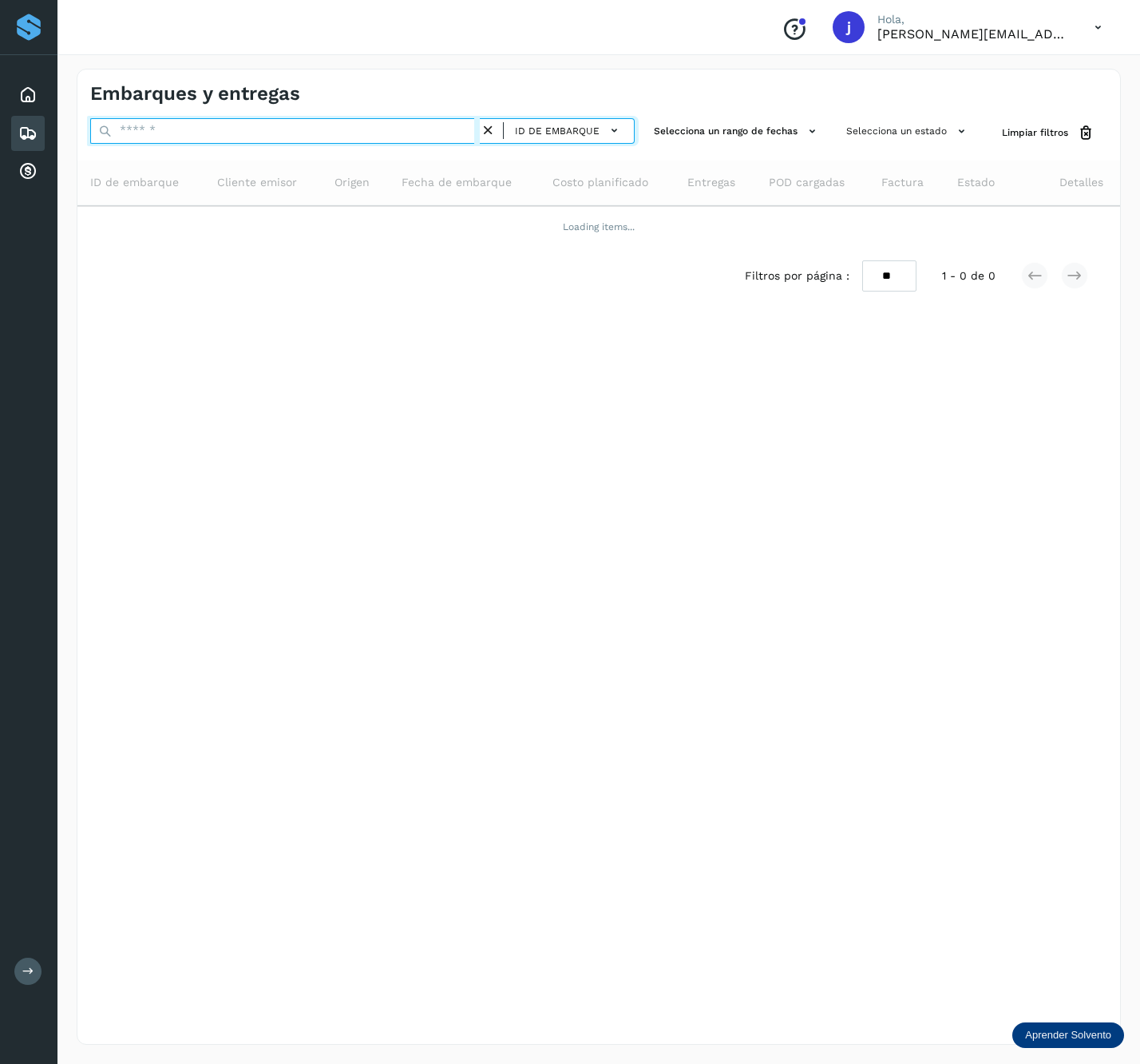
click at [228, 131] on input "text" at bounding box center [285, 131] width 389 height 26
paste input "**********"
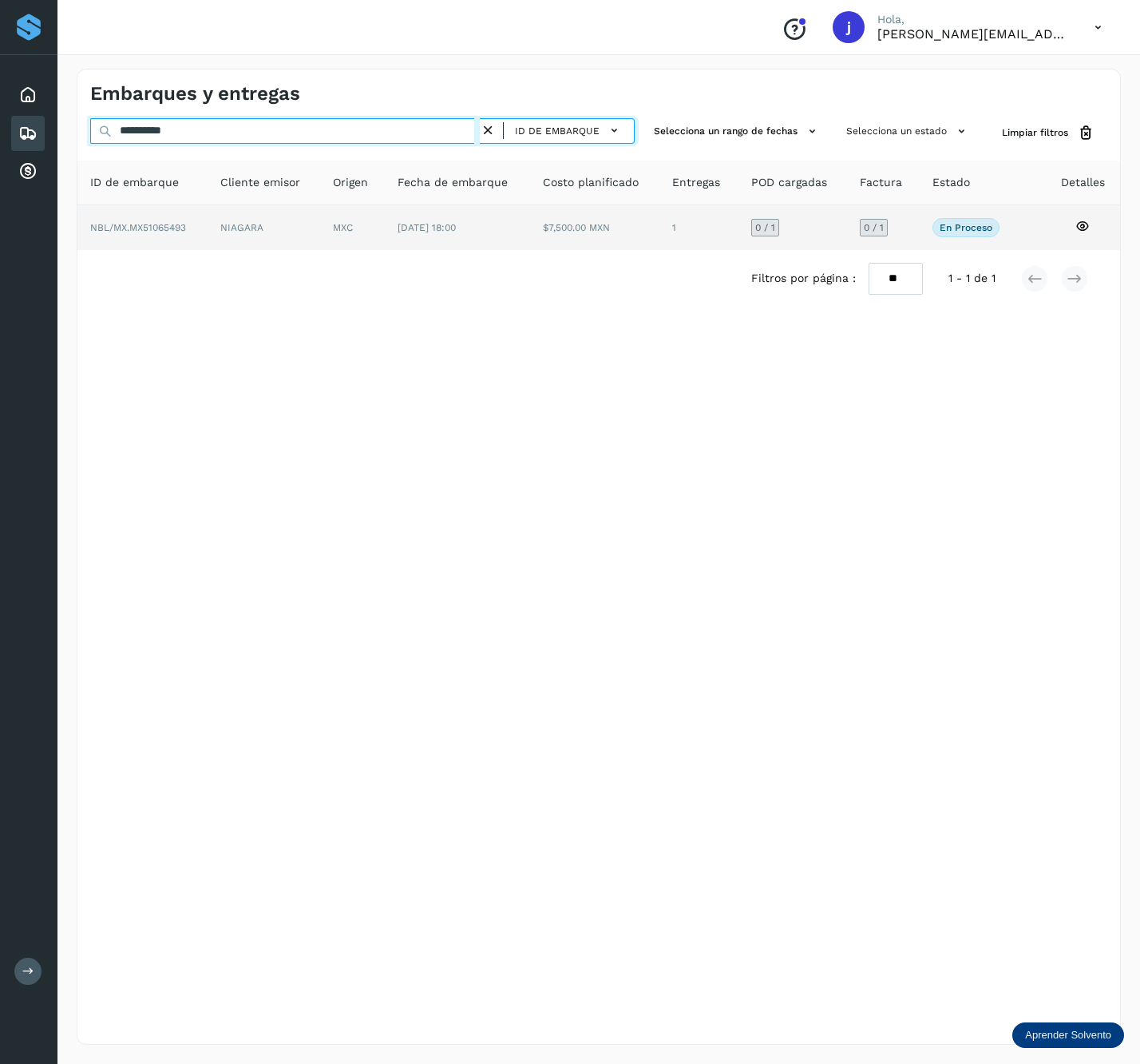
type input "**********"
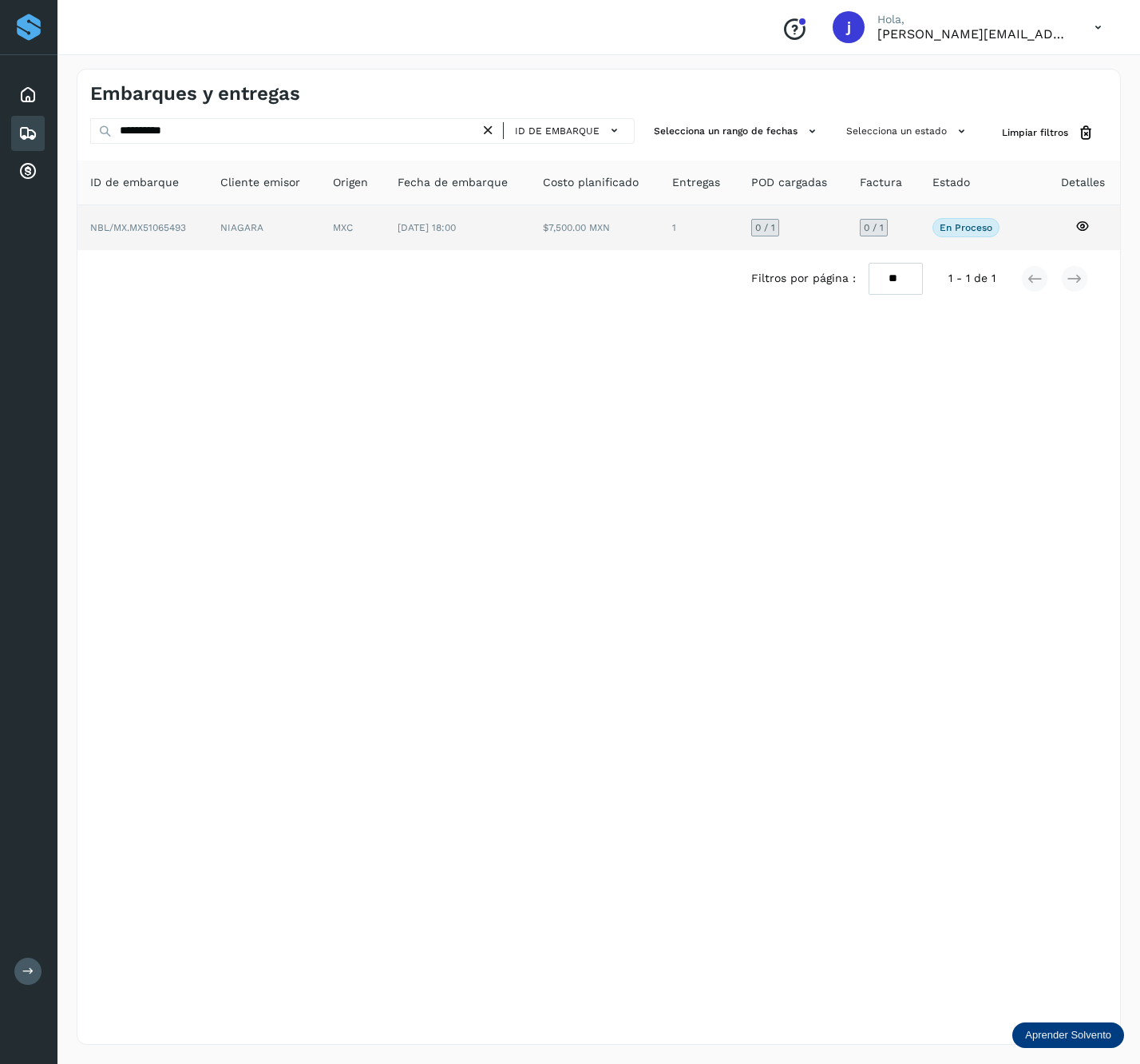
click at [385, 223] on td "MXC" at bounding box center [457, 228] width 146 height 45
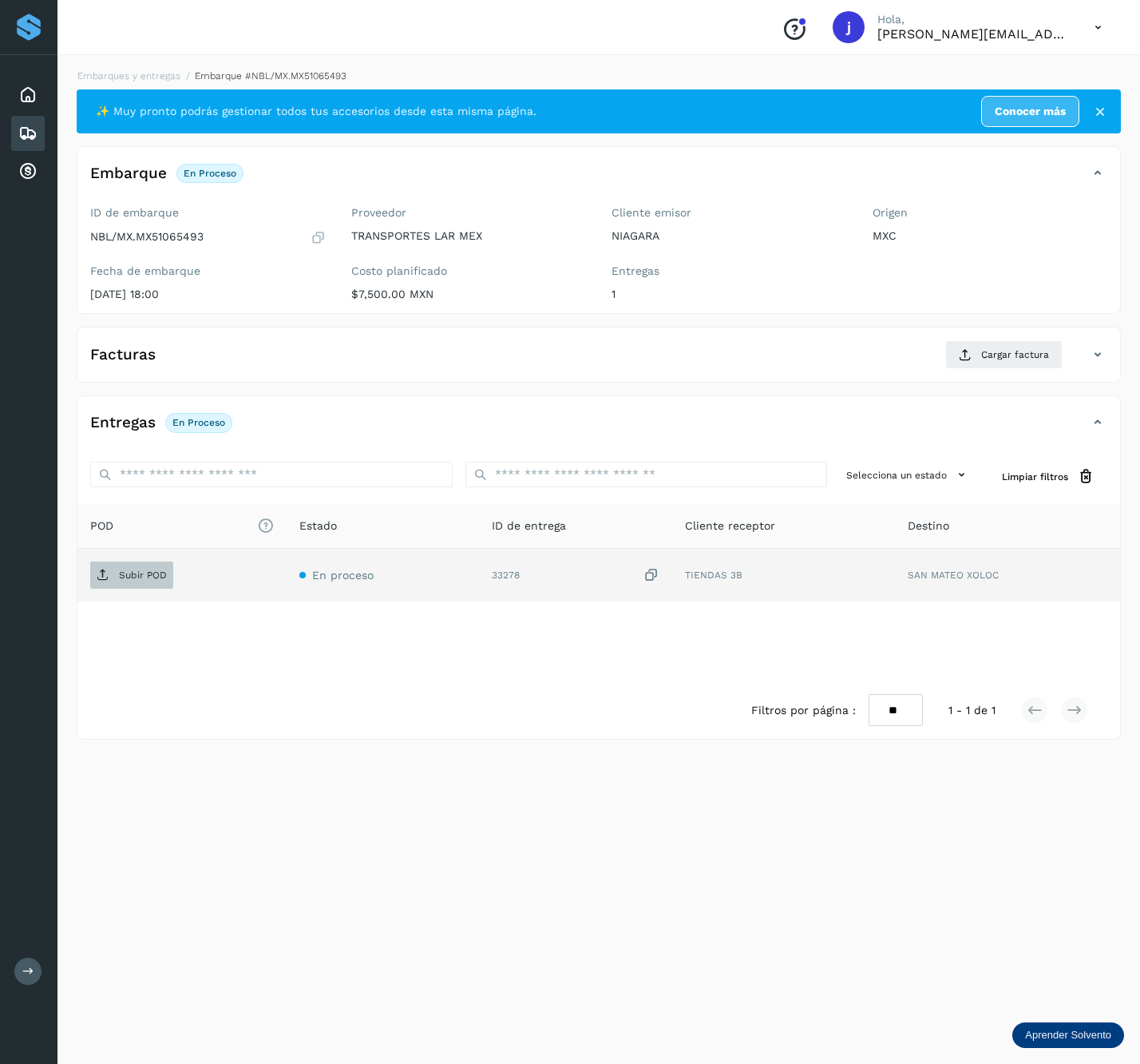
click at [122, 581] on p "Subir POD" at bounding box center [143, 575] width 48 height 11
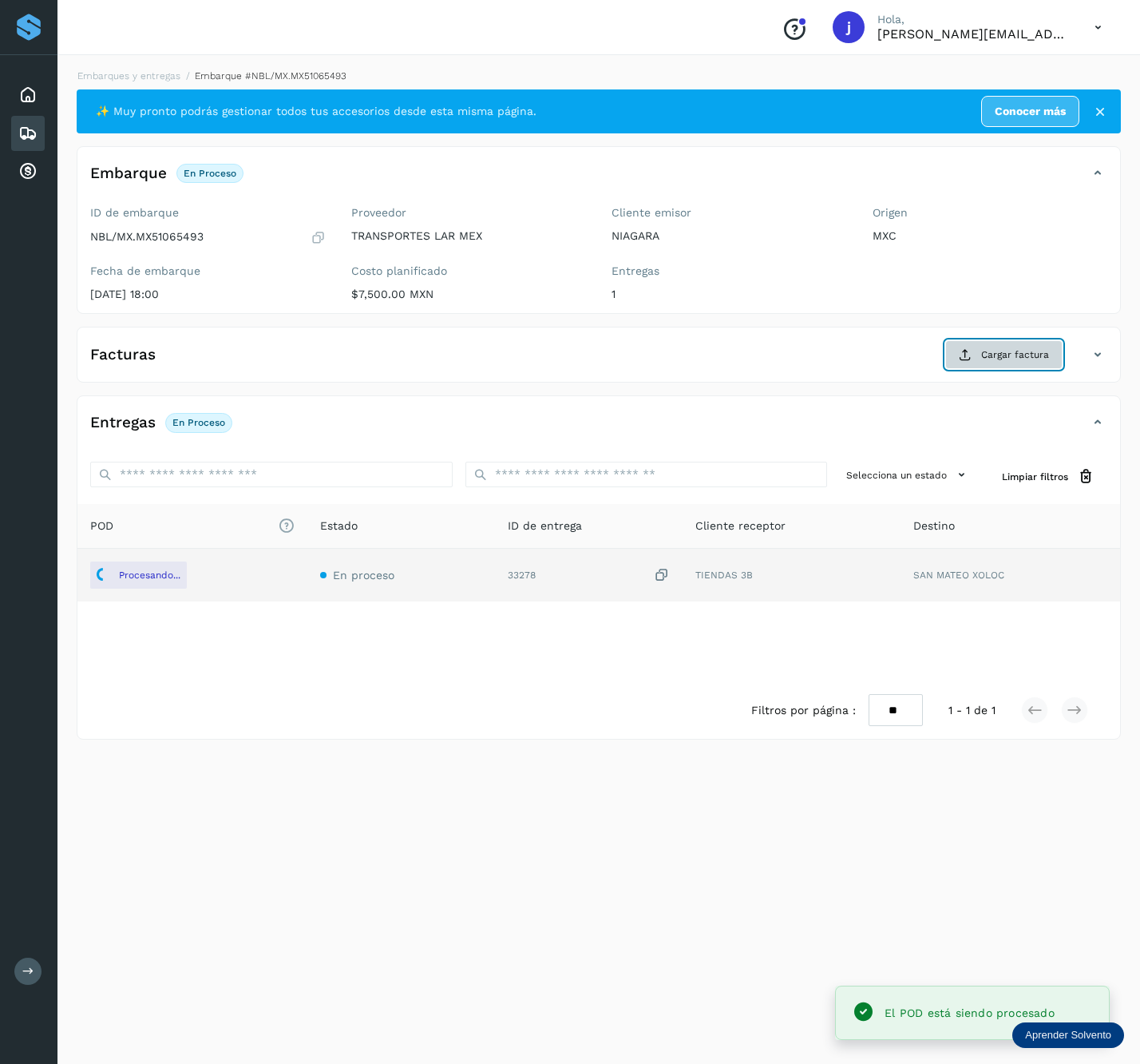
click at [1005, 362] on span "Cargar factura" at bounding box center [1015, 355] width 68 height 14
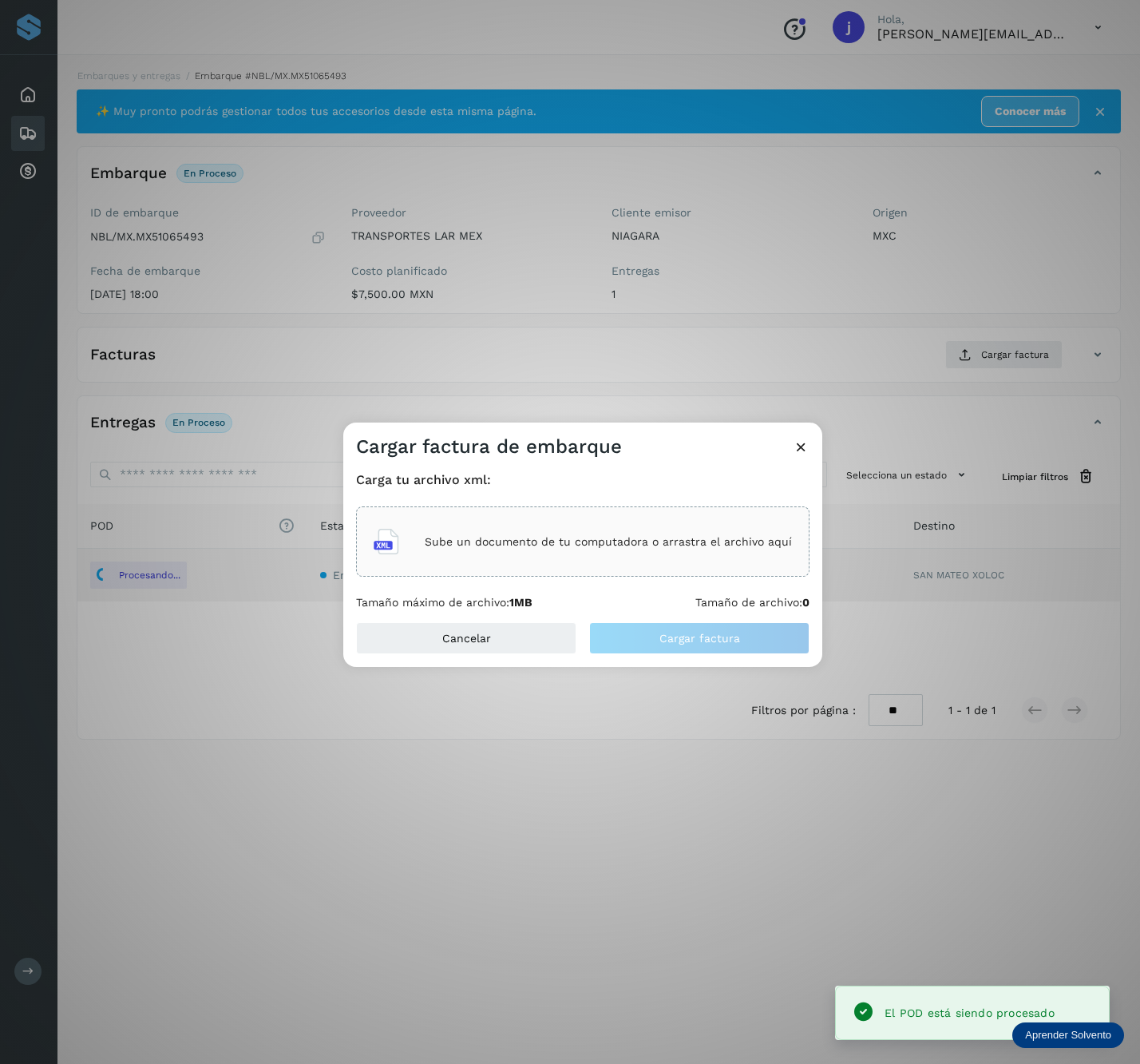
click at [688, 561] on div "Sube un documento de tu computadora o arrastra el archivo aquí" at bounding box center [583, 542] width 418 height 43
drag, startPoint x: 688, startPoint y: 562, endPoint x: 475, endPoint y: 114, distance: 496.1
click at [475, 114] on div "Cargar factura de embarque Carga tu archivo xml: Sube un documento de tu comput…" at bounding box center [570, 532] width 1140 height 1064
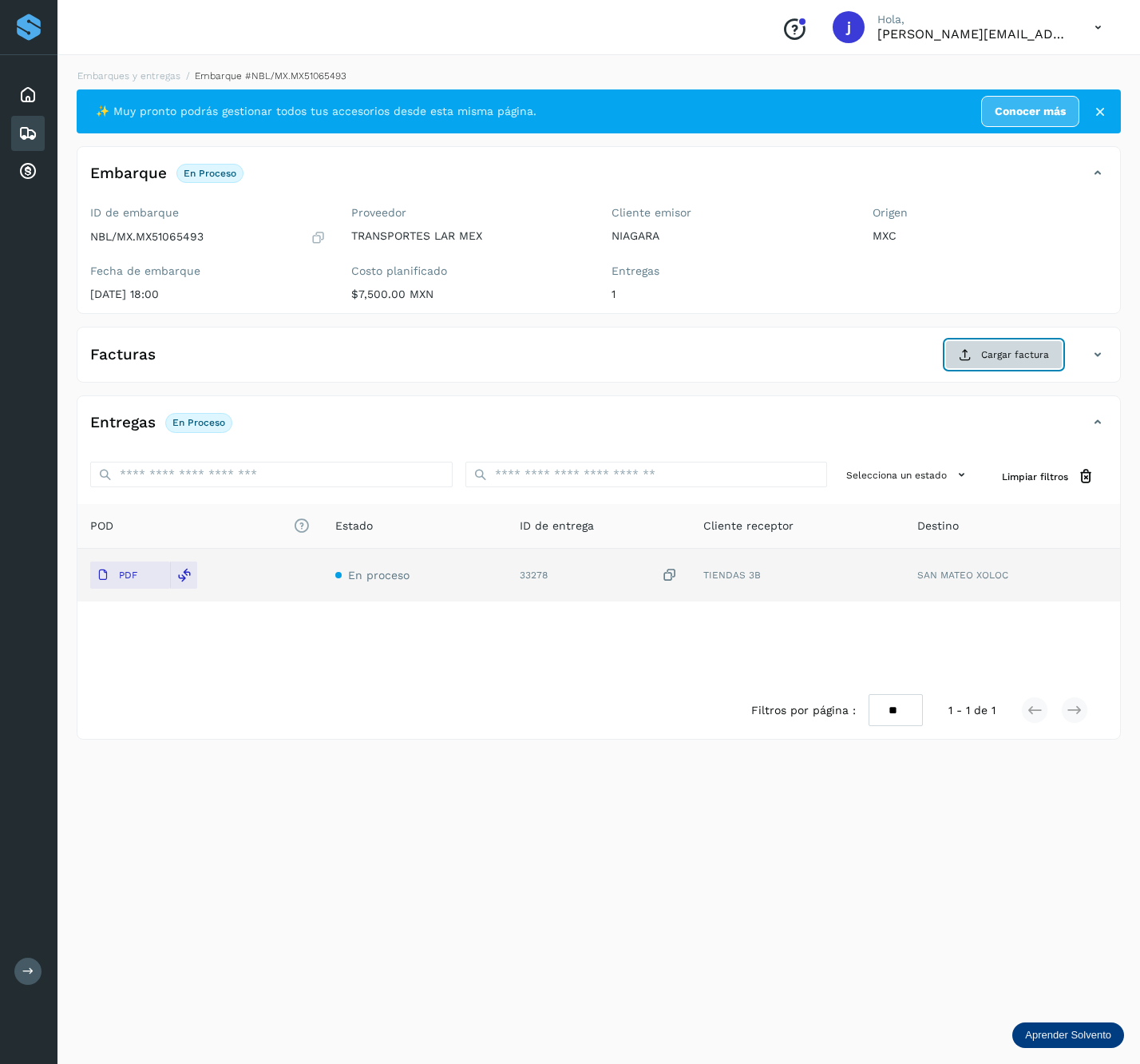
click at [994, 361] on span "Cargar factura" at bounding box center [1015, 355] width 68 height 14
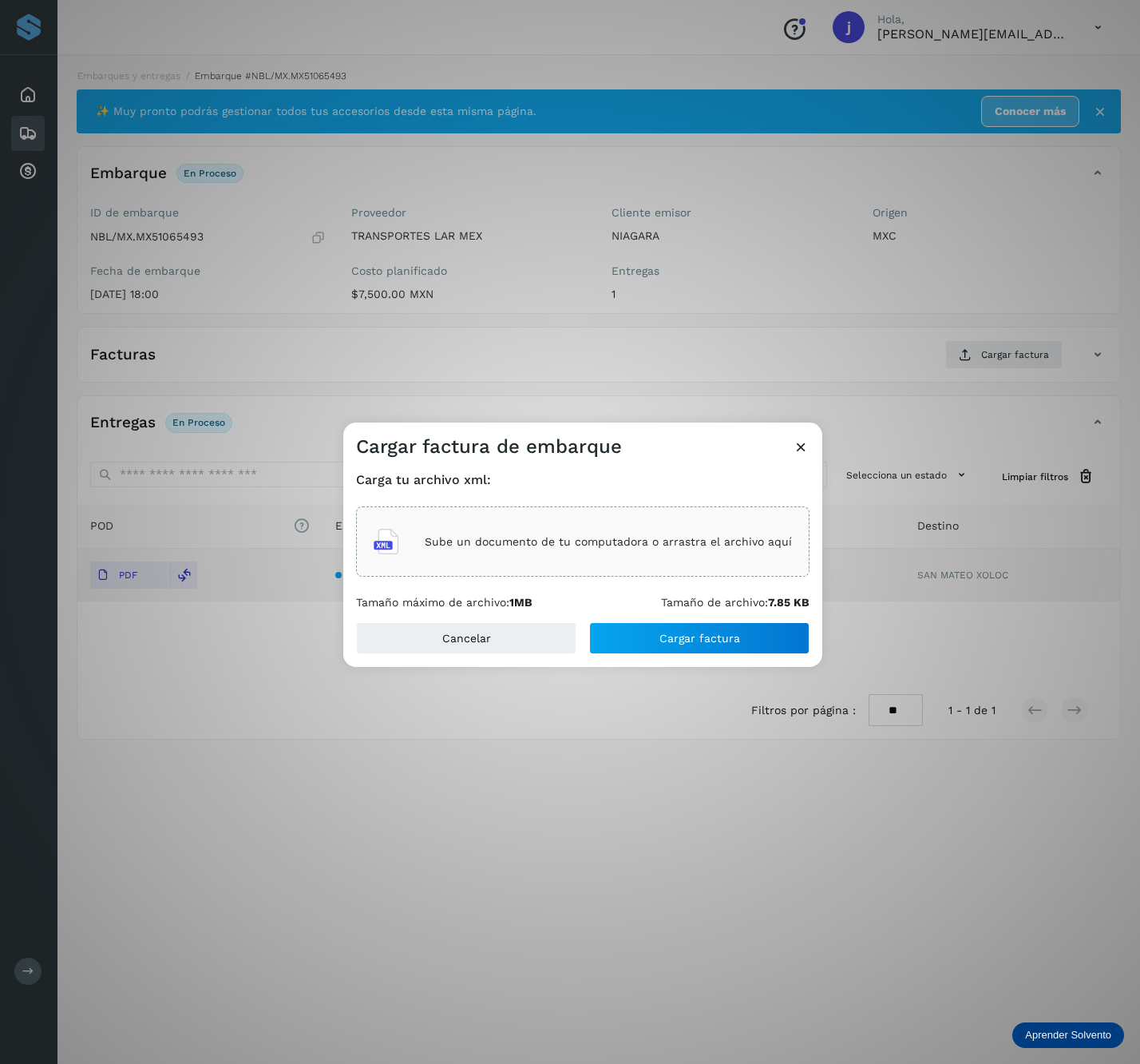
click at [719, 550] on div "Sube un documento de tu computadora o arrastra el archivo aquí" at bounding box center [583, 542] width 418 height 43
click at [778, 612] on div "Carga tu archivo xml: TLM7201085N4_CUN104452_20250714.xml Tamaño máximo de arch…" at bounding box center [583, 541] width 479 height 163
click at [666, 658] on div "Cancelar Cargar factura" at bounding box center [583, 645] width 479 height 45
click at [681, 648] on button "Cargar factura" at bounding box center [700, 638] width 220 height 32
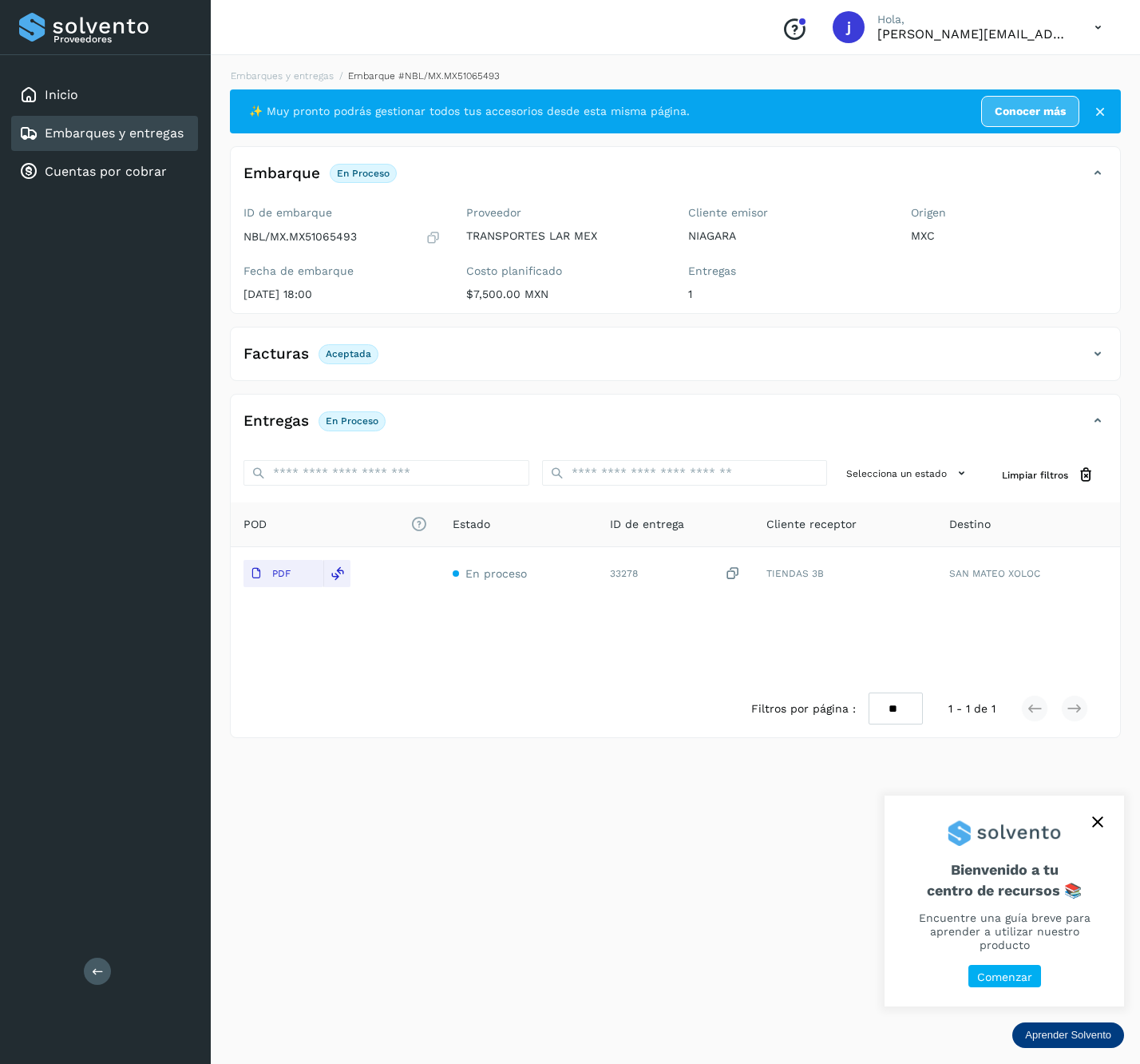
click at [84, 963] on div "Proveedores Inicio Embarques y entregas Cuentas por cobrar Salir" at bounding box center [105, 532] width 211 height 1064
click at [97, 976] on icon at bounding box center [97, 971] width 12 height 12
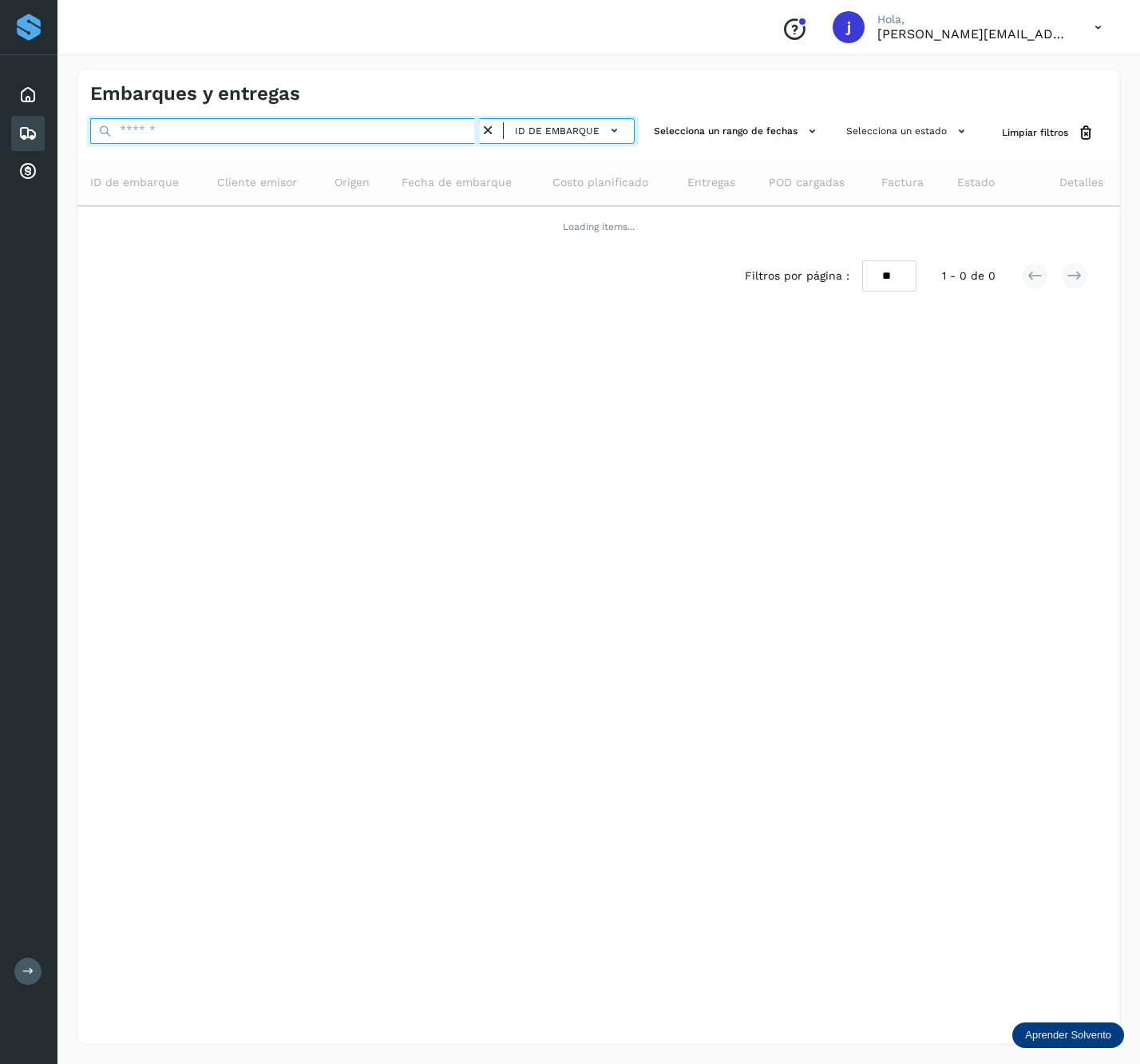
click at [444, 128] on input "text" at bounding box center [285, 131] width 389 height 26
paste input "**********"
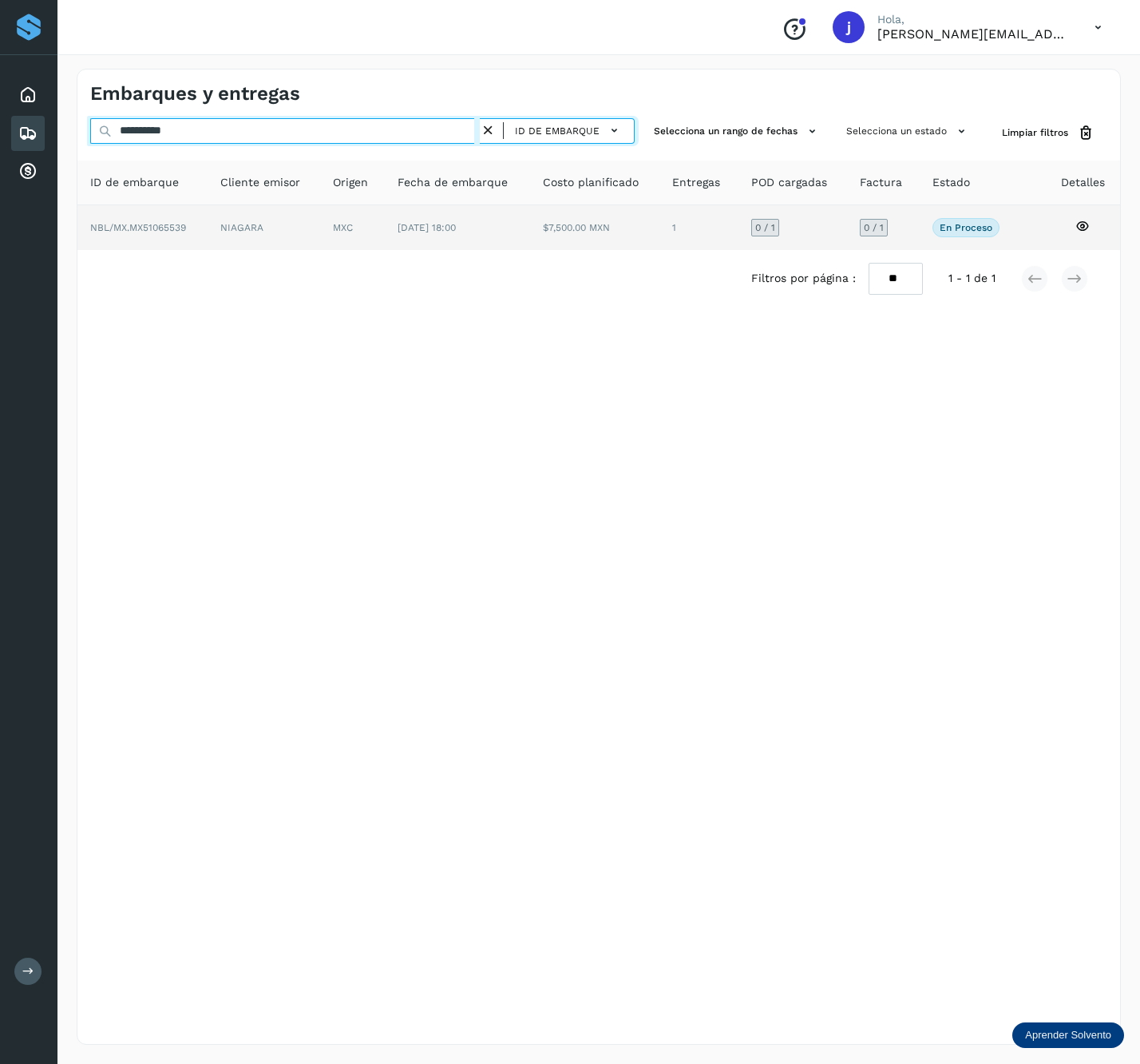
type input "**********"
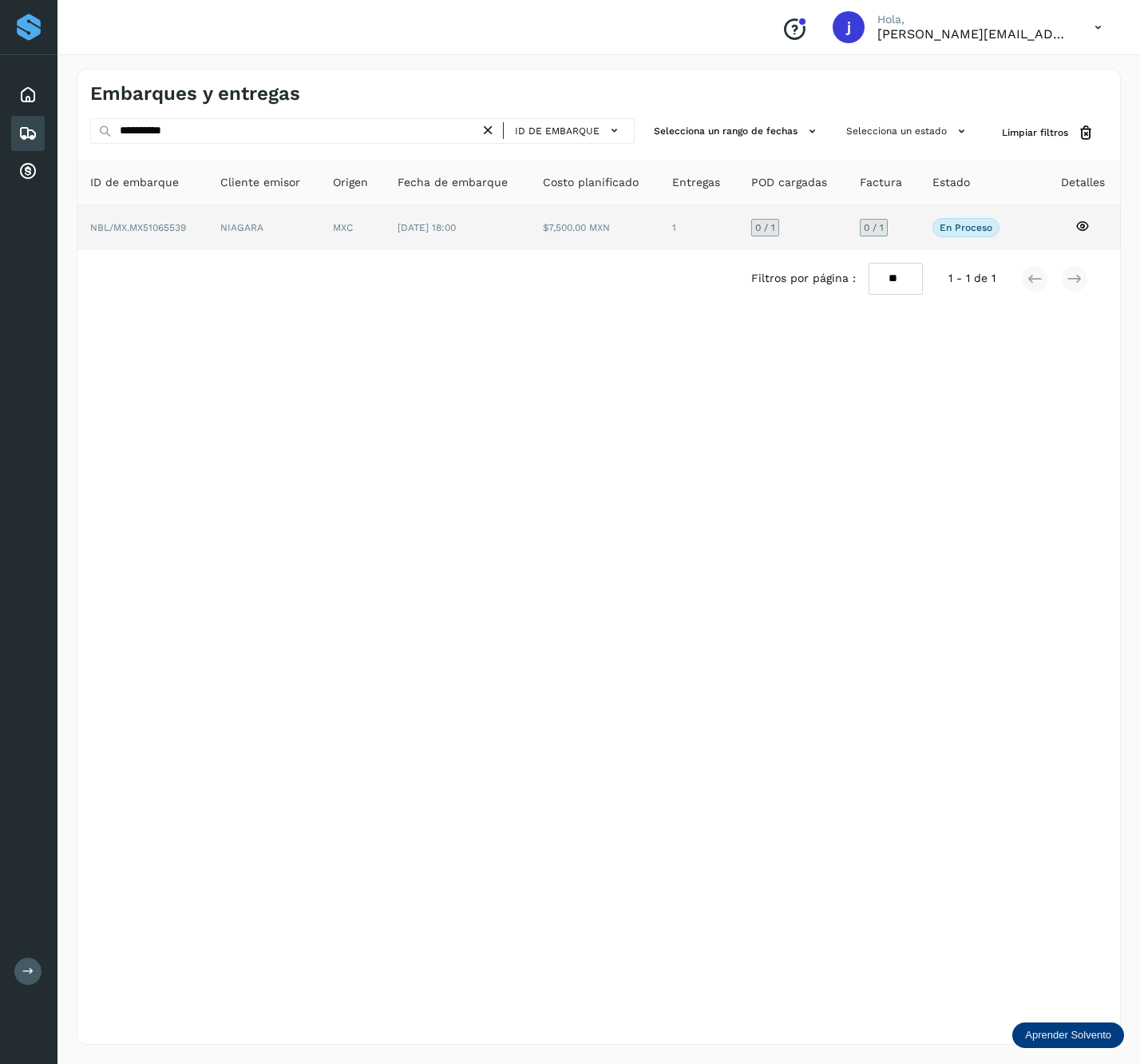
click at [660, 227] on td "$7,500.00 MXN" at bounding box center [698, 228] width 78 height 45
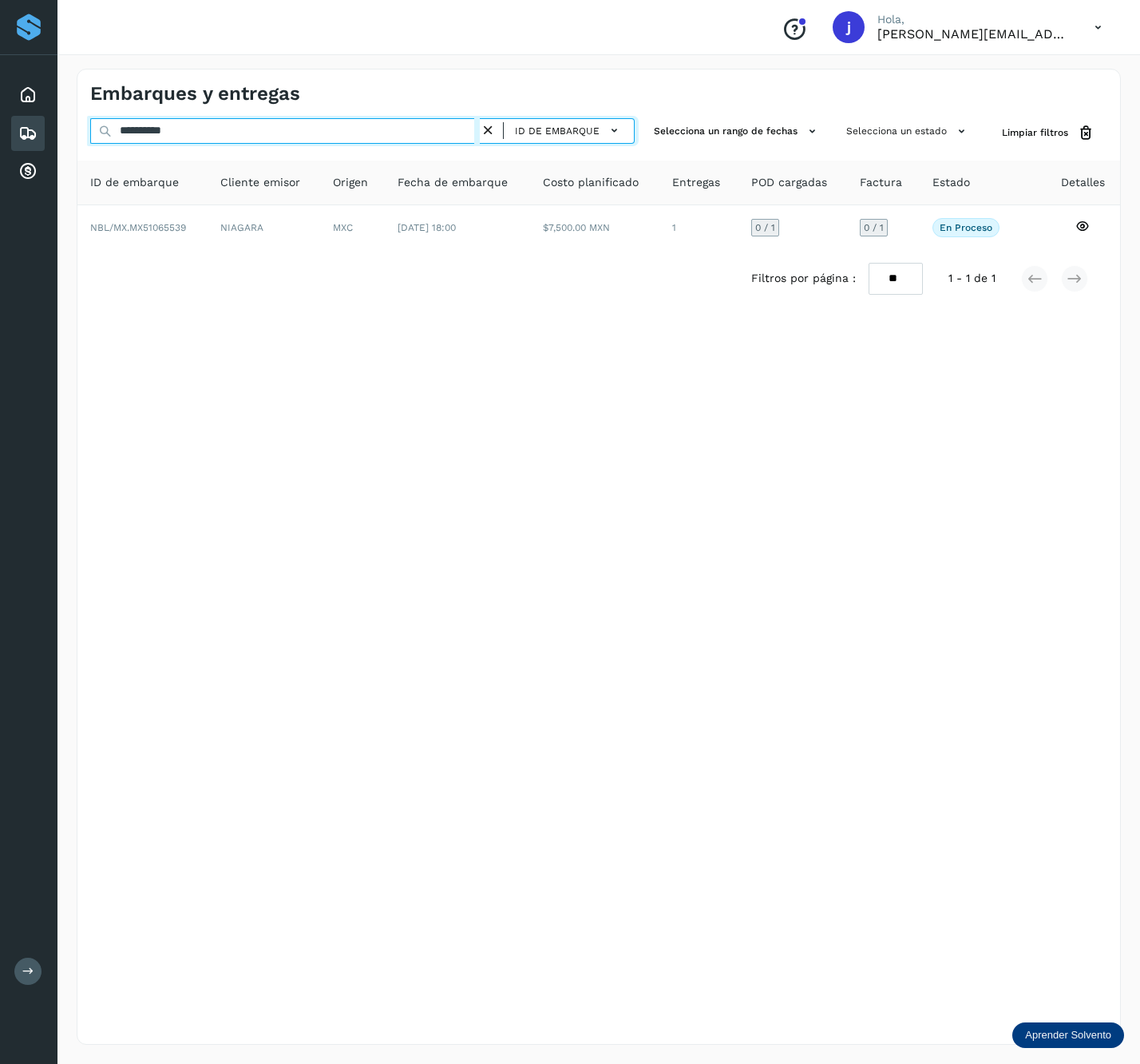
click at [257, 142] on input "**********" at bounding box center [285, 131] width 389 height 26
click at [257, 142] on input "**********" at bounding box center [285, 131] width 389 height 26
paste input "text"
click at [307, 125] on input "**********" at bounding box center [285, 131] width 389 height 26
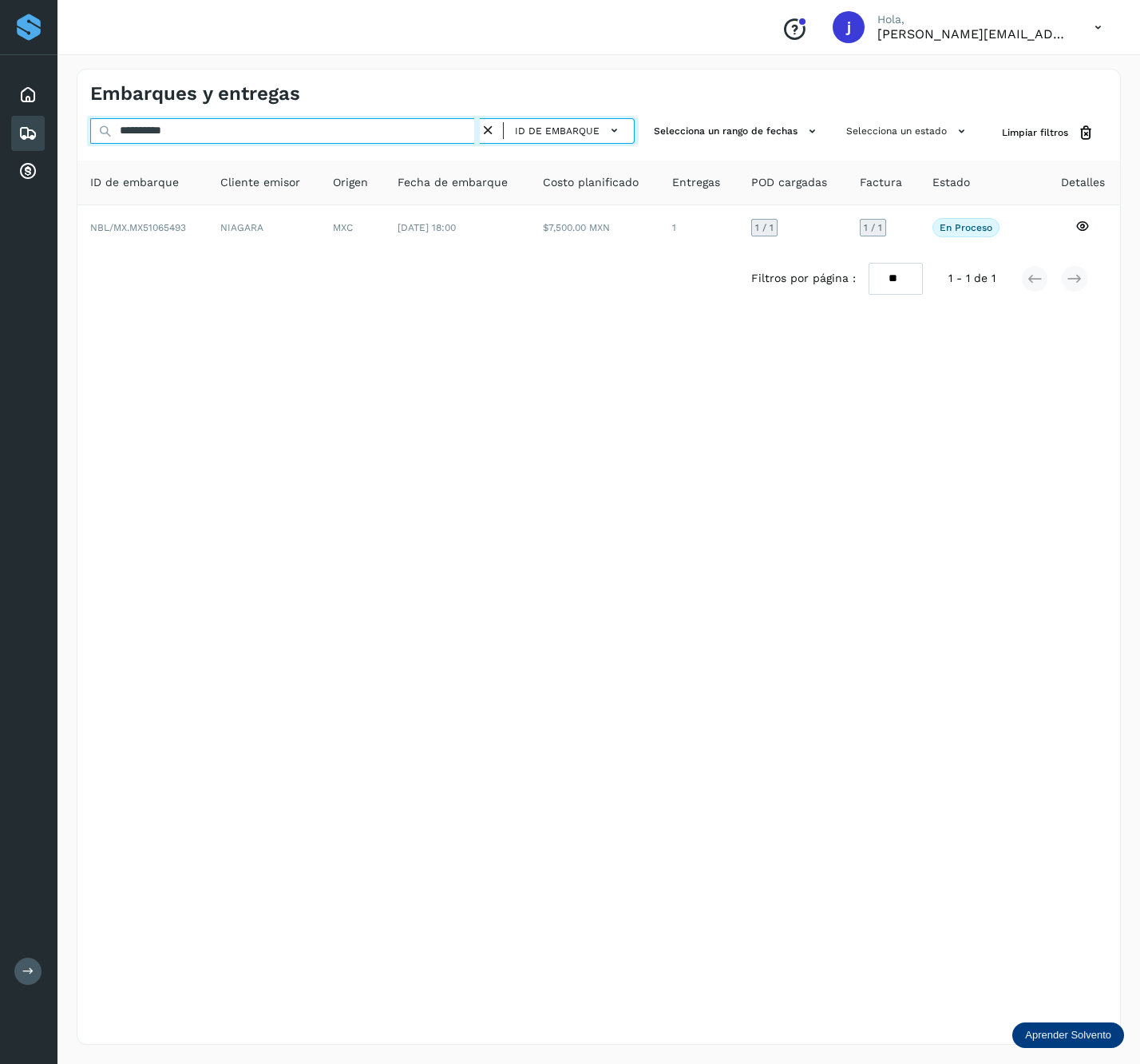
paste input "text"
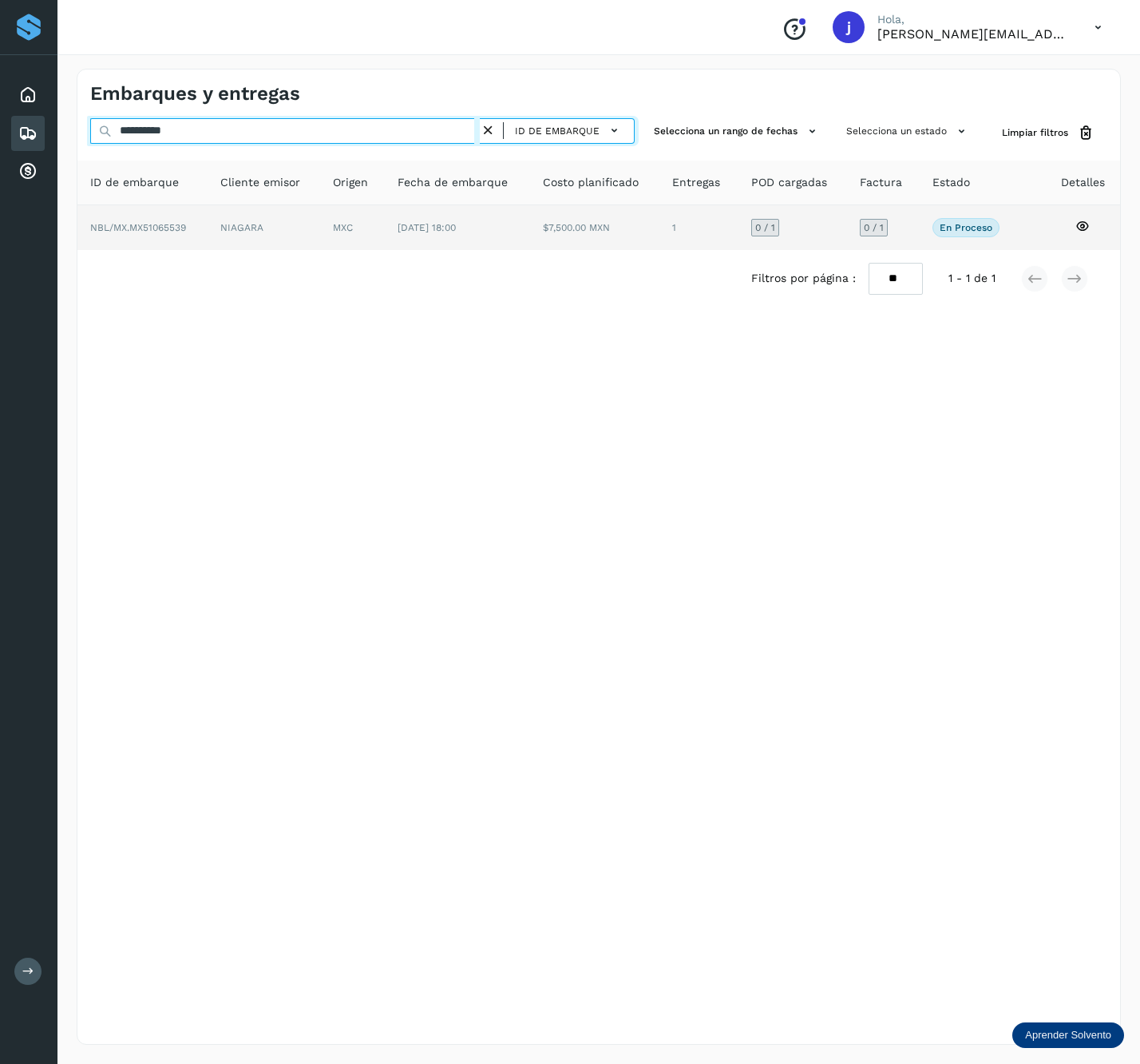
type input "**********"
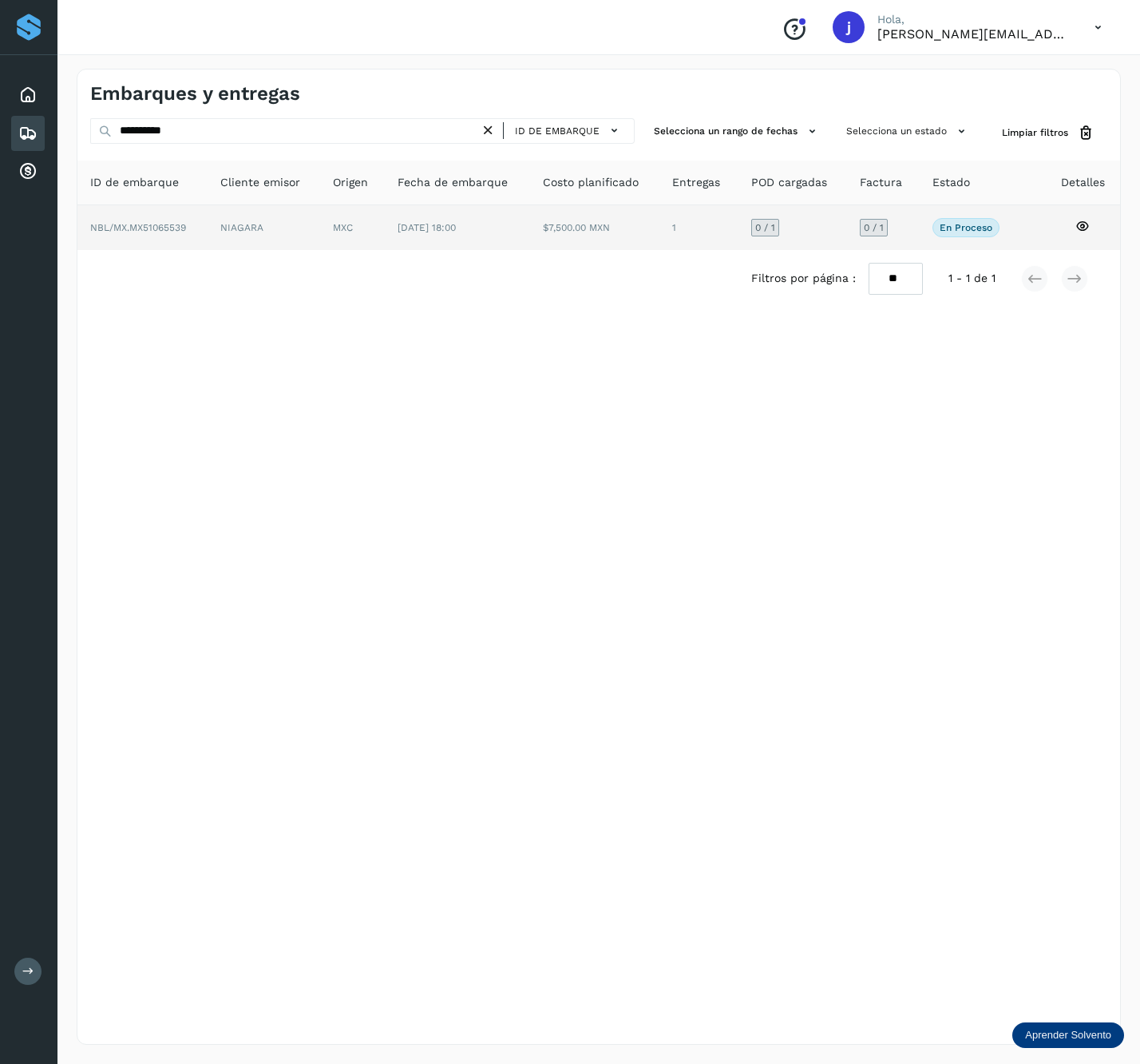
click at [530, 205] on td "[DATE] 18:00" at bounding box center [595, 228] width 130 height 45
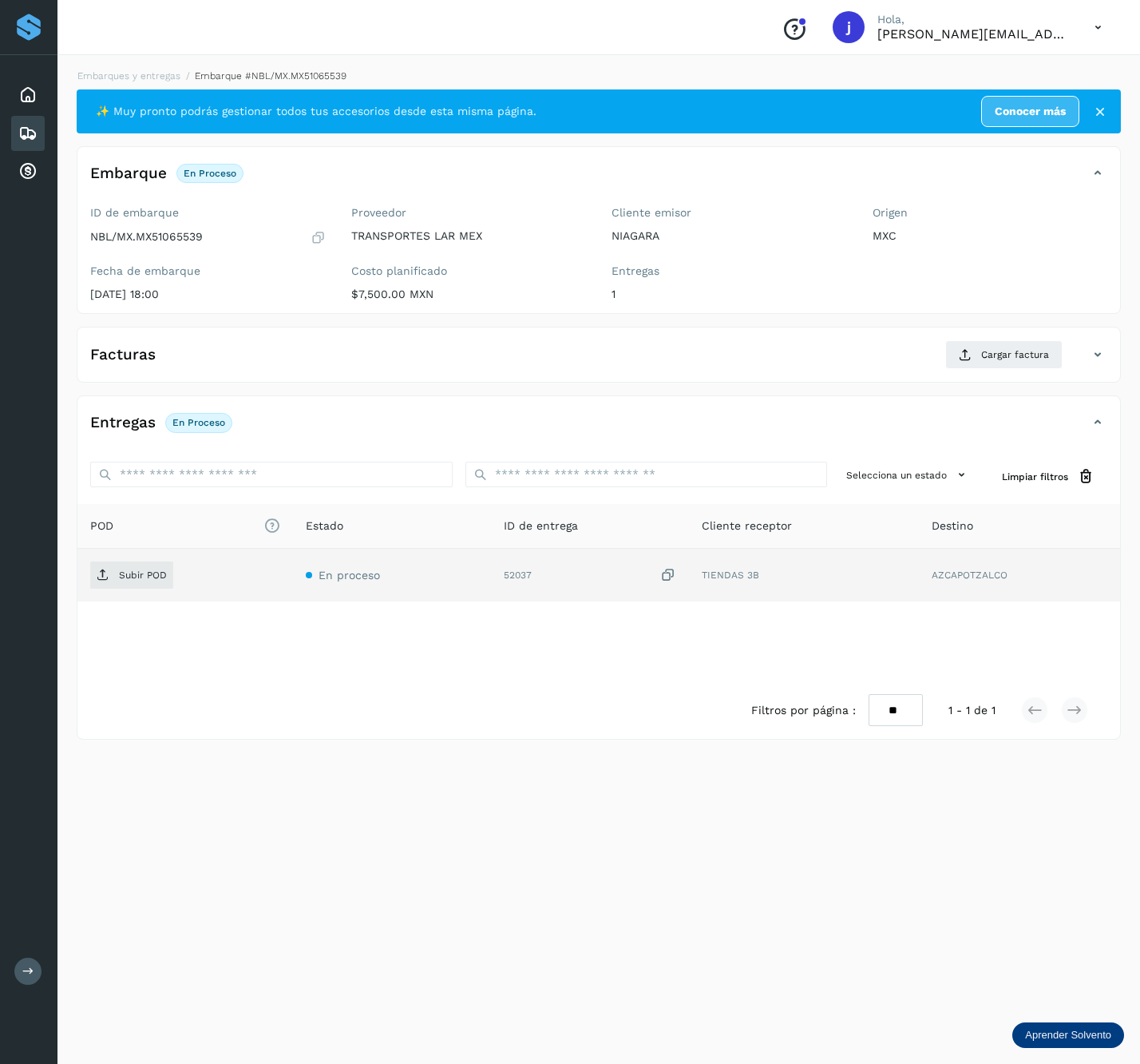
click at [293, 600] on td "Subir POD" at bounding box center [392, 575] width 198 height 53
click at [154, 581] on p "Subir POD" at bounding box center [143, 575] width 48 height 11
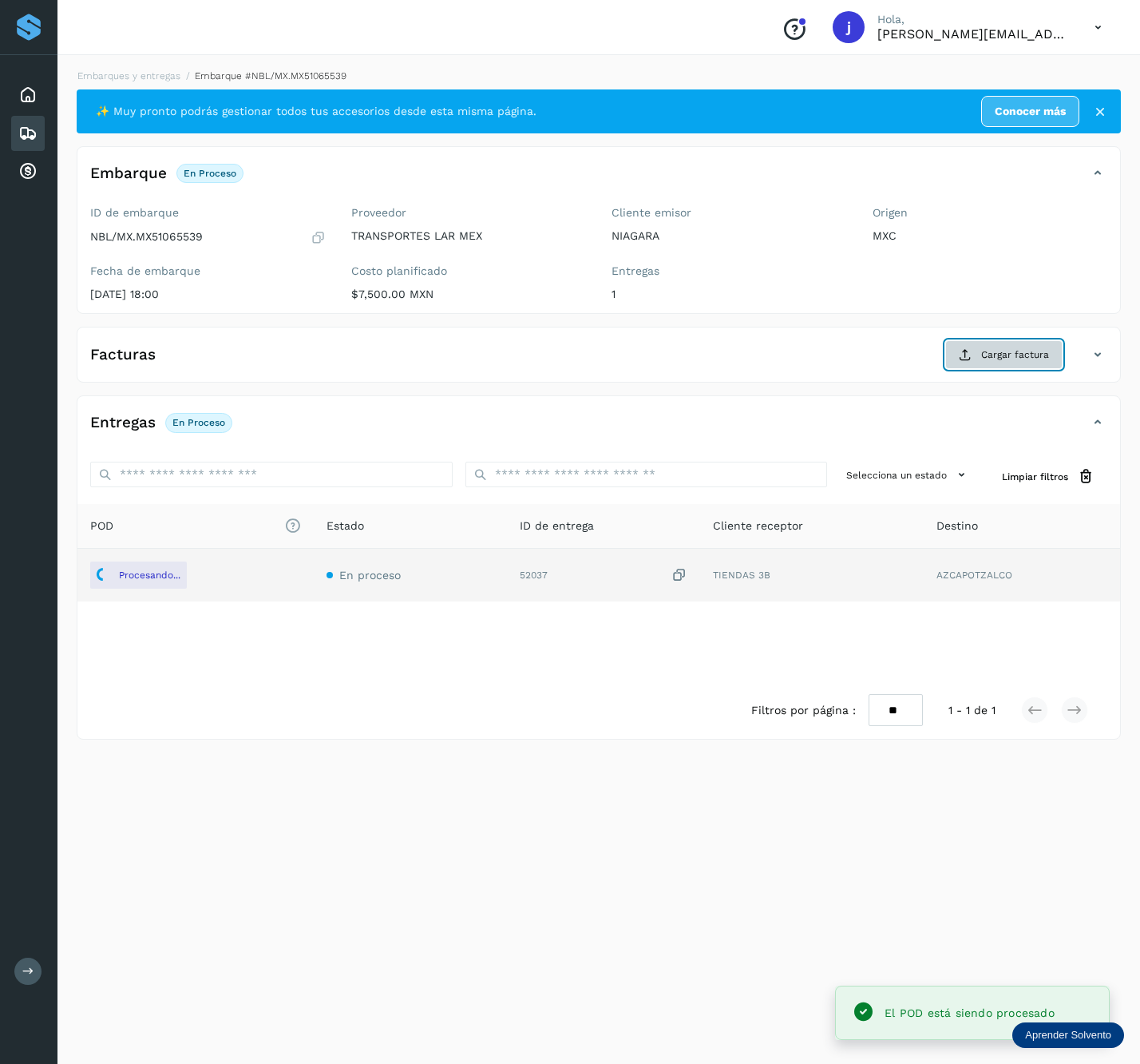
click at [997, 357] on span "Cargar factura" at bounding box center [1015, 355] width 68 height 14
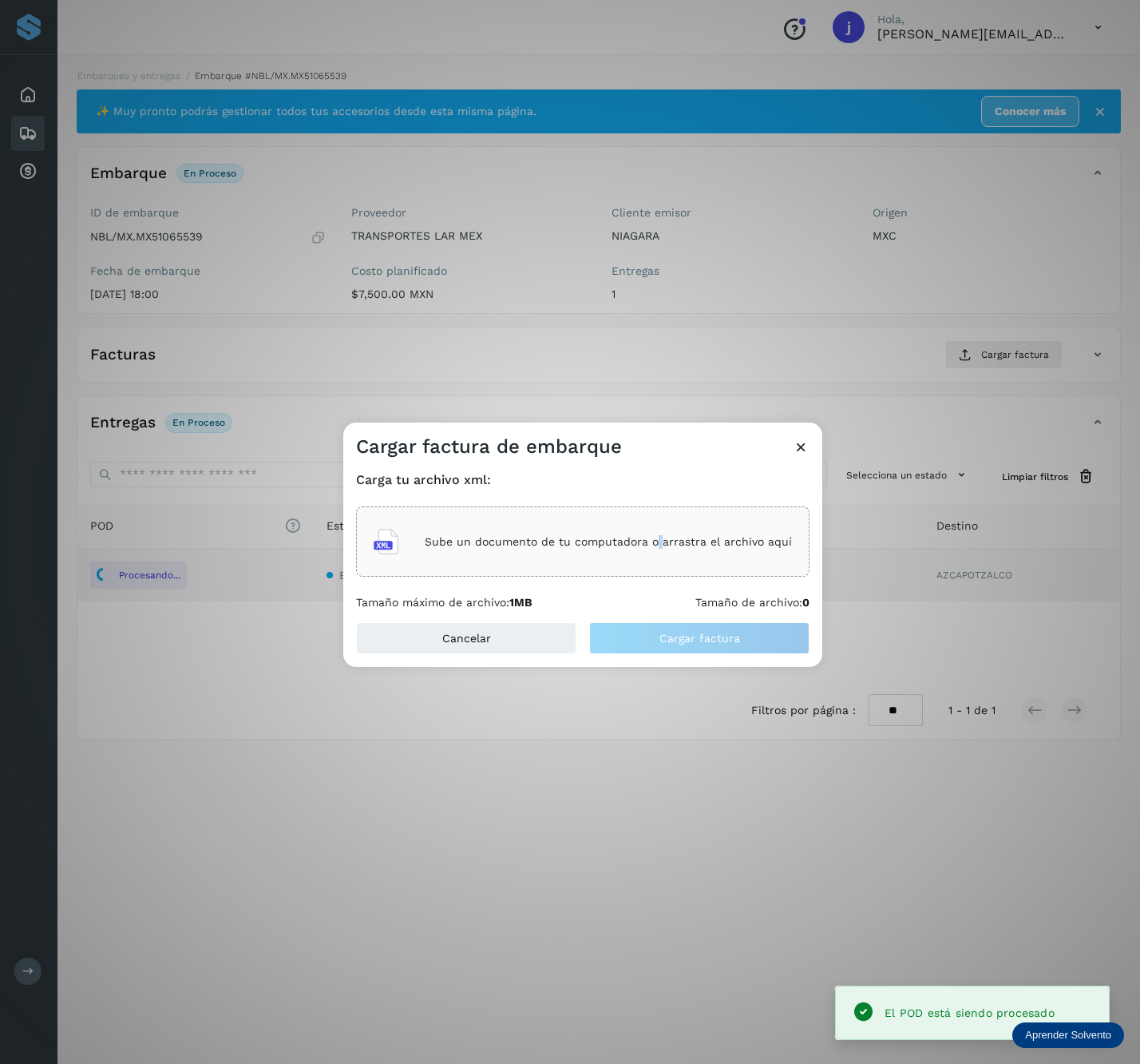
click at [662, 517] on div "Sube un documento de tu computadora o arrastra el archivo aquí" at bounding box center [583, 541] width 454 height 70
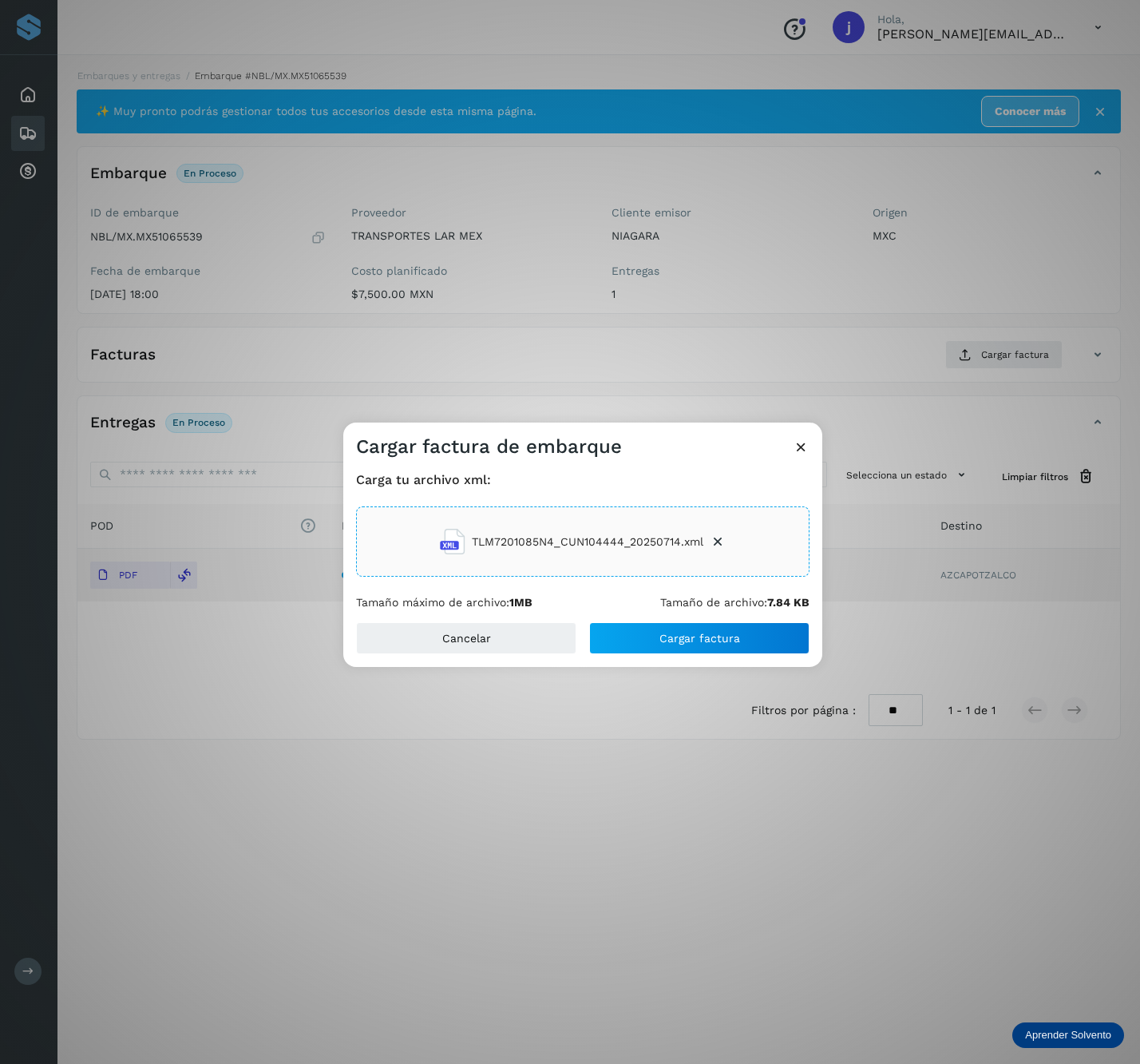
click at [718, 612] on div "Carga tu archivo xml: TLM7201085N4_CUN104444_20250714.xml Tamaño máximo de arch…" at bounding box center [583, 541] width 479 height 163
click at [710, 633] on span "Cargar factura" at bounding box center [700, 638] width 80 height 11
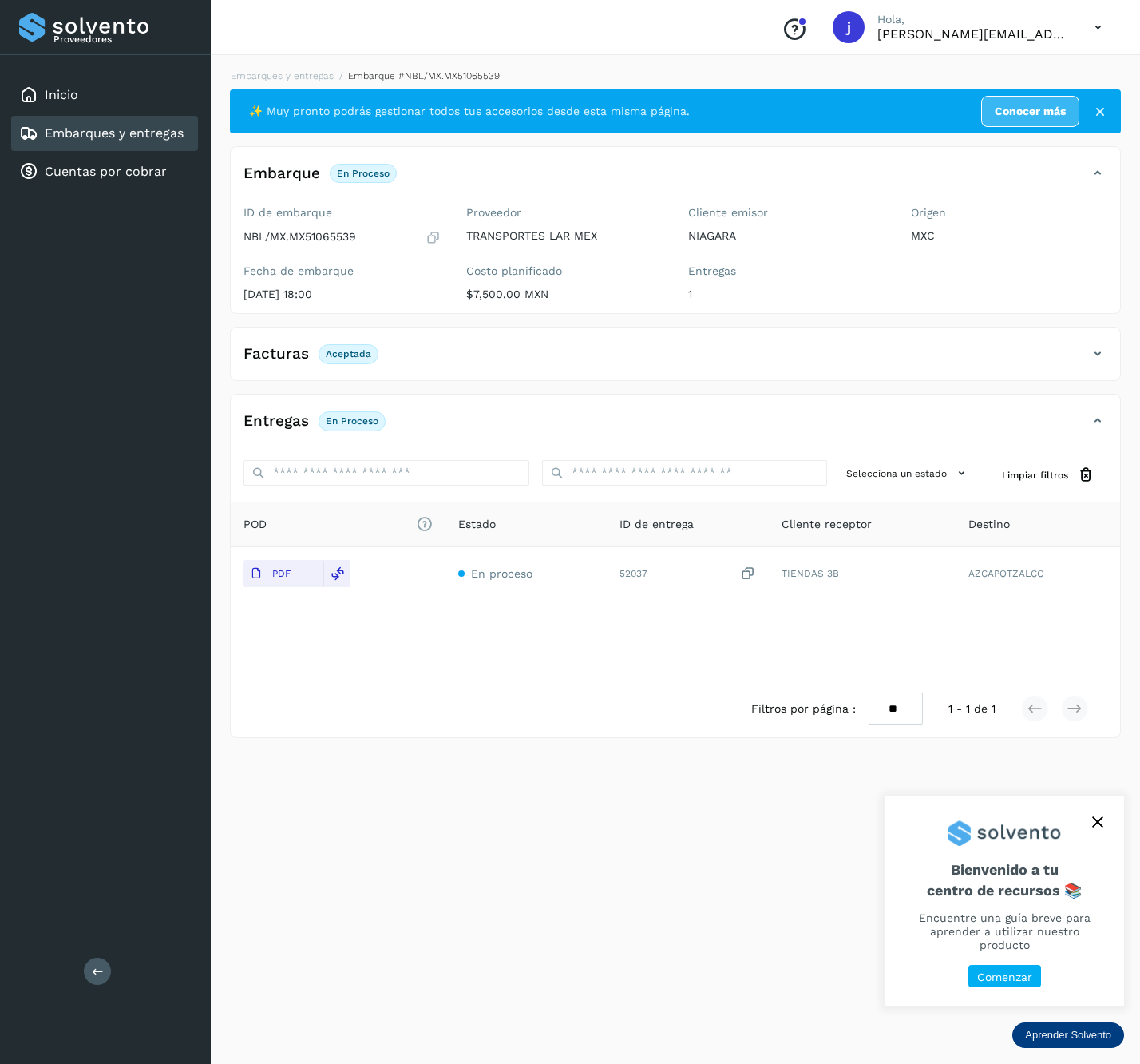
click at [94, 1000] on div "Proveedores Inicio Embarques y entregas Cuentas por cobrar Salir" at bounding box center [105, 532] width 211 height 1064
click at [83, 979] on div "Proveedores Inicio Embarques y entregas Cuentas por cobrar Salir" at bounding box center [105, 532] width 211 height 1064
click at [99, 971] on icon at bounding box center [97, 971] width 12 height 12
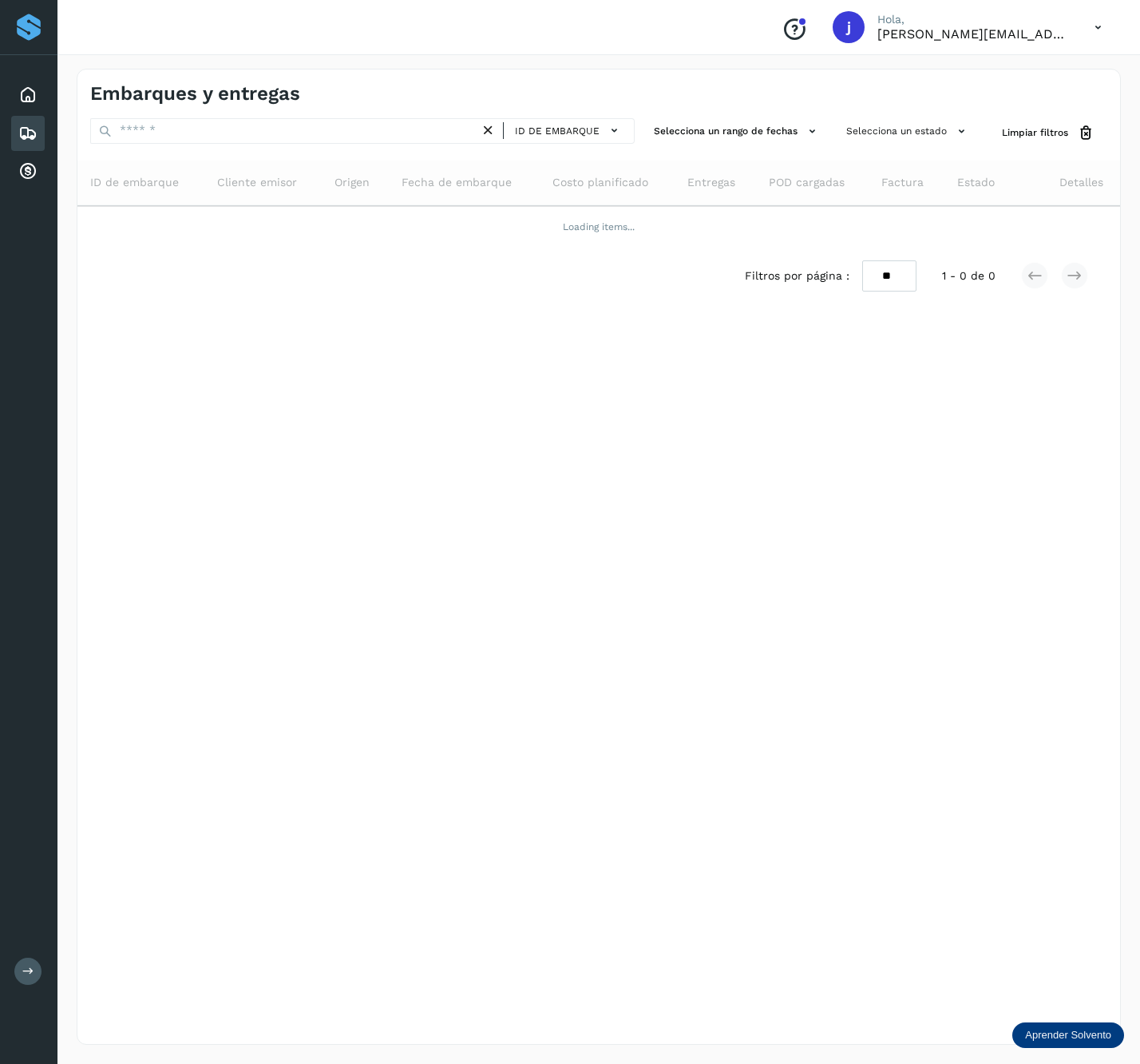
click at [235, 146] on div "ID de embarque" at bounding box center [362, 133] width 545 height 30
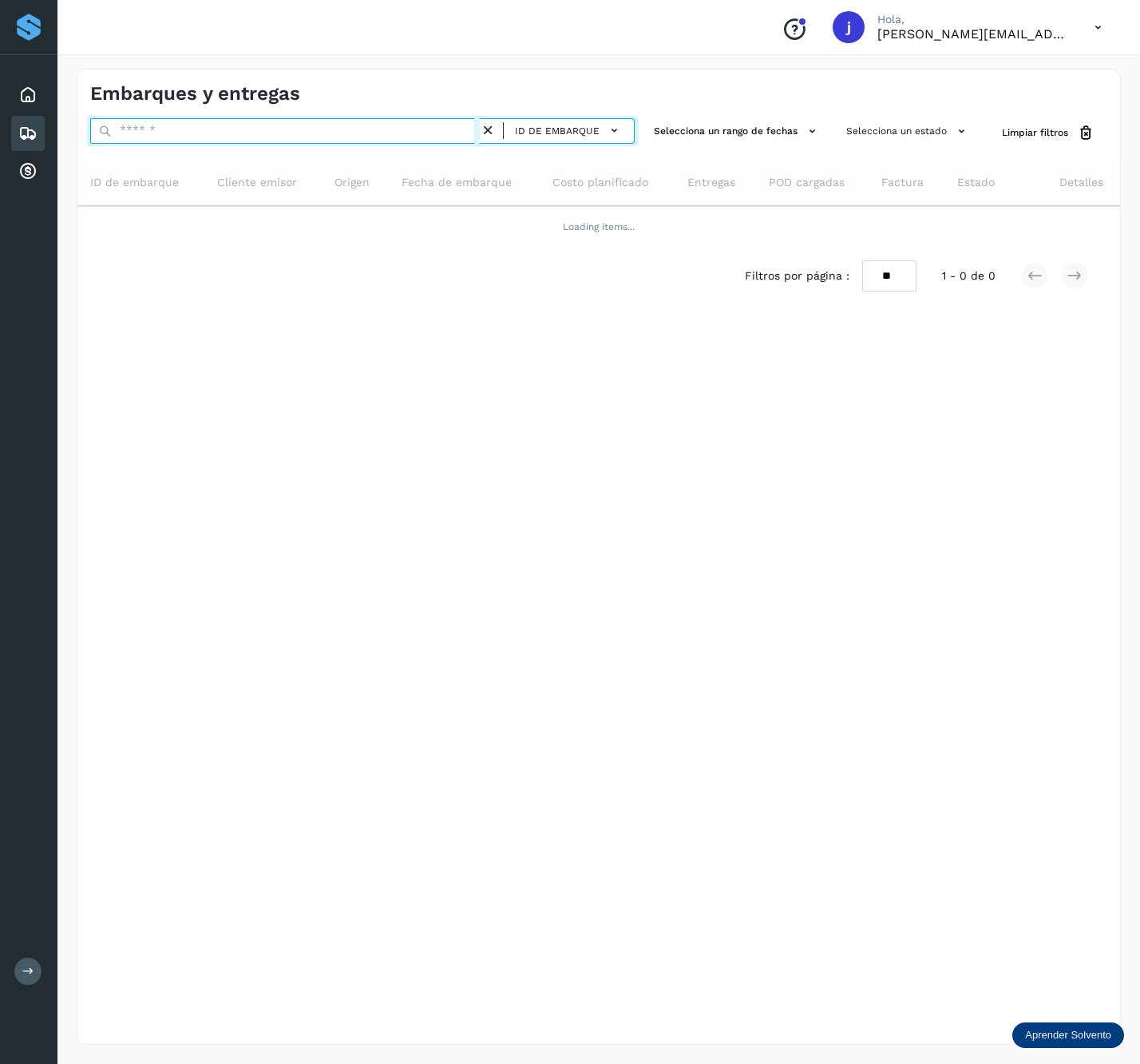
click at [245, 133] on input "text" at bounding box center [285, 131] width 389 height 26
paste input "**********"
click at [250, 125] on input "**********" at bounding box center [285, 131] width 389 height 26
paste input "text"
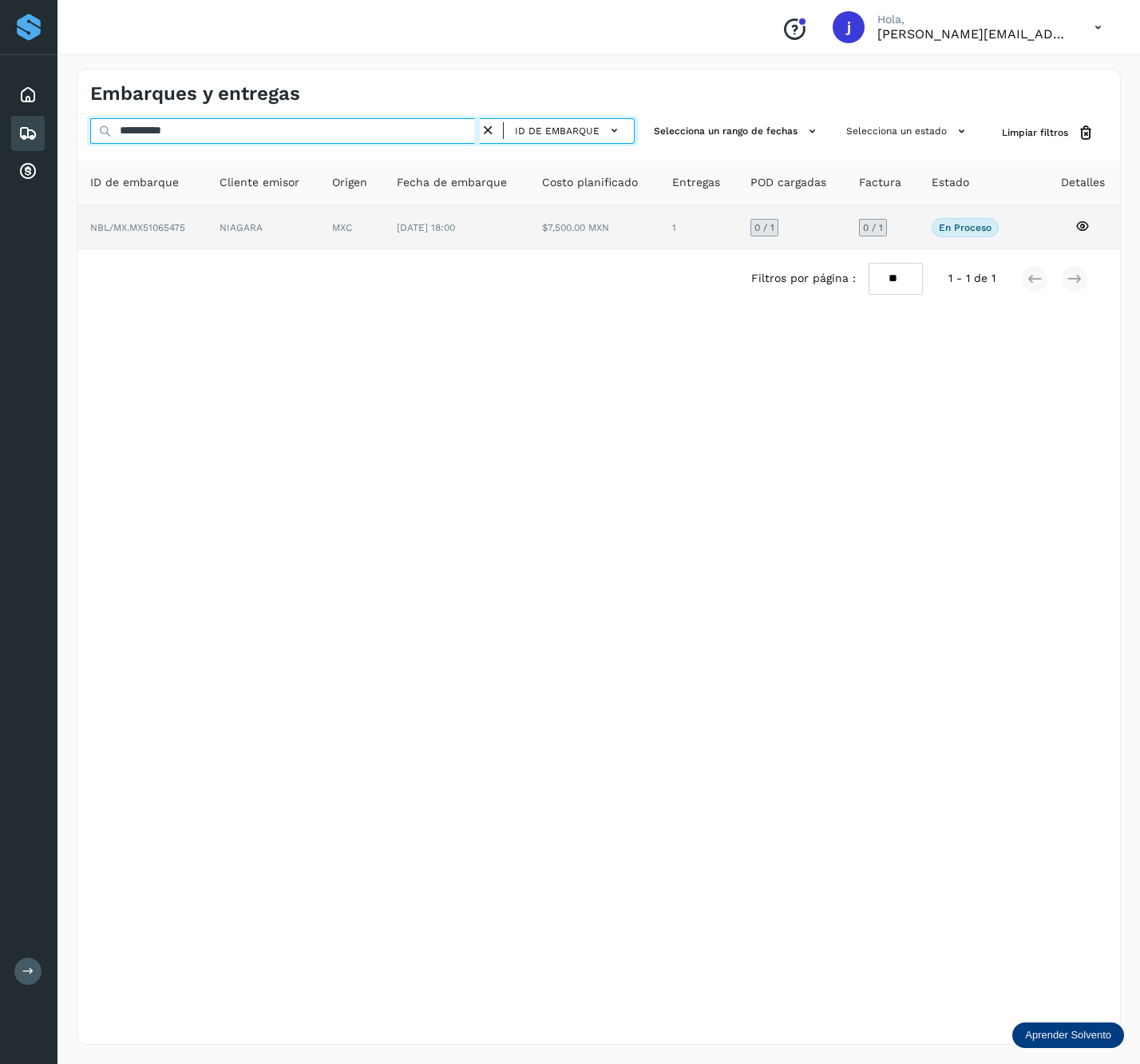
type input "**********"
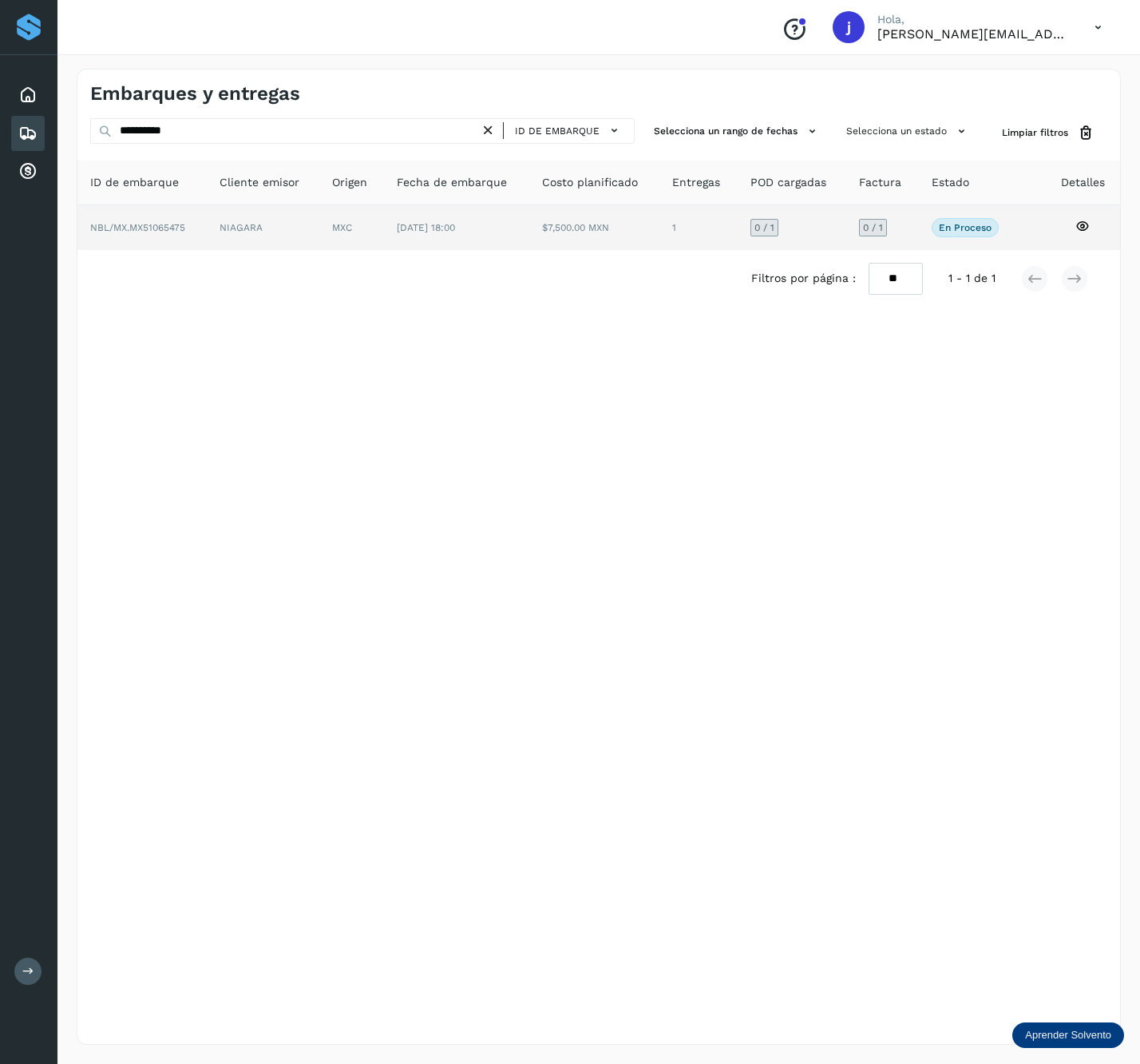
click at [660, 233] on td "$7,500.00 MXN" at bounding box center [698, 228] width 78 height 45
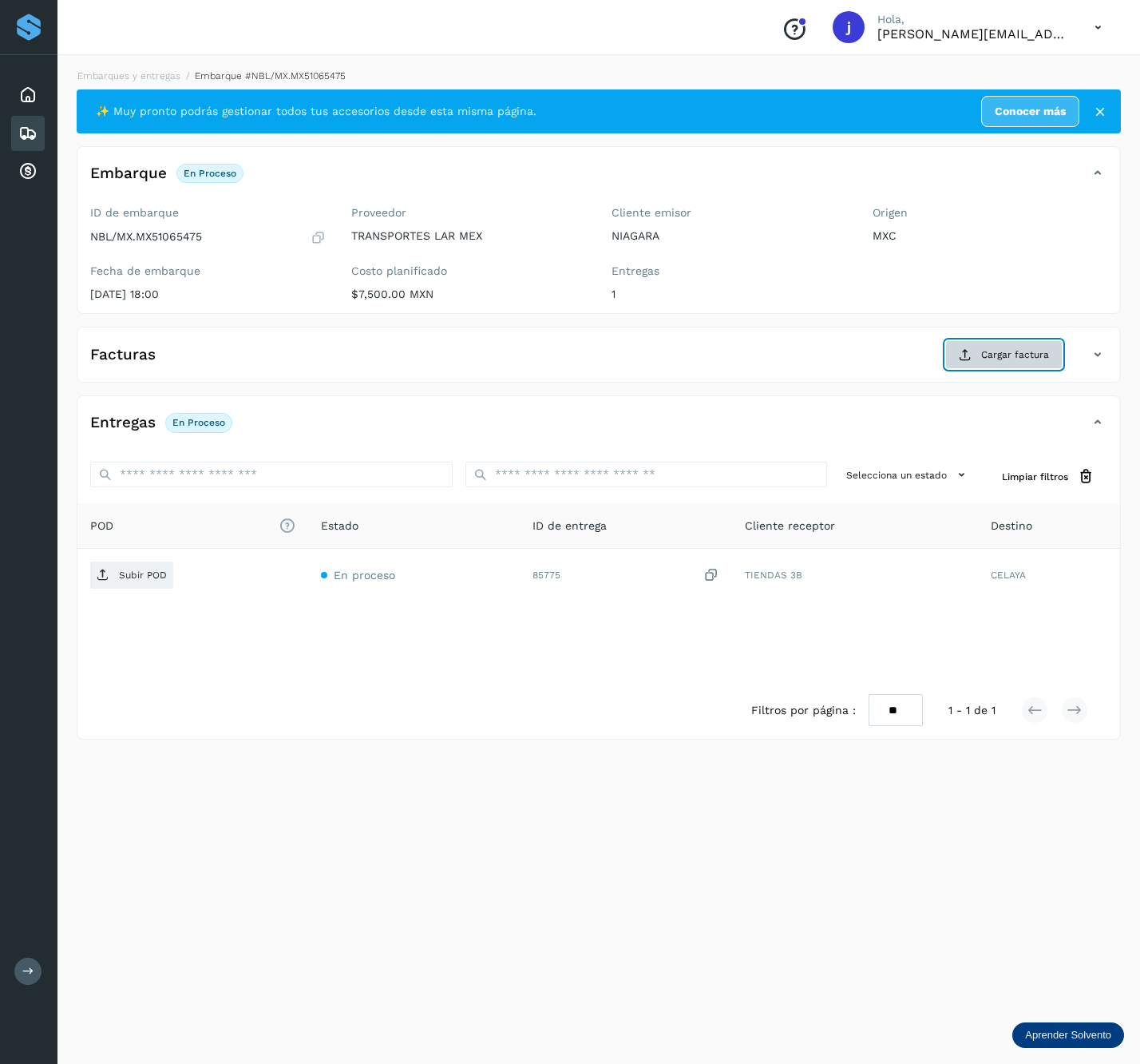
click at [949, 363] on button "Cargar factura" at bounding box center [1004, 355] width 117 height 29
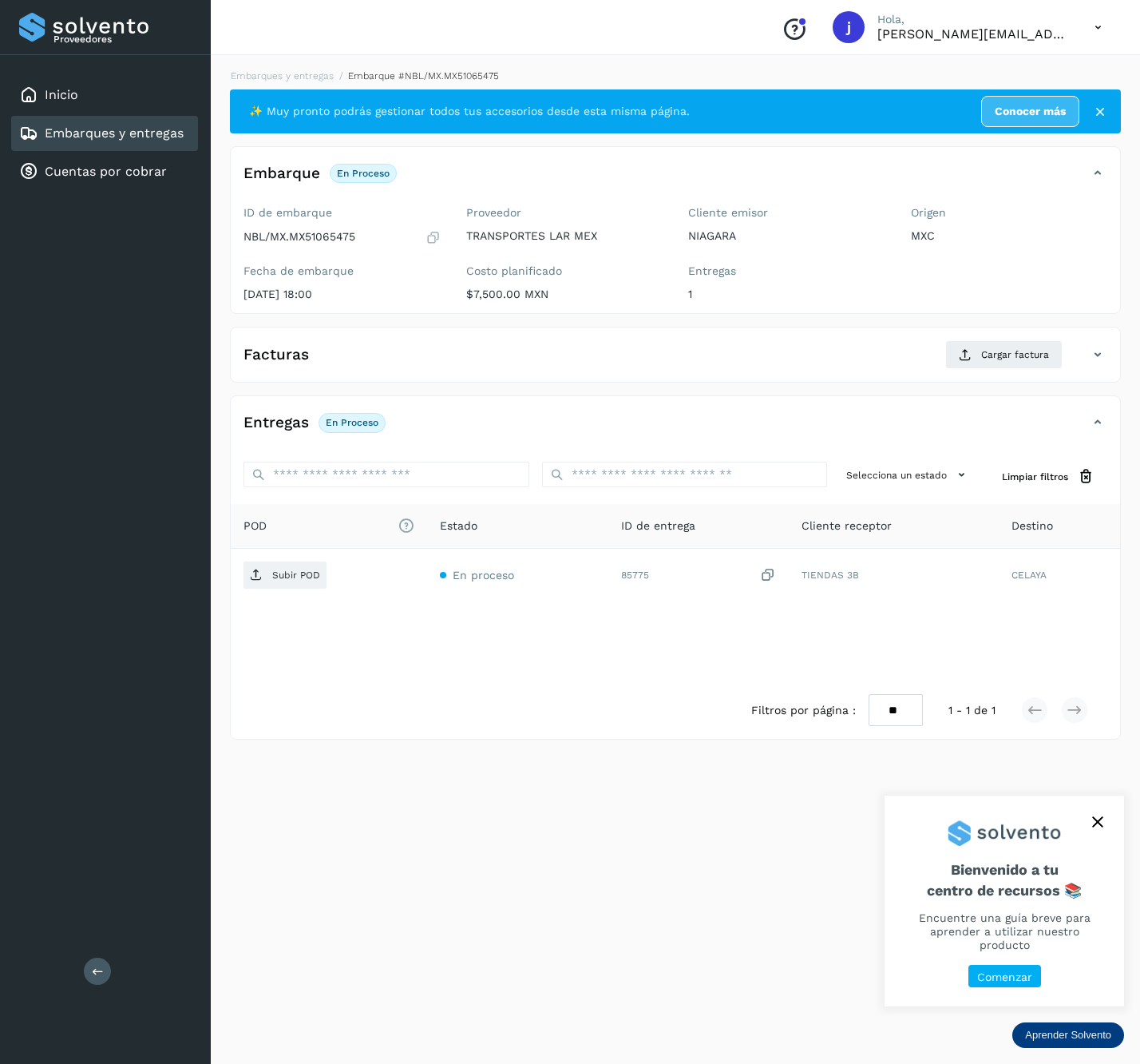
click at [121, 975] on div "Proveedores Inicio Embarques y entregas Cuentas por cobrar Salir" at bounding box center [105, 532] width 211 height 1064
click at [116, 971] on div "Proveedores Inicio Embarques y entregas Cuentas por cobrar Salir" at bounding box center [105, 532] width 211 height 1064
drag, startPoint x: 115, startPoint y: 968, endPoint x: 113, endPoint y: 955, distance: 13.2
click at [115, 967] on div "Proveedores Inicio Embarques y entregas Cuentas por cobrar Salir" at bounding box center [105, 532] width 211 height 1064
click at [97, 965] on icon at bounding box center [97, 971] width 12 height 12
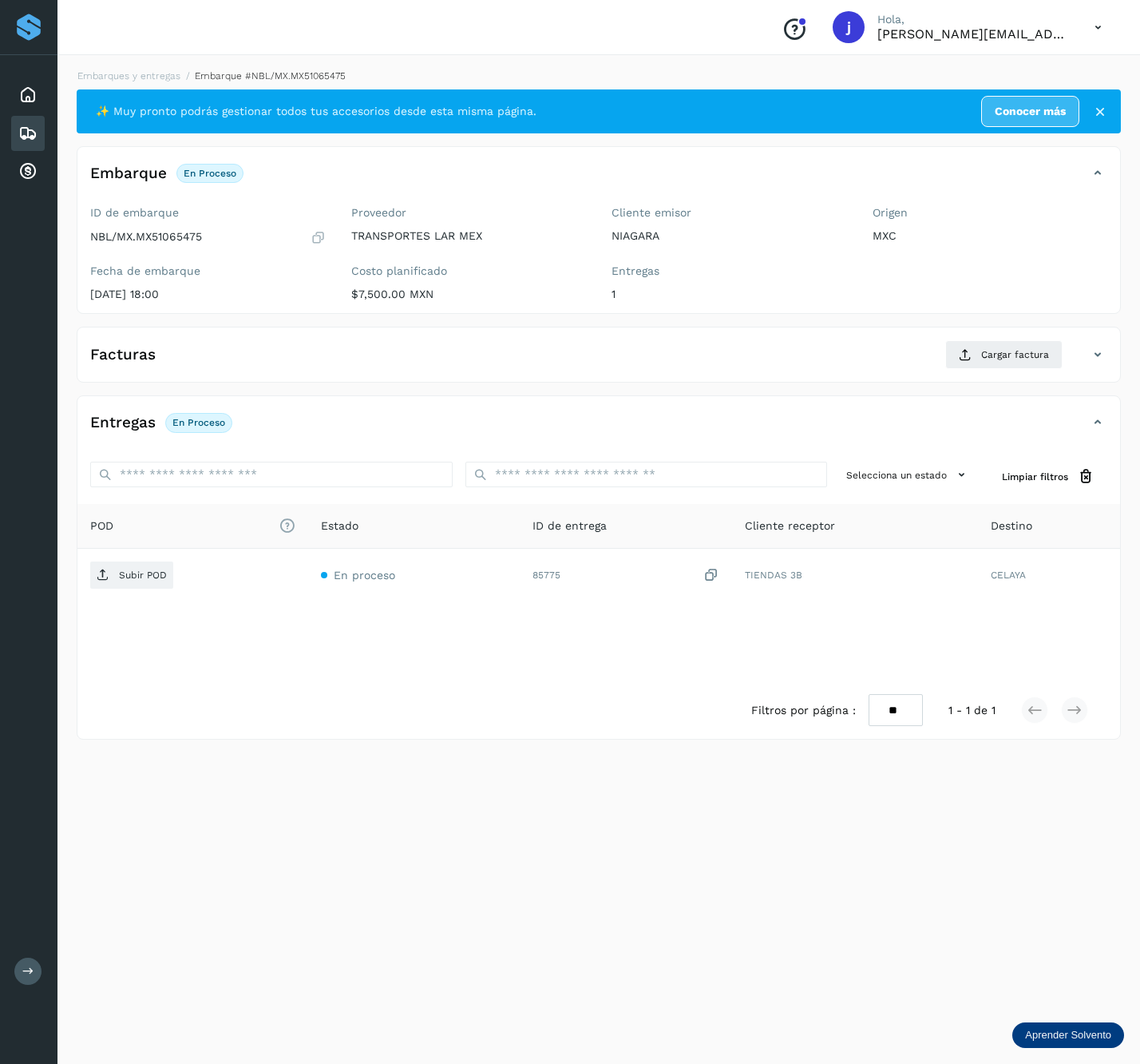
click at [509, 730] on div "Filtros por página : ** ** ** 1 - 1 de 1" at bounding box center [599, 710] width 1043 height 57
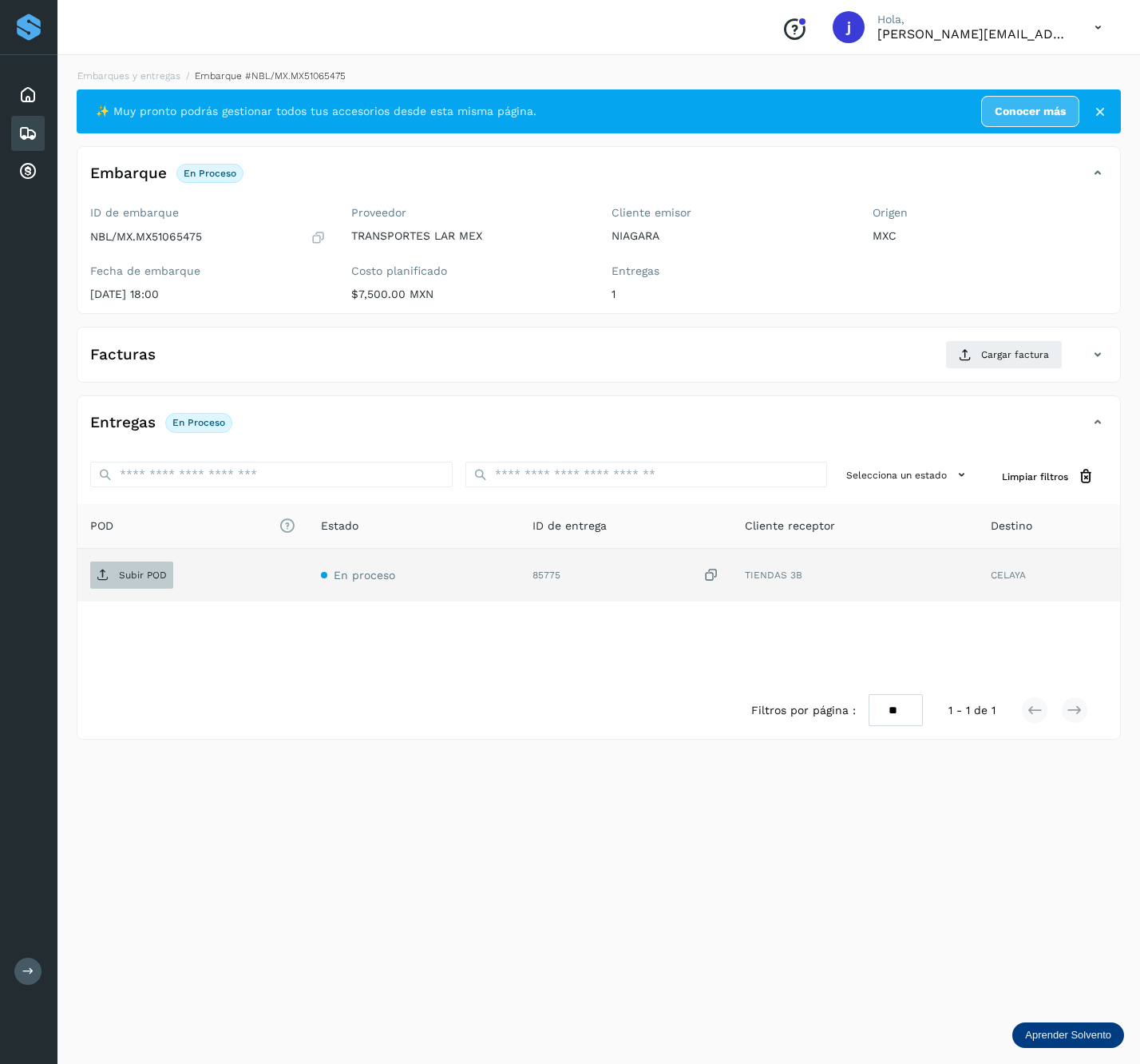
click at [119, 575] on p "Subir POD" at bounding box center [143, 575] width 48 height 11
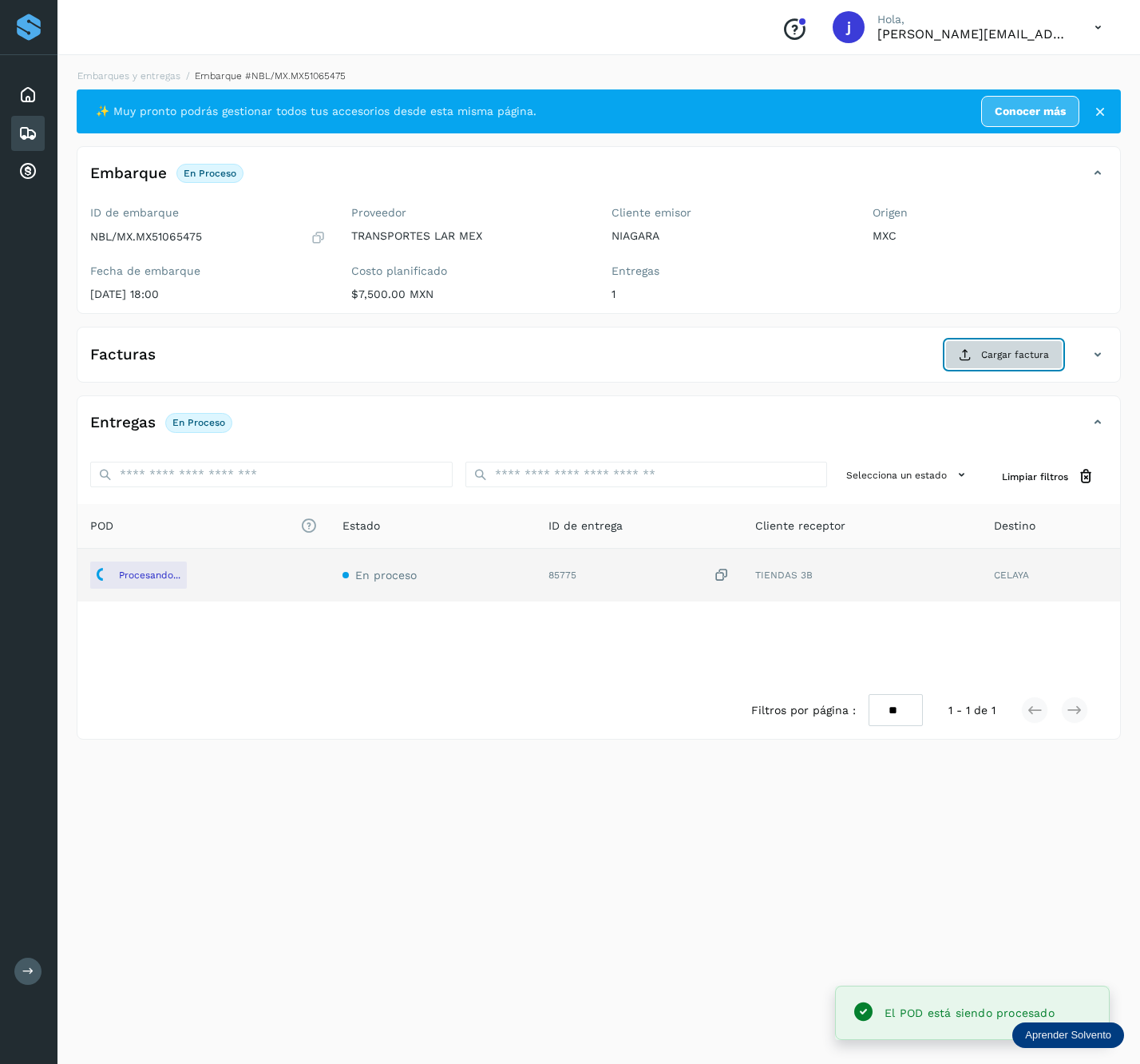
click at [1010, 360] on span "Cargar factura" at bounding box center [1015, 355] width 68 height 14
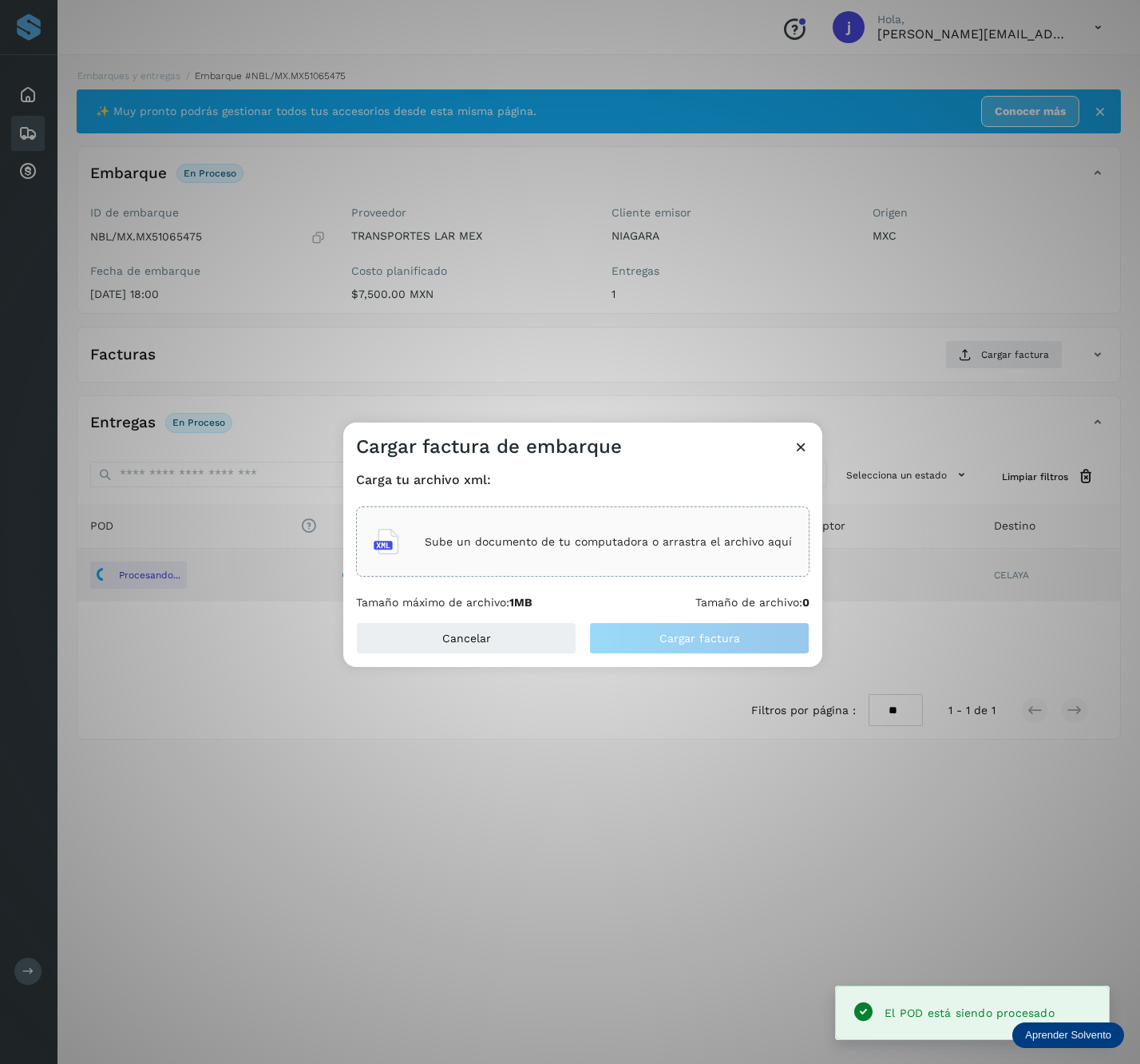
click at [444, 571] on div "Sube un documento de tu computadora o arrastra el archivo aquí" at bounding box center [583, 541] width 454 height 70
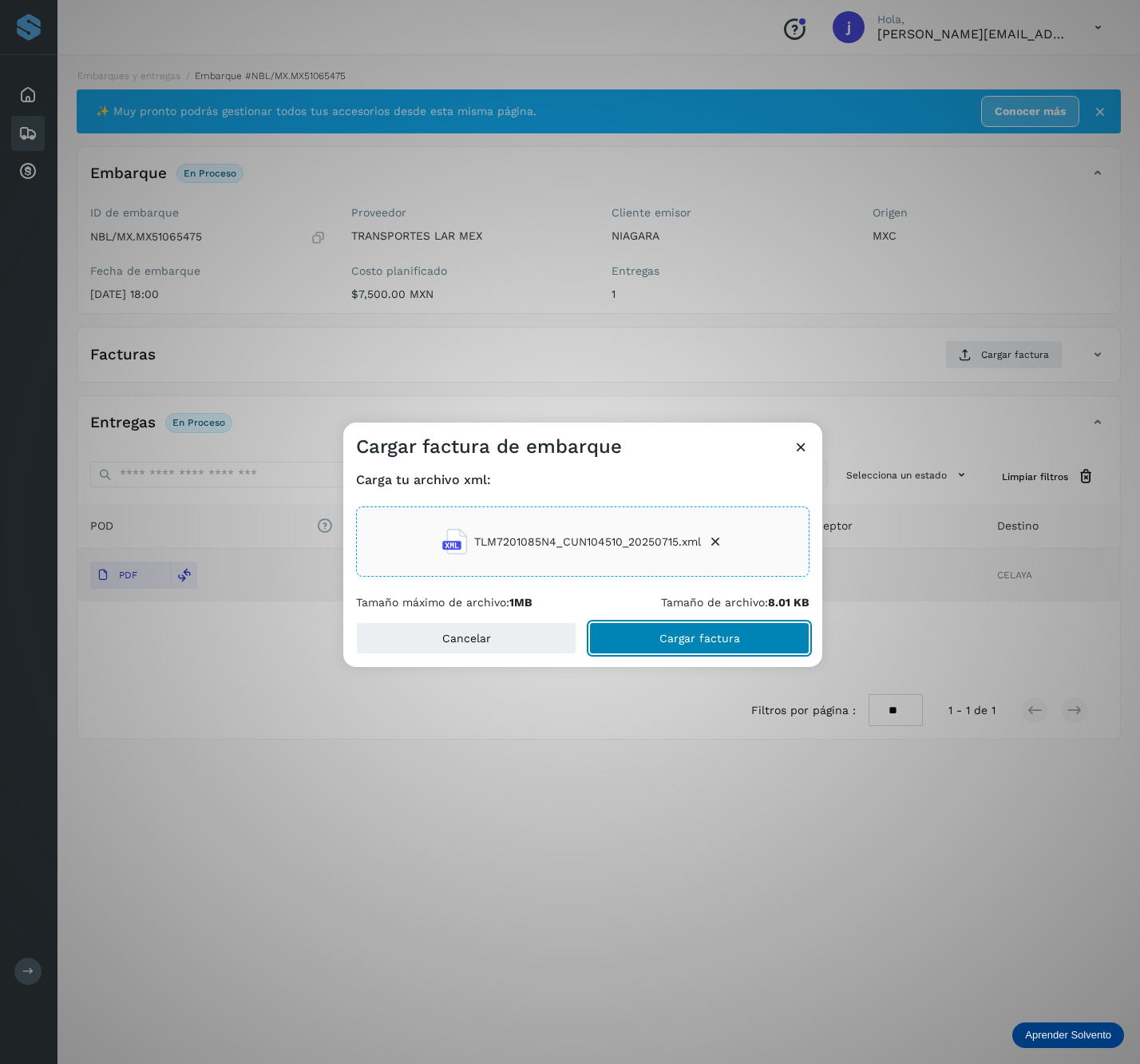
click at [668, 642] on span "Cargar factura" at bounding box center [700, 638] width 80 height 11
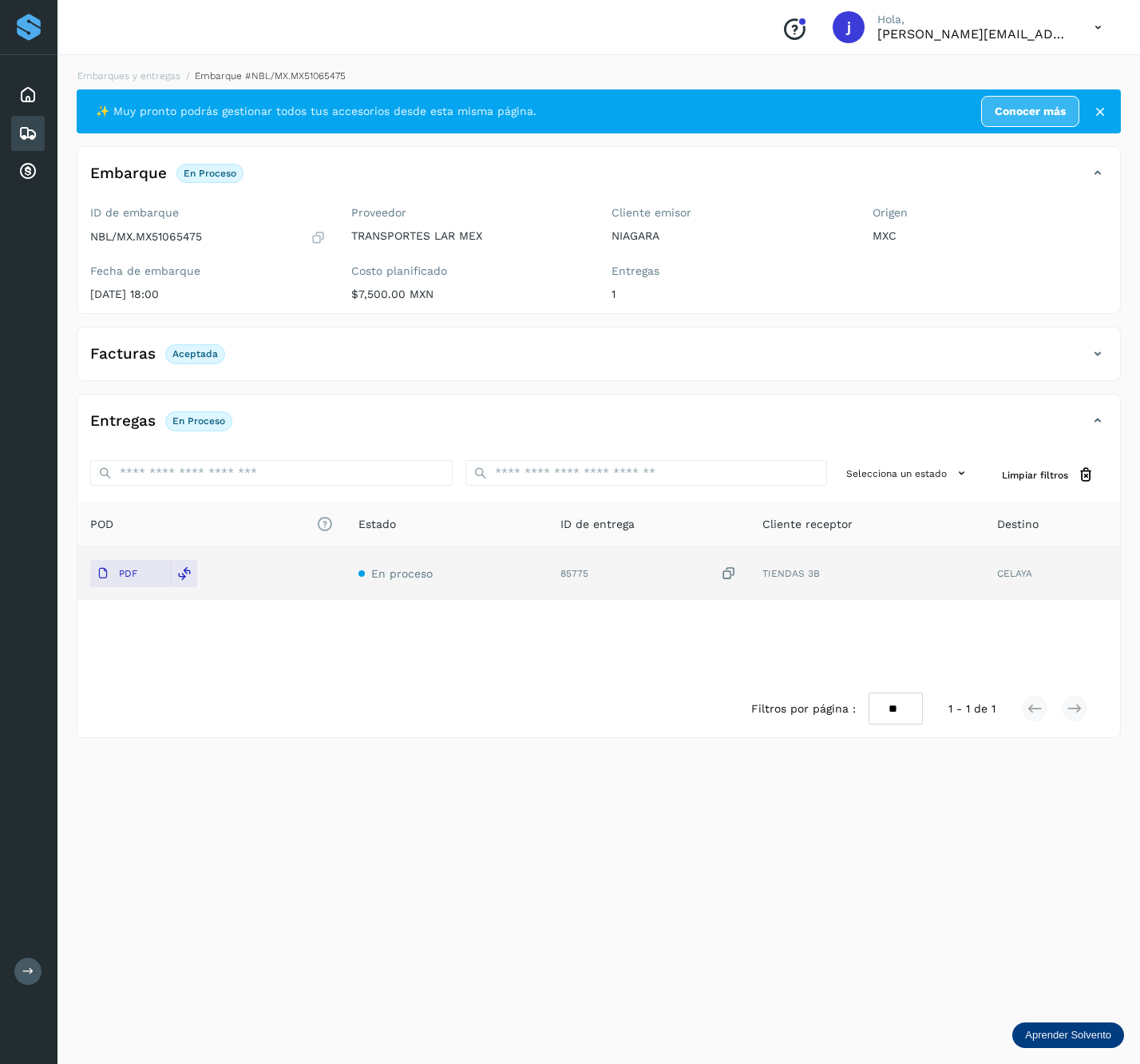
click at [1081, 361] on div "Facturas Aceptada" at bounding box center [582, 354] width 1011 height 27
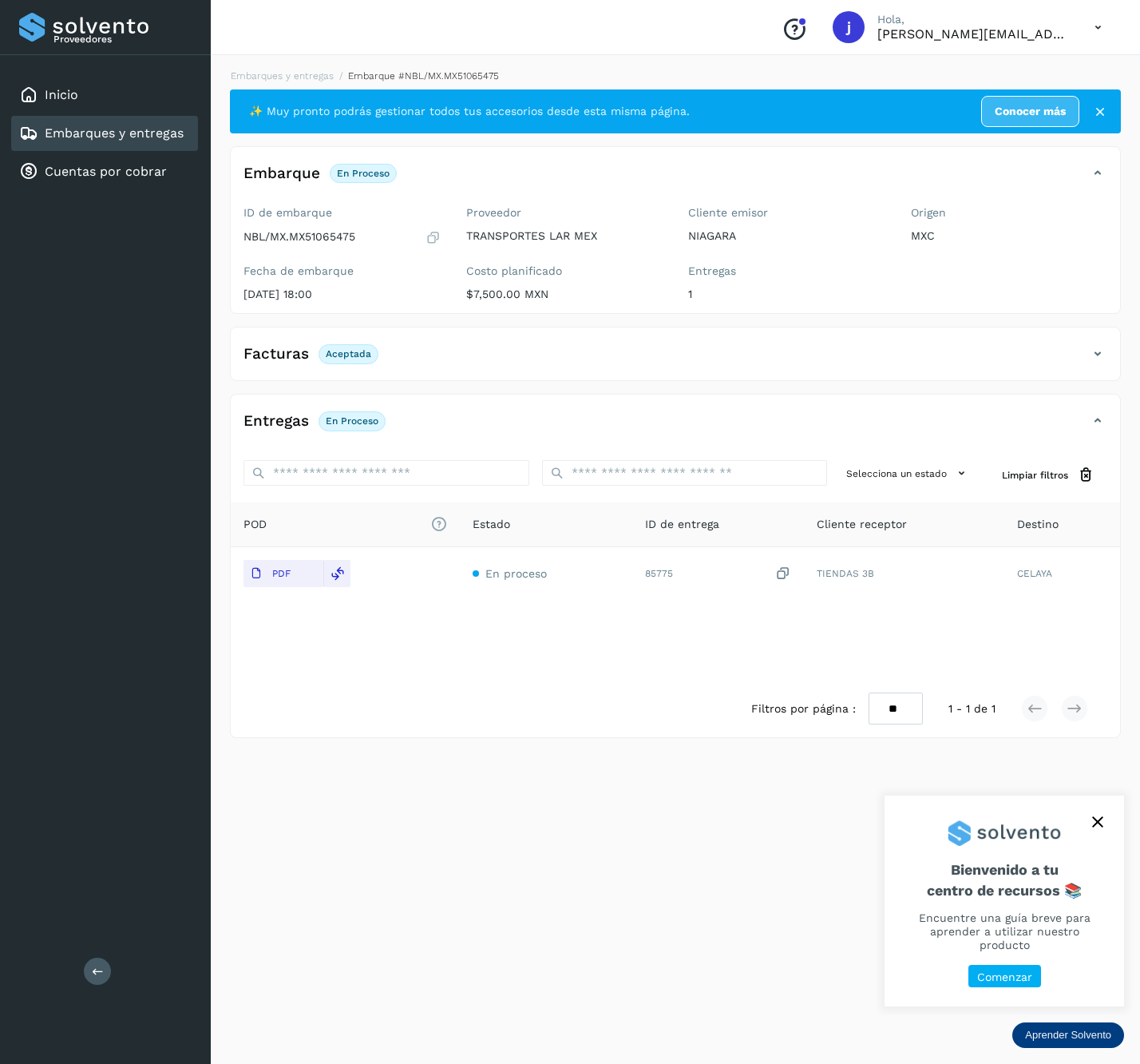
click at [97, 984] on div "Proveedores Inicio Embarques y entregas Cuentas por cobrar Salir" at bounding box center [105, 532] width 211 height 1064
click at [97, 973] on icon at bounding box center [97, 971] width 12 height 12
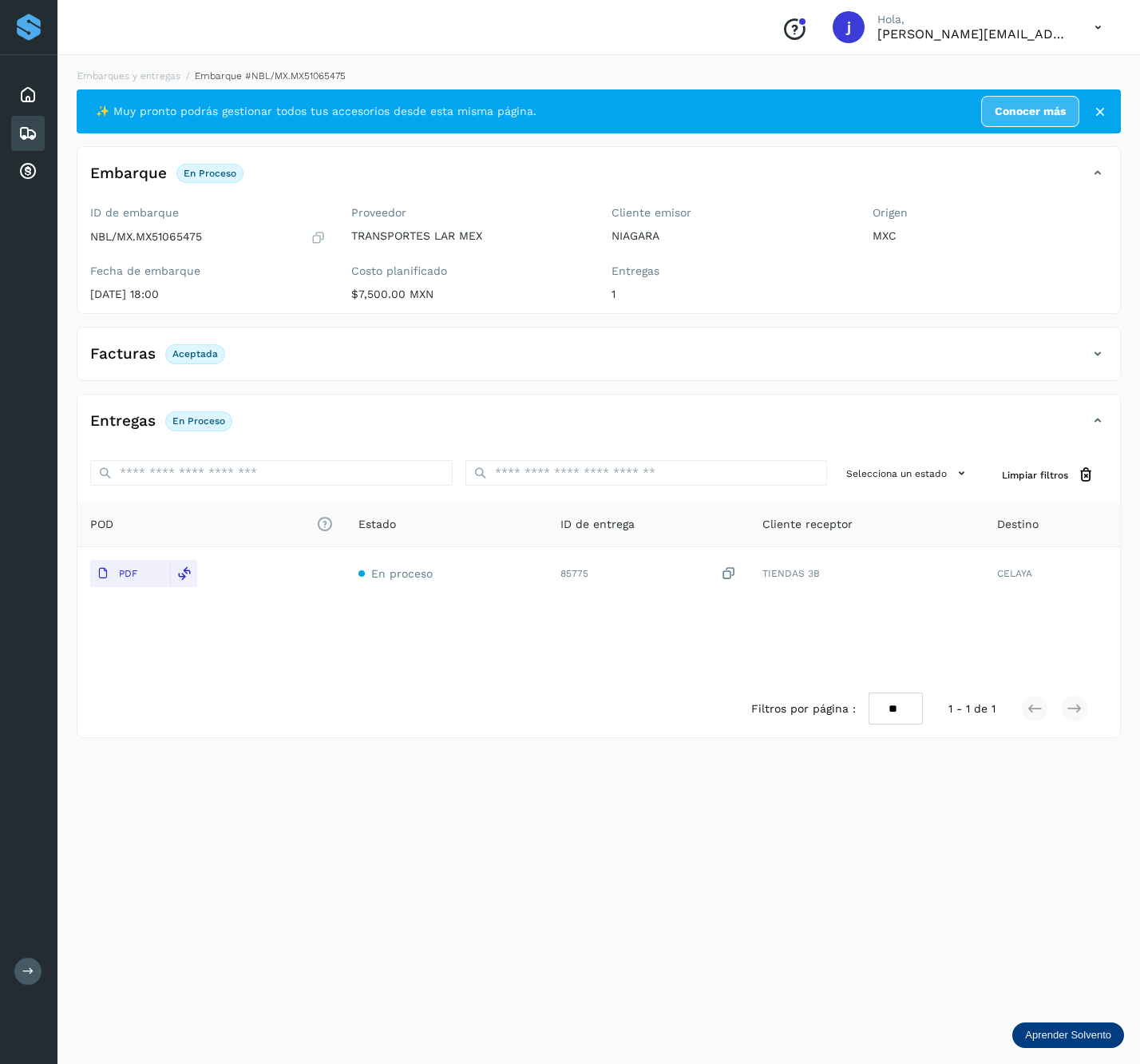
click at [1089, 357] on icon at bounding box center [1098, 354] width 19 height 19
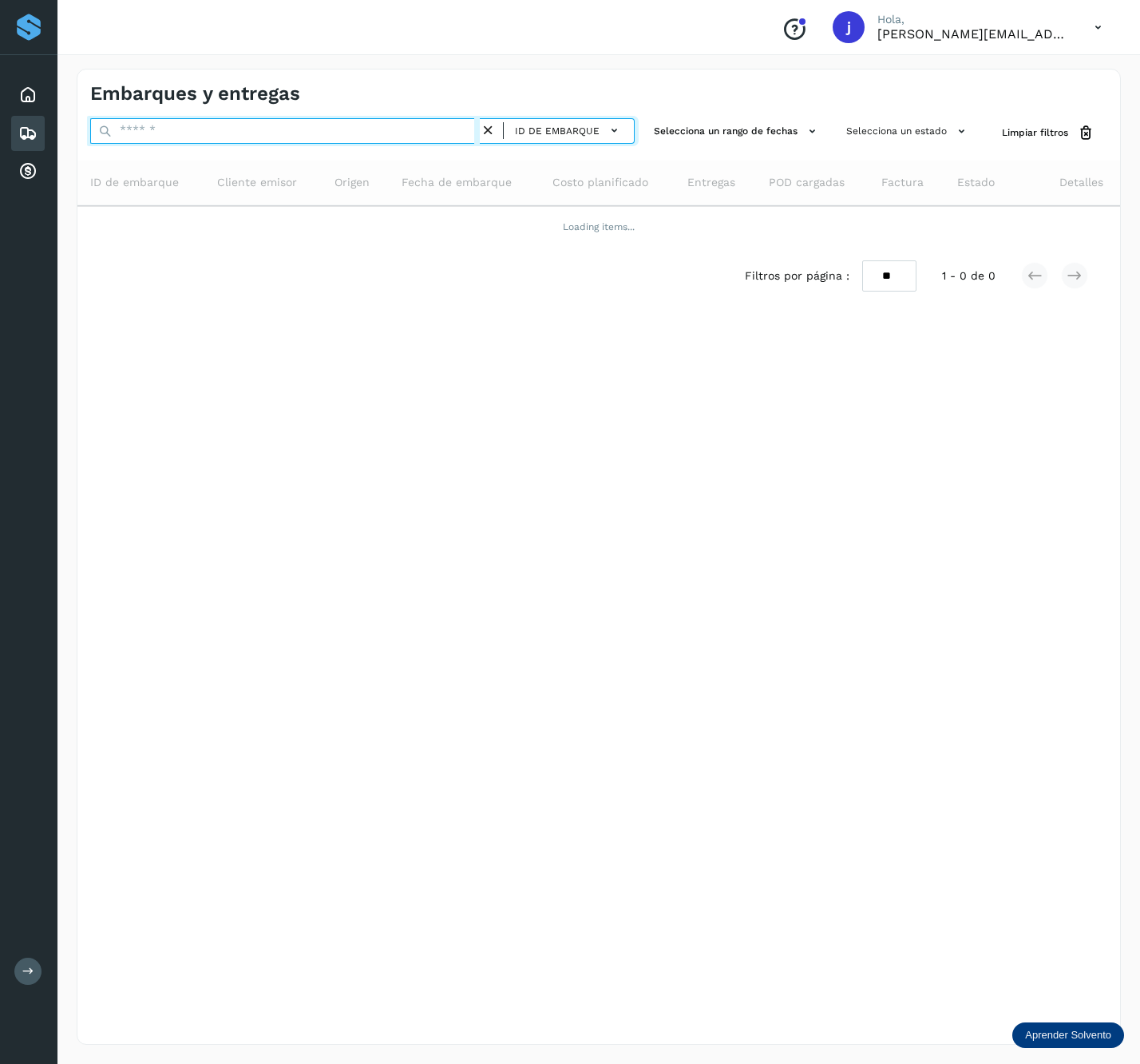
click at [234, 126] on input "text" at bounding box center [285, 131] width 389 height 26
paste input "**********"
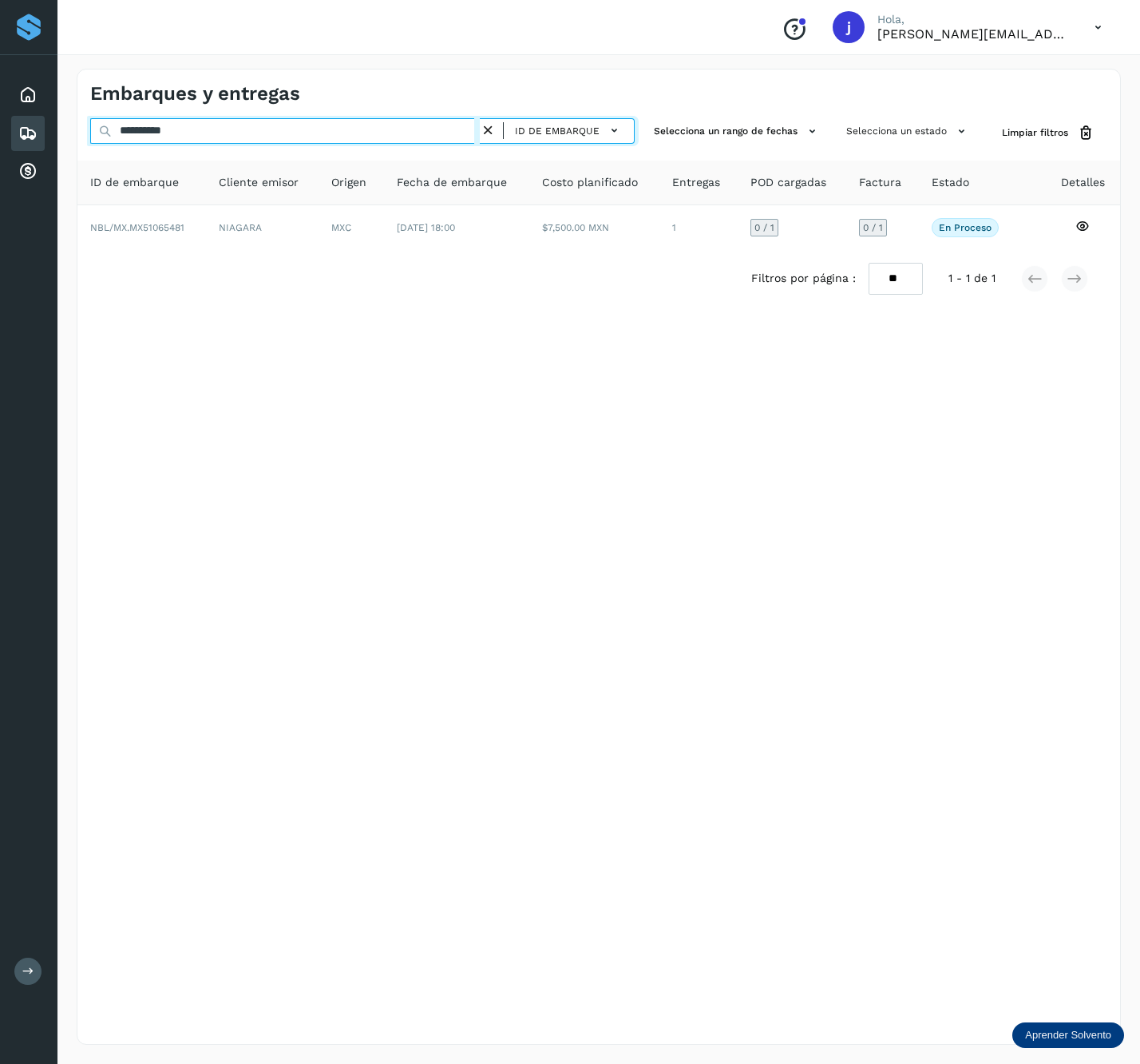
click at [446, 140] on input "**********" at bounding box center [285, 131] width 389 height 26
paste input "text"
click at [363, 133] on input "**********" at bounding box center [285, 131] width 389 height 26
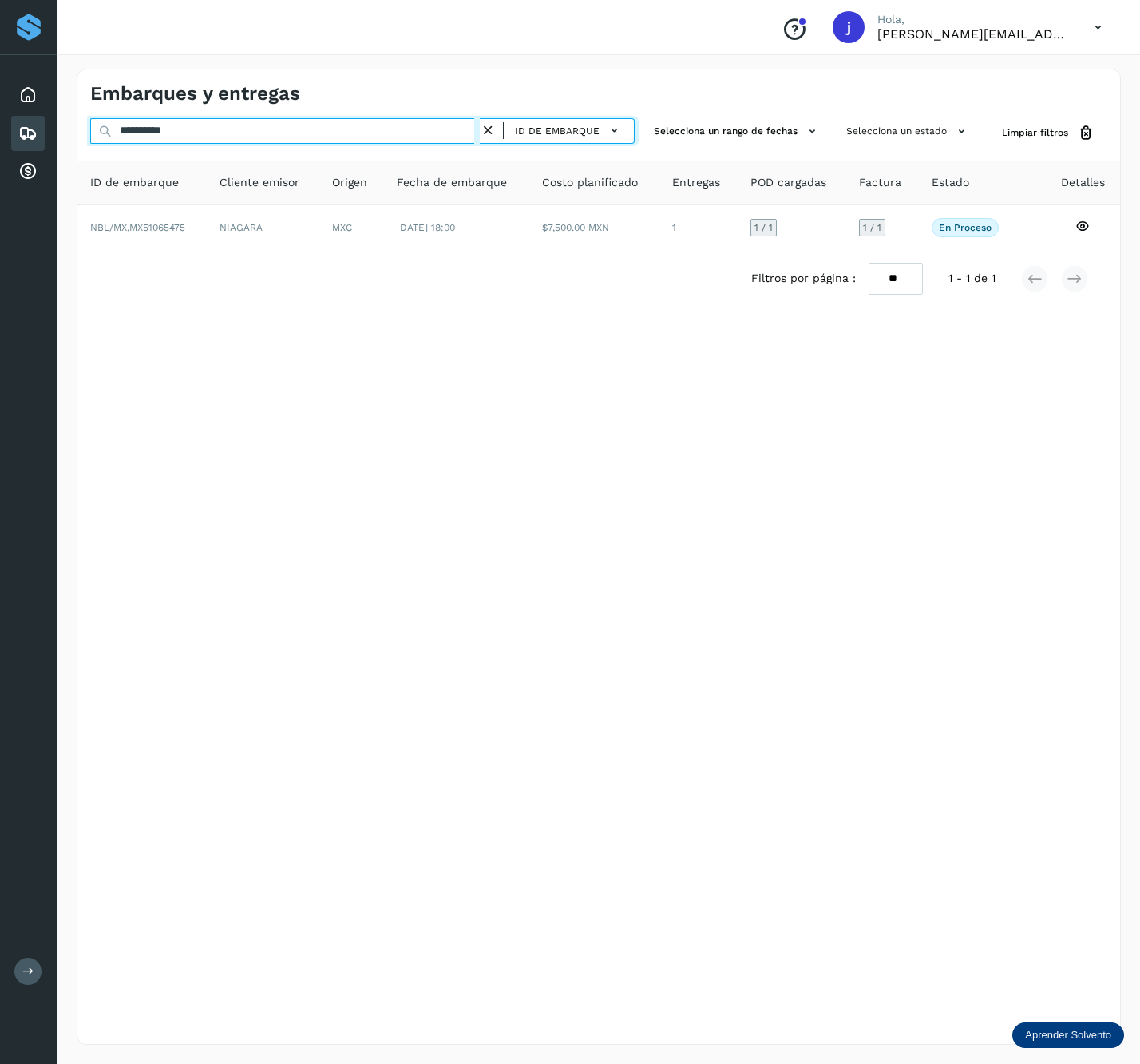
paste input "text"
type input "**********"
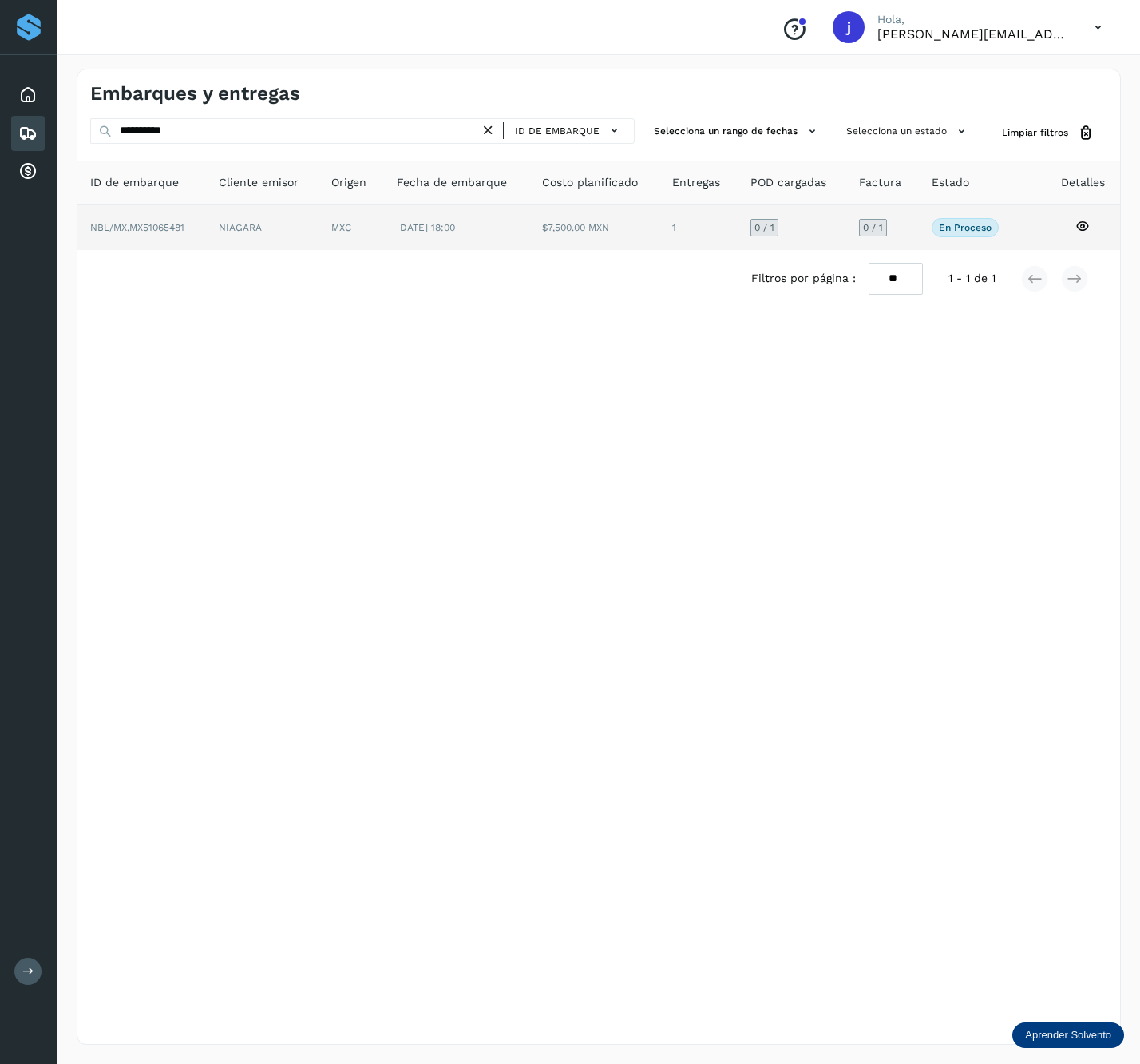
click at [406, 232] on span "[DATE] 18:00" at bounding box center [426, 228] width 58 height 11
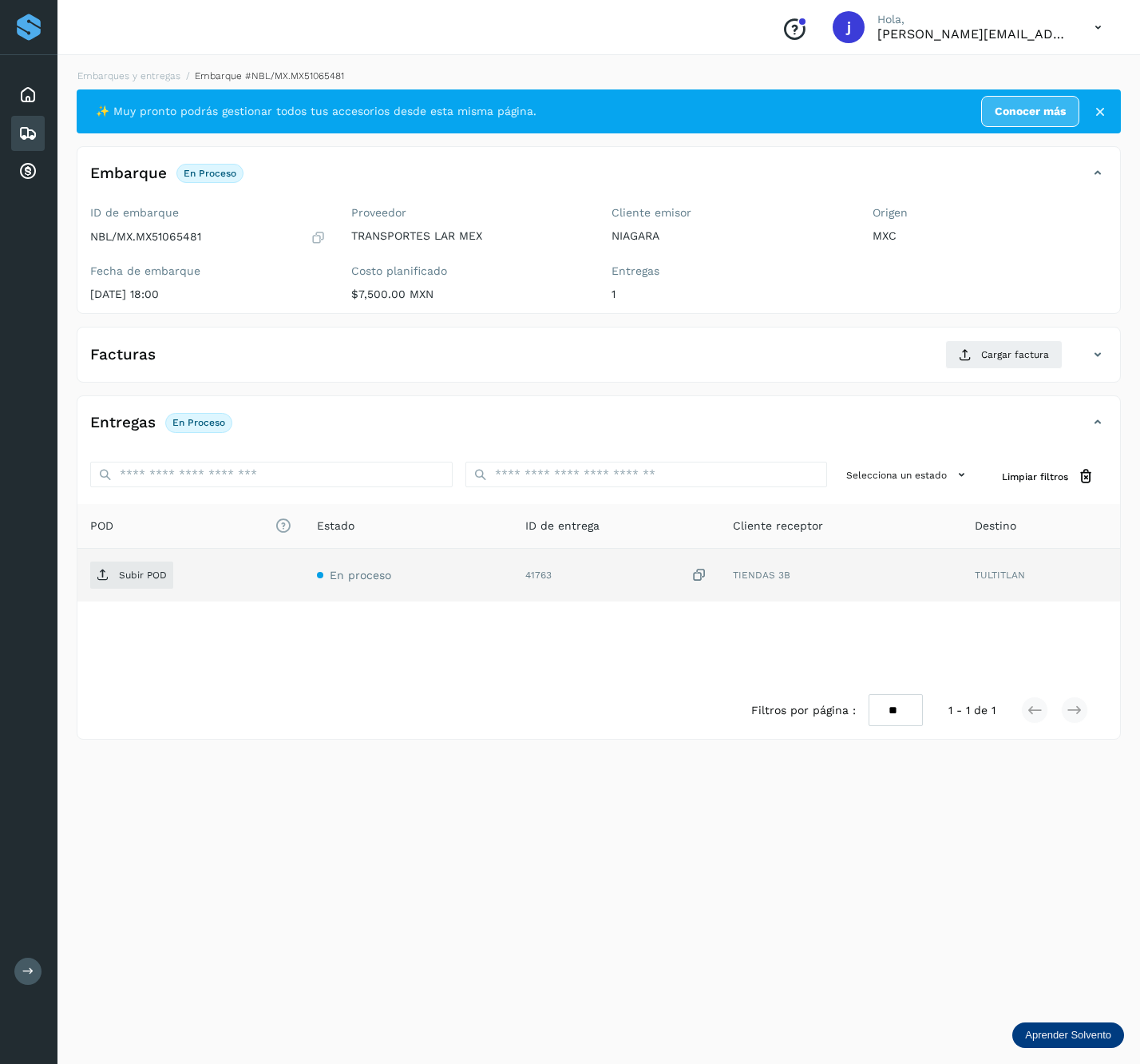
click at [304, 551] on td "Subir POD" at bounding box center [408, 575] width 208 height 53
click at [130, 571] on span "Subir POD" at bounding box center [131, 575] width 83 height 26
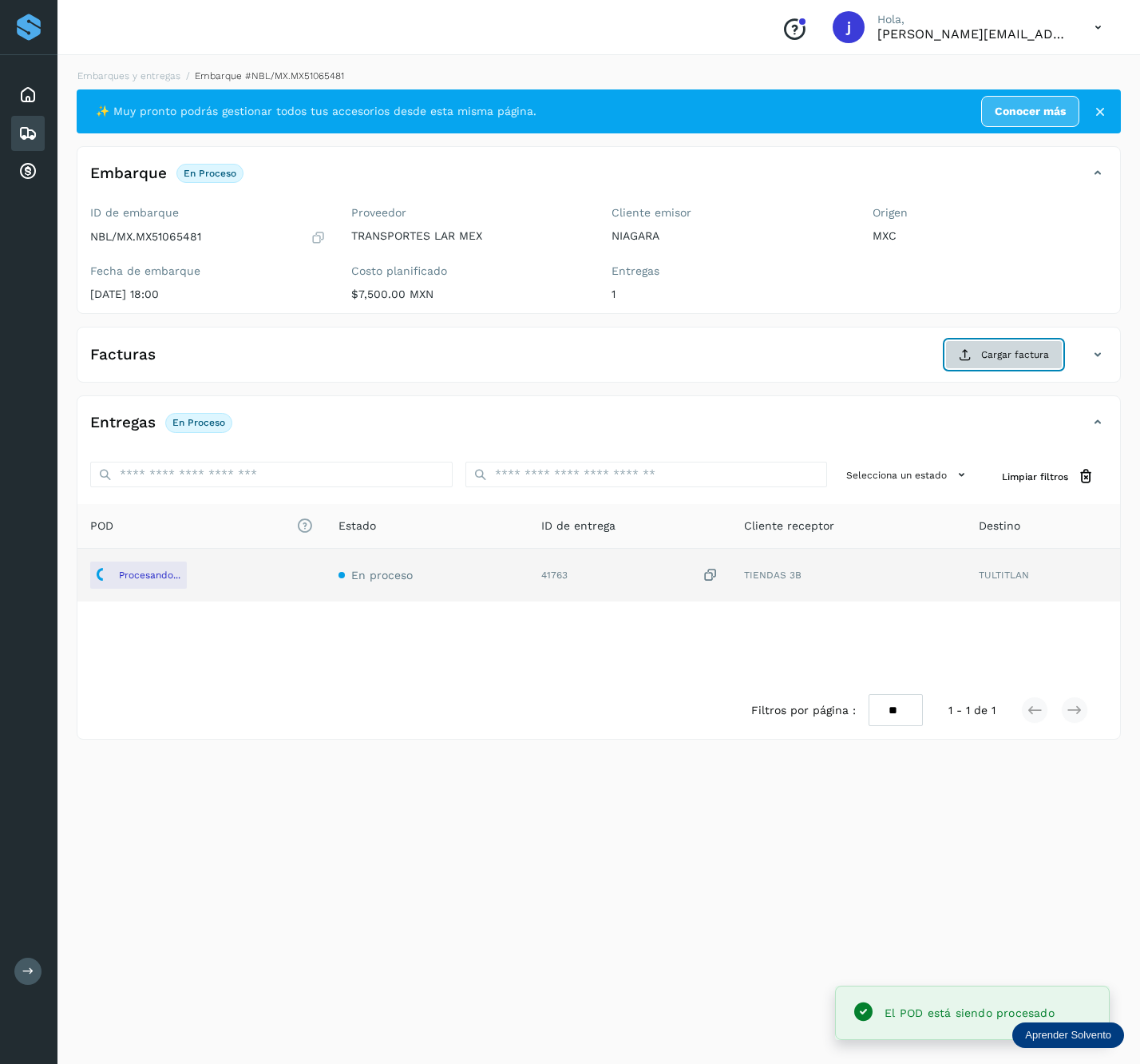
click at [1042, 354] on span "Cargar factura" at bounding box center [1015, 355] width 68 height 14
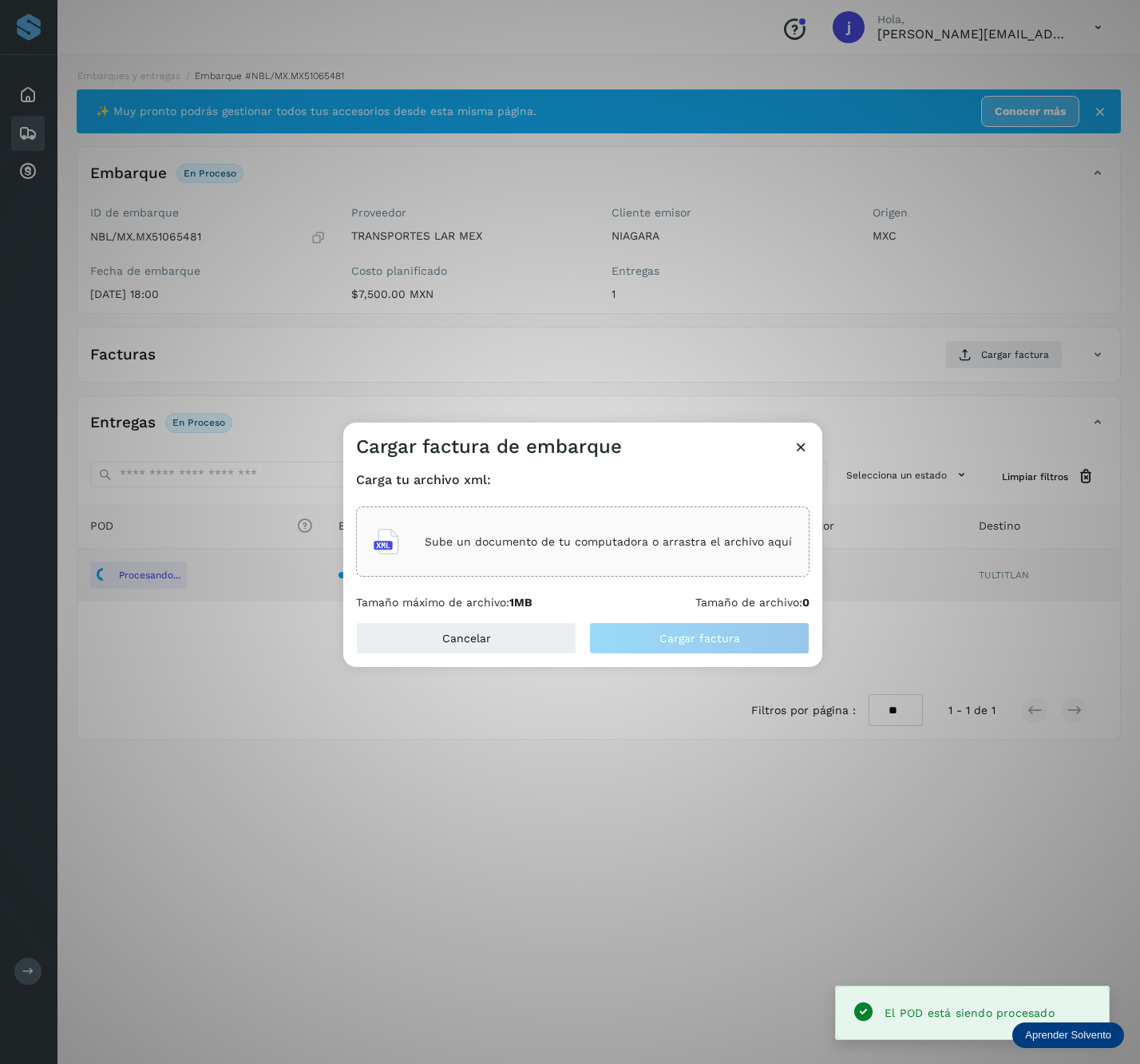
click at [623, 526] on div "Sube un documento de tu computadora o arrastra el archivo aquí" at bounding box center [583, 542] width 418 height 43
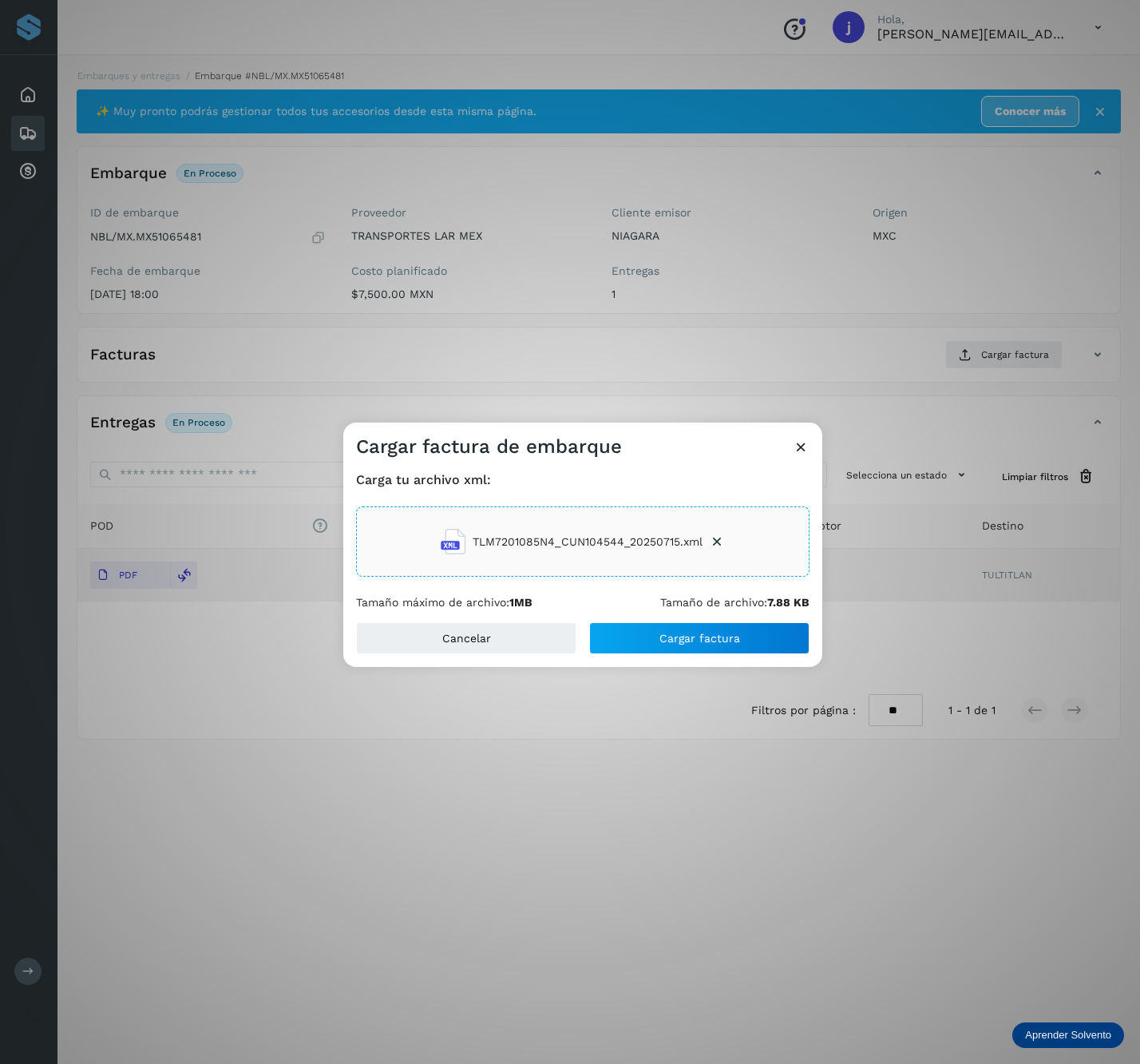
click at [722, 612] on div "Carga tu archivo xml: TLM7201085N4_CUN104544_20250715.xml Tamaño máximo de arch…" at bounding box center [583, 541] width 479 height 163
click at [713, 633] on span "Cargar factura" at bounding box center [700, 638] width 80 height 11
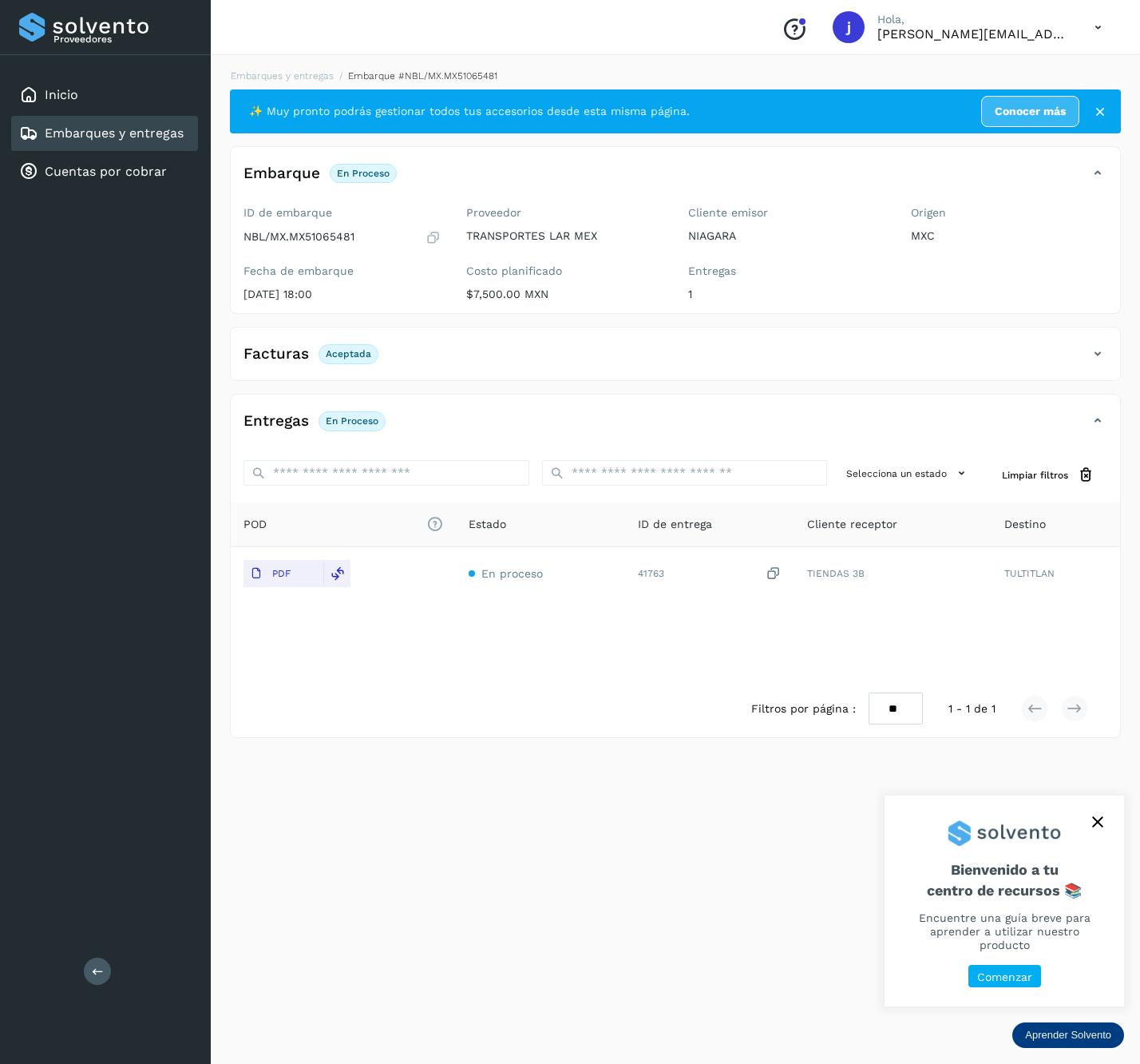
click at [87, 986] on div "Proveedores Inicio Embarques y entregas Cuentas por cobrar Salir" at bounding box center [105, 532] width 211 height 1064
drag, startPoint x: 93, startPoint y: 981, endPoint x: 101, endPoint y: 970, distance: 13.6
click at [94, 981] on button at bounding box center [97, 971] width 27 height 27
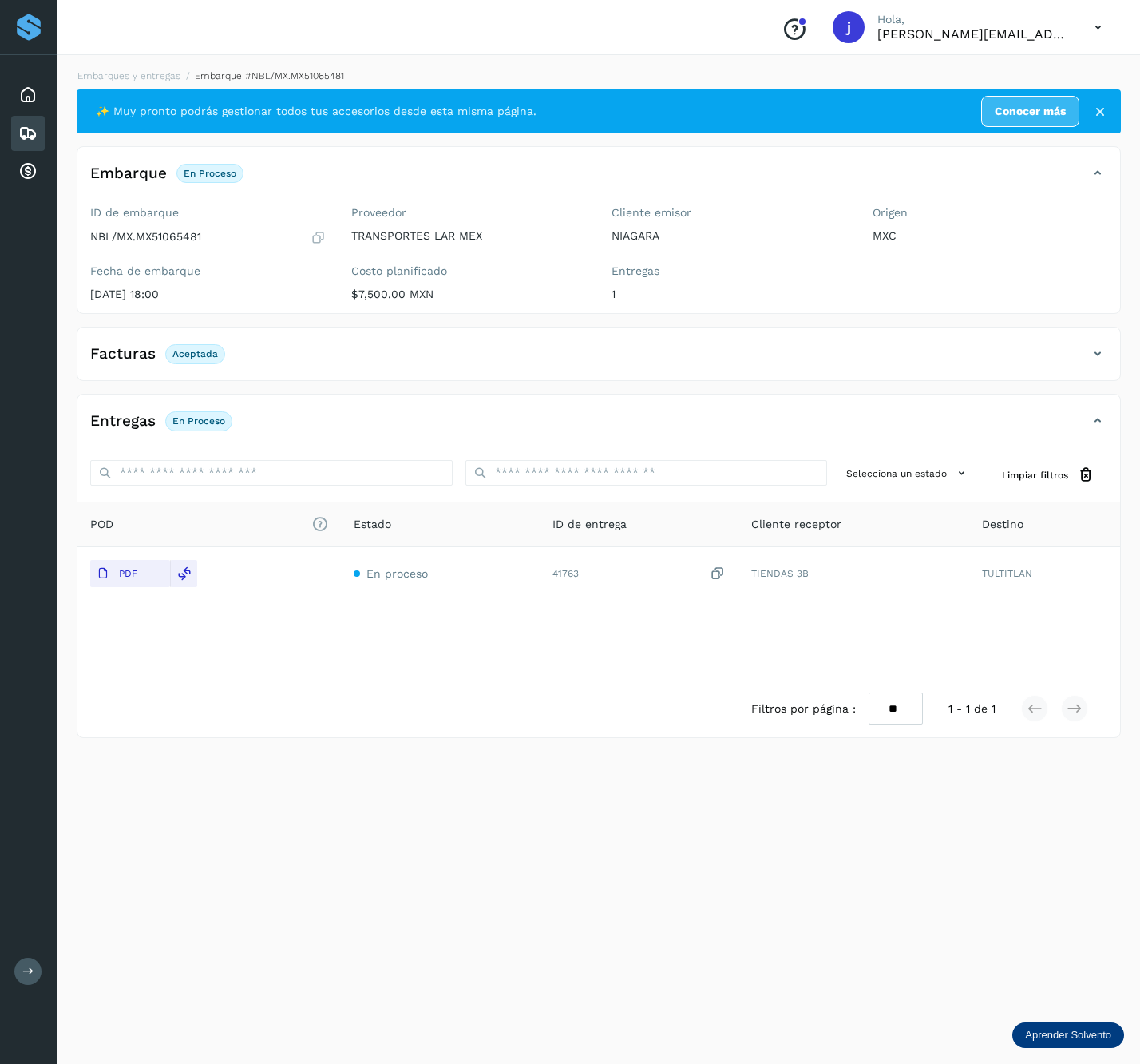
click at [1121, 340] on div "Embarques y entregas Embarque #NBL/MX.MX51065481 ✨ Muy pronto podrás gestionar …" at bounding box center [599, 557] width 1083 height 1015
click at [1086, 358] on div "Facturas Aceptada" at bounding box center [582, 354] width 1011 height 27
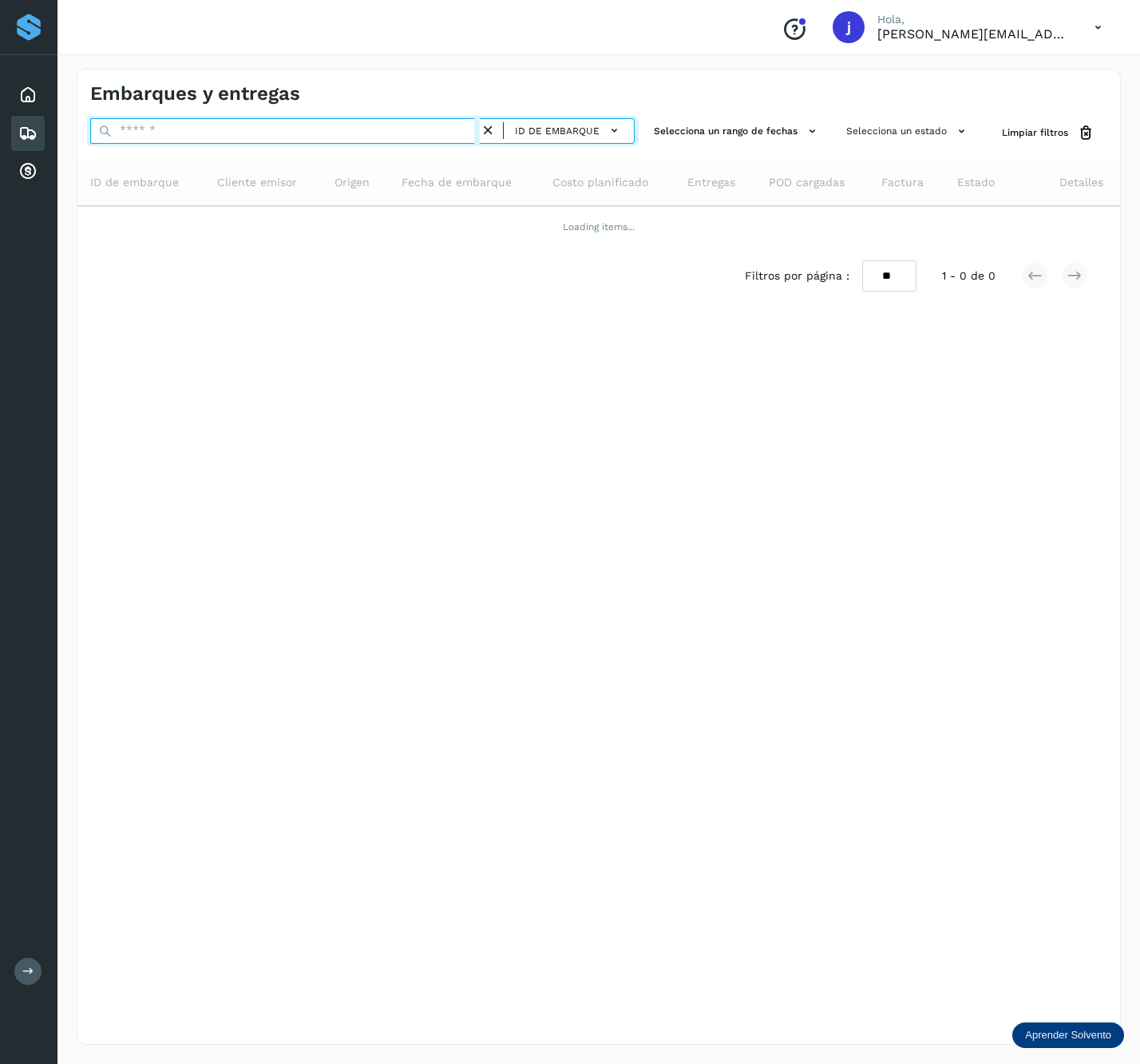
click at [249, 134] on input "text" at bounding box center [285, 131] width 389 height 26
paste input "**********"
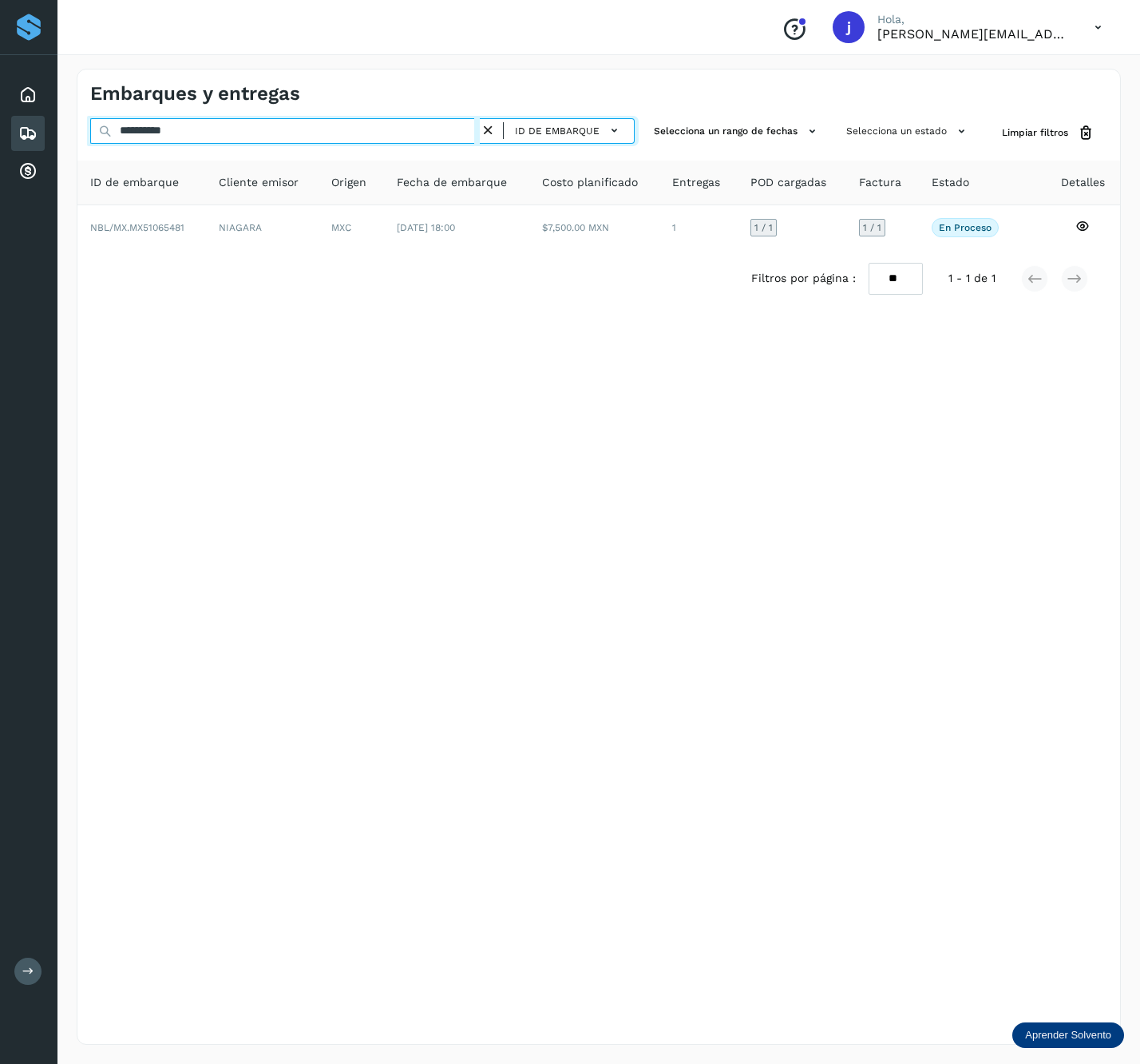
click at [303, 142] on input "**********" at bounding box center [285, 131] width 389 height 26
paste input "text"
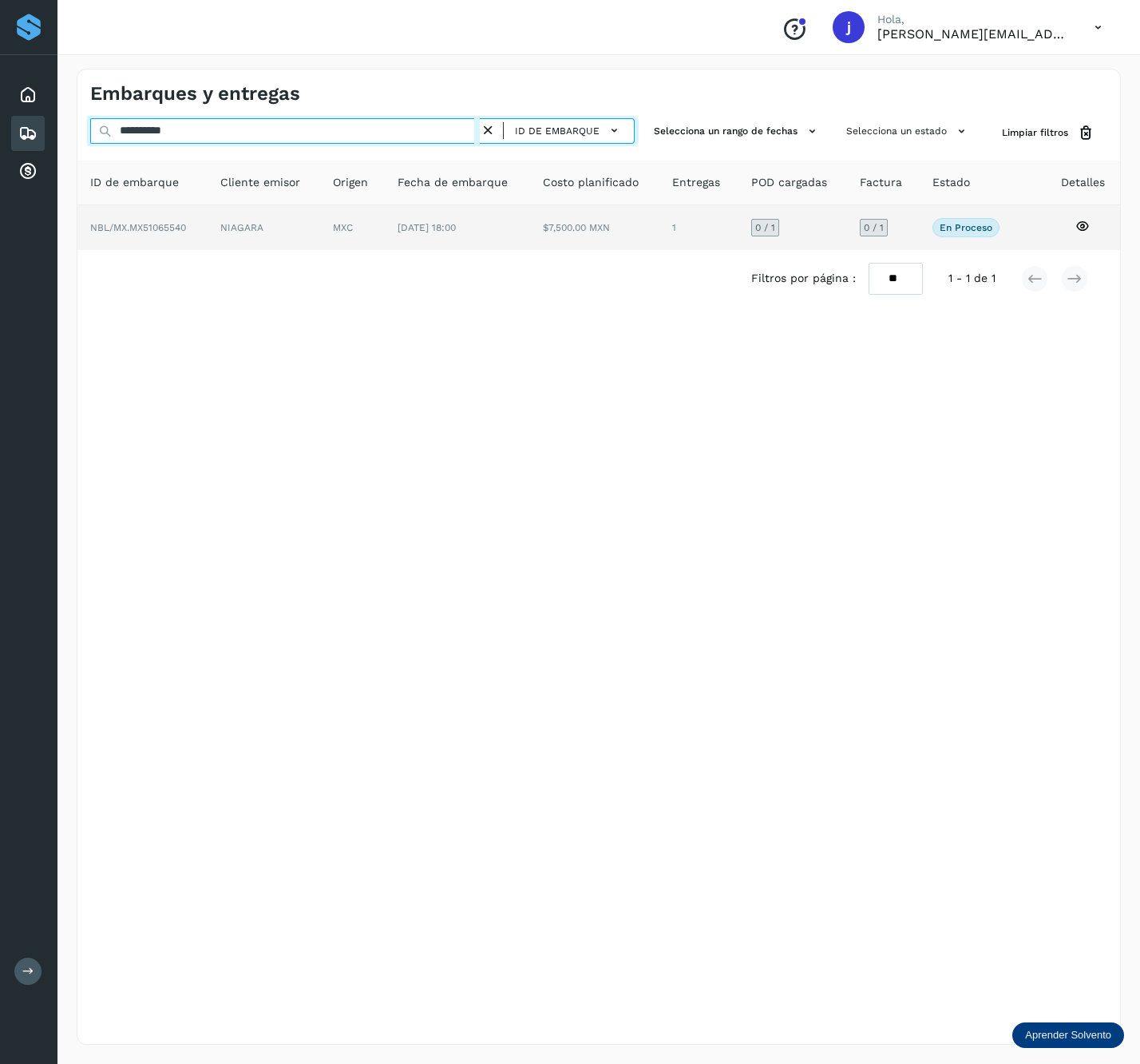
type input "**********"
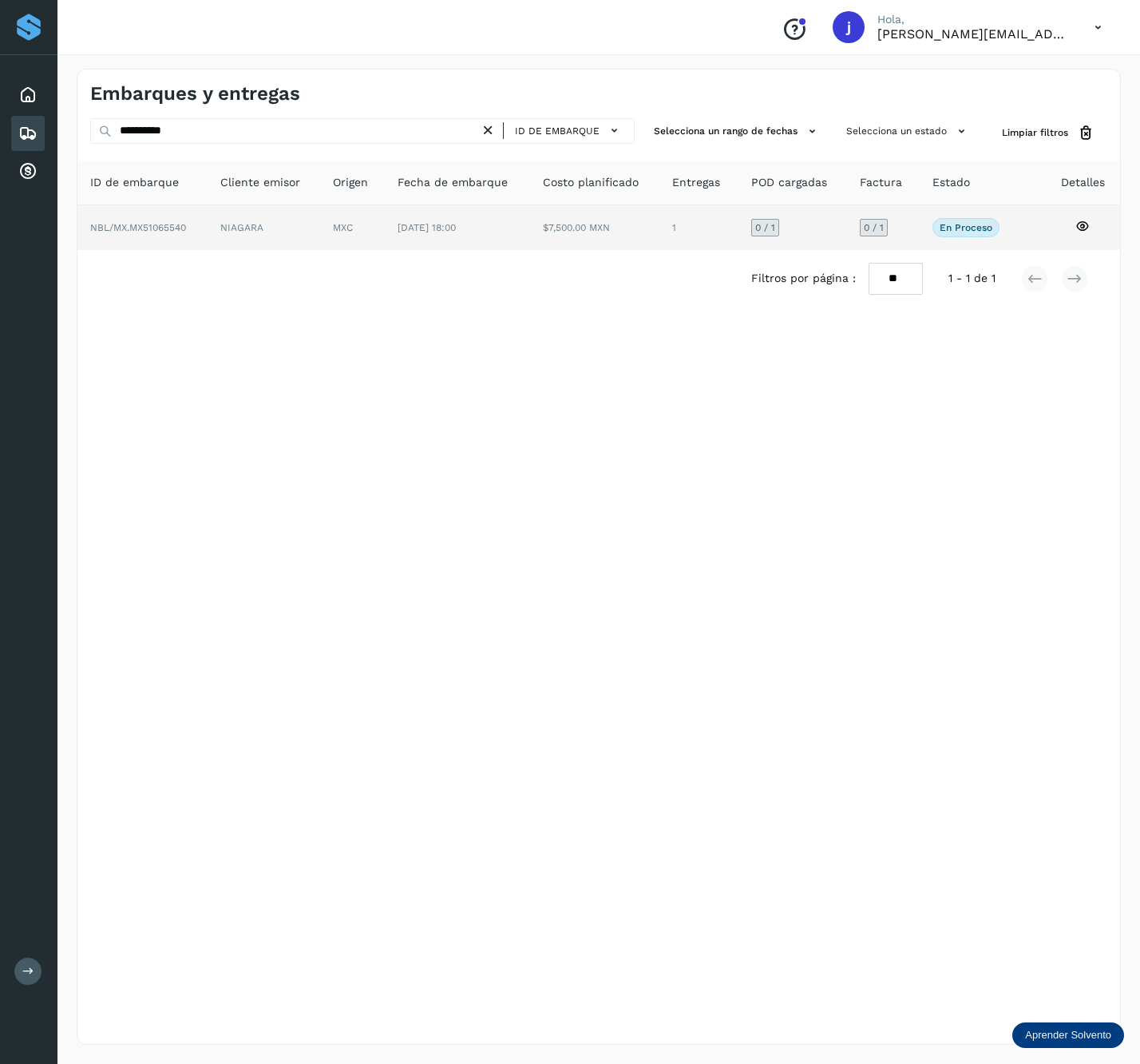
click at [320, 236] on td "NIAGARA" at bounding box center [352, 228] width 64 height 45
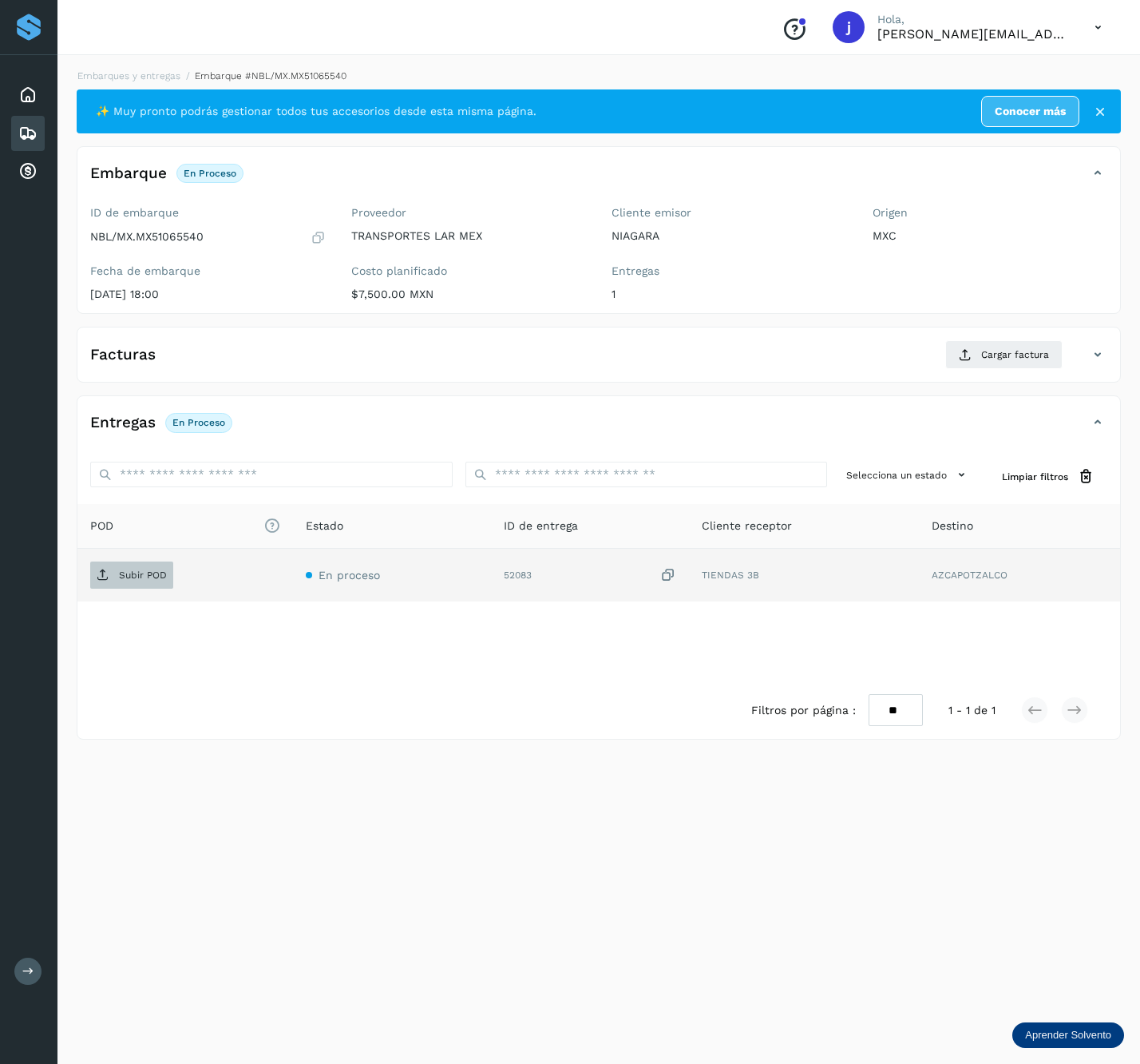
click at [118, 569] on span "Subir POD" at bounding box center [131, 575] width 83 height 26
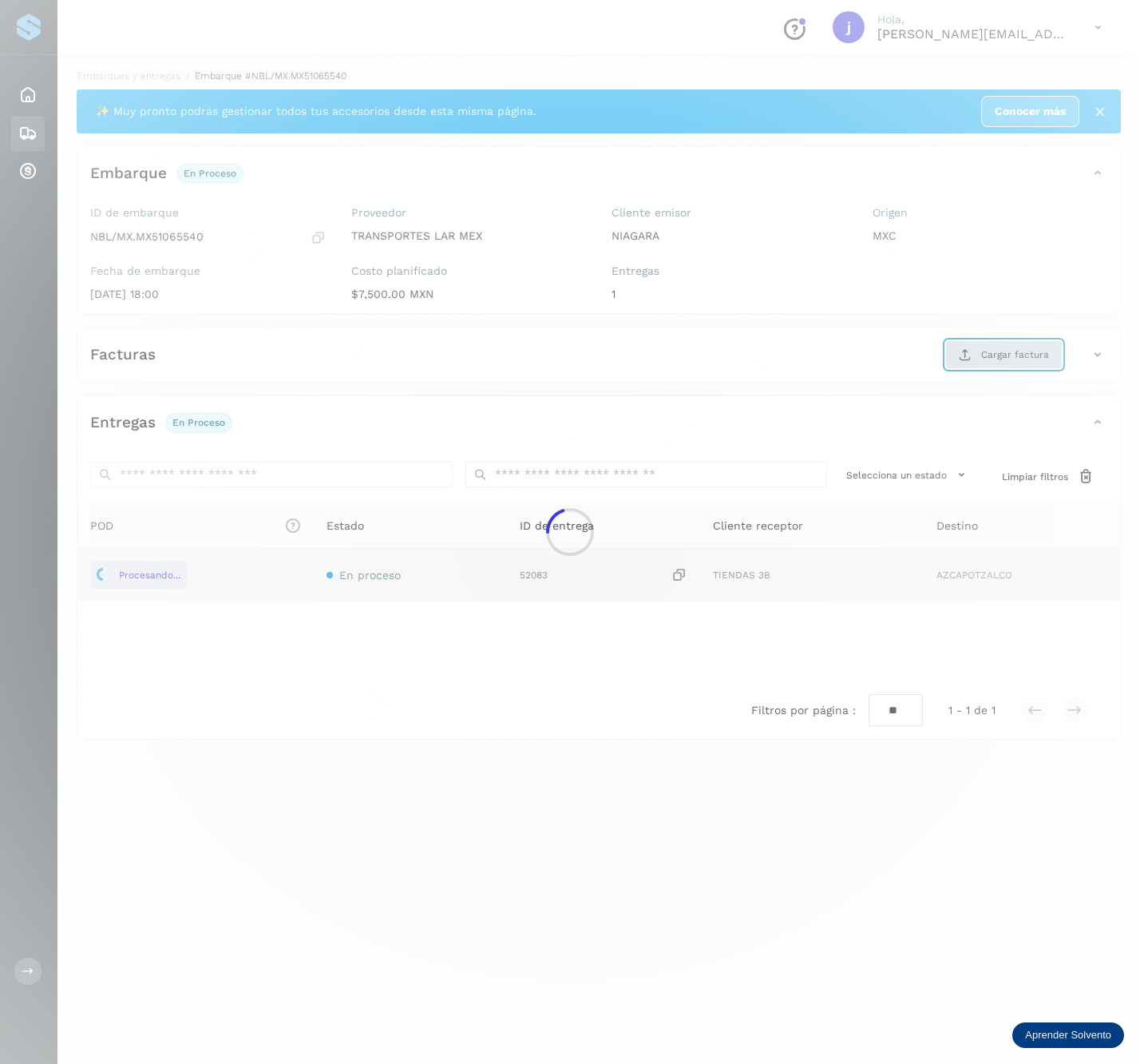
click at [1048, 369] on button "Cargar factura" at bounding box center [1004, 355] width 117 height 29
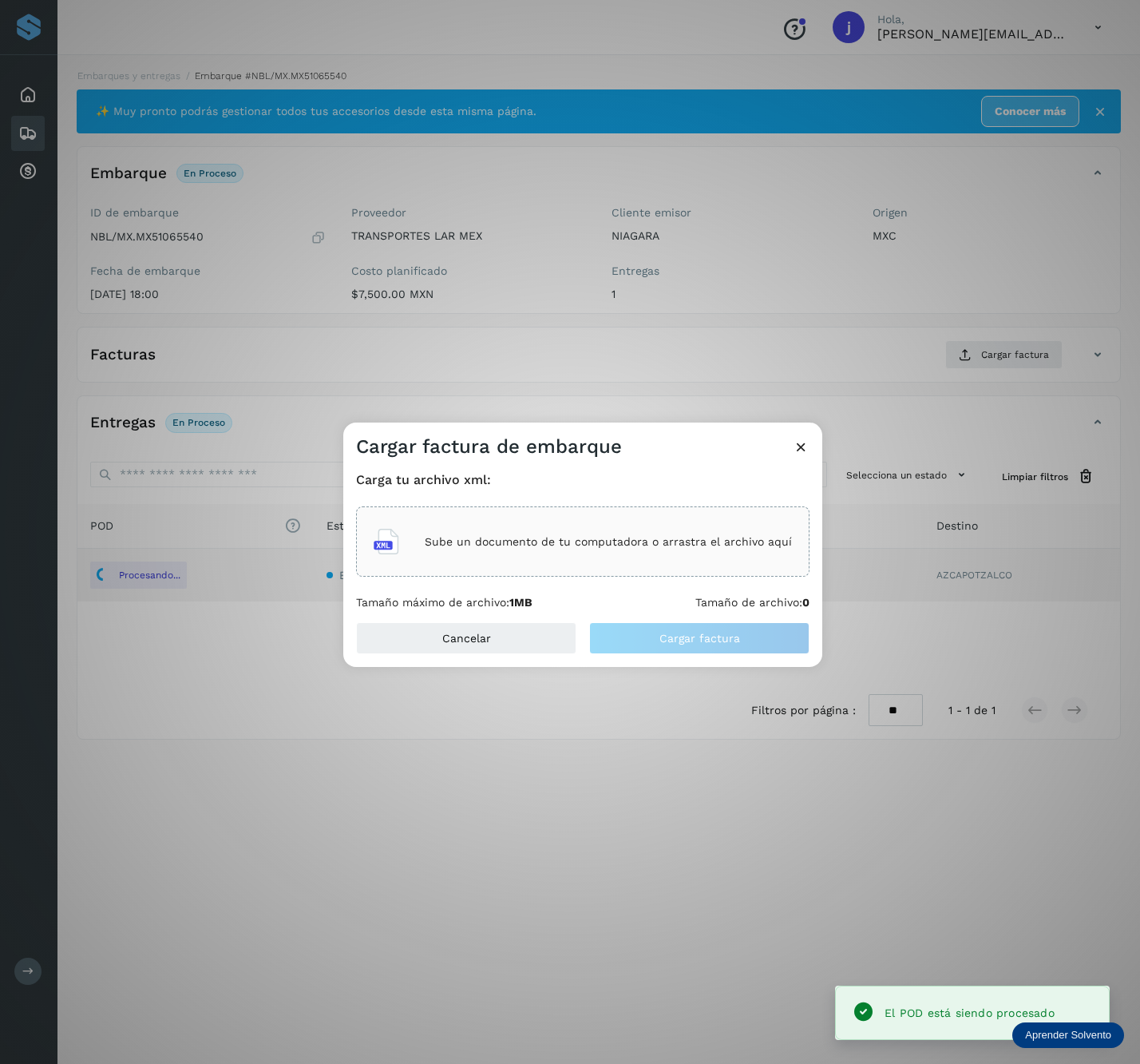
click at [730, 509] on div "Sube un documento de tu computadora o arrastra el archivo aquí" at bounding box center [583, 541] width 454 height 70
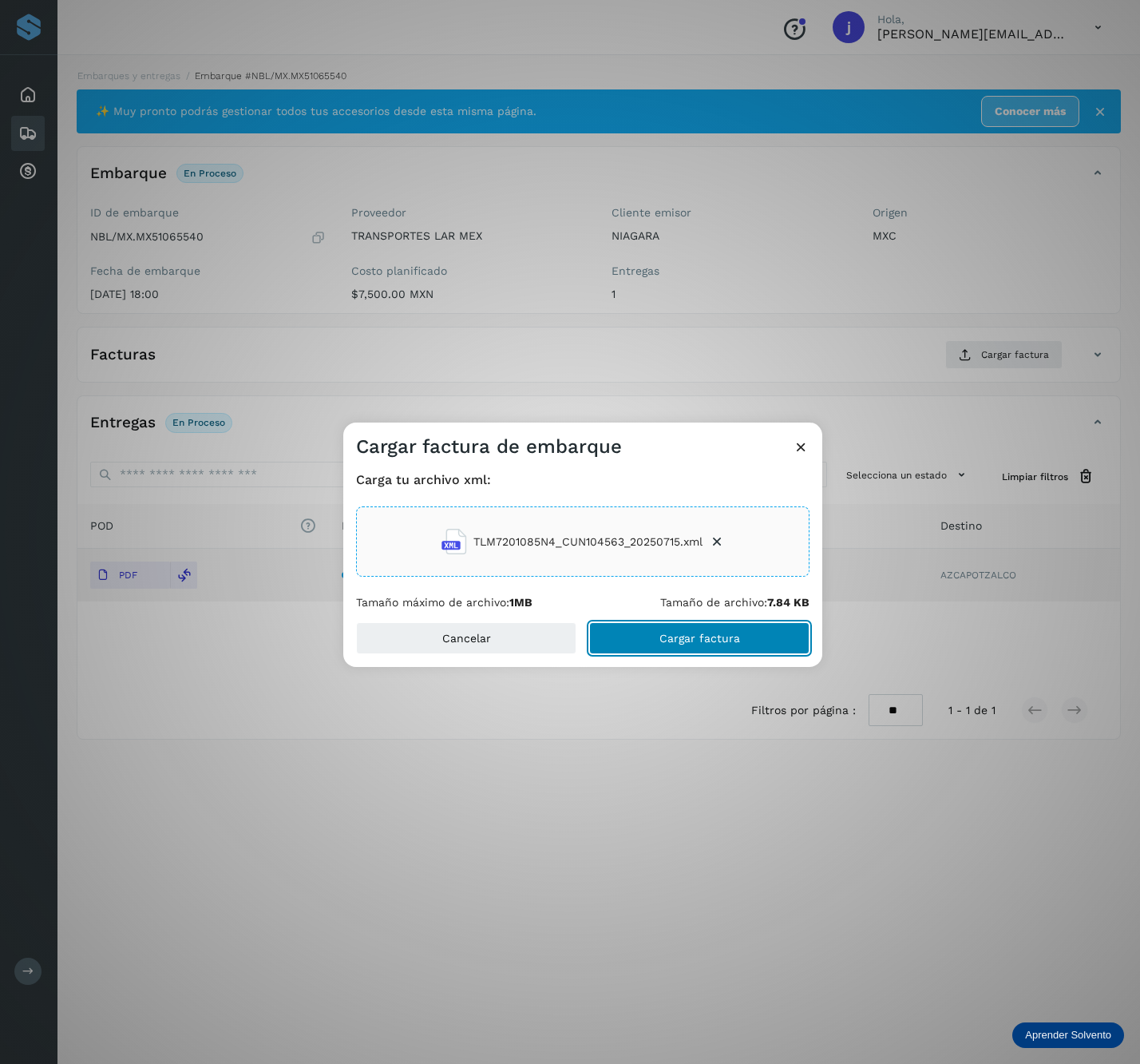
click at [775, 626] on button "Cargar factura" at bounding box center [700, 638] width 220 height 32
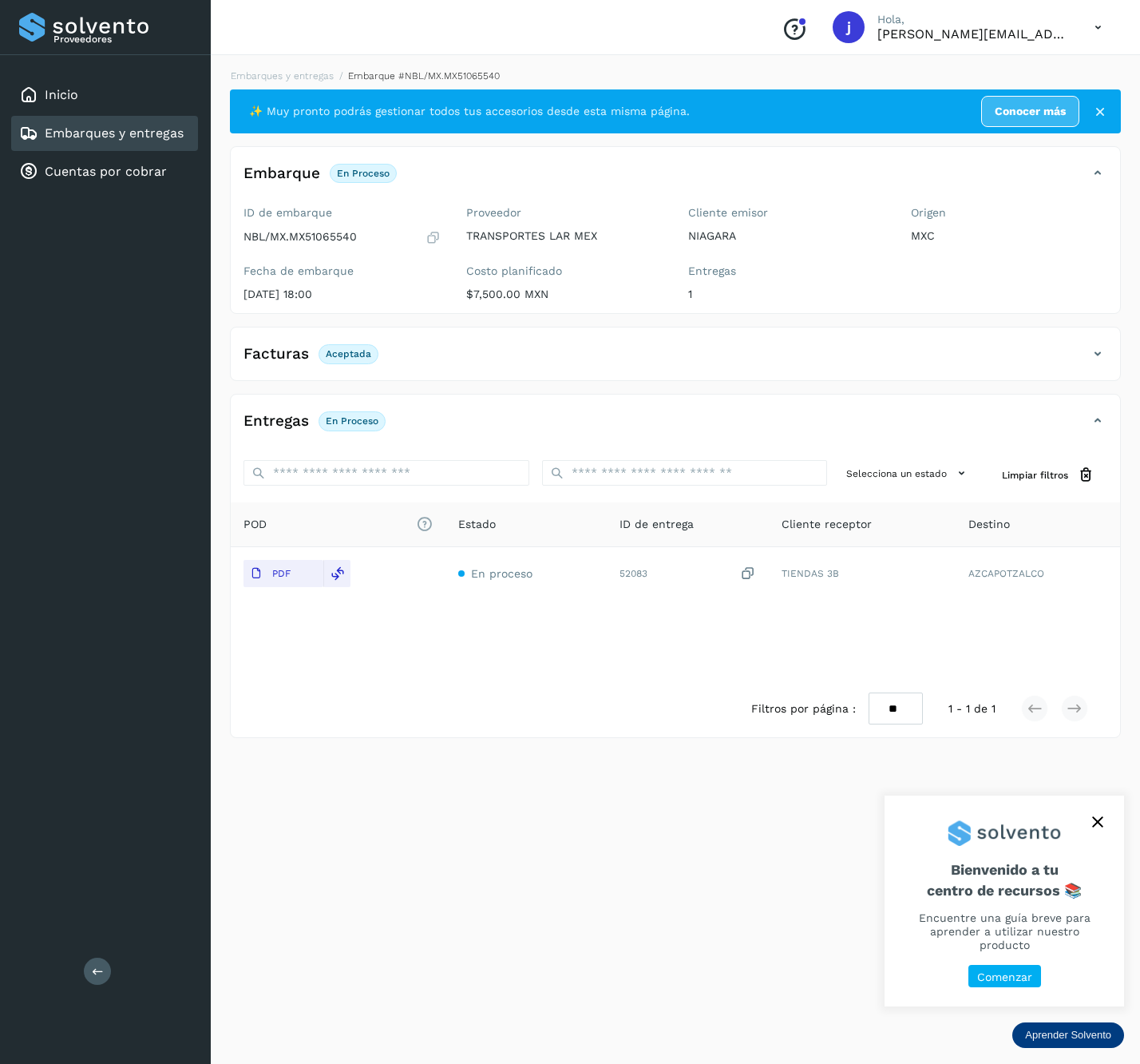
click at [88, 967] on button at bounding box center [97, 971] width 27 height 27
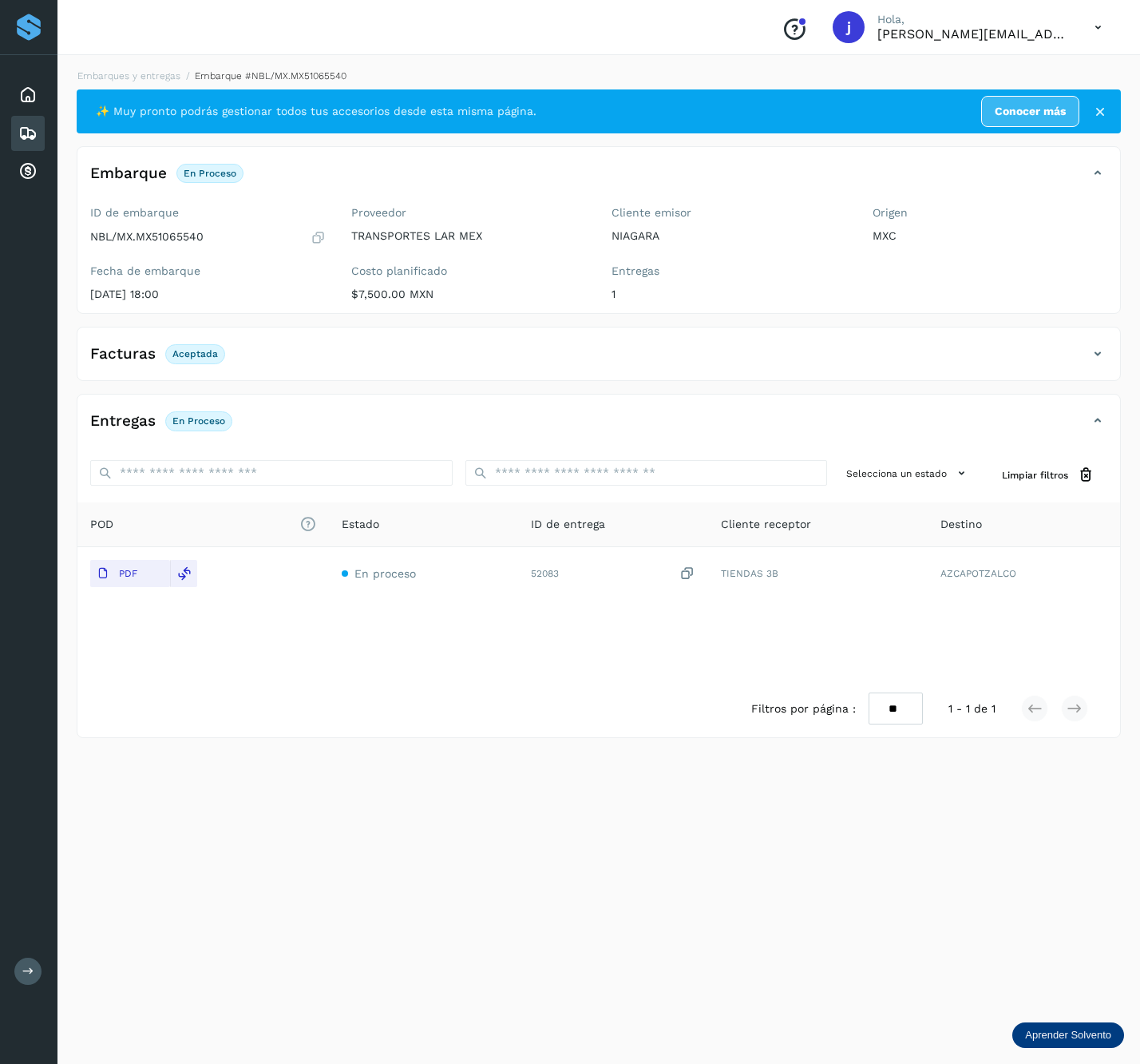
click at [1109, 353] on div "Facturas Aceptada" at bounding box center [599, 361] width 1043 height 40
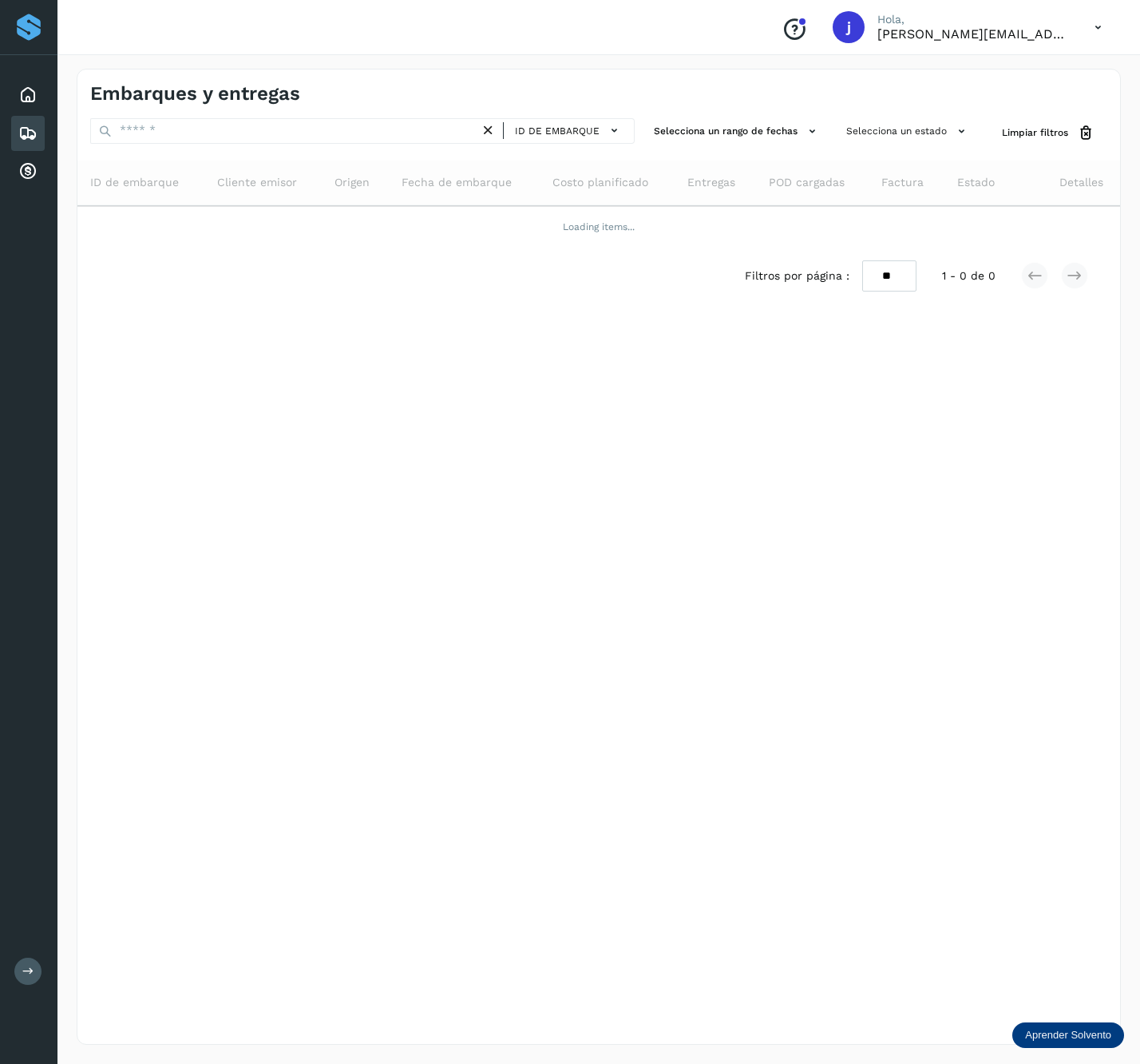
click at [282, 156] on div "ID de embarque Selecciona un rango de fechas Selecciona un estado Limpiar filtr…" at bounding box center [599, 211] width 1043 height 186
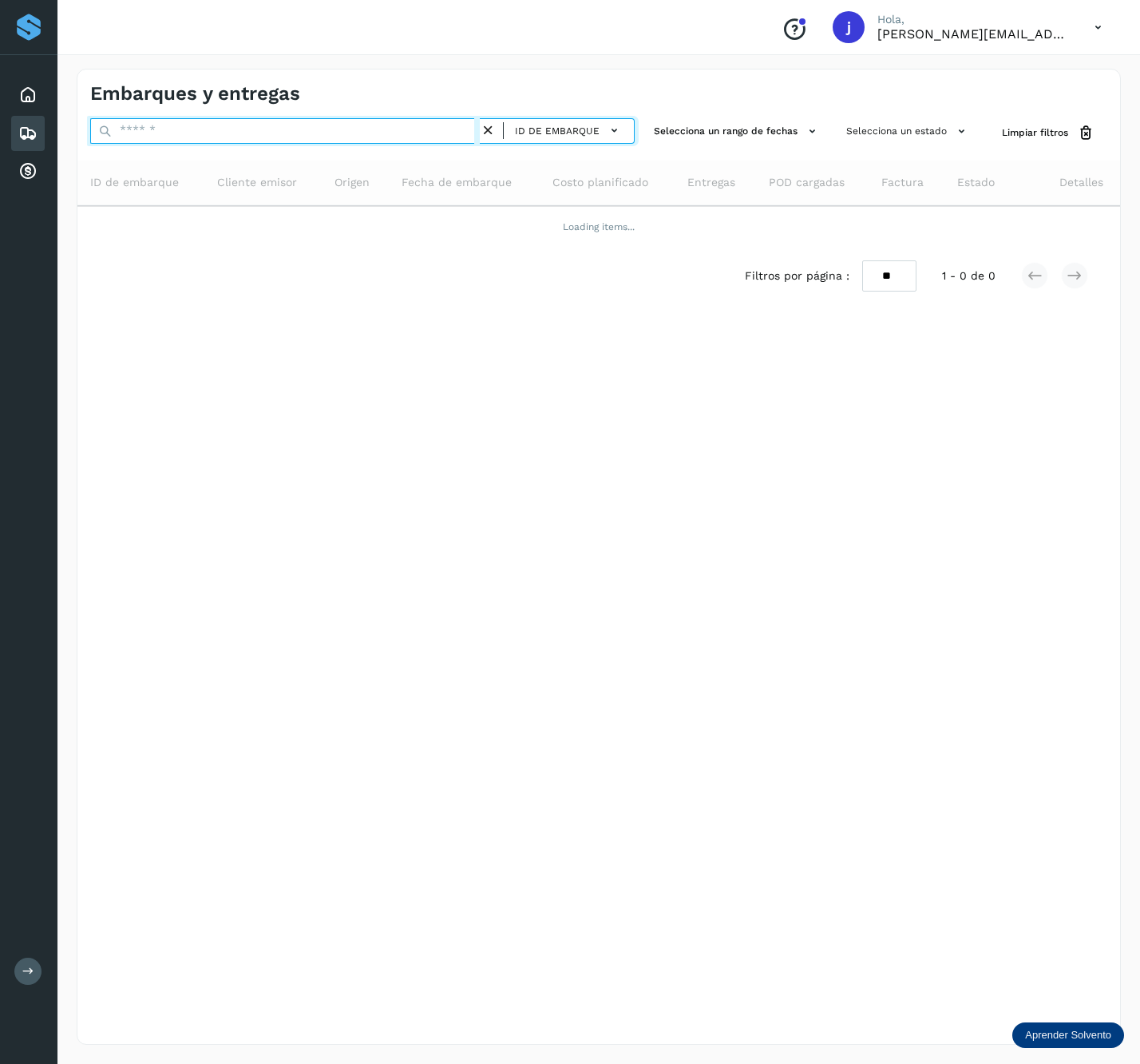
click at [238, 134] on input "text" at bounding box center [285, 131] width 389 height 26
paste input "**********"
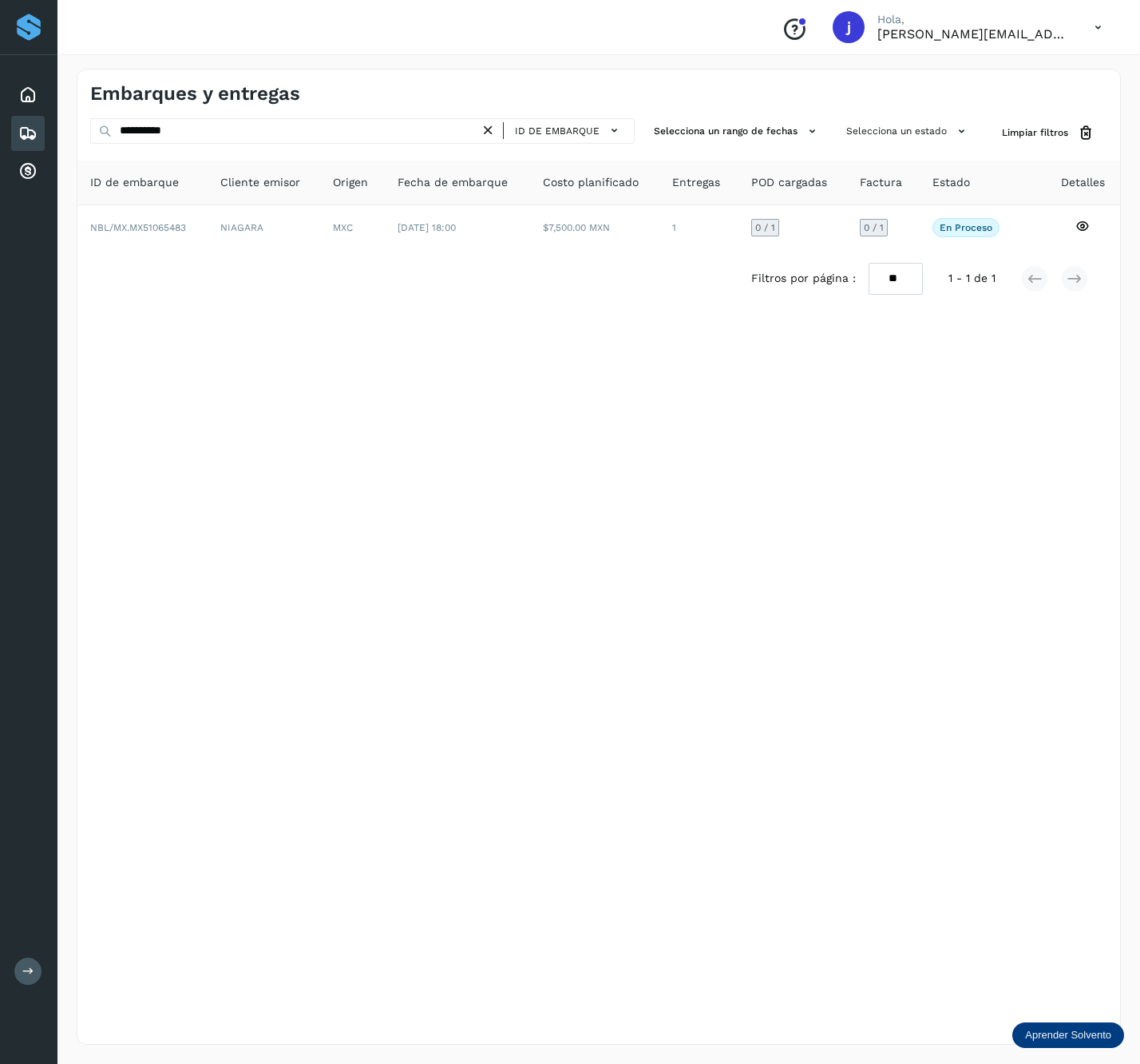
click at [530, 200] on th "Fecha de embarque" at bounding box center [595, 184] width 130 height 45
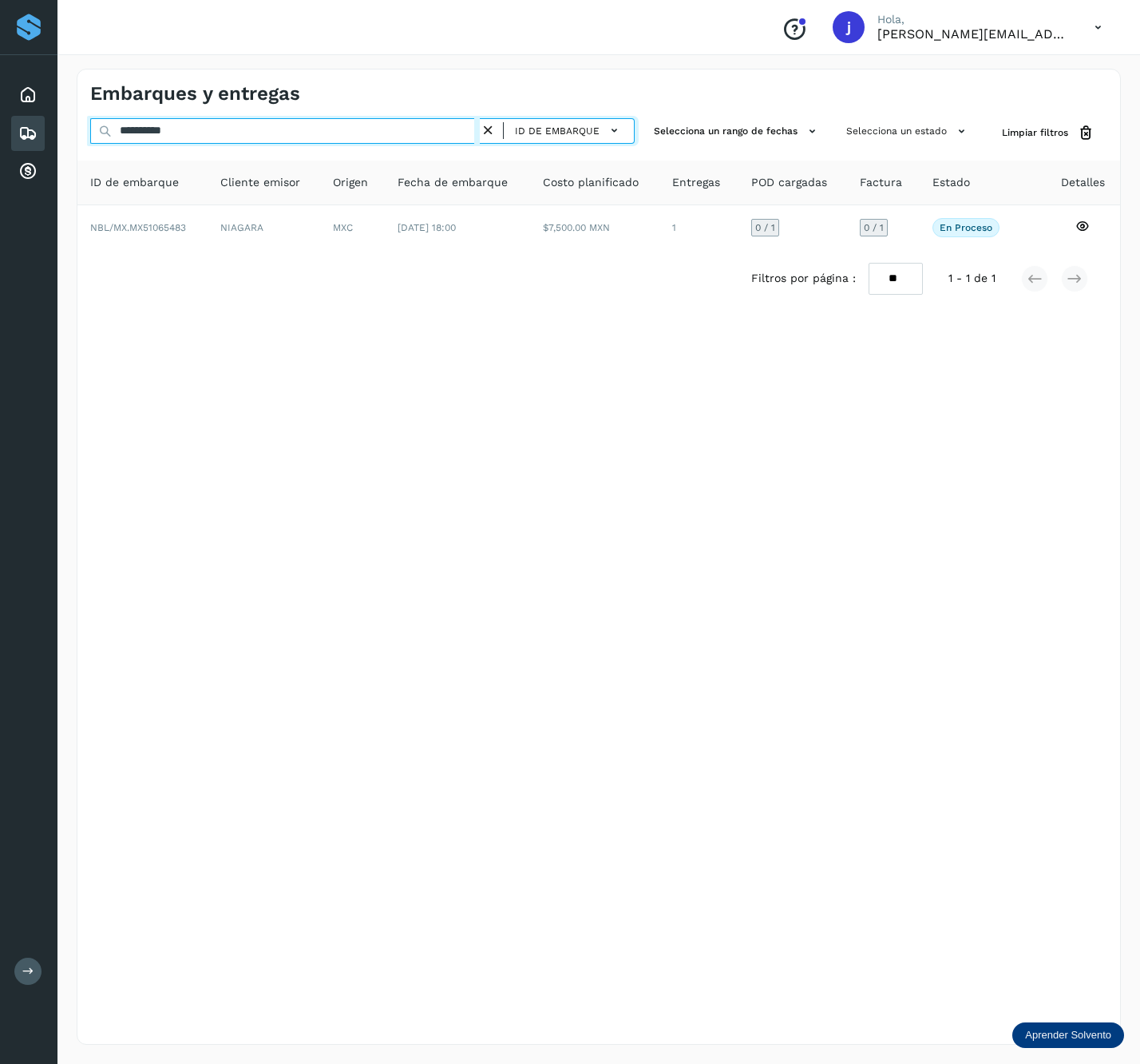
click at [237, 124] on input "**********" at bounding box center [285, 131] width 389 height 26
paste input "text"
click at [264, 134] on input "**********" at bounding box center [285, 131] width 389 height 26
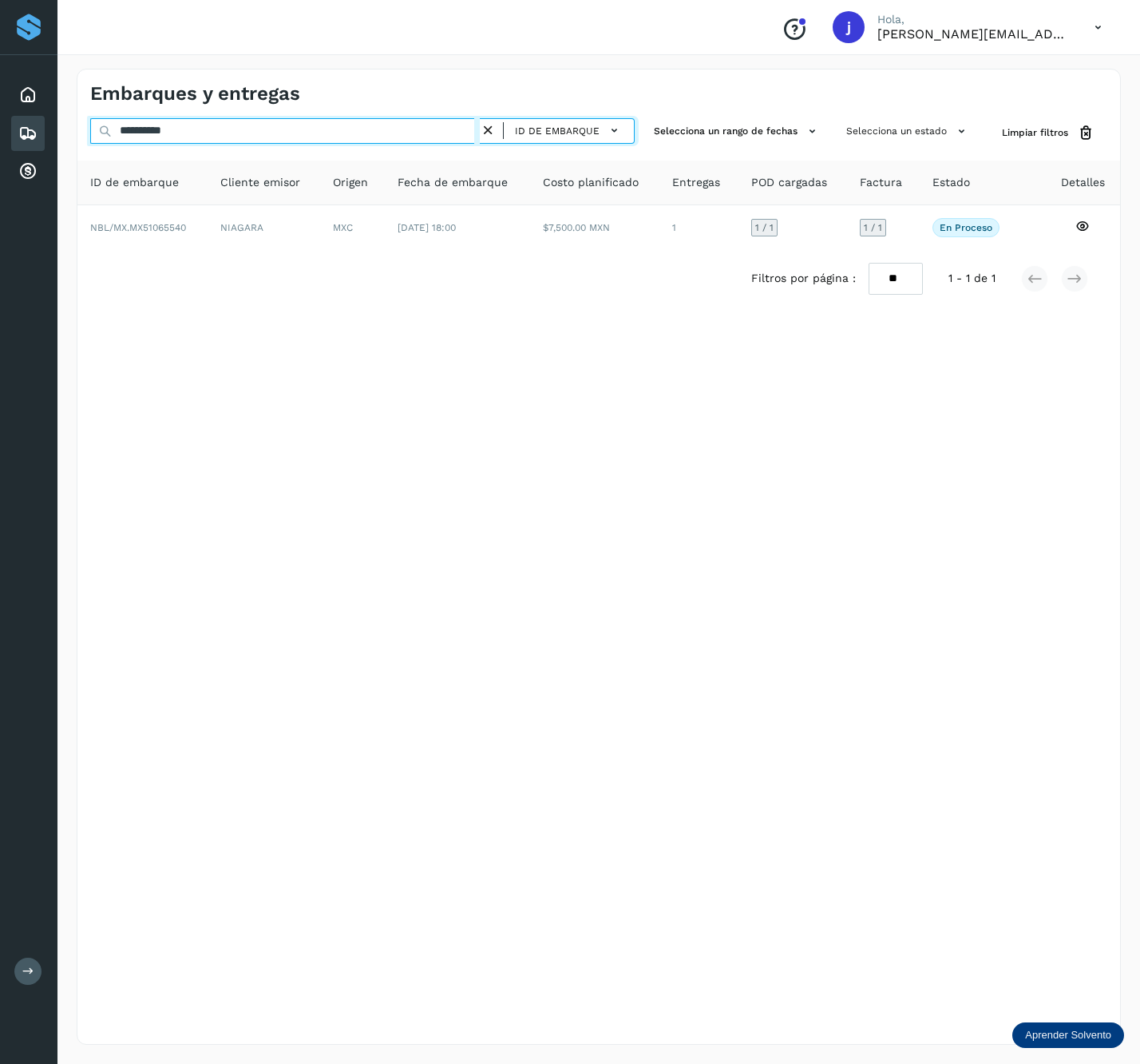
paste input "text"
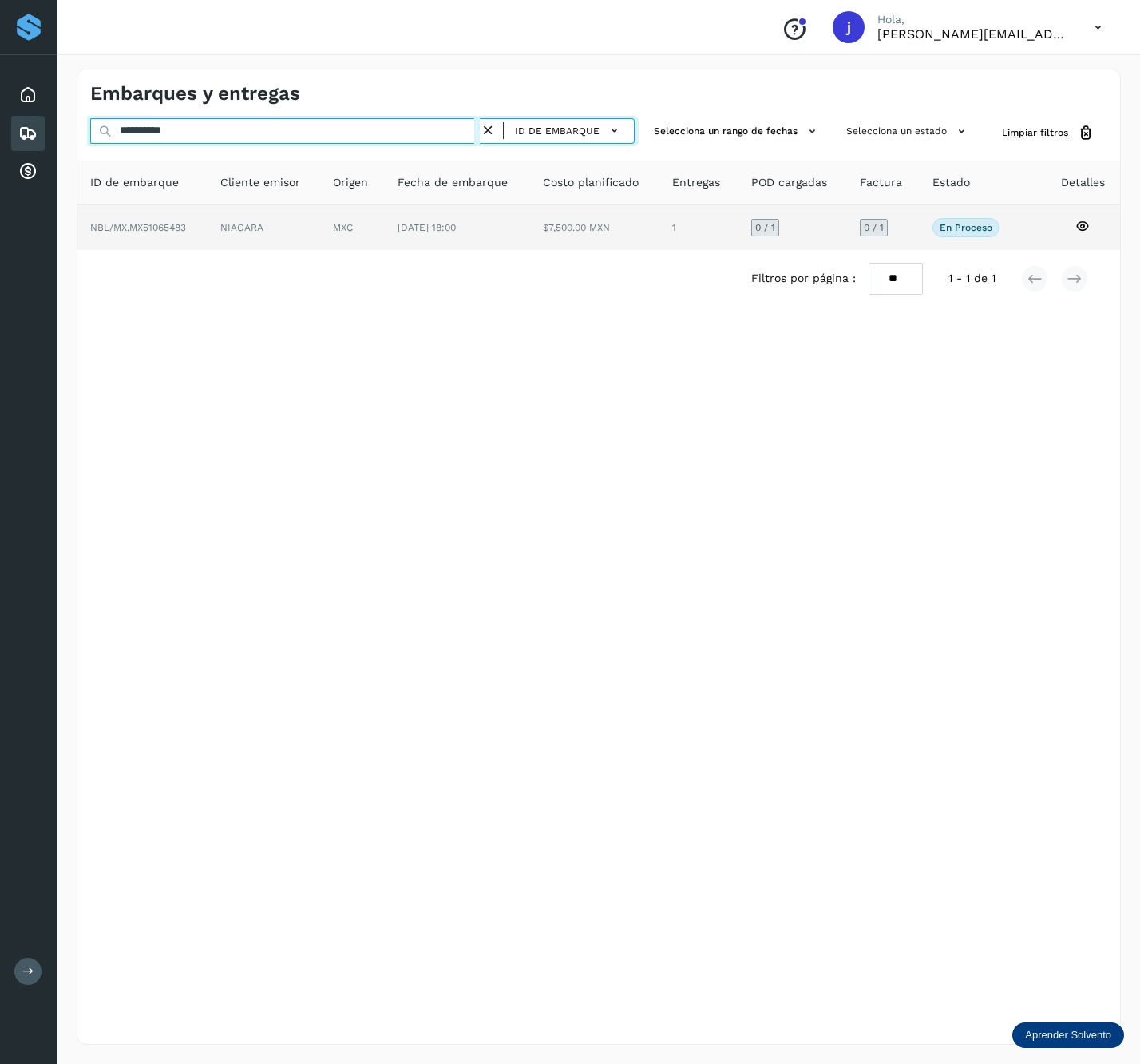
type input "**********"
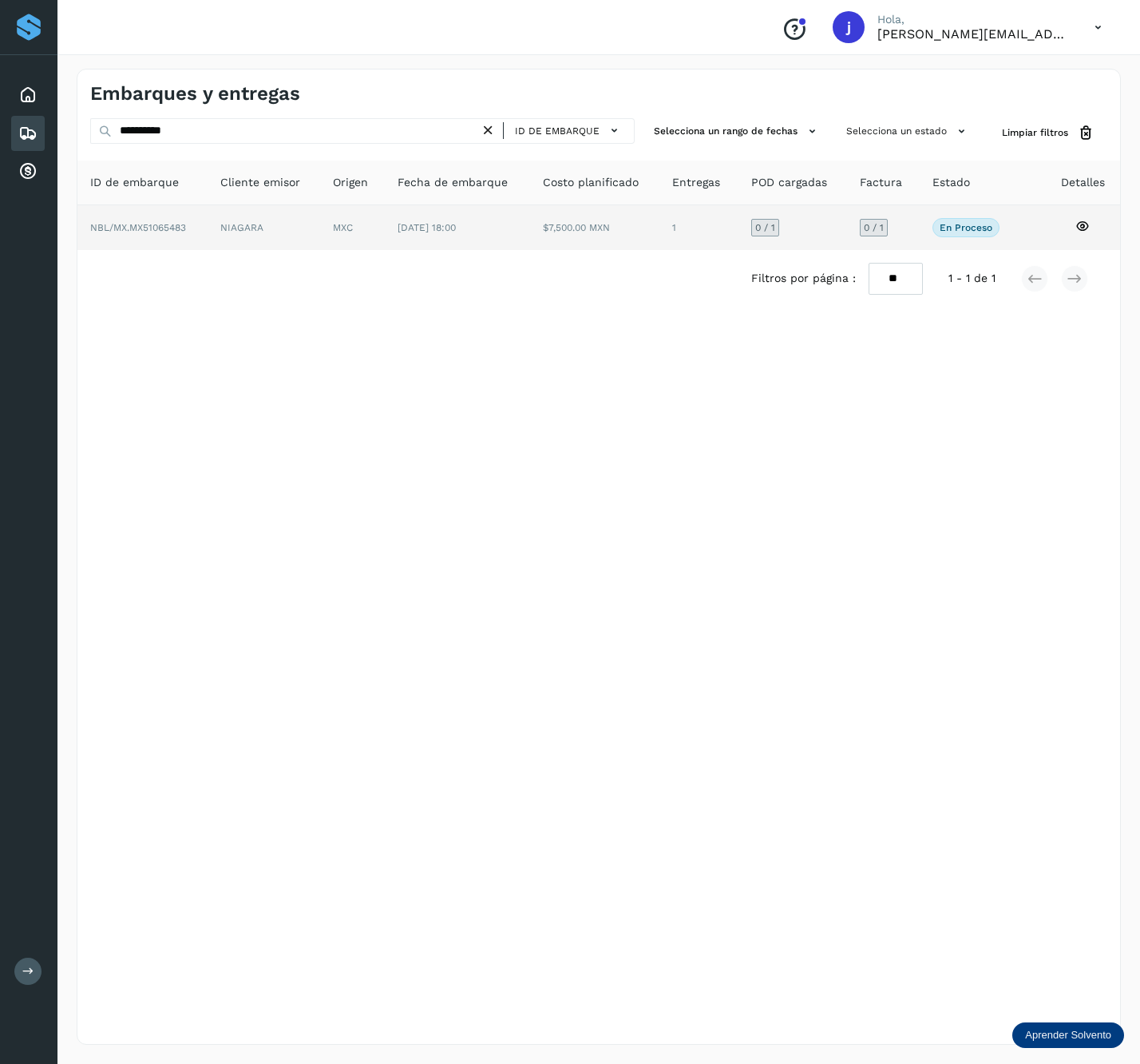
click at [208, 219] on td "NBL/MX.MX51065483" at bounding box center [264, 228] width 113 height 45
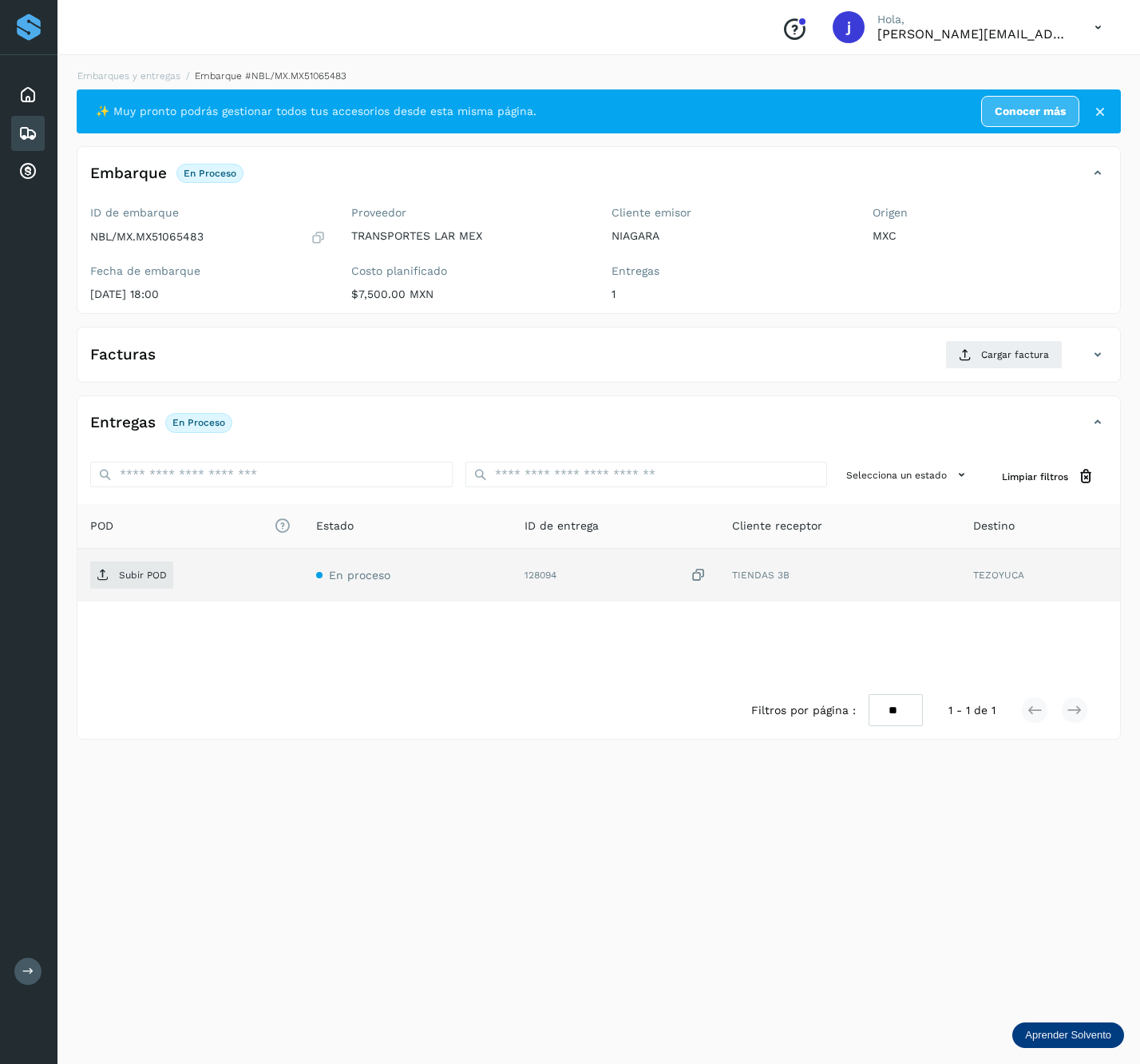
click at [303, 558] on td "Subir POD" at bounding box center [407, 575] width 208 height 53
click at [303, 559] on td "Subir POD" at bounding box center [407, 575] width 208 height 53
click at [109, 572] on span "Subir POD" at bounding box center [131, 575] width 83 height 26
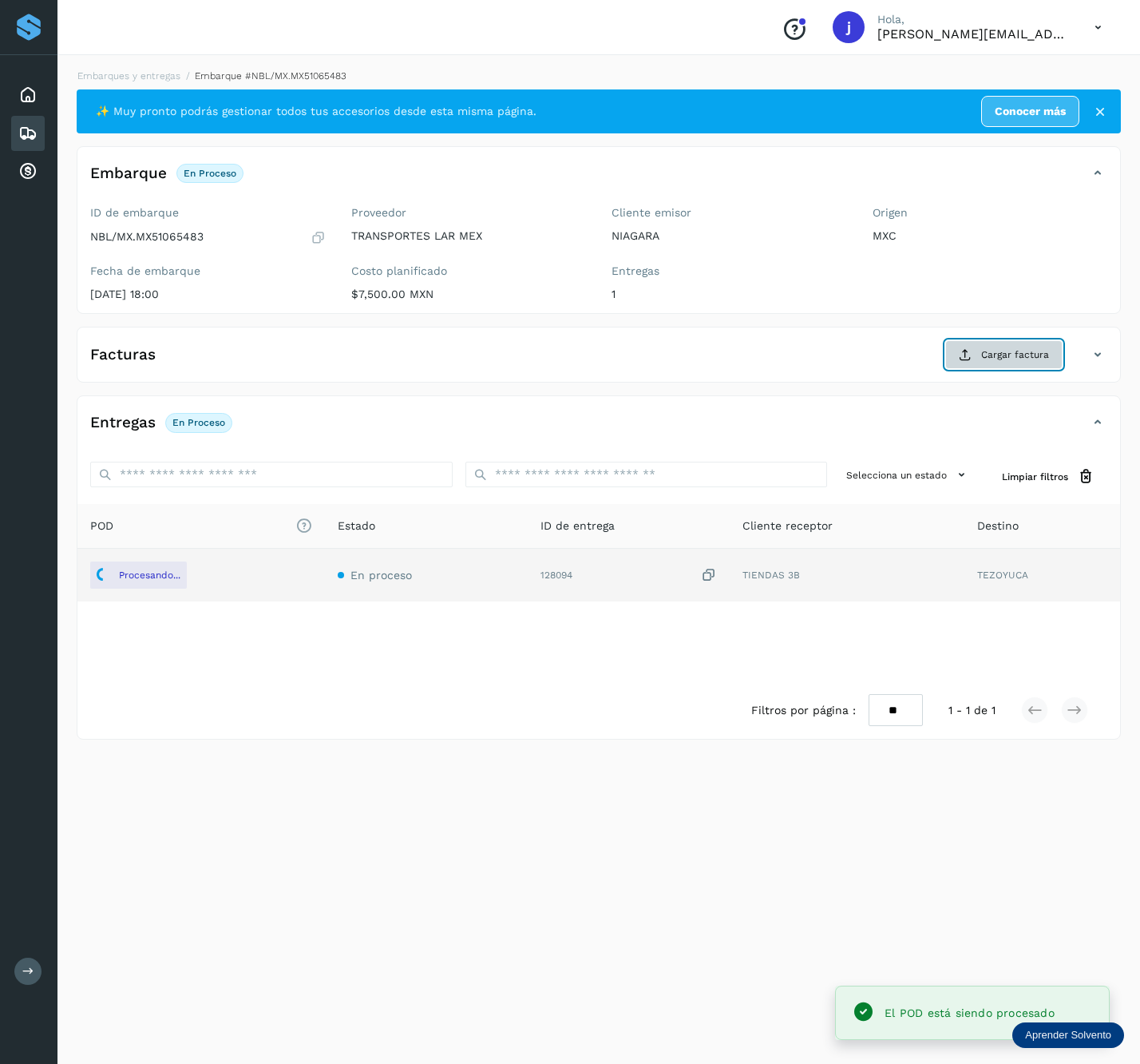
click at [998, 348] on span "Cargar factura" at bounding box center [1015, 355] width 68 height 14
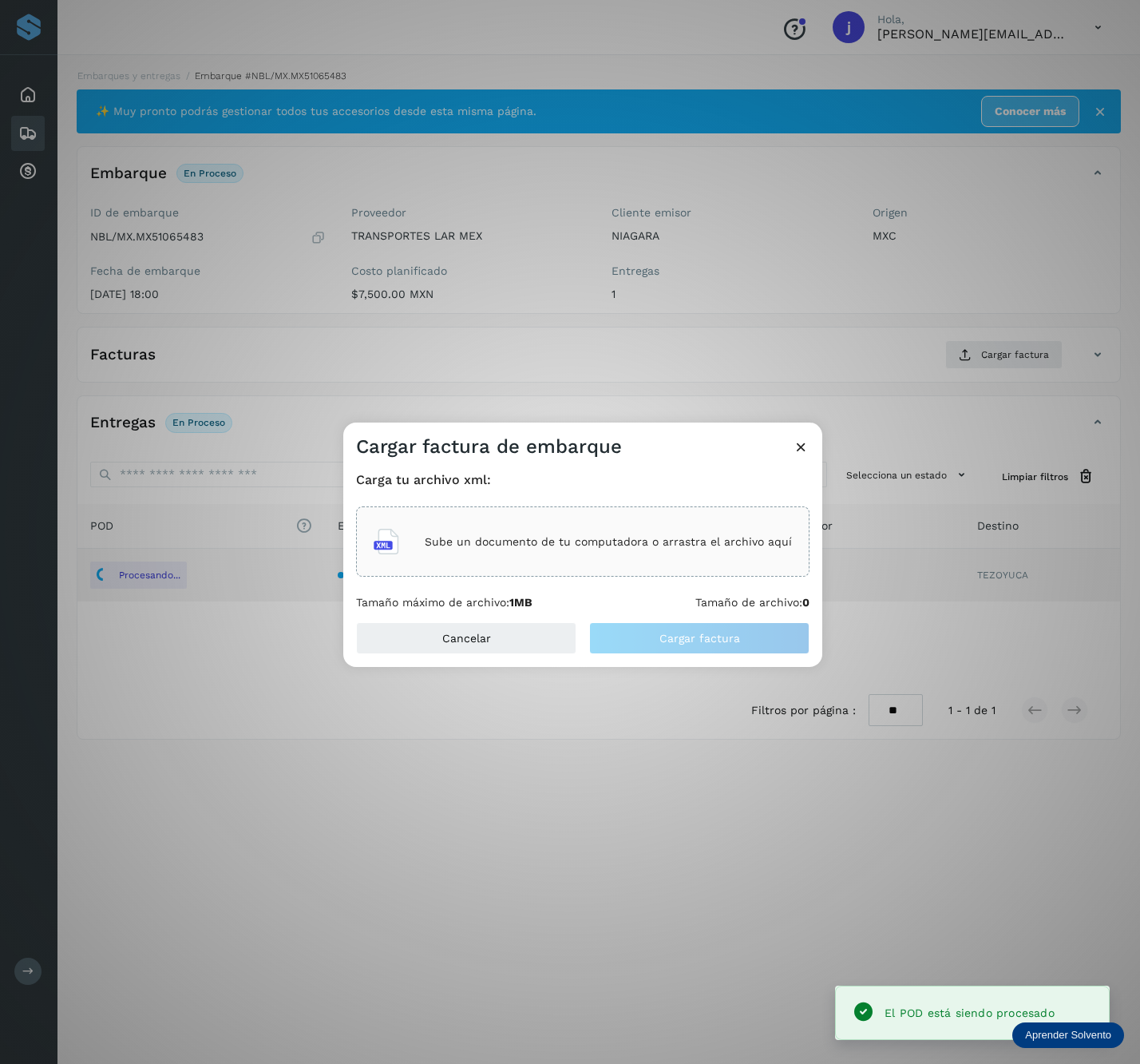
click at [574, 540] on p "Sube un documento de tu computadora o arrastra el archivo aquí" at bounding box center [608, 542] width 368 height 14
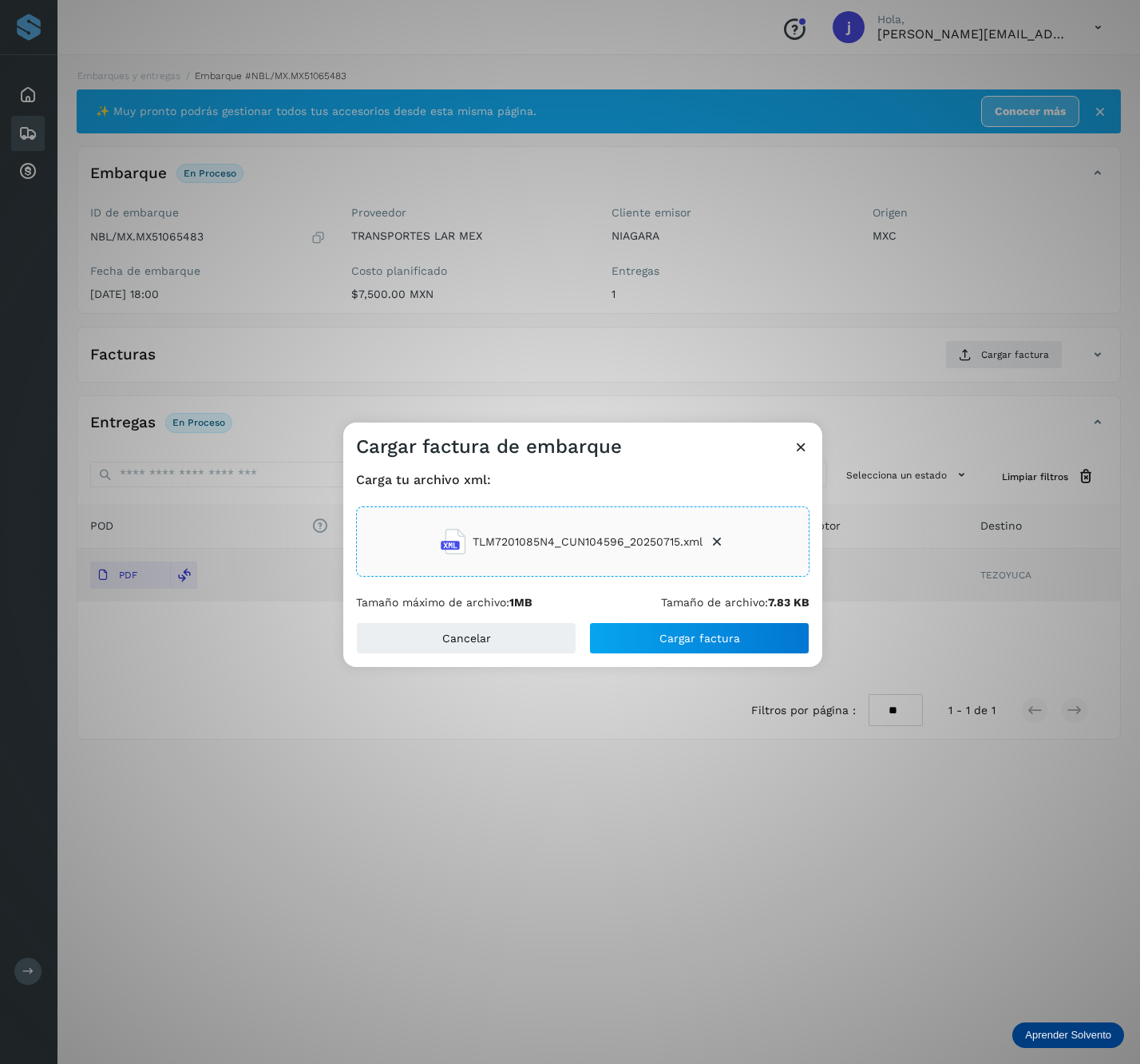
click at [682, 617] on div "Carga tu archivo xml: TLM7201085N4_CUN104596_20250715.xml Tamaño máximo de arch…" at bounding box center [583, 541] width 479 height 163
drag, startPoint x: 669, startPoint y: 633, endPoint x: 679, endPoint y: 633, distance: 10.0
click at [671, 633] on span "Cargar factura" at bounding box center [700, 638] width 80 height 11
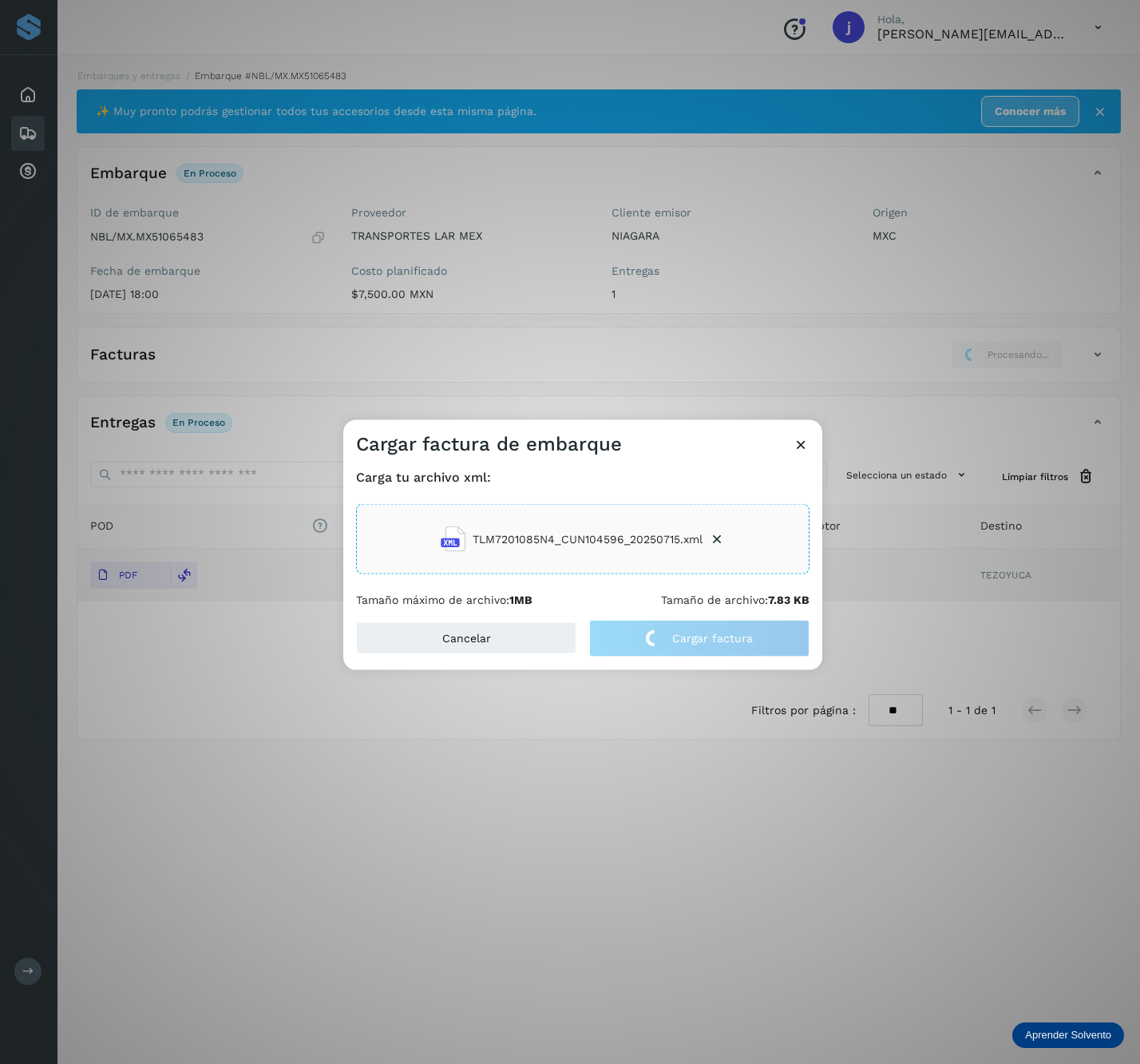
click at [879, 332] on div "Cargar factura de embarque Carga tu archivo xml: TLM7201085N4_CUN104596_2025071…" at bounding box center [570, 532] width 1140 height 1064
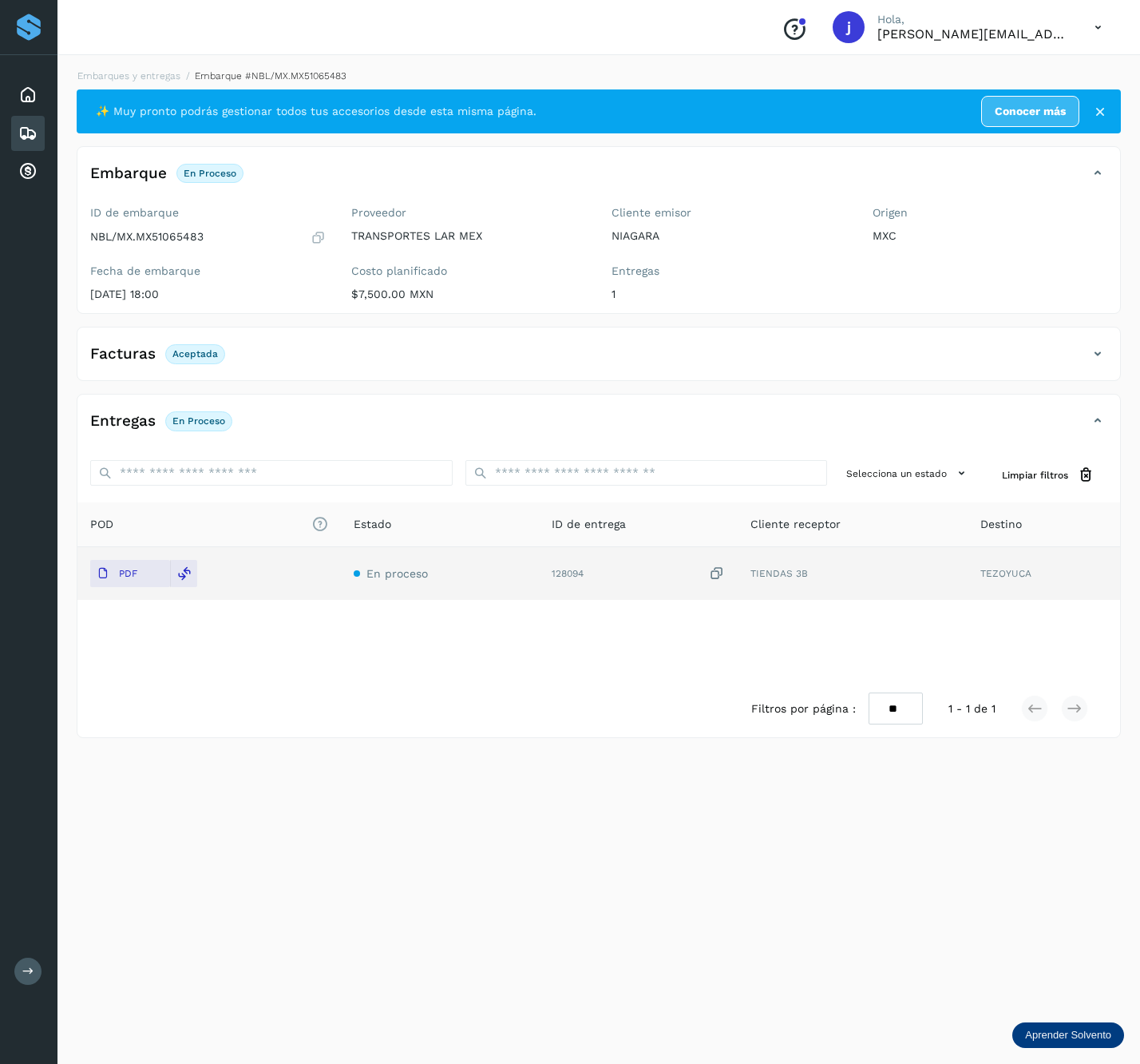
drag, startPoint x: 1083, startPoint y: 339, endPoint x: 1086, endPoint y: 360, distance: 21.2
click at [1084, 340] on div "Facturas Aceptada Estado Aceptada" at bounding box center [599, 353] width 1044 height 54
click at [1089, 361] on div "Facturas Aceptada" at bounding box center [599, 361] width 1043 height 40
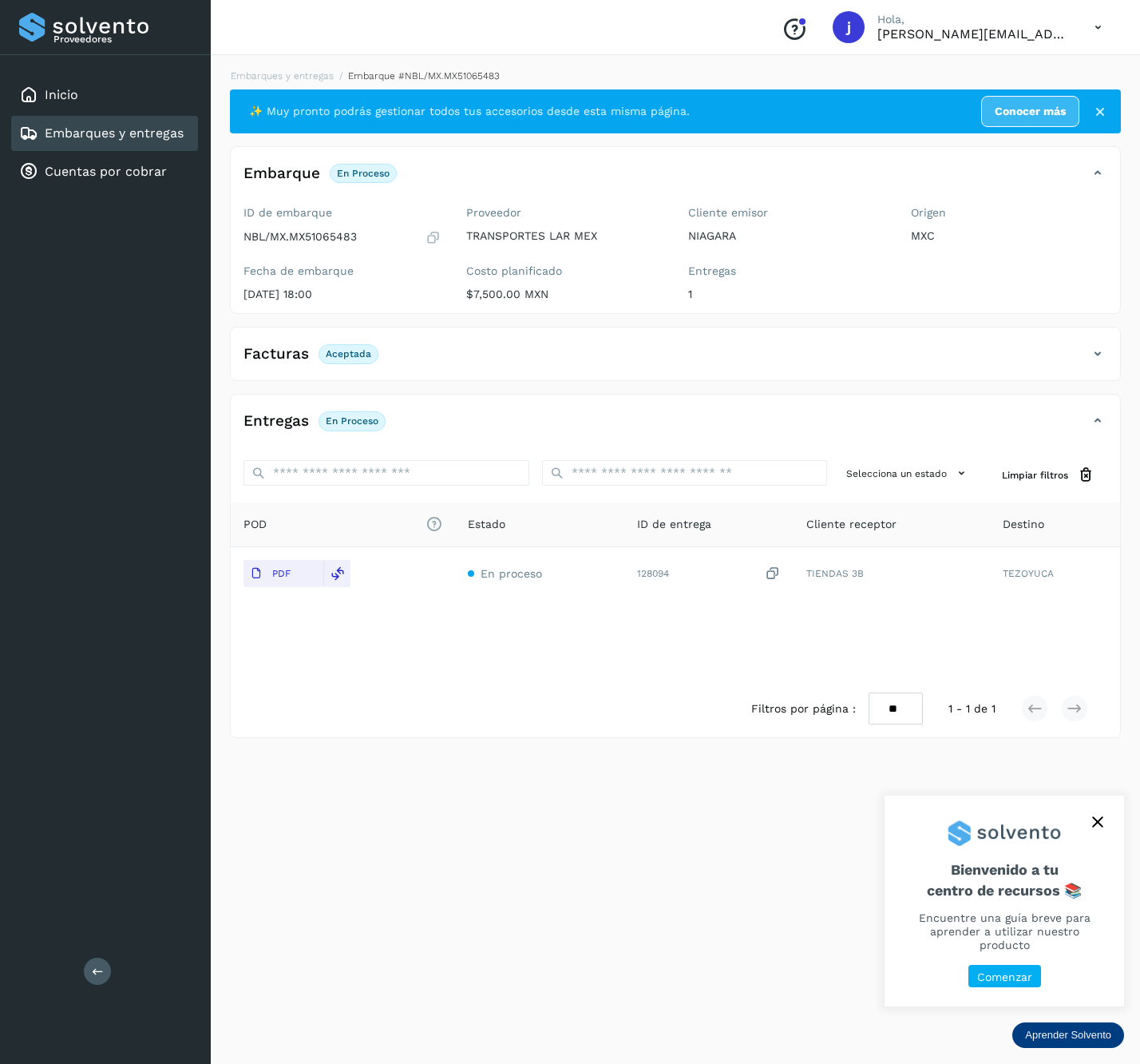
click at [97, 974] on icon at bounding box center [97, 971] width 12 height 12
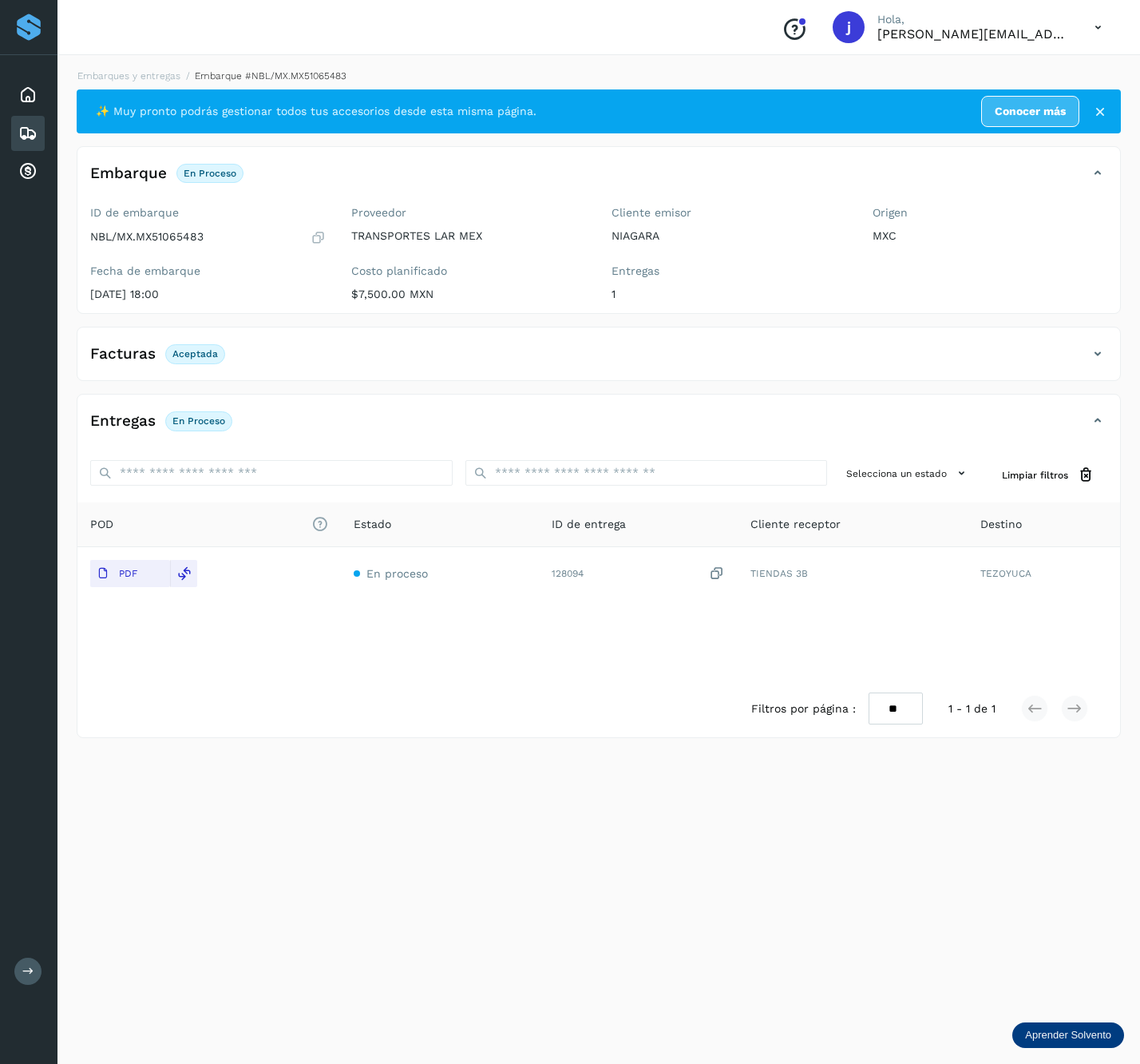
click at [1084, 355] on div "Facturas Aceptada" at bounding box center [582, 354] width 1011 height 27
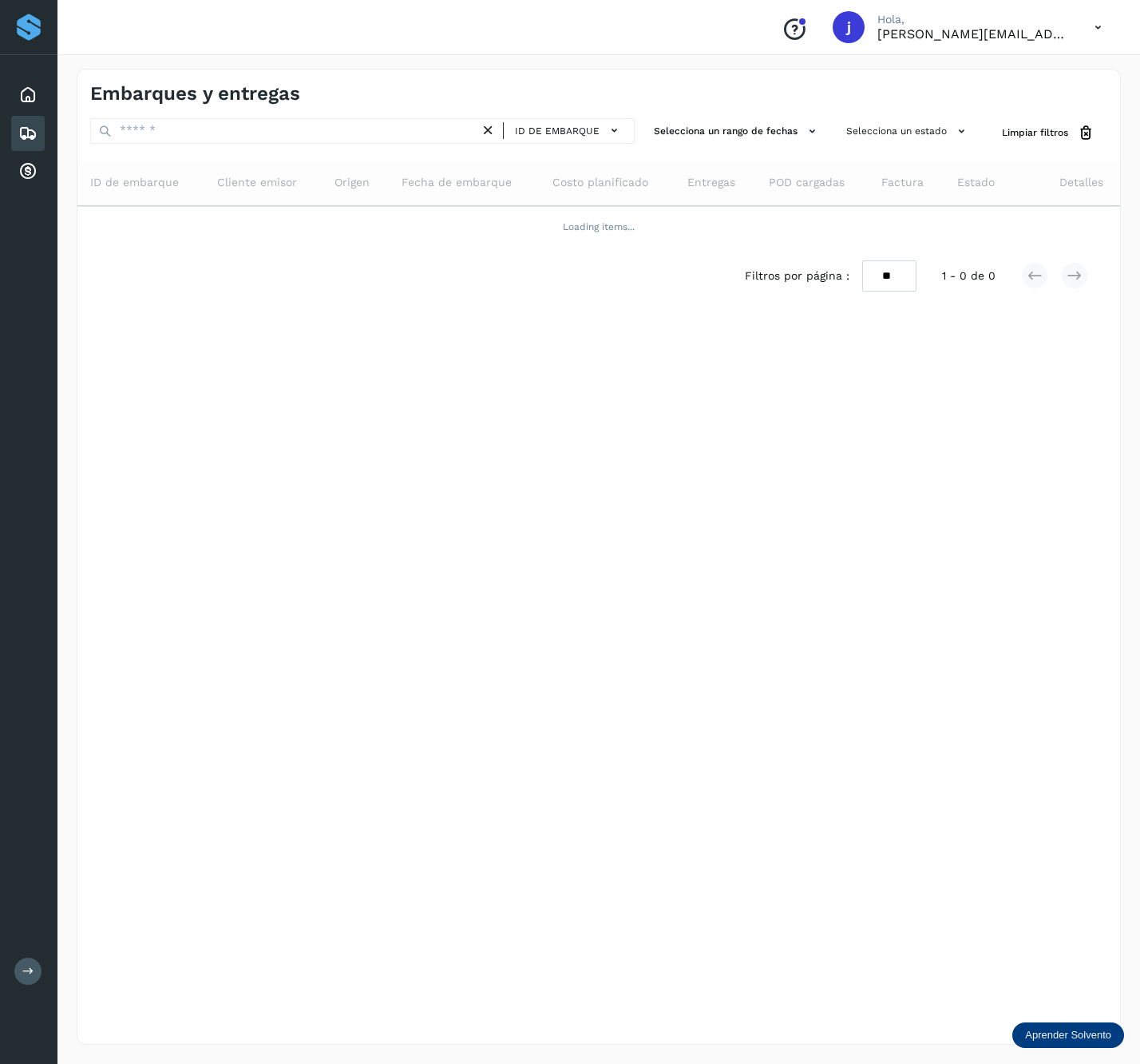
click at [188, 117] on div "Embarques y entregas ID de embarque Selecciona un rango de fechas Selecciona un…" at bounding box center [599, 556] width 1044 height 976
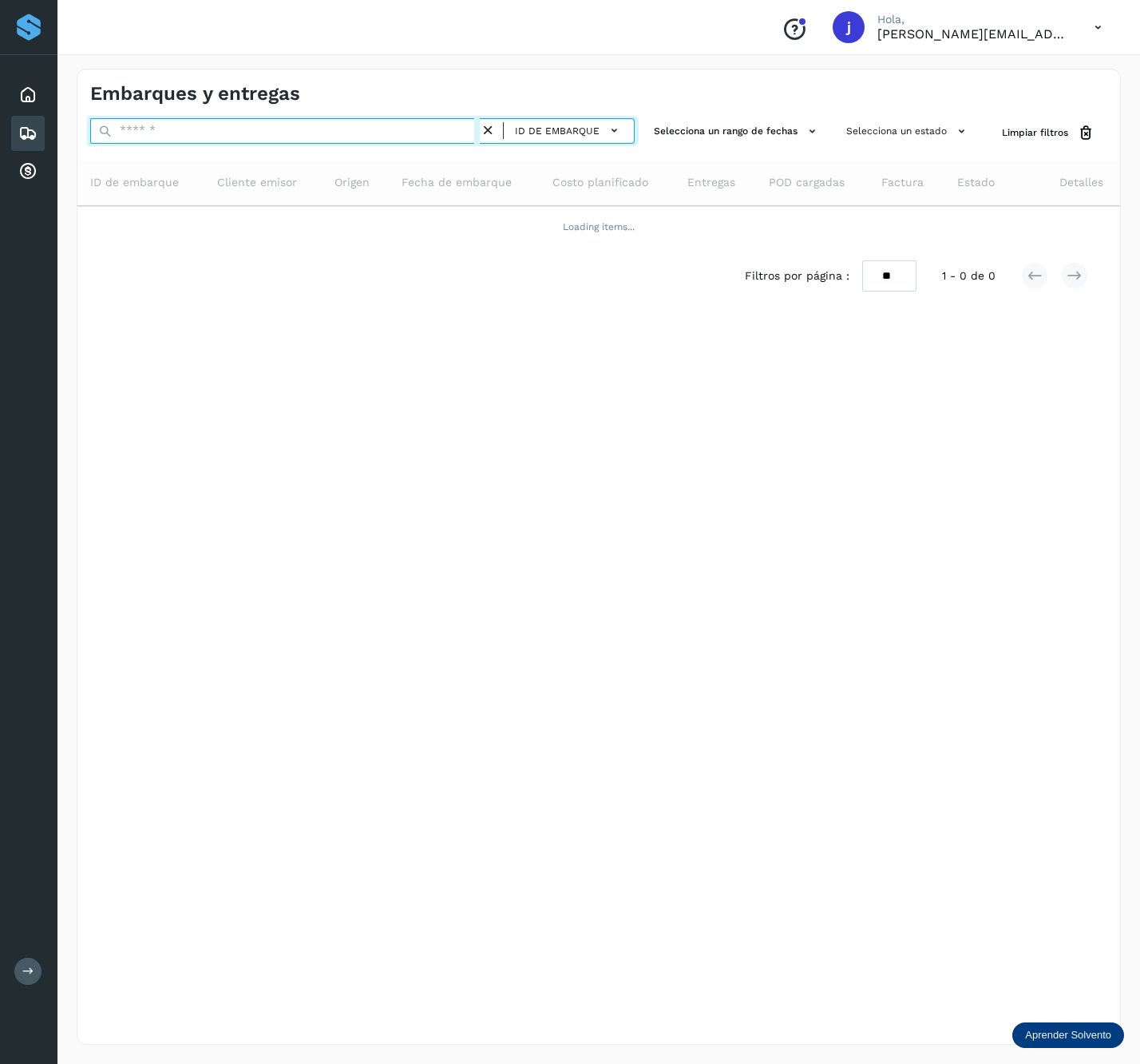
click at [172, 140] on input "text" at bounding box center [285, 131] width 389 height 26
paste input "**********"
type input "**********"
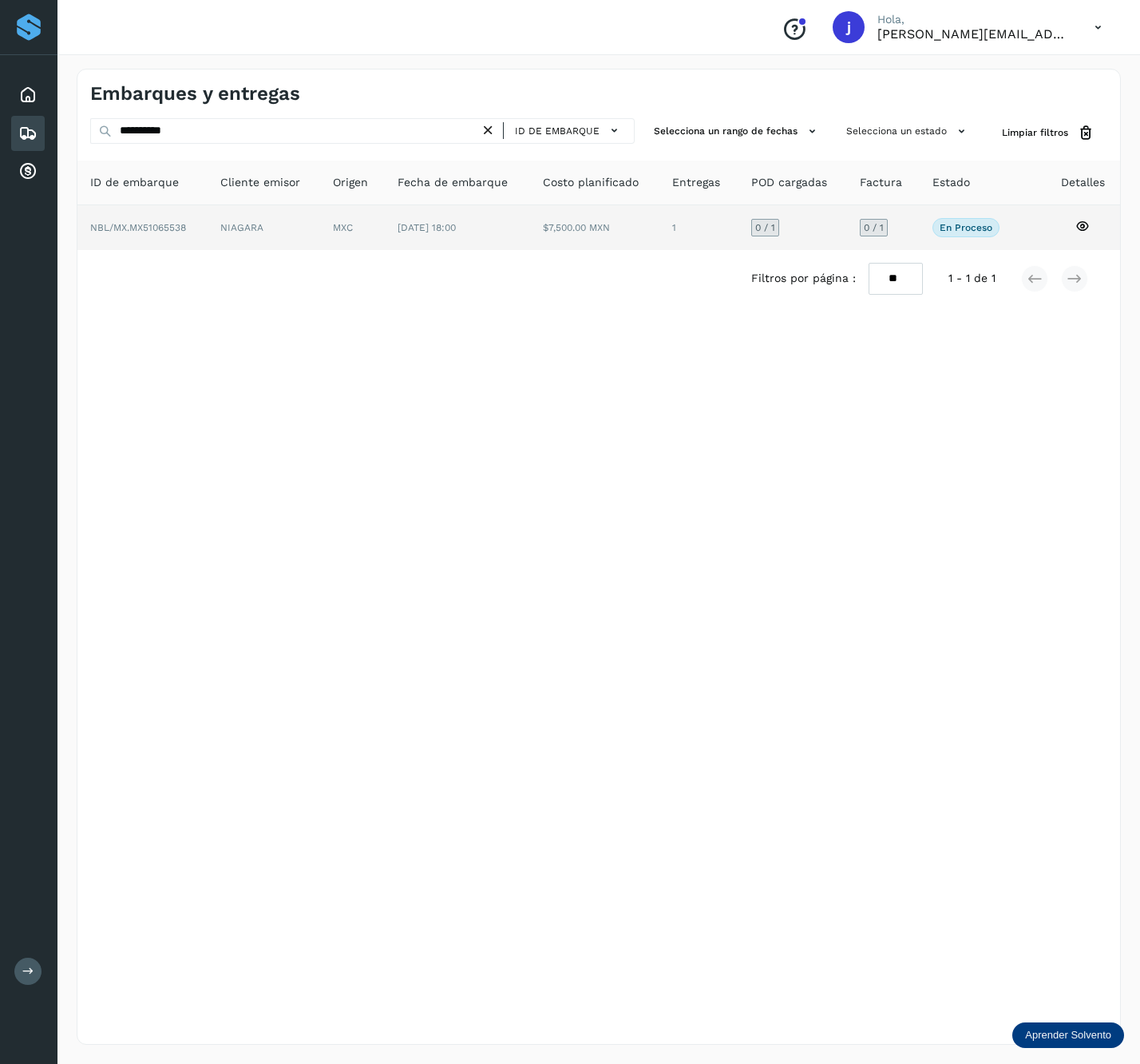
click at [530, 230] on td "[DATE] 18:00" at bounding box center [595, 228] width 130 height 45
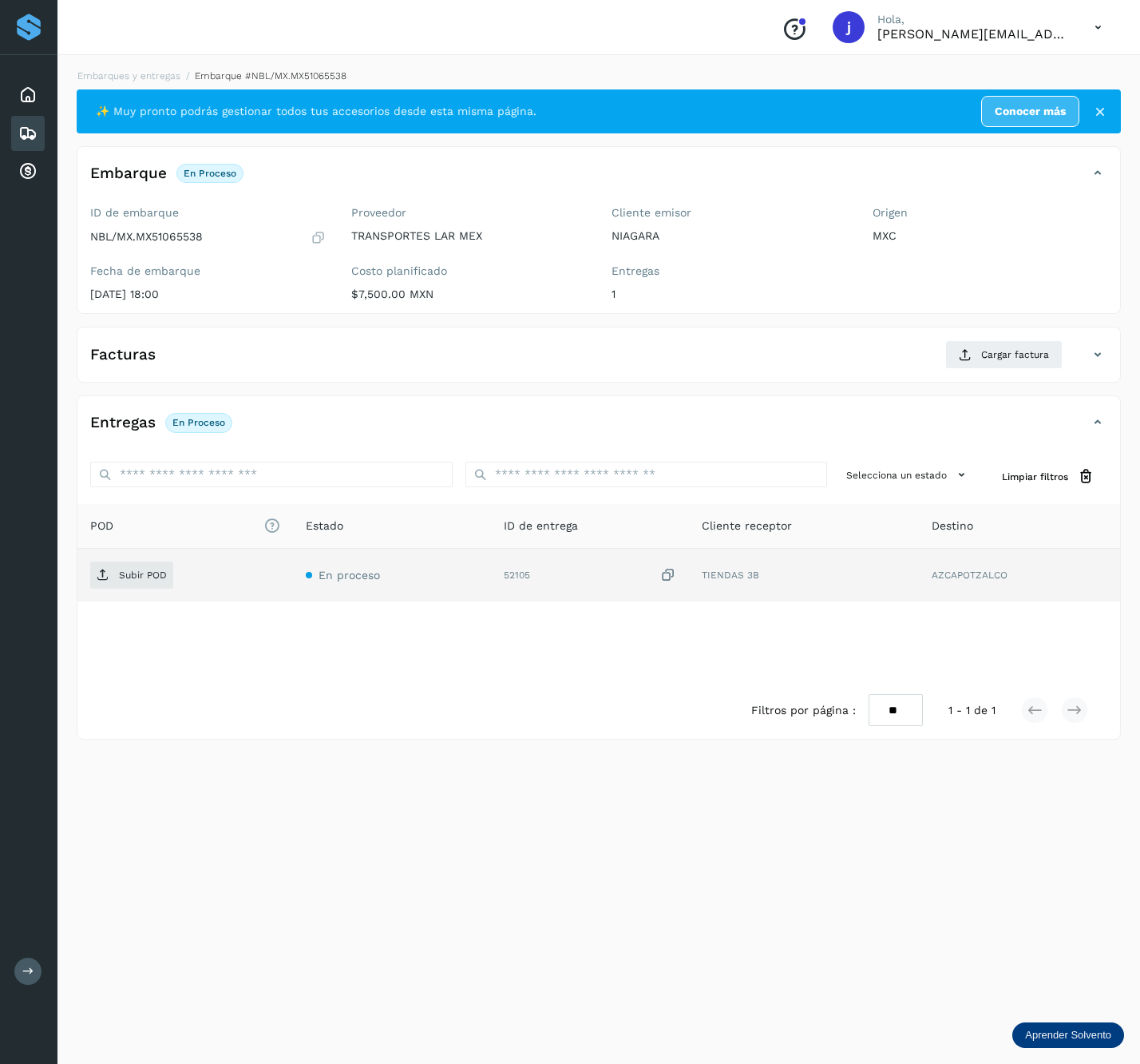
click at [293, 559] on td "Subir POD" at bounding box center [392, 575] width 198 height 53
click at [130, 571] on span "Subir POD" at bounding box center [131, 575] width 83 height 26
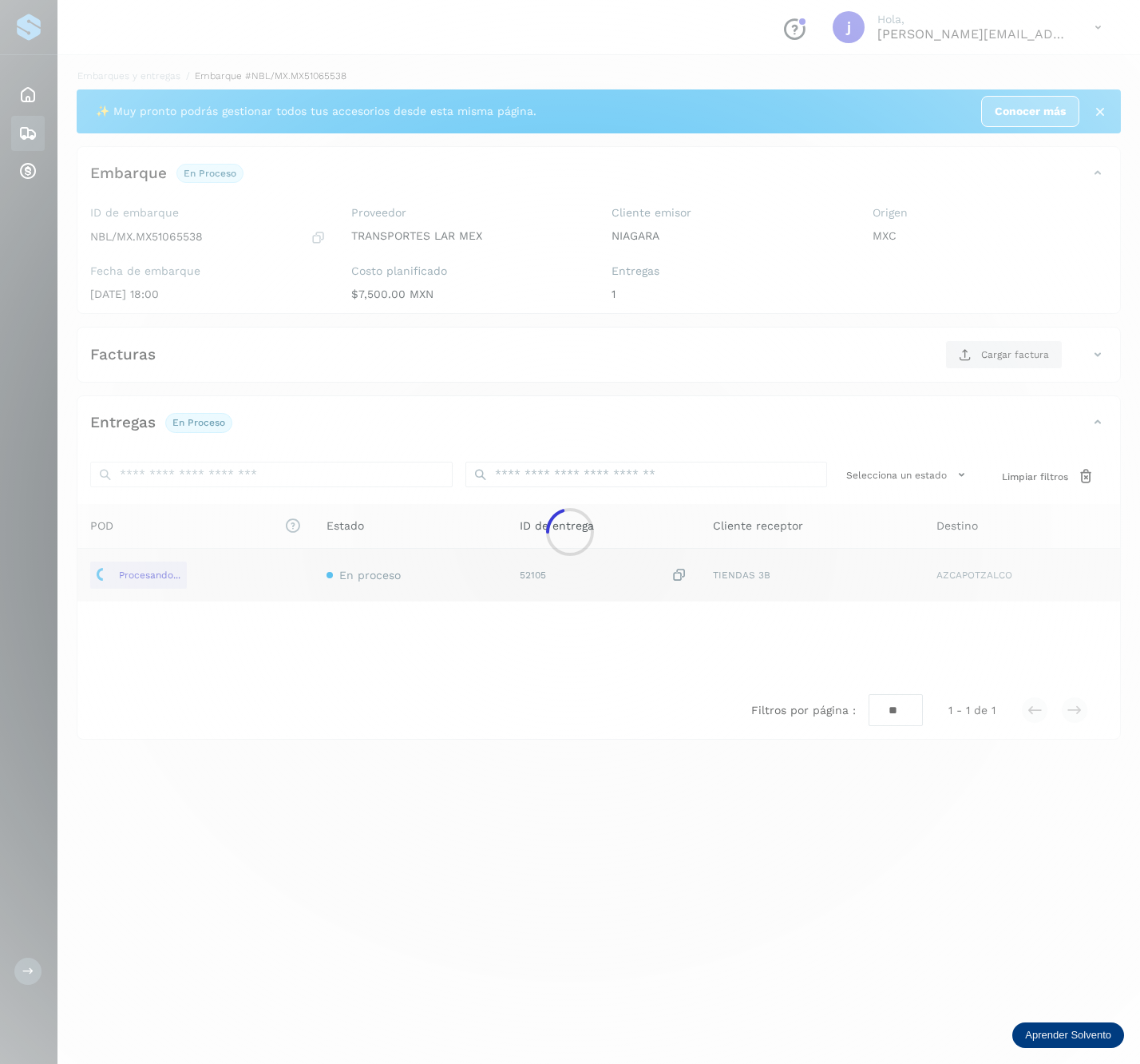
click at [990, 369] on div at bounding box center [570, 532] width 1140 height 1064
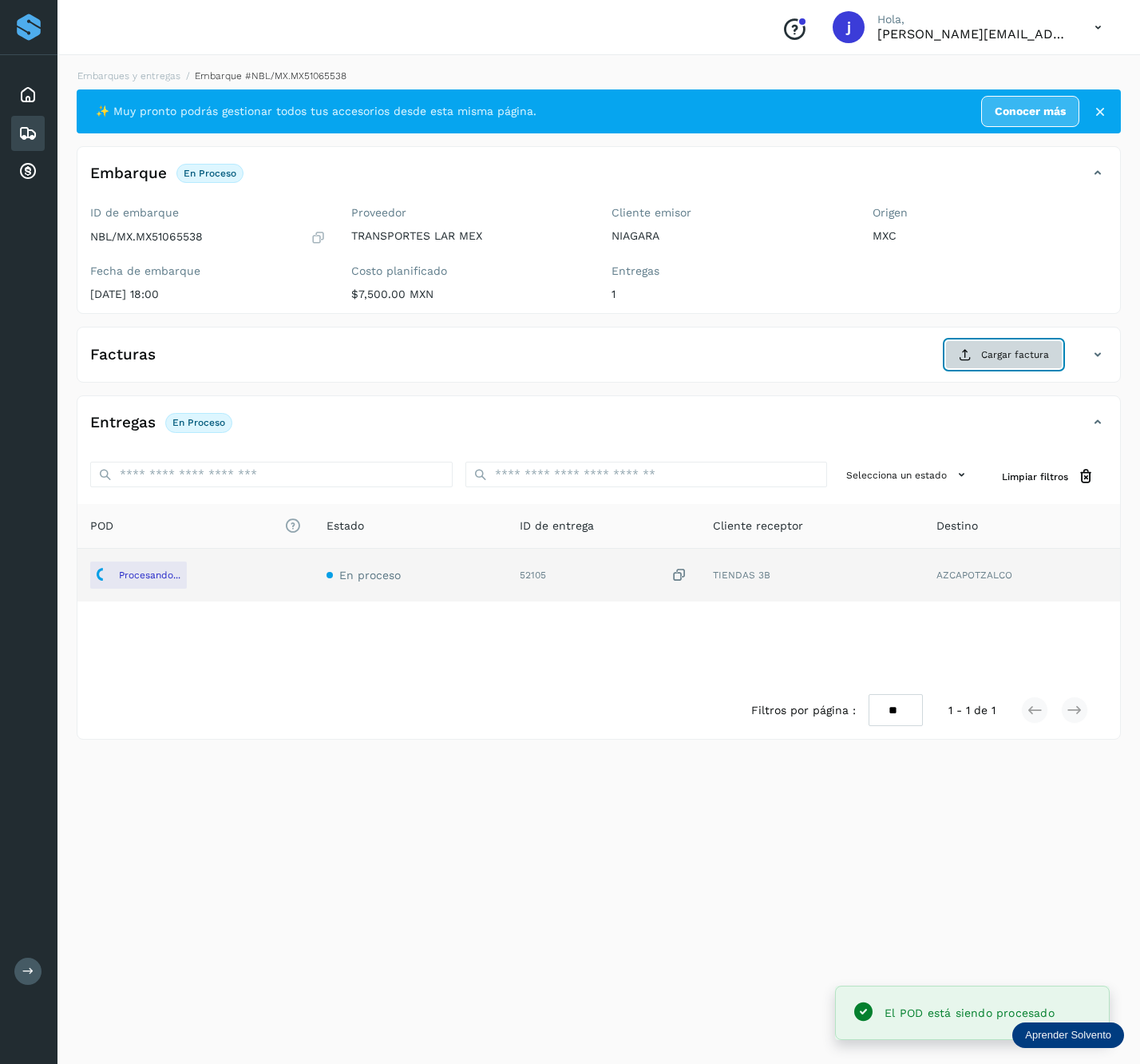
click at [1029, 357] on span "Cargar factura" at bounding box center [1015, 355] width 68 height 14
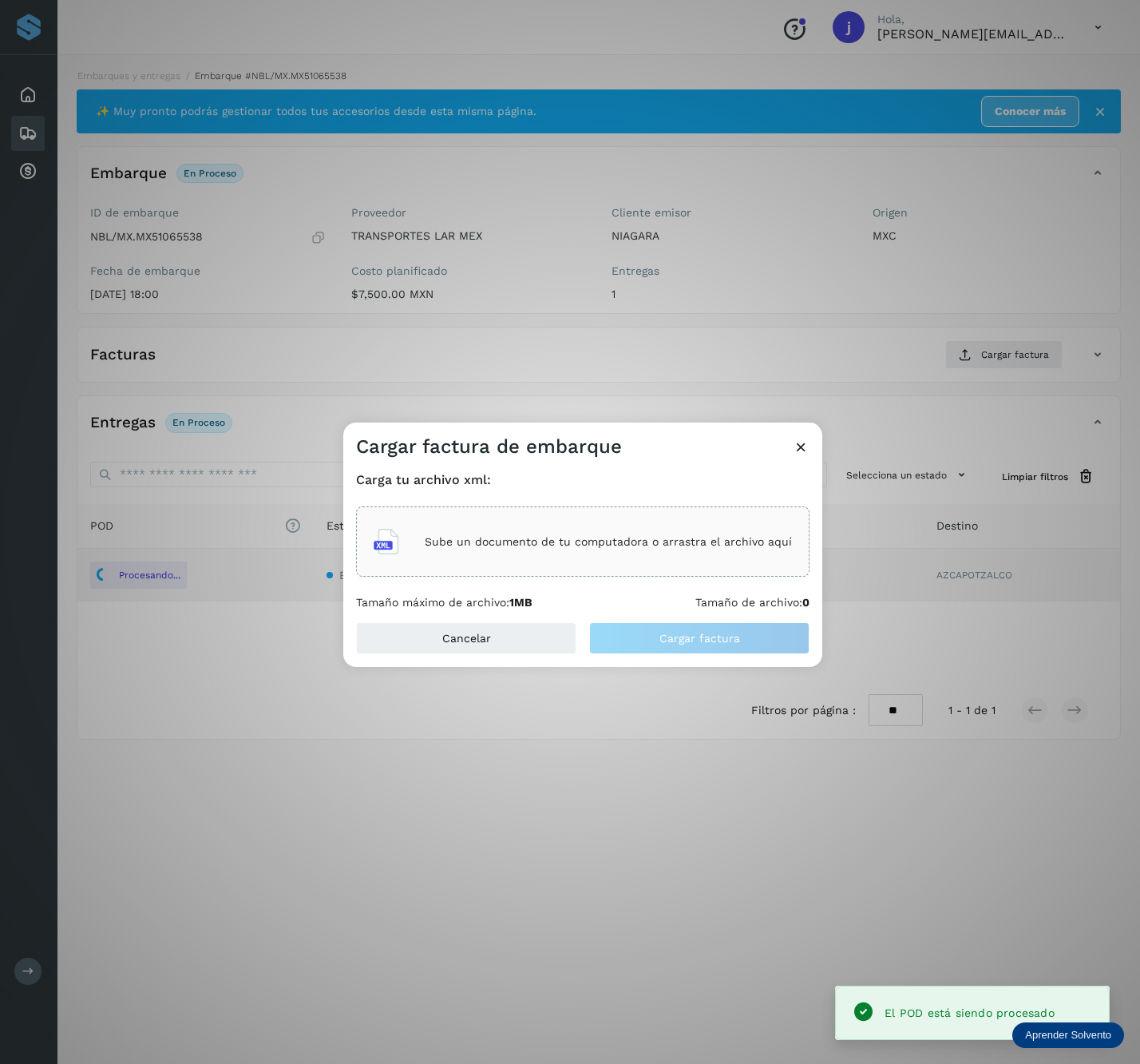
click at [751, 509] on div "Sube un documento de tu computadora o arrastra el archivo aquí" at bounding box center [583, 541] width 454 height 70
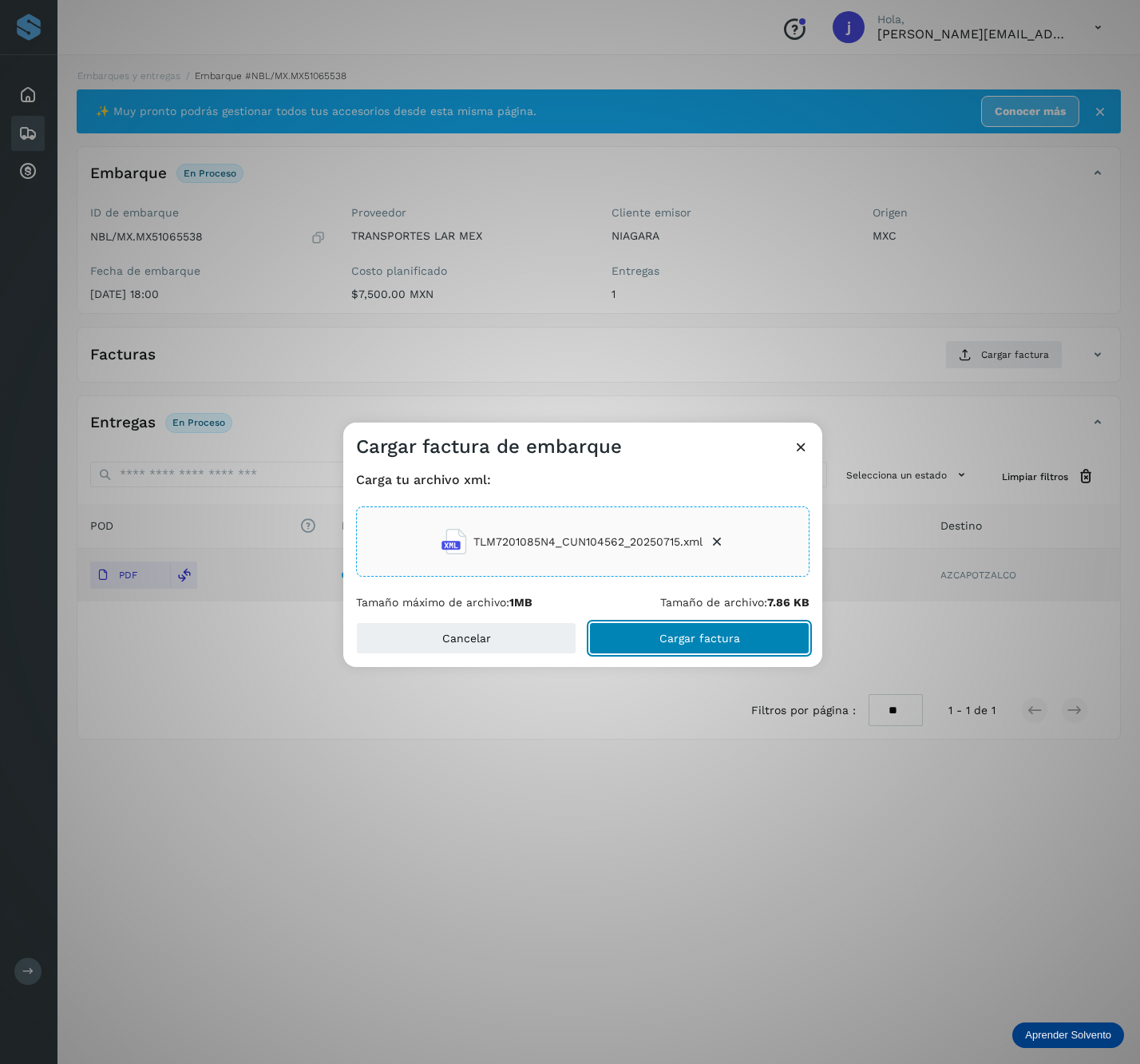
click at [755, 645] on button "Cargar factura" at bounding box center [700, 638] width 220 height 32
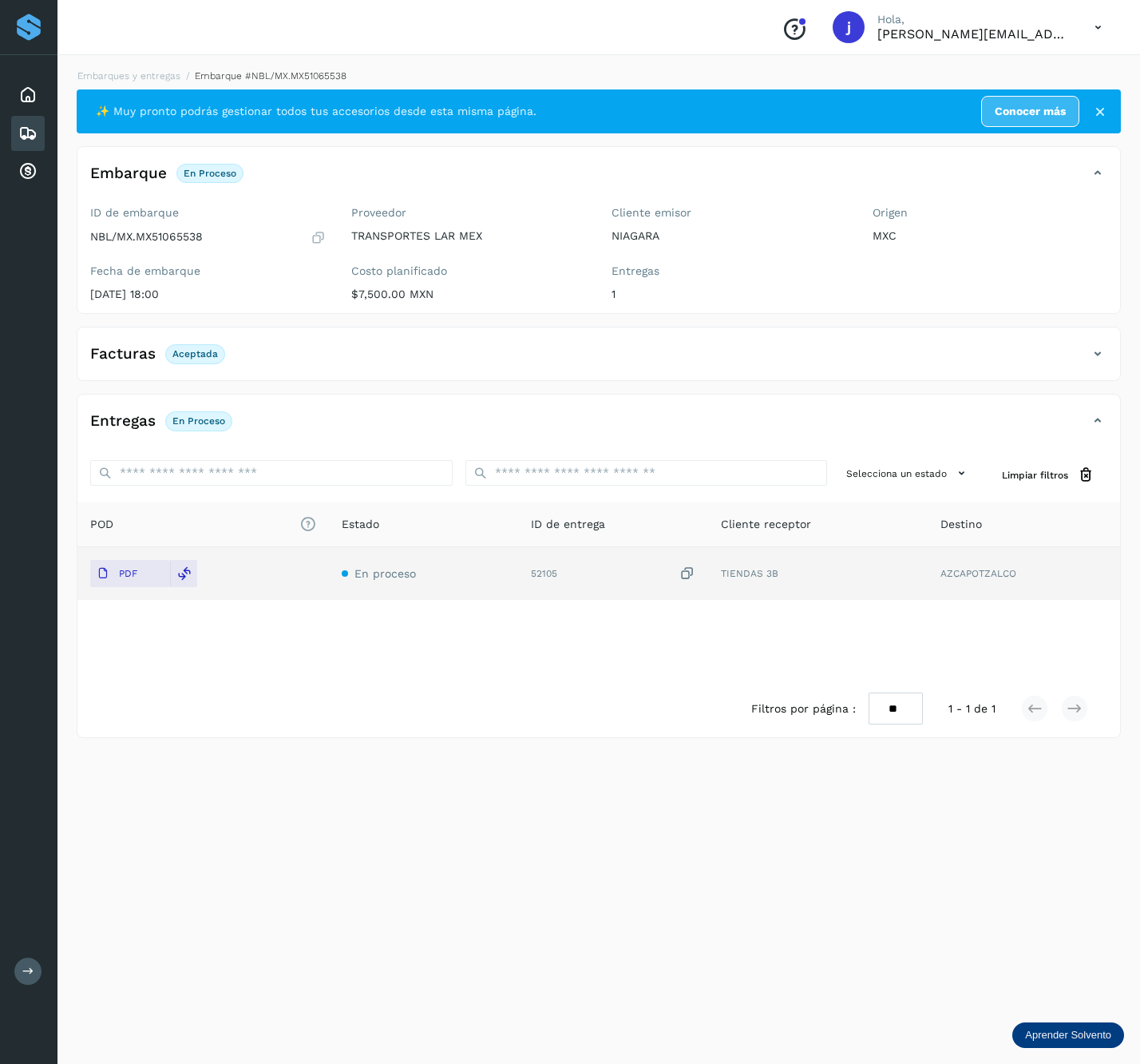
click at [1080, 363] on div "Facturas Aceptada" at bounding box center [582, 354] width 1011 height 27
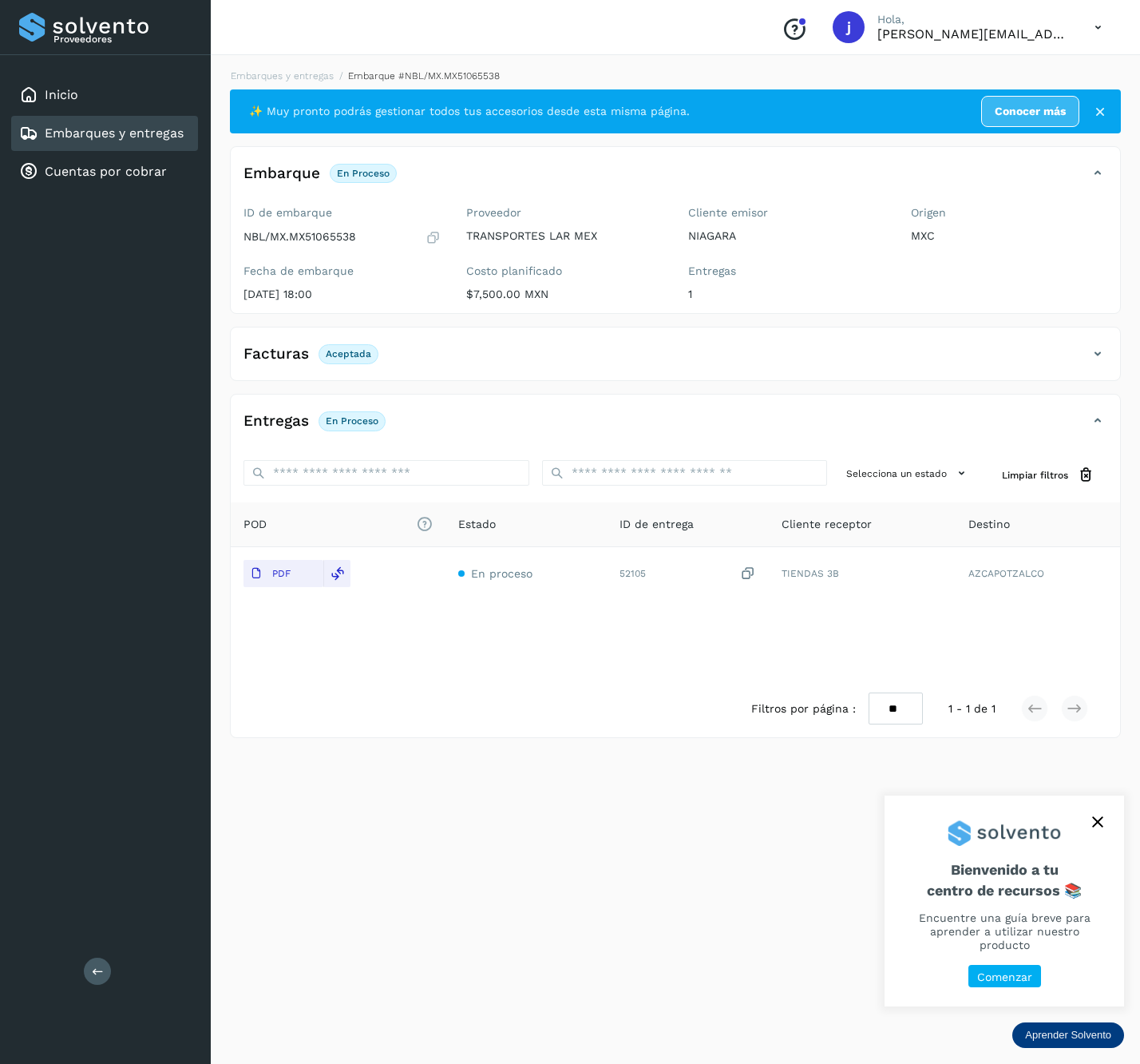
click at [78, 973] on div "Proveedores Inicio Embarques y entregas Cuentas por cobrar Salir" at bounding box center [105, 532] width 211 height 1064
click at [86, 971] on button at bounding box center [97, 971] width 27 height 27
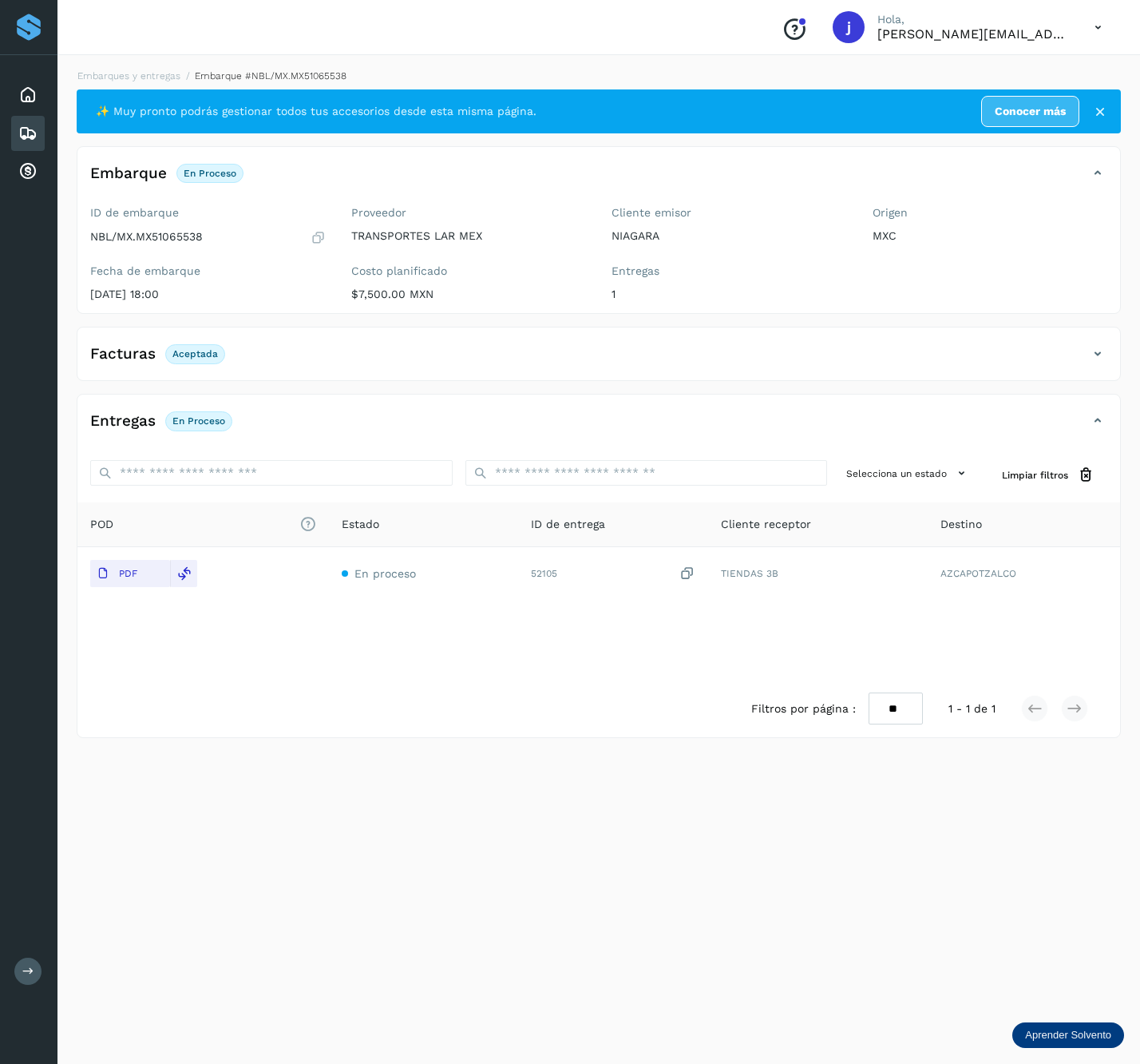
click at [1077, 357] on div "Facturas Aceptada" at bounding box center [582, 354] width 1011 height 27
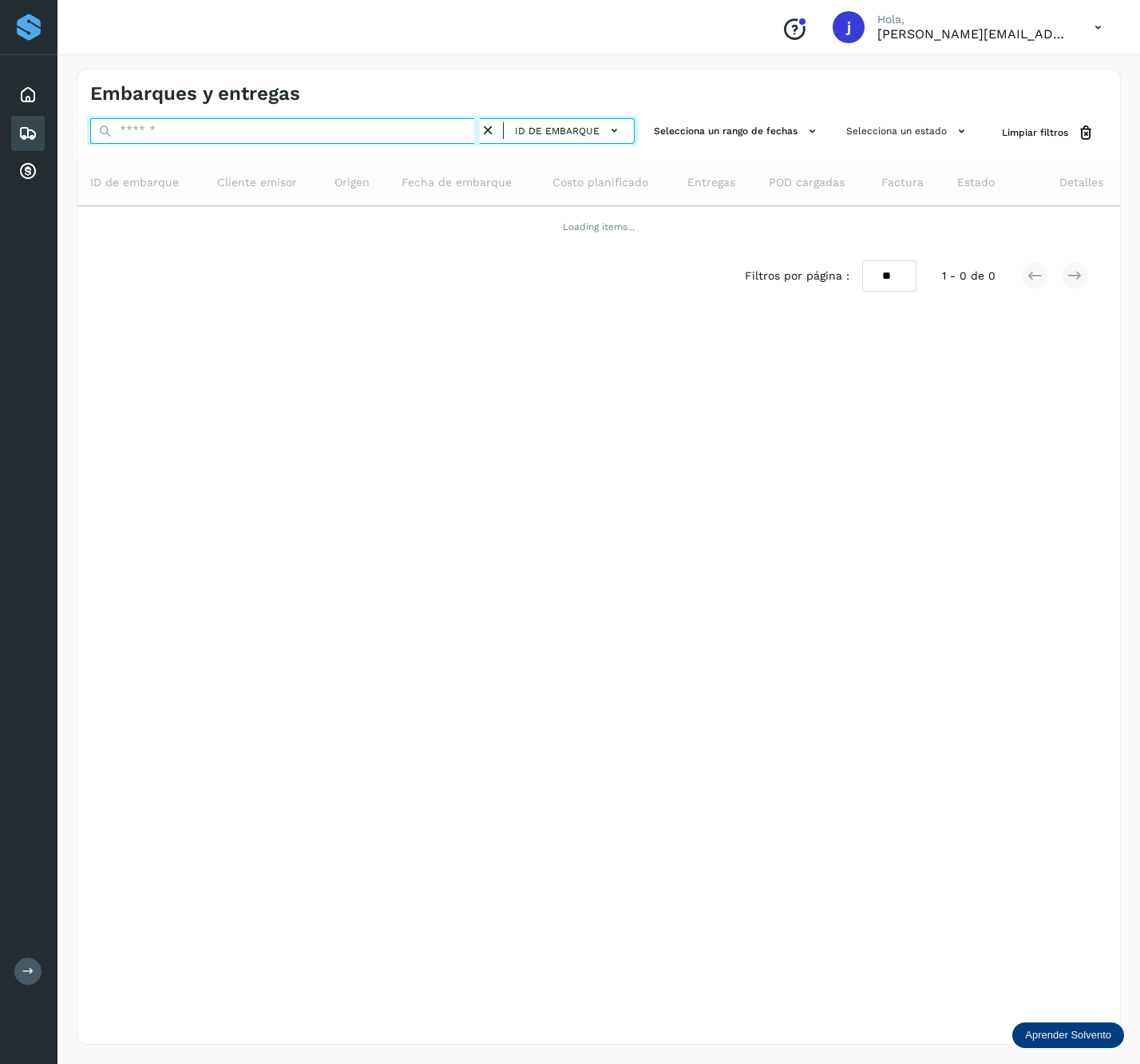
click at [241, 123] on input "text" at bounding box center [285, 131] width 389 height 26
paste input "**********"
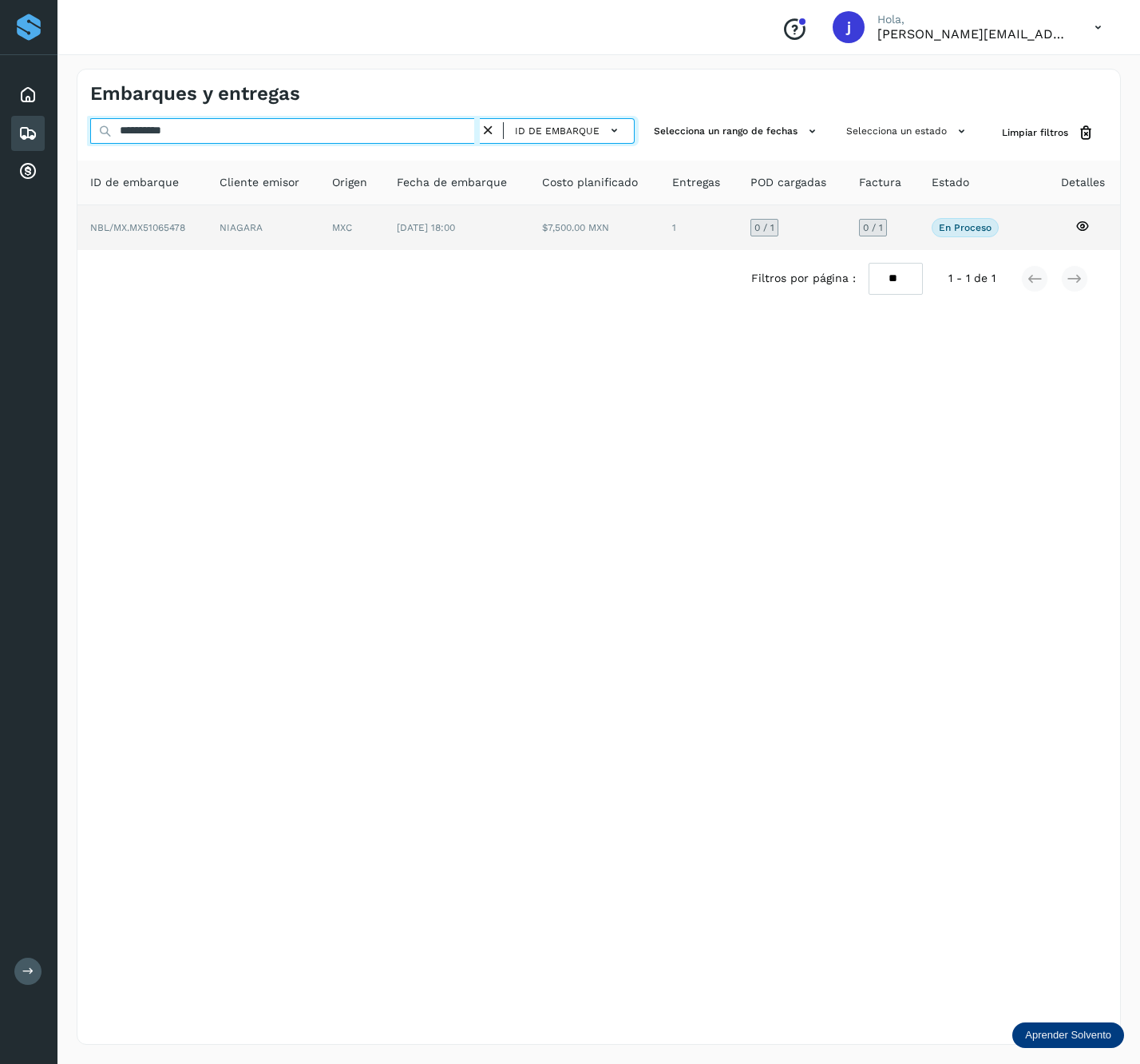
type input "**********"
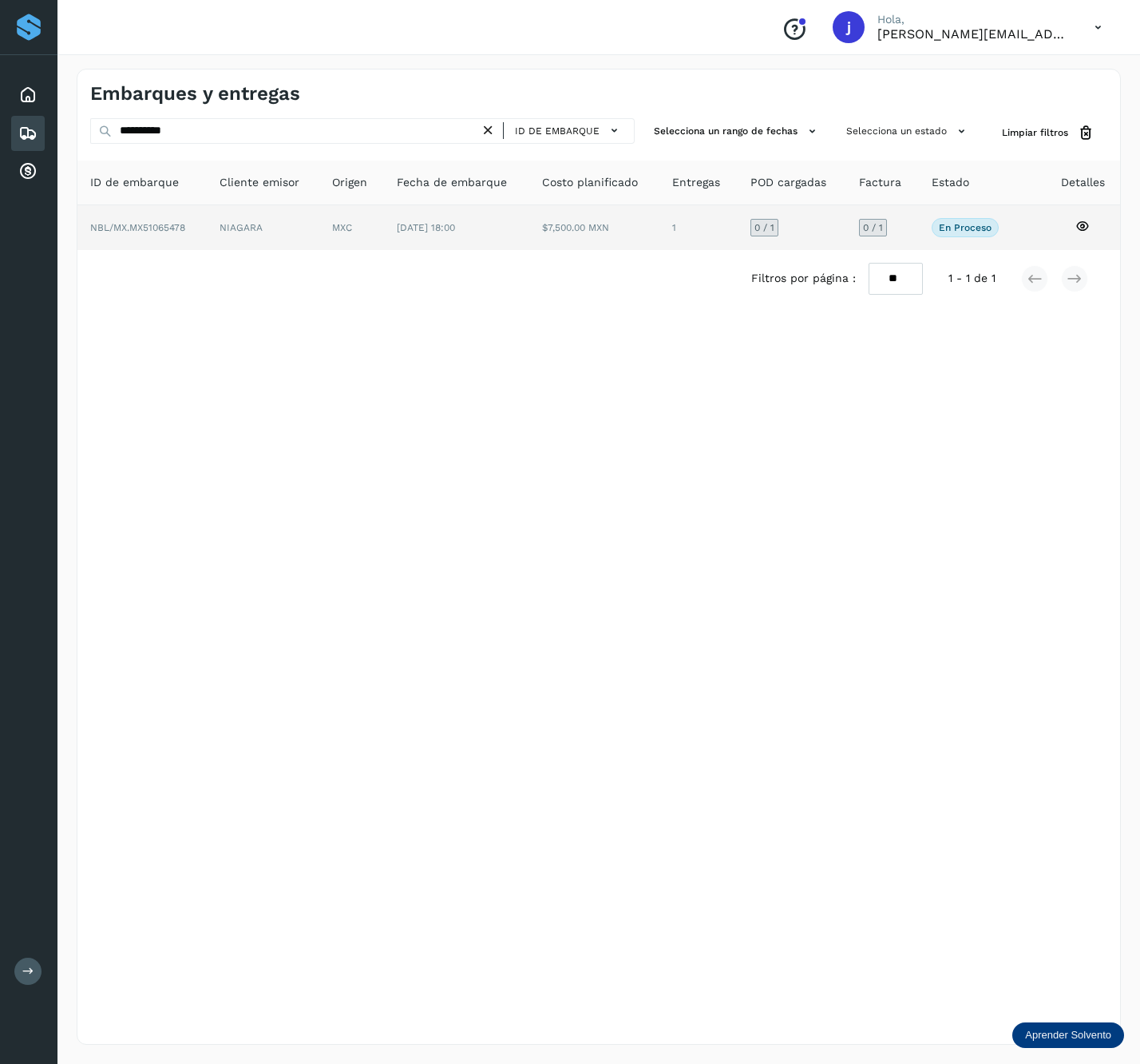
click at [660, 249] on td "$7,500.00 MXN" at bounding box center [698, 228] width 78 height 45
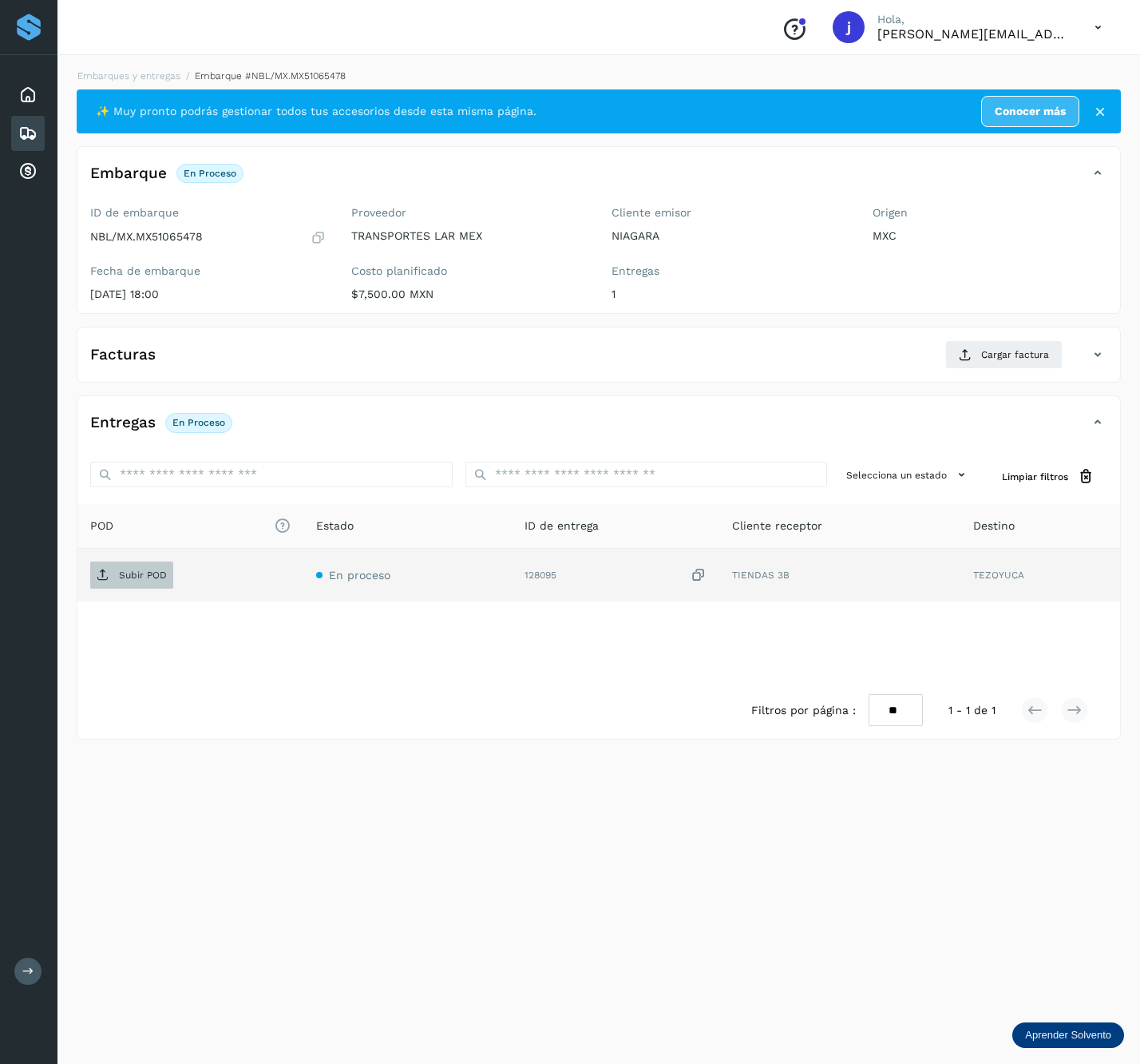
click at [162, 577] on p "Subir POD" at bounding box center [143, 575] width 48 height 11
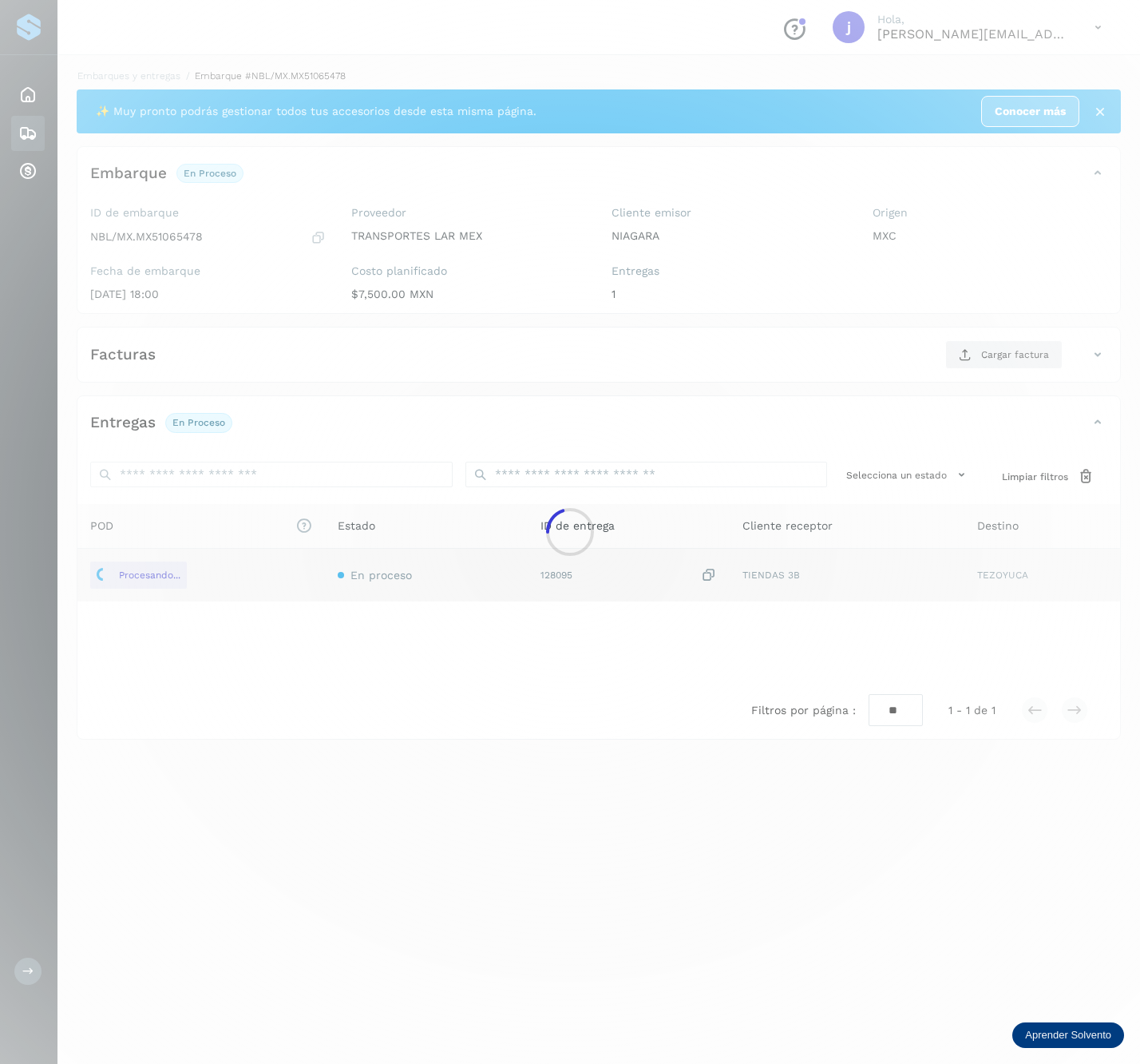
click at [1004, 344] on div at bounding box center [570, 532] width 1140 height 1064
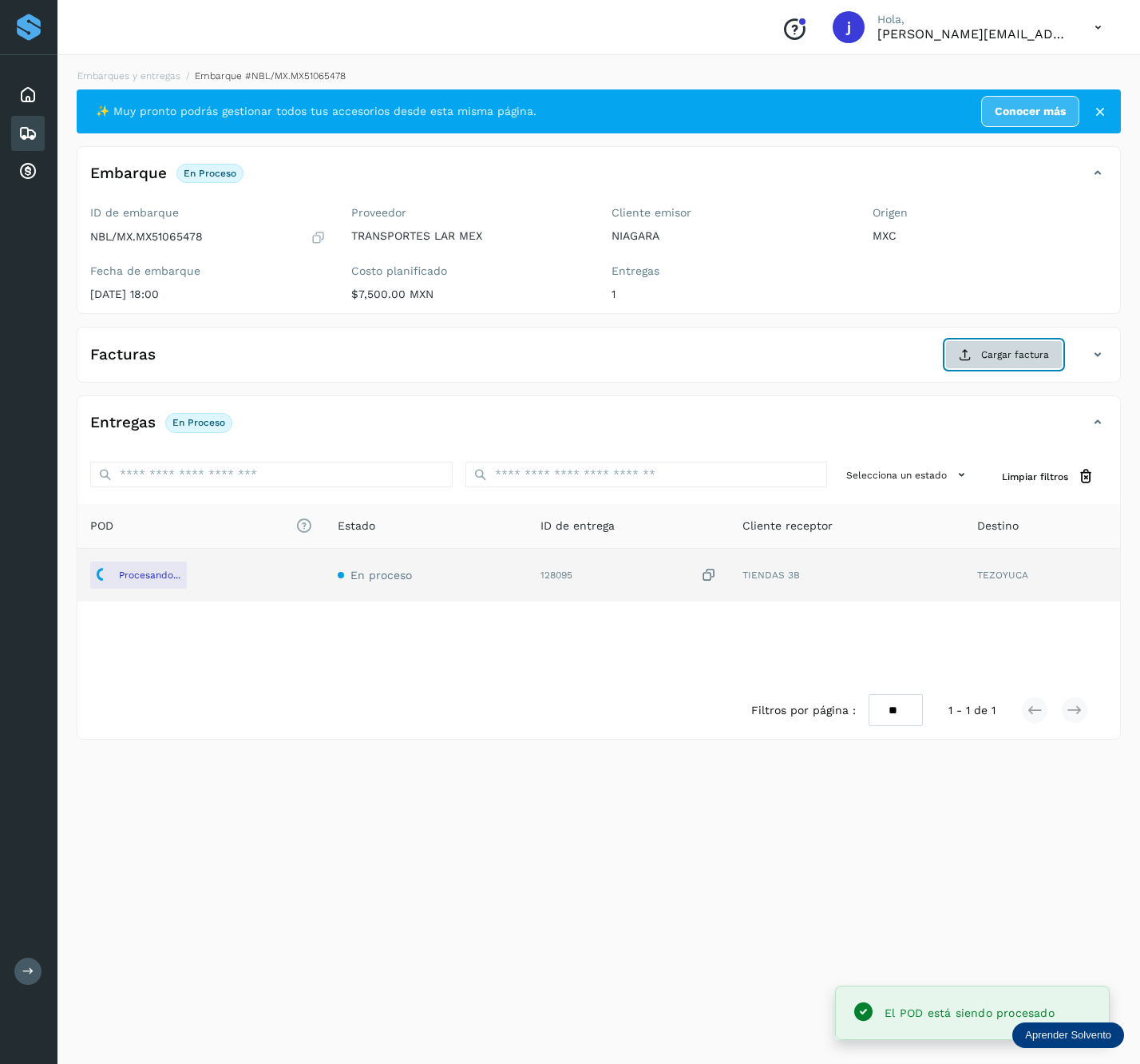
click at [1003, 347] on button "Cargar factura" at bounding box center [1004, 355] width 117 height 29
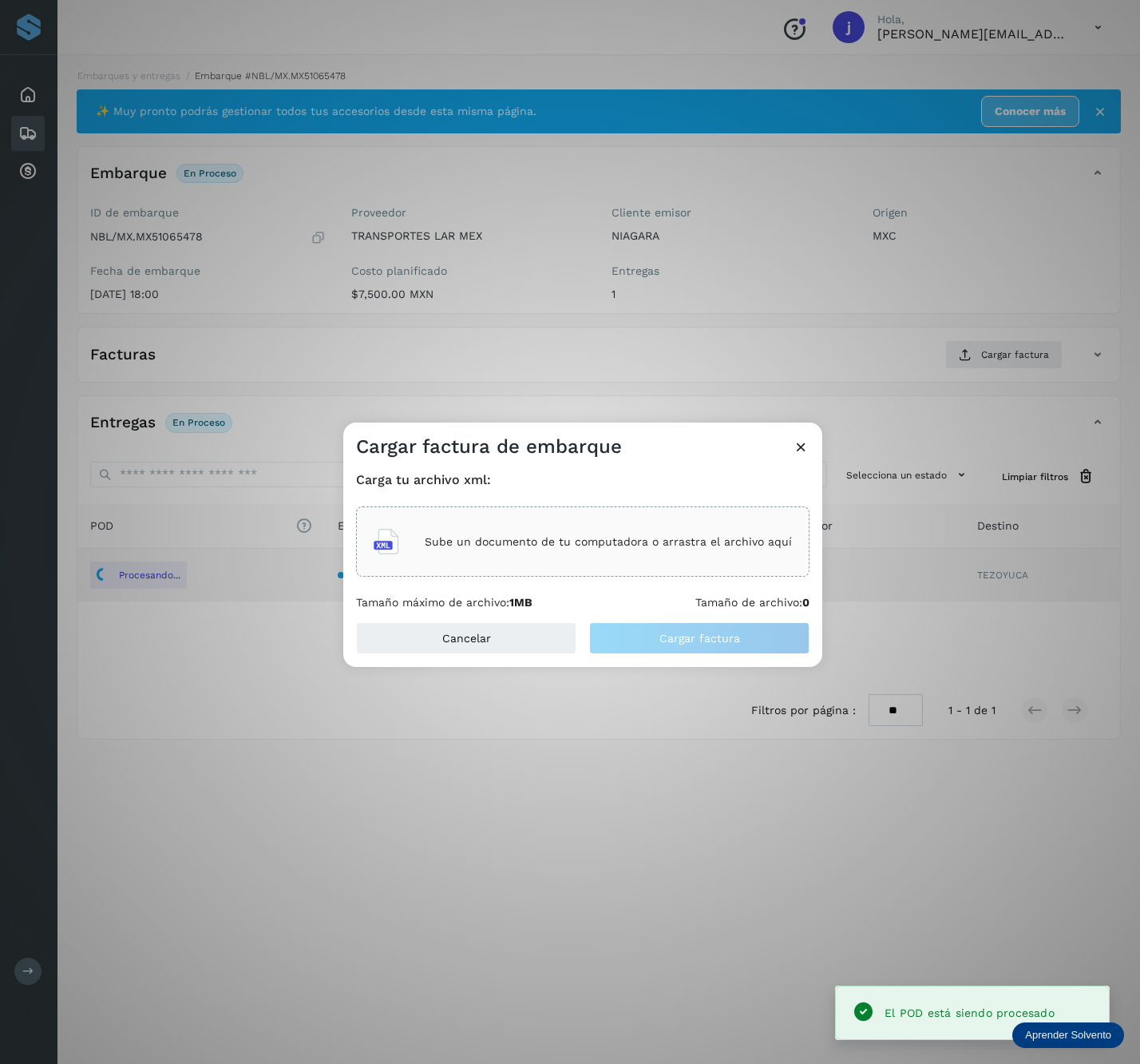
click at [567, 532] on div "Sube un documento de tu computadora o arrastra el archivo aquí" at bounding box center [583, 542] width 418 height 43
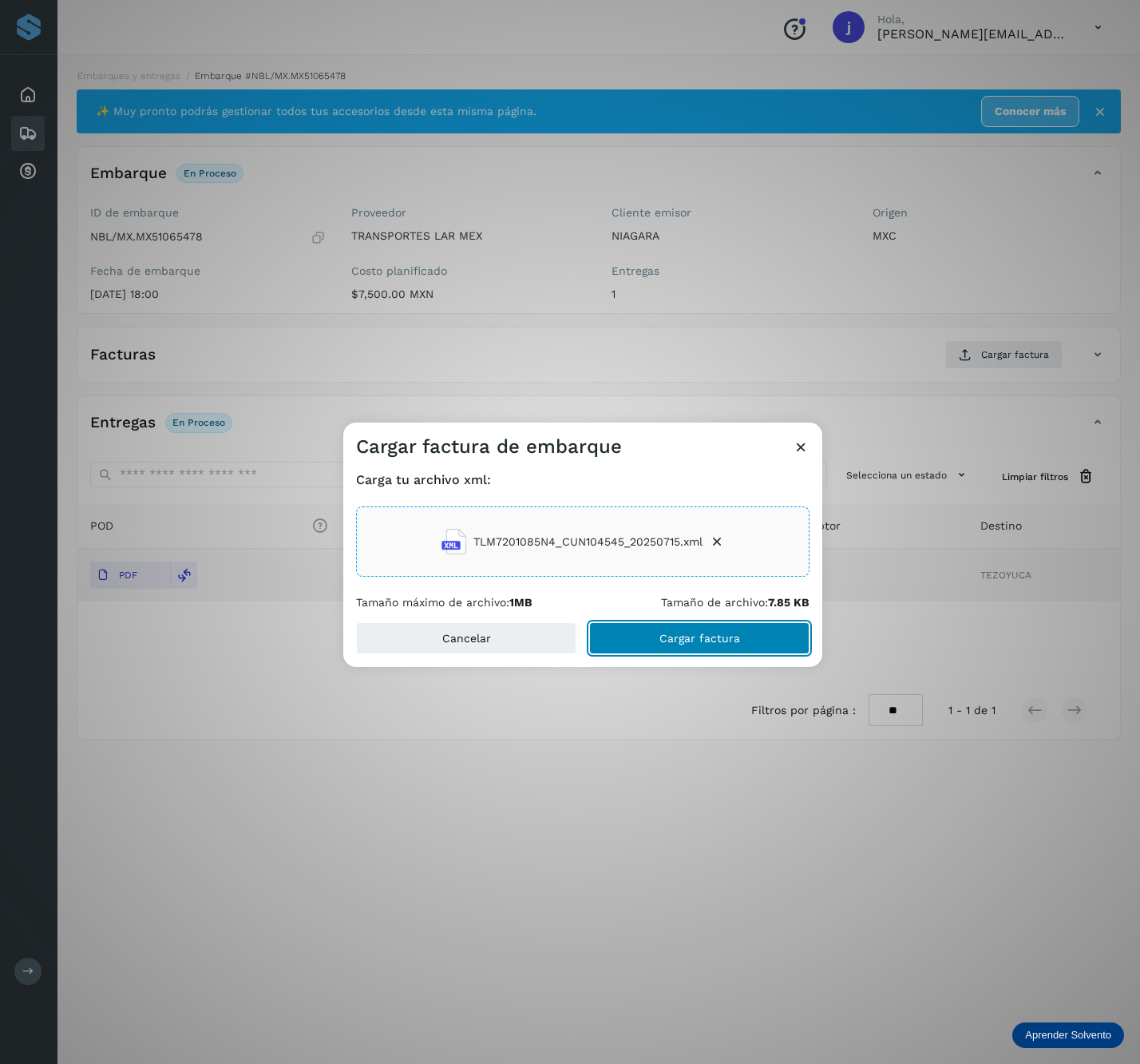
click at [706, 635] on span "Cargar factura" at bounding box center [700, 638] width 80 height 11
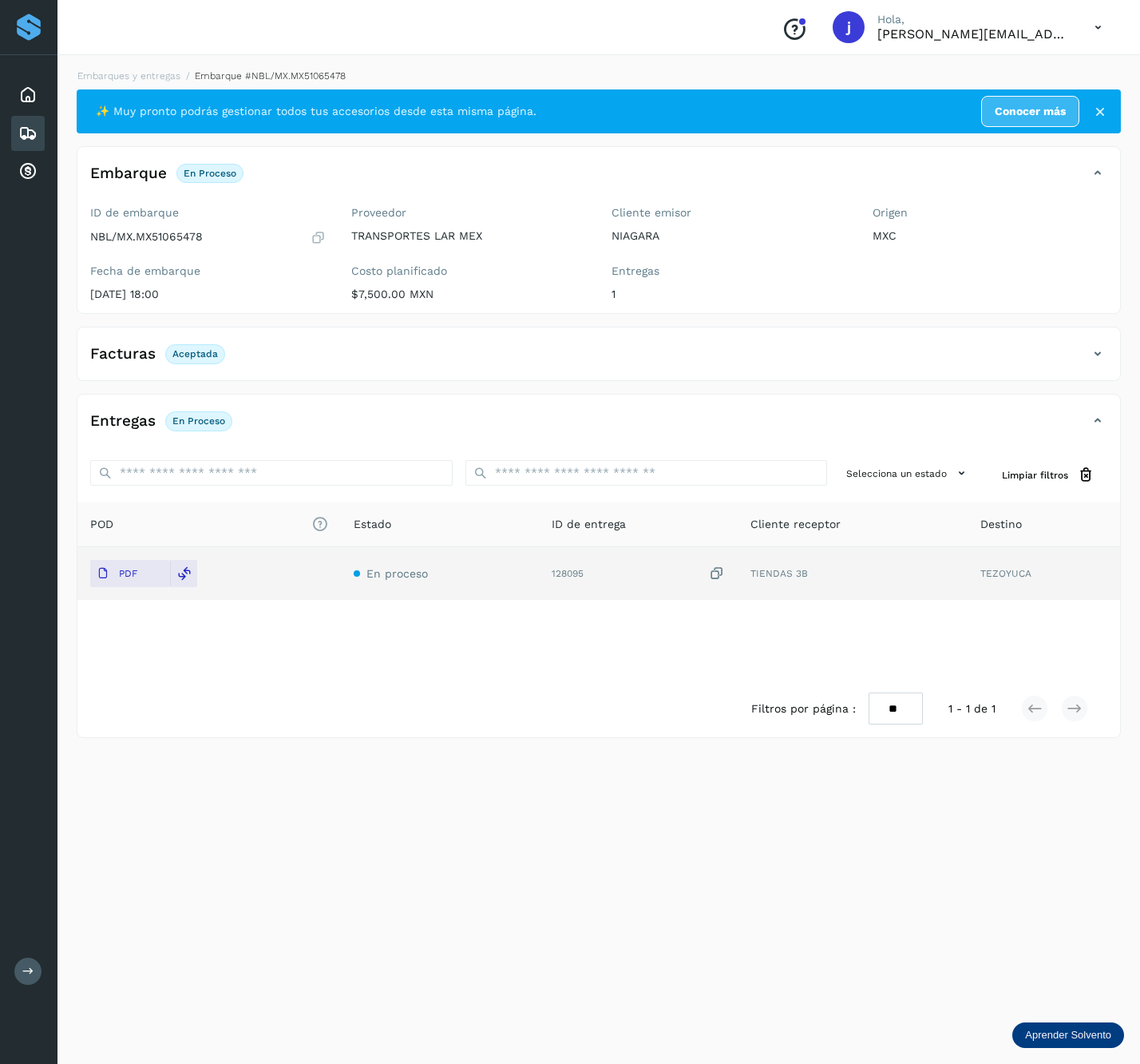
click at [1106, 353] on icon at bounding box center [1098, 354] width 19 height 19
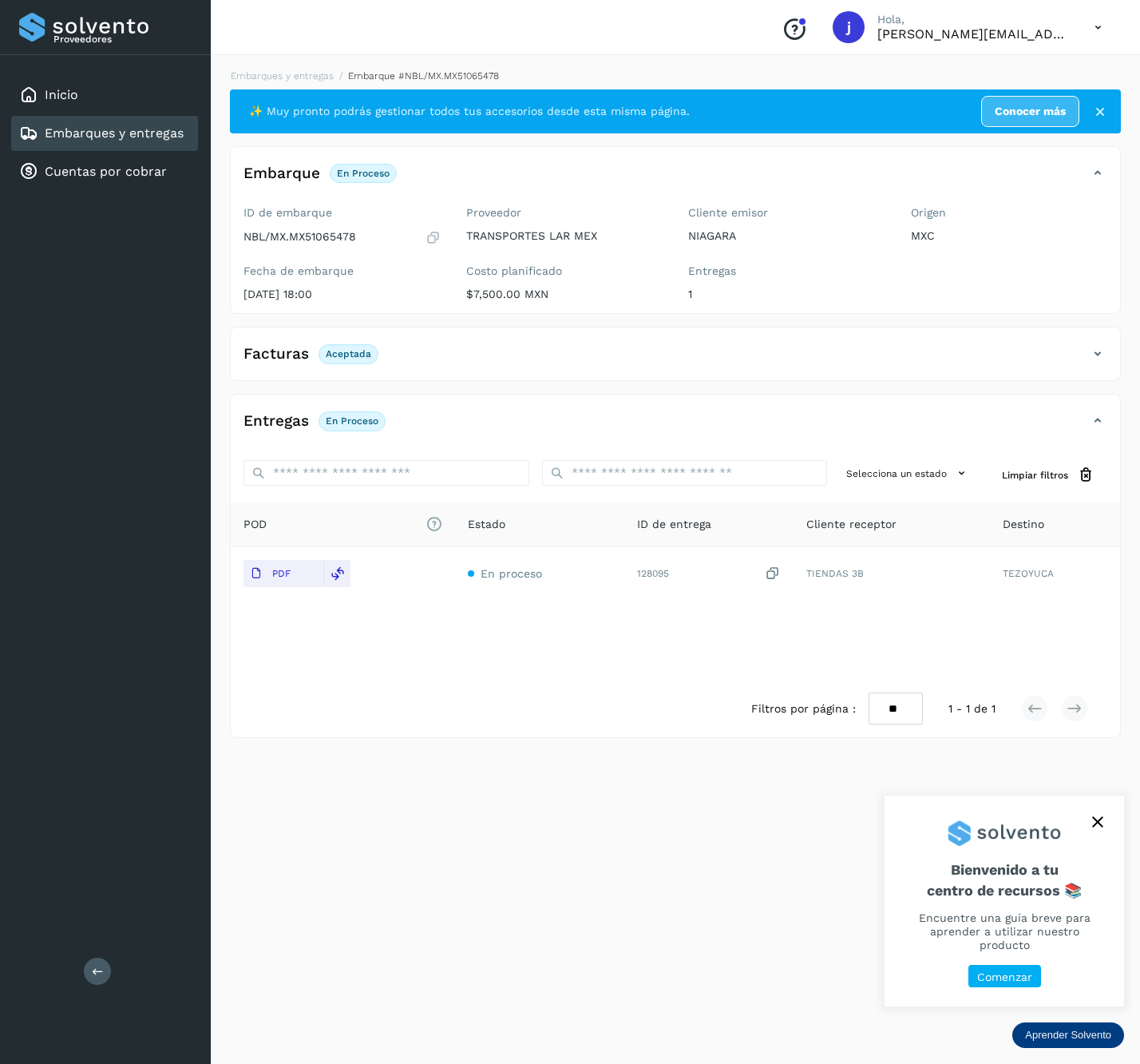
click at [91, 961] on button at bounding box center [97, 971] width 27 height 27
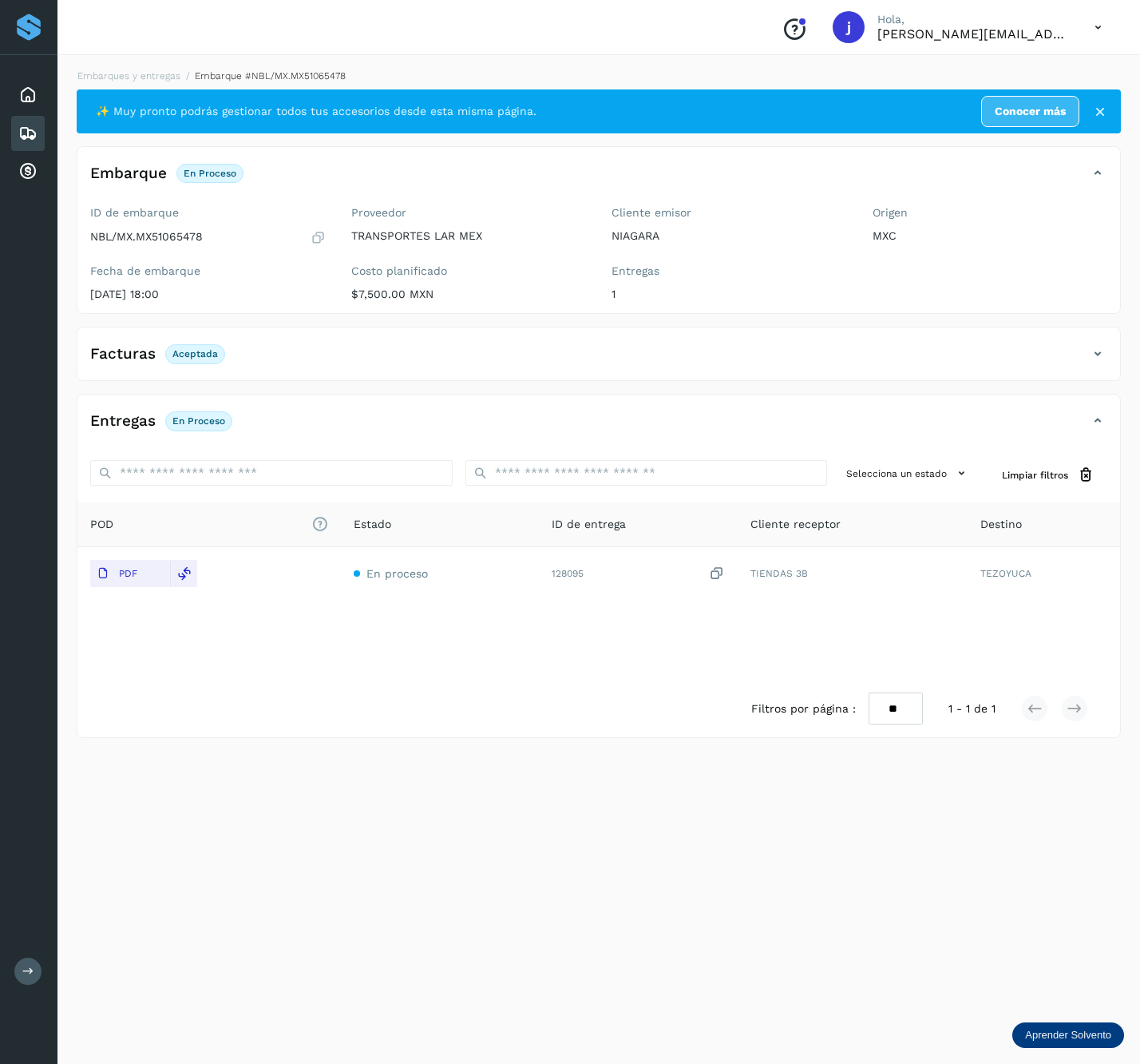
click at [1089, 344] on div "Facturas Aceptada" at bounding box center [599, 361] width 1043 height 40
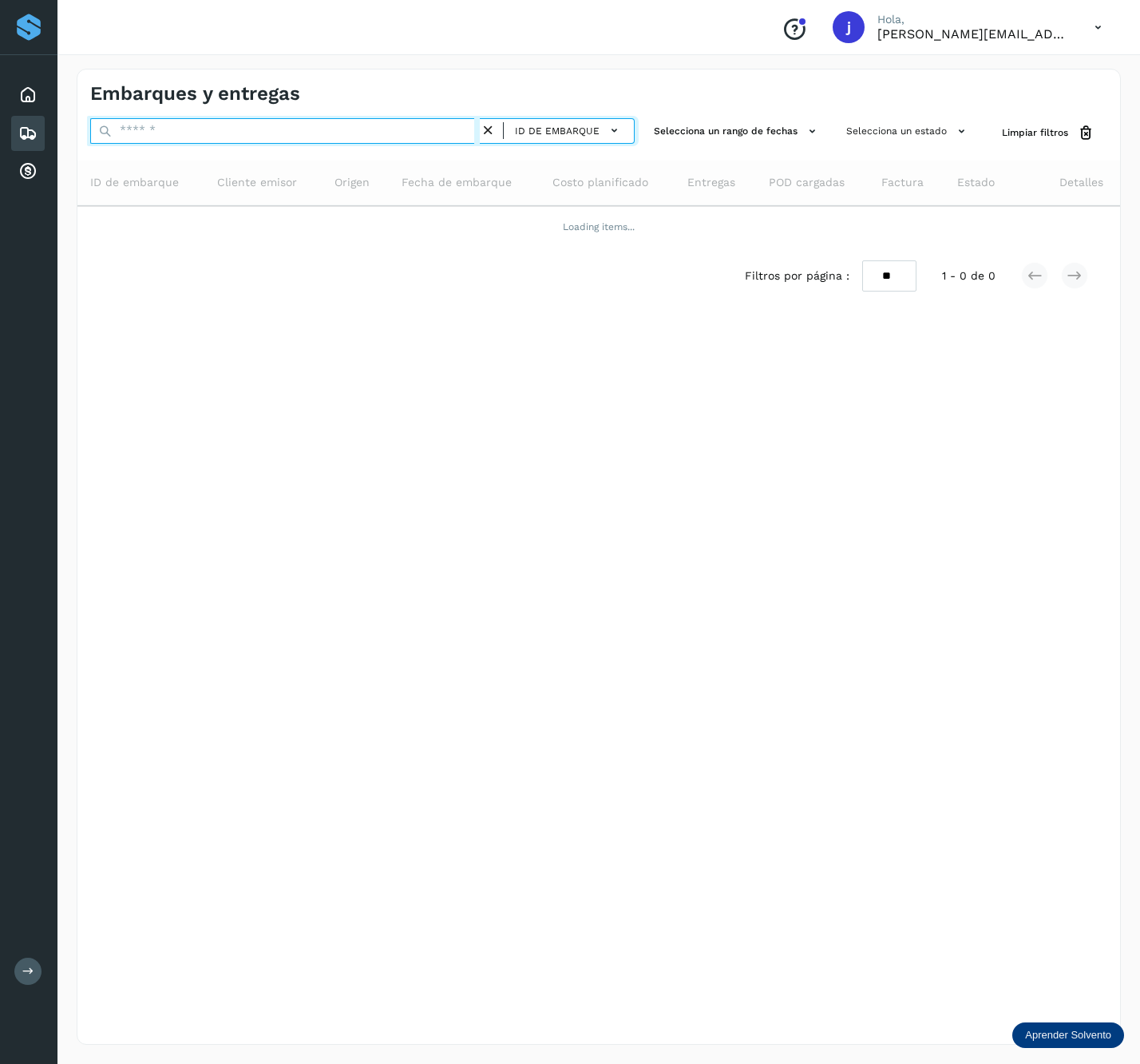
click at [281, 133] on input "text" at bounding box center [285, 131] width 389 height 26
paste input "**********"
type input "**********"
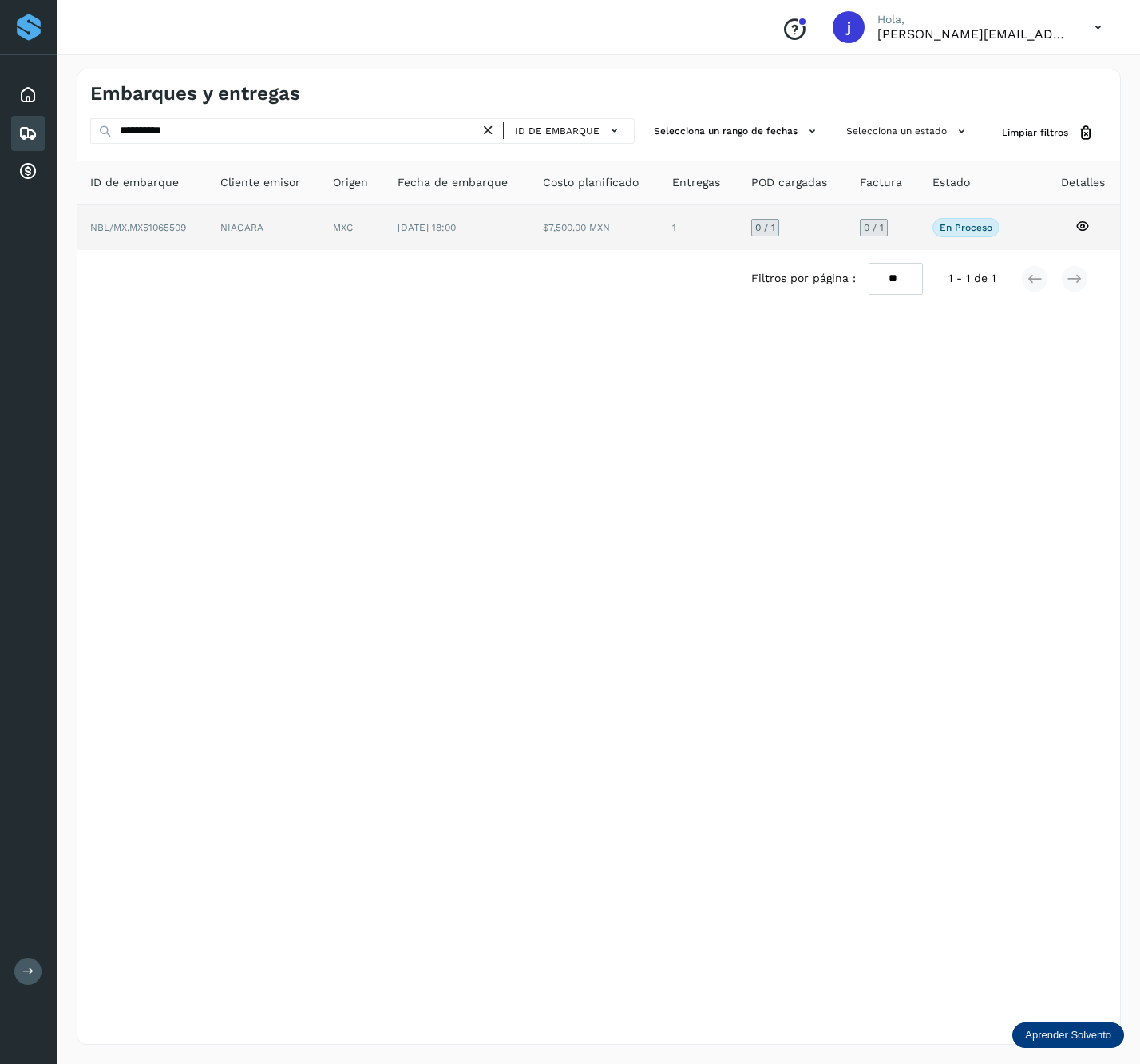
click at [530, 229] on td "[DATE] 18:00" at bounding box center [595, 228] width 130 height 45
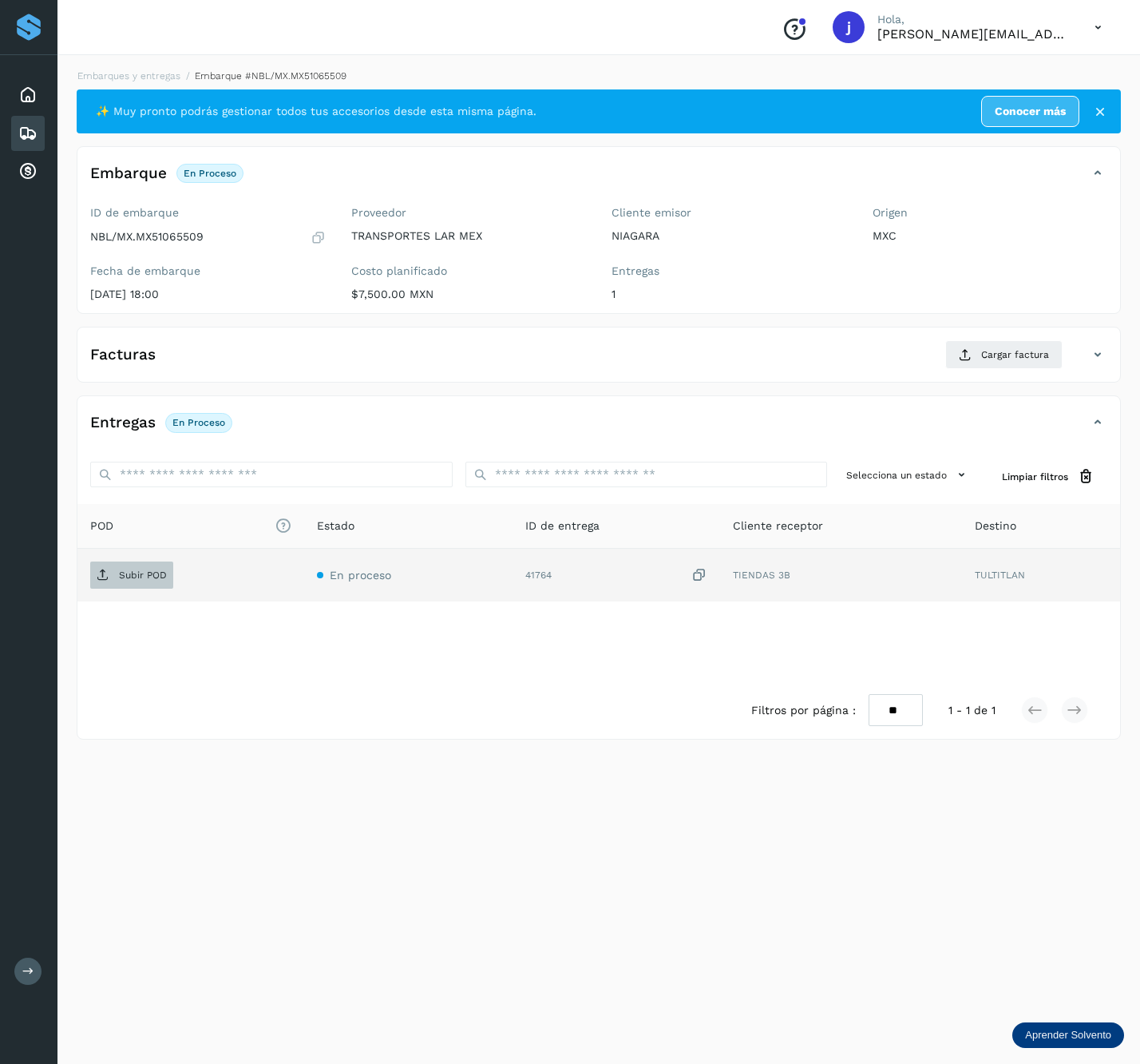
click at [109, 584] on span "Subir POD" at bounding box center [131, 575] width 83 height 26
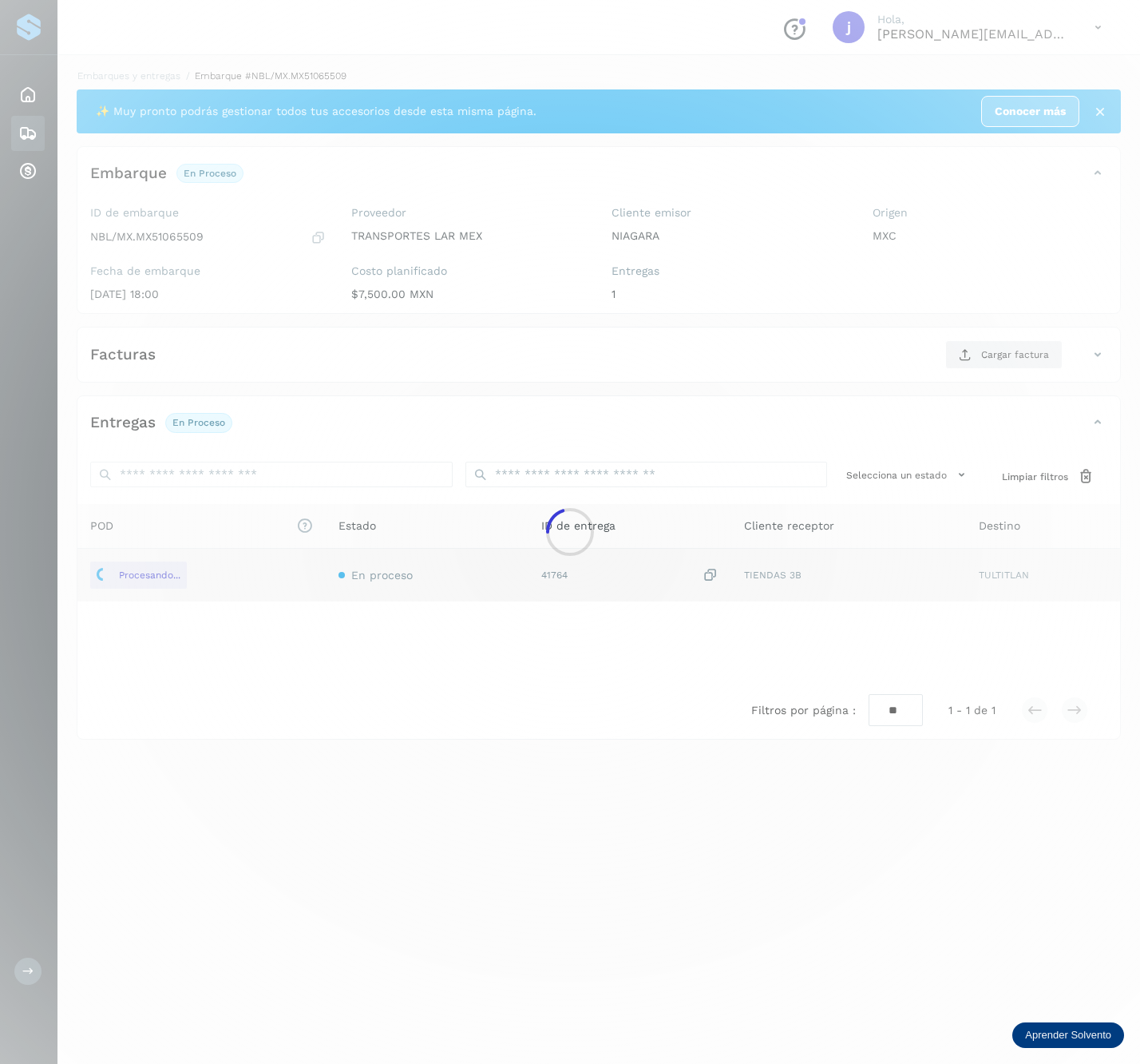
click at [1051, 388] on div "✨ Muy pronto podrás gestionar todos tus accesorios desde esta misma página. Con…" at bounding box center [599, 414] width 1044 height 650
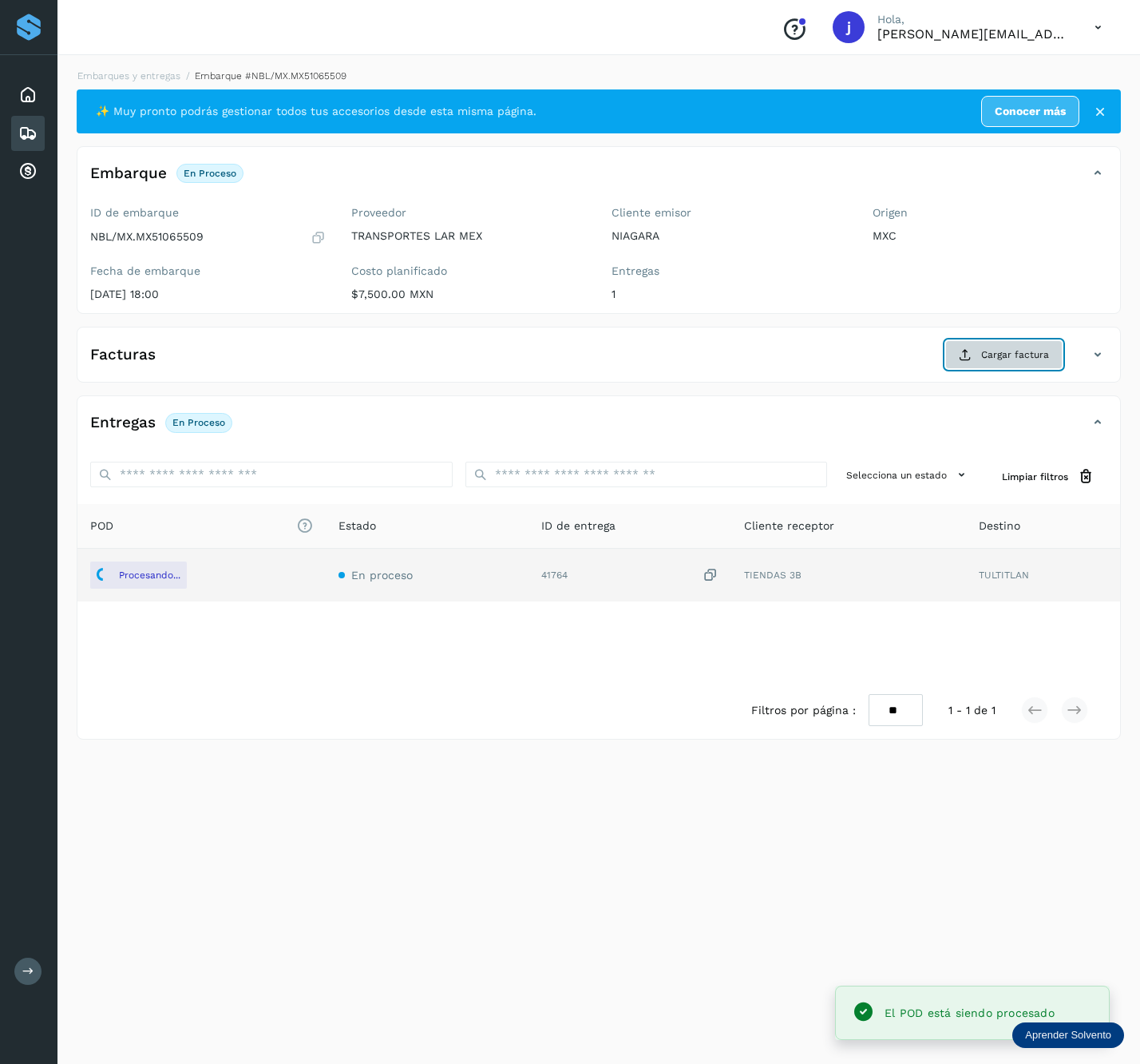
click at [1039, 354] on span "Cargar factura" at bounding box center [1015, 355] width 68 height 14
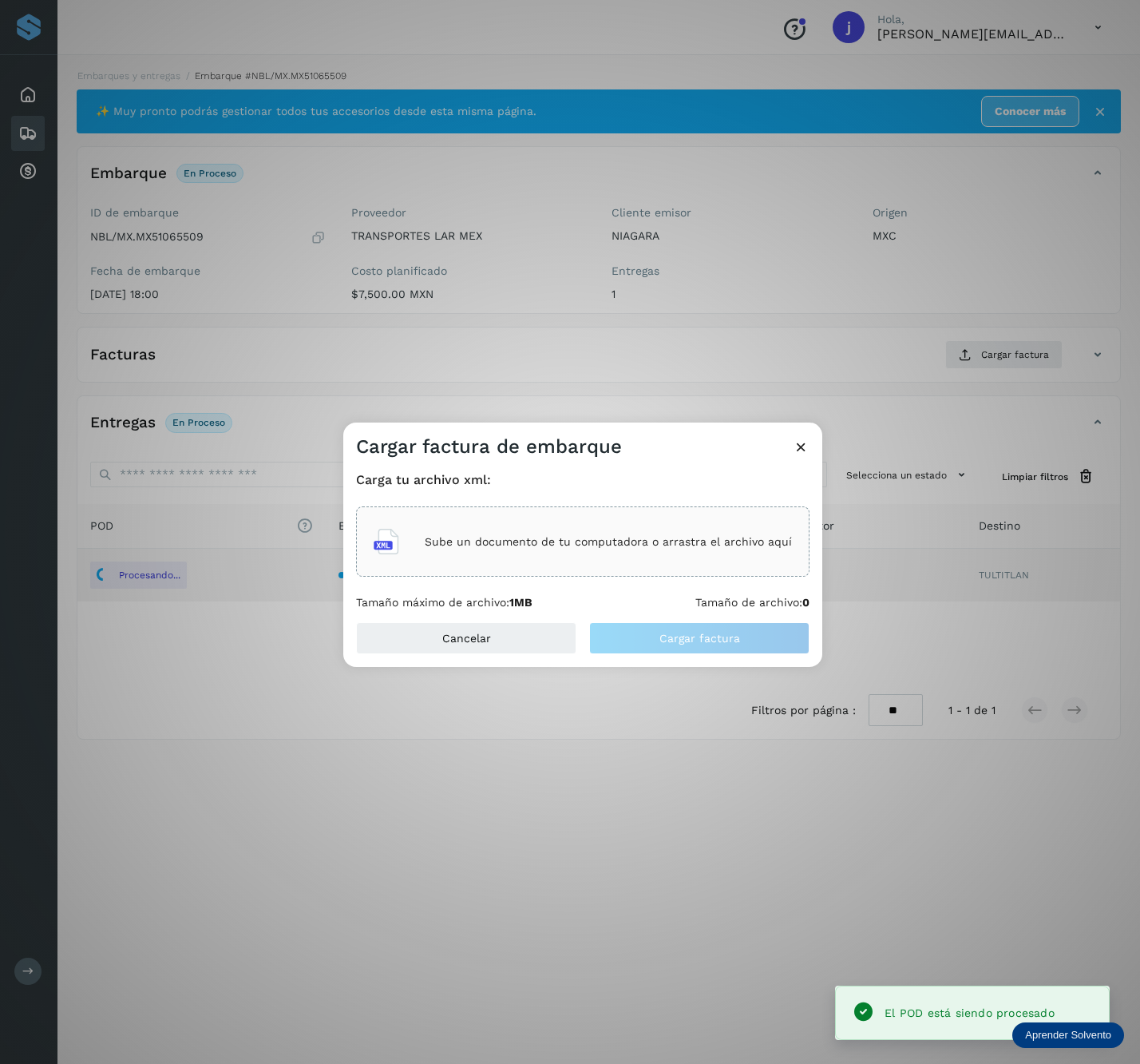
click at [607, 546] on p "Sube un documento de tu computadora o arrastra el archivo aquí" at bounding box center [608, 542] width 368 height 14
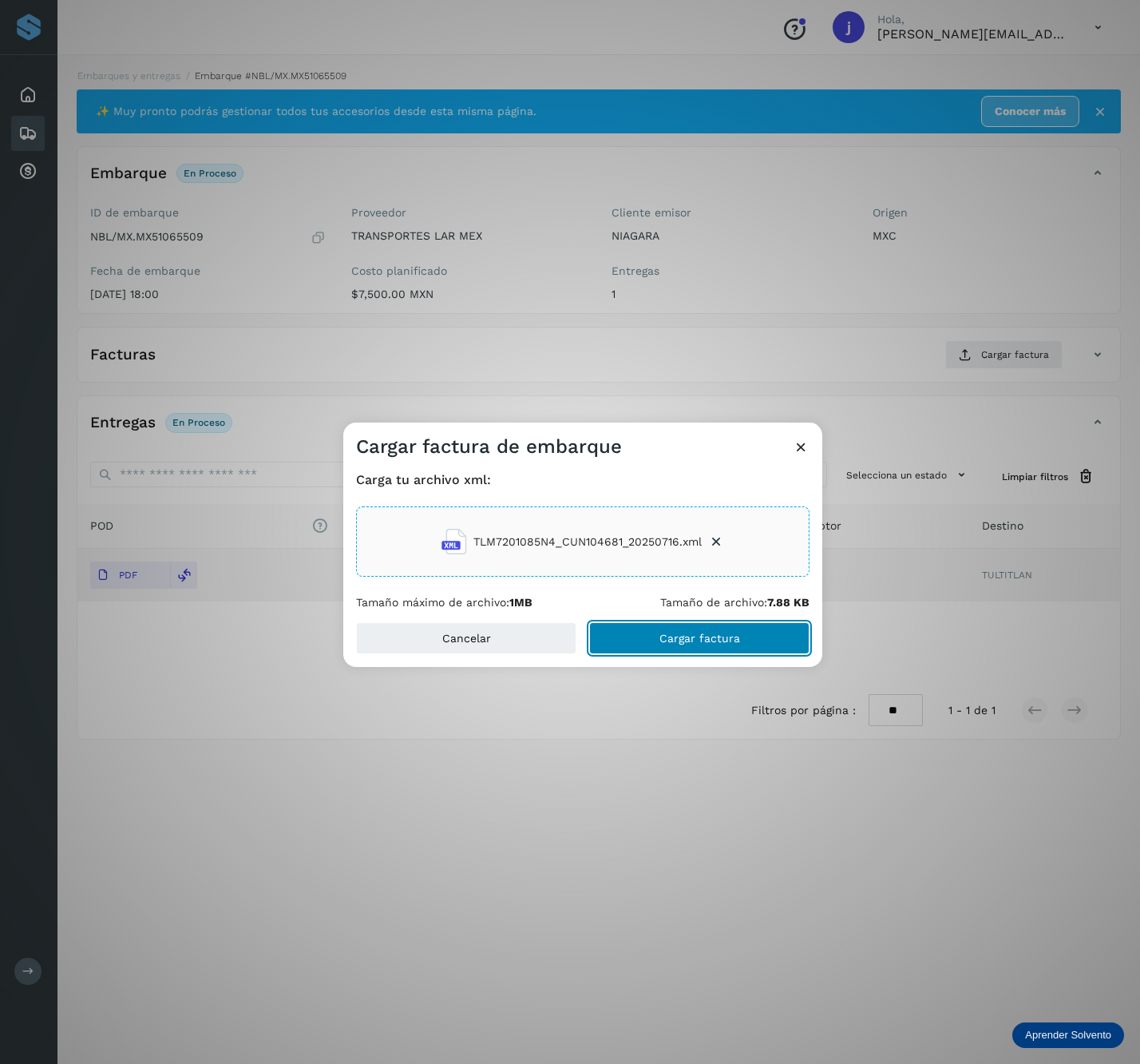
click at [726, 649] on button "Cargar factura" at bounding box center [700, 638] width 220 height 32
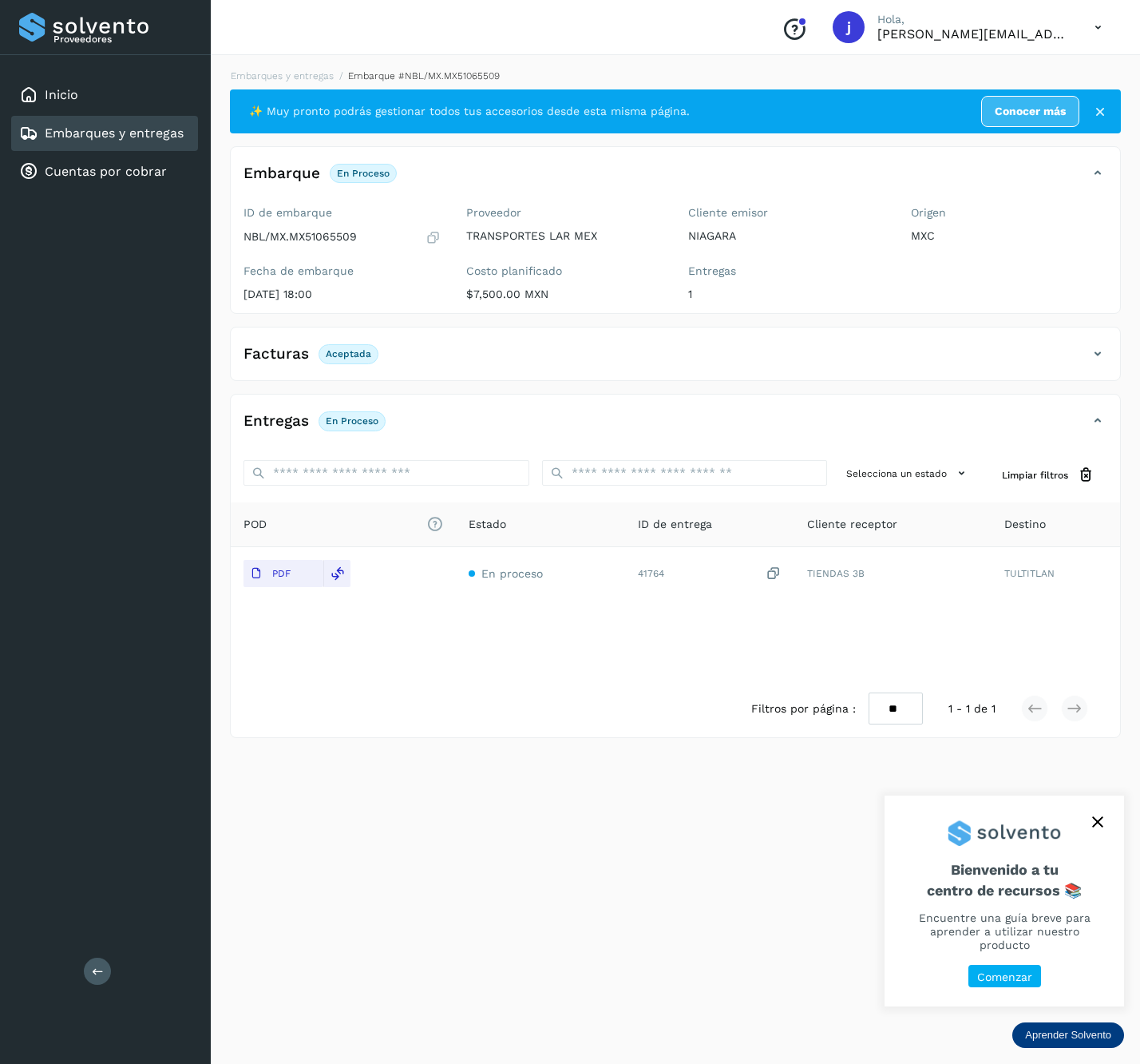
click at [113, 965] on div "Proveedores Inicio Embarques y entregas Cuentas por cobrar Salir" at bounding box center [105, 532] width 211 height 1064
click at [96, 960] on button at bounding box center [97, 971] width 27 height 27
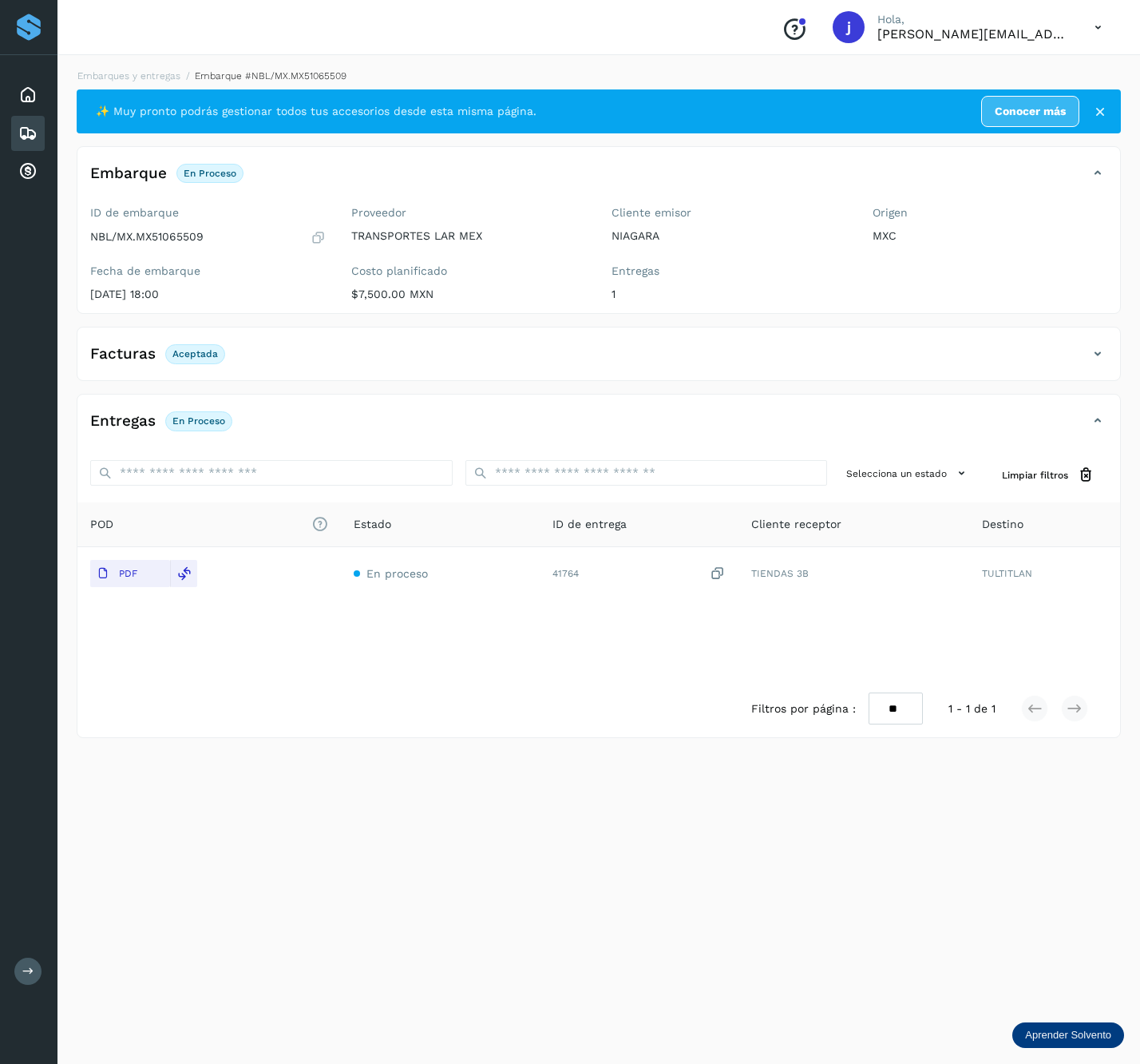
click at [1113, 351] on div "Facturas Aceptada" at bounding box center [599, 361] width 1043 height 40
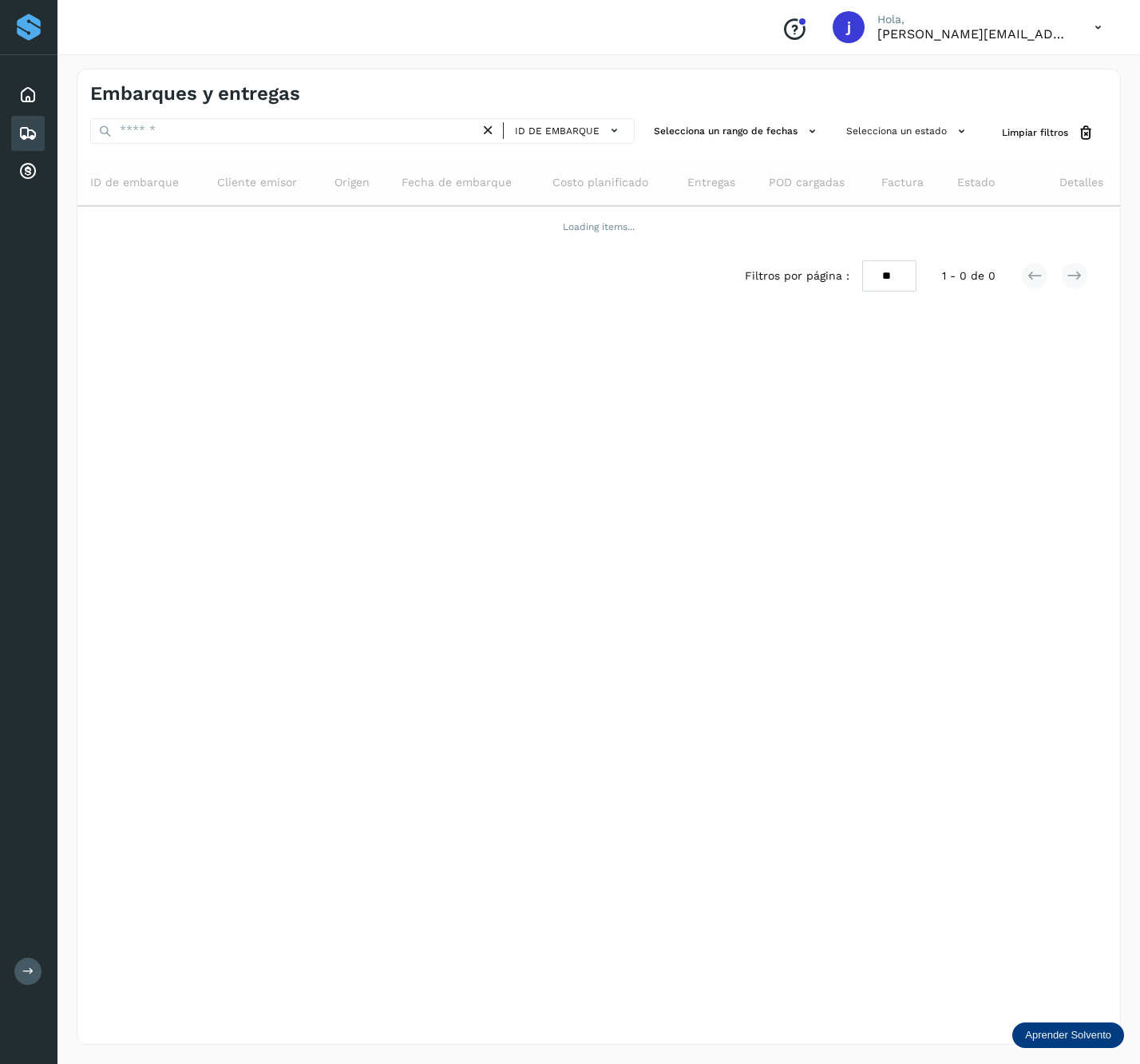
click at [288, 117] on div "Embarques y entregas ID de embarque Selecciona un rango de fechas Selecciona un…" at bounding box center [599, 556] width 1044 height 976
click at [218, 146] on div "ID de embarque" at bounding box center [362, 133] width 545 height 30
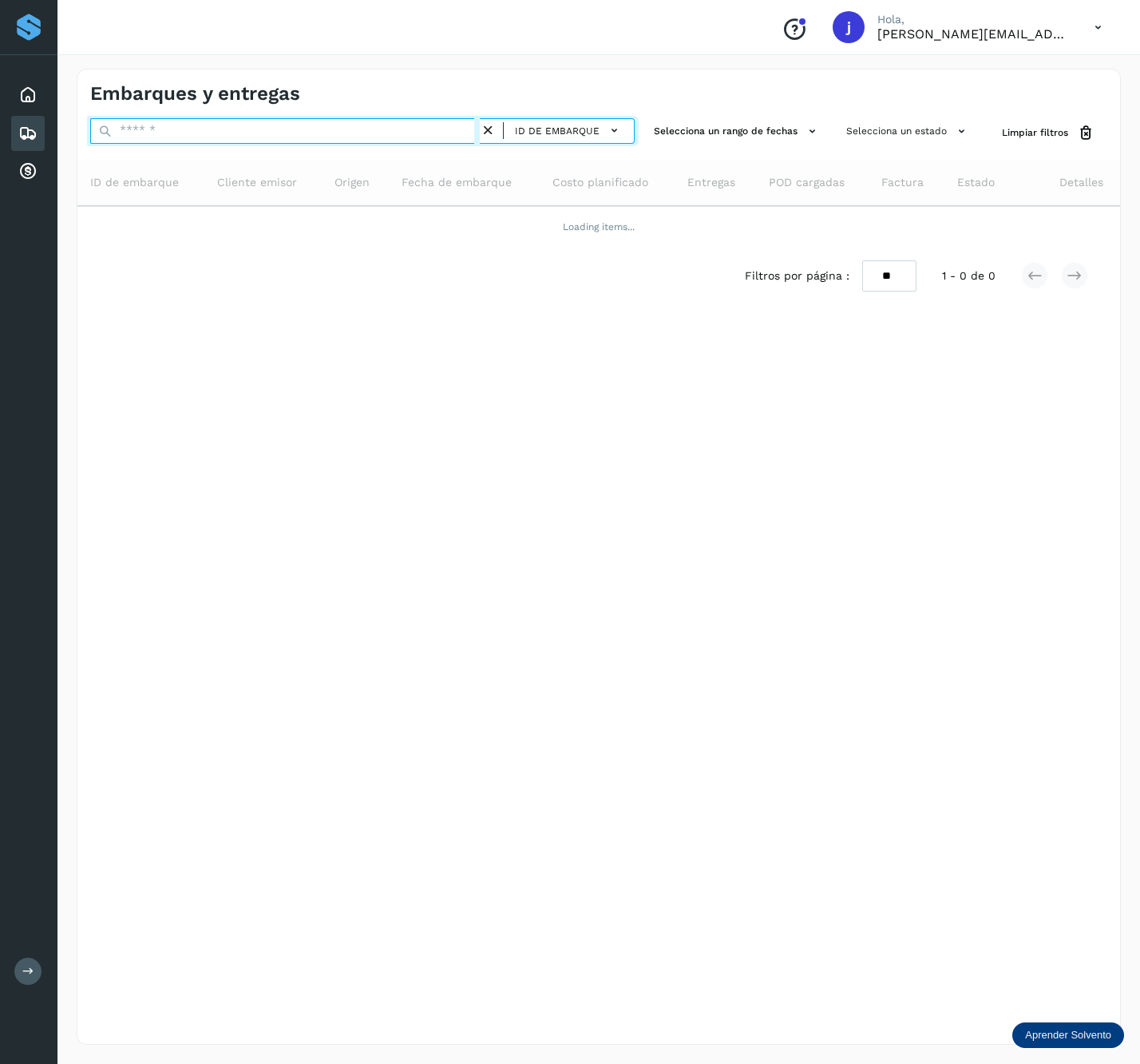
paste input "**********"
click at [218, 134] on input "text" at bounding box center [285, 131] width 389 height 26
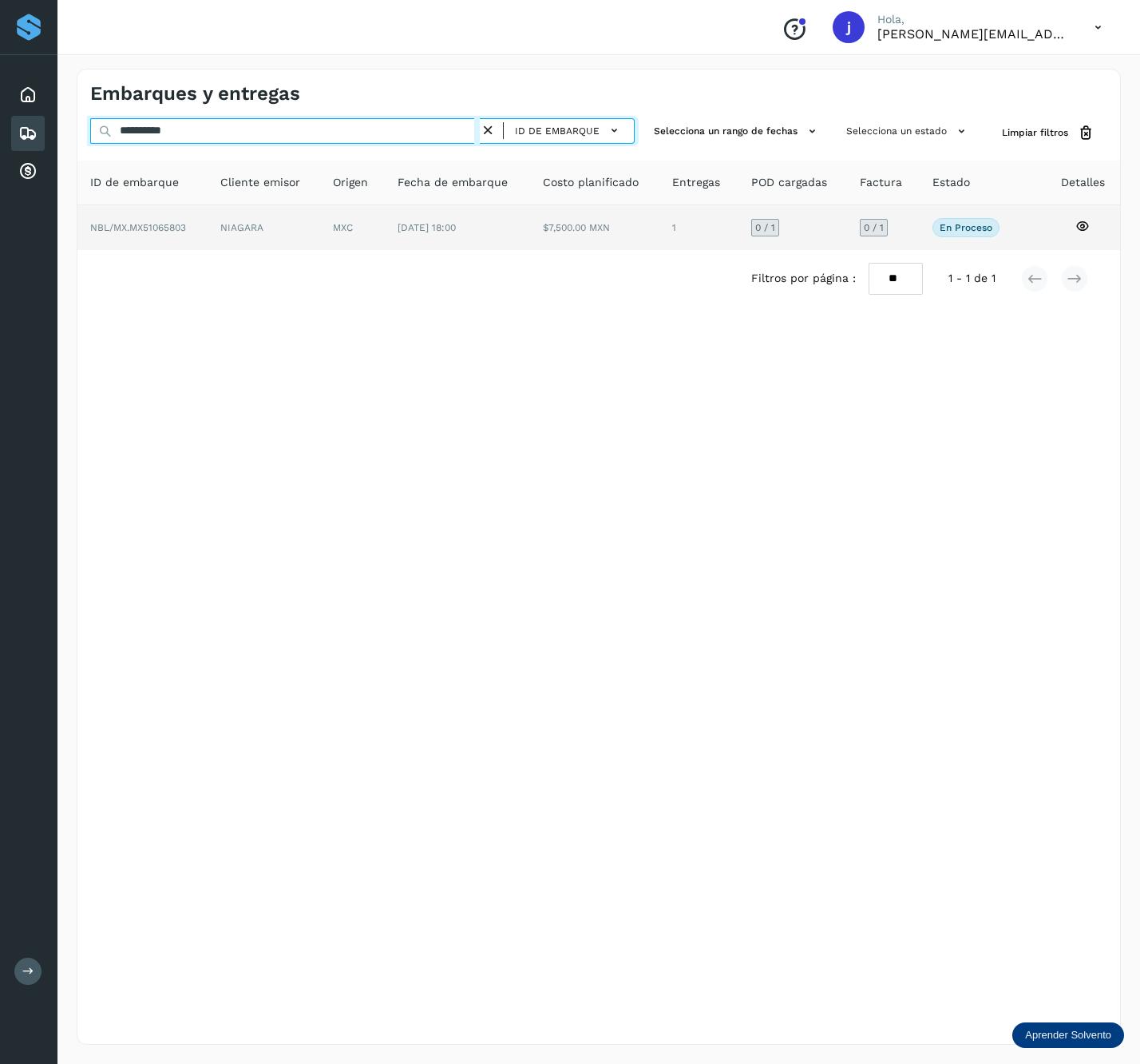
type input "**********"
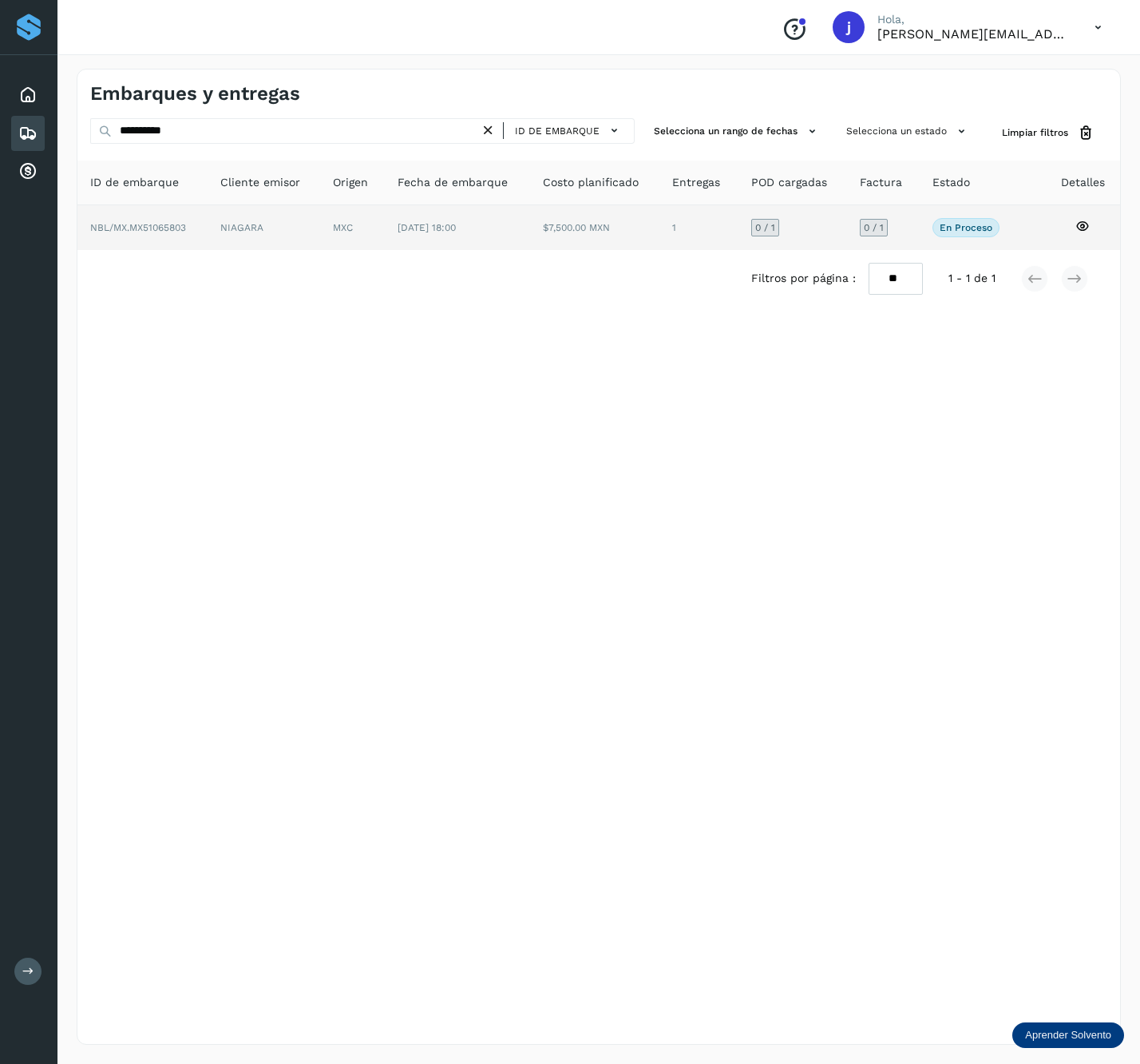
click at [320, 232] on td "NIAGARA" at bounding box center [352, 228] width 64 height 45
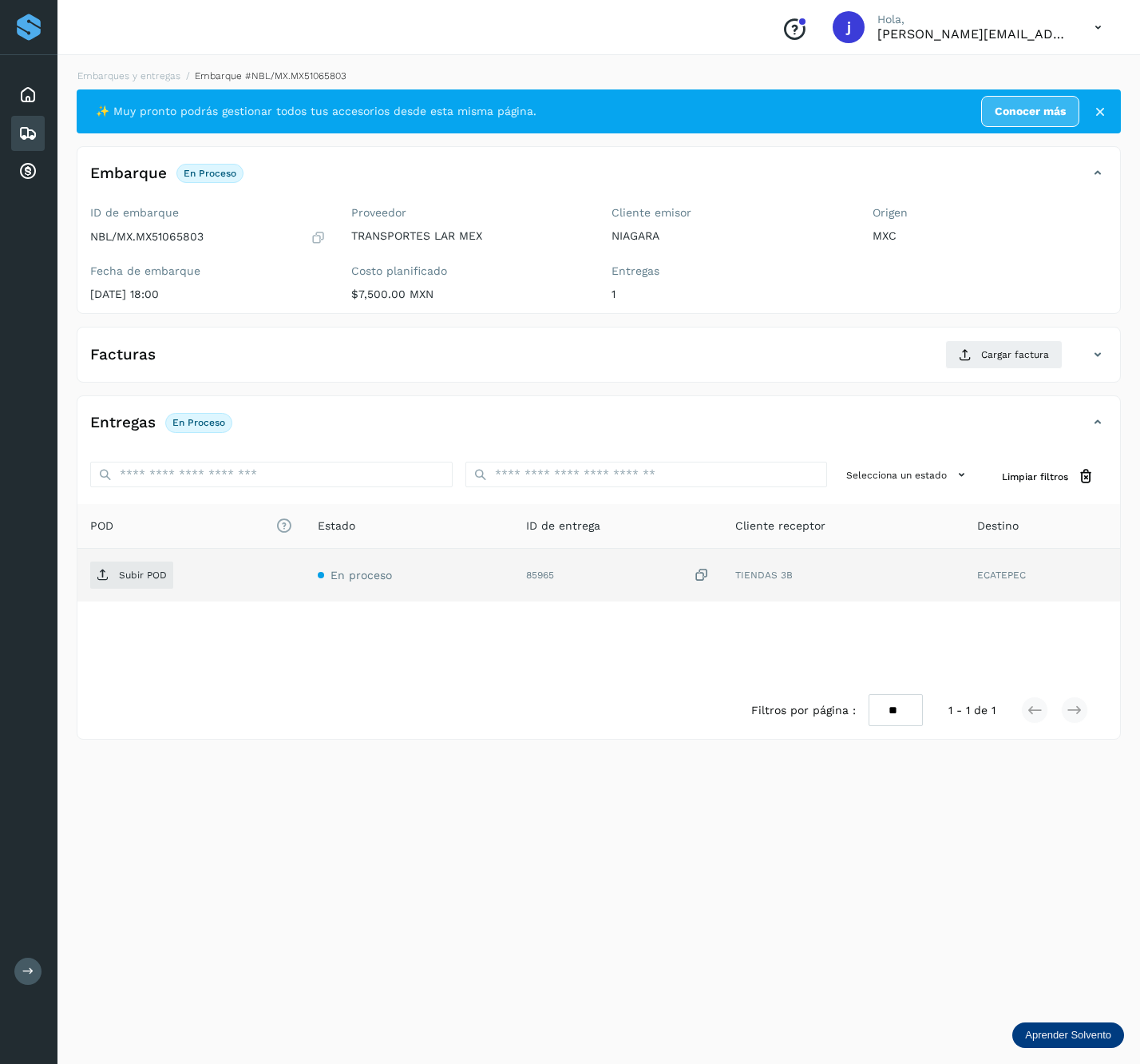
click at [305, 561] on td "Subir POD" at bounding box center [409, 575] width 209 height 53
click at [107, 588] on span "Subir POD" at bounding box center [131, 575] width 83 height 26
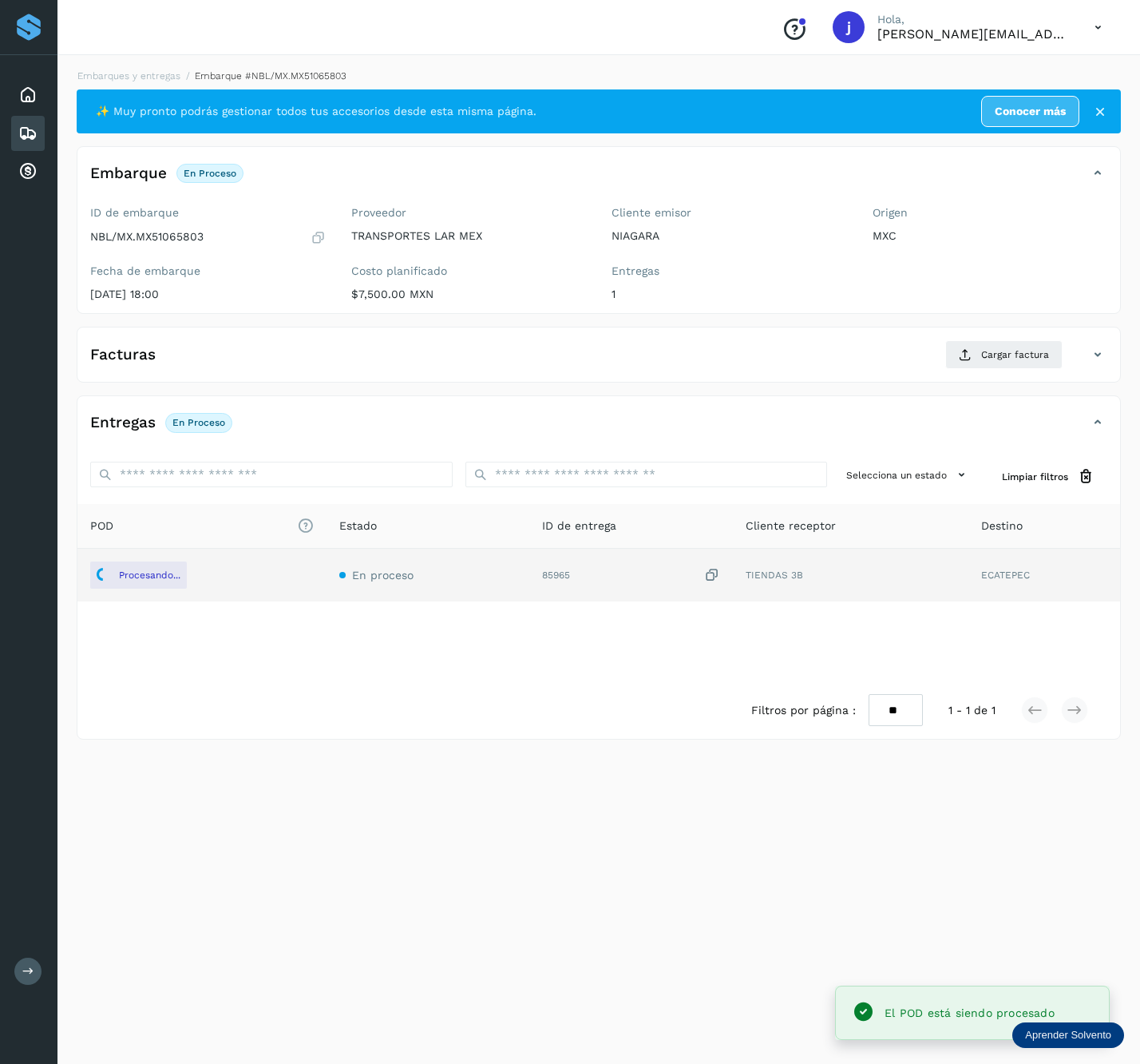
click at [1084, 363] on div "Facturas Cargar factura" at bounding box center [582, 355] width 1011 height 29
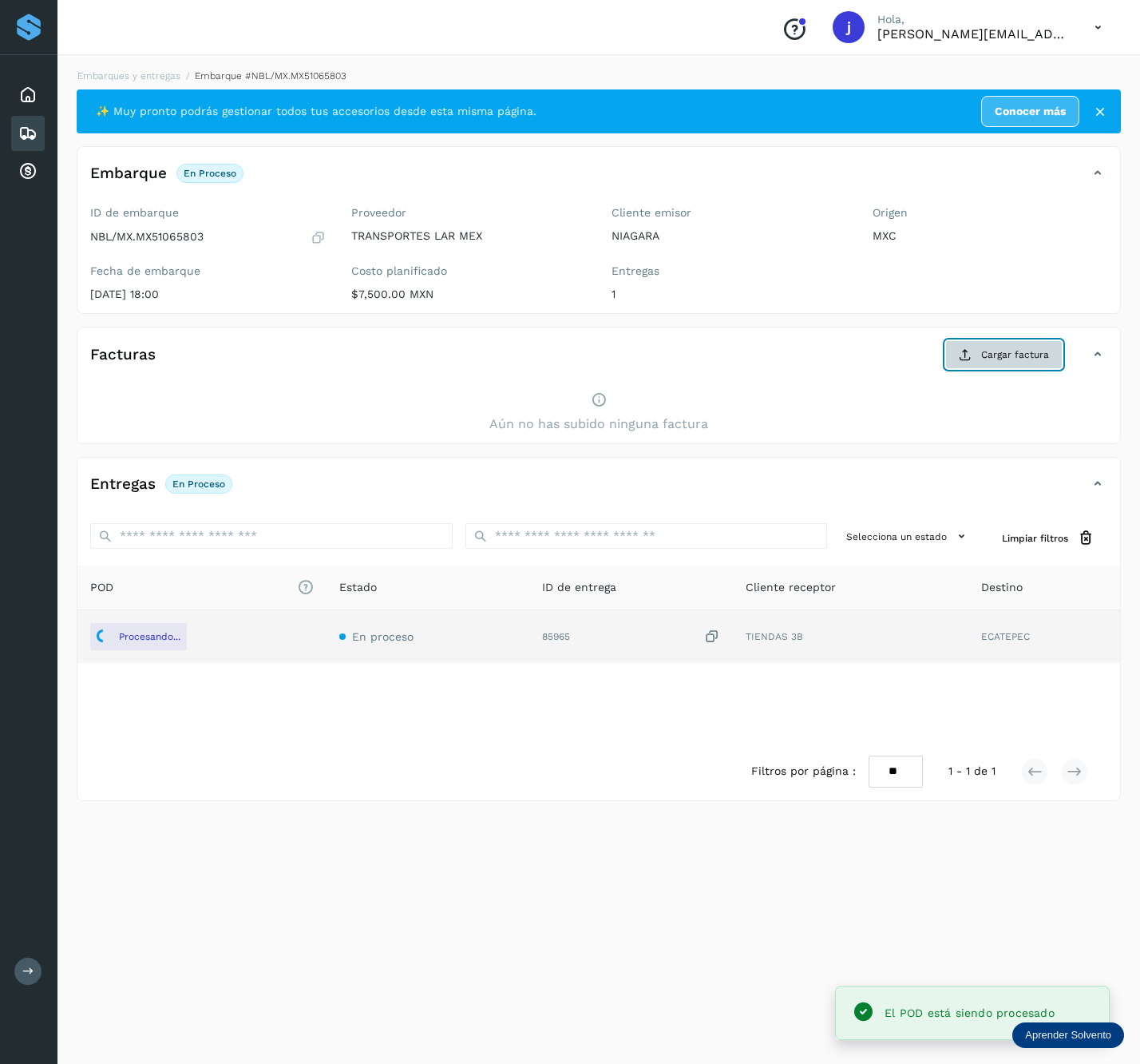
click at [1010, 354] on span "Cargar factura" at bounding box center [1015, 355] width 68 height 14
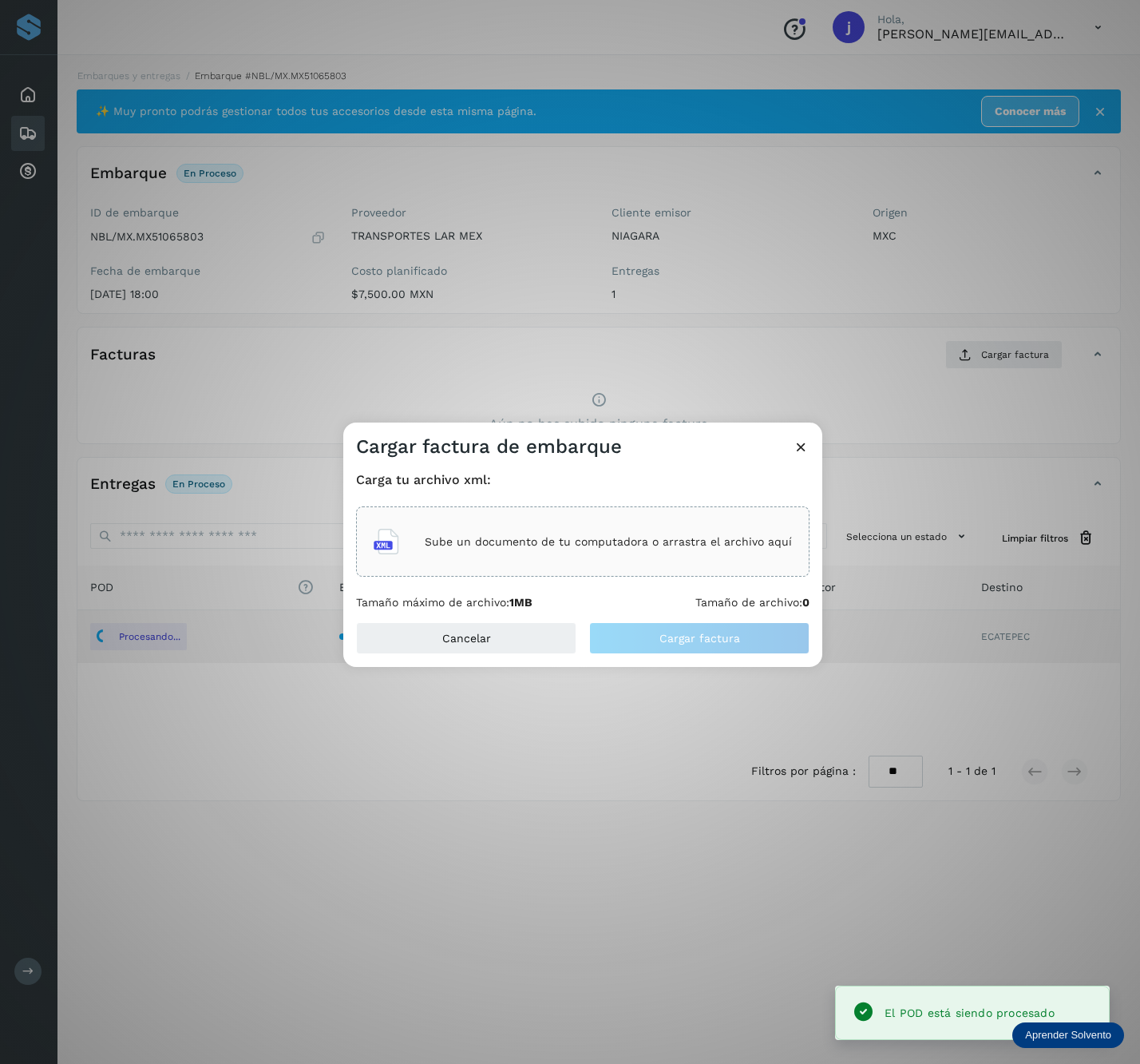
click at [467, 538] on p "Sube un documento de tu computadora o arrastra el archivo aquí" at bounding box center [608, 542] width 368 height 14
click at [533, 537] on p "Sube un documento de tu computadora o arrastra el archivo aquí" at bounding box center [608, 542] width 368 height 14
click at [557, 548] on p "Sube un documento de tu computadora o arrastra el archivo aquí" at bounding box center [608, 542] width 368 height 14
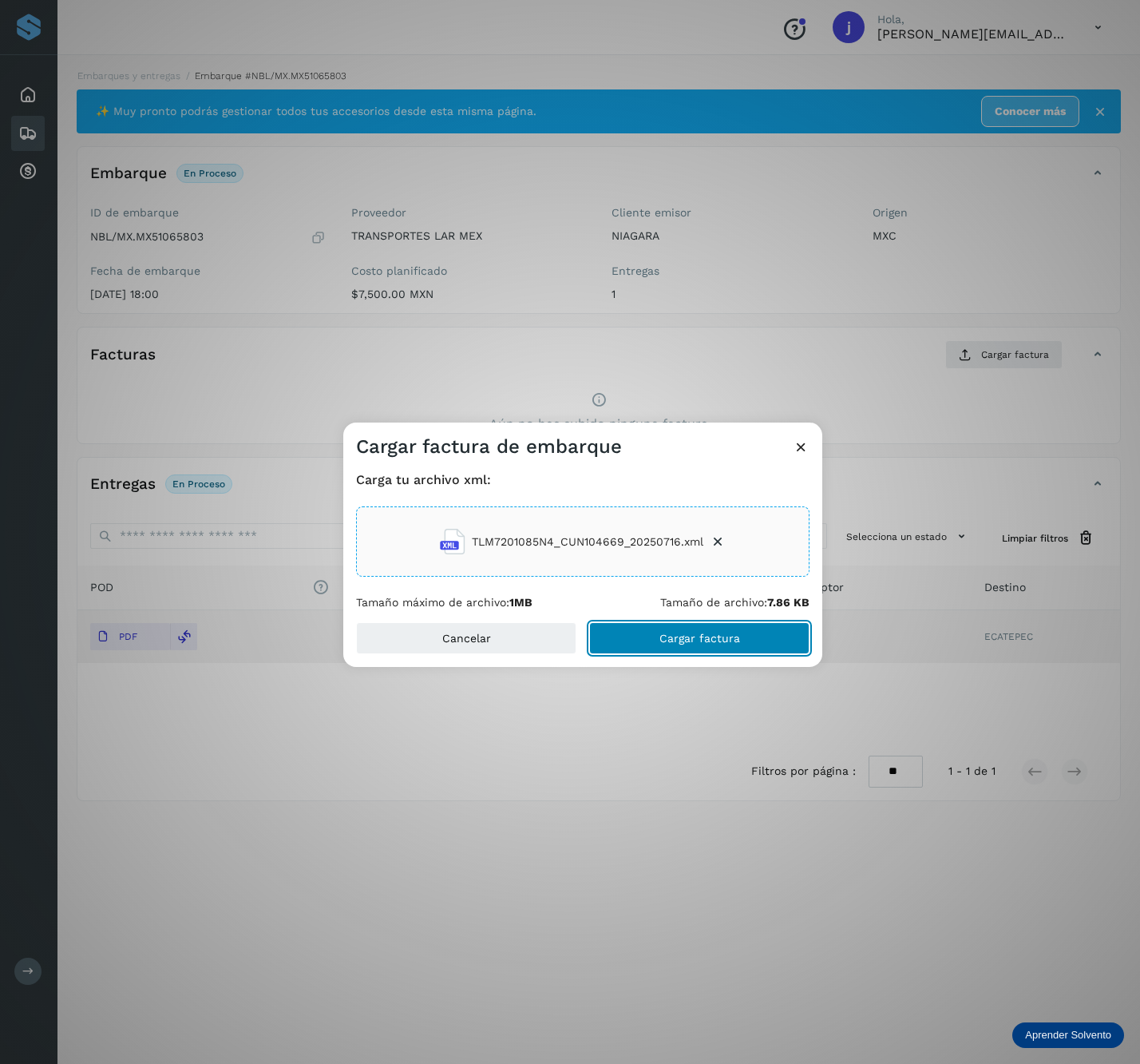
click at [662, 625] on button "Cargar factura" at bounding box center [700, 638] width 220 height 32
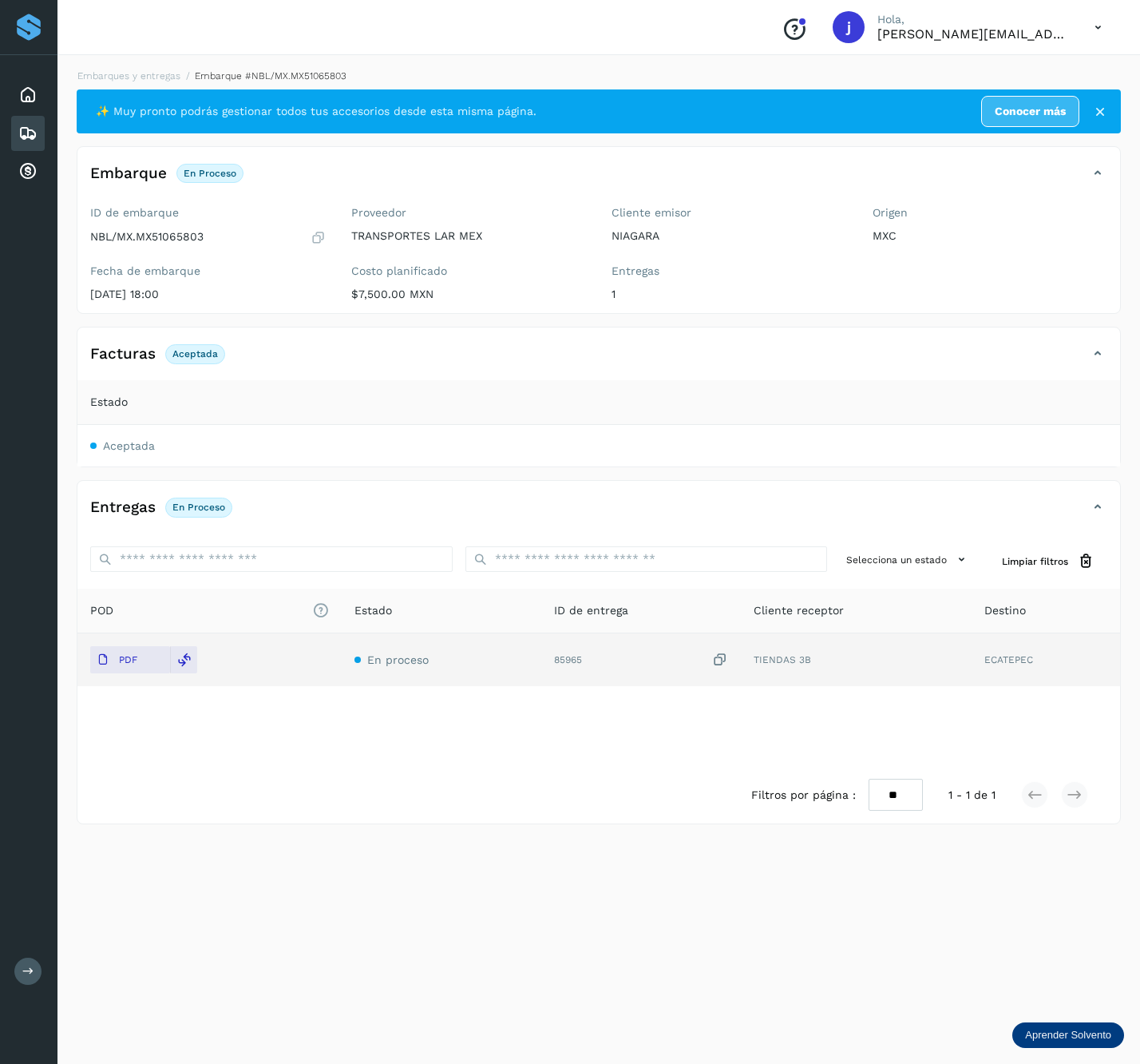
click at [1089, 347] on icon at bounding box center [1098, 354] width 19 height 19
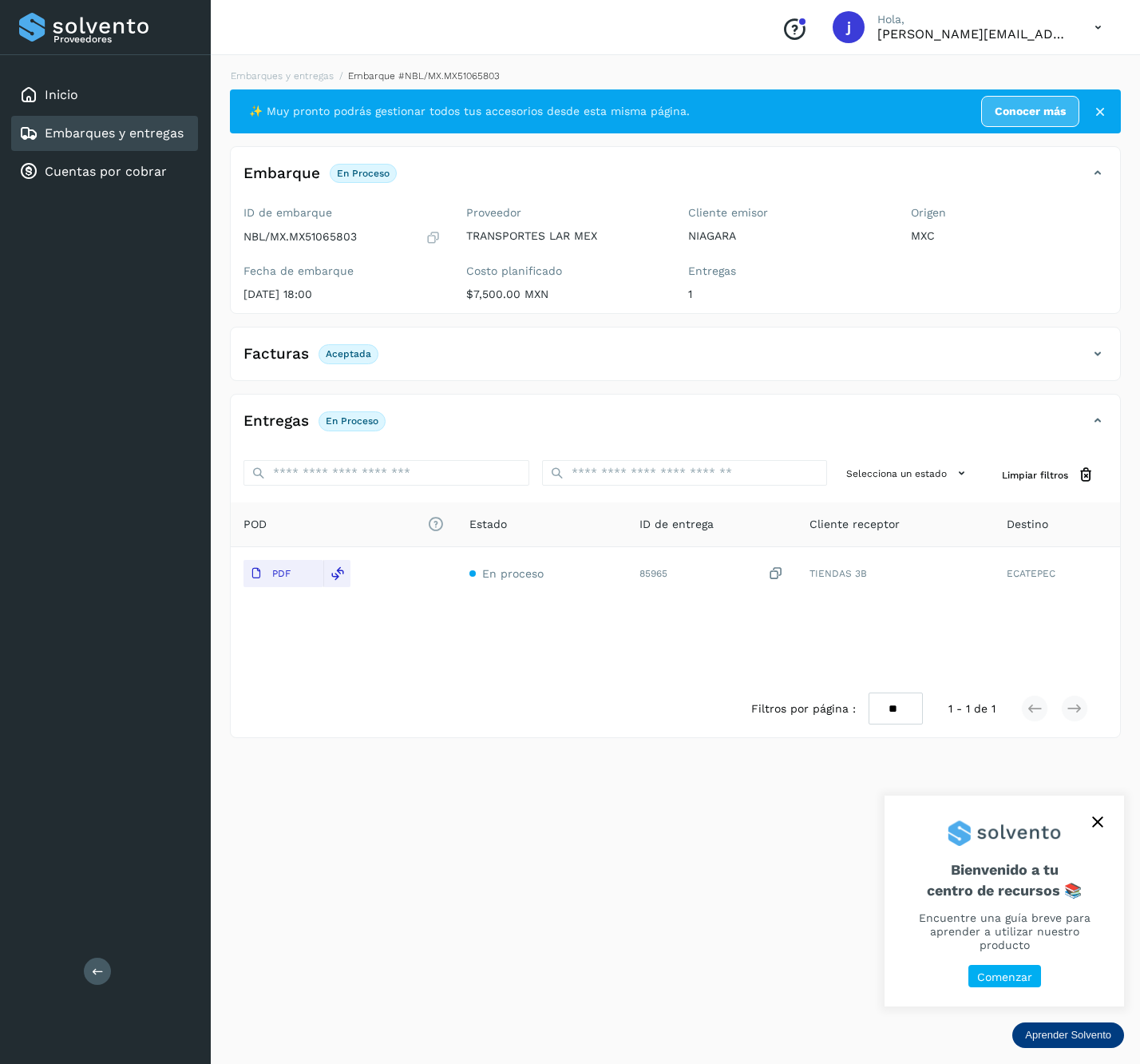
click at [106, 976] on button at bounding box center [97, 971] width 27 height 27
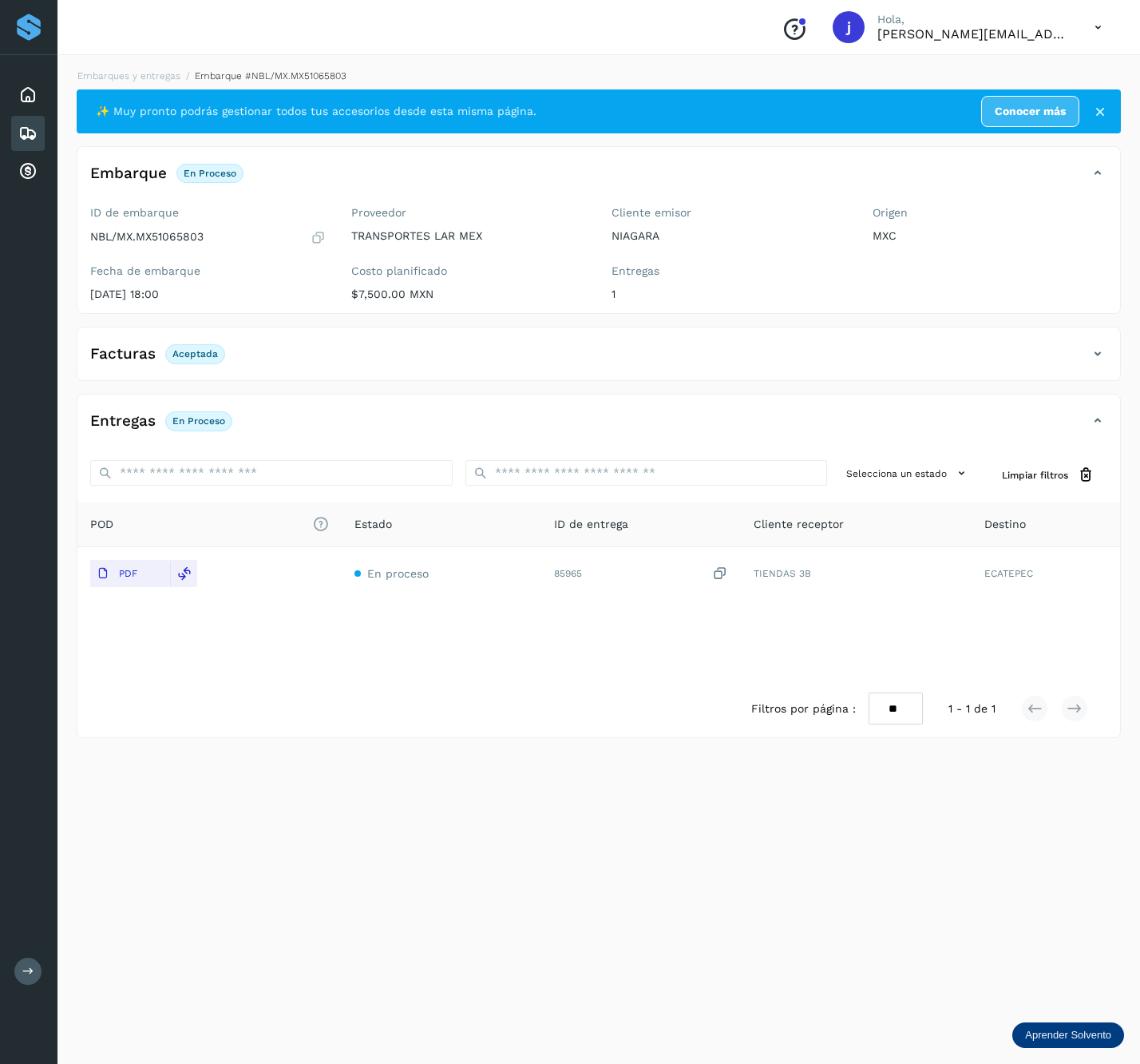
click at [1091, 361] on icon at bounding box center [1098, 354] width 19 height 19
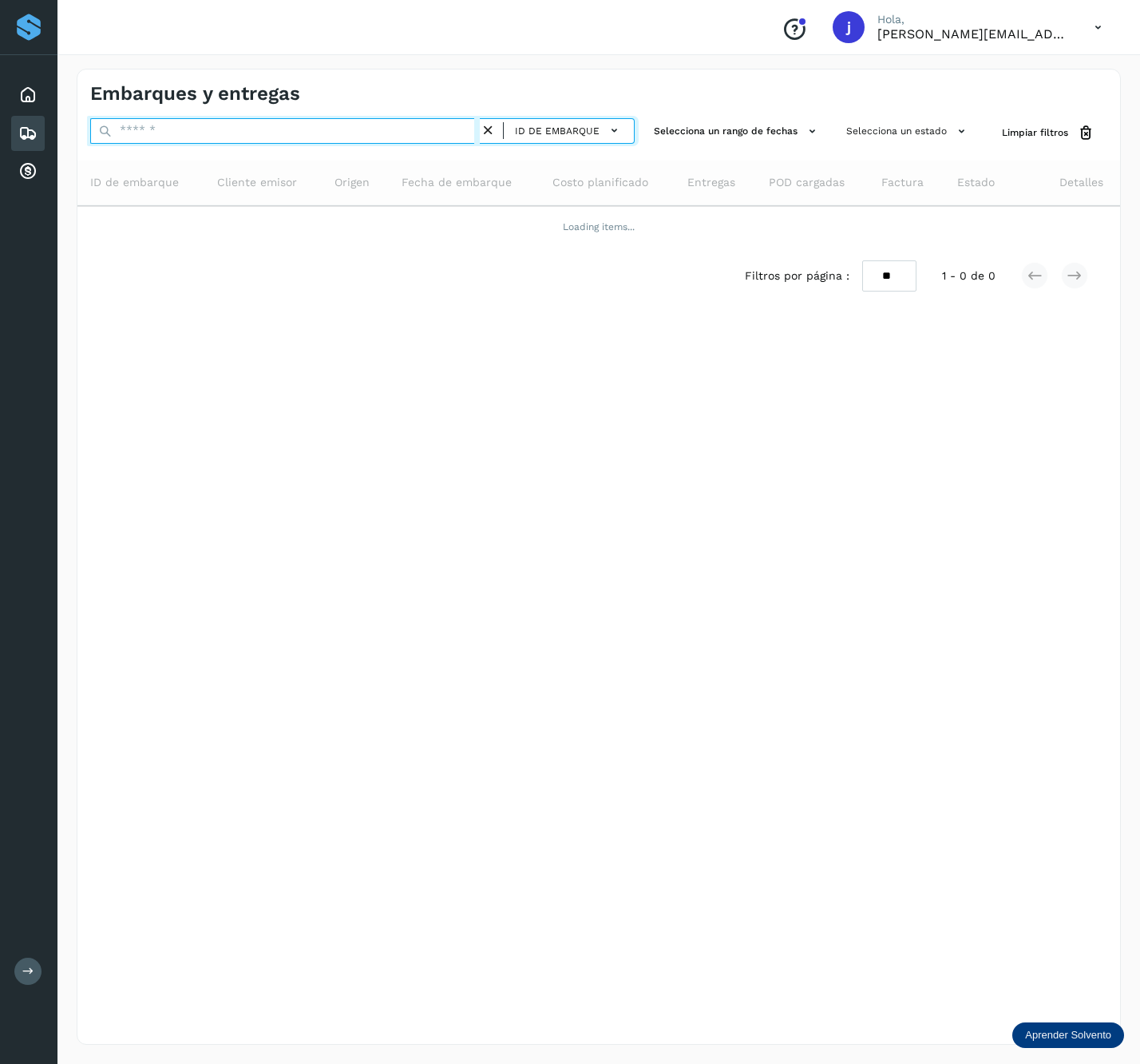
click at [212, 138] on input "text" at bounding box center [285, 131] width 389 height 26
paste input "**********"
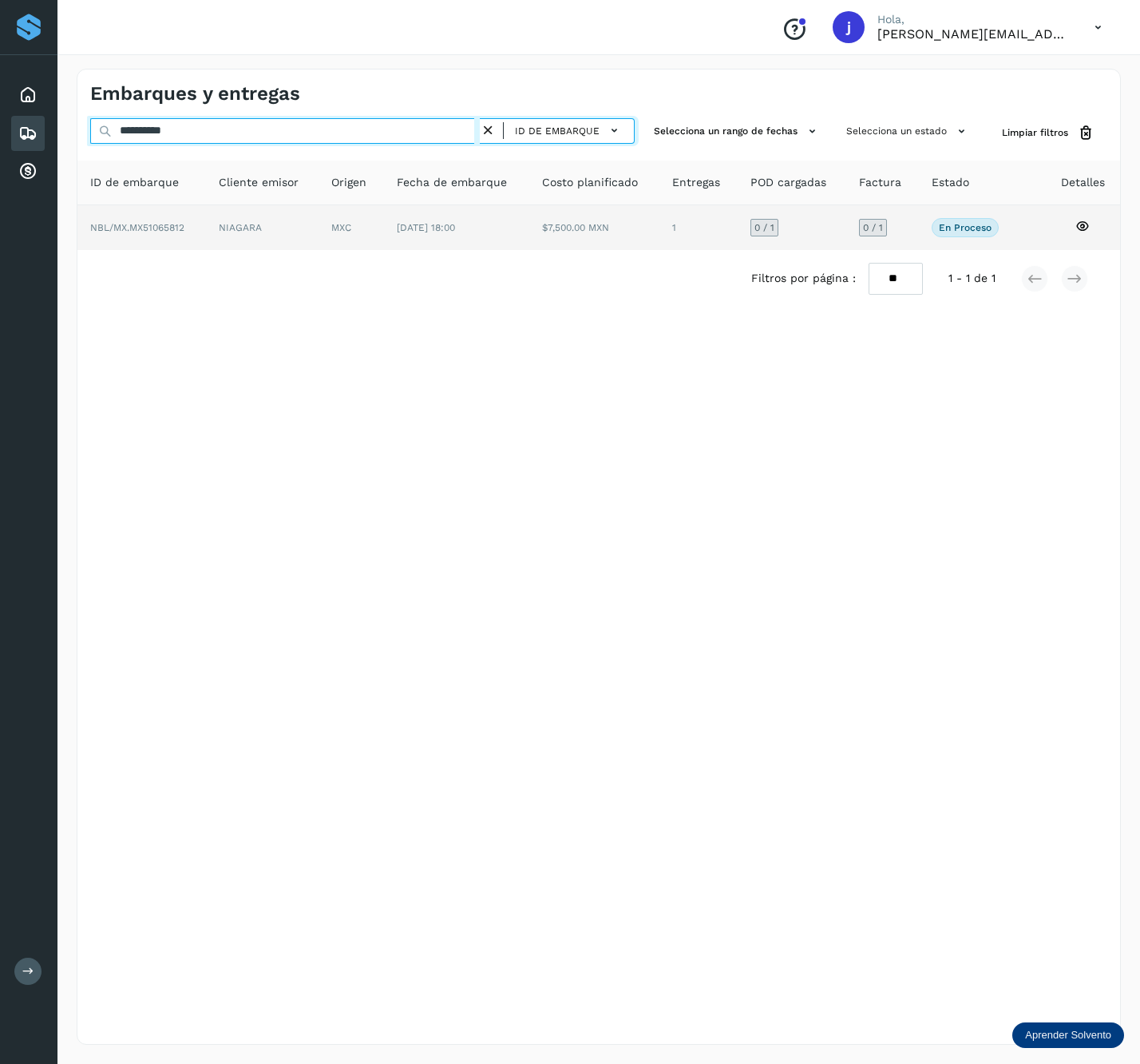
type input "**********"
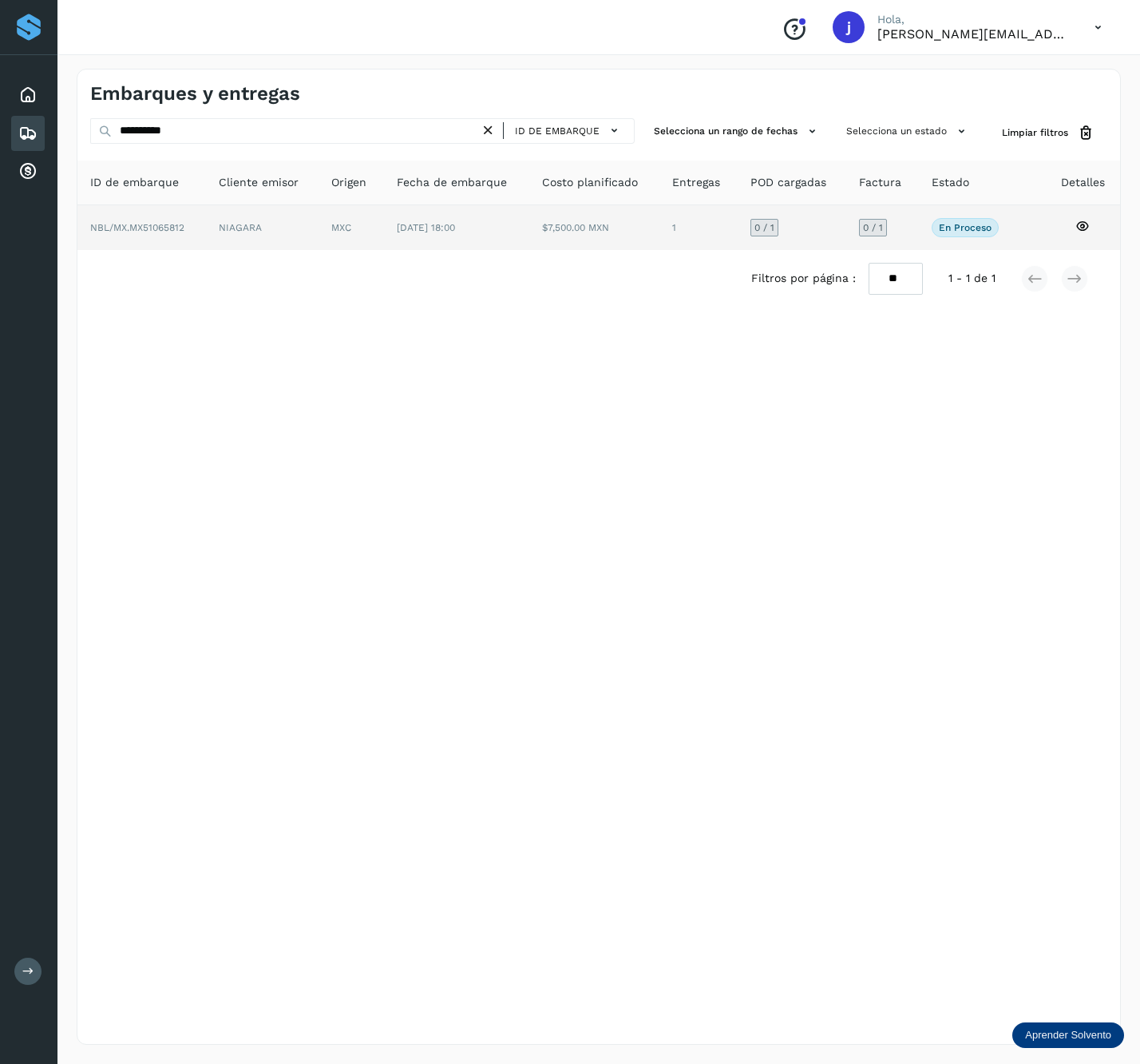
click at [319, 207] on td "NIAGARA" at bounding box center [351, 228] width 64 height 45
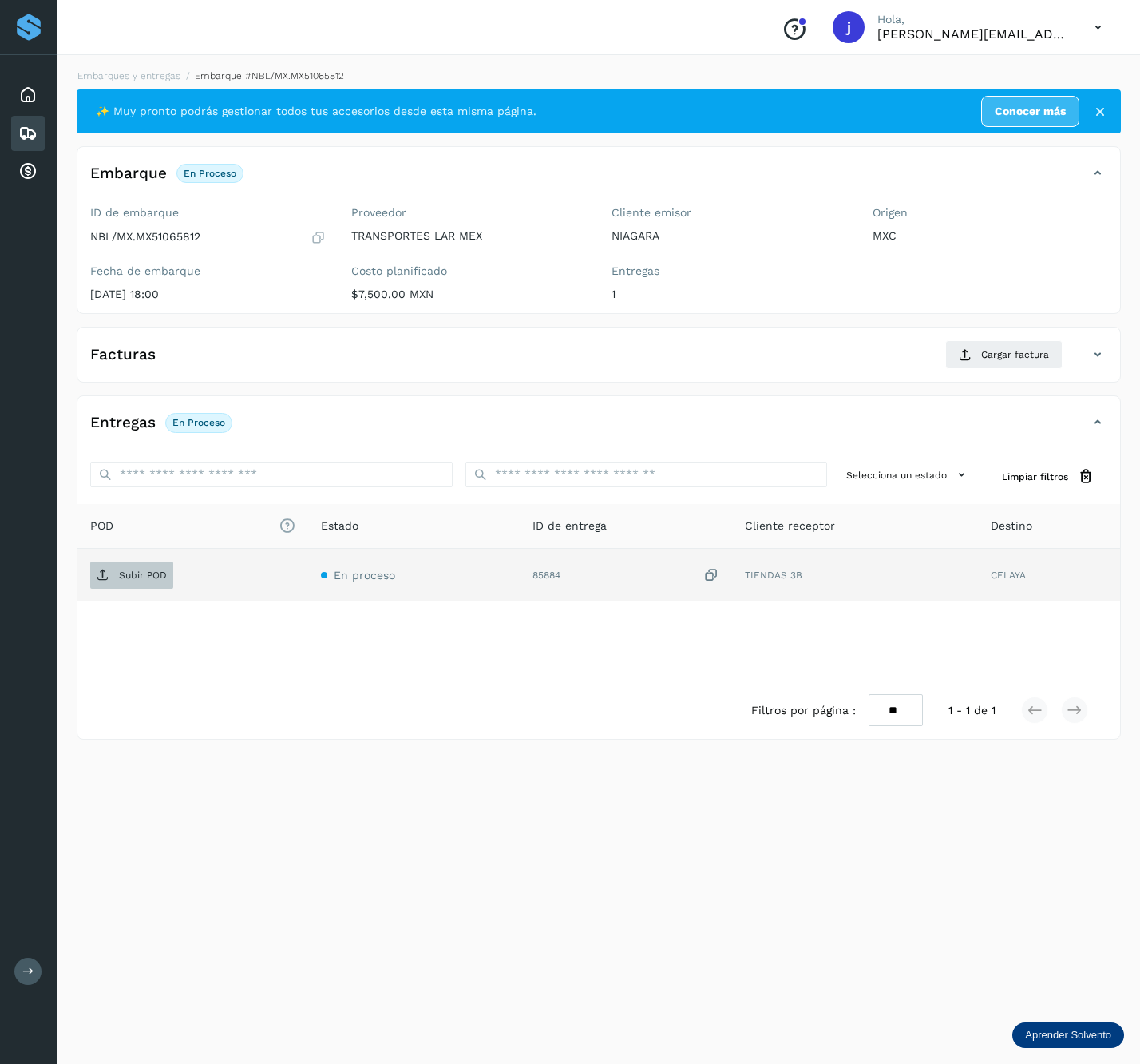
click at [119, 574] on p "Subir POD" at bounding box center [143, 575] width 48 height 11
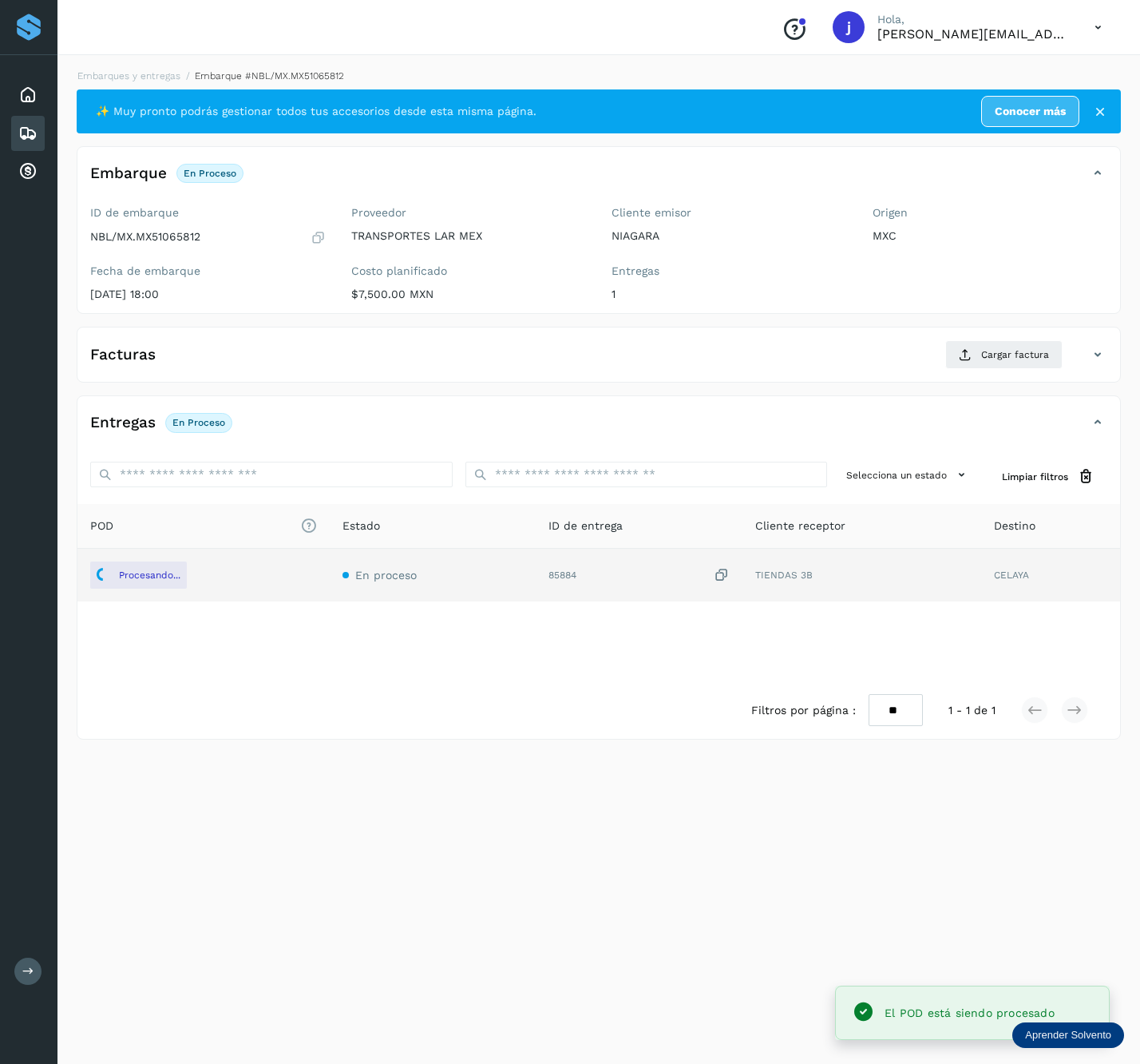
click at [1070, 344] on div "Facturas Cargar factura" at bounding box center [582, 355] width 1011 height 29
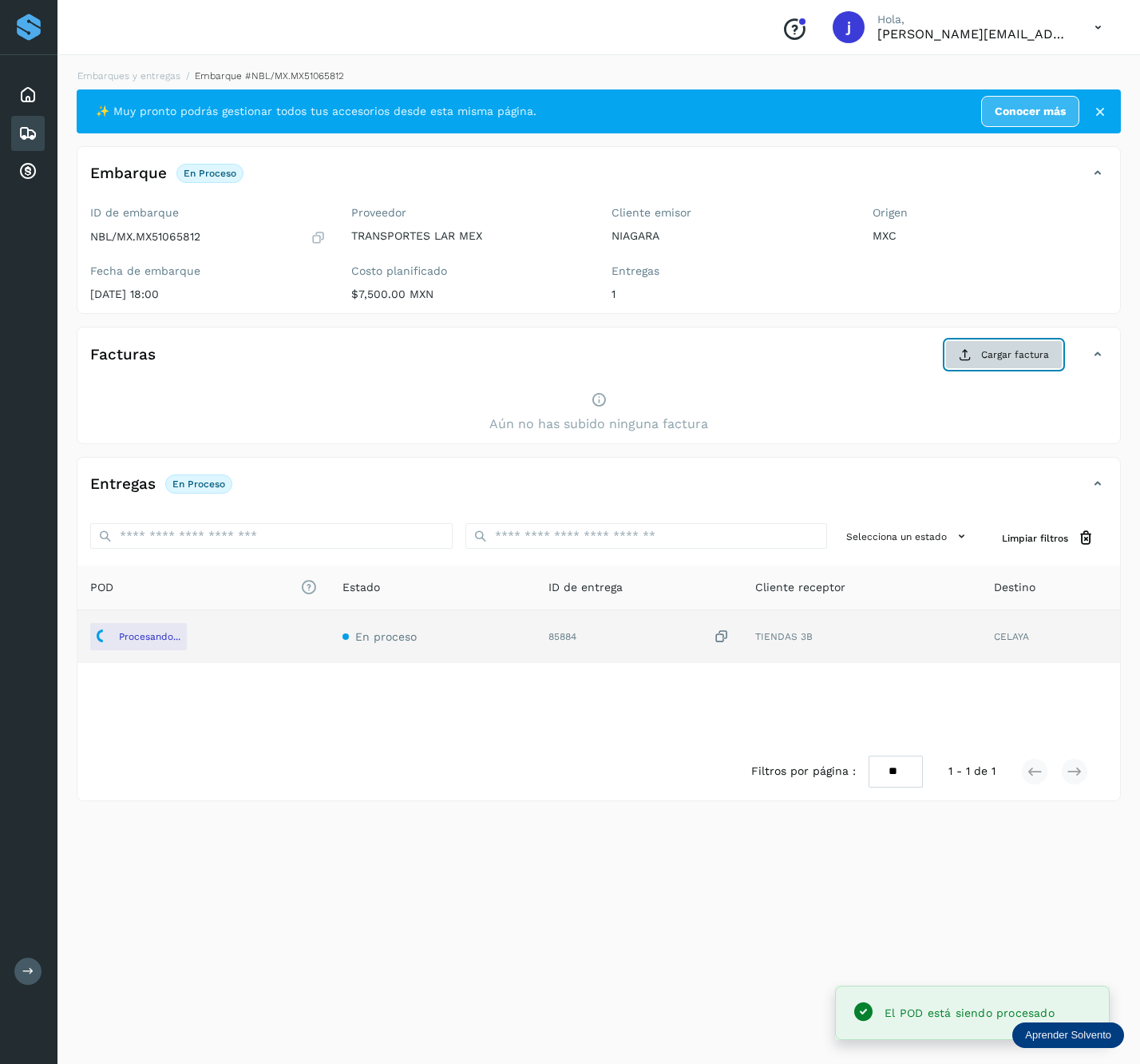
click at [1036, 350] on span "Cargar factura" at bounding box center [1015, 355] width 68 height 14
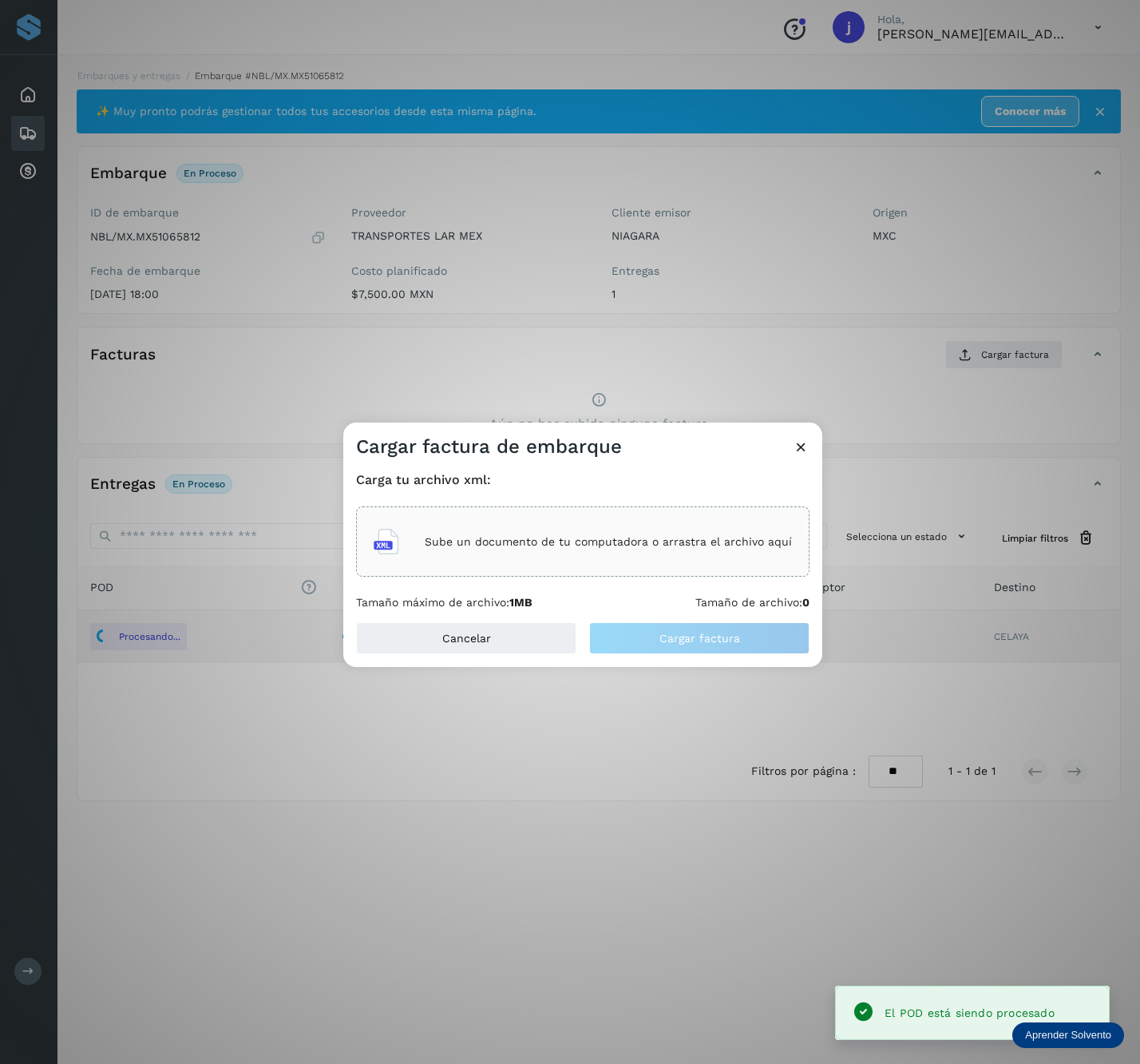
click at [549, 569] on div "Sube un documento de tu computadora o arrastra el archivo aquí" at bounding box center [583, 541] width 454 height 70
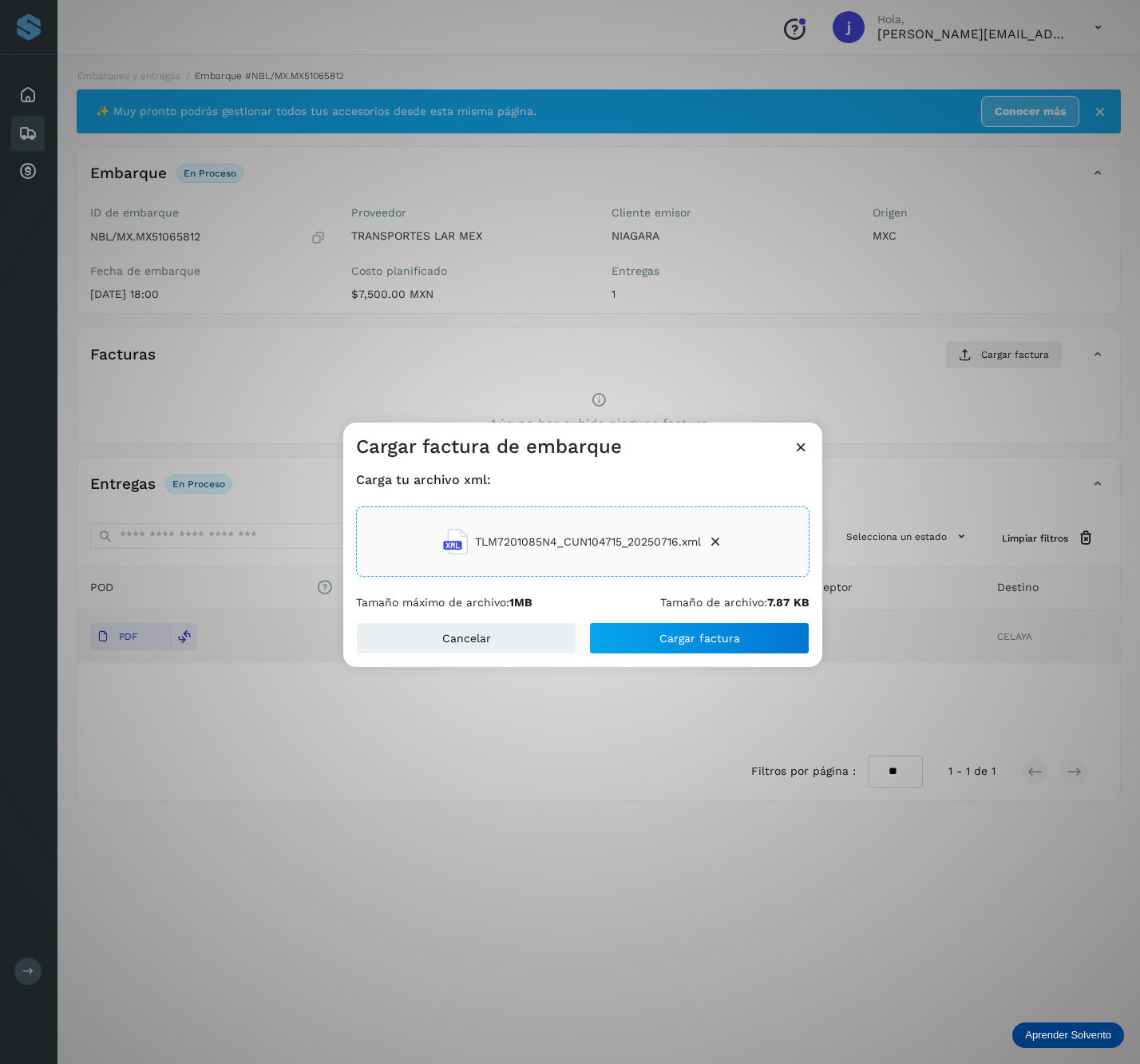
click at [661, 620] on div "Carga tu archivo xml: TLM7201085N4_CUN104715_20250716.xml Tamaño máximo de arch…" at bounding box center [583, 541] width 479 height 163
click at [656, 631] on button "Cargar factura" at bounding box center [700, 638] width 220 height 32
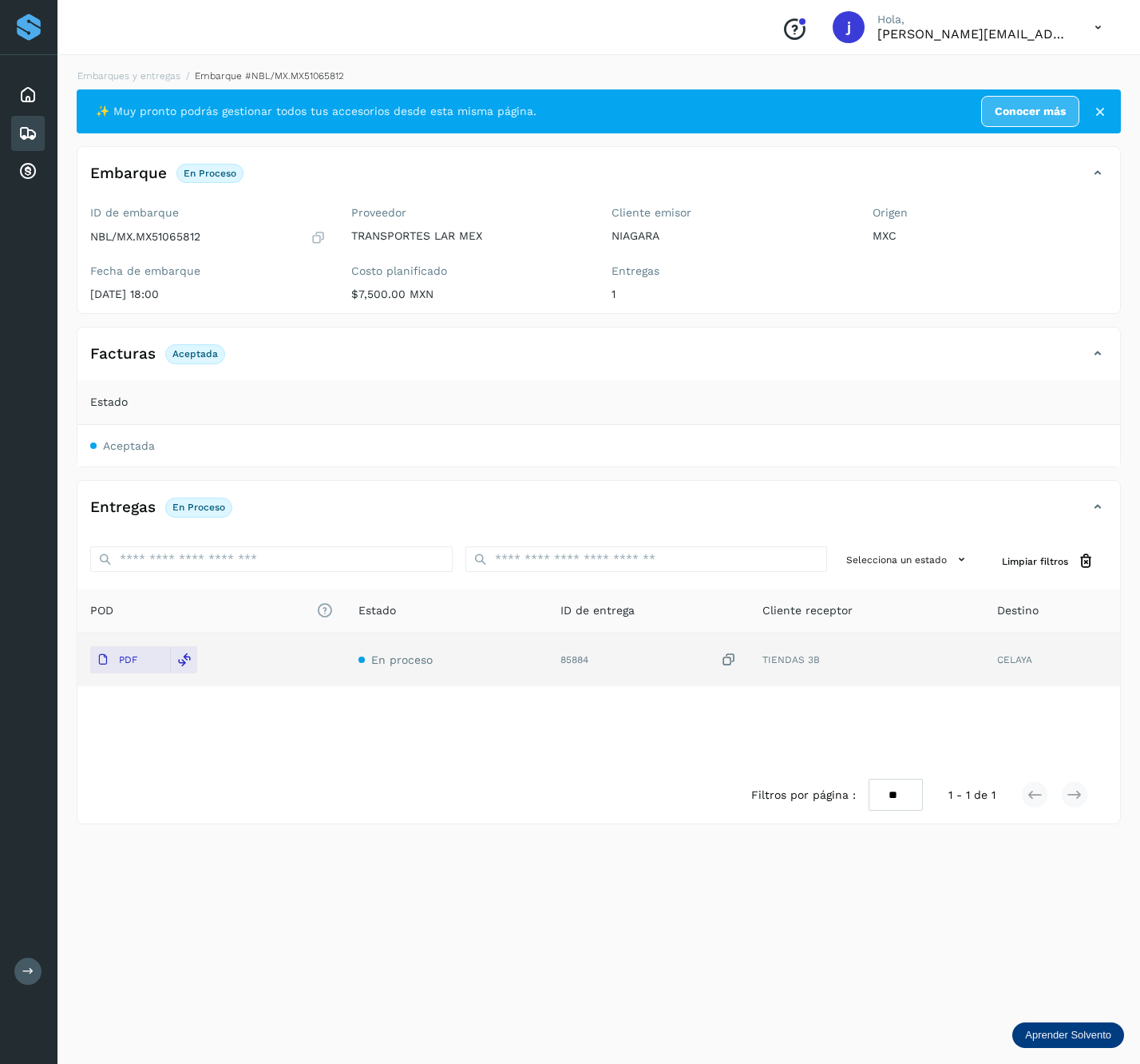
click at [535, 391] on th "Estado" at bounding box center [599, 402] width 1043 height 45
click at [1087, 351] on div "Facturas Aceptada" at bounding box center [582, 354] width 1011 height 27
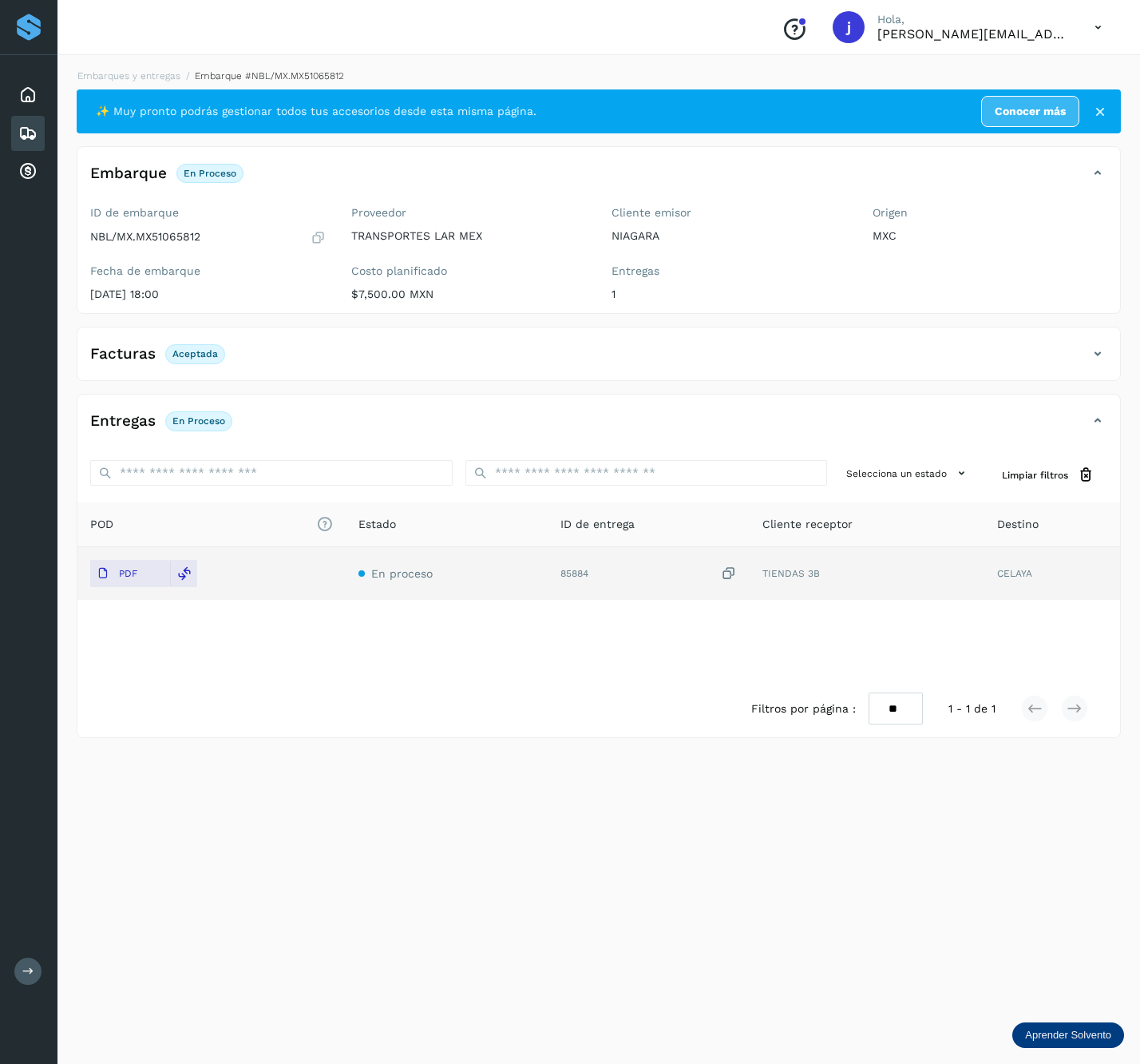
click at [1076, 348] on div "Facturas Aceptada" at bounding box center [582, 354] width 1011 height 27
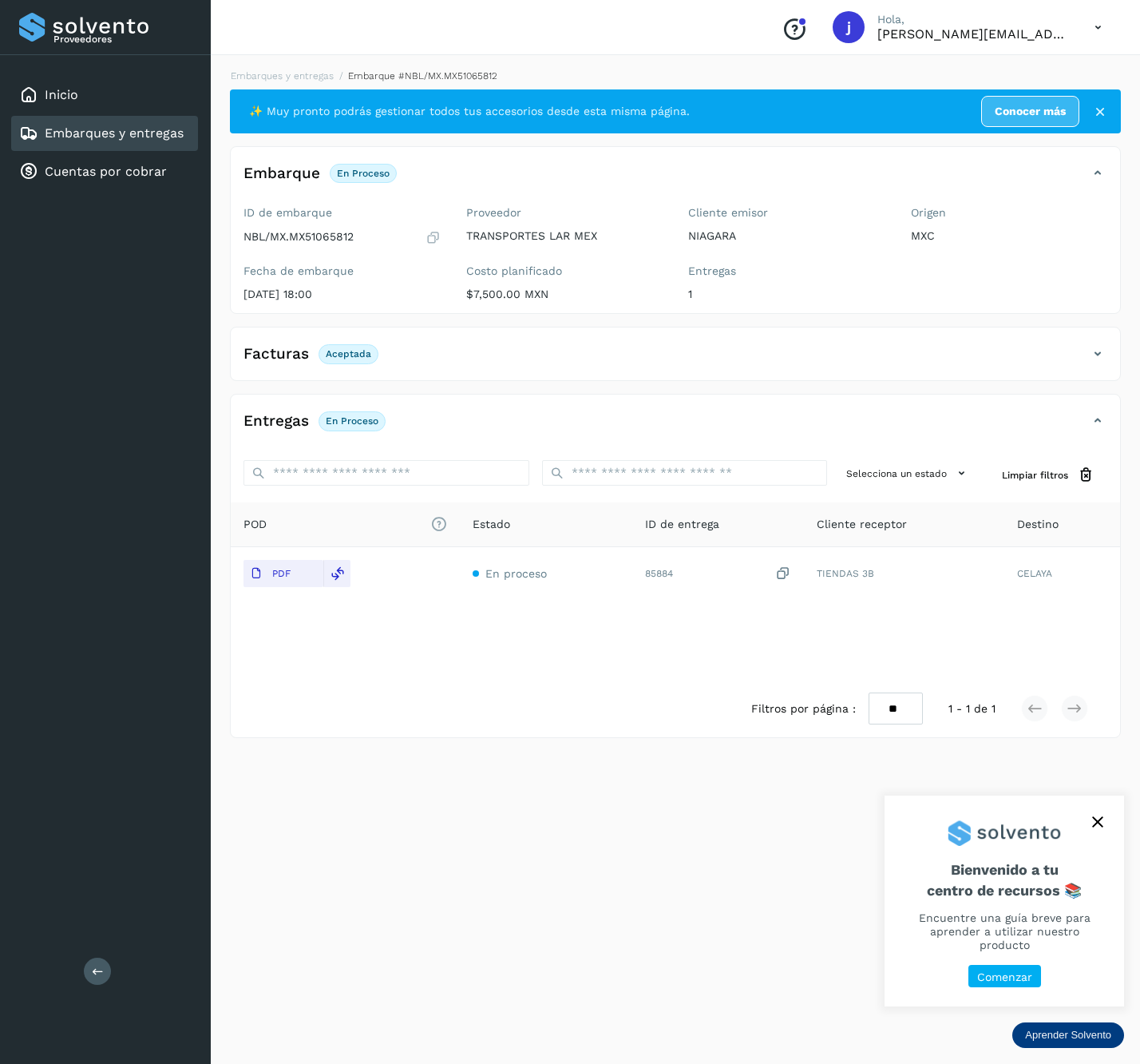
drag, startPoint x: 87, startPoint y: 963, endPoint x: 90, endPoint y: 955, distance: 8.5
click at [90, 962] on button at bounding box center [97, 971] width 27 height 27
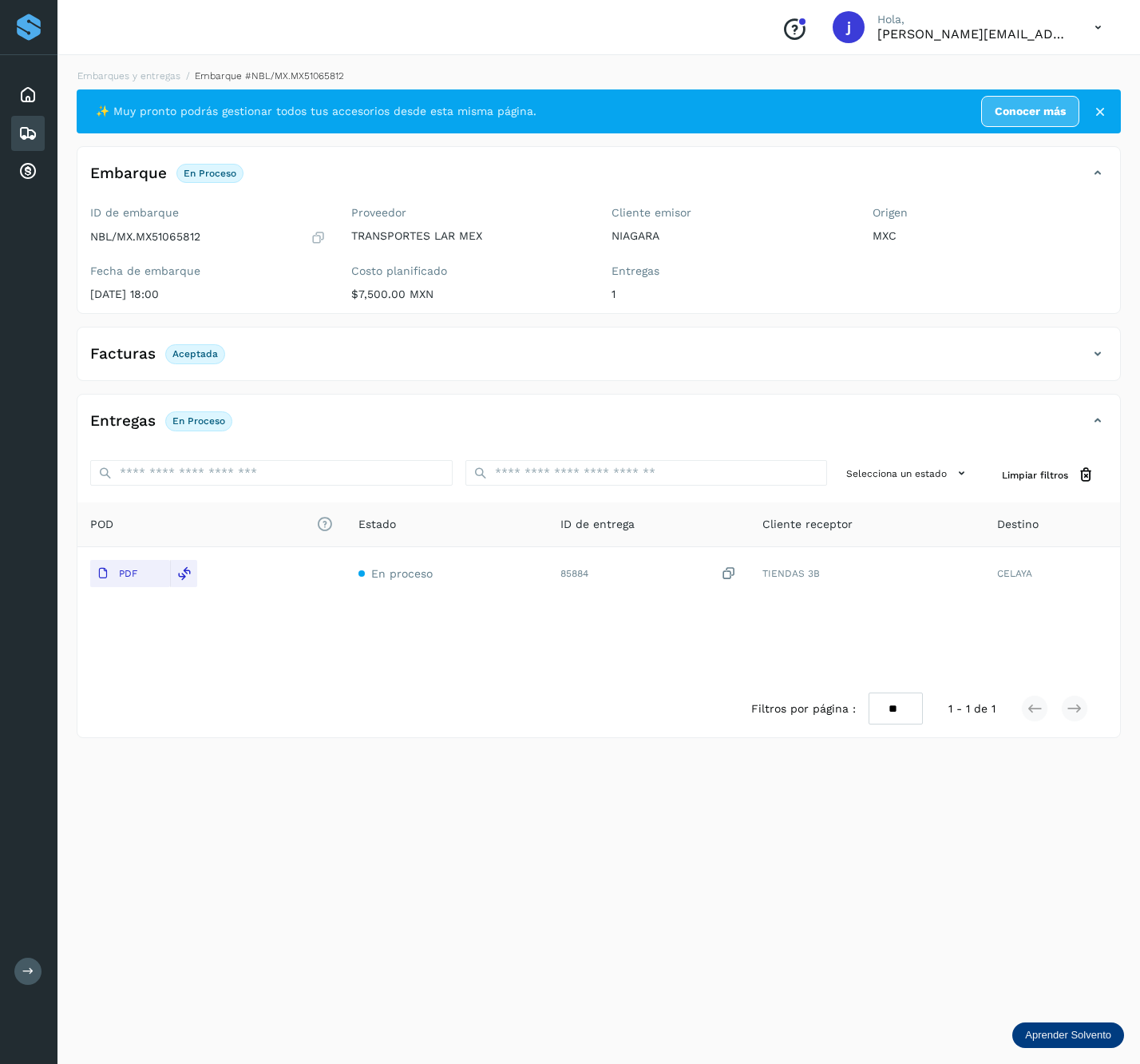
click at [1109, 352] on div "Facturas Aceptada" at bounding box center [599, 361] width 1043 height 40
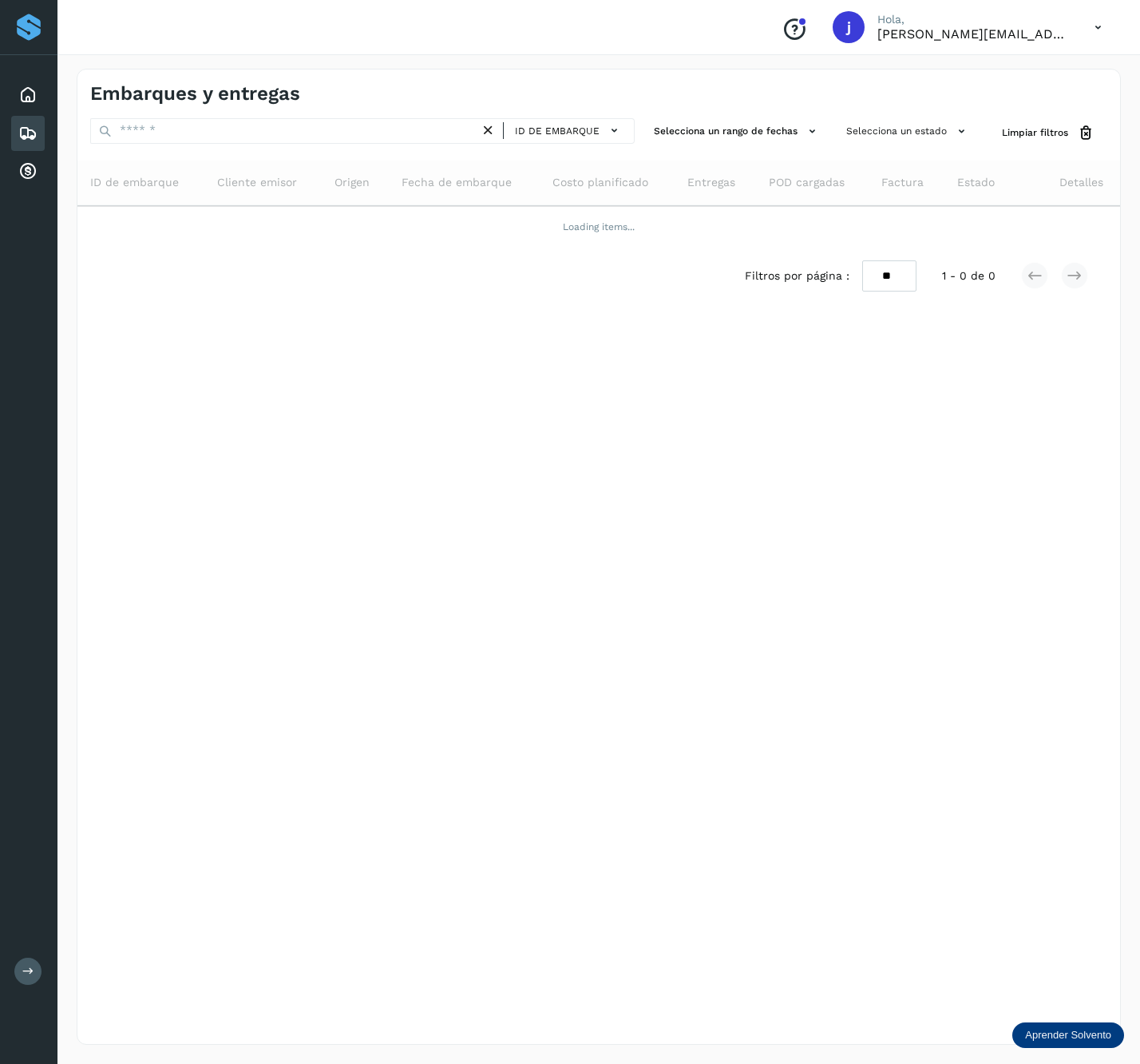
click at [185, 150] on div "ID de embarque Selecciona un rango de fechas Selecciona un estado Limpiar filtr…" at bounding box center [599, 211] width 1043 height 186
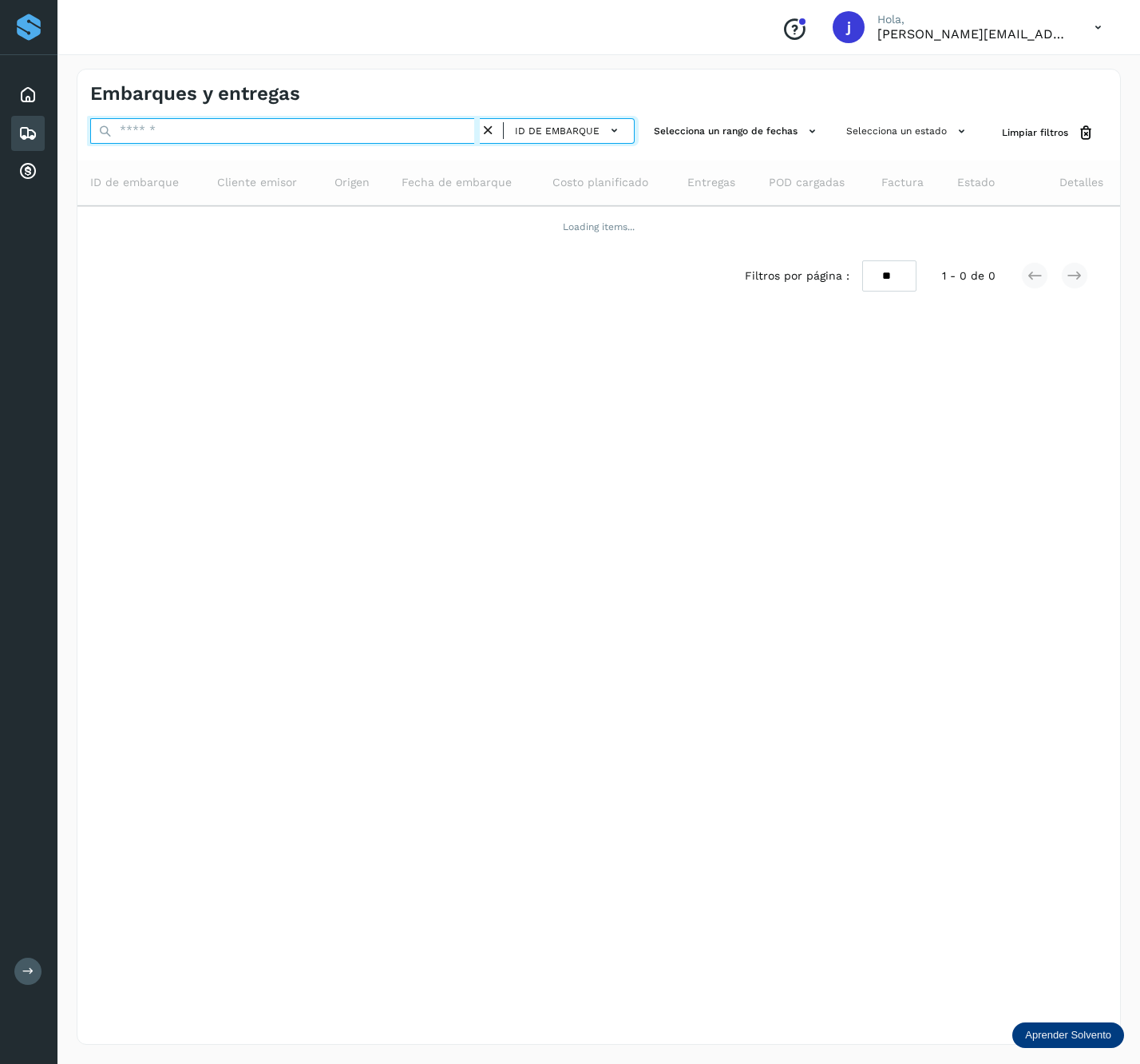
click at [189, 134] on input "text" at bounding box center [285, 131] width 389 height 26
paste input "**********"
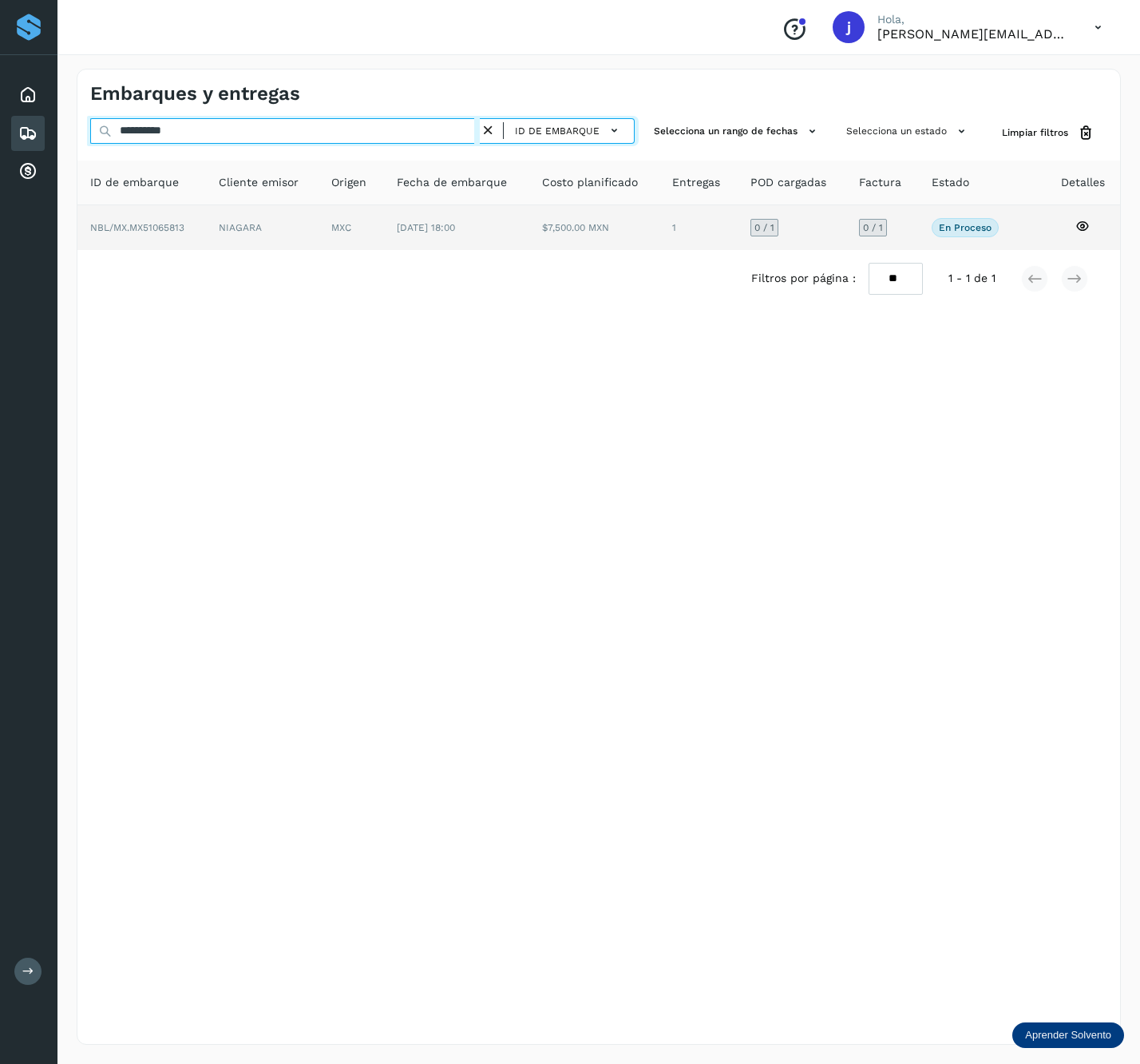
type input "**********"
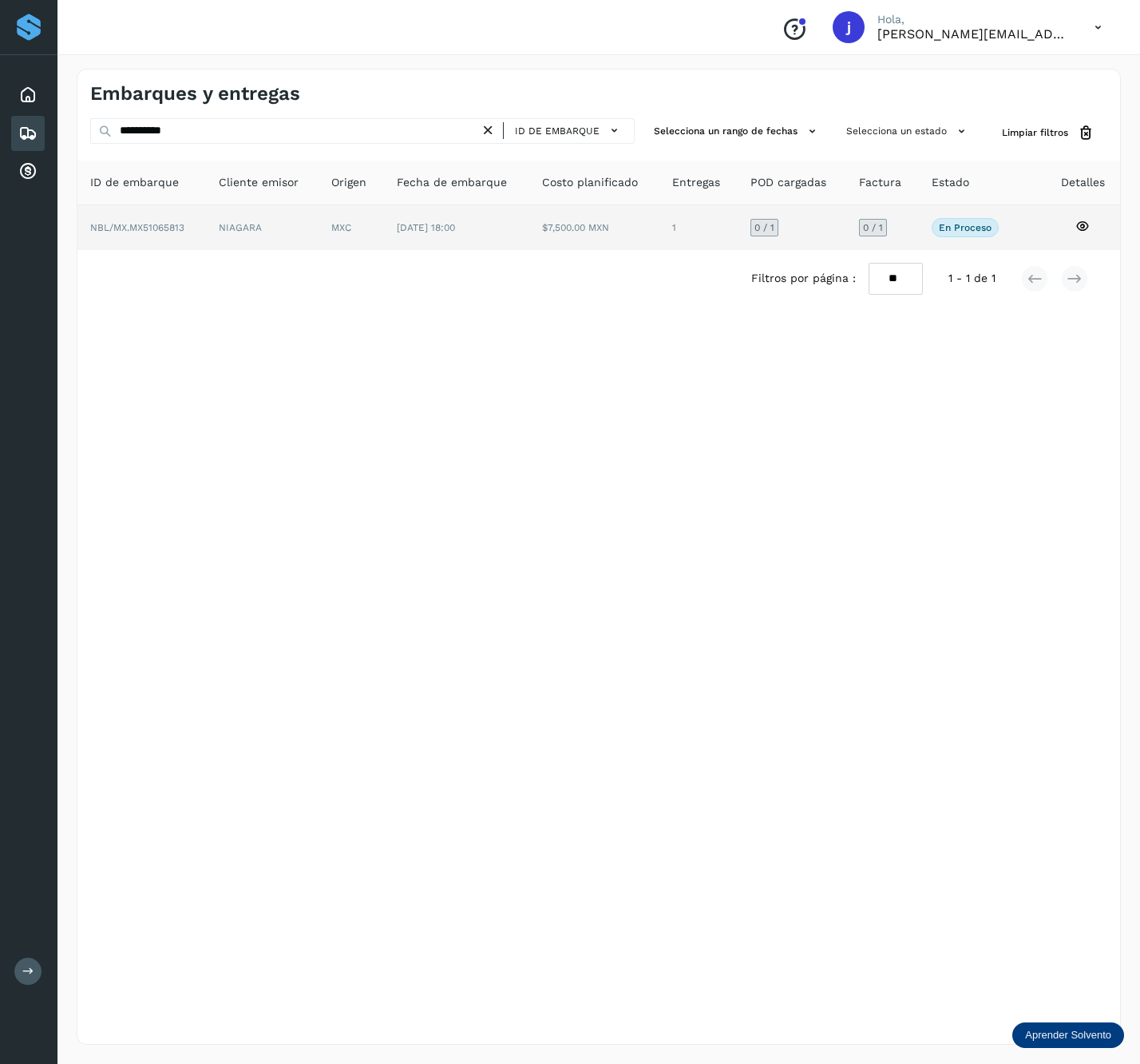
click at [529, 213] on td "[DATE] 18:00" at bounding box center [595, 228] width 130 height 45
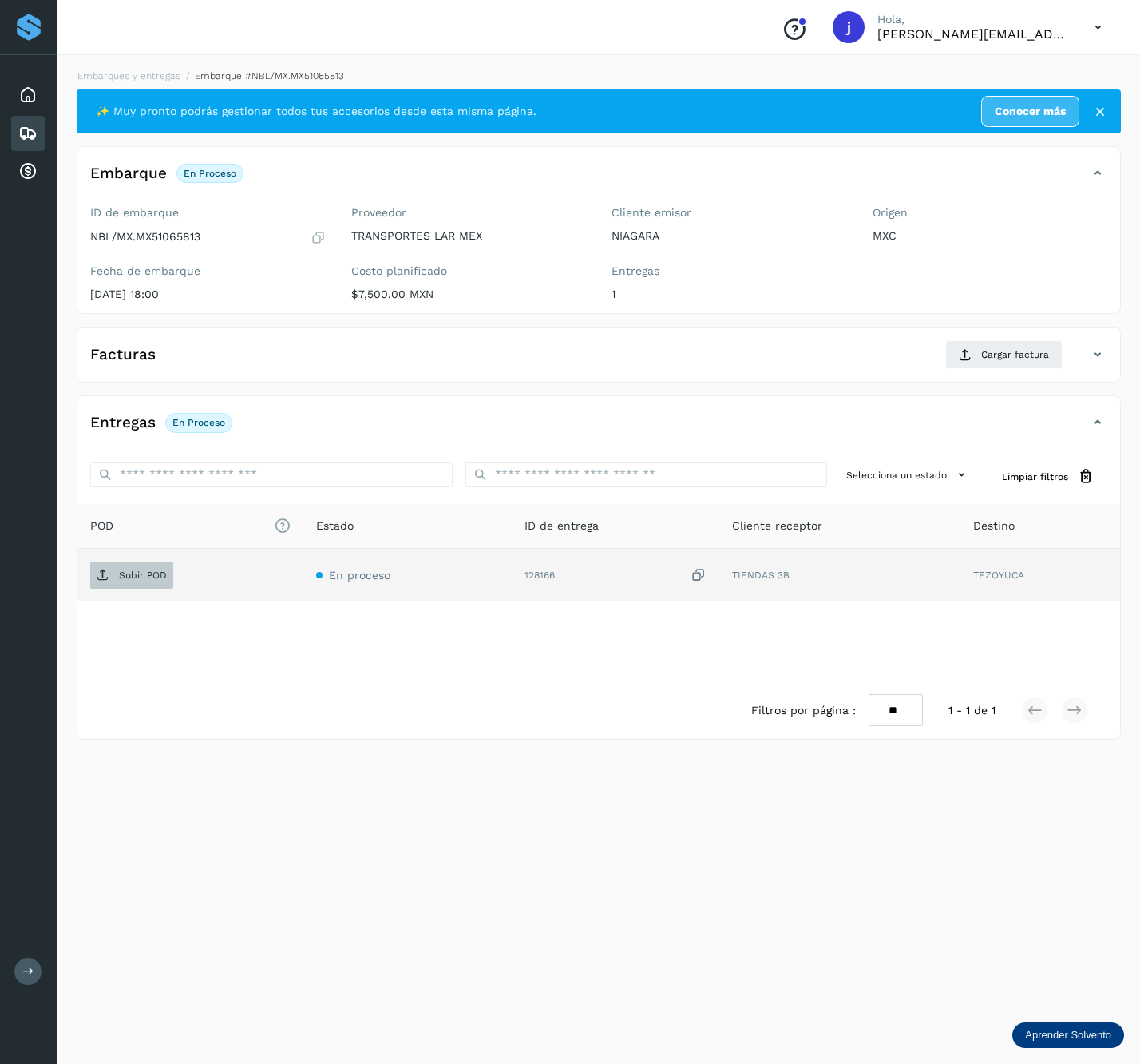
click at [148, 571] on span "Subir POD" at bounding box center [131, 575] width 83 height 26
click at [1027, 389] on div "✨ Muy pronto podrás gestionar todos tus accesorios desde esta misma página. Con…" at bounding box center [599, 414] width 1044 height 650
click at [1014, 361] on span "Cargar factura" at bounding box center [1015, 355] width 68 height 14
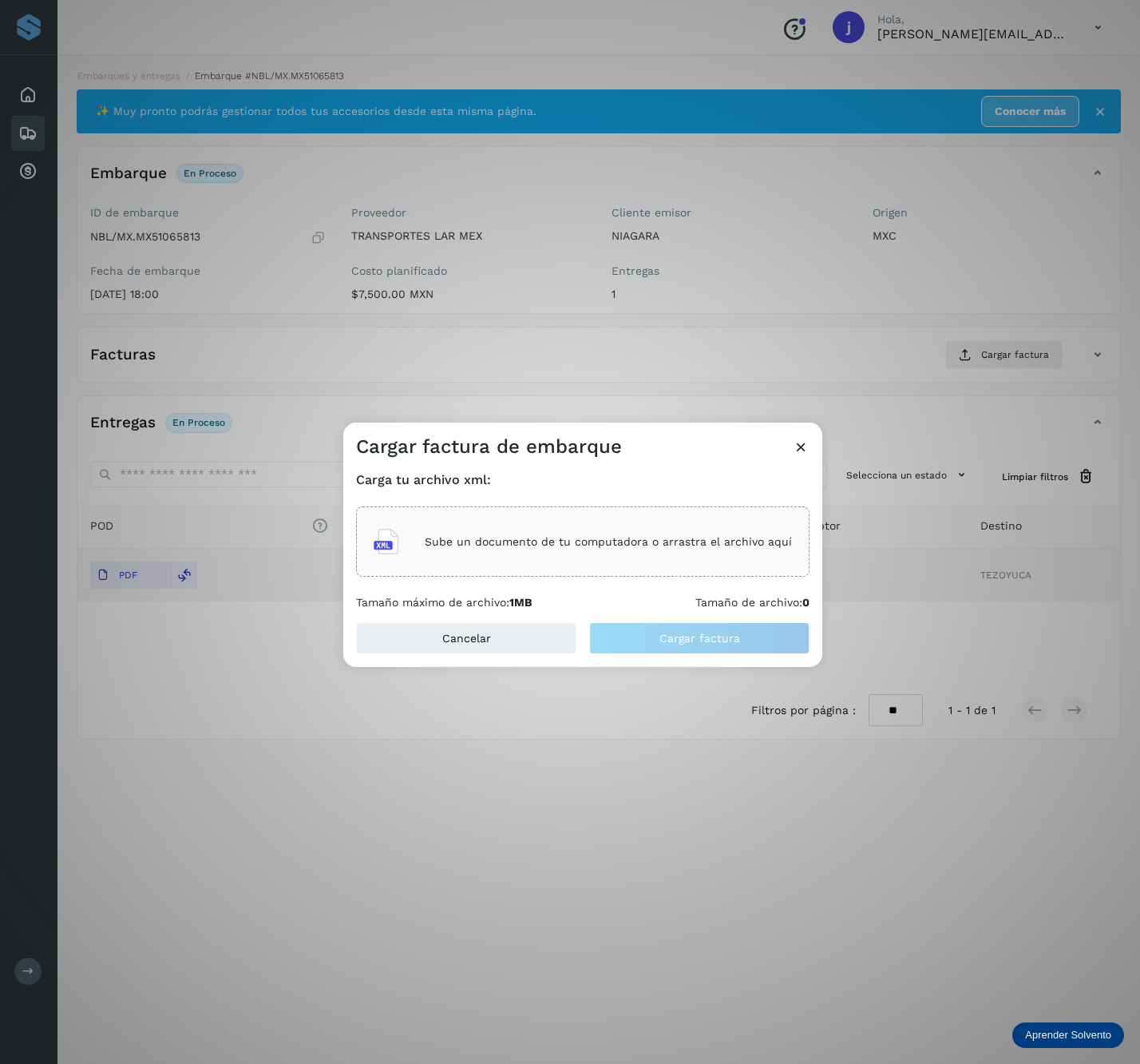
click at [452, 523] on div "Sube un documento de tu computadora o arrastra el archivo aquí" at bounding box center [583, 542] width 418 height 43
click at [812, 642] on div "Cancelar Cargar factura" at bounding box center [583, 645] width 479 height 45
click at [649, 622] on button "Cargar factura" at bounding box center [700, 638] width 220 height 32
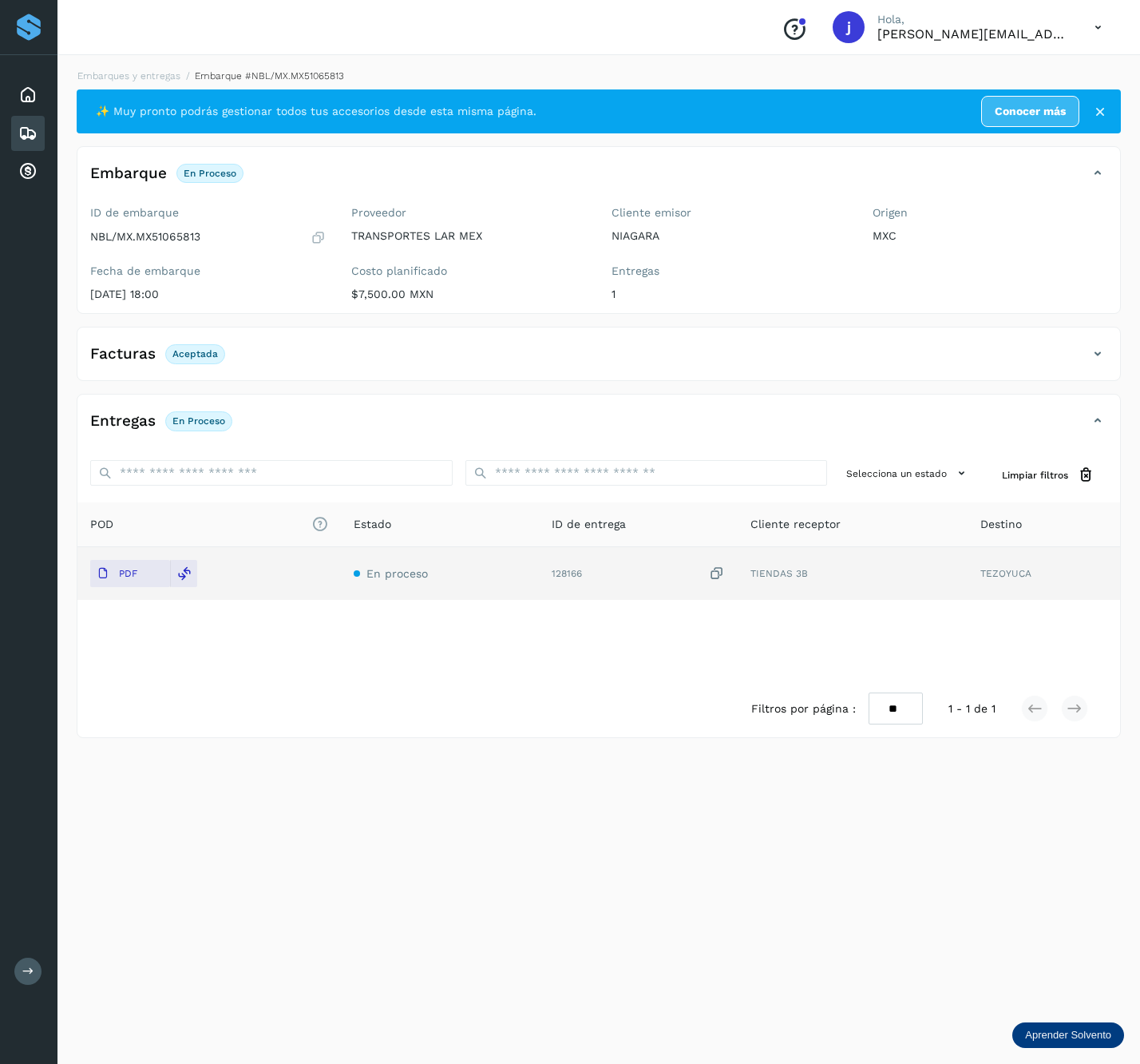
click at [1086, 363] on div "Facturas Aceptada" at bounding box center [582, 354] width 1011 height 27
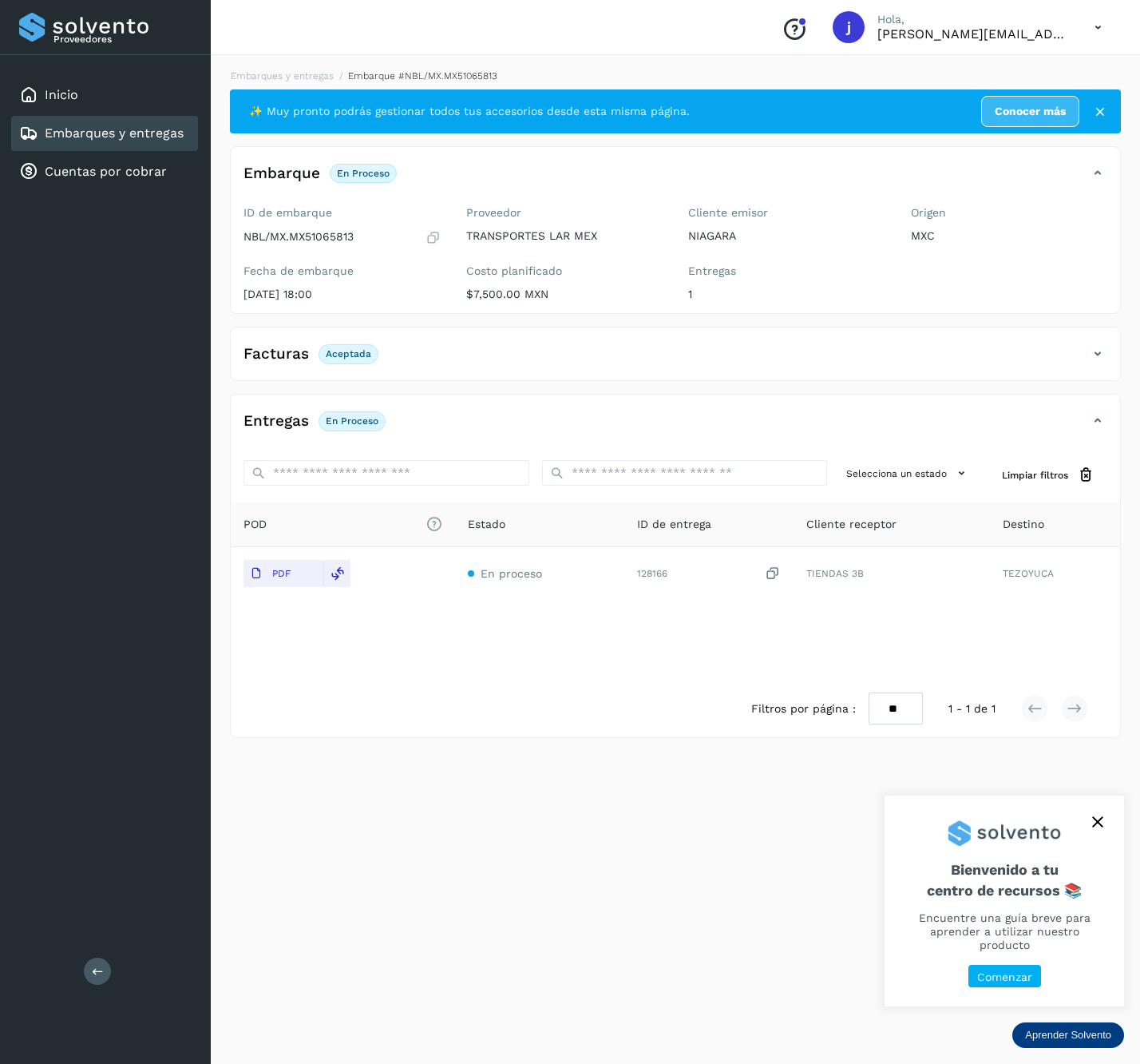
click at [1094, 834] on button "close," at bounding box center [1098, 823] width 24 height 24
click at [116, 973] on div "Proveedores Inicio Embarques y entregas Cuentas por cobrar Salir" at bounding box center [105, 532] width 211 height 1064
click at [101, 971] on icon at bounding box center [97, 971] width 12 height 12
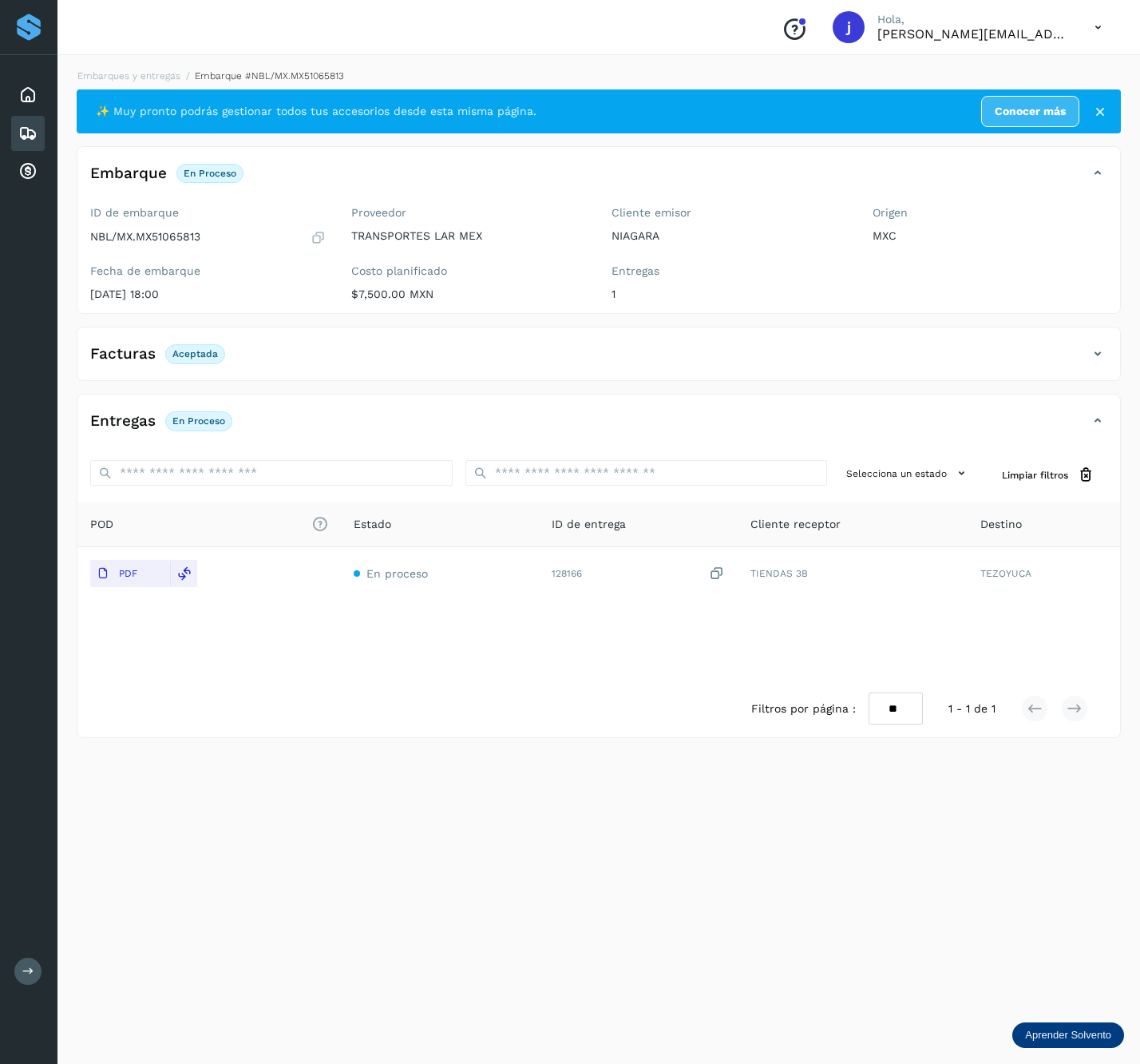
click at [1100, 341] on div "Facturas Aceptada" at bounding box center [599, 361] width 1043 height 40
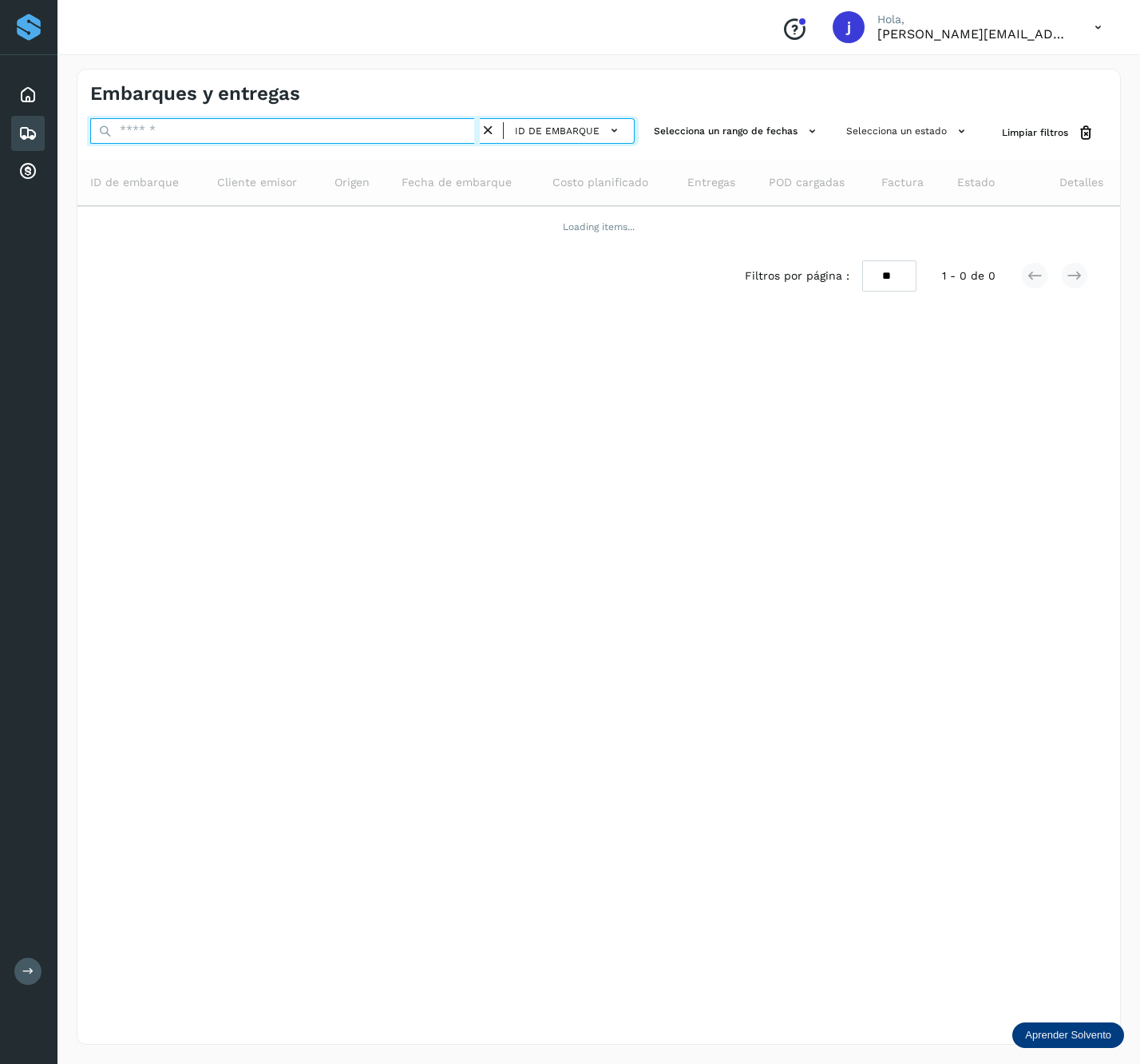
click at [217, 127] on input "text" at bounding box center [285, 131] width 389 height 26
paste input "**********"
type input "**********"
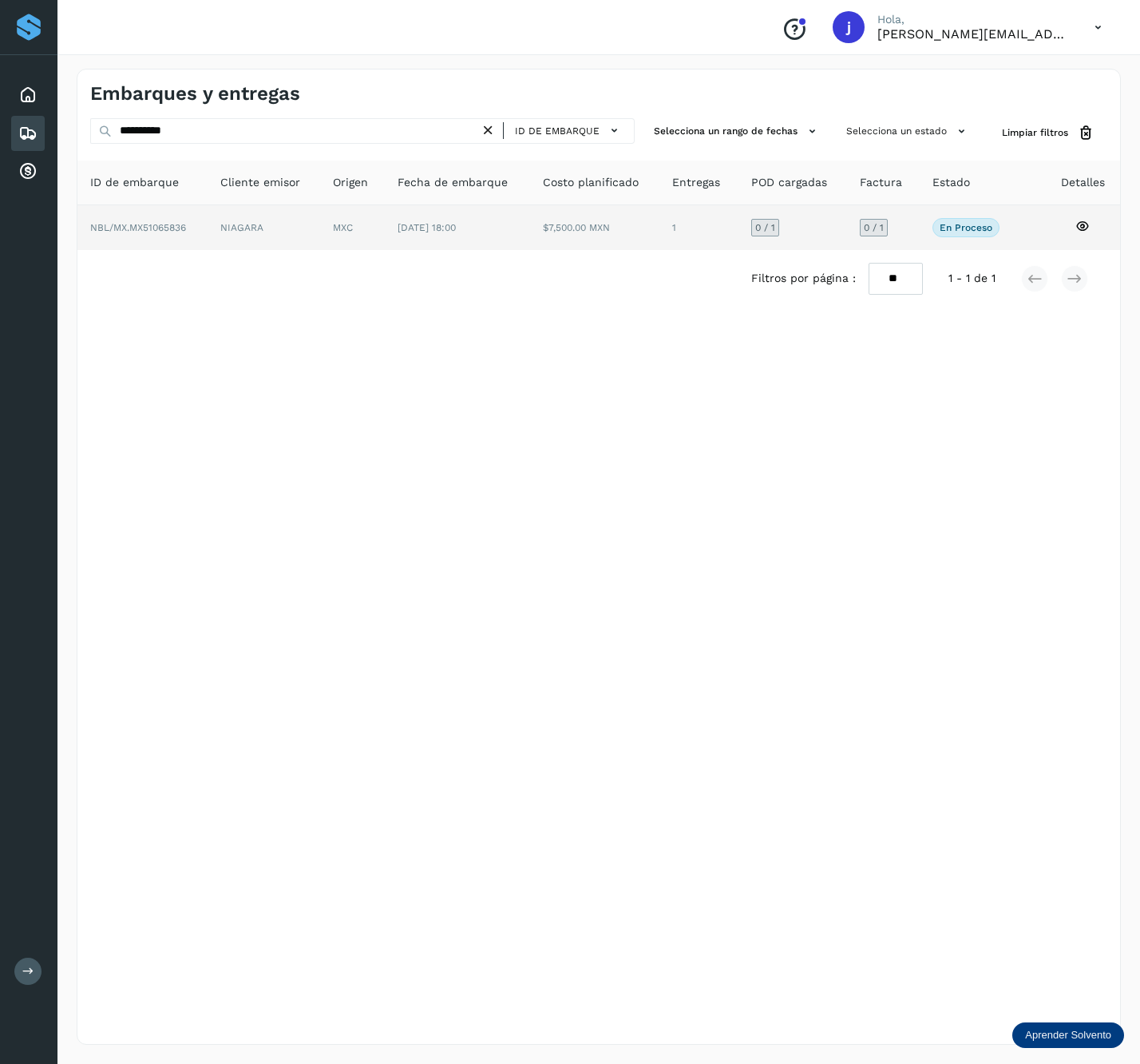
click at [530, 229] on td "[DATE] 18:00" at bounding box center [595, 228] width 130 height 45
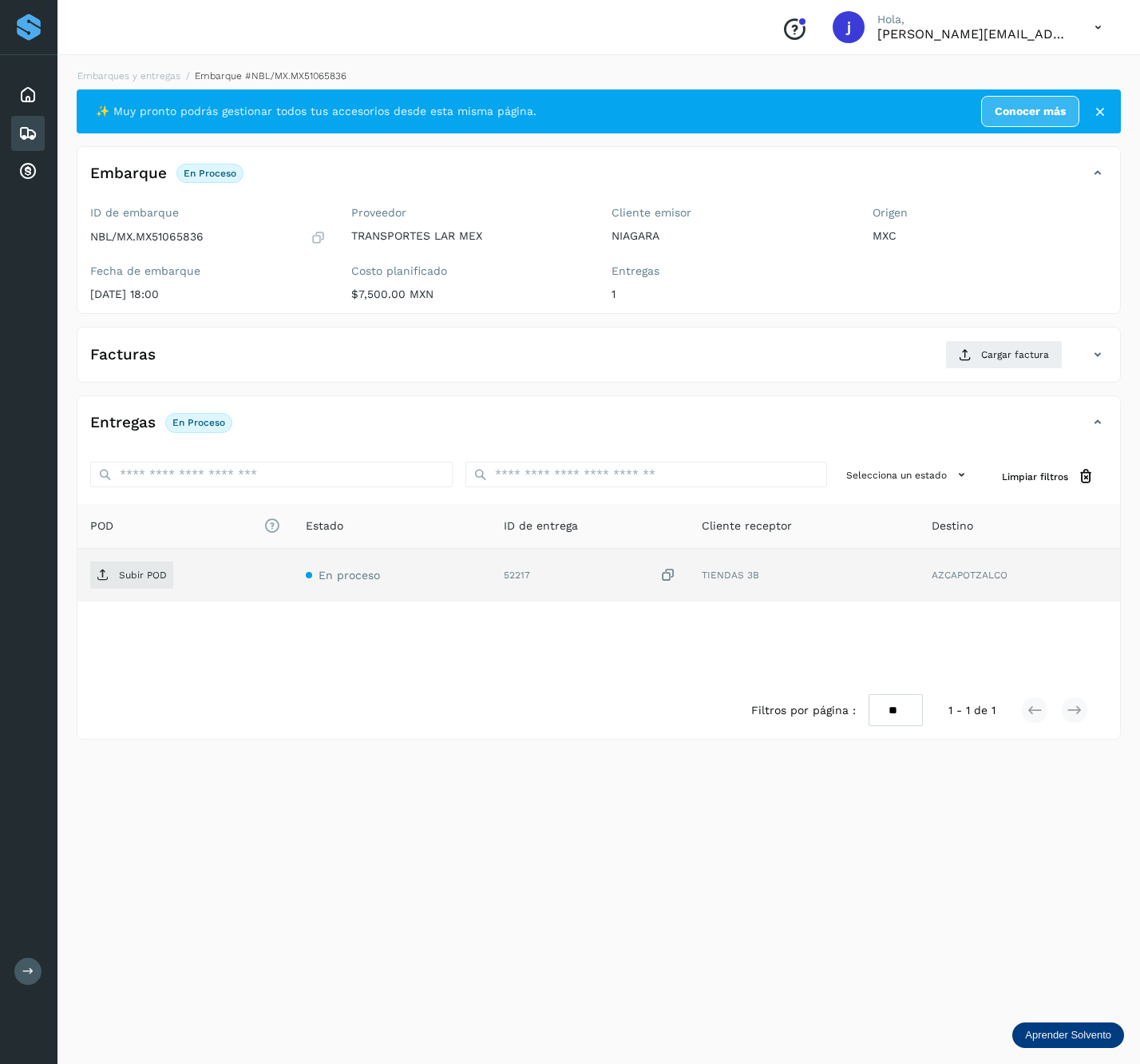
click at [179, 588] on div "Subir POD" at bounding box center [185, 575] width 190 height 27
click at [150, 568] on span "Subir POD" at bounding box center [131, 575] width 83 height 26
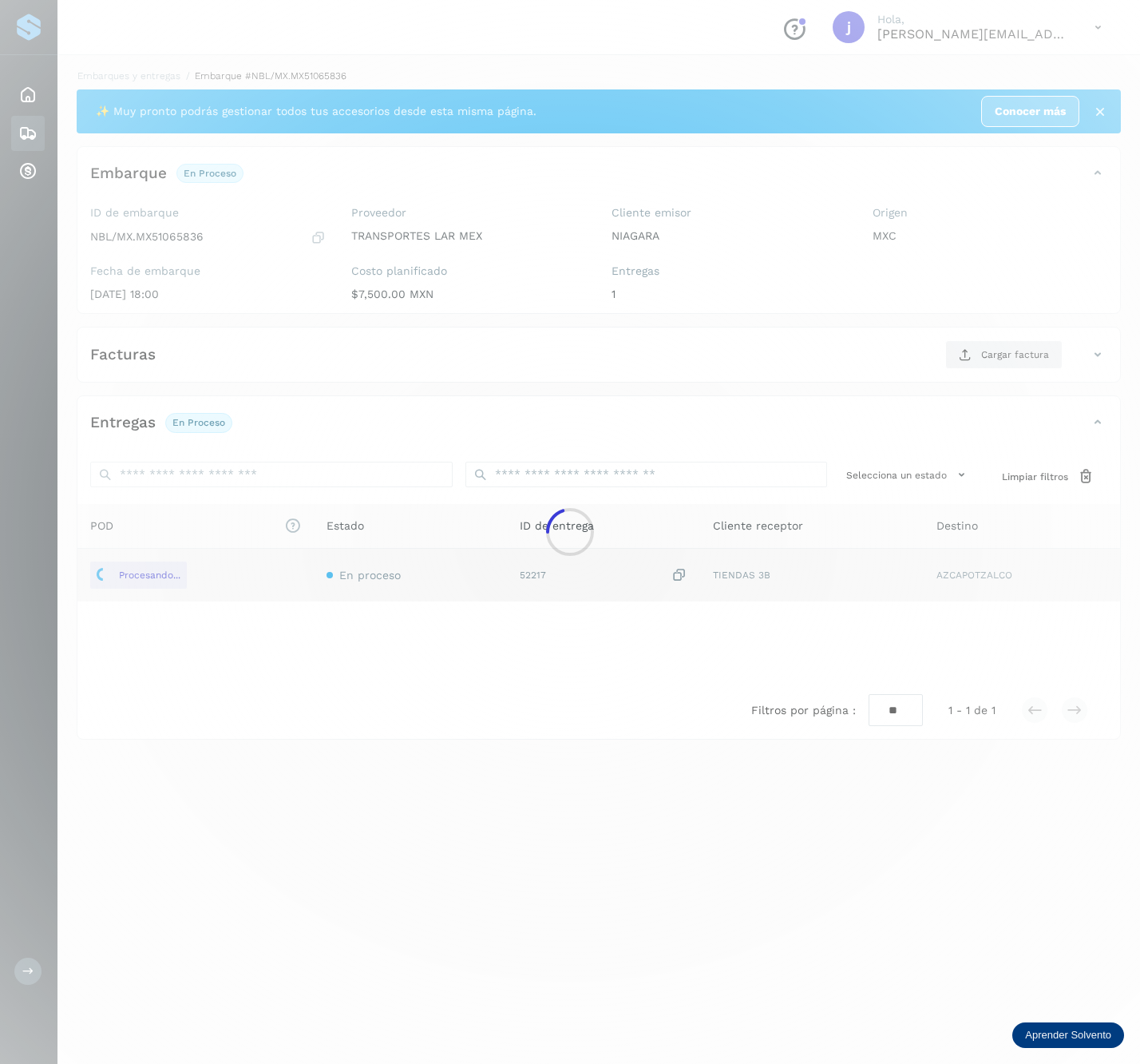
click at [1014, 344] on div at bounding box center [570, 532] width 1140 height 1064
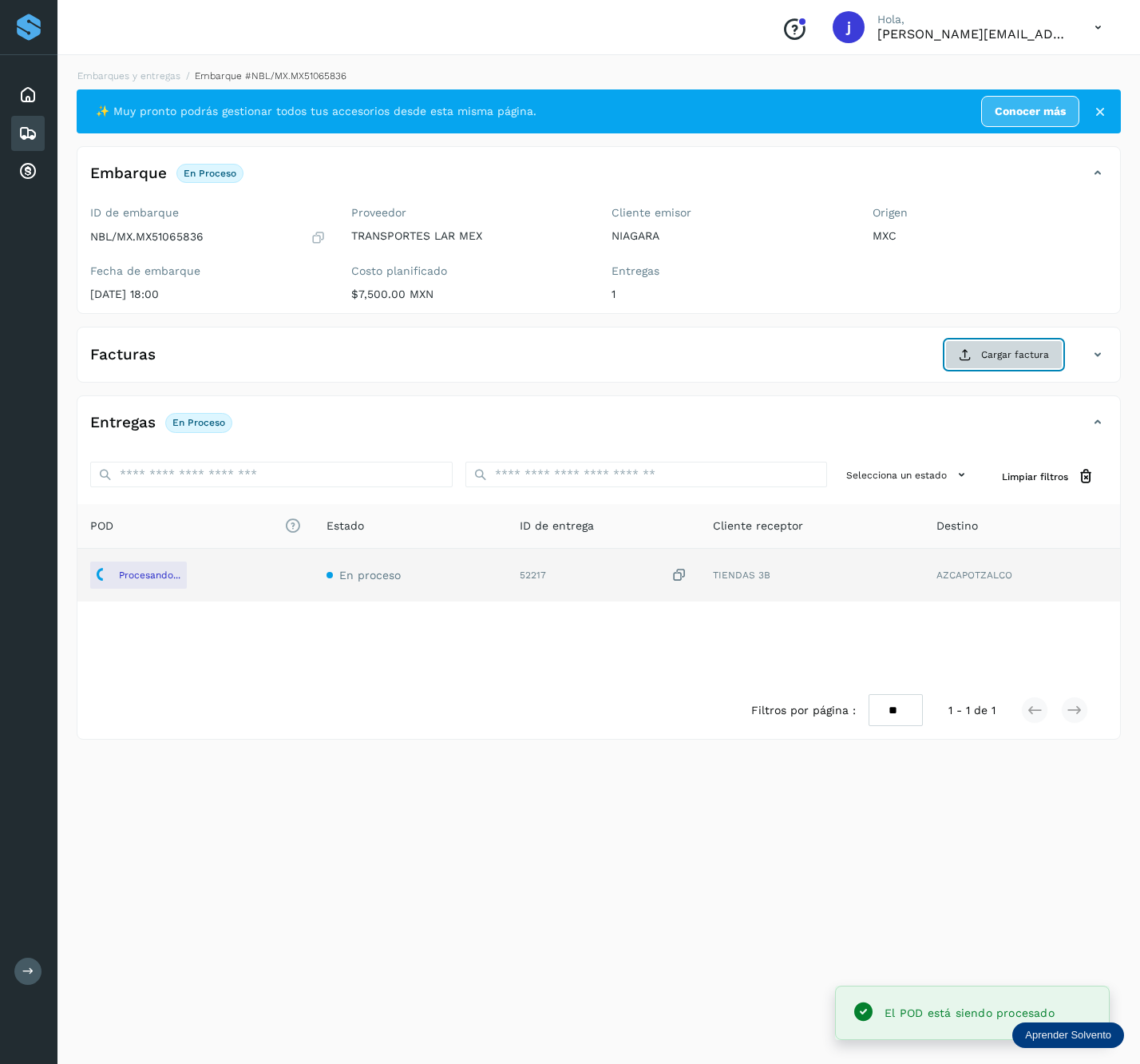
click at [1013, 348] on span "Cargar factura" at bounding box center [1015, 355] width 68 height 14
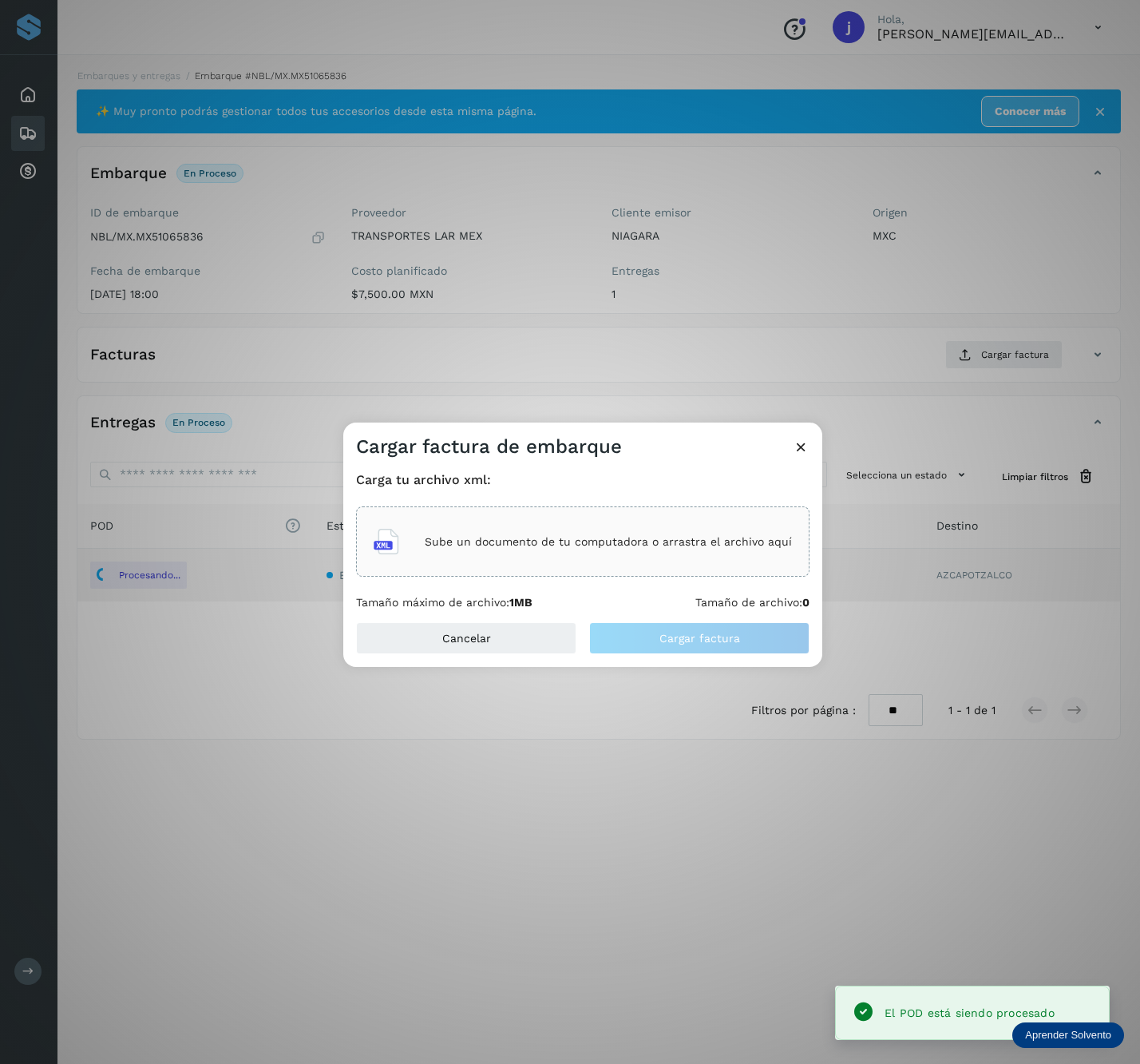
click at [618, 513] on div "Sube un documento de tu computadora o arrastra el archivo aquí" at bounding box center [583, 541] width 454 height 70
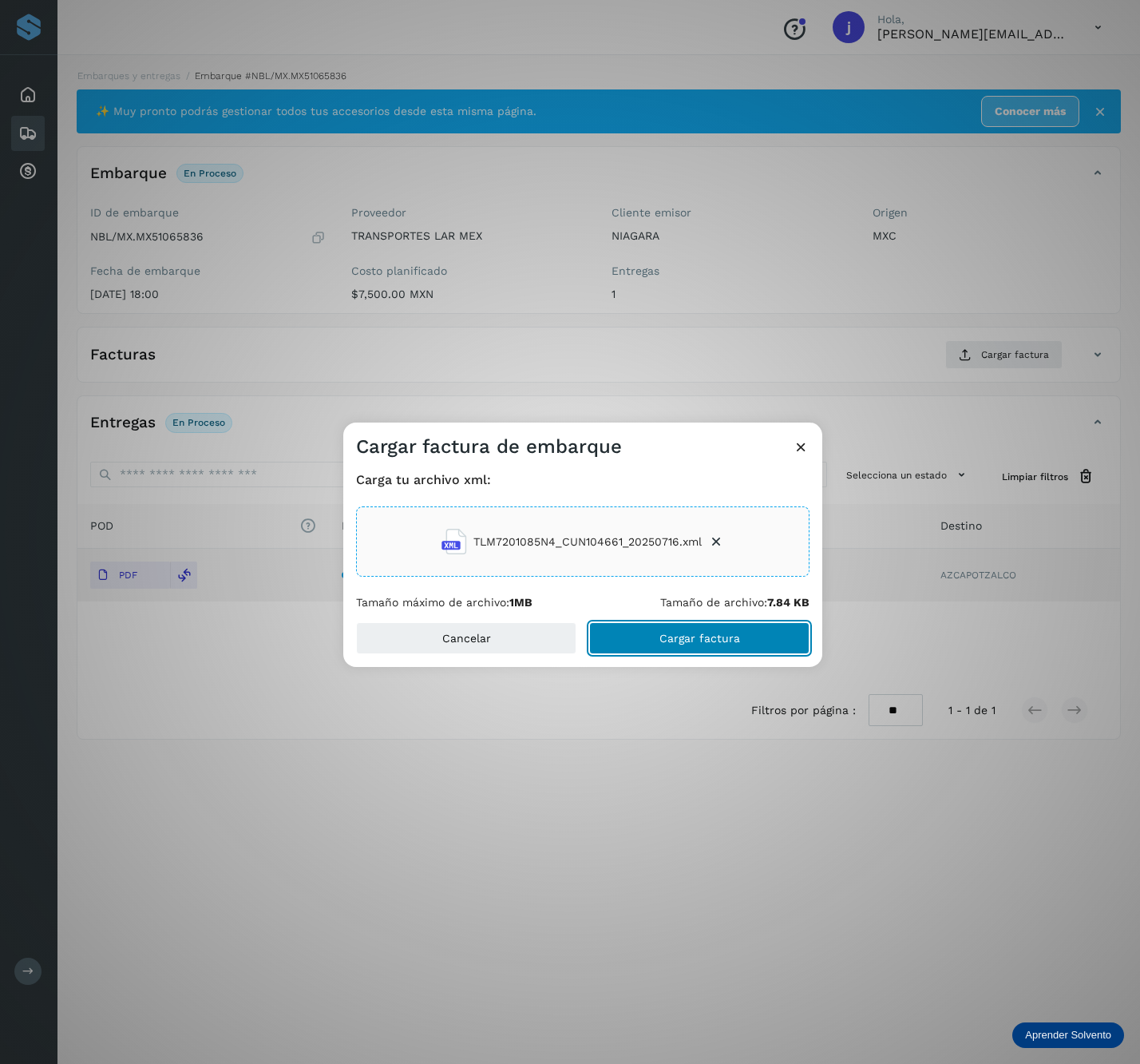
click at [776, 645] on button "Cargar factura" at bounding box center [700, 638] width 220 height 32
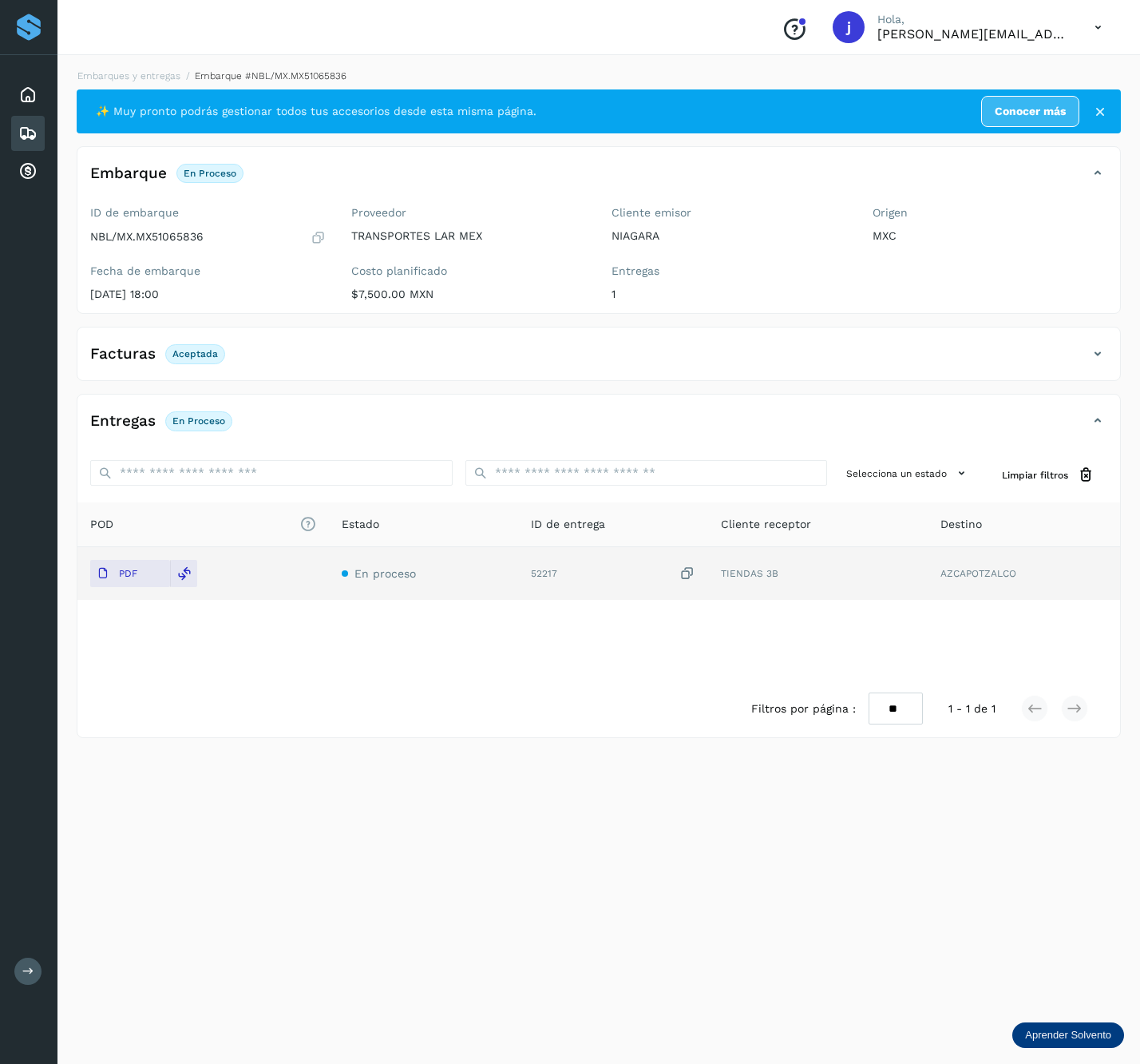
click at [1101, 347] on icon at bounding box center [1098, 354] width 19 height 19
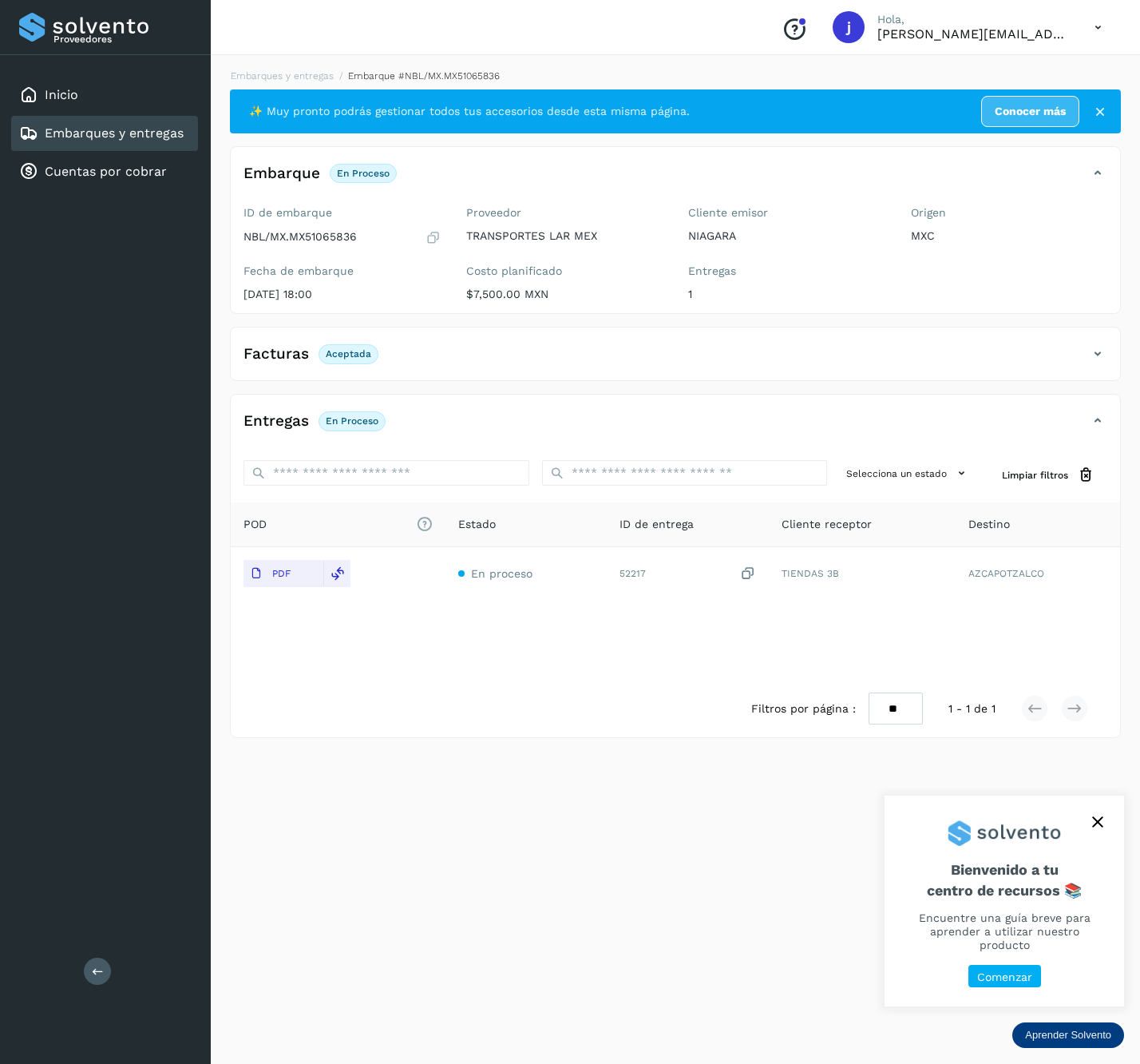
click at [70, 974] on div "Proveedores Inicio Embarques y entregas Cuentas por cobrar Salir" at bounding box center [105, 532] width 211 height 1064
click at [96, 967] on icon at bounding box center [97, 971] width 12 height 12
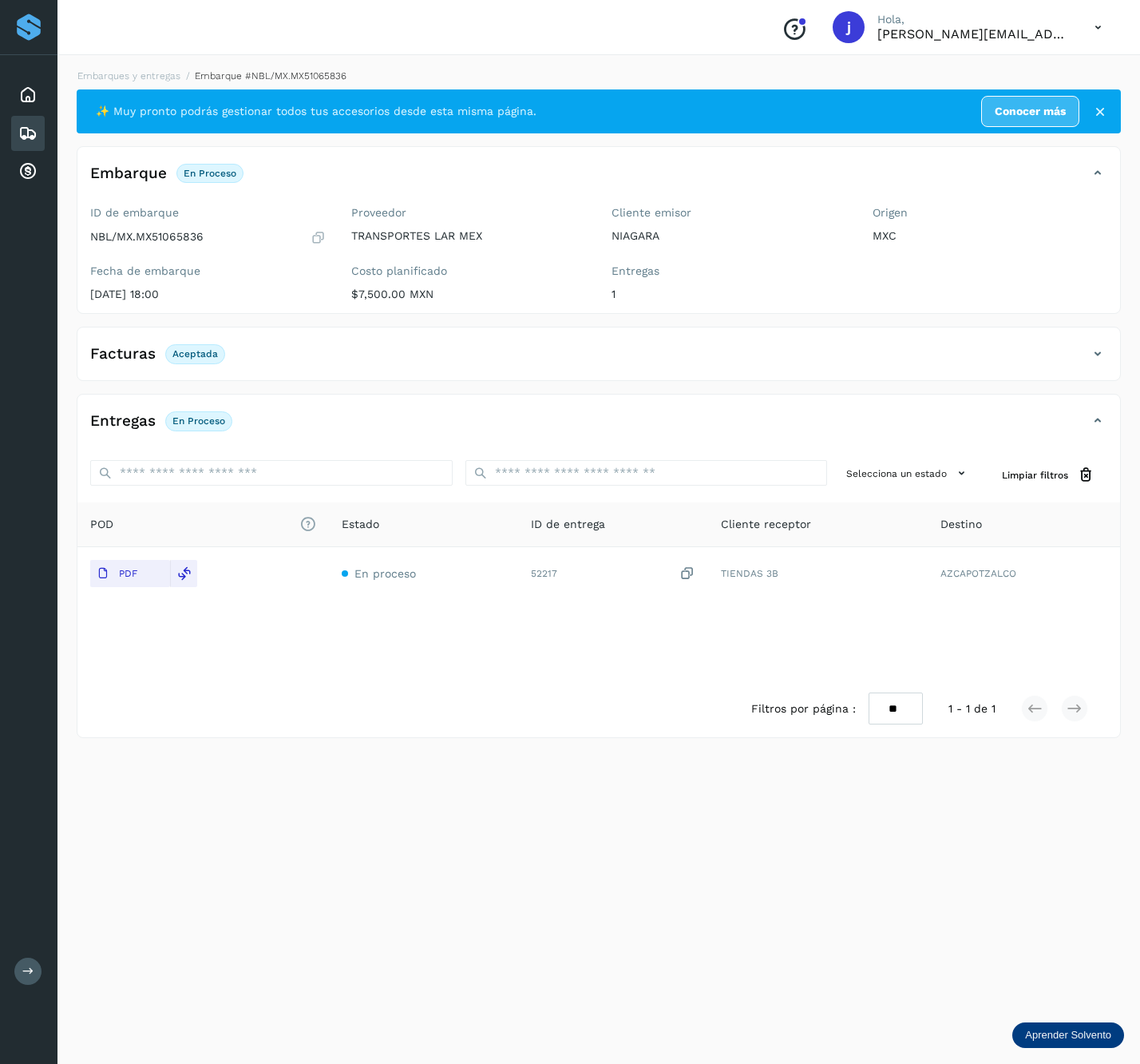
click at [1110, 365] on div "Facturas Aceptada" at bounding box center [599, 361] width 1043 height 40
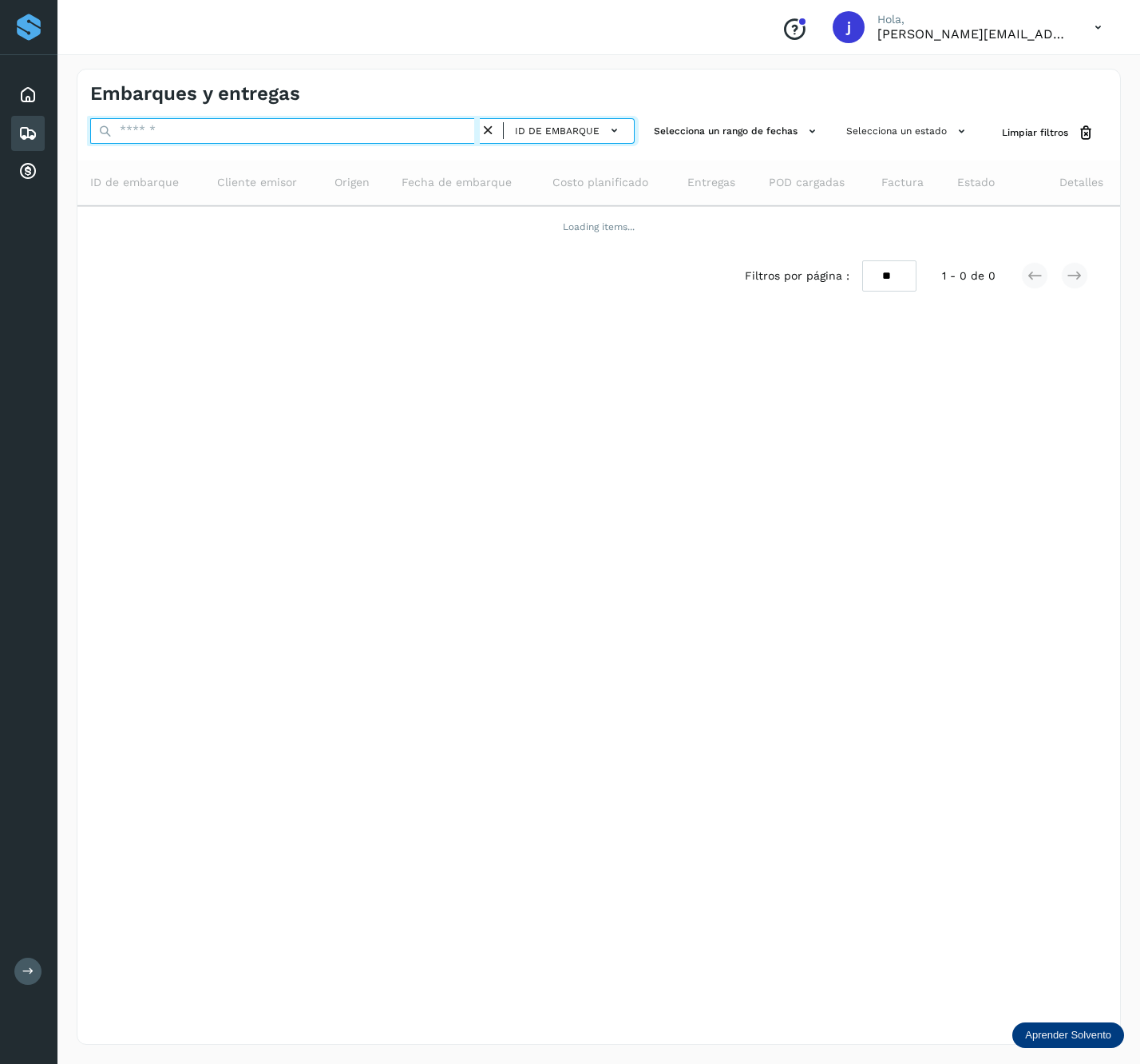
click at [222, 133] on input "text" at bounding box center [285, 131] width 389 height 26
paste input "**********"
type input "**********"
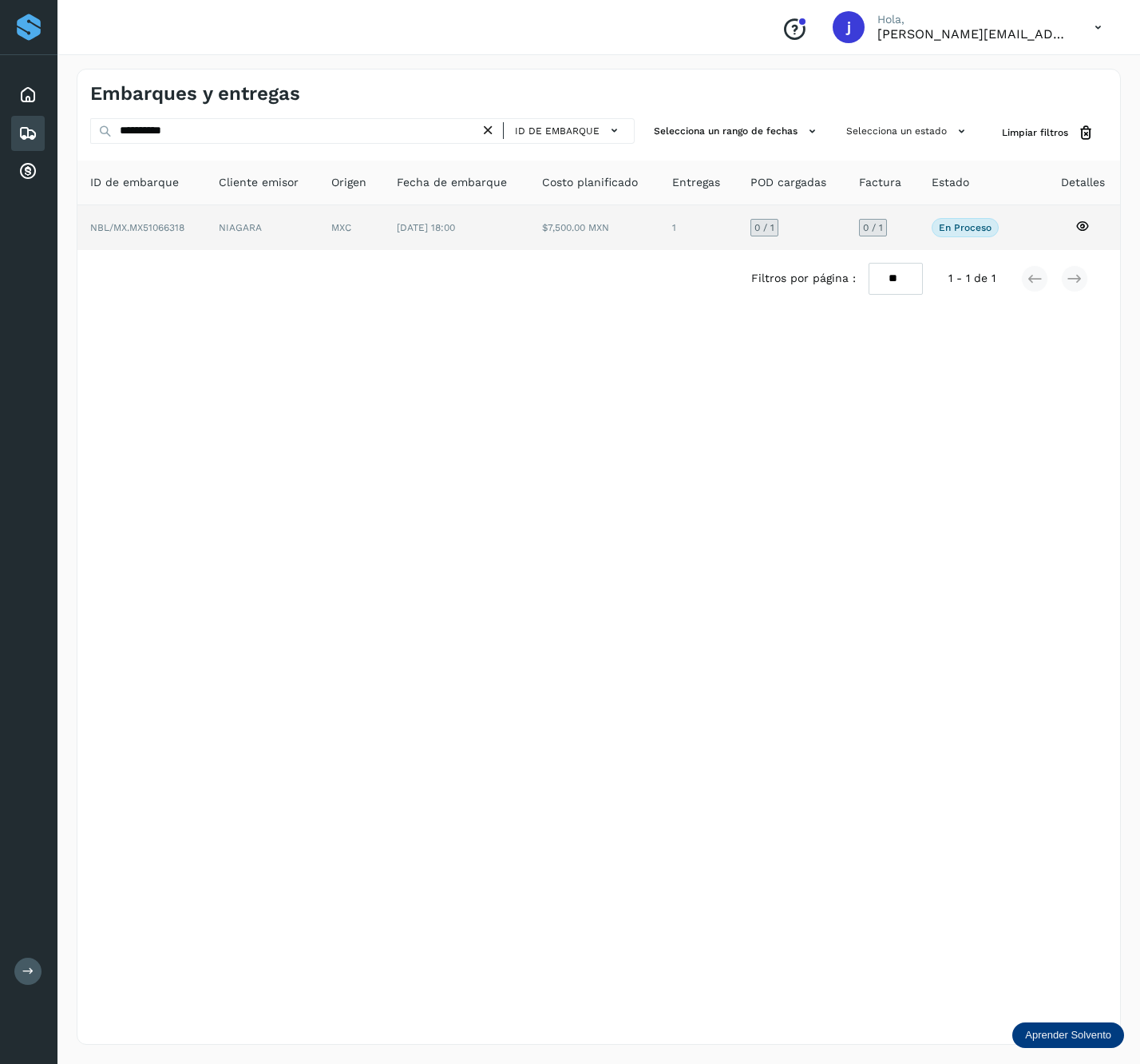
click at [660, 232] on td "$7,500.00 MXN" at bounding box center [699, 228] width 79 height 45
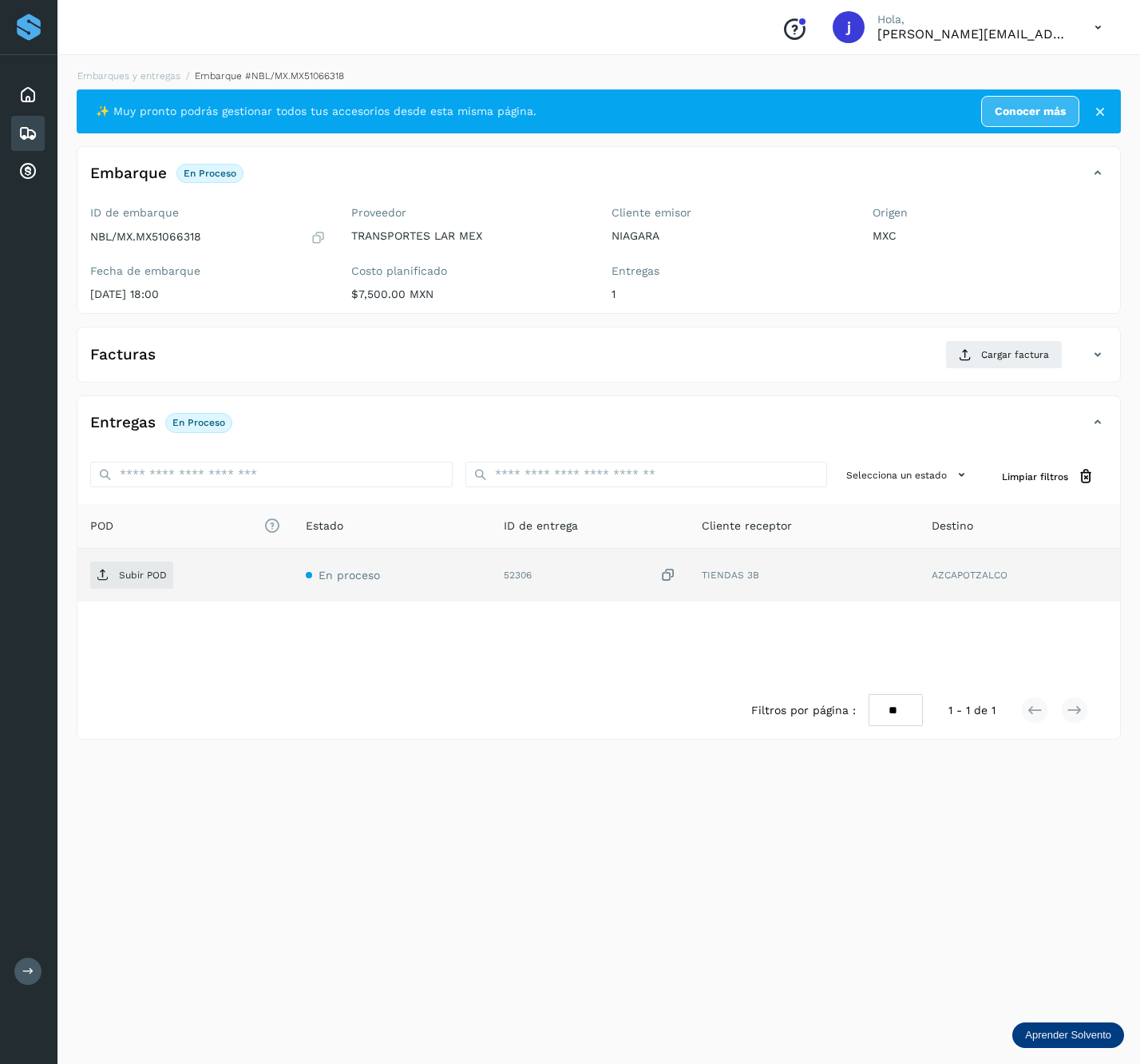
click at [293, 567] on td "Subir POD" at bounding box center [392, 575] width 198 height 53
click at [93, 569] on span "Subir POD" at bounding box center [131, 575] width 83 height 26
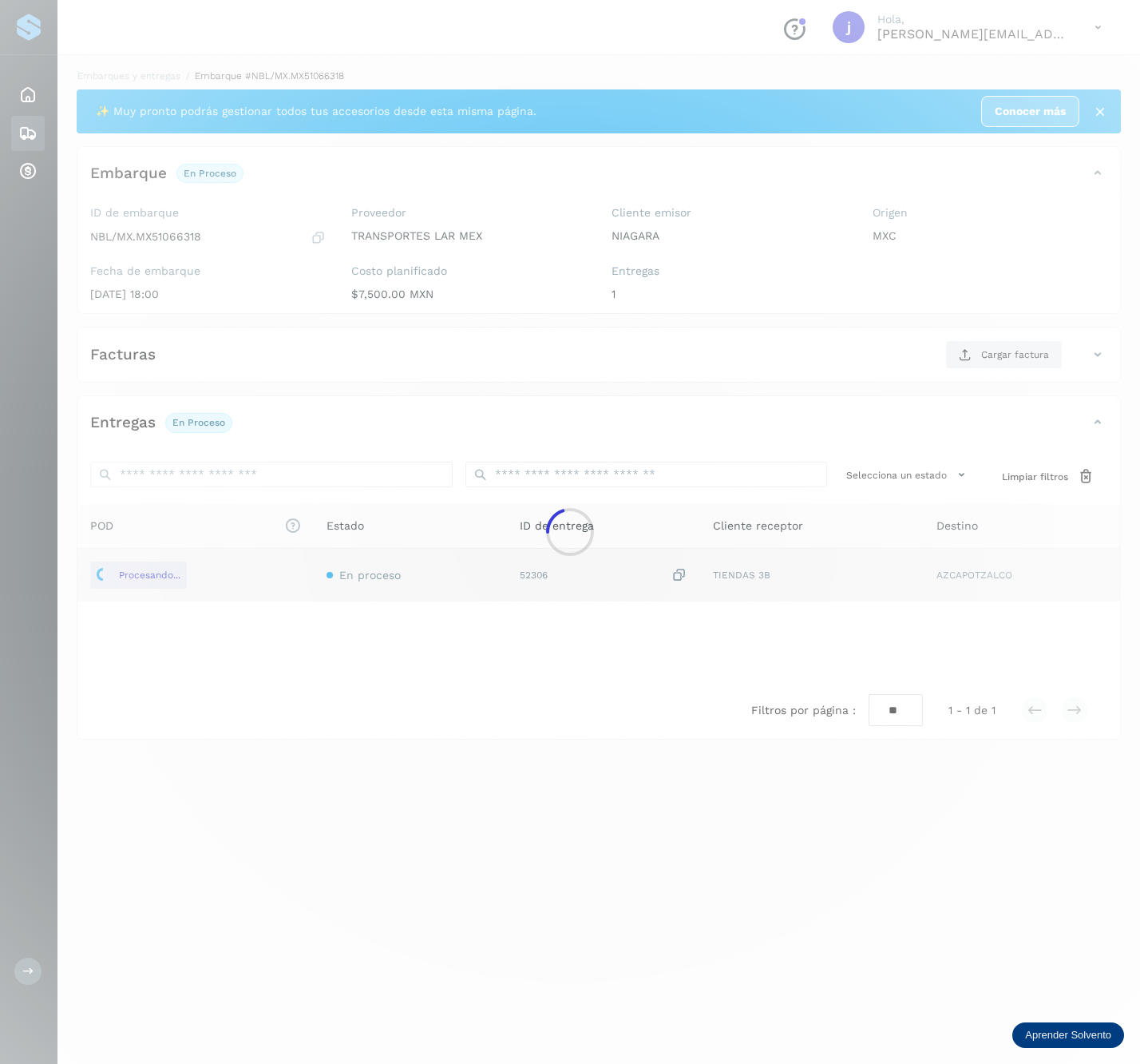
click at [1030, 377] on div "Facturas Cargar factura" at bounding box center [599, 361] width 1043 height 42
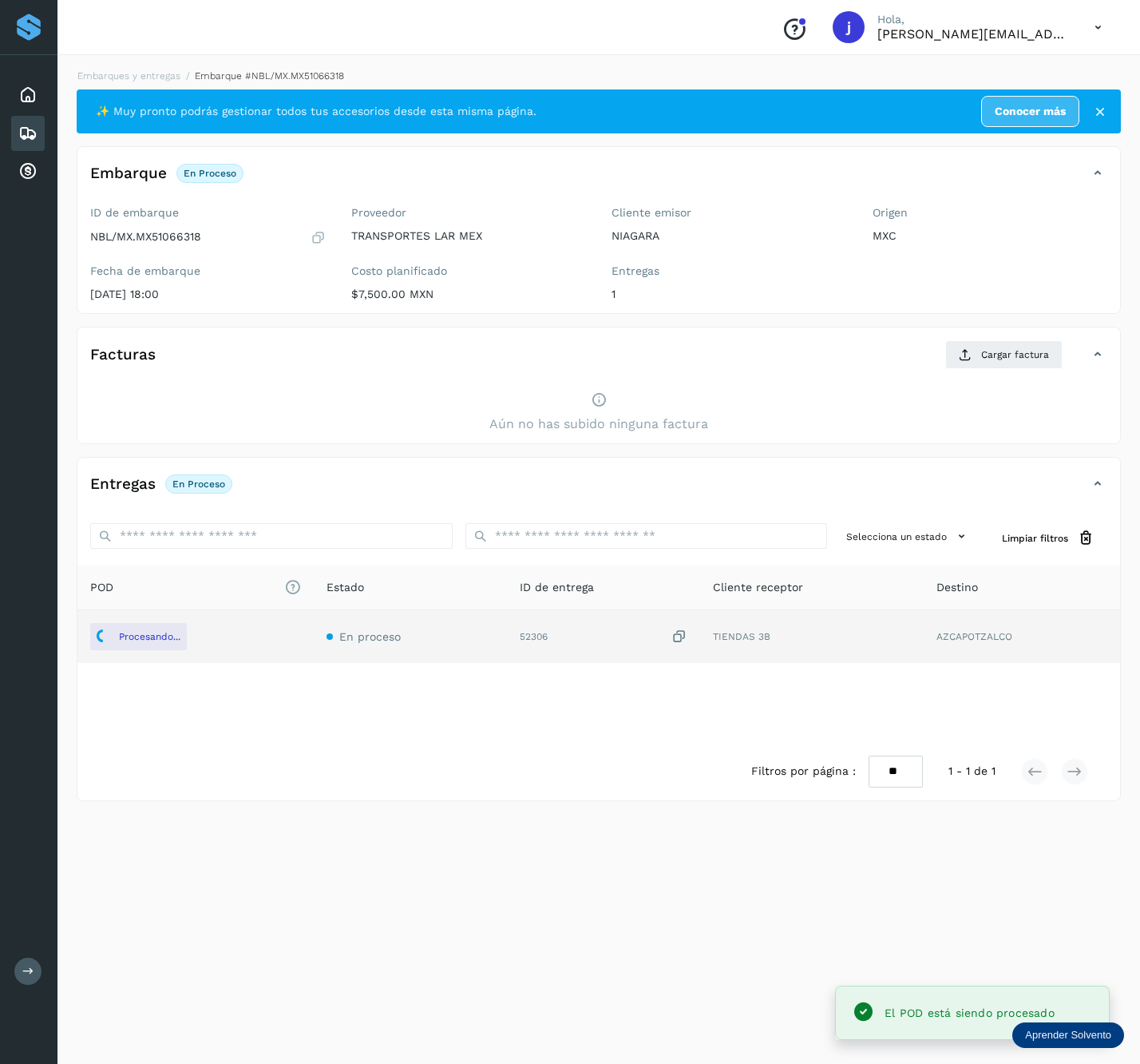
click at [1030, 377] on div "Facturas Cargar factura" at bounding box center [599, 361] width 1043 height 42
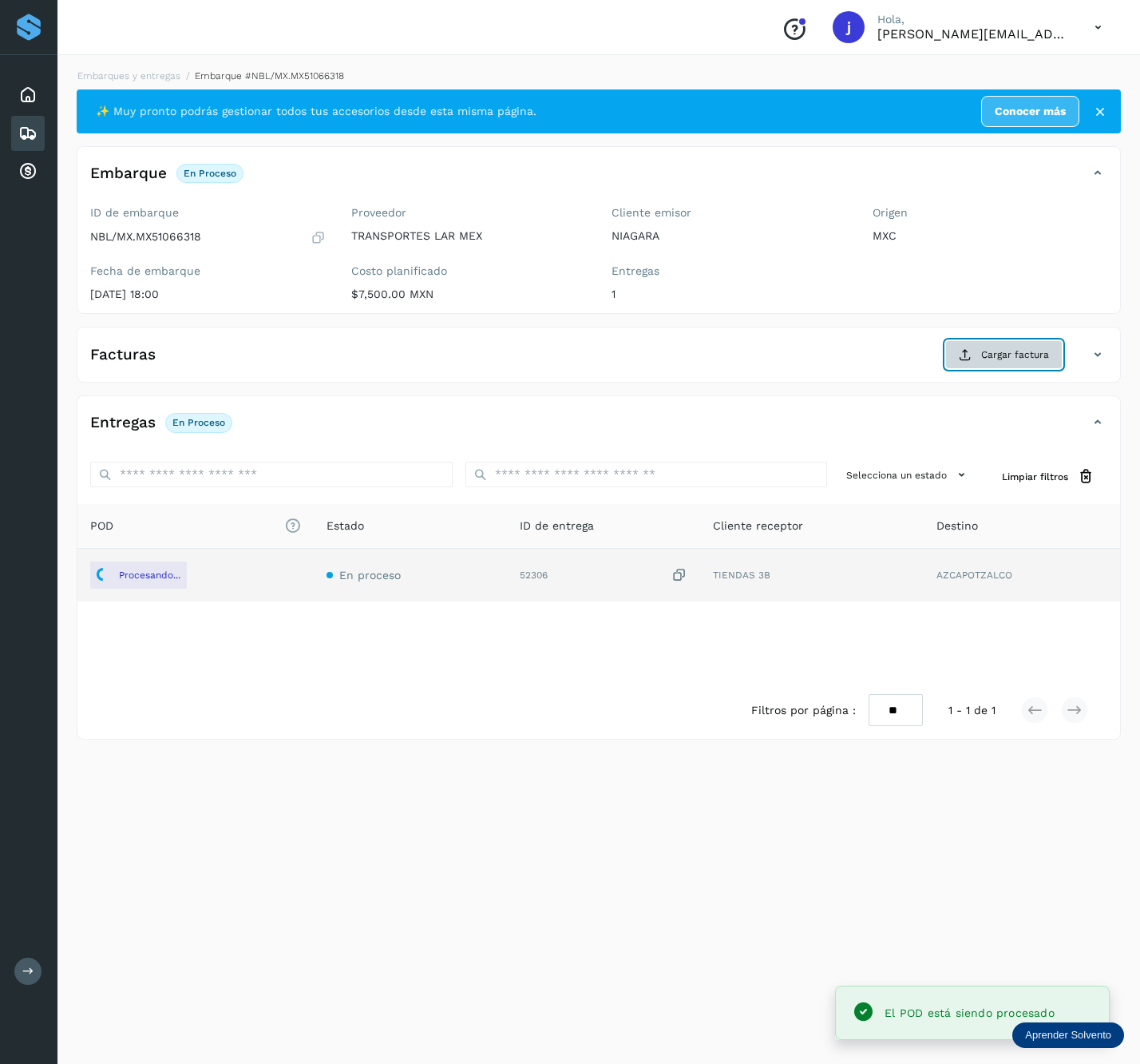
click at [988, 354] on span "Cargar factura" at bounding box center [1015, 355] width 68 height 14
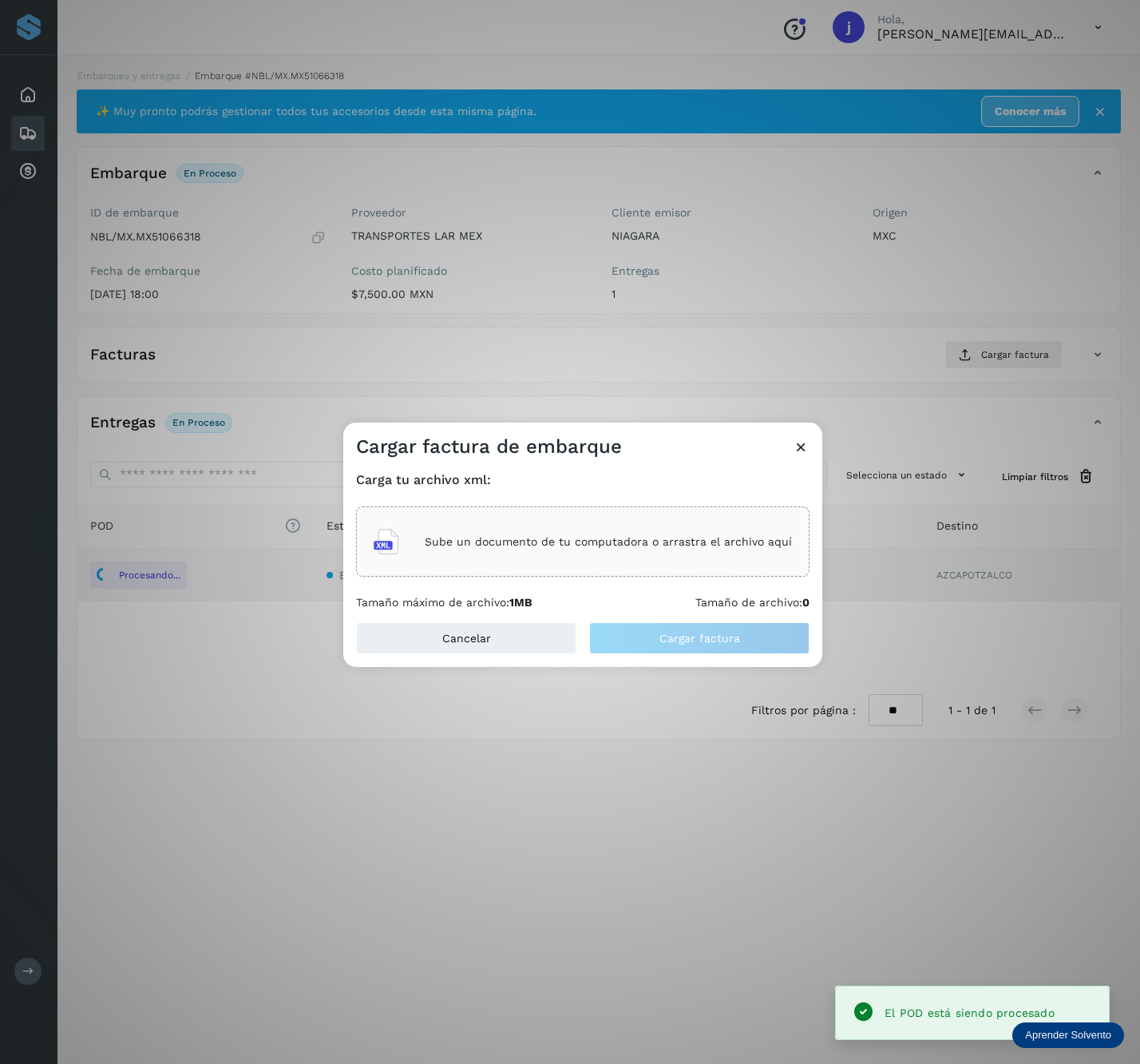
drag, startPoint x: 717, startPoint y: 495, endPoint x: 698, endPoint y: 518, distance: 29.8
click at [716, 495] on div "Carga tu archivo xml: Sube un documento de tu computadora o arrastra el archivo…" at bounding box center [583, 541] width 454 height 138
click at [693, 530] on div "Sube un documento de tu computadora o arrastra el archivo aquí" at bounding box center [583, 542] width 418 height 43
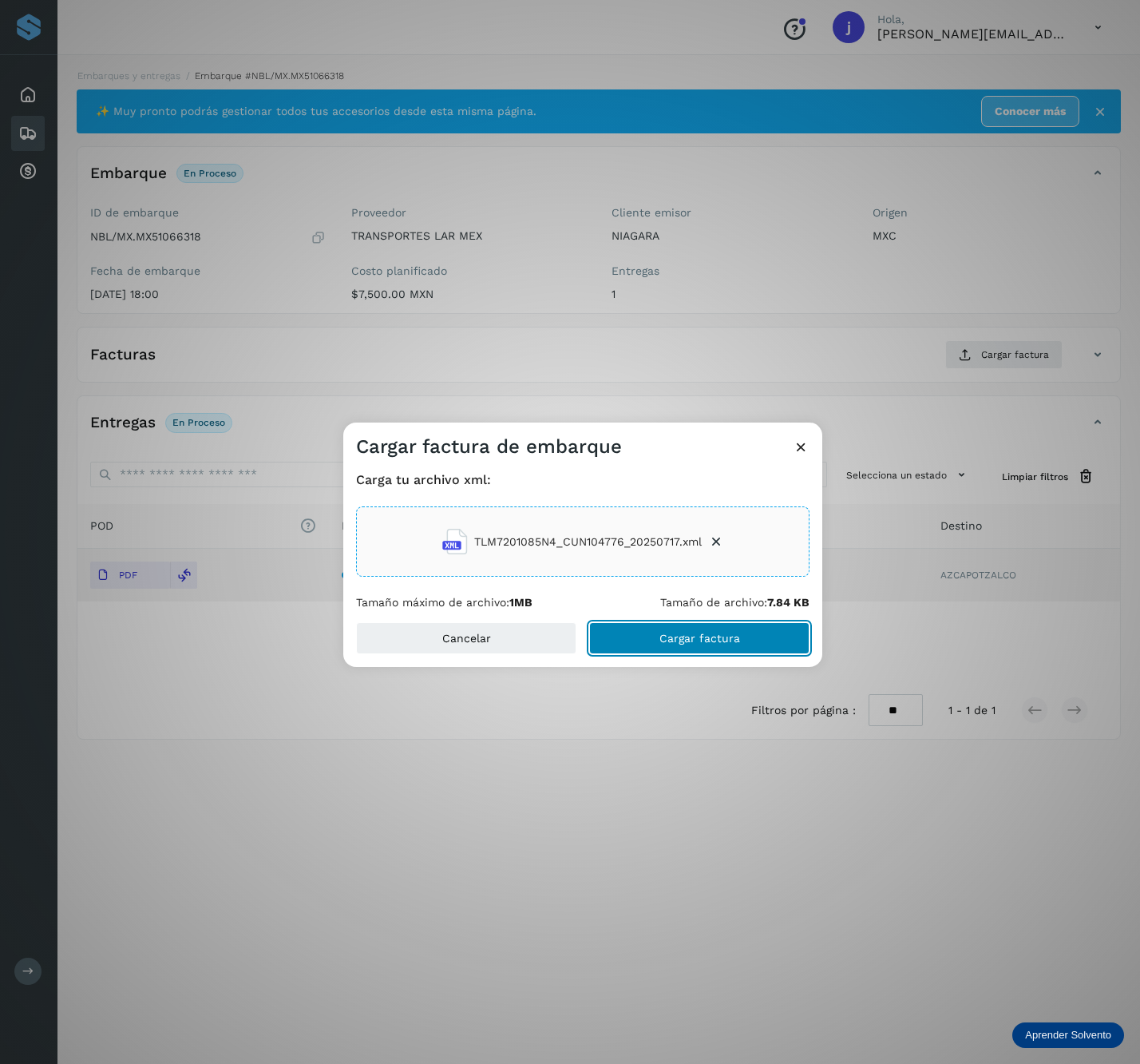
click at [761, 639] on button "Cargar factura" at bounding box center [700, 638] width 220 height 32
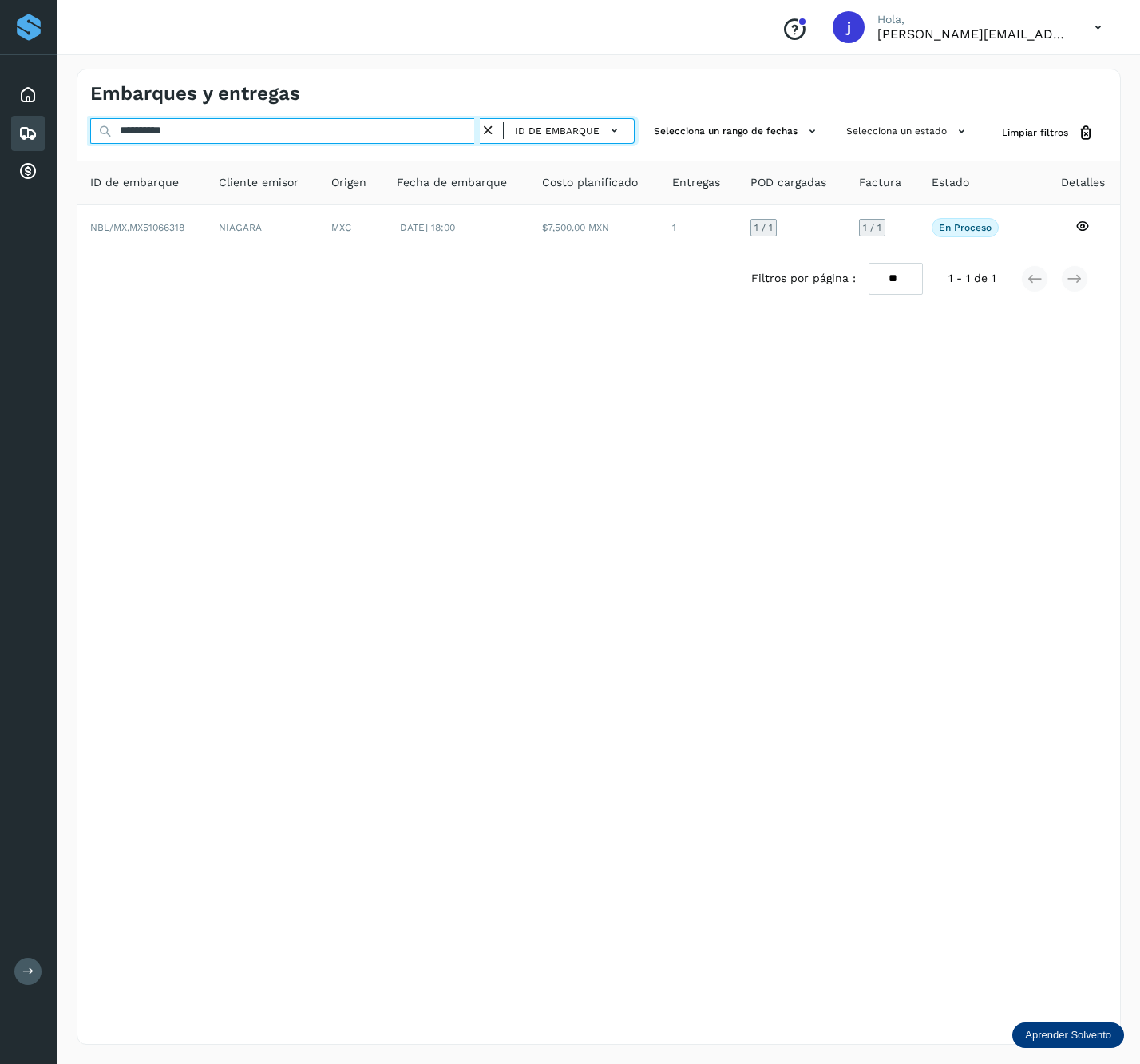
click at [188, 142] on input "**********" at bounding box center [285, 131] width 389 height 26
paste input "text"
type input "**********"
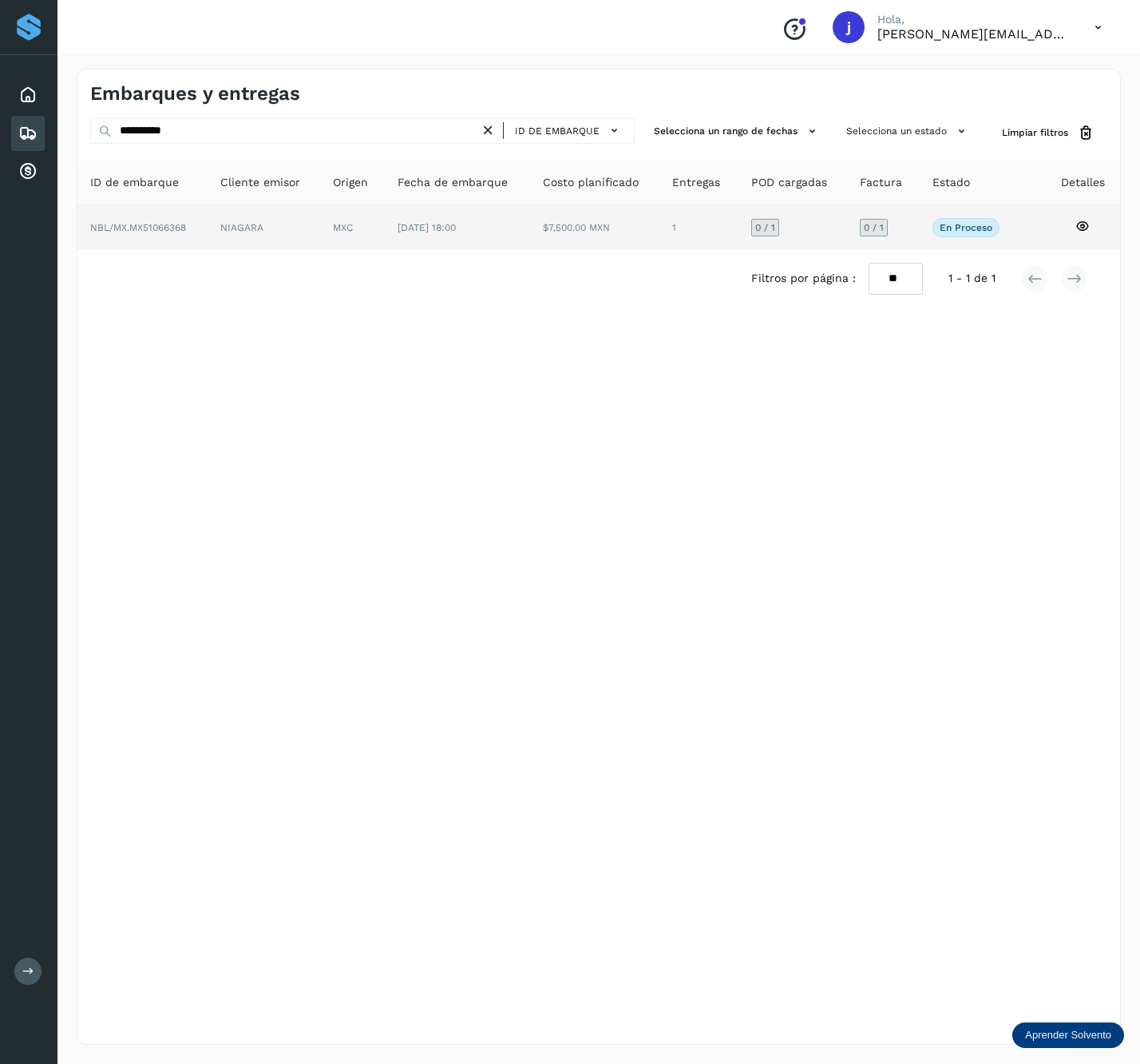
click at [530, 238] on td "17/jul/2025 18:00" at bounding box center [595, 228] width 130 height 45
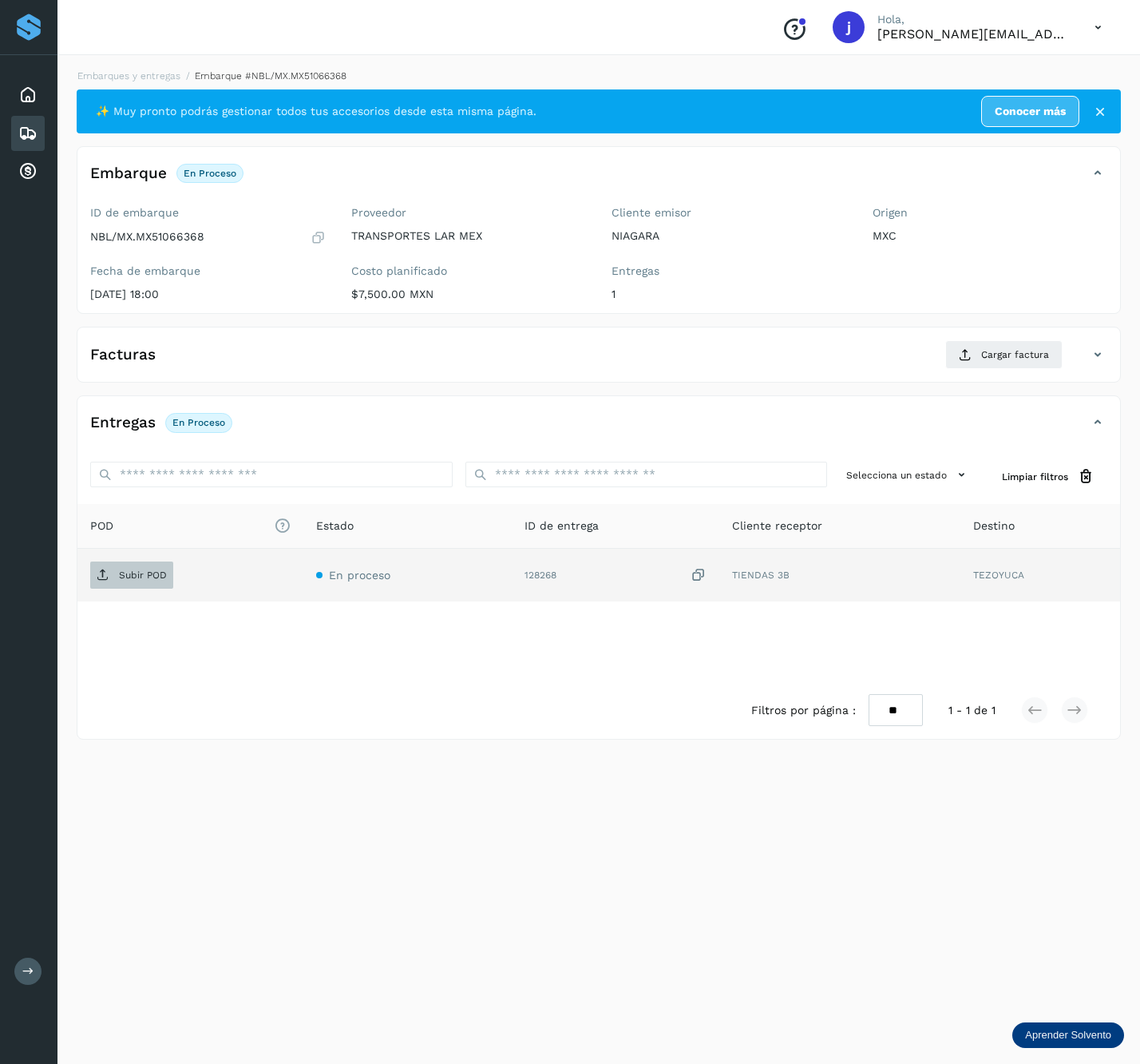
click at [139, 574] on p "Subir POD" at bounding box center [143, 575] width 48 height 11
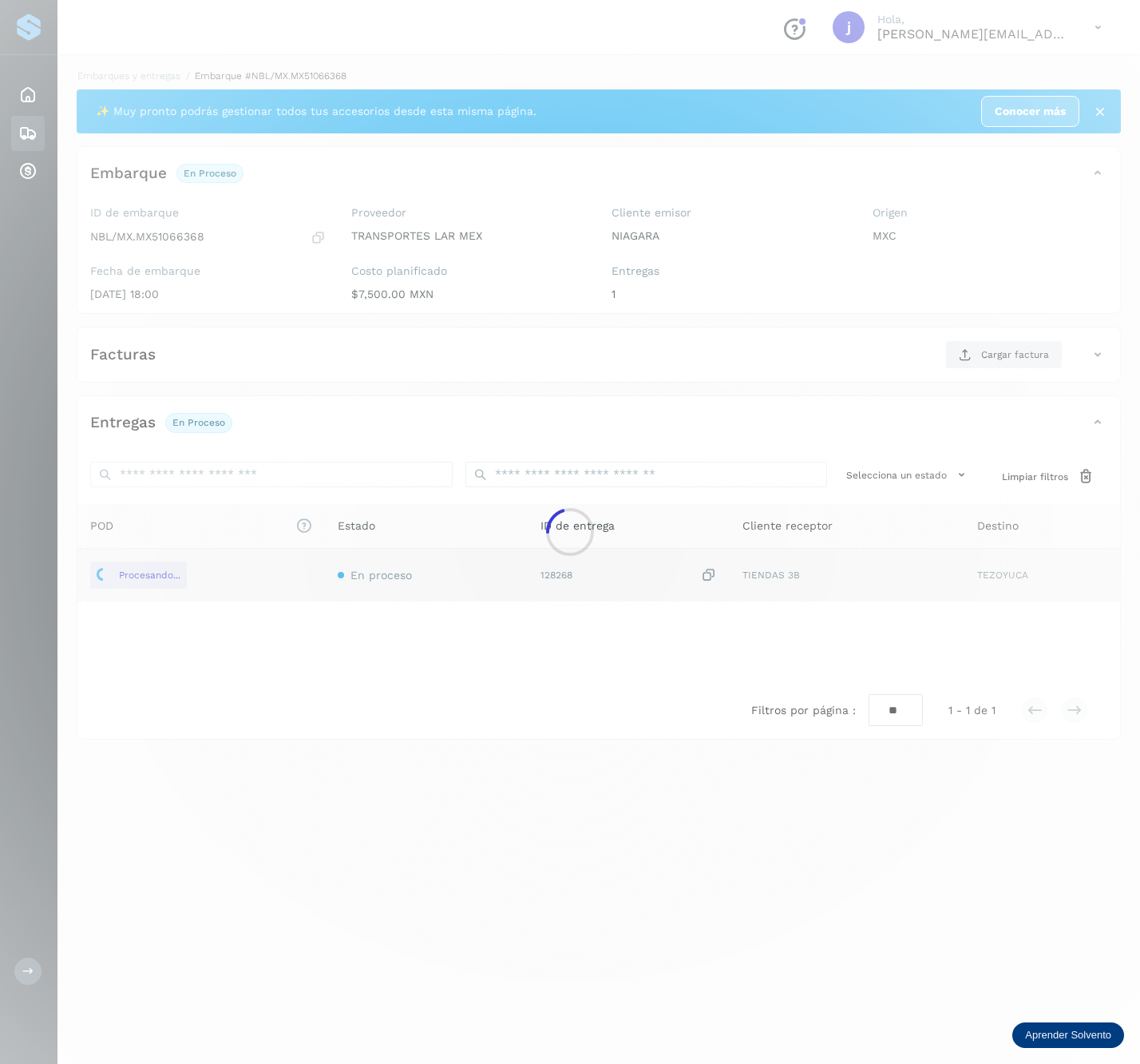
click at [1017, 364] on div at bounding box center [570, 532] width 1140 height 1064
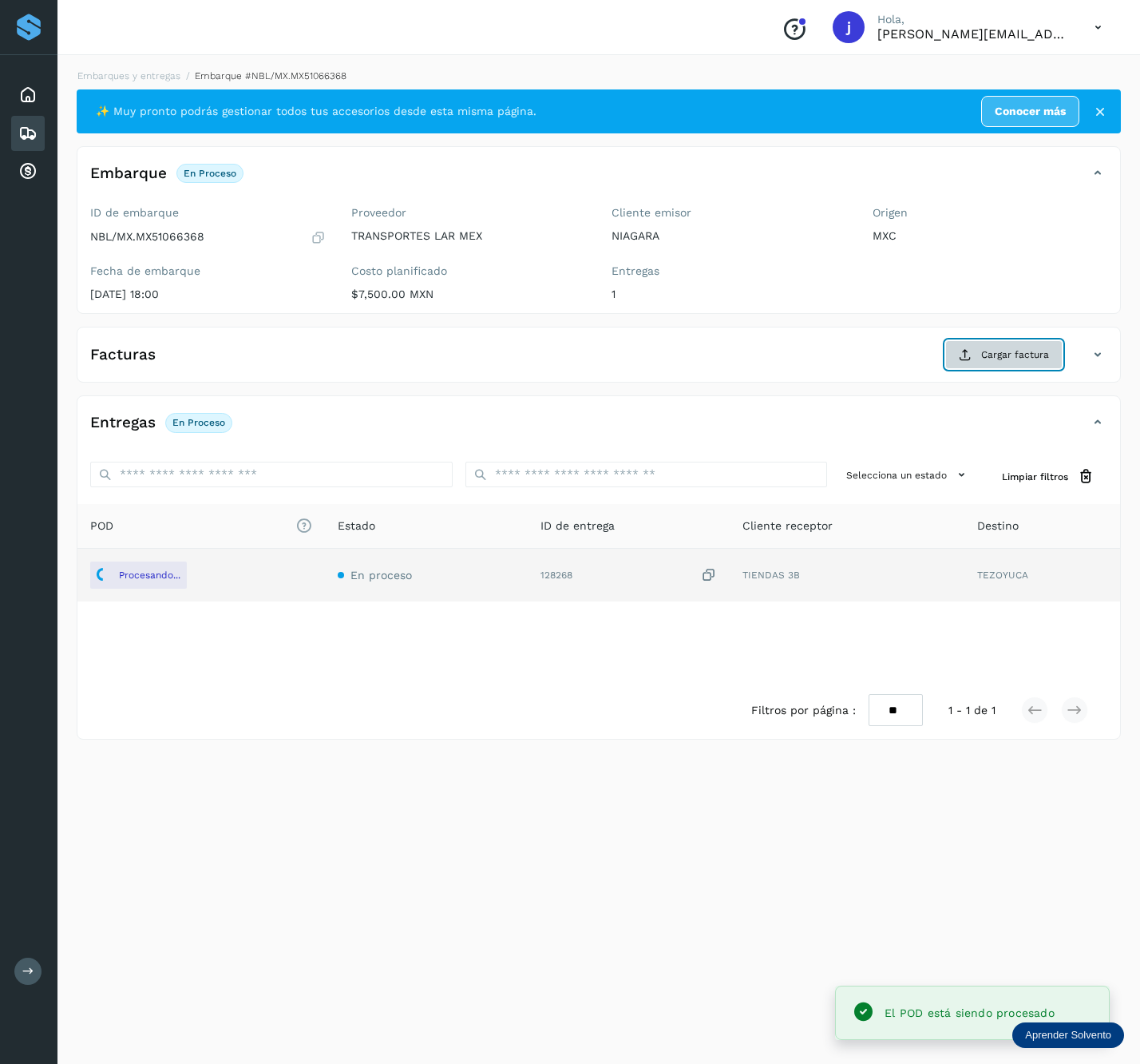
click at [1002, 347] on button "Cargar factura" at bounding box center [1004, 355] width 117 height 29
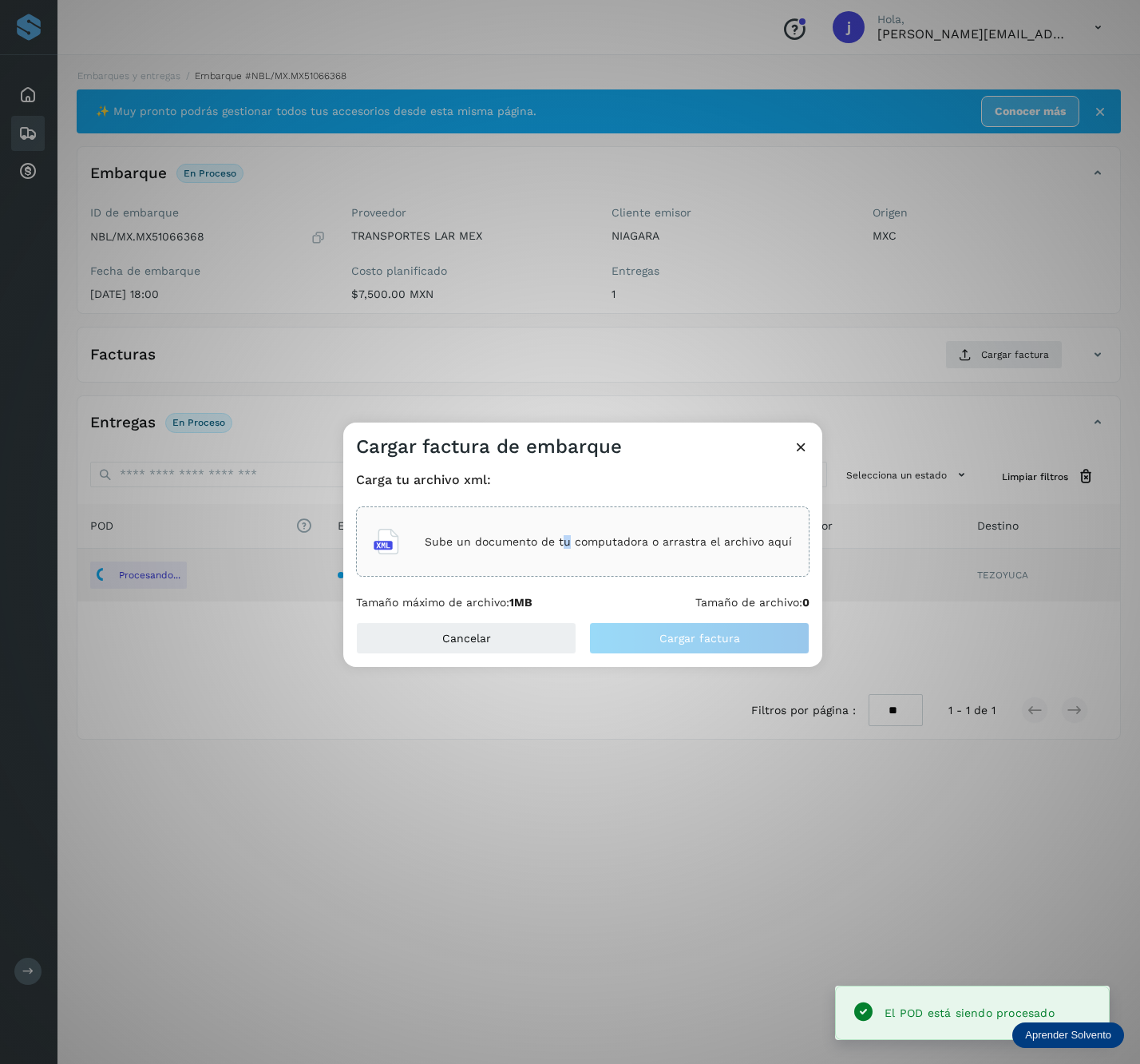
click at [569, 529] on div "Sube un documento de tu computadora o arrastra el archivo aquí" at bounding box center [583, 542] width 418 height 43
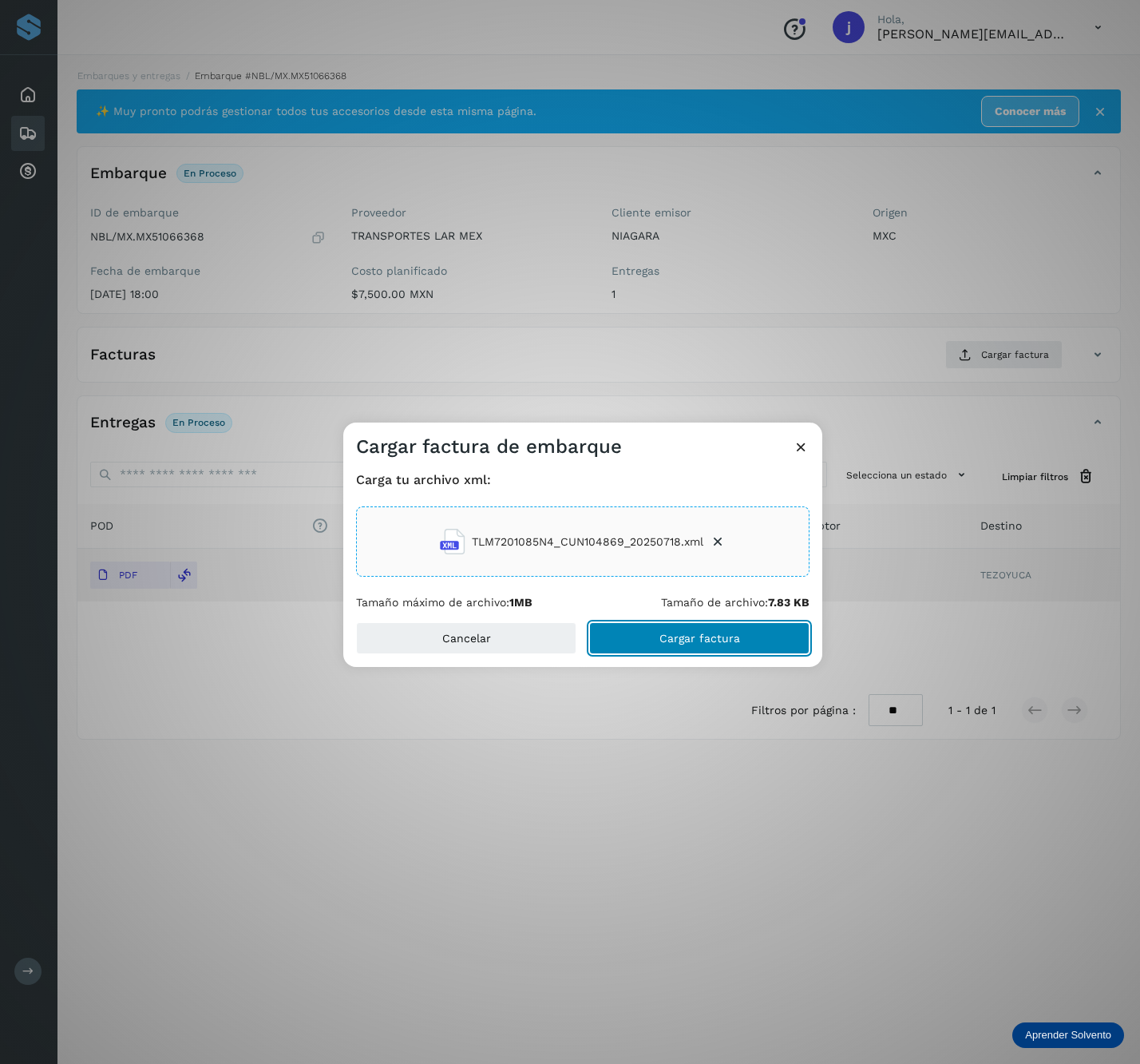
click at [722, 649] on button "Cargar factura" at bounding box center [700, 638] width 220 height 32
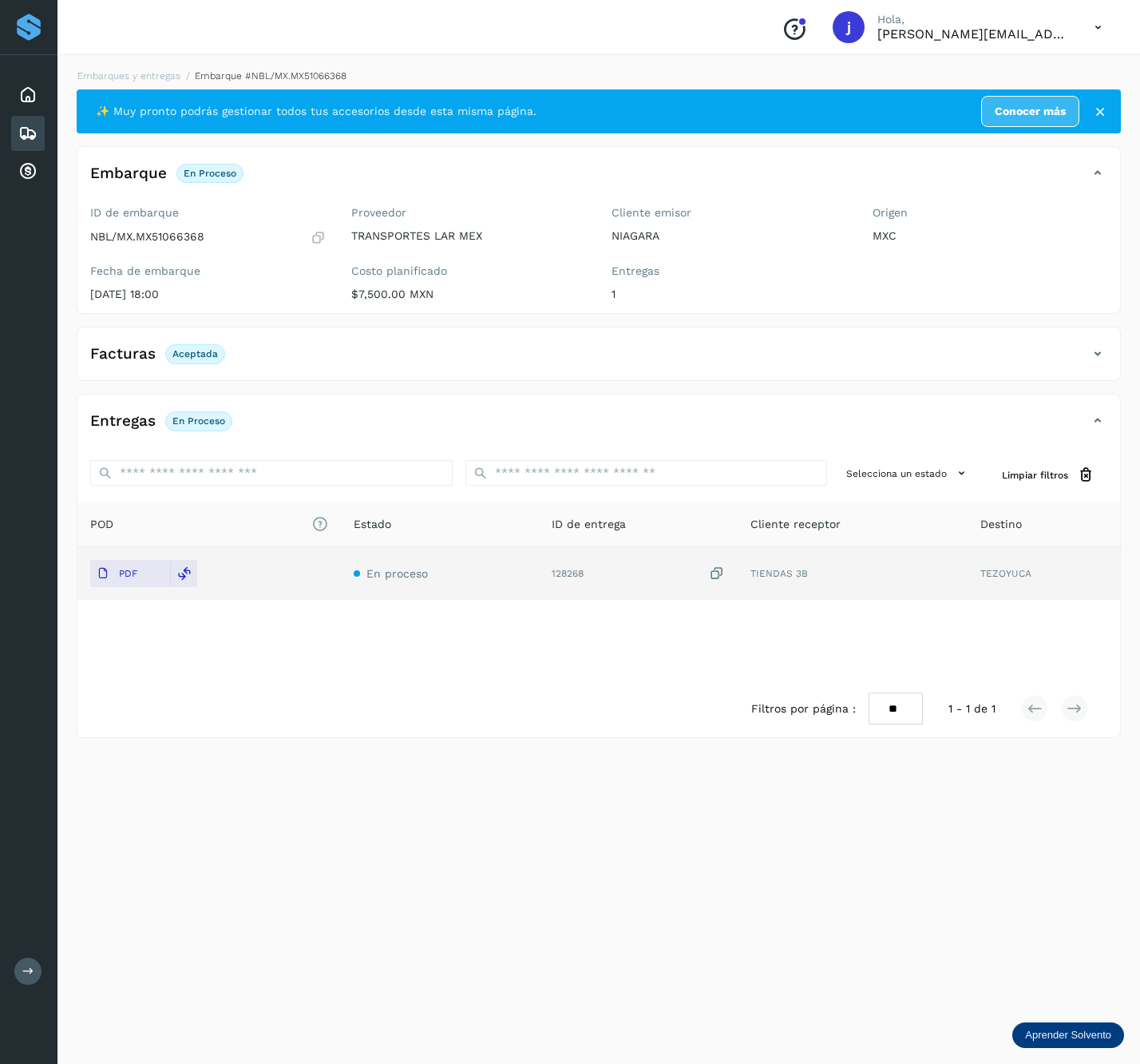
click at [1090, 344] on div "Facturas Aceptada" at bounding box center [599, 361] width 1043 height 40
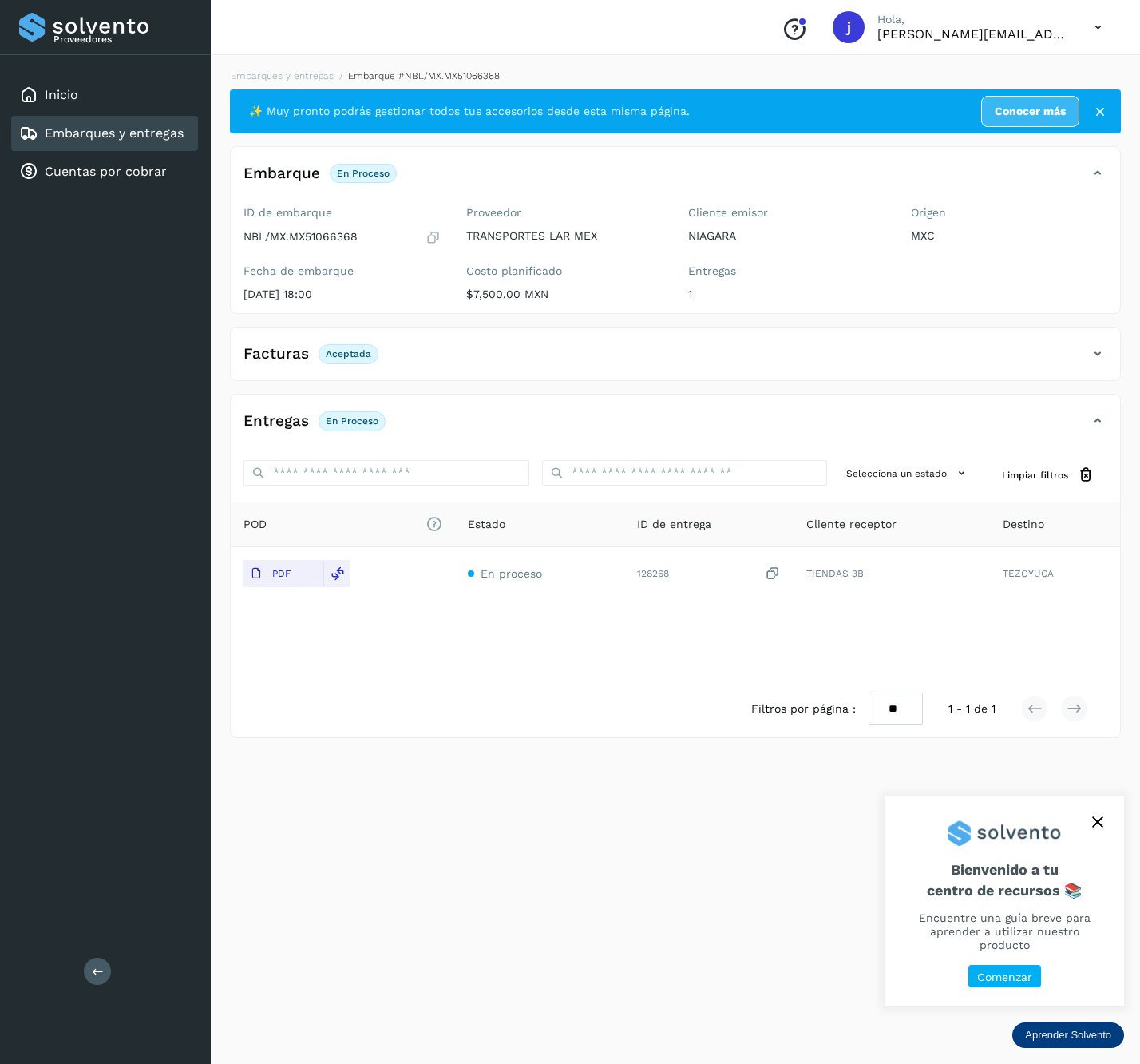
drag, startPoint x: 106, startPoint y: 967, endPoint x: 113, endPoint y: 955, distance: 13.9
click at [106, 967] on button at bounding box center [97, 971] width 27 height 27
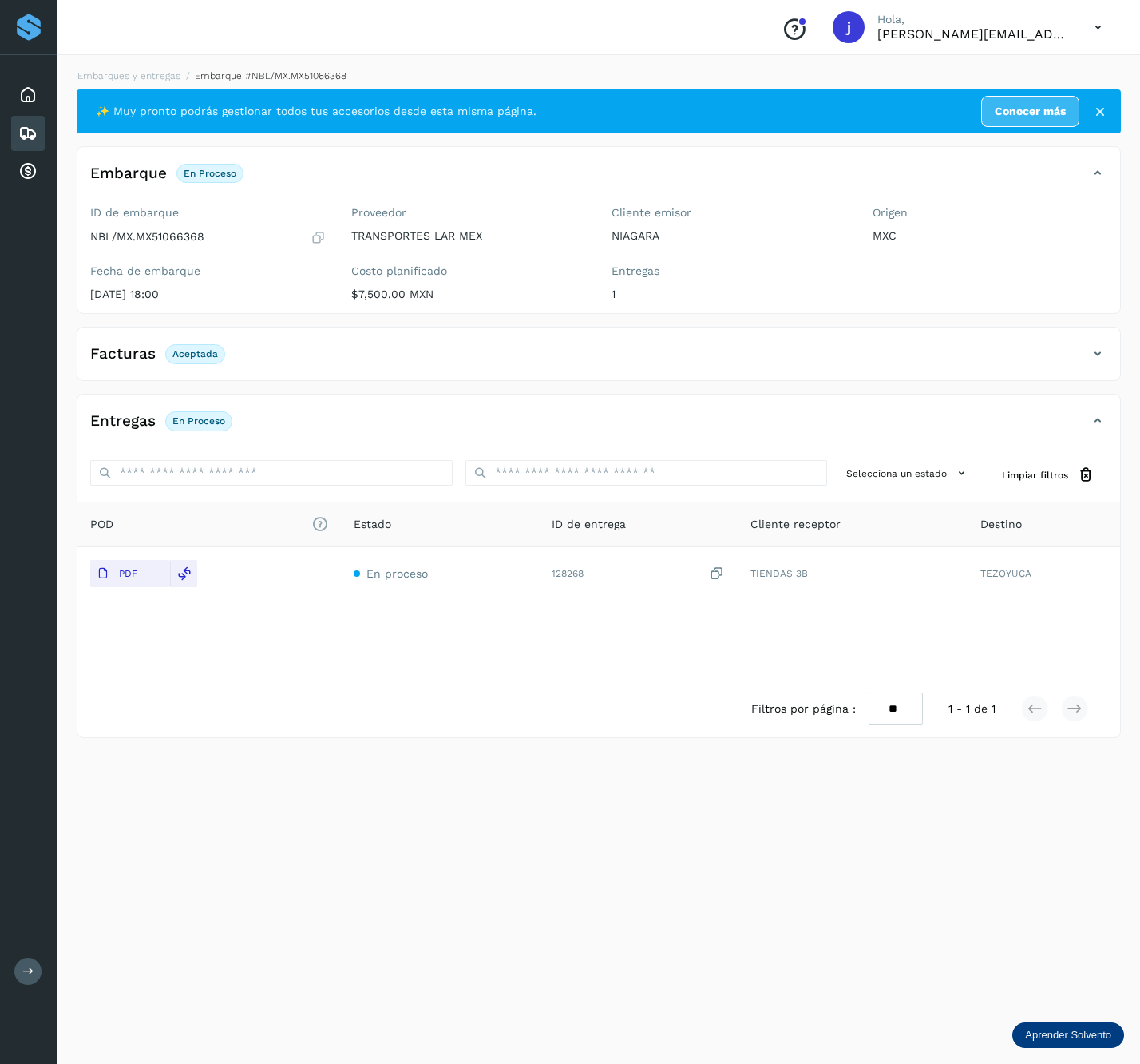
click at [1091, 354] on icon at bounding box center [1098, 354] width 19 height 19
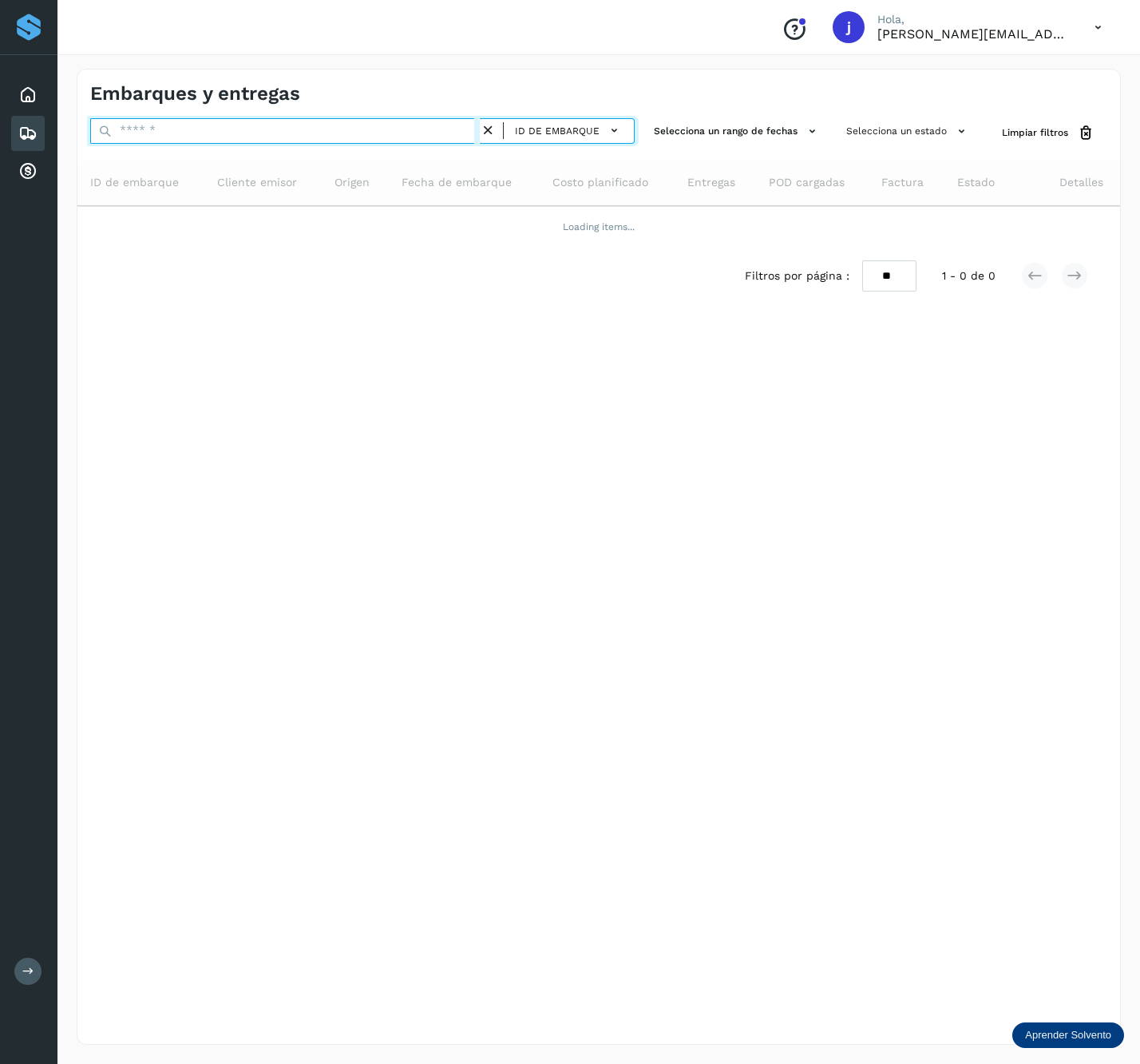
click at [294, 127] on input "text" at bounding box center [285, 131] width 389 height 26
paste input "**********"
type input "**********"
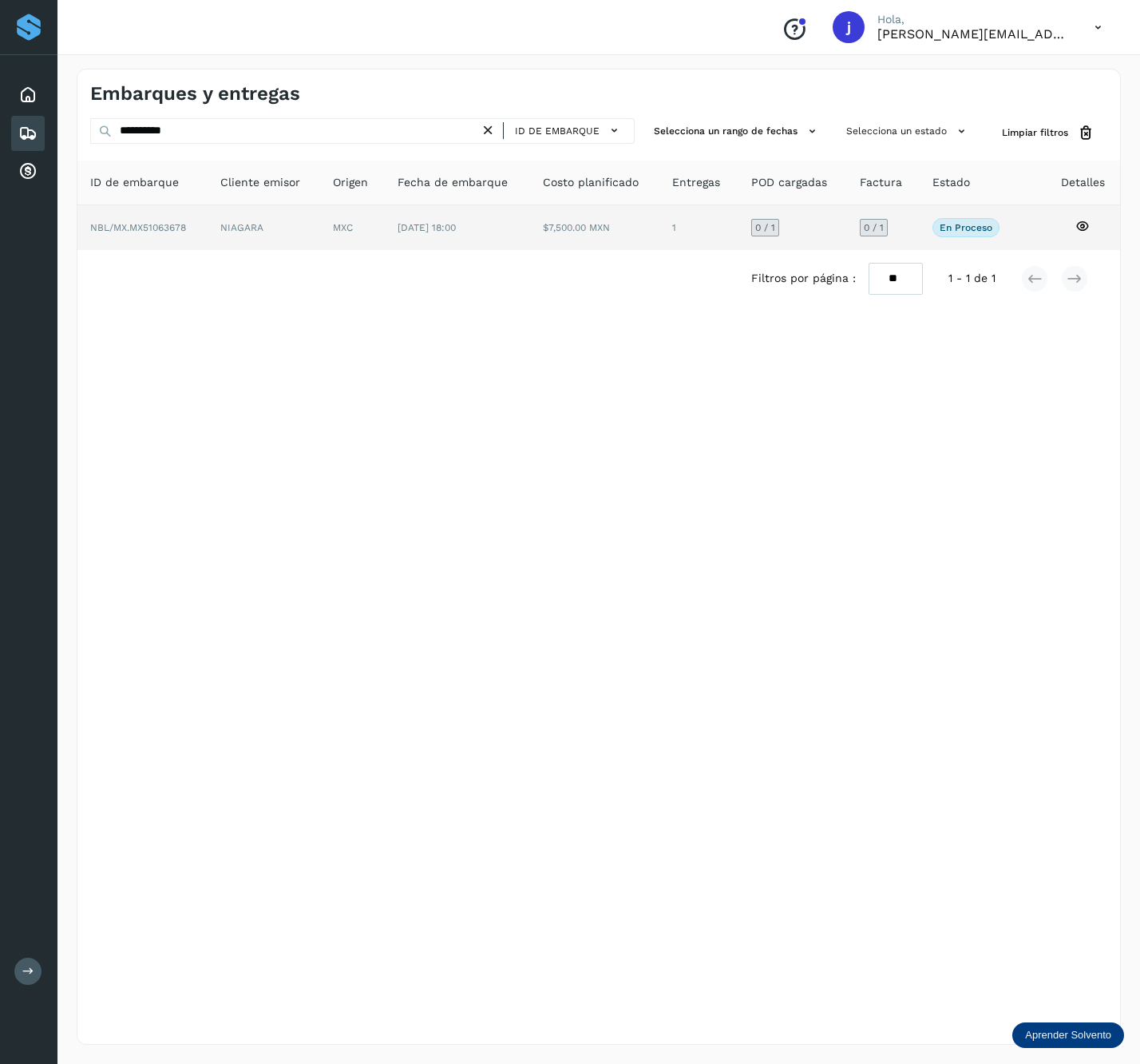
click at [385, 240] on td "MXC" at bounding box center [457, 228] width 146 height 45
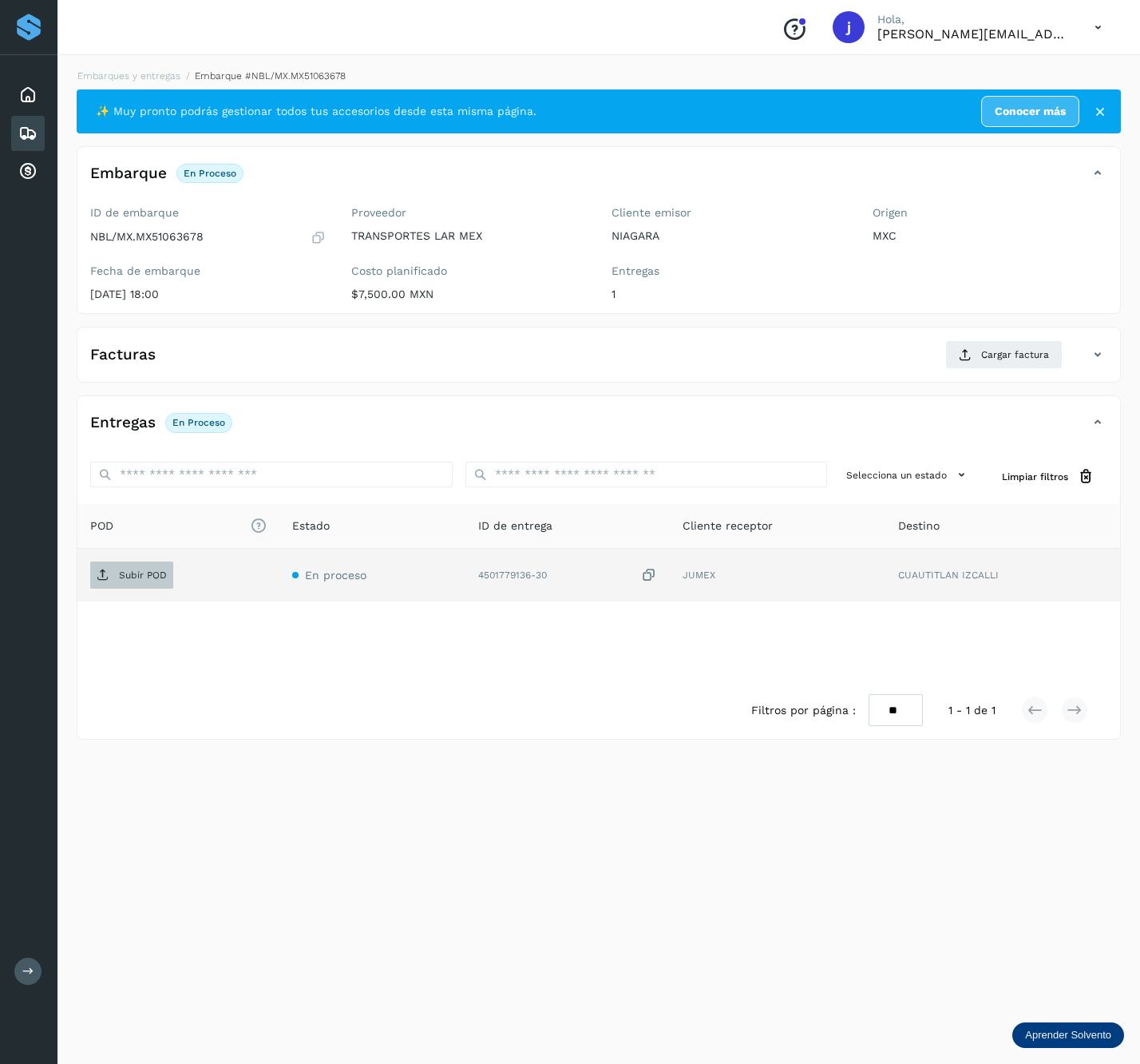
click at [118, 585] on span "Subir POD" at bounding box center [131, 575] width 83 height 26
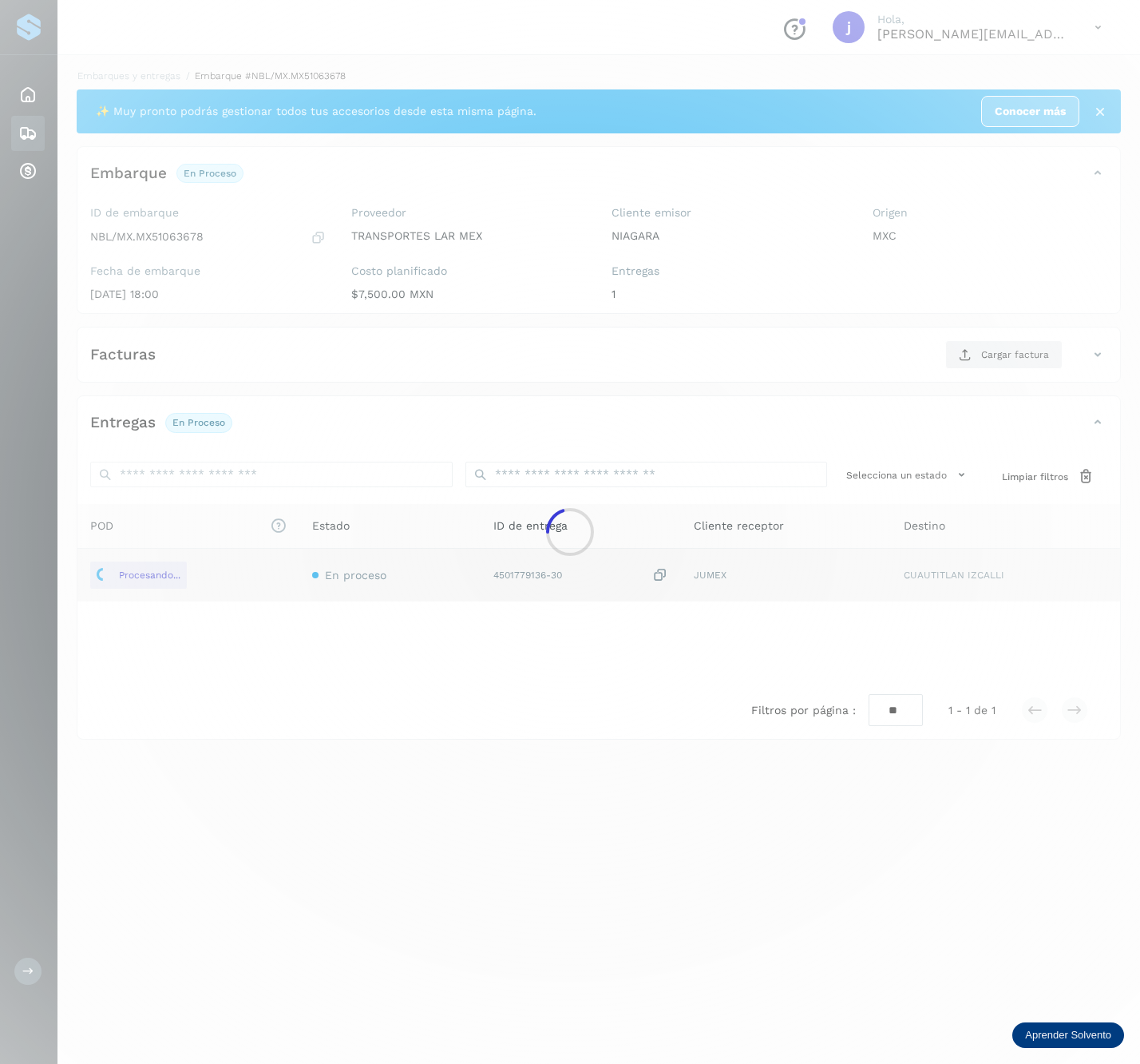
click at [1065, 379] on div at bounding box center [570, 532] width 1140 height 1064
click at [1010, 364] on div at bounding box center [570, 532] width 1140 height 1064
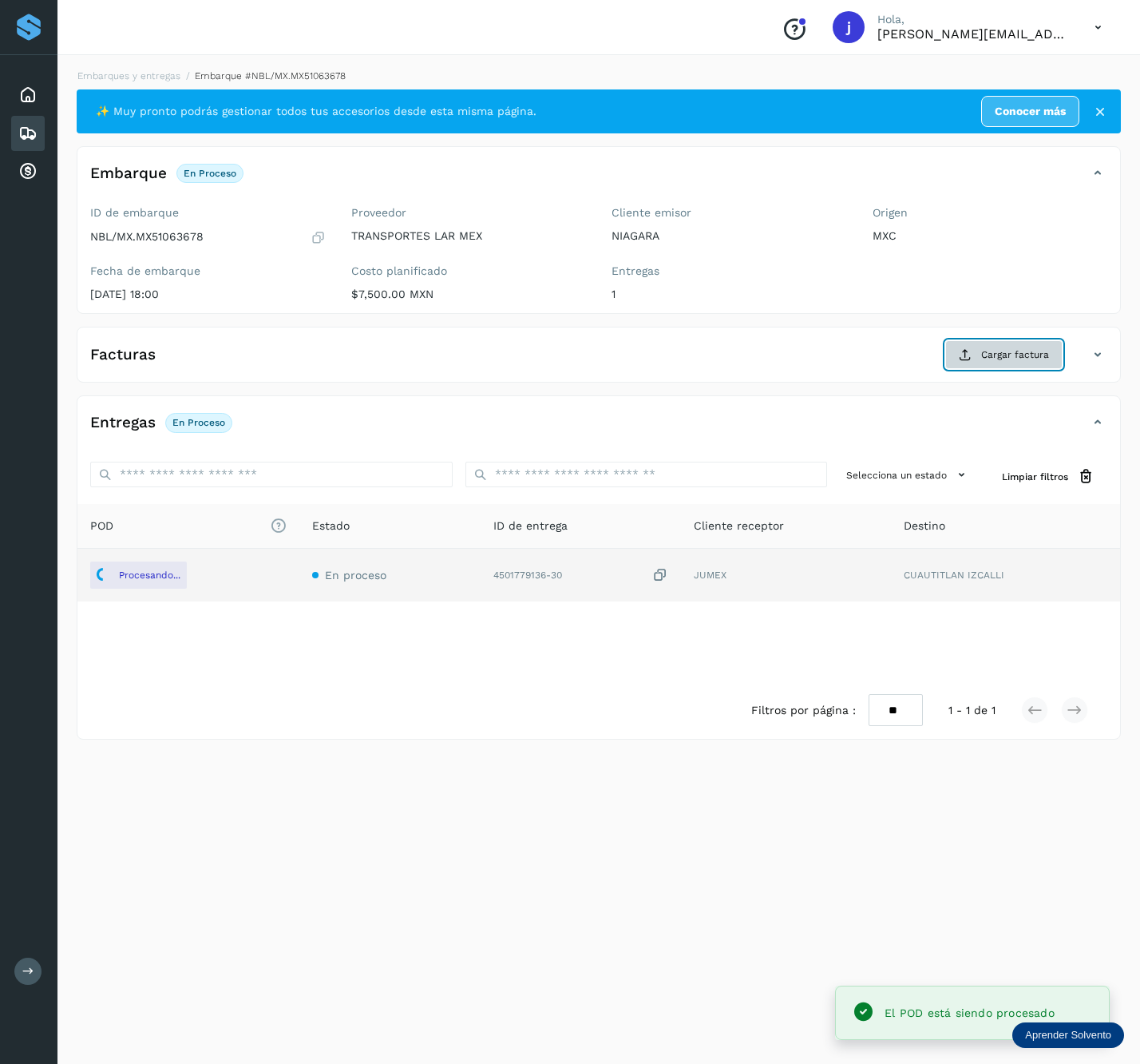
click at [1013, 348] on span "Cargar factura" at bounding box center [1015, 355] width 68 height 14
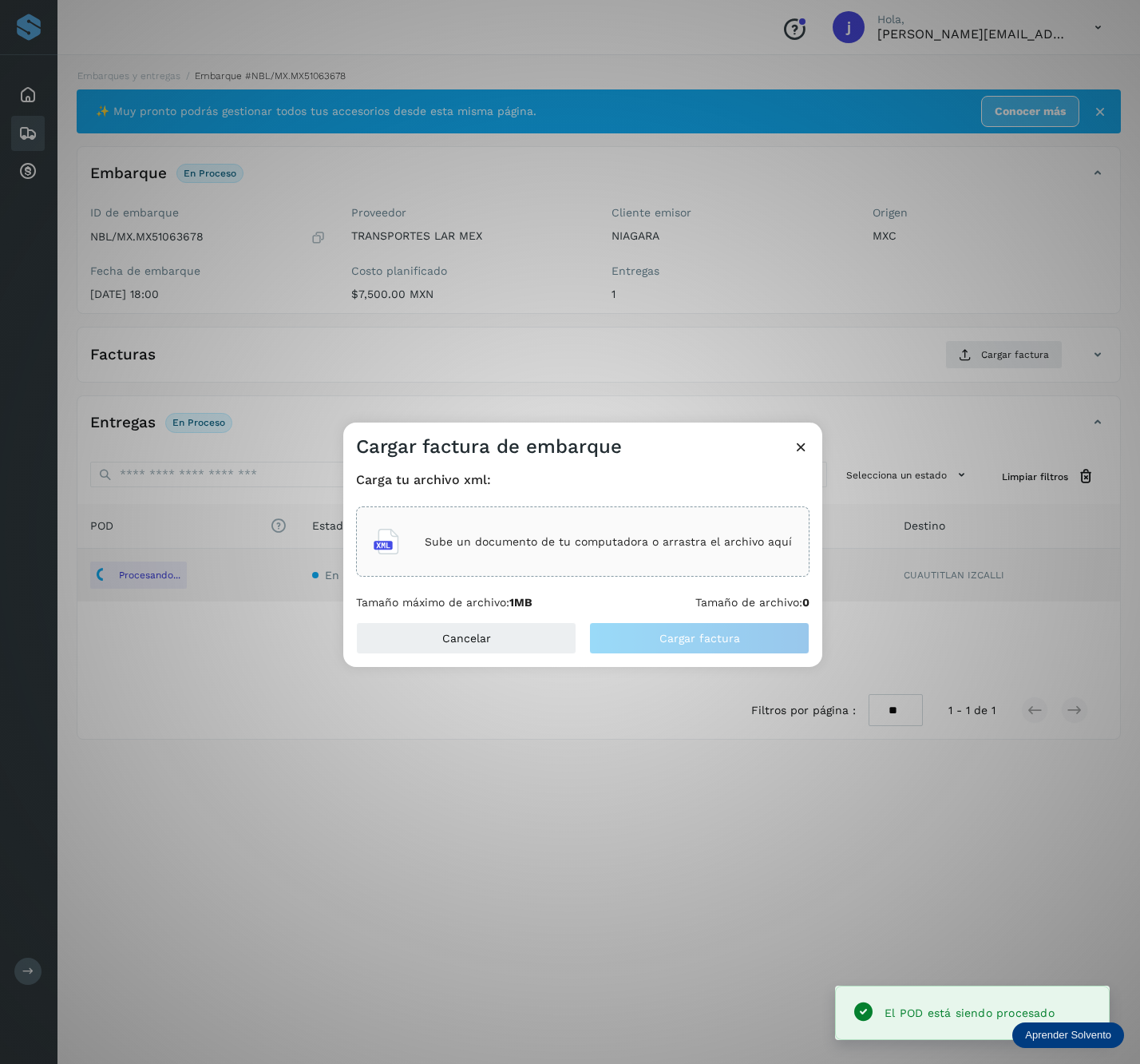
click at [712, 535] on p "Sube un documento de tu computadora o arrastra el archivo aquí" at bounding box center [608, 542] width 368 height 14
drag, startPoint x: 712, startPoint y: 534, endPoint x: 495, endPoint y: 78, distance: 505.0
click at [495, 78] on div "Cargar factura de embarque Carga tu archivo xml: Sube un documento de tu comput…" at bounding box center [570, 532] width 1140 height 1064
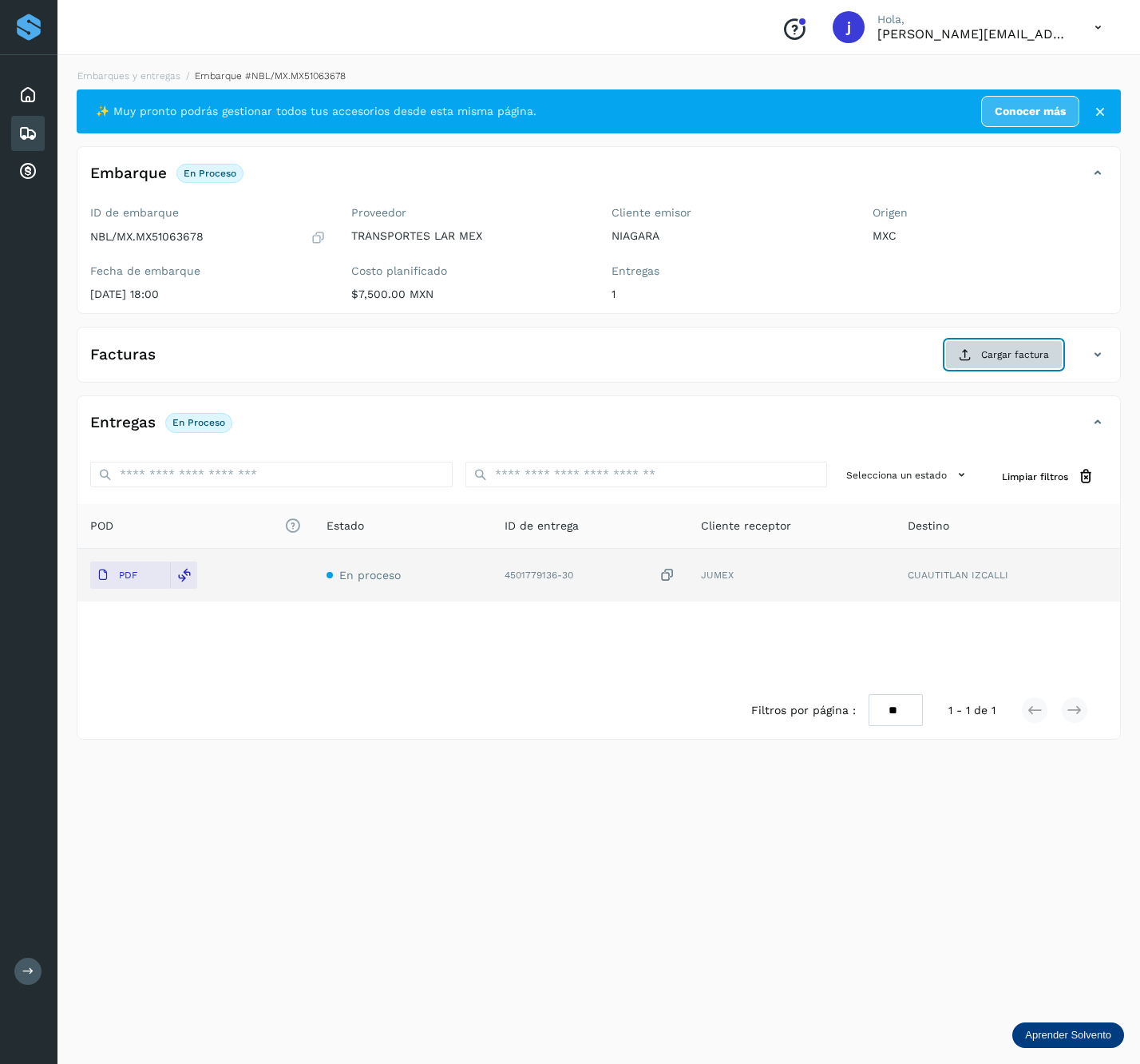
click at [1017, 344] on button "Cargar factura" at bounding box center [1004, 355] width 117 height 29
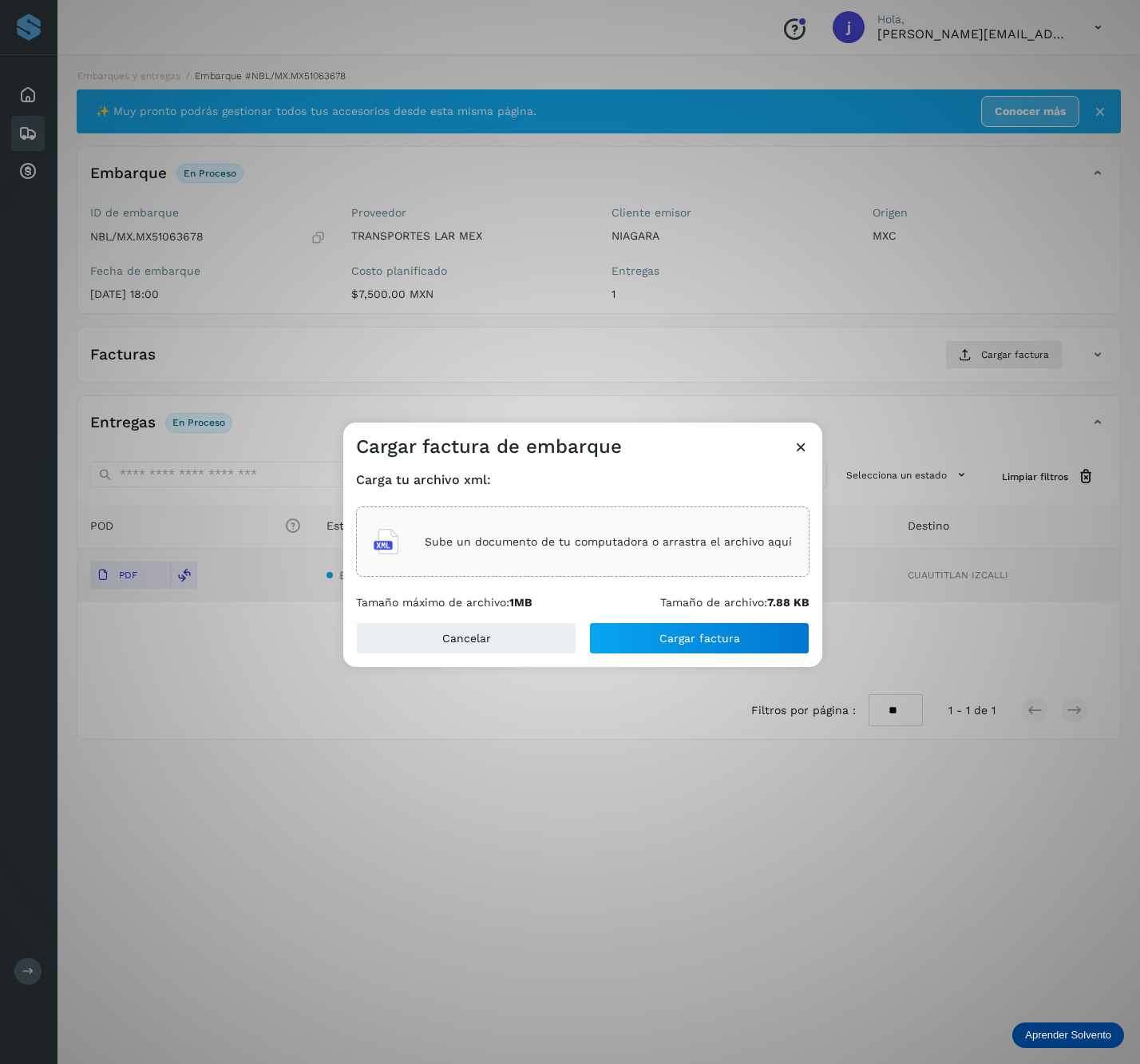
click at [570, 526] on div "Sube un documento de tu computadora o arrastra el archivo aquí" at bounding box center [583, 542] width 418 height 43
drag, startPoint x: 570, startPoint y: 526, endPoint x: 529, endPoint y: 123, distance: 405.1
click at [529, 123] on div "Cargar factura de embarque Carga tu archivo xml: TLM7201085N4_CUN104777_2025071…" at bounding box center [570, 532] width 1140 height 1064
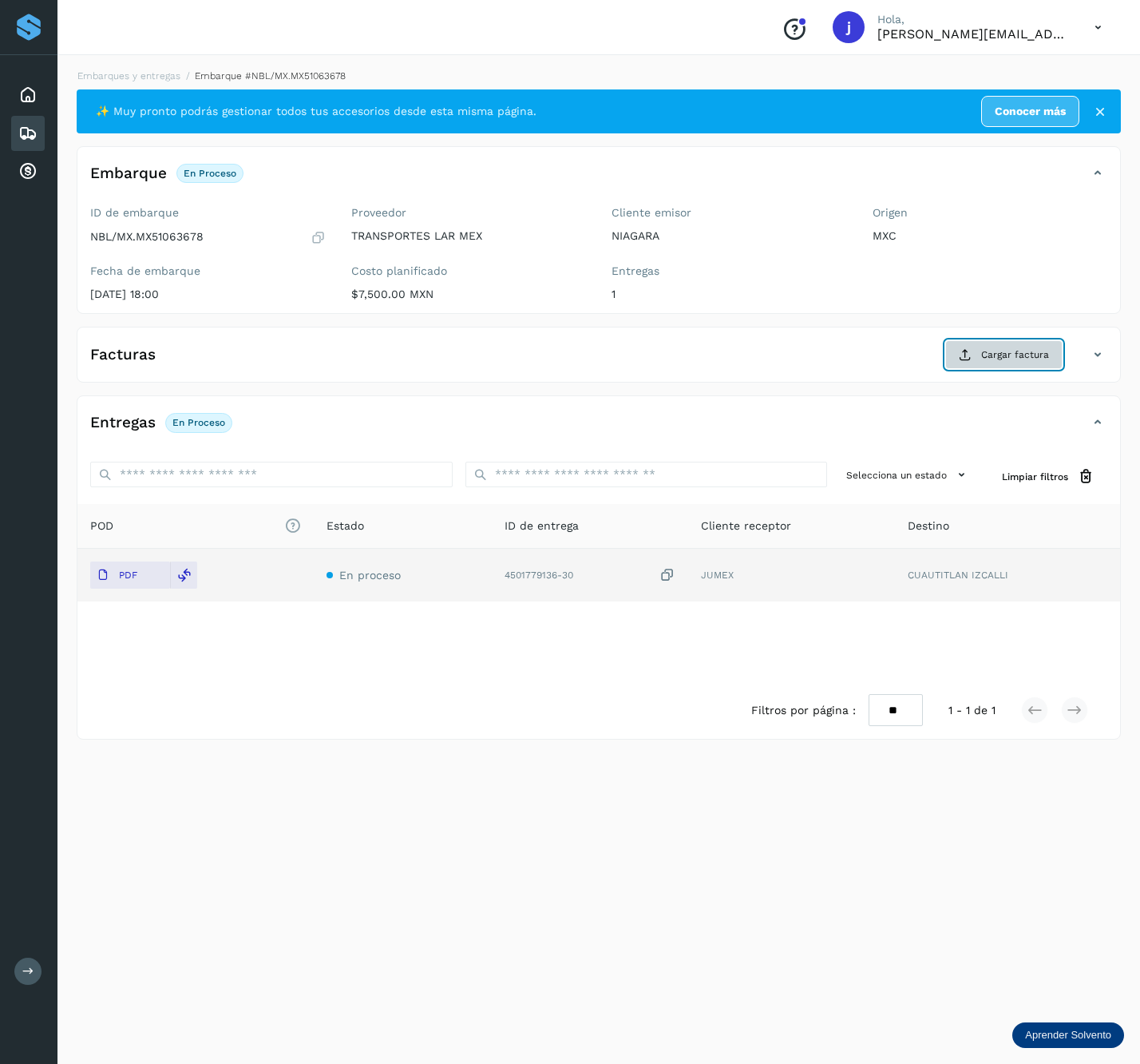
click at [1014, 350] on span "Cargar factura" at bounding box center [1015, 355] width 68 height 14
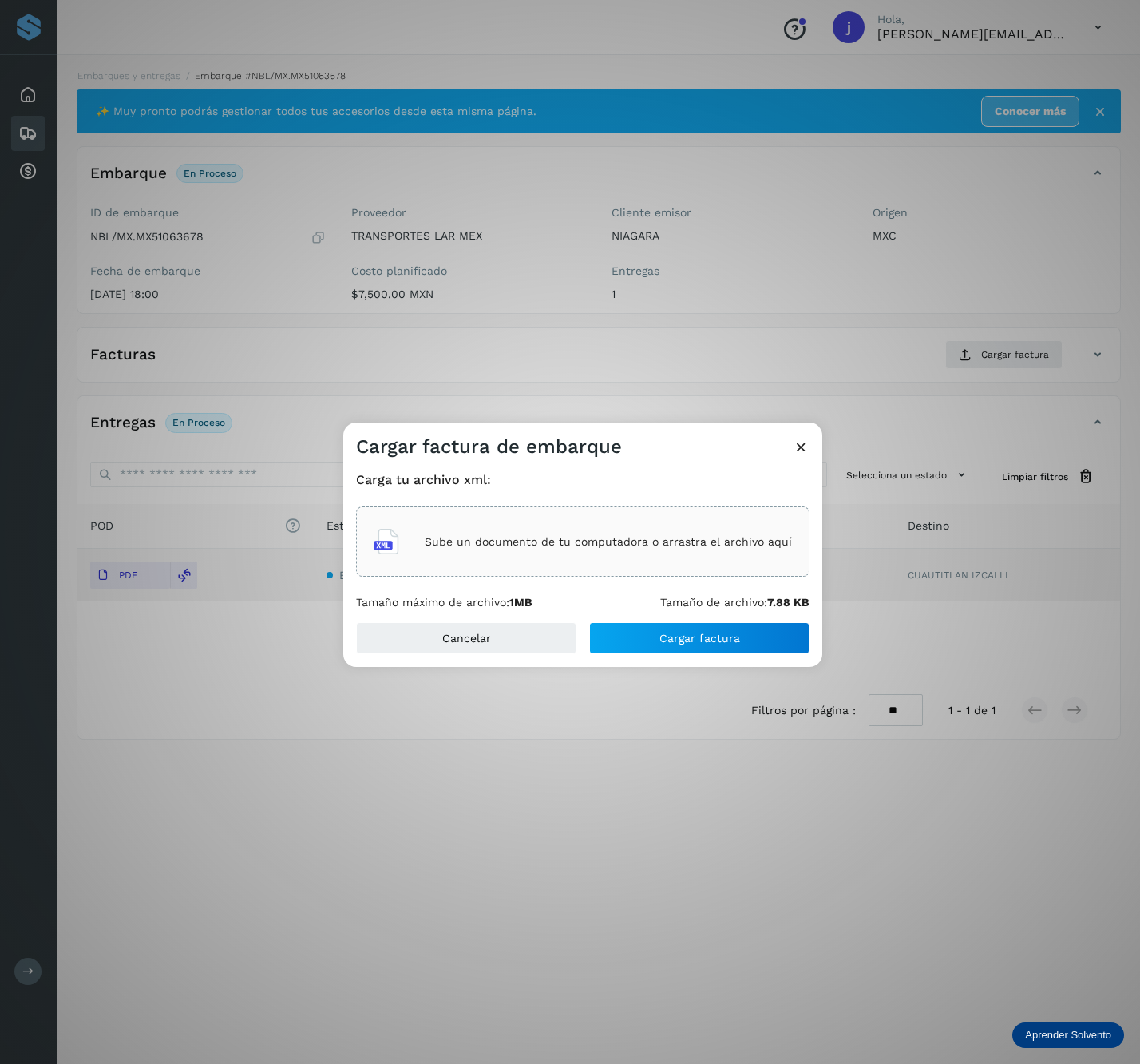
click at [633, 520] on div "Sube un documento de tu computadora o arrastra el archivo aquí" at bounding box center [583, 542] width 418 height 43
click at [752, 633] on button "Cargar factura" at bounding box center [700, 638] width 220 height 32
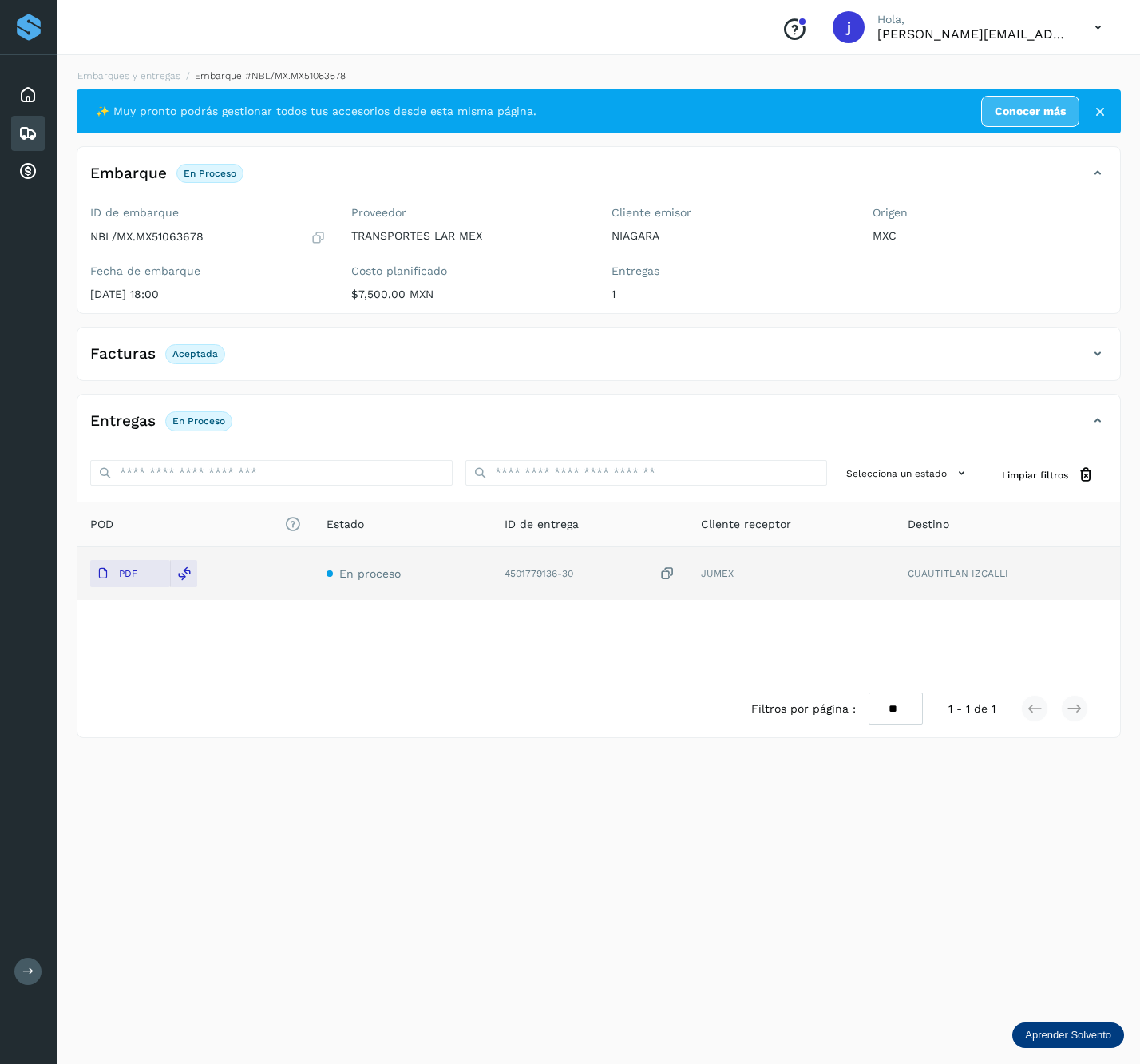
drag, startPoint x: 1101, startPoint y: 348, endPoint x: 1091, endPoint y: 354, distance: 11.7
click at [1102, 352] on icon at bounding box center [1098, 354] width 19 height 19
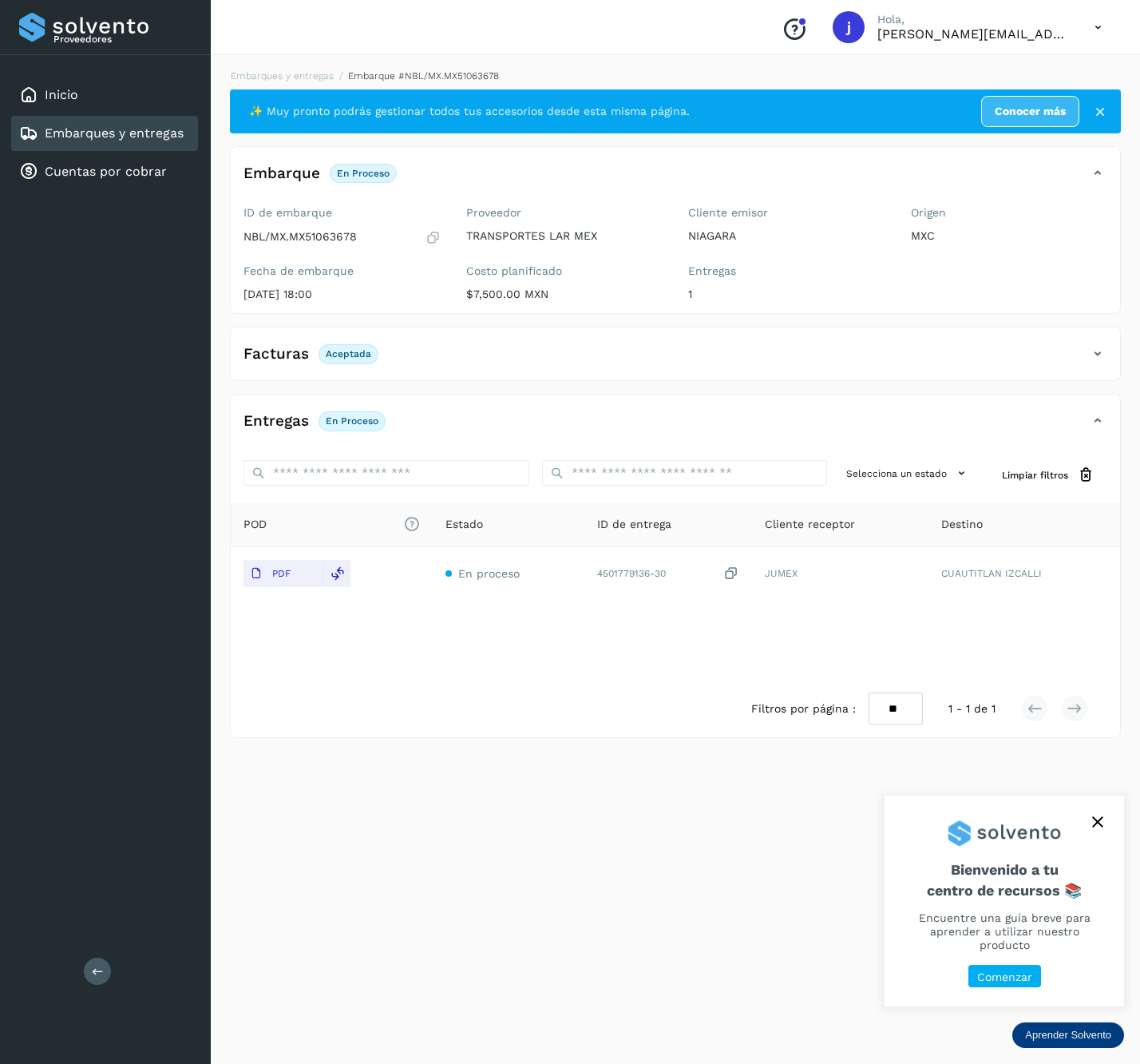
click at [101, 984] on button at bounding box center [97, 971] width 27 height 27
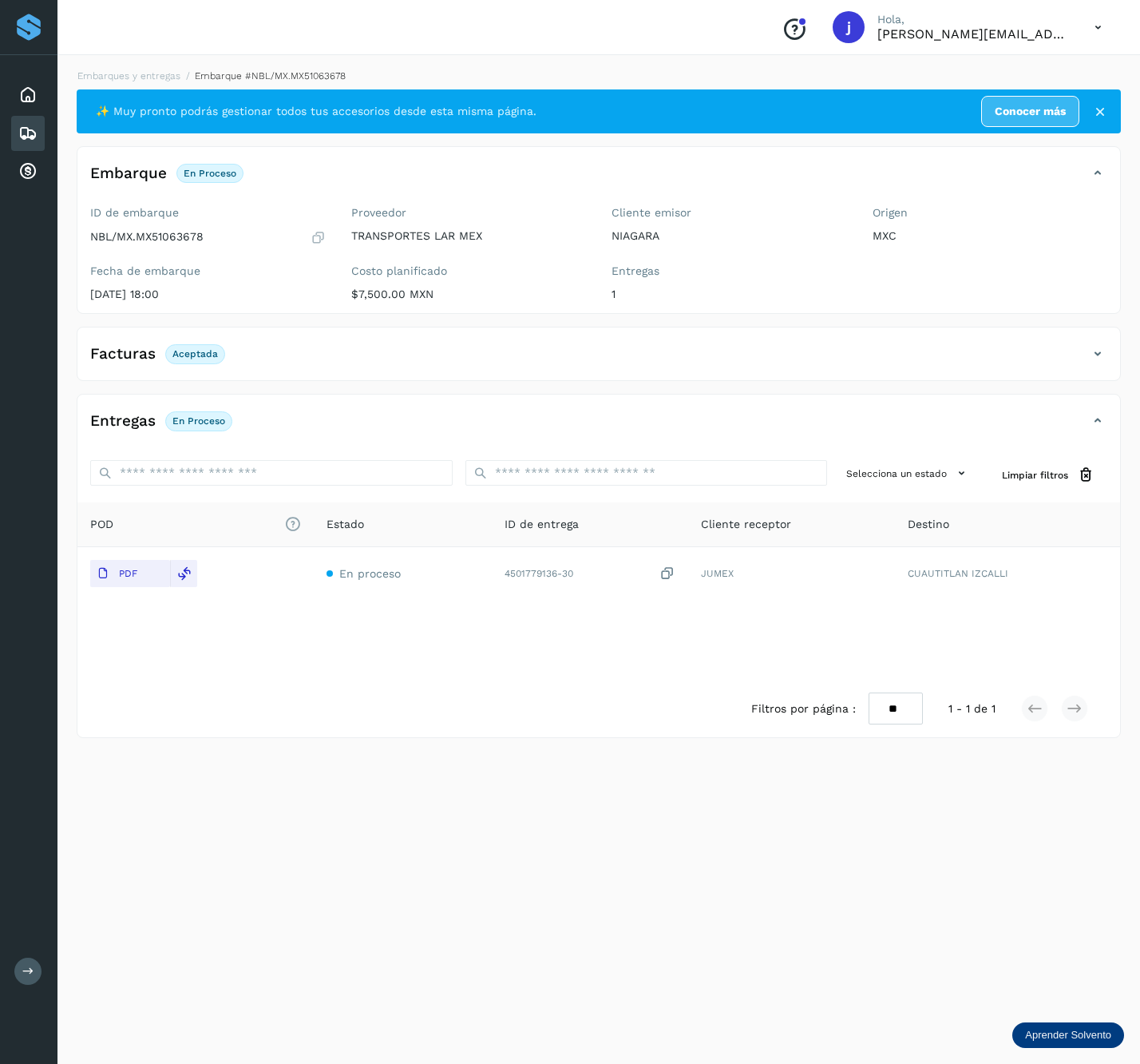
click at [1093, 368] on div "Facturas Aceptada" at bounding box center [599, 361] width 1043 height 40
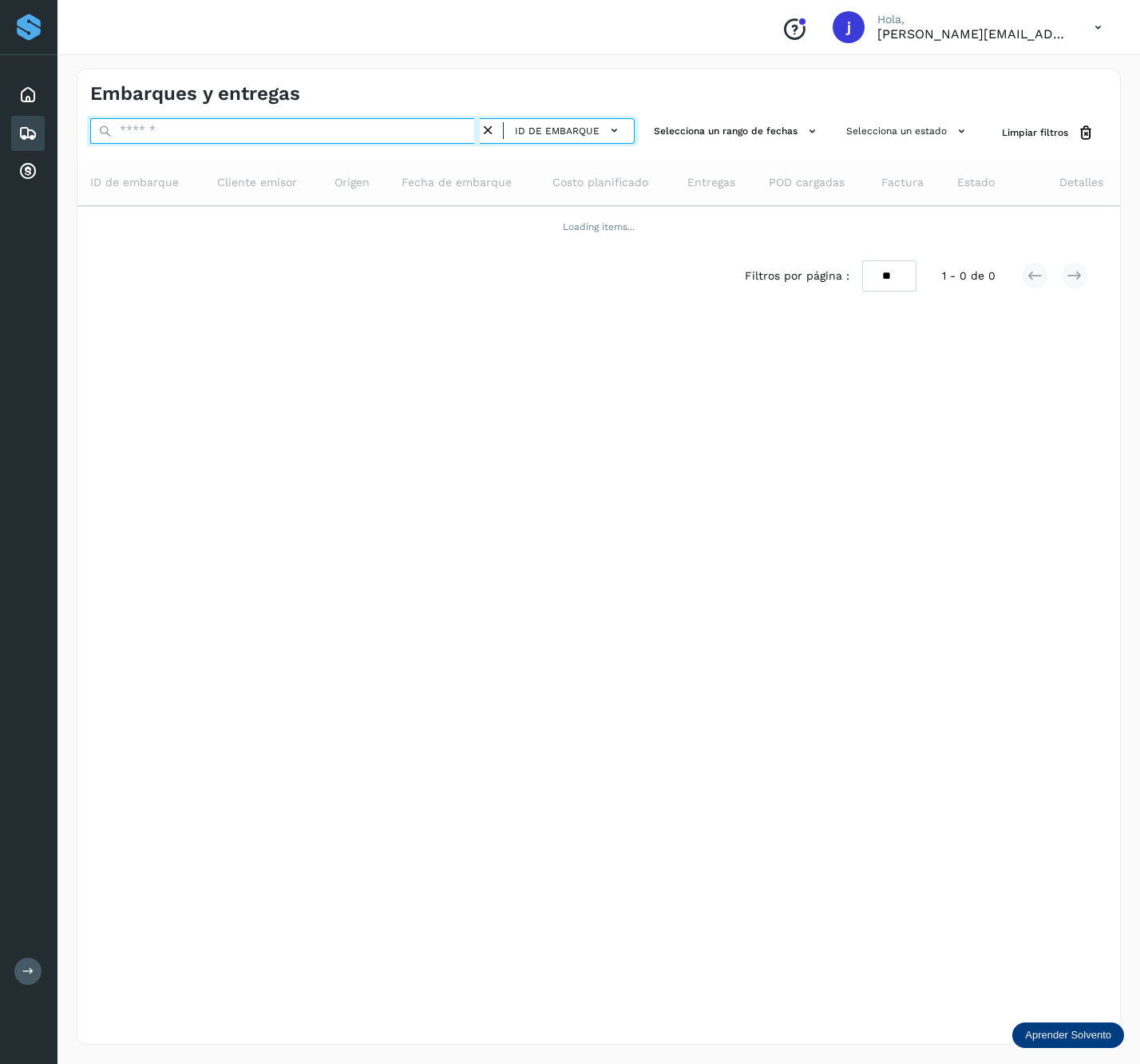
click at [227, 126] on input "text" at bounding box center [285, 131] width 389 height 26
paste input "**********"
type input "**********"
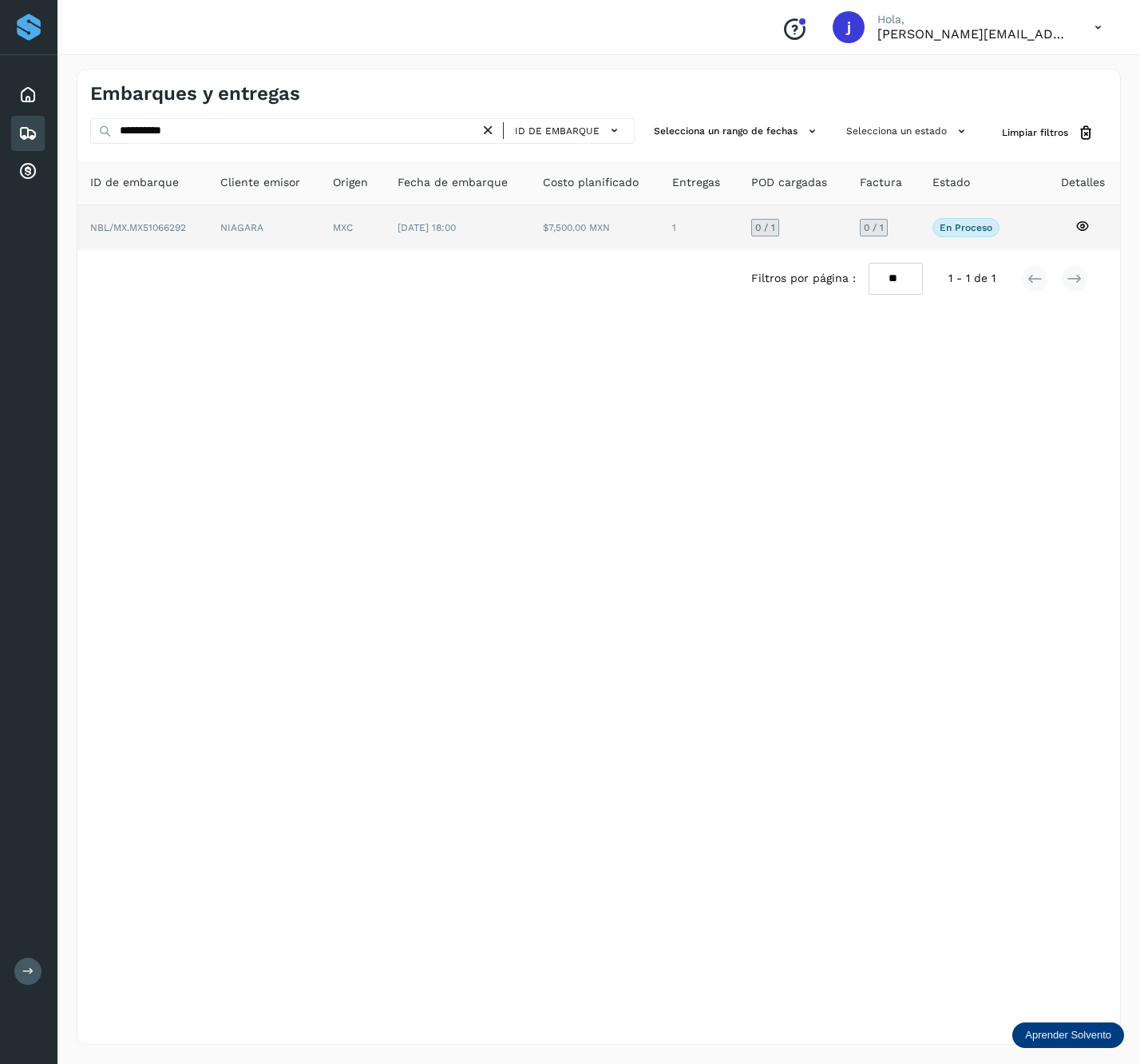
click at [320, 233] on td "NIAGARA" at bounding box center [352, 228] width 64 height 45
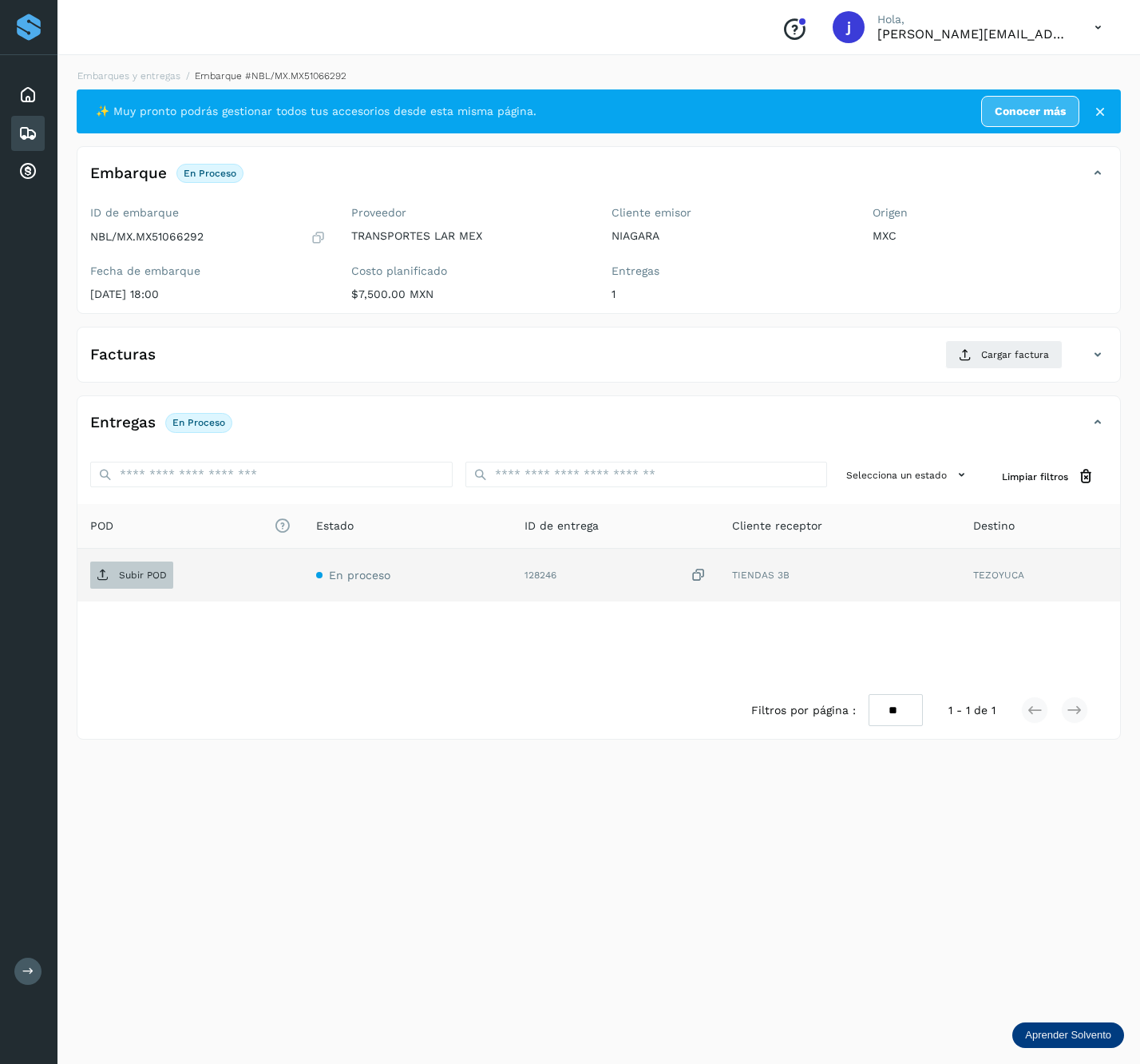
click at [112, 566] on span "Subir POD" at bounding box center [131, 575] width 83 height 26
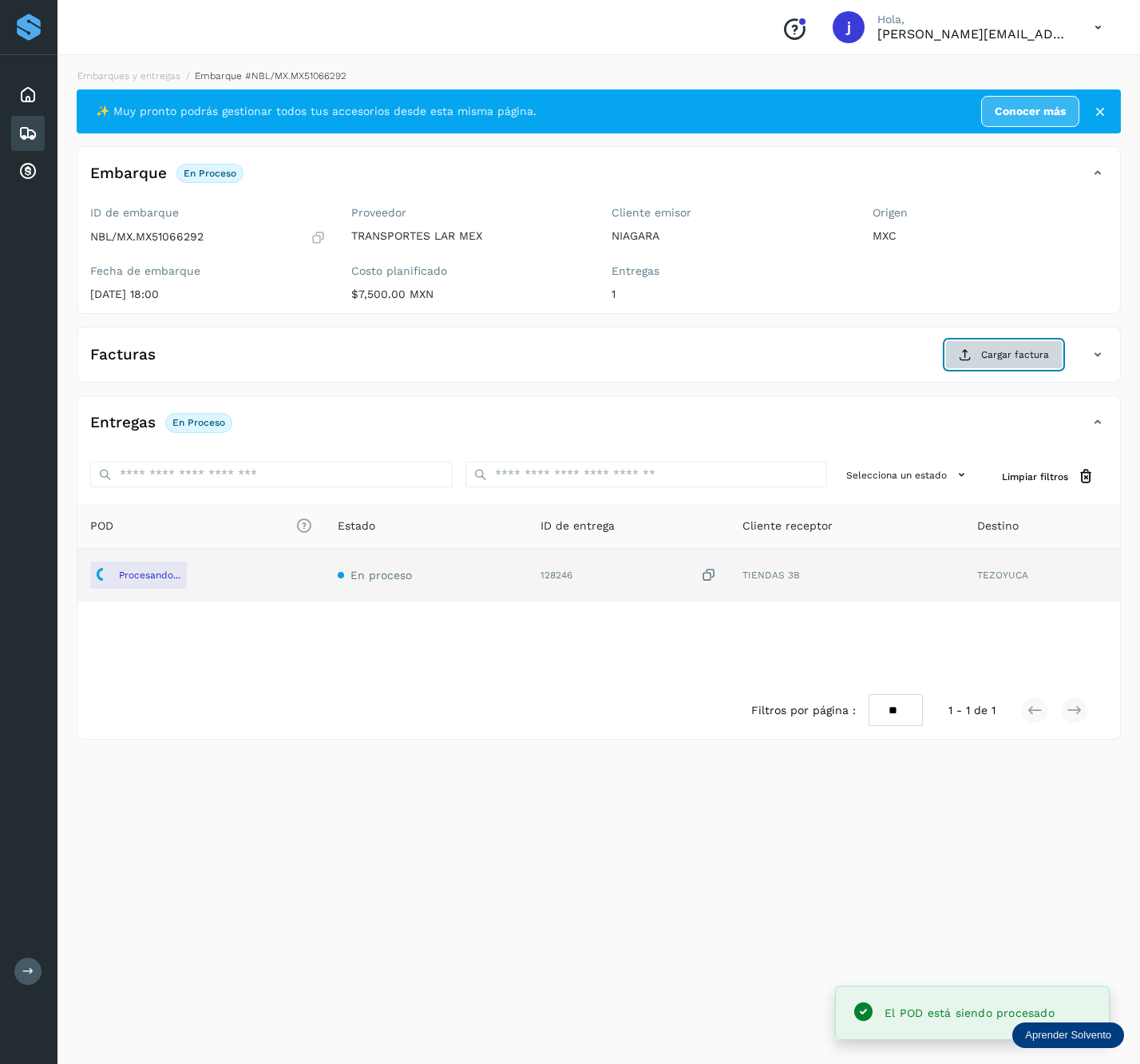
click at [991, 369] on button "Cargar factura" at bounding box center [1004, 355] width 117 height 29
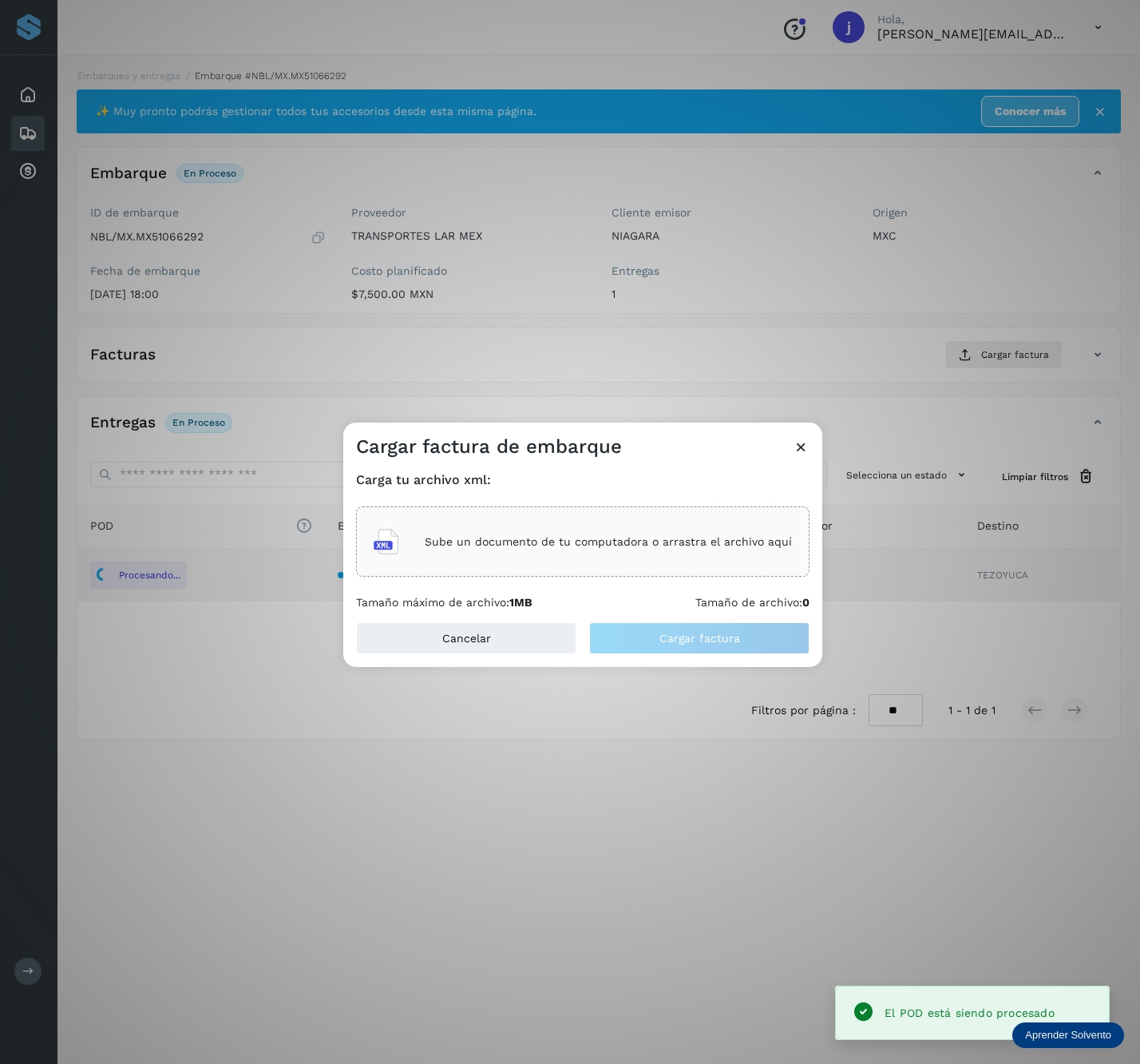
click at [535, 530] on div "Sube un documento de tu computadora o arrastra el archivo aquí" at bounding box center [583, 542] width 418 height 43
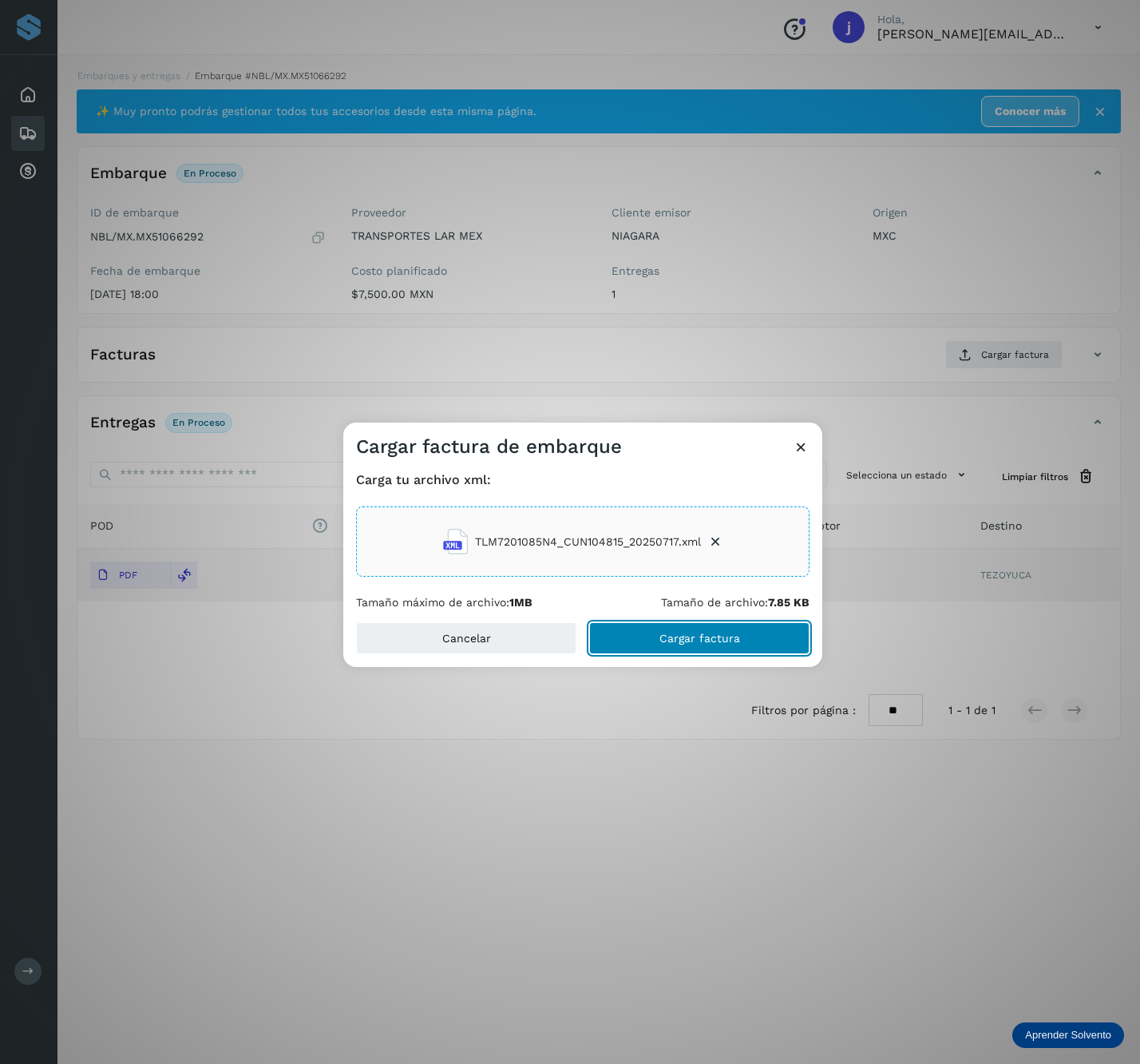
drag, startPoint x: 689, startPoint y: 625, endPoint x: 685, endPoint y: 654, distance: 29.3
click at [689, 625] on button "Cargar factura" at bounding box center [700, 638] width 220 height 32
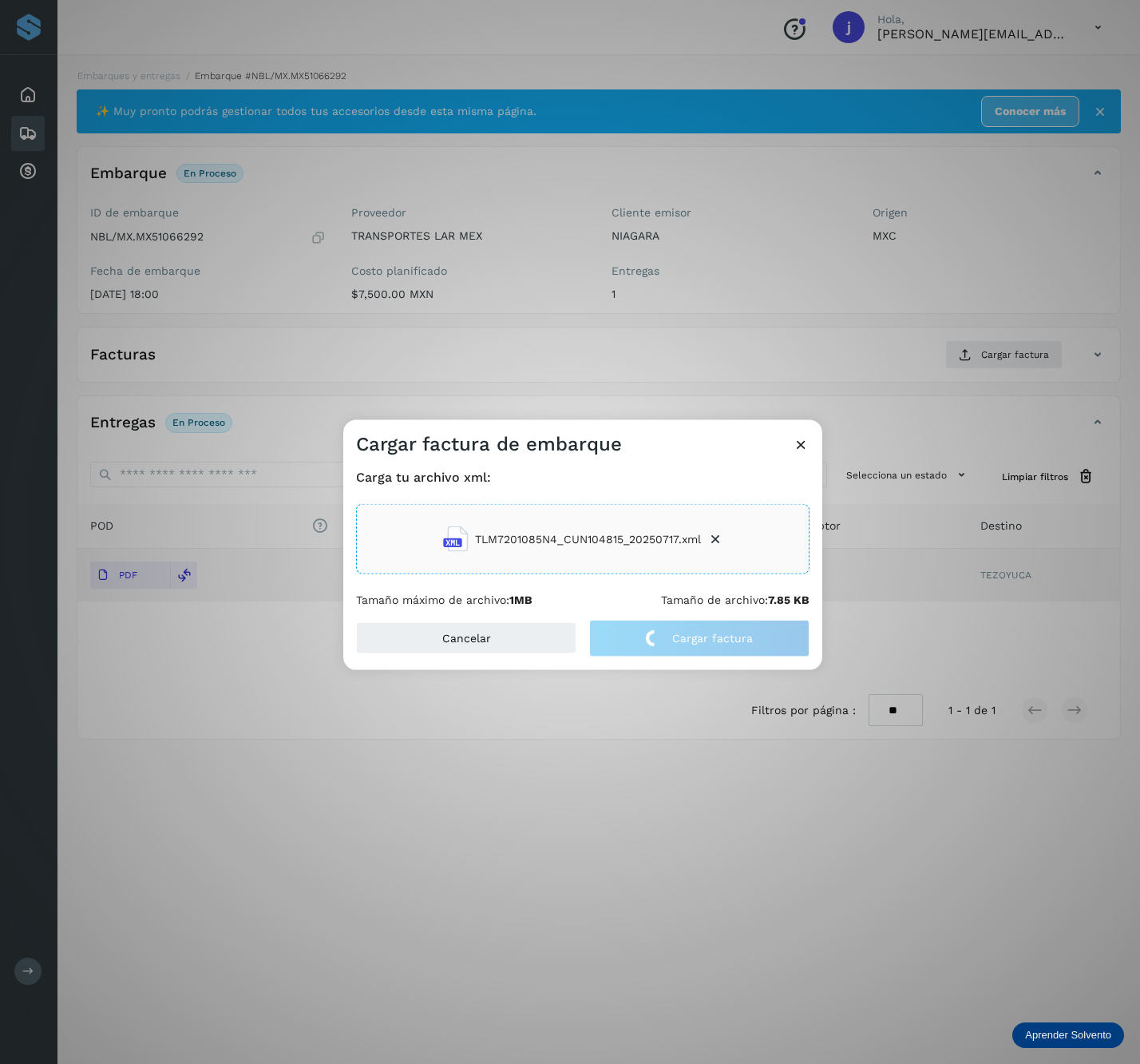
click at [34, 180] on div "Cargar factura de embarque Carga tu archivo xml: TLM7201085N4_CUN104815_2025071…" at bounding box center [570, 532] width 1140 height 1064
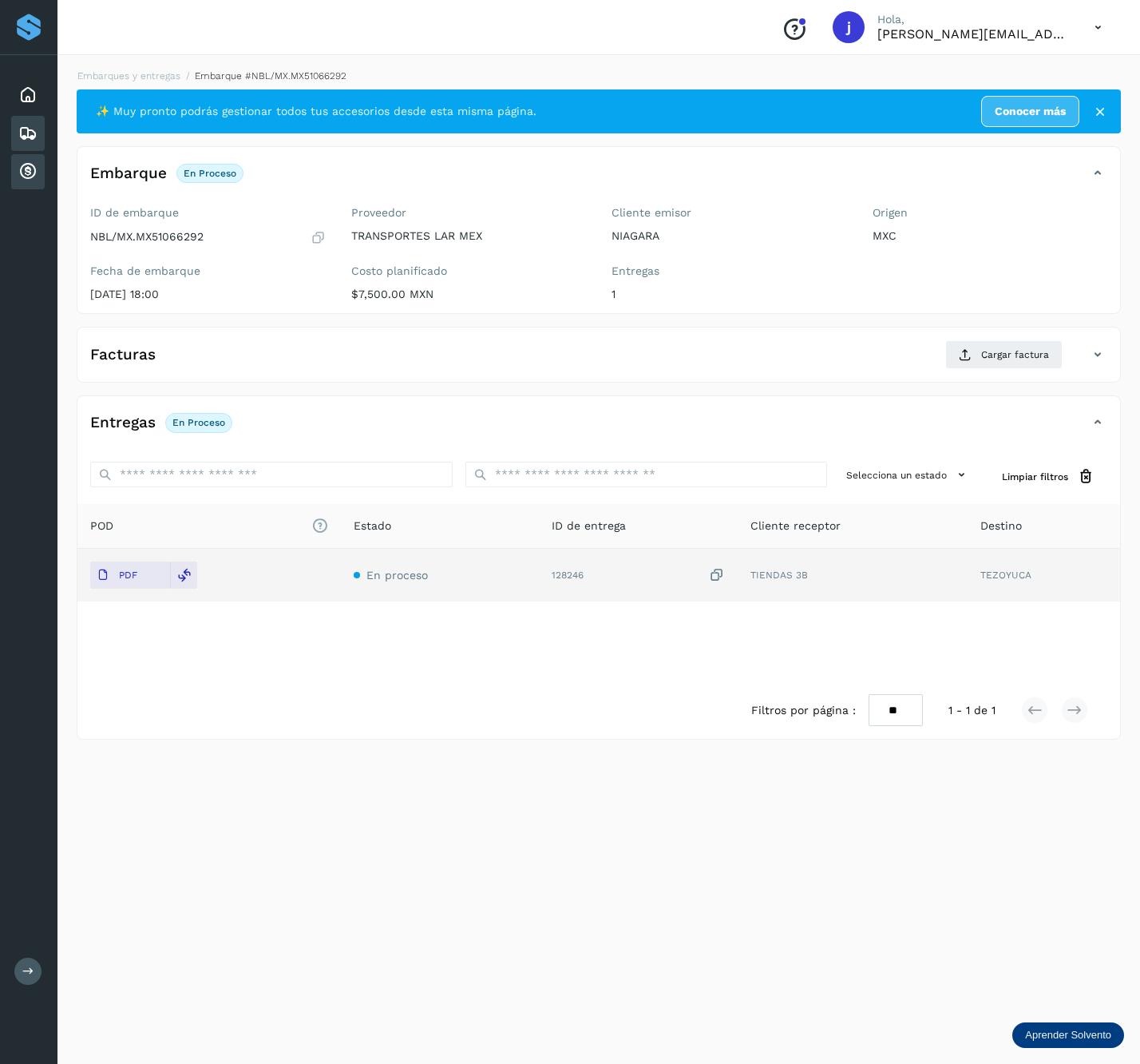
click at [34, 174] on icon at bounding box center [28, 172] width 19 height 19
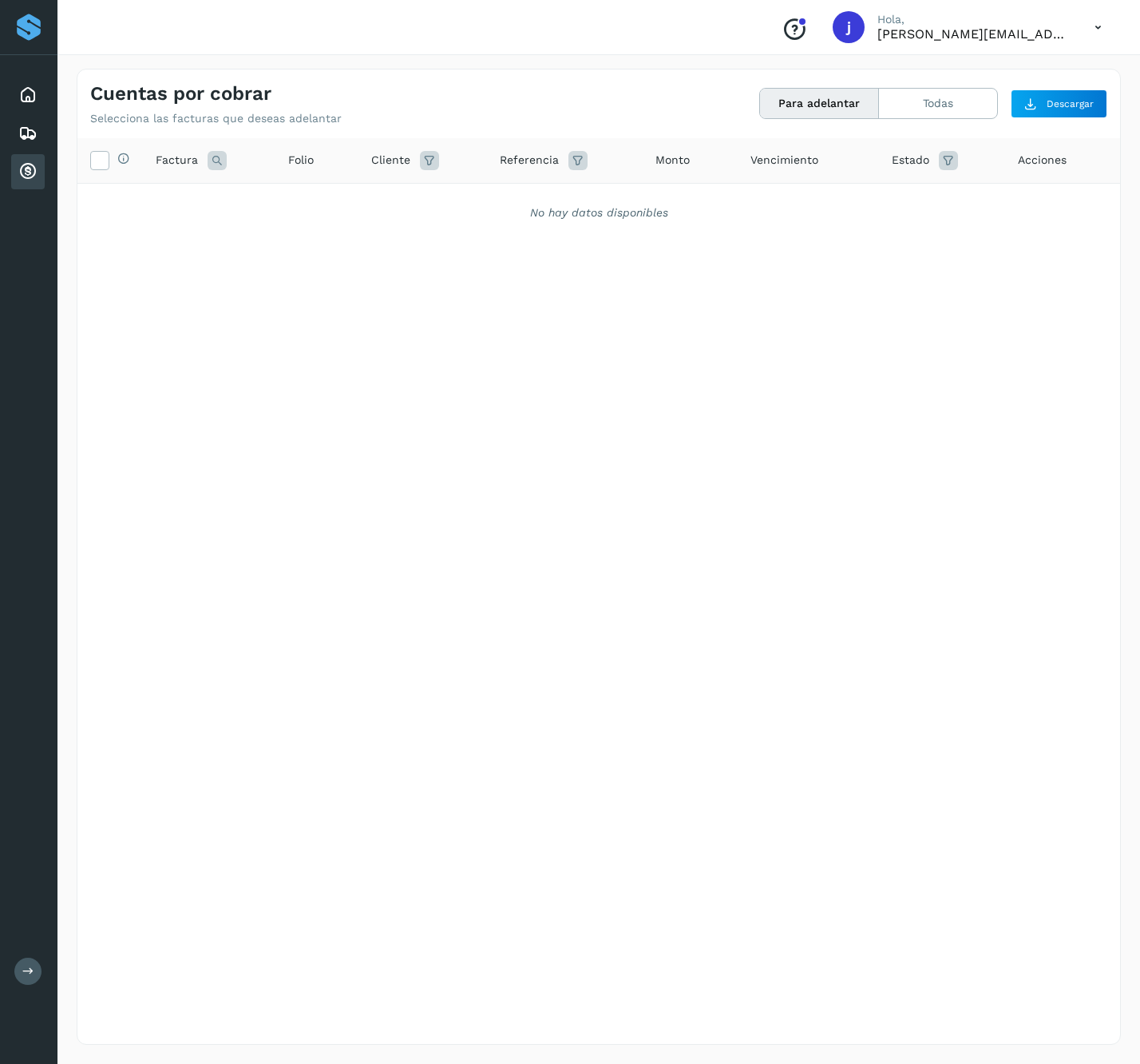
click at [435, 160] on icon at bounding box center [430, 161] width 19 height 19
click at [487, 201] on input "text" at bounding box center [523, 200] width 172 height 26
click at [514, 266] on div "EMBOTELLADORA NIAGARA DE MEXICO" at bounding box center [545, 262] width 158 height 18
type input "**********"
click at [327, 163] on div at bounding box center [570, 532] width 1140 height 1064
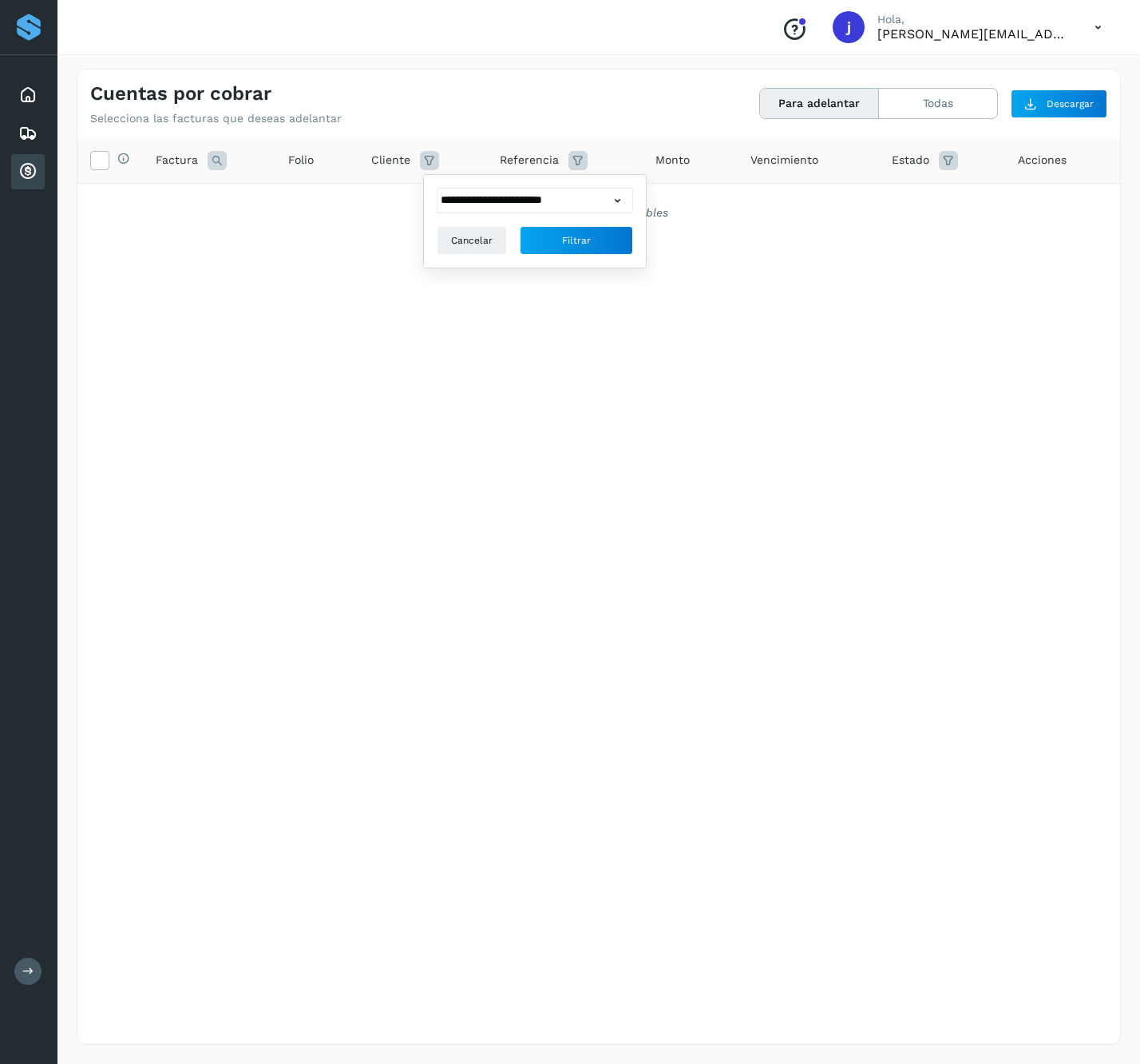
click at [291, 162] on span "Folio" at bounding box center [301, 160] width 26 height 17
click at [432, 169] on icon at bounding box center [430, 161] width 19 height 19
click at [578, 241] on span "Filtrar" at bounding box center [577, 241] width 29 height 14
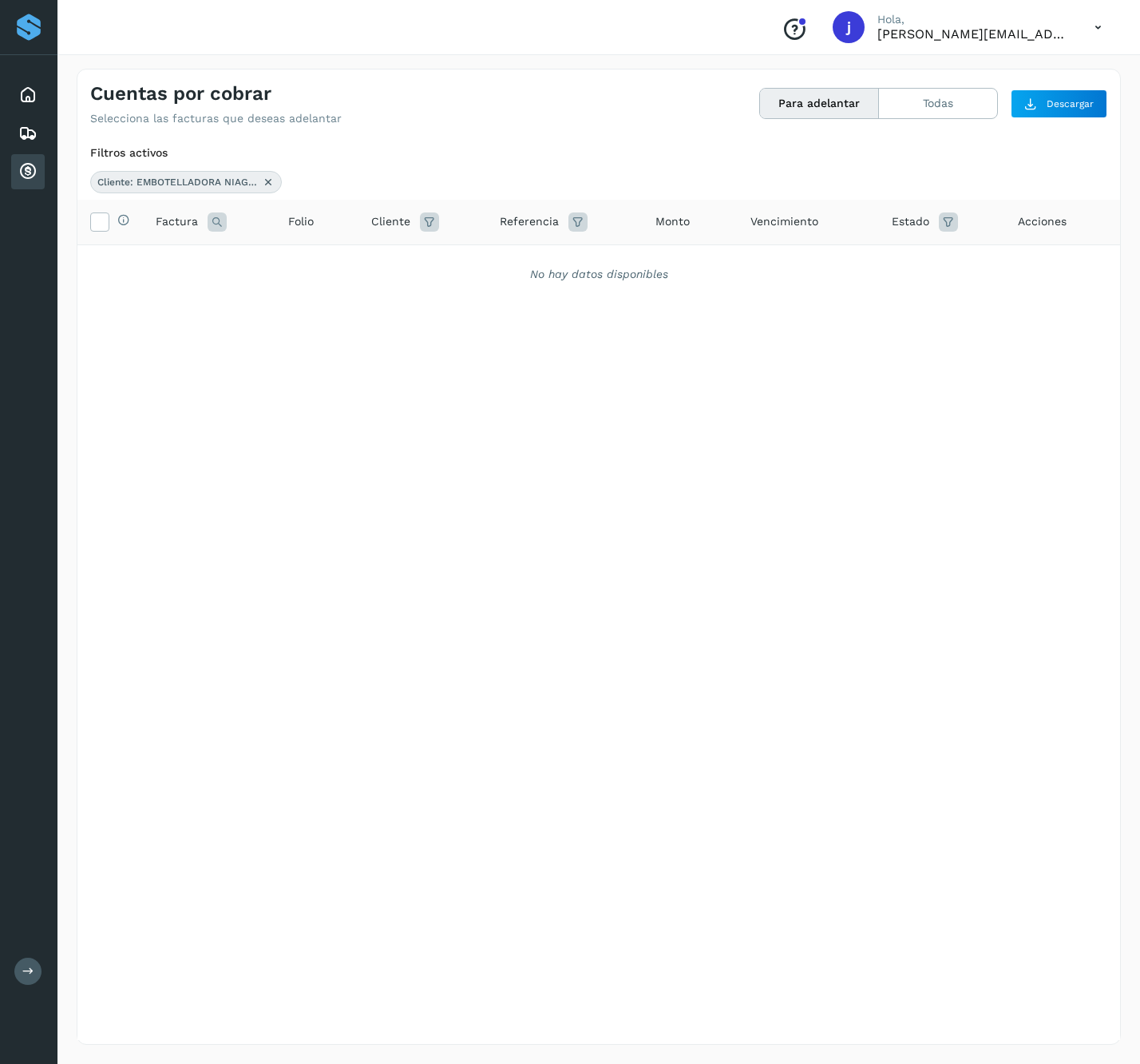
click at [879, 222] on th "Vencimiento" at bounding box center [942, 222] width 126 height 46
drag, startPoint x: 685, startPoint y: 224, endPoint x: 675, endPoint y: 225, distance: 10.0
click at [681, 225] on span "Monto" at bounding box center [673, 221] width 35 height 17
click at [794, 226] on span "Vencimiento" at bounding box center [784, 221] width 68 height 17
drag, startPoint x: 943, startPoint y: 85, endPoint x: 927, endPoint y: 95, distance: 18.9
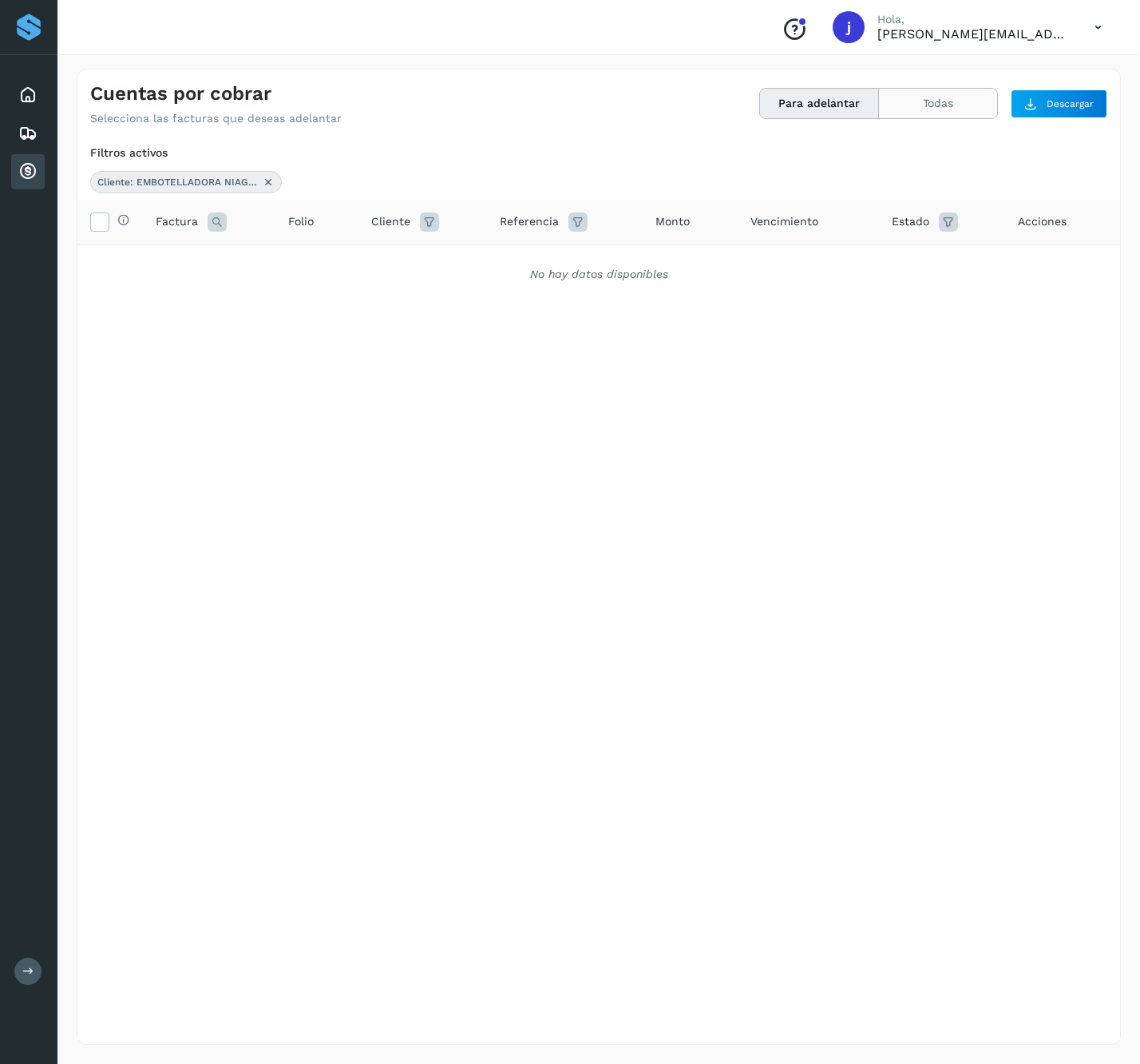
click at [942, 85] on div "Cuentas por cobrar Selecciona las facturas que deseas adelantar Para adelantar …" at bounding box center [599, 97] width 1043 height 56
click at [926, 95] on button "Todas" at bounding box center [938, 103] width 118 height 30
click at [275, 200] on th "Factura" at bounding box center [316, 222] width 83 height 46
click at [208, 184] on span "Cliente: EMBOTELLADORA NIAGARA DE MEXICO" at bounding box center [177, 182] width 160 height 14
click at [104, 223] on icon at bounding box center [99, 221] width 17 height 17
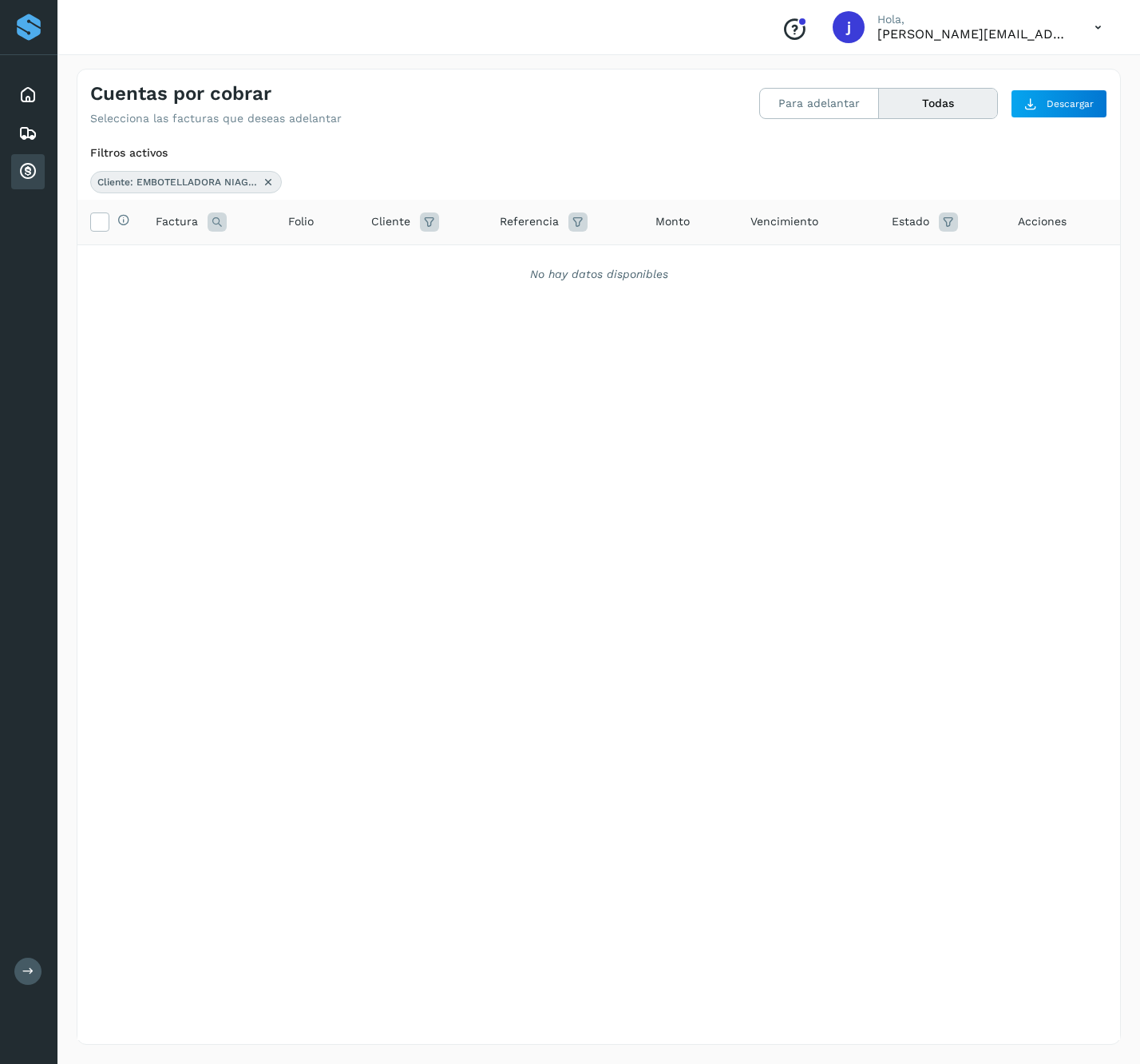
click at [1062, 85] on div "Cuentas por cobrar Selecciona las facturas que deseas adelantar Para adelantar …" at bounding box center [599, 97] width 1043 height 56
click at [1058, 93] on button "Descargar" at bounding box center [1060, 104] width 97 height 29
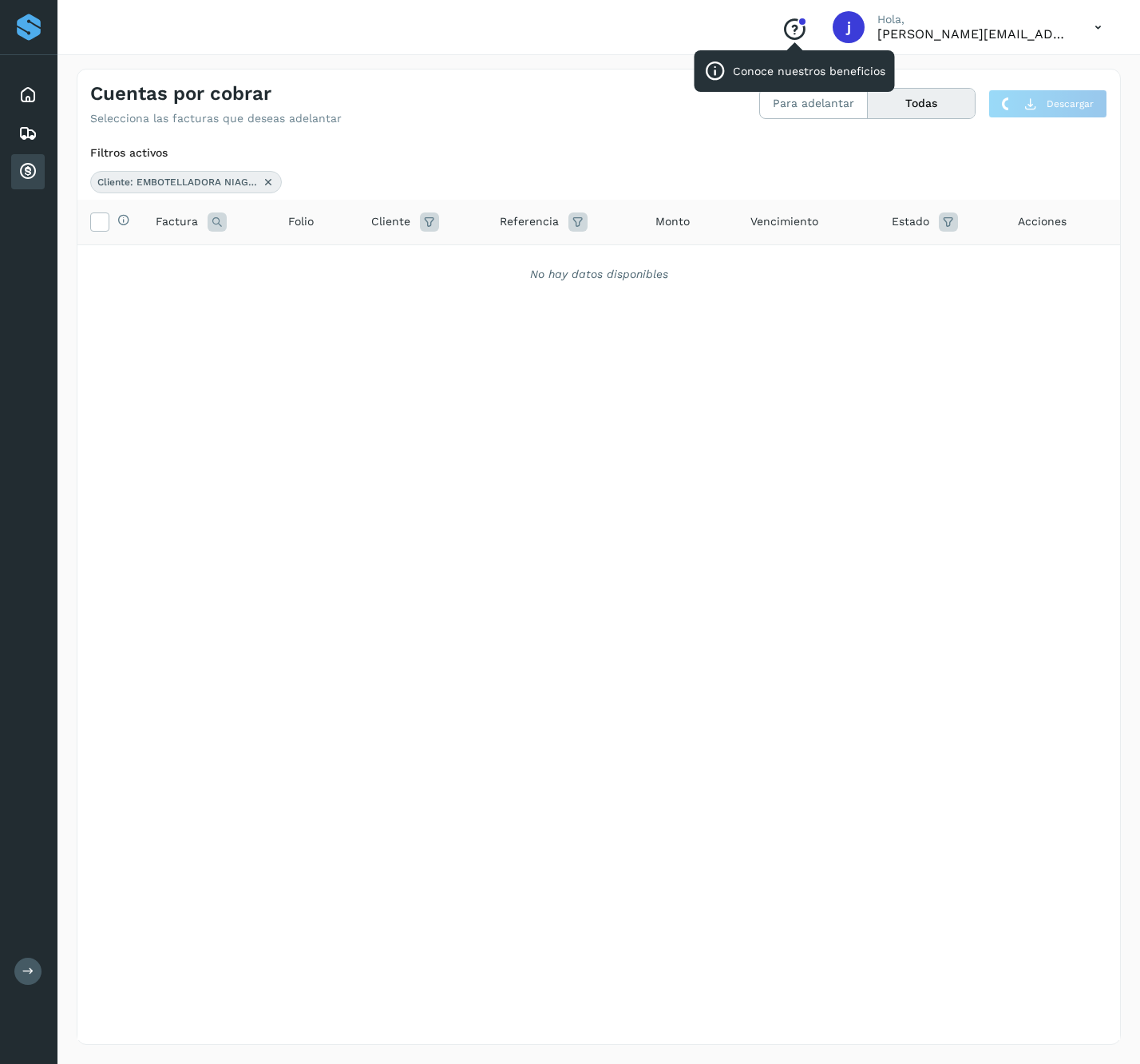
click at [808, 31] on icon "Conoce nuestros beneficios" at bounding box center [795, 30] width 26 height 26
click at [931, 99] on button "Todas" at bounding box center [921, 103] width 107 height 30
click at [1006, 208] on th "Estado" at bounding box center [1063, 222] width 115 height 46
drag, startPoint x: 952, startPoint y: 208, endPoint x: 943, endPoint y: 219, distance: 14.2
click at [1006, 216] on th "Estado" at bounding box center [1063, 222] width 115 height 46
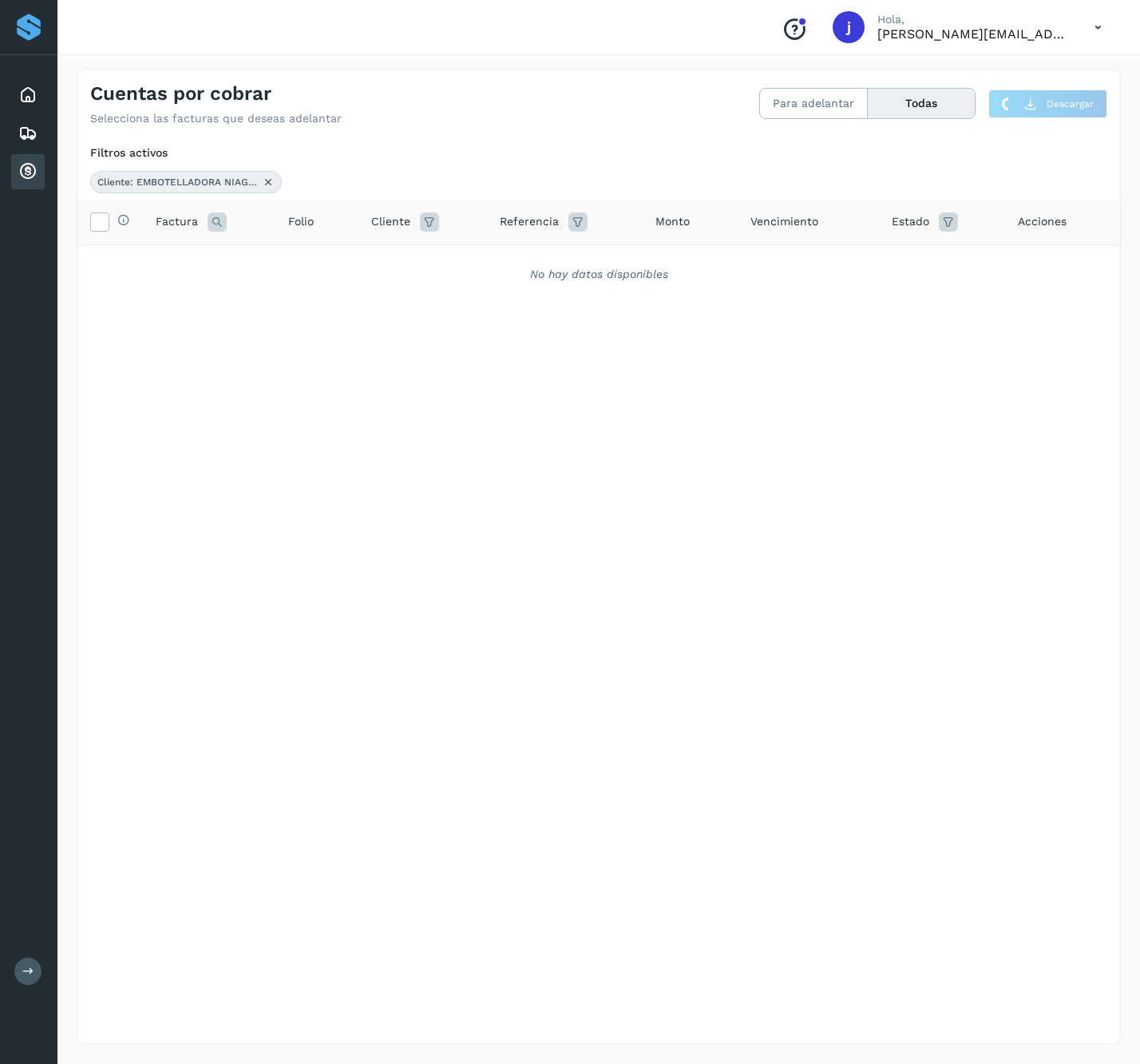
click at [942, 219] on icon at bounding box center [949, 222] width 19 height 19
click at [843, 258] on input "text" at bounding box center [833, 263] width 172 height 26
click at [814, 308] on div "Pago Autorizado" at bounding box center [845, 324] width 194 height 32
click at [792, 315] on div "Pagado" at bounding box center [857, 324] width 158 height 18
click at [768, 296] on icon at bounding box center [763, 291] width 16 height 16
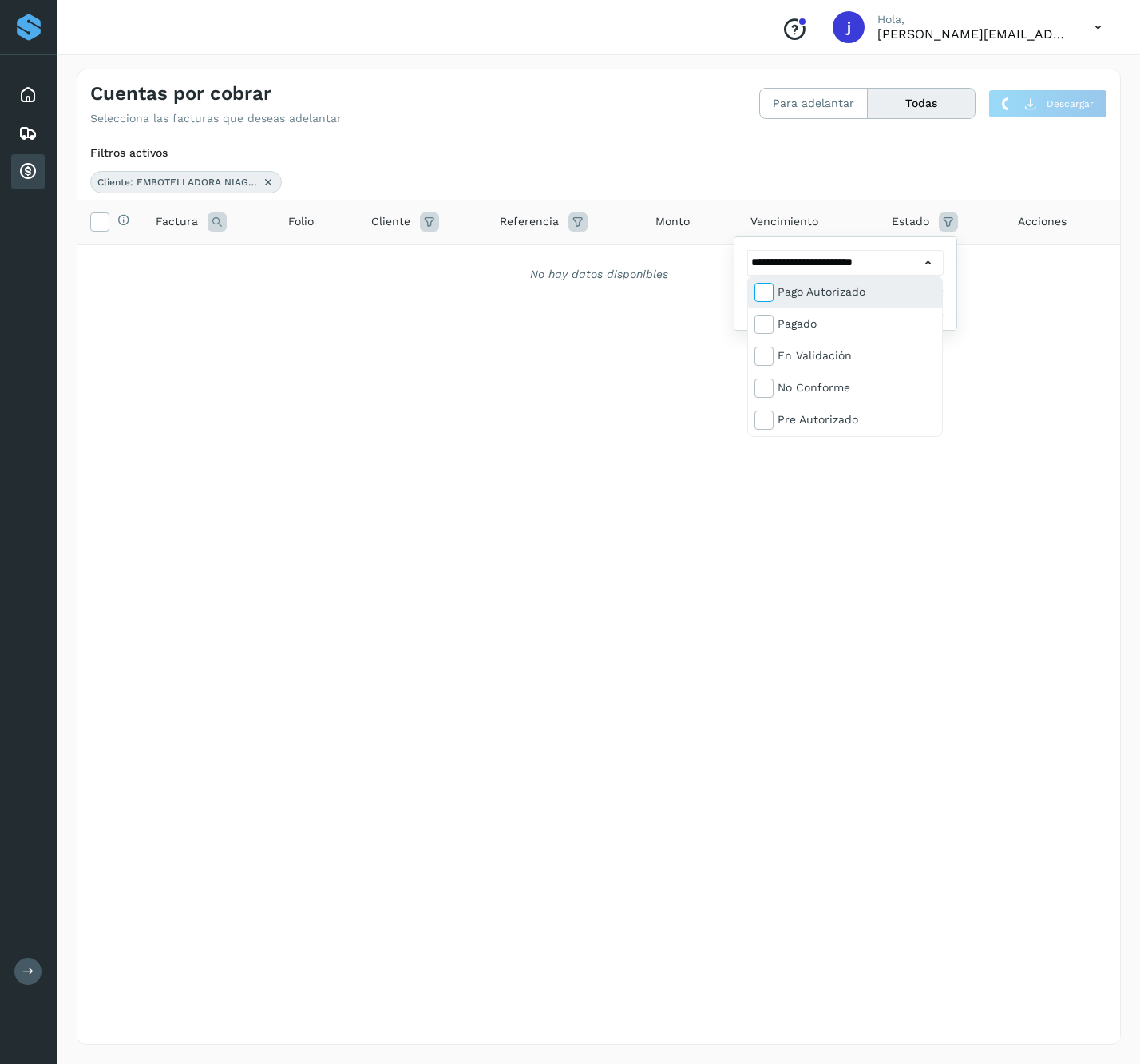
type input "**********"
click at [982, 328] on div at bounding box center [570, 532] width 1140 height 1064
click at [899, 307] on span "Filtrar" at bounding box center [887, 303] width 29 height 14
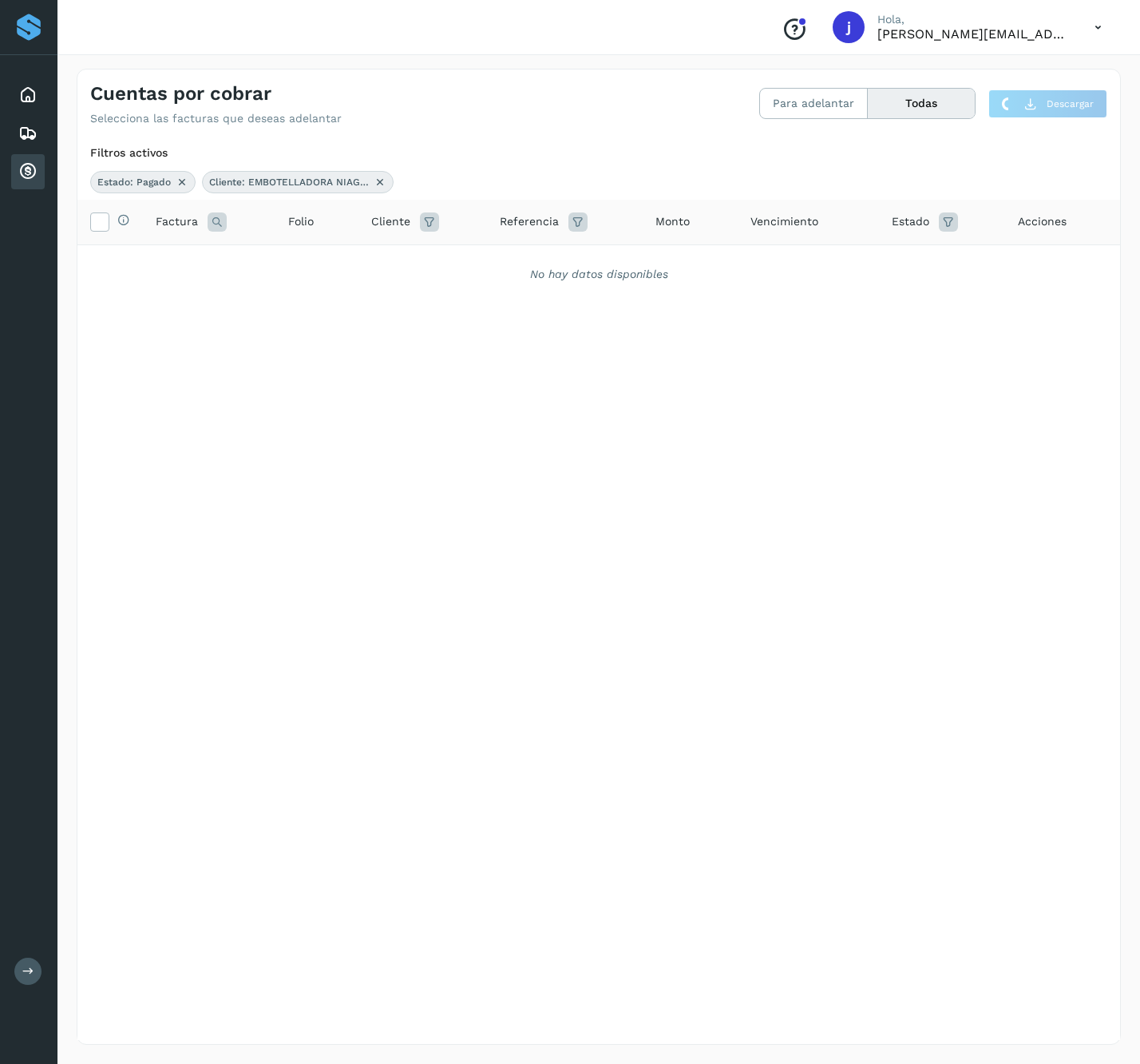
click at [932, 222] on div "Estado" at bounding box center [942, 222] width 101 height 19
click at [933, 217] on div "Estado" at bounding box center [942, 222] width 101 height 19
drag, startPoint x: 907, startPoint y: 227, endPoint x: 927, endPoint y: 224, distance: 20.2
click at [908, 227] on span "Estado" at bounding box center [911, 221] width 38 height 17
click at [940, 217] on icon at bounding box center [949, 222] width 19 height 19
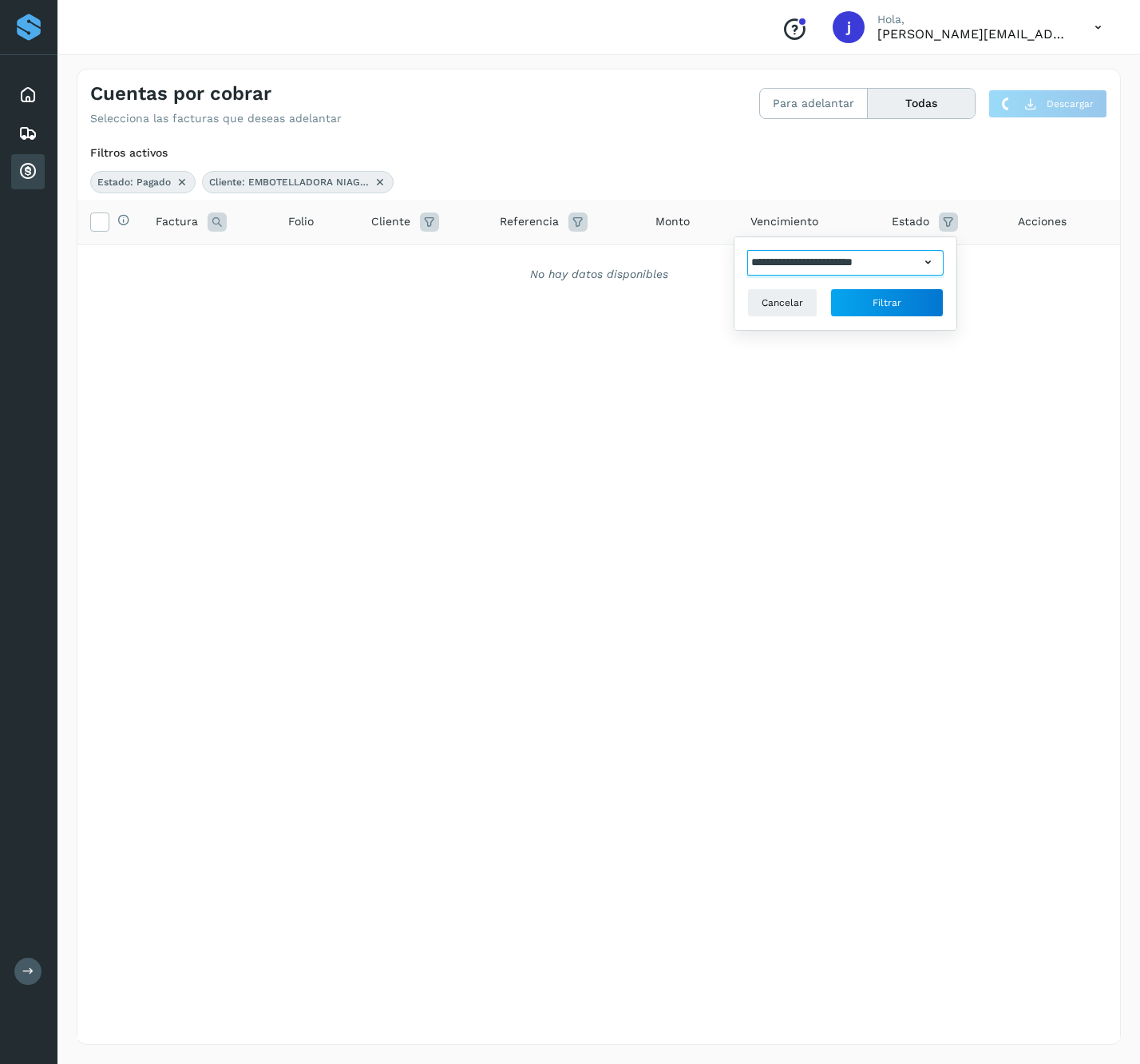
click at [861, 270] on input "**********" at bounding box center [833, 263] width 172 height 26
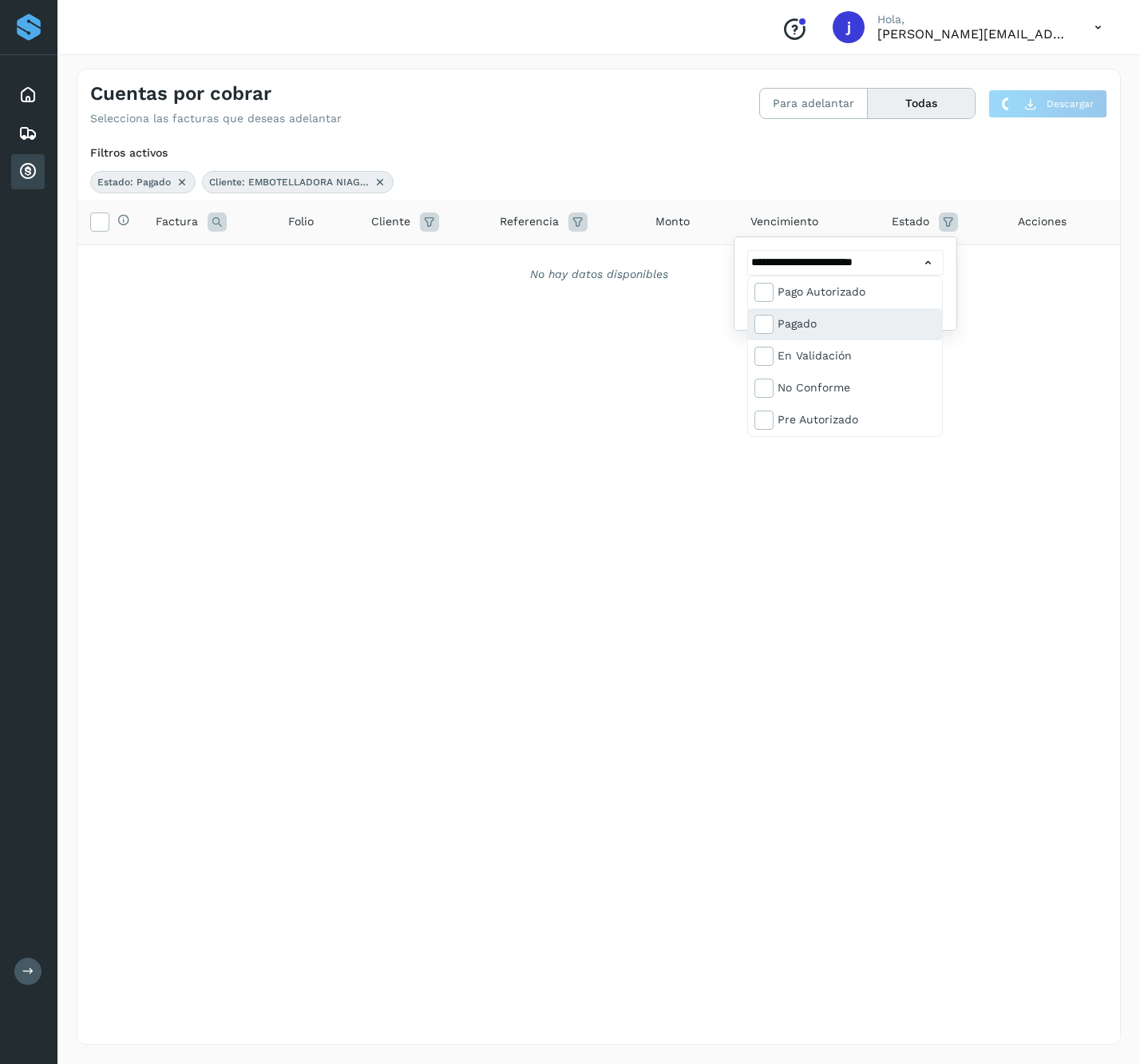
click at [796, 340] on div "Pagado" at bounding box center [845, 357] width 194 height 32
click at [780, 289] on div "Pago Autorizado" at bounding box center [857, 291] width 158 height 18
type input "**********"
drag, startPoint x: 1094, startPoint y: 328, endPoint x: 1030, endPoint y: 292, distance: 73.4
click at [1093, 328] on div at bounding box center [570, 532] width 1140 height 1064
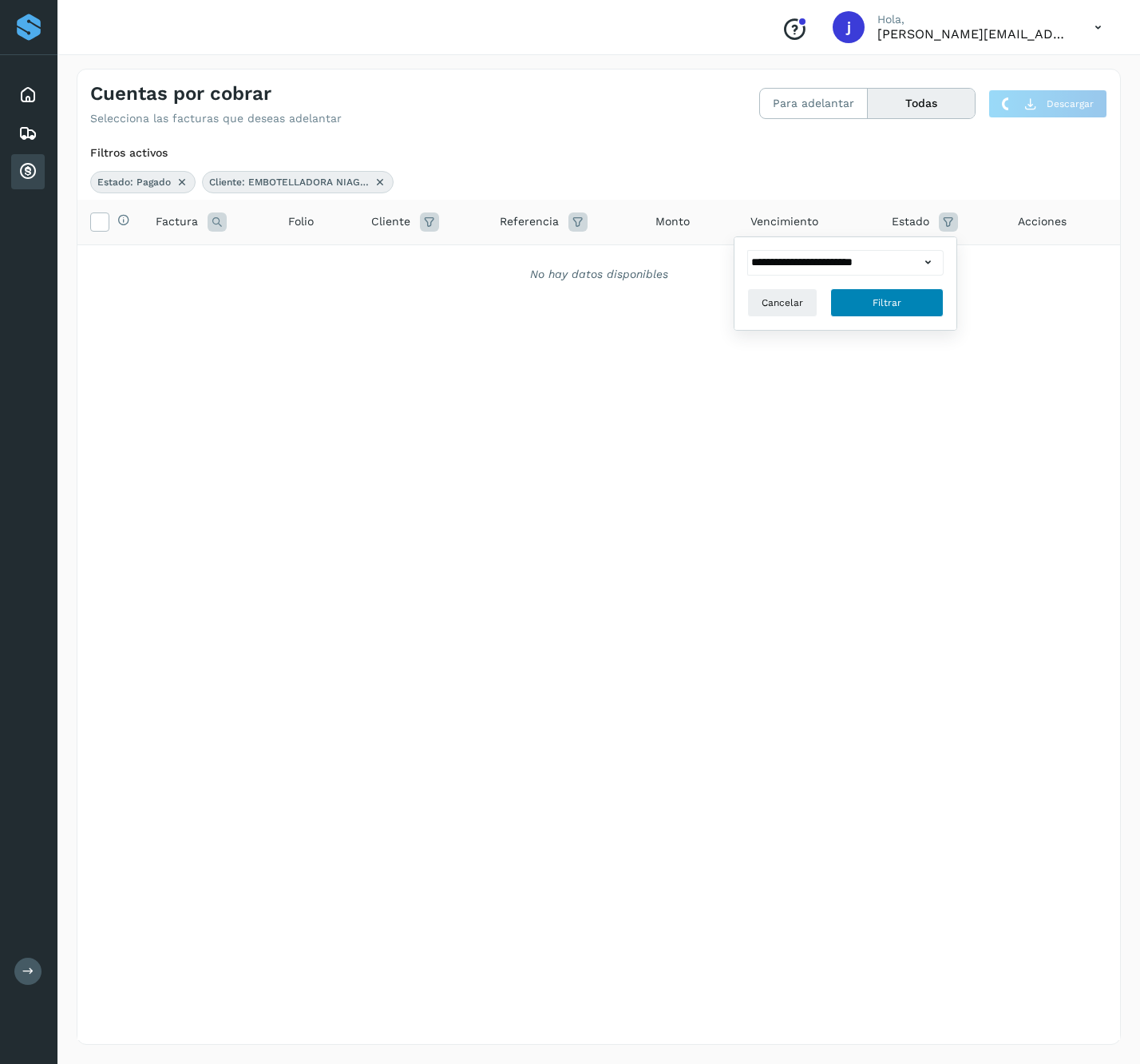
click at [896, 303] on span "Filtrar" at bounding box center [887, 303] width 29 height 14
click at [11, 130] on div "Embarques y entregas" at bounding box center [28, 134] width 34 height 35
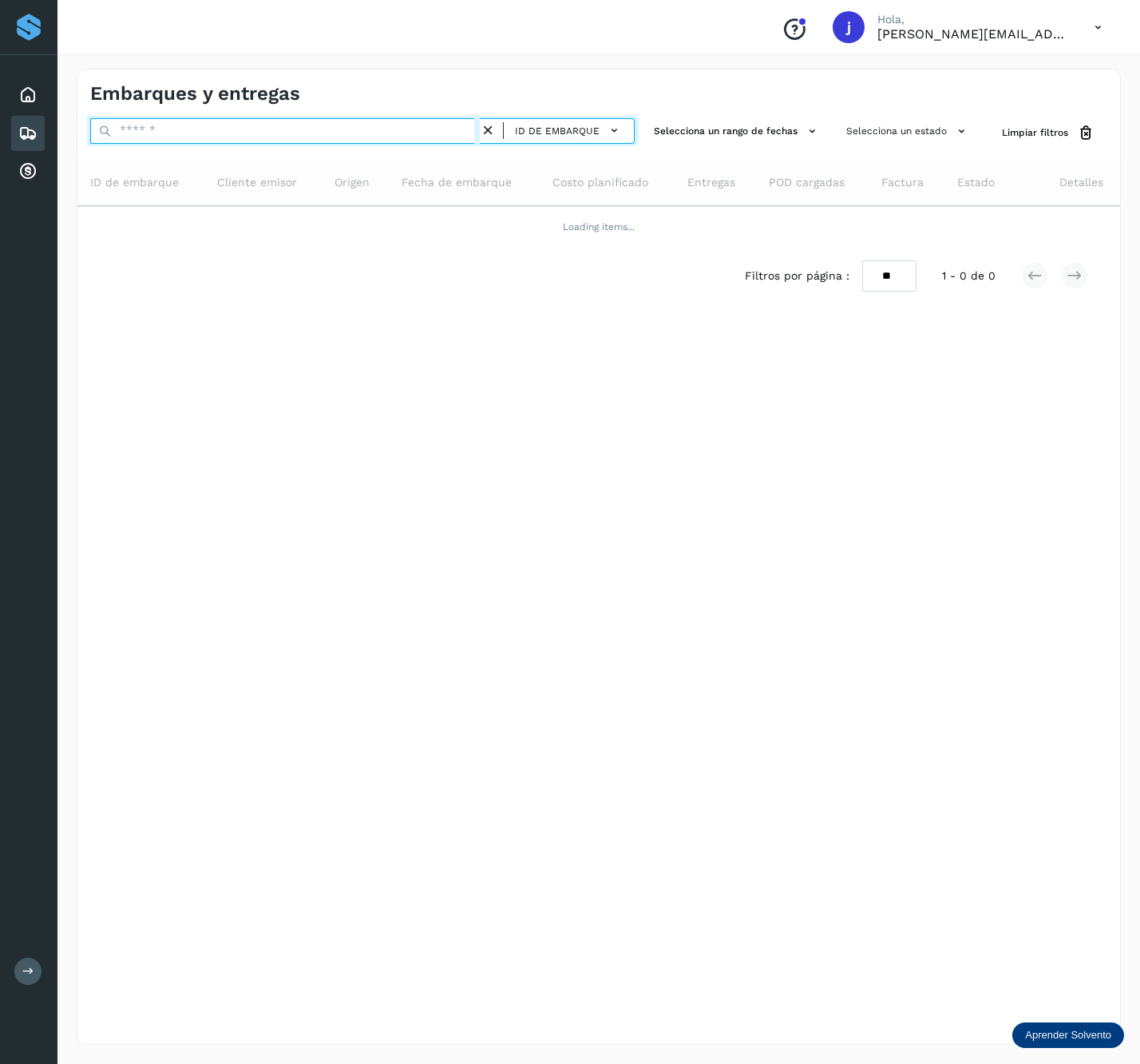
click at [276, 120] on input "text" at bounding box center [285, 131] width 389 height 26
paste input "**********"
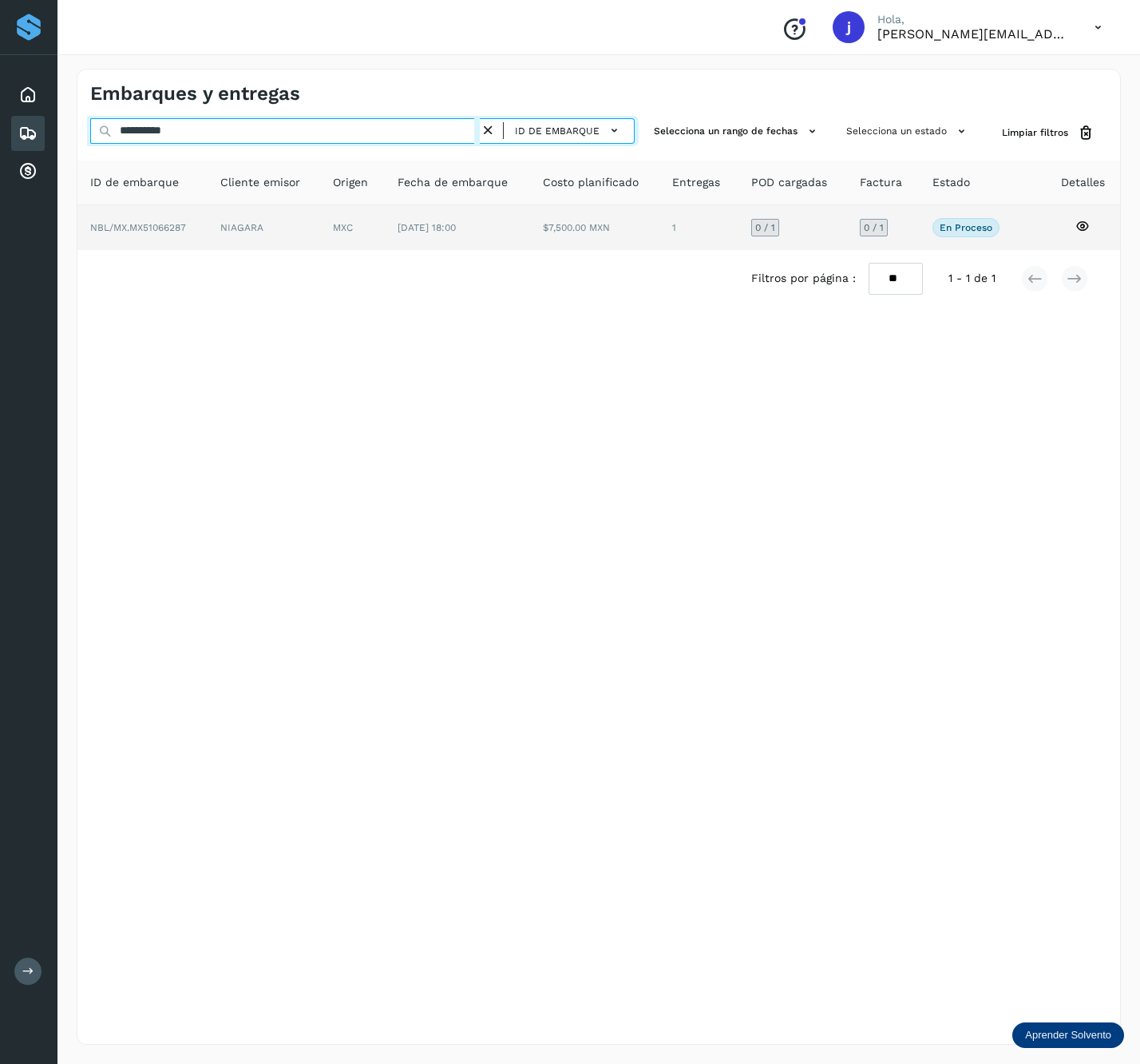
type input "**********"
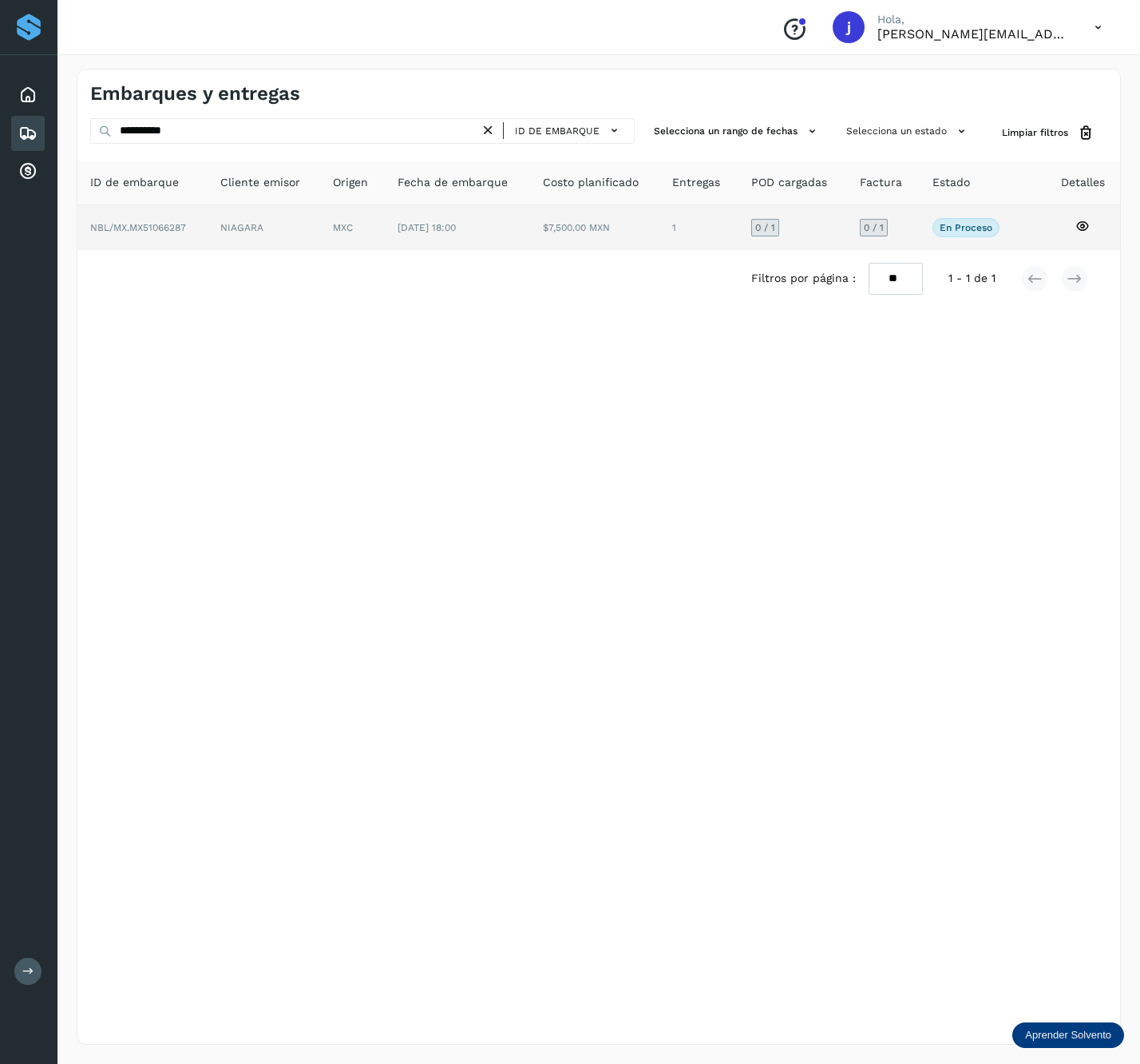
click at [442, 232] on span "[DATE] 18:00" at bounding box center [426, 228] width 58 height 11
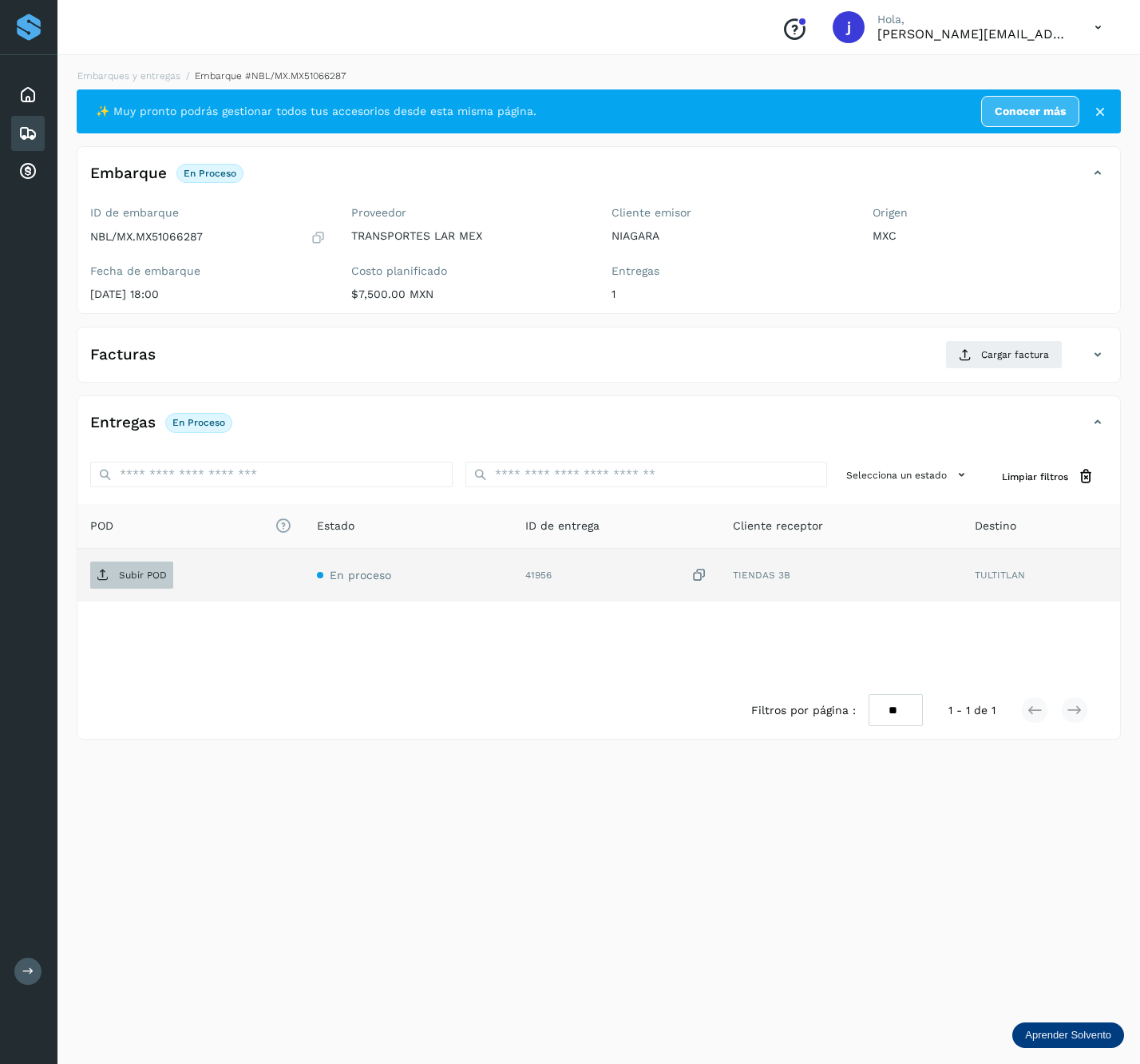
click at [164, 579] on p "Subir POD" at bounding box center [143, 575] width 48 height 11
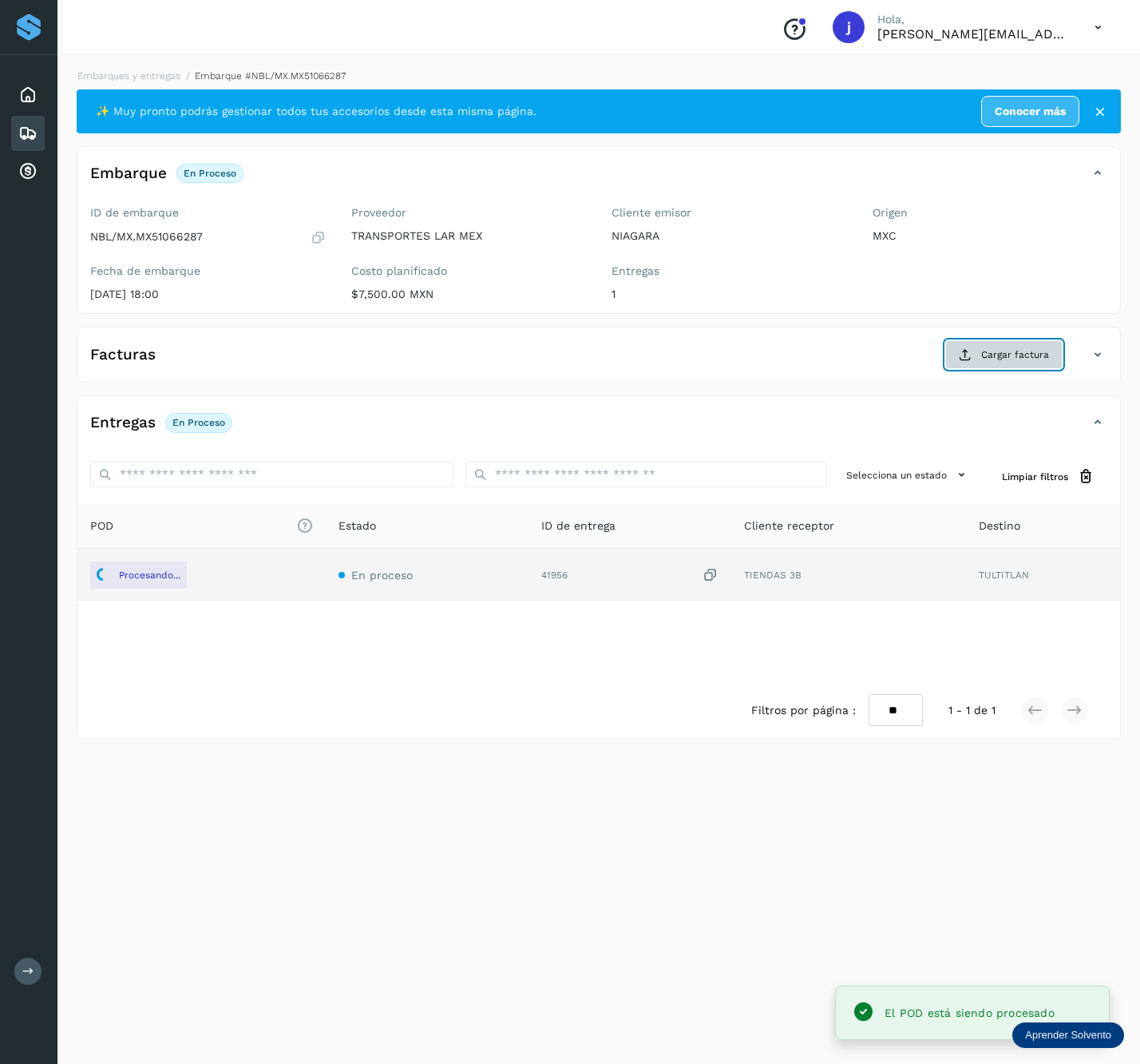
click at [1008, 350] on span "Cargar factura" at bounding box center [1015, 355] width 68 height 14
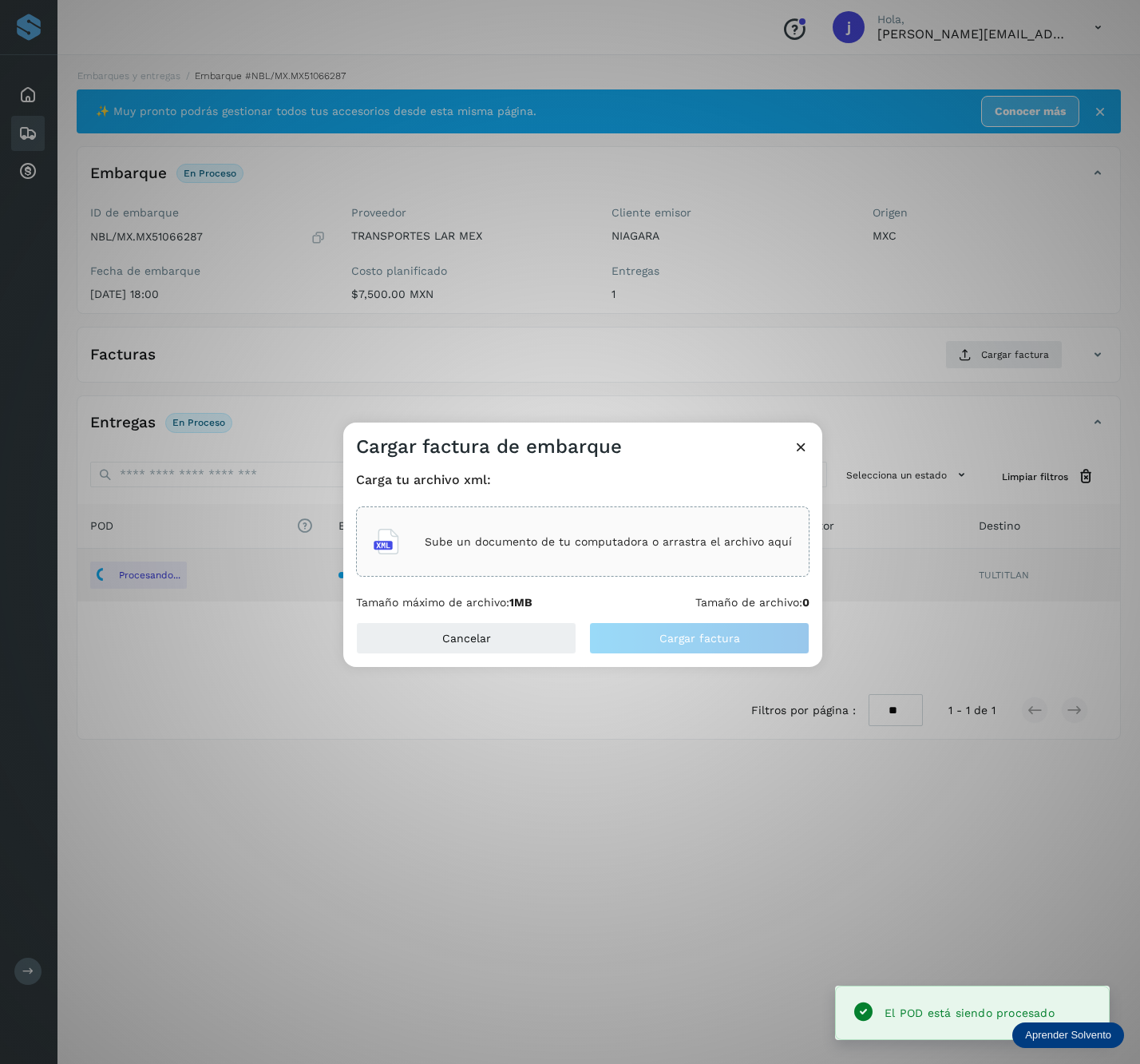
click at [529, 529] on div "Sube un documento de tu computadora o arrastra el archivo aquí" at bounding box center [583, 542] width 418 height 43
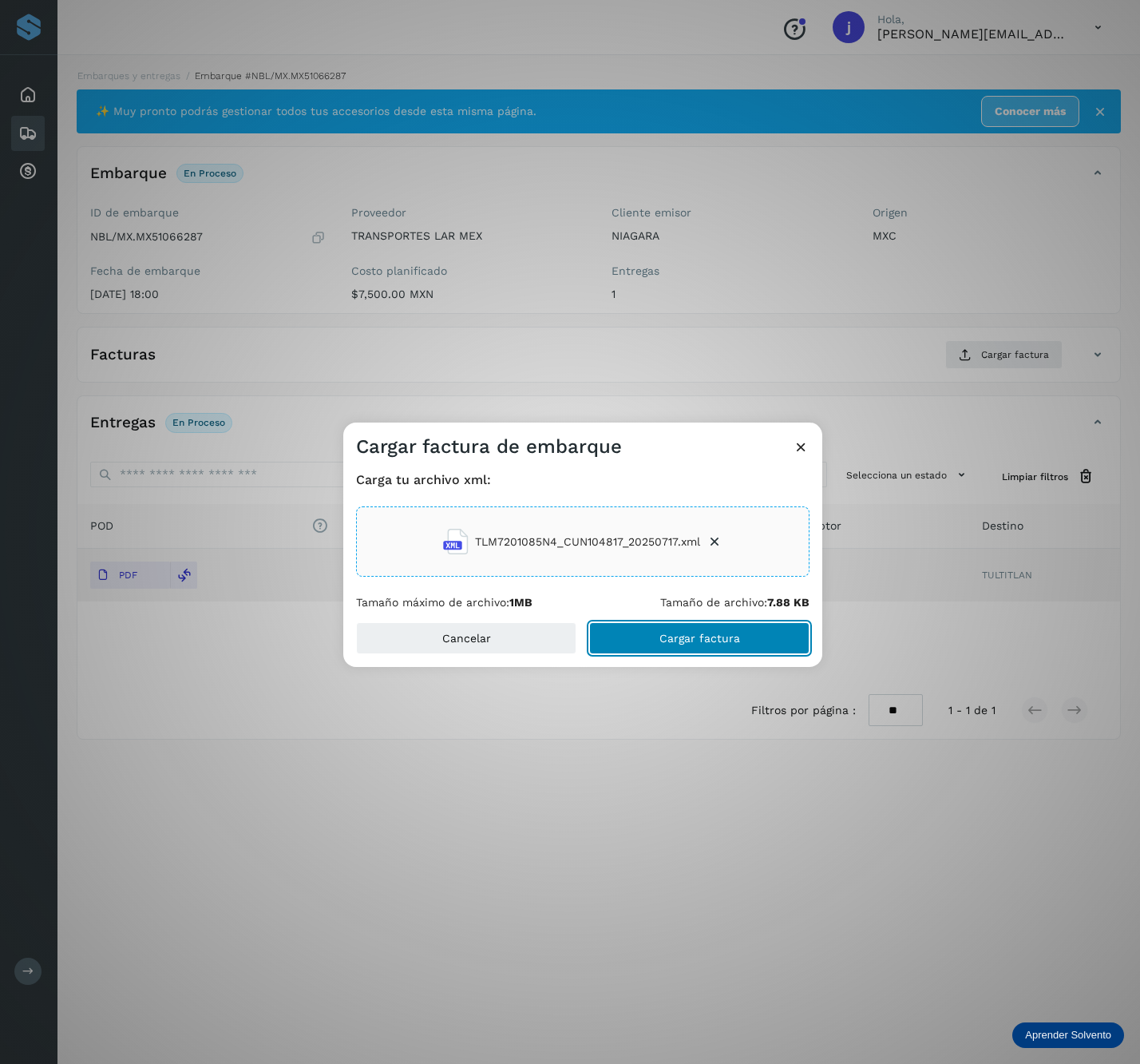
click at [649, 639] on button "Cargar factura" at bounding box center [700, 638] width 220 height 32
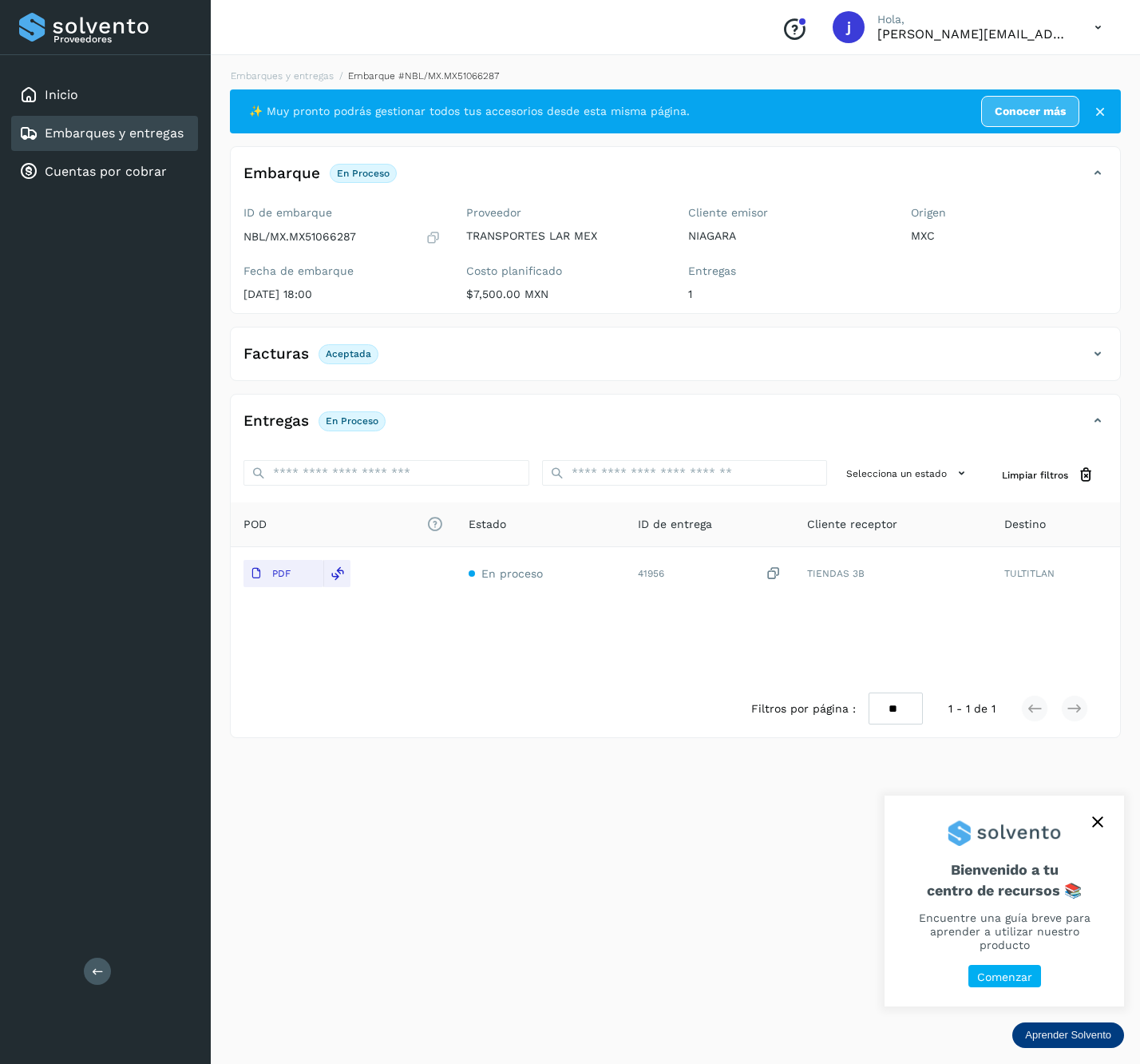
click at [74, 968] on div "Proveedores Inicio Embarques y entregas Cuentas por cobrar Salir" at bounding box center [105, 532] width 211 height 1064
click at [97, 971] on icon at bounding box center [97, 971] width 12 height 12
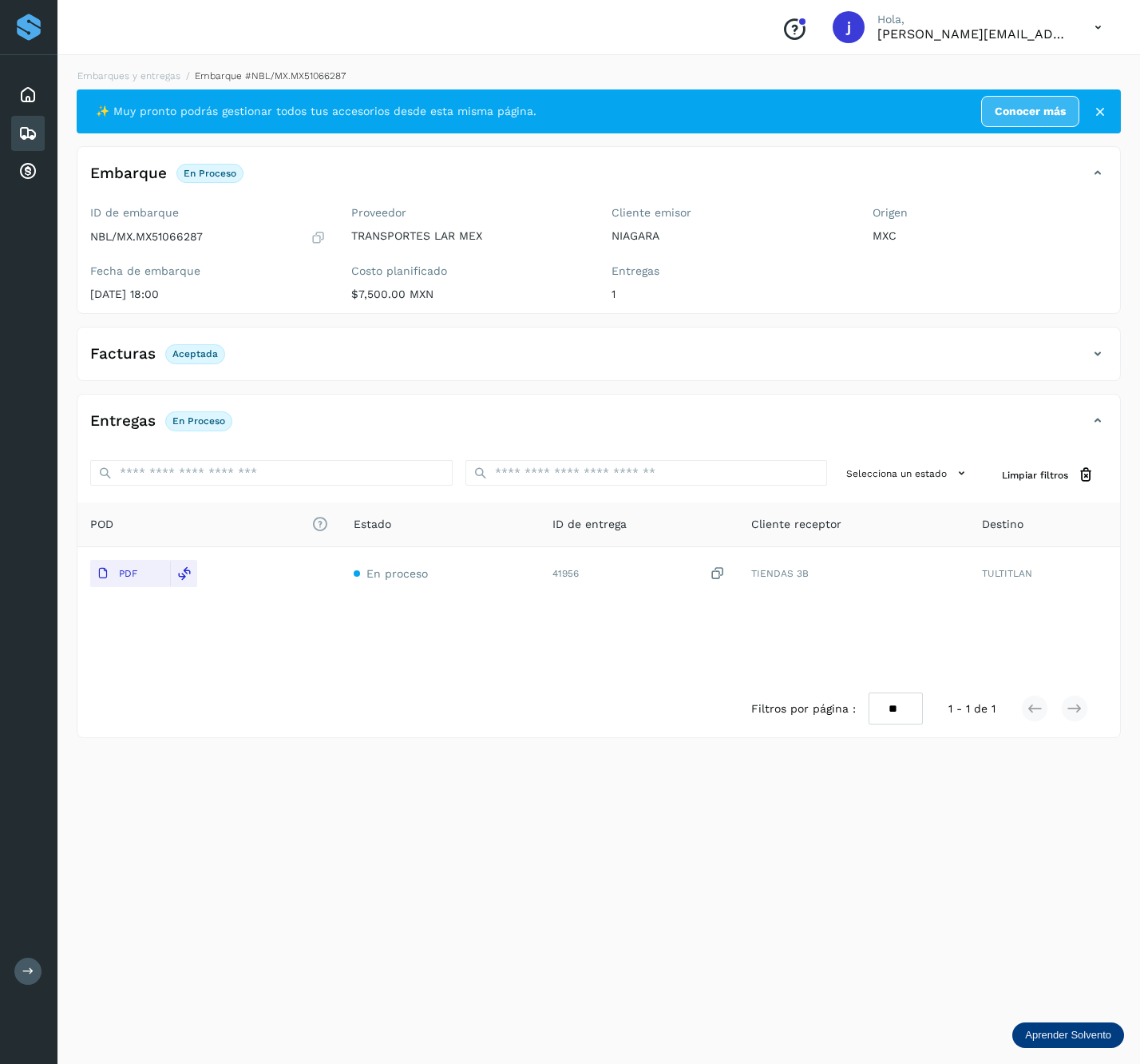
click at [1100, 344] on div "Facturas Aceptada" at bounding box center [599, 361] width 1043 height 40
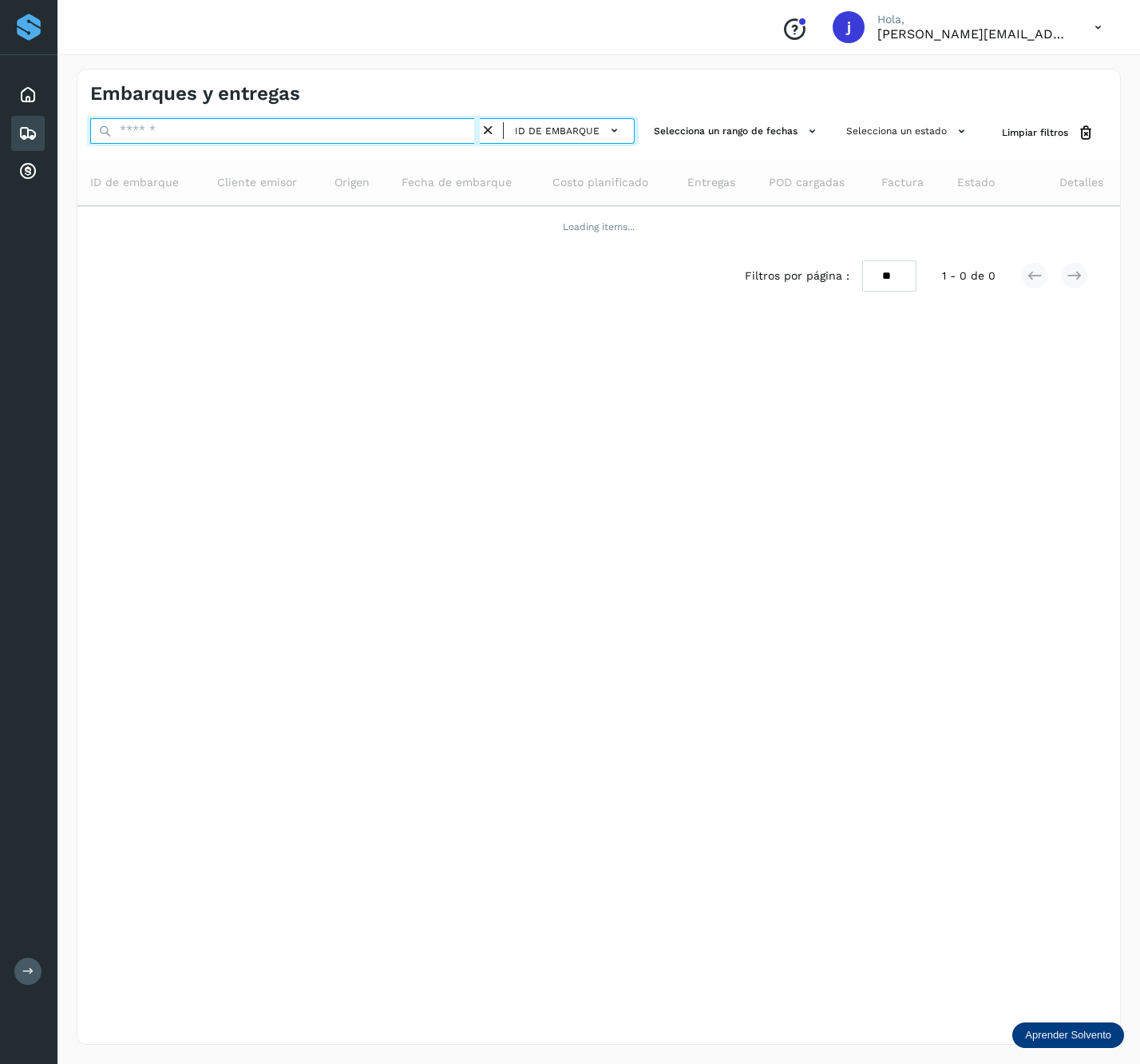
click at [241, 124] on input "text" at bounding box center [285, 131] width 389 height 26
paste input "**********"
type input "**********"
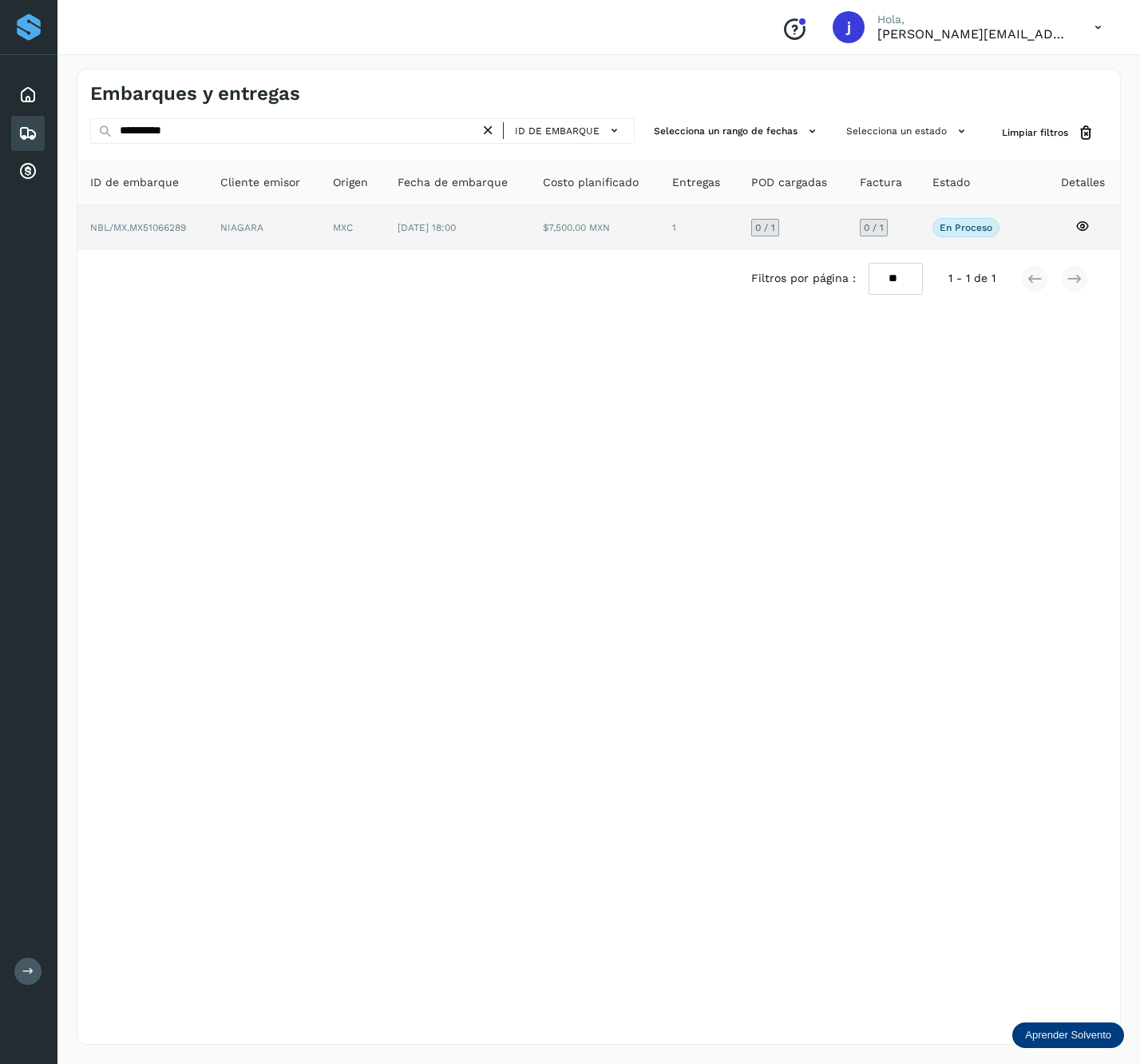
click at [385, 219] on td "MXC" at bounding box center [457, 228] width 146 height 45
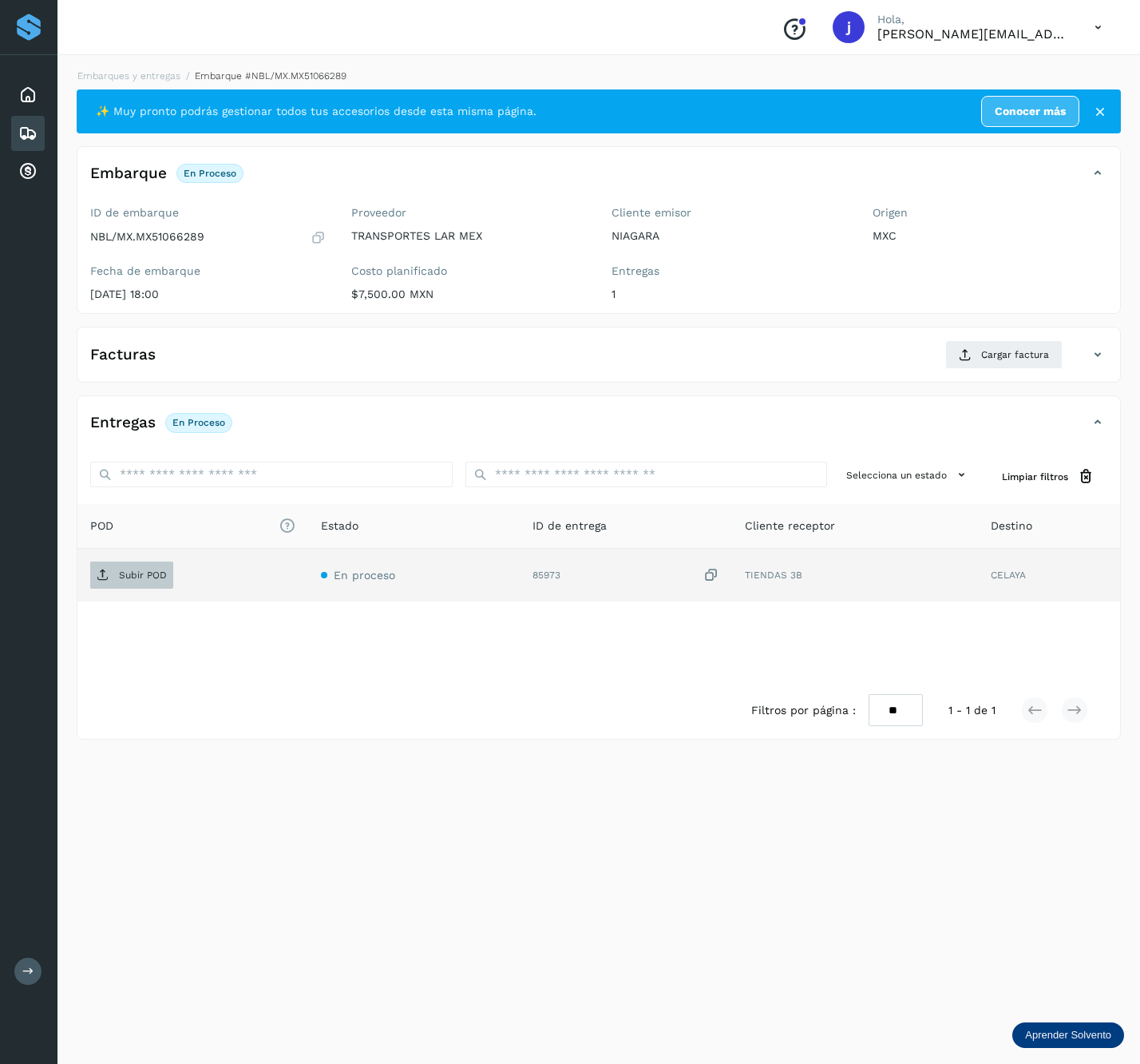
click at [139, 588] on span "Subir POD" at bounding box center [131, 575] width 83 height 26
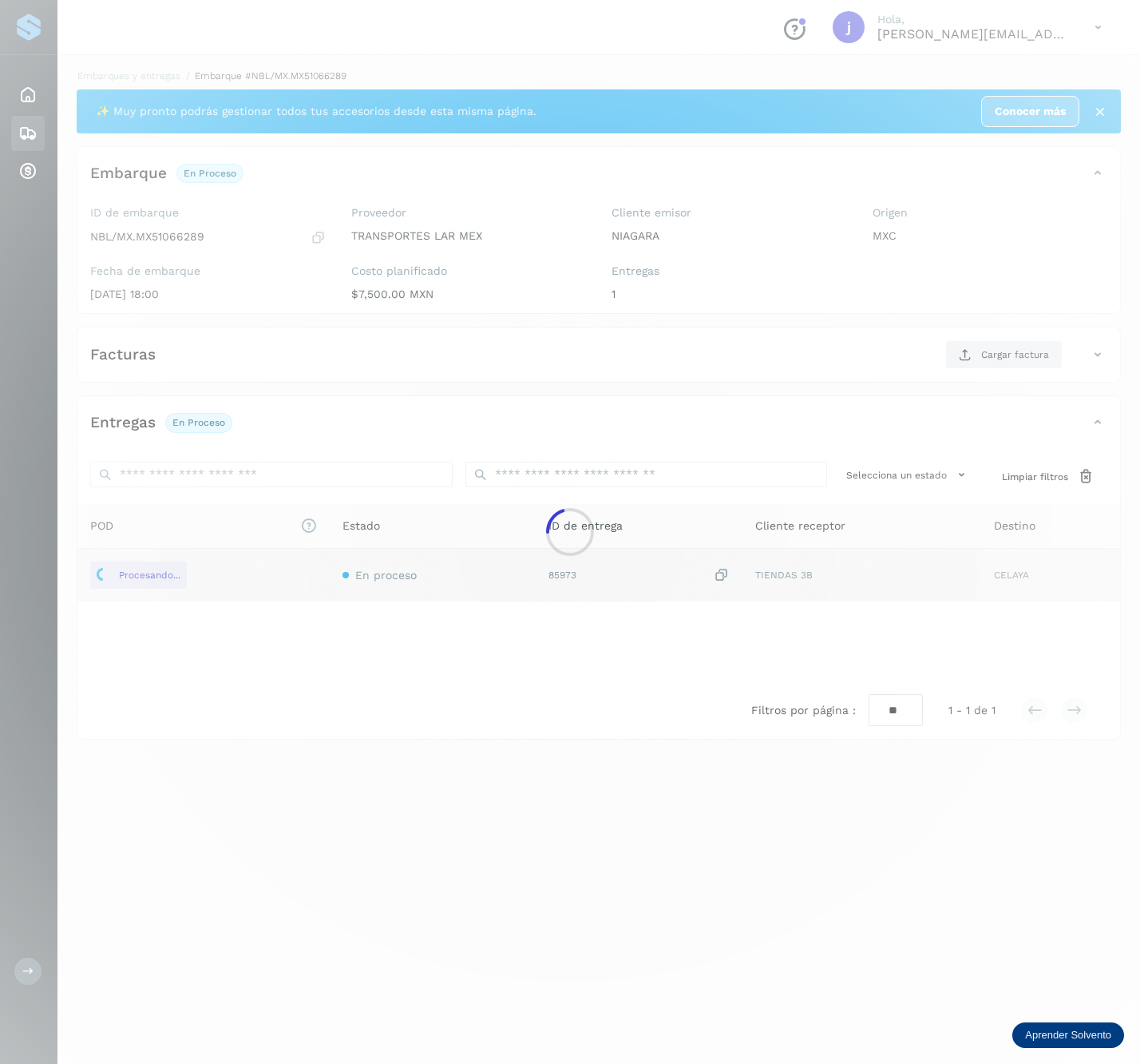
click at [1035, 381] on div at bounding box center [570, 532] width 1140 height 1064
click at [1045, 360] on div at bounding box center [570, 532] width 1140 height 1064
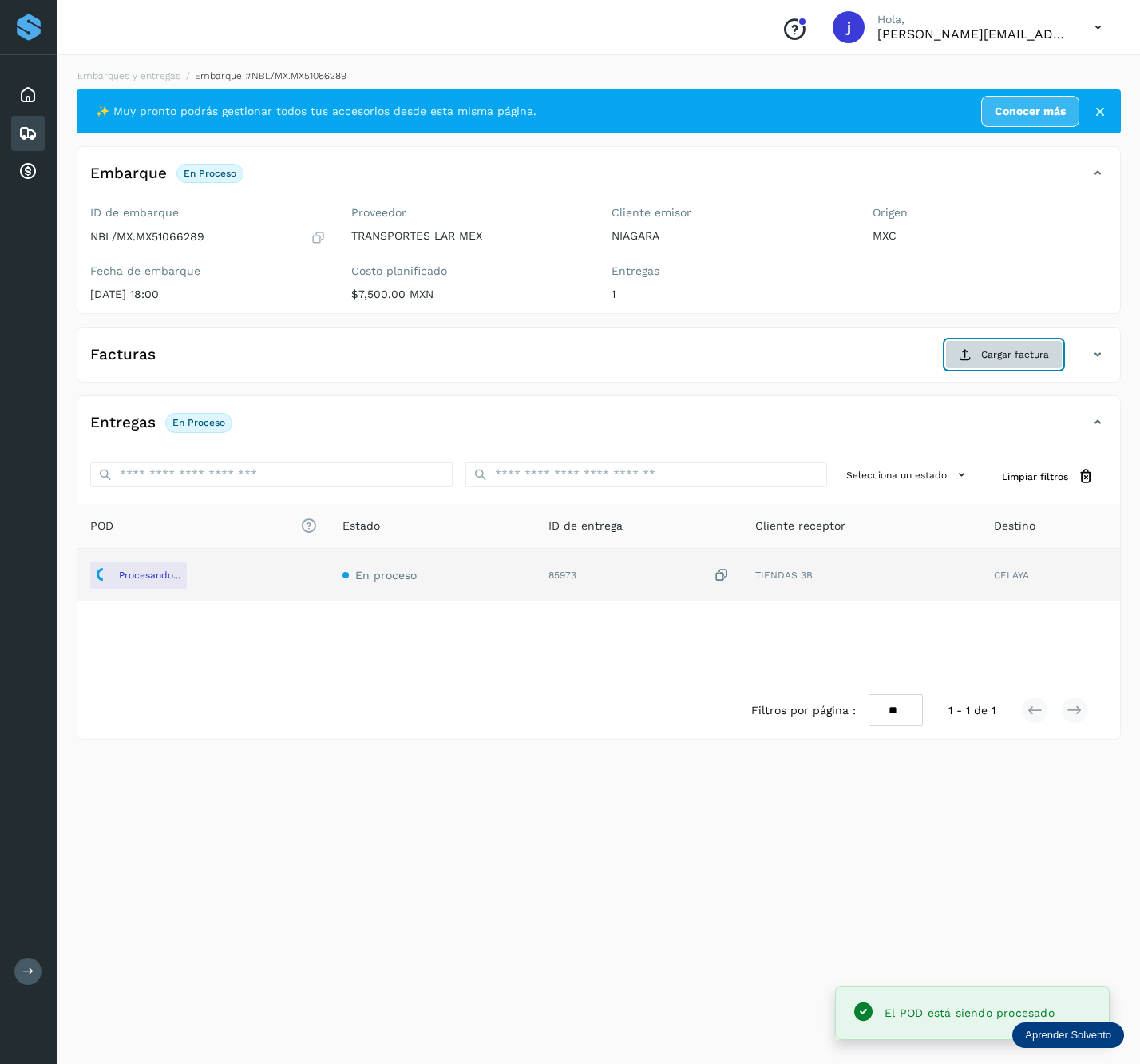
click at [1032, 361] on span "Cargar factura" at bounding box center [1015, 355] width 68 height 14
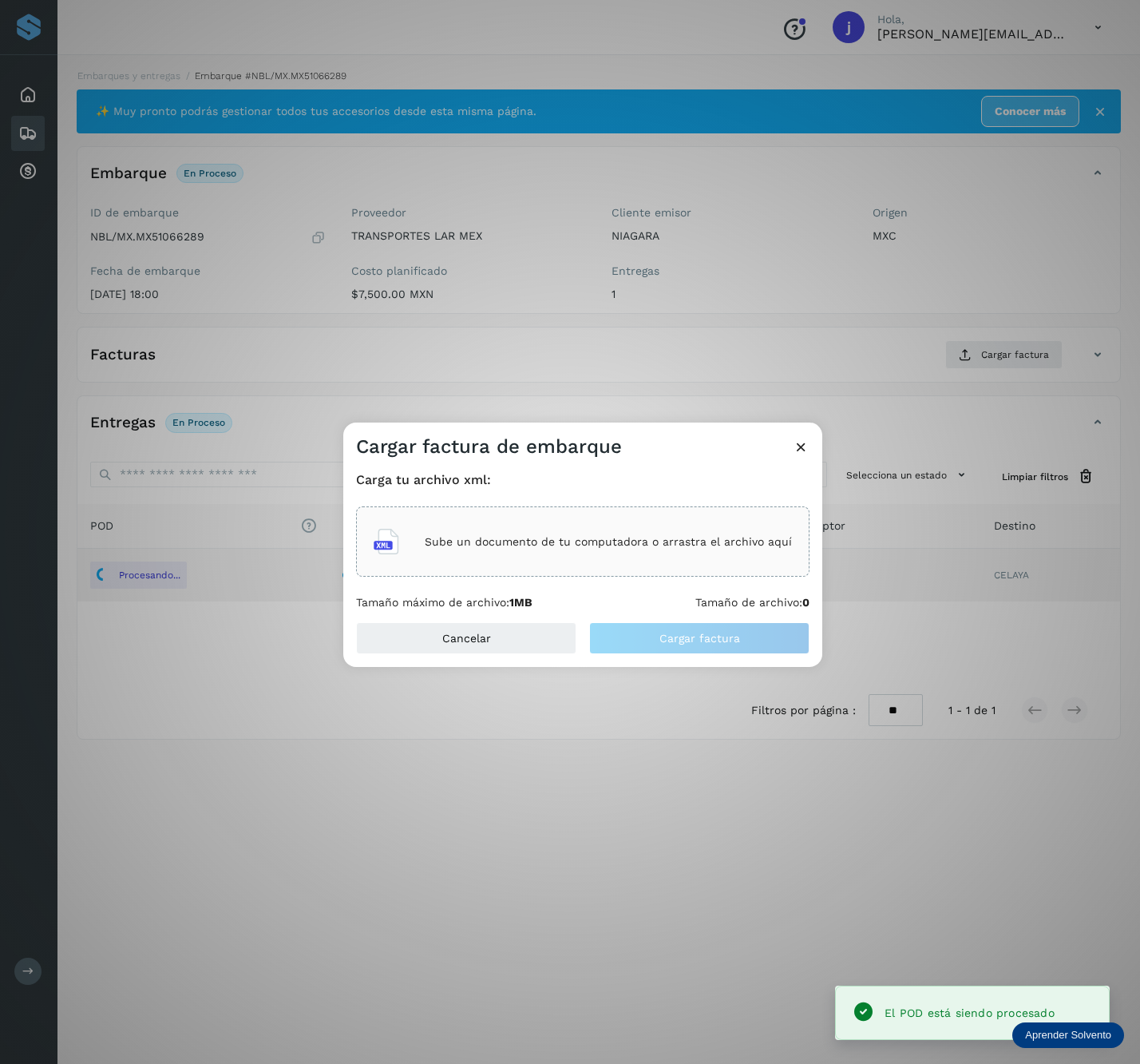
click at [538, 551] on div "Sube un documento de tu computadora o arrastra el archivo aquí" at bounding box center [583, 542] width 418 height 43
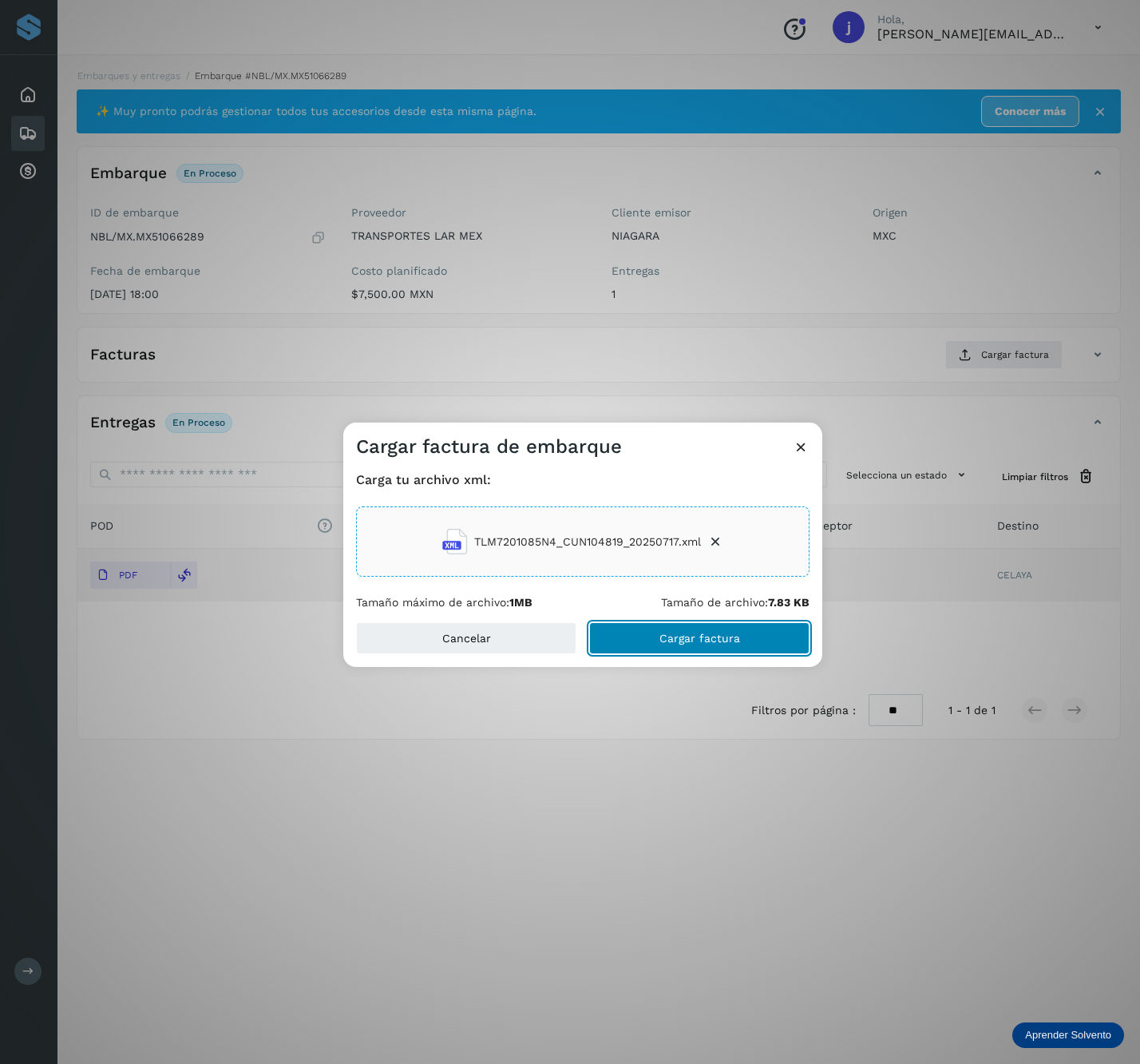
click at [661, 635] on span "Cargar factura" at bounding box center [700, 638] width 80 height 11
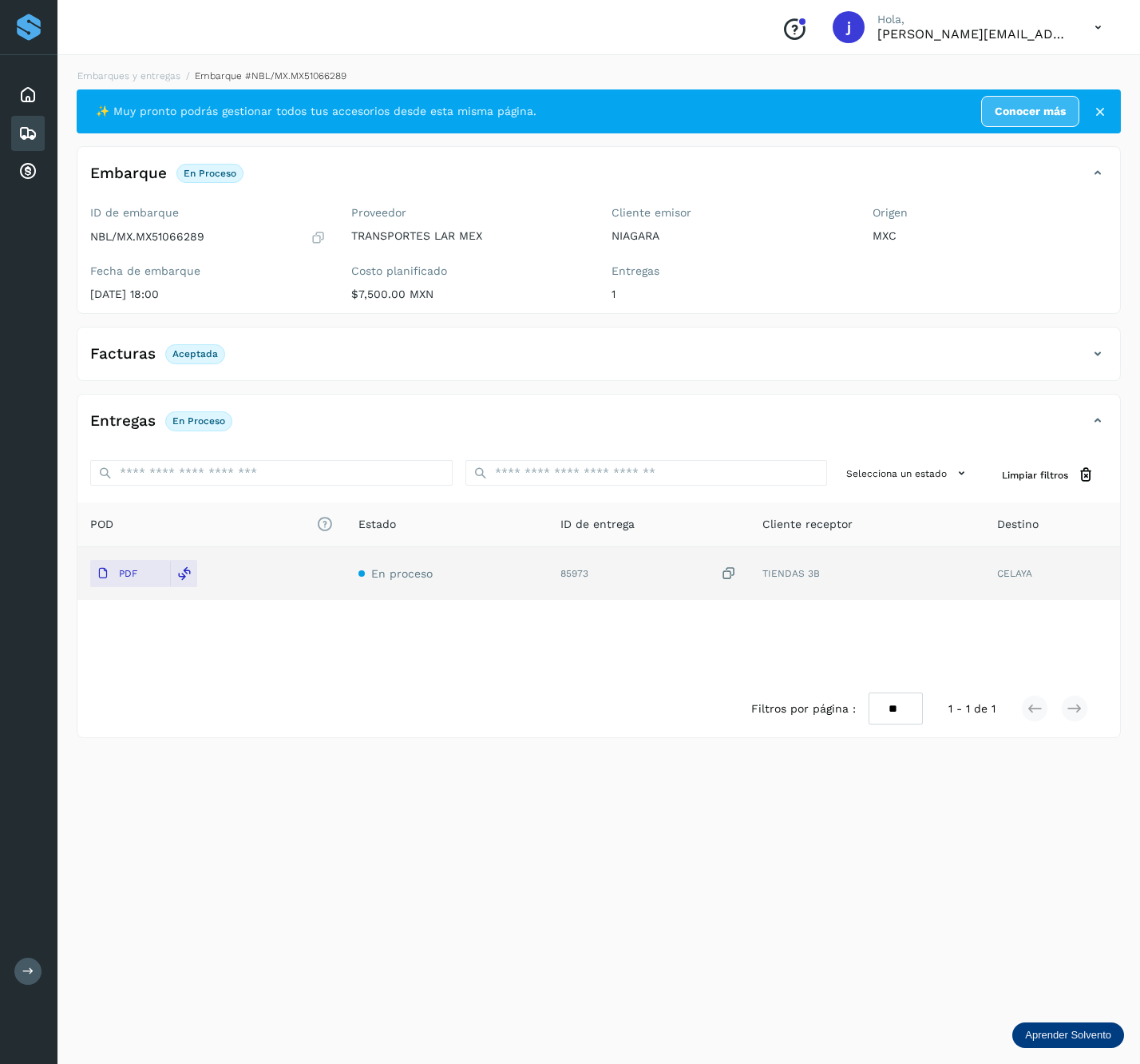
click at [1081, 368] on div "Facturas Aceptada" at bounding box center [582, 354] width 1011 height 27
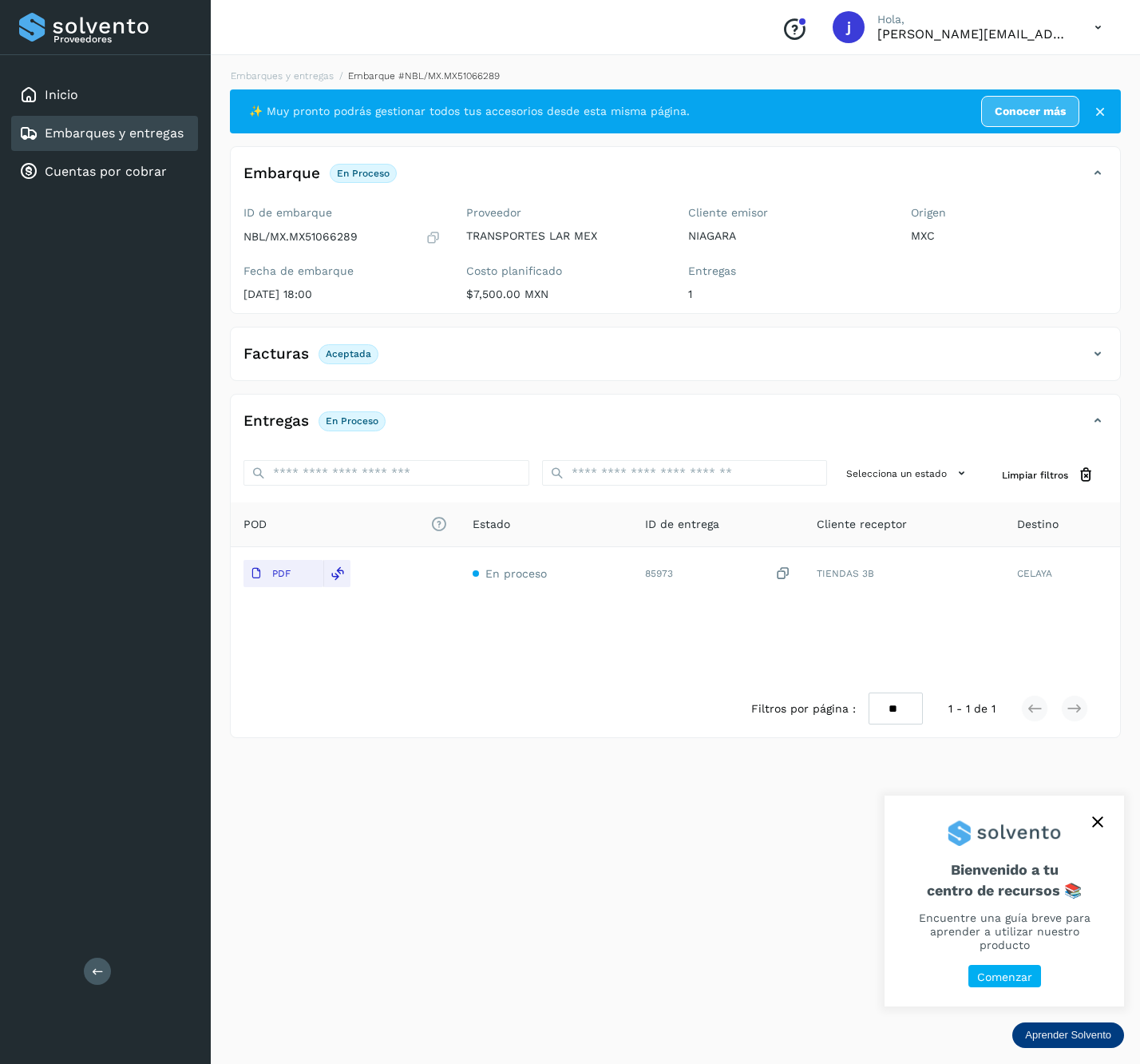
click at [84, 974] on button at bounding box center [97, 971] width 27 height 27
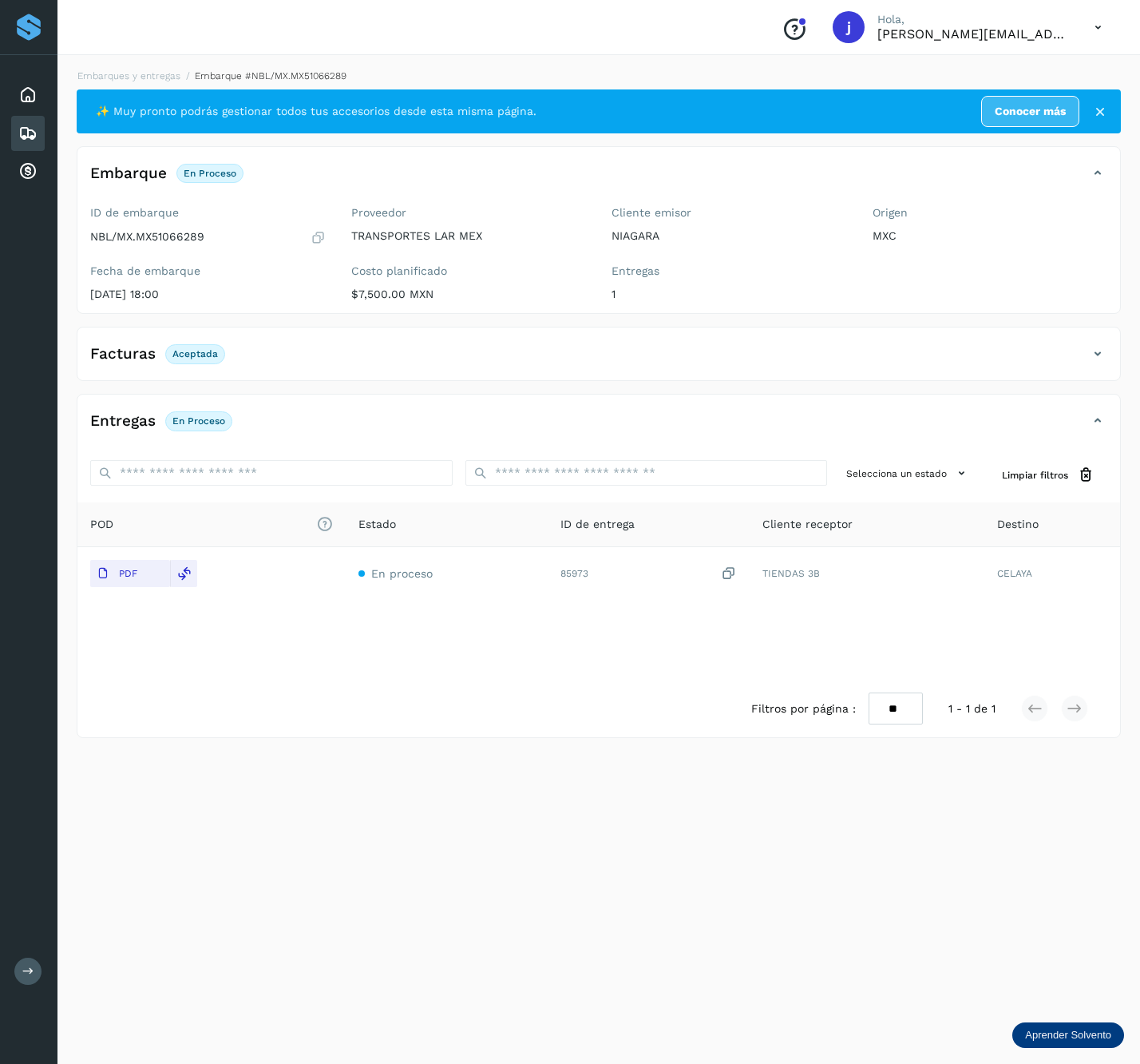
drag, startPoint x: 1094, startPoint y: 354, endPoint x: 1132, endPoint y: 352, distance: 38.1
click at [1096, 354] on icon at bounding box center [1098, 354] width 19 height 19
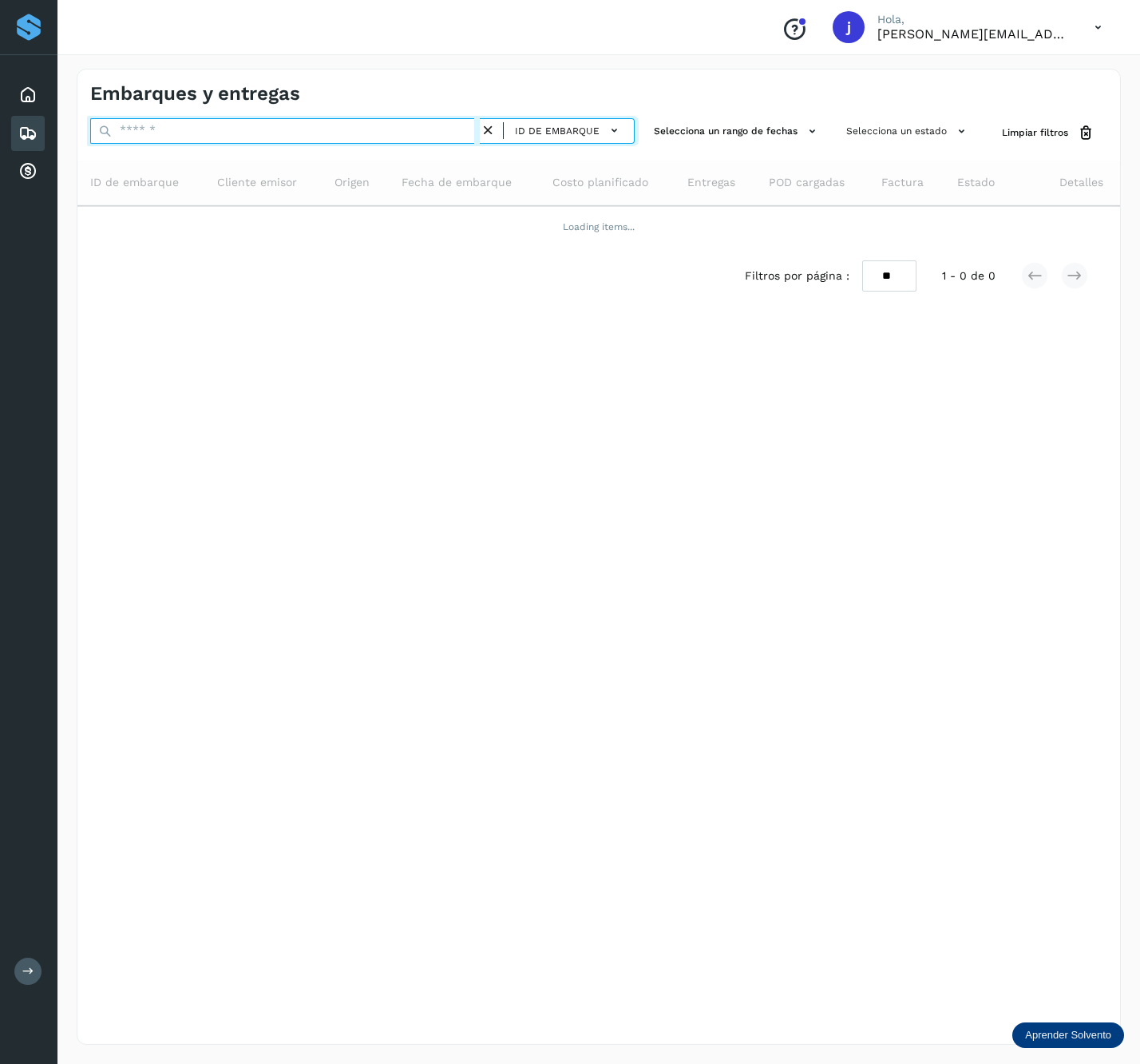
click at [260, 123] on input "text" at bounding box center [285, 131] width 389 height 26
paste input "**********"
type input "**********"
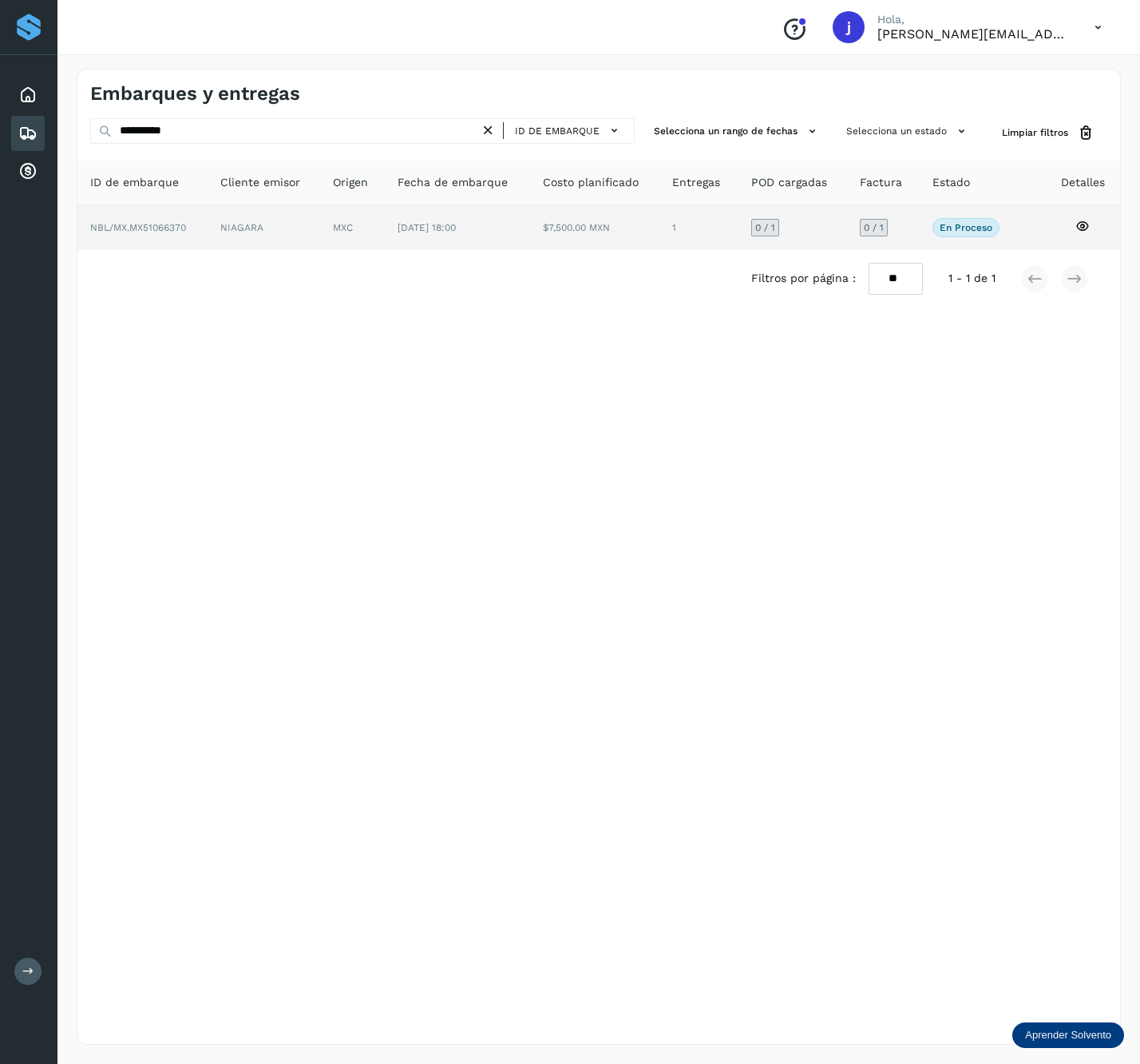
click at [320, 207] on td "NIAGARA" at bounding box center [352, 228] width 64 height 45
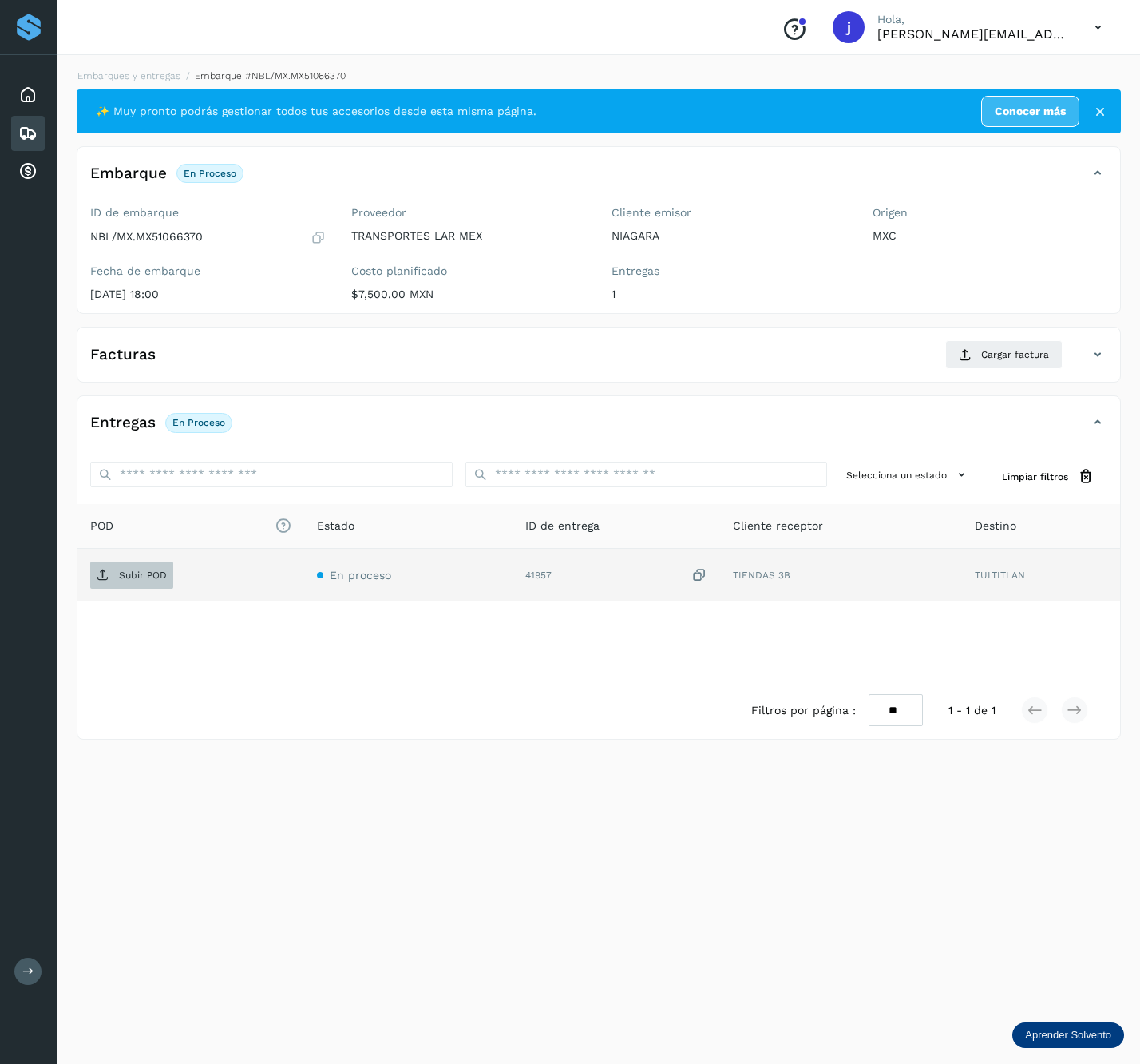
drag, startPoint x: 167, startPoint y: 558, endPoint x: 167, endPoint y: 569, distance: 11.0
click at [304, 561] on td "Subir POD" at bounding box center [408, 575] width 208 height 53
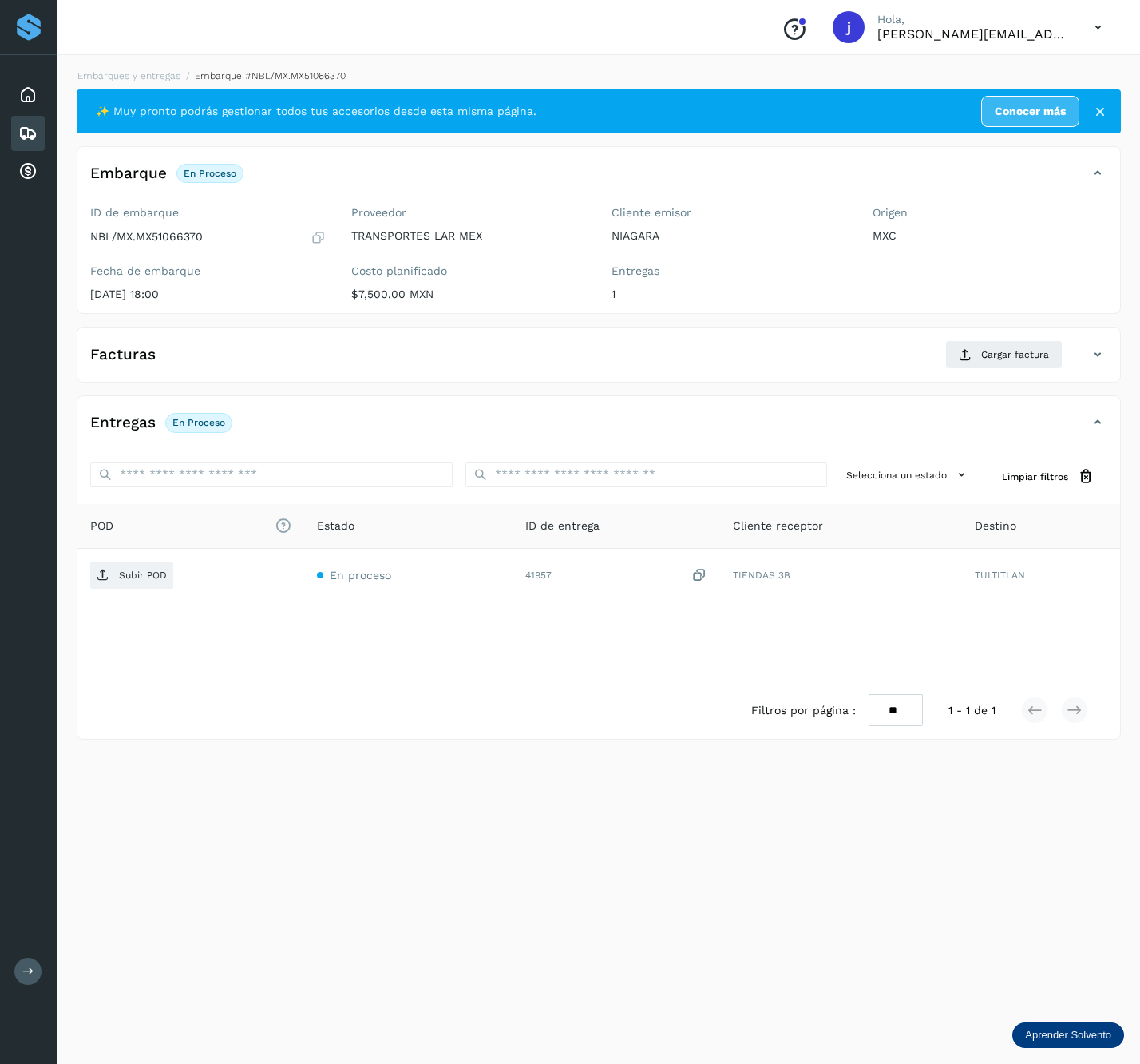
click at [72, 571] on div "Embarques y entregas Embarque #NBL/MX.MX51066370 ✨ Muy pronto podrás gestionar …" at bounding box center [599, 557] width 1083 height 1015
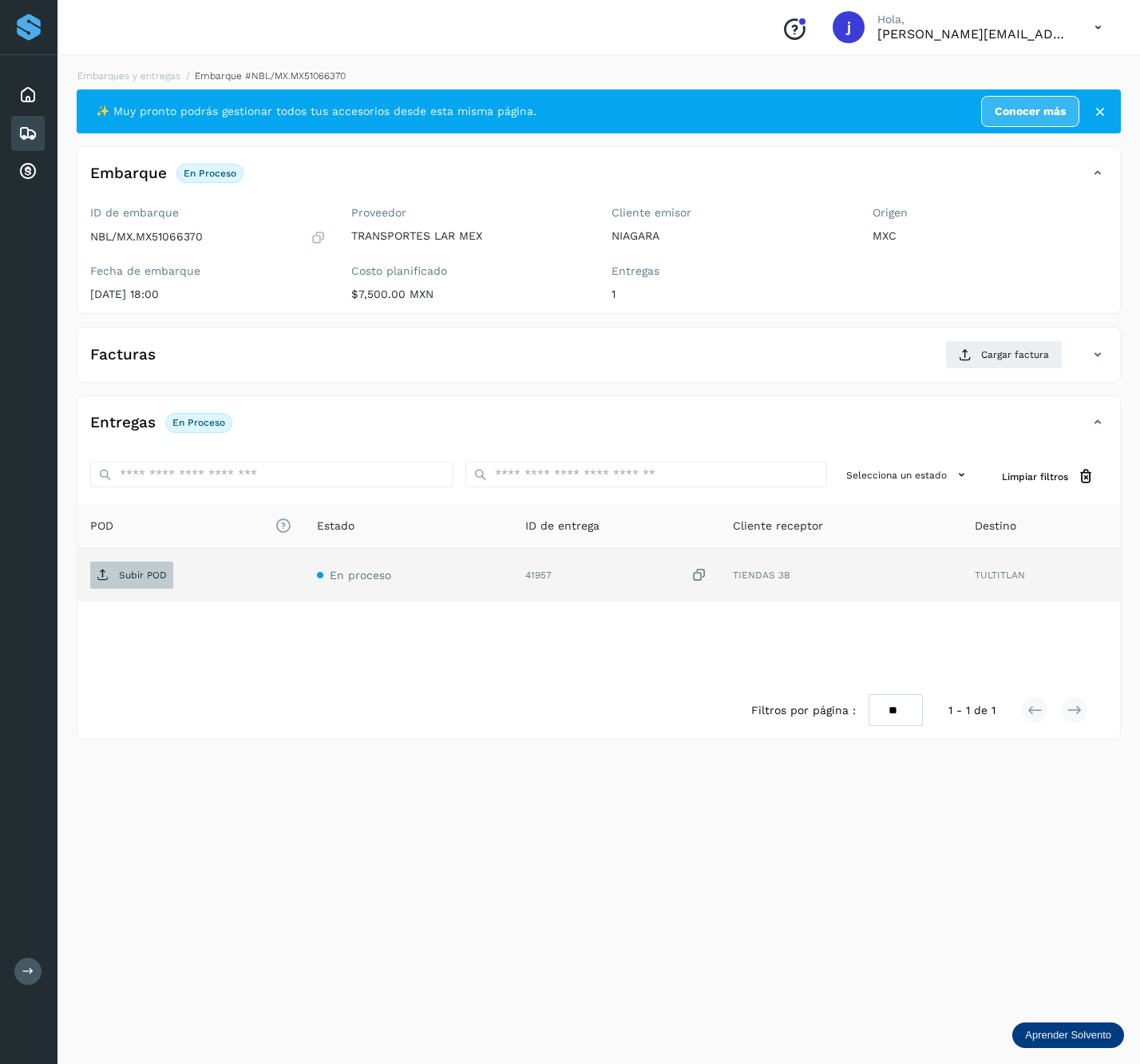
click at [125, 571] on span "Subir POD" at bounding box center [131, 575] width 83 height 26
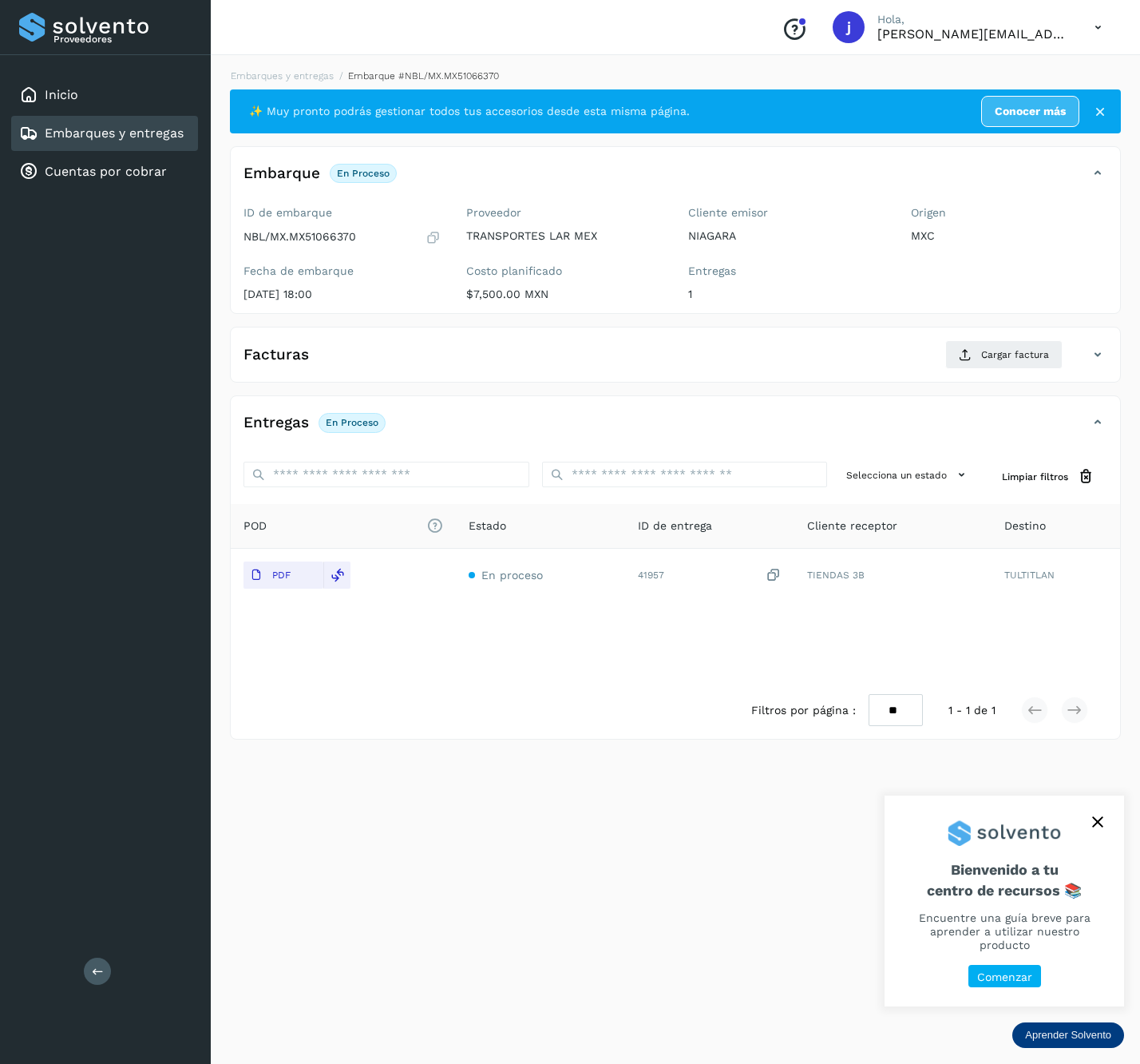
click at [104, 963] on button at bounding box center [97, 971] width 27 height 27
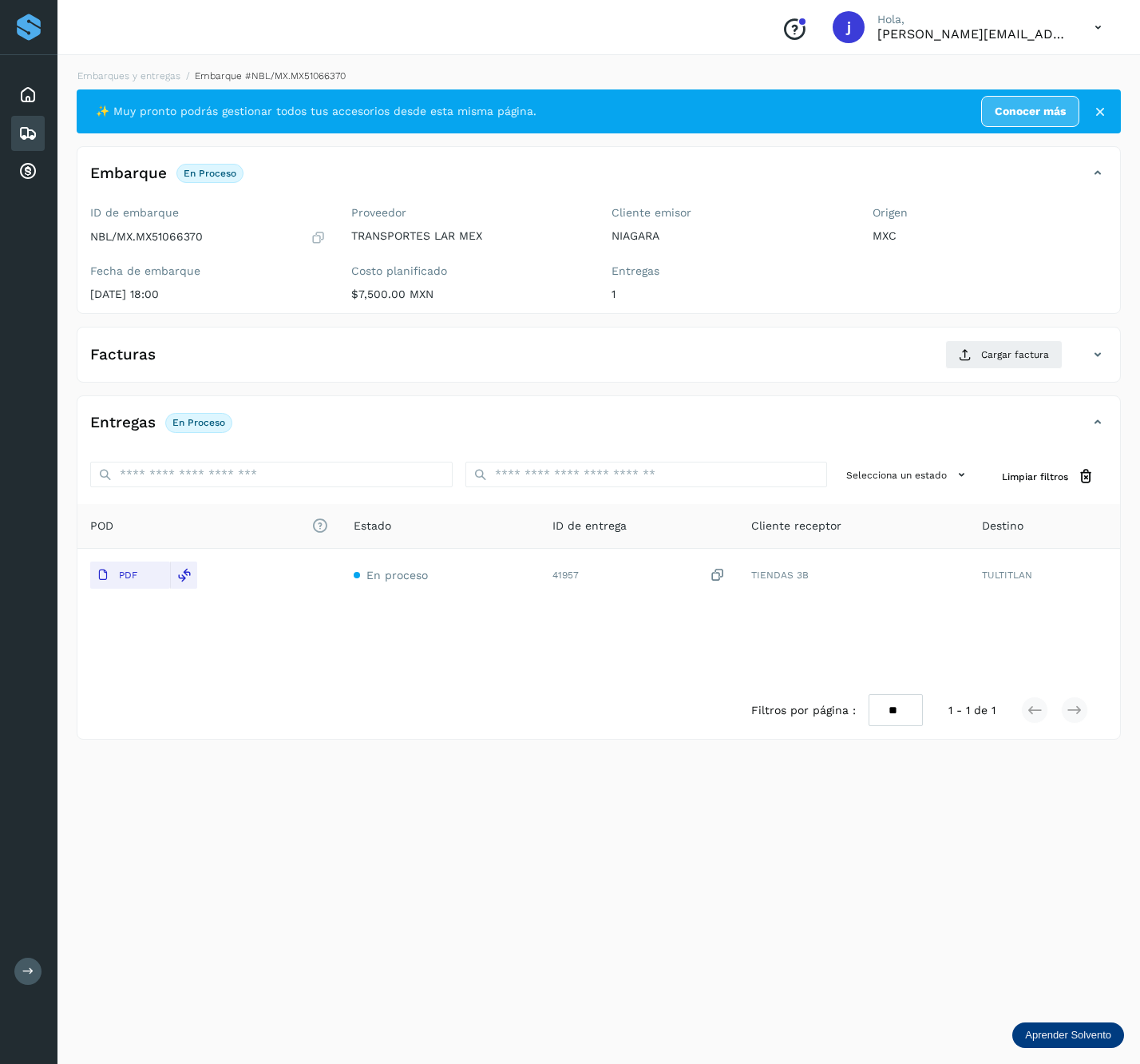
click at [1104, 361] on icon at bounding box center [1098, 355] width 19 height 19
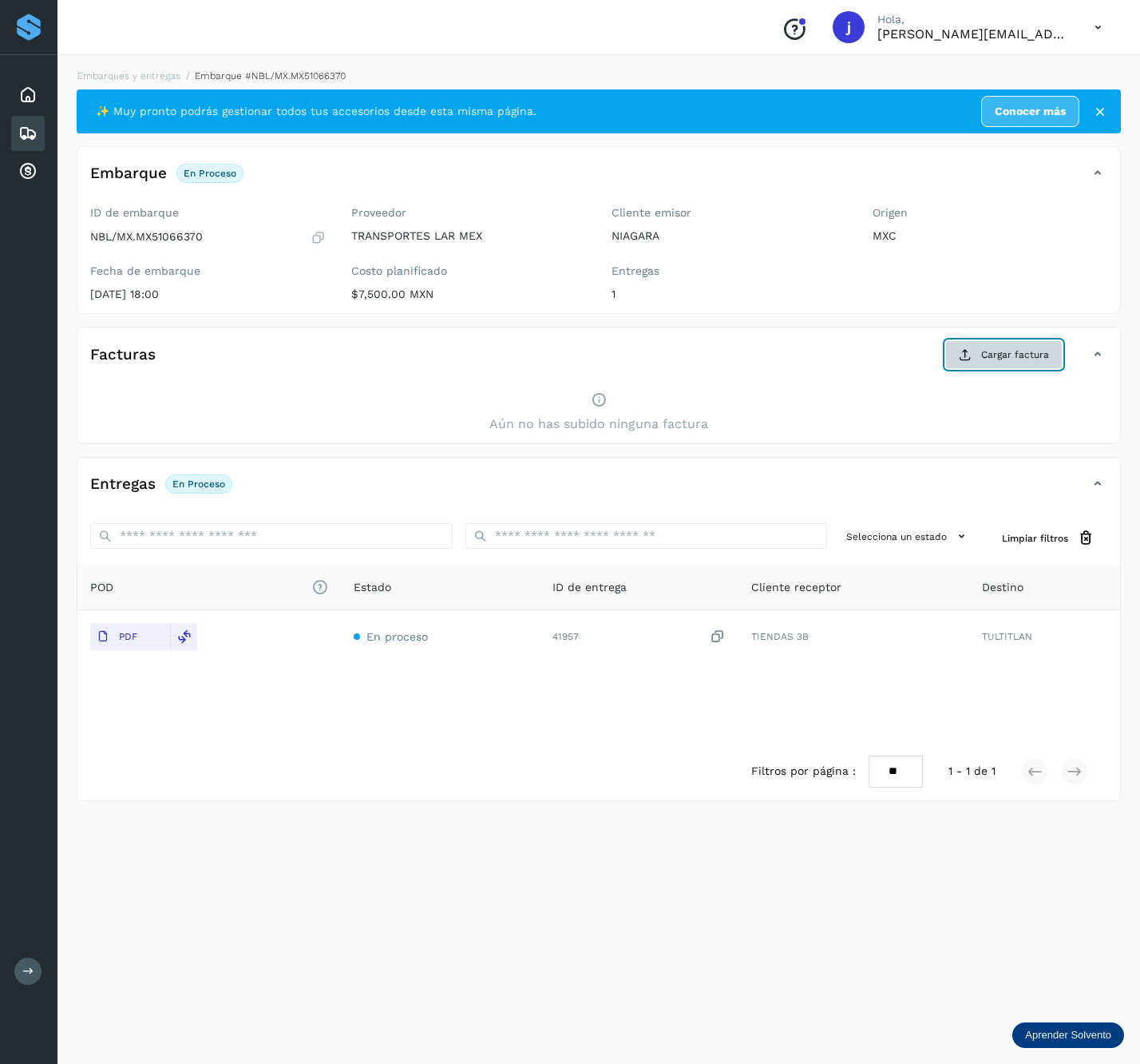
click at [974, 364] on button "Cargar factura" at bounding box center [1004, 355] width 117 height 29
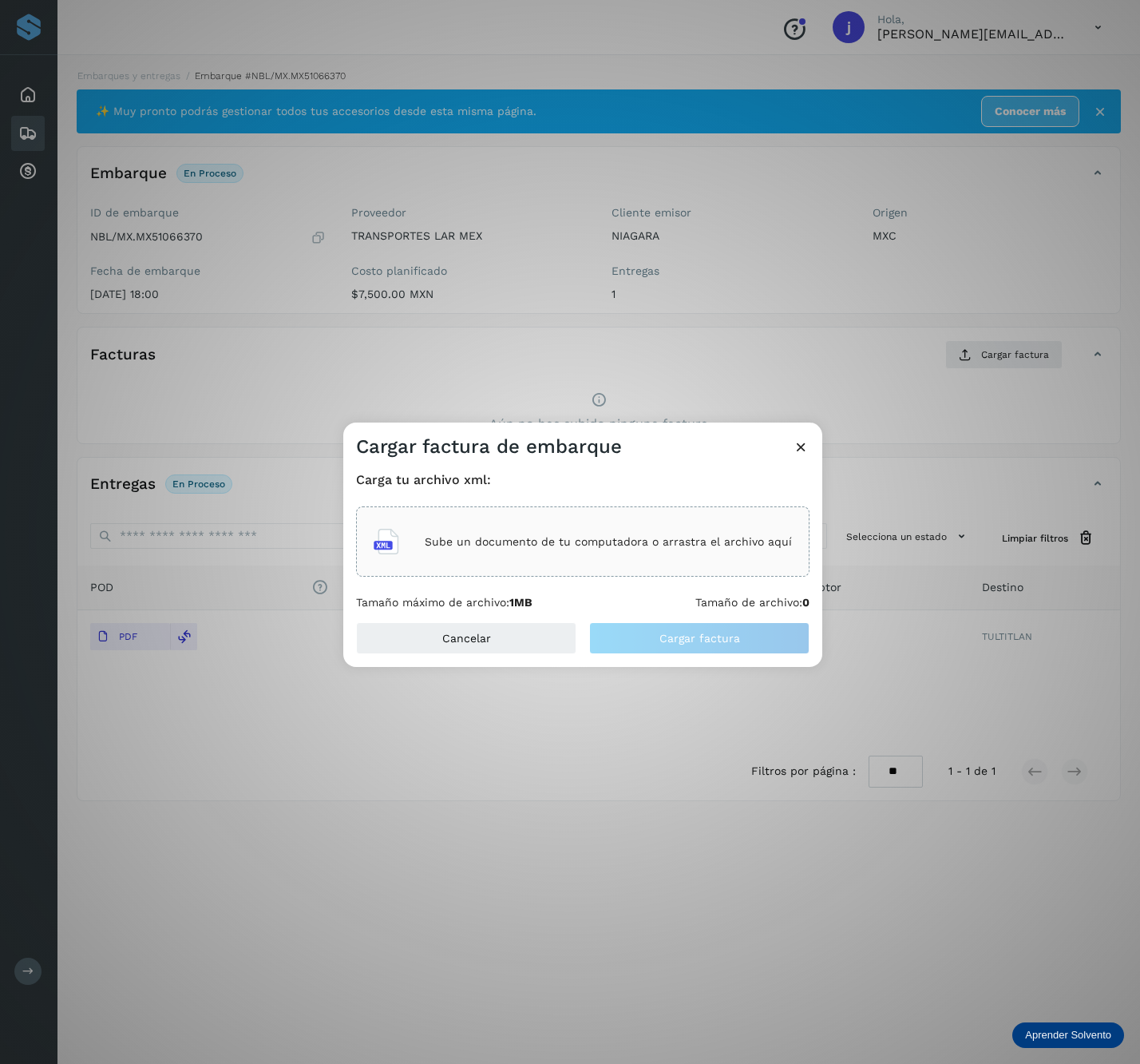
click at [554, 530] on div "Sube un documento de tu computadora o arrastra el archivo aquí" at bounding box center [583, 542] width 418 height 43
click at [524, 111] on div "Cargar factura de embarque Carga tu archivo xml: Sube un documento de tu comput…" at bounding box center [570, 532] width 1140 height 1064
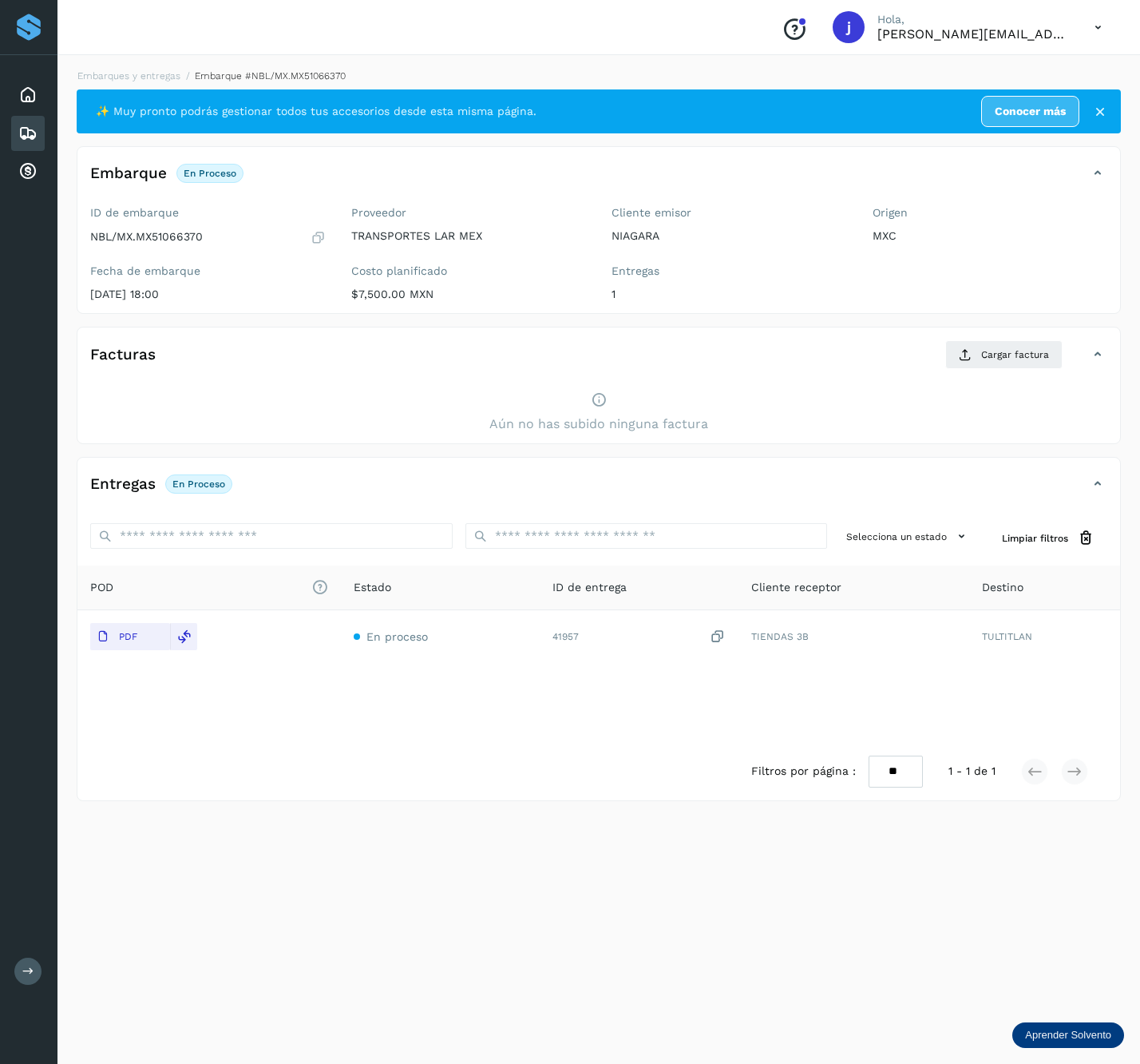
drag, startPoint x: 1027, startPoint y: 336, endPoint x: 1014, endPoint y: 350, distance: 19.1
click at [1027, 339] on div "Facturas Cargar factura Aún no has subido ninguna factura" at bounding box center [599, 386] width 1044 height 118
click at [1016, 348] on span "Cargar factura" at bounding box center [1015, 355] width 68 height 14
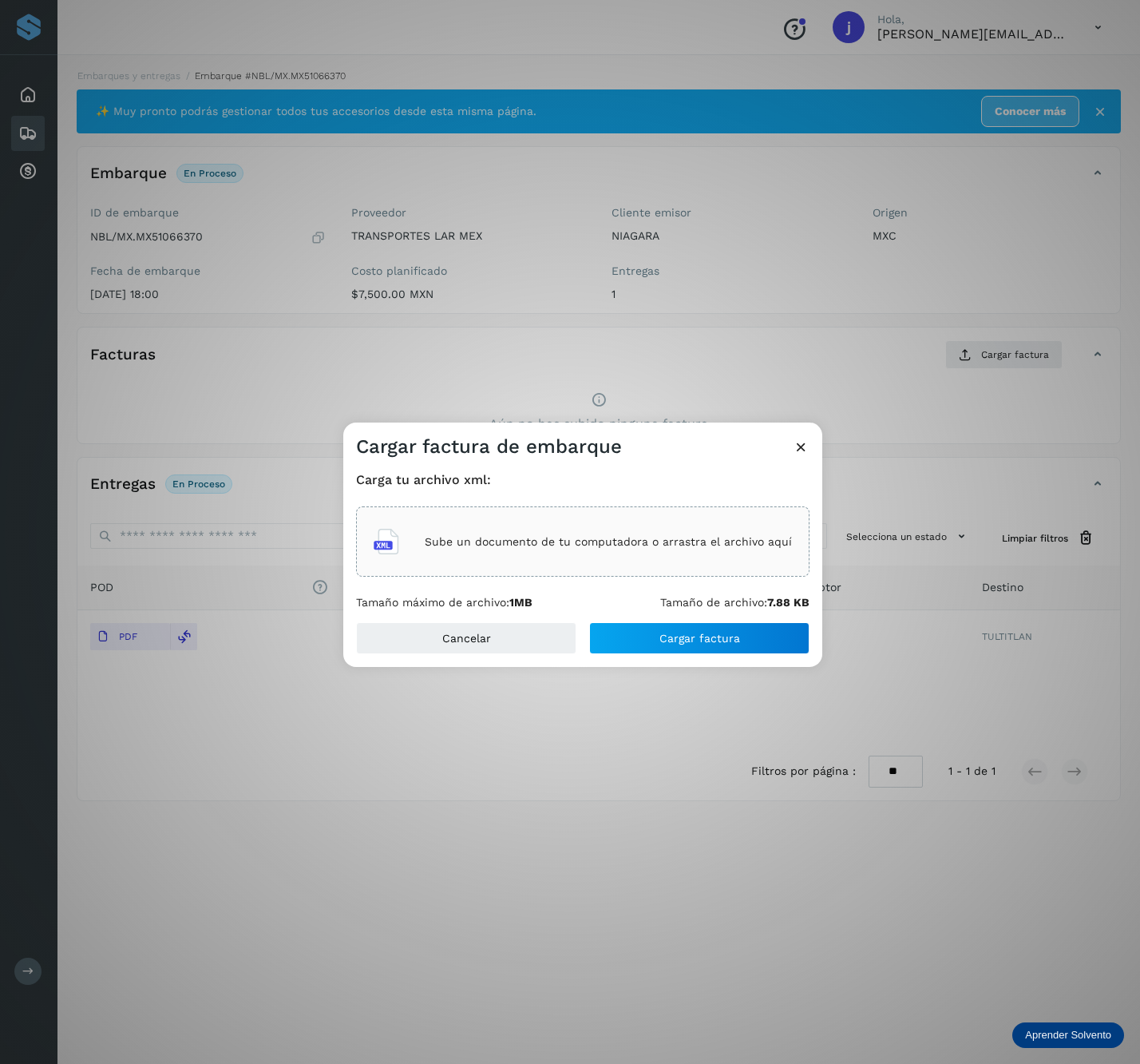
click at [605, 551] on div "Sube un documento de tu computadora o arrastra el archivo aquí" at bounding box center [583, 542] width 418 height 43
click at [752, 644] on button "Cargar factura" at bounding box center [700, 638] width 220 height 32
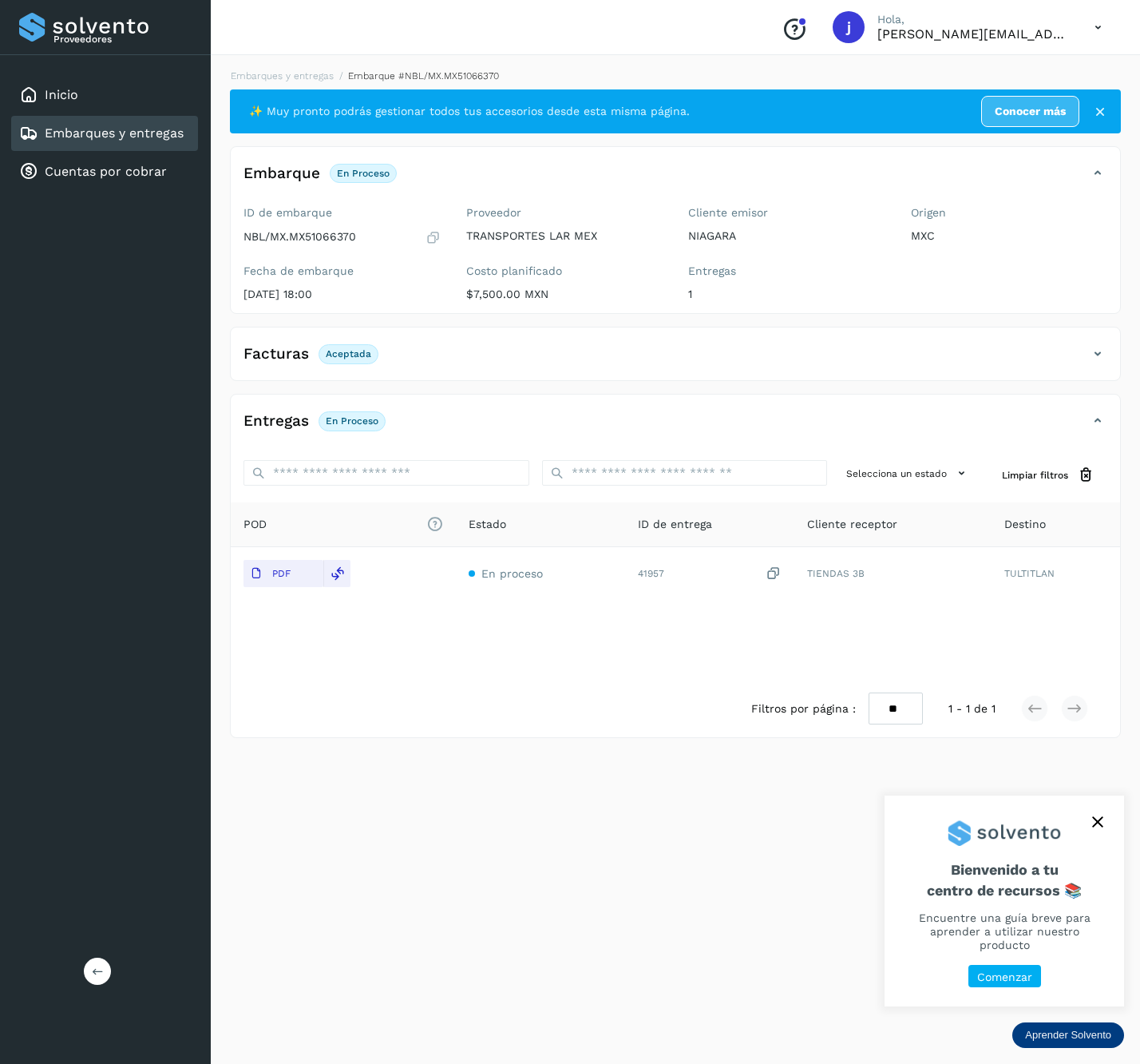
drag, startPoint x: 76, startPoint y: 967, endPoint x: 96, endPoint y: 967, distance: 20.0
click at [78, 967] on div "Proveedores Inicio Embarques y entregas Cuentas por cobrar Salir" at bounding box center [105, 532] width 211 height 1064
click at [99, 967] on icon at bounding box center [97, 971] width 12 height 12
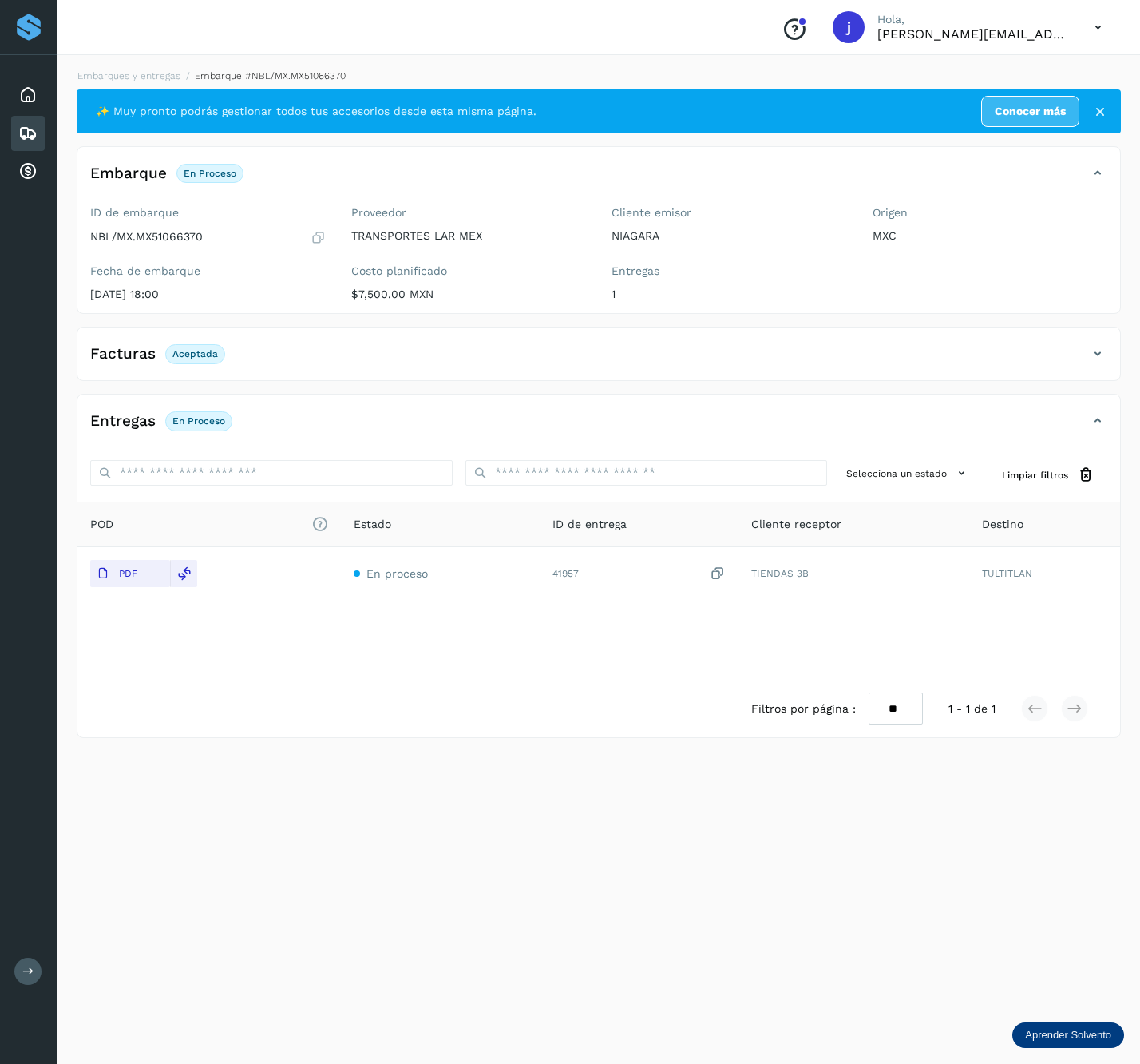
click at [1097, 373] on div "Facturas Aceptada" at bounding box center [599, 361] width 1043 height 40
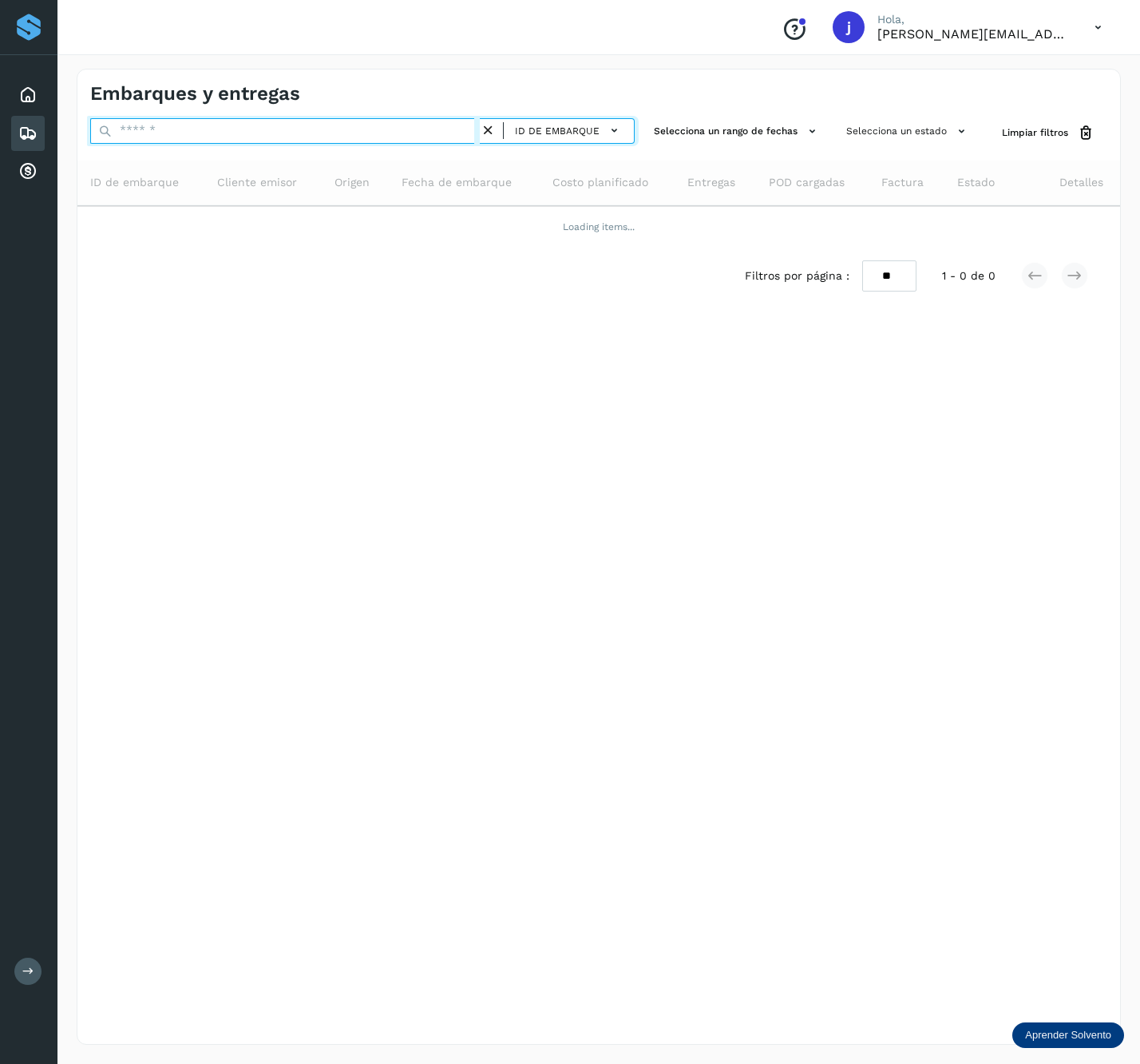
click at [218, 131] on input "text" at bounding box center [285, 131] width 389 height 26
paste input "**********"
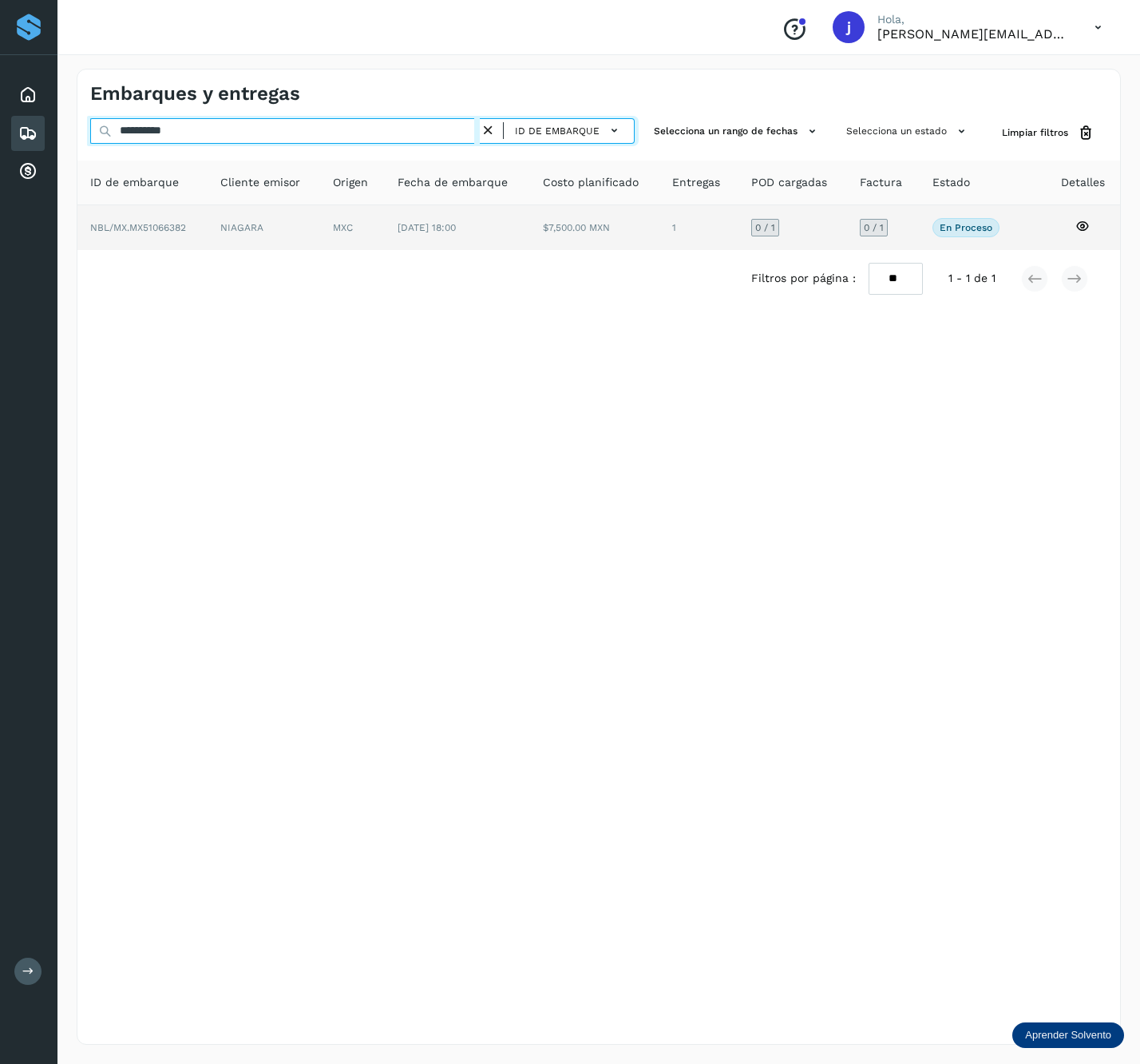
type input "**********"
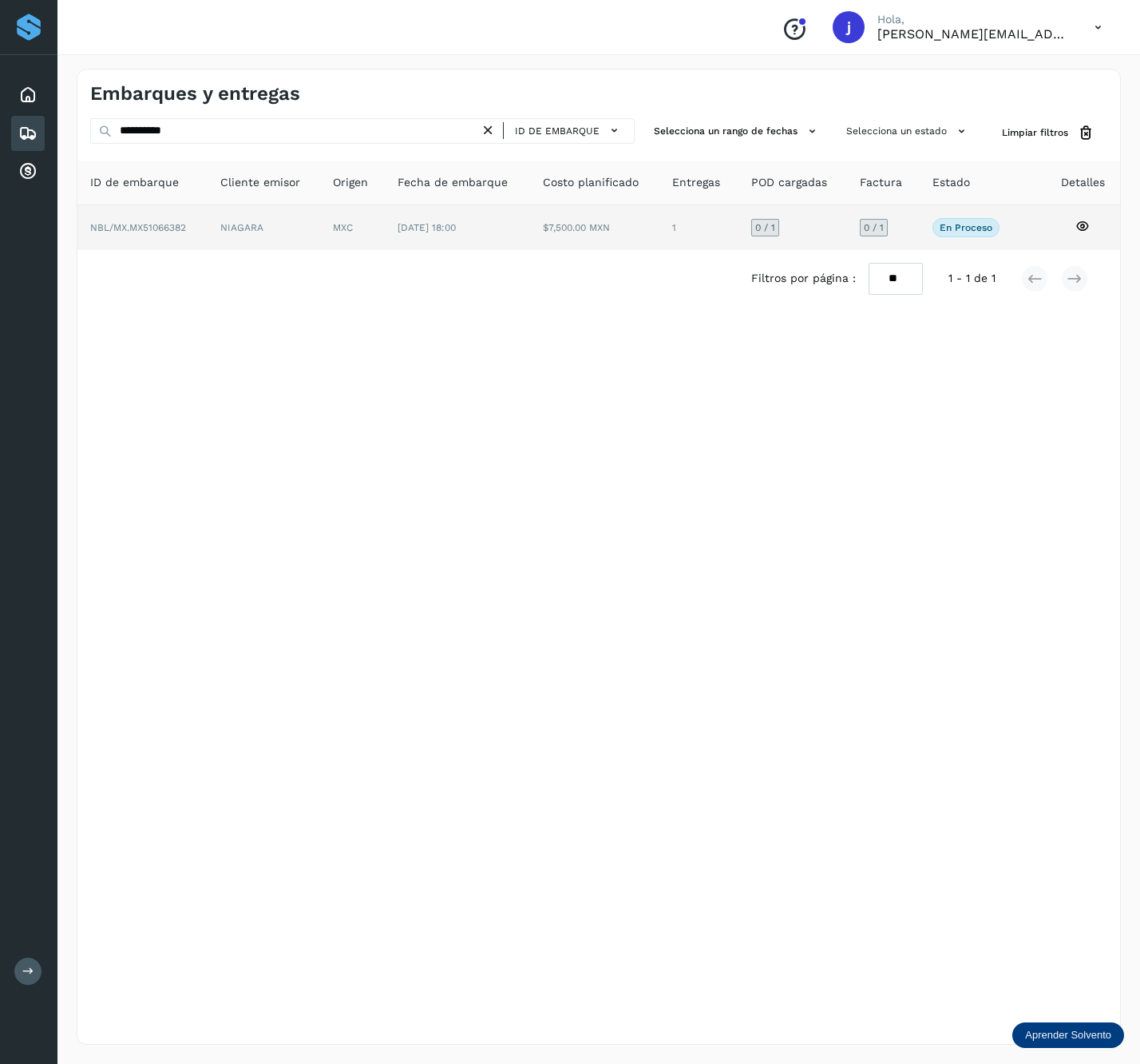
click at [385, 230] on td "MXC" at bounding box center [457, 228] width 146 height 45
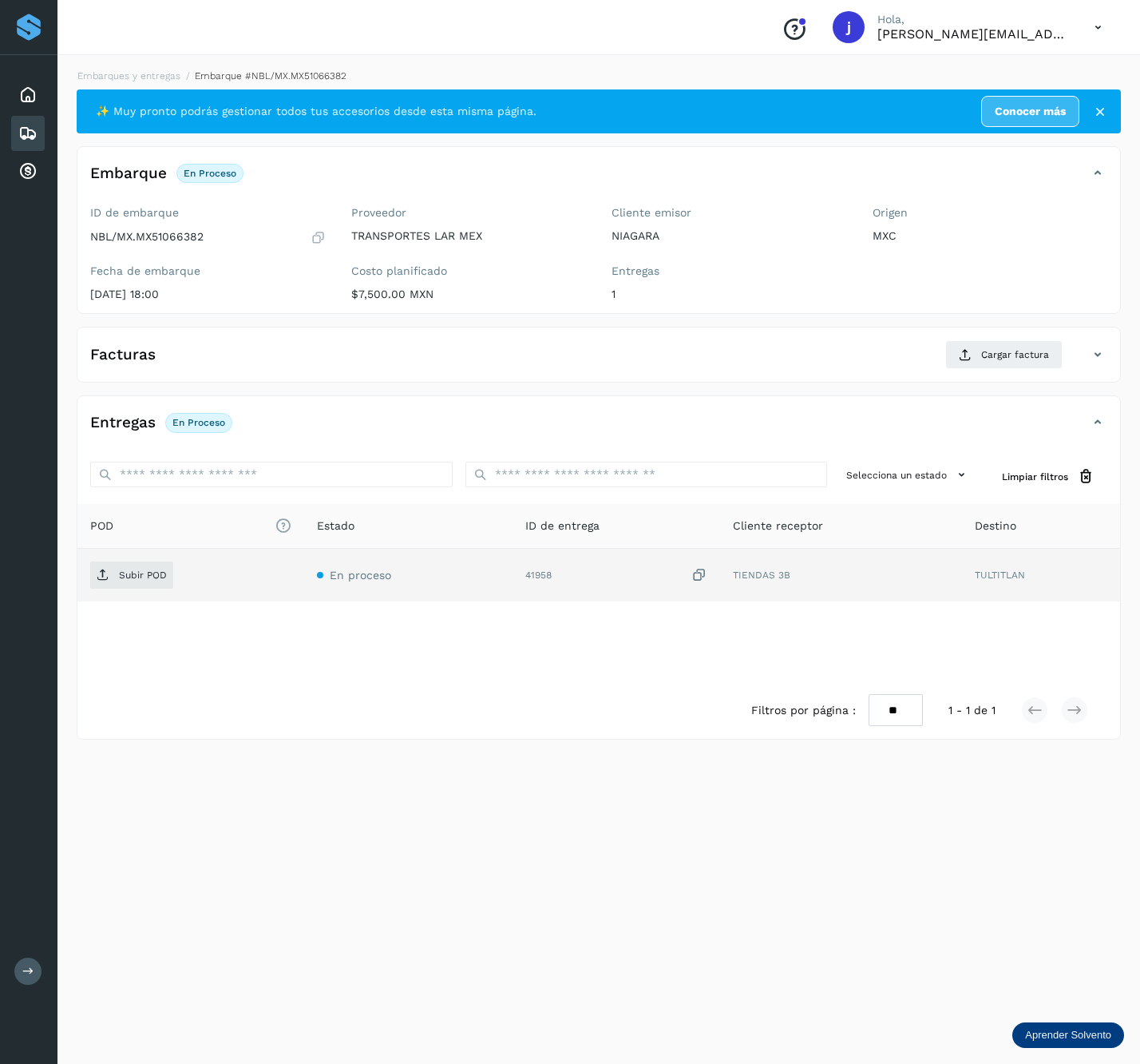
click at [180, 577] on div "Subir POD" at bounding box center [191, 575] width 201 height 27
click at [304, 563] on td "Subir POD" at bounding box center [408, 575] width 208 height 53
click at [304, 562] on td "Subir POD" at bounding box center [408, 575] width 208 height 53
click at [131, 572] on p "Subir POD" at bounding box center [143, 575] width 48 height 11
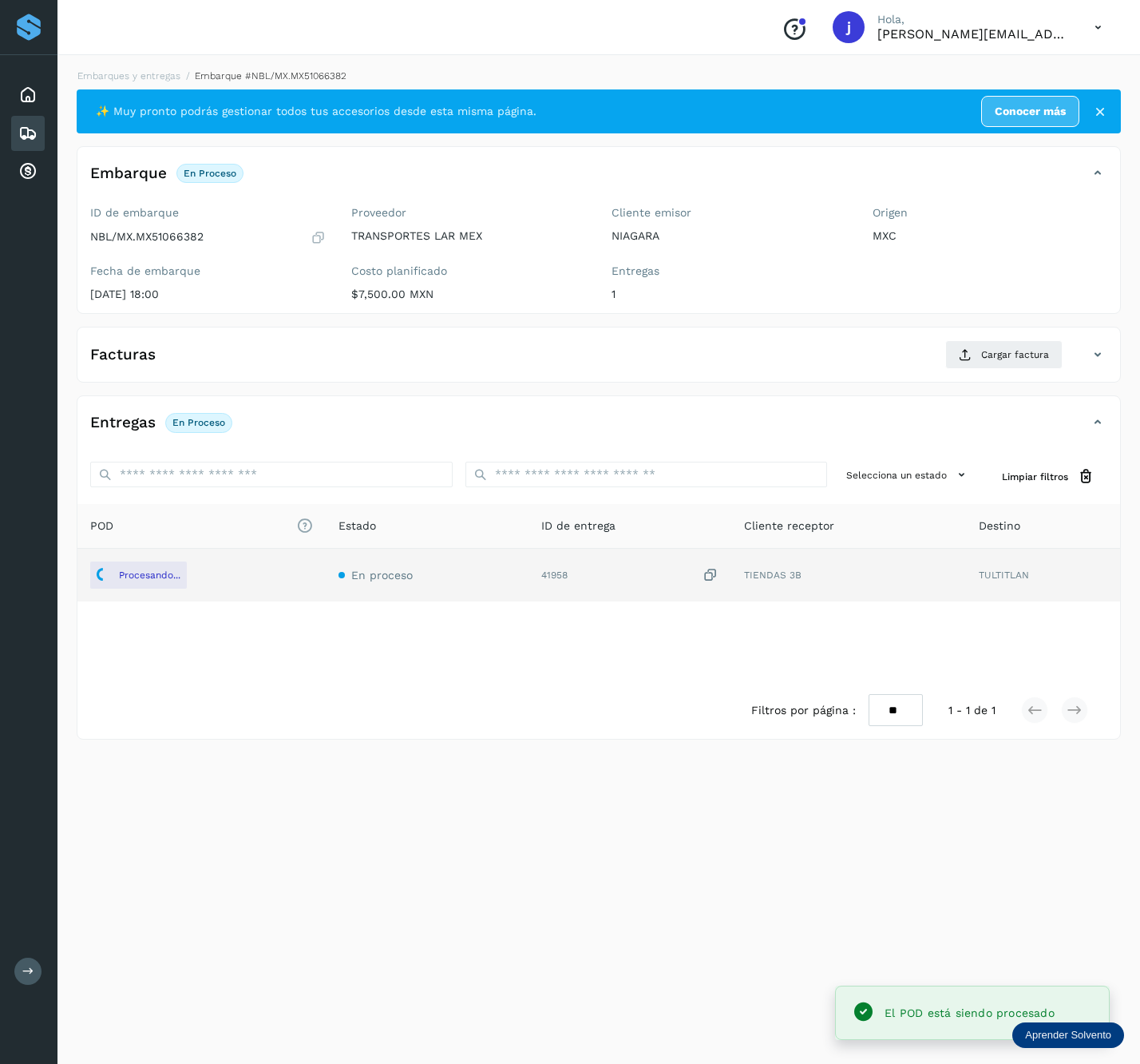
click at [974, 382] on div "Facturas Cargar factura Aún no has subido ninguna factura" at bounding box center [599, 354] width 1044 height 56
click at [965, 373] on div "Facturas Cargar factura" at bounding box center [599, 361] width 1043 height 42
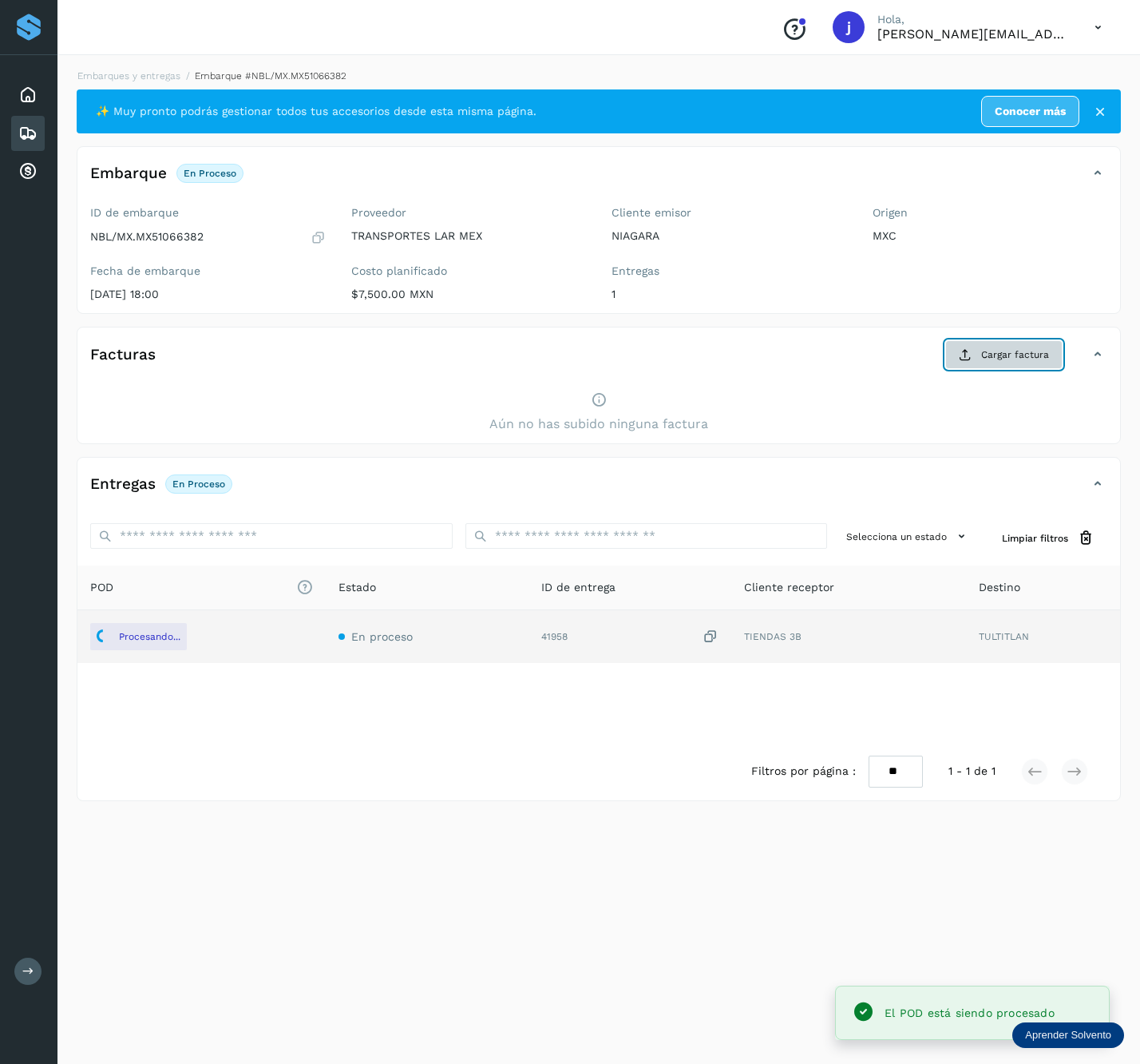
click at [976, 369] on button "Cargar factura" at bounding box center [1004, 355] width 117 height 29
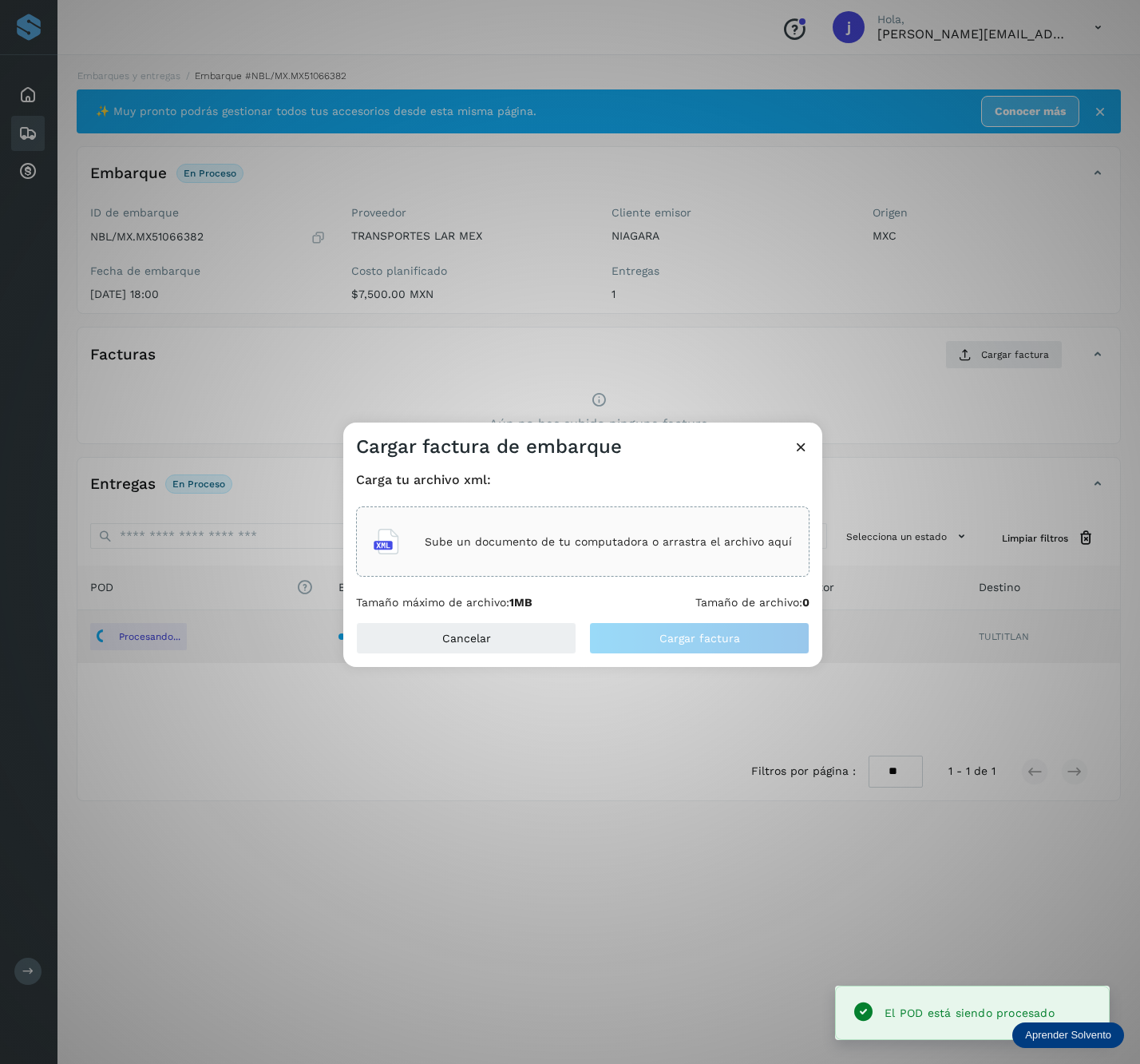
click at [438, 537] on p "Sube un documento de tu computadora o arrastra el archivo aquí" at bounding box center [608, 542] width 368 height 14
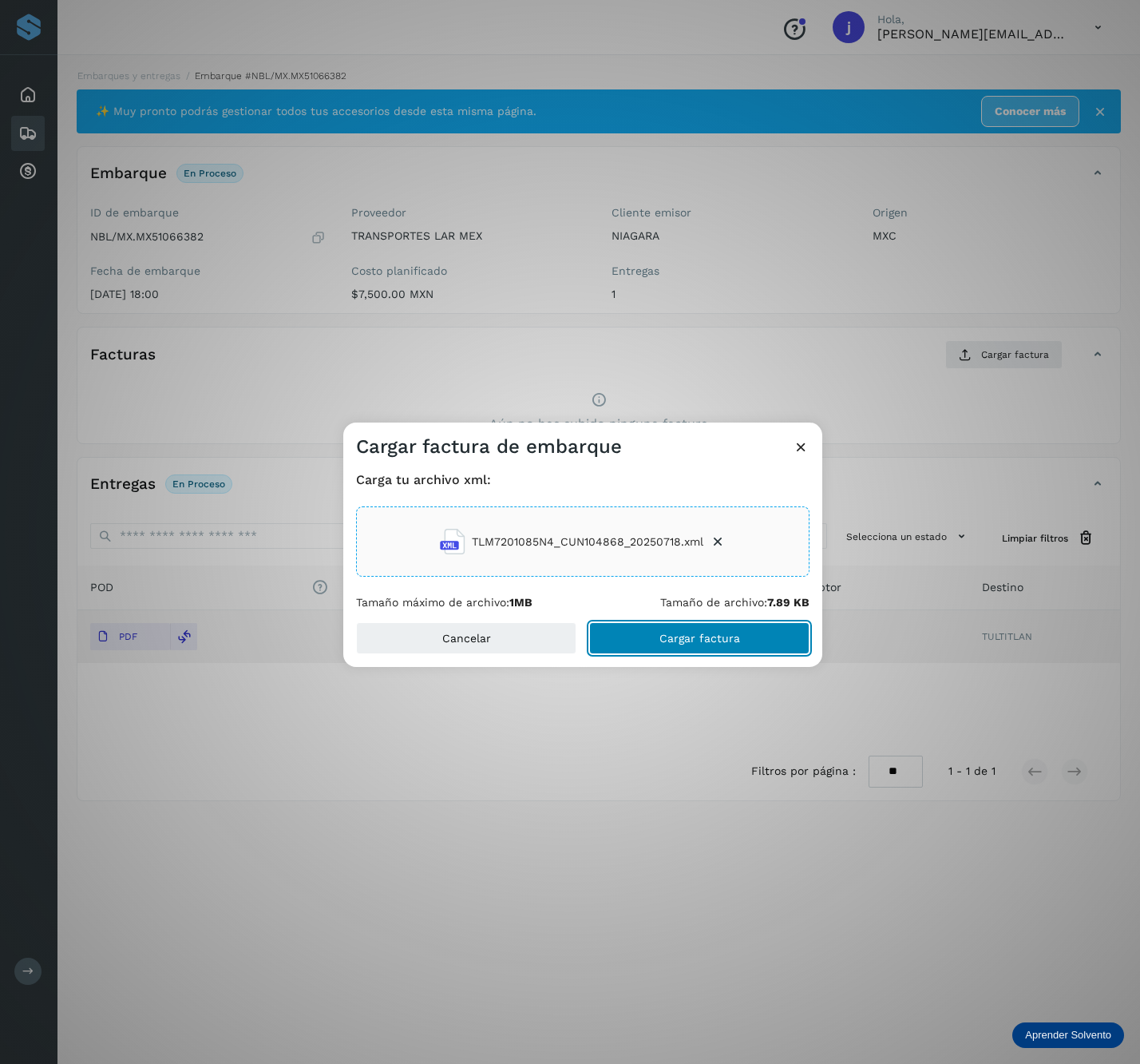
click at [720, 634] on span "Cargar factura" at bounding box center [700, 638] width 80 height 11
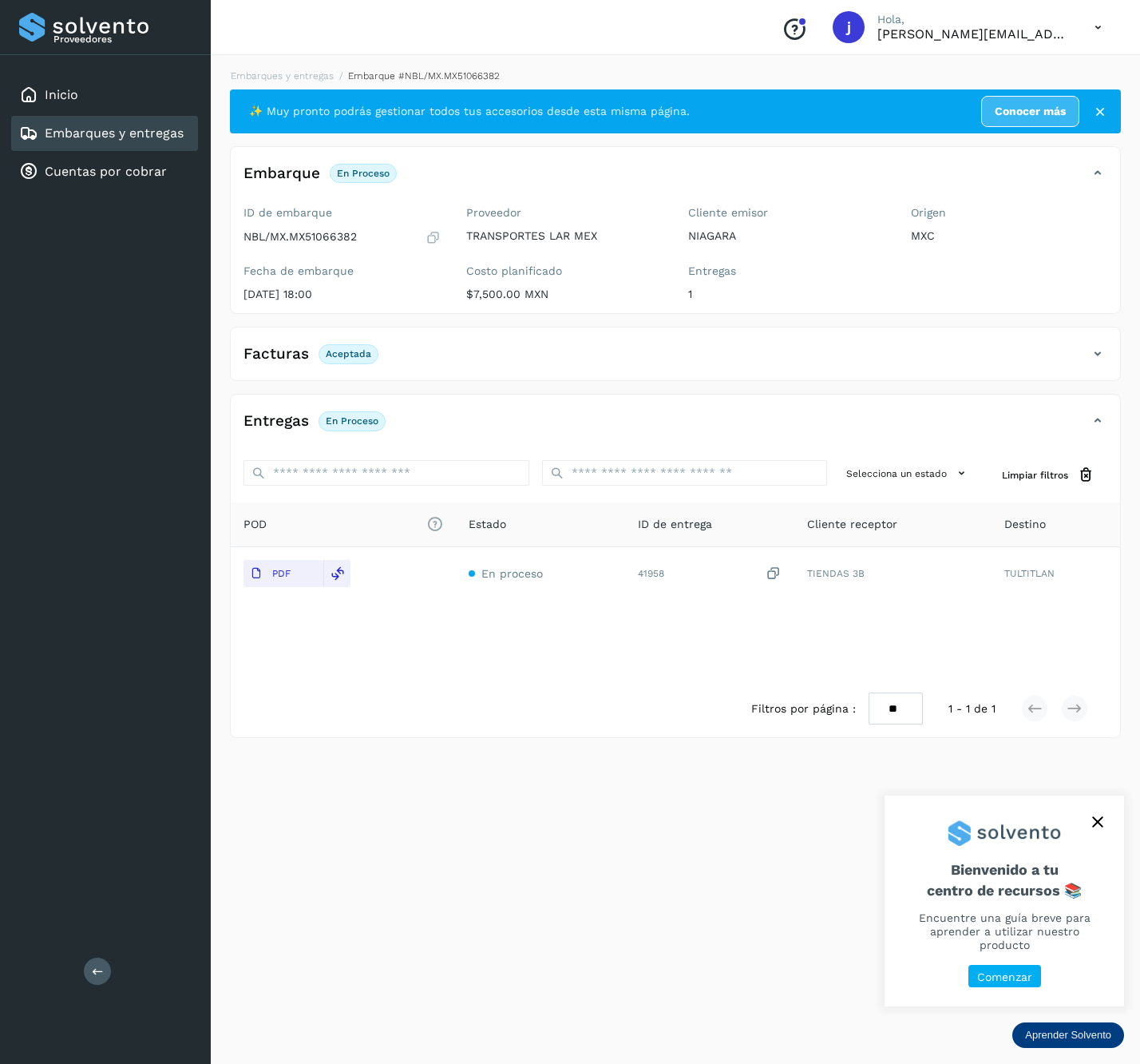
click at [104, 965] on button at bounding box center [97, 971] width 27 height 27
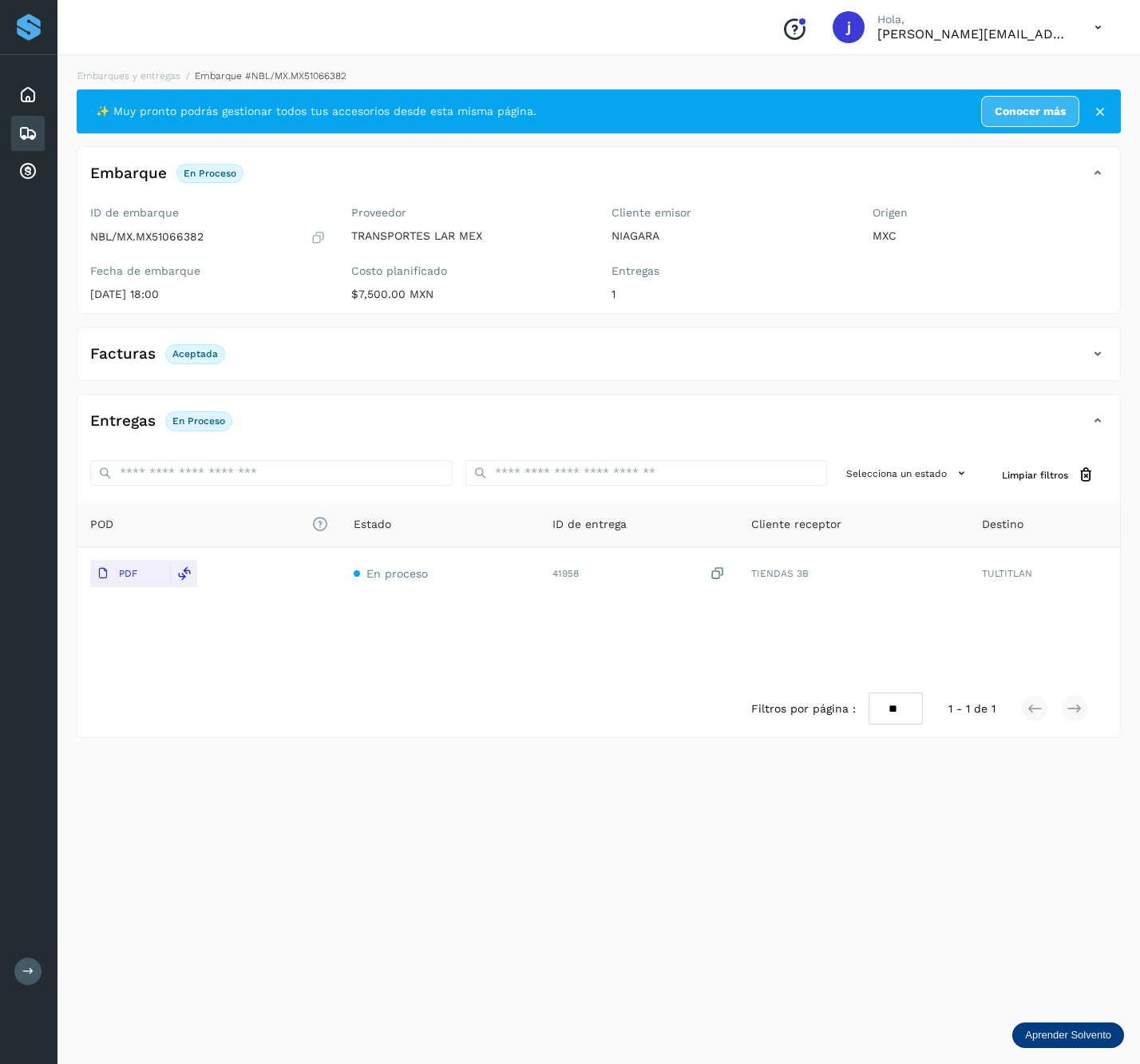
click at [1107, 370] on div "Facturas Aceptada" at bounding box center [599, 361] width 1043 height 40
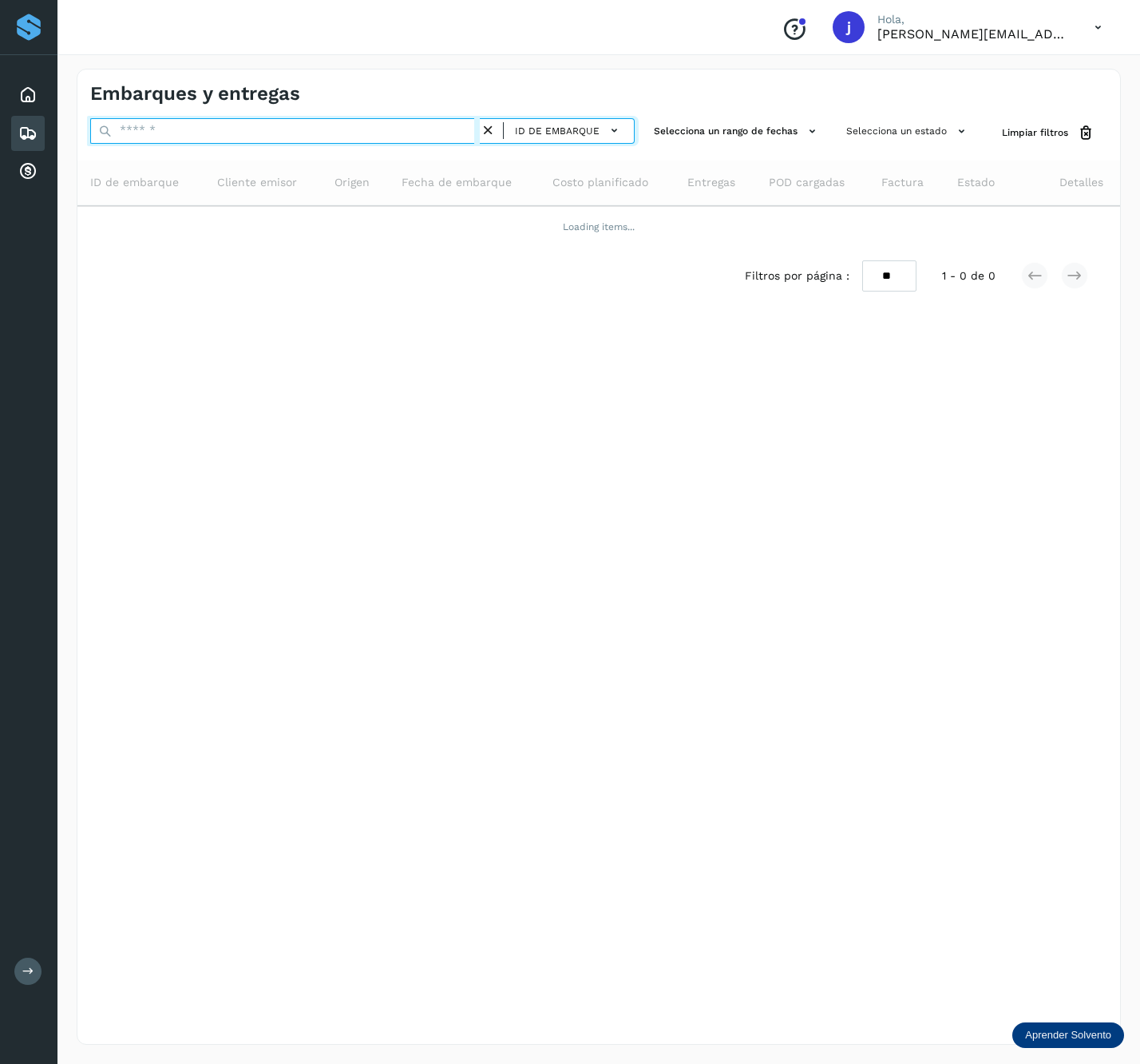
click at [248, 128] on input "text" at bounding box center [285, 131] width 389 height 26
paste input "**********"
type input "**********"
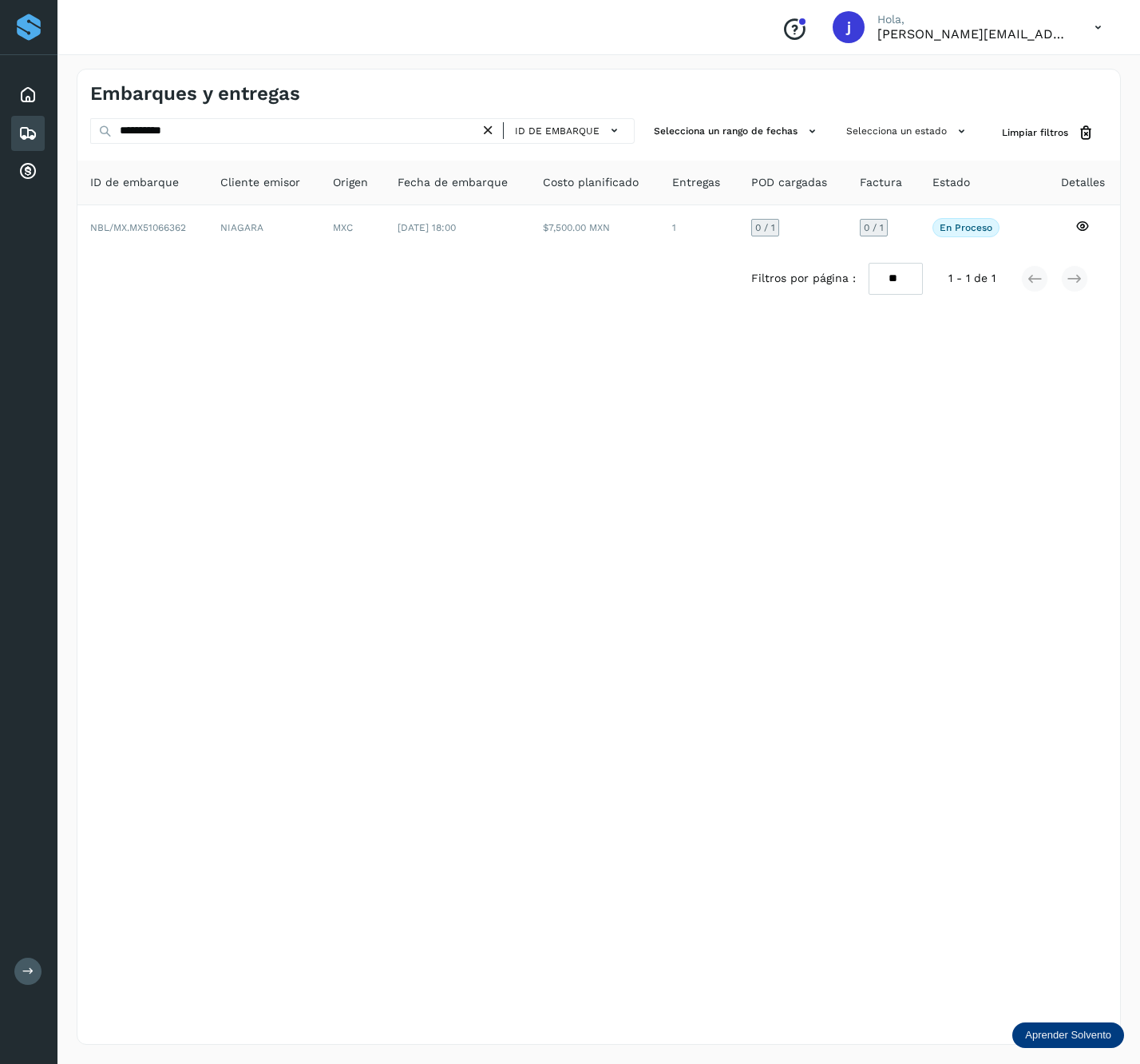
click at [272, 258] on div "Filtros por página : ** ** ** 1 - 1 de 1" at bounding box center [599, 278] width 1043 height 57
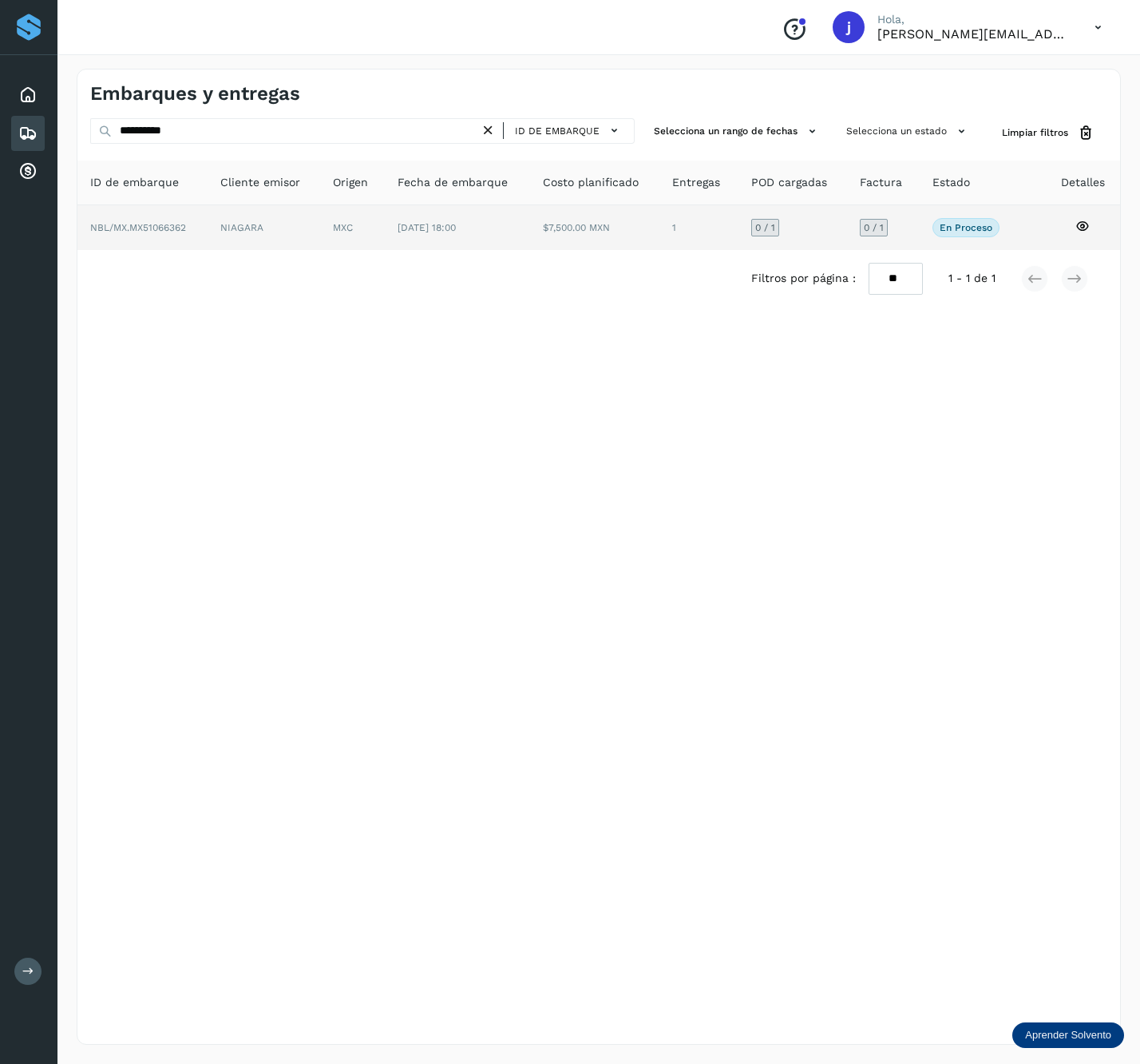
click at [385, 213] on td "MXC" at bounding box center [457, 228] width 146 height 45
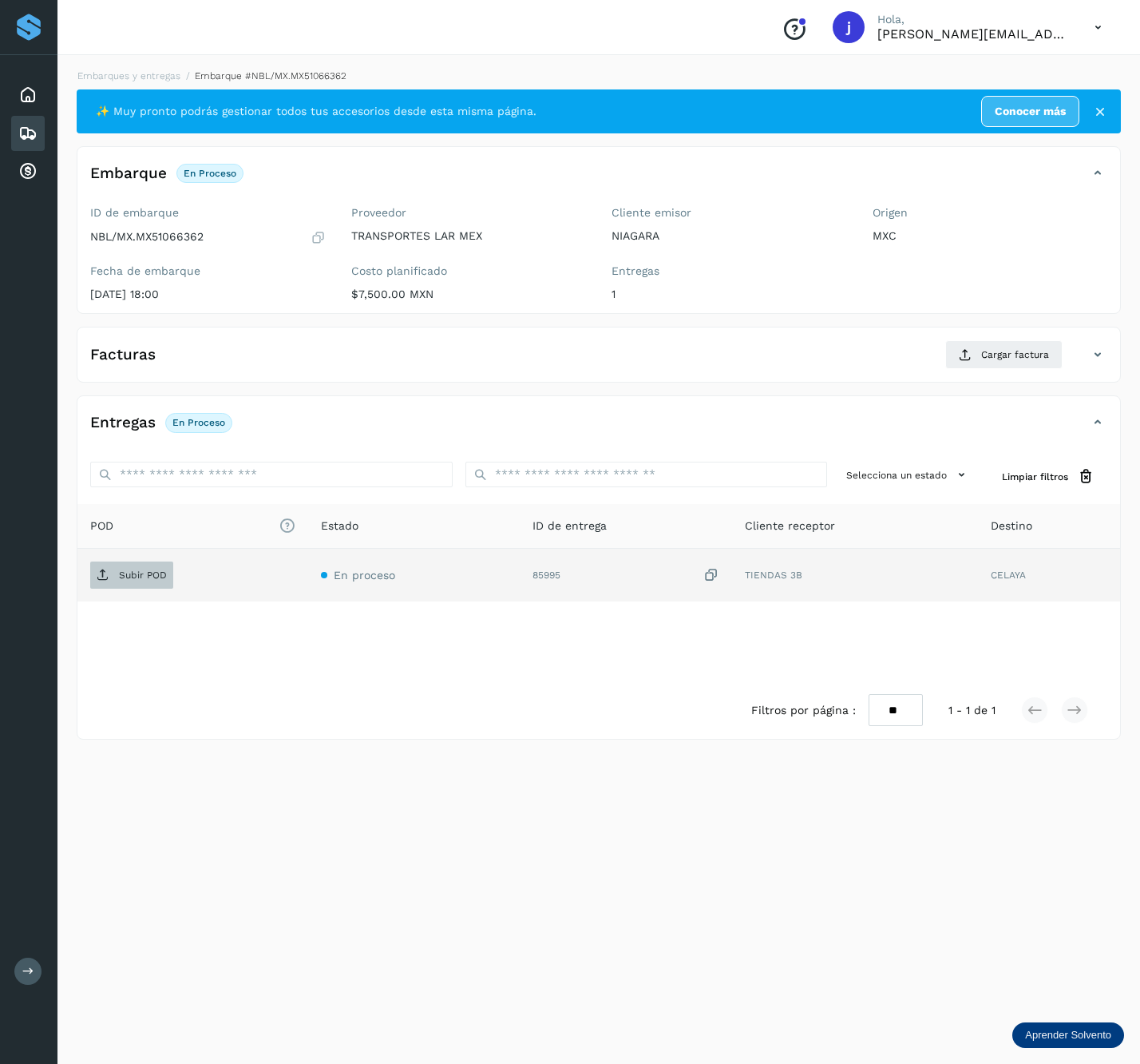
click at [104, 564] on button "Subir POD" at bounding box center [131, 575] width 83 height 27
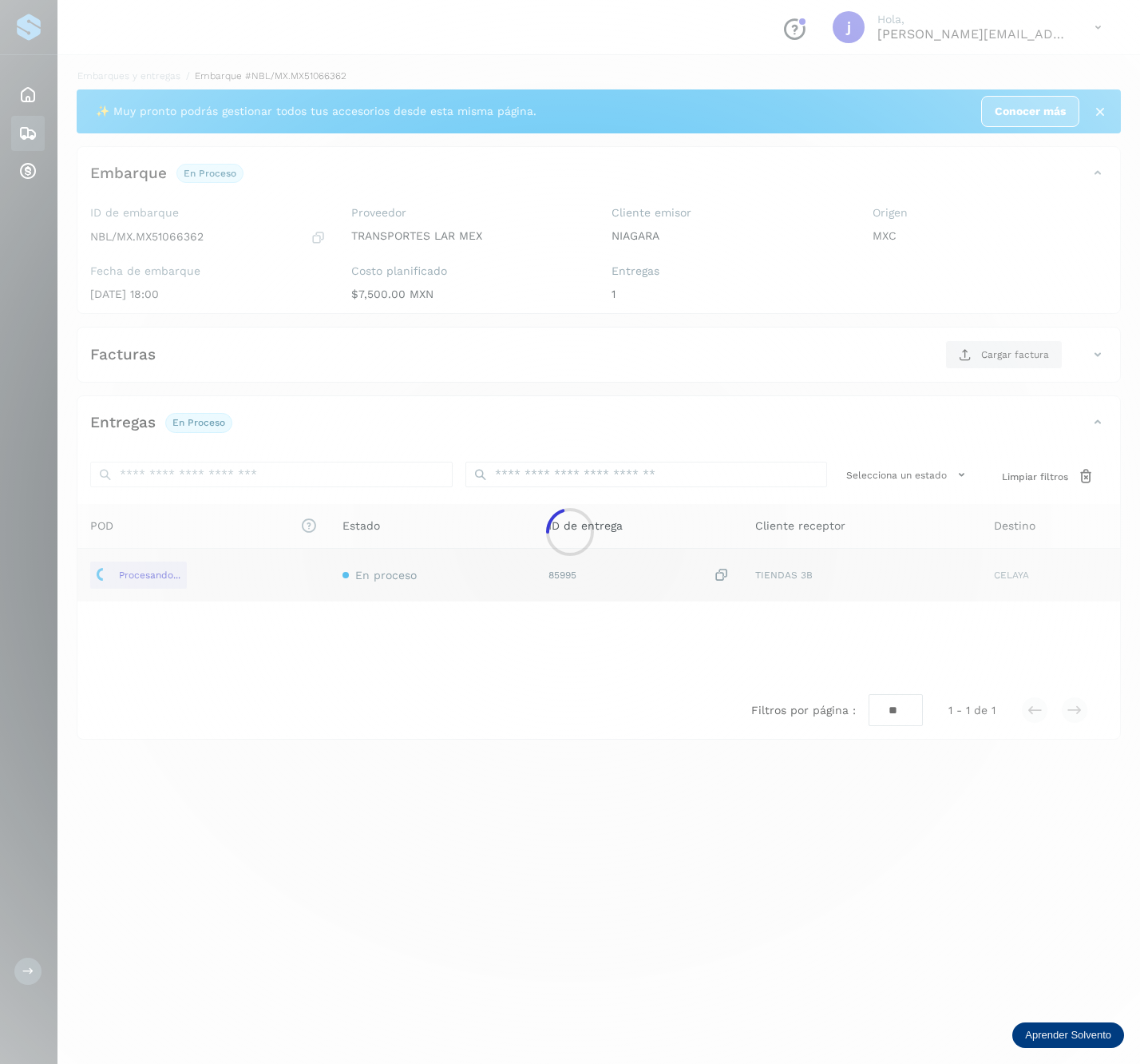
click at [1020, 388] on div at bounding box center [570, 532] width 1140 height 1064
click at [1026, 367] on div at bounding box center [570, 532] width 1140 height 1064
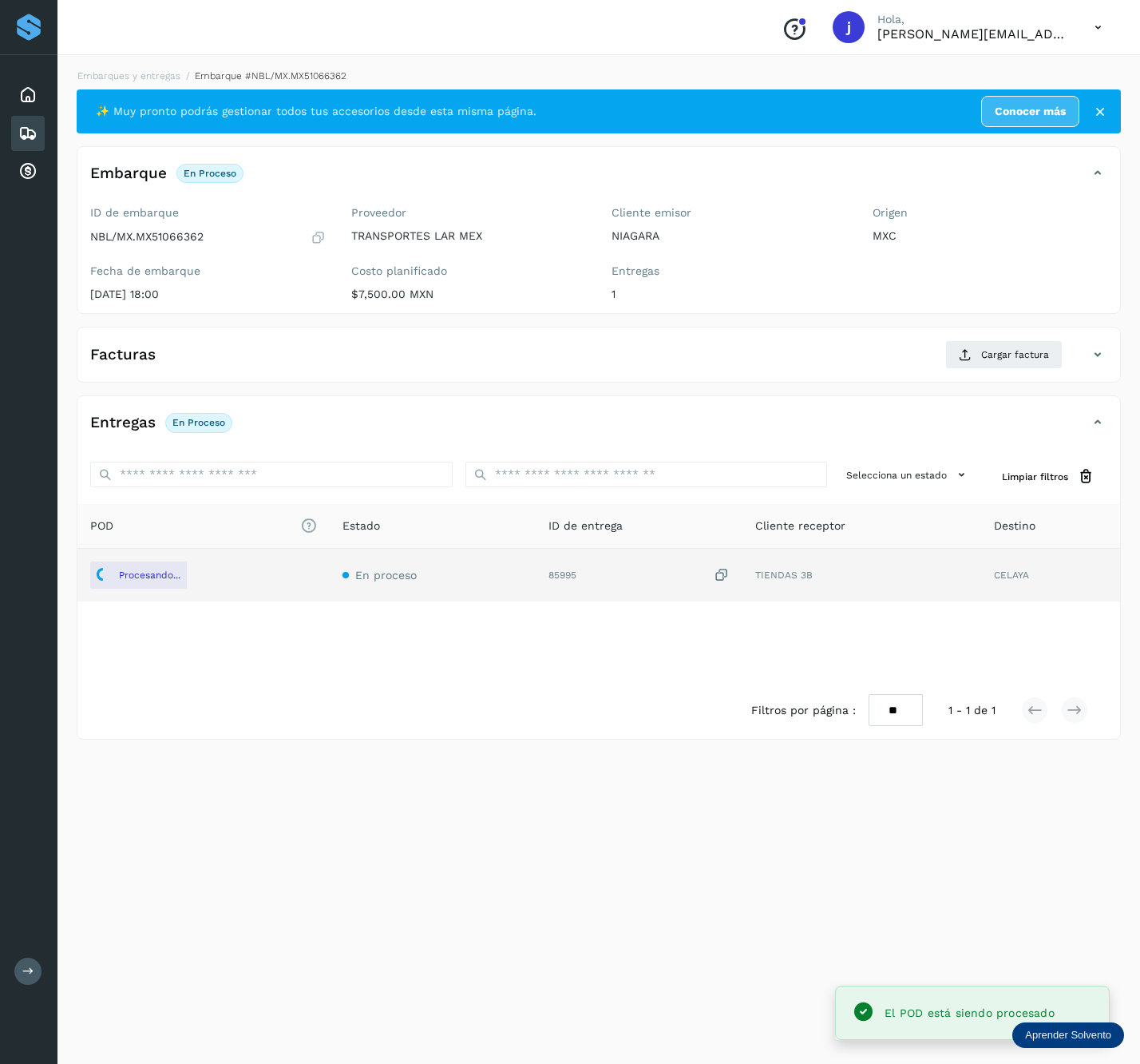
click at [994, 381] on div "Facturas Cargar factura" at bounding box center [599, 361] width 1043 height 42
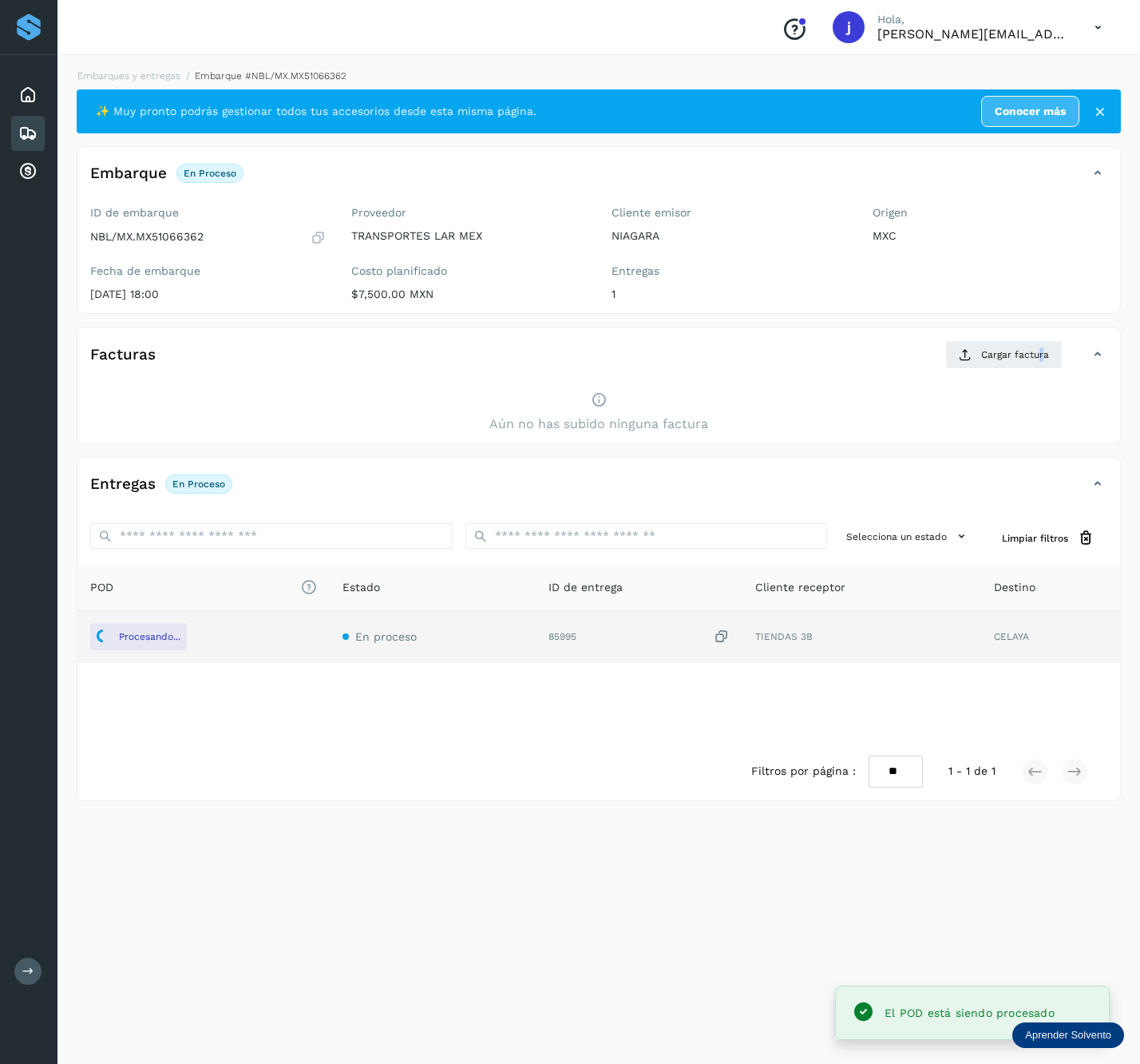
click at [1045, 336] on div "Facturas Cargar factura Aún no has subido ninguna factura" at bounding box center [599, 386] width 1044 height 118
drag, startPoint x: 1045, startPoint y: 336, endPoint x: 1041, endPoint y: 352, distance: 16.5
click at [1041, 352] on span "Cargar factura" at bounding box center [1015, 355] width 68 height 14
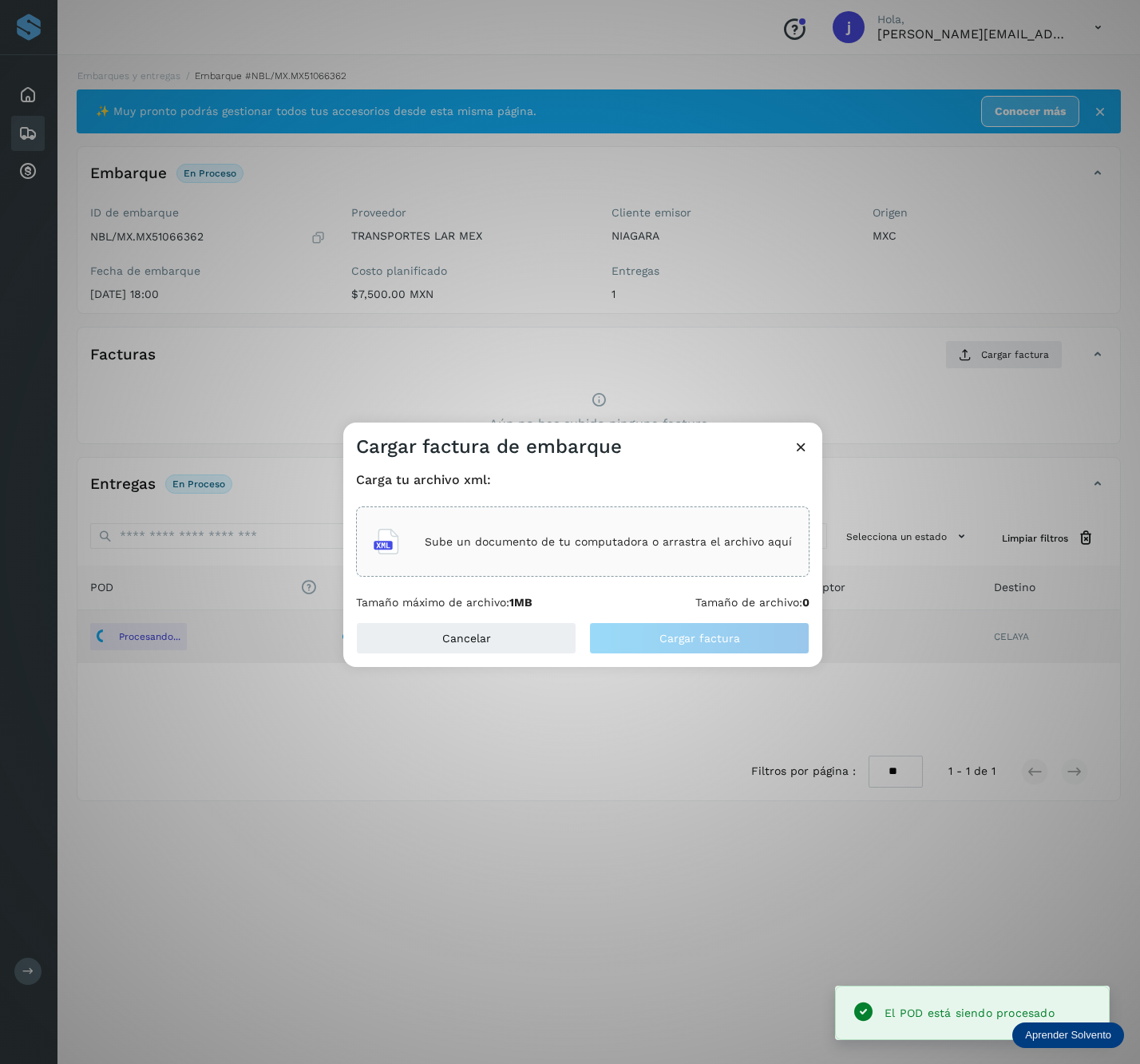
click at [611, 524] on div "Sube un documento de tu computadora o arrastra el archivo aquí" at bounding box center [583, 542] width 418 height 43
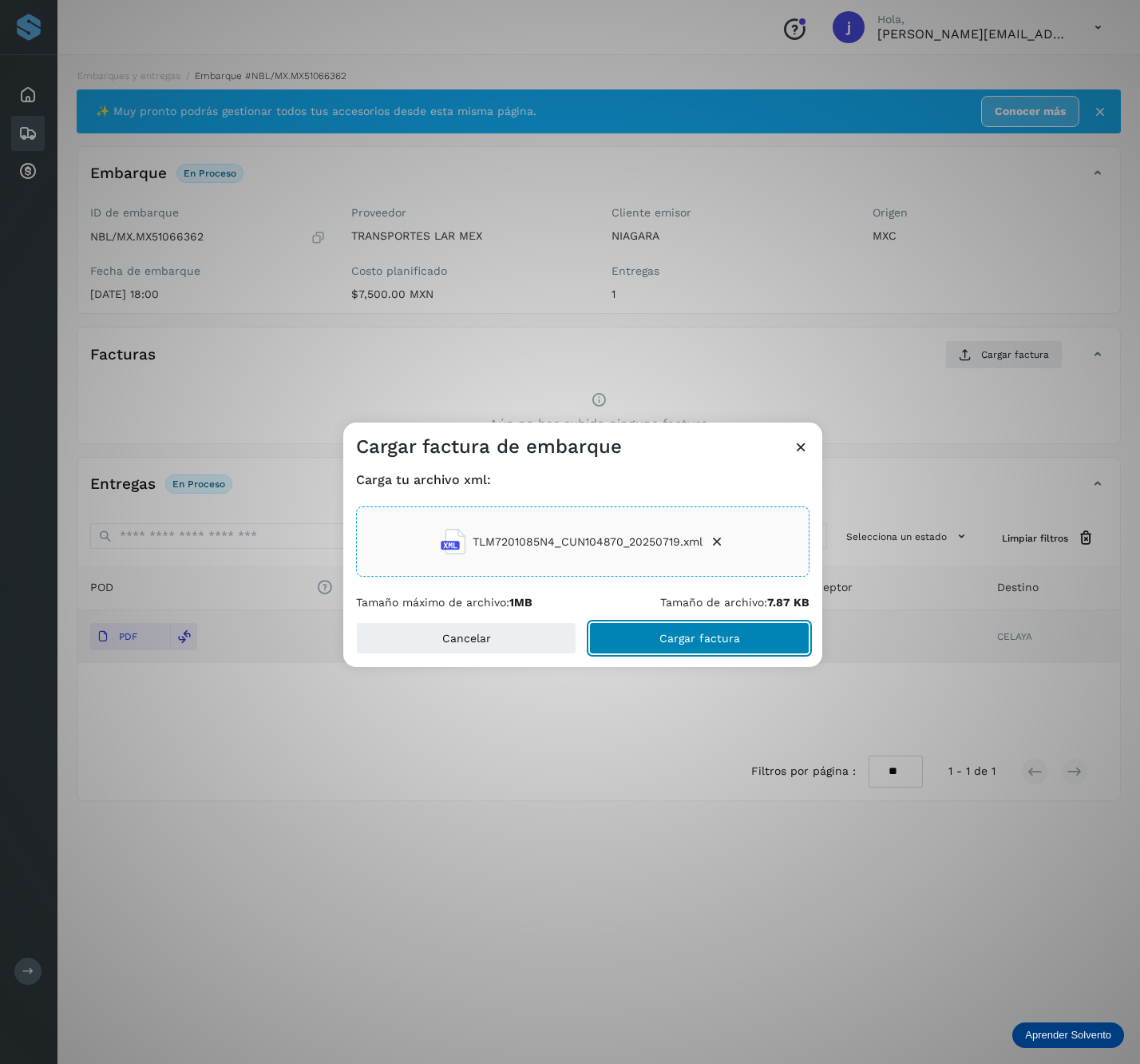
click at [802, 641] on button "Cargar factura" at bounding box center [700, 638] width 220 height 32
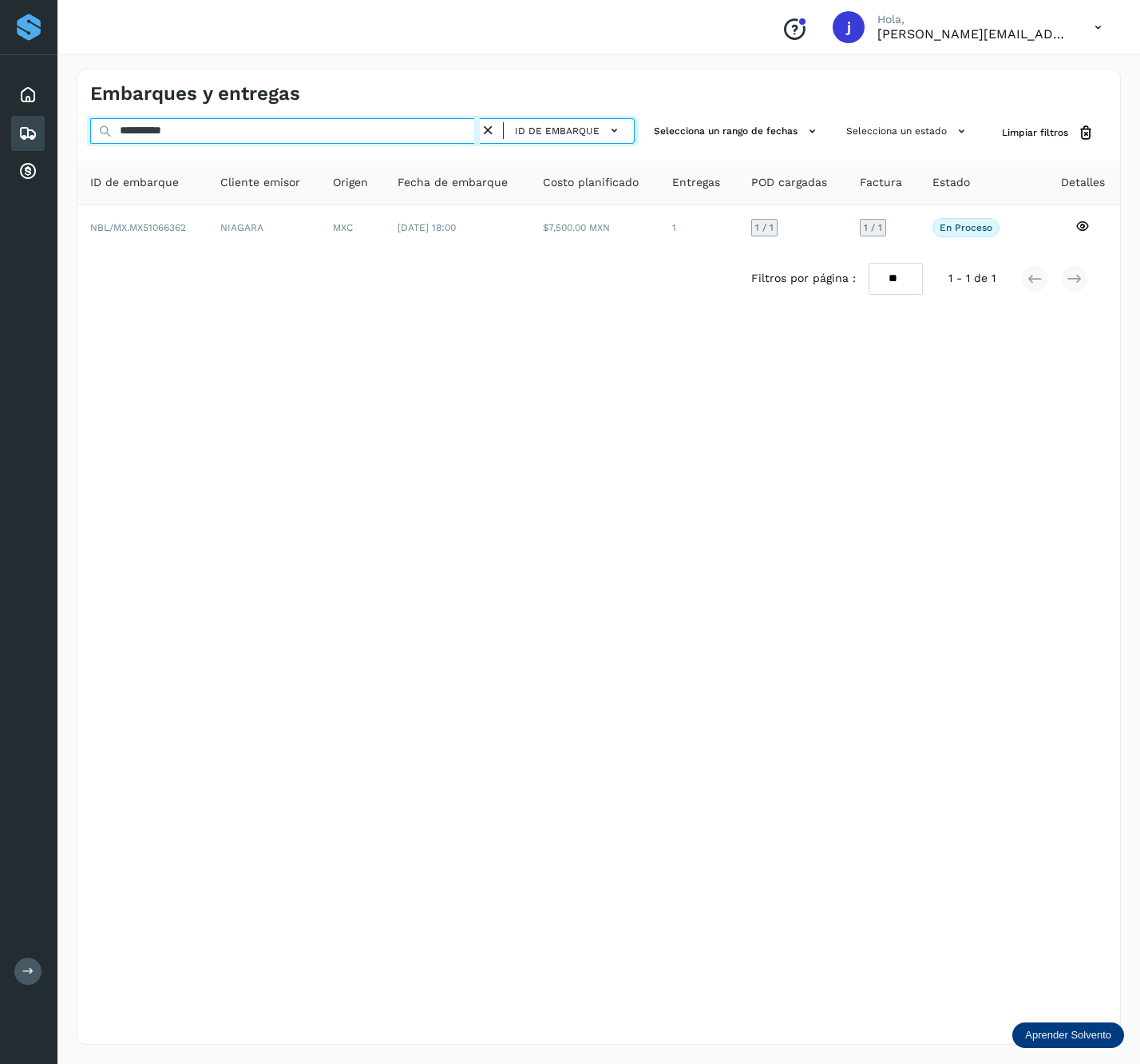
click at [327, 139] on input "**********" at bounding box center [285, 131] width 389 height 26
paste input "text"
type input "**********"
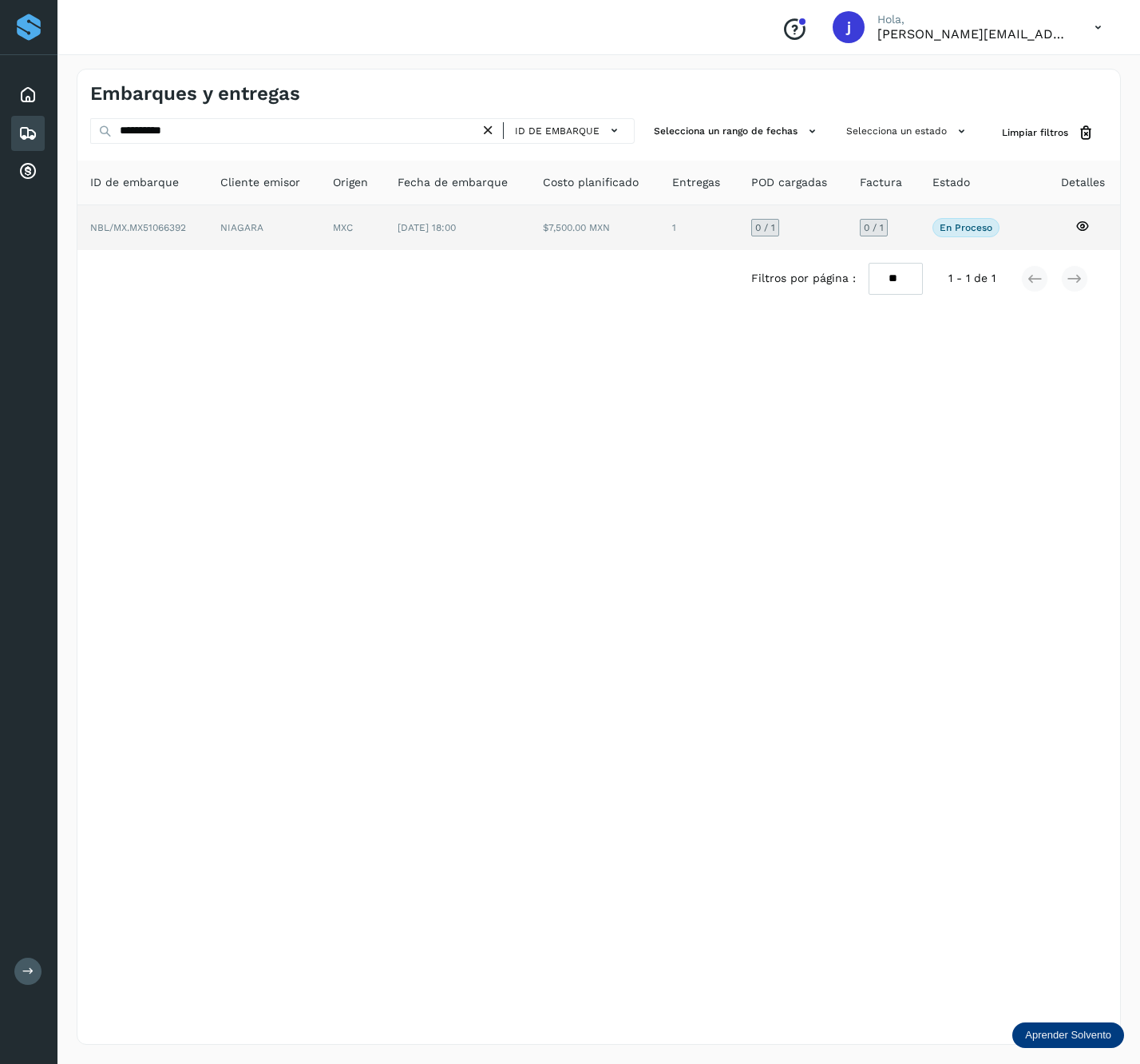
click at [660, 241] on td "$7,500.00 MXN" at bounding box center [698, 228] width 78 height 45
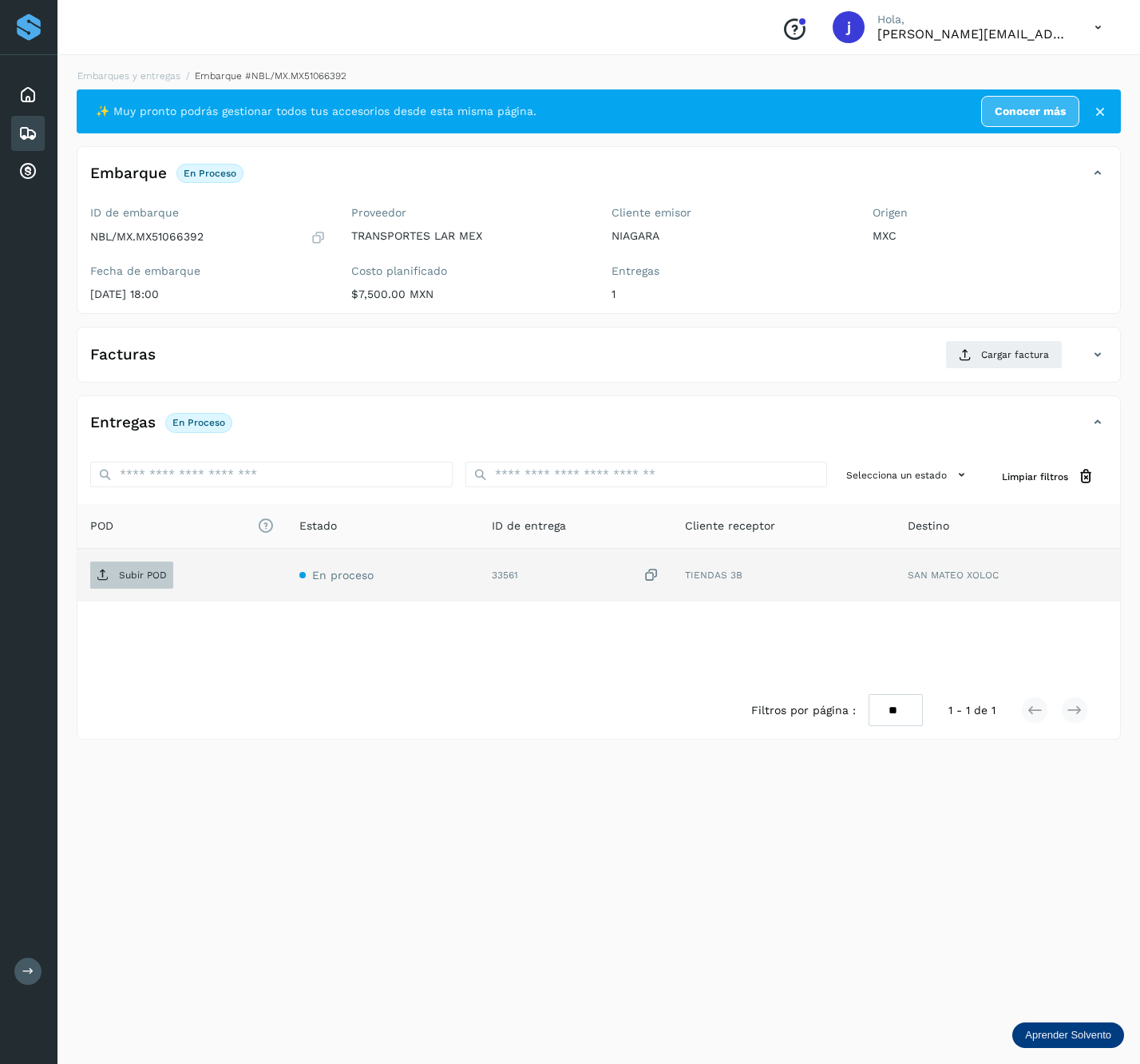
click at [154, 568] on span "Subir POD" at bounding box center [131, 575] width 83 height 26
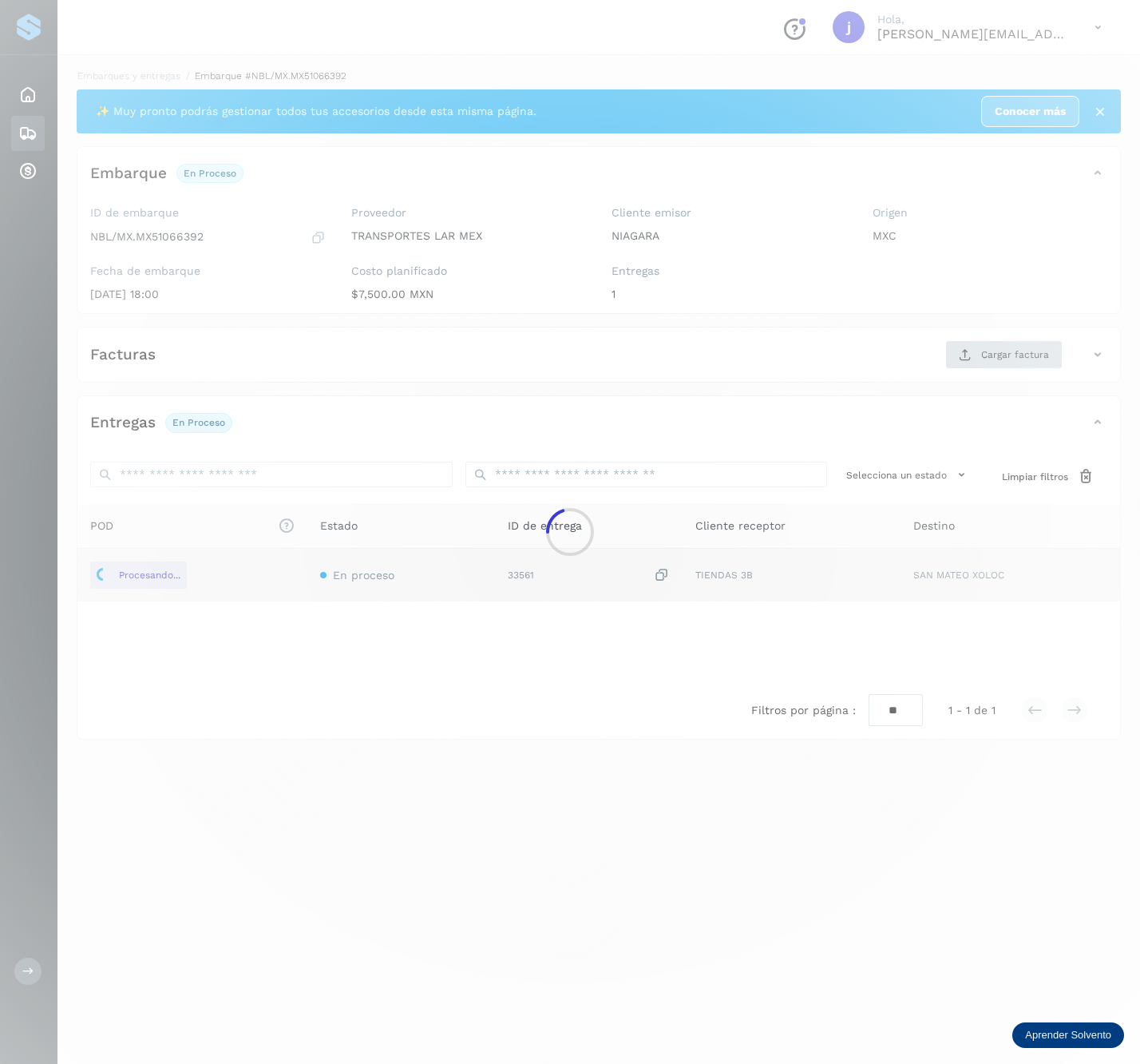
drag, startPoint x: 1013, startPoint y: 382, endPoint x: 1013, endPoint y: 371, distance: 11.0
click at [1013, 379] on div "Facturas Cargar factura" at bounding box center [599, 361] width 1043 height 42
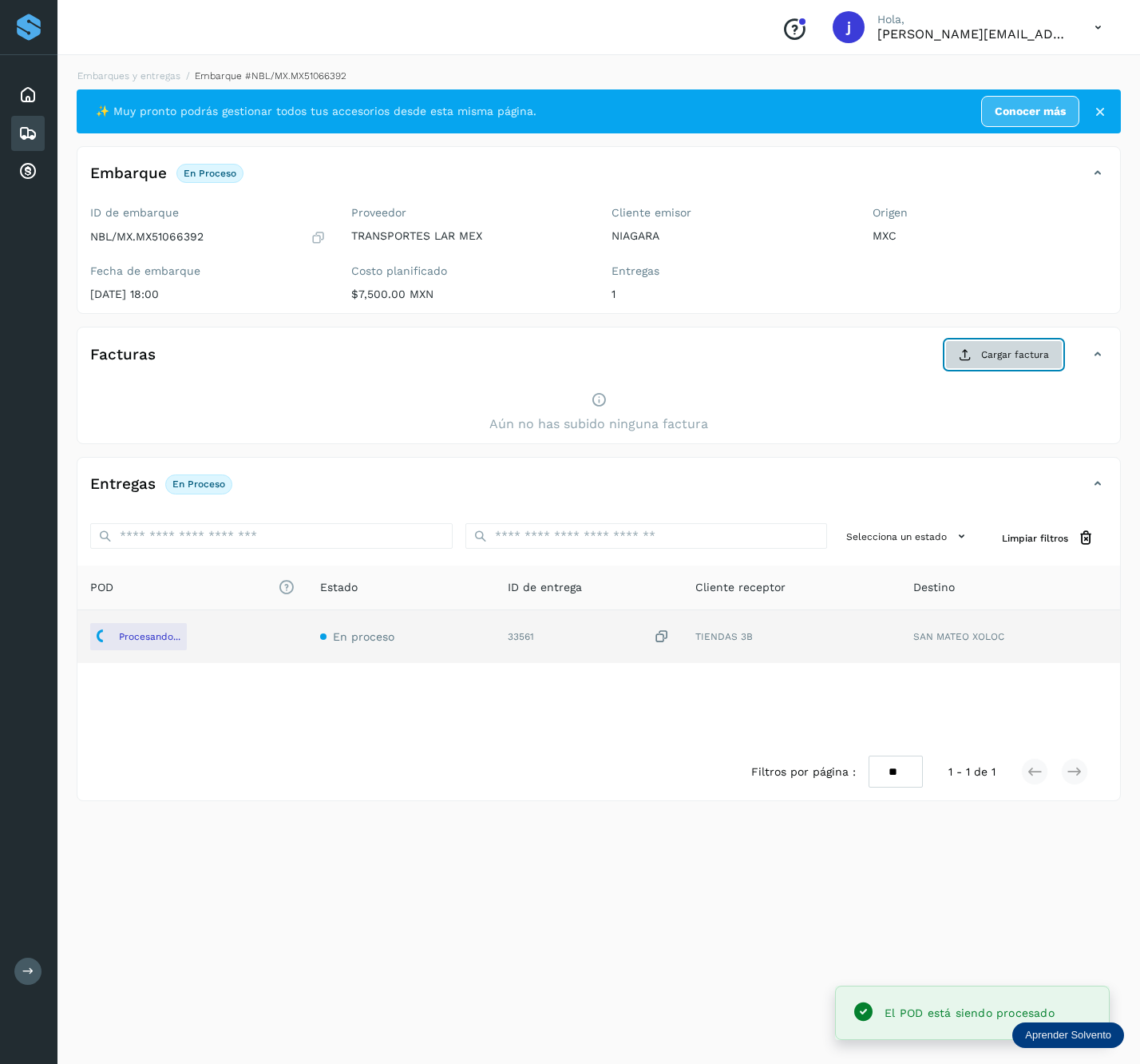
click at [1020, 361] on span "Cargar factura" at bounding box center [1015, 355] width 68 height 14
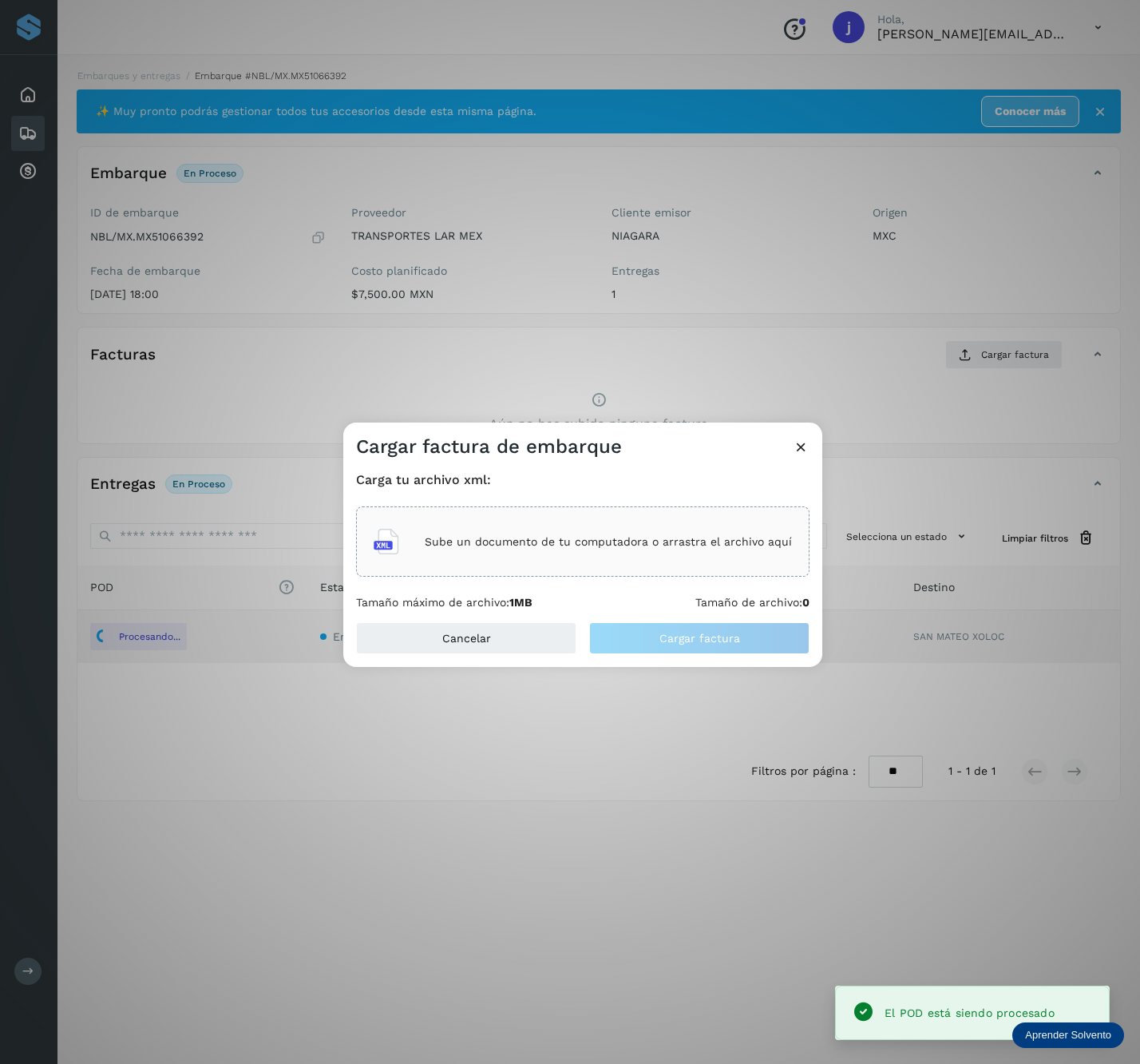
click at [409, 567] on div "Sube un documento de tu computadora o arrastra el archivo aquí" at bounding box center [583, 541] width 454 height 70
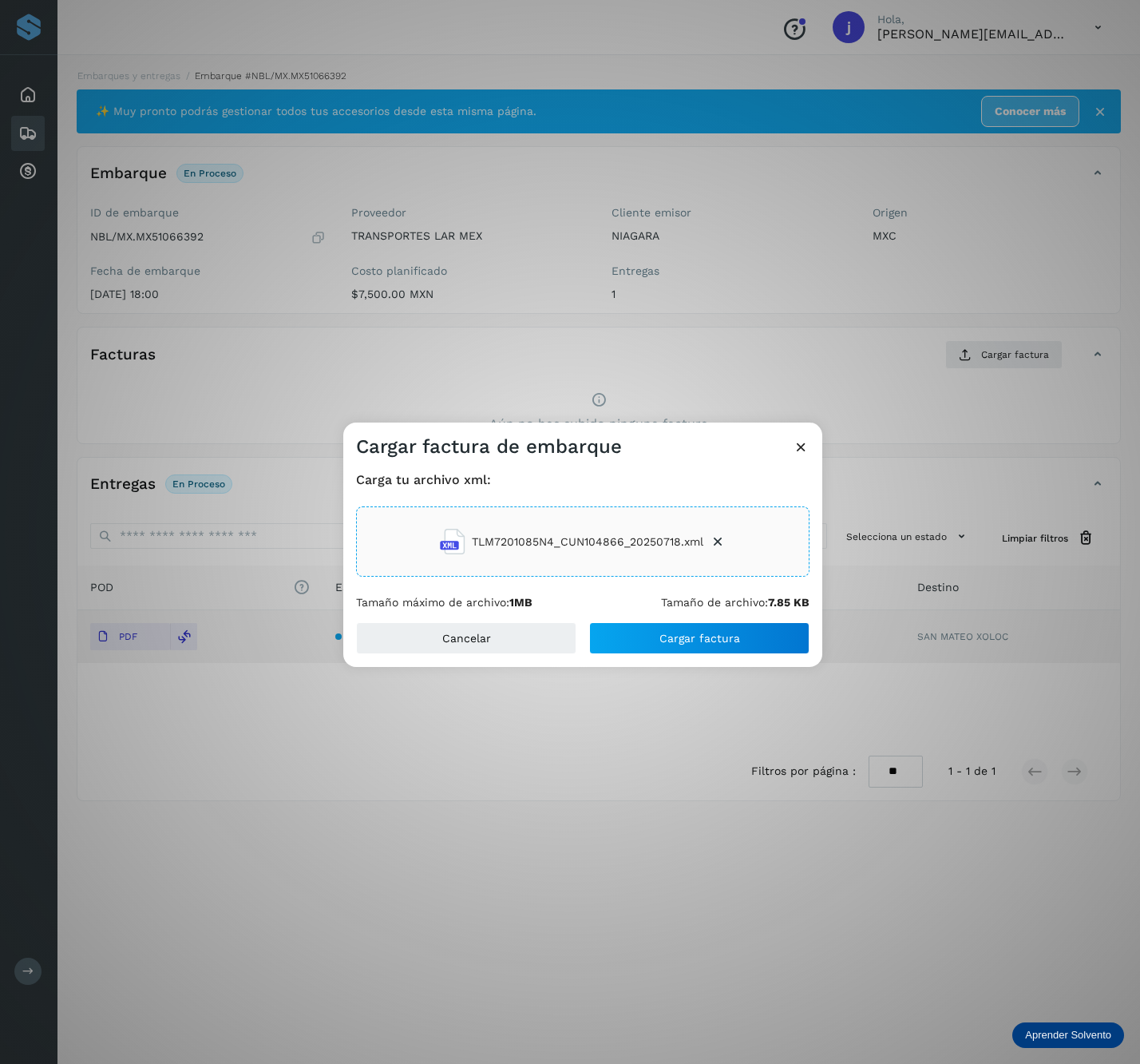
click at [745, 657] on div "Cancelar Cargar factura" at bounding box center [583, 645] width 479 height 45
drag, startPoint x: 757, startPoint y: 645, endPoint x: 846, endPoint y: 612, distance: 94.9
click at [759, 645] on button "Cargar factura" at bounding box center [700, 638] width 220 height 32
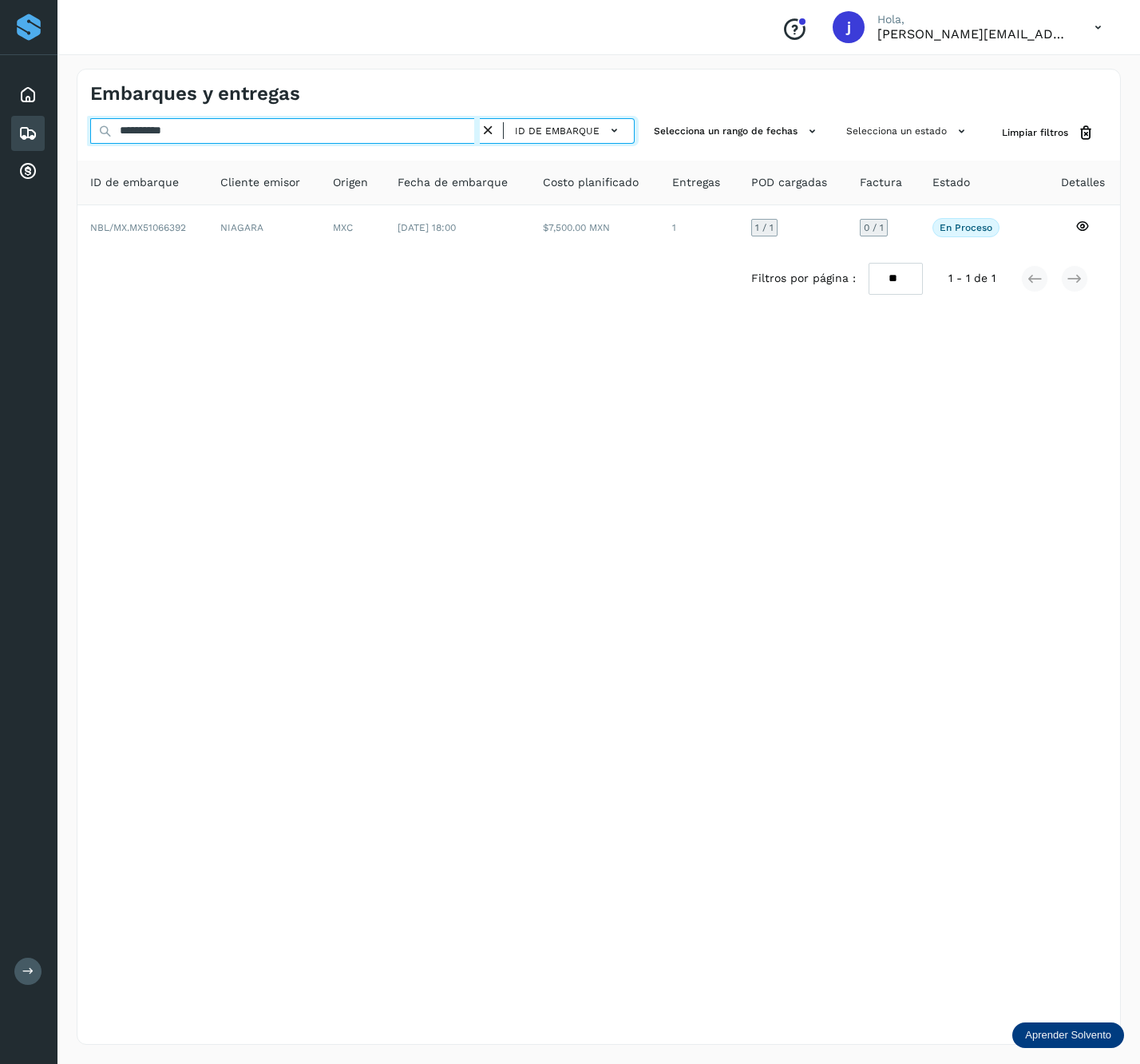
click at [259, 138] on input "**********" at bounding box center [285, 131] width 389 height 26
click at [265, 137] on input "**********" at bounding box center [285, 131] width 389 height 26
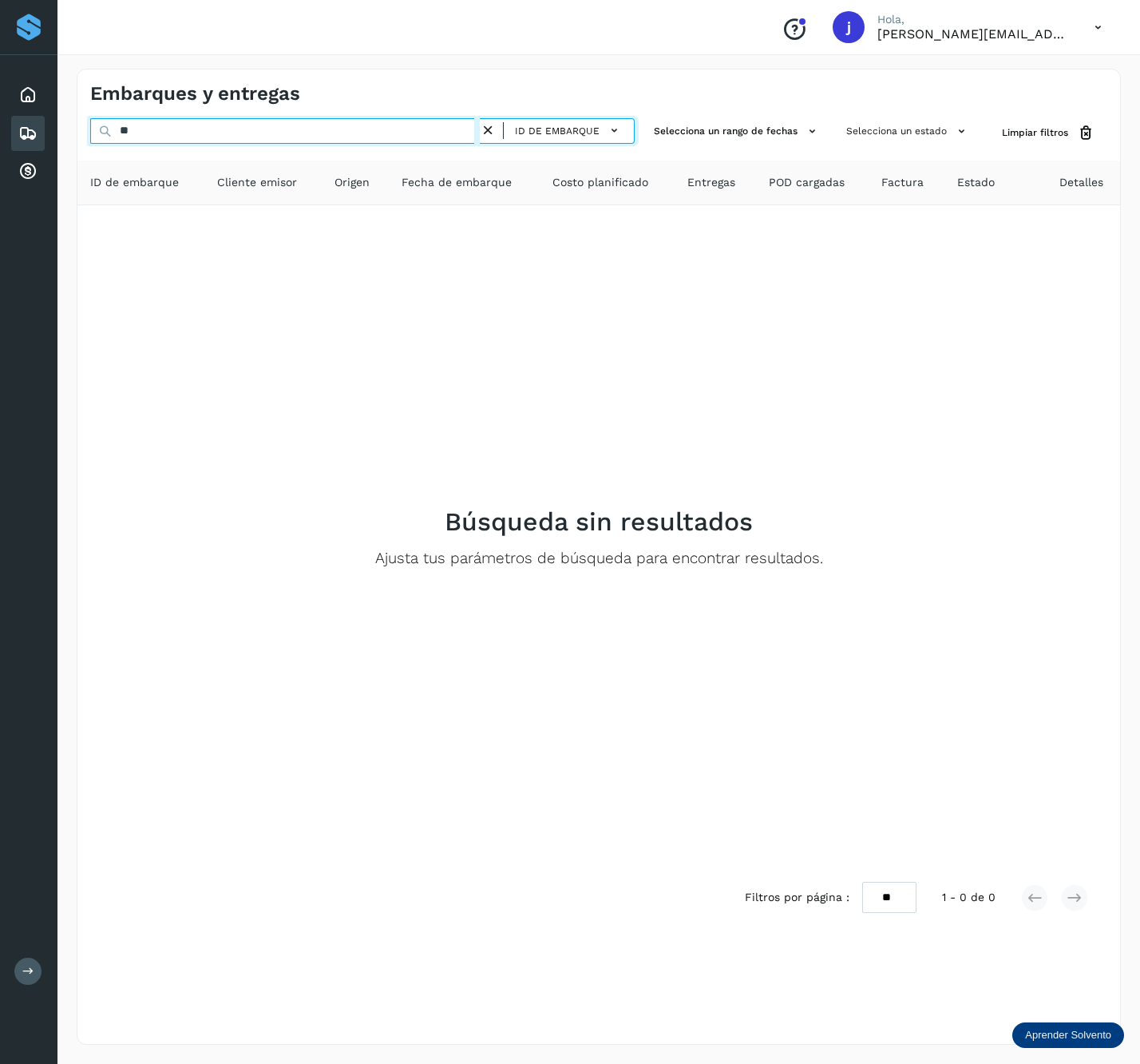
click at [274, 139] on input "**" at bounding box center [285, 131] width 389 height 26
paste input "*********"
drag, startPoint x: 274, startPoint y: 139, endPoint x: -9, endPoint y: 147, distance: 283.1
click at [0, 147] on html "**********" at bounding box center [570, 532] width 1140 height 1064
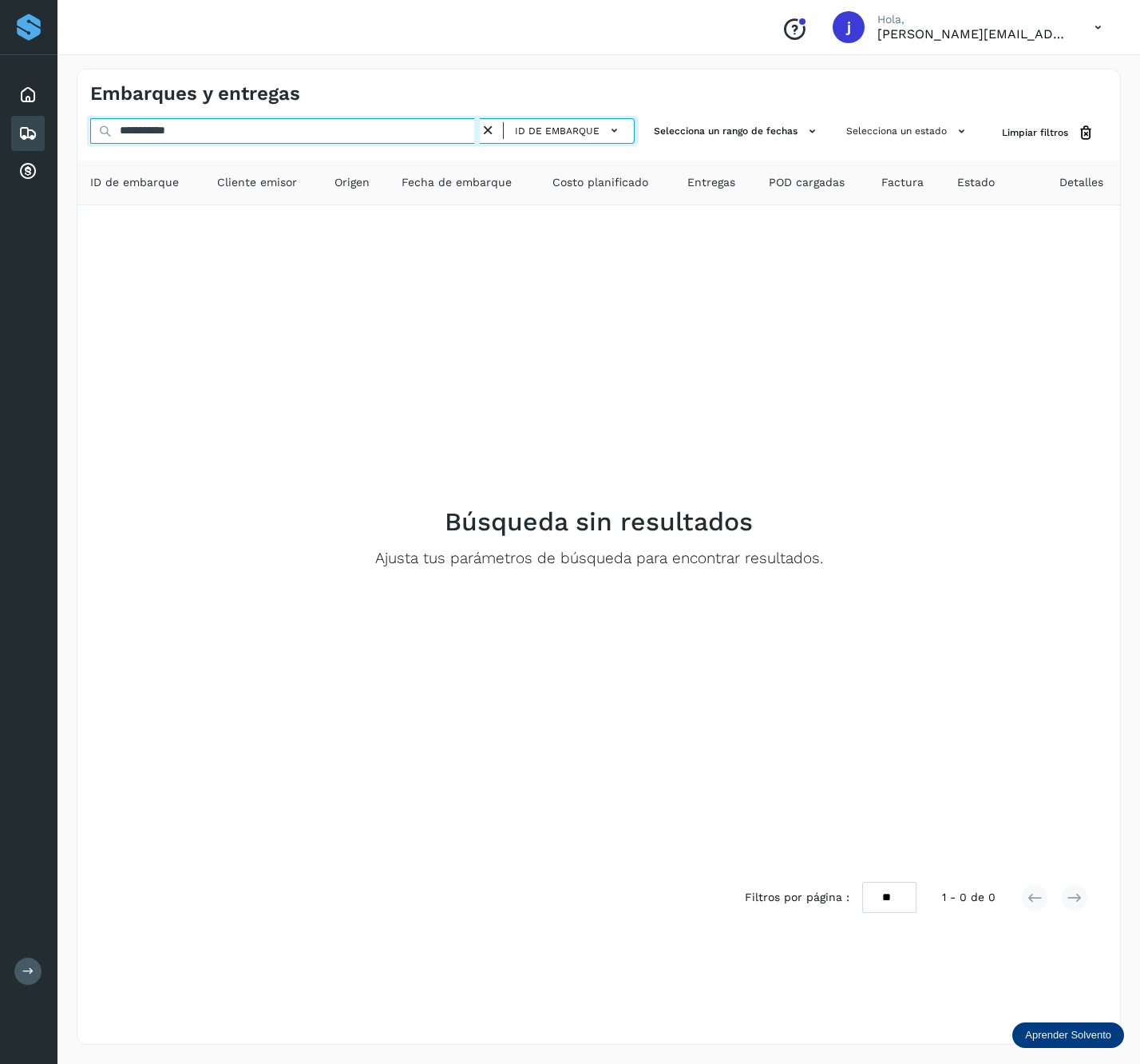
paste input "text"
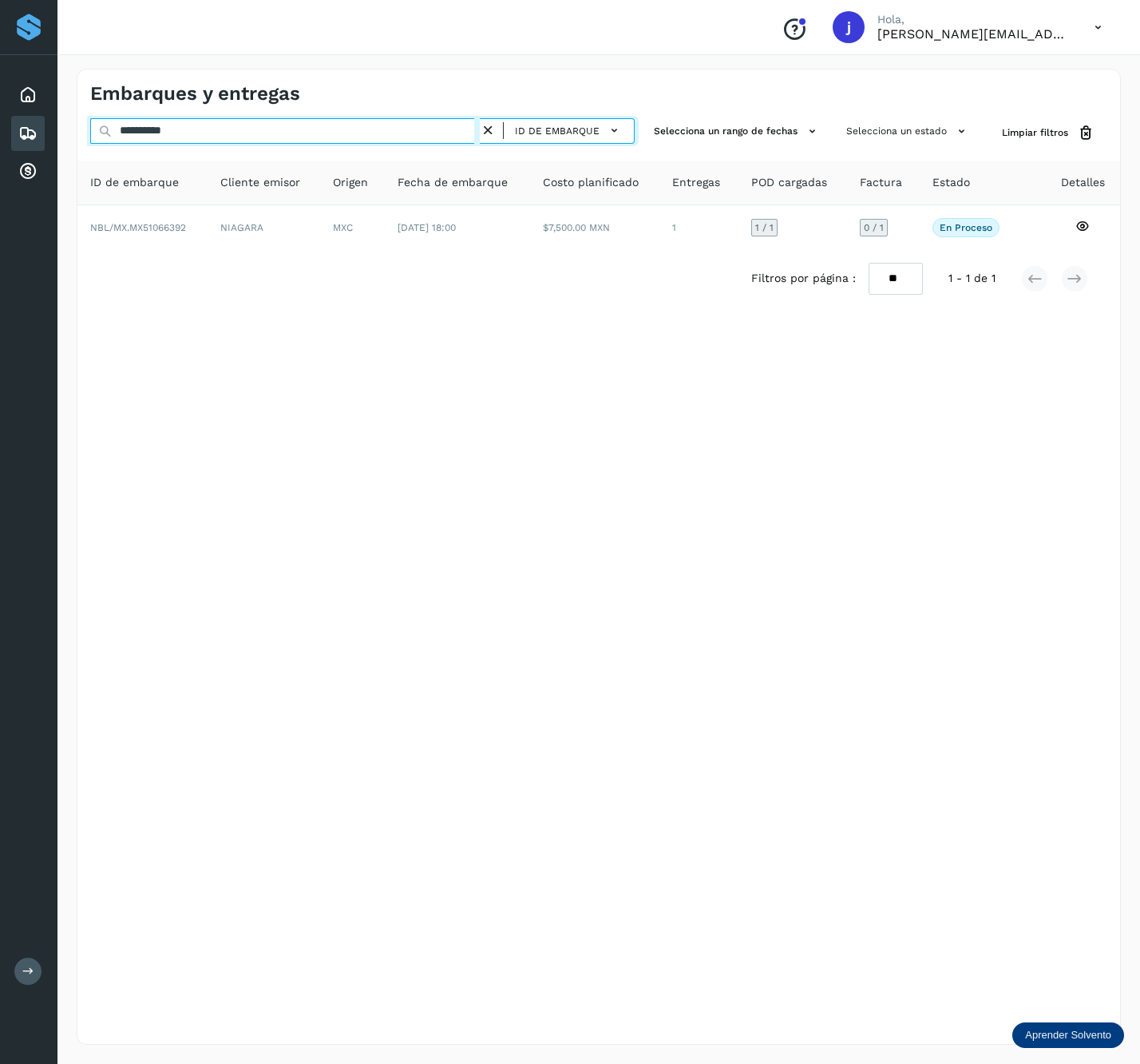
type input "**********"
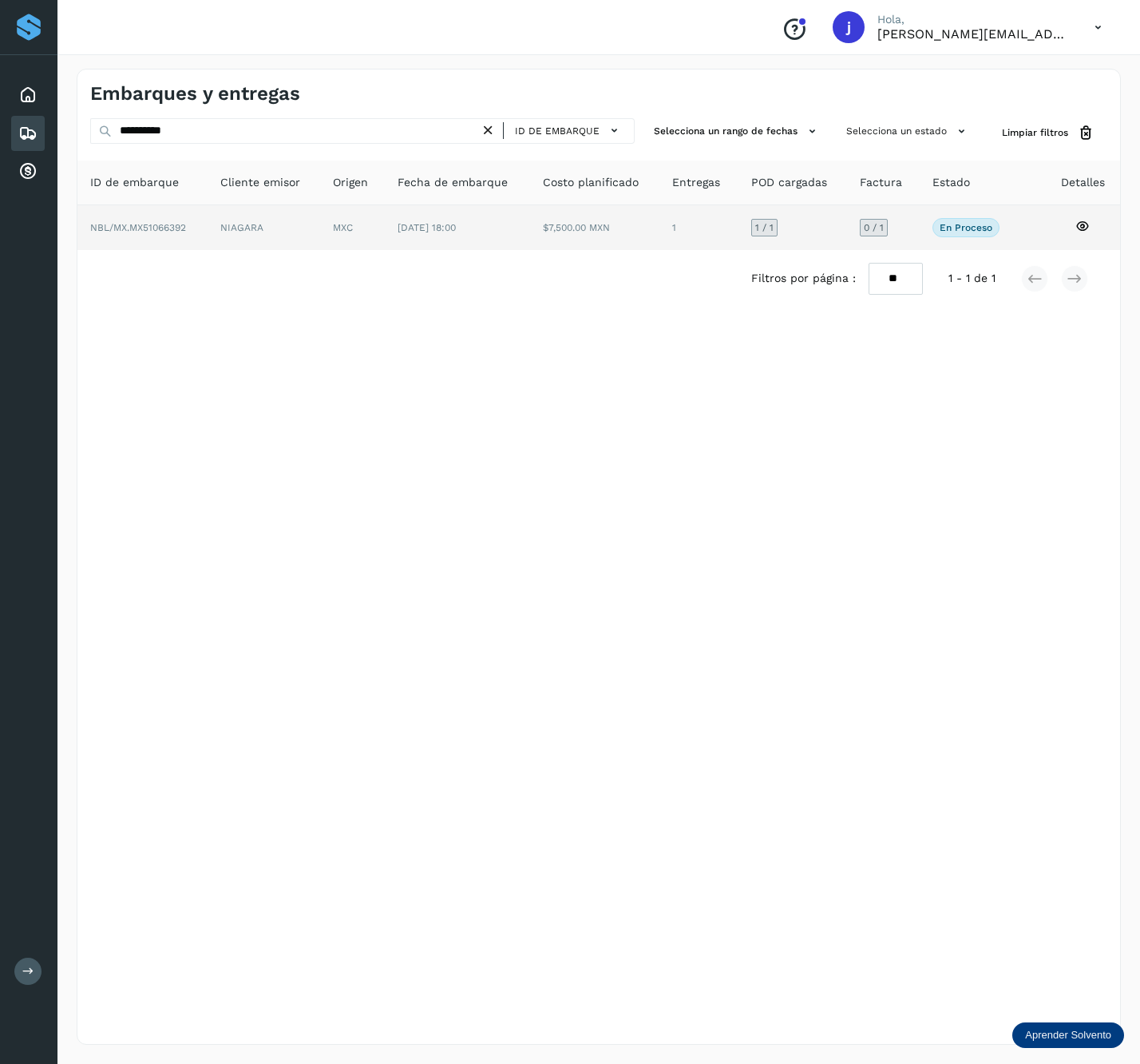
click at [660, 227] on td "$7,500.00 MXN" at bounding box center [698, 228] width 78 height 45
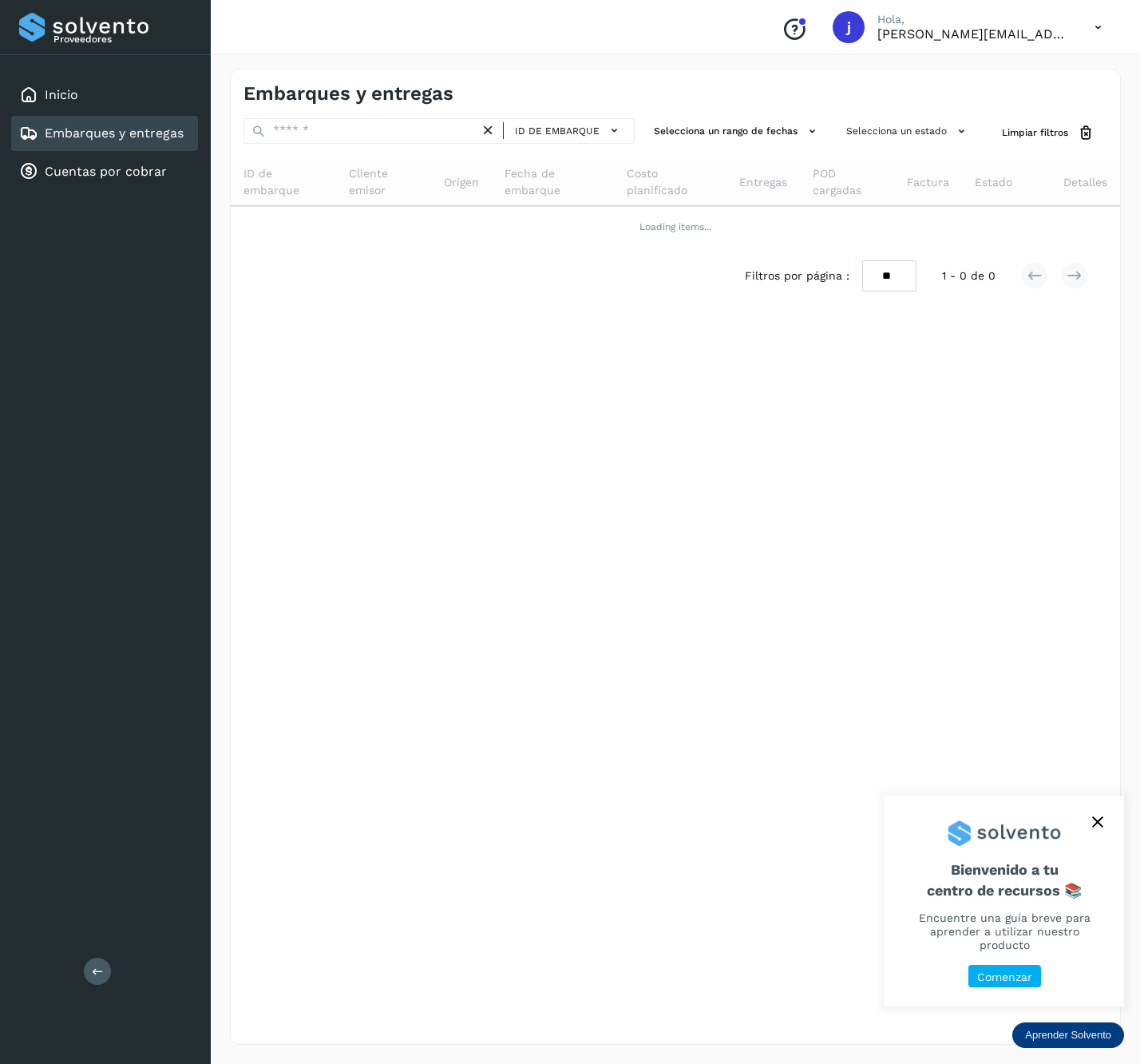
click at [105, 989] on div "Proveedores Inicio Embarques y entregas Cuentas por cobrar Salir" at bounding box center [105, 532] width 211 height 1064
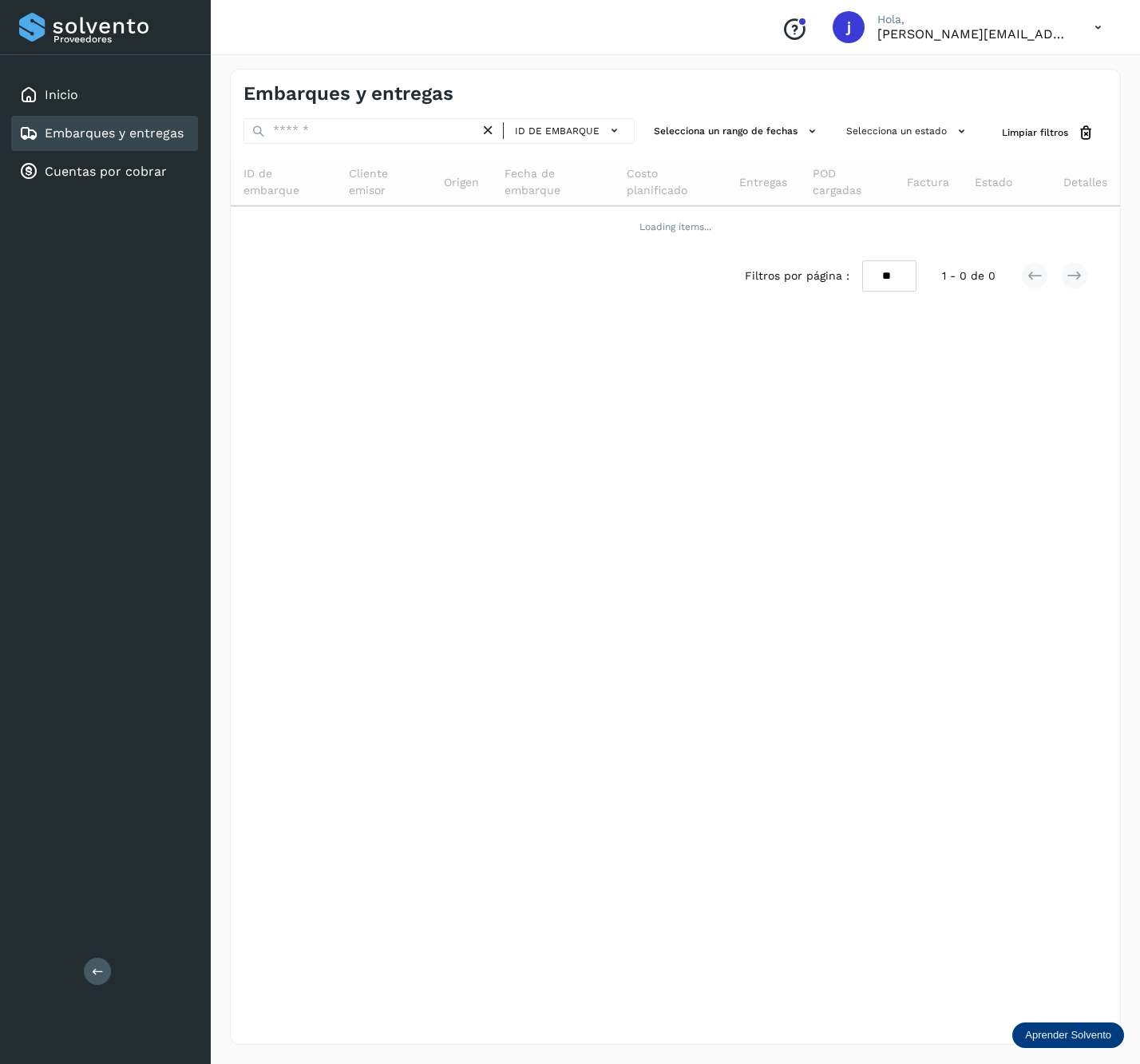
click at [104, 973] on button at bounding box center [97, 971] width 27 height 27
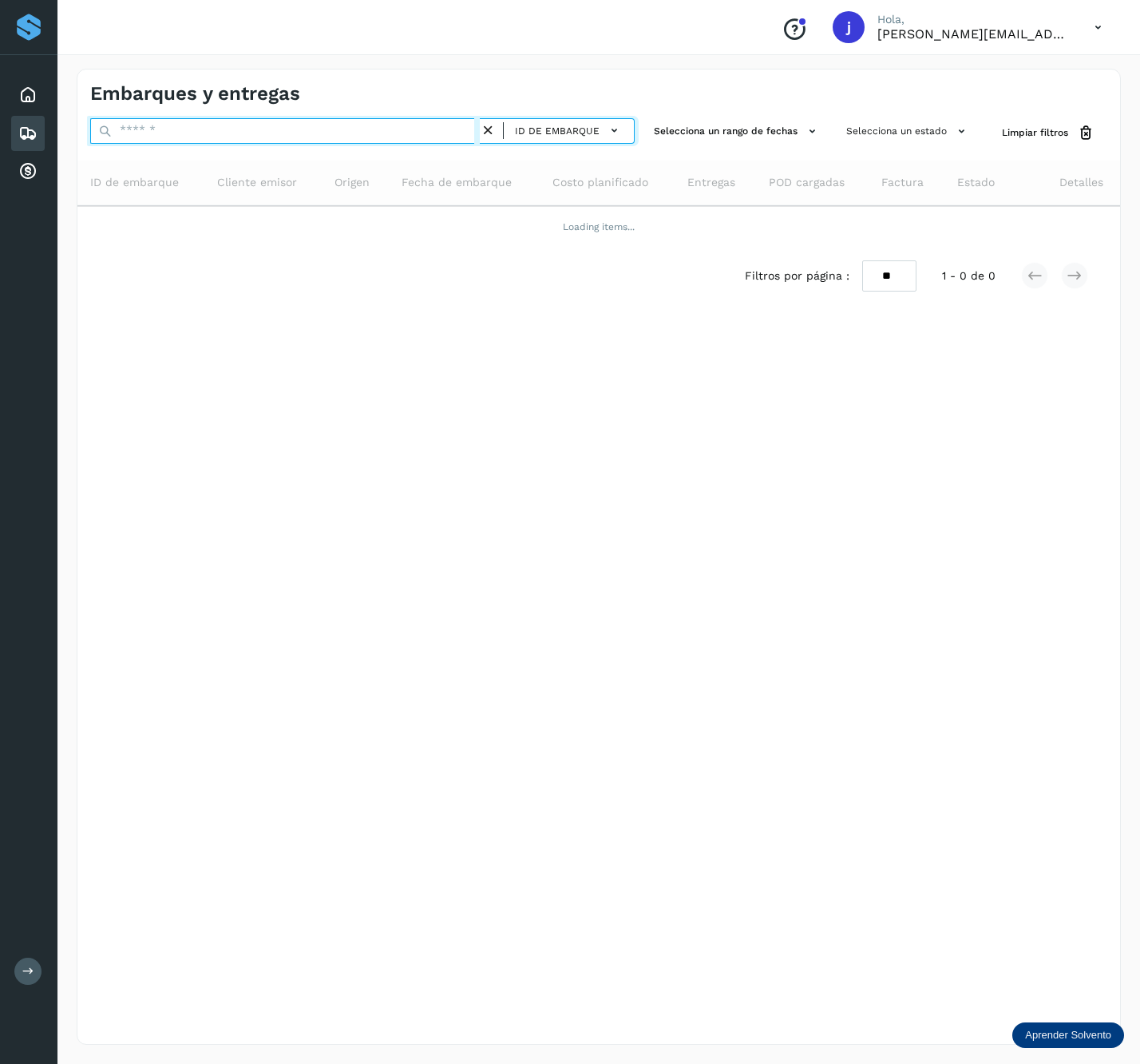
click at [160, 134] on input "text" at bounding box center [285, 131] width 389 height 26
paste input "**********"
click at [238, 134] on input "**********" at bounding box center [285, 131] width 389 height 26
paste input "text"
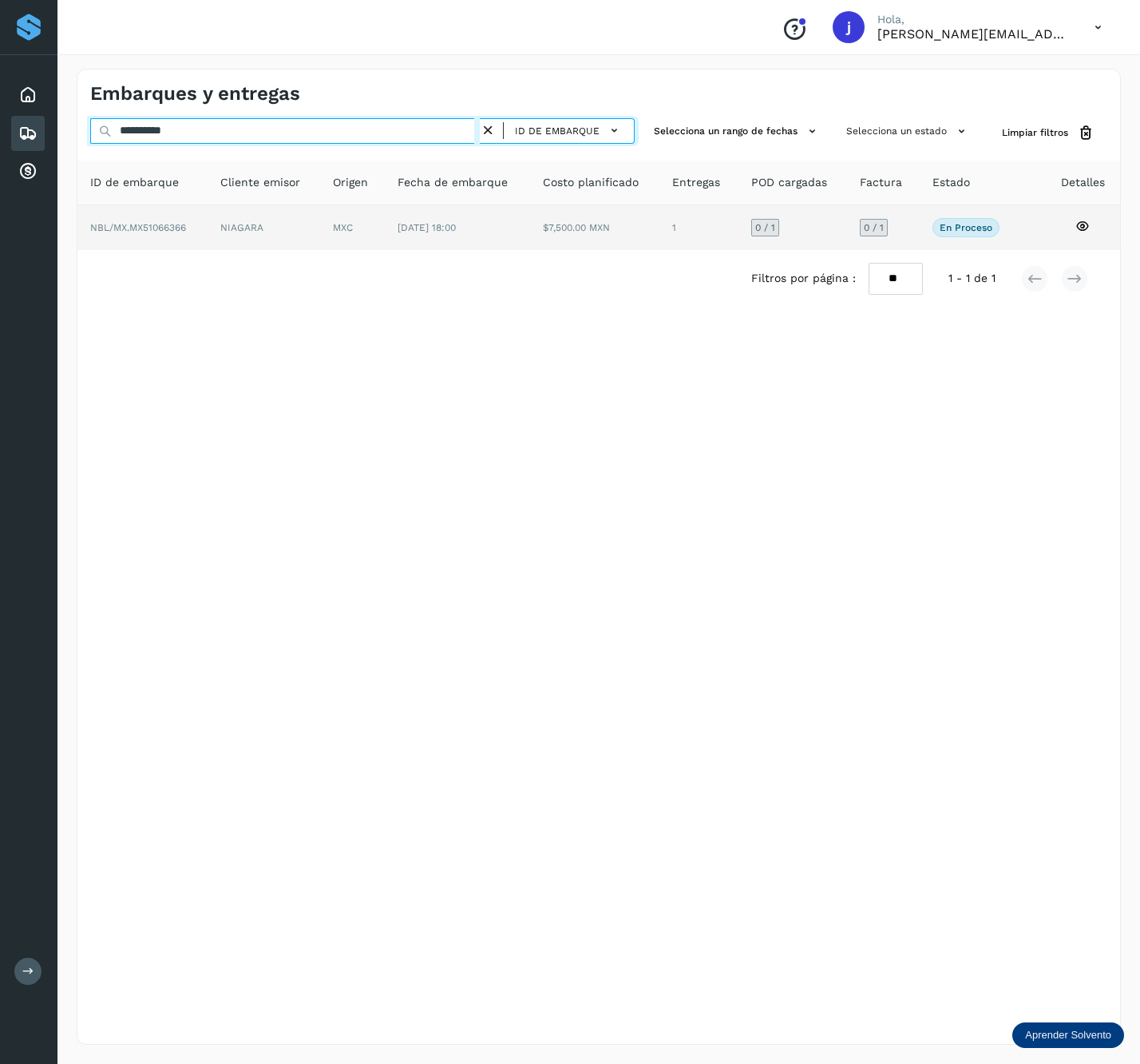
type input "**********"
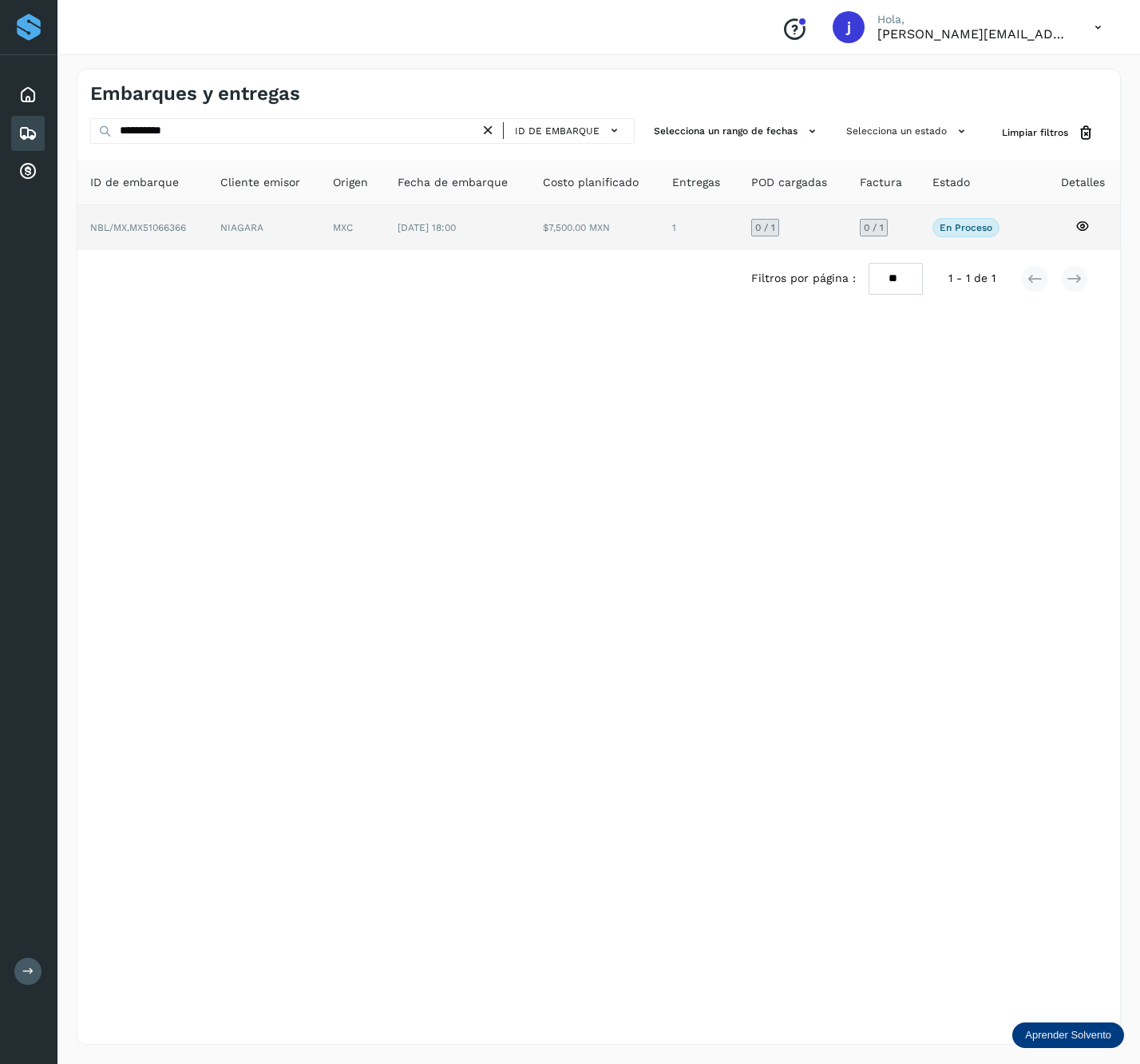
click at [385, 233] on td "MXC" at bounding box center [457, 228] width 146 height 45
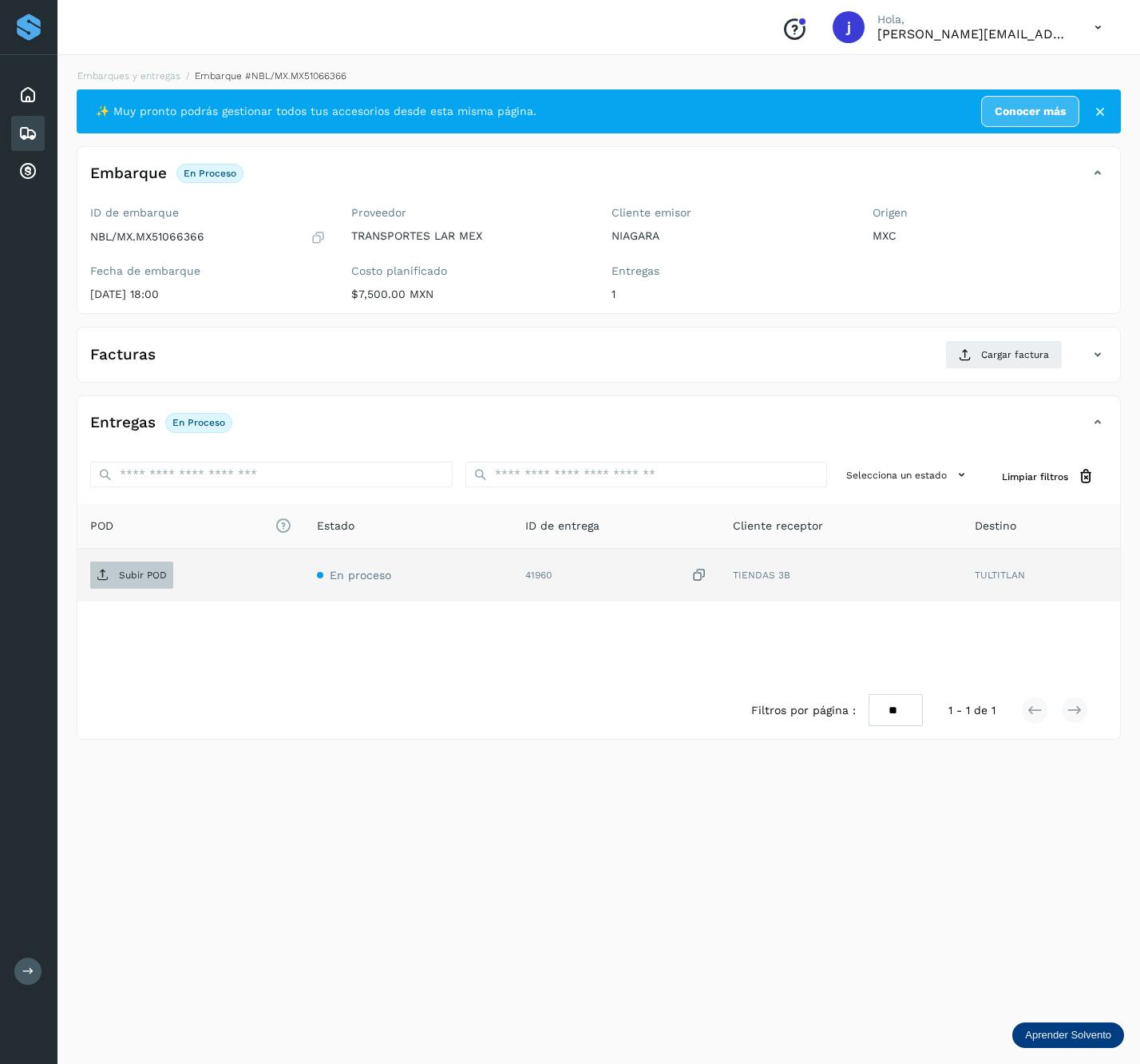
click at [146, 588] on span "Subir POD" at bounding box center [131, 575] width 83 height 26
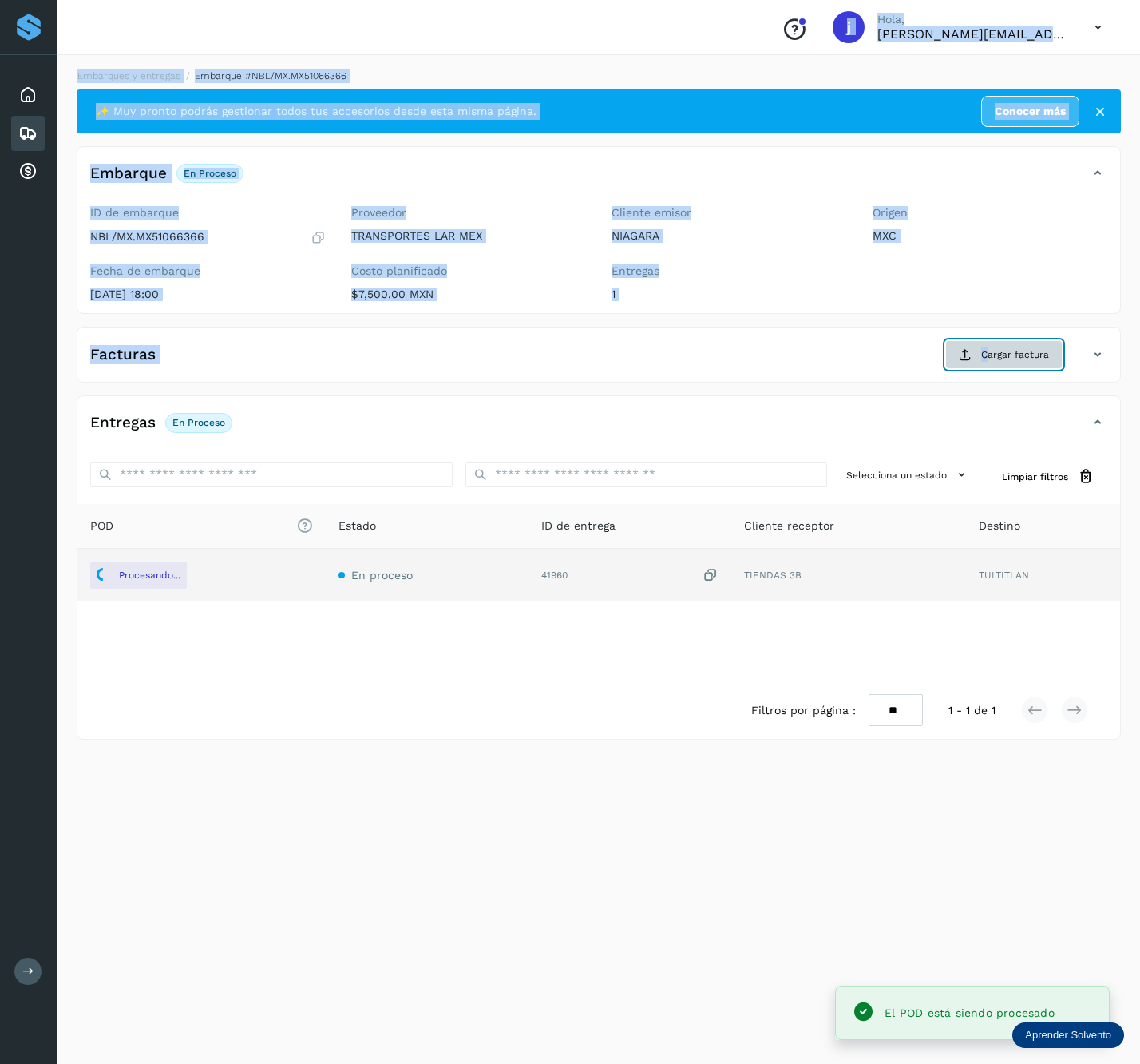
click at [992, 361] on span "Cargar factura" at bounding box center [1015, 355] width 68 height 14
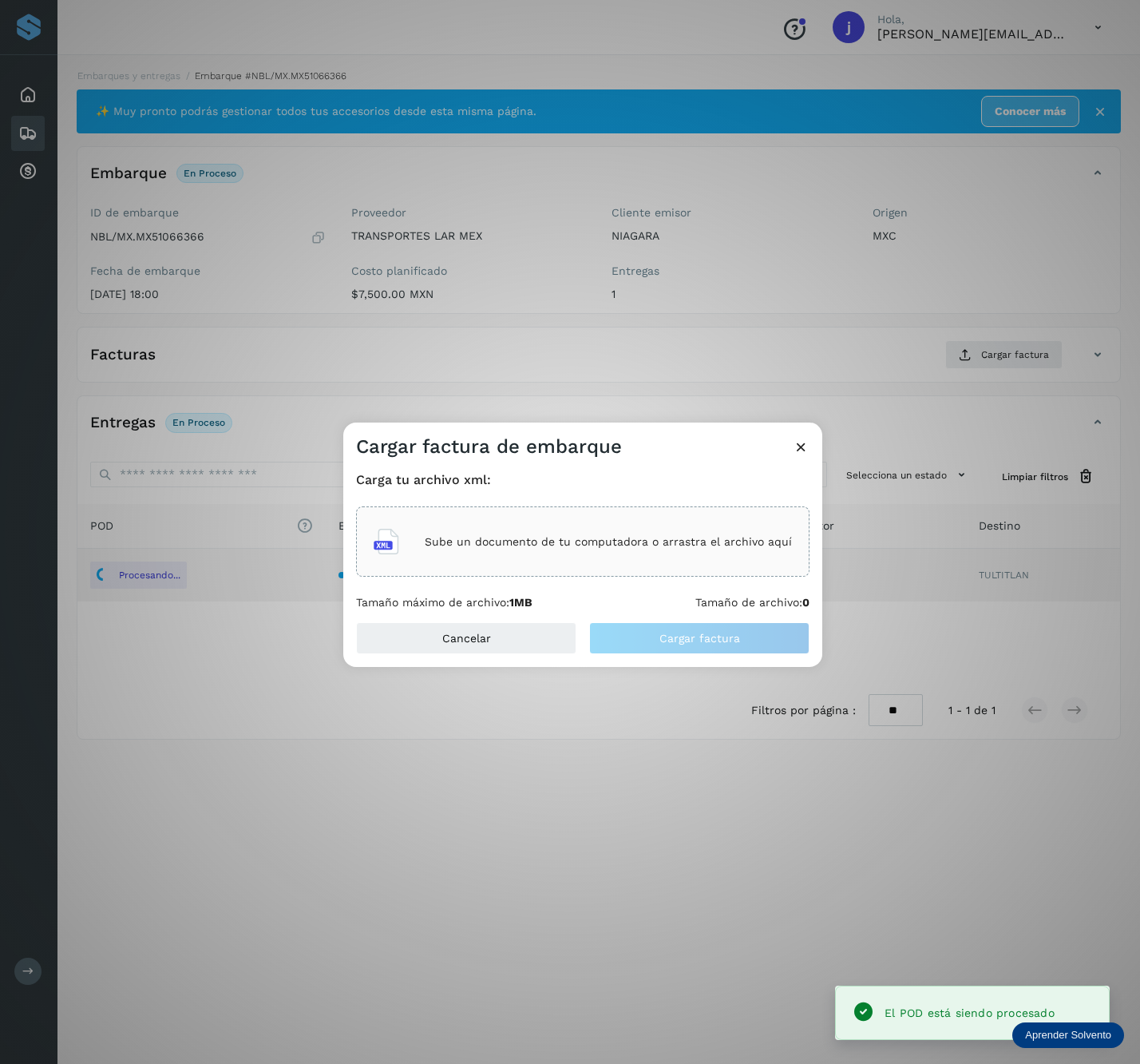
click at [747, 519] on div "Sube un documento de tu computadora o arrastra el archivo aquí" at bounding box center [583, 541] width 454 height 70
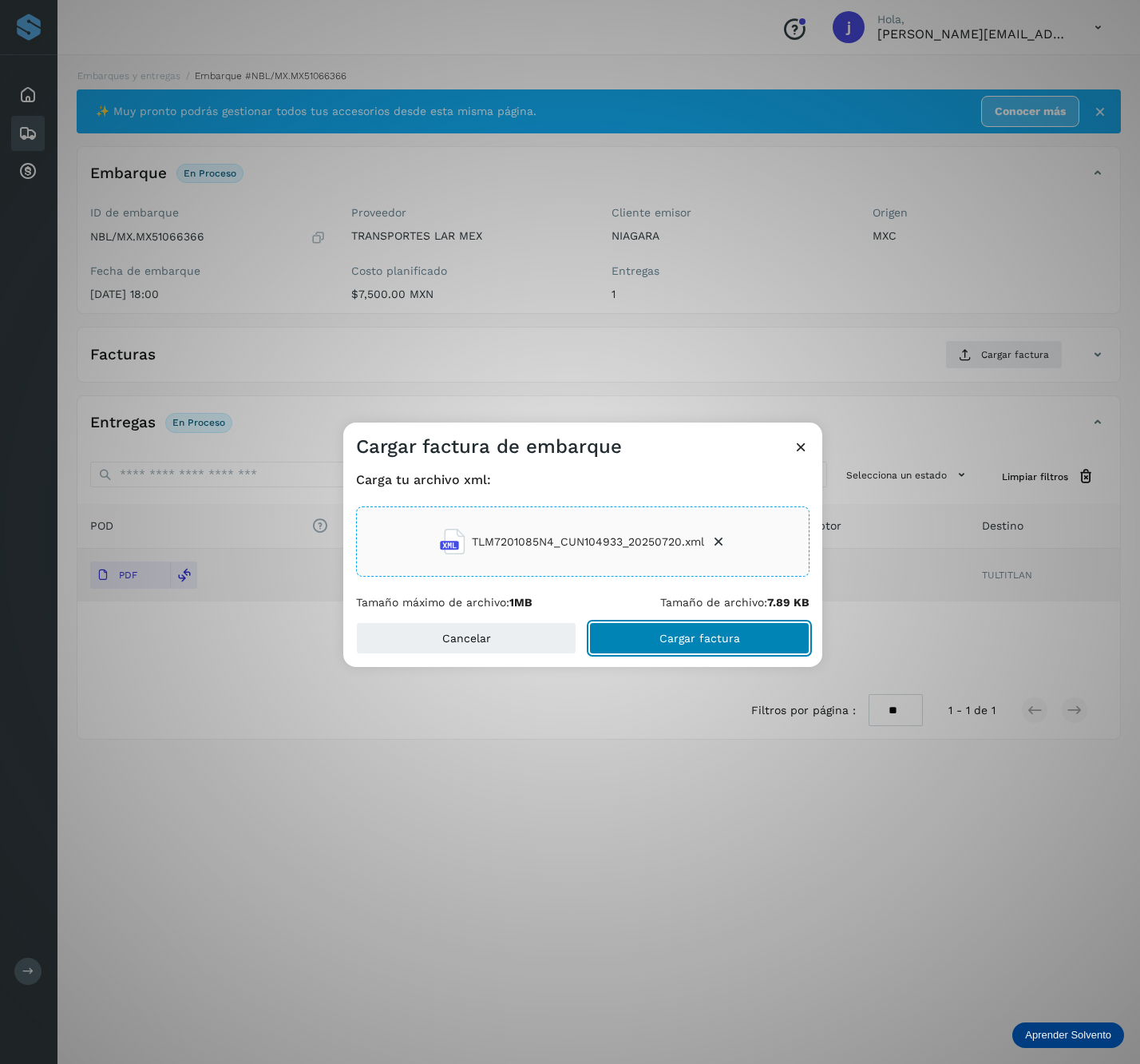
click at [760, 635] on button "Cargar factura" at bounding box center [700, 638] width 220 height 32
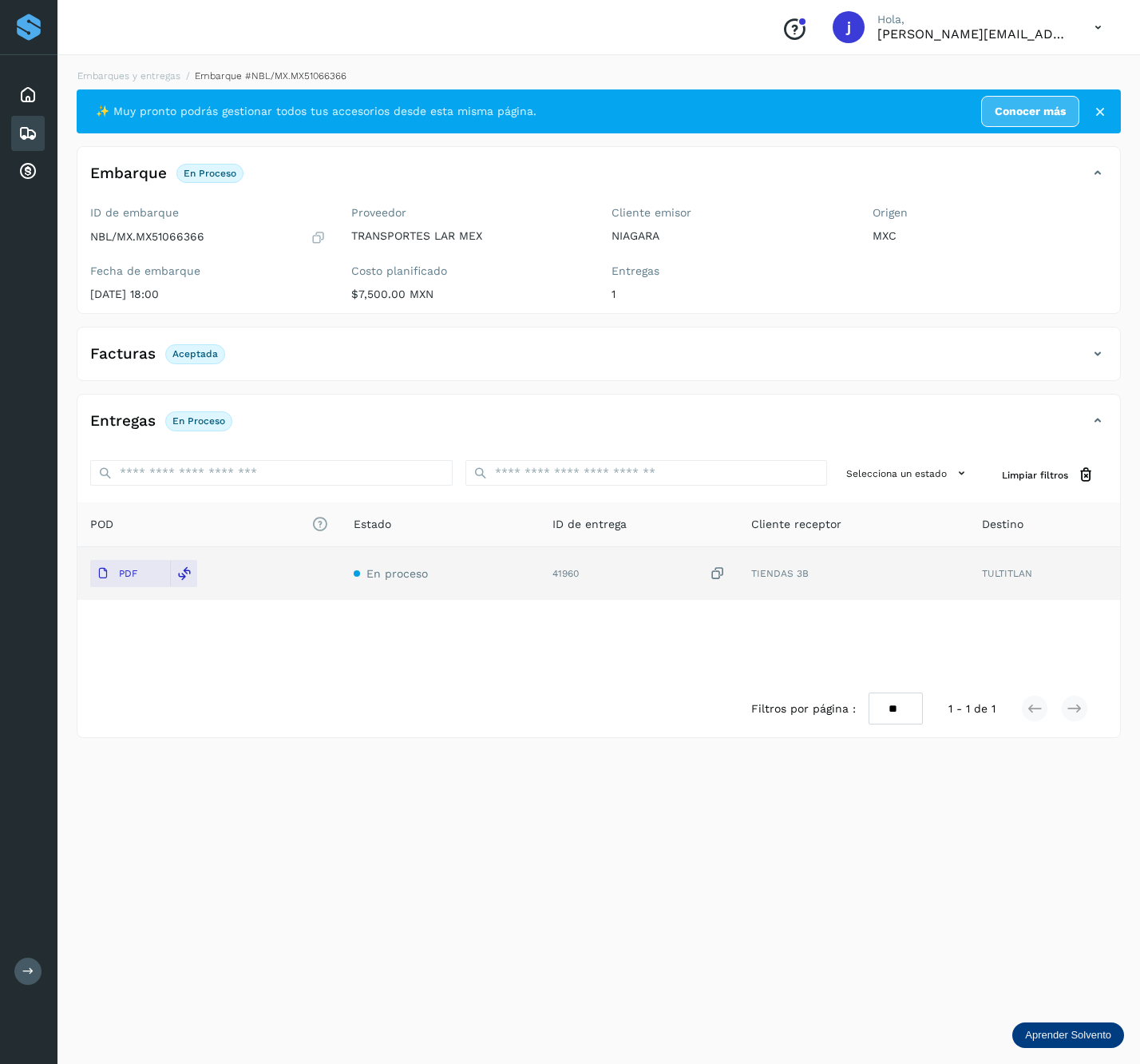
click at [1100, 350] on icon at bounding box center [1098, 354] width 19 height 19
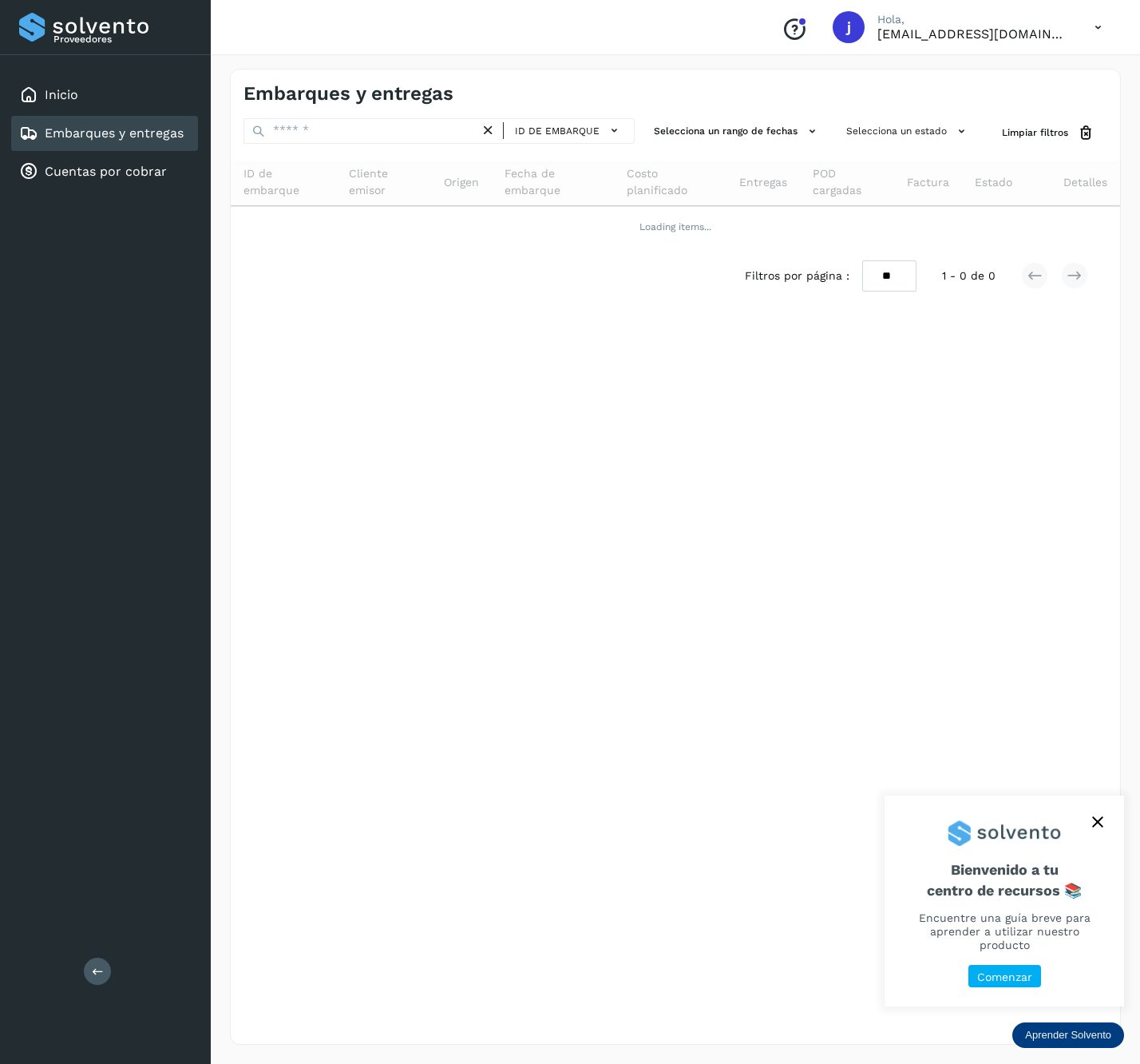
click at [110, 968] on button at bounding box center [97, 971] width 27 height 27
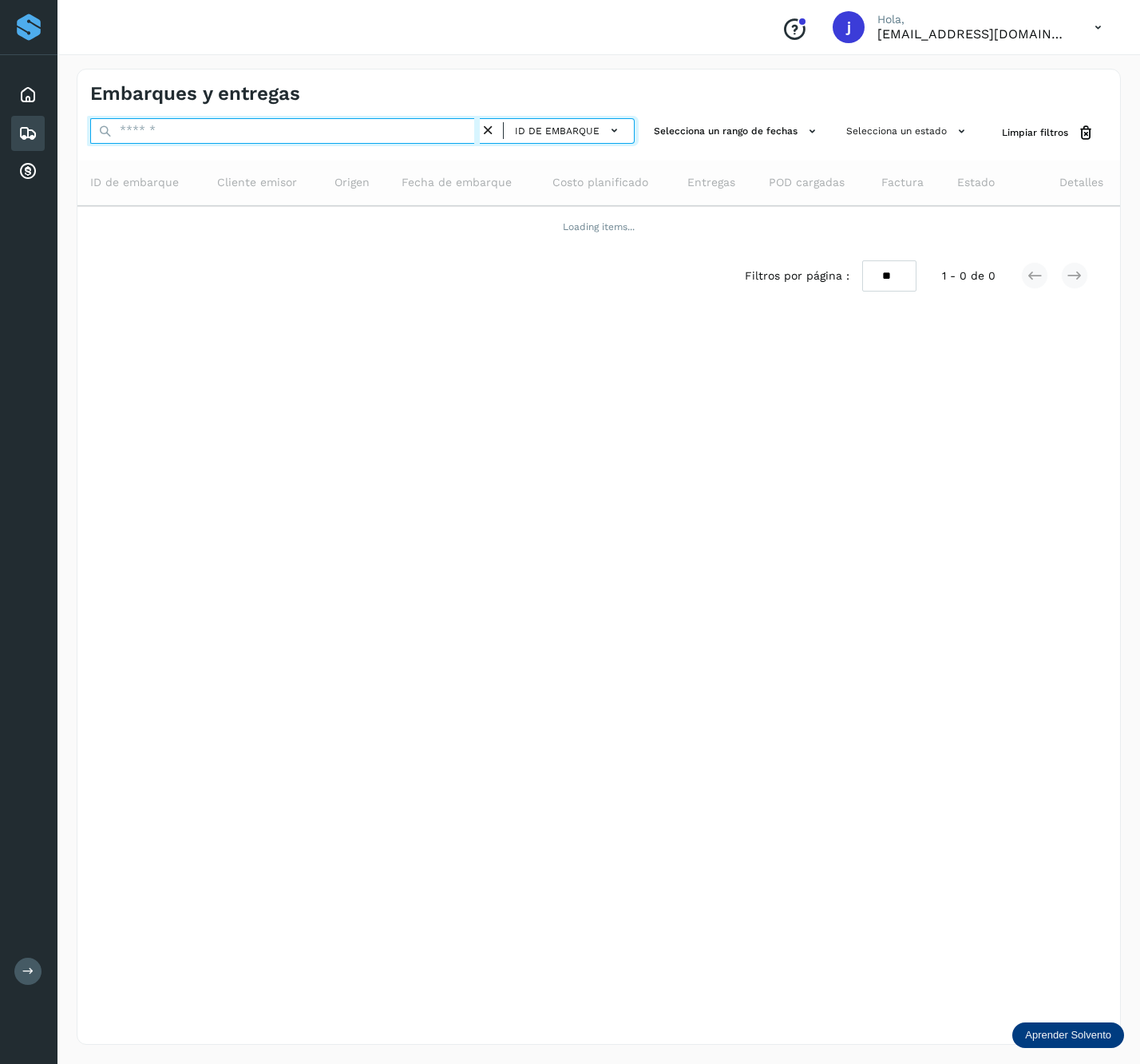
click at [205, 127] on input "text" at bounding box center [285, 131] width 389 height 26
paste input "**********"
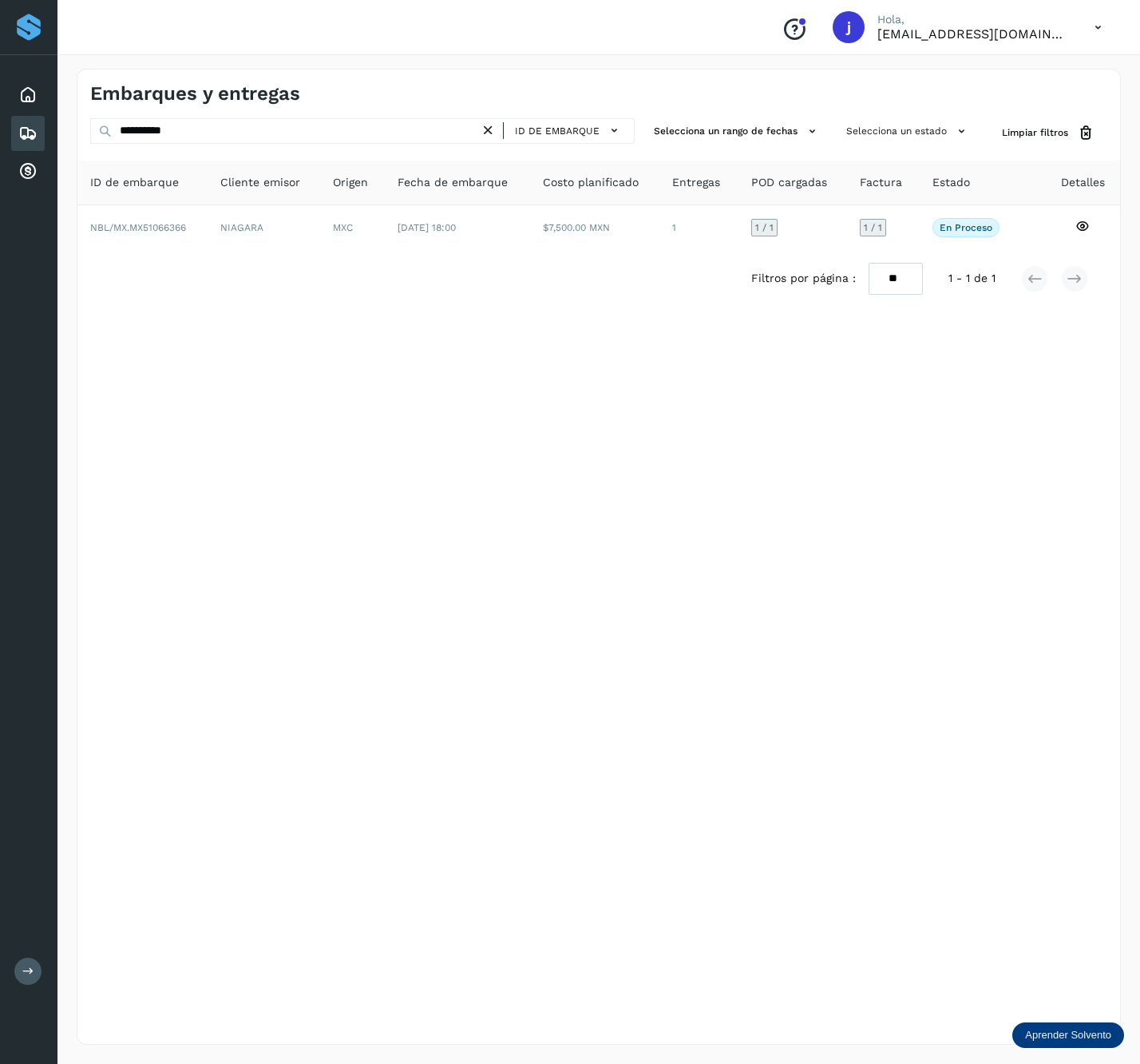
click at [586, 295] on div "Filtros por página : ** ** ** 1 - 1 de 1" at bounding box center [599, 278] width 1043 height 57
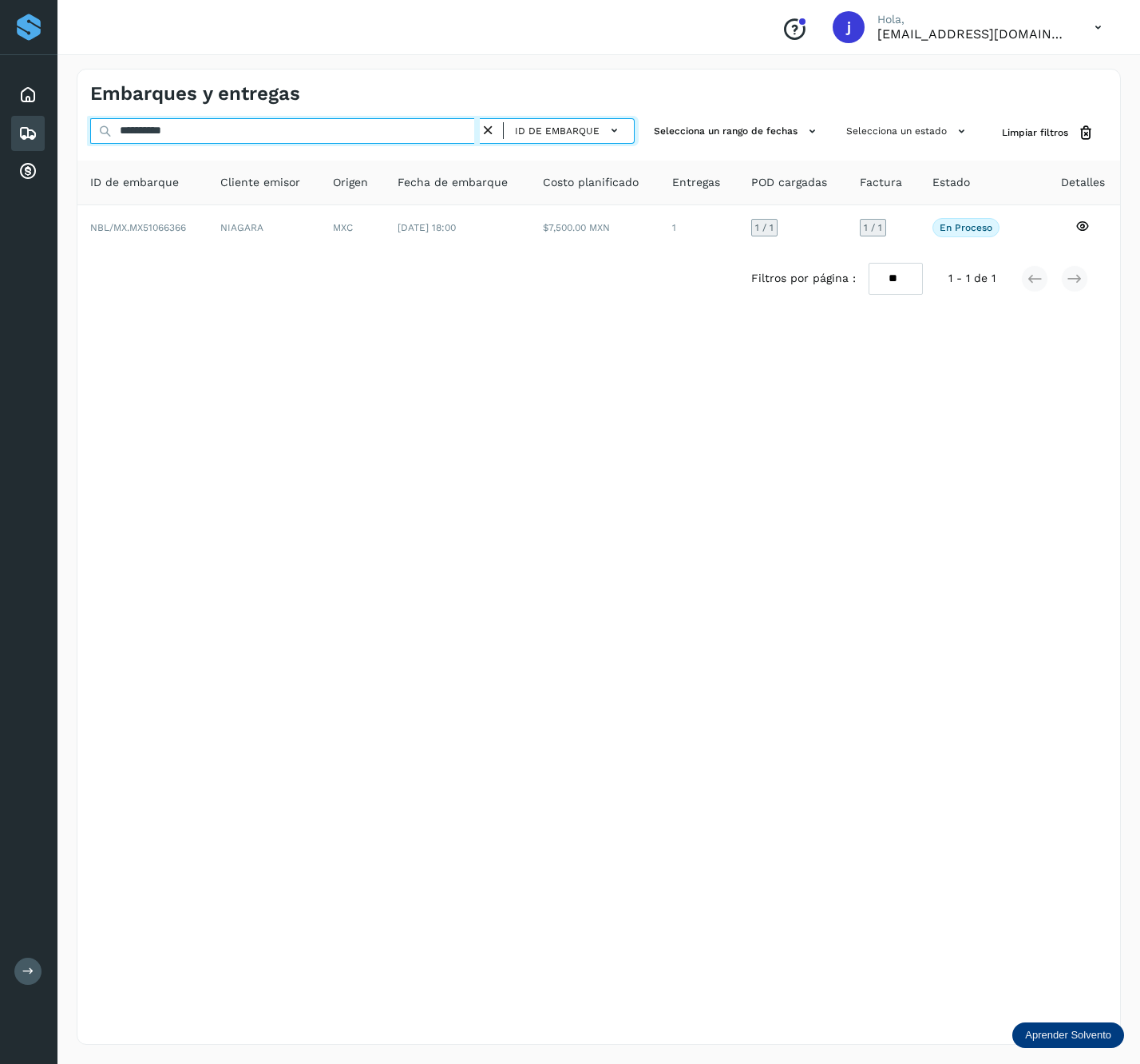
click at [230, 137] on input "**********" at bounding box center [285, 131] width 389 height 26
paste input "text"
type input "**********"
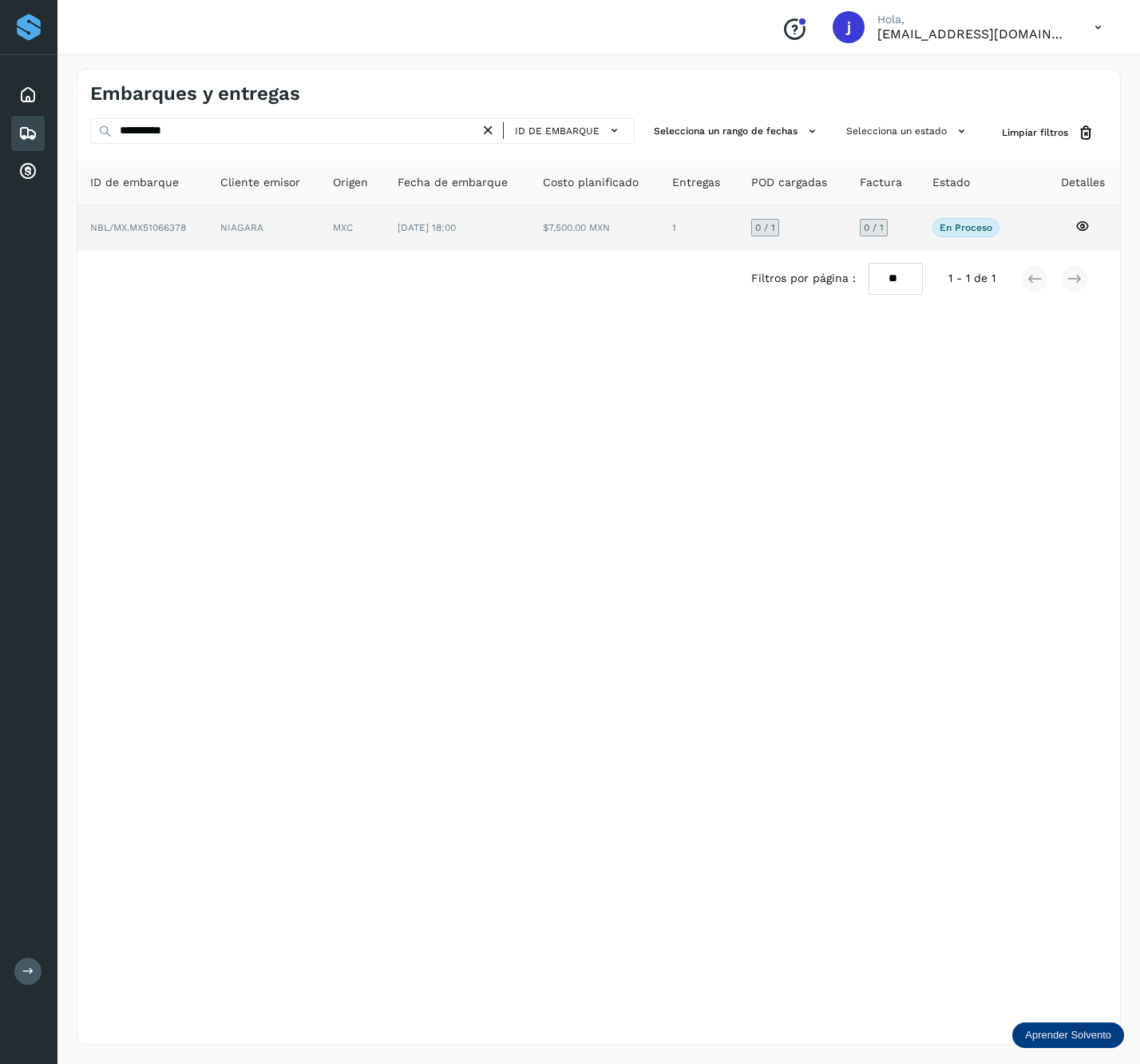
click at [530, 200] on th "Fecha de embarque" at bounding box center [595, 184] width 130 height 45
click at [660, 235] on td "$7,500.00 MXN" at bounding box center [698, 228] width 78 height 45
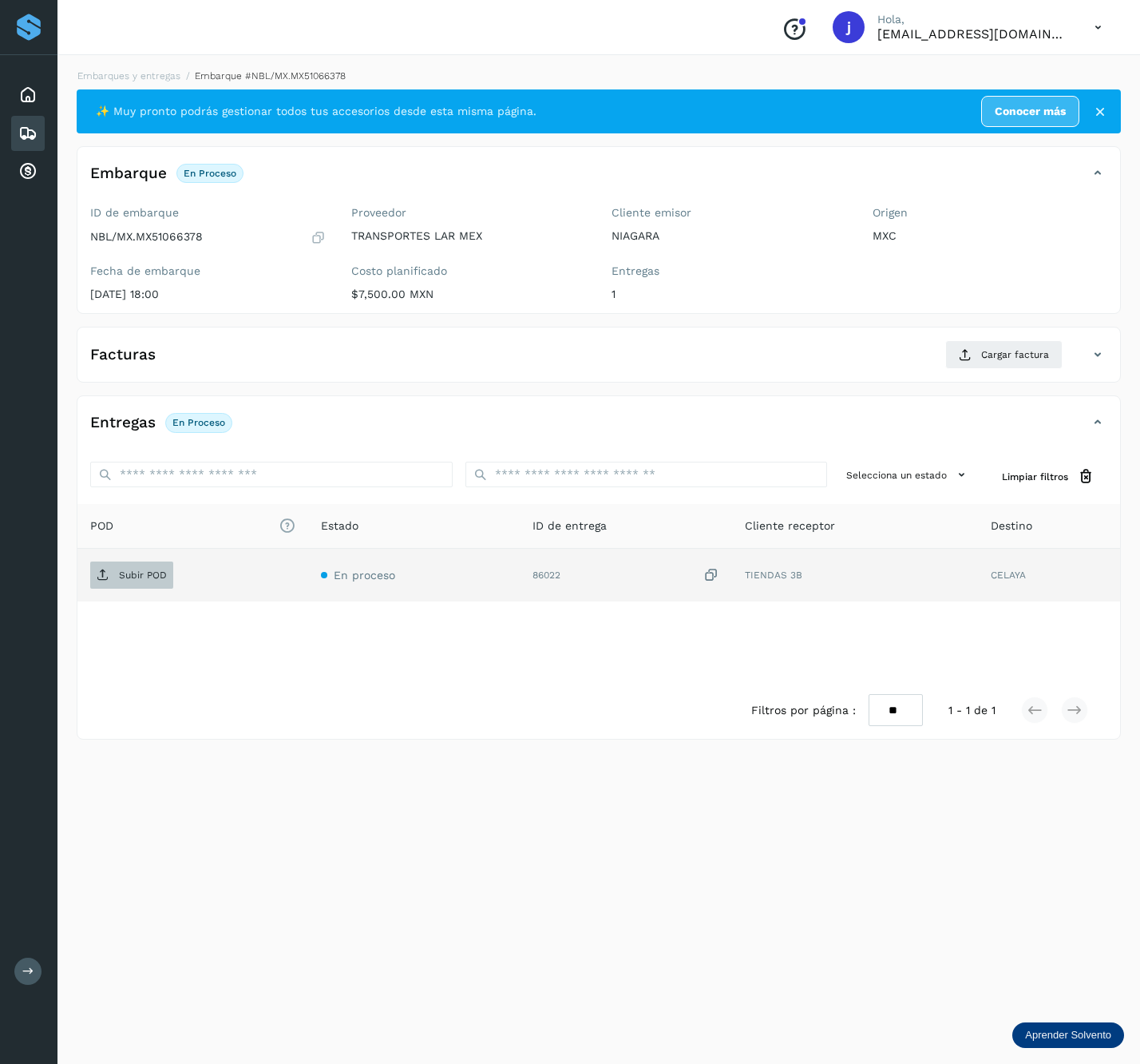
click at [308, 594] on td "Subir POD" at bounding box center [414, 575] width 212 height 53
click at [308, 592] on td "Subir POD" at bounding box center [414, 575] width 212 height 53
click at [308, 552] on td "Subir POD" at bounding box center [414, 575] width 212 height 53
click at [118, 571] on span "Subir POD" at bounding box center [131, 575] width 83 height 26
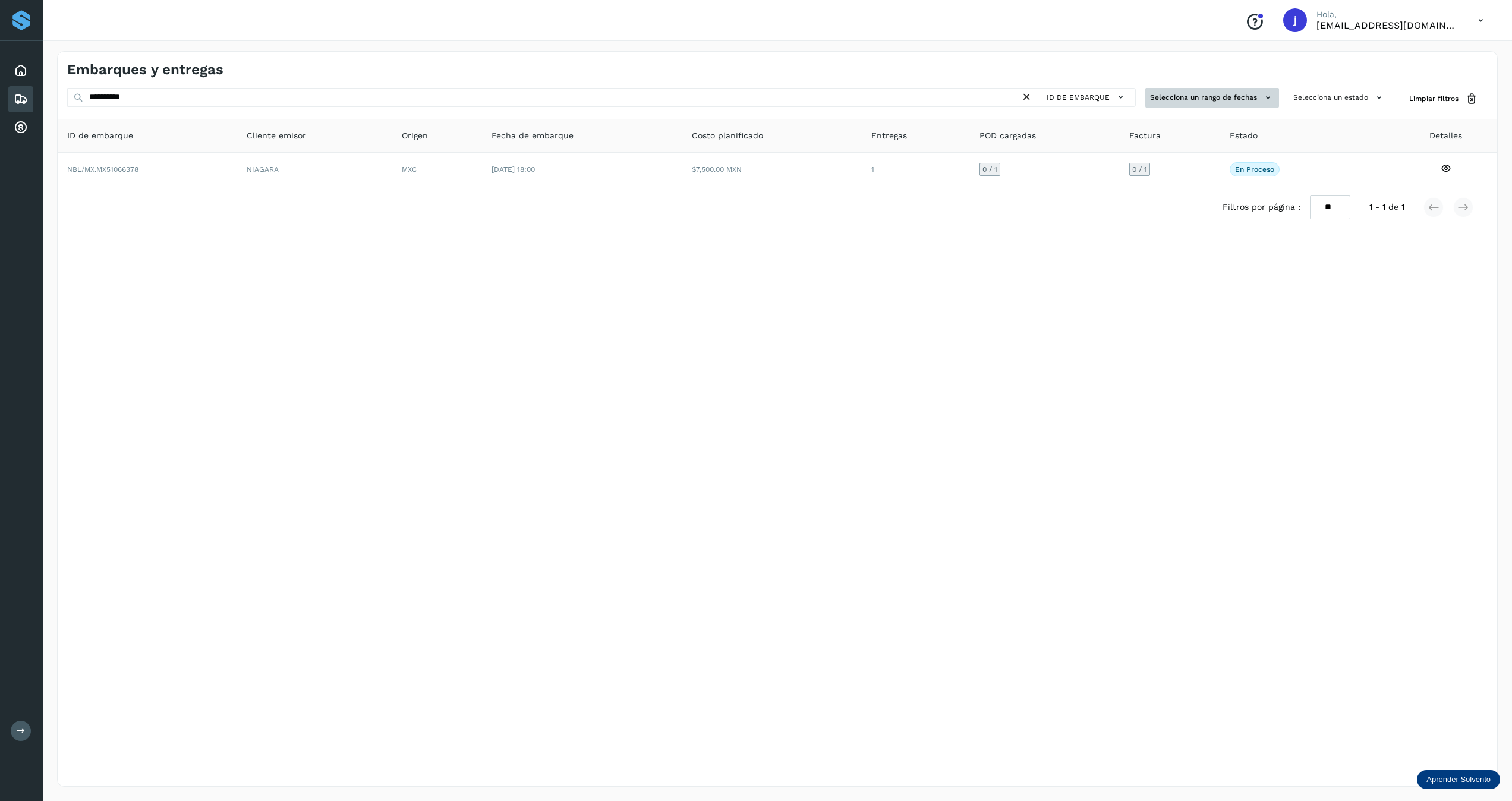
click at [848, 106] on button "Selecciona un rango de fechas" at bounding box center [1212, 98] width 134 height 20
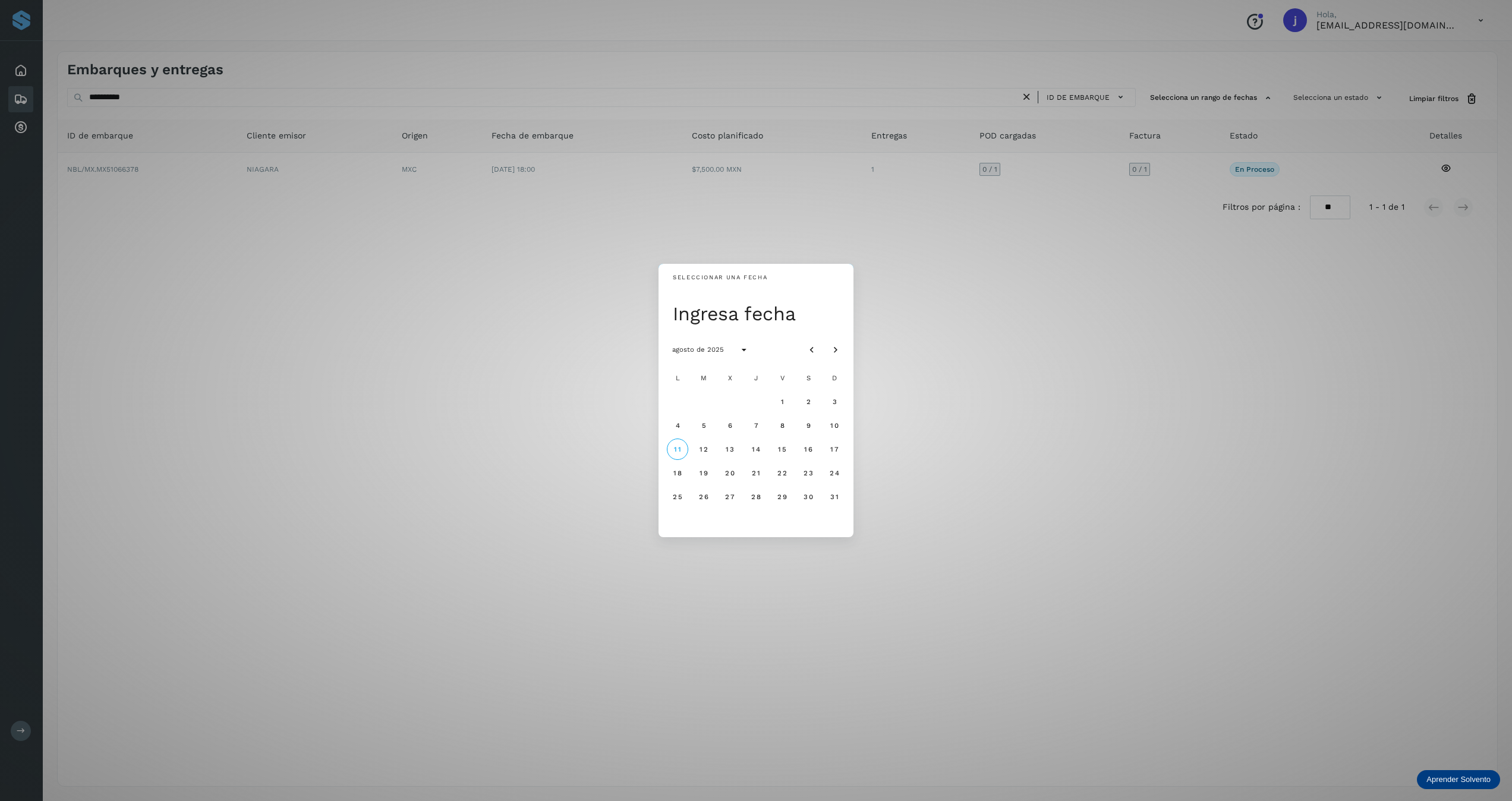
click at [517, 216] on div "Seleccionar una fecha Ingresa fecha agosto de 2025 L M X J V S D 1 2 3 4 5 6 7 …" at bounding box center [756, 400] width 1512 height 801
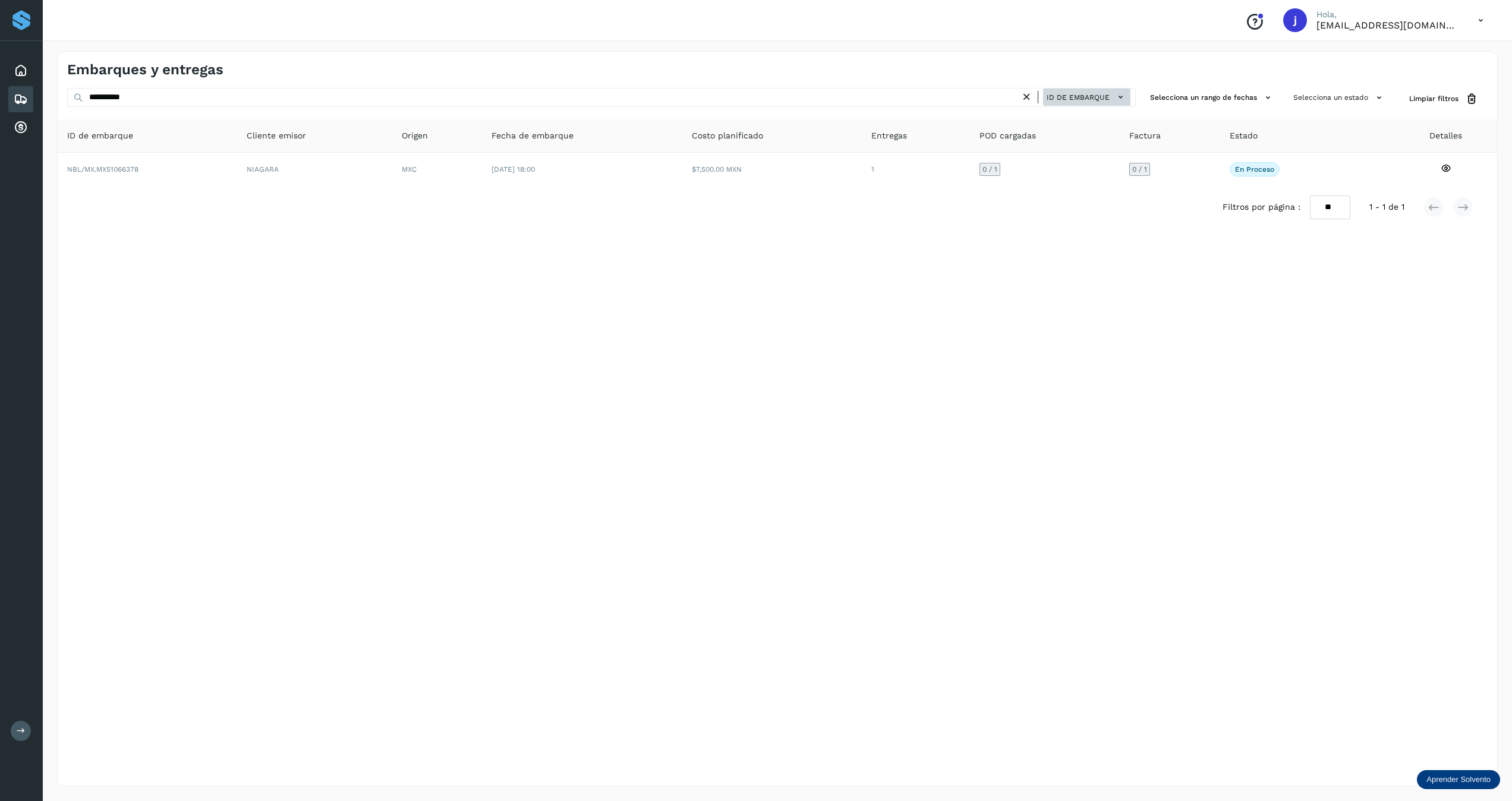
click at [848, 101] on button "ID de embarque" at bounding box center [1087, 97] width 87 height 17
click at [848, 100] on div at bounding box center [756, 400] width 1512 height 801
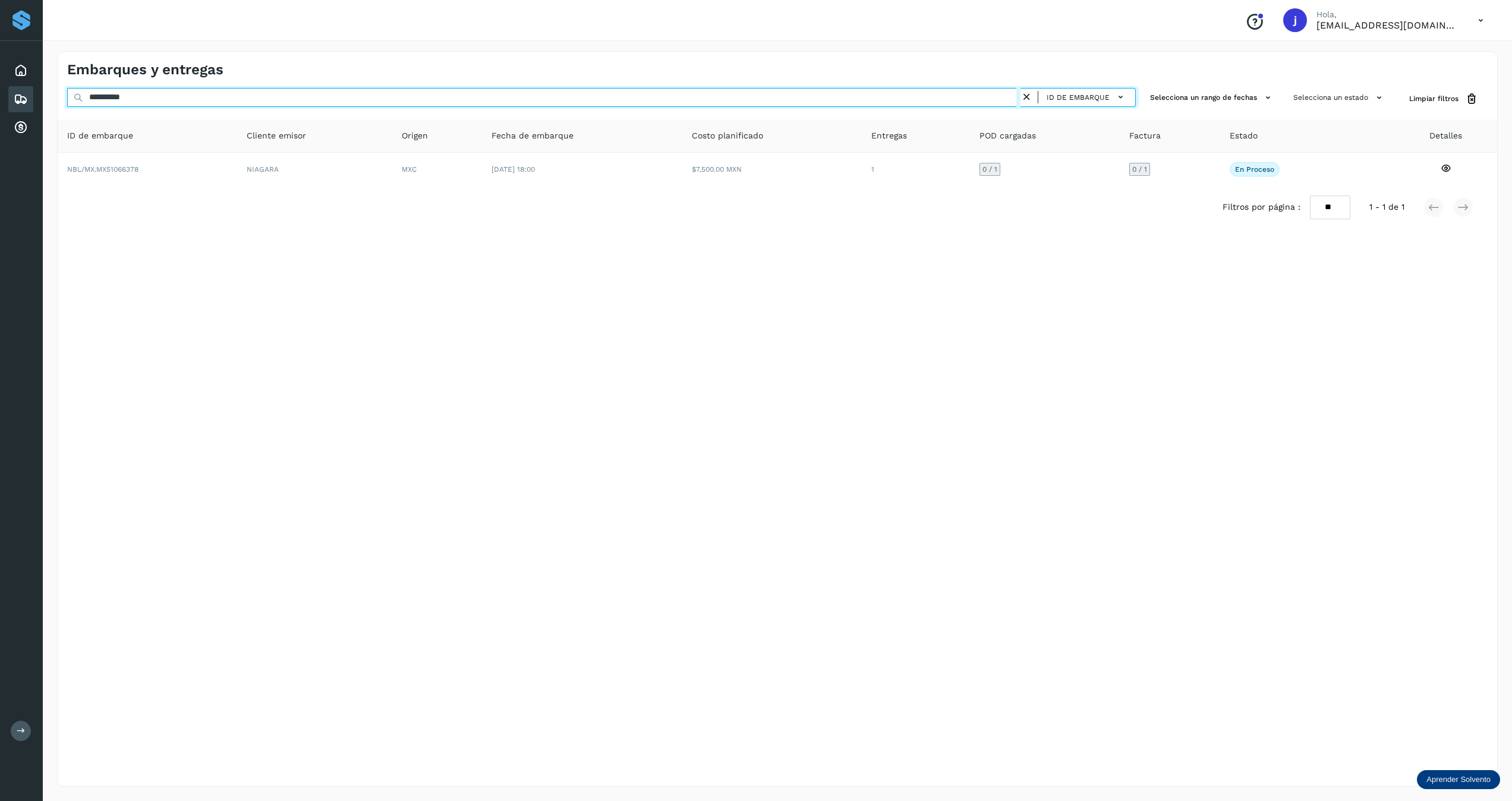
click at [848, 98] on input "**********" at bounding box center [544, 98] width 953 height 19
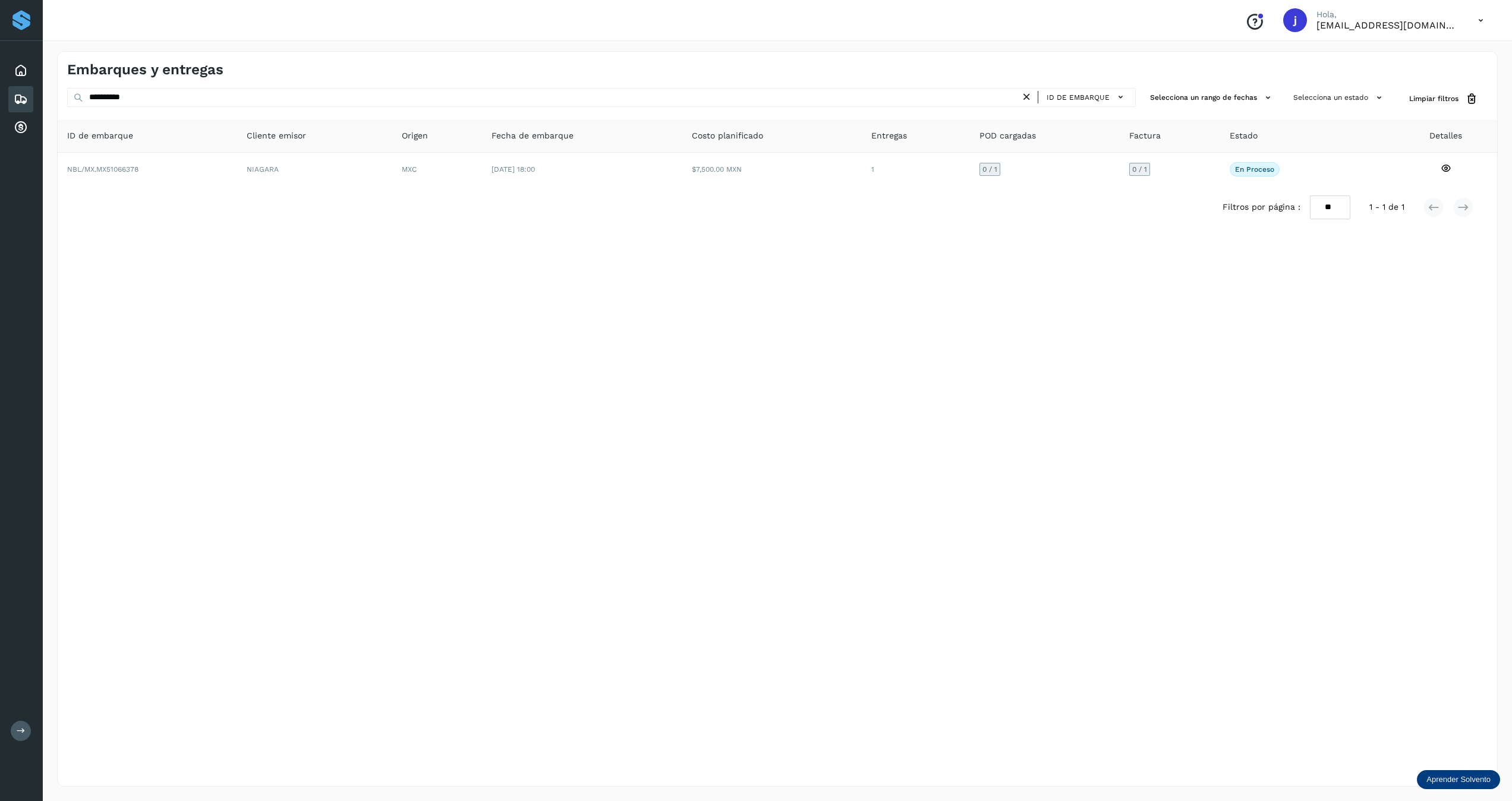
click at [848, 98] on icon at bounding box center [1026, 97] width 13 height 13
click at [848, 81] on div "Embarques y entregas ID de embarque Selecciona un rango de fechas Selecciona un…" at bounding box center [777, 418] width 1441 height 736
click at [848, 92] on button "Selecciona un estado" at bounding box center [1340, 98] width 102 height 20
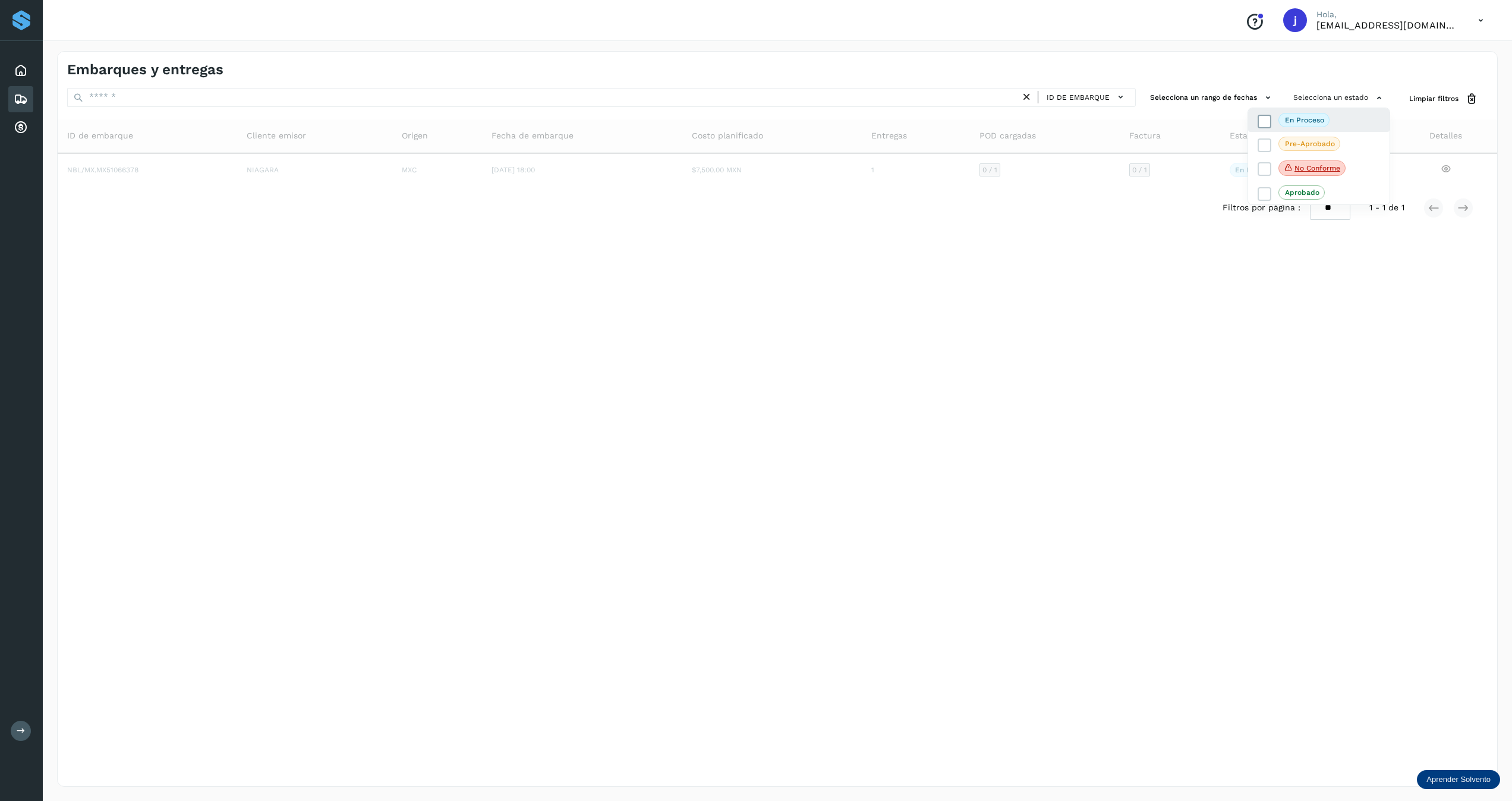
click at [848, 123] on p "En proceso" at bounding box center [1305, 120] width 40 height 8
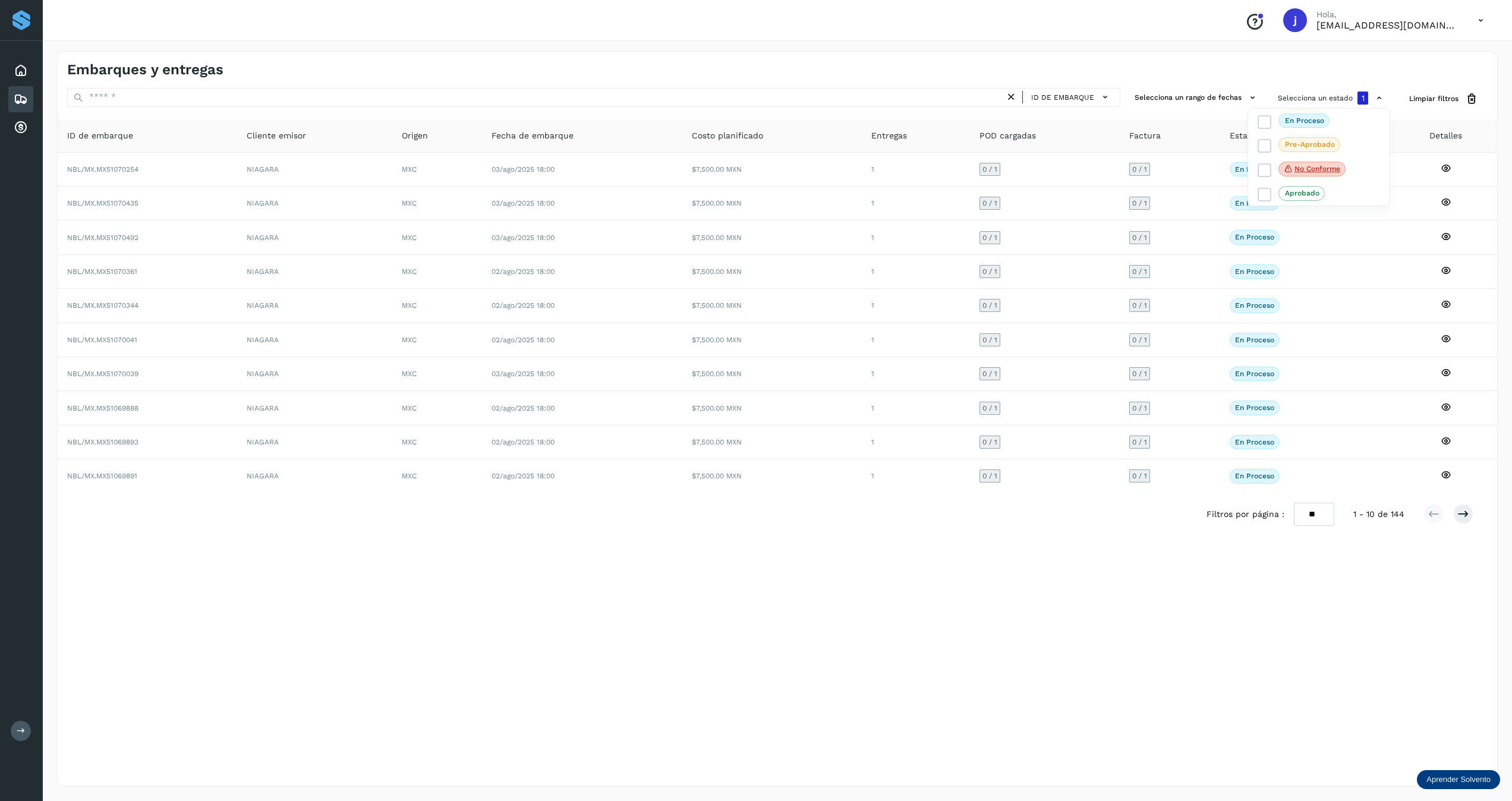
click at [848, 706] on div at bounding box center [756, 400] width 1512 height 801
click at [848, 526] on select "** ** **" at bounding box center [1314, 515] width 40 height 24
click at [848, 509] on select "** ** **" at bounding box center [1314, 515] width 40 height 24
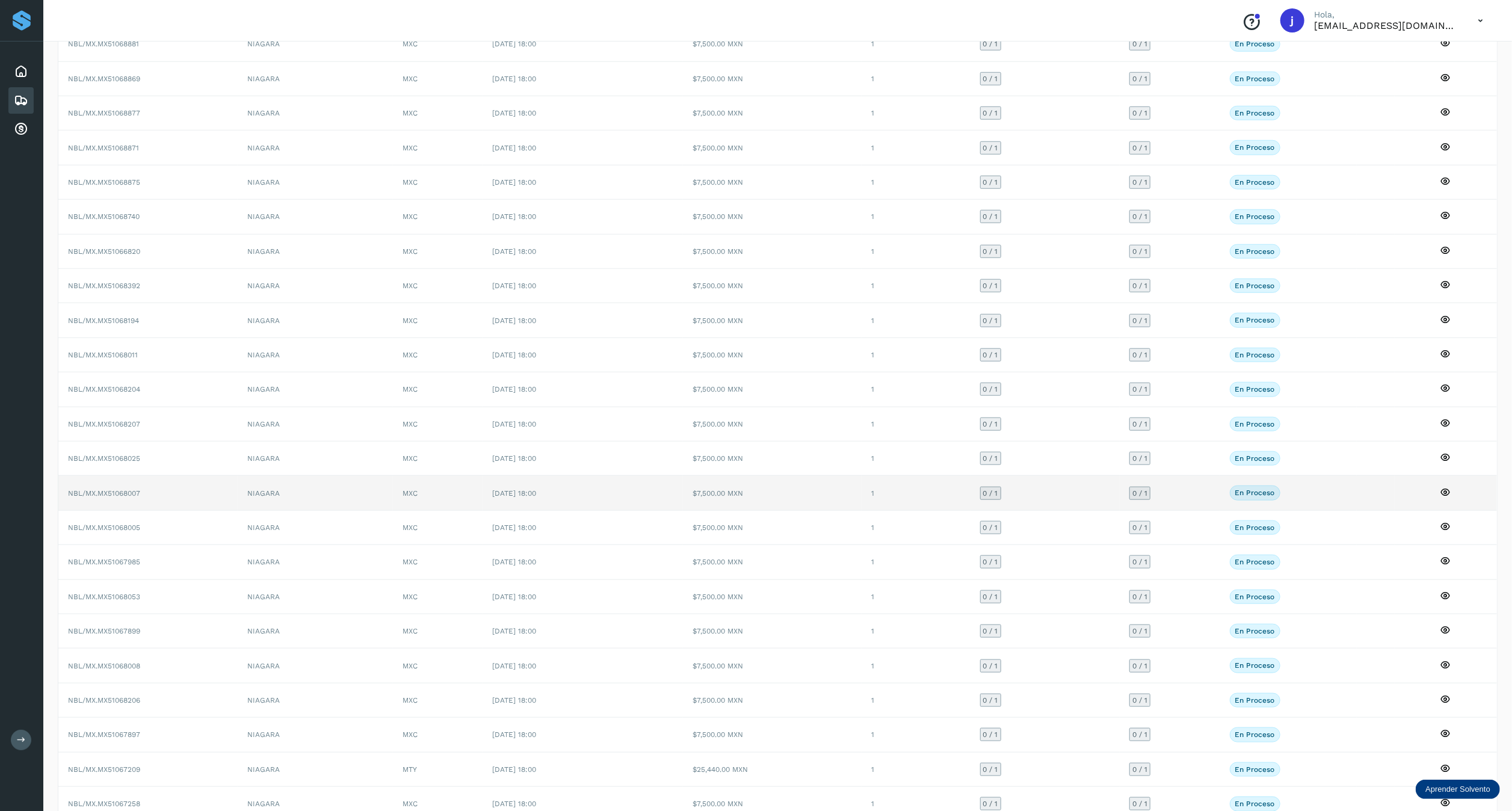
scroll to position [1158, 0]
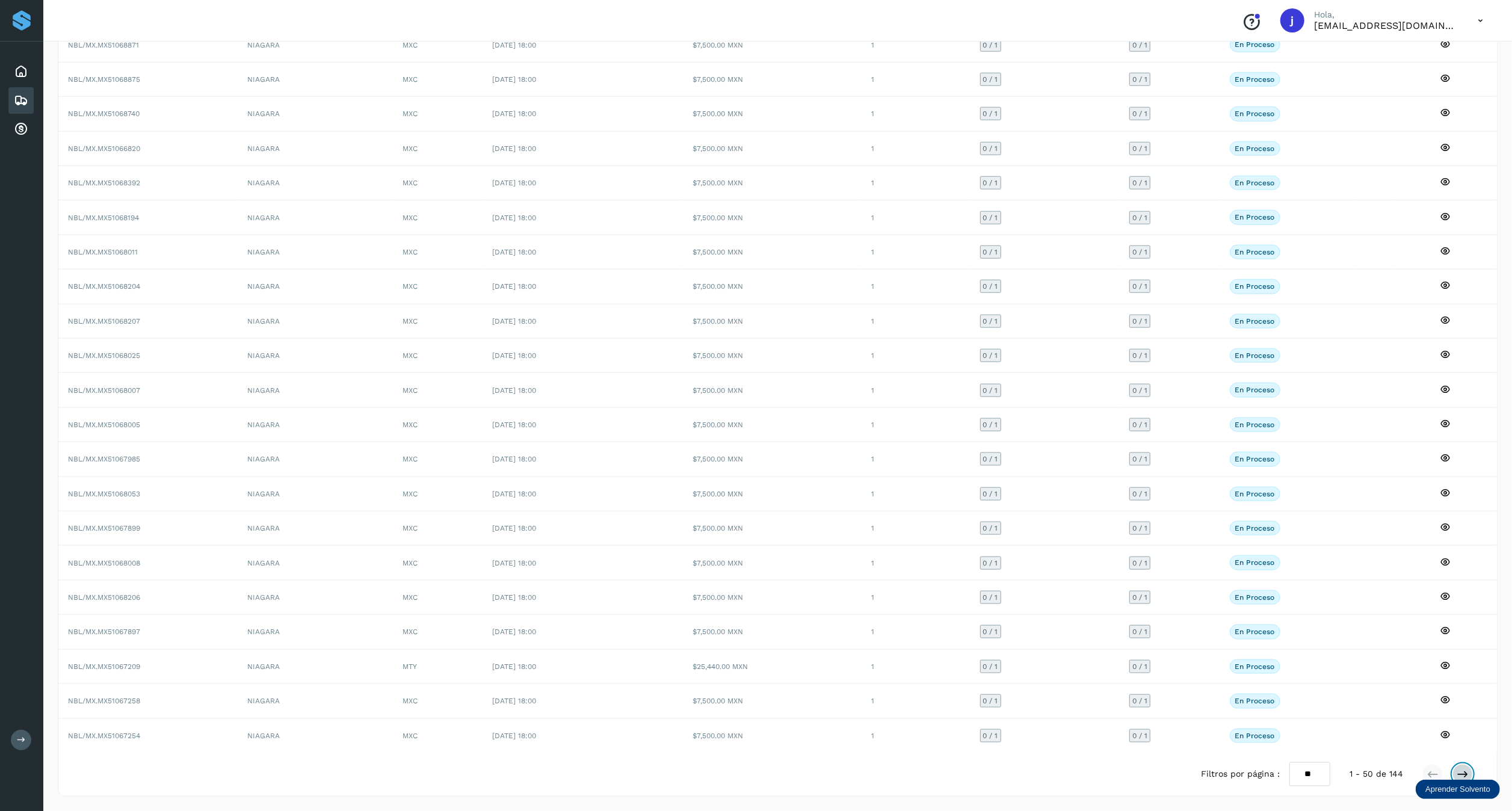
click at [858, 769] on icon at bounding box center [1463, 775] width 12 height 12
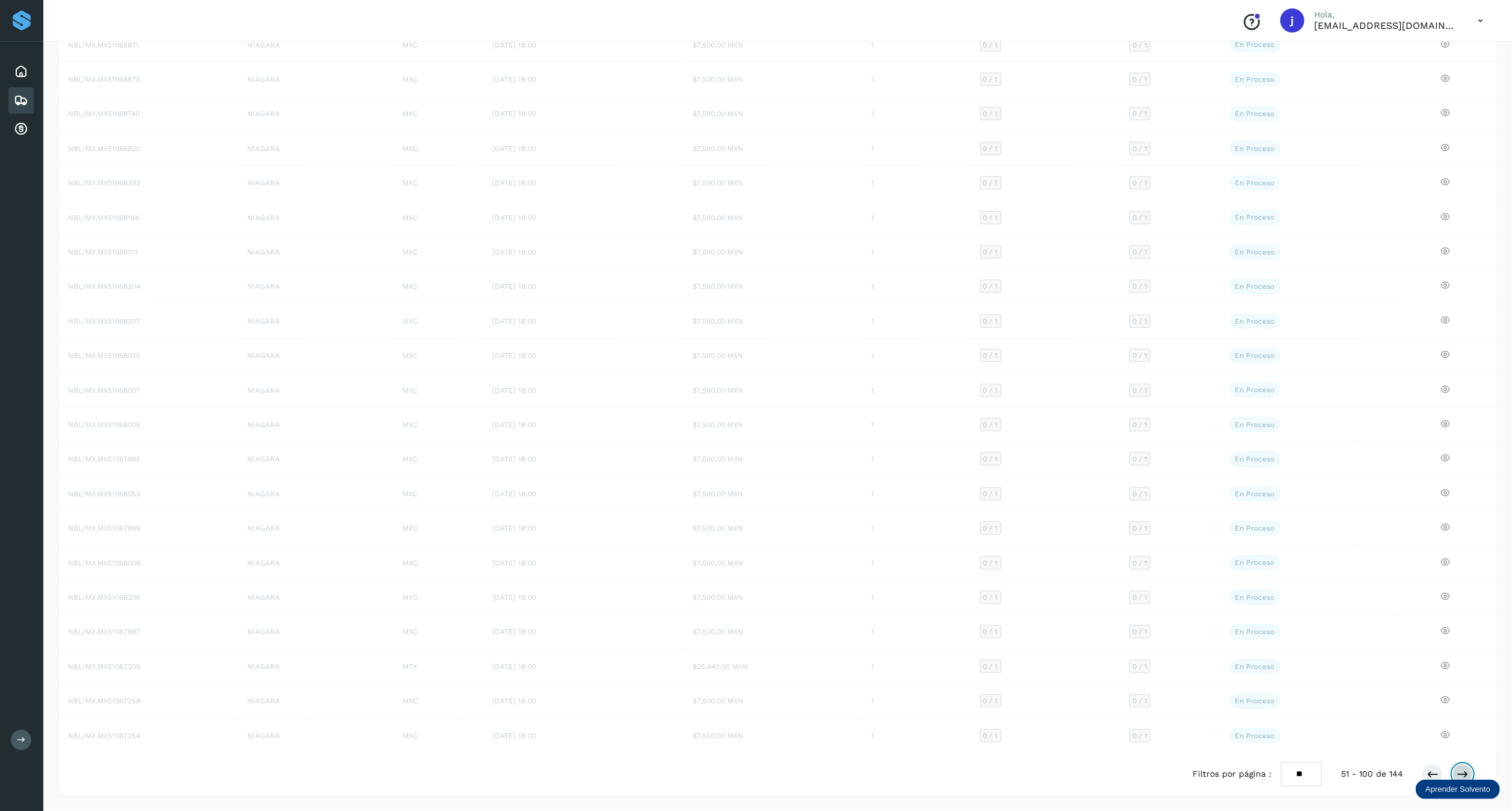
scroll to position [1158, 0]
click at [858, 769] on icon at bounding box center [1463, 775] width 12 height 12
click at [858, 773] on div at bounding box center [1448, 775] width 50 height 21
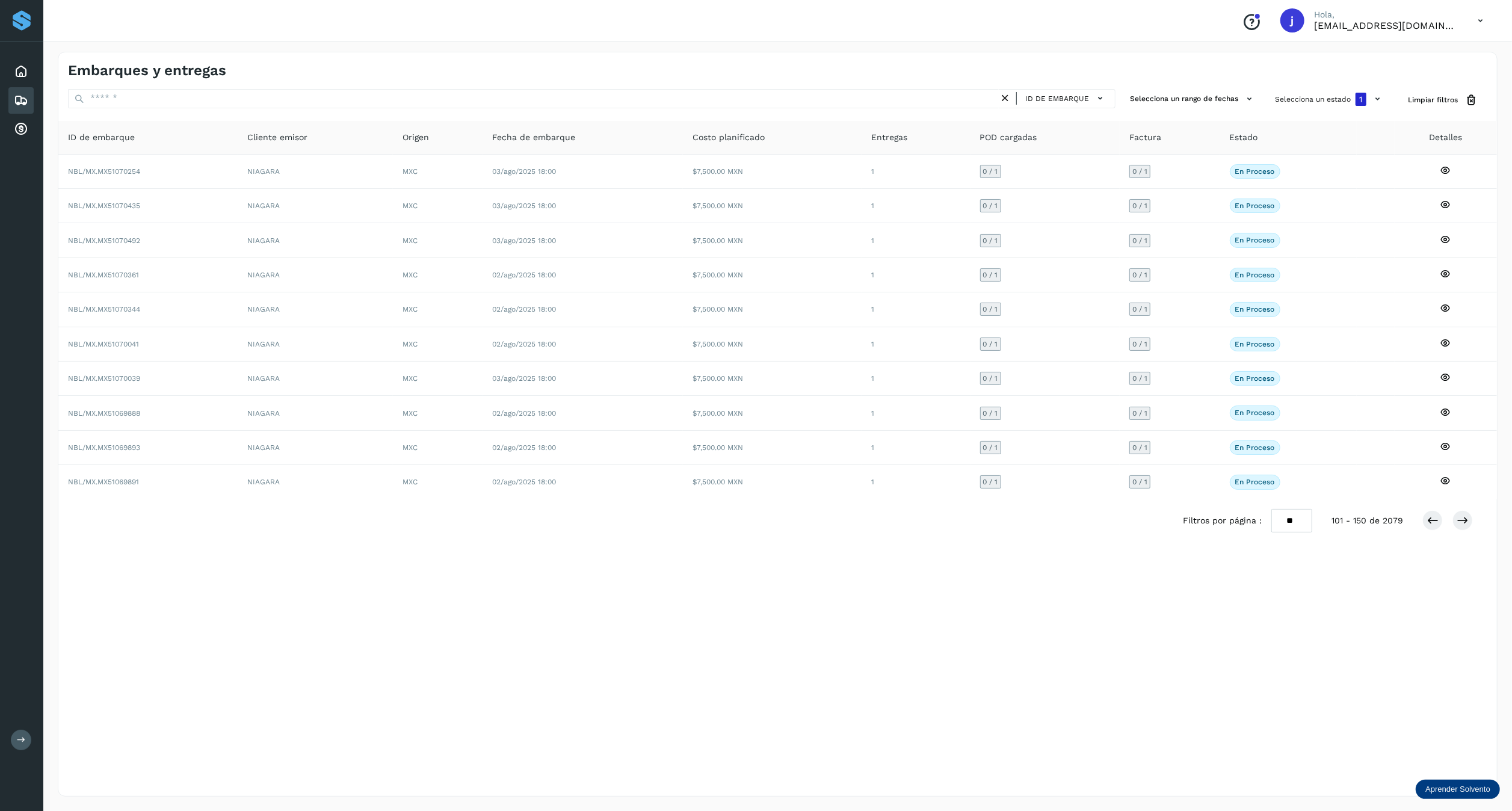
scroll to position [0, 0]
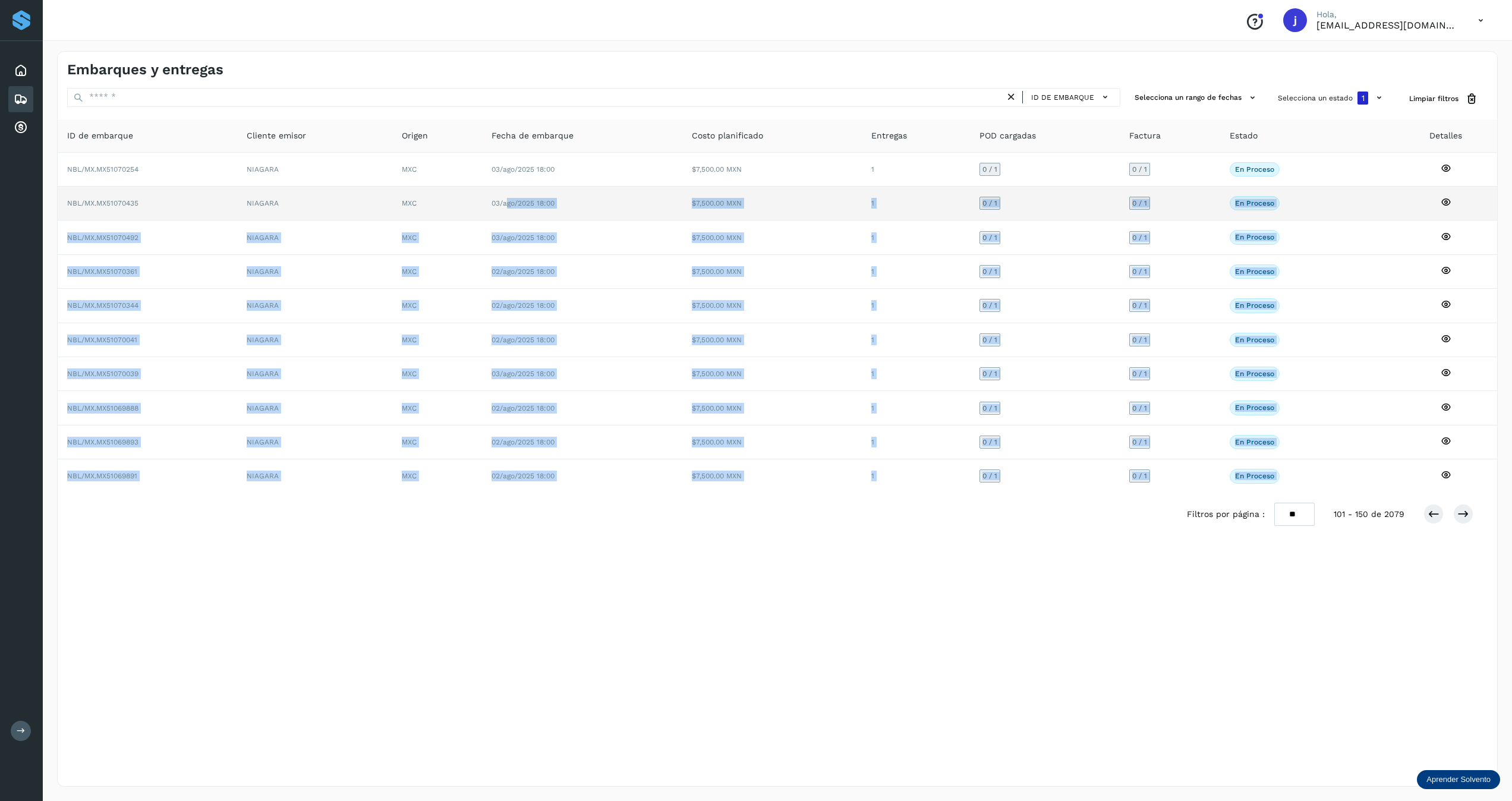
drag, startPoint x: 572, startPoint y: 526, endPoint x: 511, endPoint y: 194, distance: 337.6
click at [511, 194] on div "ID de embarque Cliente emisor Origen Fecha de embarque Costo planificado Entreg…" at bounding box center [777, 328] width 1440 height 417
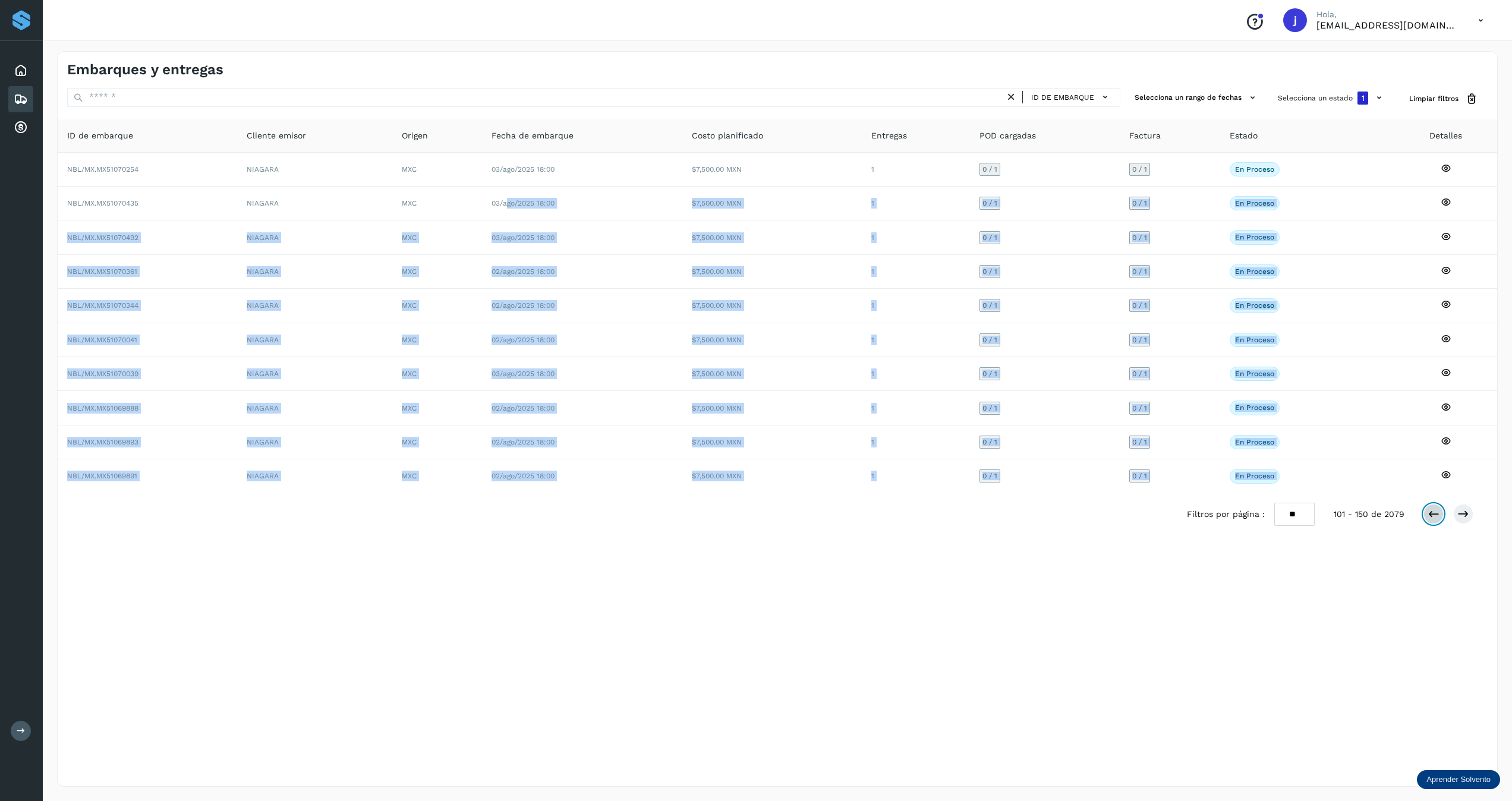
click at [848, 520] on icon at bounding box center [1434, 514] width 12 height 12
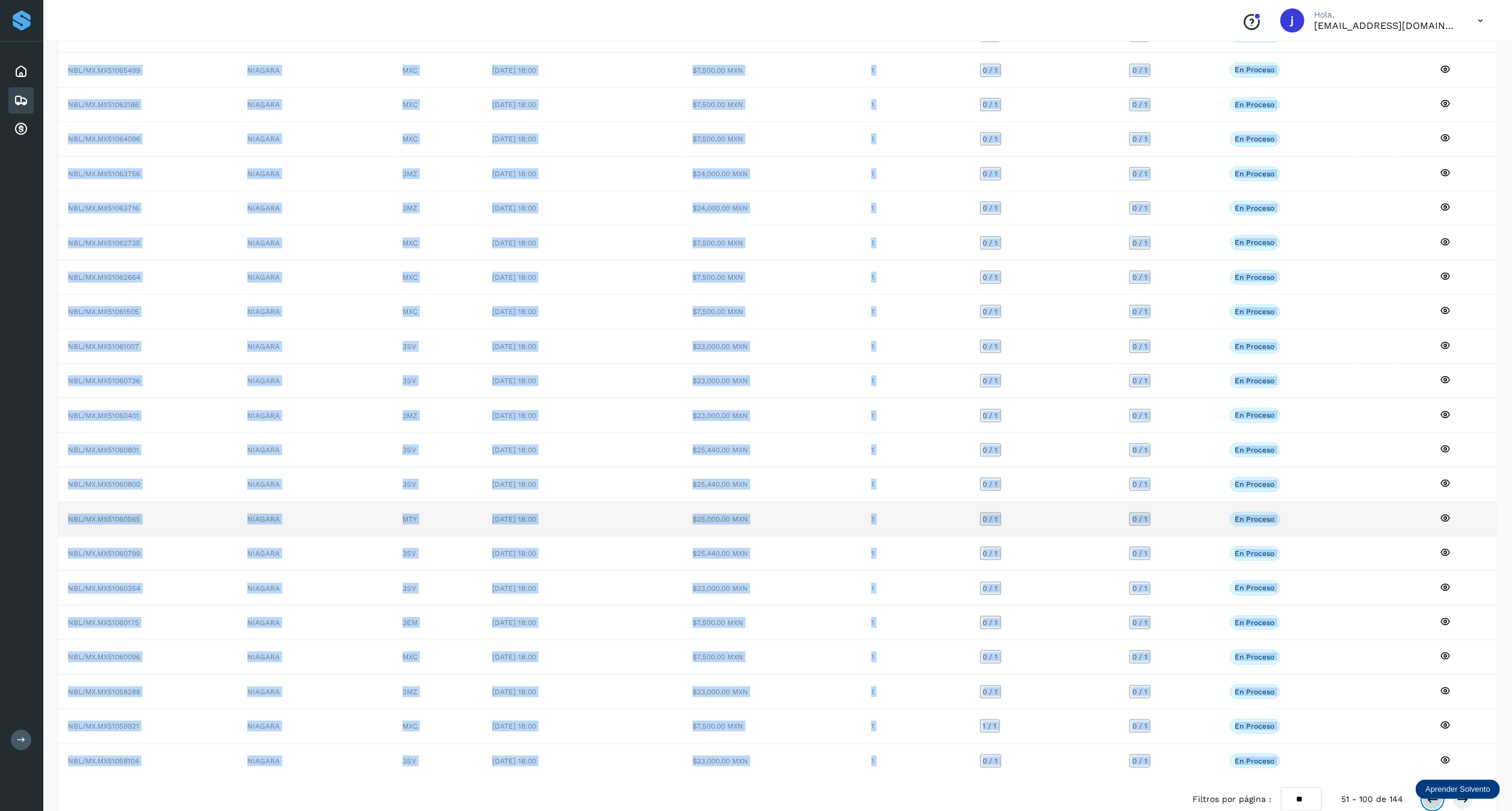
scroll to position [1158, 0]
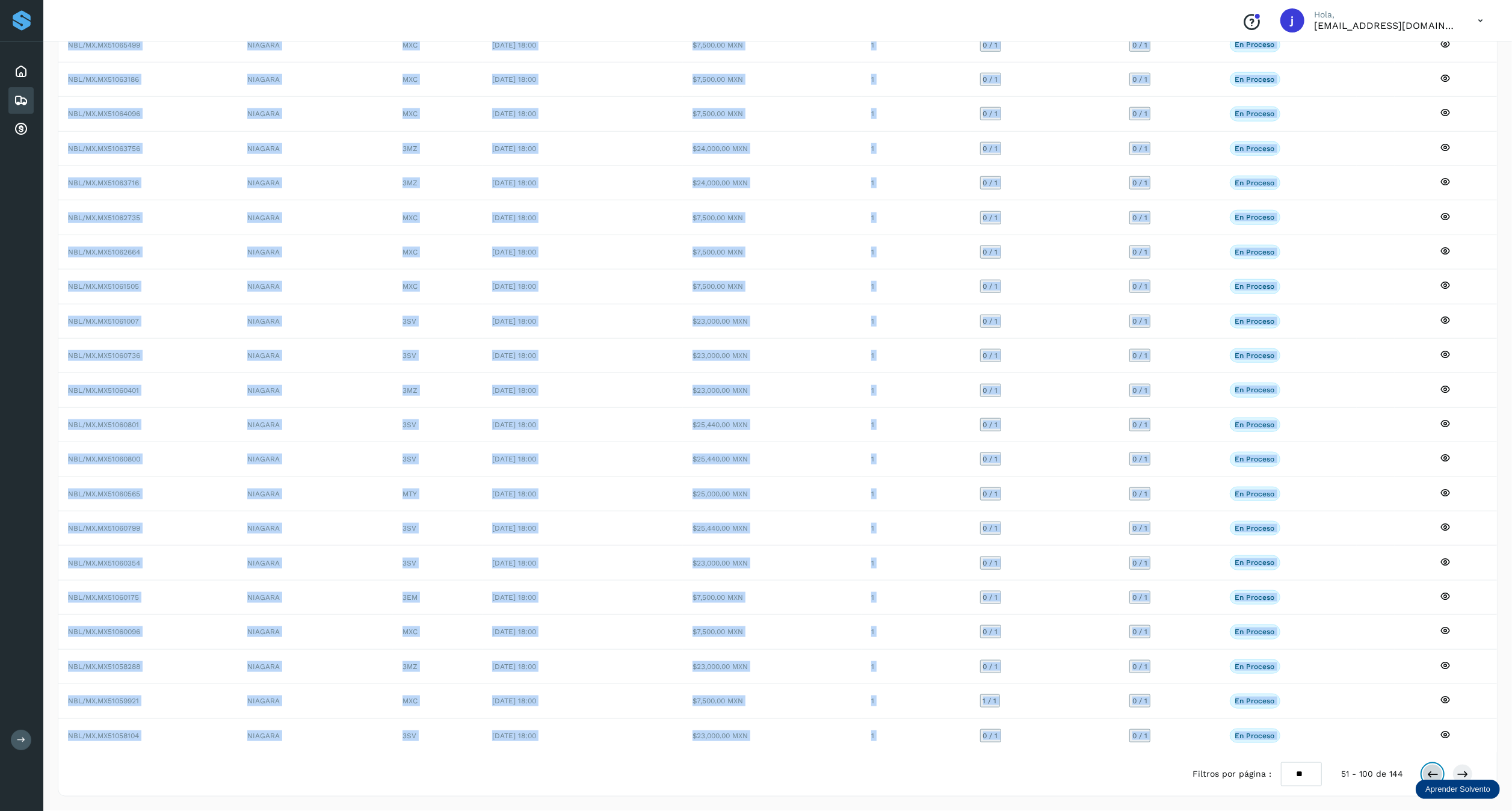
click at [858, 768] on button at bounding box center [1433, 775] width 21 height 21
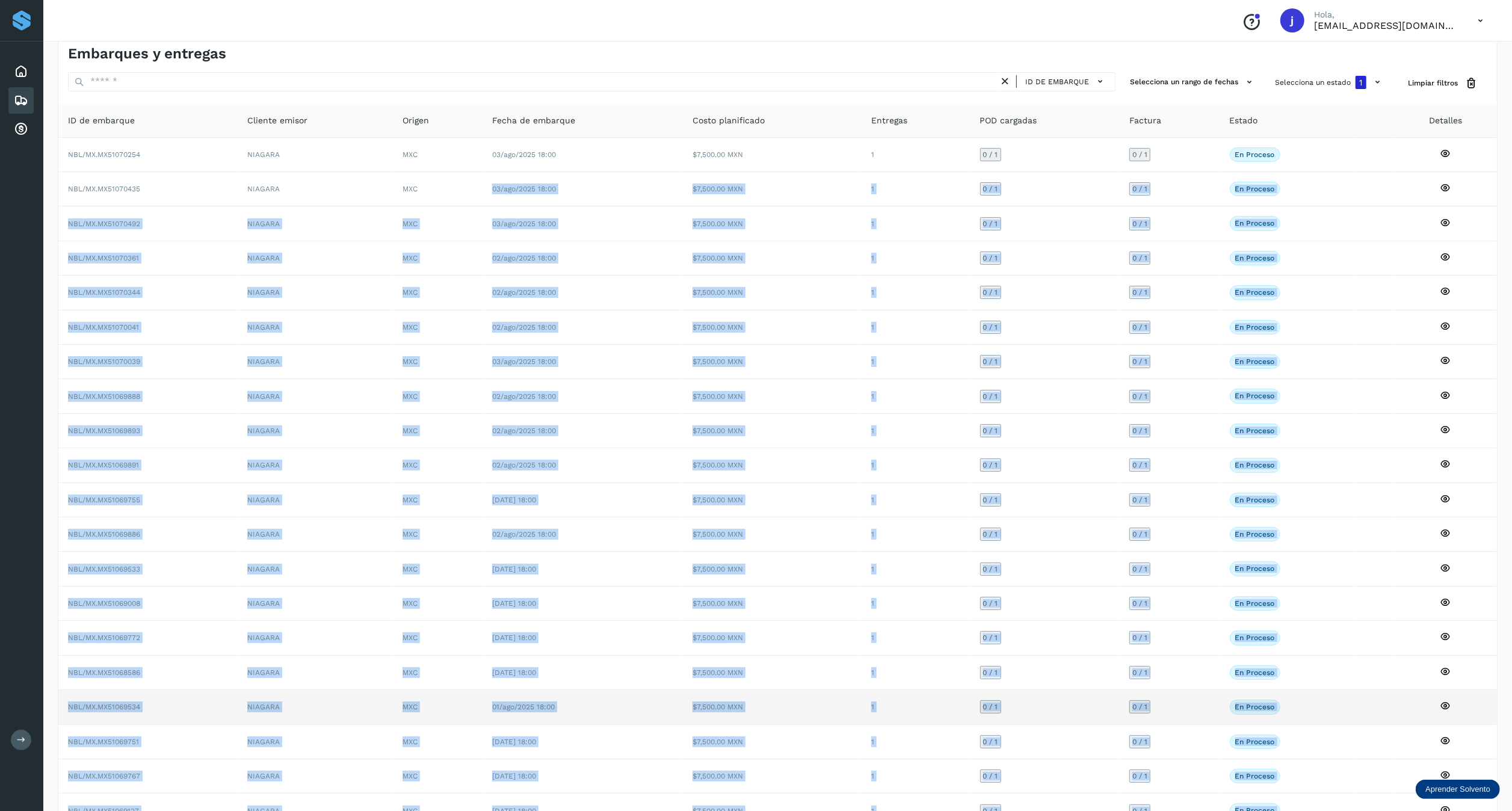
scroll to position [0, 0]
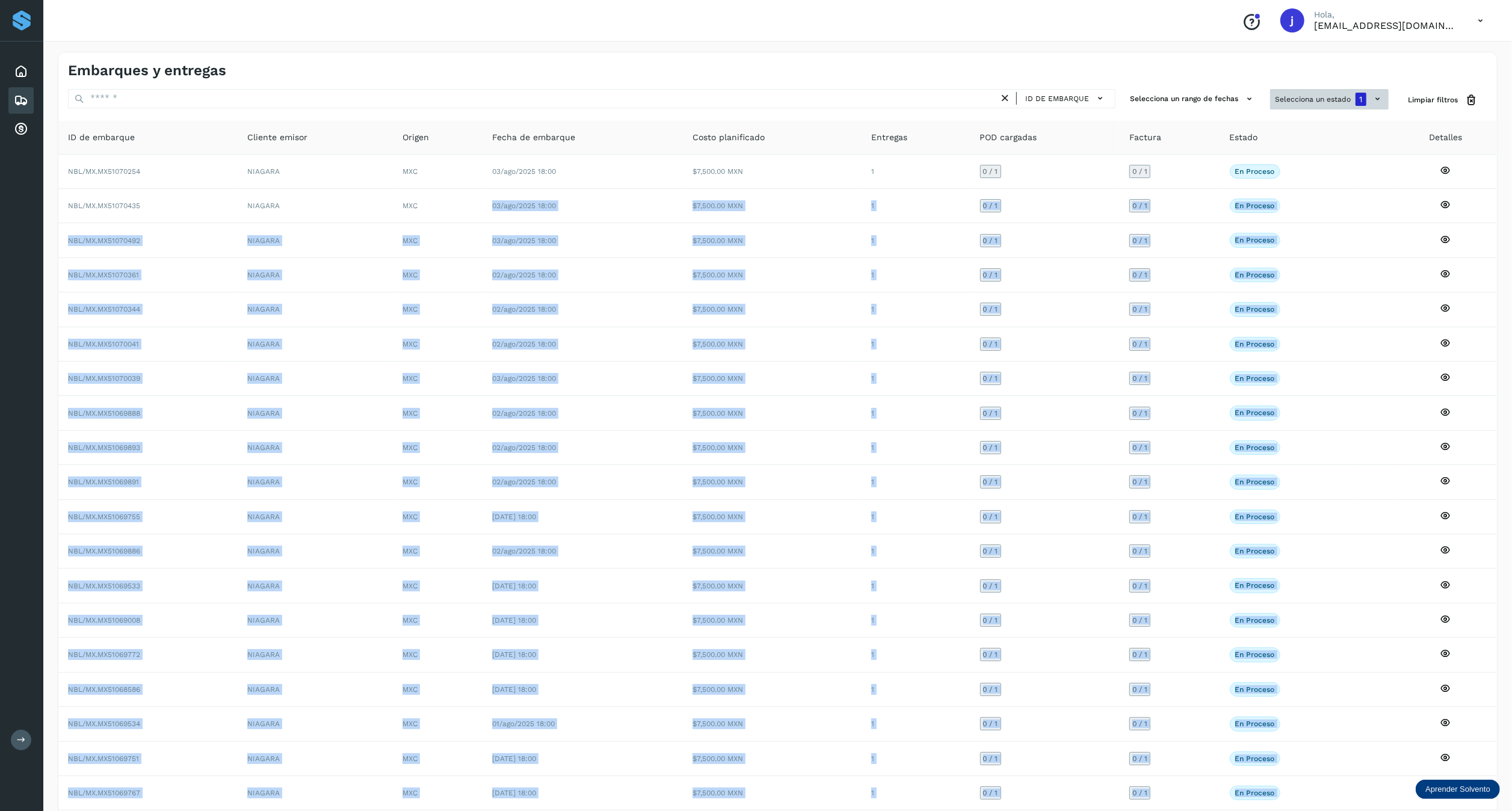
click at [858, 106] on button "Selecciona un estado 1" at bounding box center [1330, 99] width 119 height 21
click at [858, 161] on div "No conforme" at bounding box center [1317, 172] width 143 height 25
click at [858, 123] on label "En proceso" at bounding box center [1291, 122] width 73 height 15
click at [858, 172] on icon at bounding box center [1262, 172] width 12 height 12
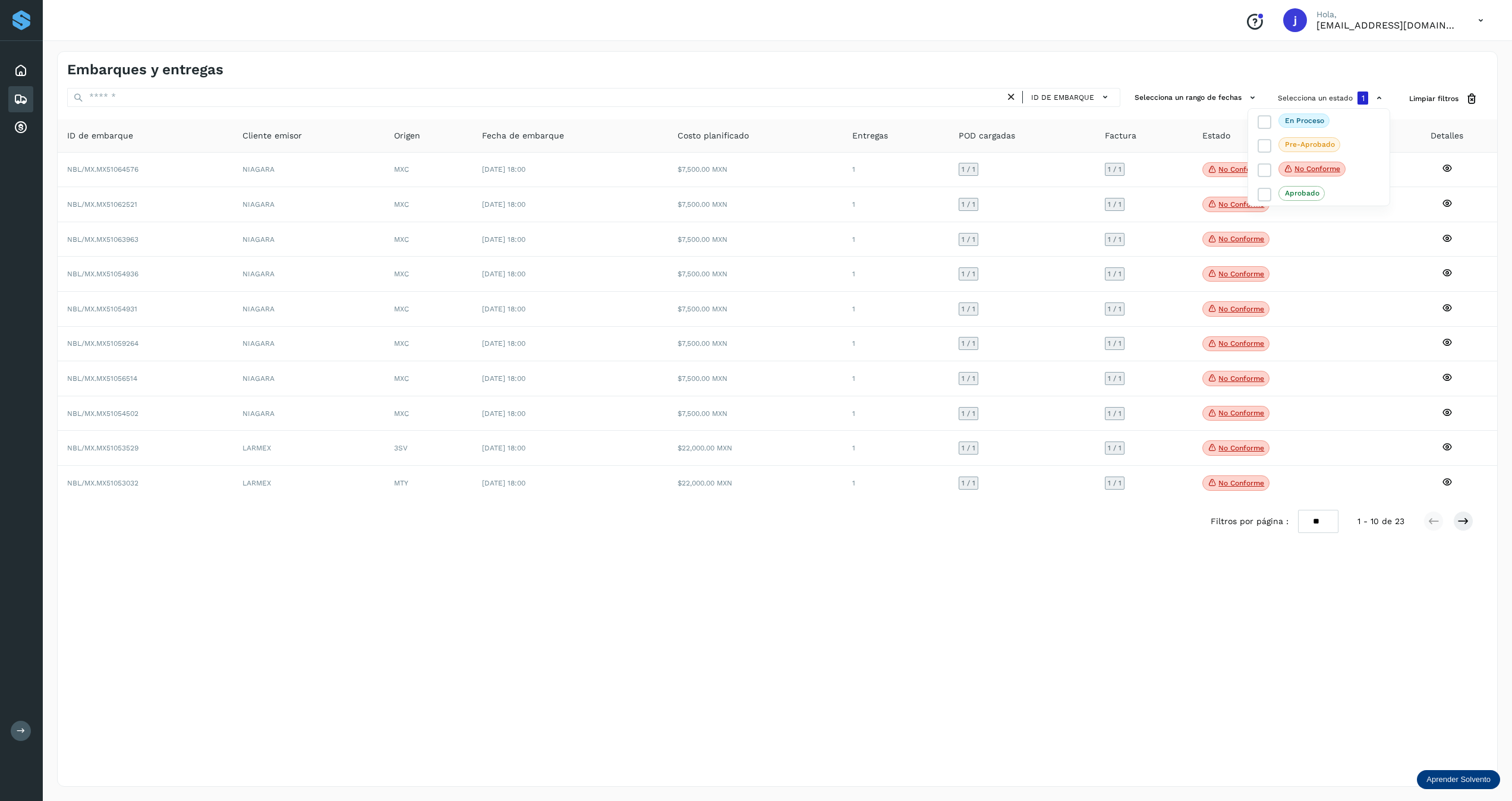
click at [848, 584] on div at bounding box center [756, 400] width 1512 height 801
click at [848, 537] on div "Filtros por página : ** ** ** 1 - 10 de 23" at bounding box center [777, 521] width 1440 height 43
click at [848, 530] on select "** ** **" at bounding box center [1318, 522] width 40 height 24
select select "**"
click at [848, 514] on select "** ** **" at bounding box center [1318, 522] width 40 height 24
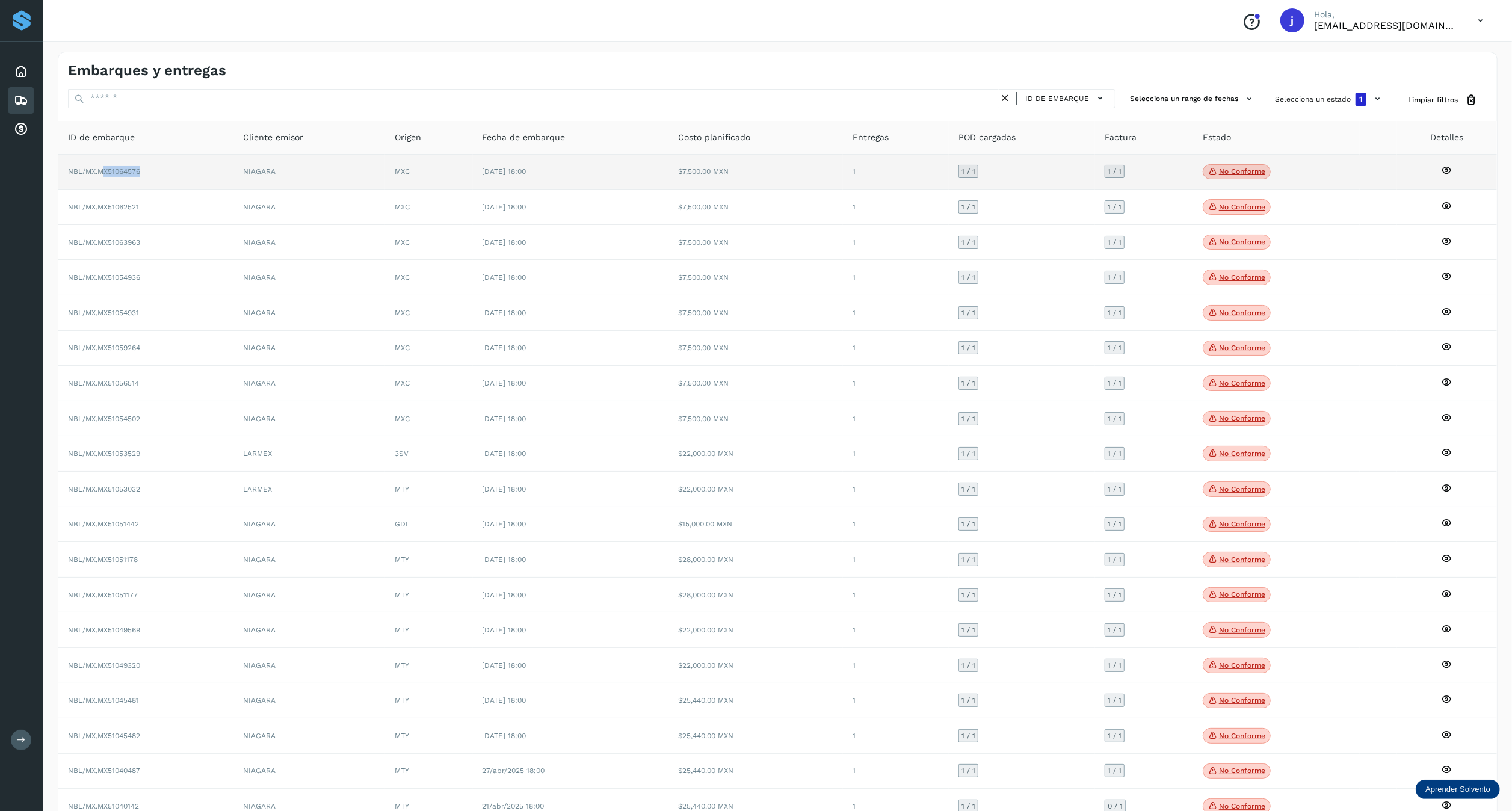
drag, startPoint x: 144, startPoint y: 169, endPoint x: 104, endPoint y: 176, distance: 40.6
click at [104, 176] on td "NBL/MX.MX51064576" at bounding box center [146, 172] width 175 height 36
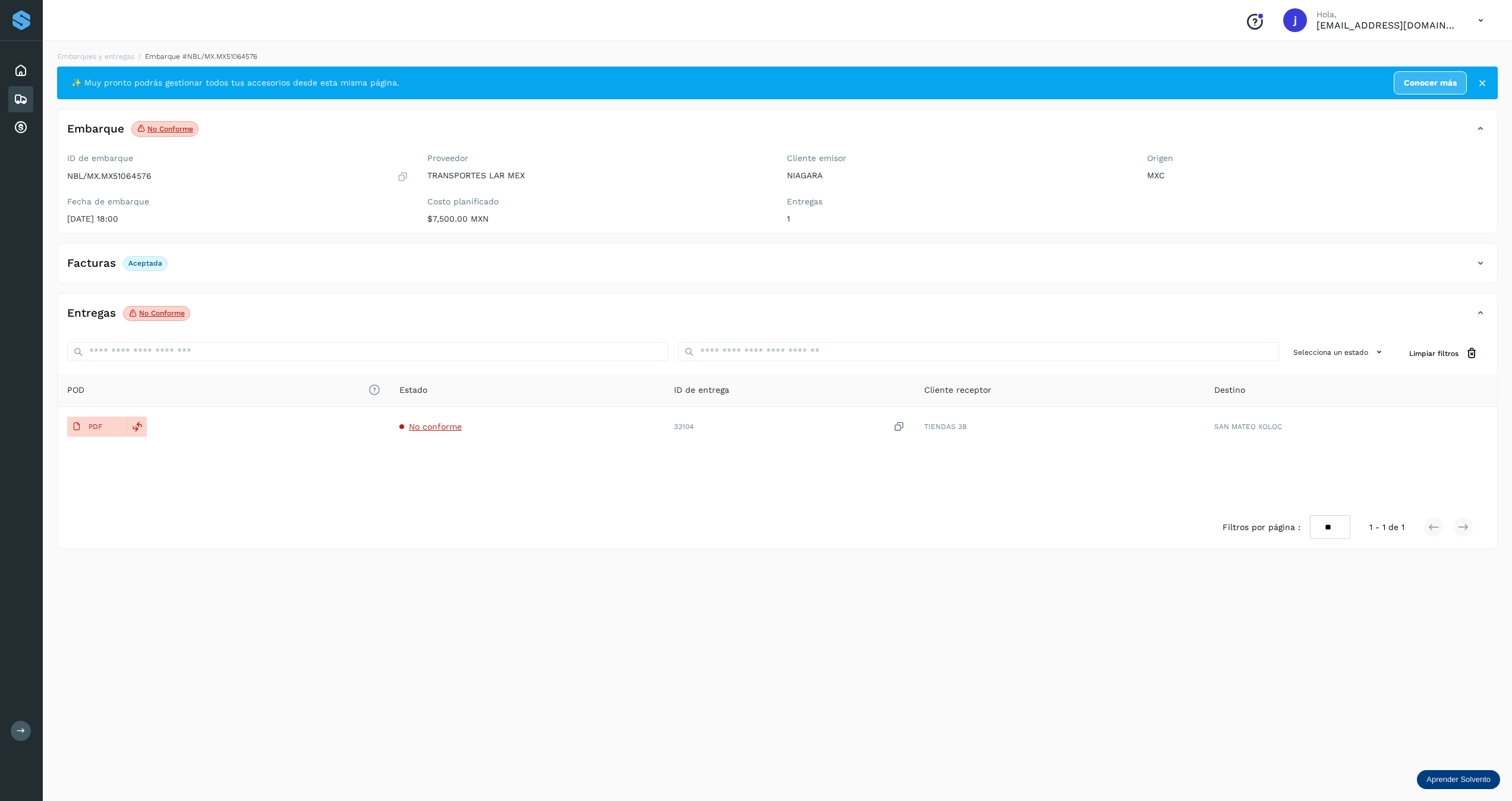
click at [126, 177] on p "NBL/MX.MX51064576" at bounding box center [109, 176] width 84 height 10
copy p "MX51064576"
click at [502, 687] on div "Embarques y entregas Embarque #NBL/MX.MX51064576 ✨ Muy pronto podrás gestionar …" at bounding box center [777, 419] width 1469 height 764
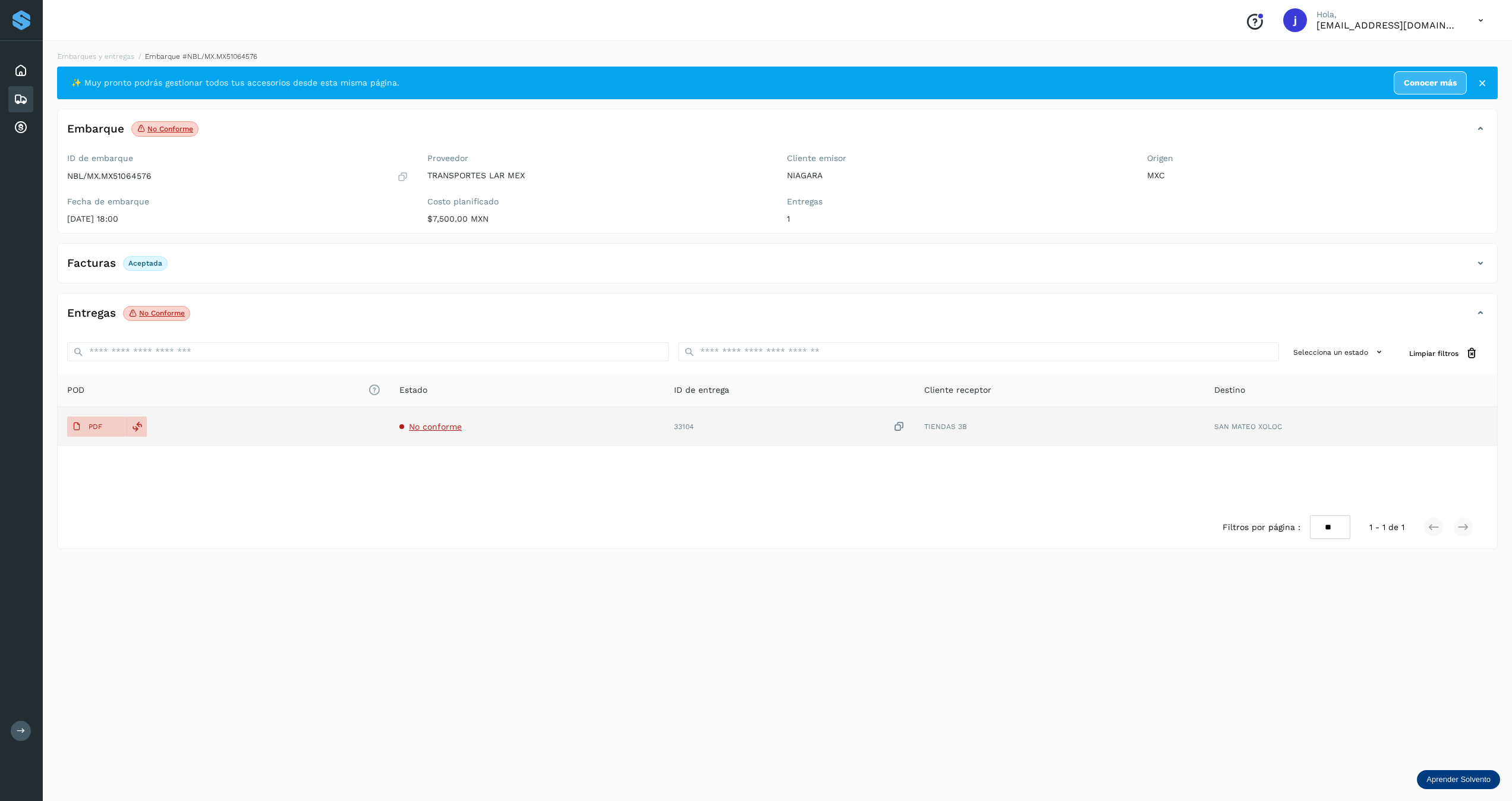
click at [445, 427] on span "No conforme" at bounding box center [435, 427] width 53 height 10
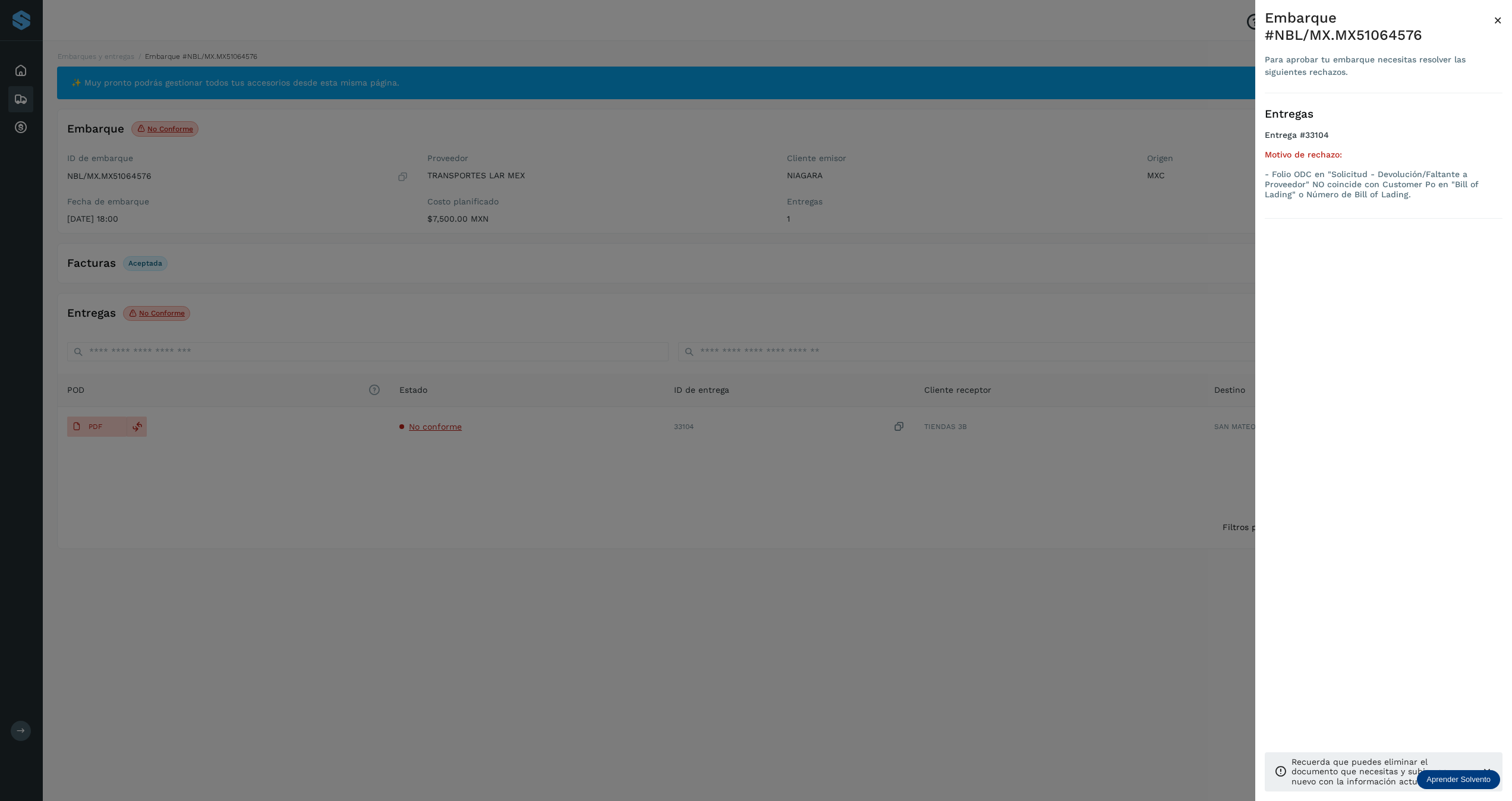
click at [468, 529] on div at bounding box center [756, 400] width 1512 height 801
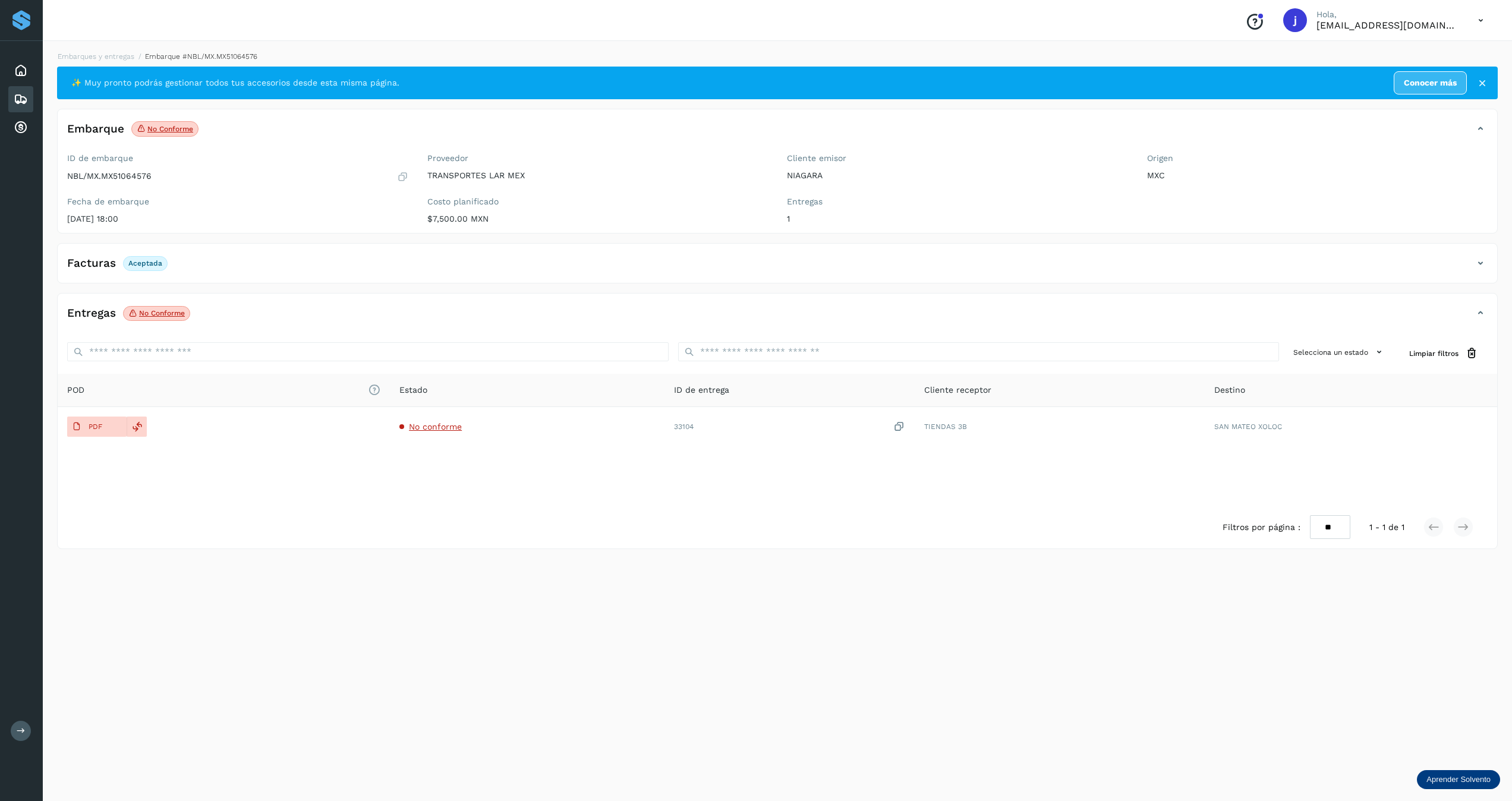
click at [848, 265] on div "Facturas Aceptada" at bounding box center [765, 263] width 1416 height 20
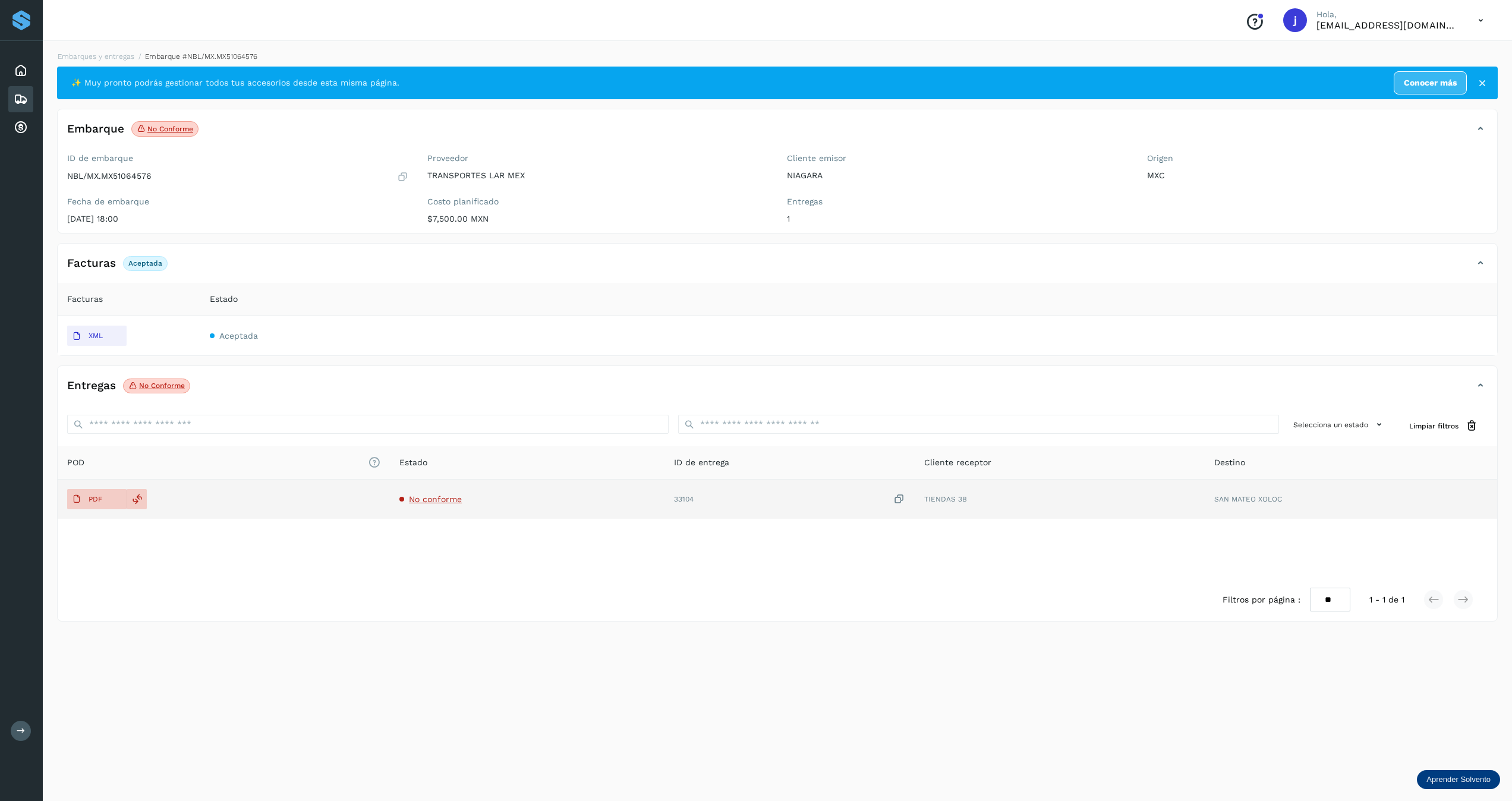
click at [156, 496] on div "PDF" at bounding box center [223, 499] width 313 height 20
click at [140, 499] on icon at bounding box center [137, 499] width 11 height 11
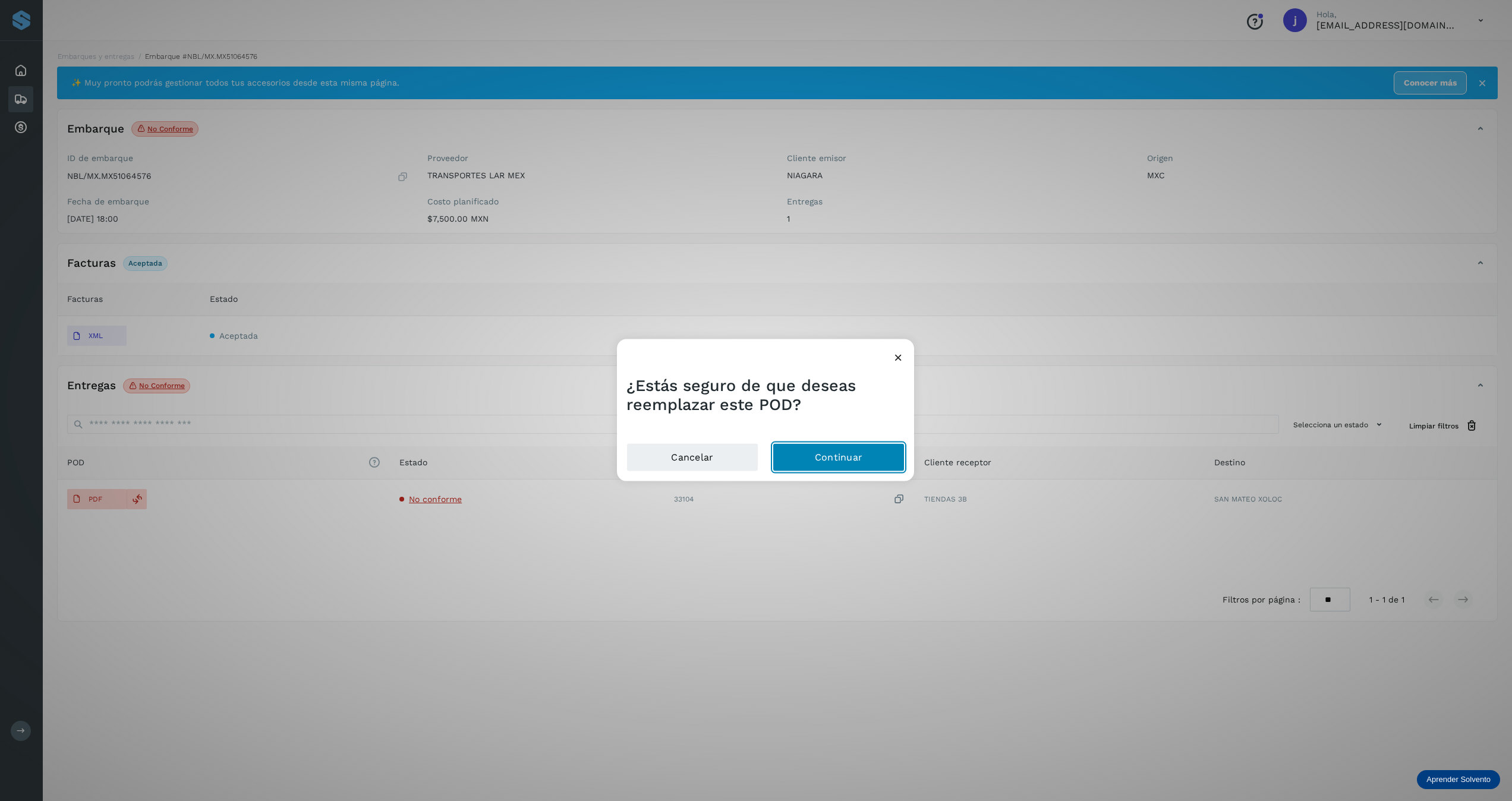
click at [841, 461] on button "Continuar" at bounding box center [838, 457] width 132 height 29
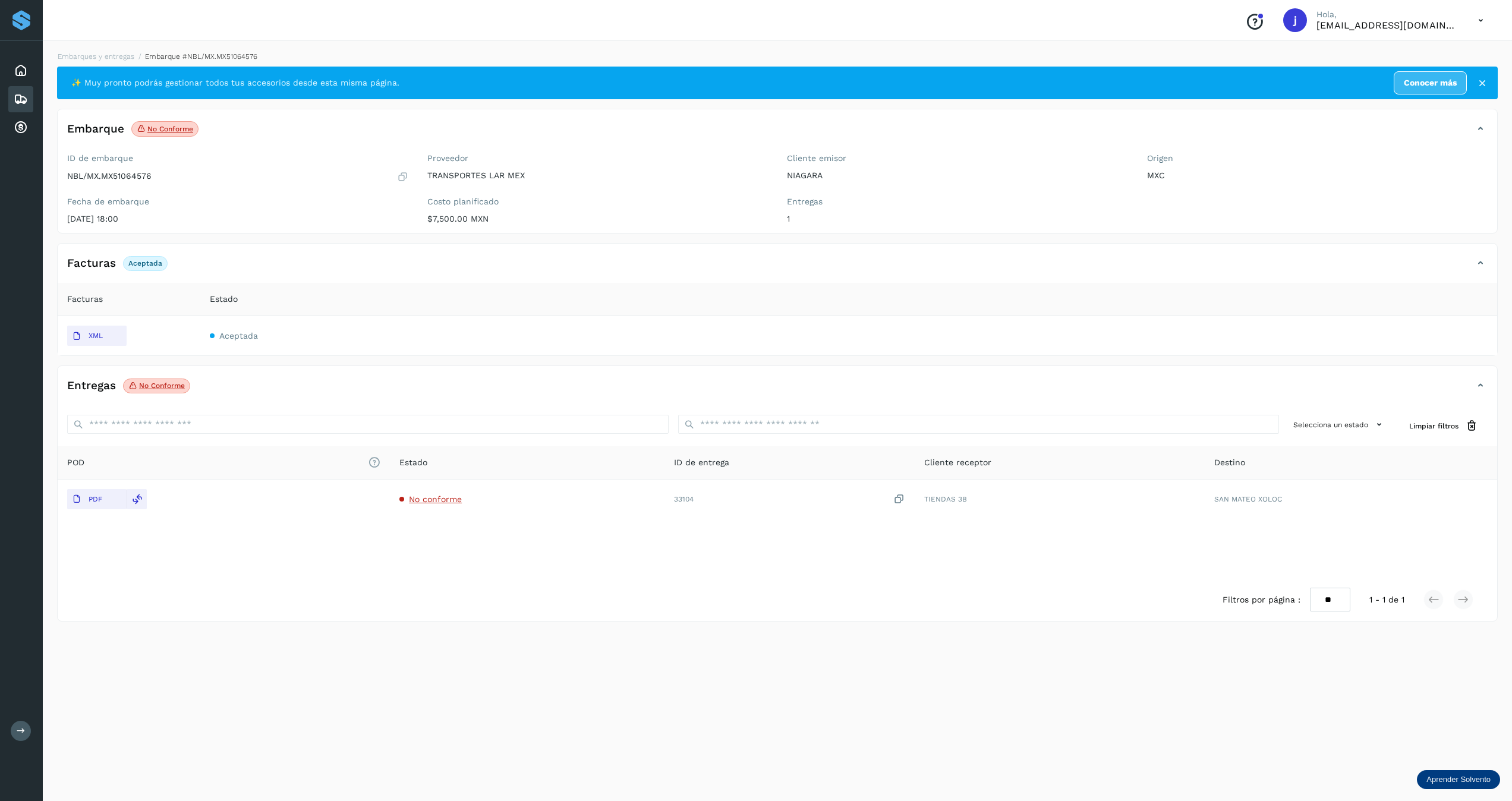
select select "**"
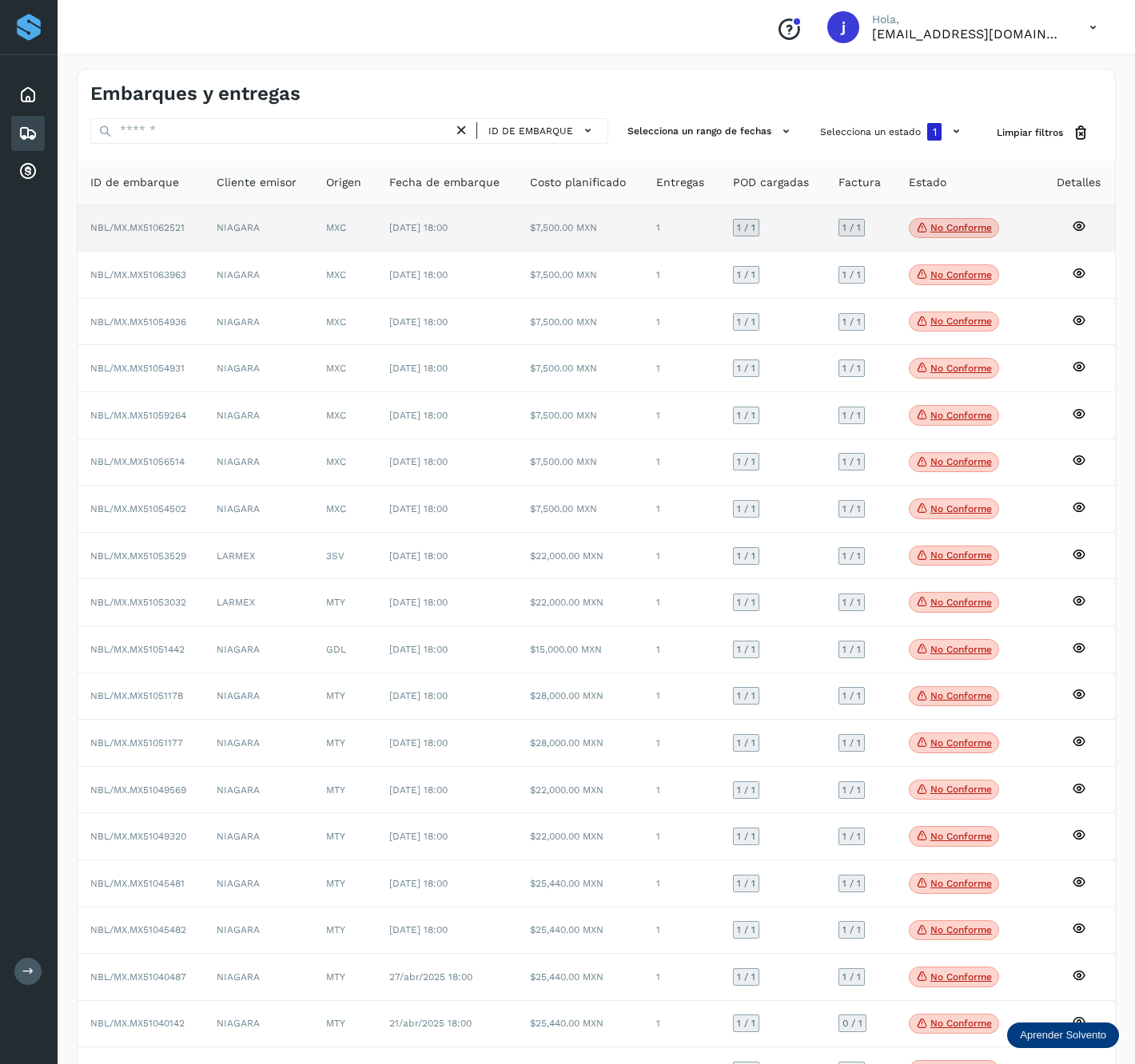
click at [139, 226] on span "NBL/MX.MX51062521" at bounding box center [137, 228] width 94 height 11
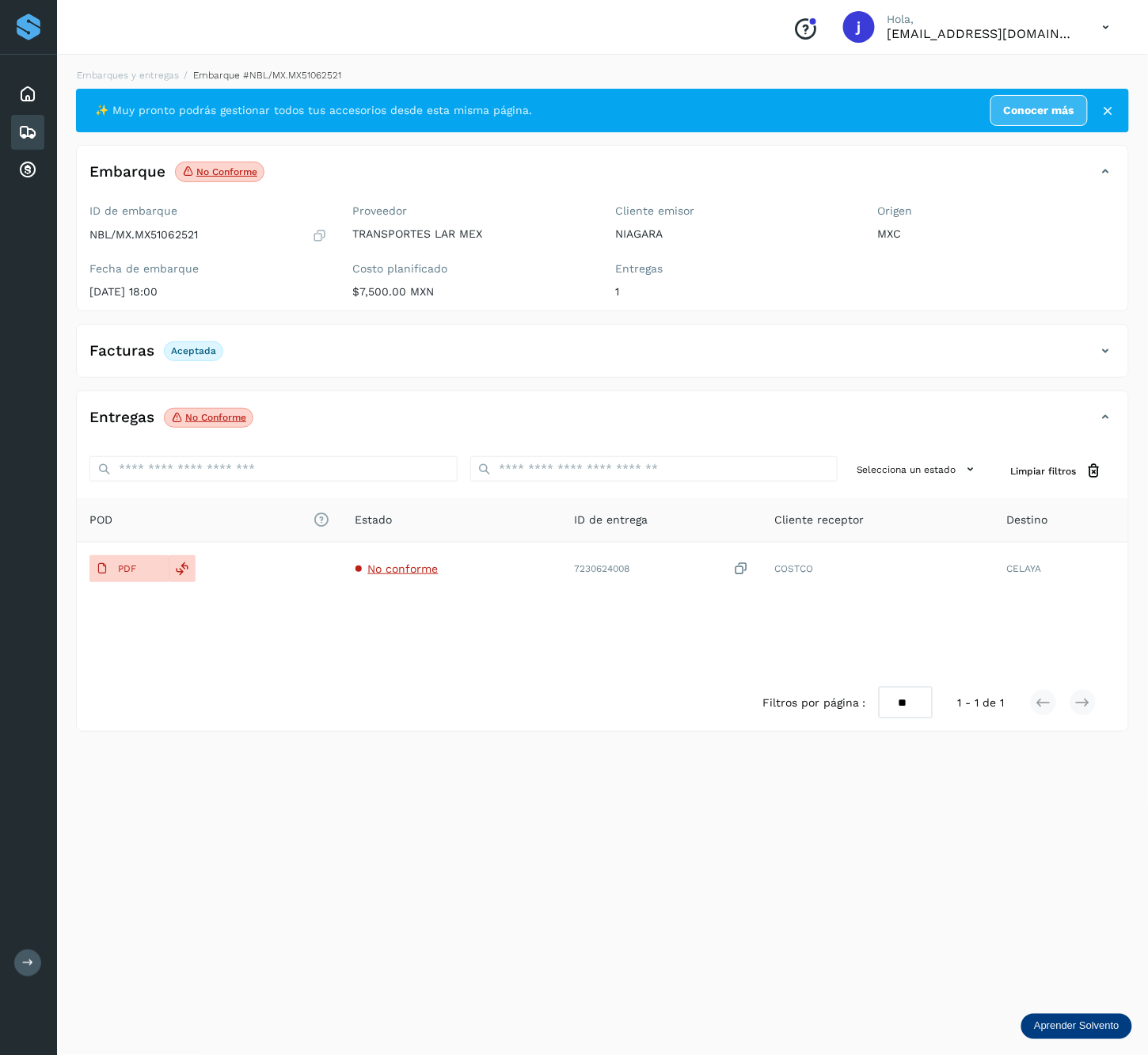
click at [175, 233] on p "NBL/MX.MX51062521" at bounding box center [144, 235] width 108 height 14
copy p "MX51062521"
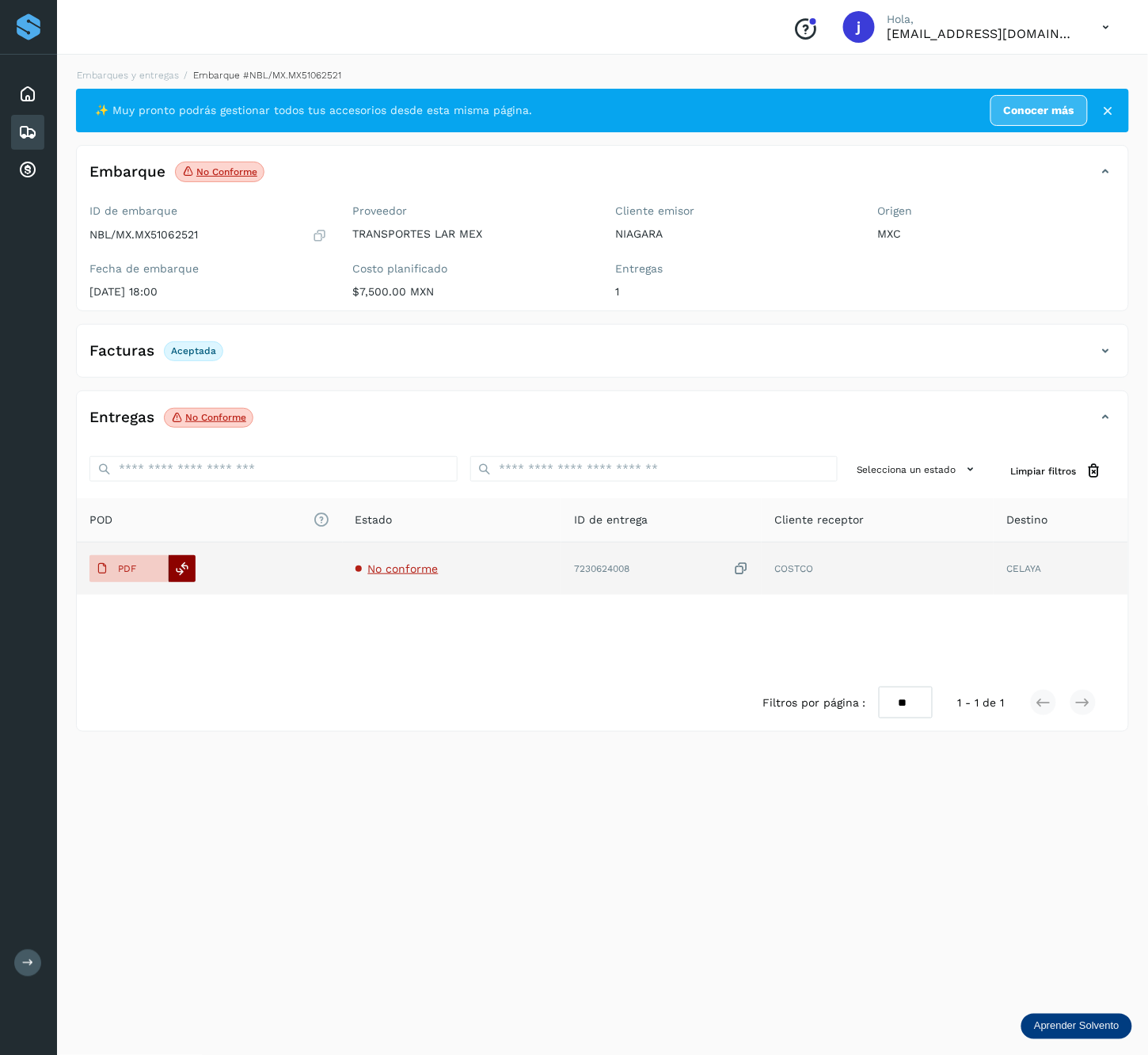
click at [187, 571] on icon at bounding box center [183, 569] width 14 height 14
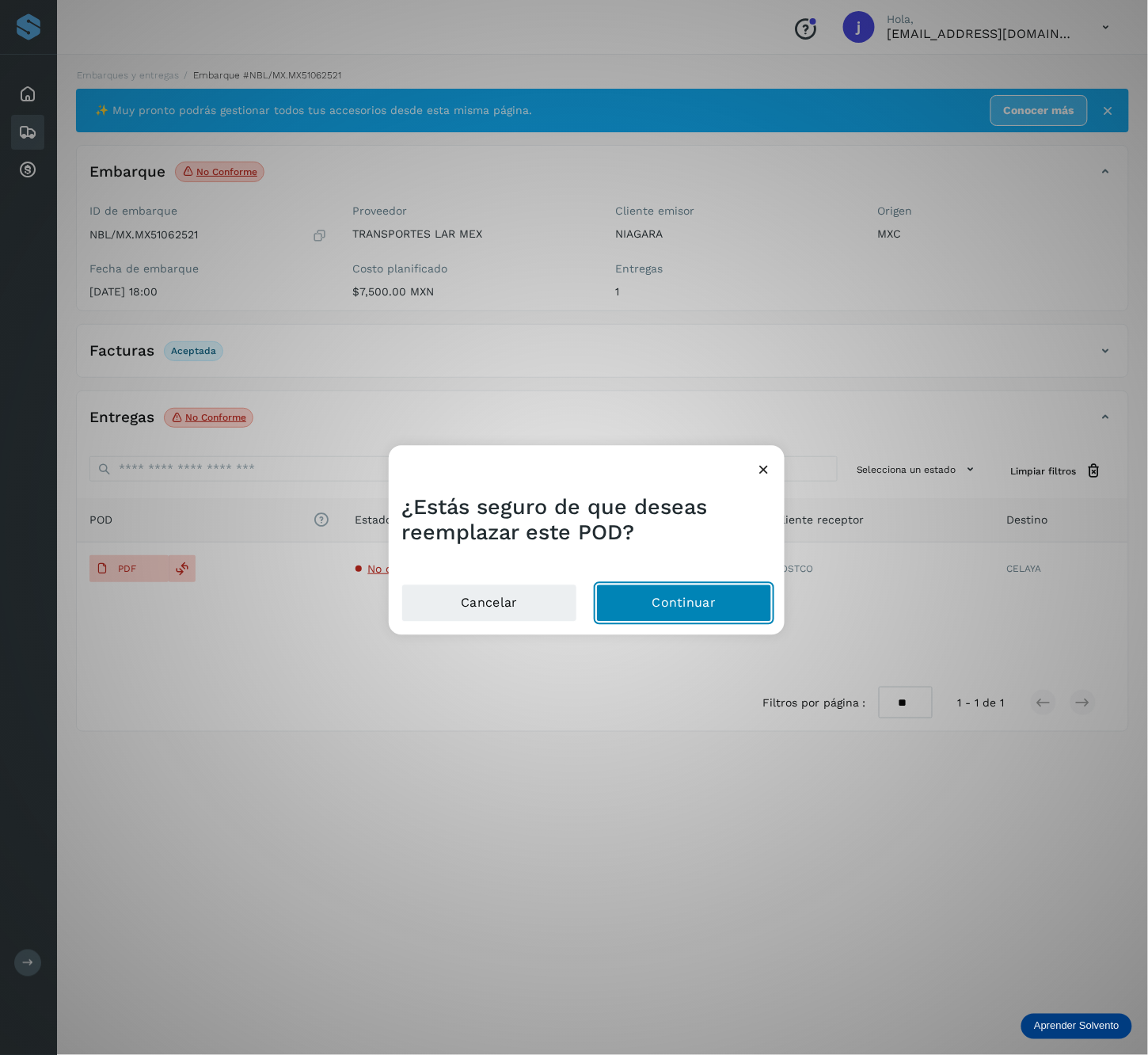
click at [627, 584] on button "Continuar" at bounding box center [684, 603] width 176 height 38
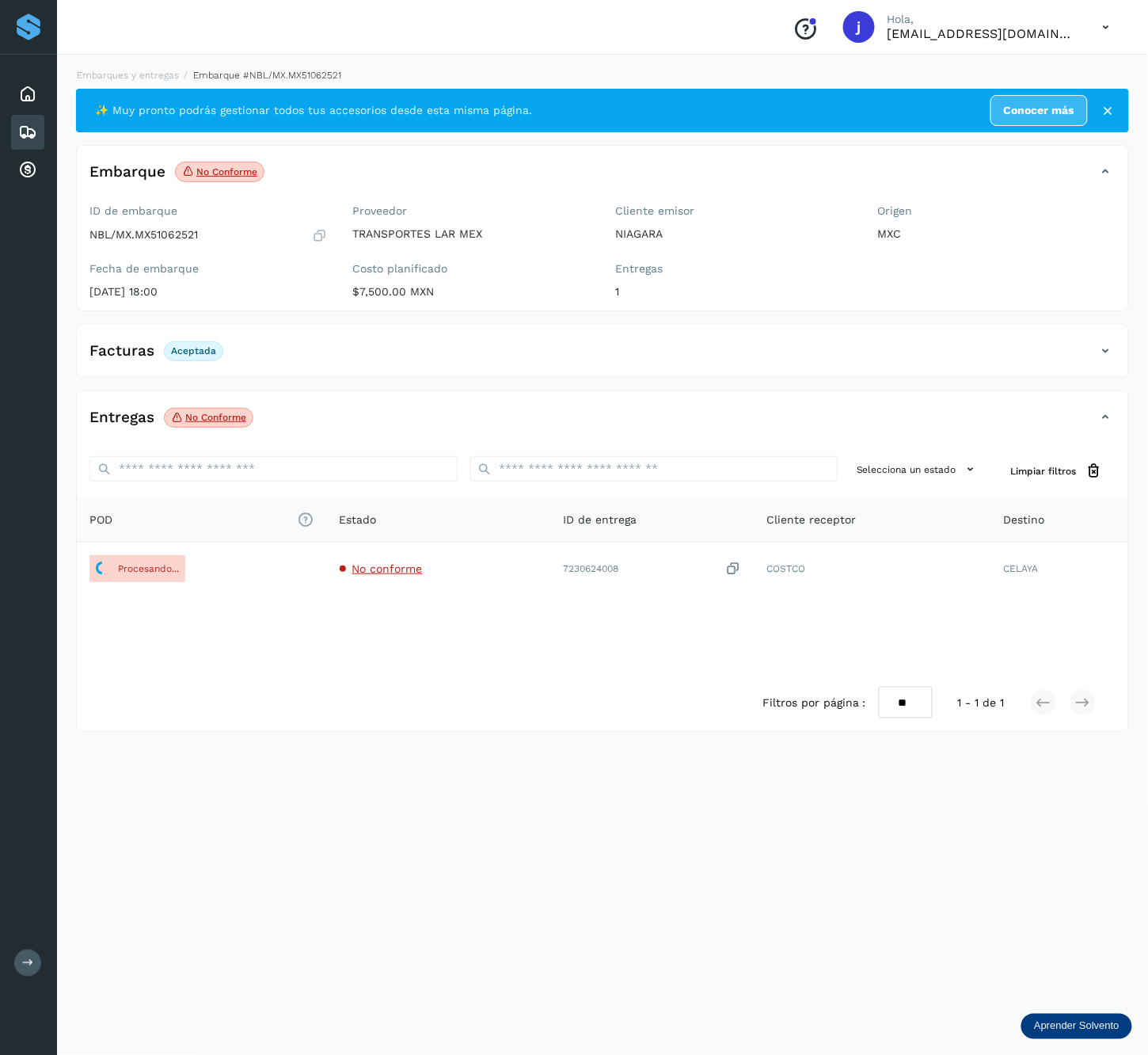
select select "**"
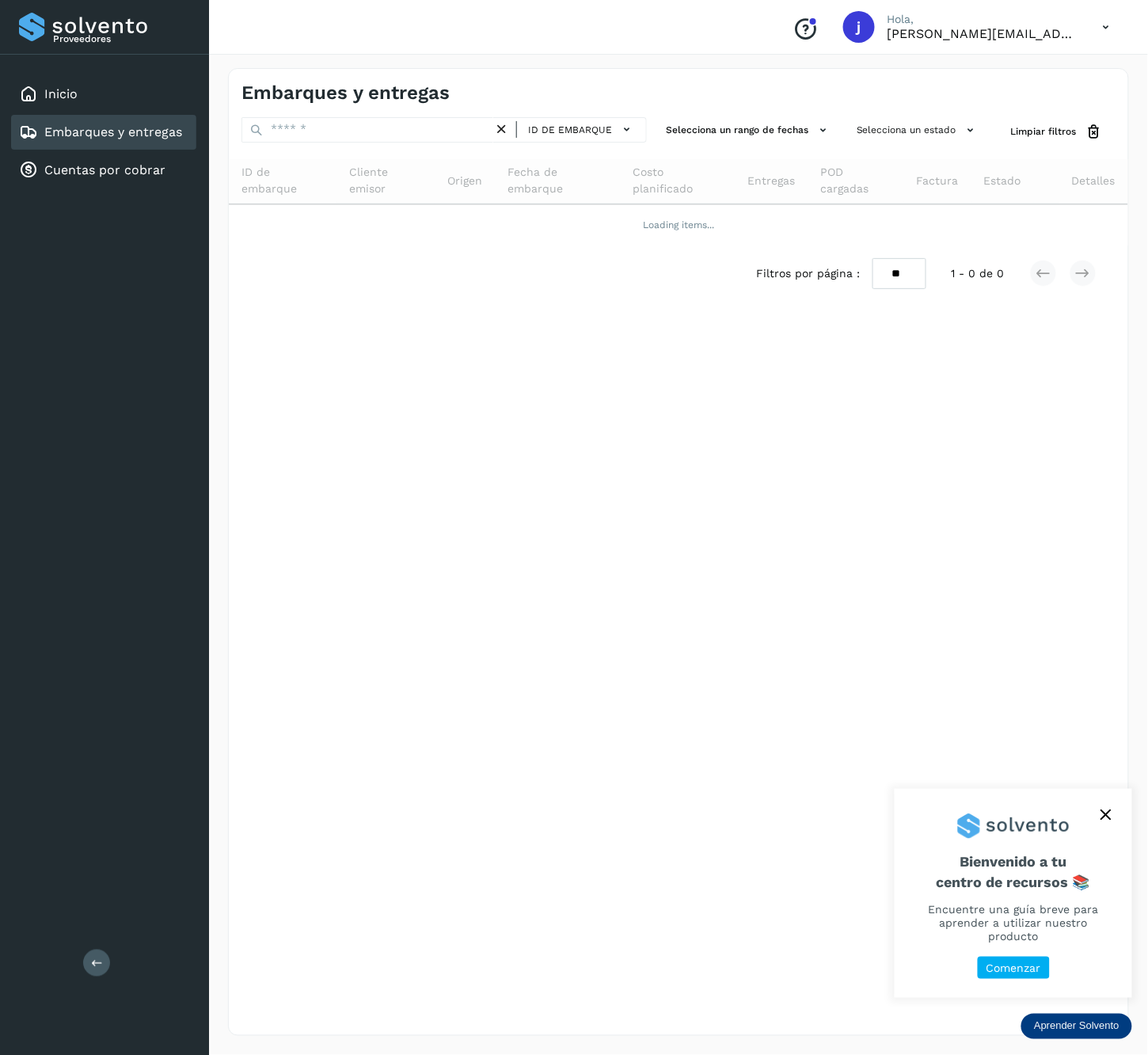
click at [97, 957] on icon at bounding box center [97, 962] width 12 height 12
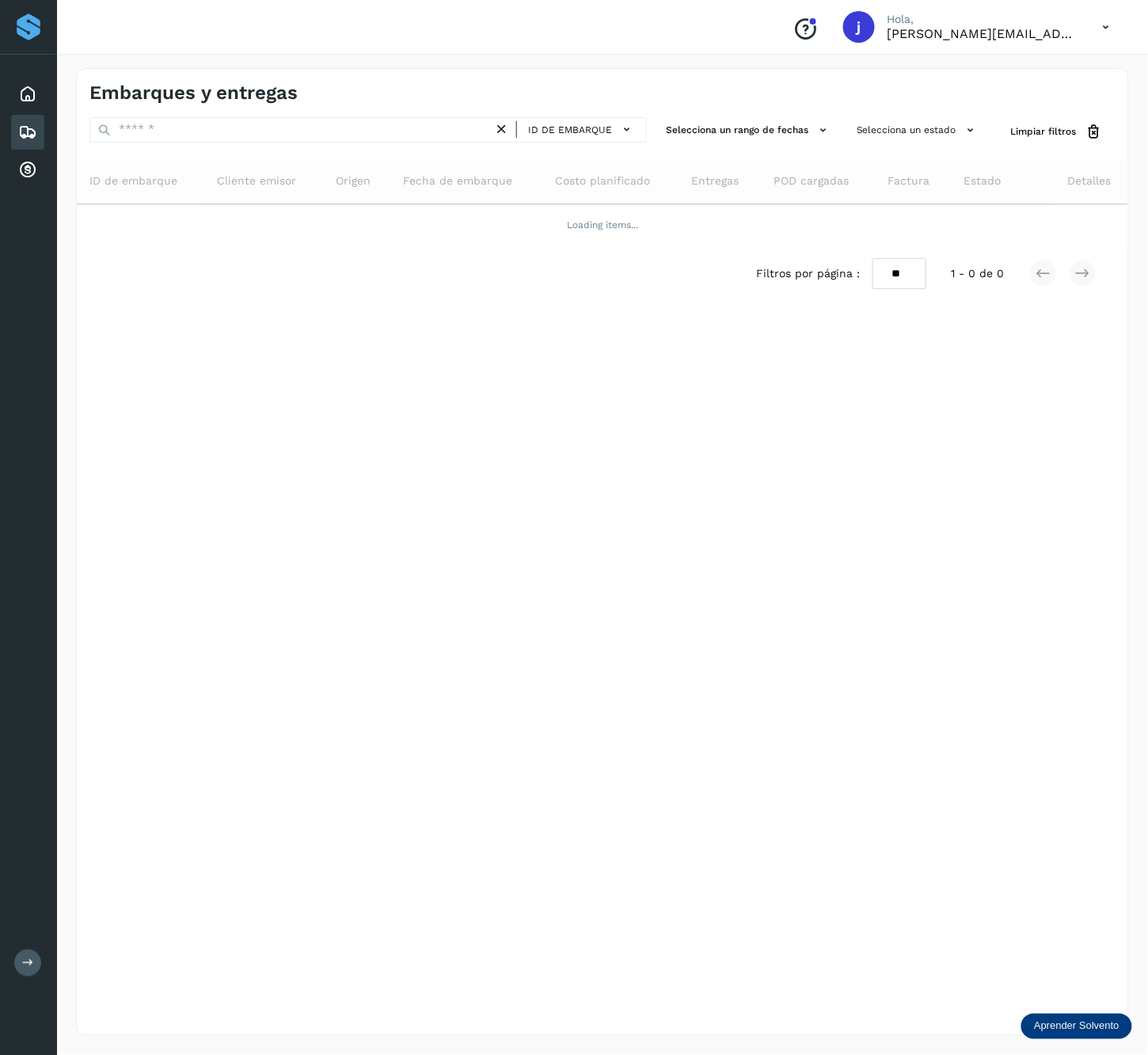
click at [517, 358] on div "Embarques y entregas ID de embarque Selecciona un rango de fechas Selecciona un…" at bounding box center [602, 551] width 1053 height 968
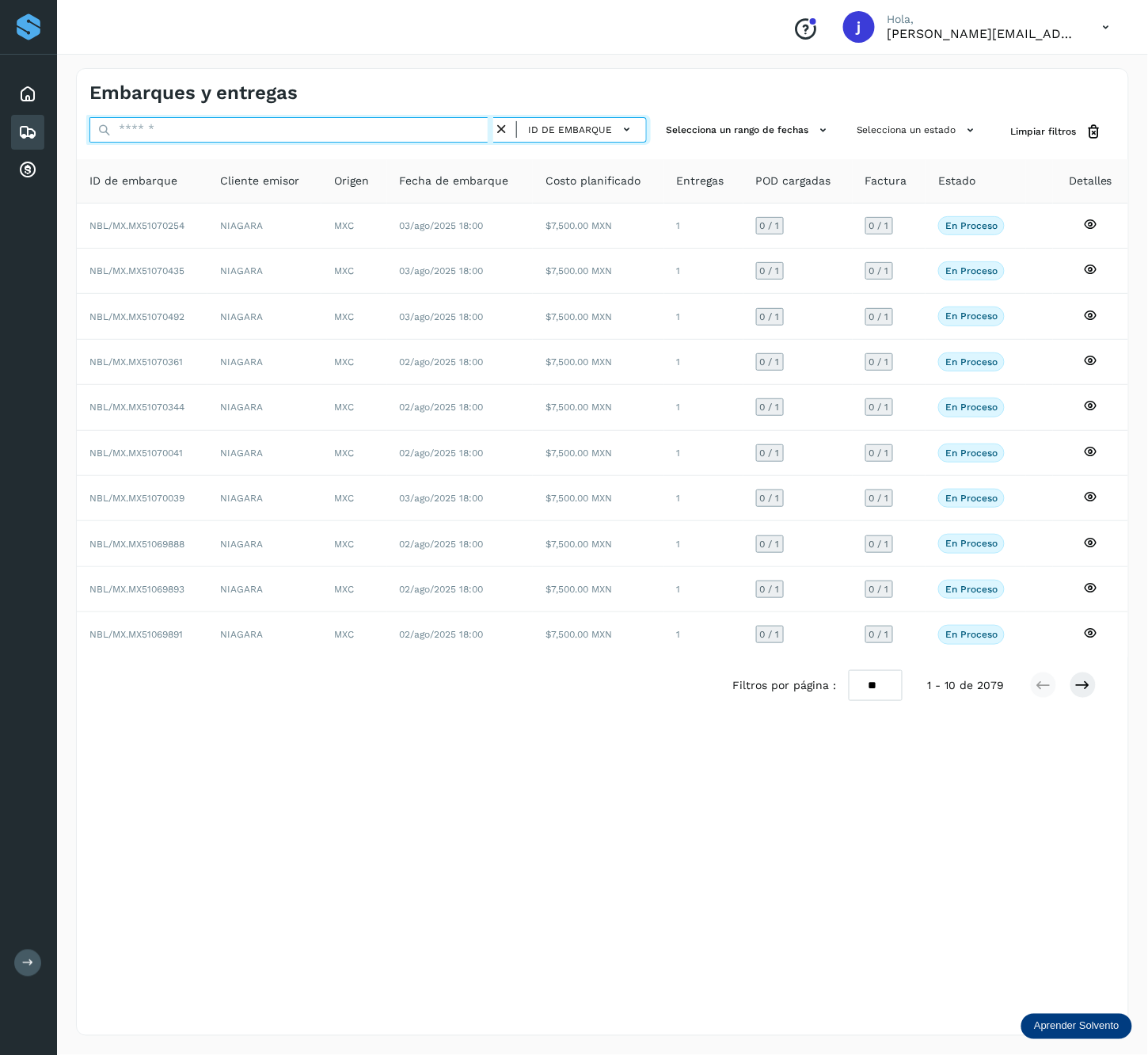
click at [176, 139] on input "text" at bounding box center [291, 130] width 404 height 26
paste input "**********"
type input "**********"
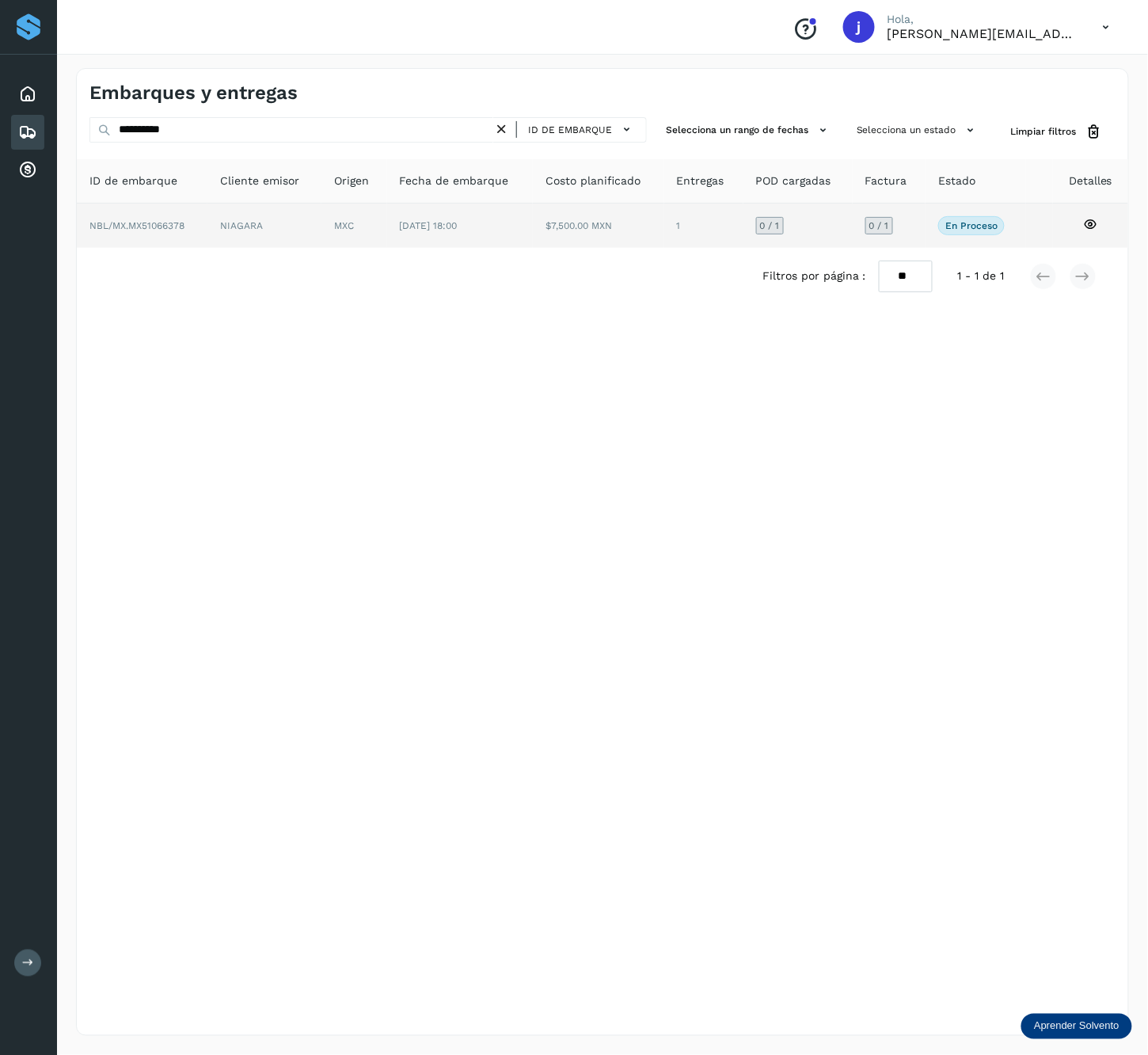
click at [322, 227] on td "NIAGARA" at bounding box center [354, 226] width 65 height 45
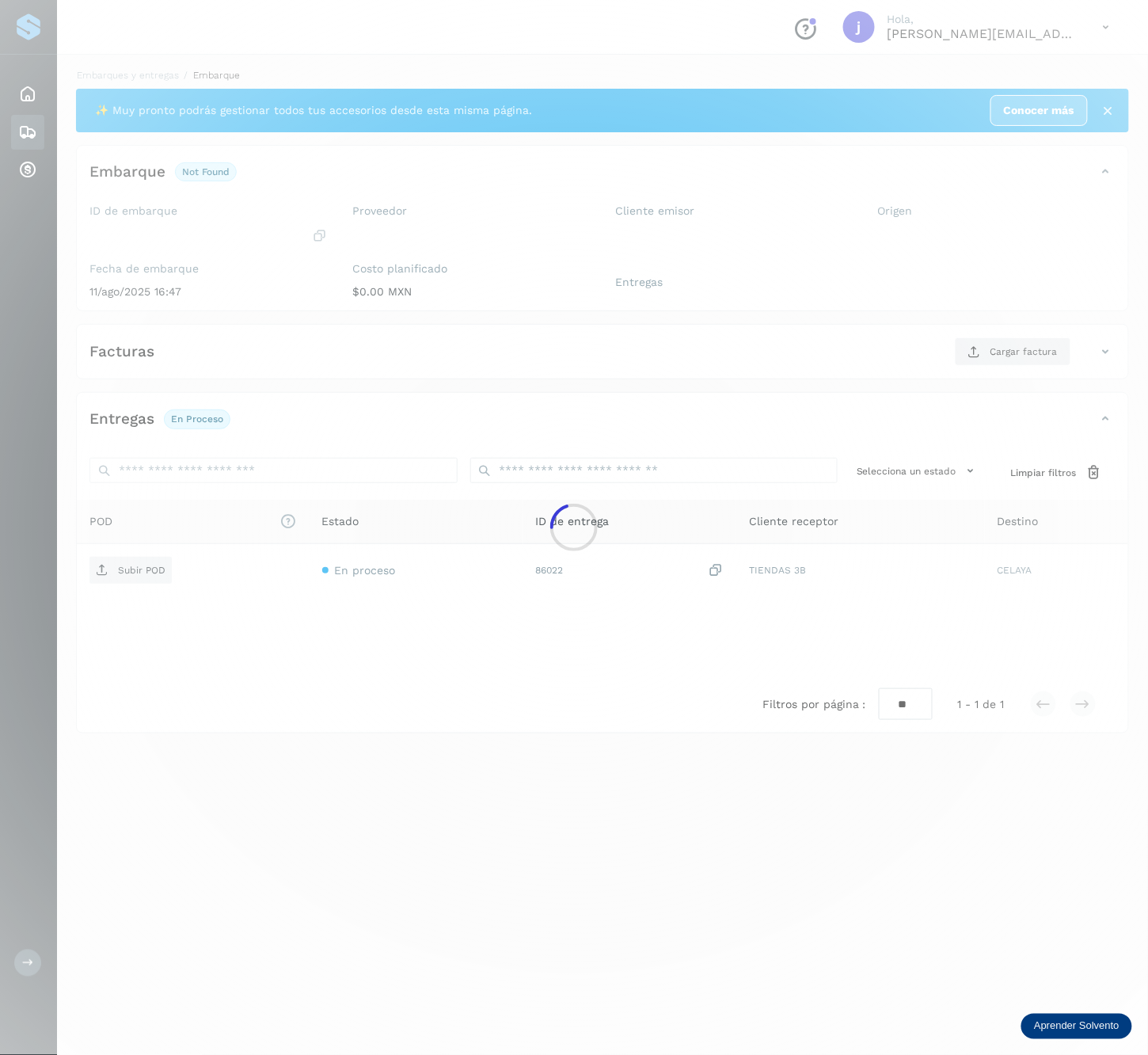
drag, startPoint x: 545, startPoint y: 389, endPoint x: 537, endPoint y: 393, distance: 8.9
click at [546, 393] on div at bounding box center [574, 528] width 1148 height 1055
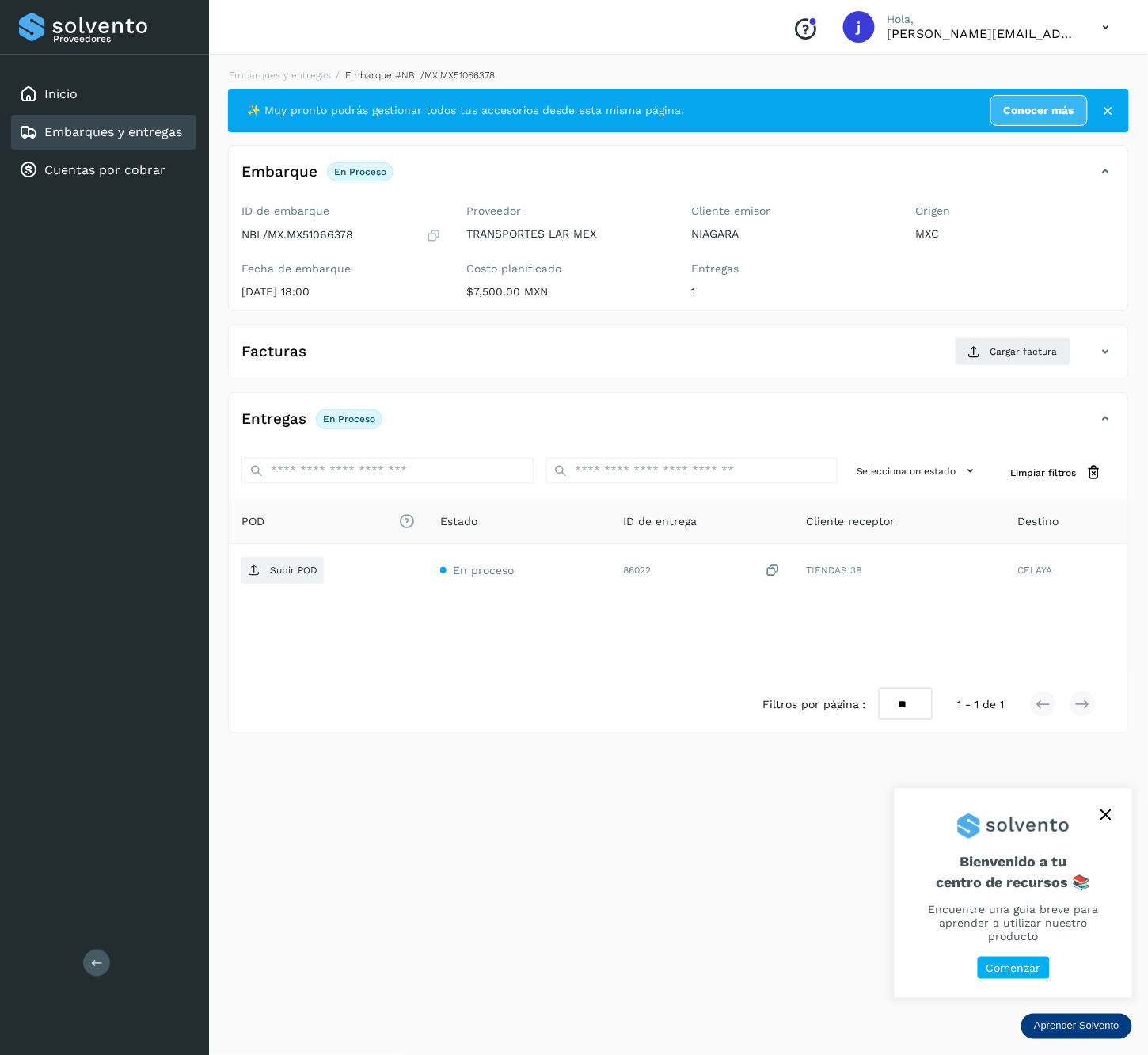
click at [130, 957] on div "Proveedores Inicio Embarques y entregas Cuentas por cobrar Salir" at bounding box center [105, 528] width 209 height 1055
click at [119, 956] on div "Proveedores Inicio Embarques y entregas Cuentas por cobrar Salir" at bounding box center [105, 528] width 209 height 1055
click at [108, 950] on div "Proveedores Inicio Embarques y entregas Cuentas por cobrar Salir" at bounding box center [105, 528] width 209 height 1055
click at [103, 965] on button at bounding box center [97, 963] width 27 height 27
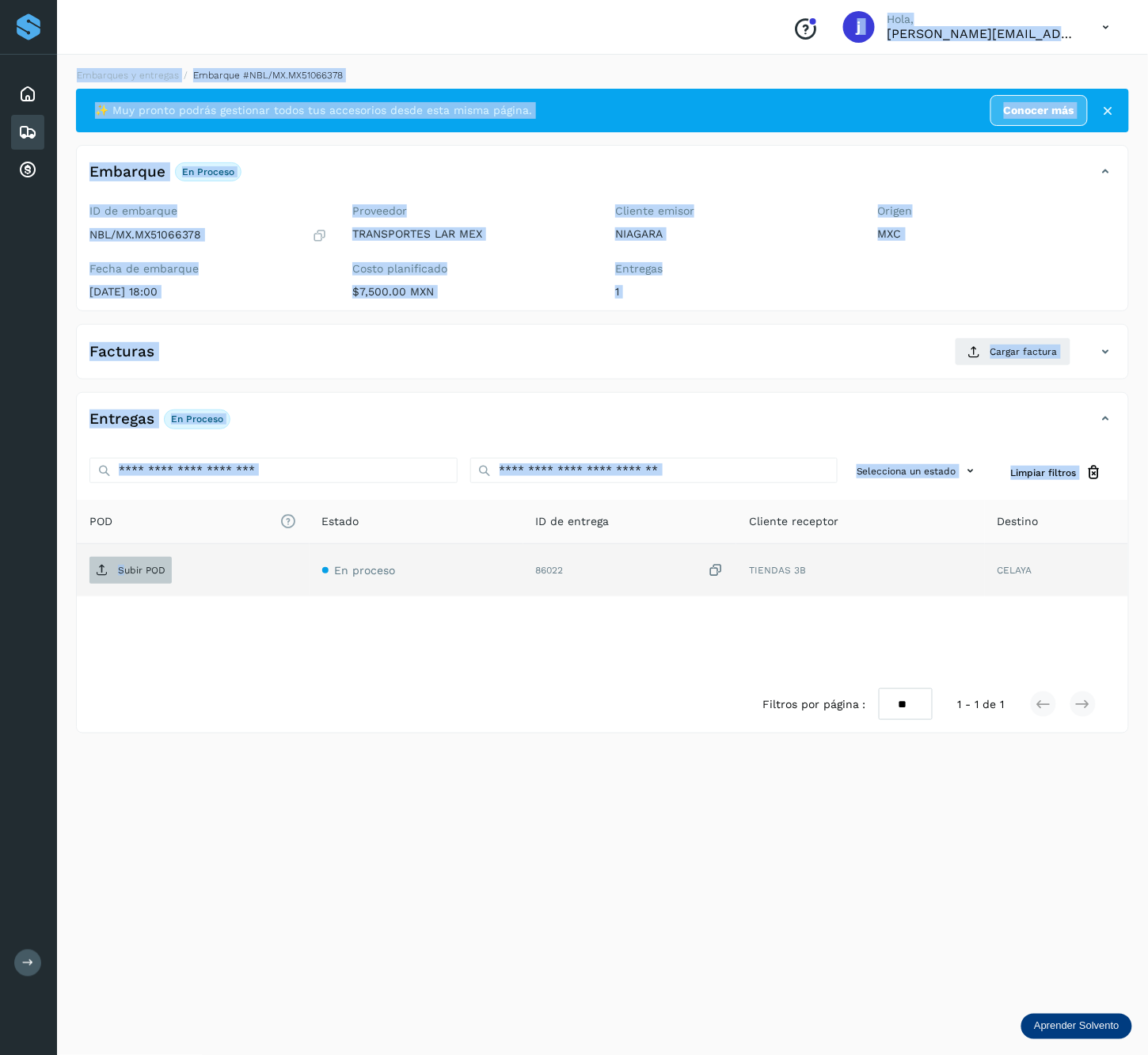
drag, startPoint x: 122, startPoint y: 561, endPoint x: 134, endPoint y: 570, distance: 15.0
click at [134, 570] on p "Subir POD" at bounding box center [142, 571] width 48 height 11
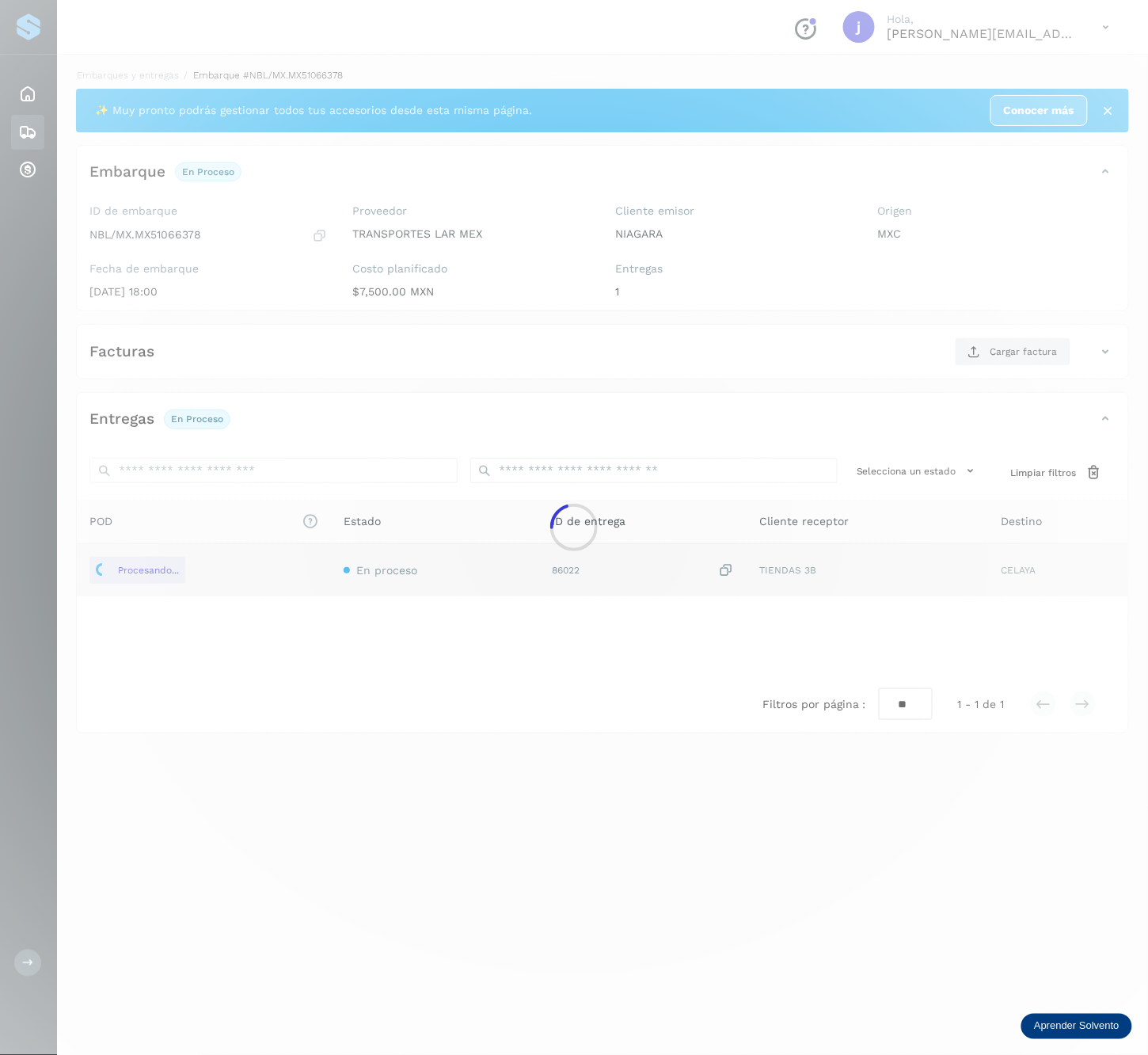
drag, startPoint x: 1036, startPoint y: 407, endPoint x: 1029, endPoint y: 361, distance: 46.5
click at [1036, 407] on div at bounding box center [574, 528] width 1148 height 1055
click at [1034, 360] on div at bounding box center [574, 528] width 1148 height 1055
click at [1023, 354] on span "Cargar factura" at bounding box center [1024, 352] width 67 height 14
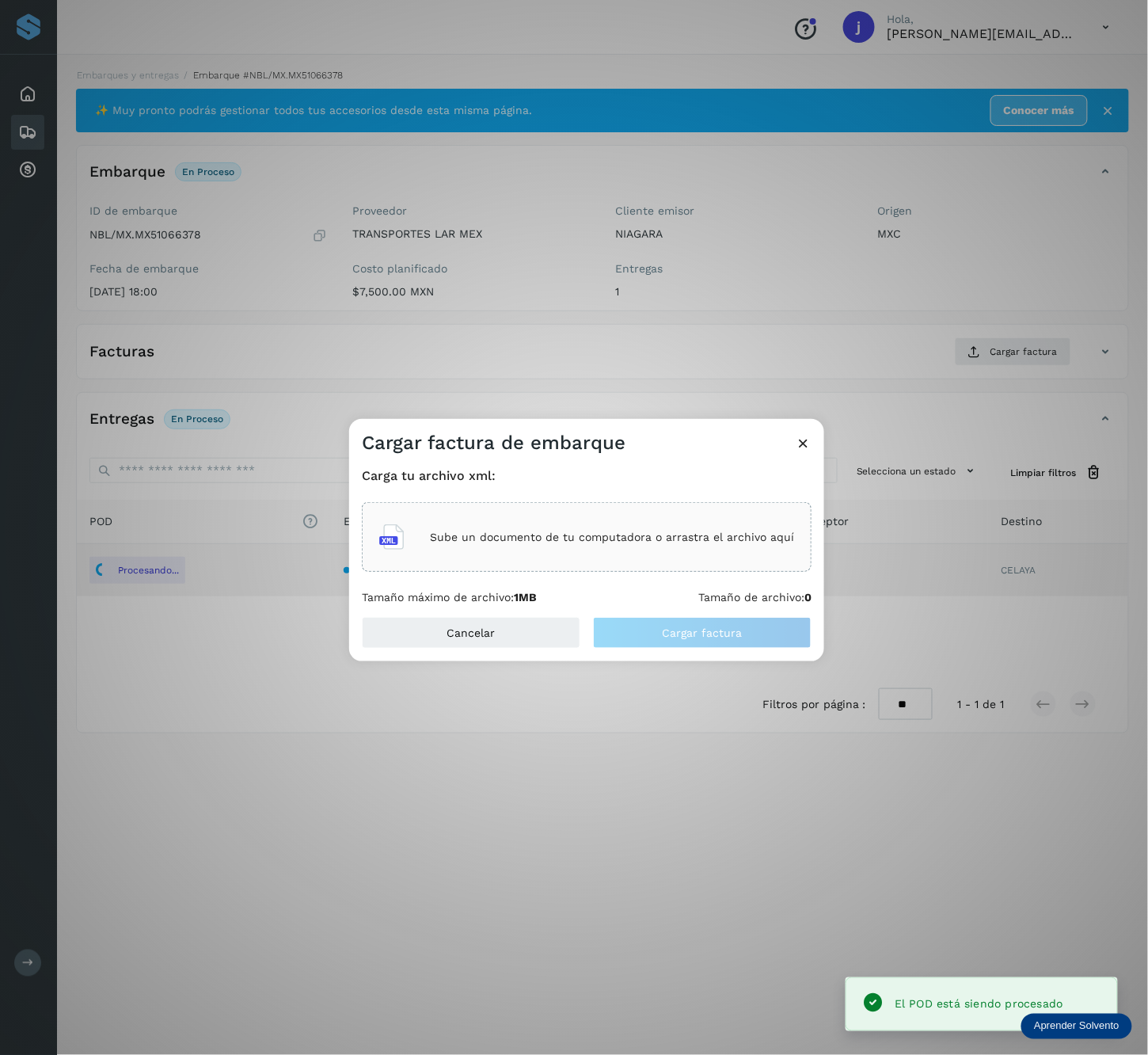
click at [517, 539] on p "Sube un documento de tu computadora o arrastra el archivo aquí" at bounding box center [612, 537] width 365 height 14
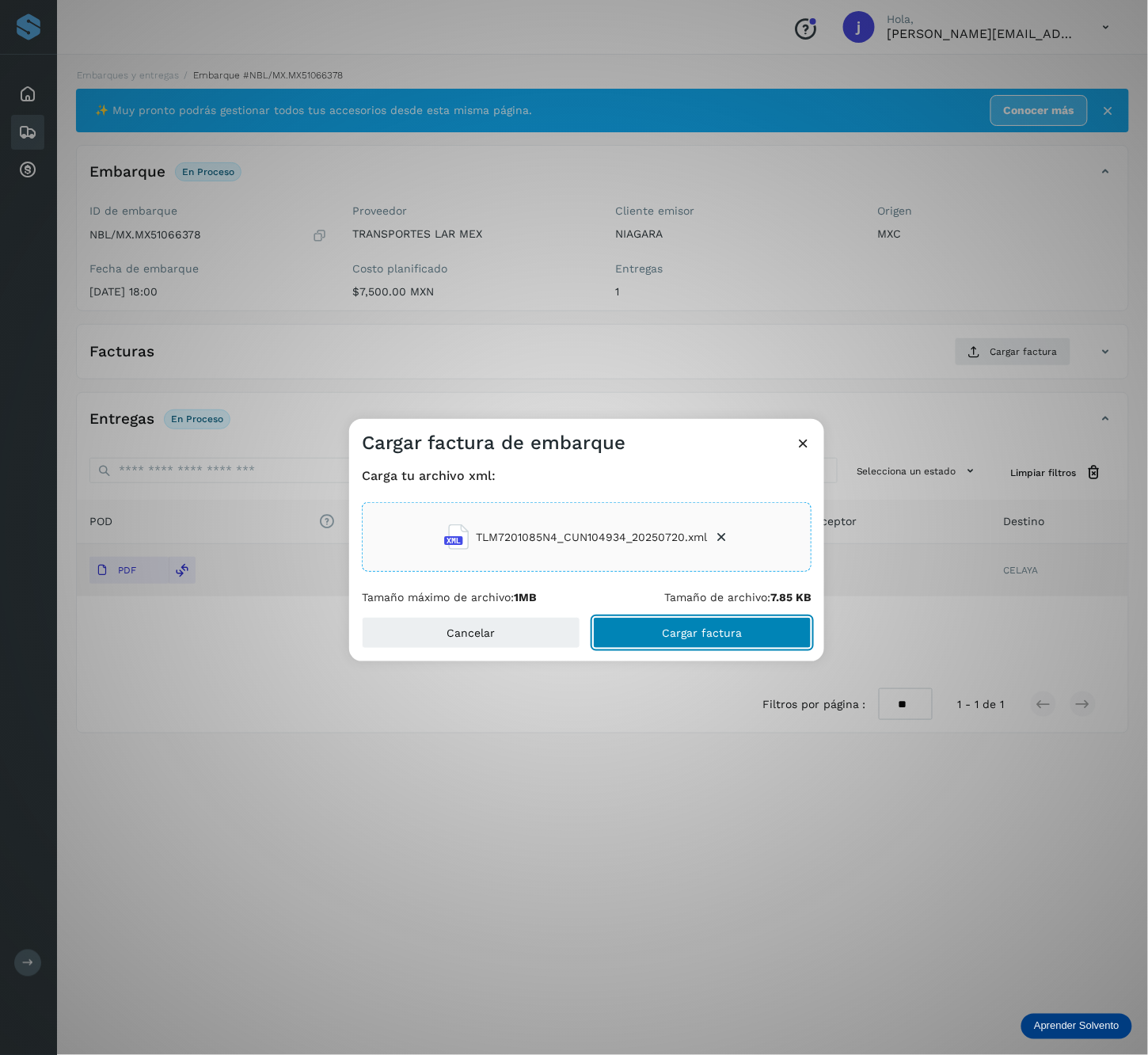
click at [617, 623] on button "Cargar factura" at bounding box center [702, 633] width 219 height 32
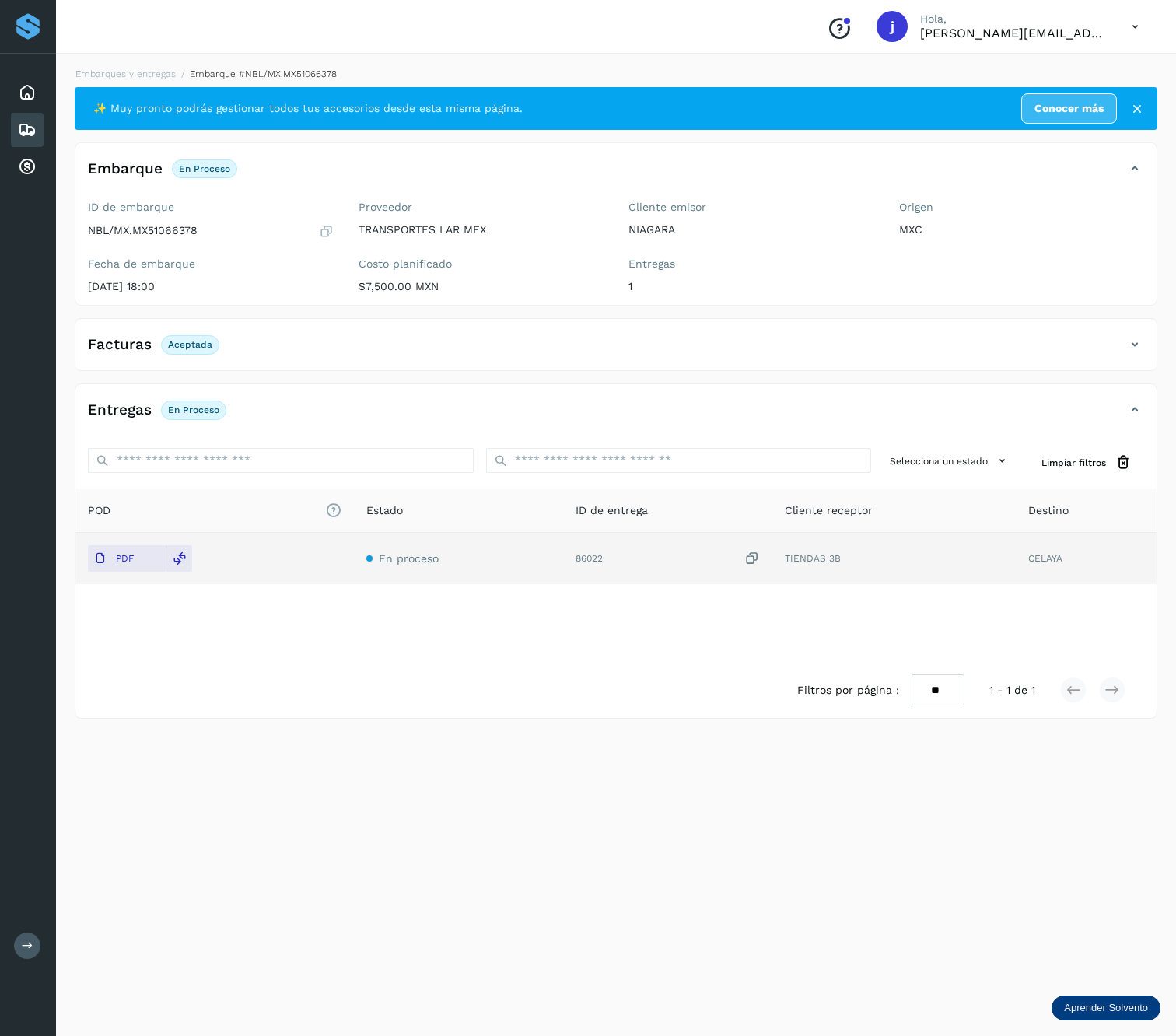
drag, startPoint x: 827, startPoint y: 419, endPoint x: 1033, endPoint y: 376, distance: 210.4
click at [835, 417] on div "Entregas En proceso" at bounding box center [600, 410] width 1050 height 27
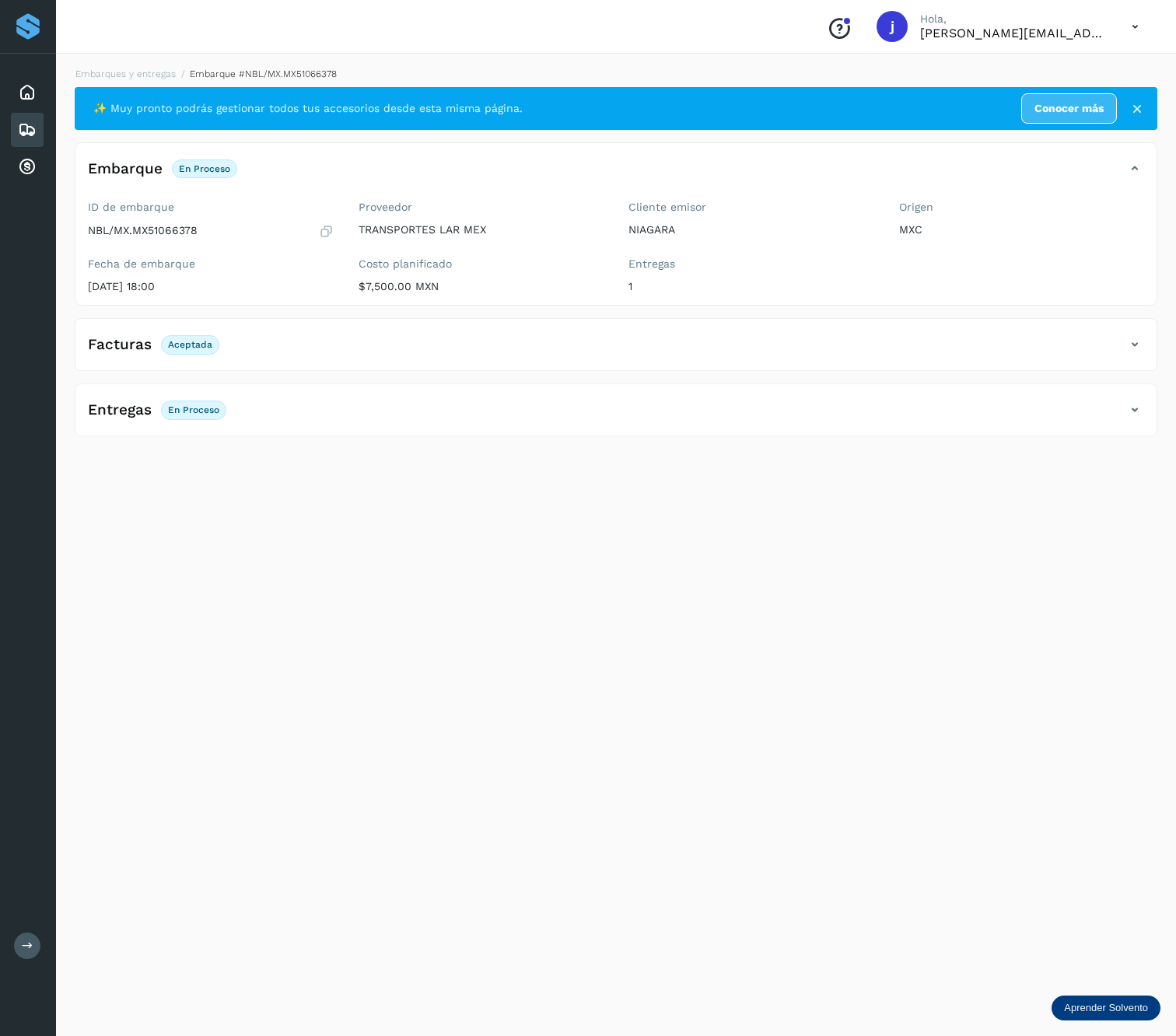
click at [1120, 347] on div "Facturas Aceptada" at bounding box center [600, 345] width 1050 height 27
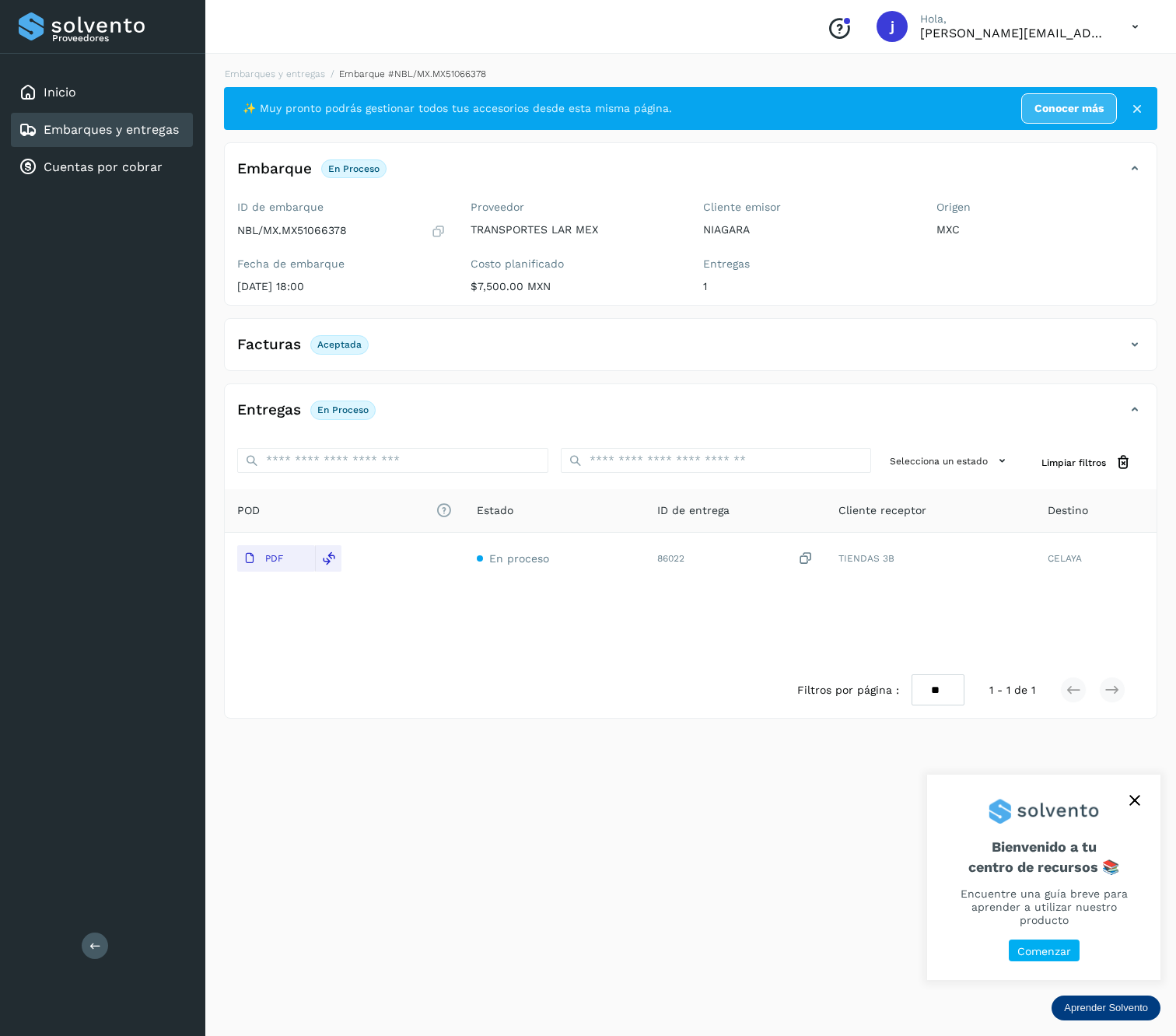
click at [107, 943] on button at bounding box center [95, 946] width 27 height 27
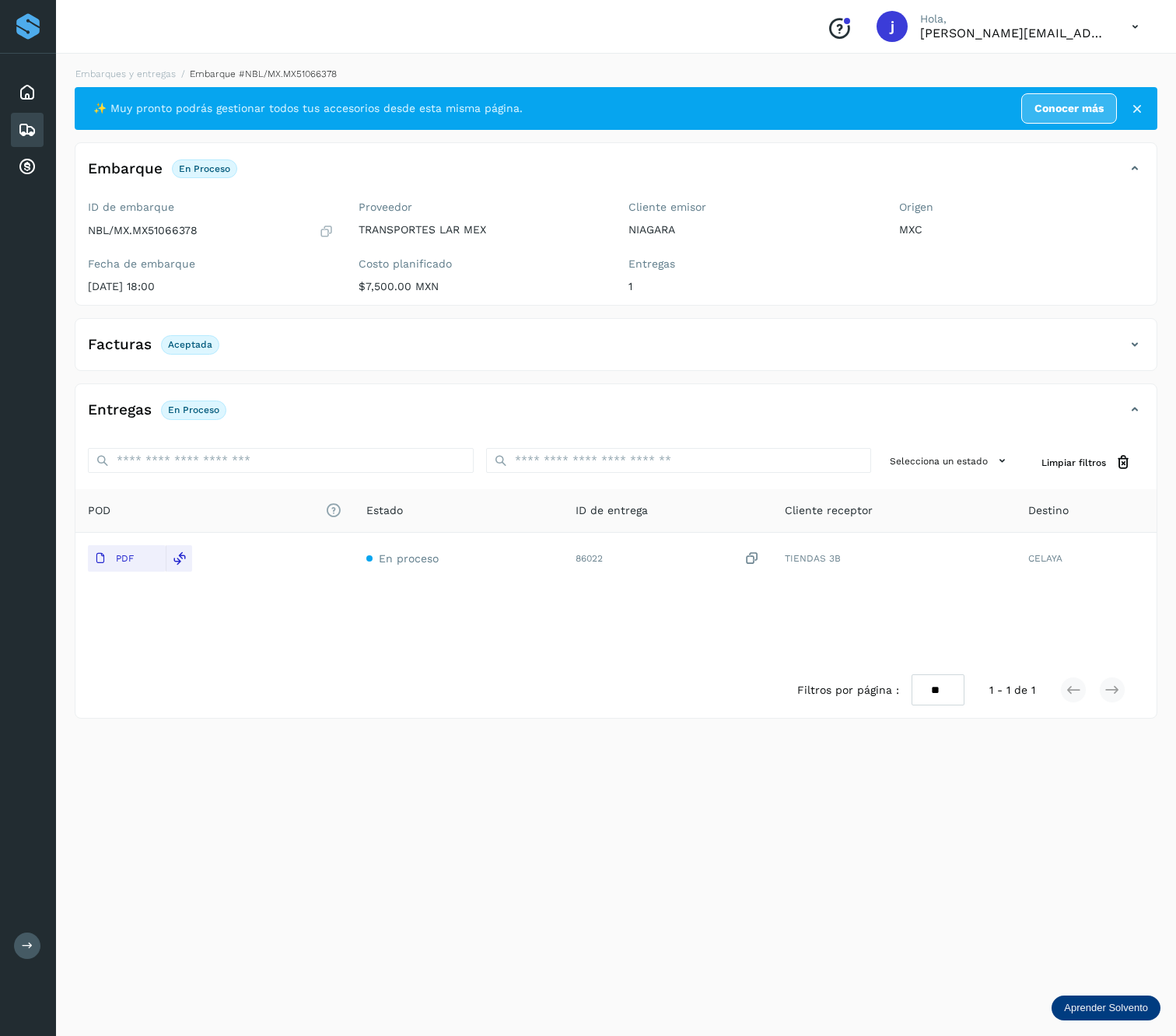
click at [1146, 328] on div "Facturas Aceptada Facturas Estado XML Aceptada" at bounding box center [616, 344] width 1083 height 53
click at [1133, 333] on div "Facturas Aceptada" at bounding box center [616, 351] width 1081 height 39
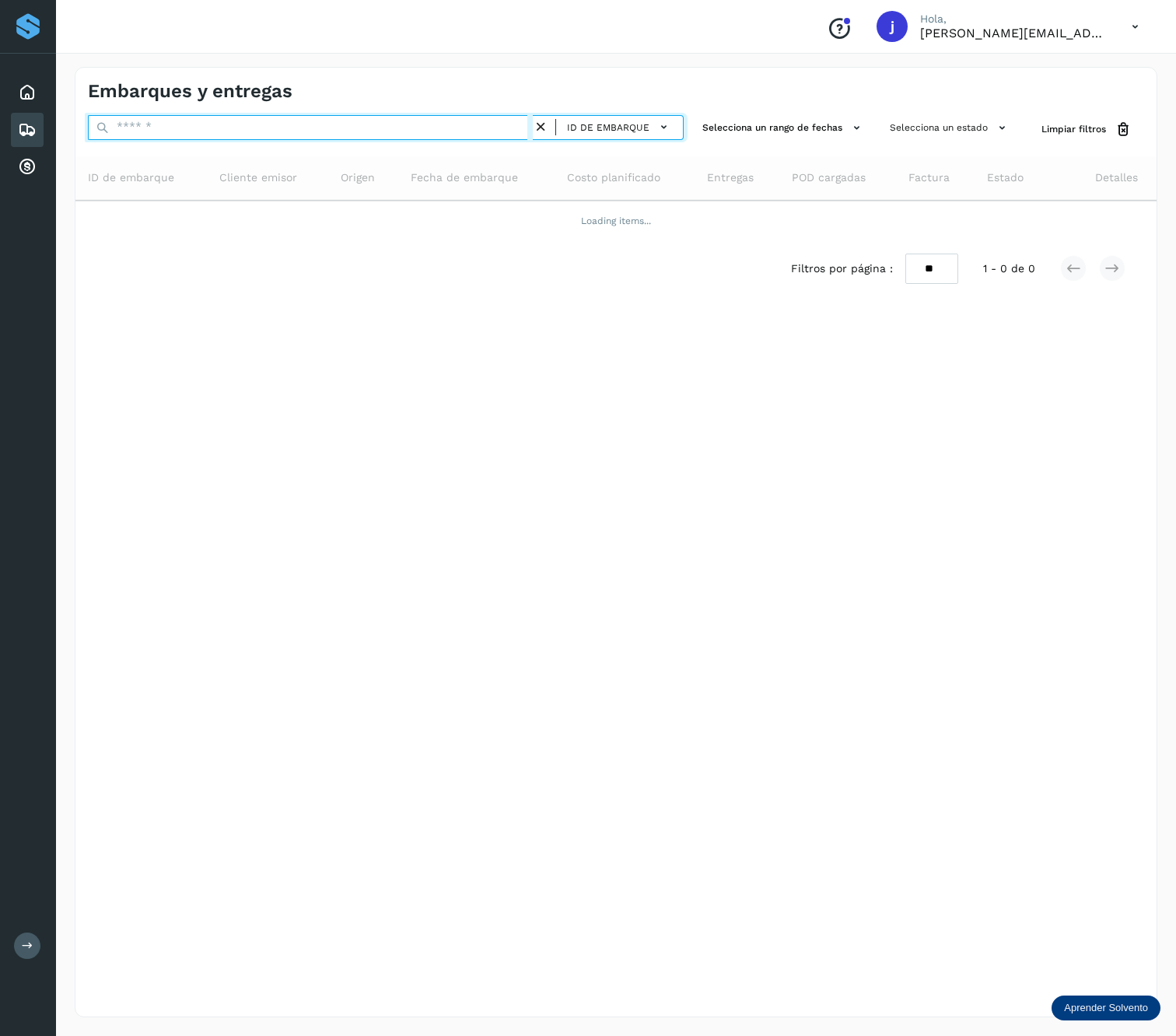
click at [235, 126] on input "text" at bounding box center [310, 128] width 445 height 25
paste input "**********"
click at [203, 126] on input "**********" at bounding box center [310, 128] width 445 height 25
paste input "text"
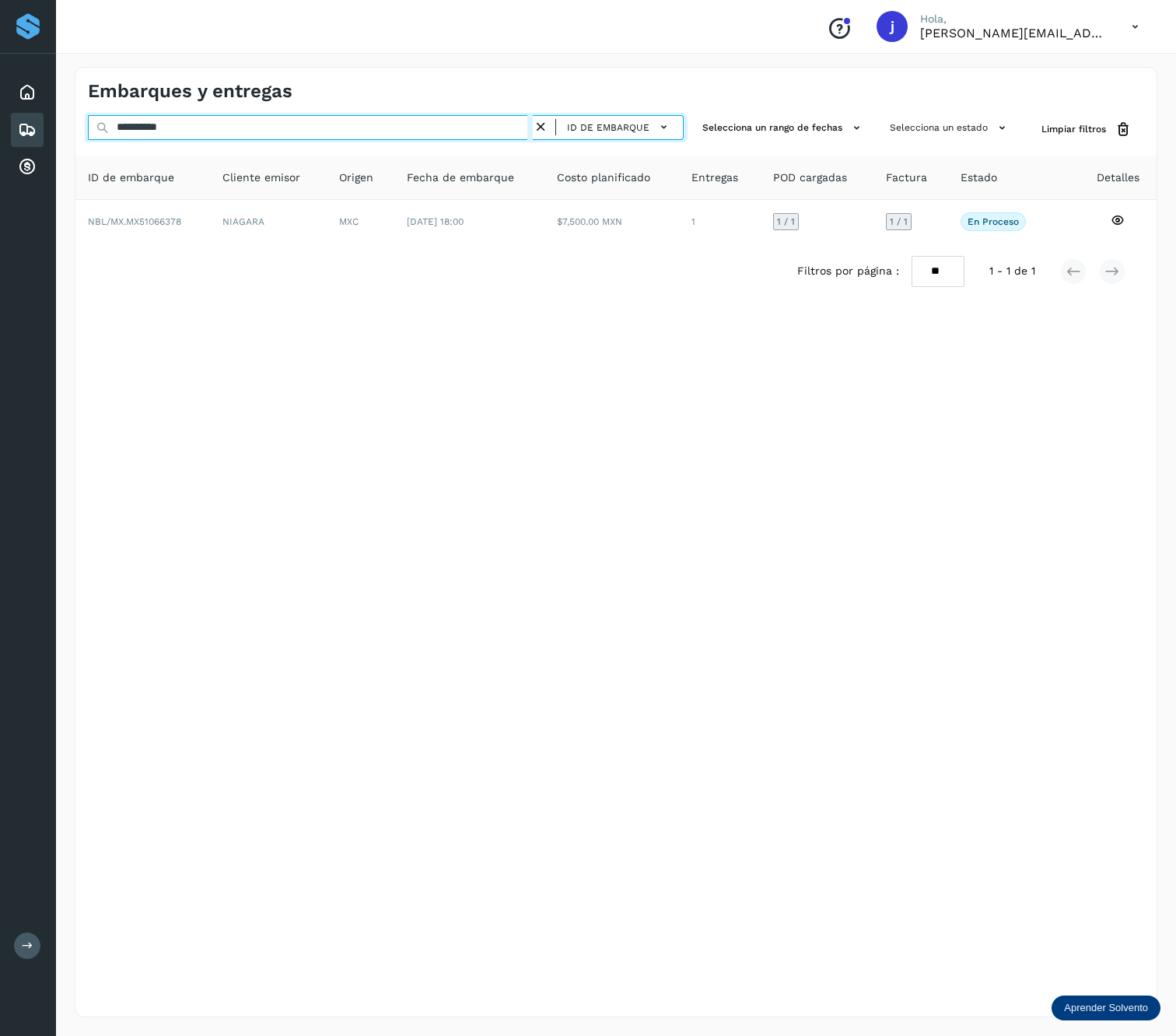
type input "**********"
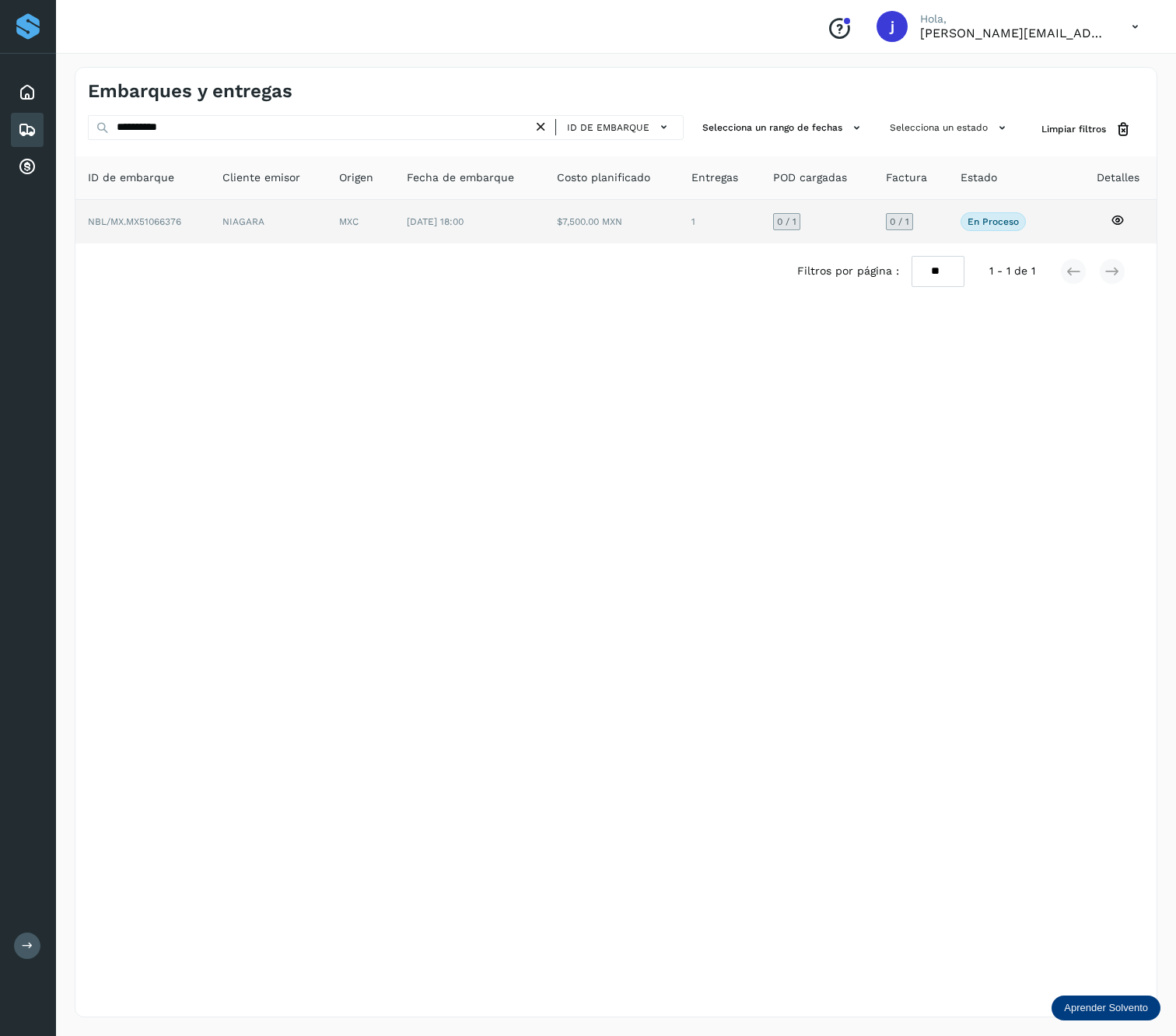
click at [545, 221] on td "[DATE] 18:00" at bounding box center [612, 222] width 135 height 44
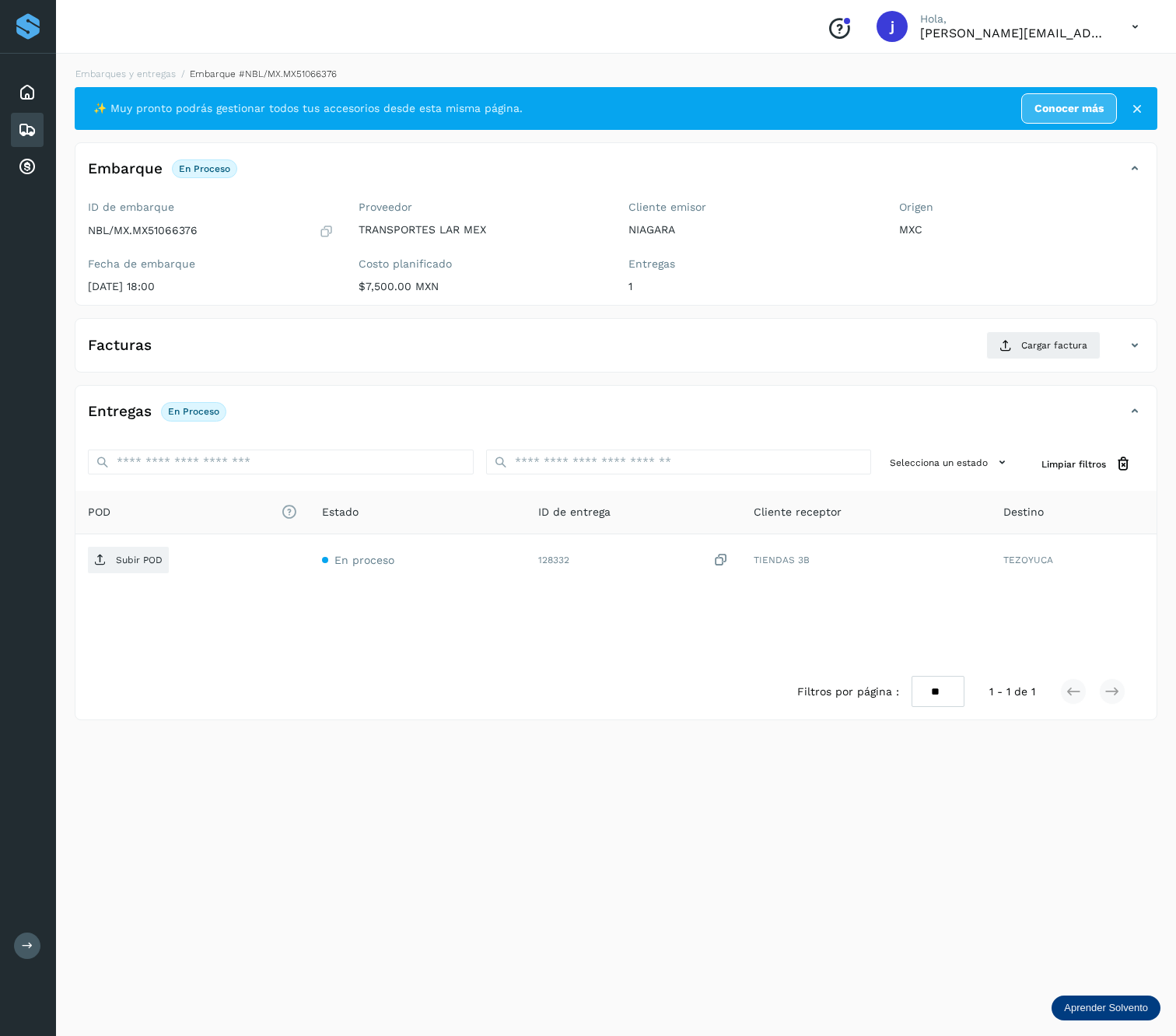
click at [309, 534] on th "POD El tamaño máximo de archivo es de 20 Mb." at bounding box center [417, 513] width 215 height 44
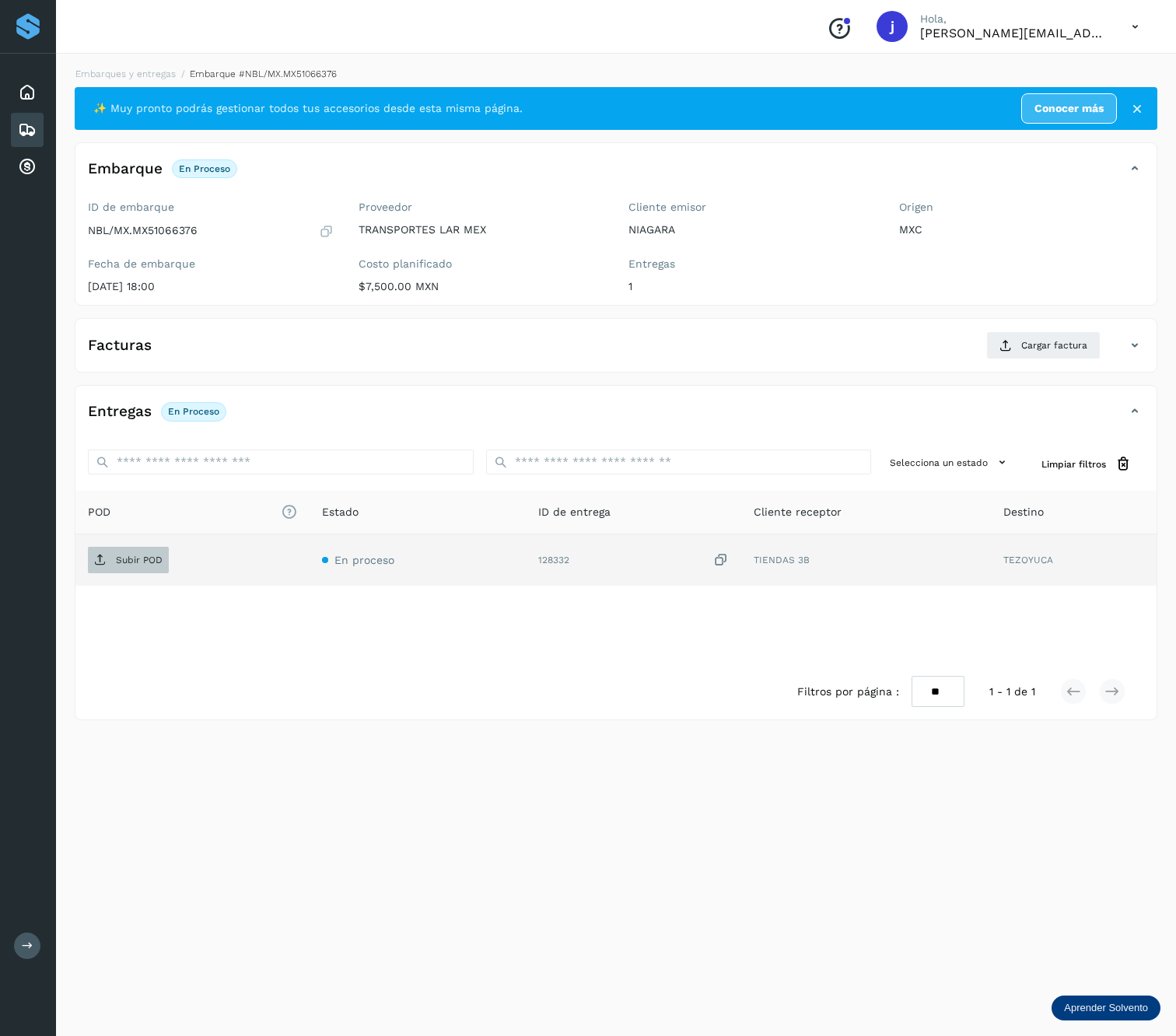
click at [110, 553] on span "Subir POD" at bounding box center [128, 560] width 81 height 25
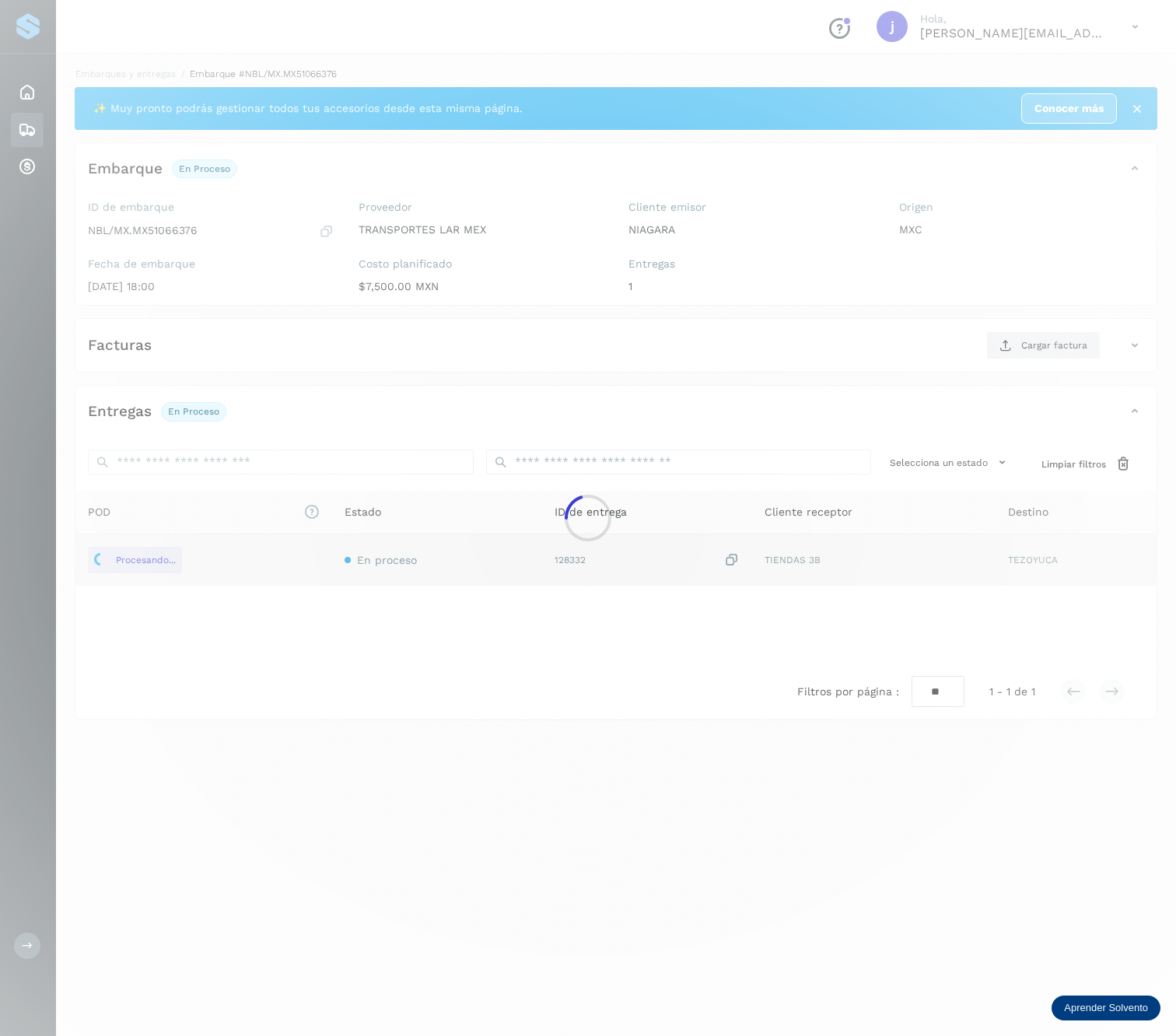
click at [1058, 360] on div at bounding box center [588, 518] width 1176 height 1036
click at [1058, 349] on div at bounding box center [588, 518] width 1176 height 1036
click at [1067, 341] on div at bounding box center [588, 518] width 1176 height 1036
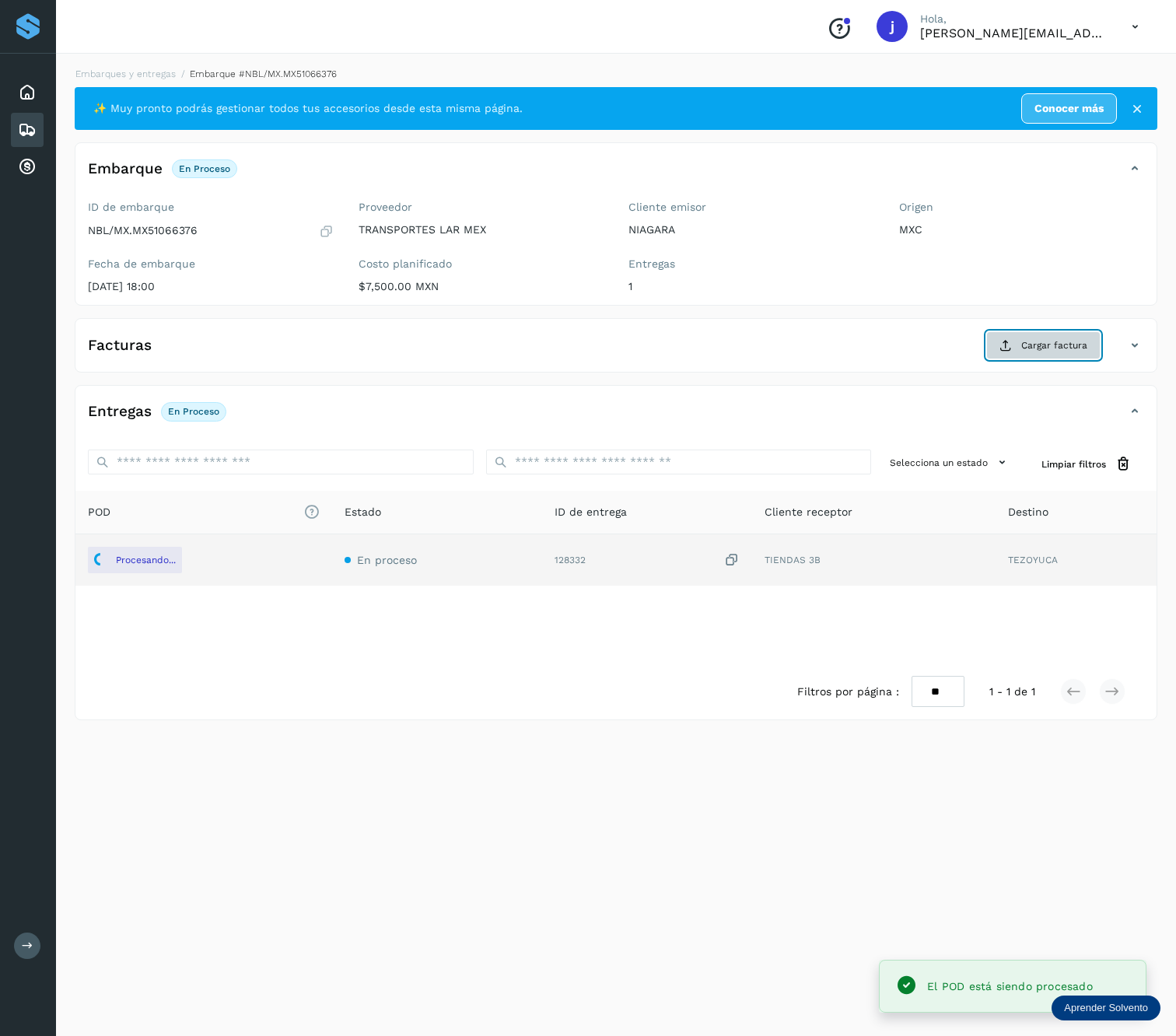
click at [1062, 346] on span "Cargar factura" at bounding box center [1054, 346] width 66 height 14
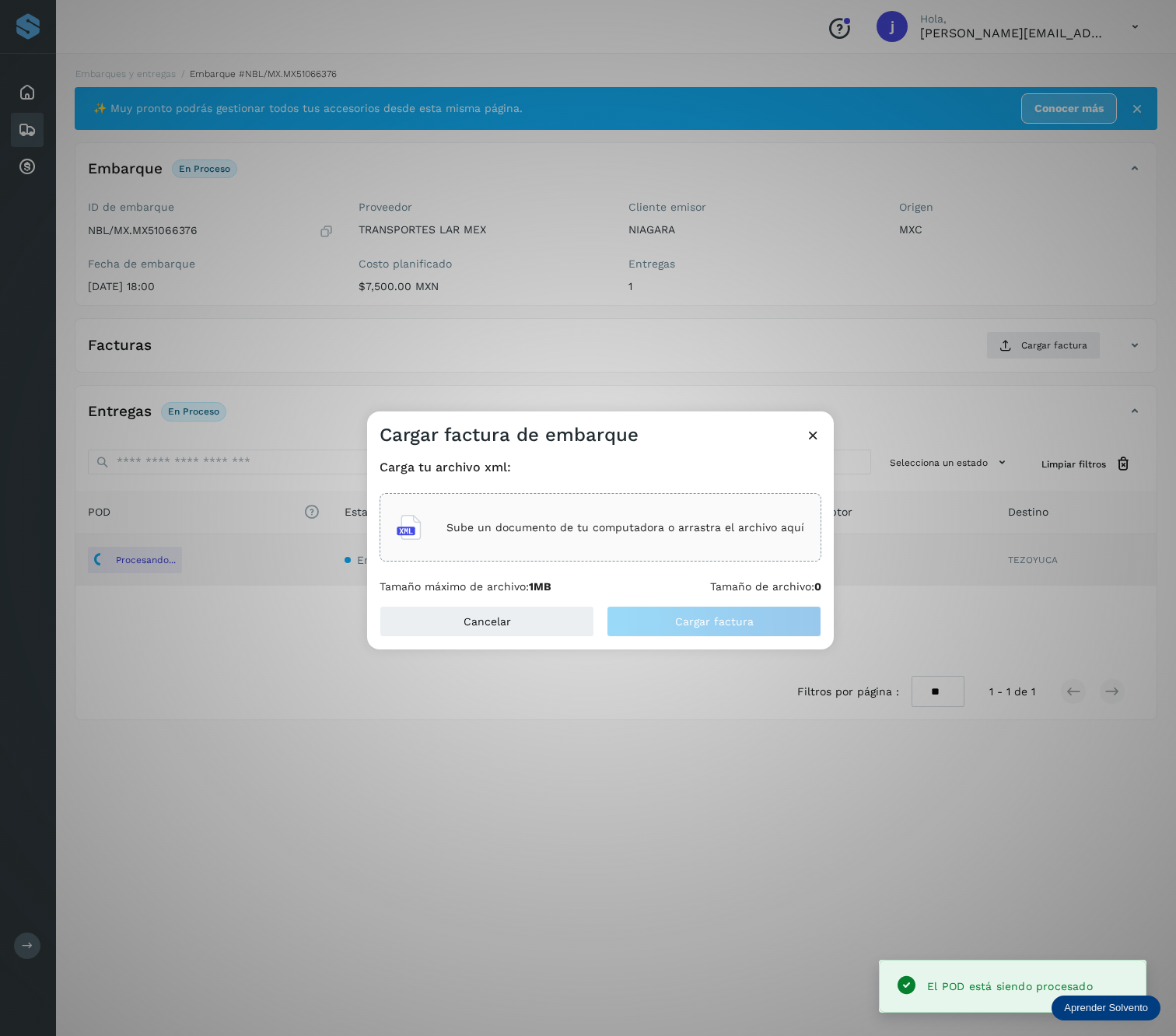
click at [686, 551] on div "Sube un documento de tu computadora o arrastra el archivo aquí" at bounding box center [600, 527] width 442 height 68
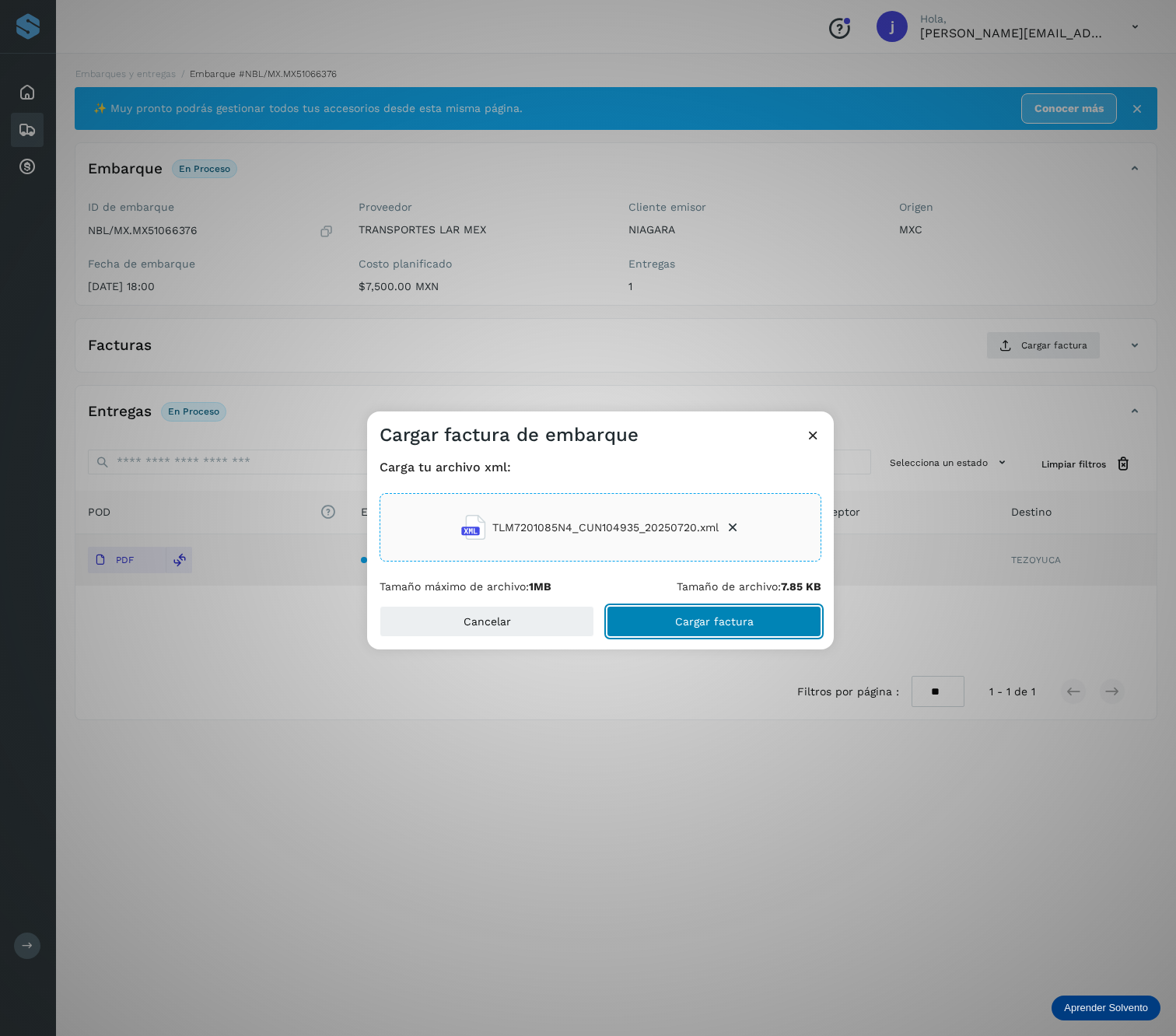
click at [635, 631] on button "Cargar factura" at bounding box center [714, 621] width 215 height 31
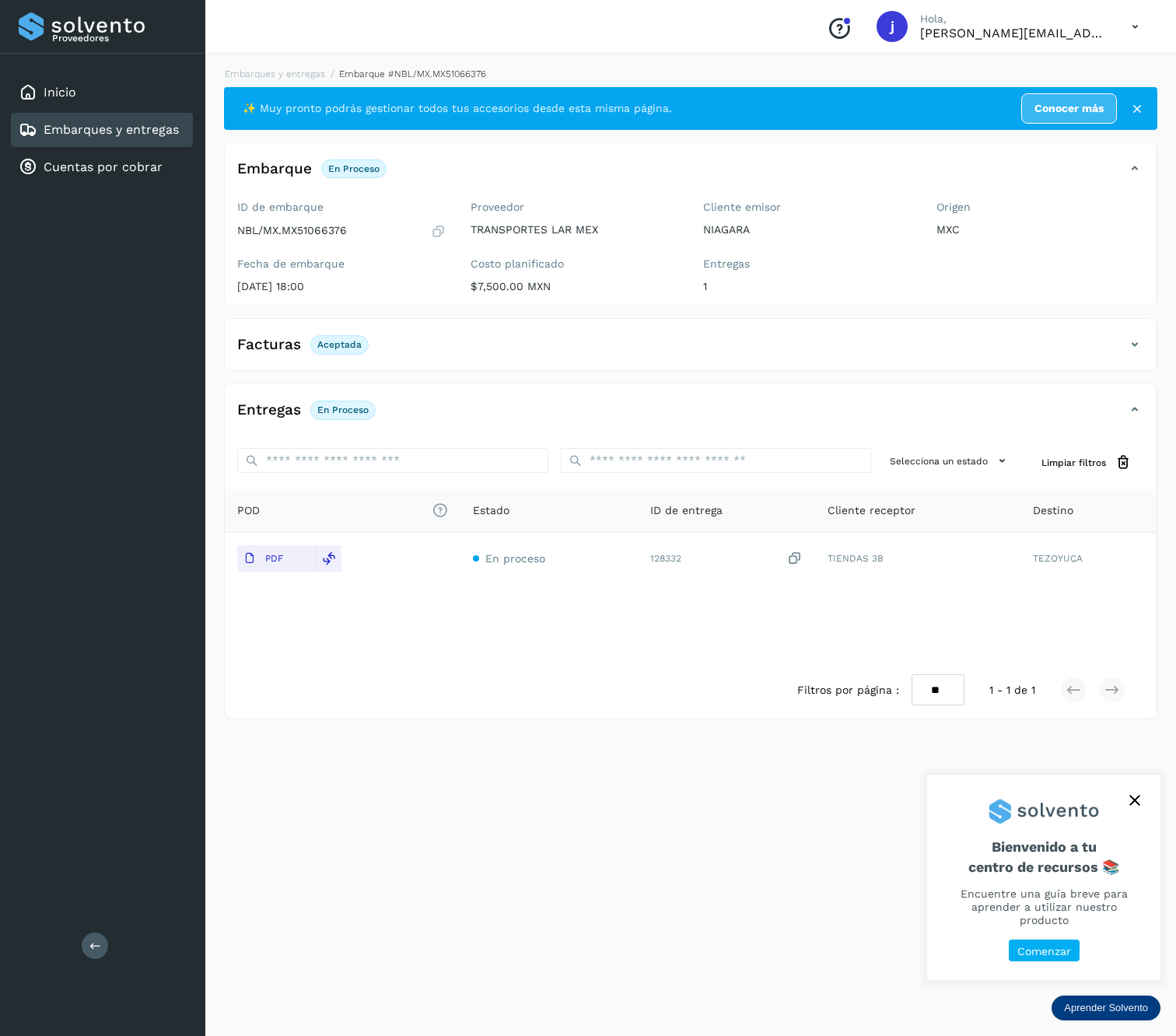
click at [103, 943] on button at bounding box center [95, 946] width 27 height 27
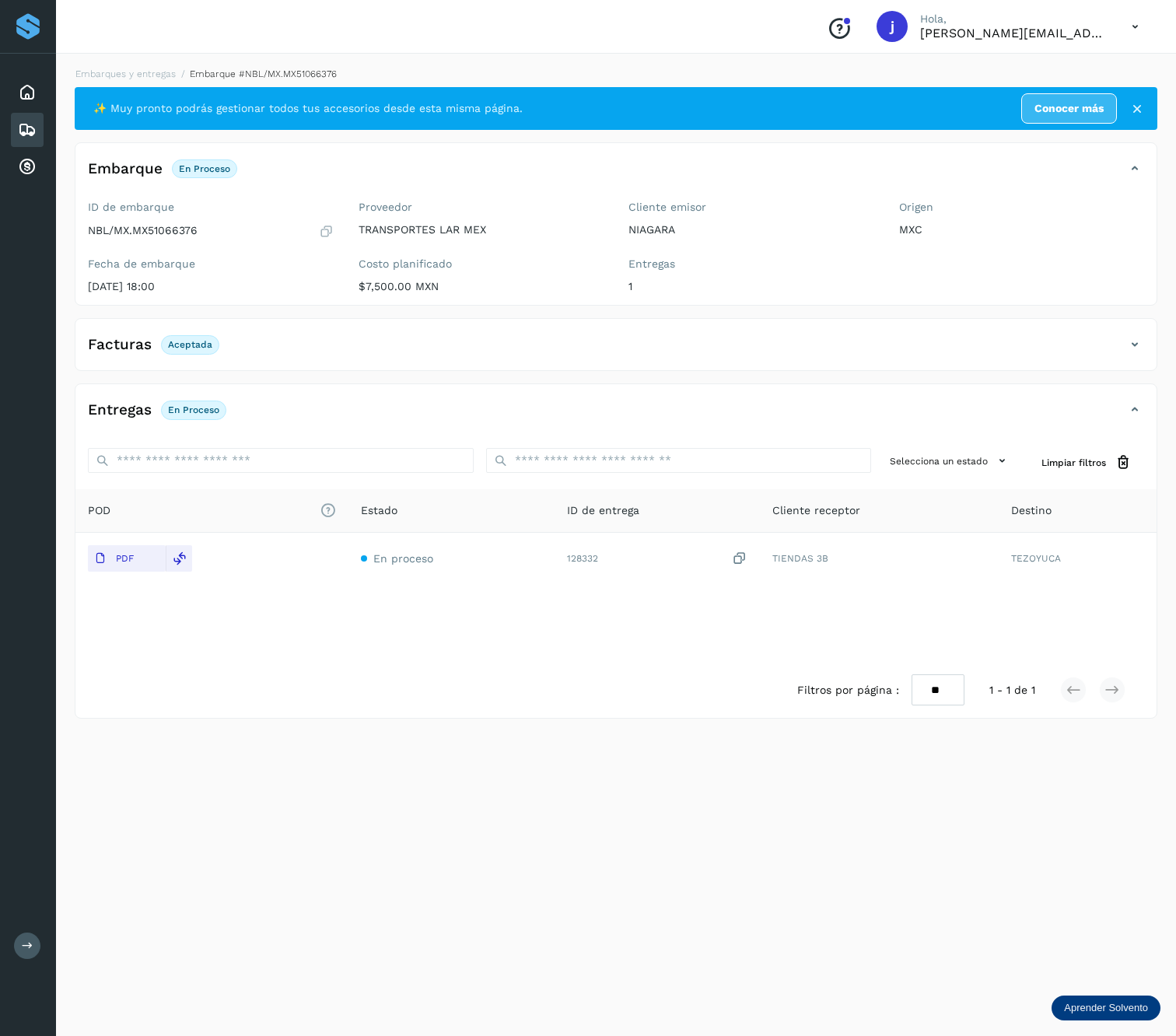
click at [1152, 350] on div "Facturas Aceptada" at bounding box center [616, 351] width 1081 height 39
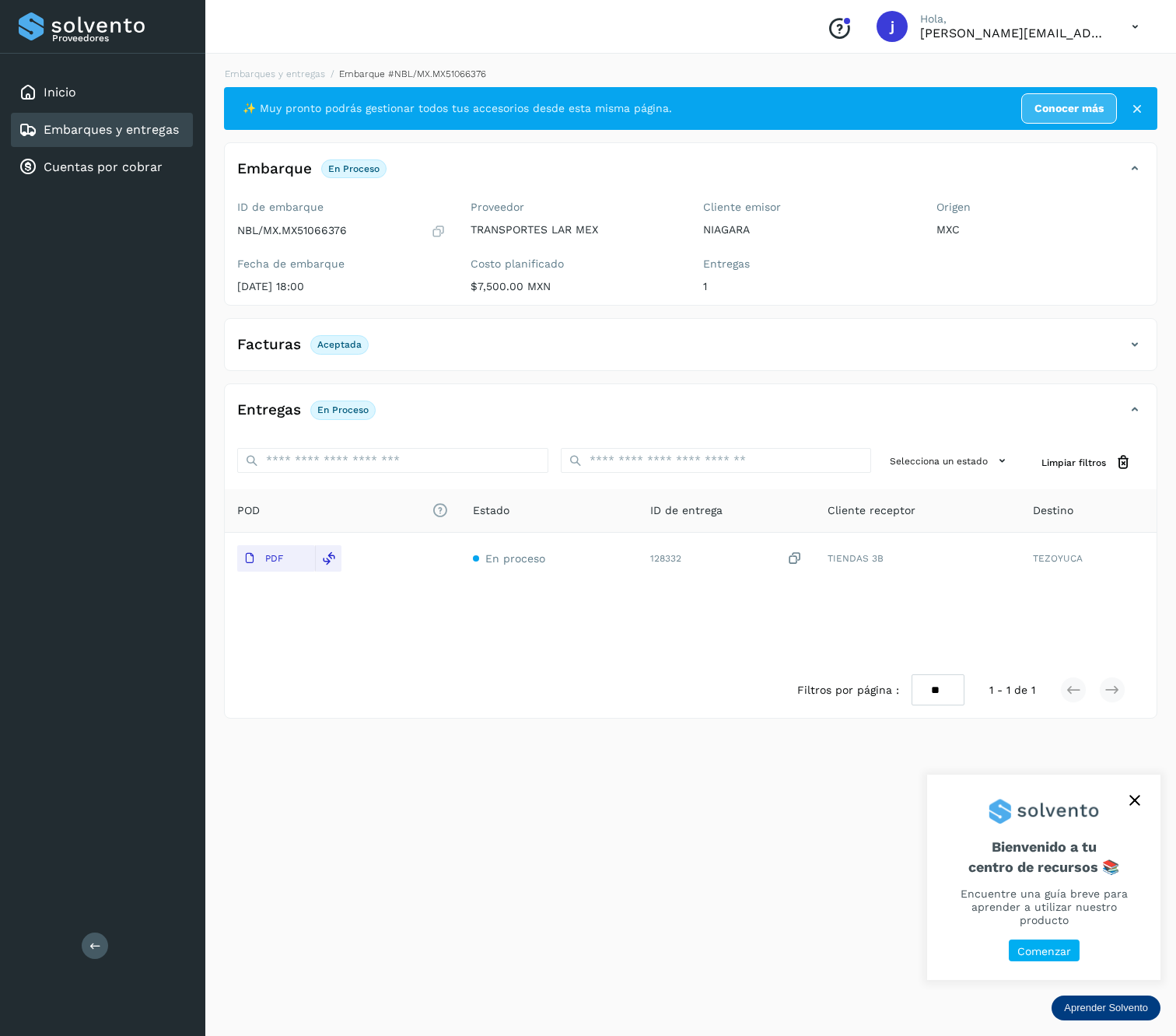
click at [87, 932] on div "Proveedores Inicio Embarques y entregas Cuentas por cobrar Salir" at bounding box center [103, 518] width 205 height 1036
click at [82, 941] on button at bounding box center [95, 946] width 27 height 27
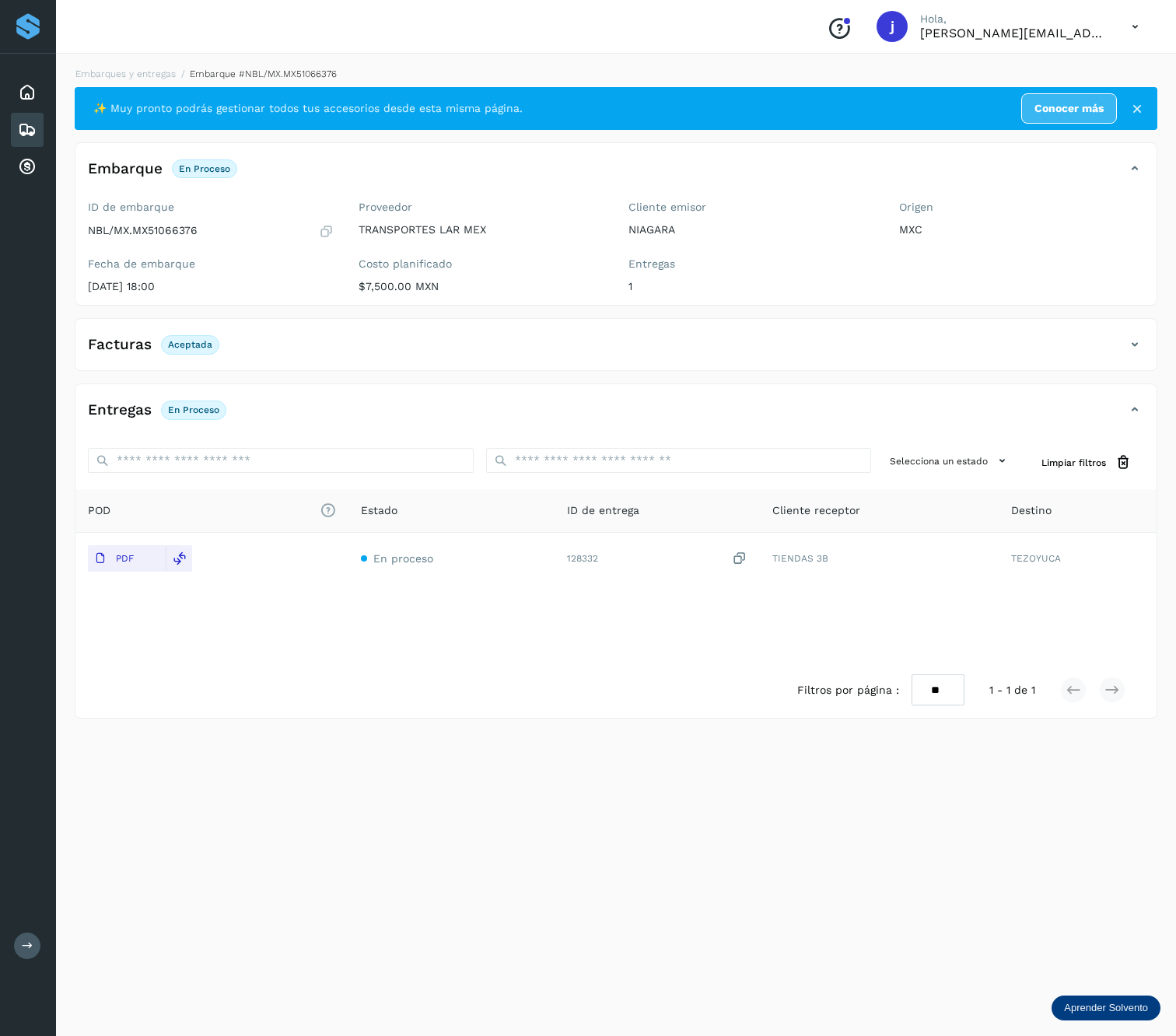
click at [1167, 332] on div "Embarques y entregas Embarque #NBL/MX.MX51066376 ✨ Muy pronto podrás gestionar …" at bounding box center [615, 542] width 1120 height 988
click at [1118, 341] on div "Facturas Aceptada" at bounding box center [600, 345] width 1050 height 27
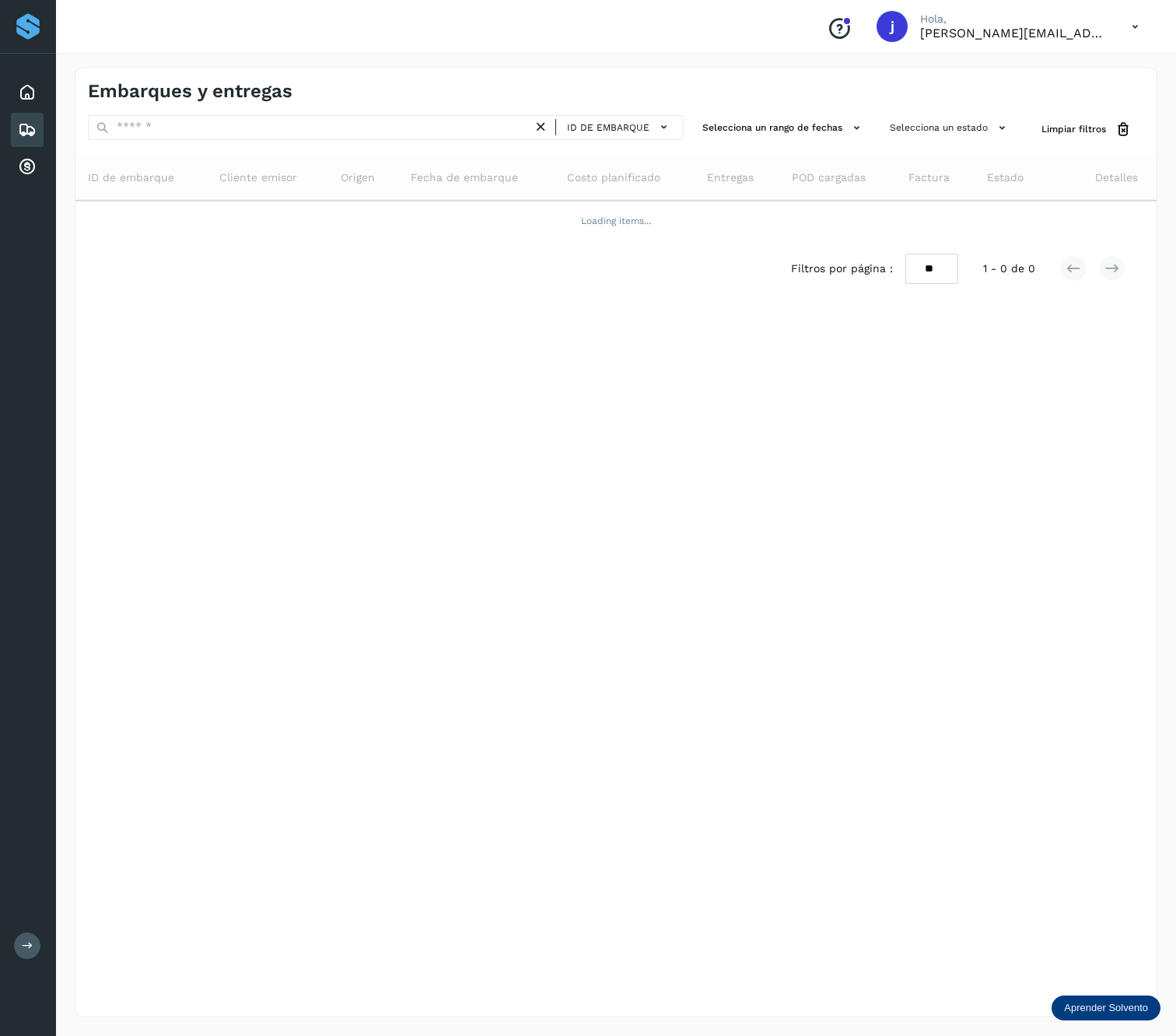
click at [1102, 490] on div "Embarques y entregas ID de embarque Selecciona un rango de fechas Selecciona un…" at bounding box center [616, 542] width 1083 height 951
click at [229, 115] on input "text" at bounding box center [310, 128] width 445 height 25
paste input "**********"
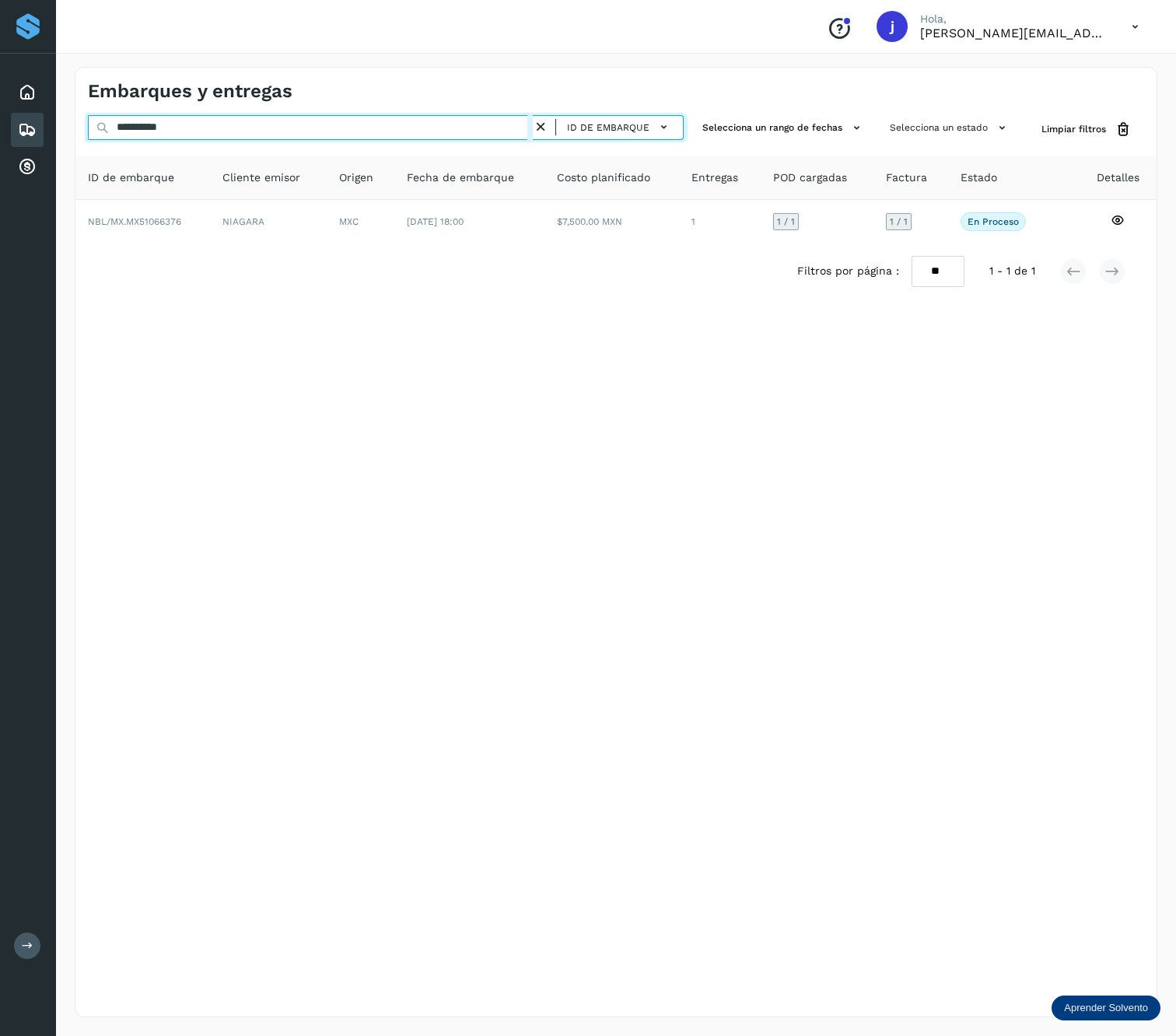
click at [230, 132] on input "**********" at bounding box center [310, 128] width 445 height 25
paste input "text"
type input "**********"
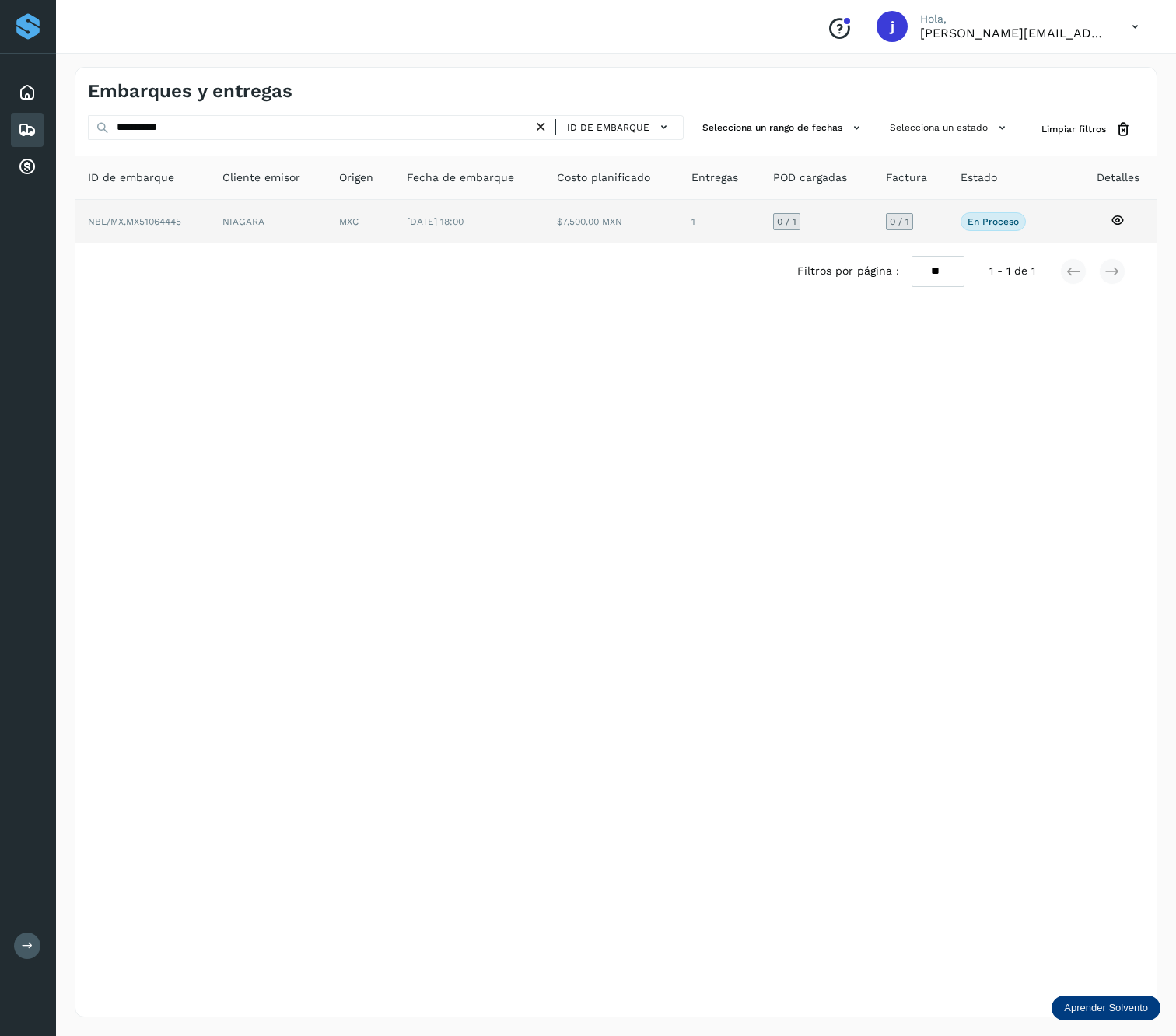
click at [545, 233] on td "[DATE] 18:00" at bounding box center [612, 222] width 135 height 44
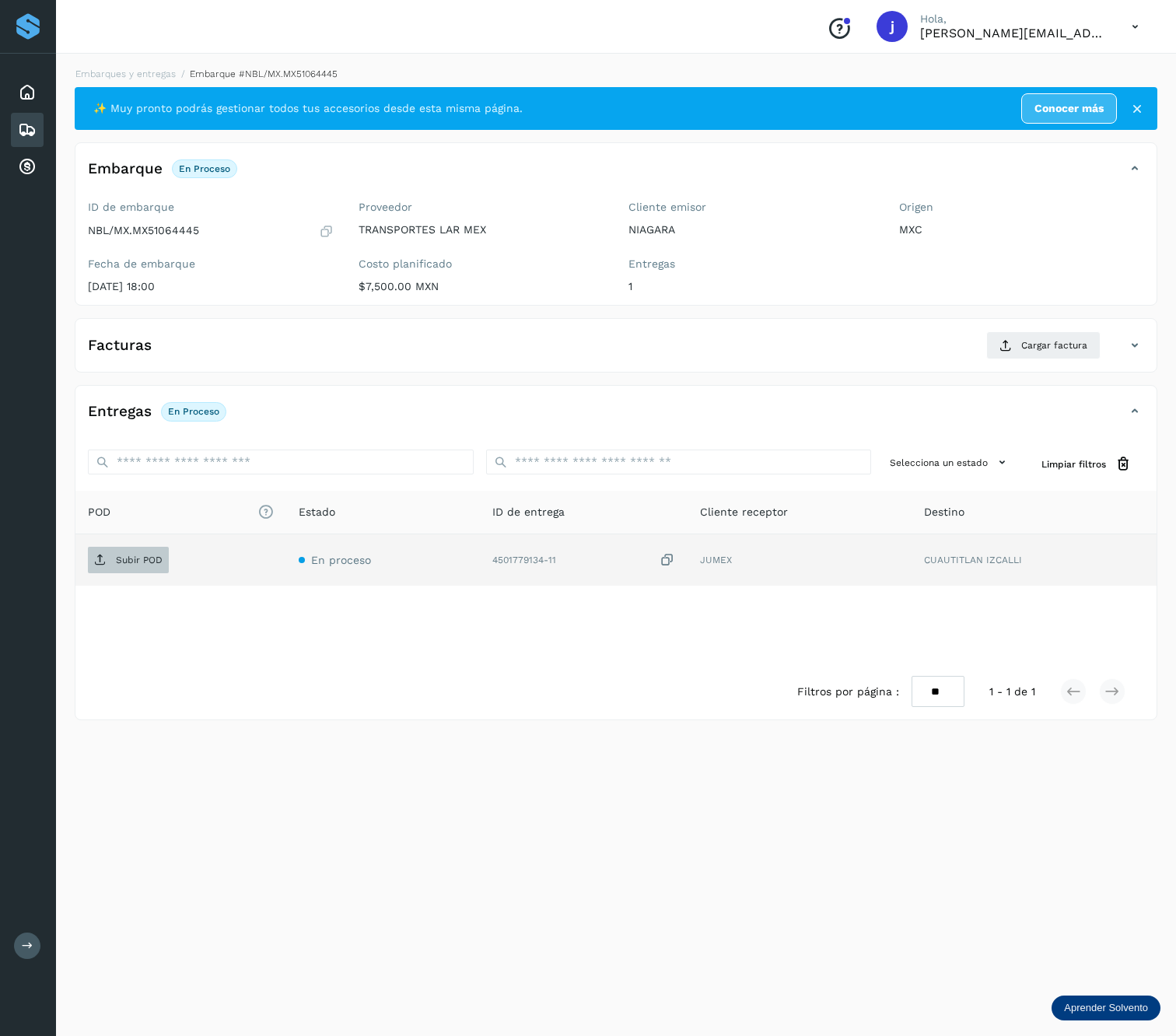
click at [132, 551] on span "Subir POD" at bounding box center [128, 560] width 81 height 25
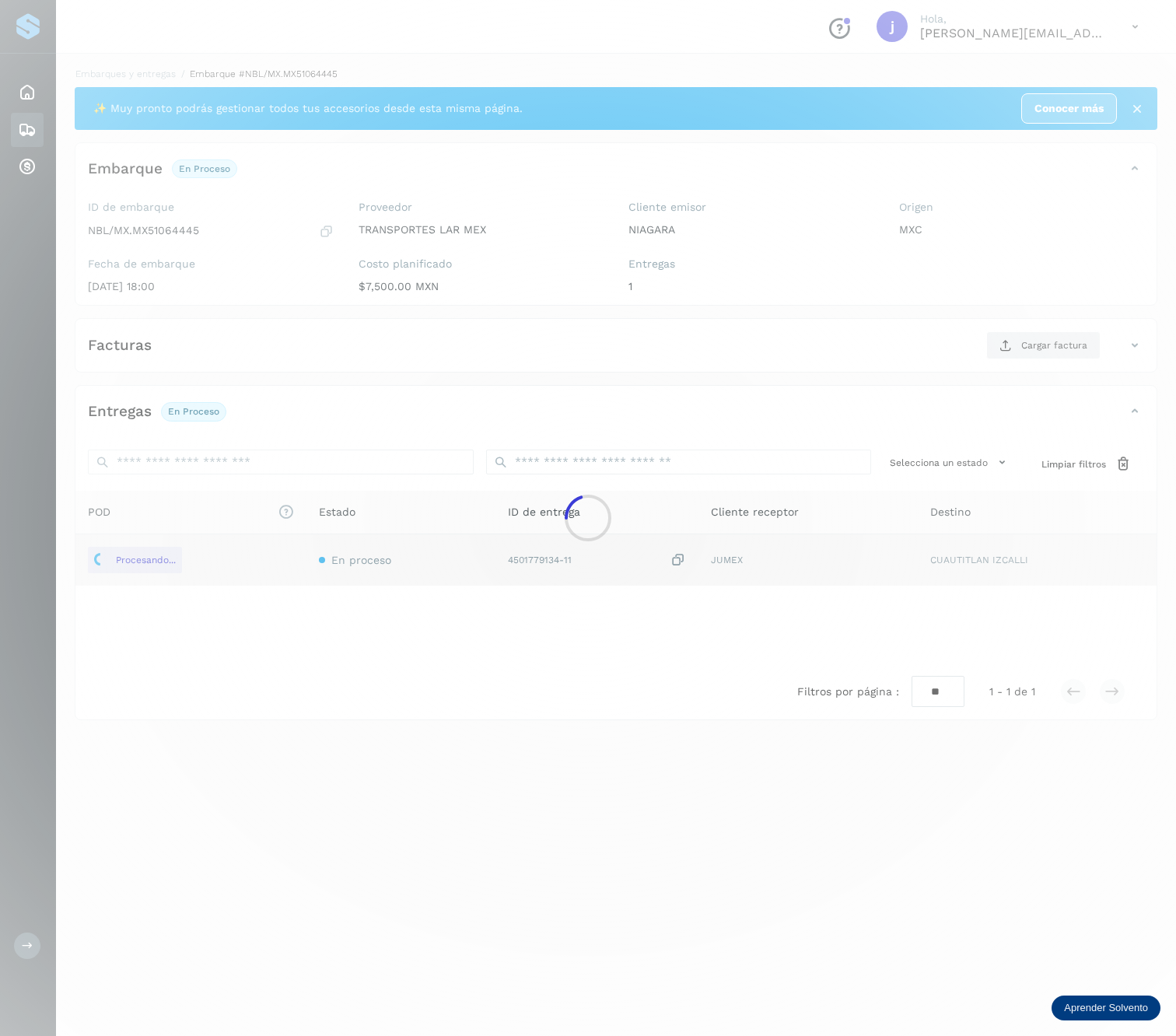
click at [1026, 367] on div at bounding box center [588, 518] width 1176 height 1036
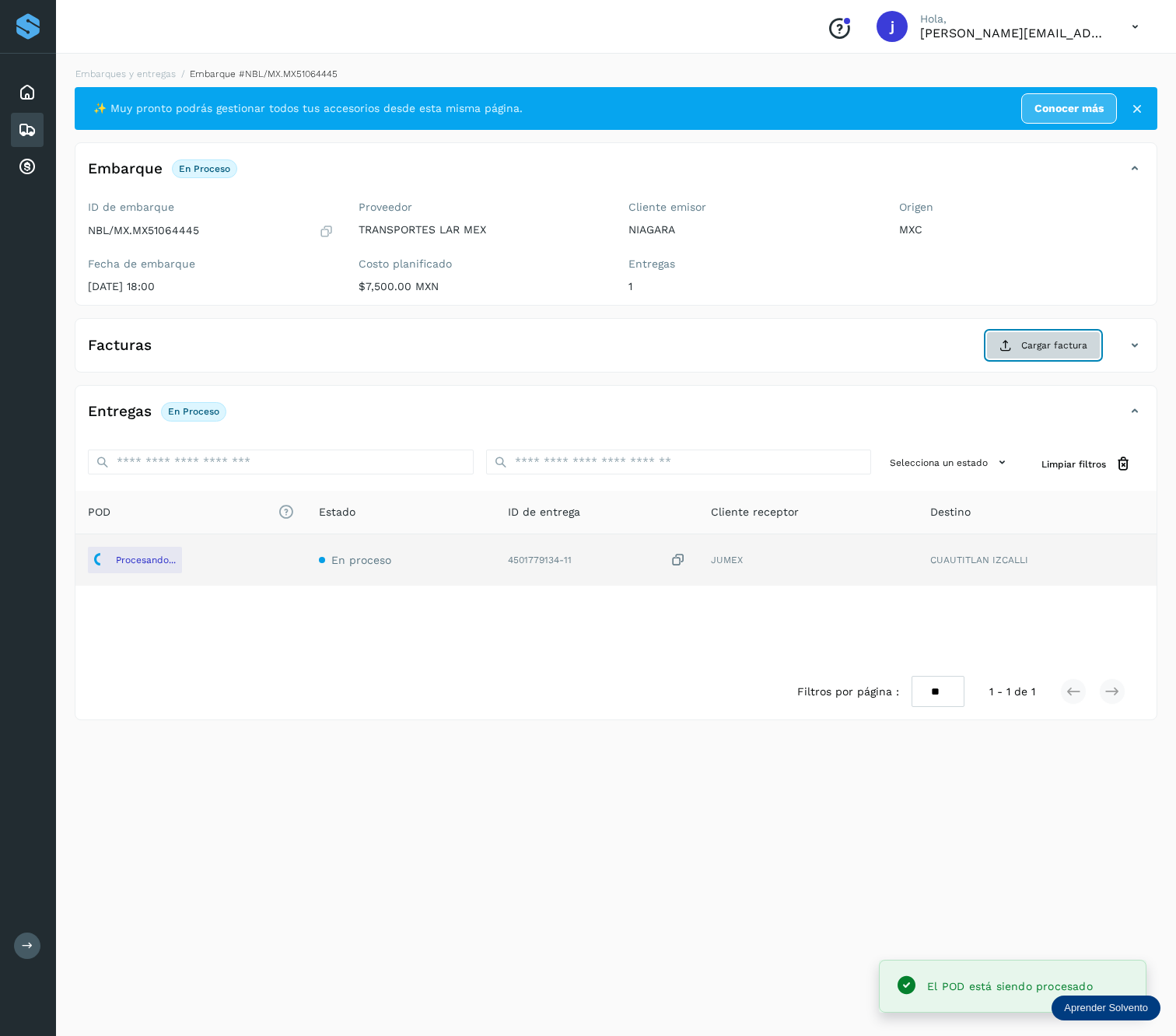
click at [1044, 353] on span "Cargar factura" at bounding box center [1054, 346] width 66 height 14
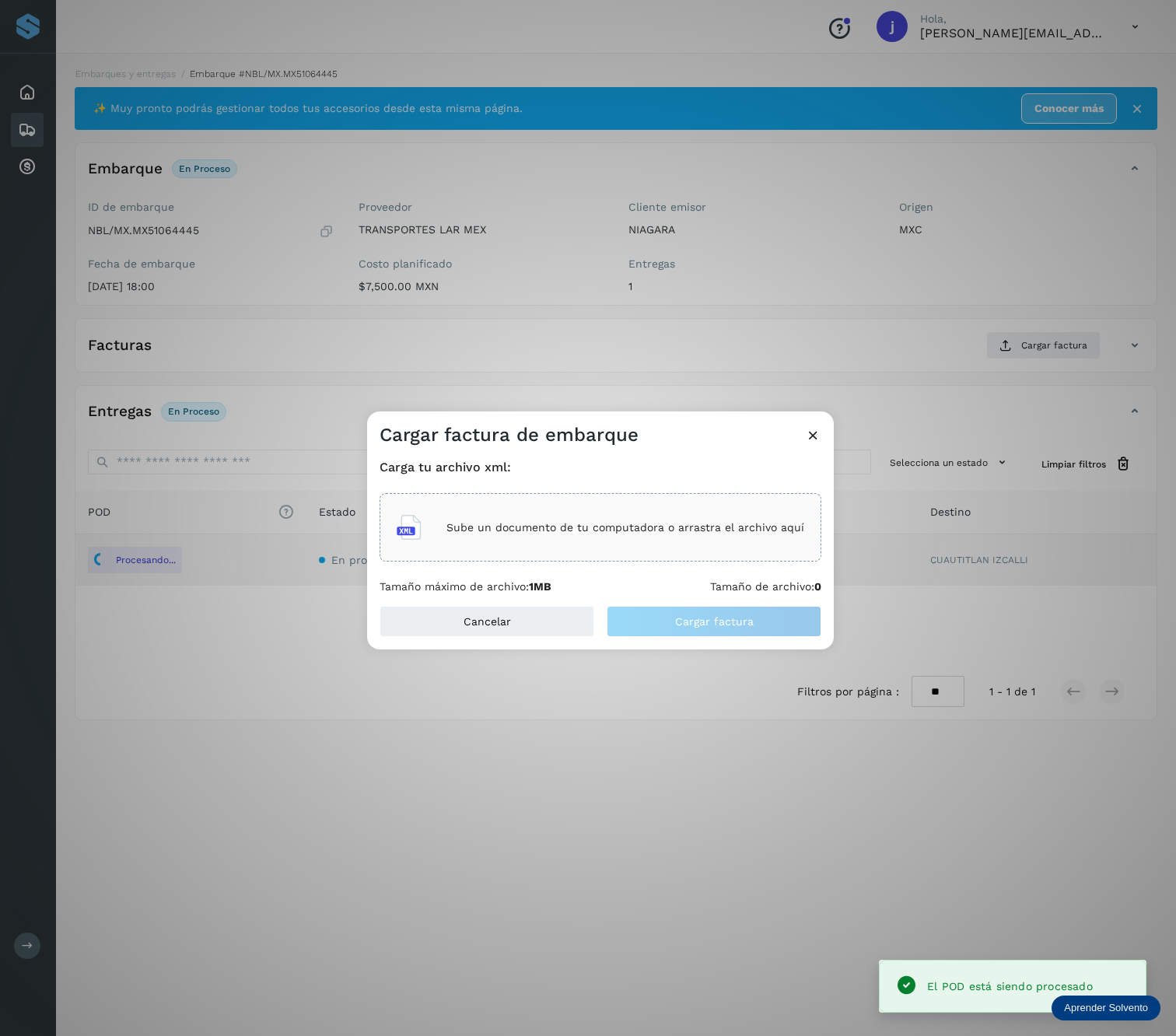
click at [582, 543] on div "Sube un documento de tu computadora o arrastra el archivo aquí" at bounding box center [600, 527] width 407 height 42
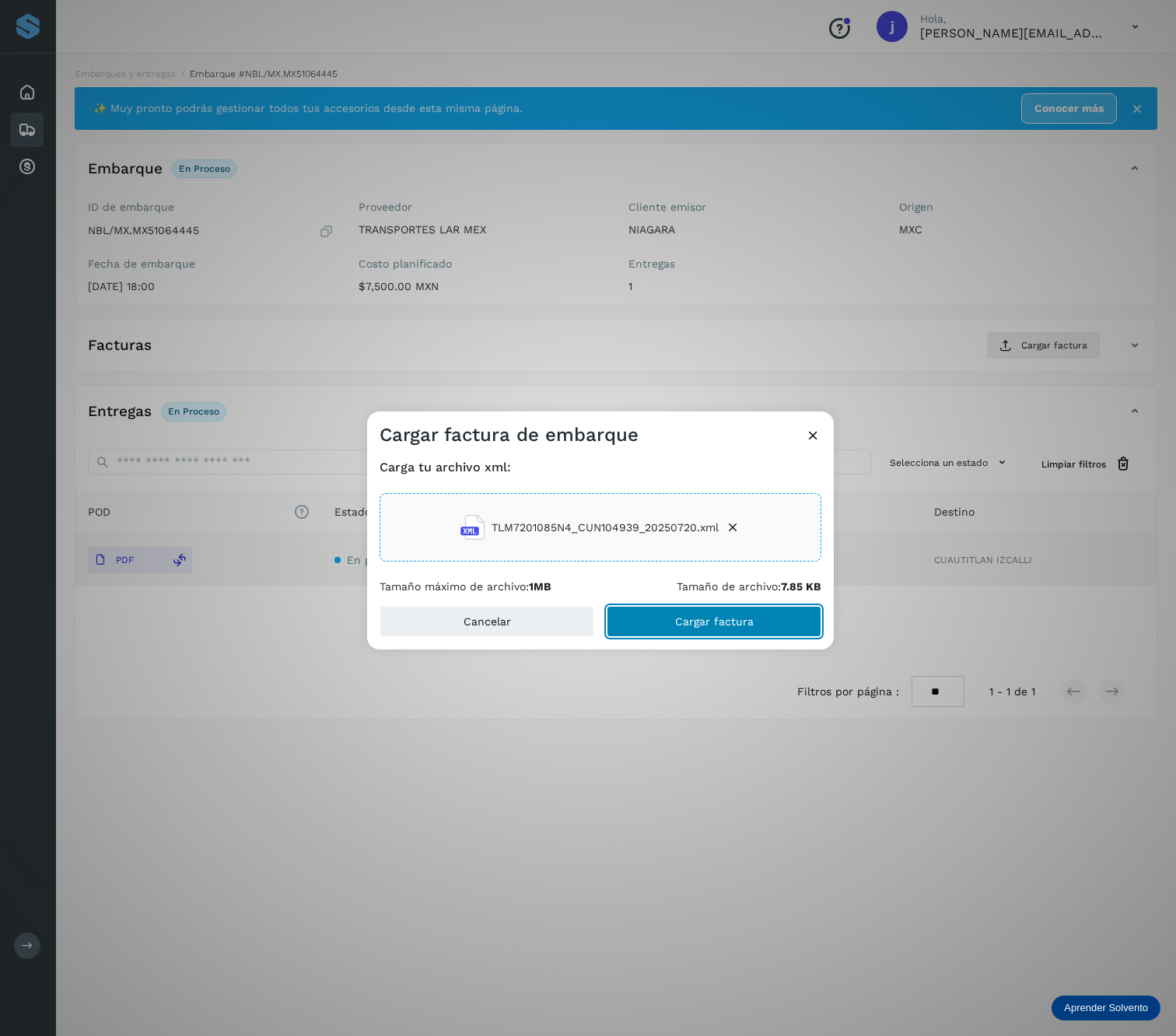
click at [728, 631] on button "Cargar factura" at bounding box center [714, 621] width 215 height 31
